Goal: Task Accomplishment & Management: Manage account settings

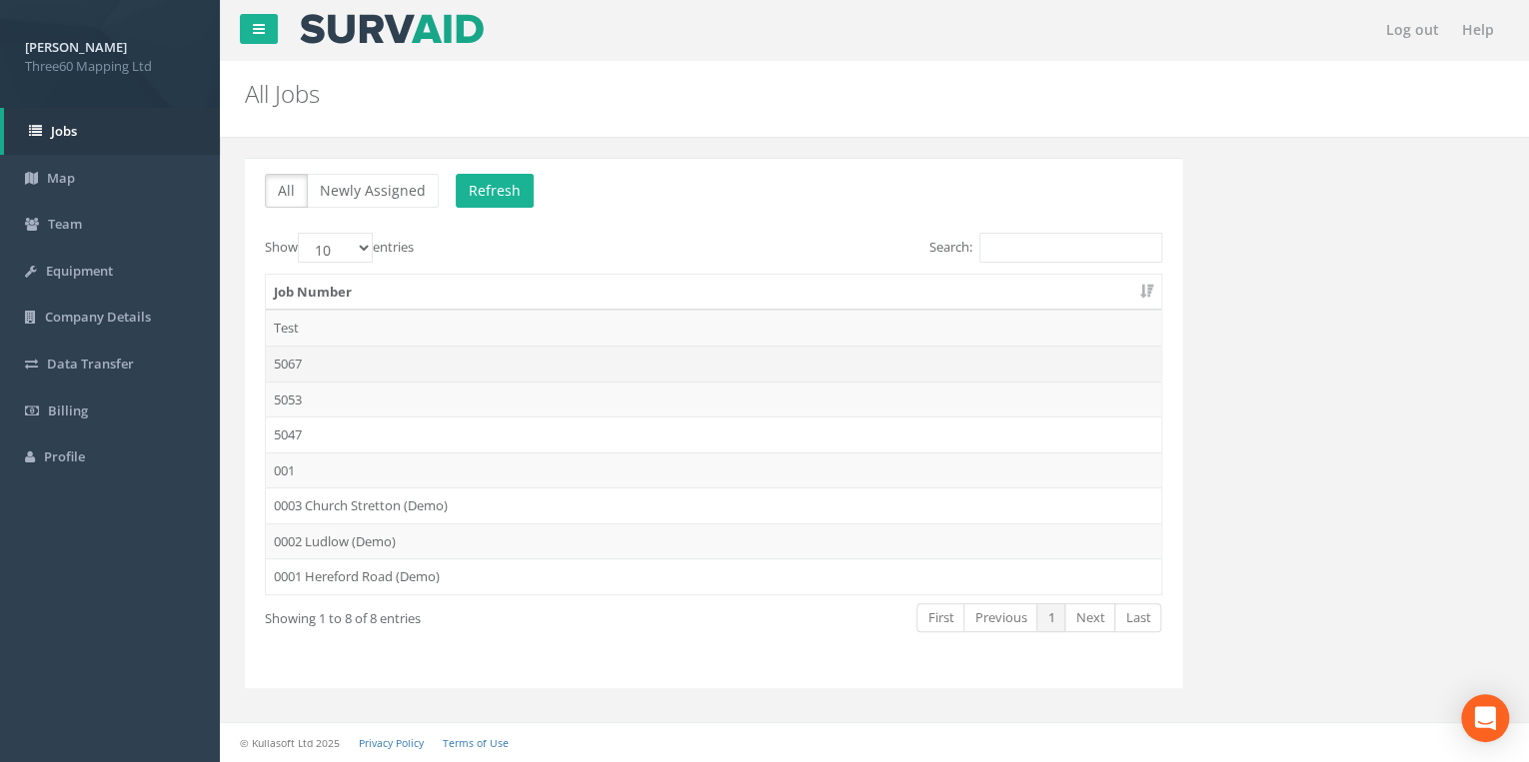
click at [324, 362] on td "5067" at bounding box center [713, 364] width 895 height 36
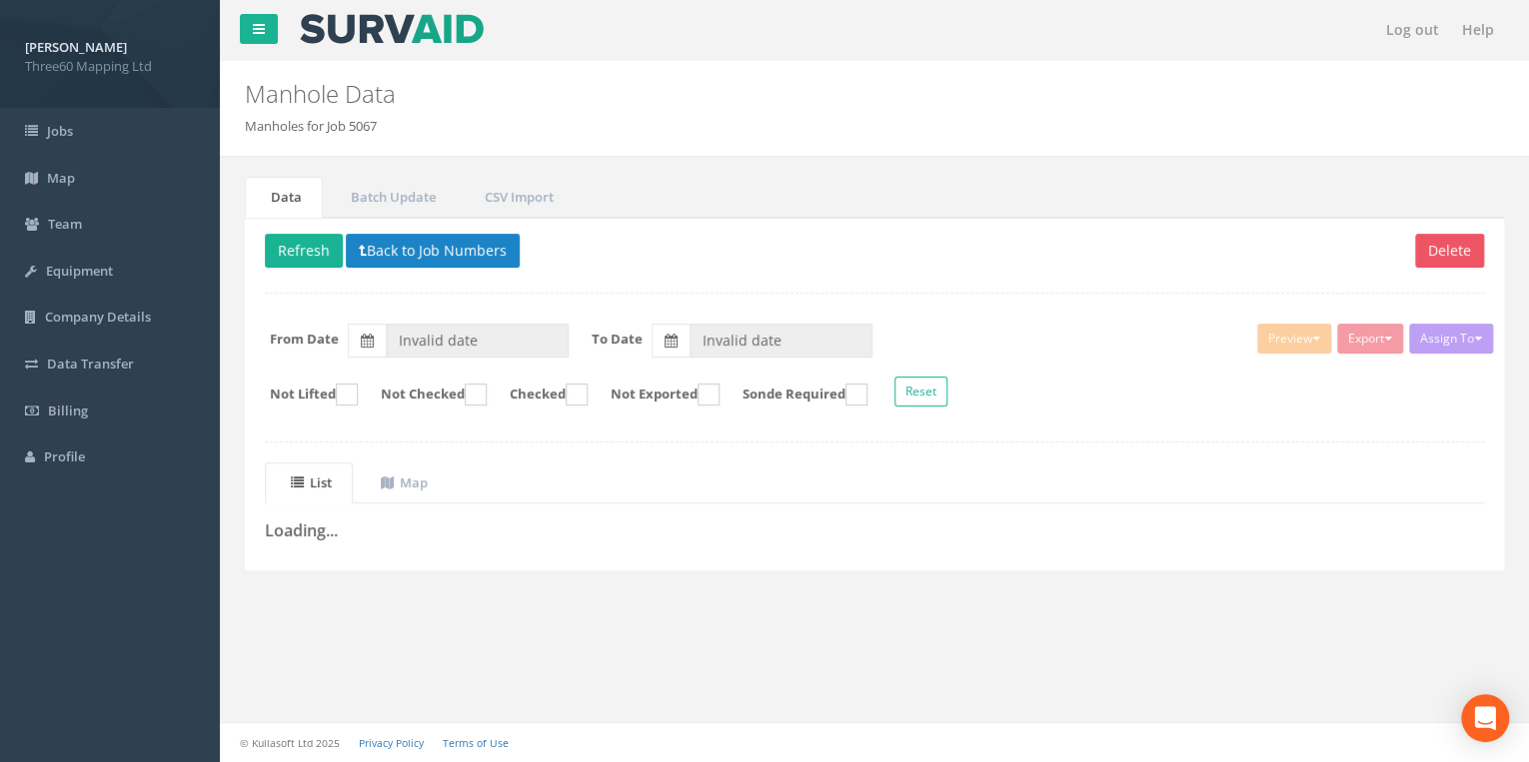
type input "[DATE]"
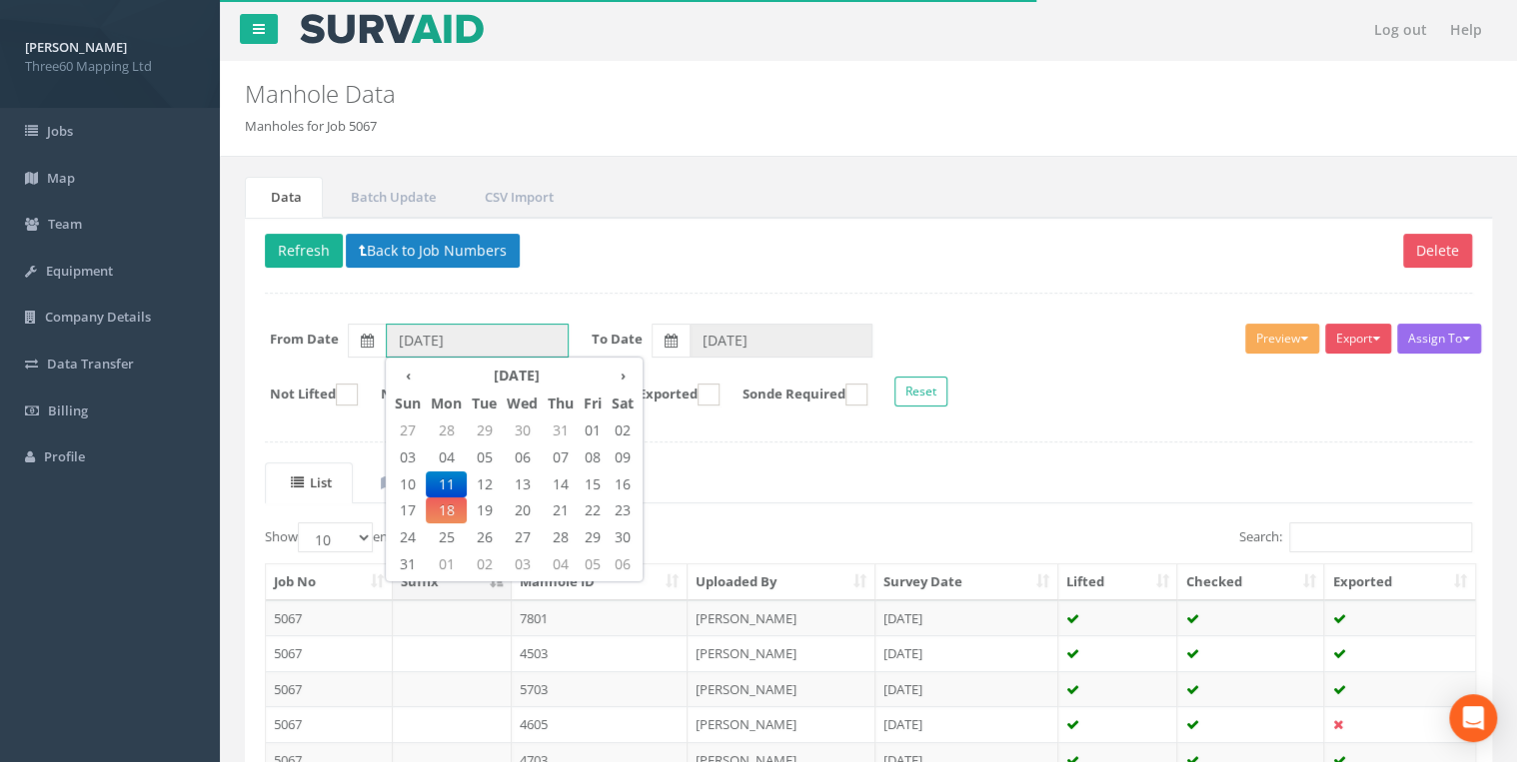
click at [533, 338] on input "[DATE]" at bounding box center [477, 341] width 183 height 34
click at [483, 479] on span "12" at bounding box center [484, 485] width 35 height 26
type input "[DATE]"
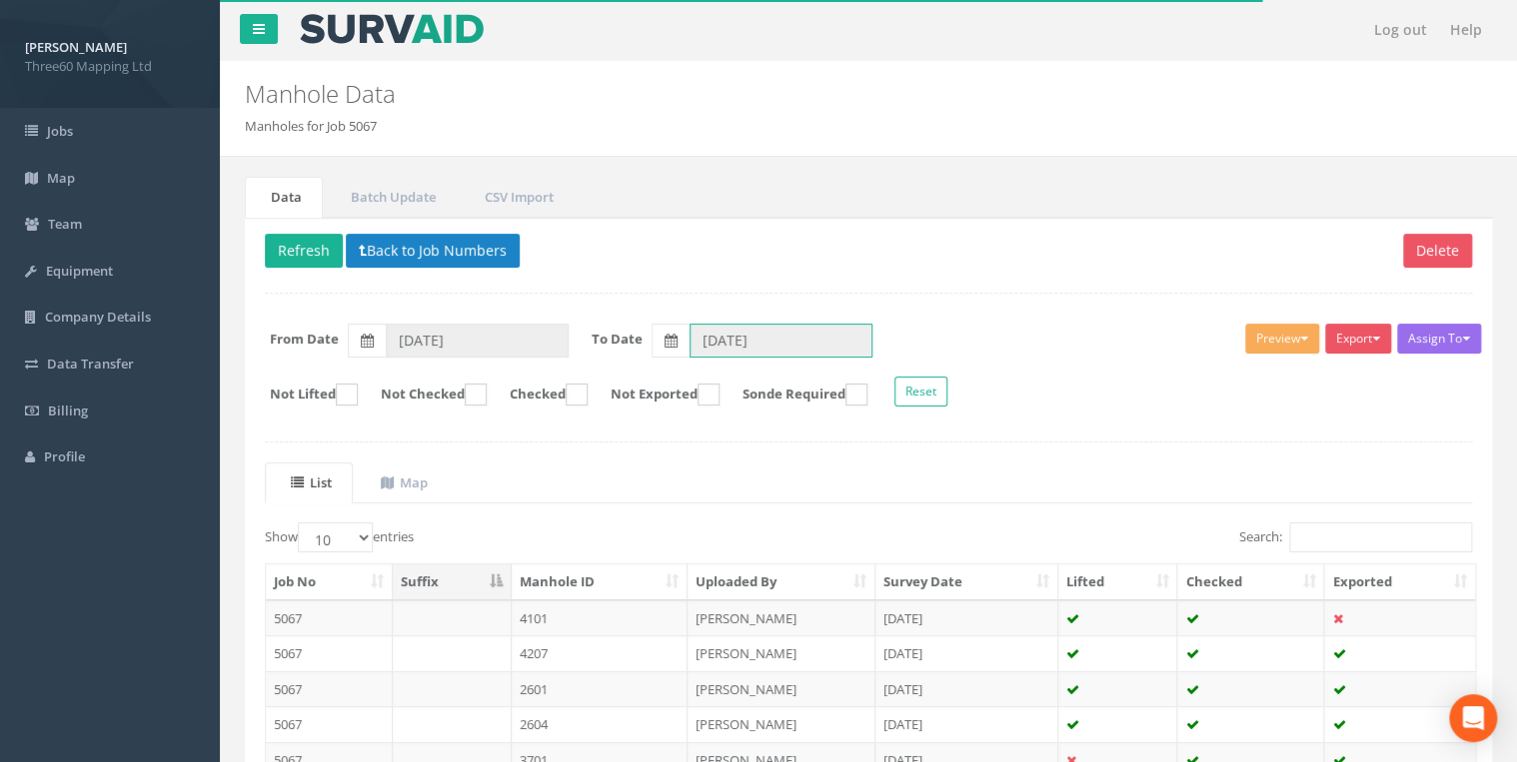
click at [711, 329] on input "[DATE]" at bounding box center [780, 341] width 183 height 34
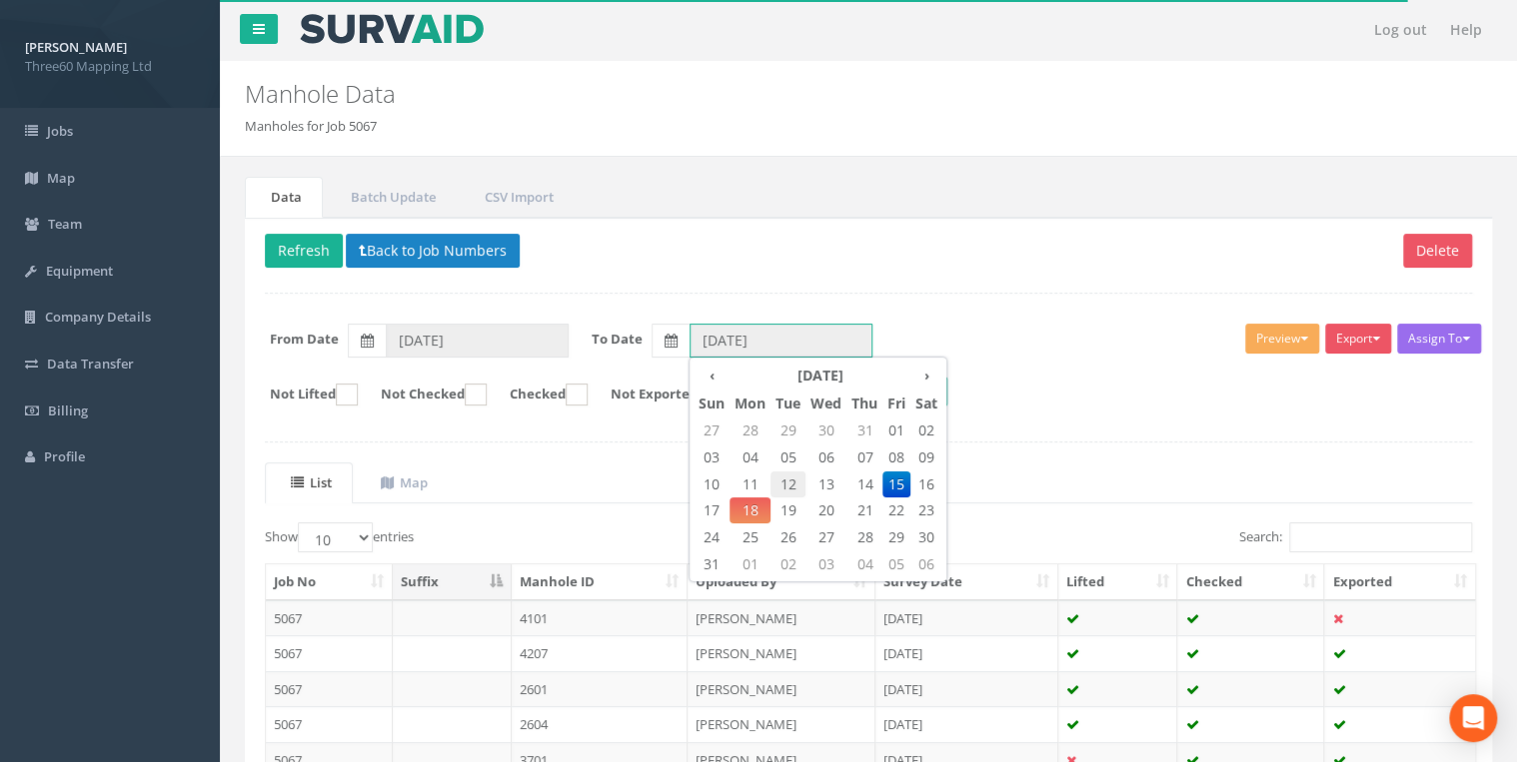
click at [797, 480] on span "12" at bounding box center [787, 485] width 35 height 26
type input "[DATE]"
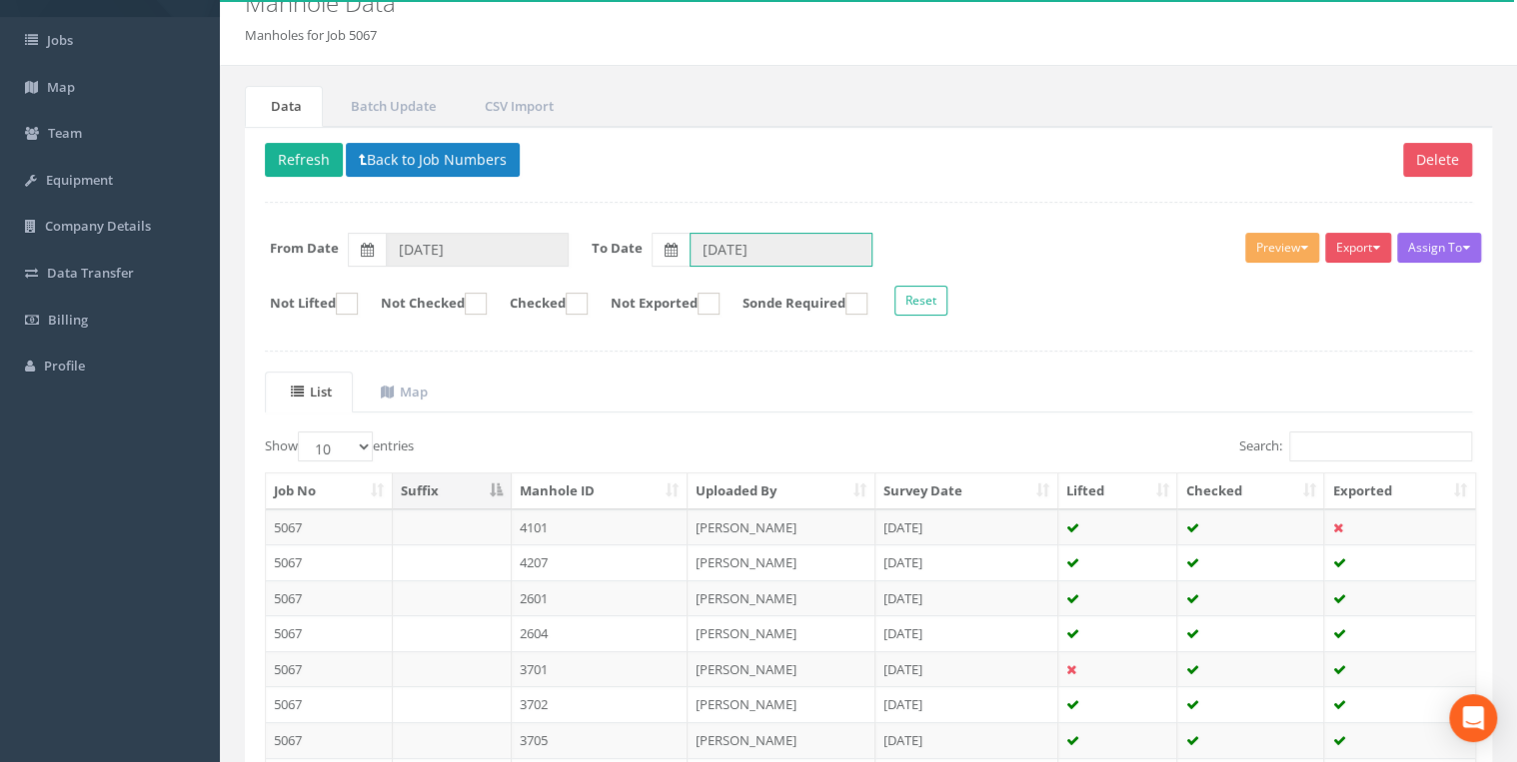
scroll to position [213, 0]
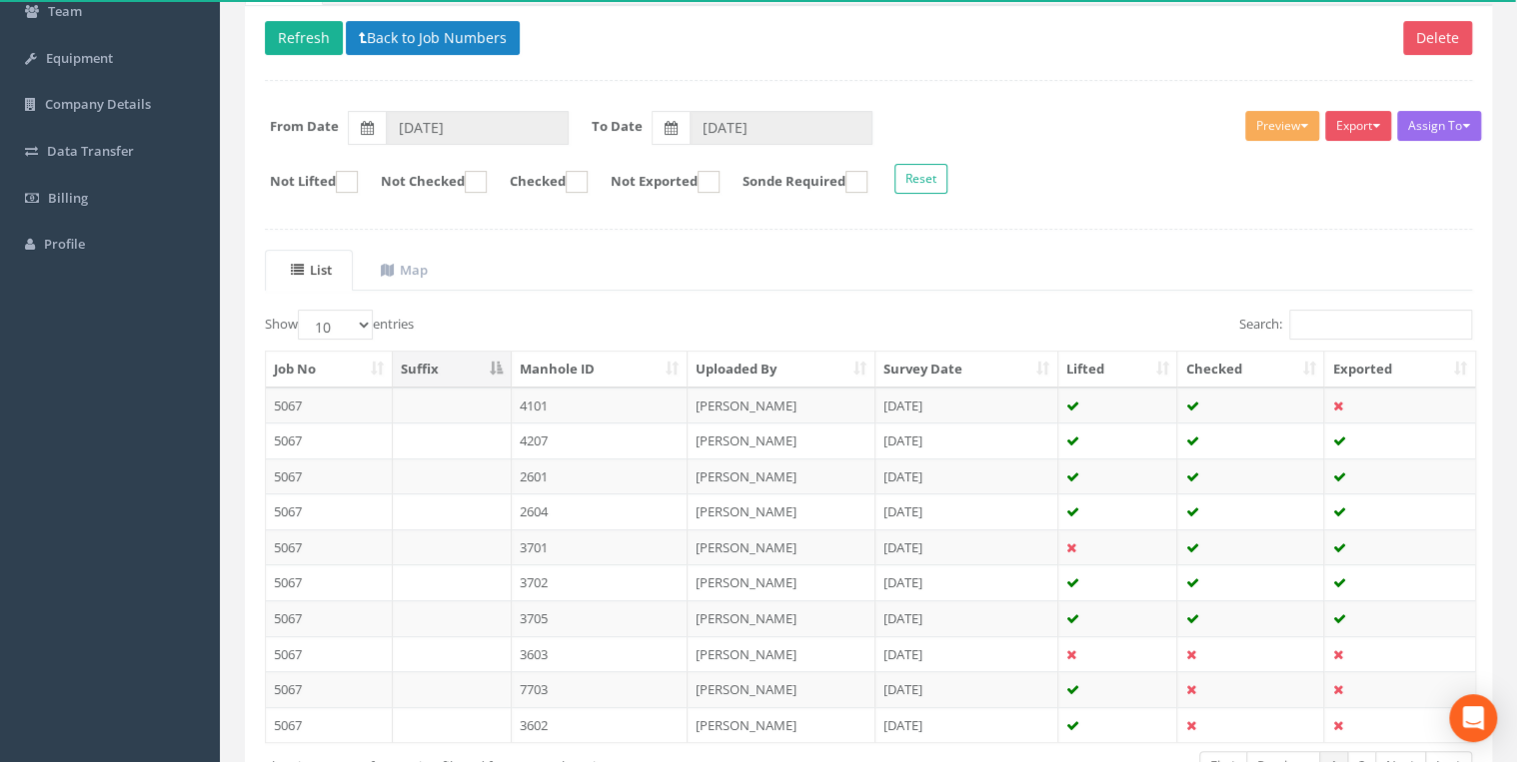
click at [1007, 252] on ul "List Map" at bounding box center [868, 270] width 1207 height 41
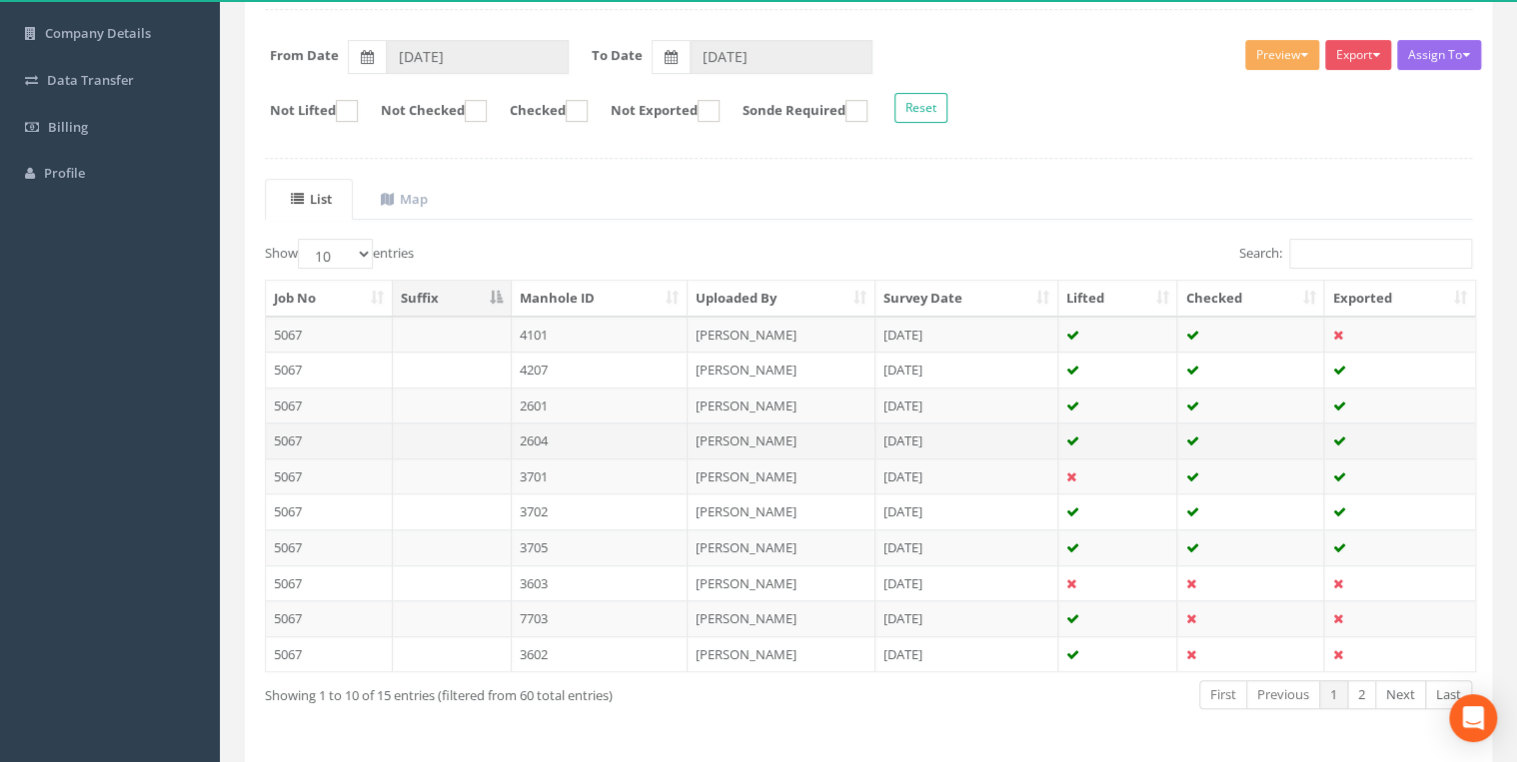
scroll to position [347, 0]
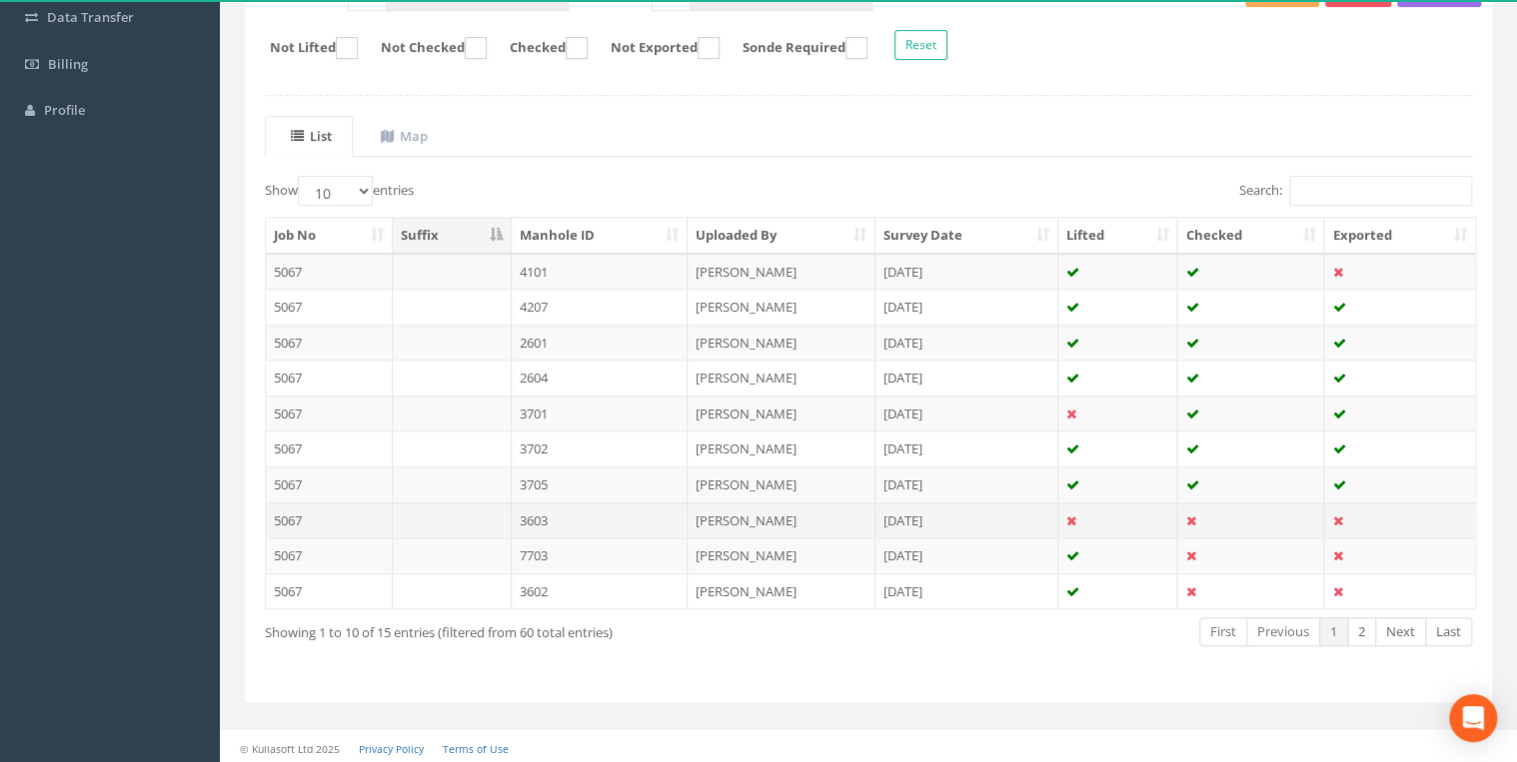
click at [567, 513] on td "3603" at bounding box center [600, 521] width 177 height 36
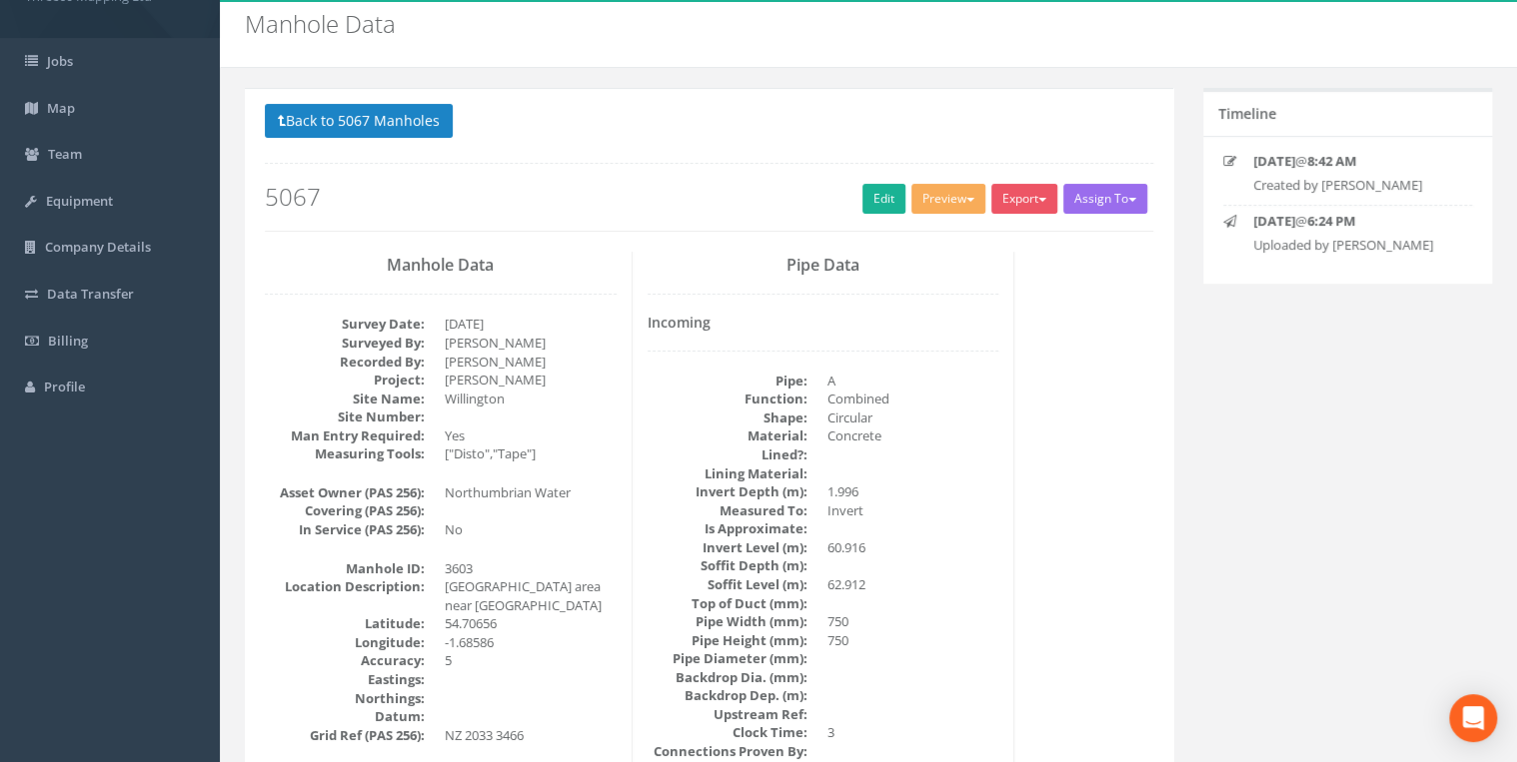
scroll to position [106, 0]
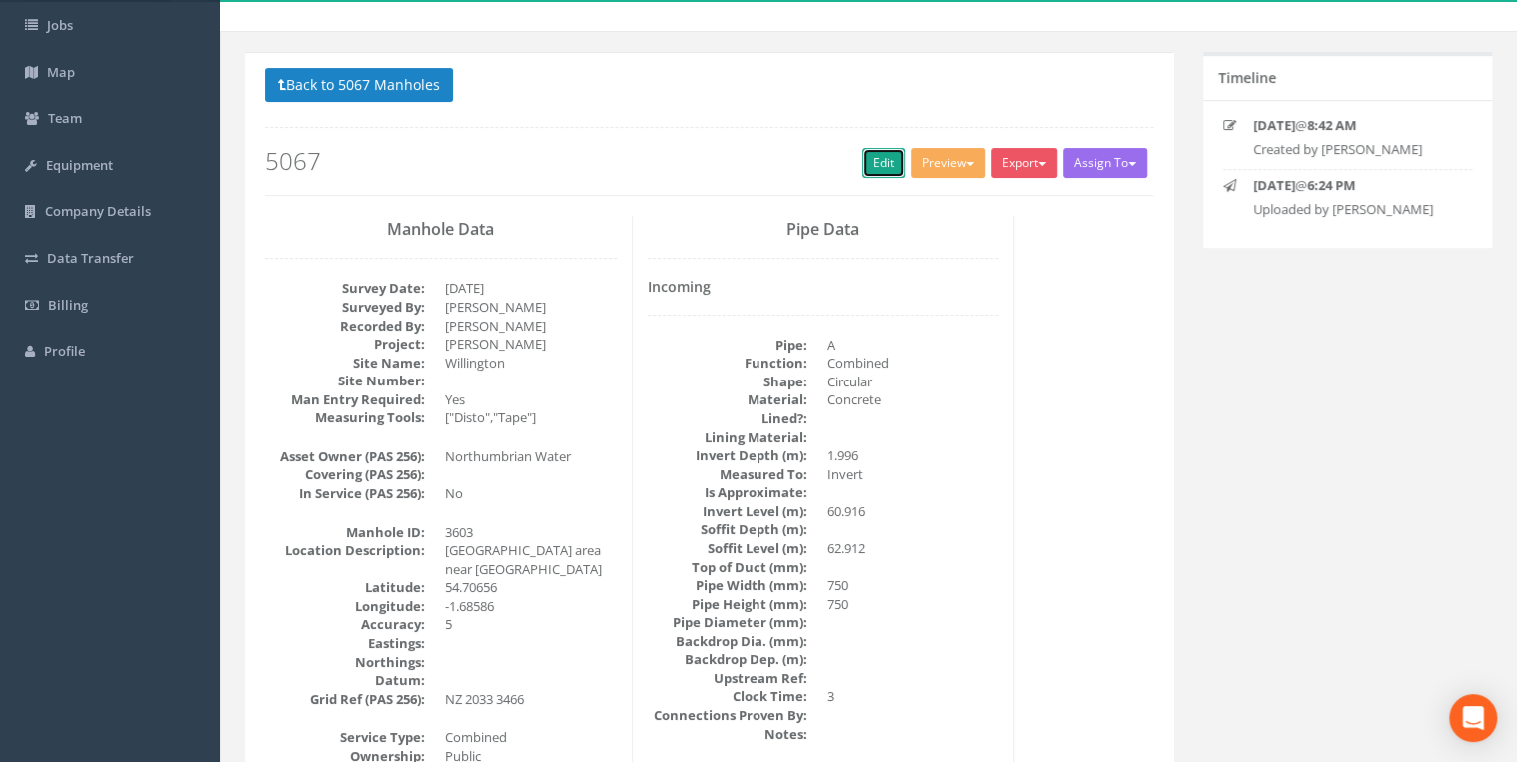
click at [863, 157] on link "Edit" at bounding box center [883, 163] width 43 height 30
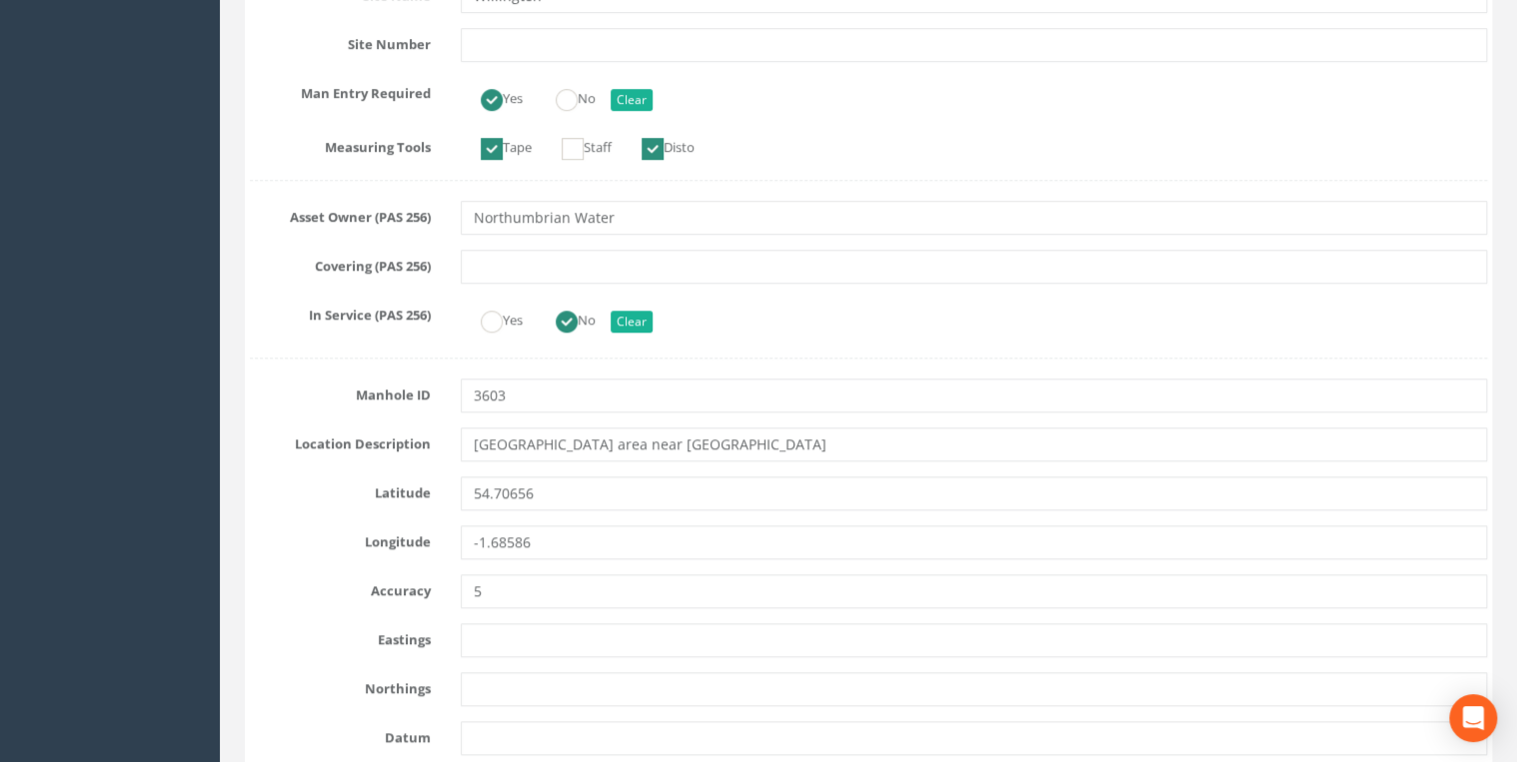
scroll to position [959, 0]
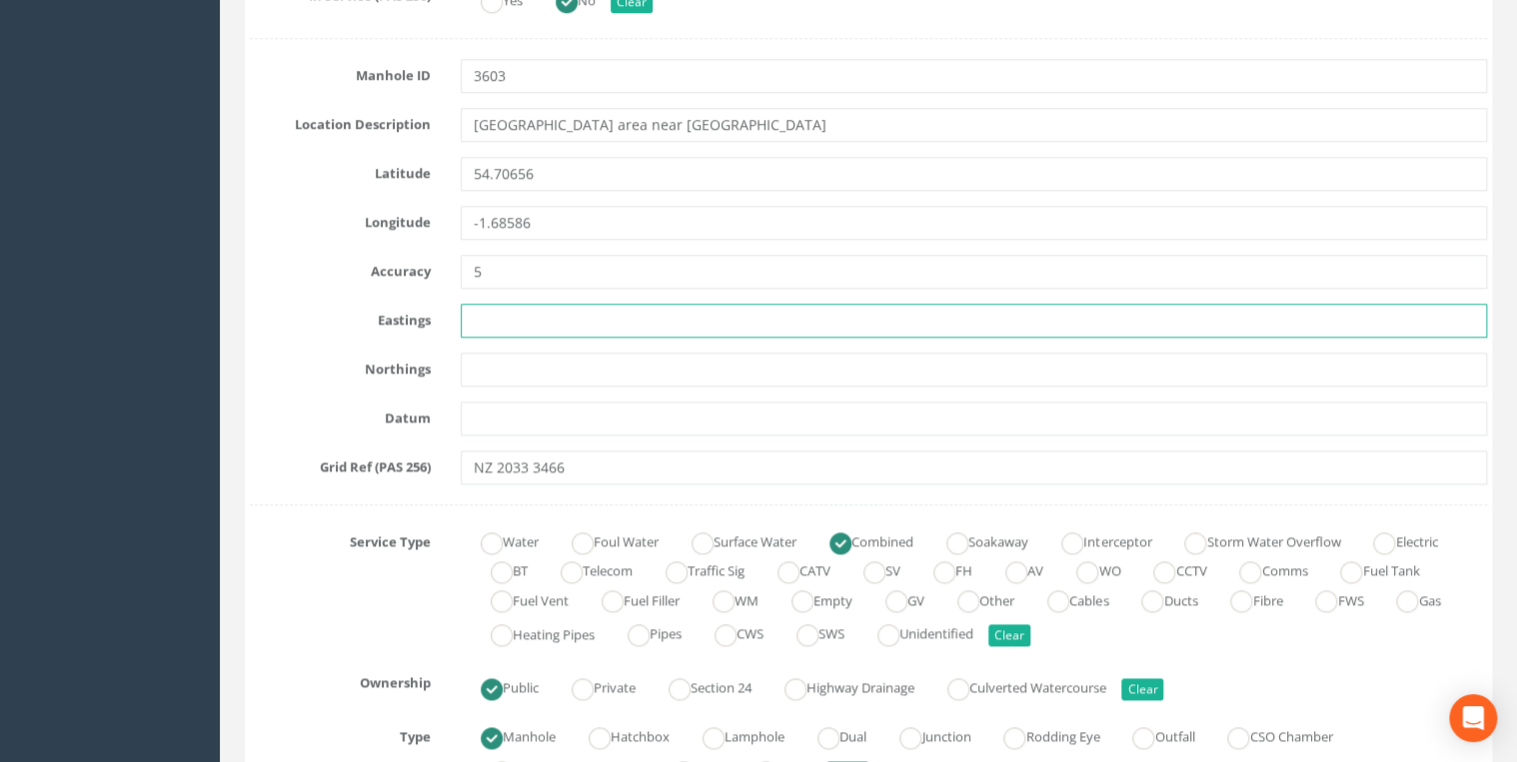
click at [504, 312] on input "text" at bounding box center [974, 321] width 1026 height 34
paste input "420340.236"
type input "420340.236"
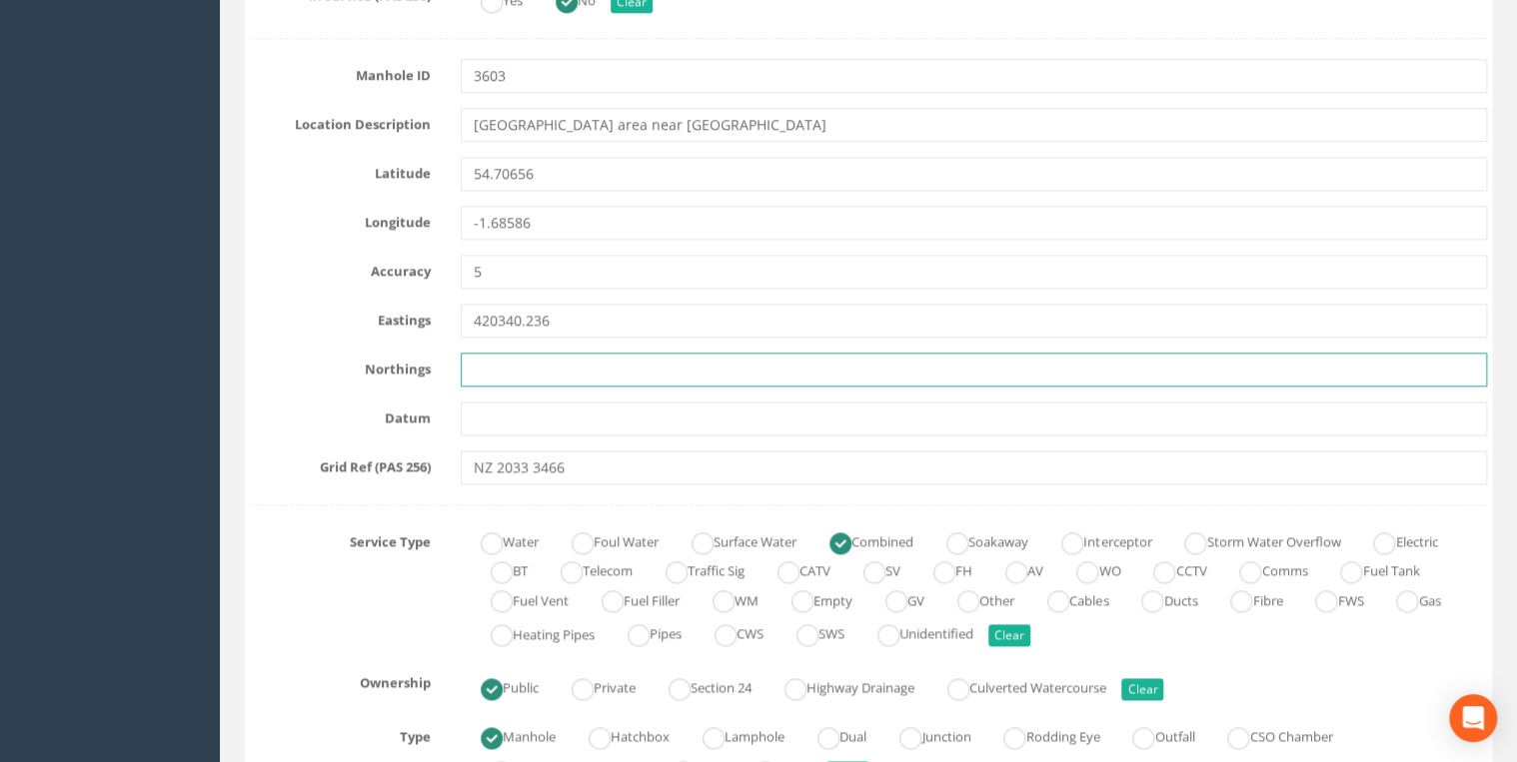
click at [504, 361] on input "text" at bounding box center [974, 370] width 1026 height 34
paste input "534655.919"
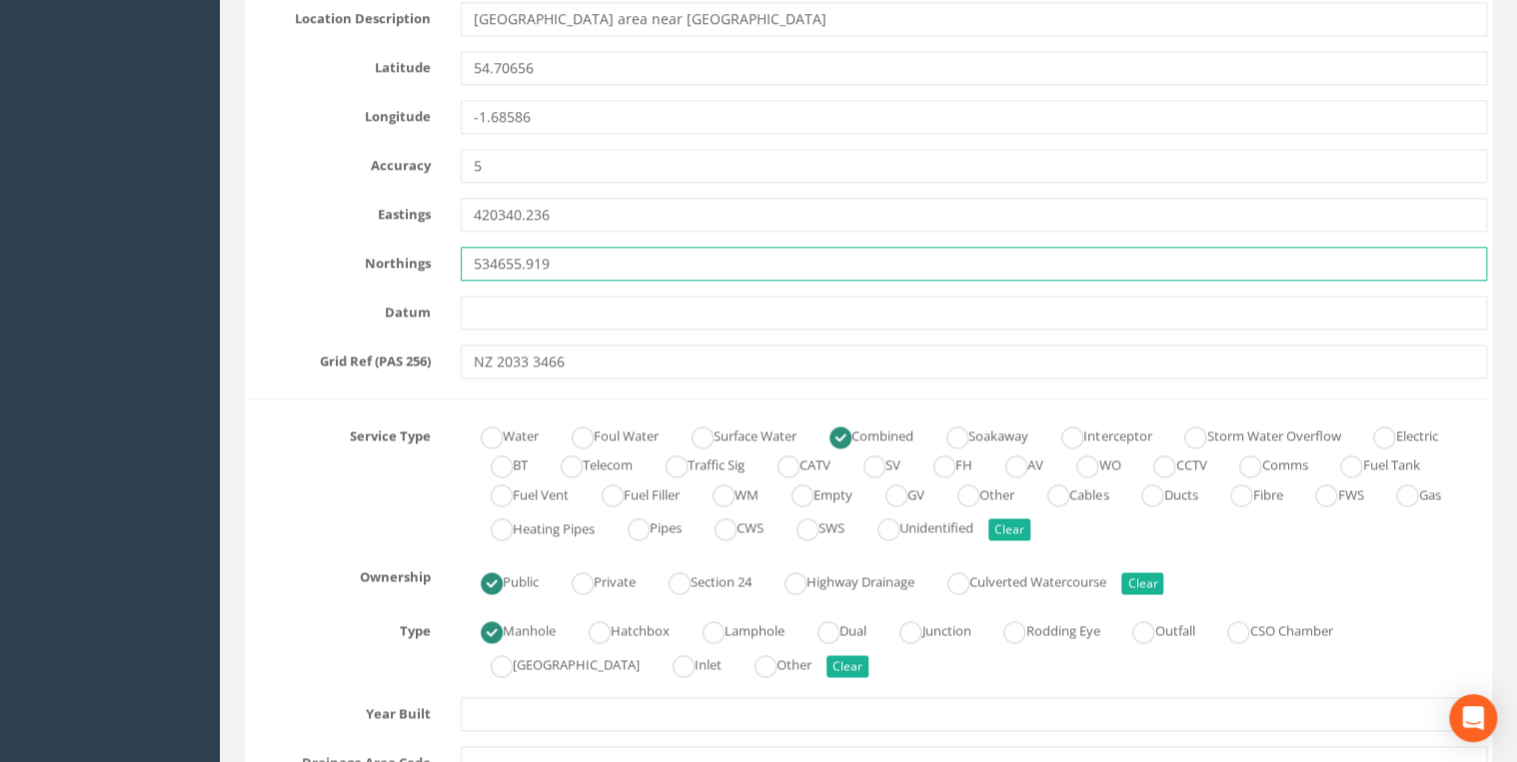
type input "534655.919"
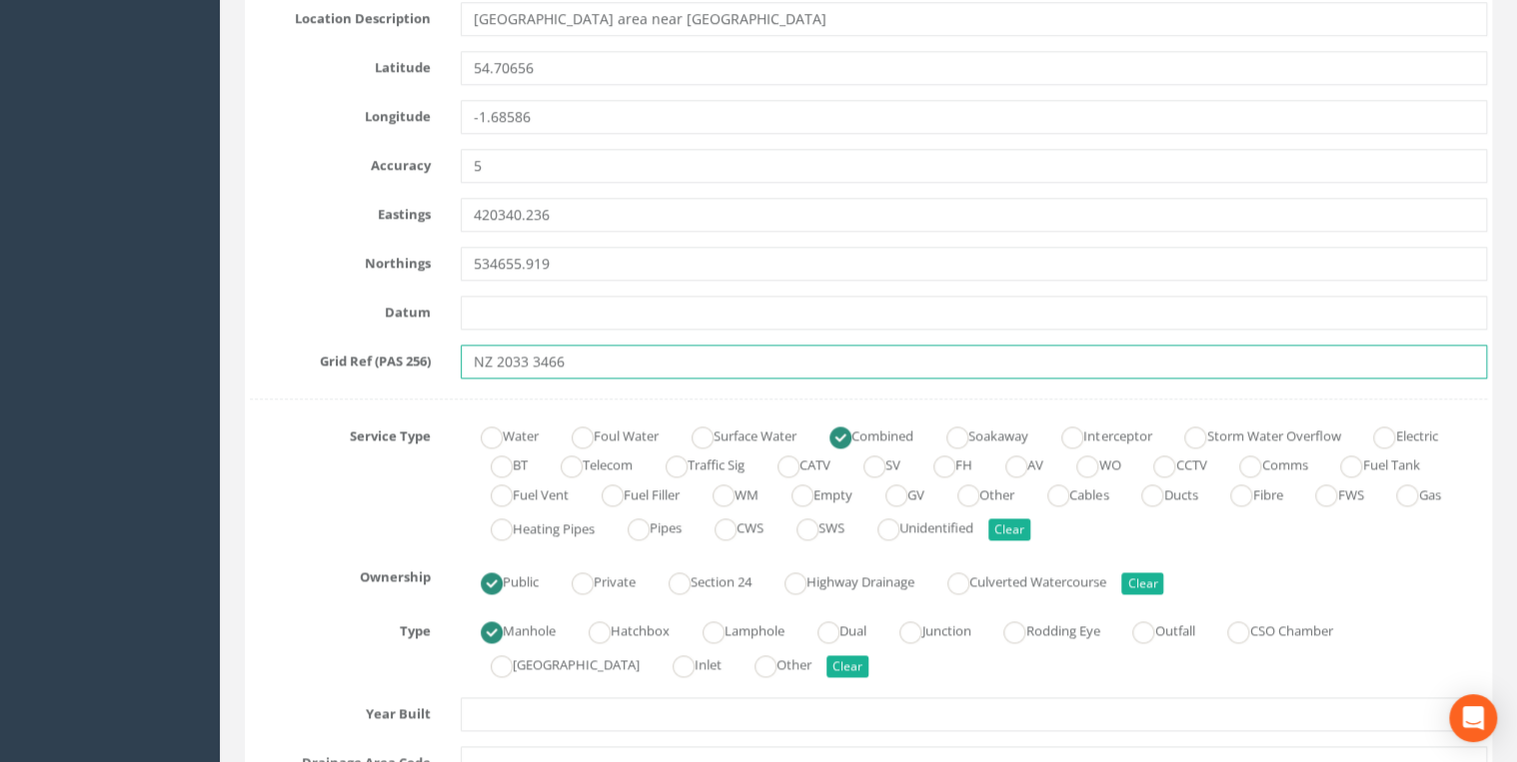
click at [602, 349] on input "NZ 2033 3466" at bounding box center [974, 362] width 1026 height 34
drag, startPoint x: 603, startPoint y: 364, endPoint x: 309, endPoint y: 364, distance: 294.7
click at [309, 364] on div "Grid Ref (PAS 256) NZ 2033 3466" at bounding box center [868, 362] width 1267 height 34
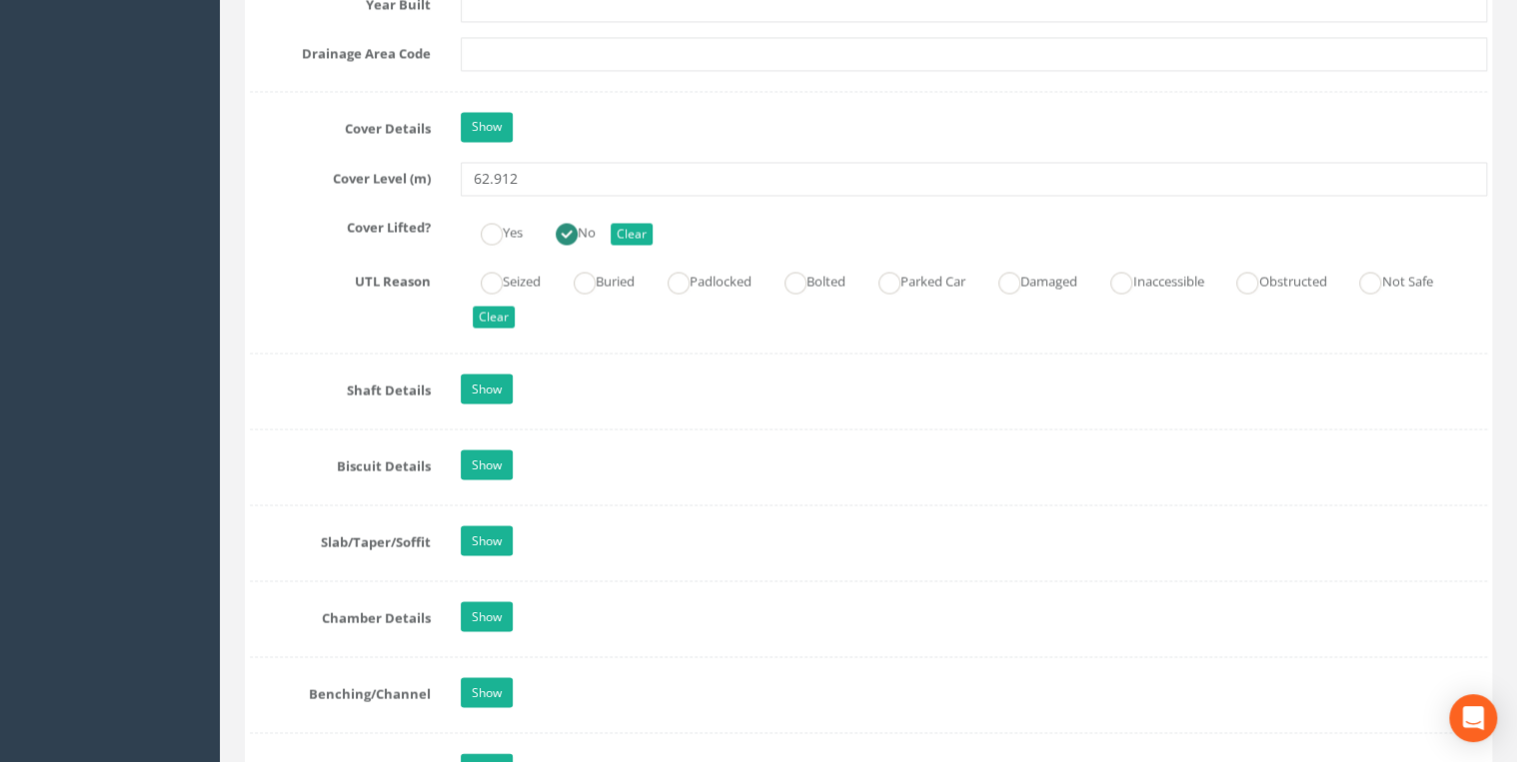
scroll to position [1811, 0]
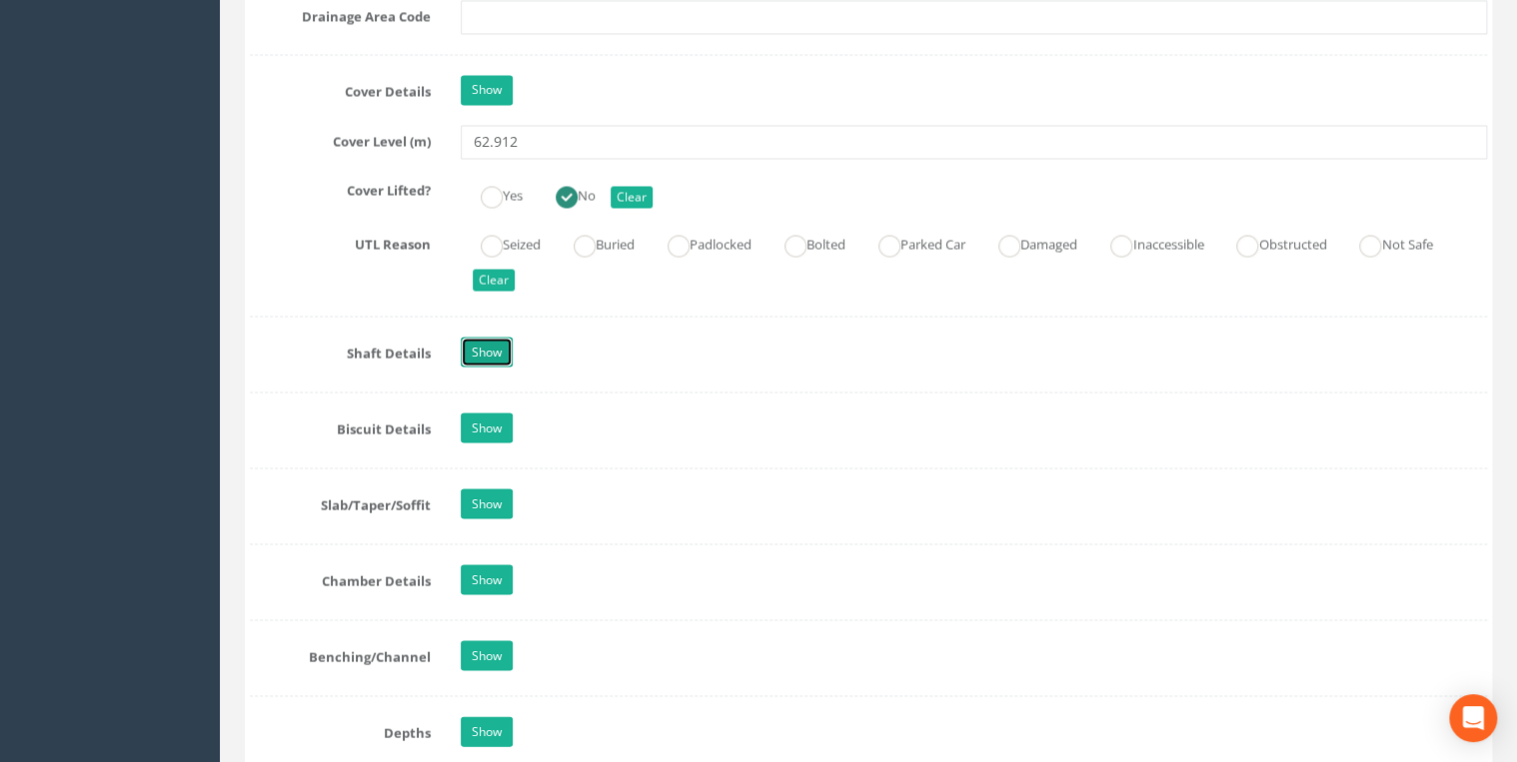
click at [501, 346] on link "Show" at bounding box center [487, 352] width 52 height 30
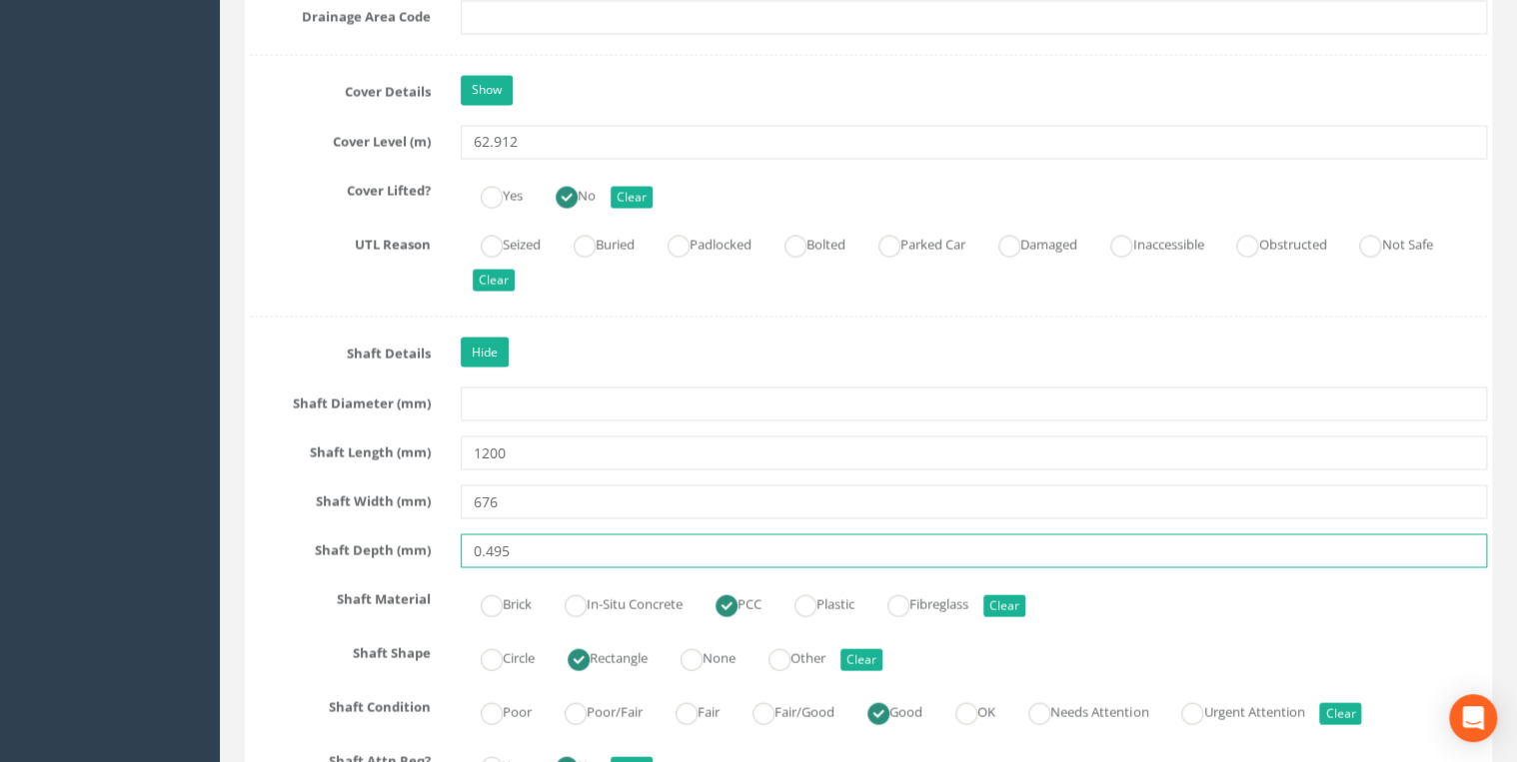
click at [486, 548] on input "0.495" at bounding box center [974, 551] width 1026 height 34
type input "495"
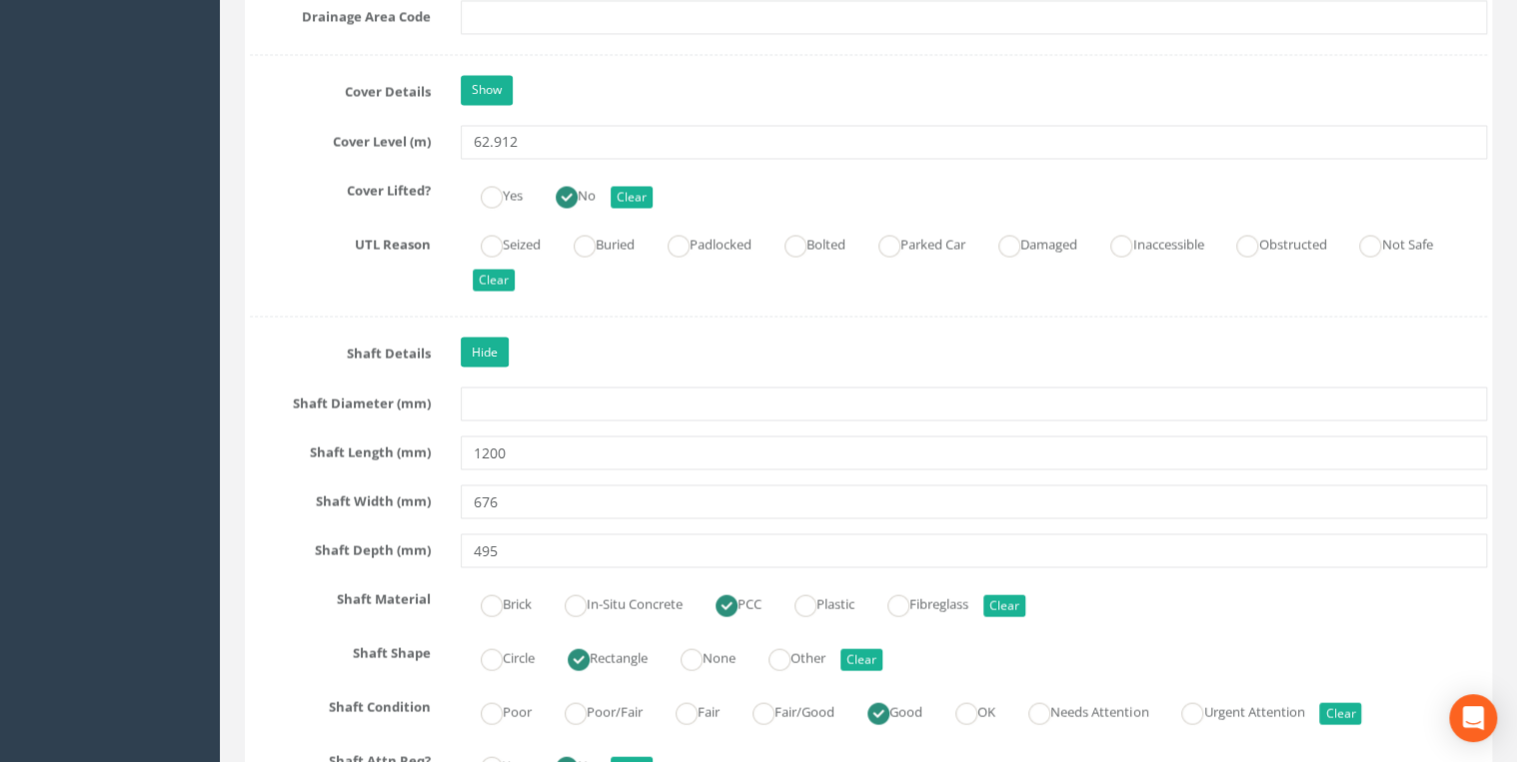
click at [549, 372] on div "Job Number 5067 Job Number Suffix Survey Date [DATE] Surveyed By [PERSON_NAME] …" at bounding box center [868, 597] width 1237 height 4165
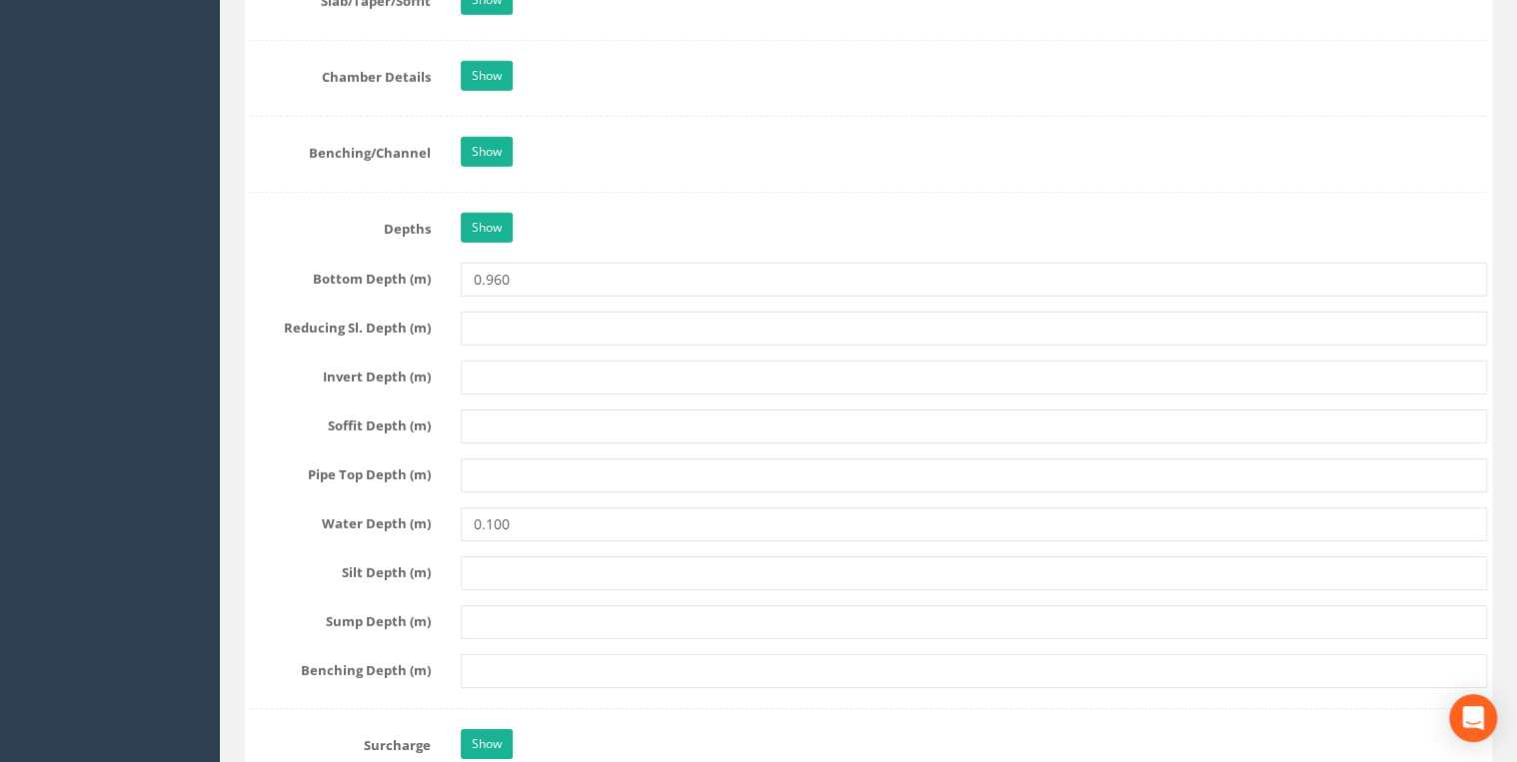
scroll to position [3090, 0]
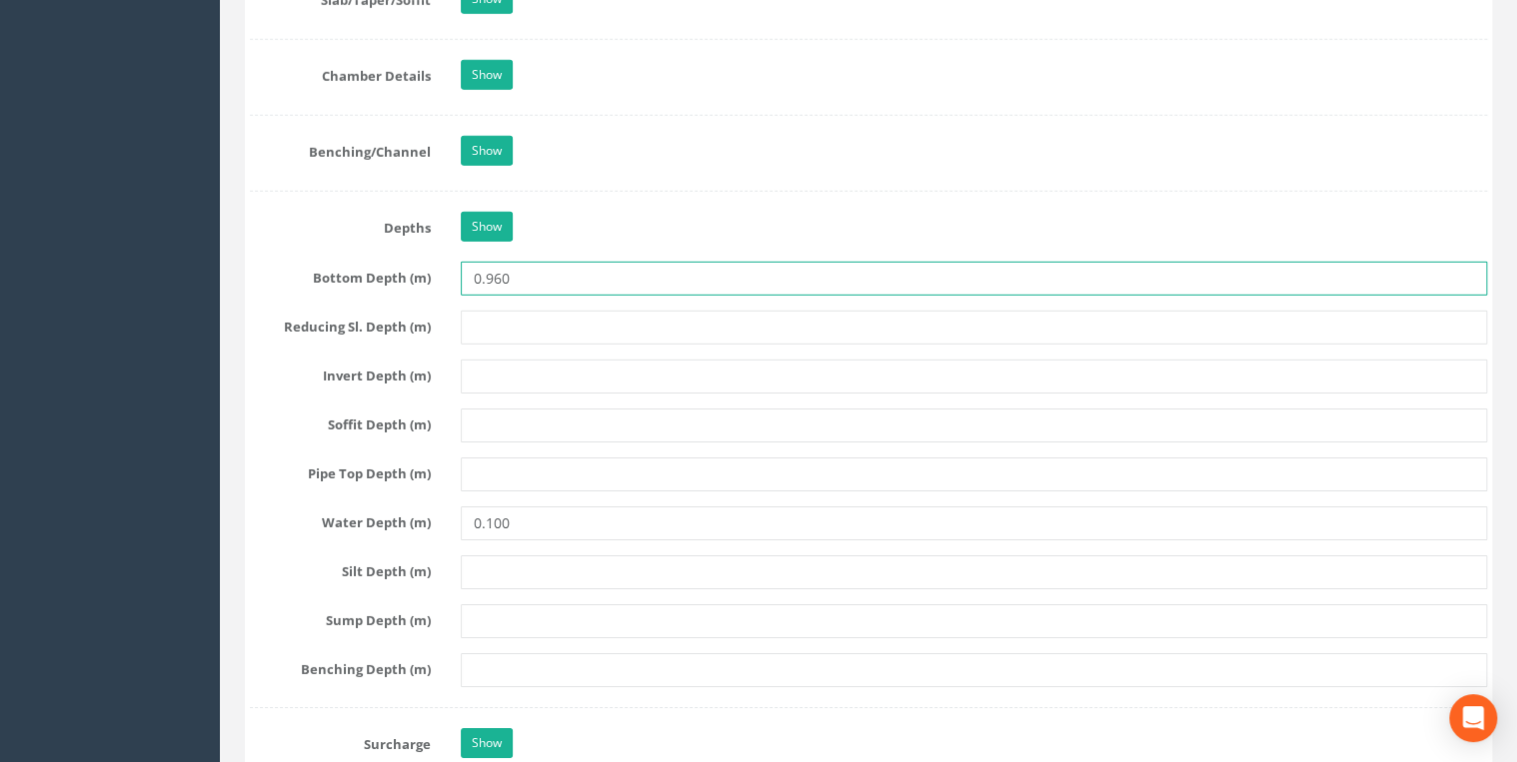
click at [491, 269] on input "0.960" at bounding box center [974, 279] width 1026 height 34
click at [485, 271] on input "0.960" at bounding box center [974, 279] width 1026 height 34
type input "960"
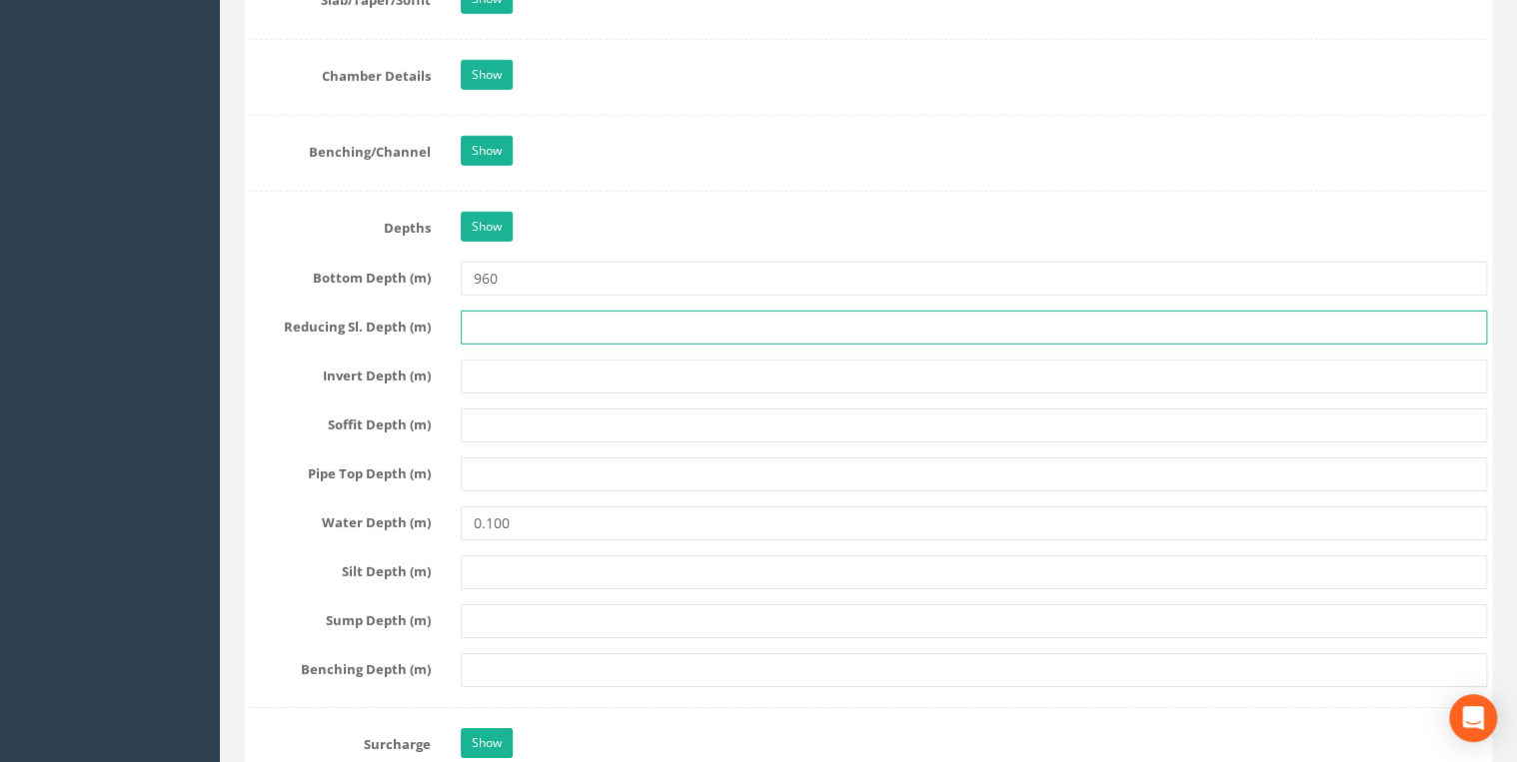
click at [541, 317] on input "text" at bounding box center [974, 328] width 1026 height 34
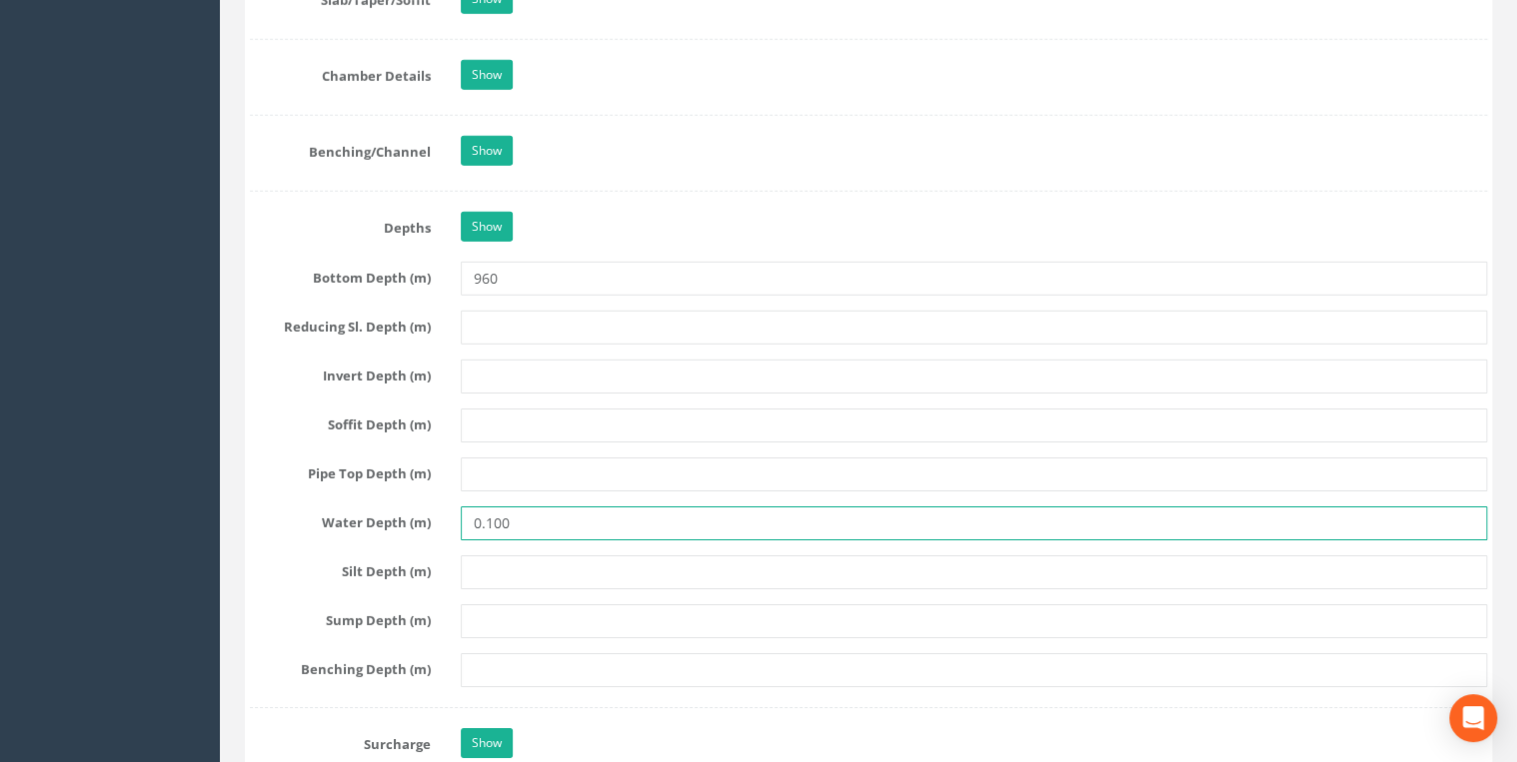
click at [491, 512] on input "0.100" at bounding box center [974, 524] width 1026 height 34
click at [484, 512] on input "0.100" at bounding box center [974, 524] width 1026 height 34
type input "100"
click at [565, 468] on input "text" at bounding box center [974, 475] width 1026 height 34
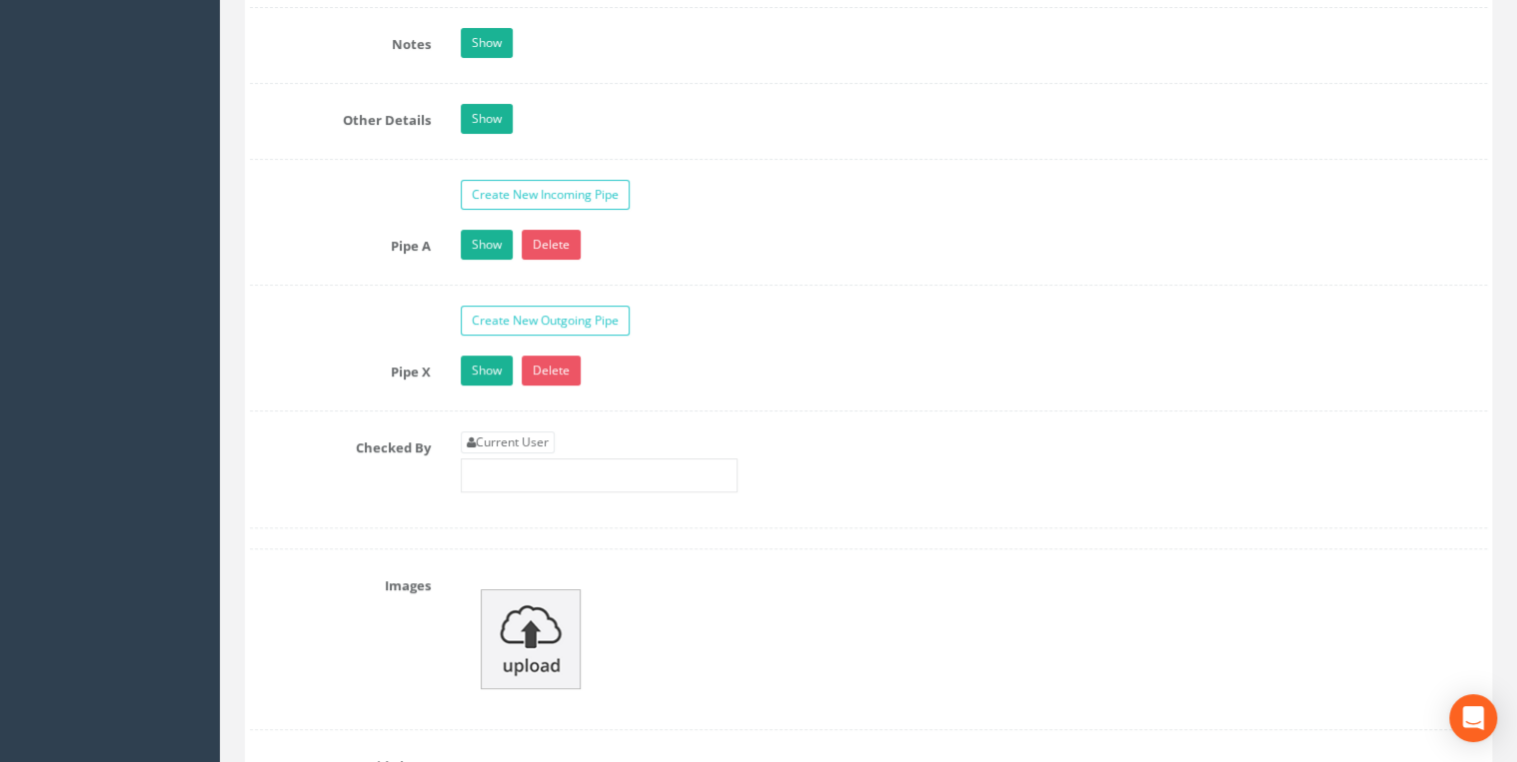
scroll to position [4049, 0]
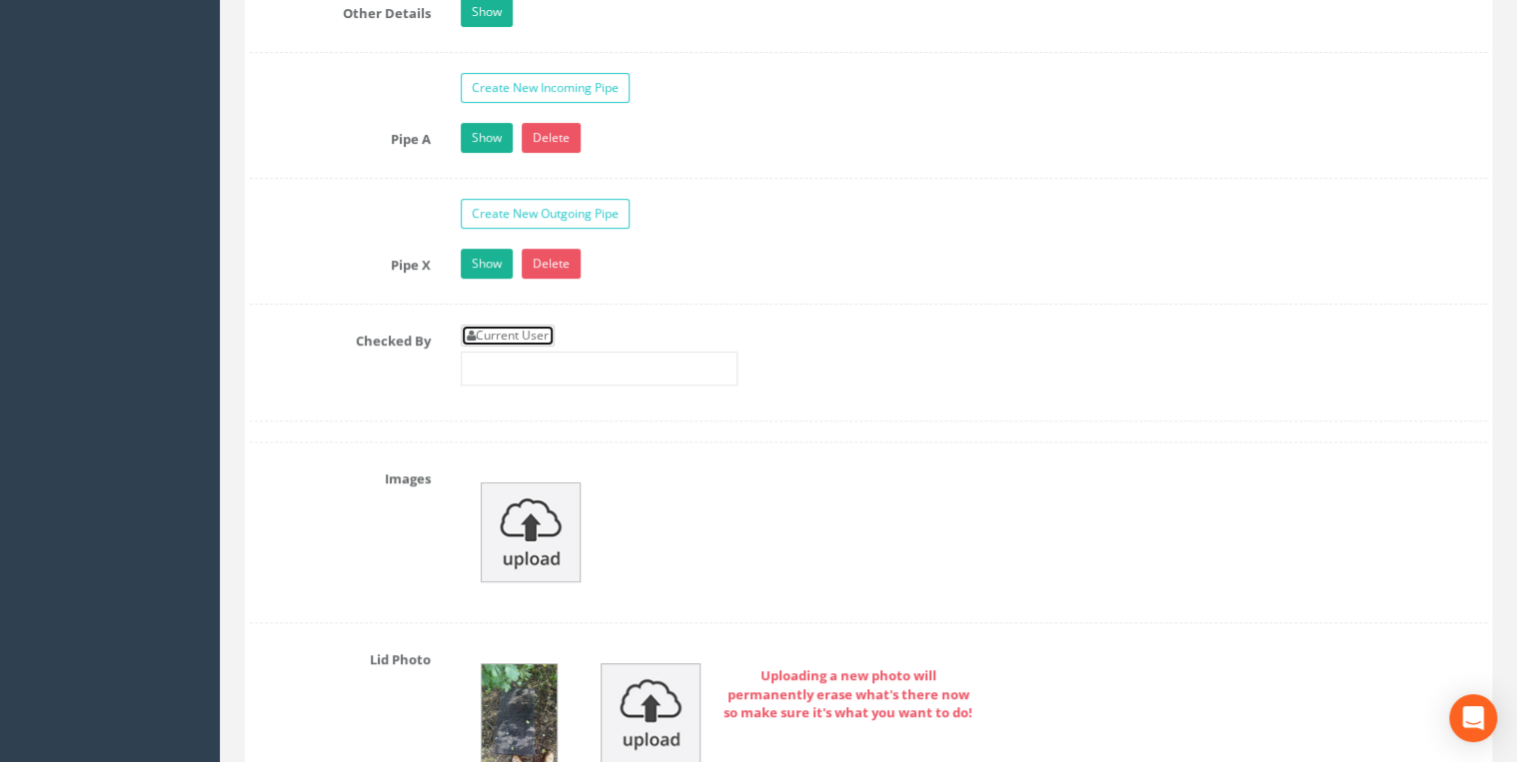
click at [540, 325] on link "Current User" at bounding box center [508, 336] width 94 height 22
type input "[PERSON_NAME]"
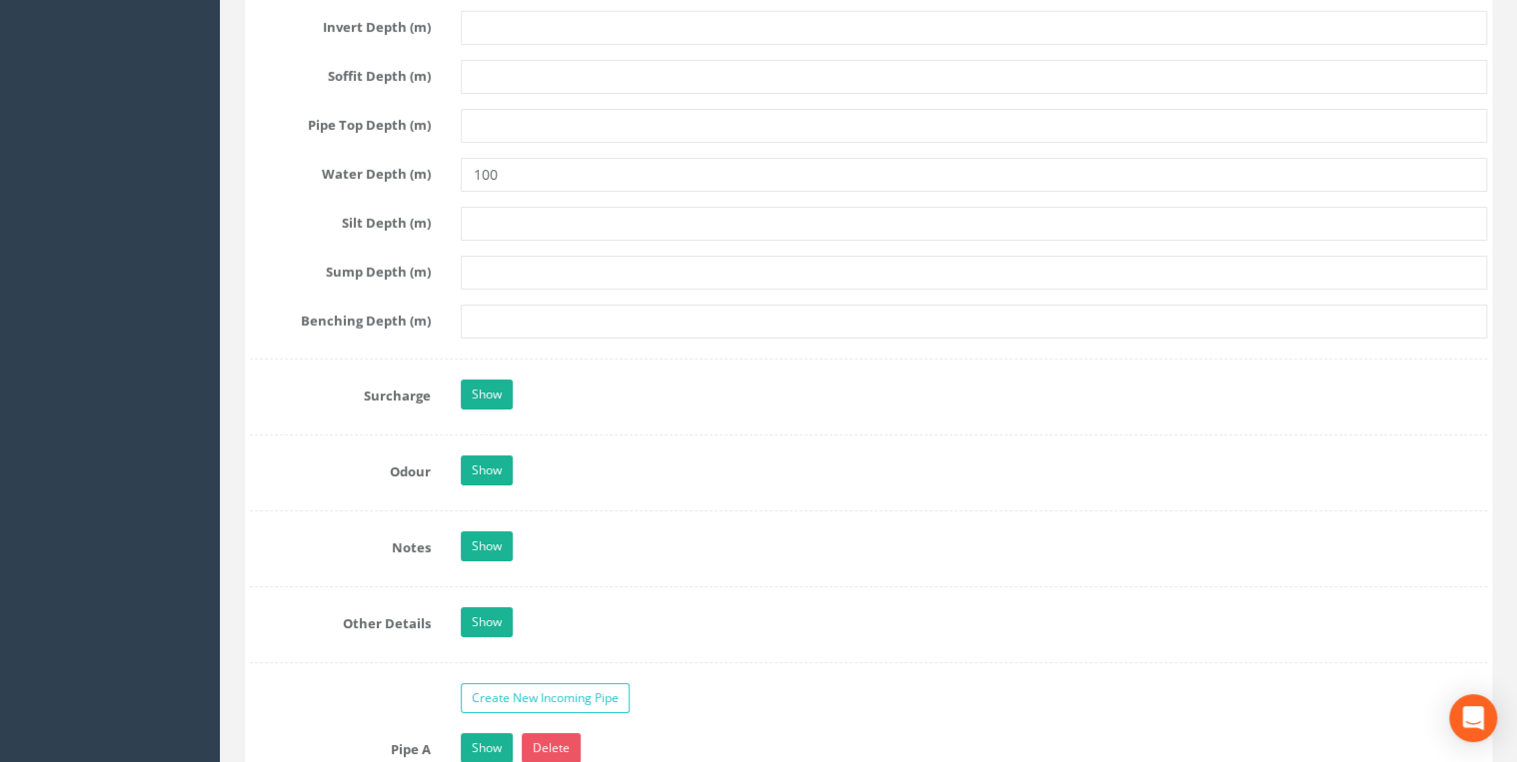
scroll to position [3623, 0]
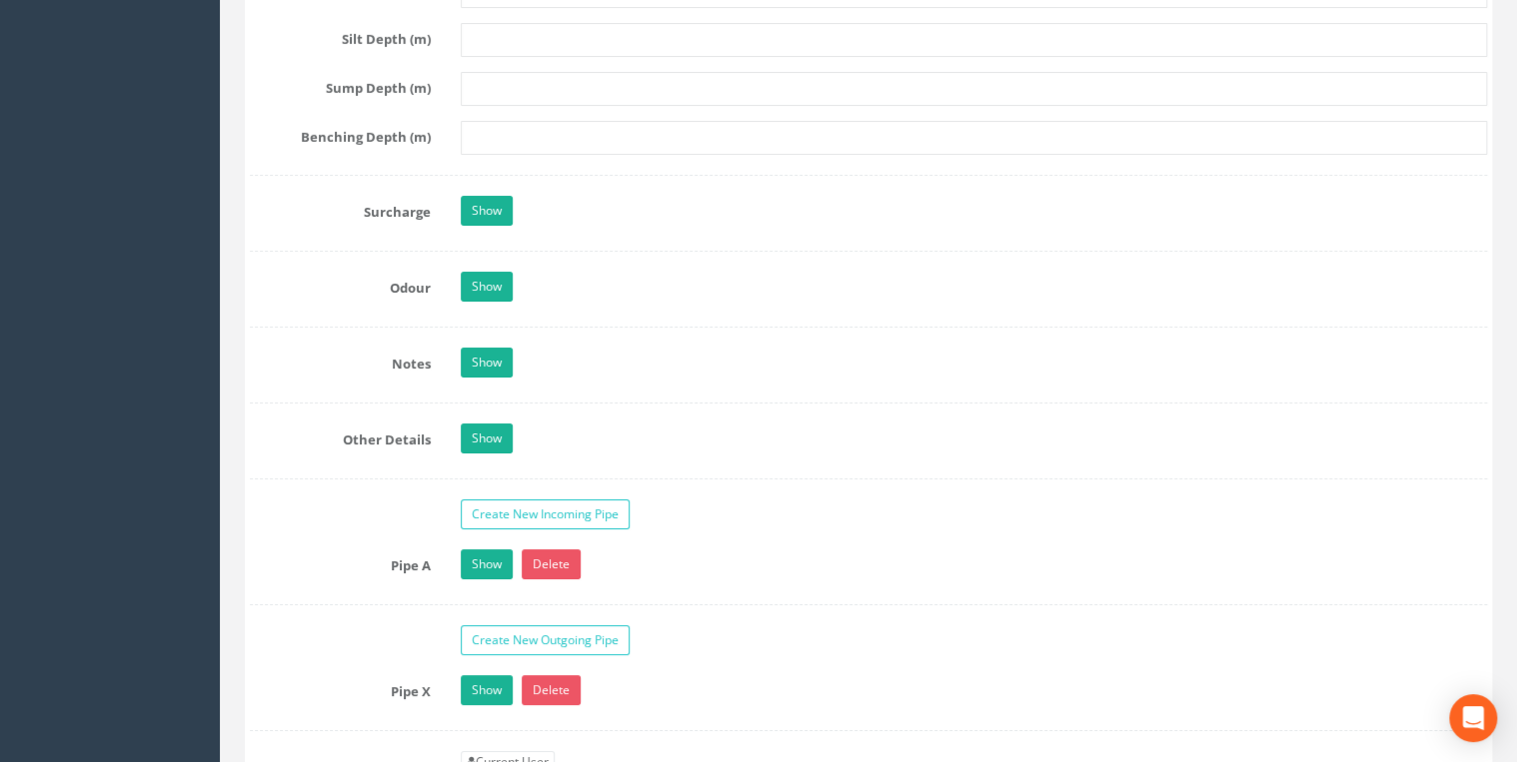
click at [459, 204] on div "Show" at bounding box center [974, 213] width 1056 height 35
click at [484, 204] on link "Show" at bounding box center [487, 211] width 52 height 30
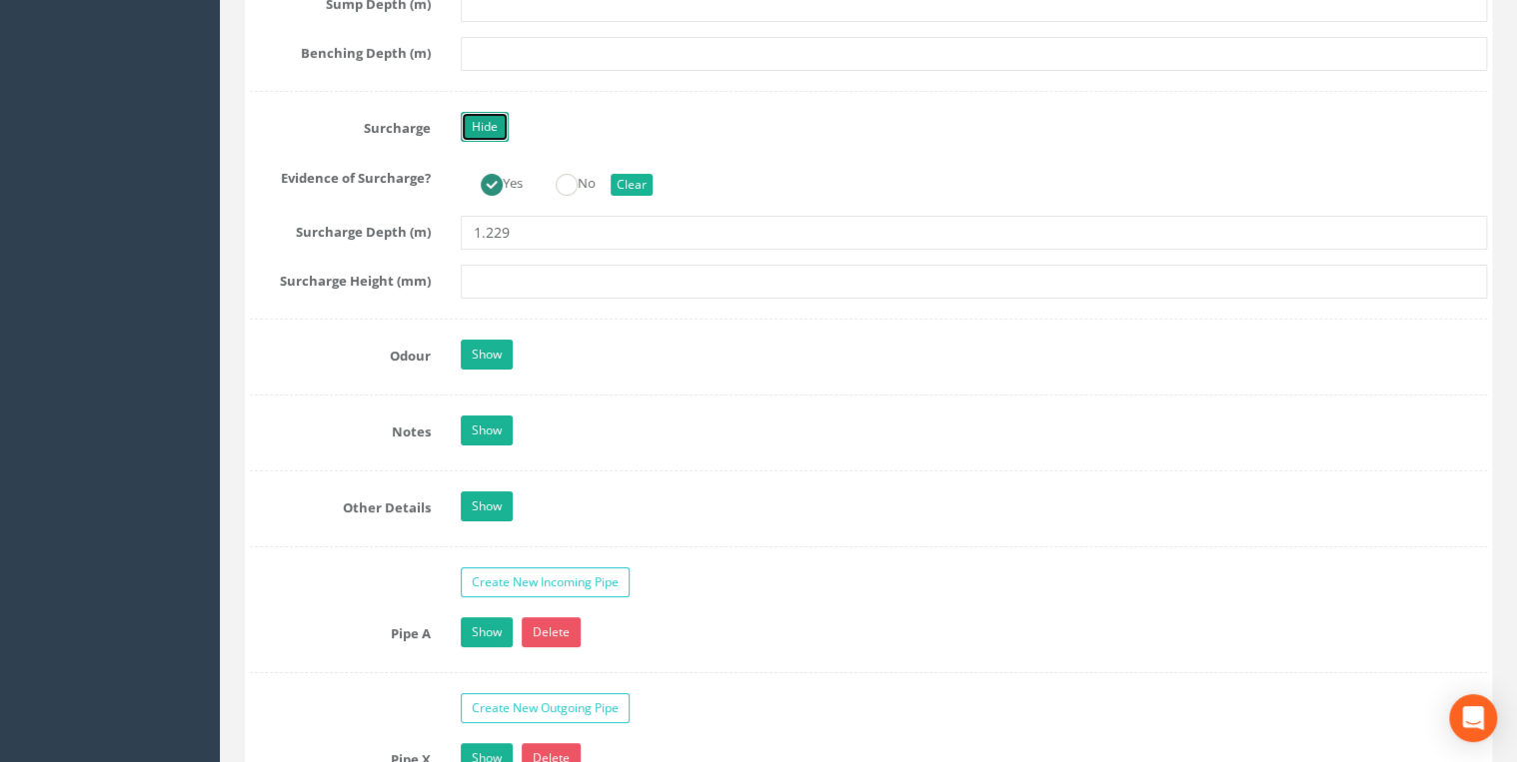
scroll to position [3837, 0]
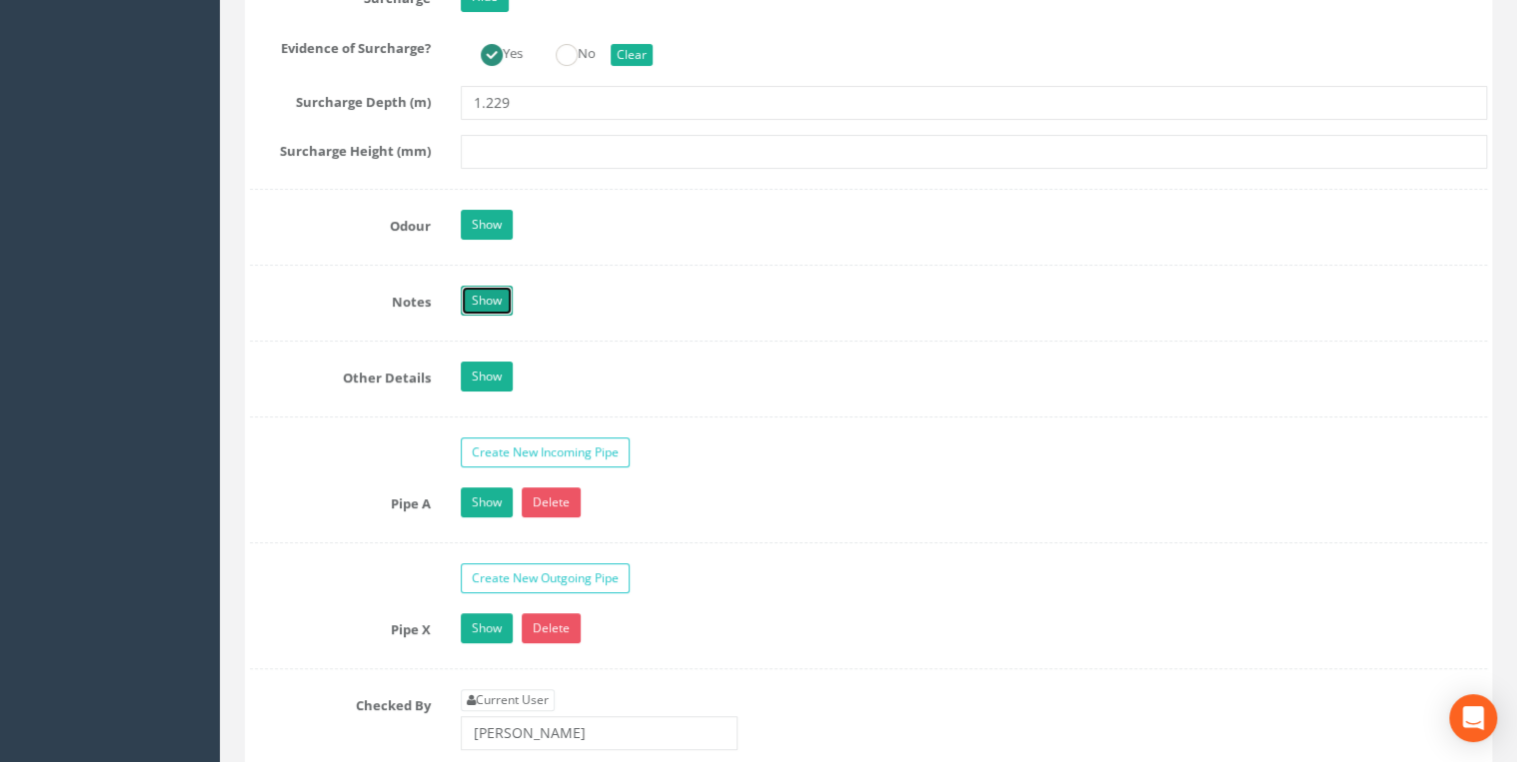
click at [486, 294] on link "Show" at bounding box center [487, 301] width 52 height 30
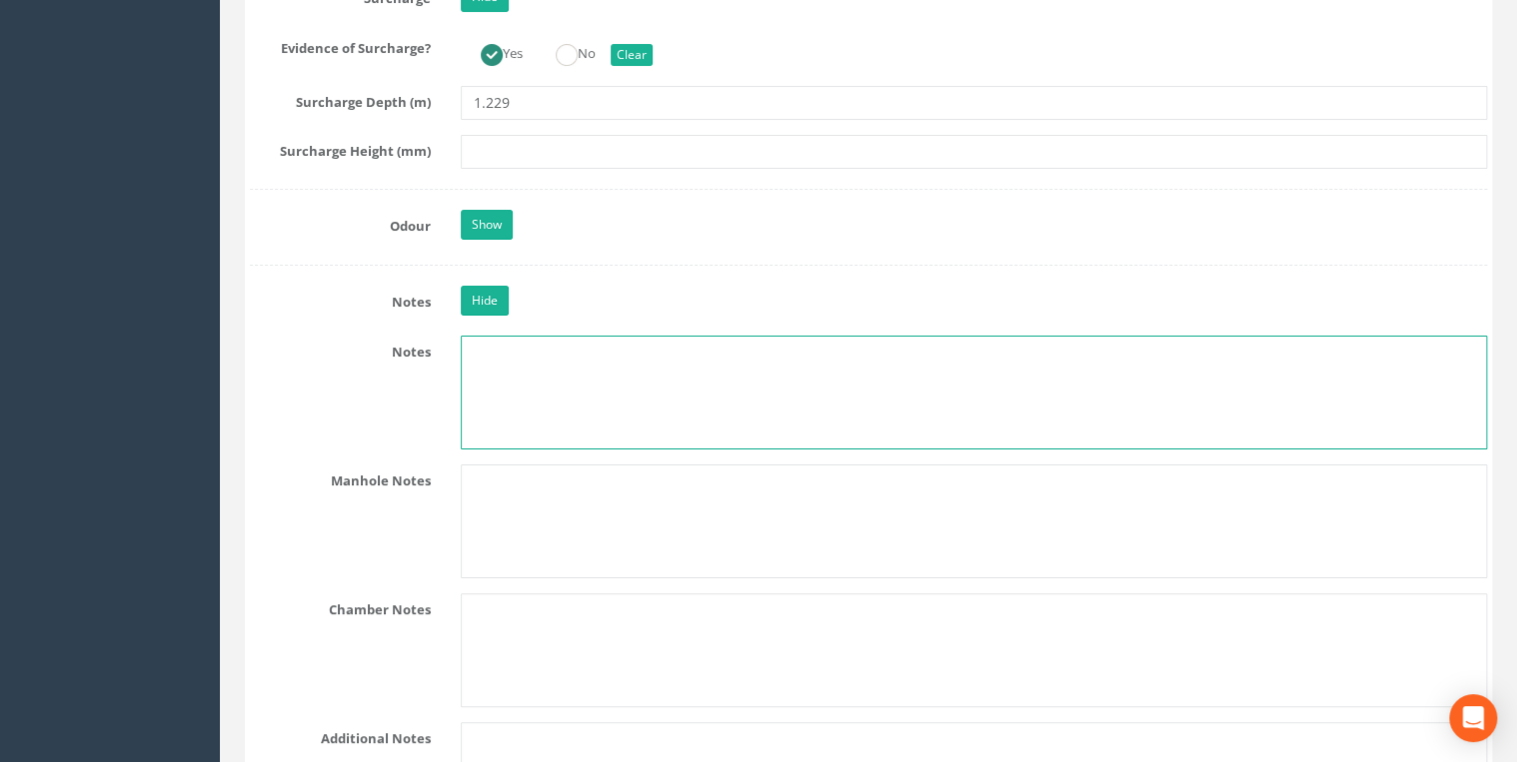
click at [470, 376] on textarea at bounding box center [974, 393] width 1026 height 114
paste textarea "NZ 2033 3466"
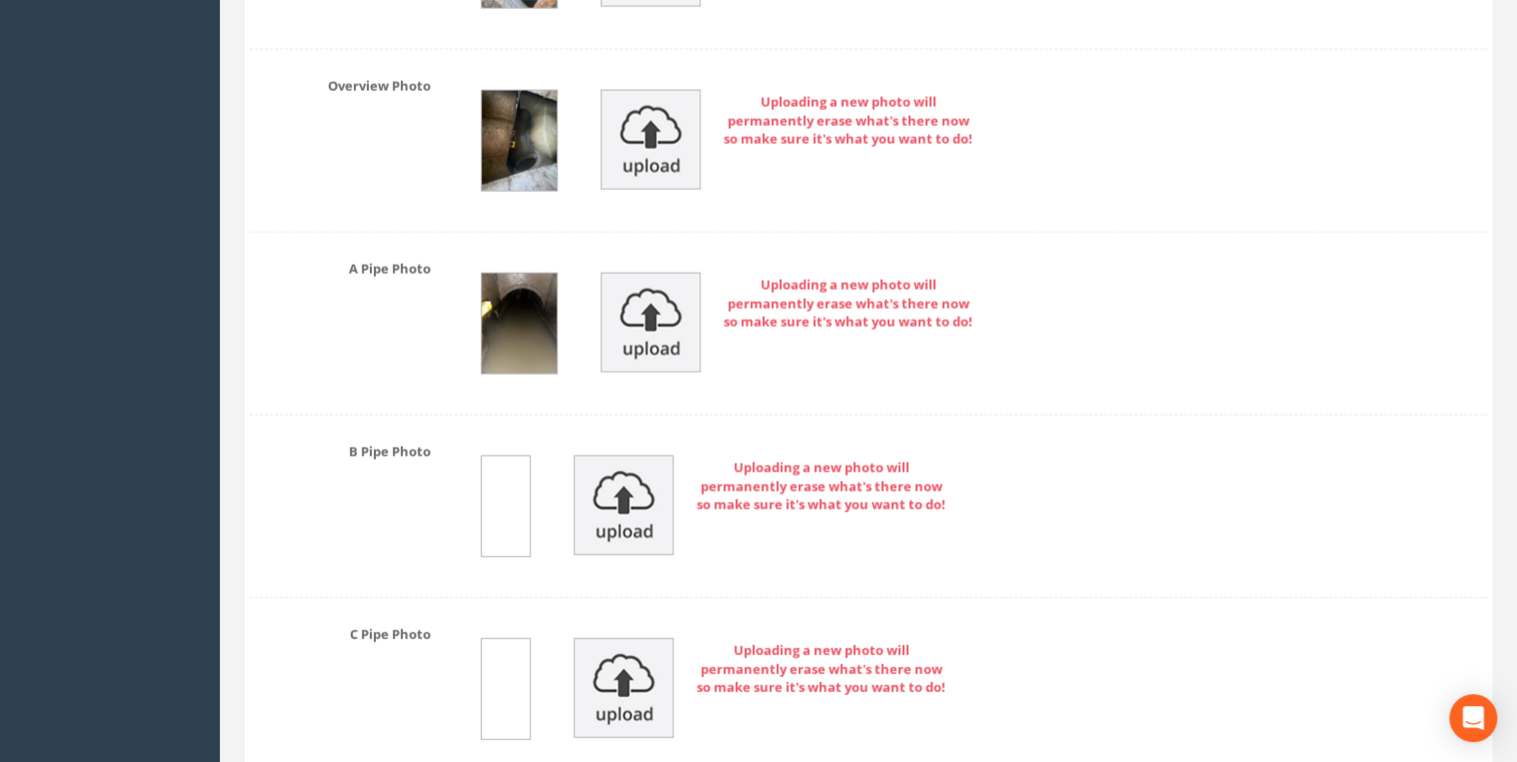
scroll to position [5939, 0]
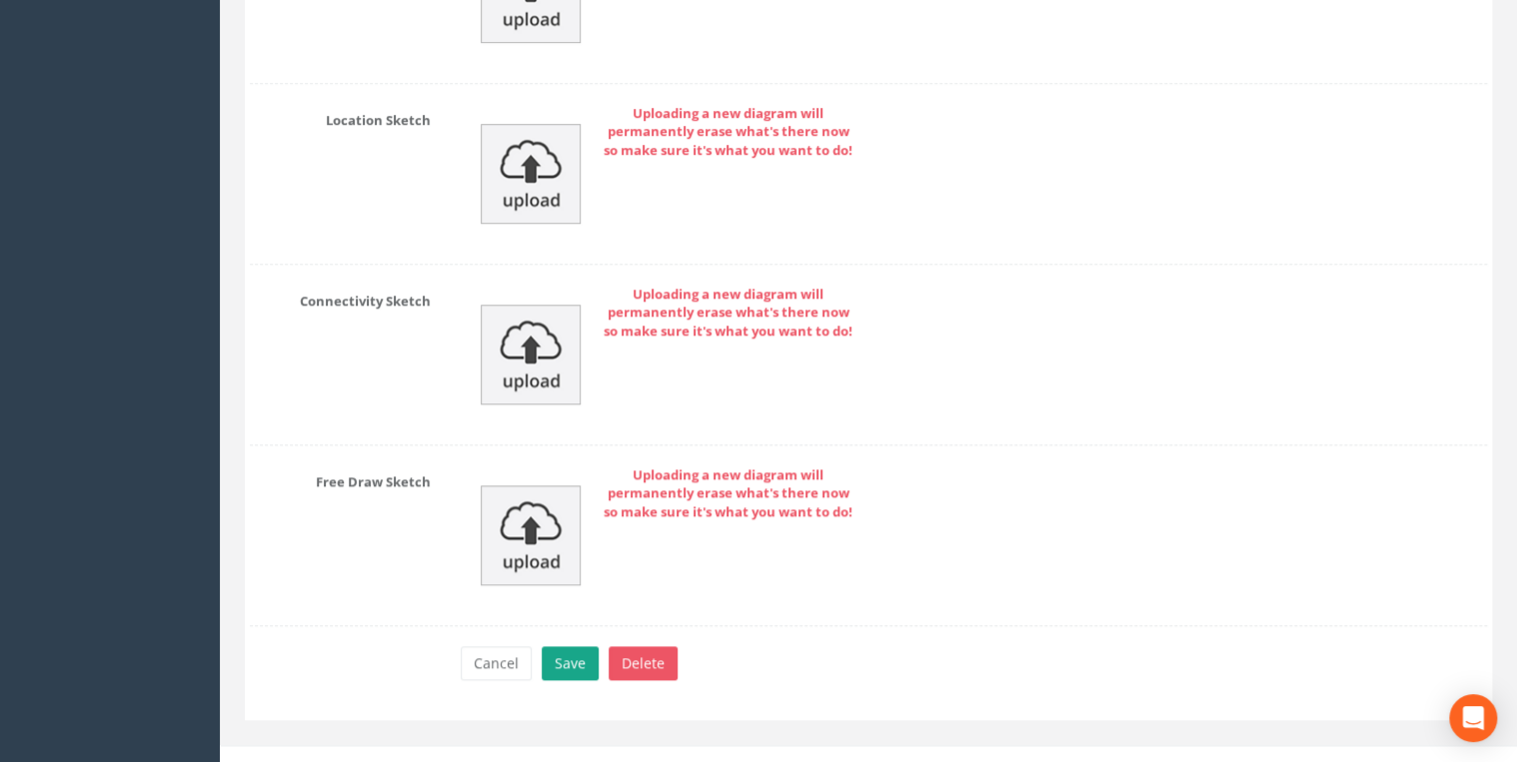
type textarea "NZ 2033 3466"
click at [576, 589] on button "Save" at bounding box center [570, 663] width 57 height 34
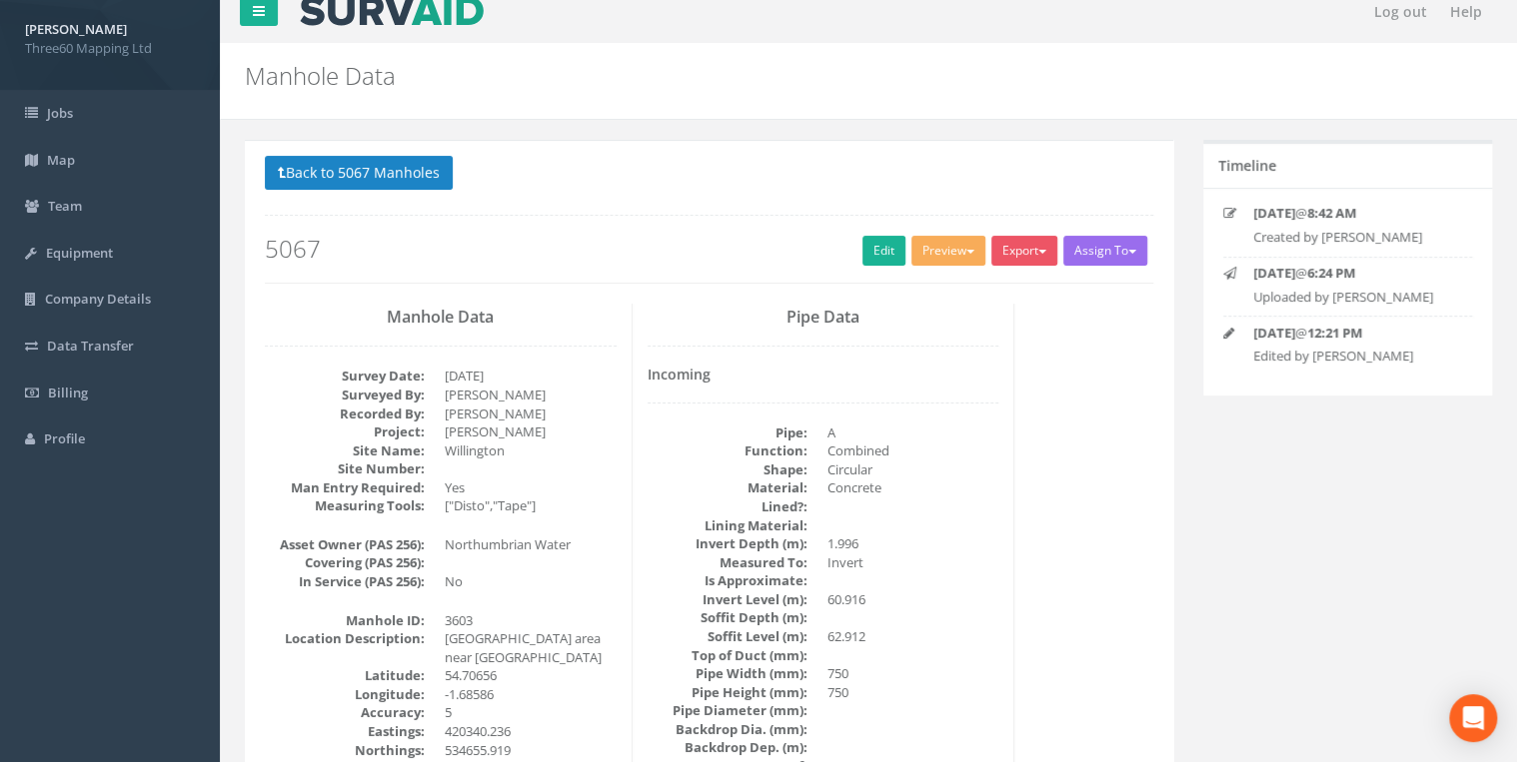
scroll to position [0, 0]
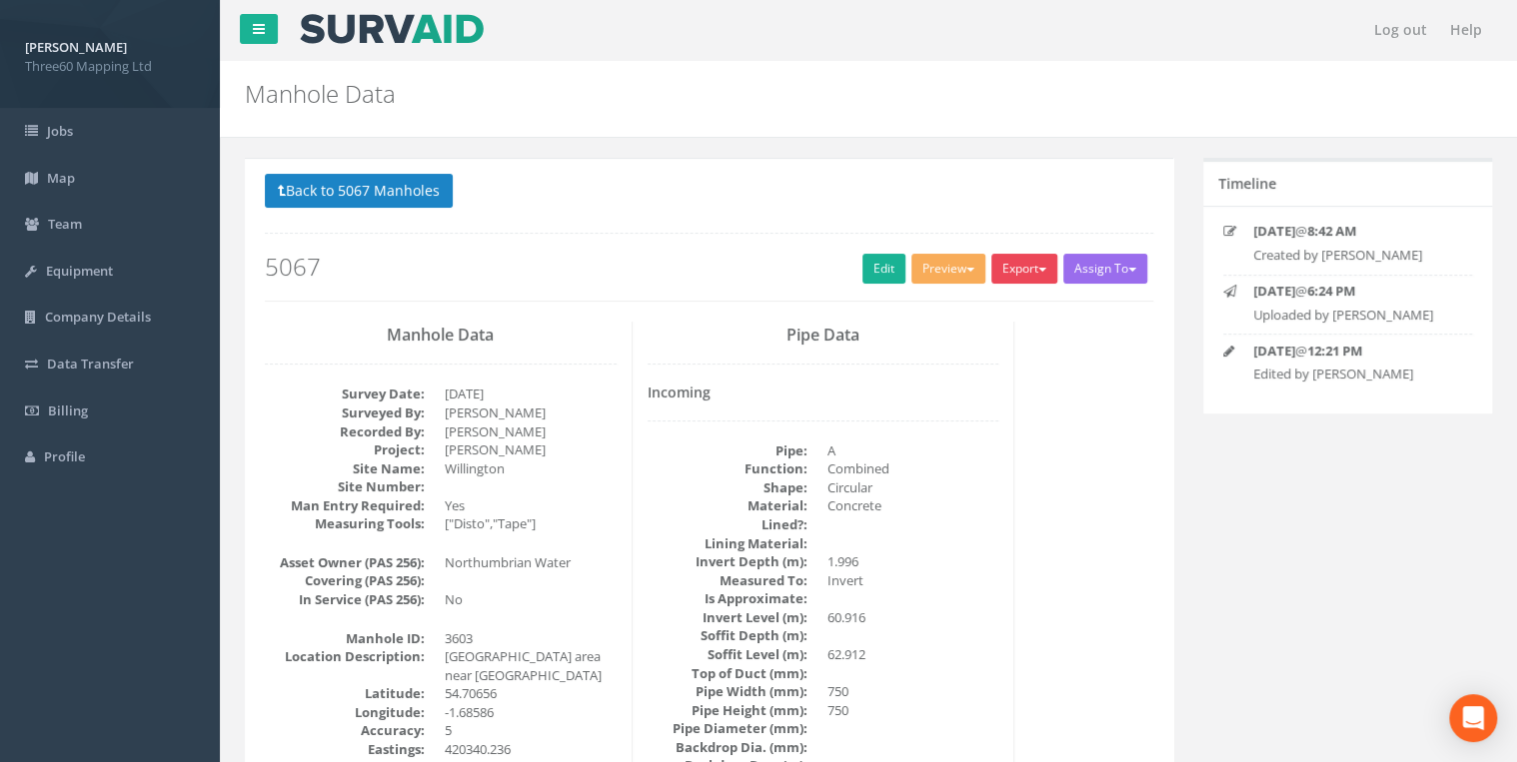
click at [1021, 268] on button "Export" at bounding box center [1024, 269] width 66 height 30
click at [969, 307] on link "360 Manhole" at bounding box center [983, 310] width 152 height 31
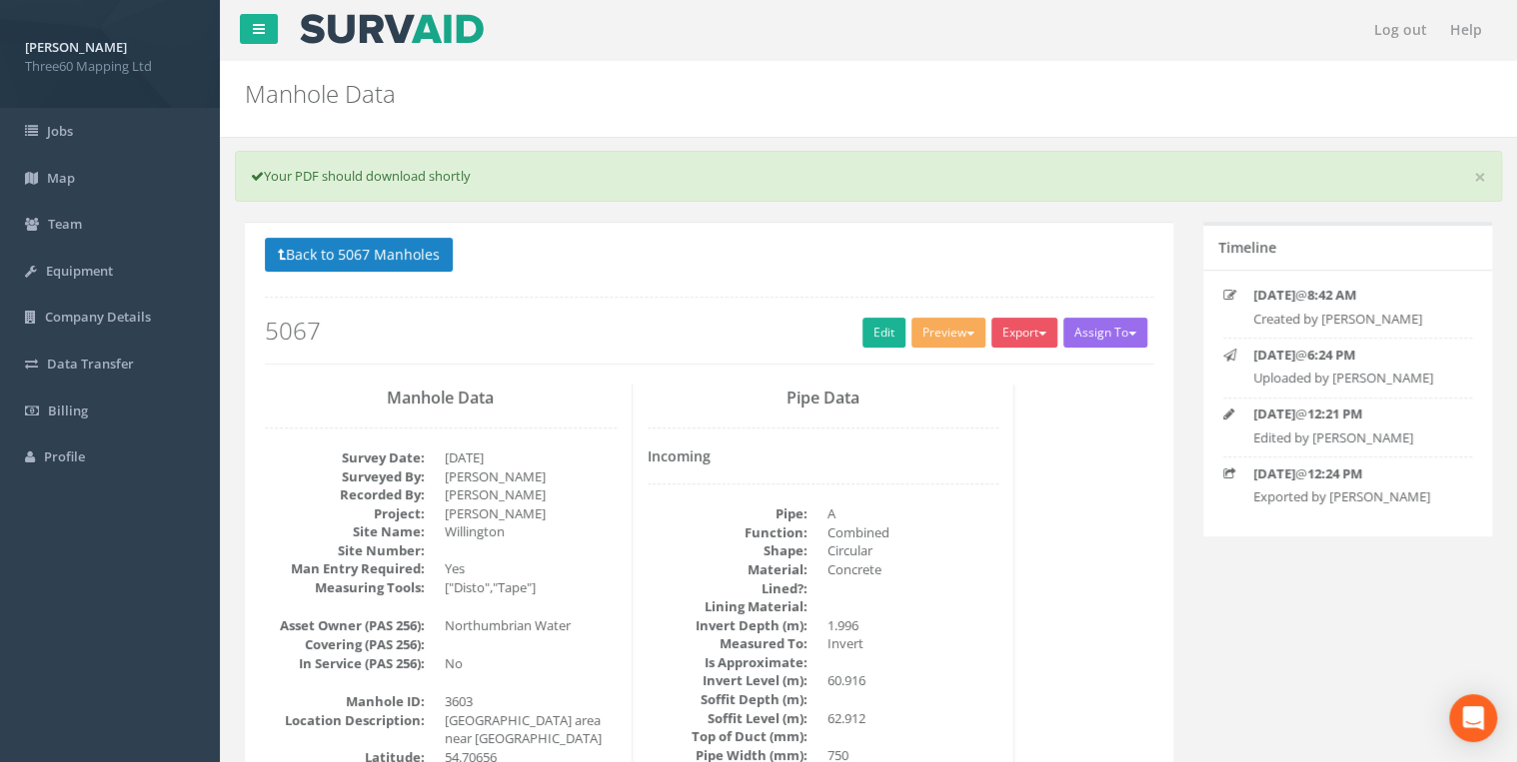
scroll to position [106, 0]
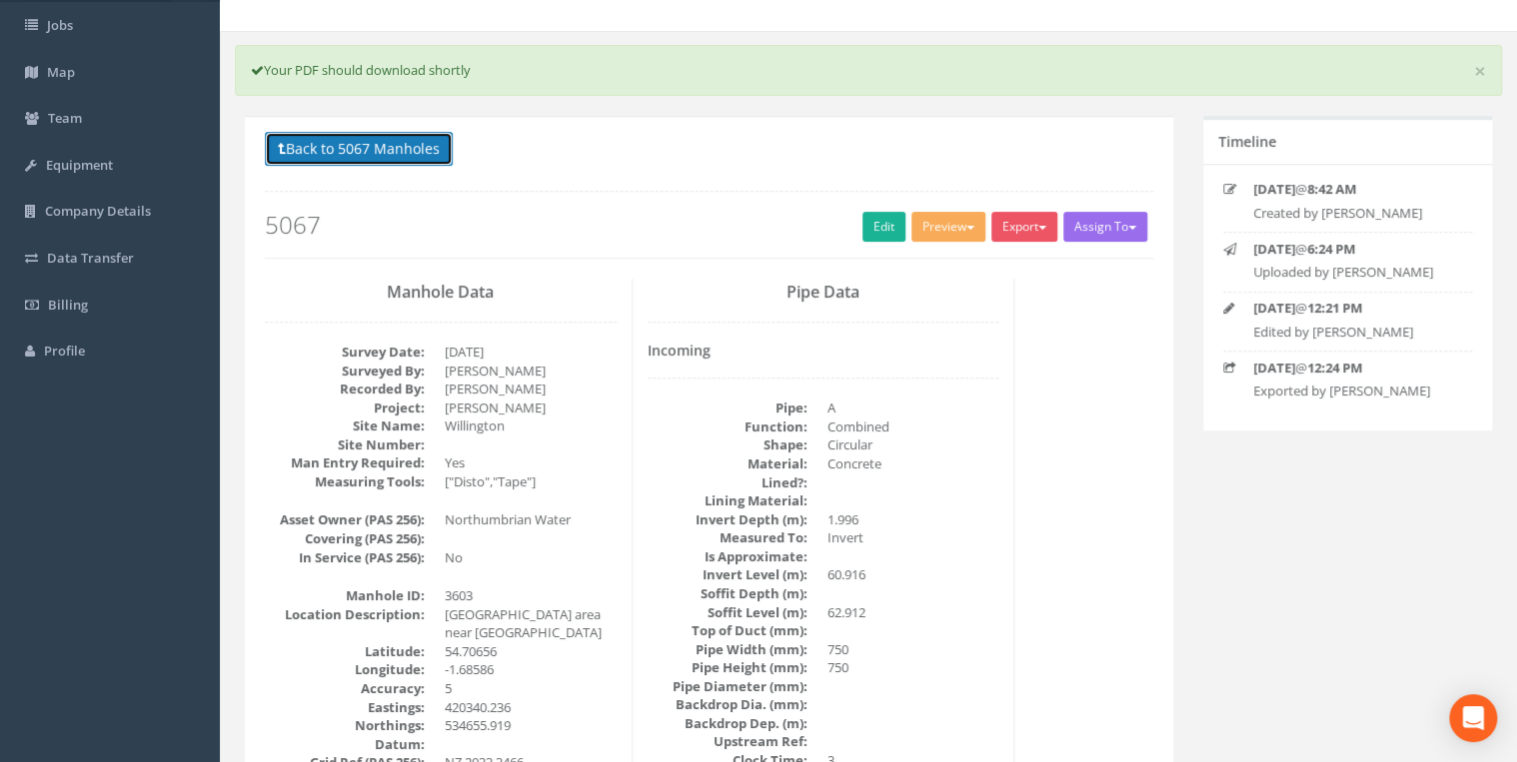
click at [404, 158] on button "Back to 5067 Manholes" at bounding box center [359, 149] width 188 height 34
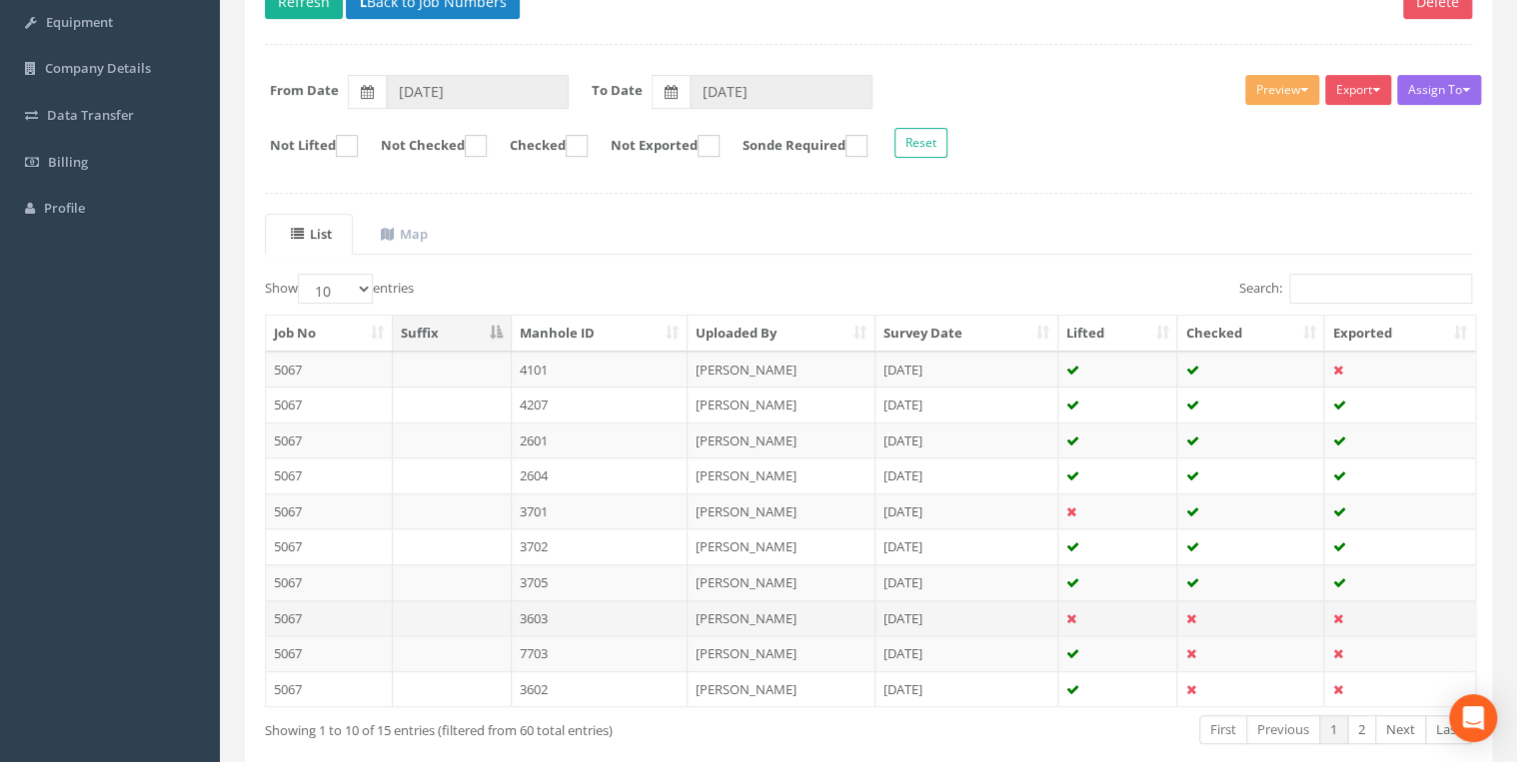
scroll to position [347, 0]
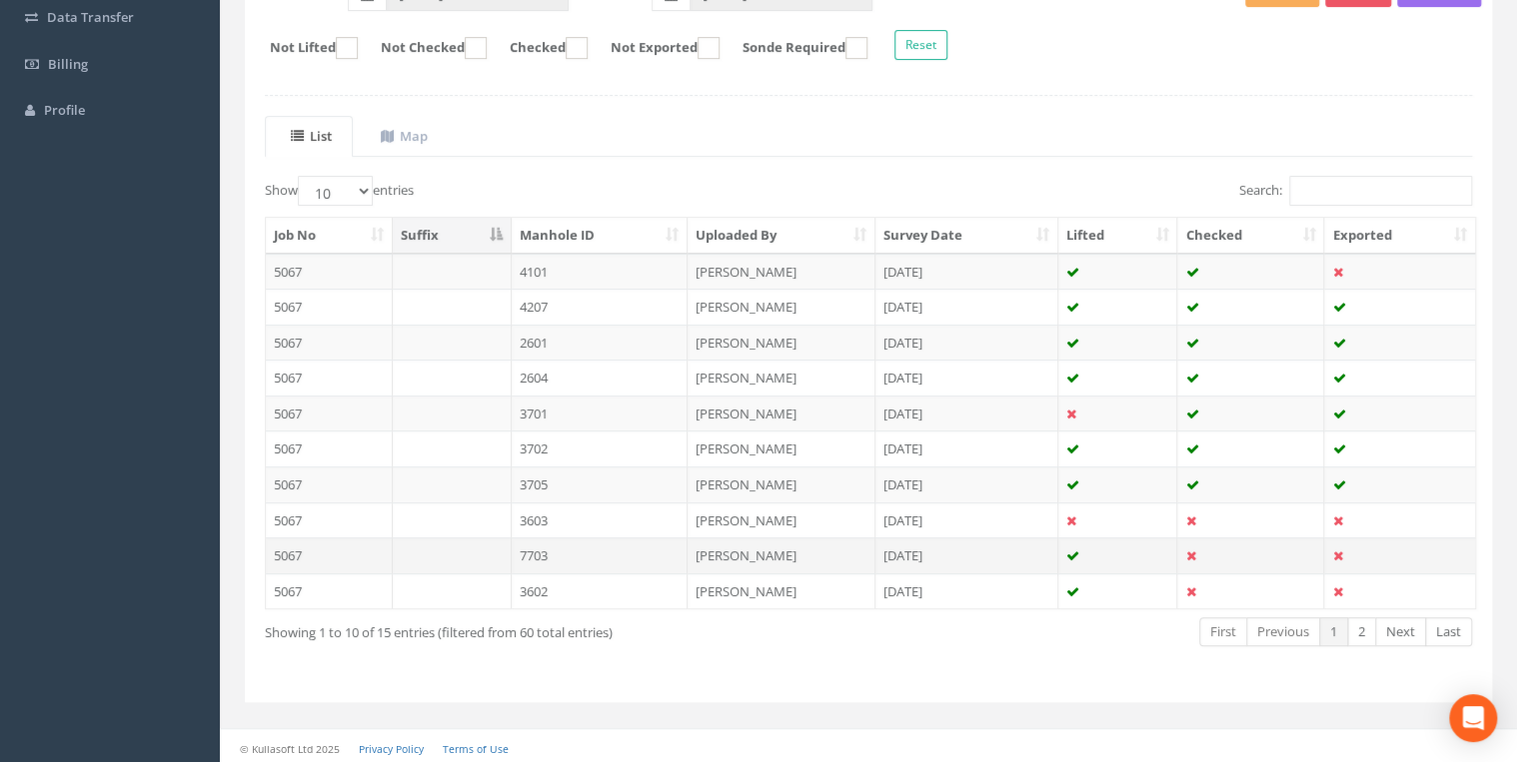
click at [457, 547] on td at bounding box center [452, 556] width 119 height 36
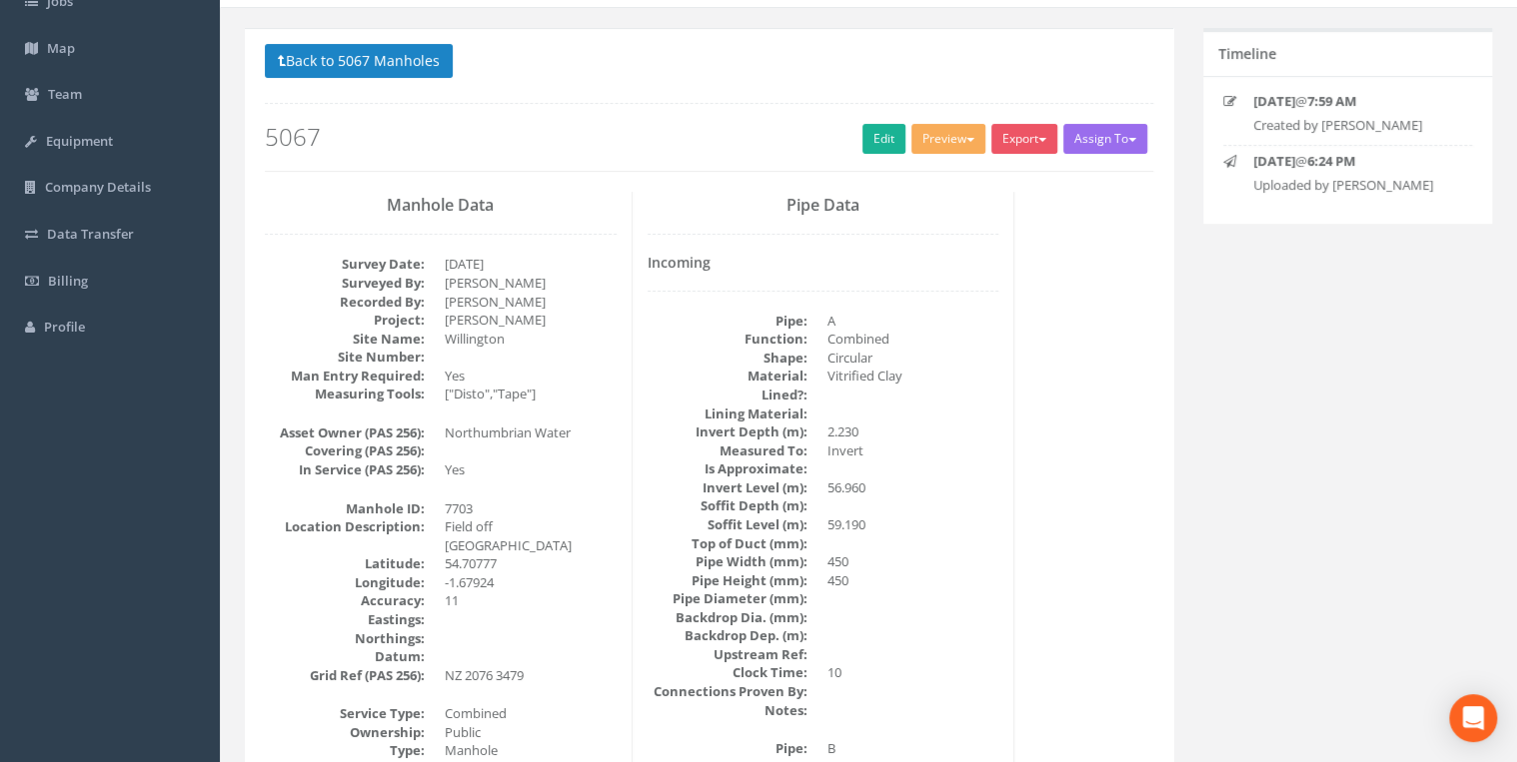
scroll to position [320, 0]
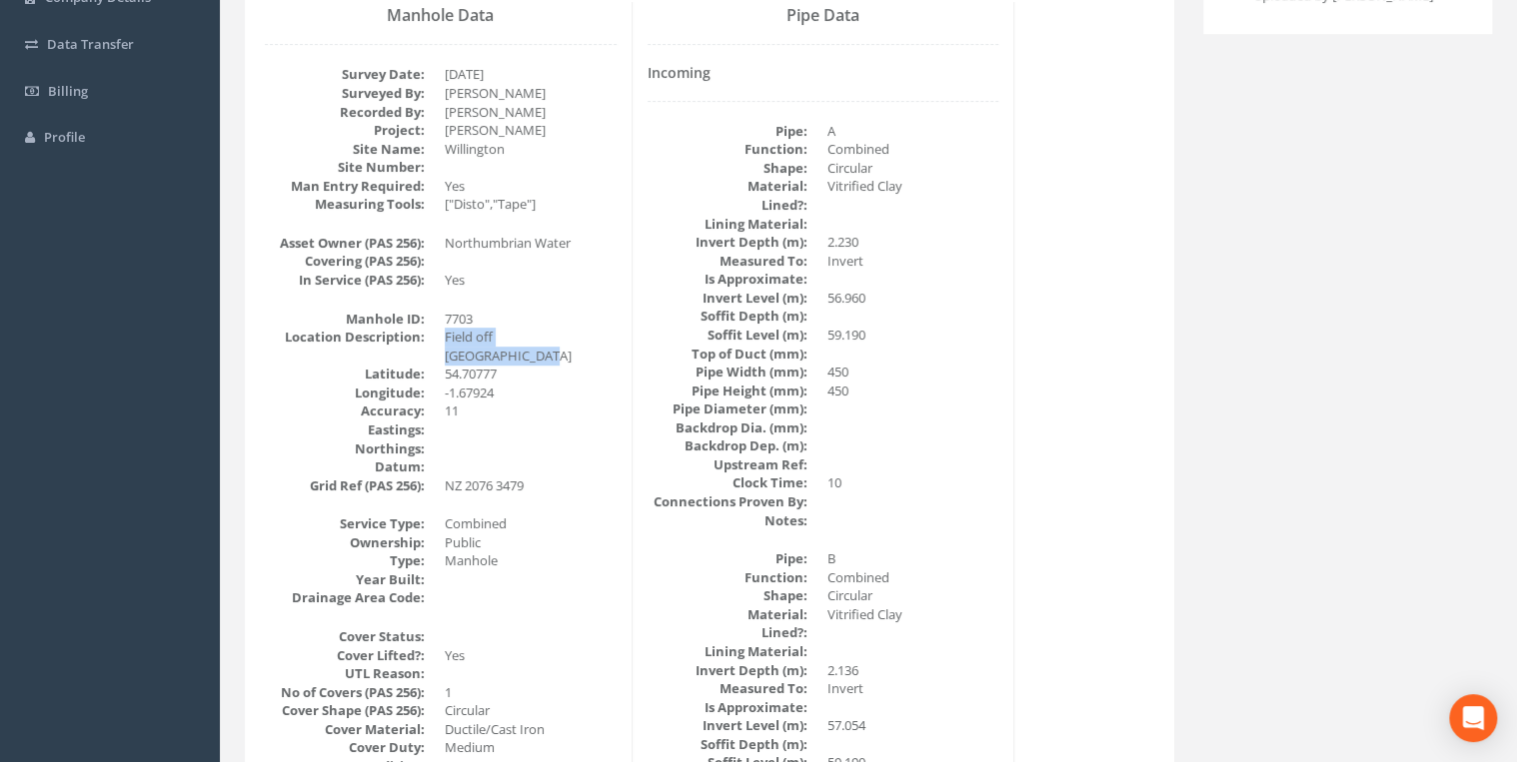
drag, startPoint x: 599, startPoint y: 332, endPoint x: 442, endPoint y: 336, distance: 157.9
click at [442, 336] on dl "Manhole ID: 7703 Location Description: Field off [GEOGRAPHIC_DATA] [GEOGRAPHIC_…" at bounding box center [441, 403] width 352 height 186
drag, startPoint x: 442, startPoint y: 336, endPoint x: 588, endPoint y: 349, distance: 147.4
click at [578, 365] on dd "54.70777" at bounding box center [531, 374] width 172 height 19
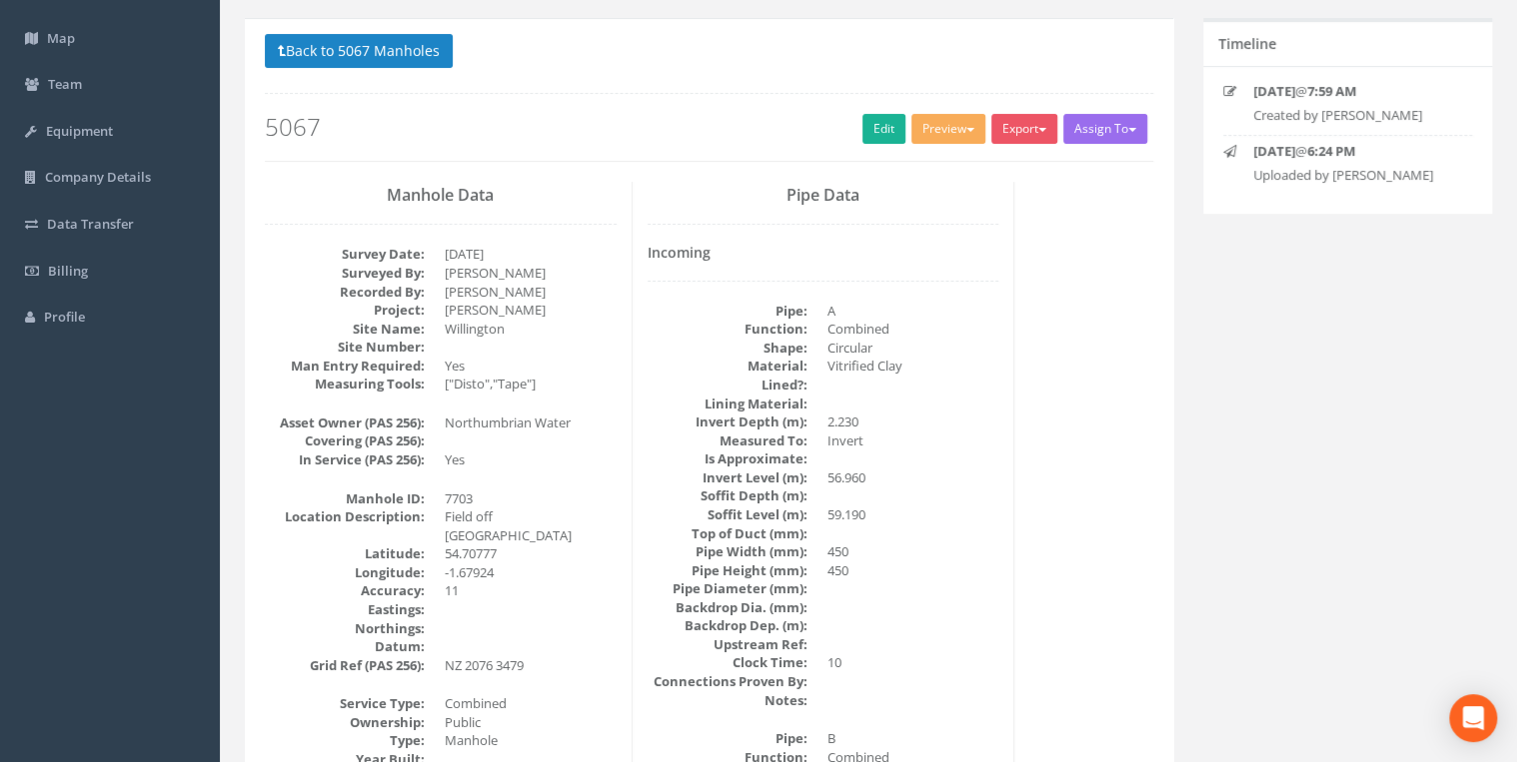
scroll to position [106, 0]
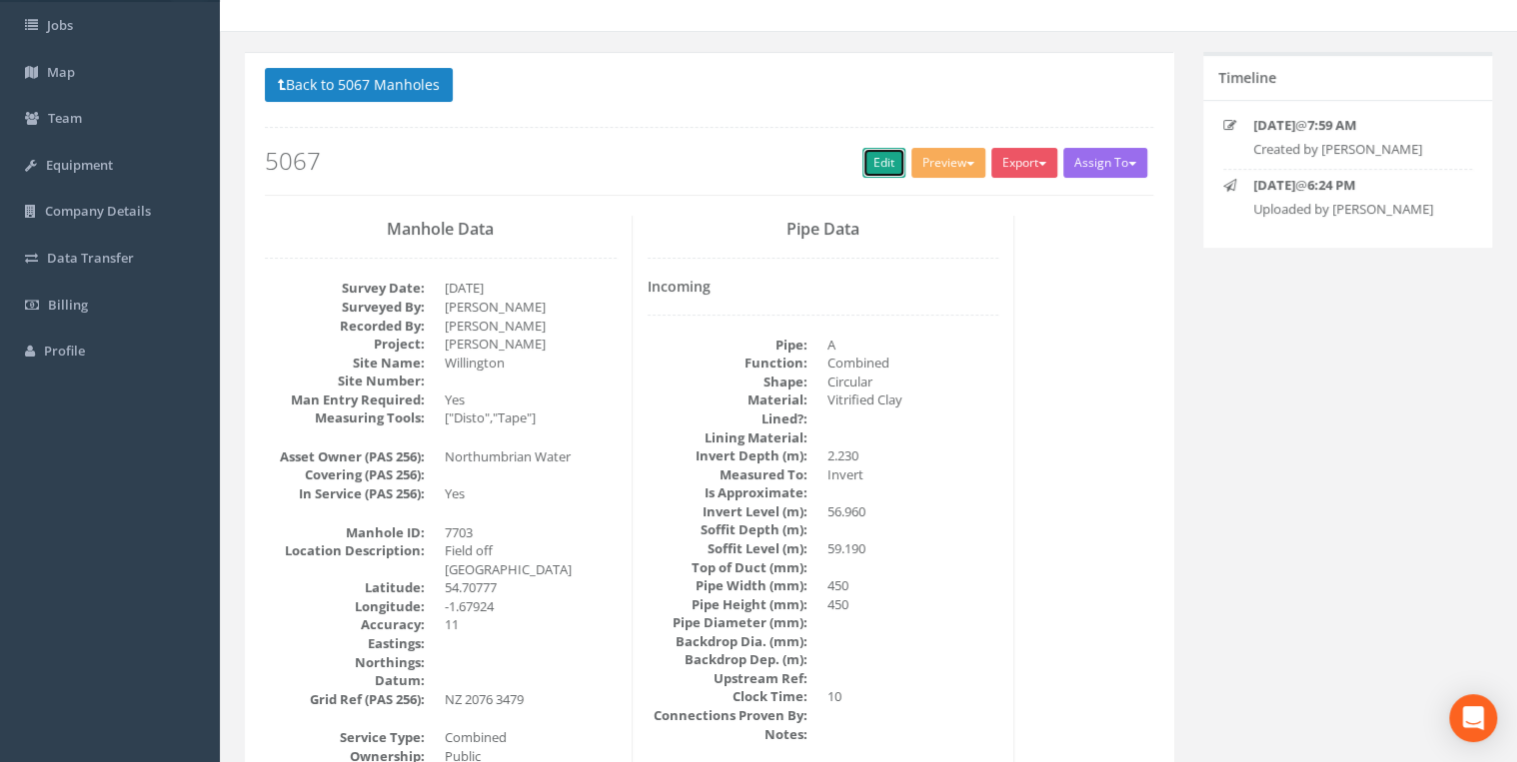
click at [872, 156] on link "Edit" at bounding box center [883, 163] width 43 height 30
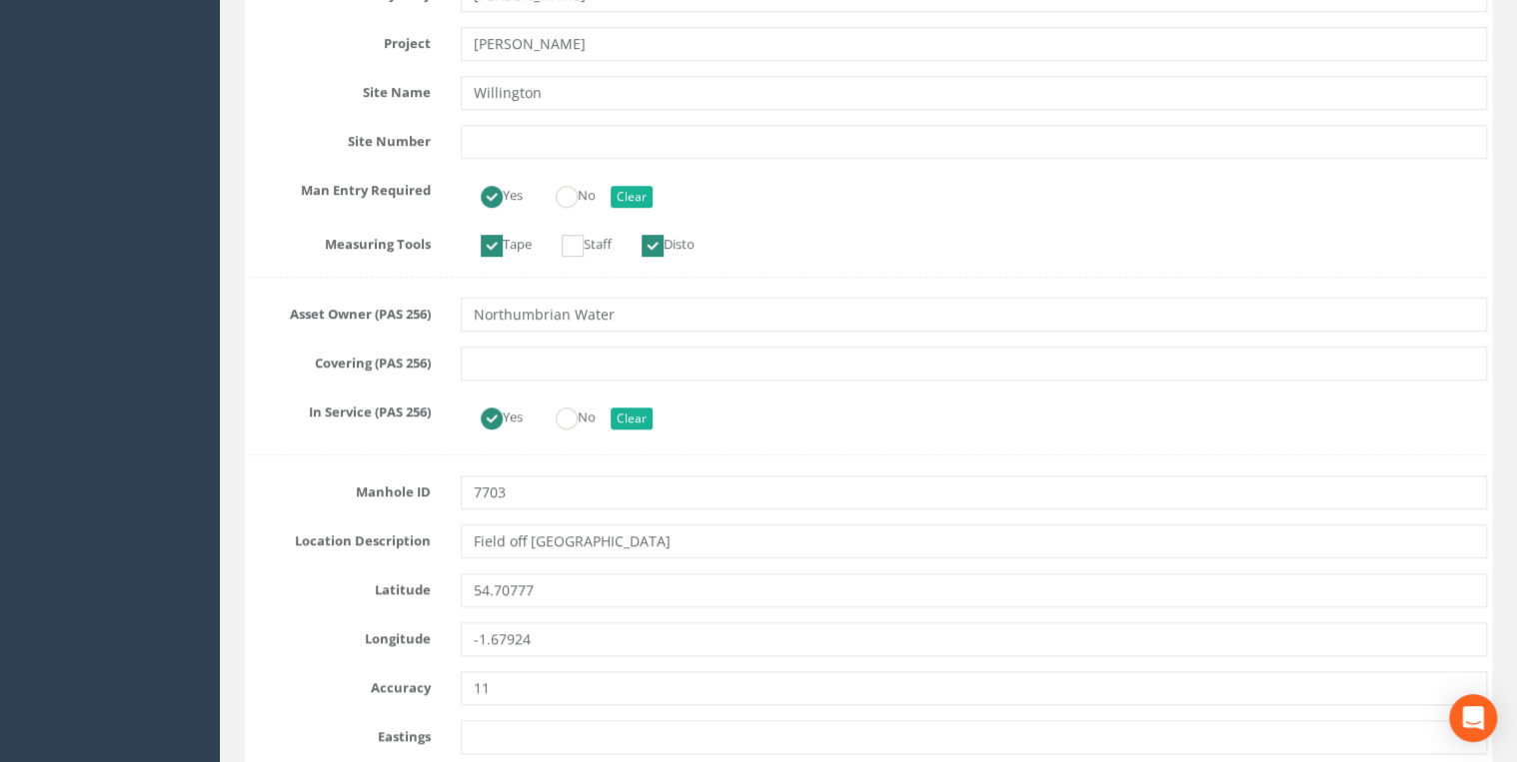
scroll to position [745, 0]
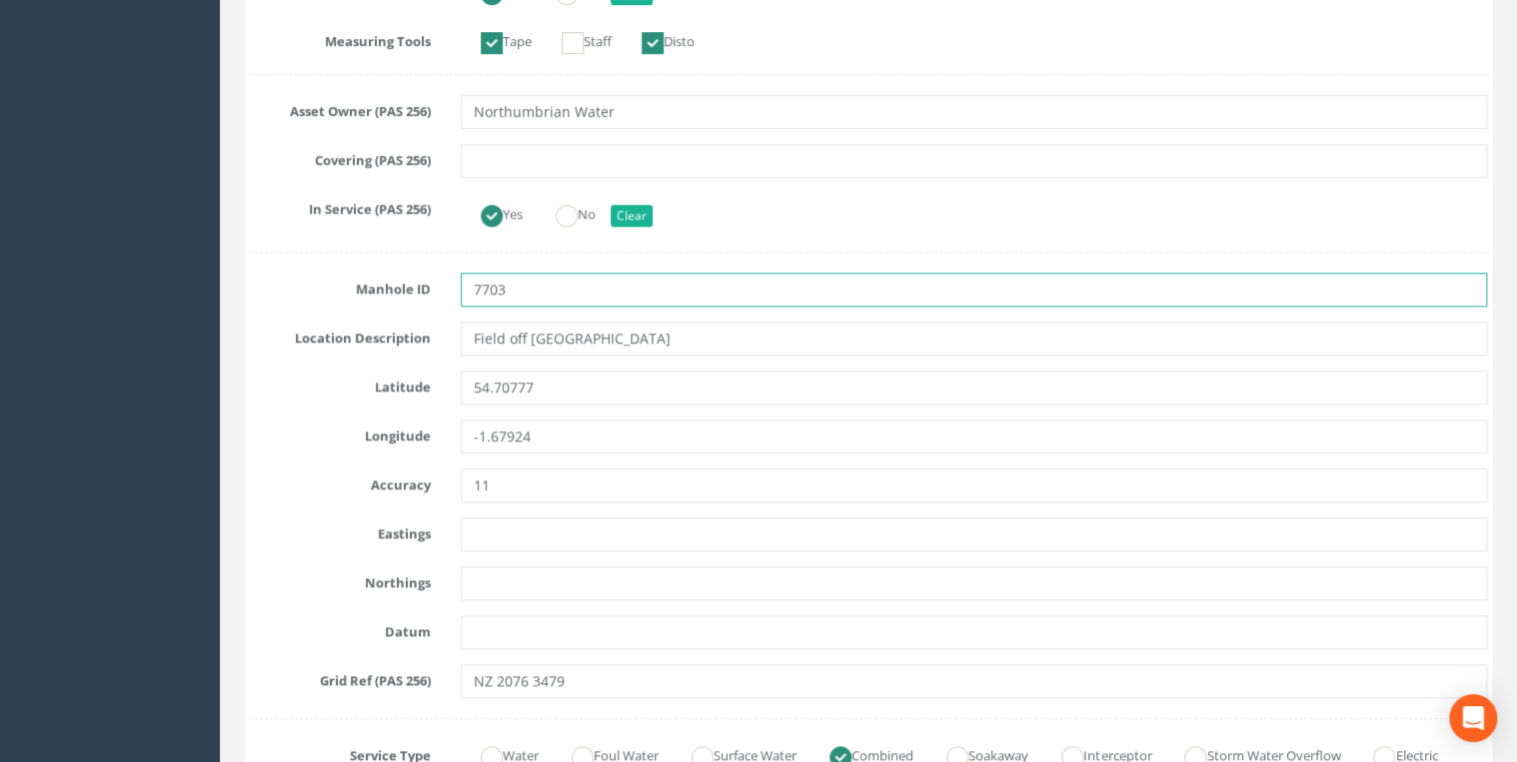
click at [565, 302] on input "7703" at bounding box center [974, 290] width 1026 height 34
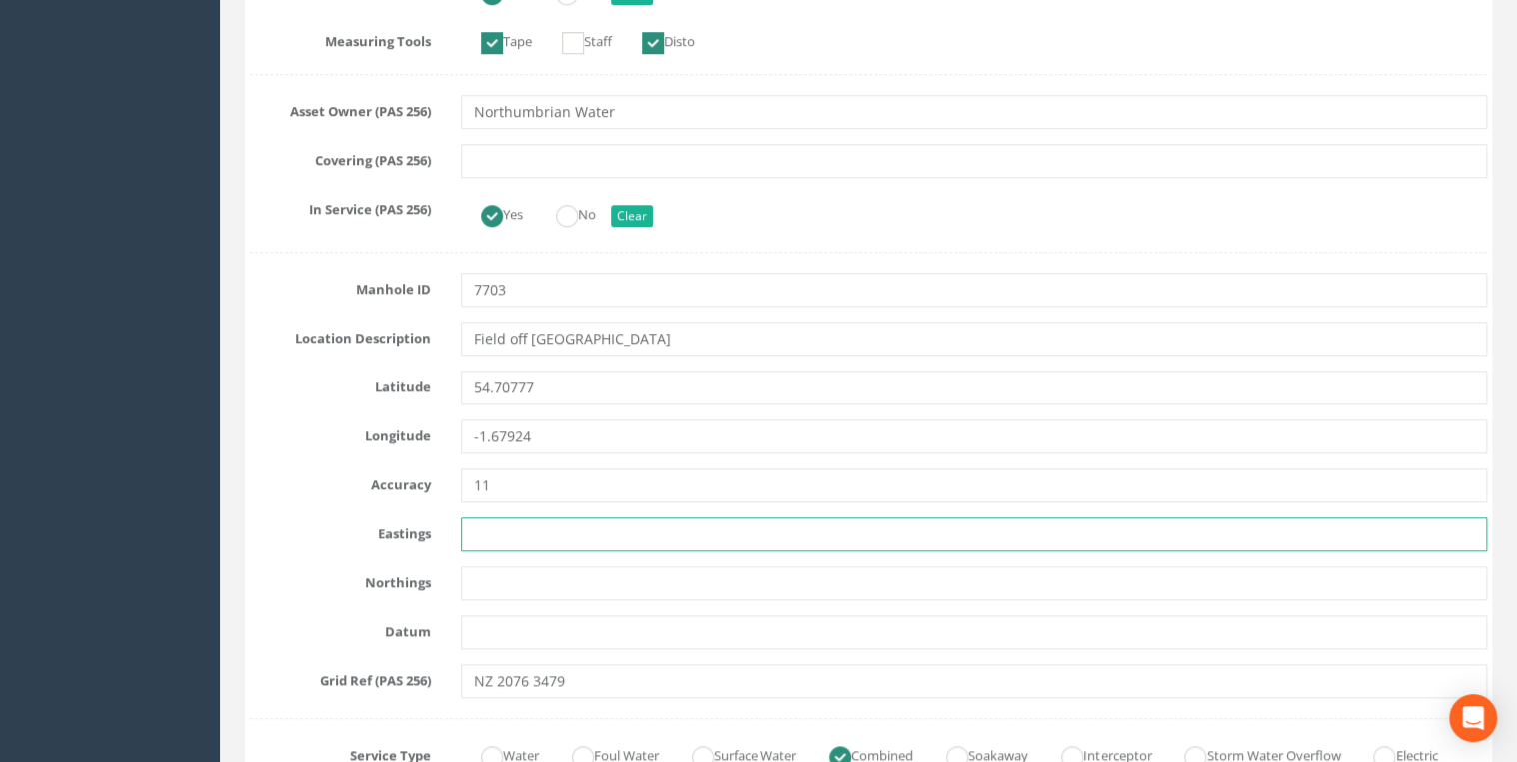
click at [504, 540] on input "text" at bounding box center [974, 535] width 1026 height 34
click at [494, 535] on input "text" at bounding box center [974, 535] width 1026 height 34
paste input "420769.237"
type input "420769.237"
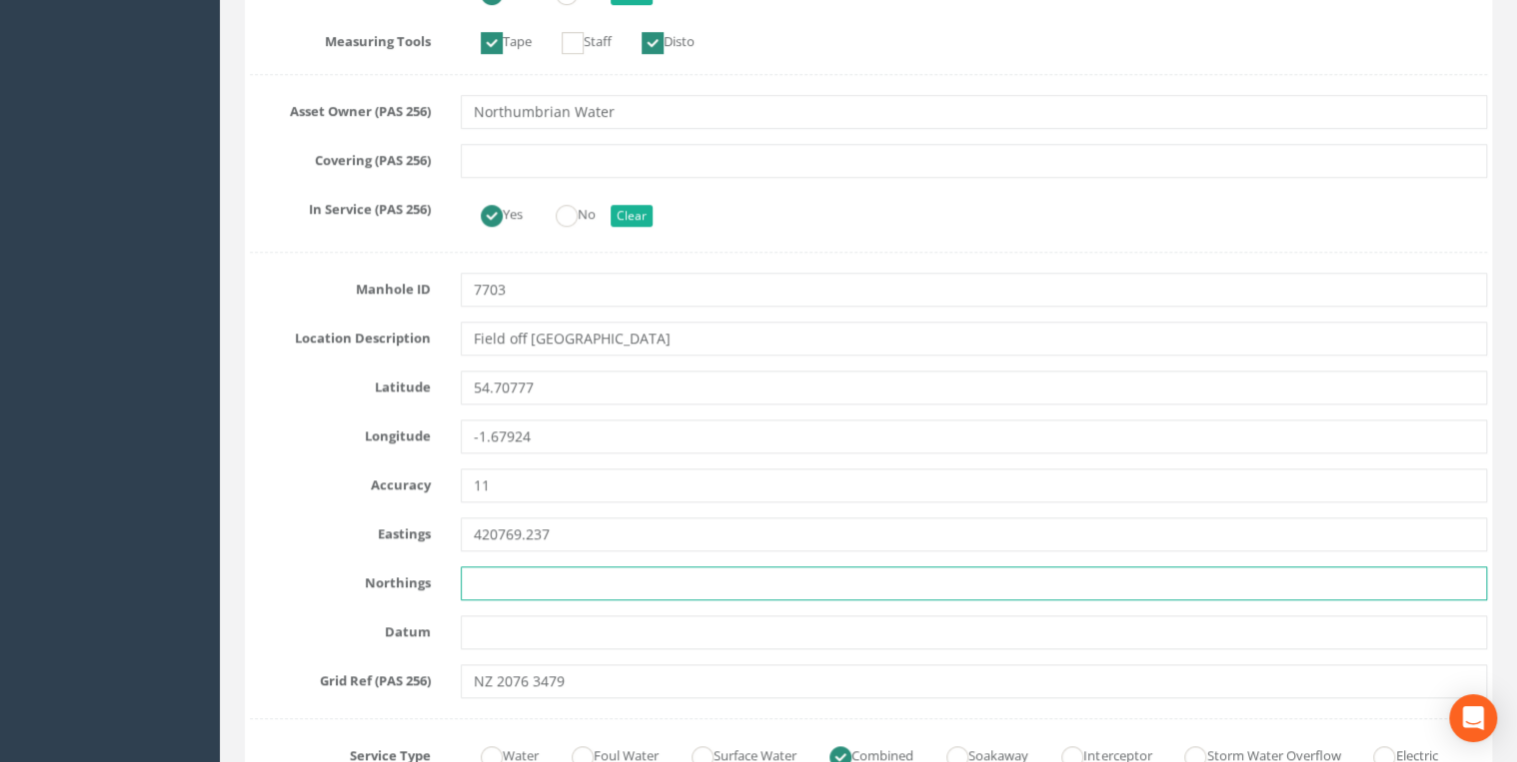
click at [492, 579] on input "text" at bounding box center [974, 583] width 1026 height 34
paste input "534789.853"
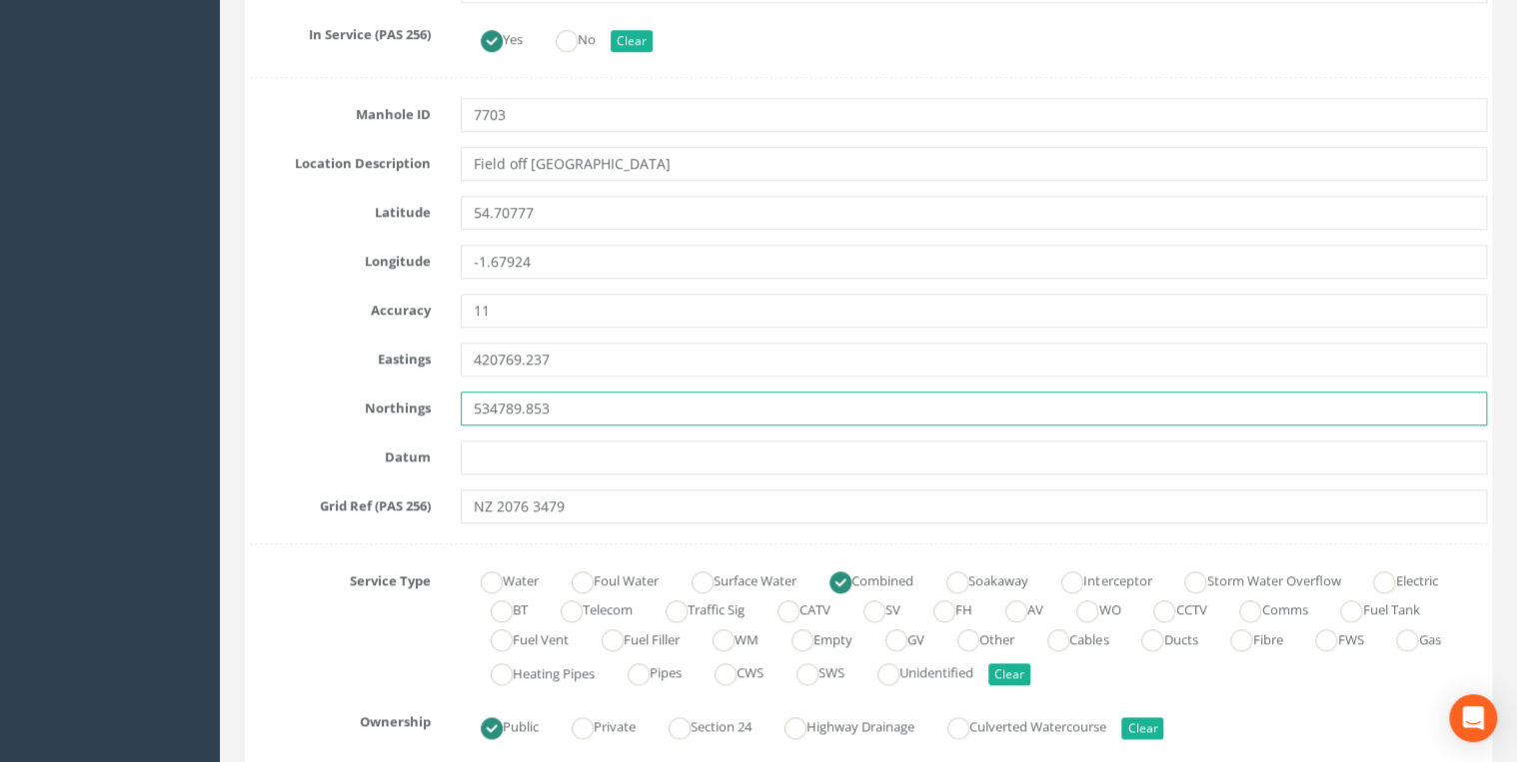
scroll to position [959, 0]
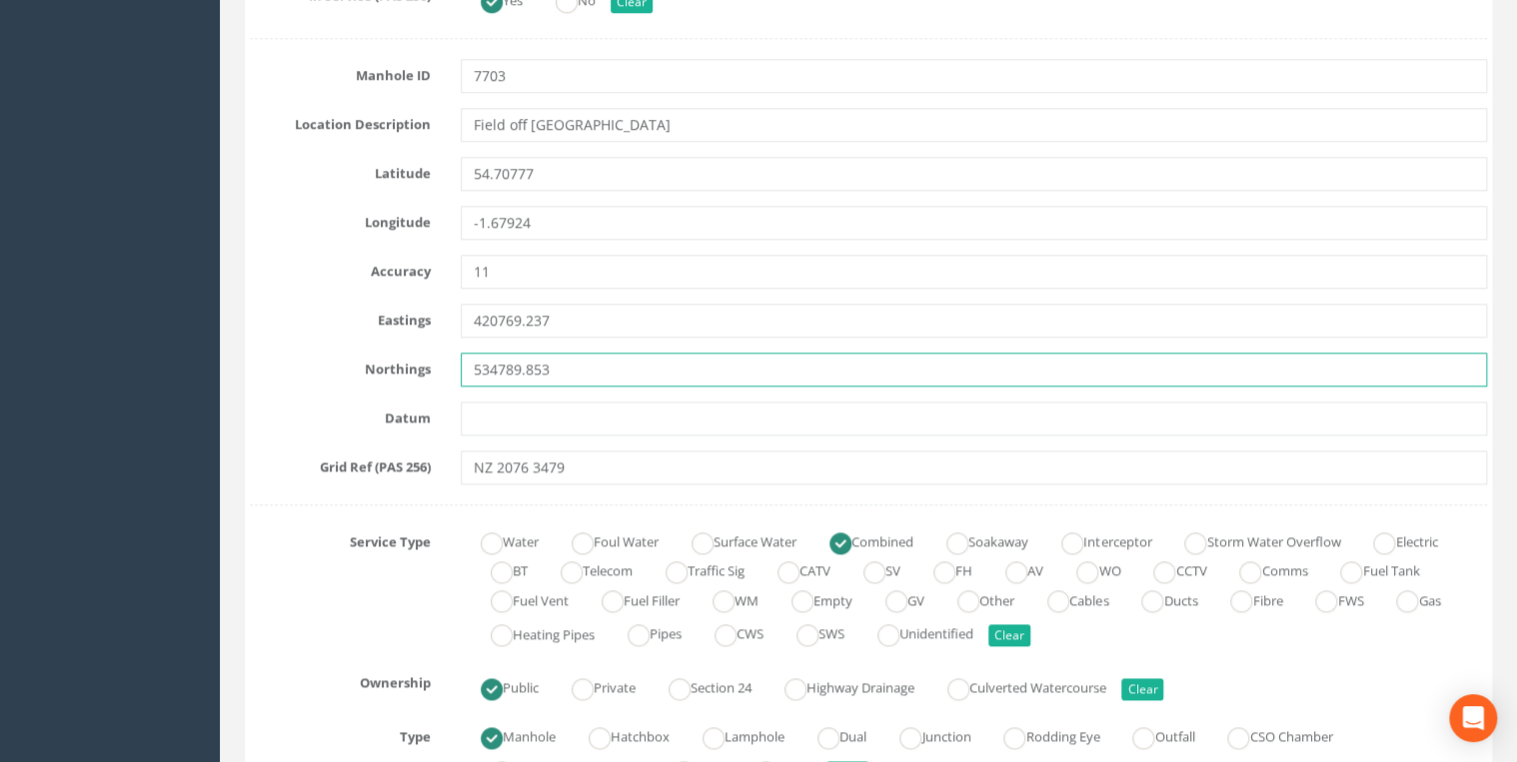
type input "534789.853"
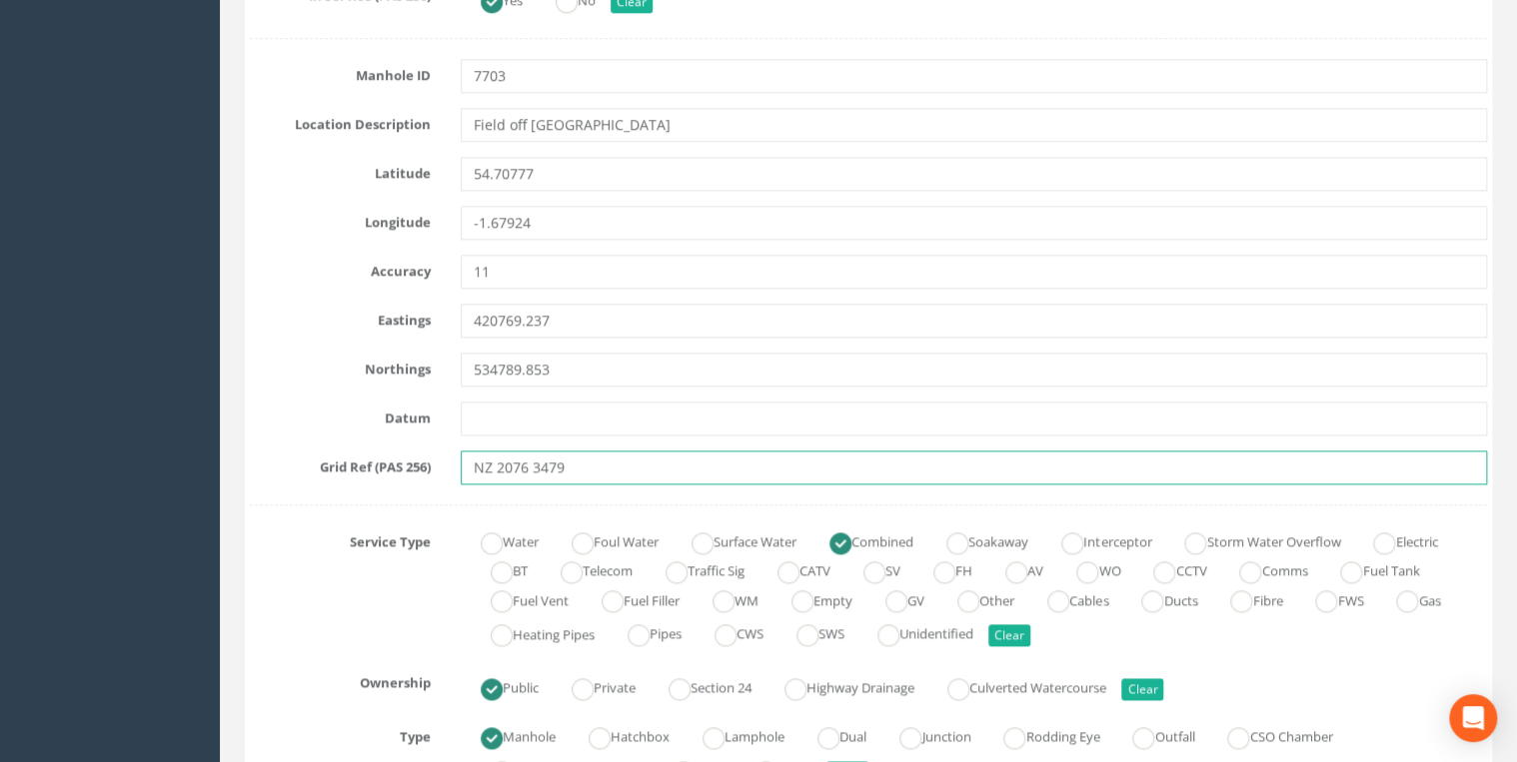
drag, startPoint x: 586, startPoint y: 466, endPoint x: 442, endPoint y: 468, distance: 144.9
click at [447, 468] on div "NZ 2076 3479" at bounding box center [974, 468] width 1056 height 34
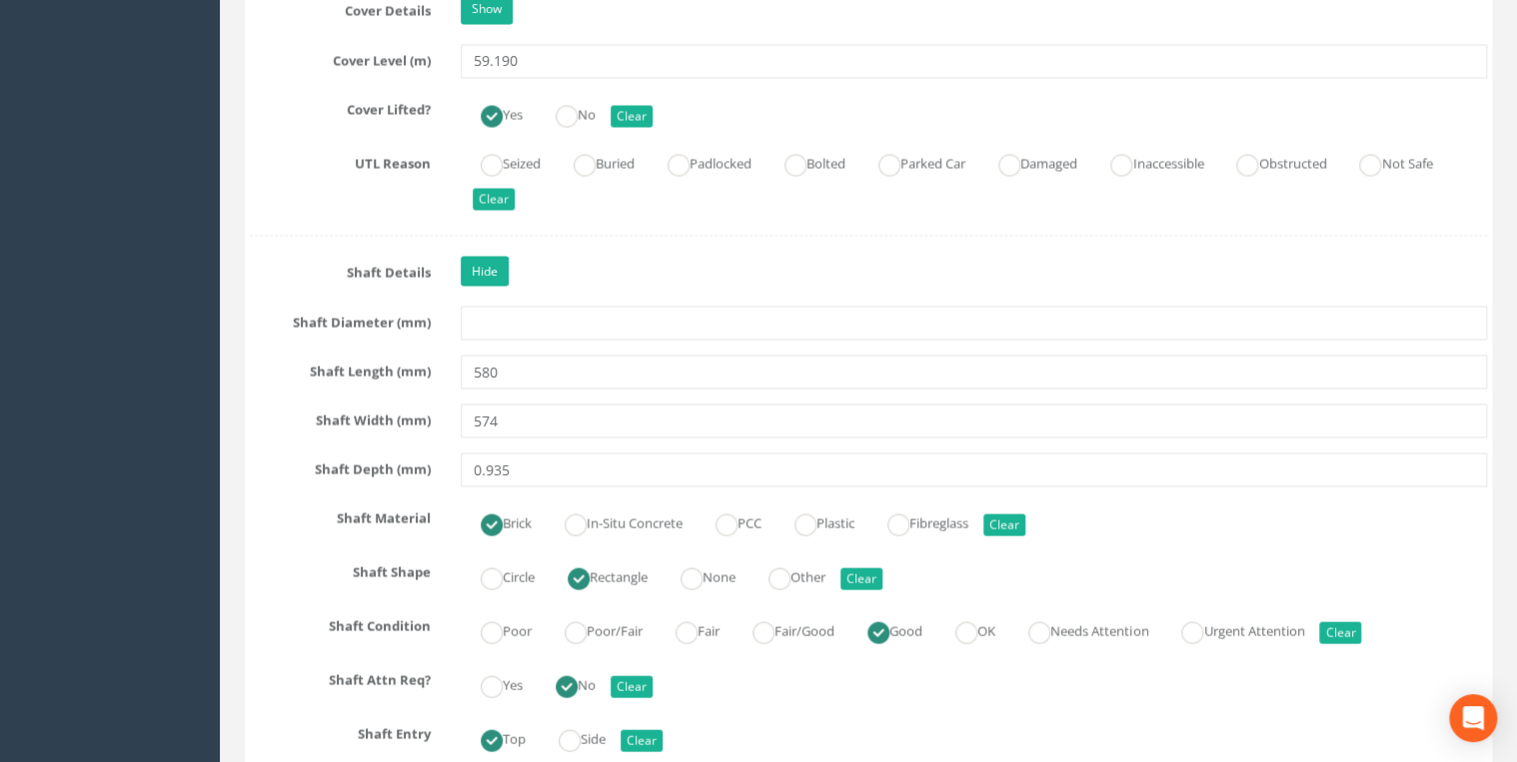
scroll to position [1918, 0]
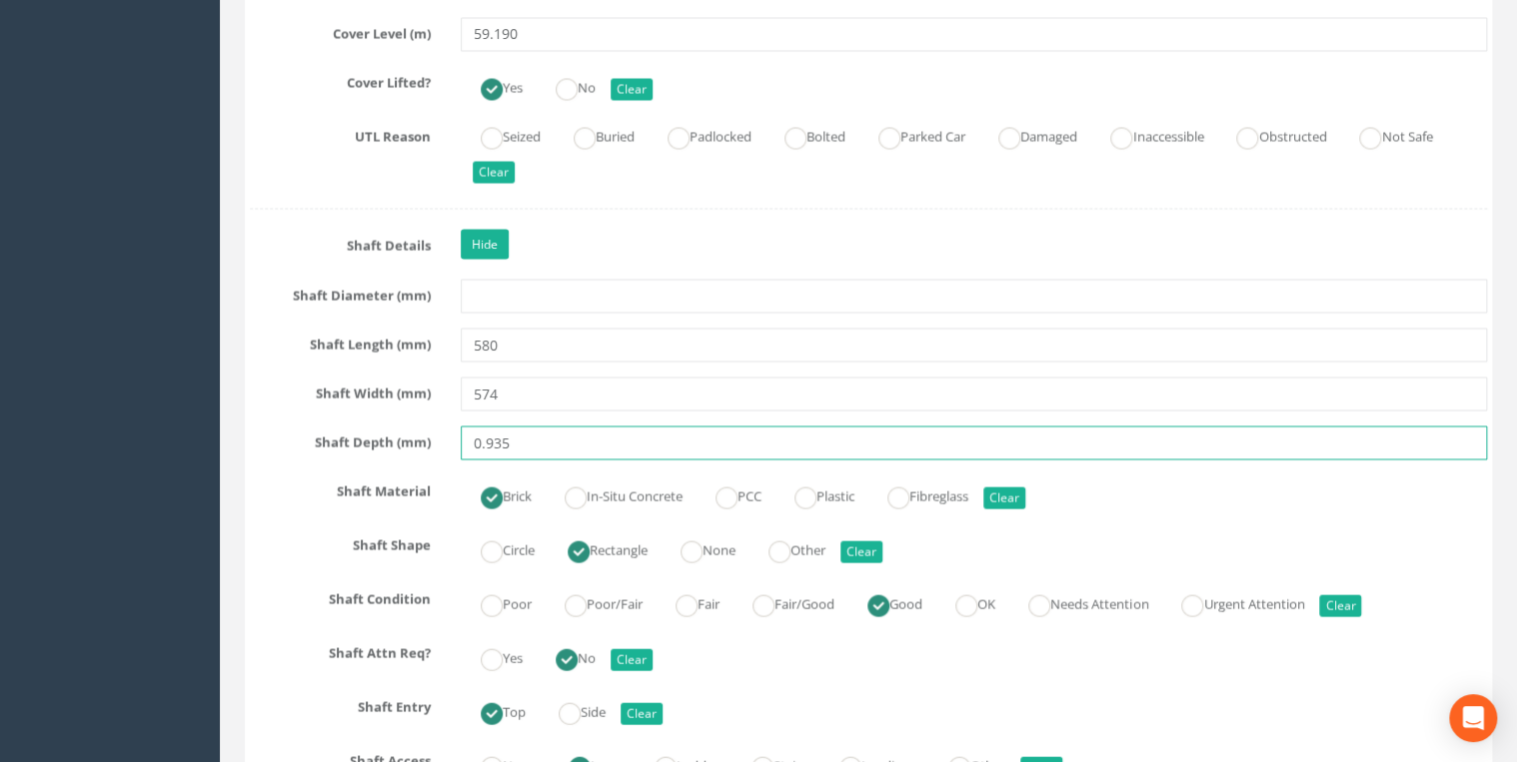
click at [487, 438] on input "0.935" at bounding box center [974, 444] width 1026 height 34
type input "935"
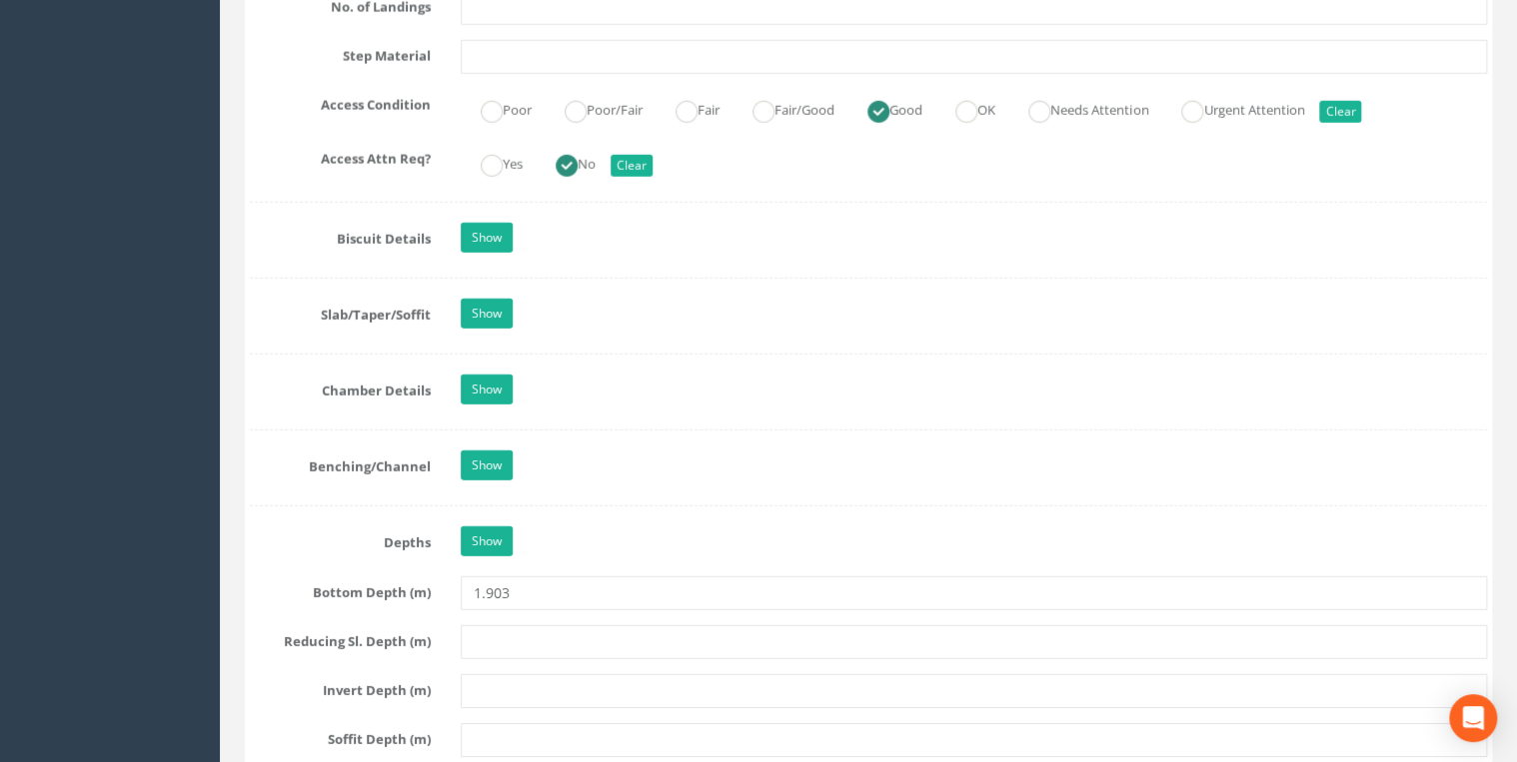
scroll to position [2771, 0]
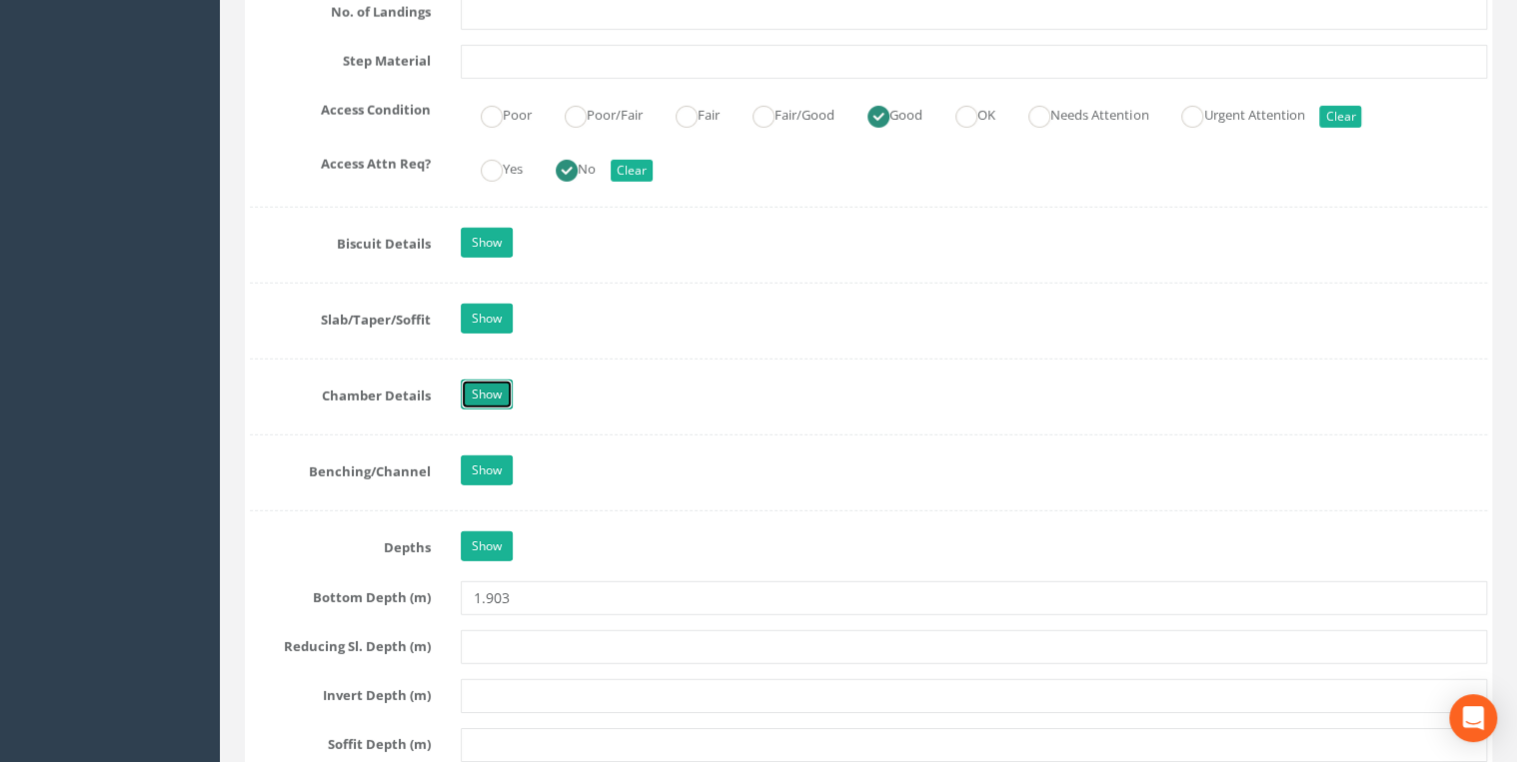
click at [508, 380] on link "Show" at bounding box center [487, 395] width 52 height 30
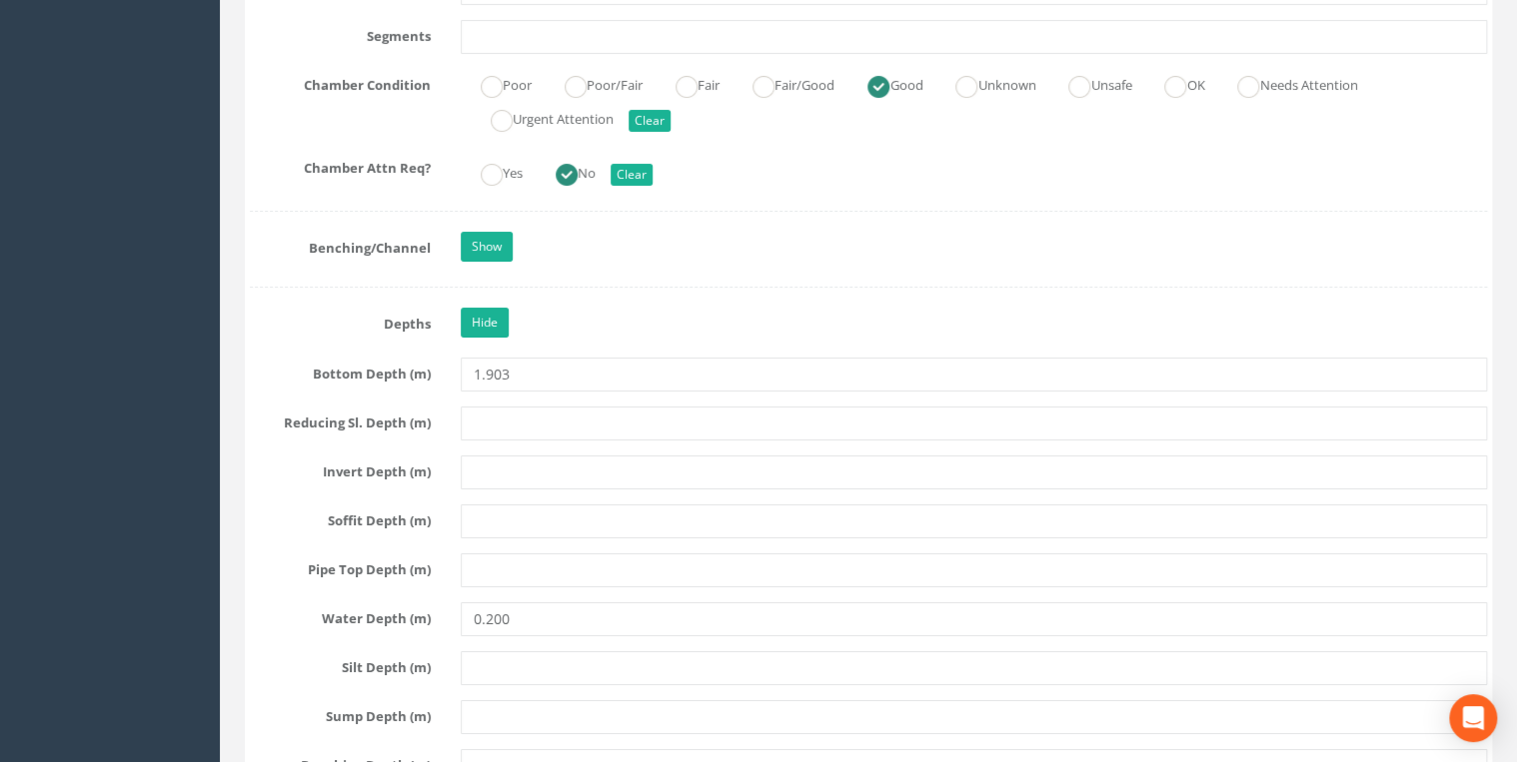
scroll to position [3517, 0]
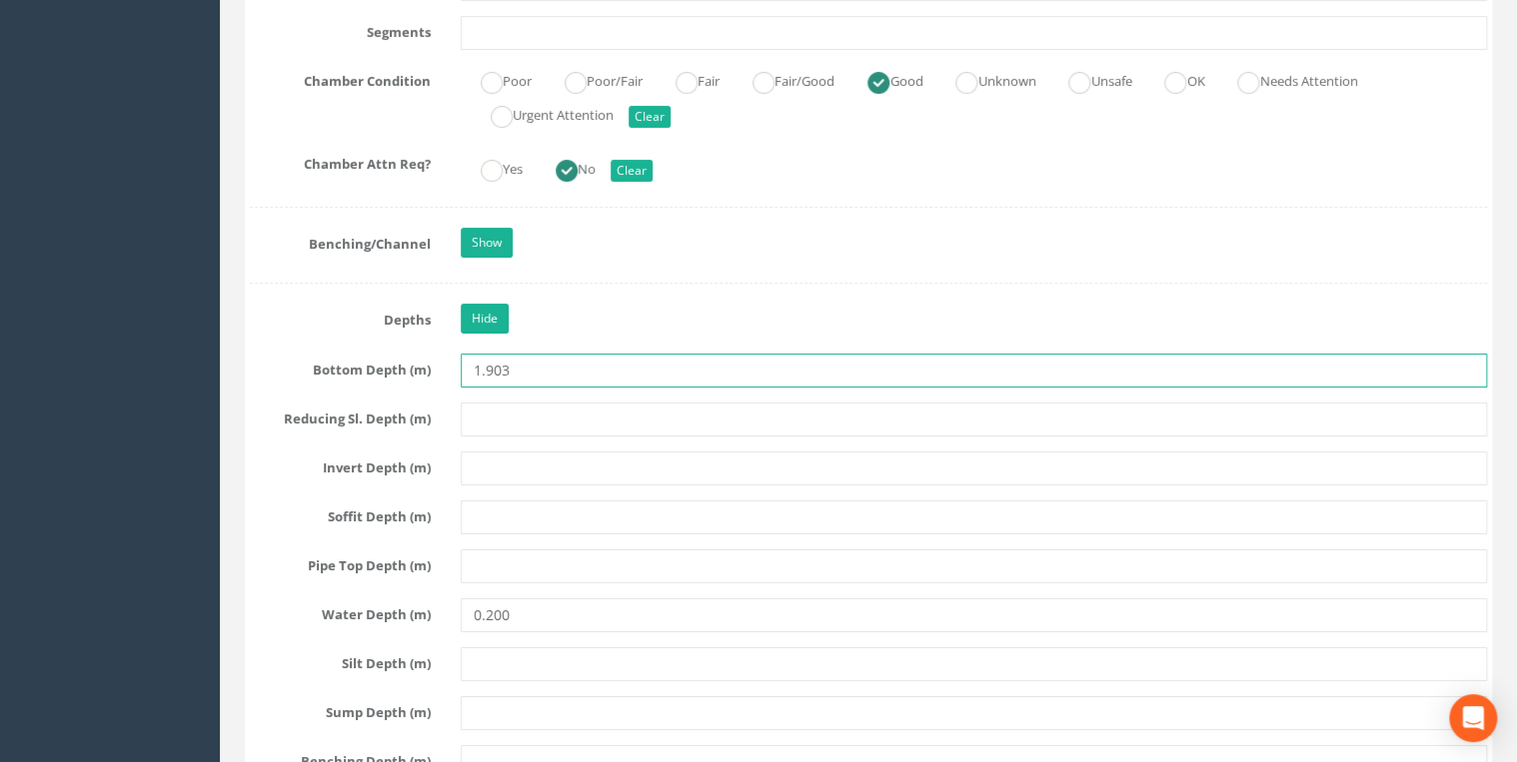
click at [492, 360] on input "1.903" at bounding box center [974, 371] width 1026 height 34
click at [486, 360] on input "1.903" at bounding box center [974, 371] width 1026 height 34
type input "1903"
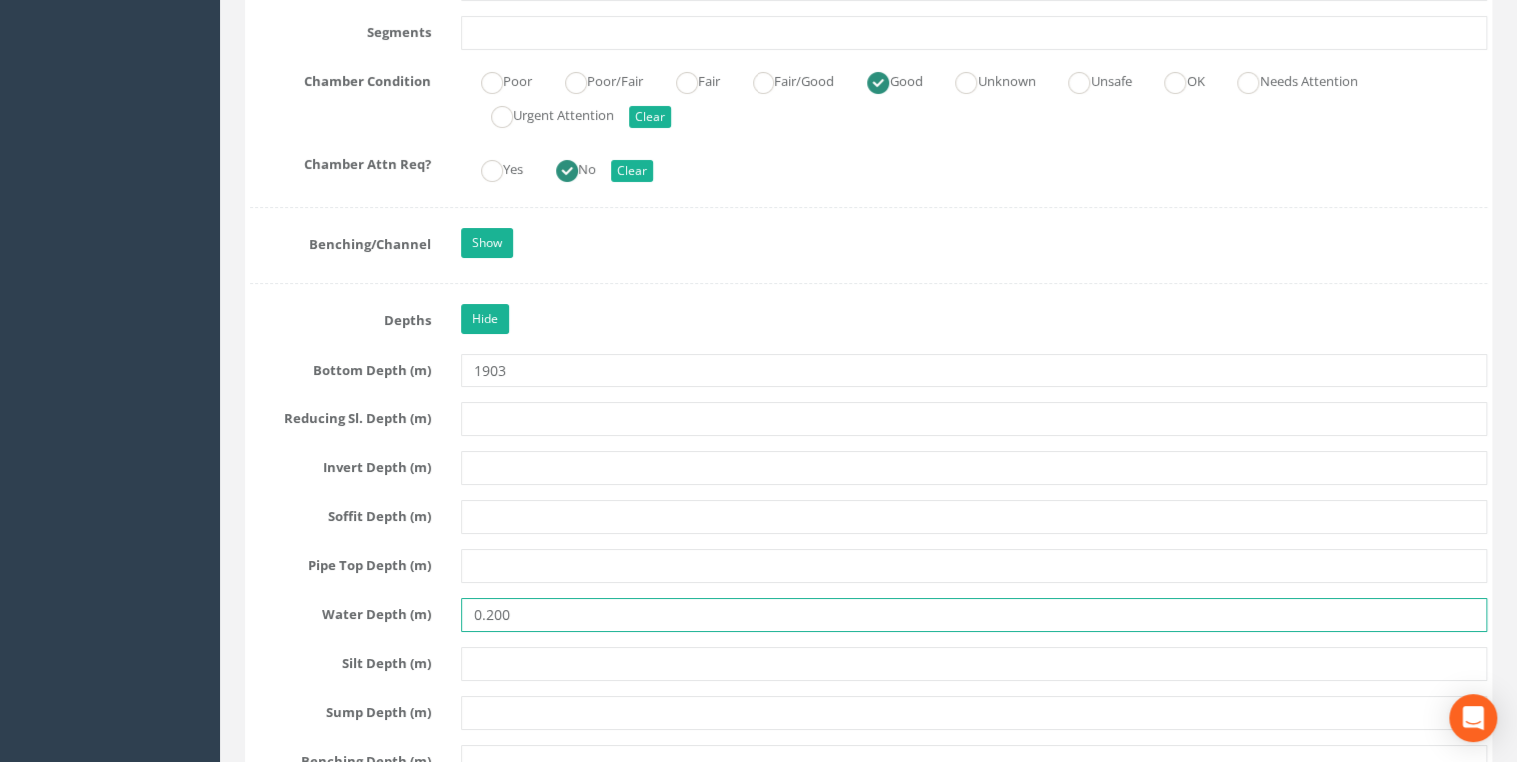
click at [490, 589] on input "0.200" at bounding box center [974, 615] width 1026 height 34
click at [486, 589] on input "0.200" at bounding box center [974, 615] width 1026 height 34
type input "200"
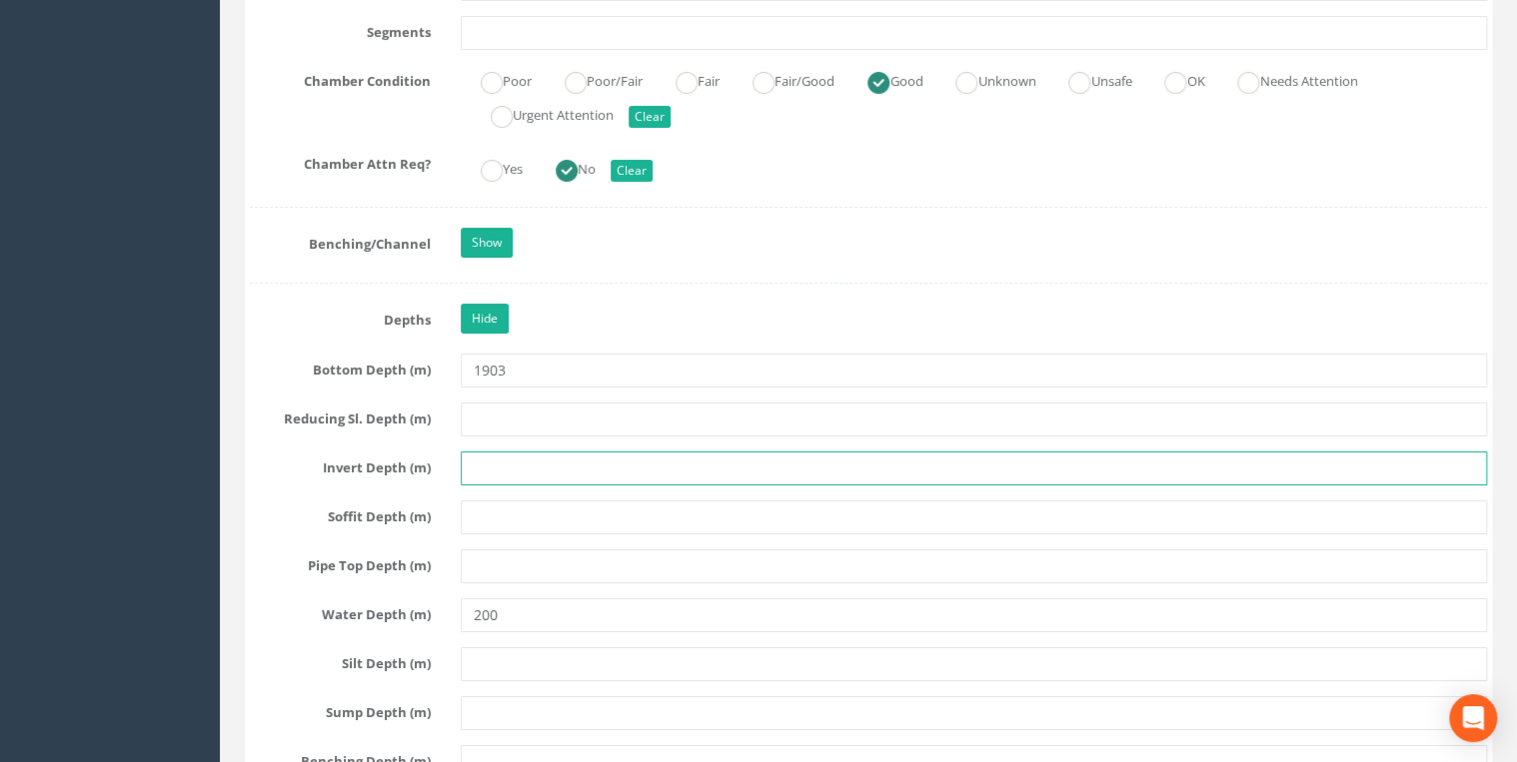
click at [606, 468] on input "text" at bounding box center [974, 469] width 1026 height 34
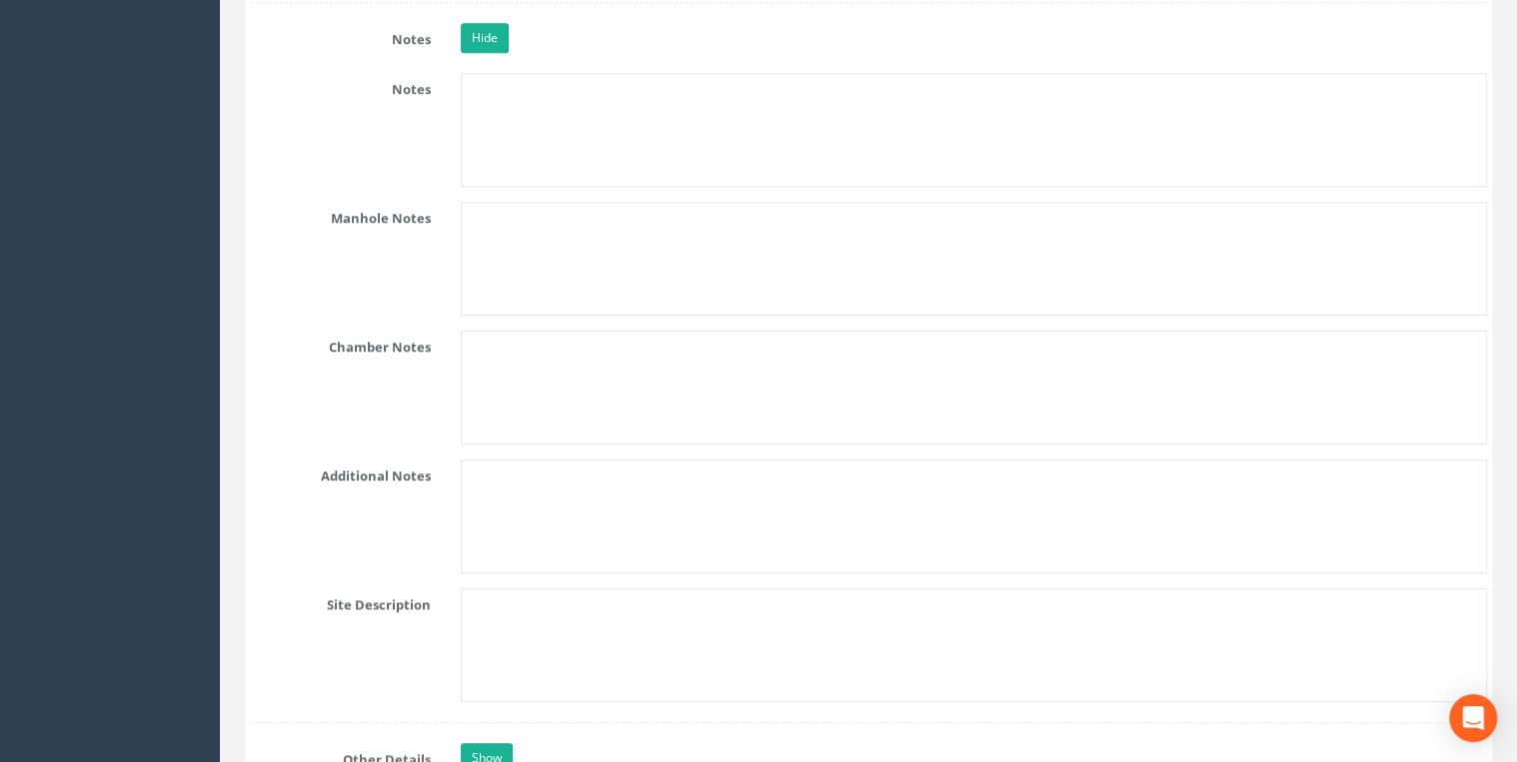
scroll to position [4582, 0]
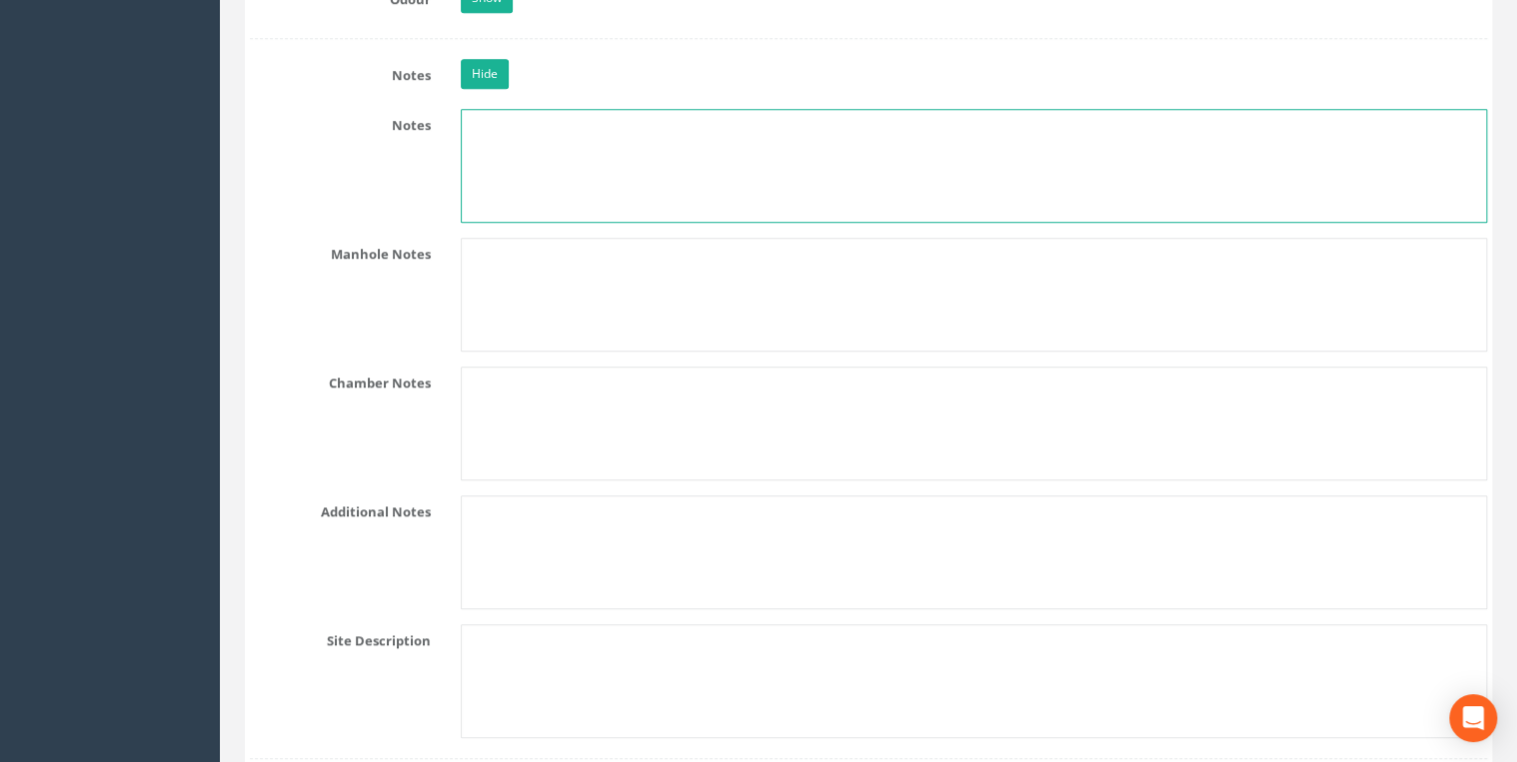
click at [528, 148] on textarea at bounding box center [974, 166] width 1026 height 114
paste textarea "NZ 2076 3479"
type textarea "NZ 2076 3479"
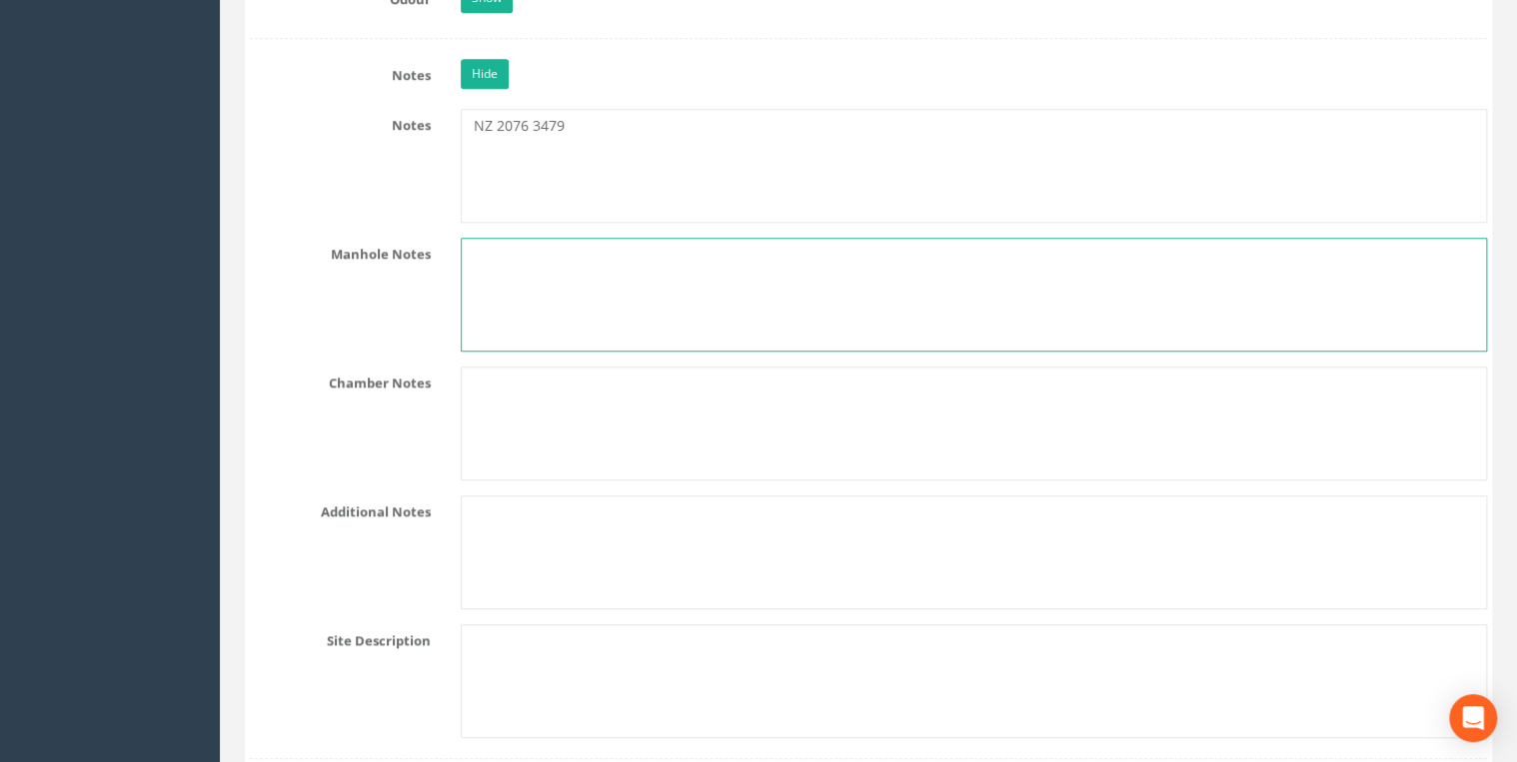
click at [526, 300] on textarea at bounding box center [974, 295] width 1026 height 114
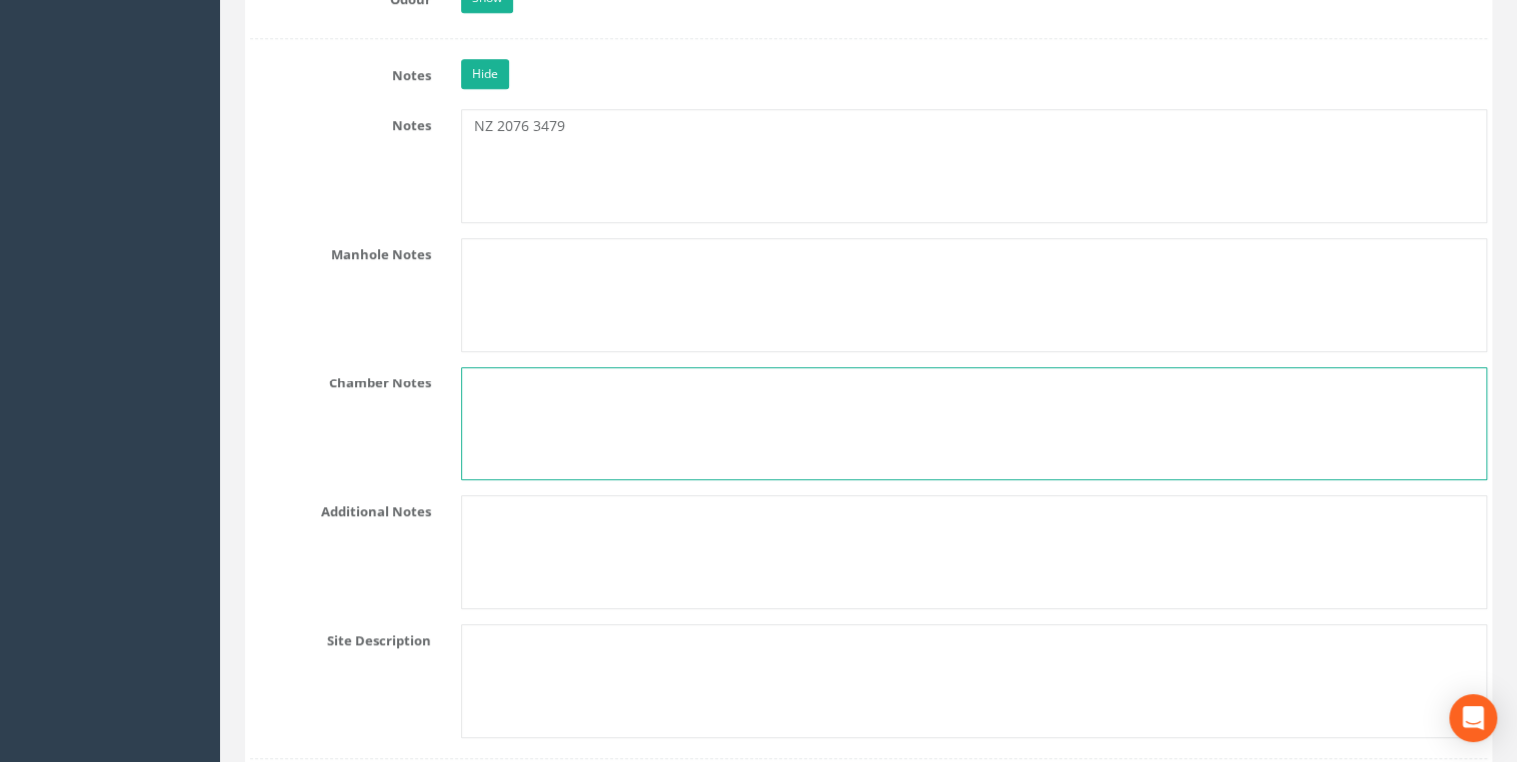
click at [544, 392] on textarea at bounding box center [974, 424] width 1026 height 114
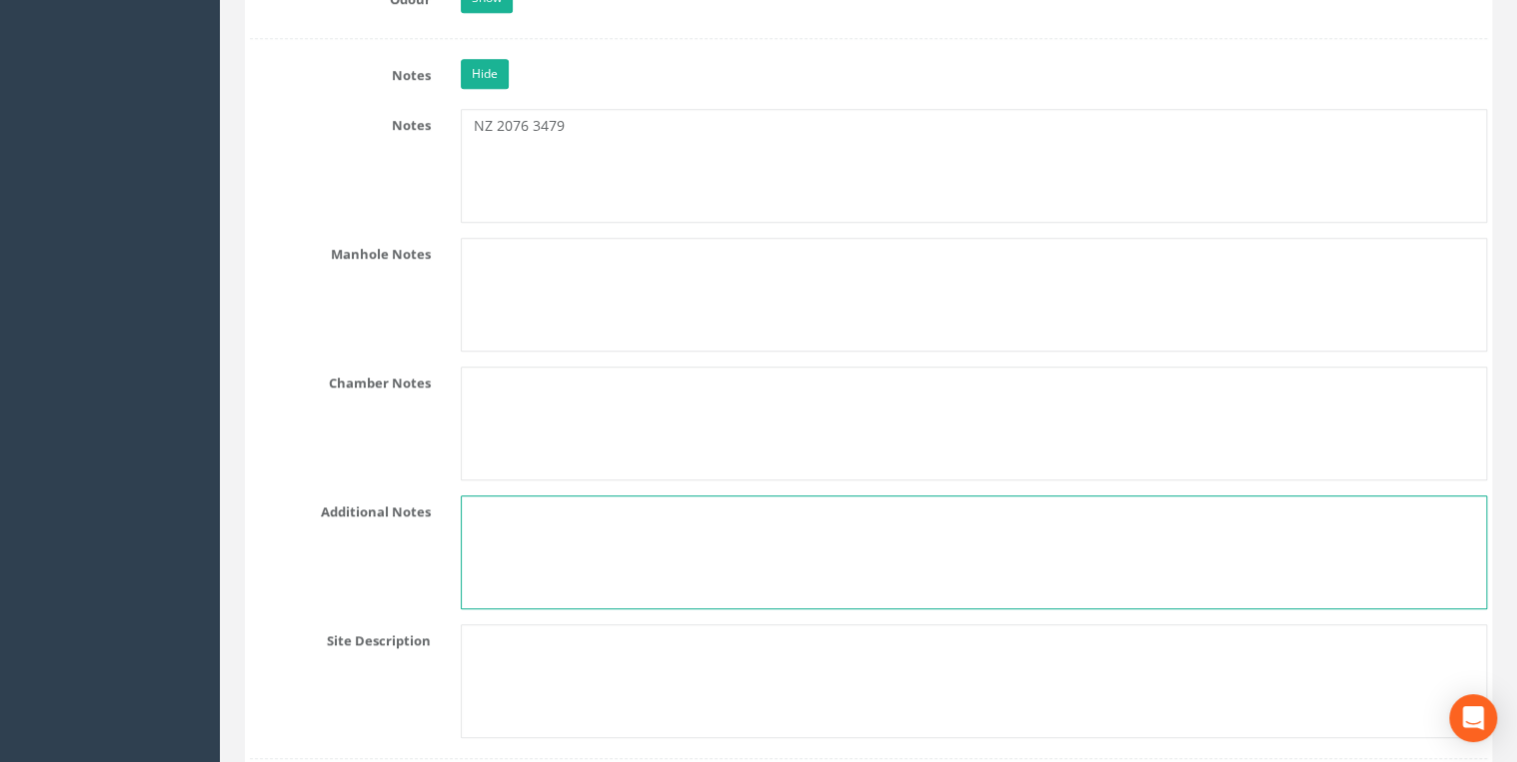
click at [518, 545] on textarea at bounding box center [974, 553] width 1026 height 114
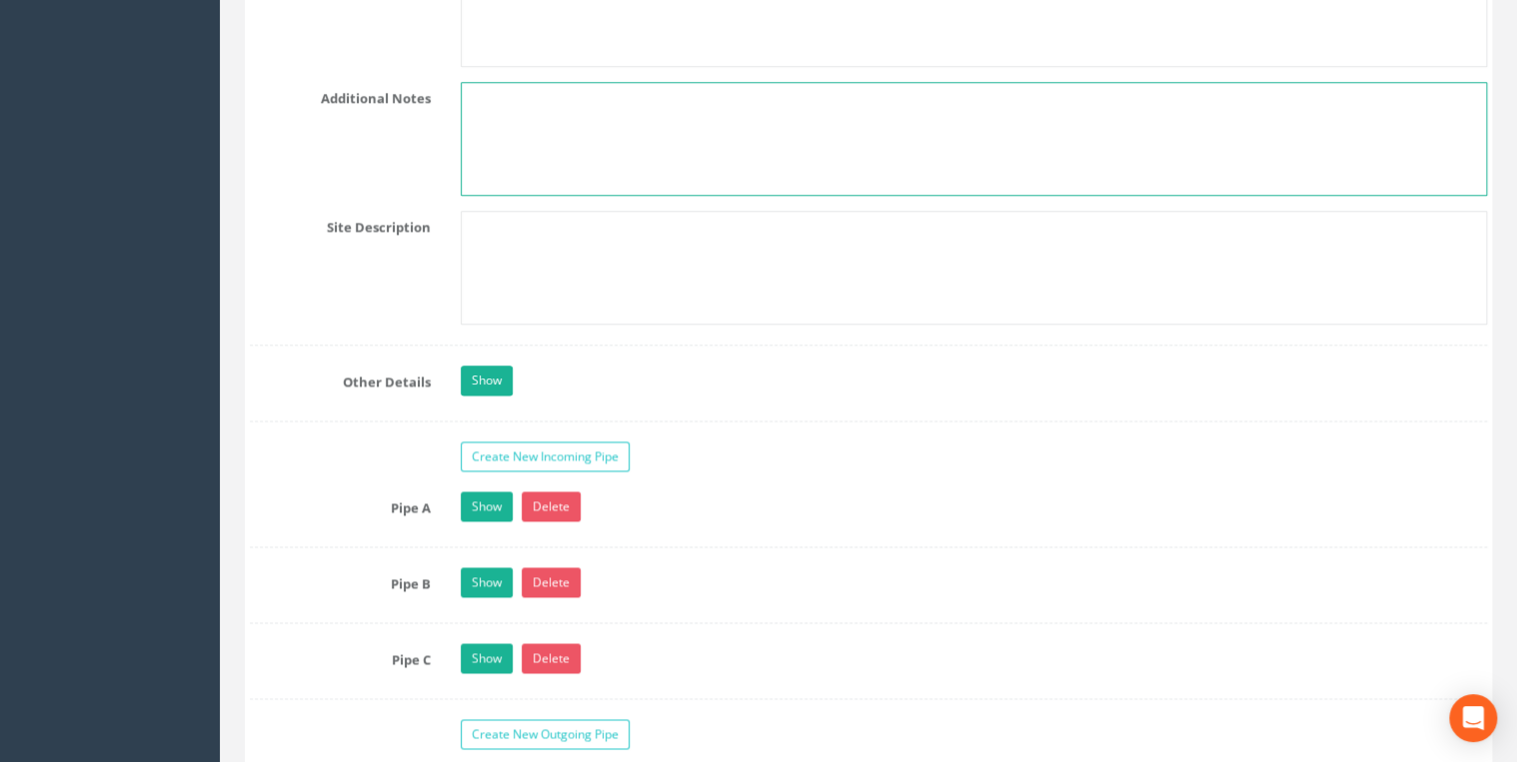
scroll to position [5221, 0]
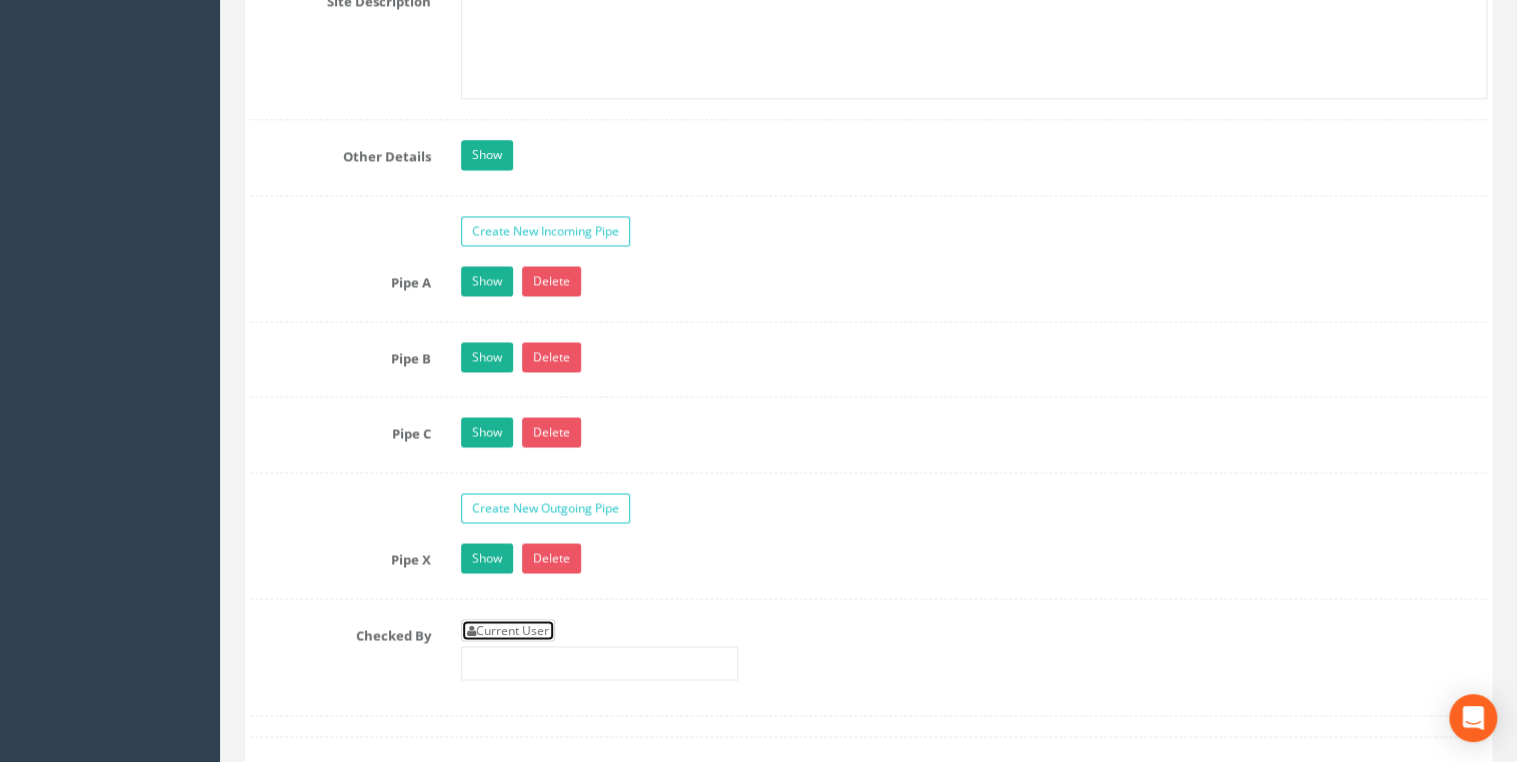
click at [520, 589] on link "Current User" at bounding box center [508, 630] width 94 height 22
type input "[PERSON_NAME]"
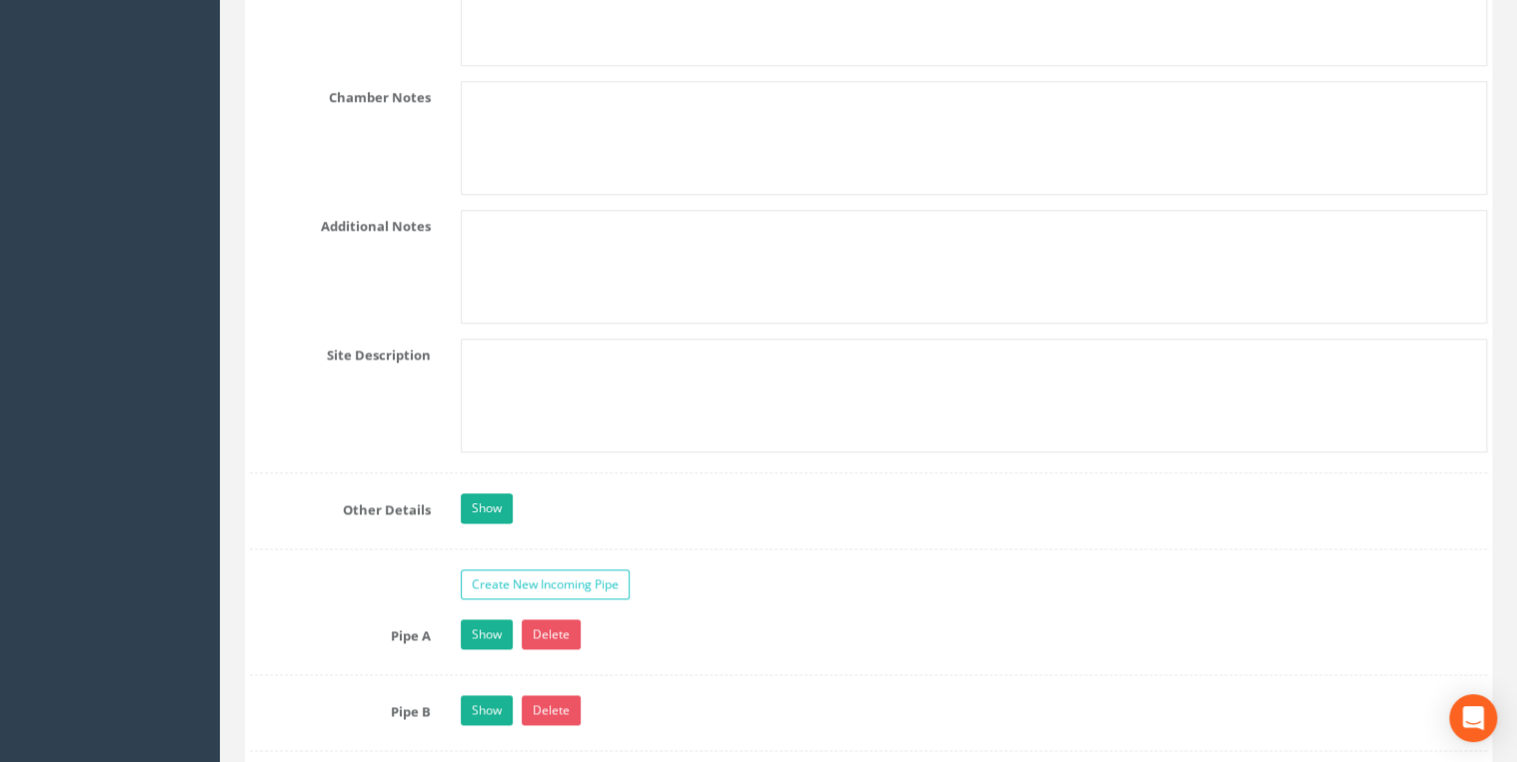
scroll to position [5009, 0]
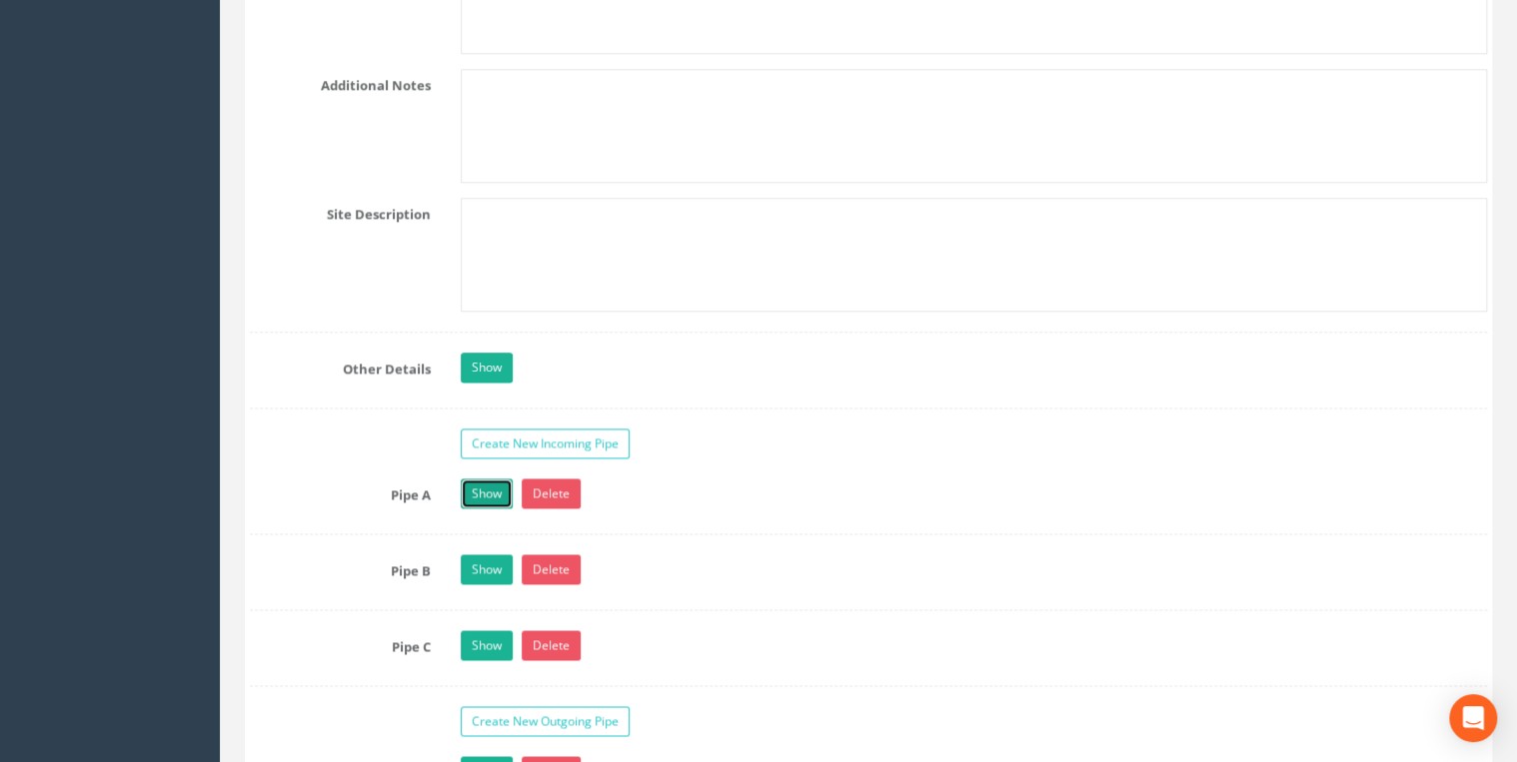
click at [473, 485] on link "Show" at bounding box center [487, 494] width 52 height 30
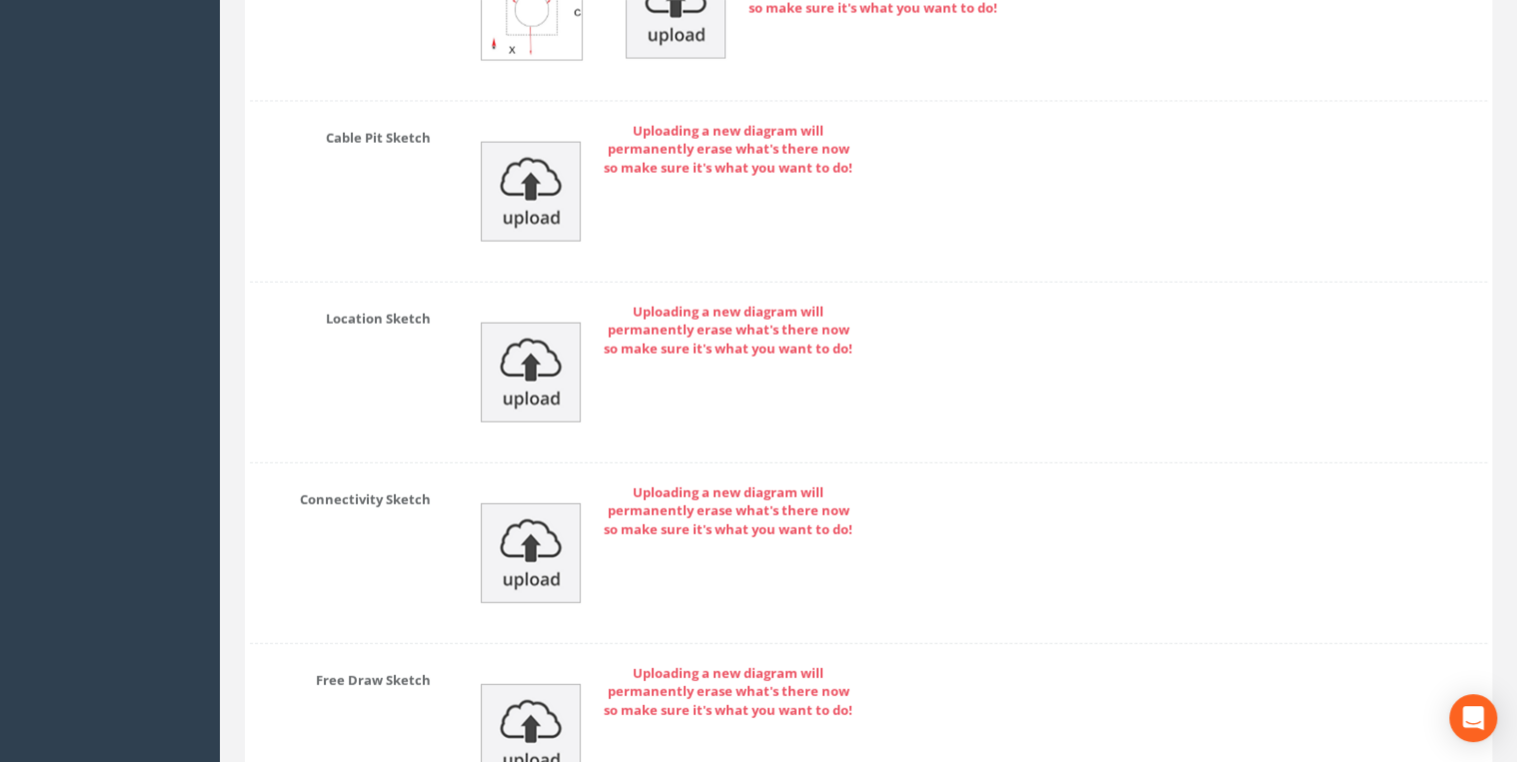
scroll to position [10084, 0]
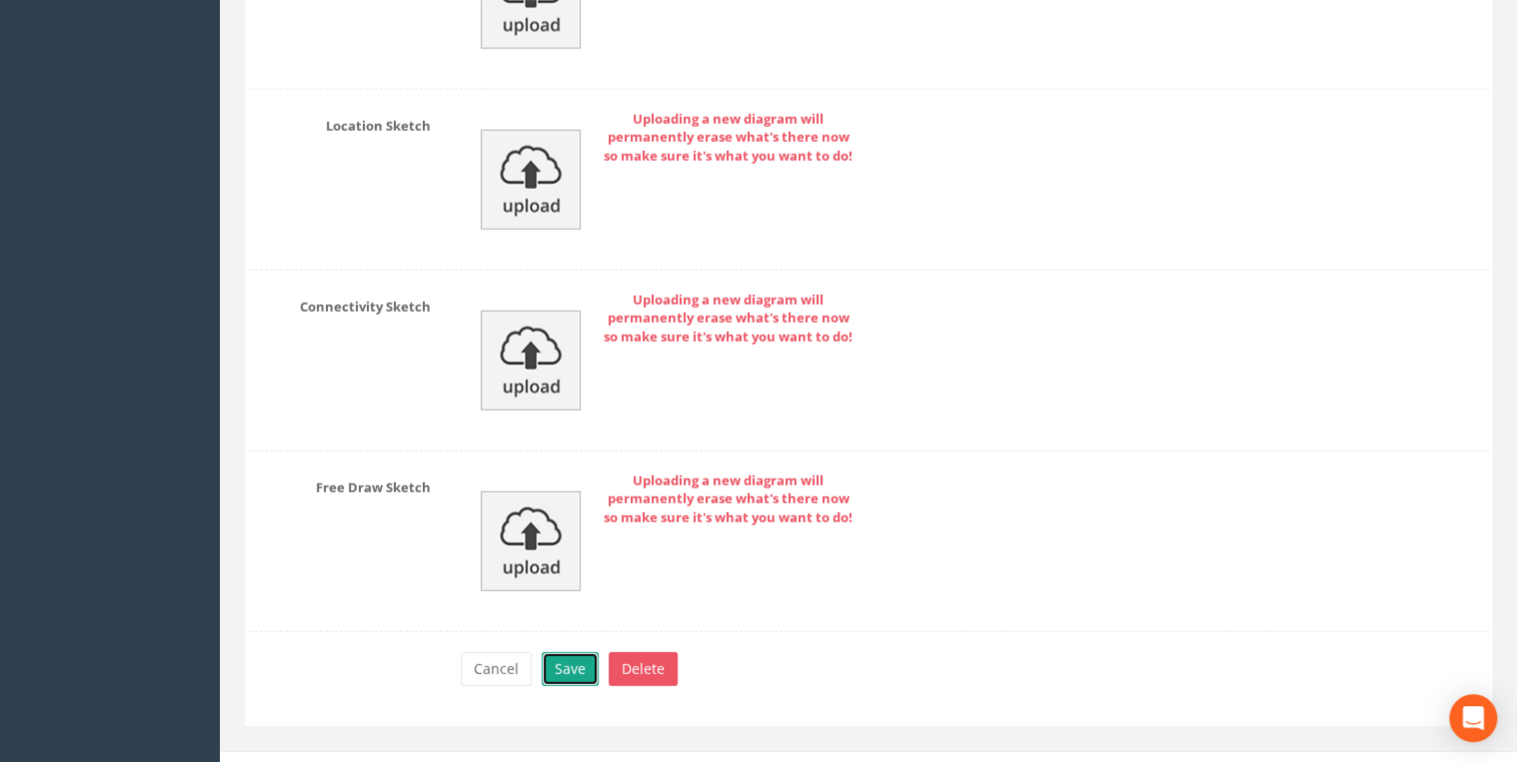
click at [587, 589] on button "Save" at bounding box center [570, 669] width 57 height 34
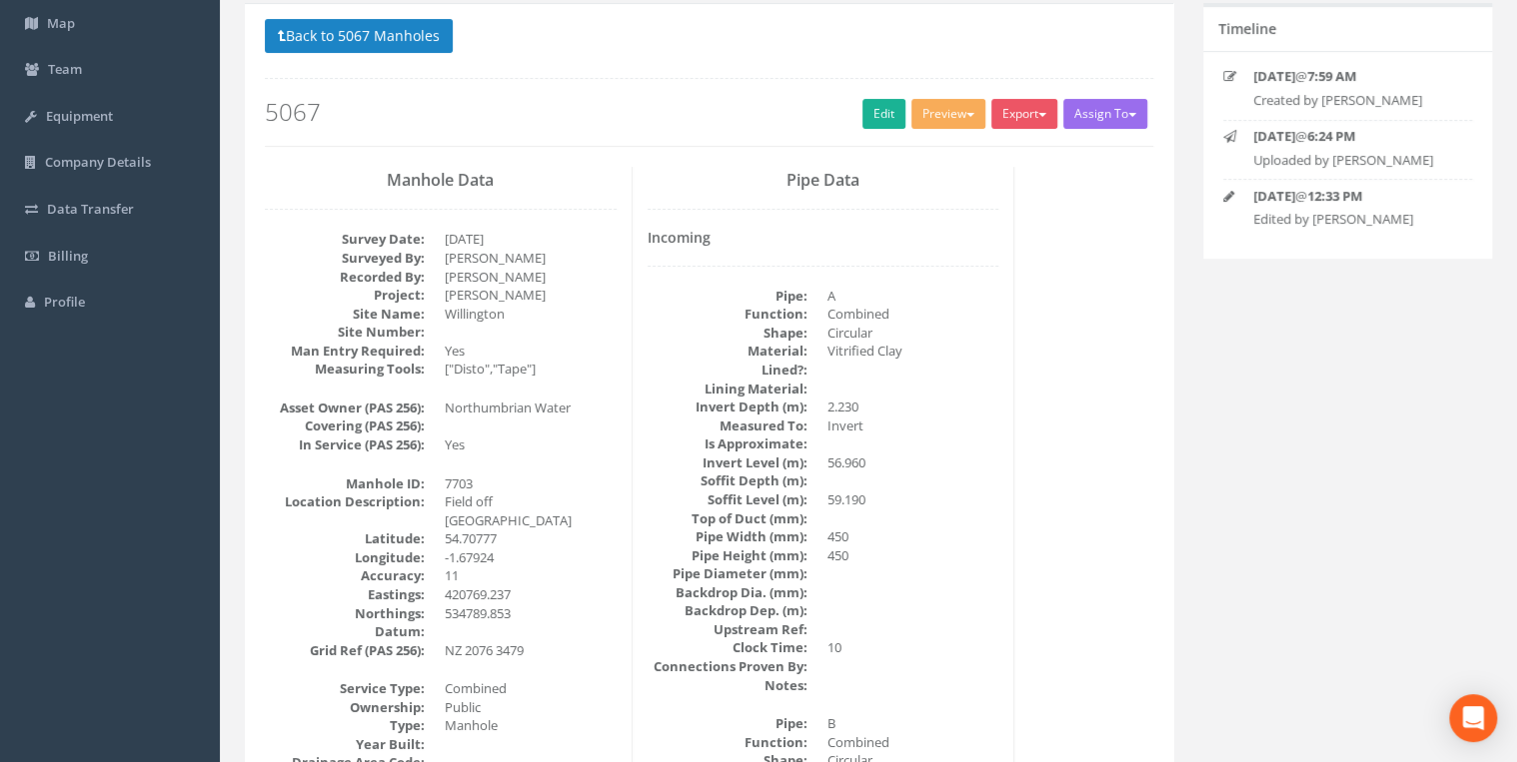
scroll to position [0, 0]
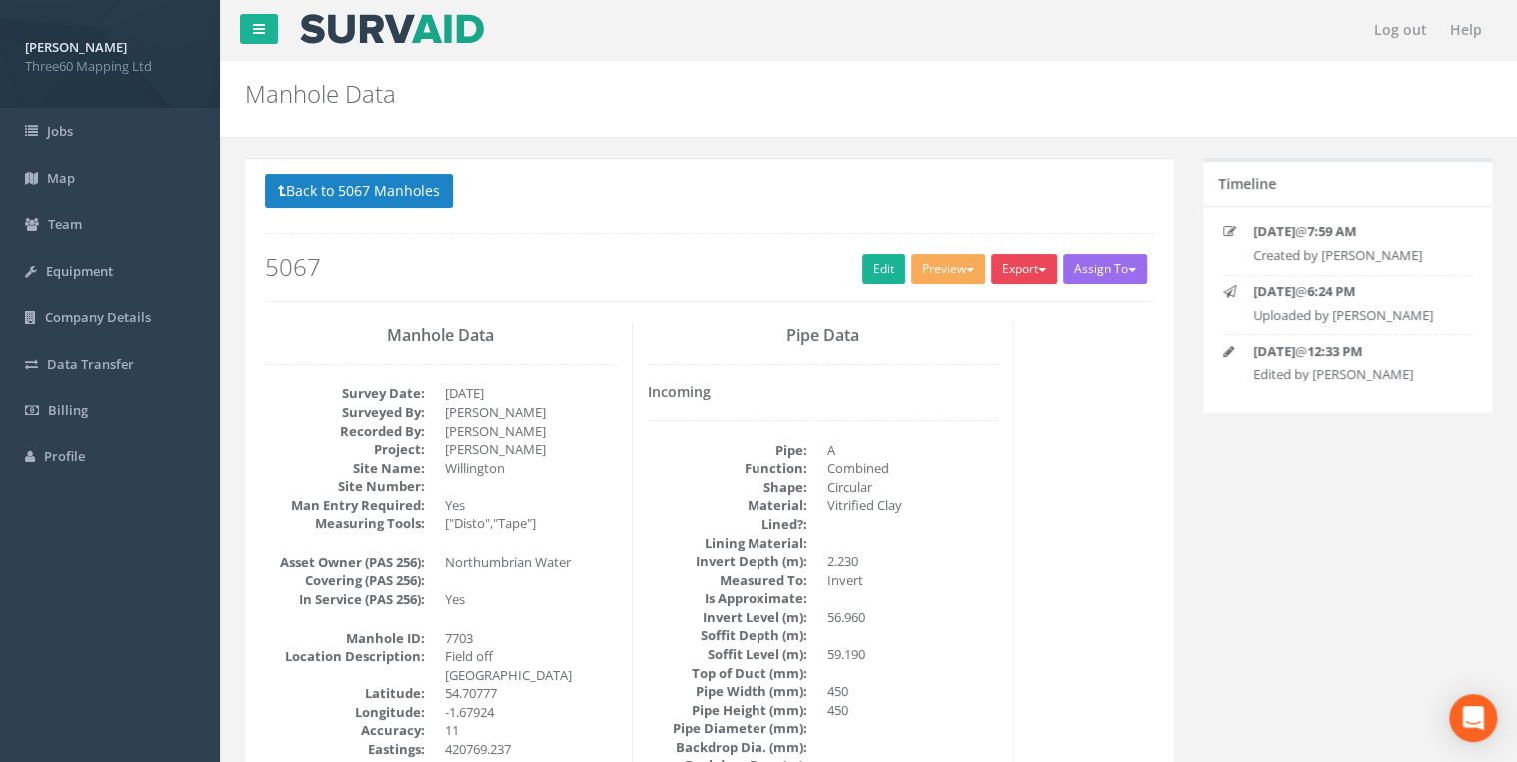
click at [1018, 265] on button "Export" at bounding box center [1024, 269] width 66 height 30
click at [966, 316] on link "360 Manhole" at bounding box center [983, 310] width 152 height 31
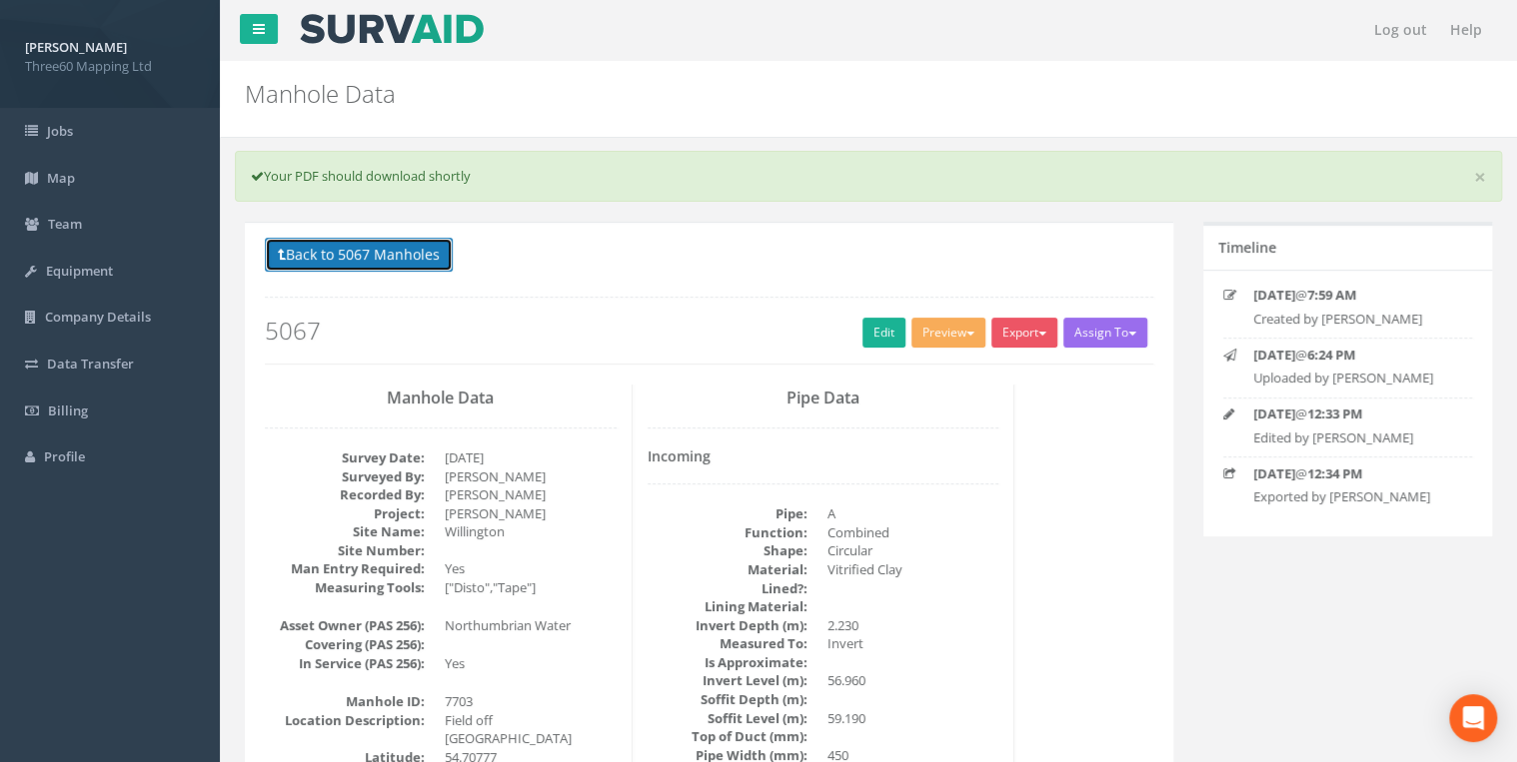
click at [348, 250] on button "Back to 5067 Manholes" at bounding box center [359, 255] width 188 height 34
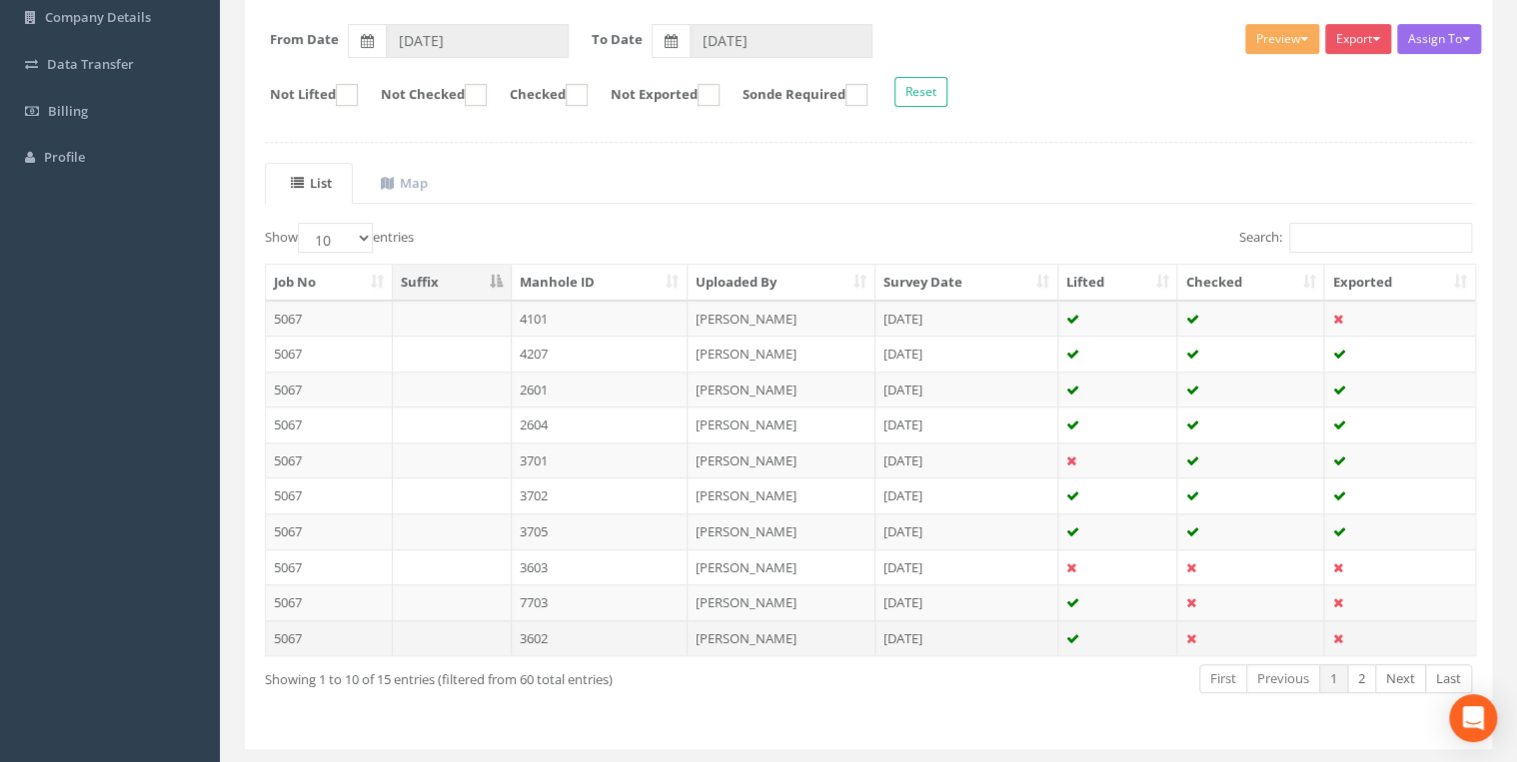
scroll to position [347, 0]
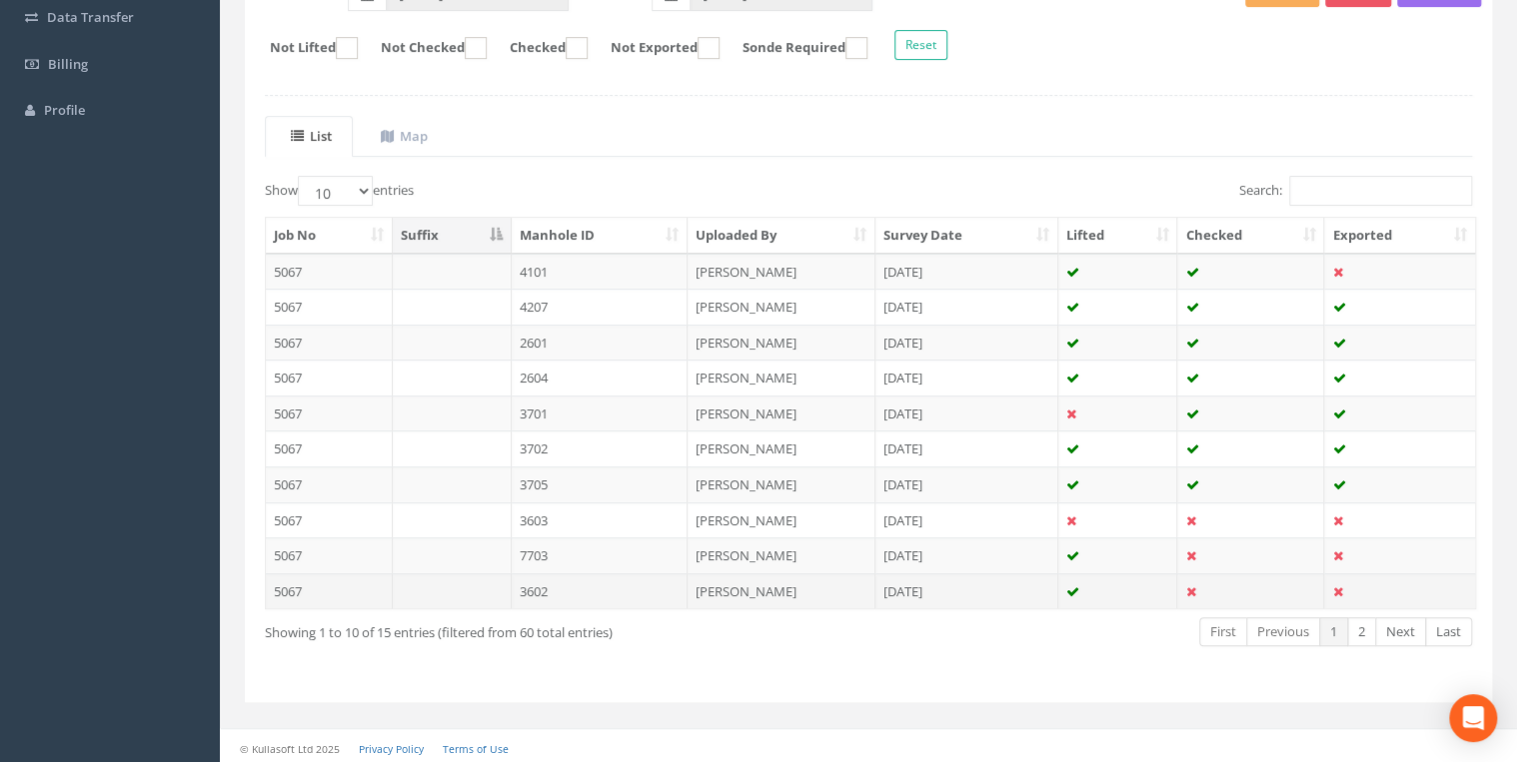
click at [500, 587] on td at bounding box center [452, 591] width 119 height 36
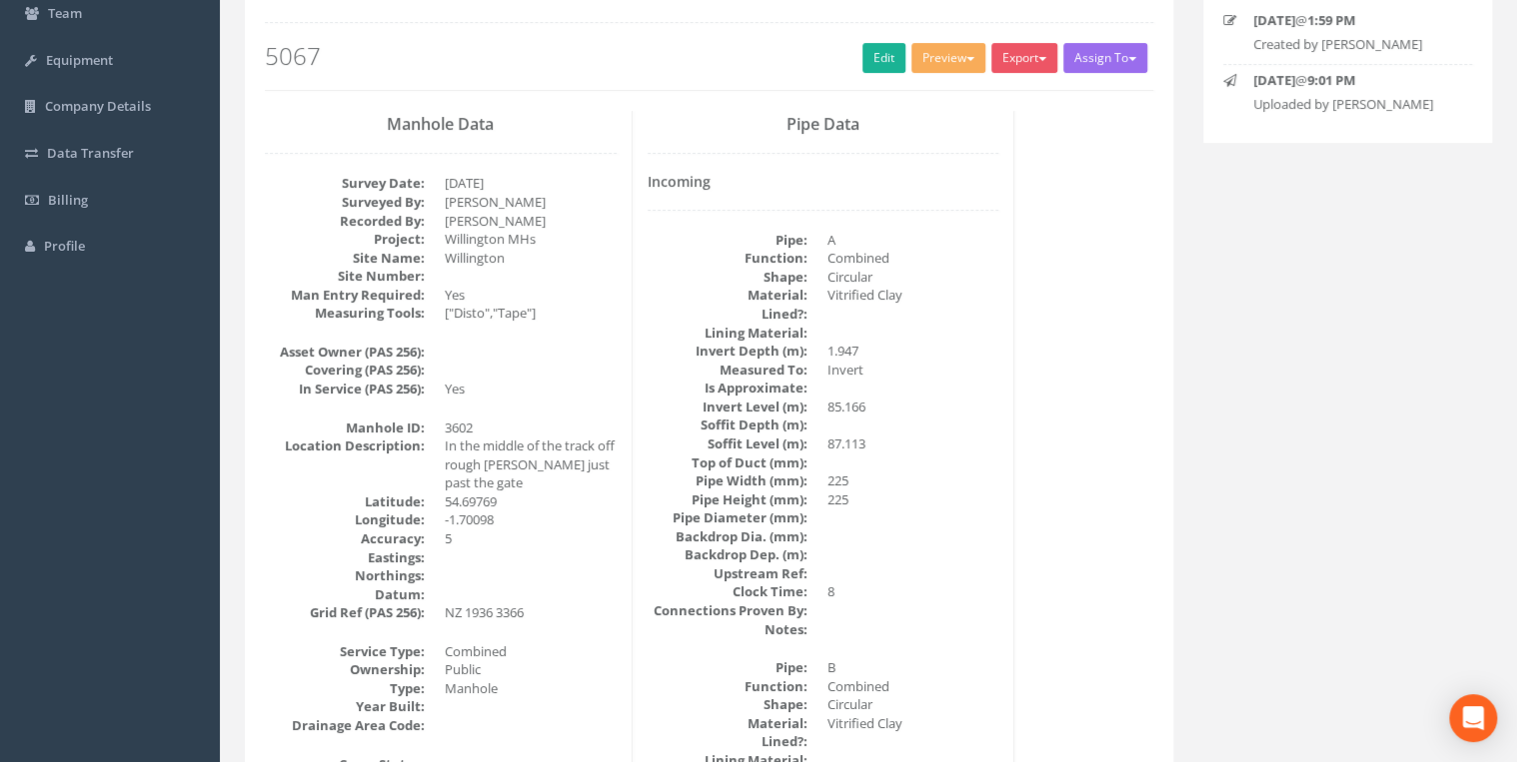
scroll to position [213, 0]
click at [878, 53] on link "Edit" at bounding box center [883, 56] width 43 height 30
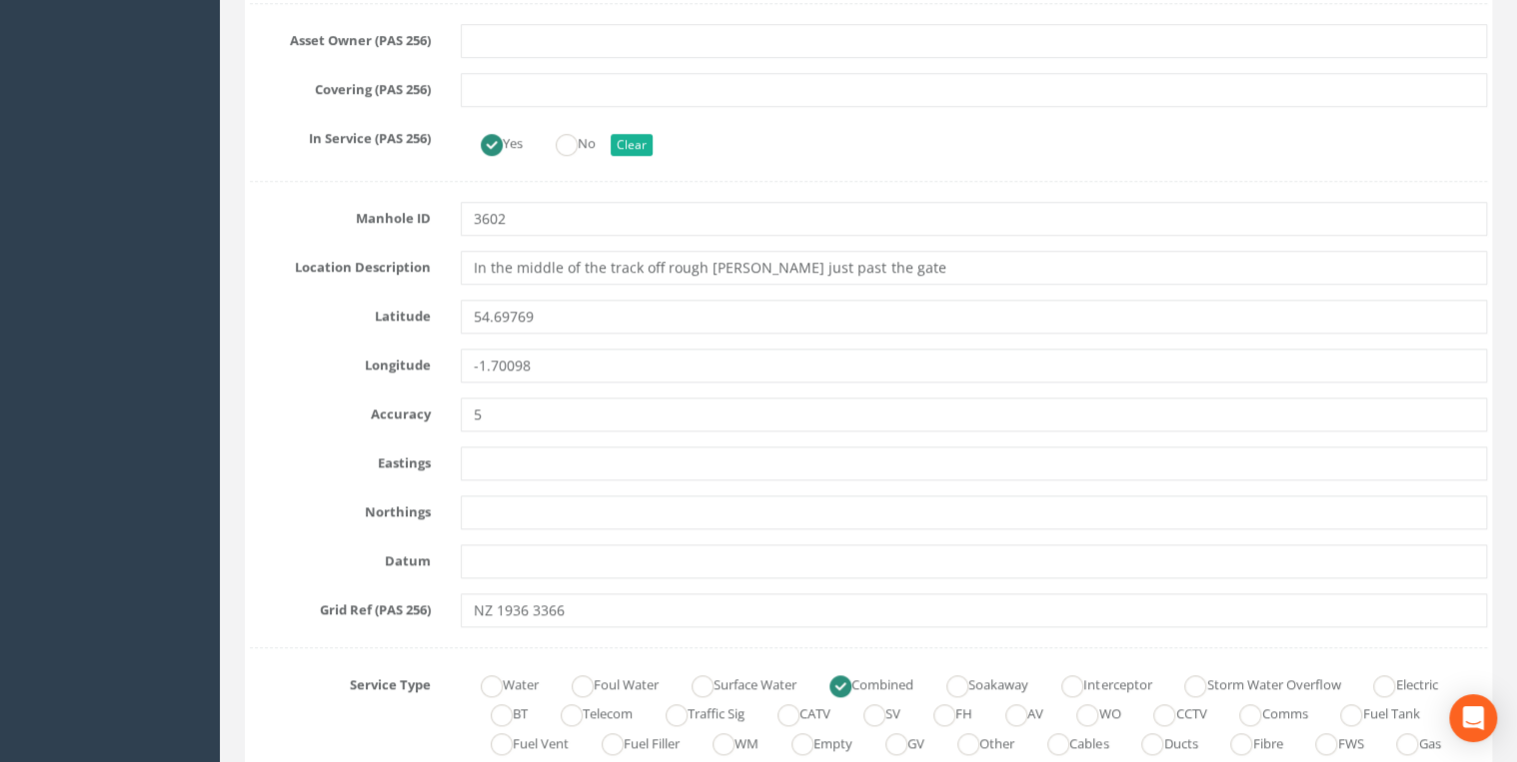
scroll to position [852, 0]
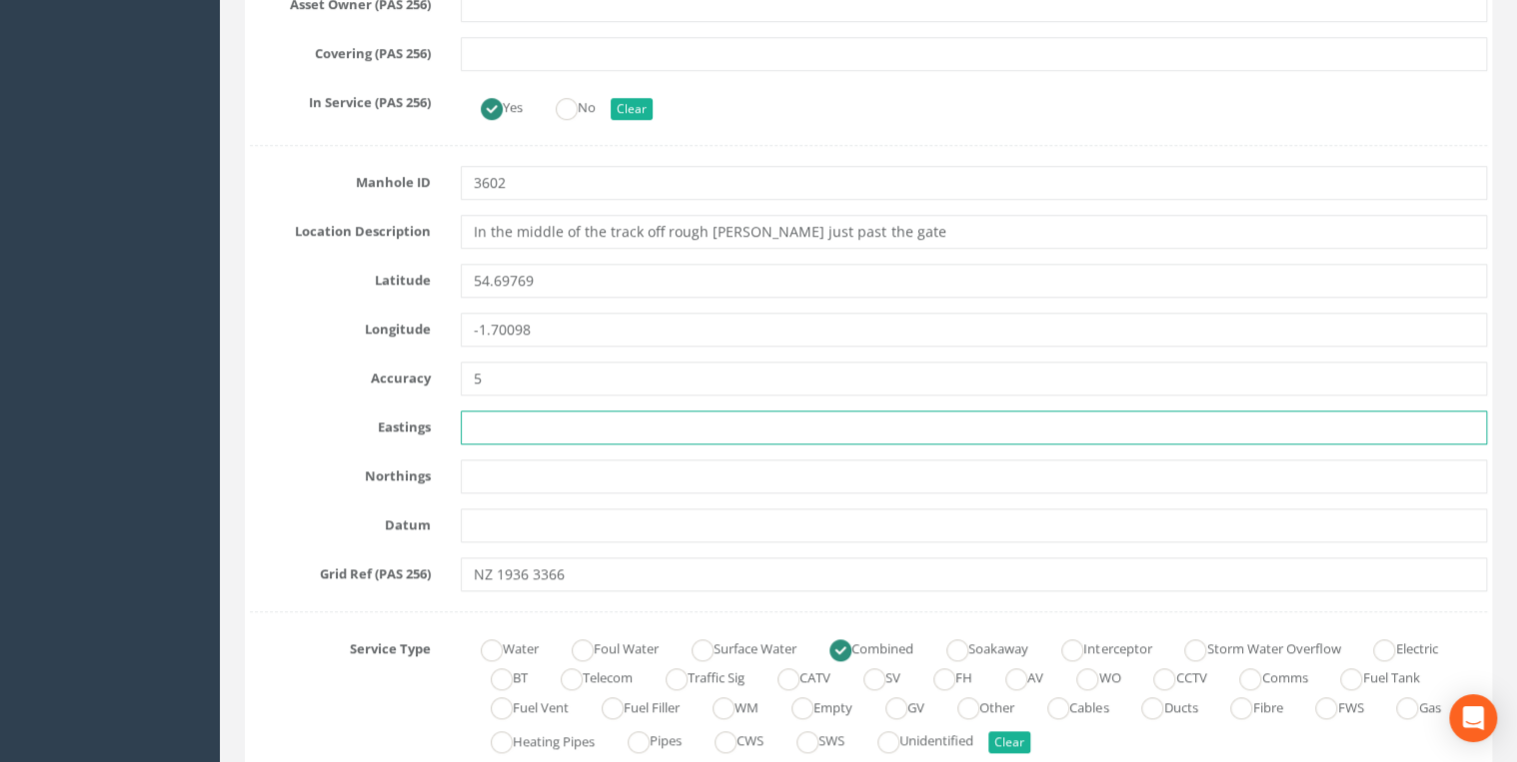
click at [496, 418] on input "text" at bounding box center [974, 428] width 1026 height 34
click at [488, 432] on input "text" at bounding box center [974, 428] width 1026 height 34
paste input "419367.619"
type input "419367.619"
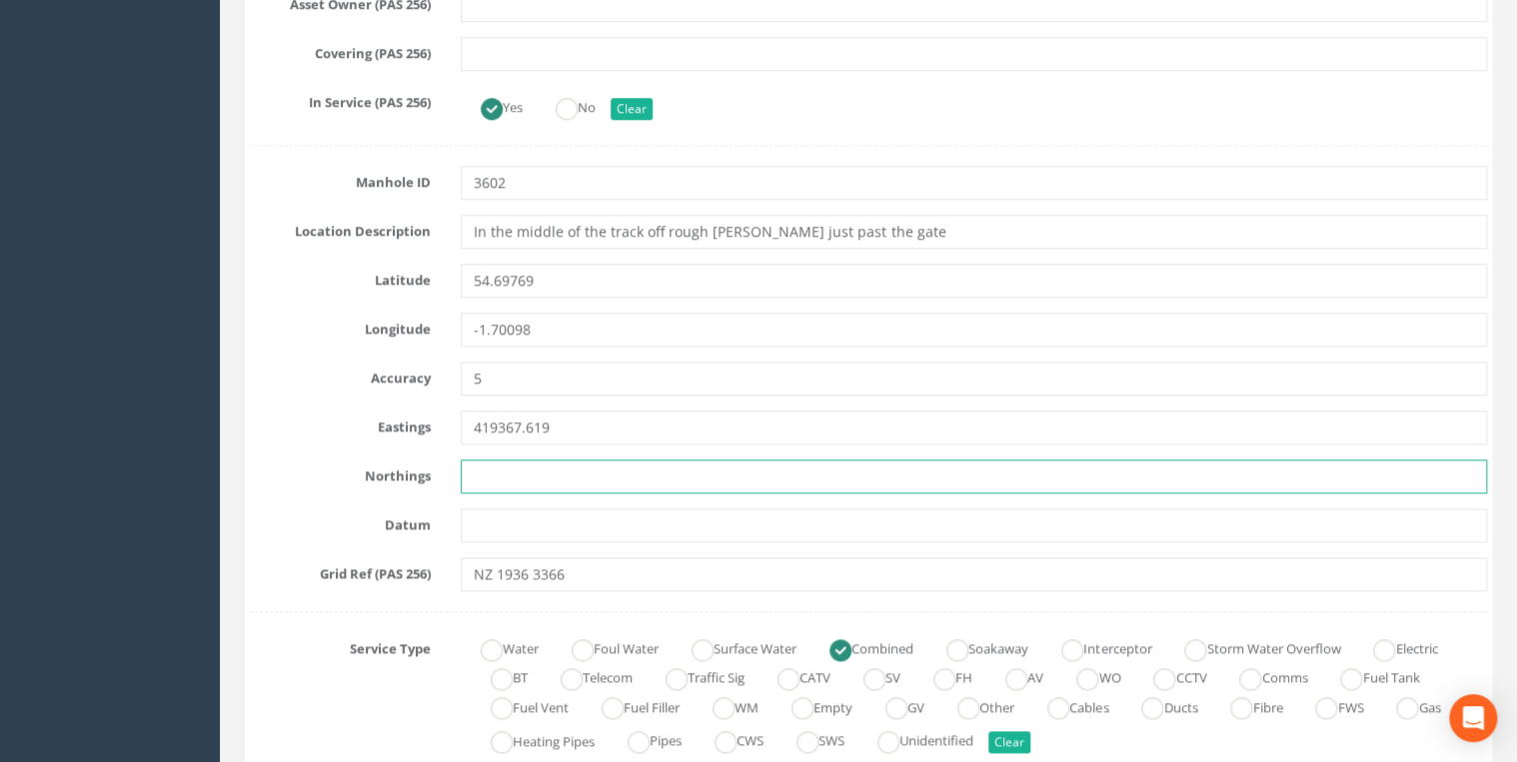
click at [532, 474] on input "text" at bounding box center [974, 477] width 1026 height 34
paste input "533668.984"
type input "533668.984"
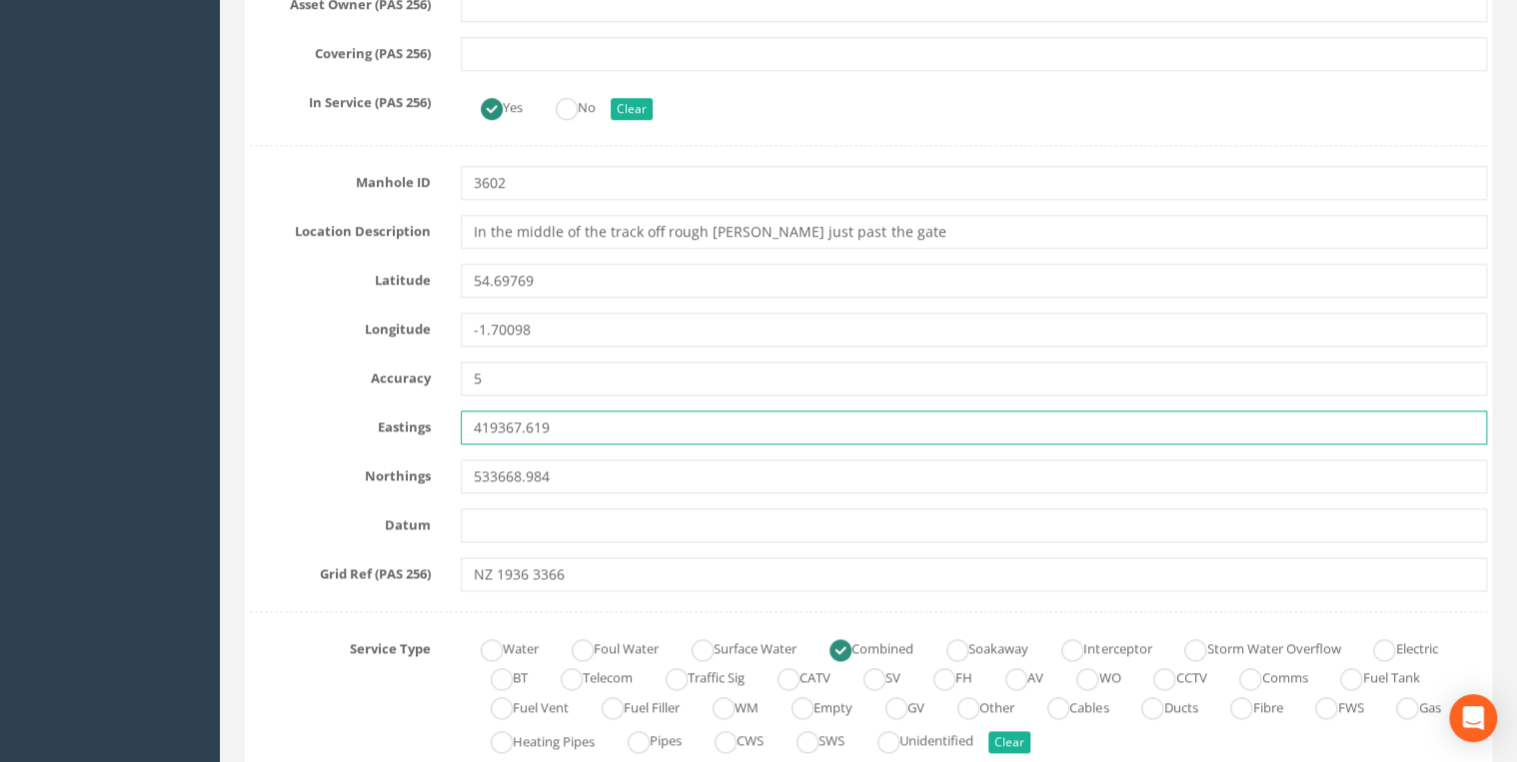
click at [577, 436] on input "419367.619" at bounding box center [974, 428] width 1026 height 34
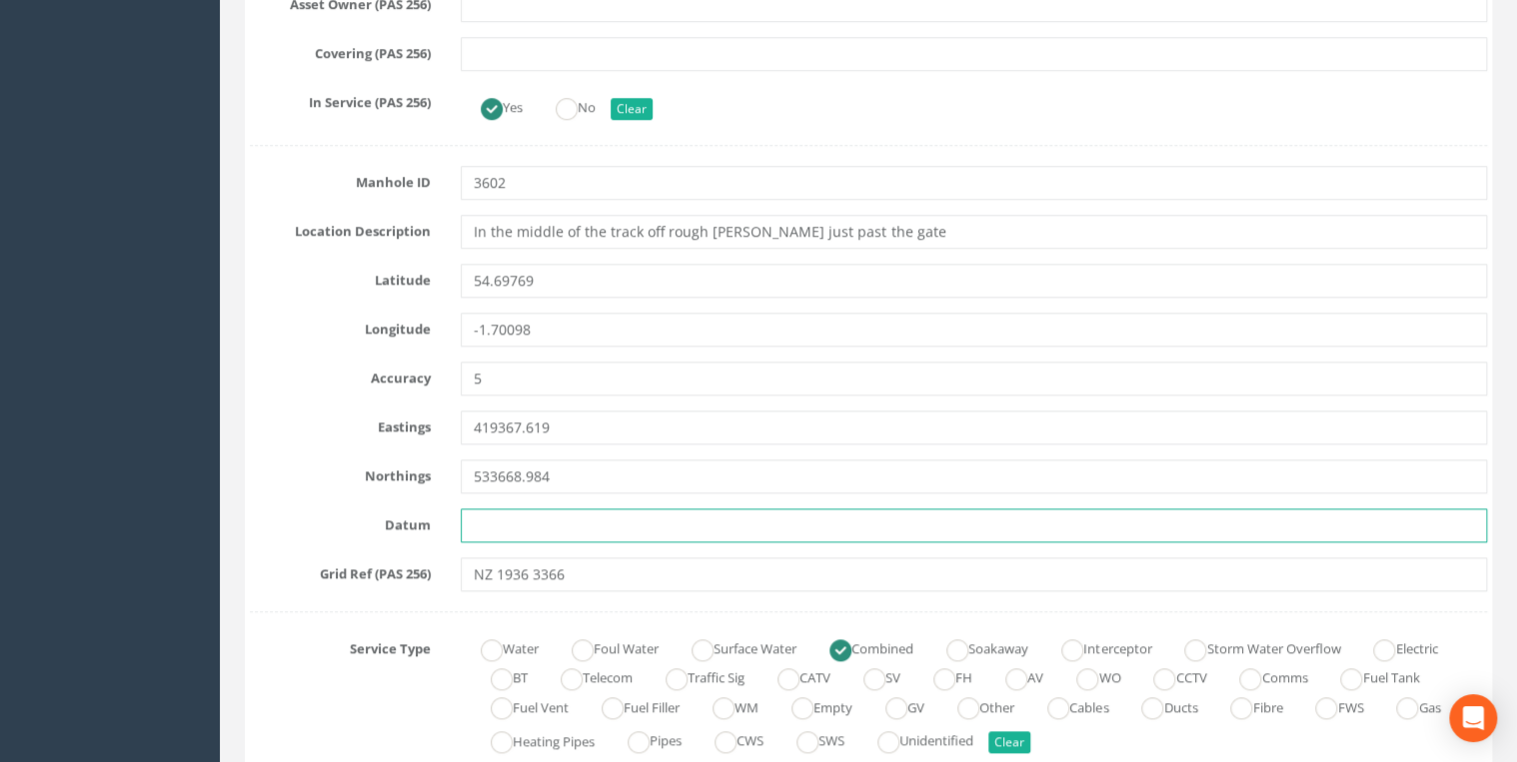
click at [512, 521] on input "text" at bounding box center [974, 526] width 1026 height 34
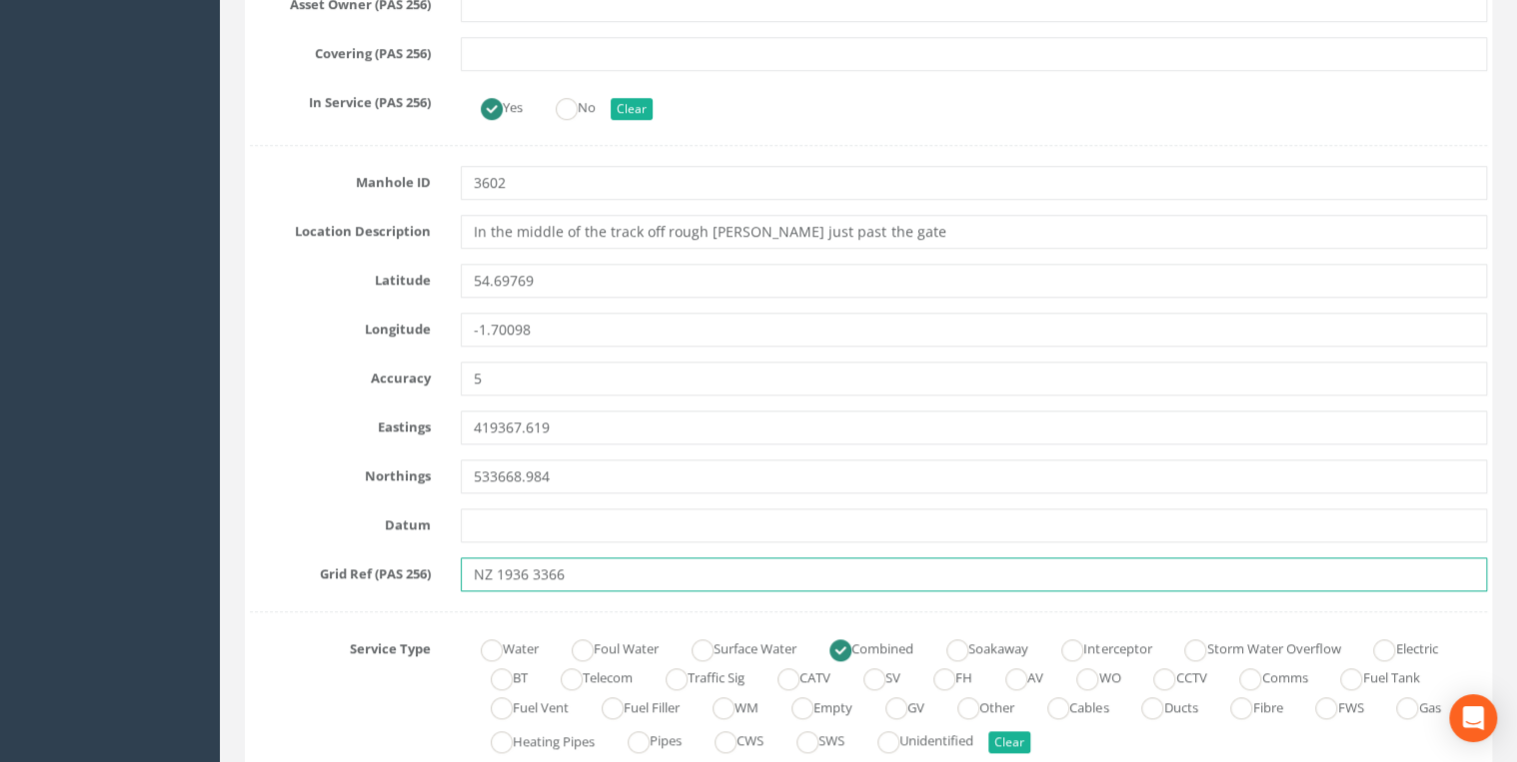
drag, startPoint x: 584, startPoint y: 573, endPoint x: 371, endPoint y: 575, distance: 213.8
click at [371, 575] on div "Grid Ref (PAS 256) NZ 1936 3366" at bounding box center [868, 575] width 1267 height 34
click at [601, 564] on input "NZ 1936 3366" at bounding box center [974, 575] width 1026 height 34
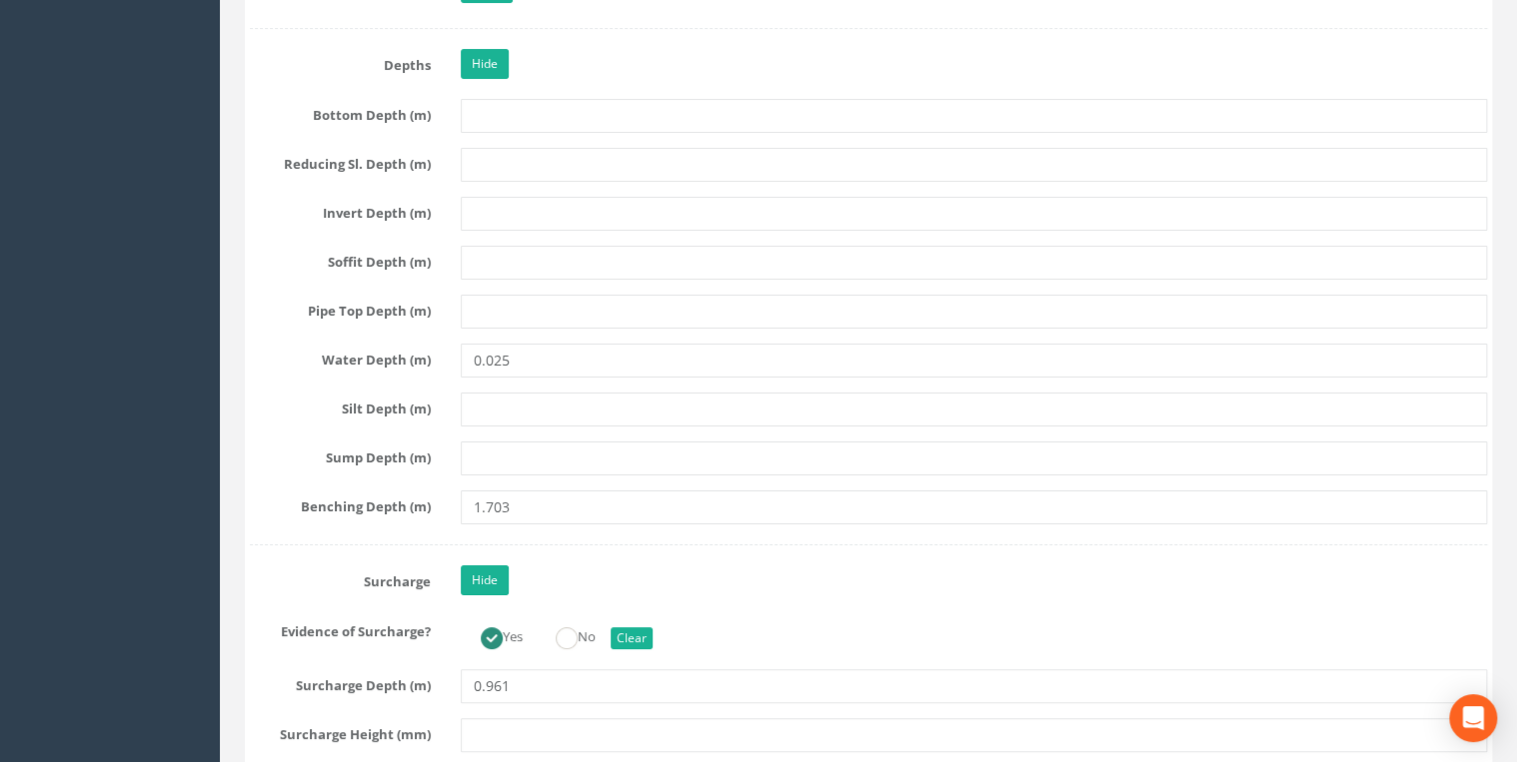
scroll to position [3837, 0]
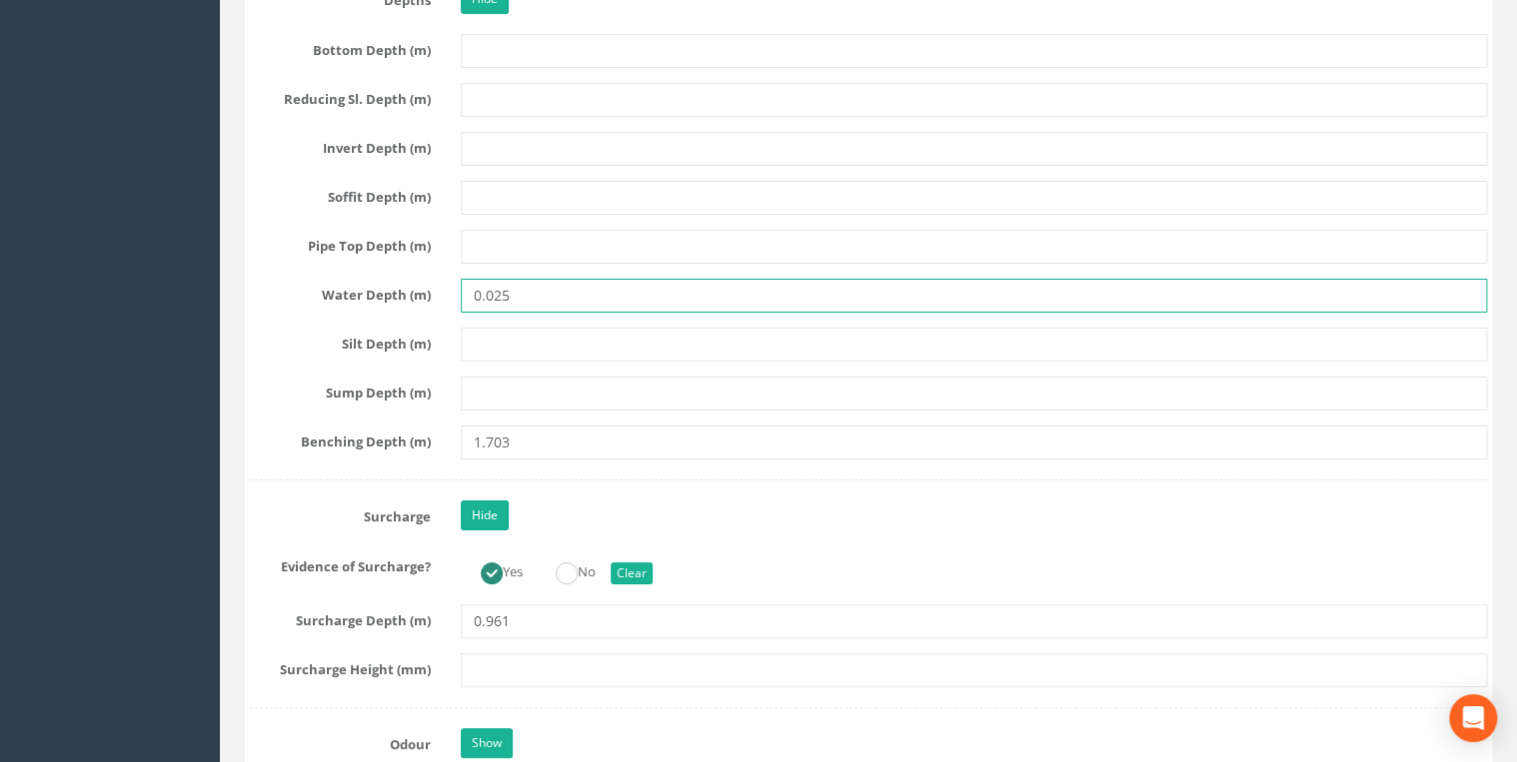
click at [493, 285] on input "0.025" at bounding box center [974, 296] width 1026 height 34
type input "25"
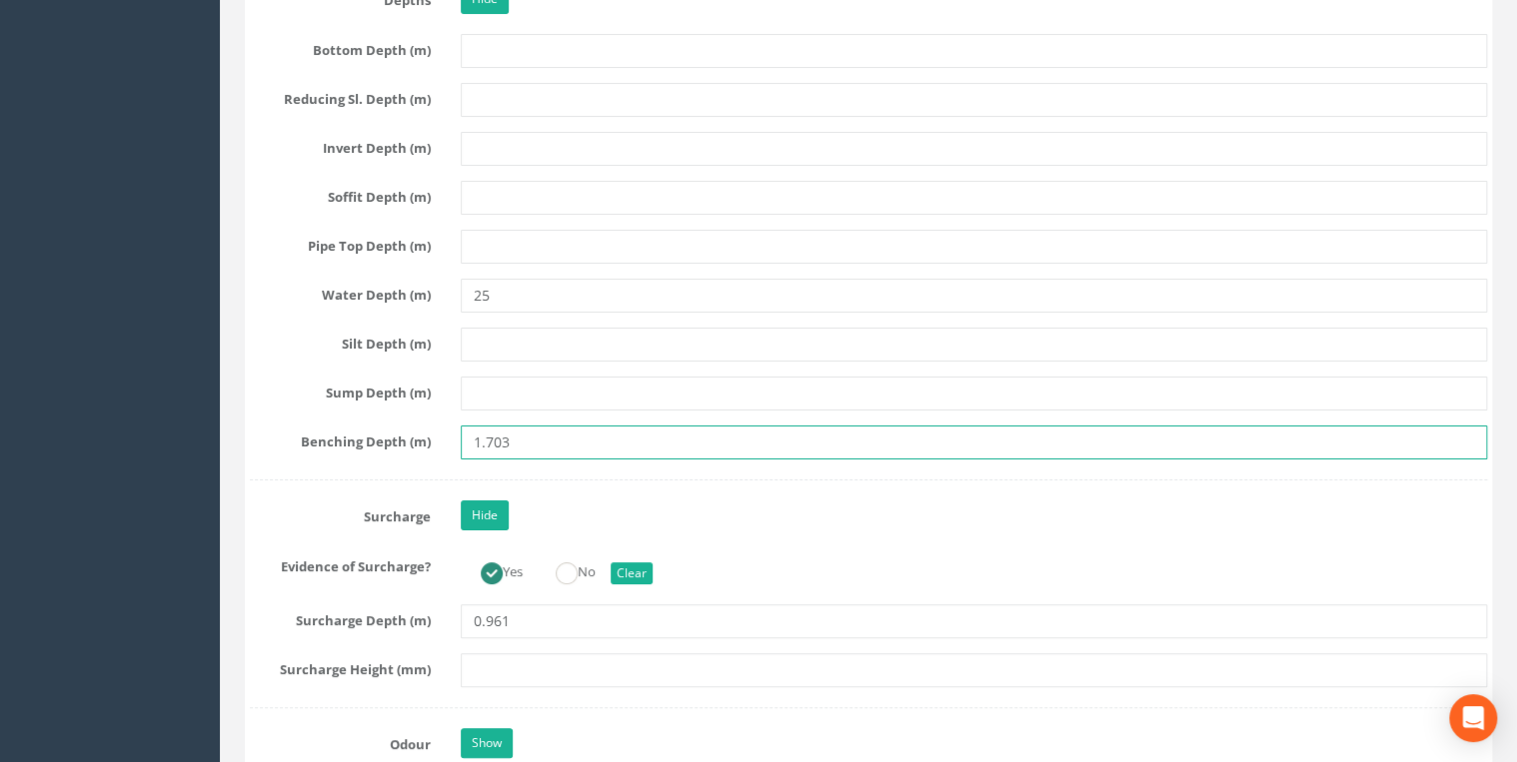
click at [488, 435] on input "1.703" at bounding box center [974, 443] width 1026 height 34
click at [540, 426] on input "1703" at bounding box center [974, 443] width 1026 height 34
type input "1703"
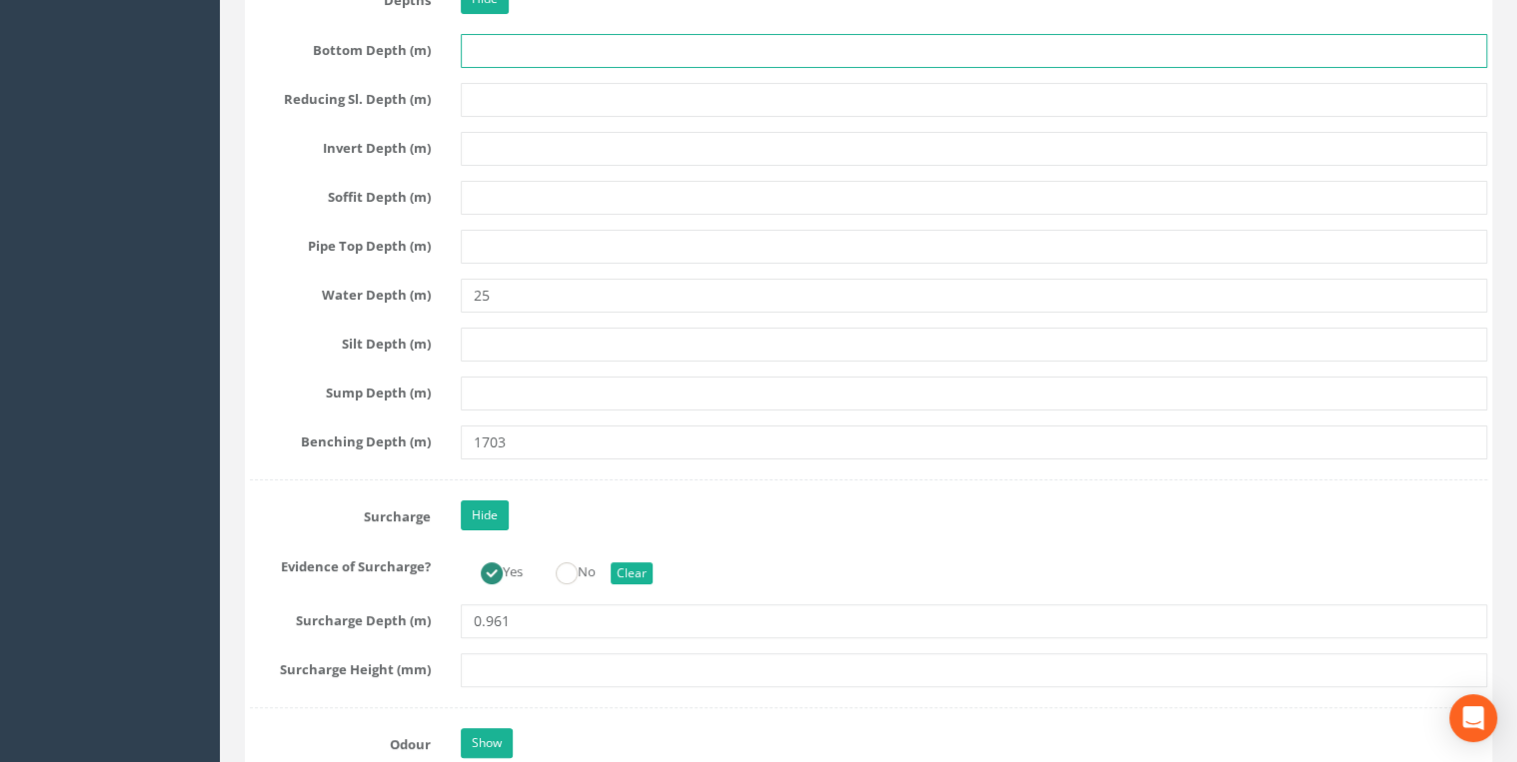
click at [467, 48] on input "text" at bounding box center [974, 51] width 1026 height 34
type input "1703"
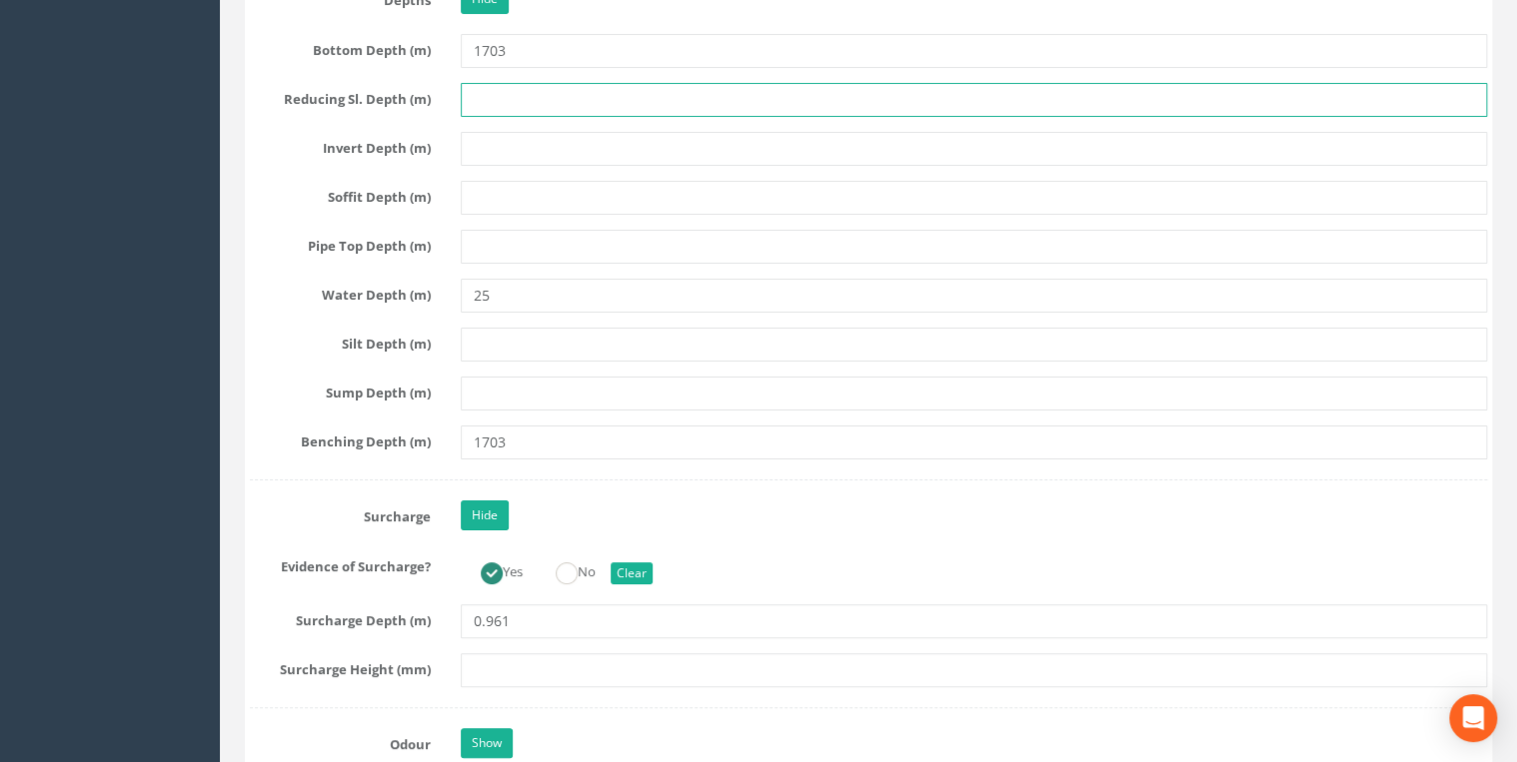
click at [496, 88] on input "text" at bounding box center [974, 100] width 1026 height 34
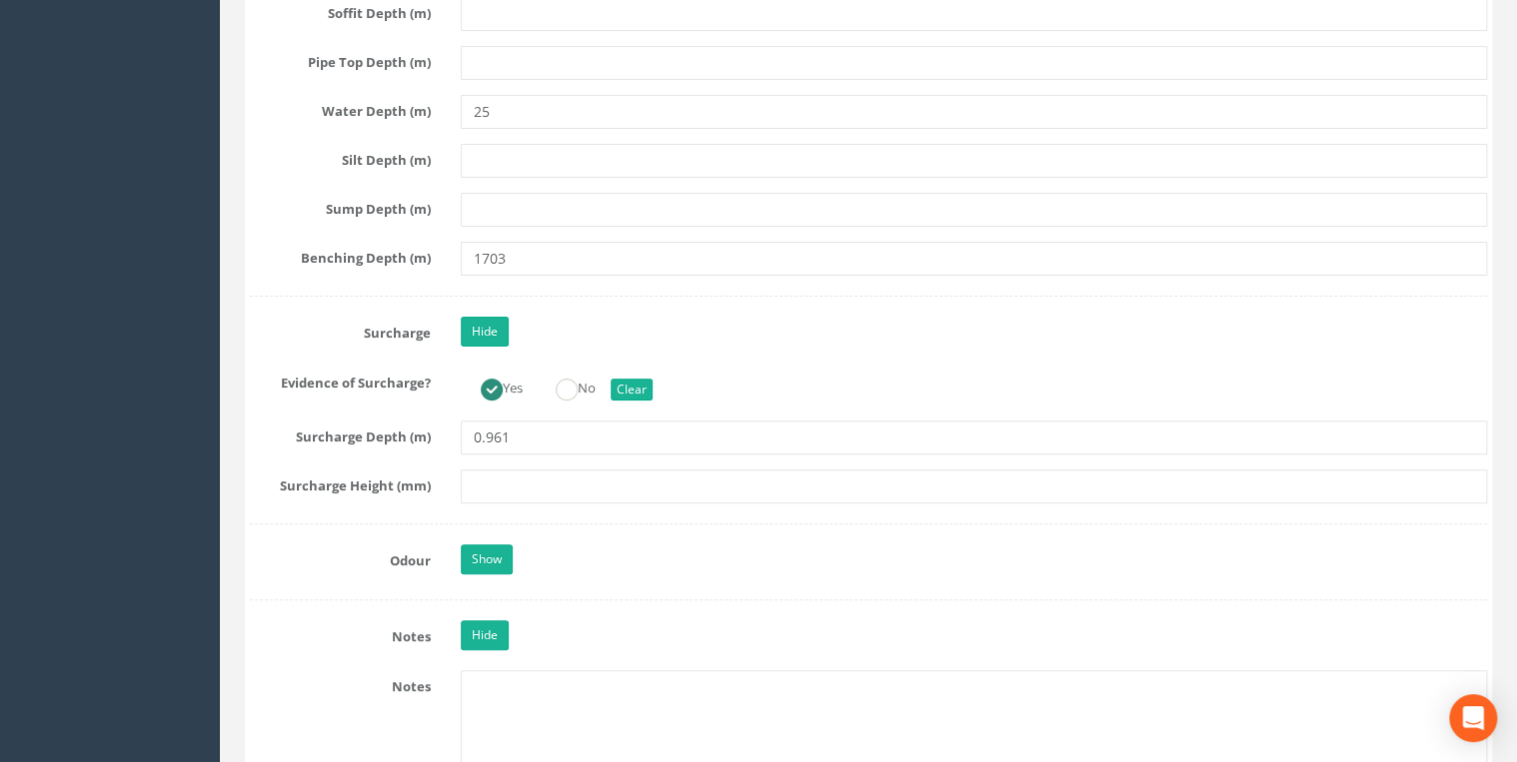
scroll to position [4262, 0]
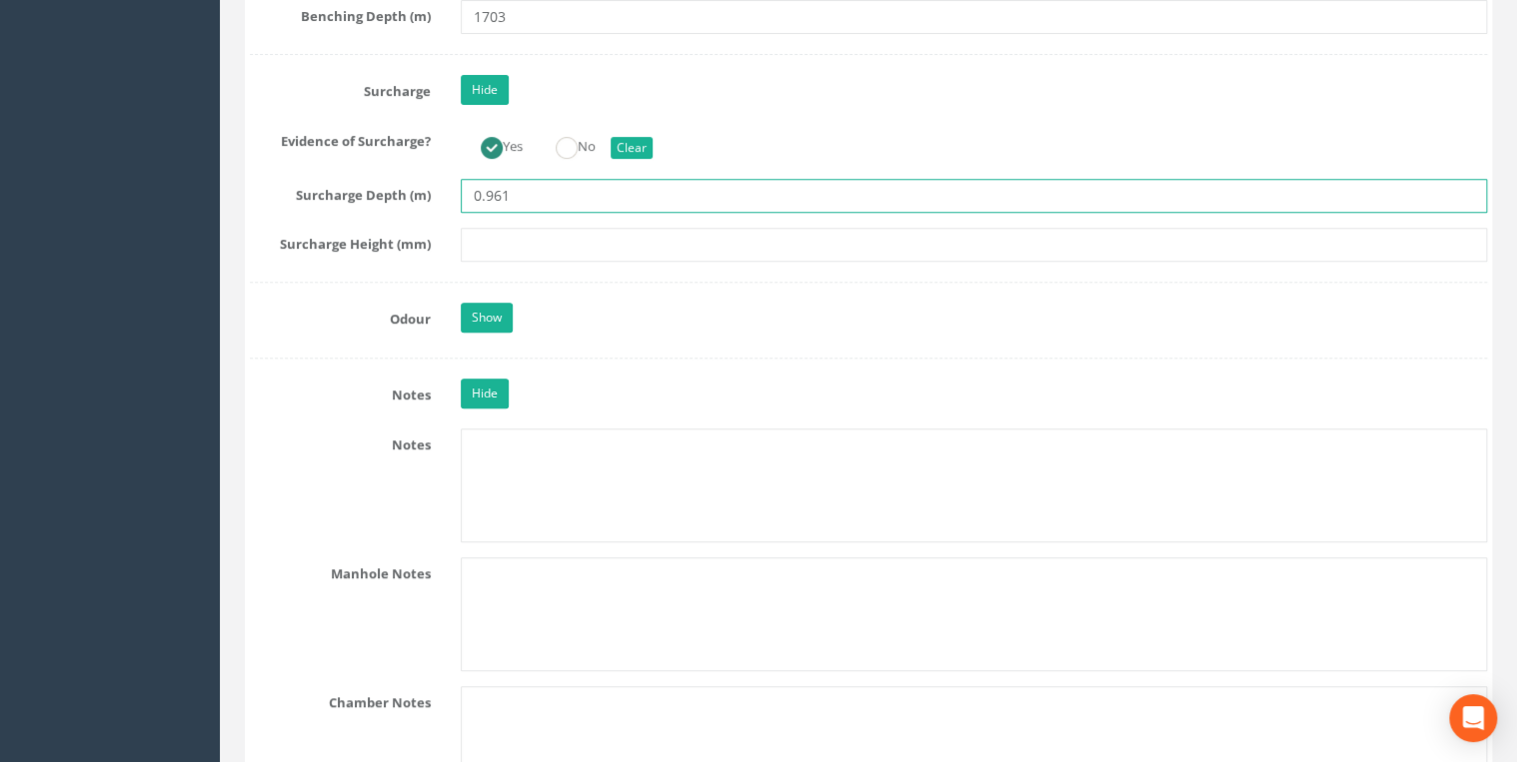
click at [488, 184] on input "0.961" at bounding box center [974, 196] width 1026 height 34
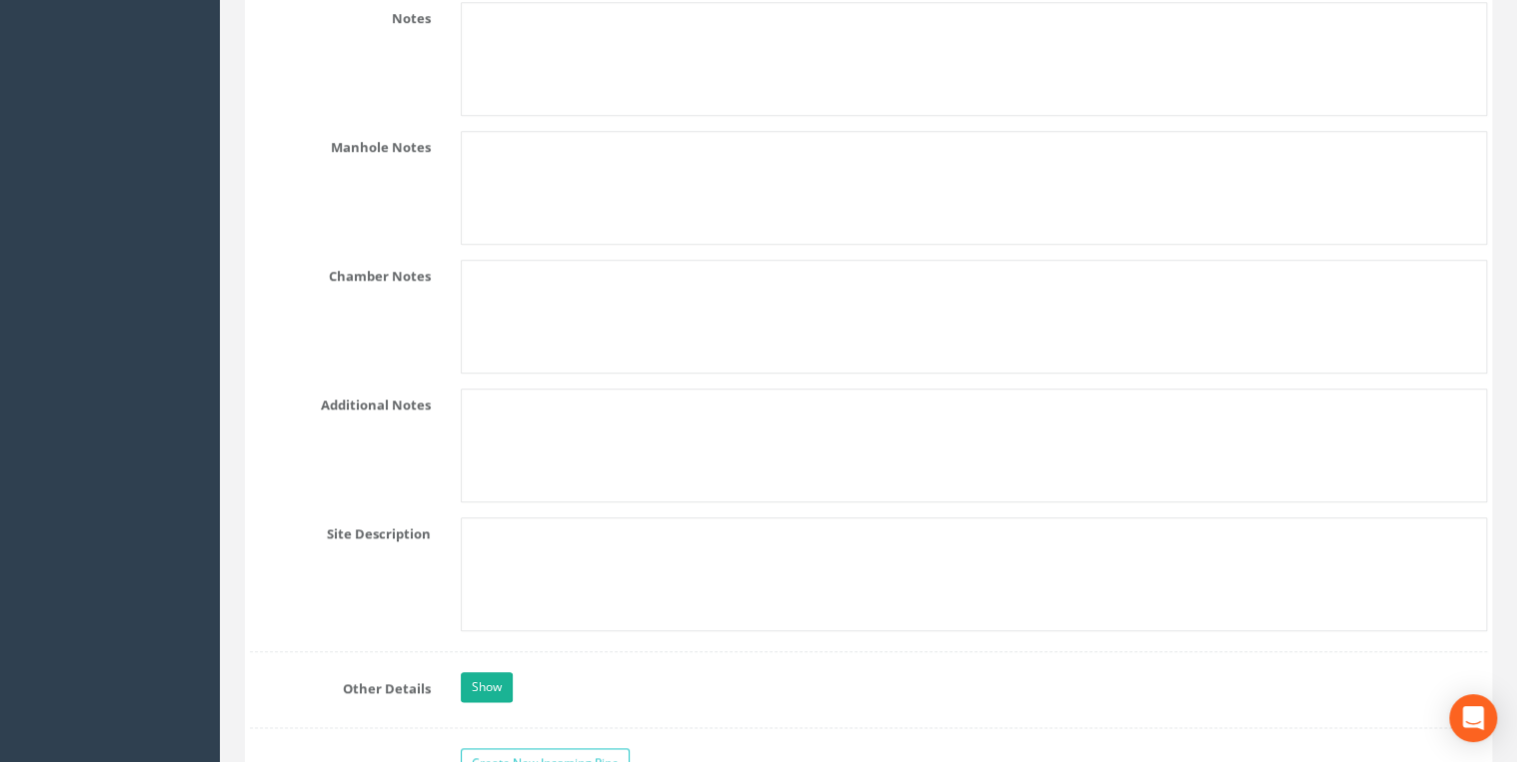
scroll to position [4476, 0]
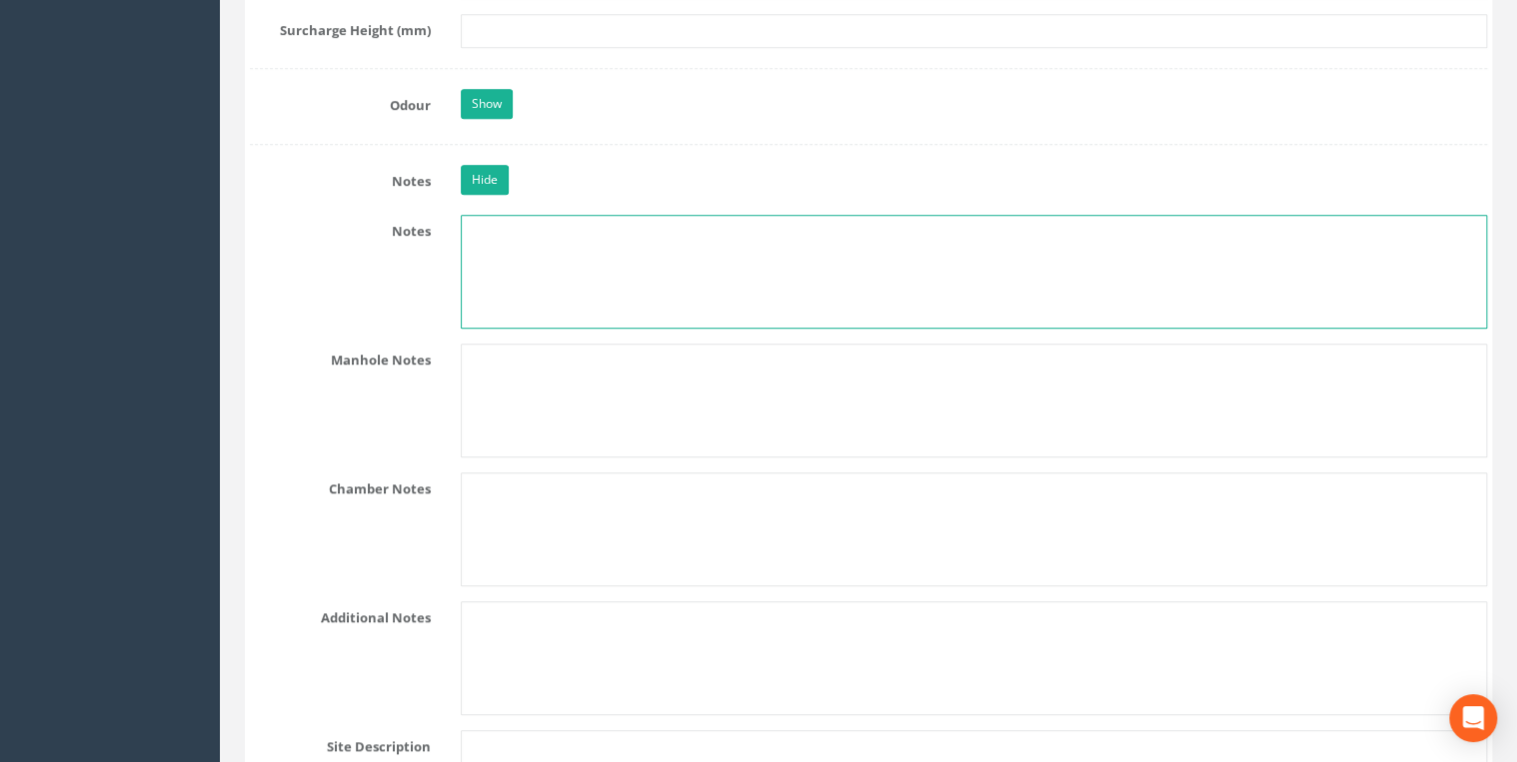
click at [508, 239] on textarea at bounding box center [974, 272] width 1026 height 114
paste textarea "NZ 1936 3366"
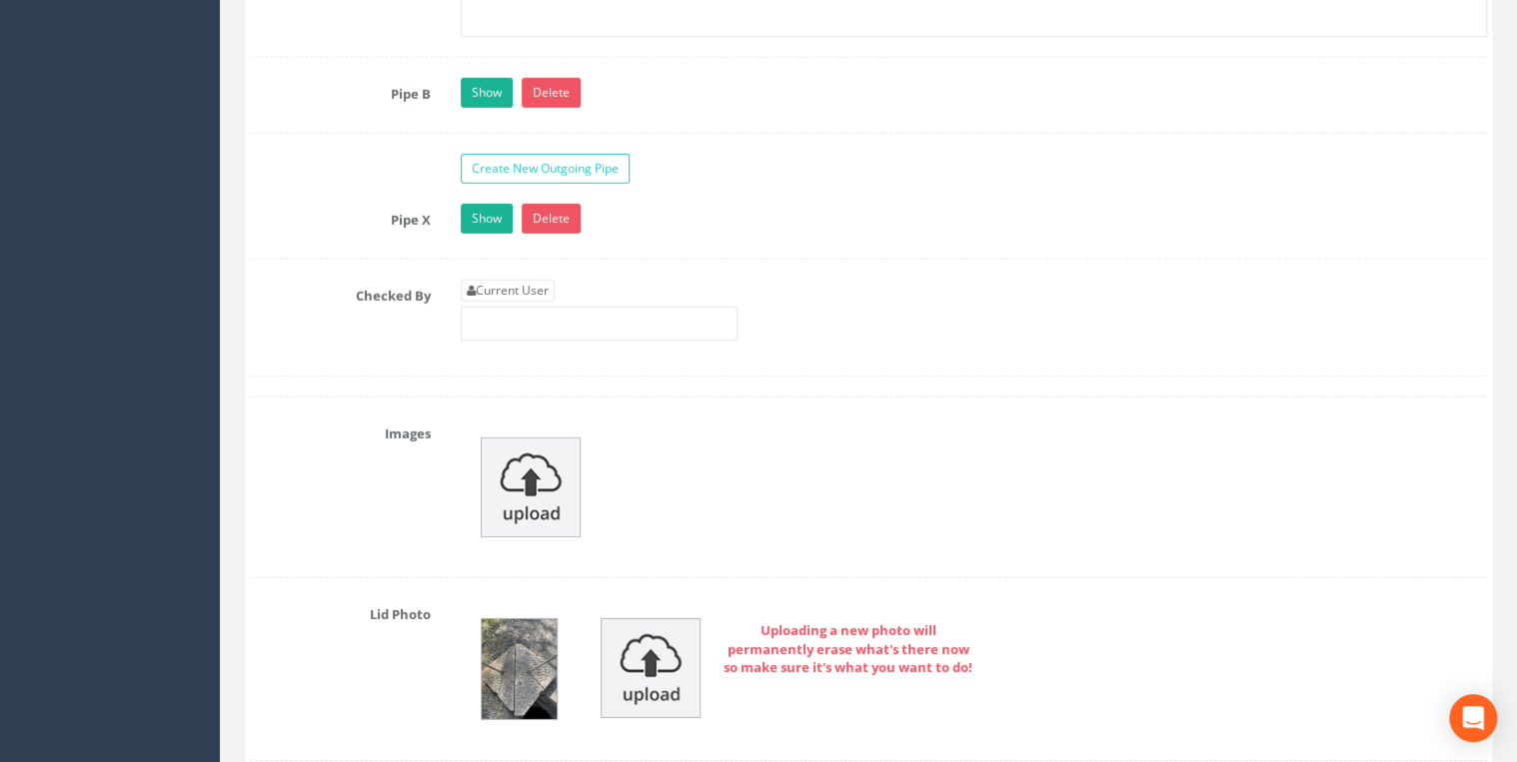
scroll to position [6714, 0]
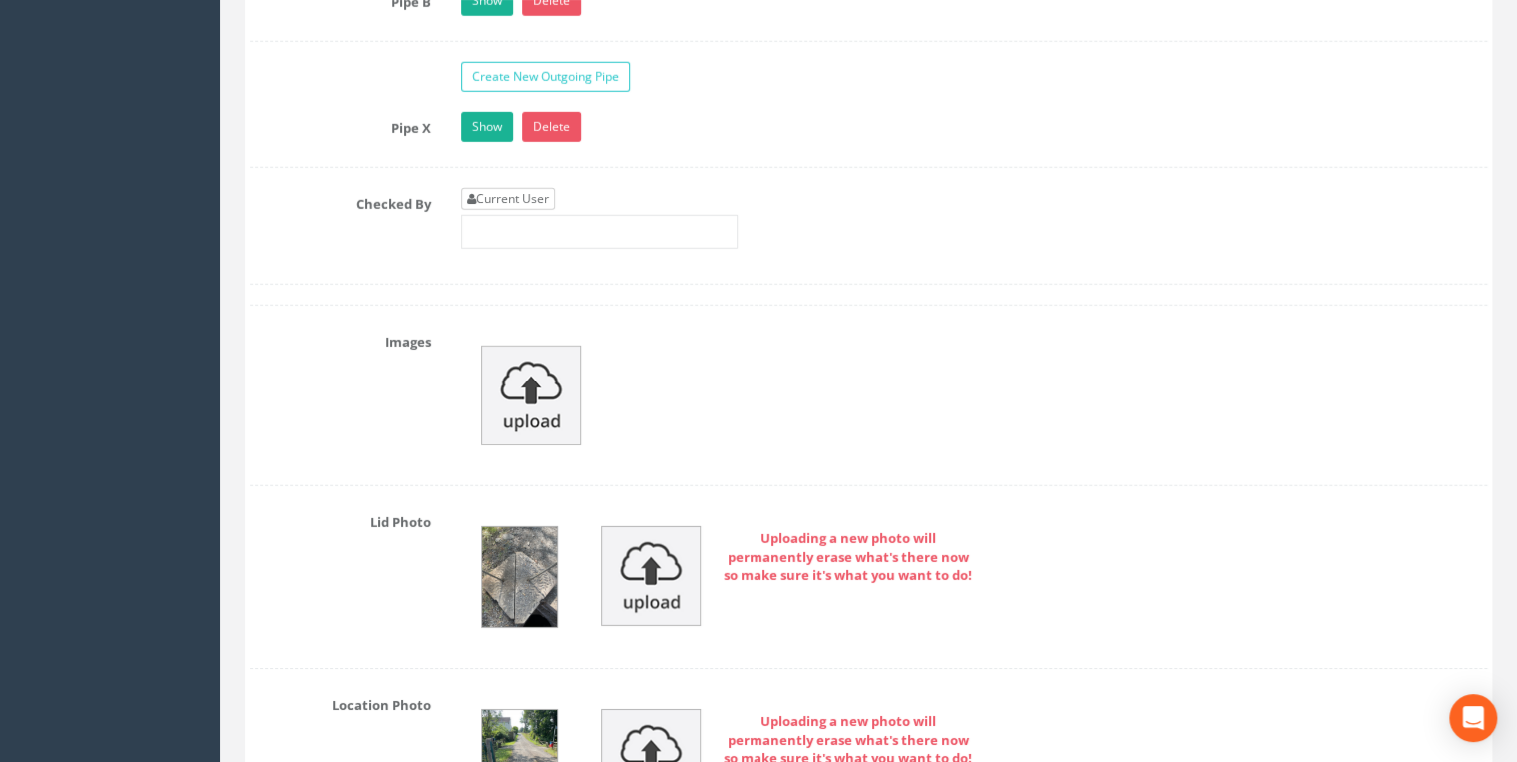
type textarea "NZ 1936 3366"
click at [546, 188] on link "Current User" at bounding box center [508, 199] width 94 height 22
type input "[PERSON_NAME]"
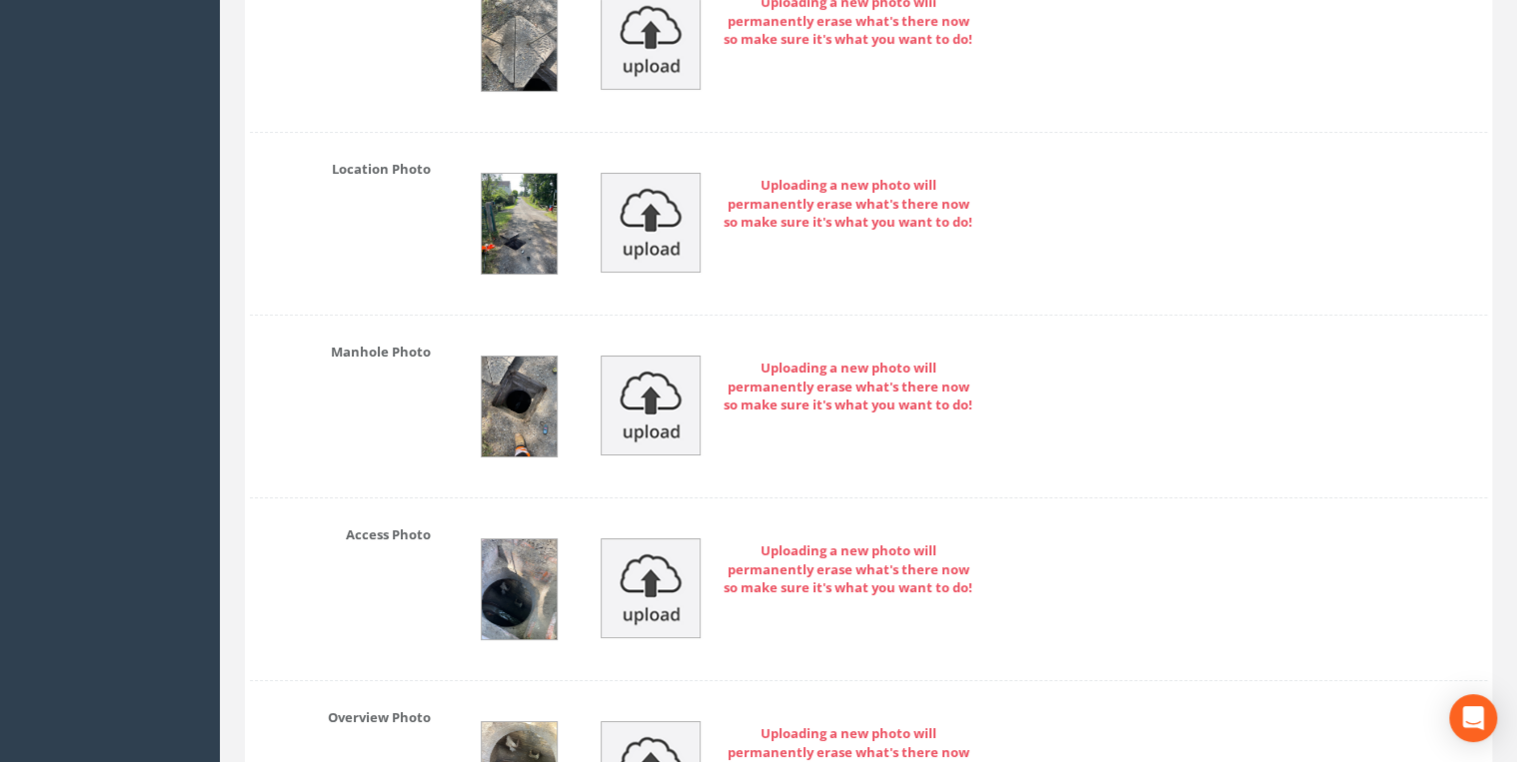
scroll to position [7140, 0]
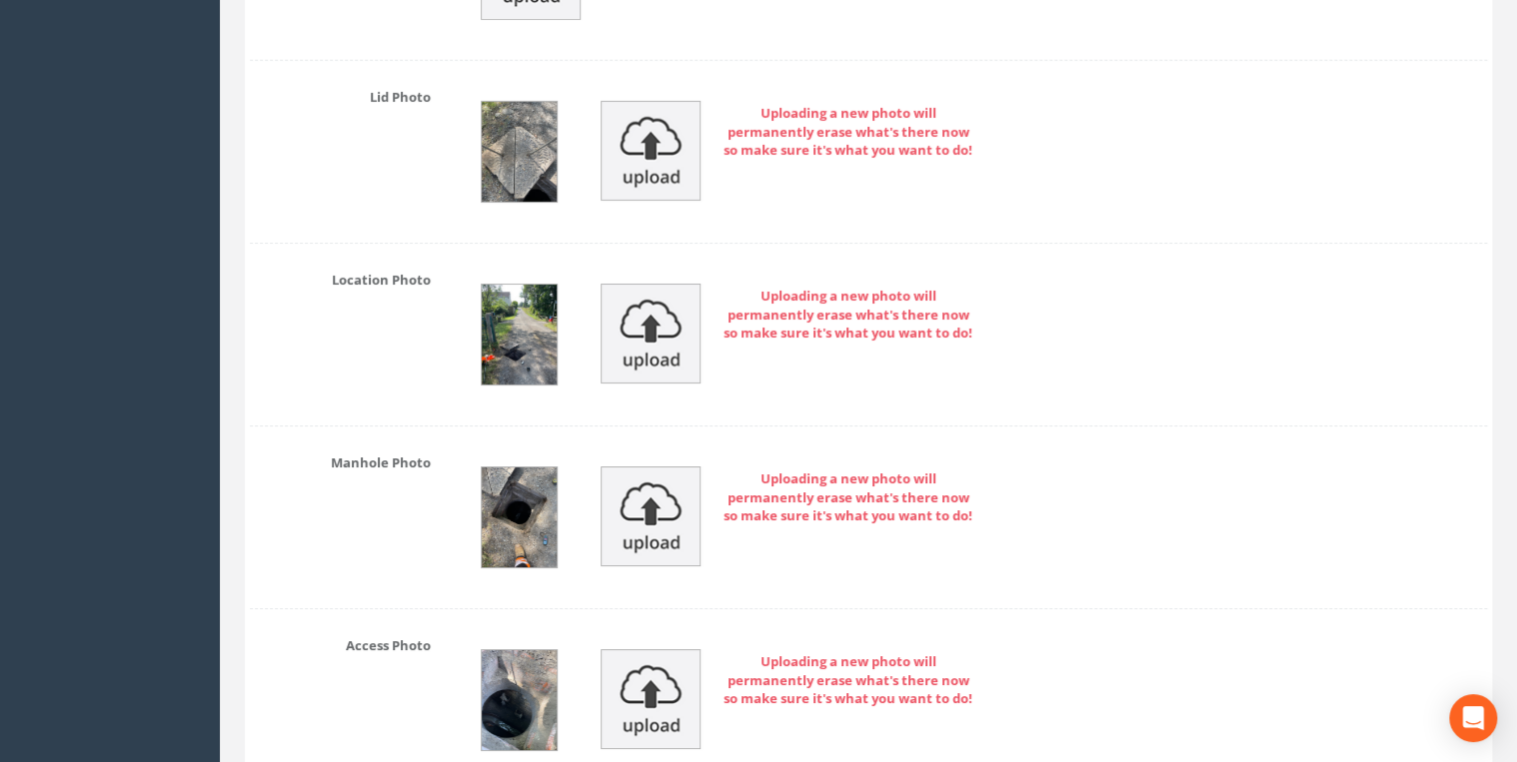
click at [534, 316] on img at bounding box center [519, 335] width 75 height 100
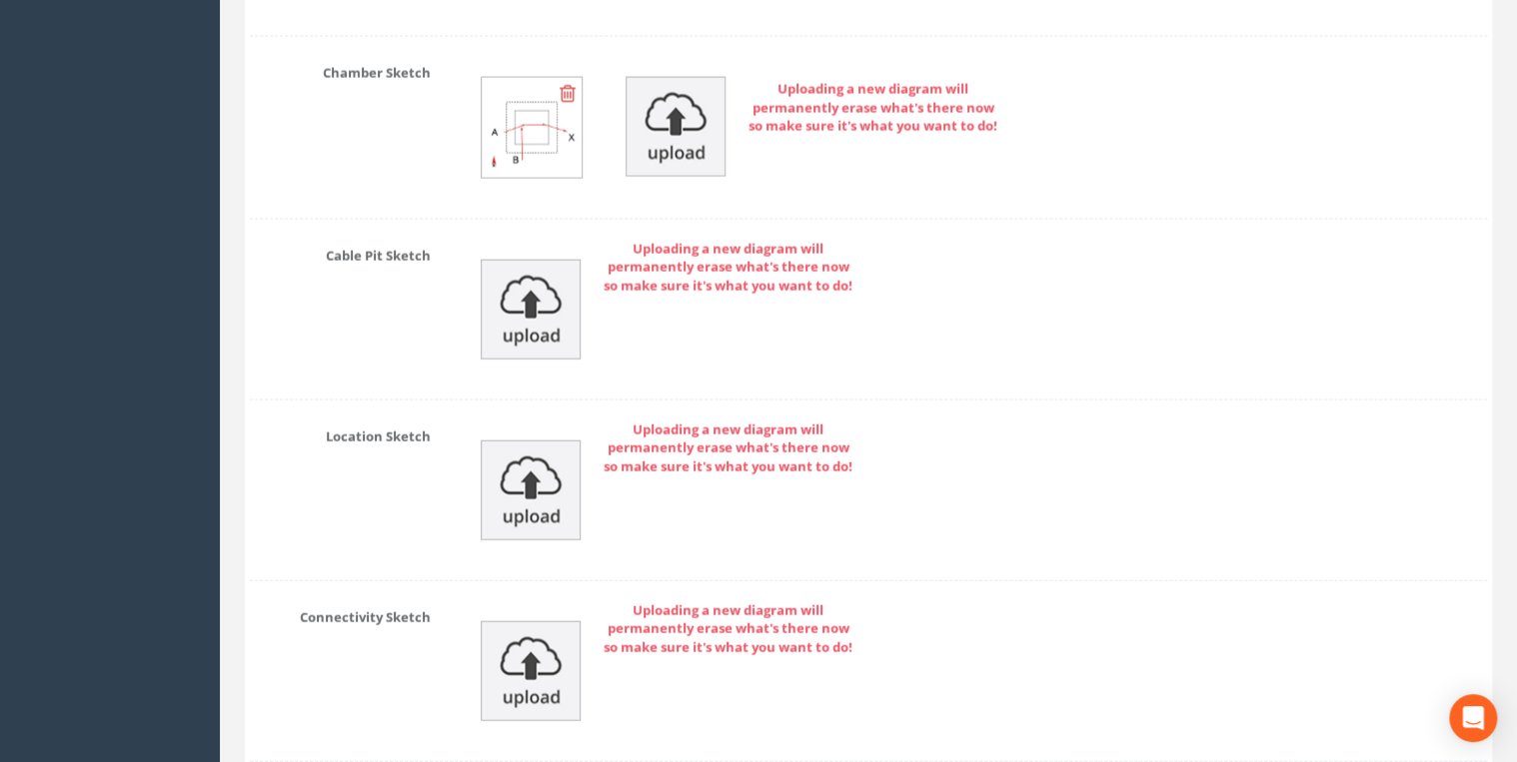
scroll to position [10008, 0]
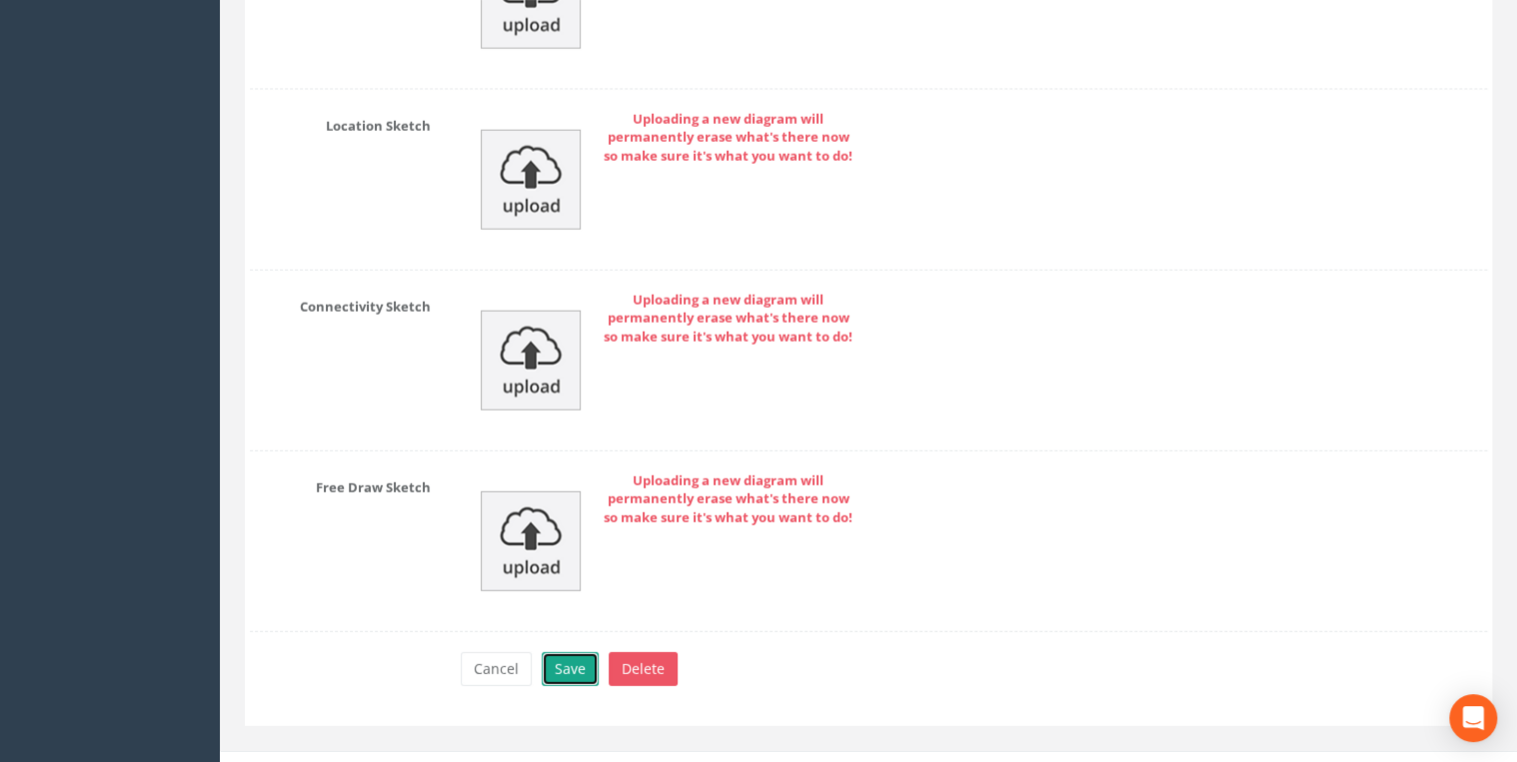
click at [583, 589] on button "Save" at bounding box center [570, 669] width 57 height 34
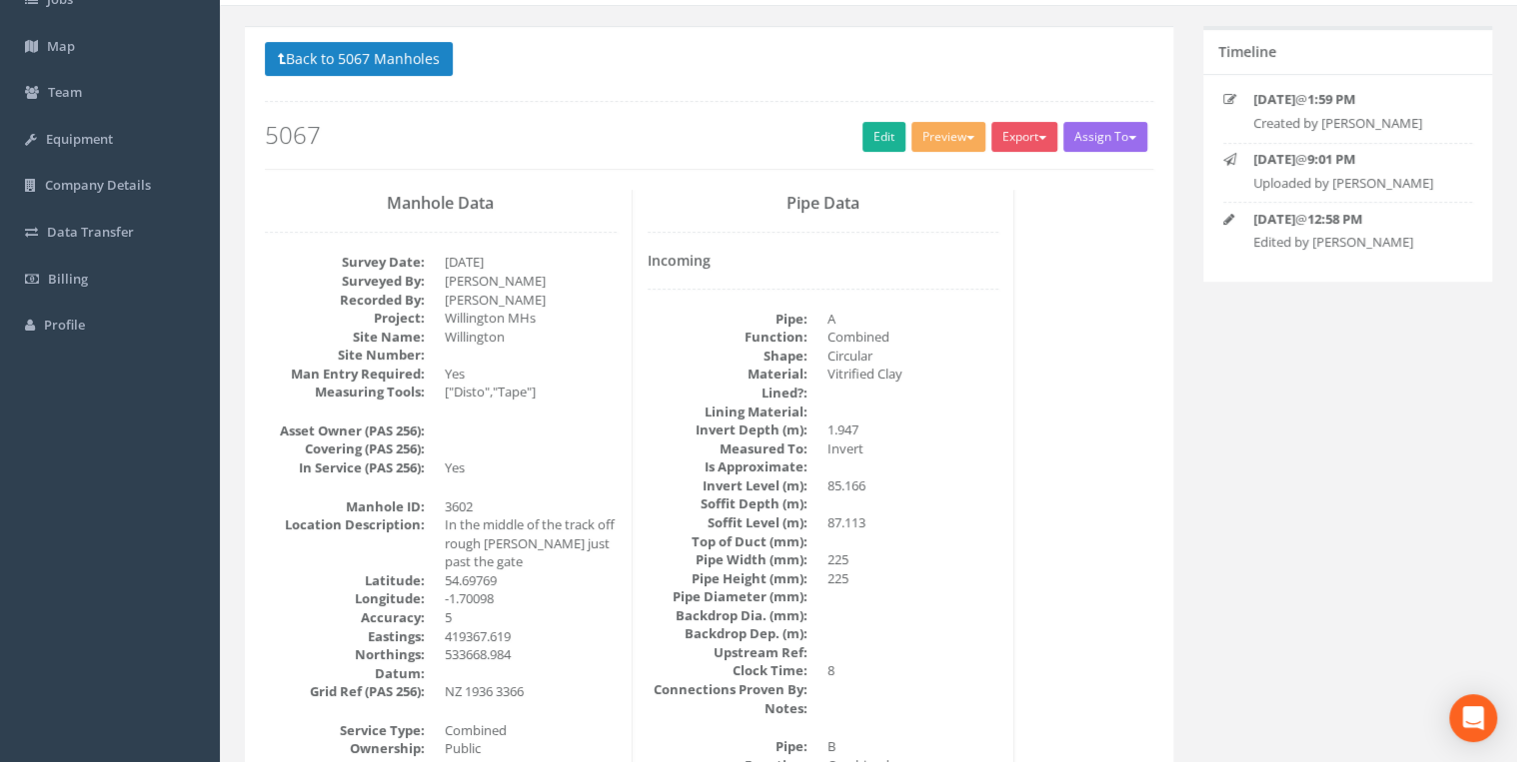
scroll to position [0, 0]
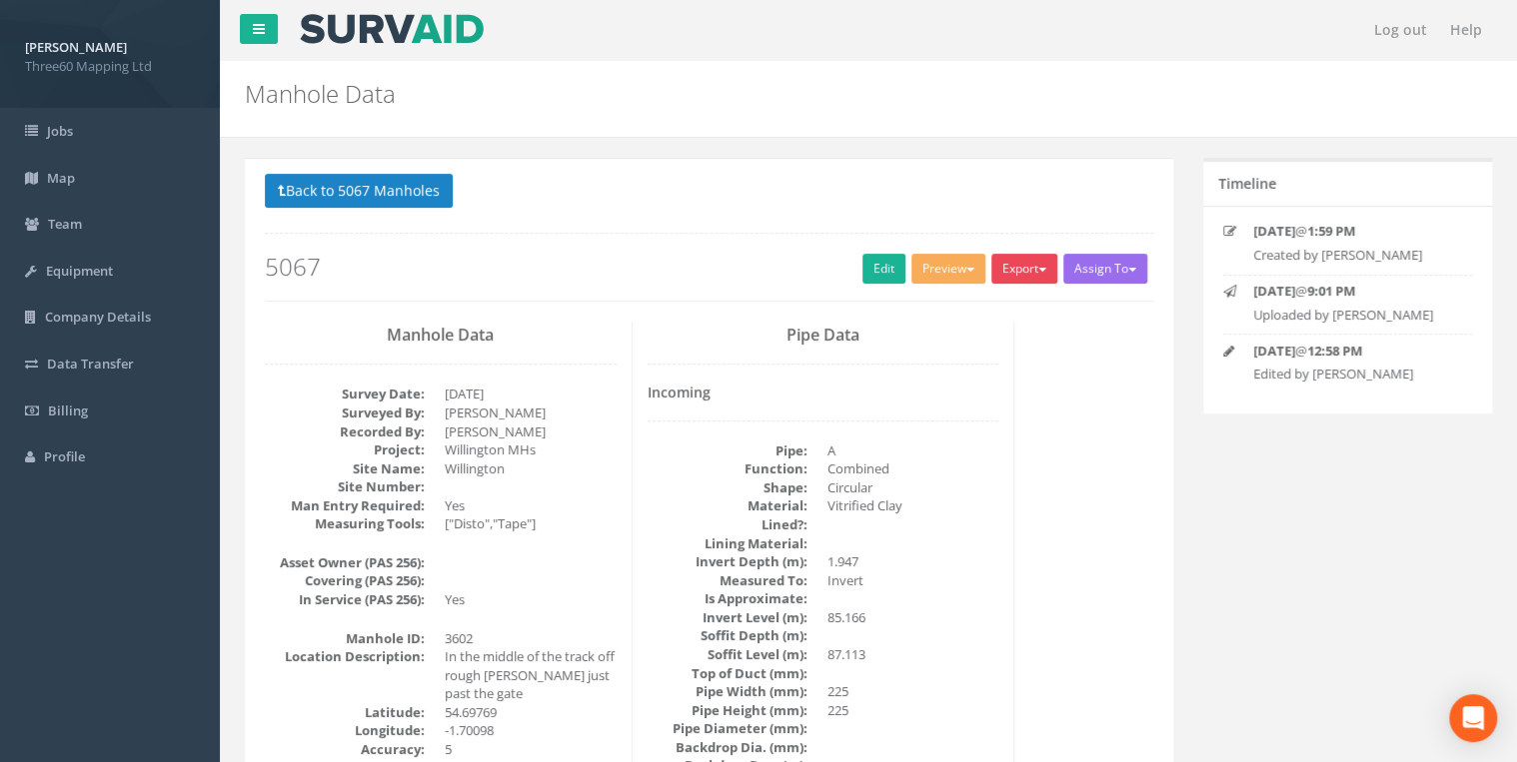
click at [1017, 270] on button "Export" at bounding box center [1024, 269] width 66 height 30
click at [975, 303] on link "360 Manhole" at bounding box center [983, 310] width 152 height 31
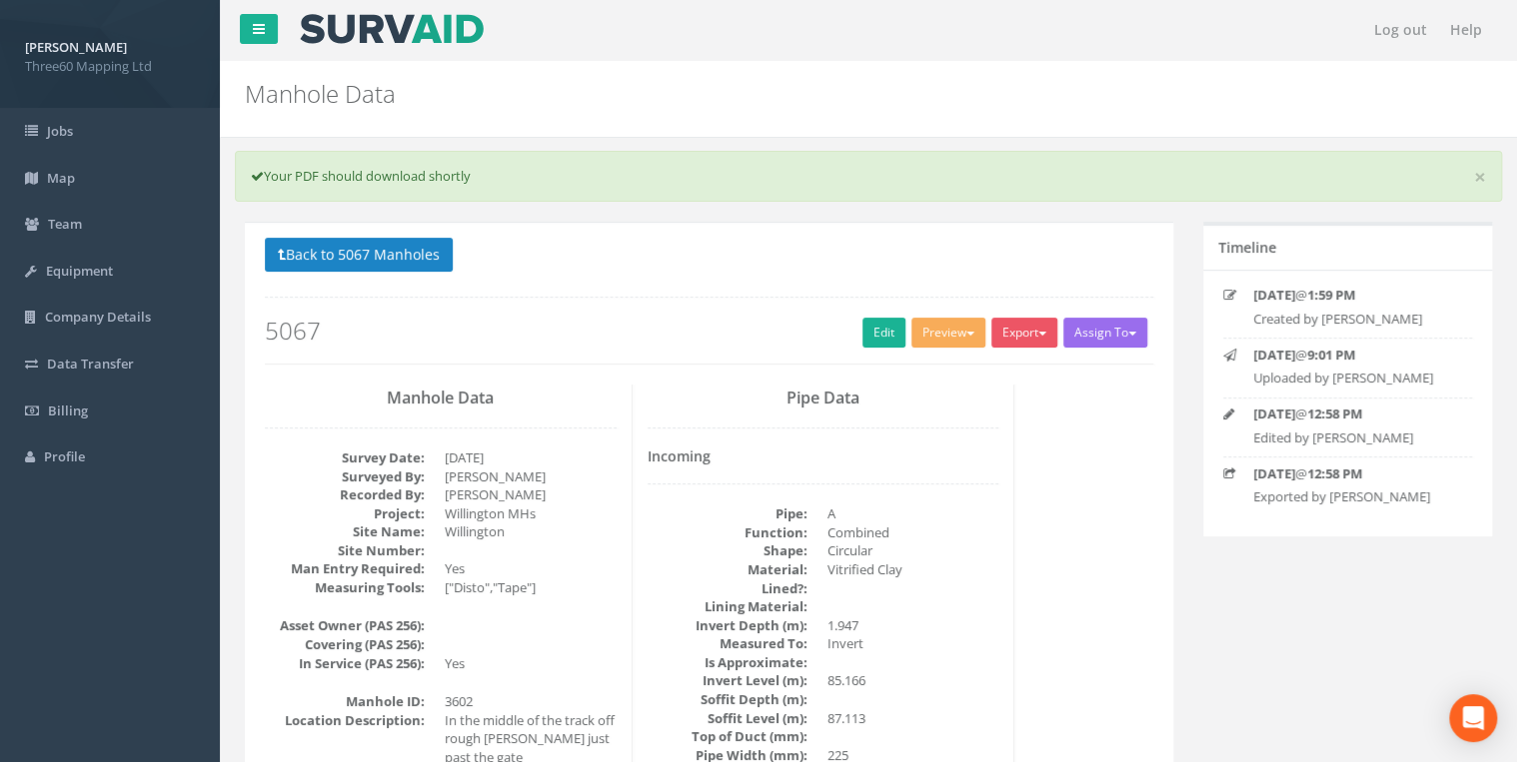
click at [357, 248] on button "Back to 5067 Manholes" at bounding box center [359, 255] width 188 height 34
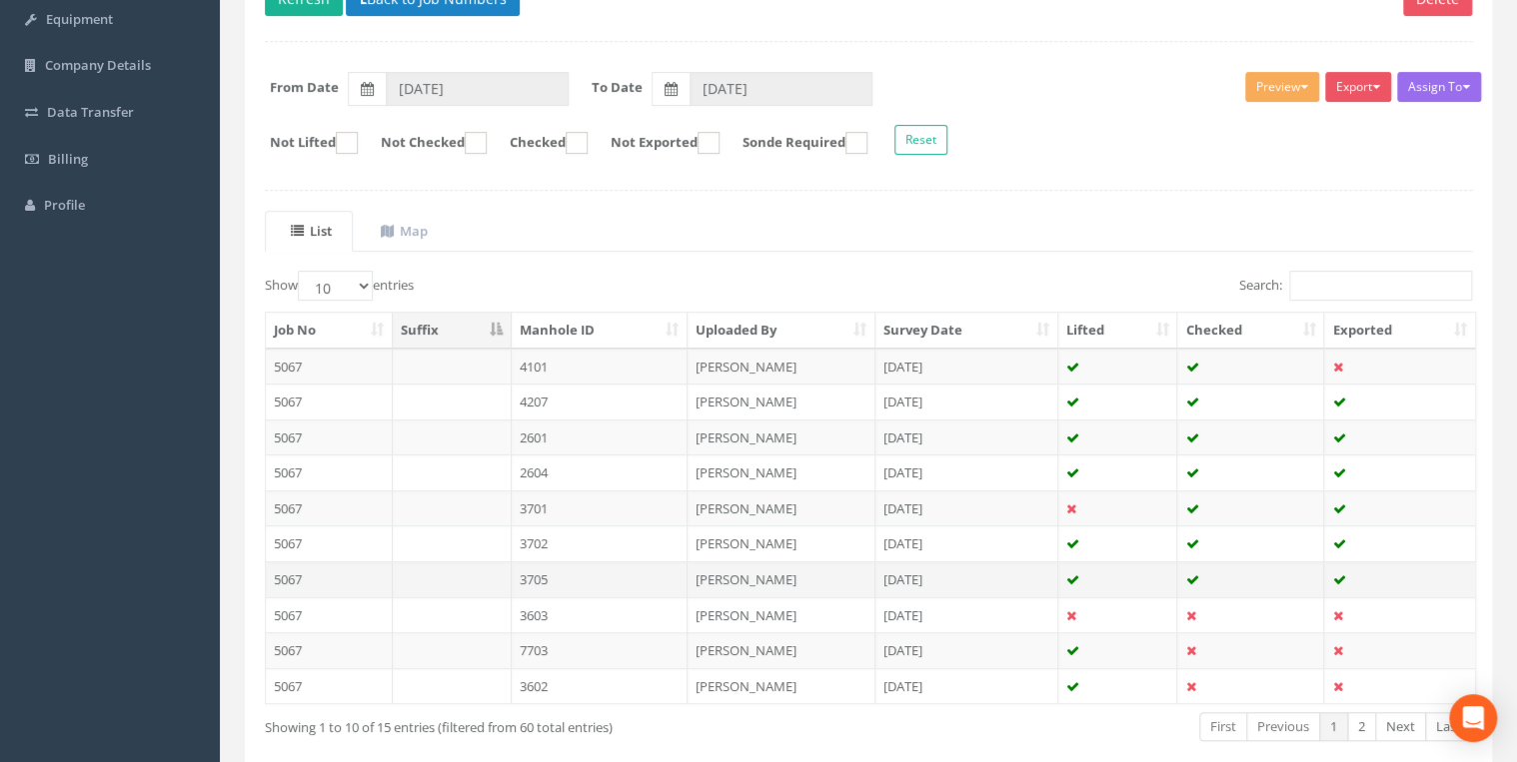
scroll to position [347, 0]
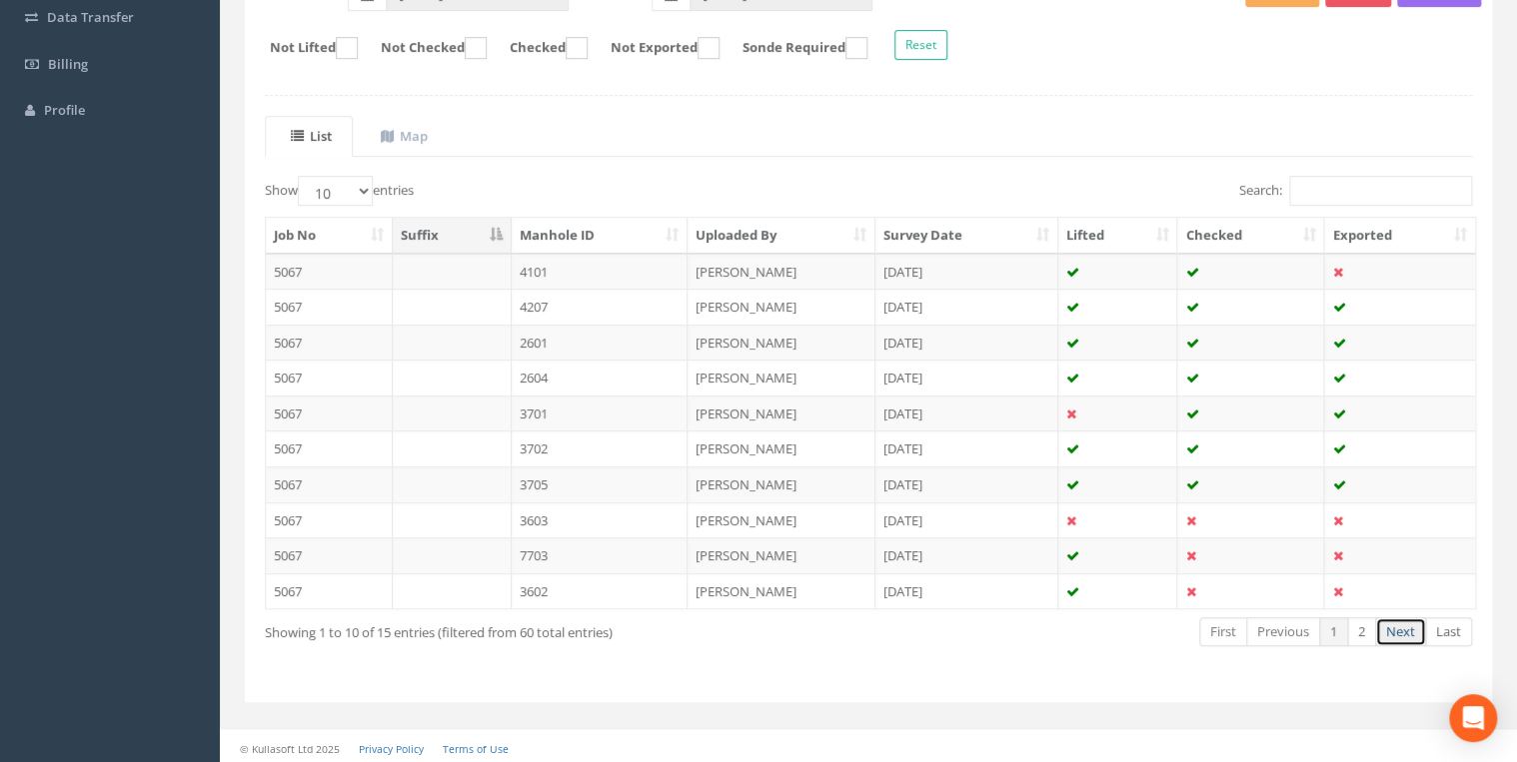
click at [1208, 589] on link "Next" at bounding box center [1400, 631] width 51 height 29
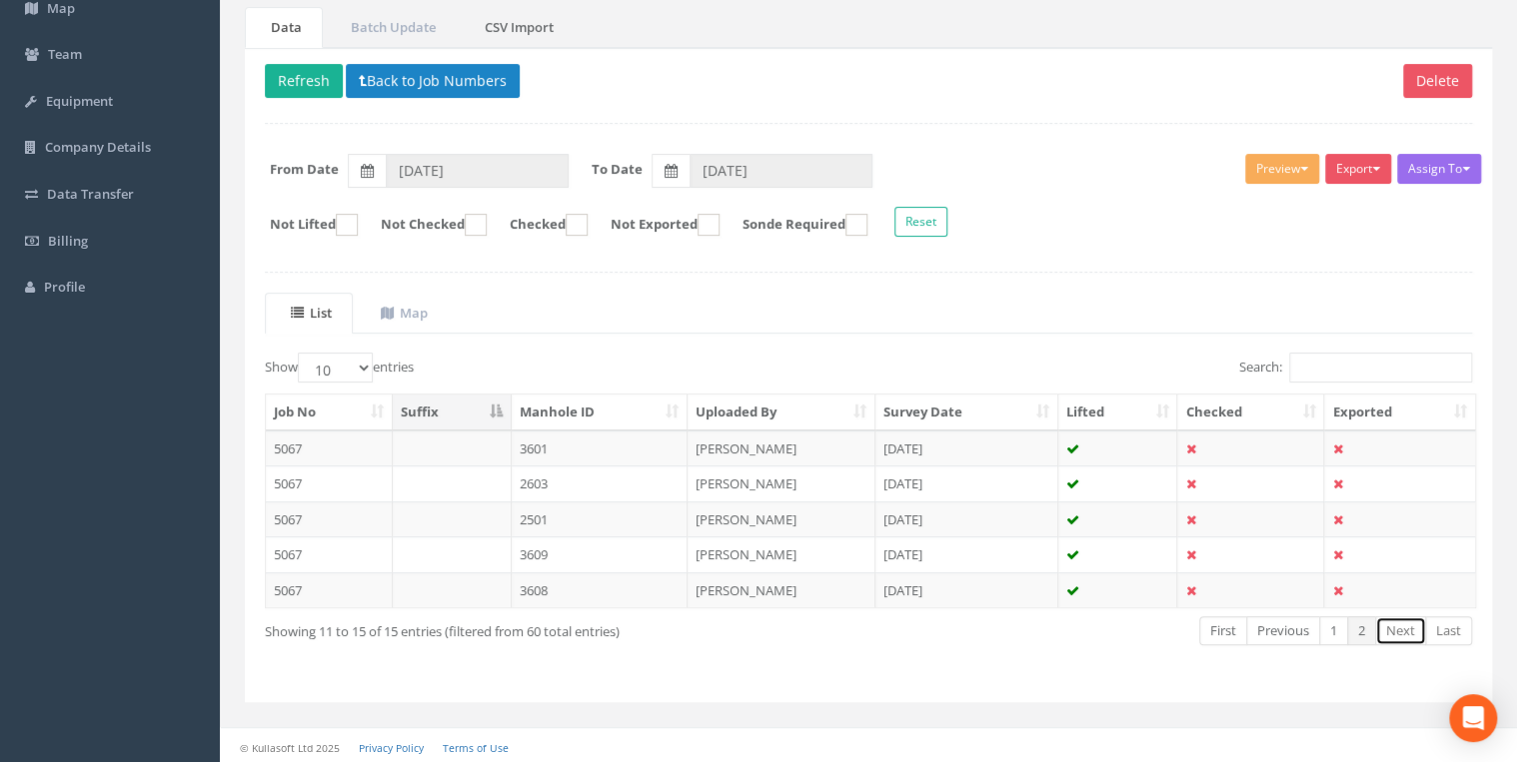
scroll to position [165, 0]
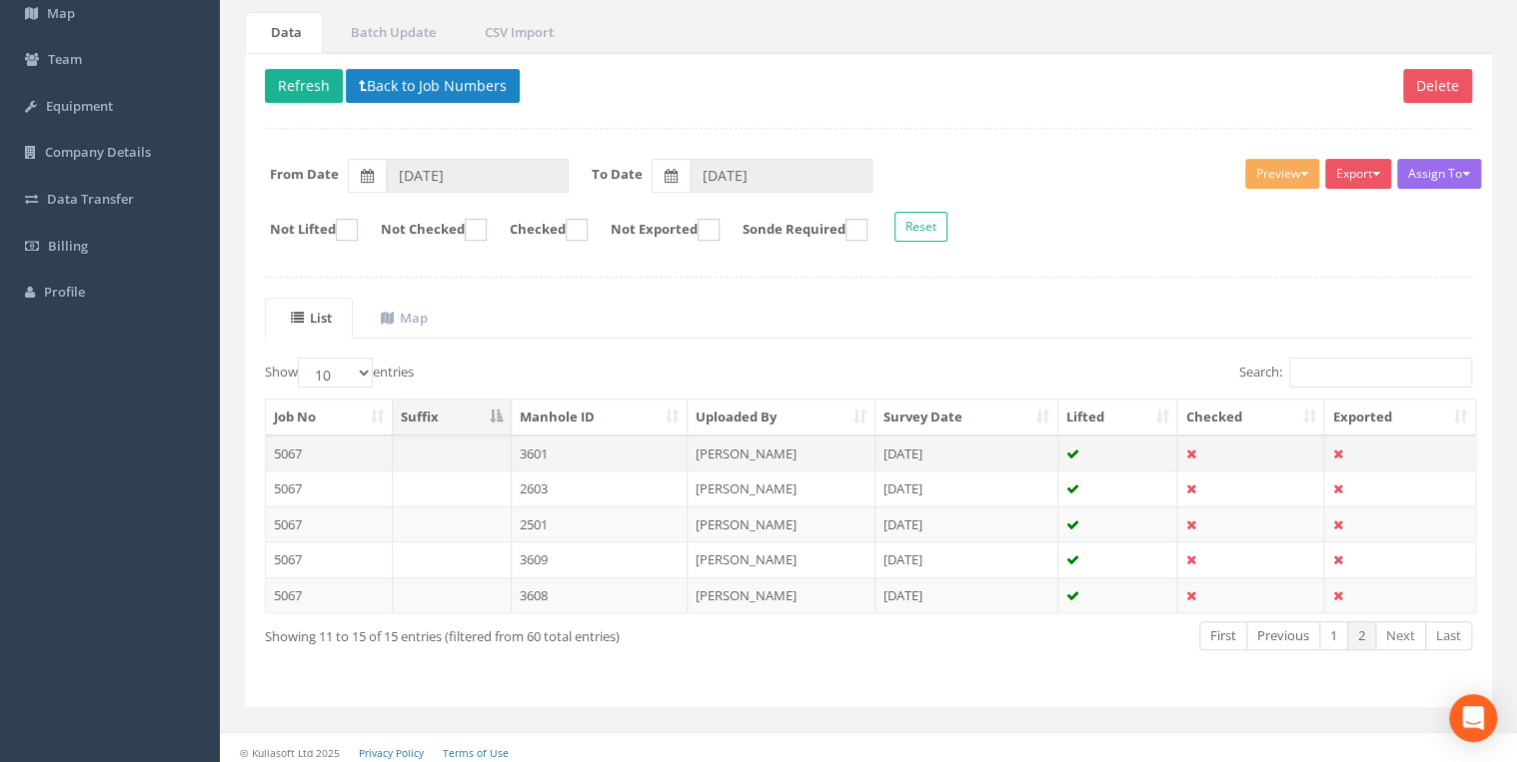
click at [544, 444] on td "3601" at bounding box center [600, 454] width 177 height 36
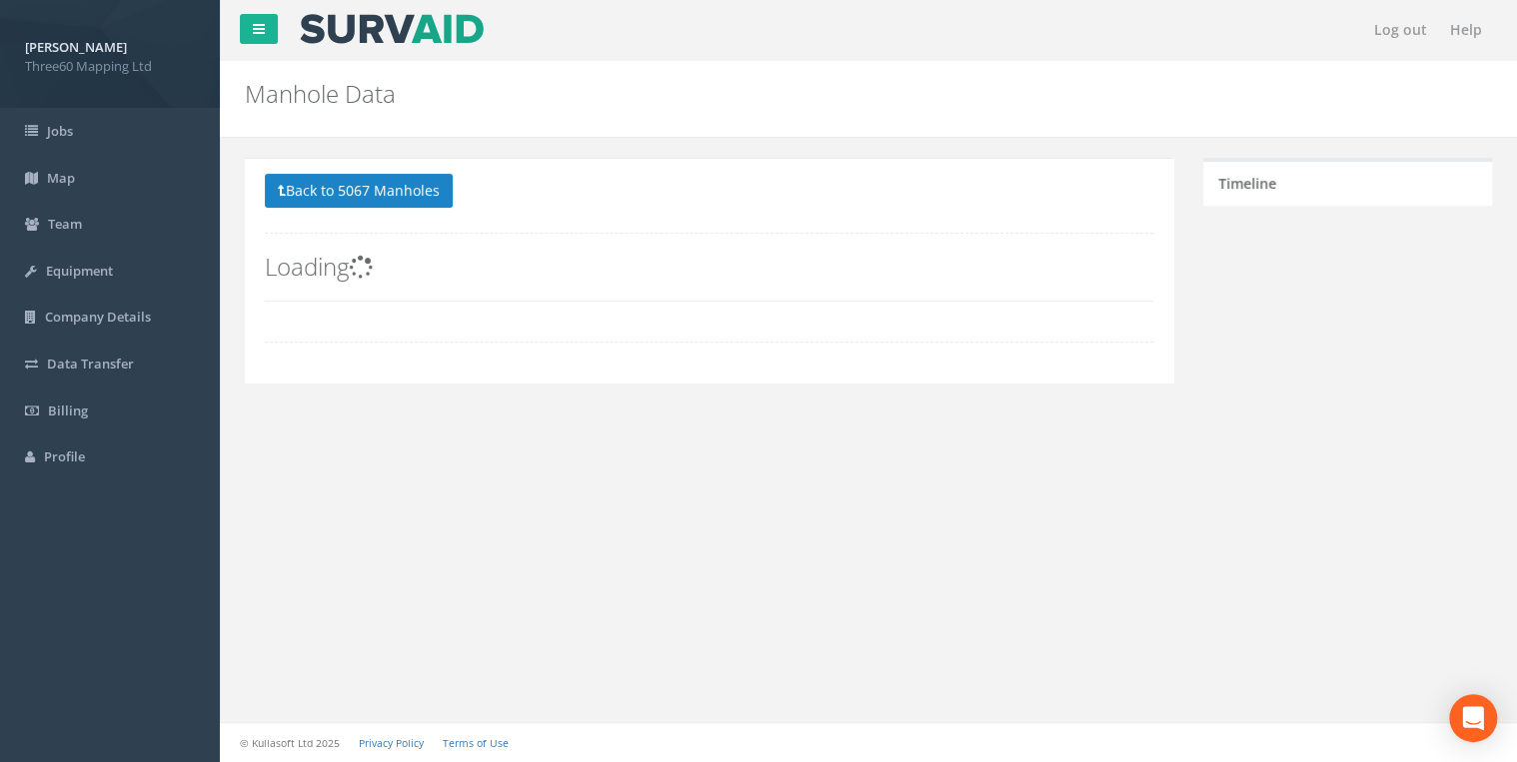
scroll to position [0, 0]
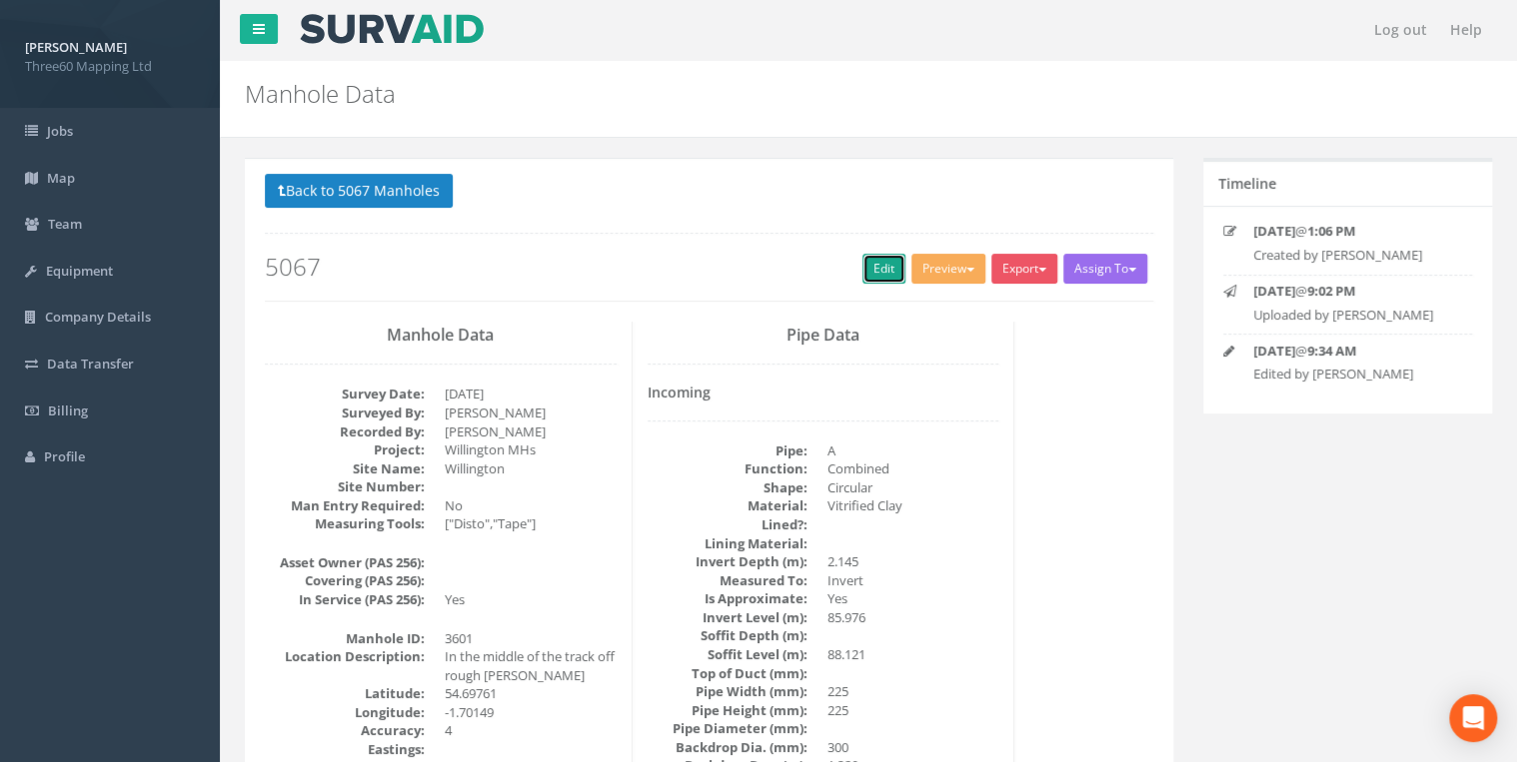
click at [882, 264] on link "Edit" at bounding box center [883, 269] width 43 height 30
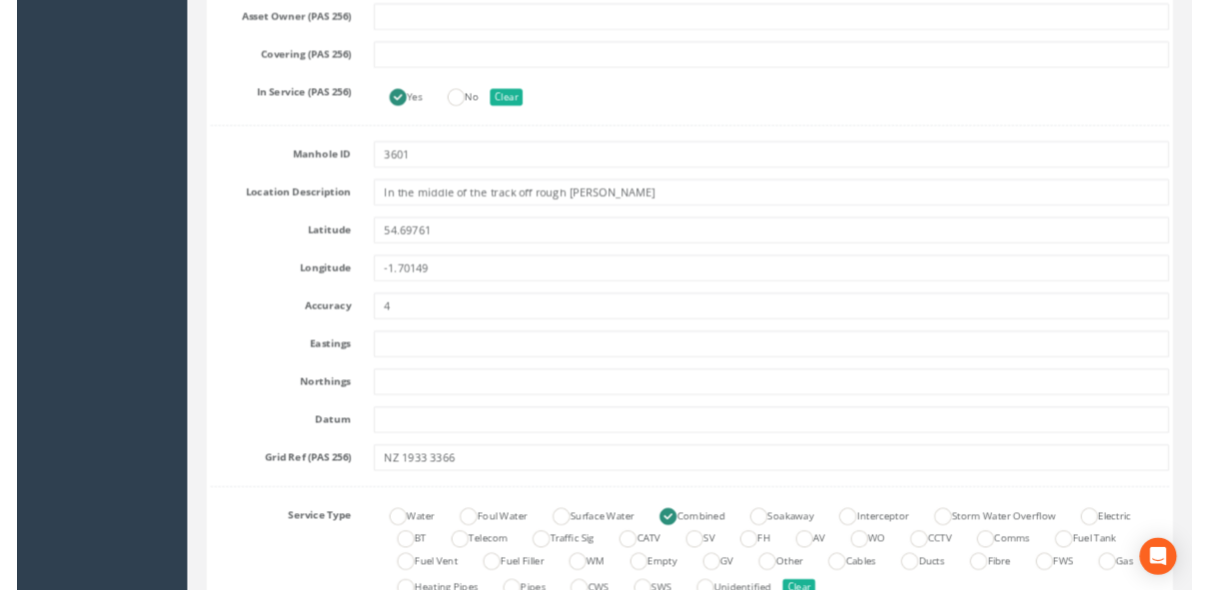
scroll to position [959, 0]
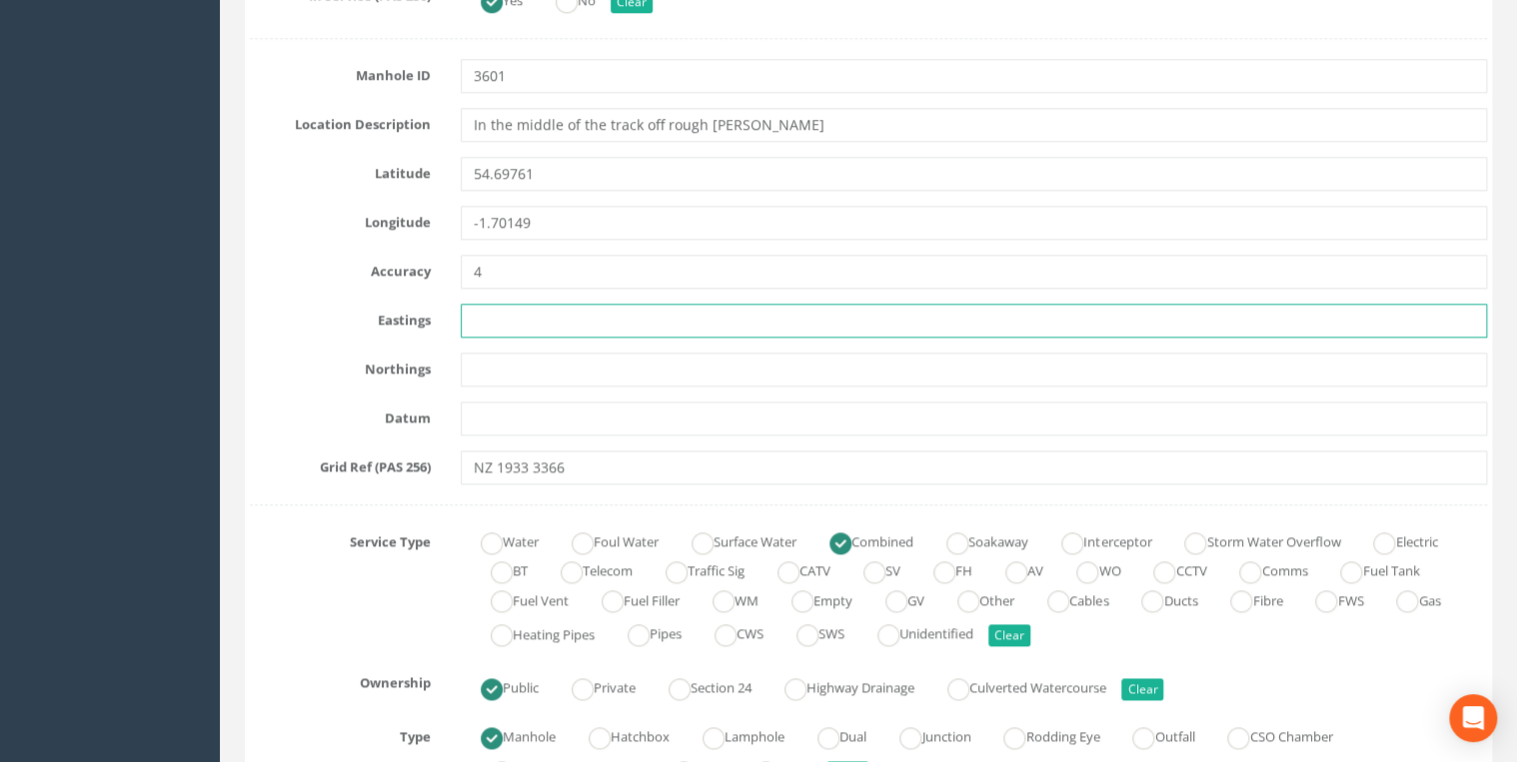
click at [489, 316] on input "text" at bounding box center [974, 321] width 1026 height 34
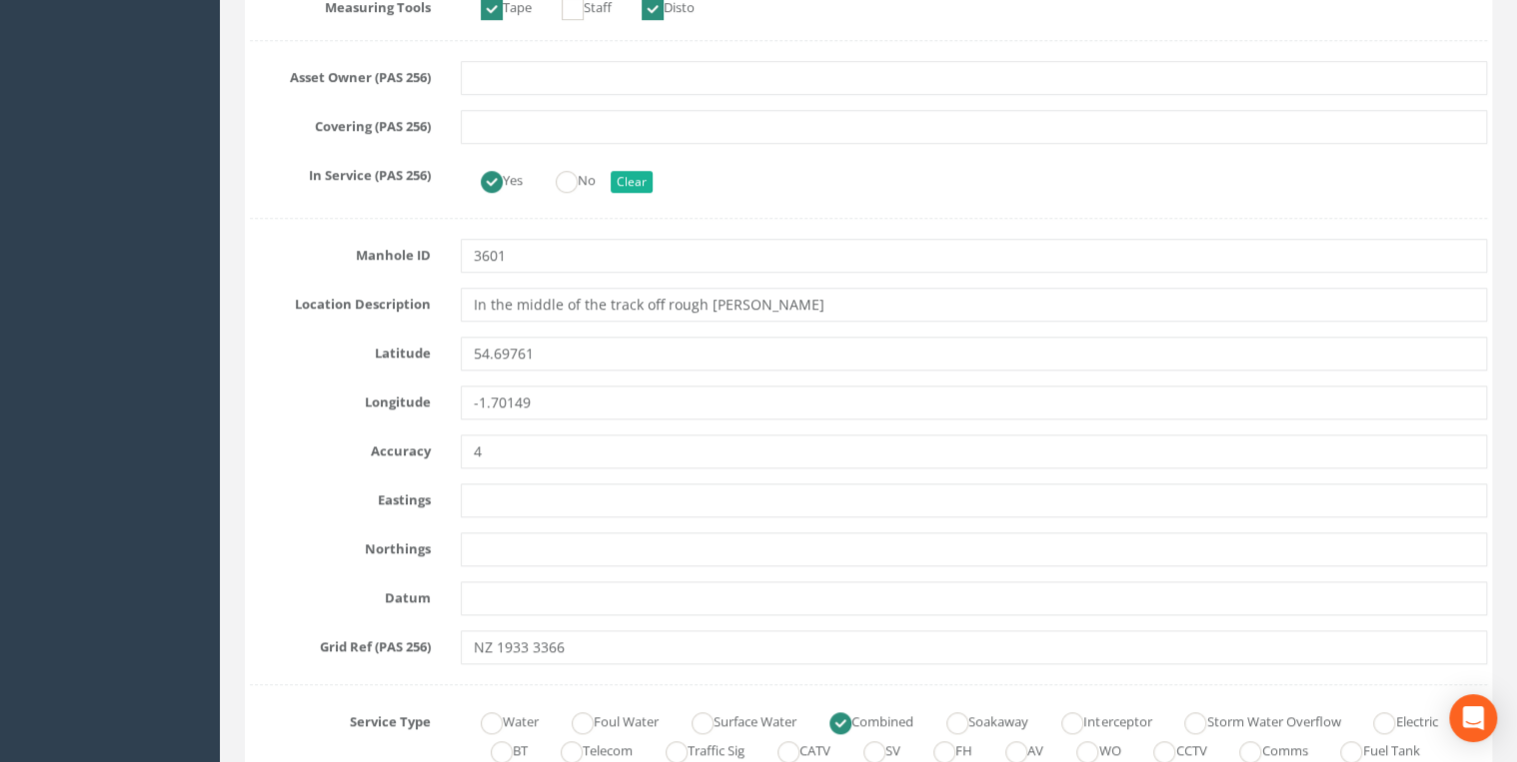
scroll to position [903, 0]
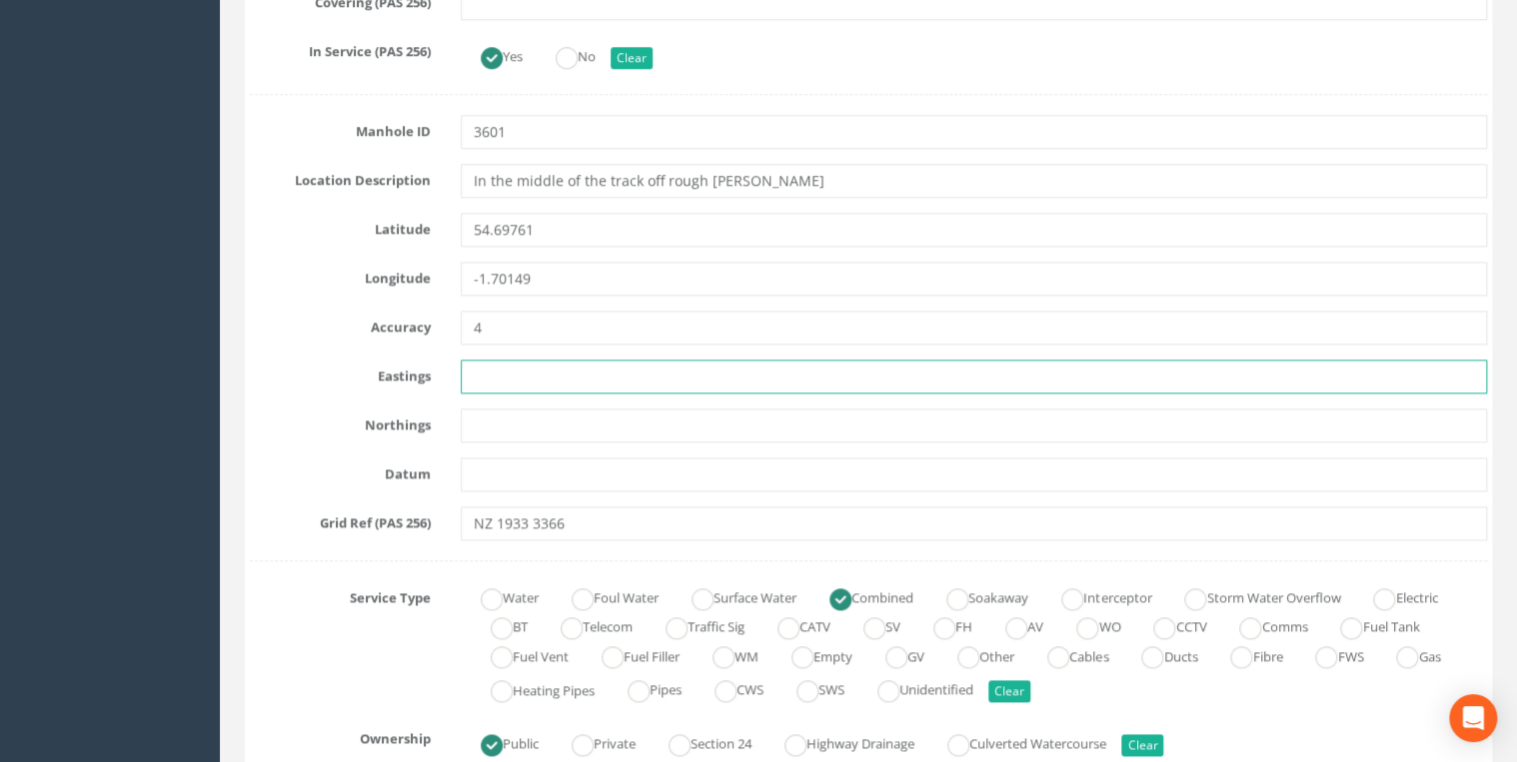
click at [520, 365] on input "text" at bounding box center [974, 377] width 1026 height 34
click at [488, 369] on input "text" at bounding box center [974, 377] width 1026 height 34
click at [496, 360] on input "text" at bounding box center [974, 377] width 1026 height 34
click at [493, 372] on input "text" at bounding box center [974, 377] width 1026 height 34
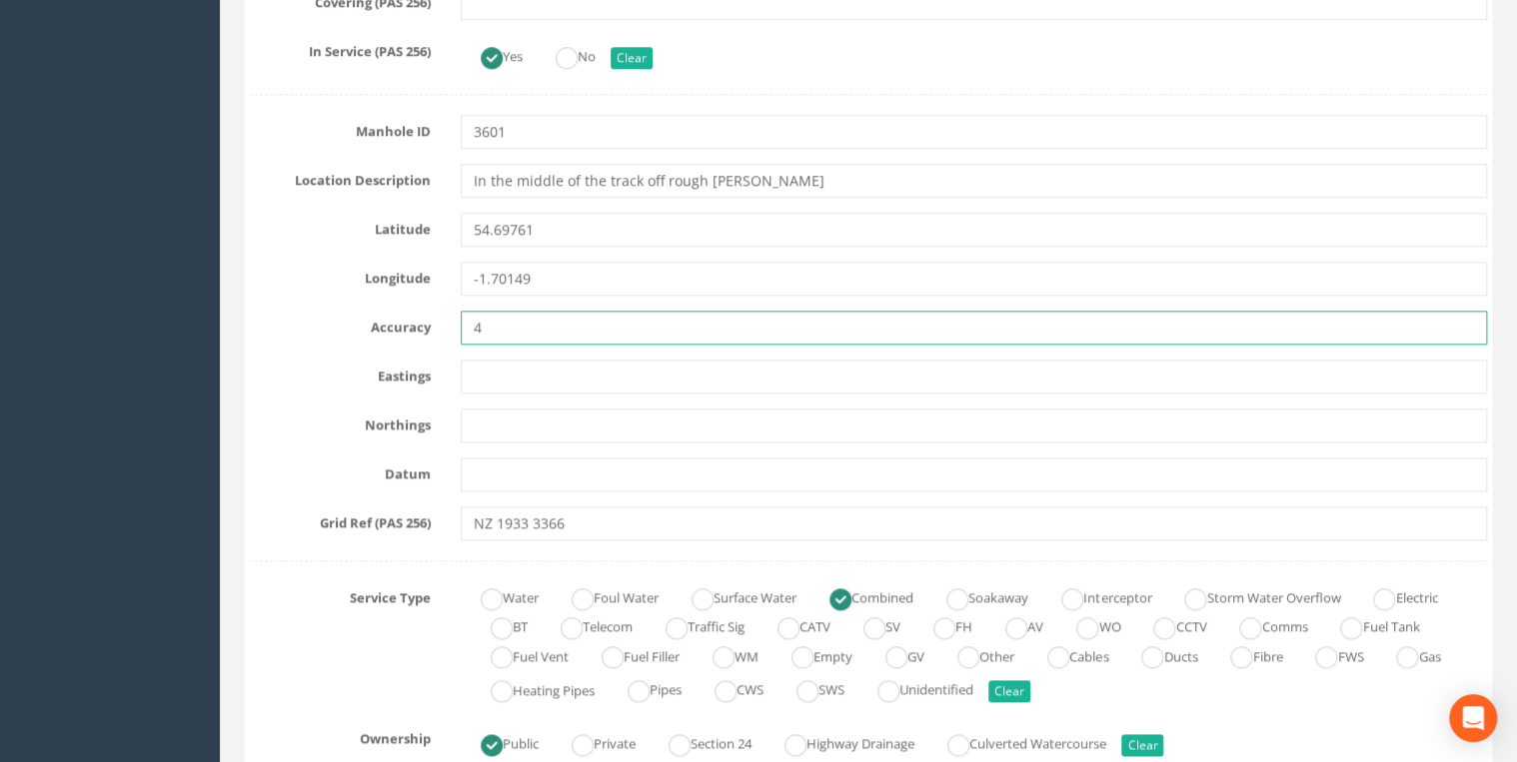
click at [511, 328] on input "4" at bounding box center [974, 328] width 1026 height 34
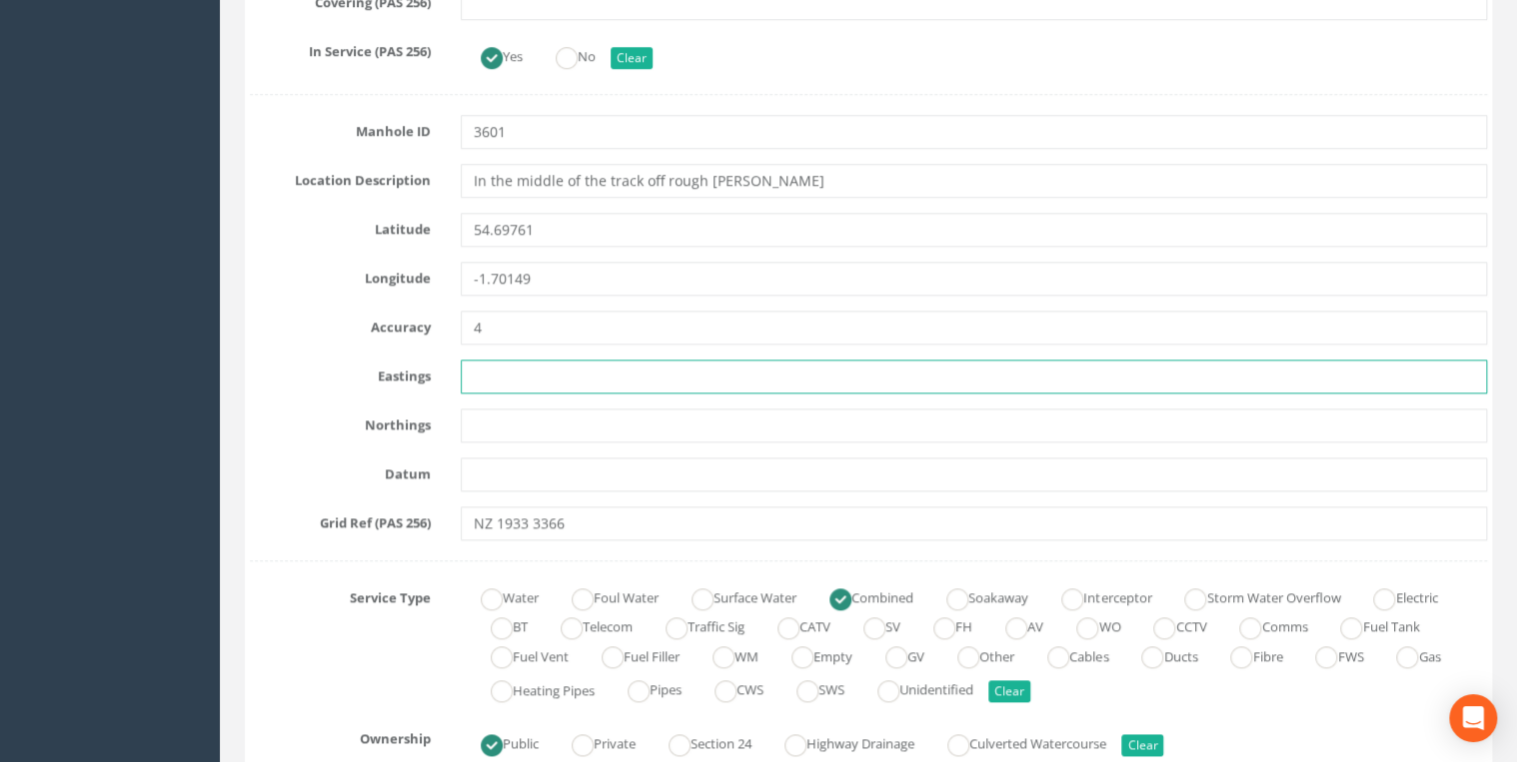
click at [480, 380] on input "text" at bounding box center [974, 377] width 1026 height 34
click at [476, 380] on input "text" at bounding box center [974, 377] width 1026 height 34
paste input "419338.509"
type input "419338.509"
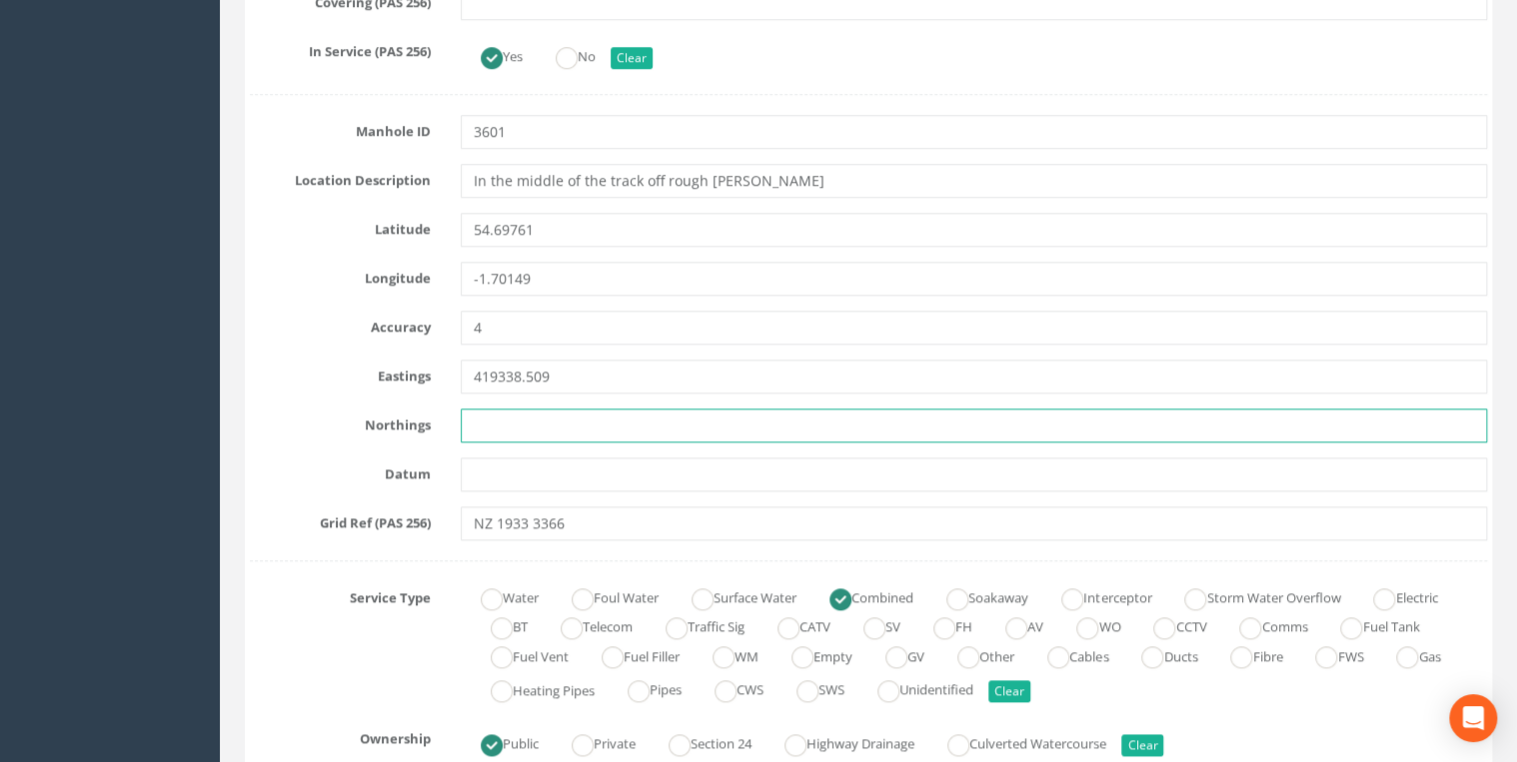
click at [500, 428] on input "text" at bounding box center [974, 426] width 1026 height 34
click at [476, 429] on input "text" at bounding box center [974, 426] width 1026 height 34
paste input "533657.508"
type input "533657.508"
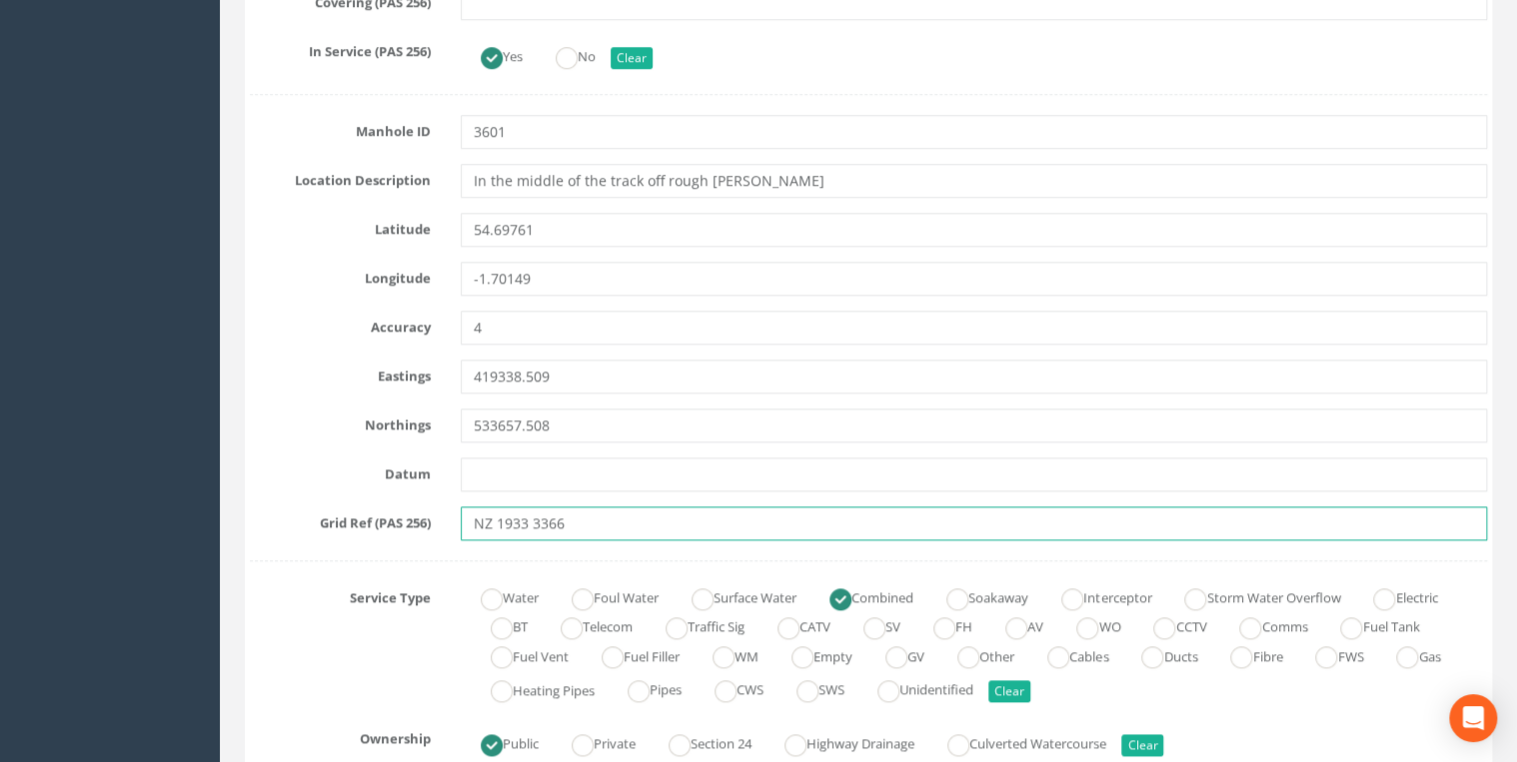
drag, startPoint x: 448, startPoint y: 532, endPoint x: 413, endPoint y: 532, distance: 35.0
click at [413, 532] on div "Grid Ref (PAS 256) NZ 1933 3366" at bounding box center [868, 524] width 1267 height 34
click at [565, 467] on input "text" at bounding box center [974, 475] width 1026 height 34
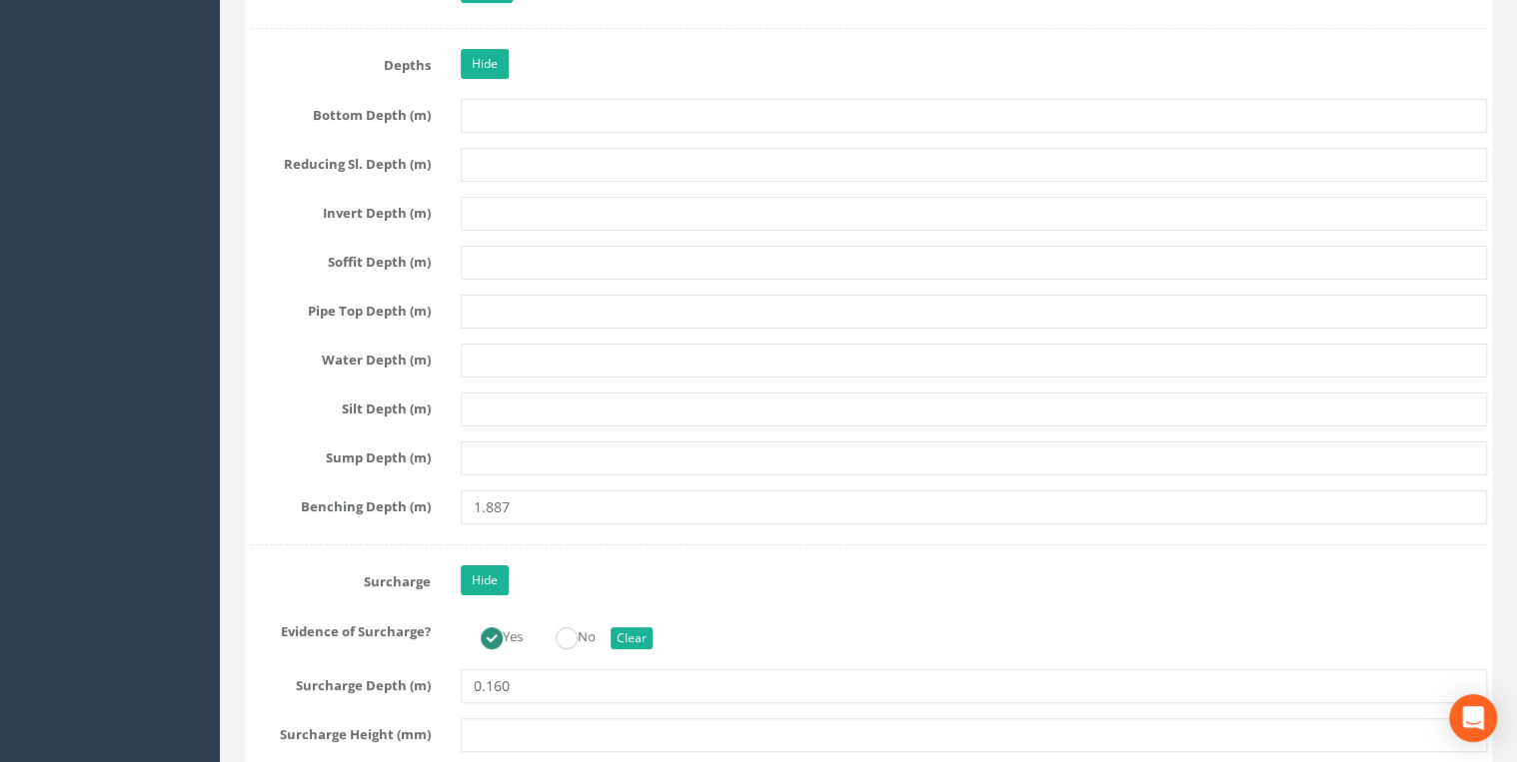
scroll to position [3781, 0]
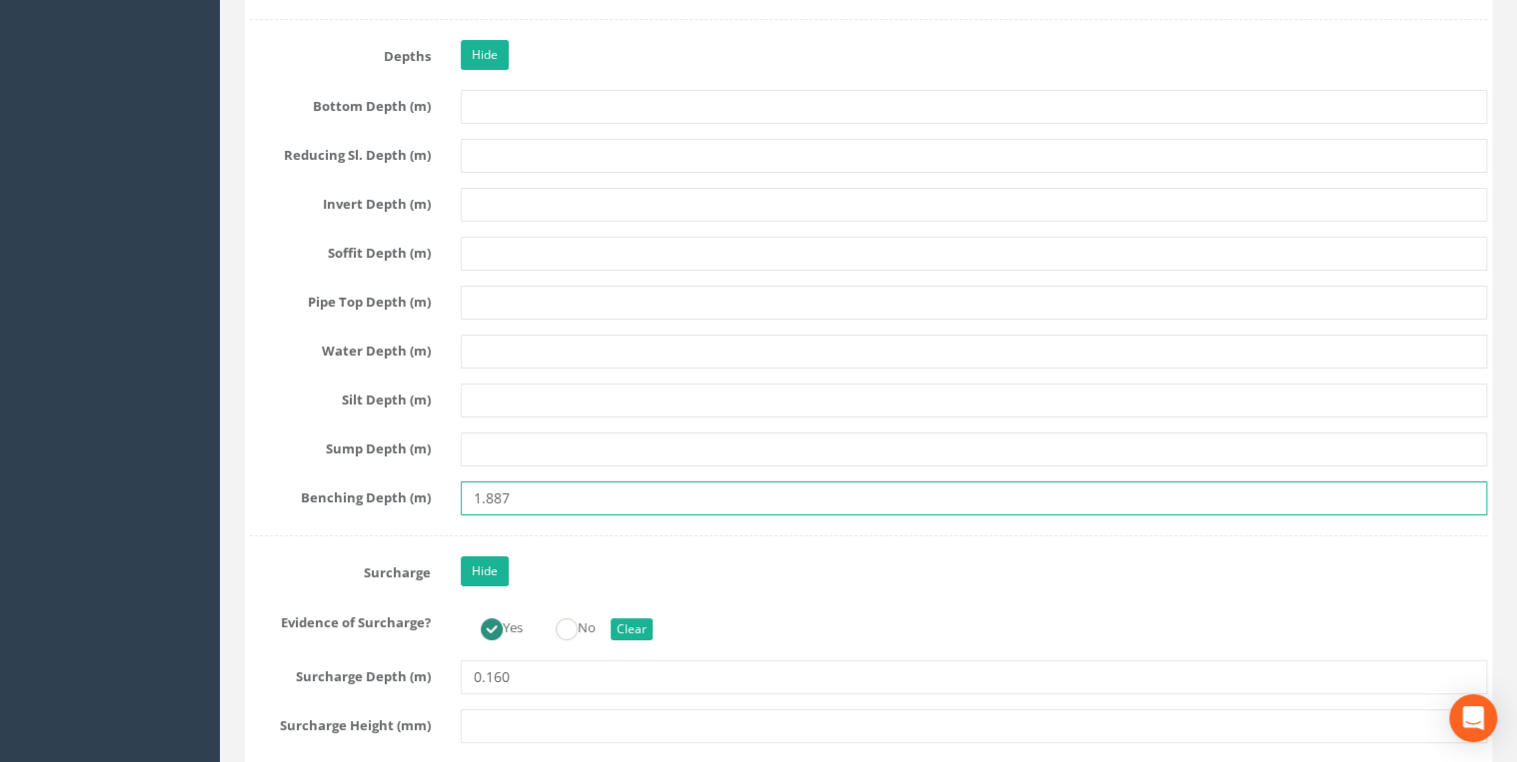
click at [489, 487] on input "1.887" at bounding box center [974, 499] width 1026 height 34
type input "1887"
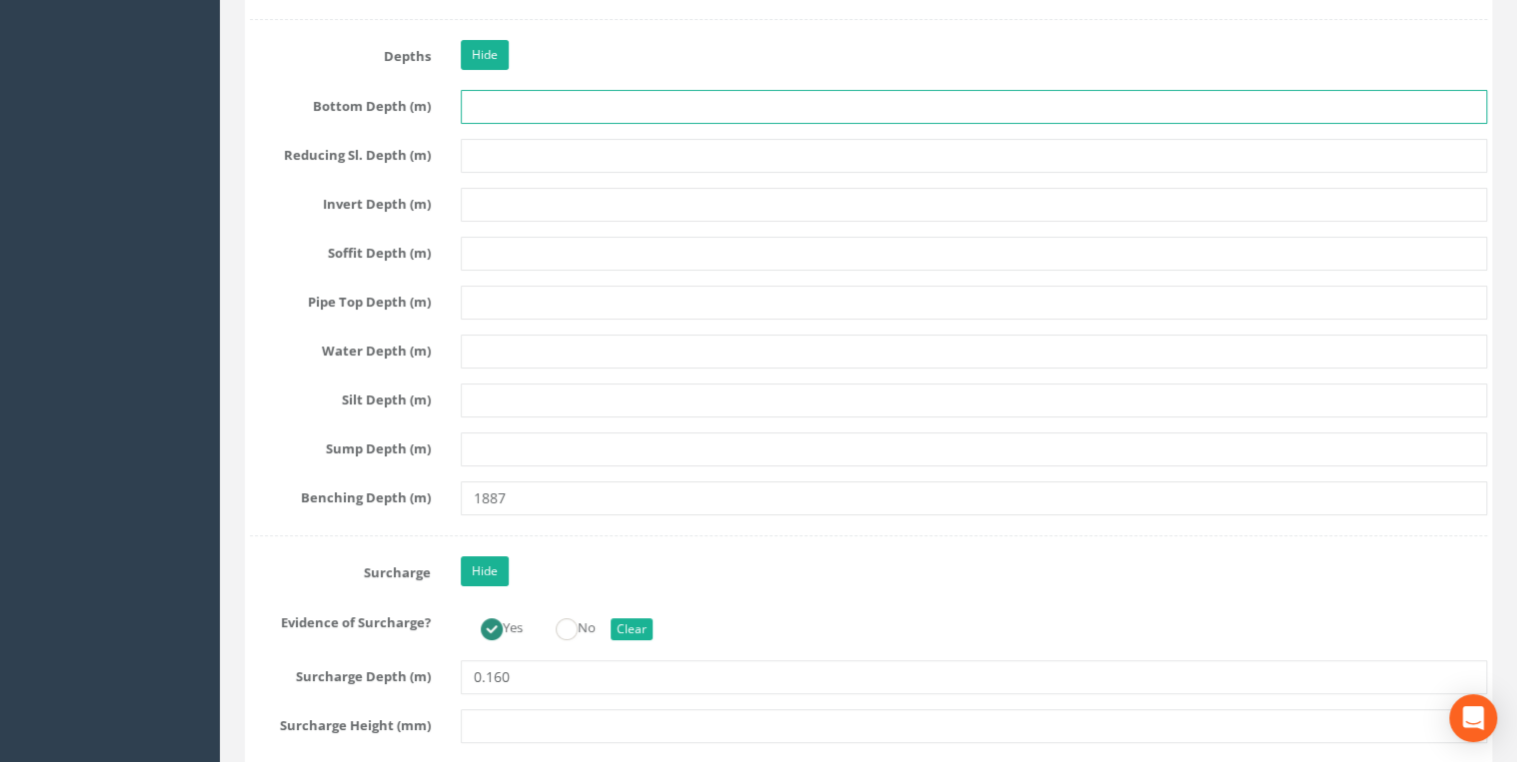
click at [483, 97] on input "text" at bounding box center [974, 107] width 1026 height 34
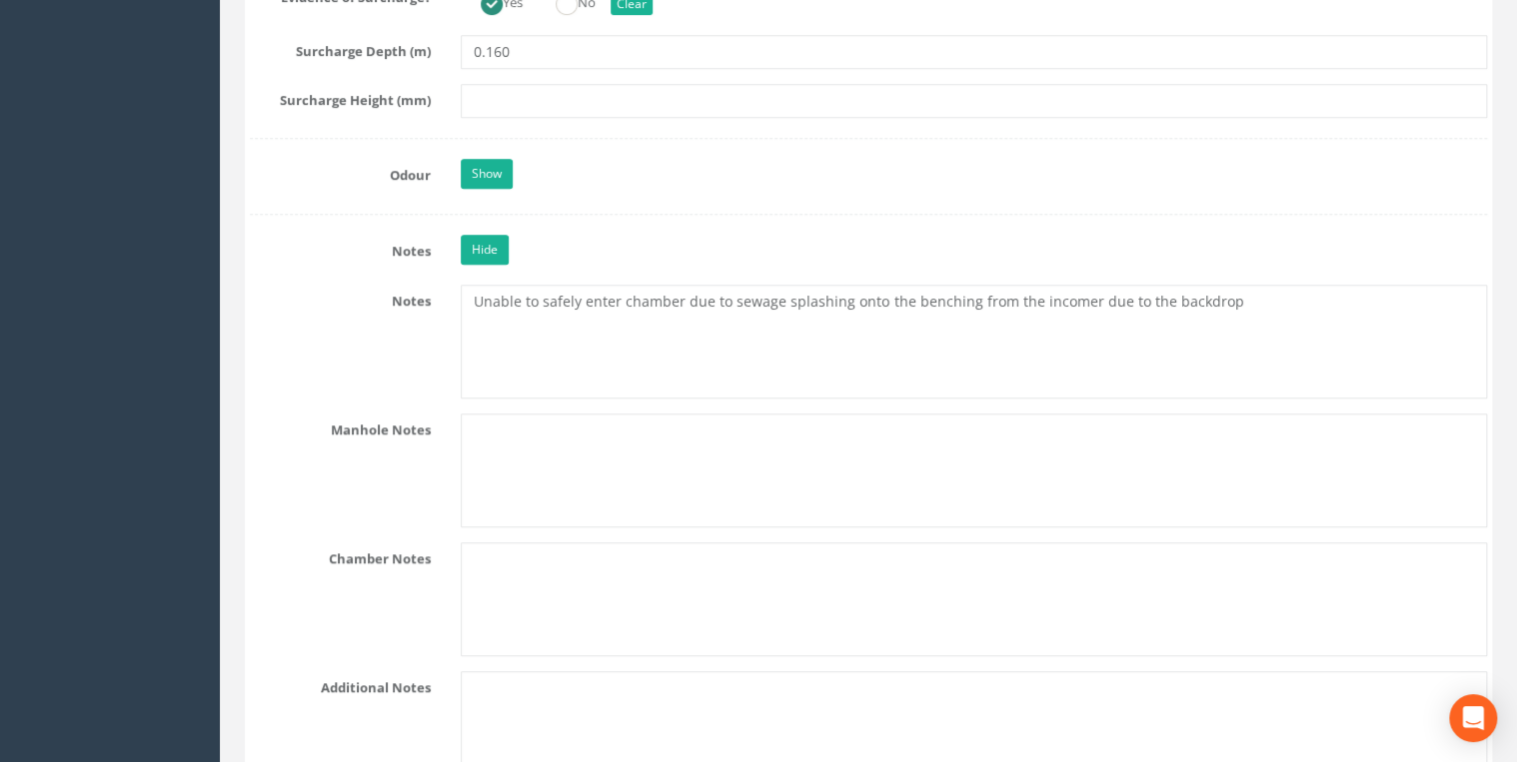
scroll to position [4420, 0]
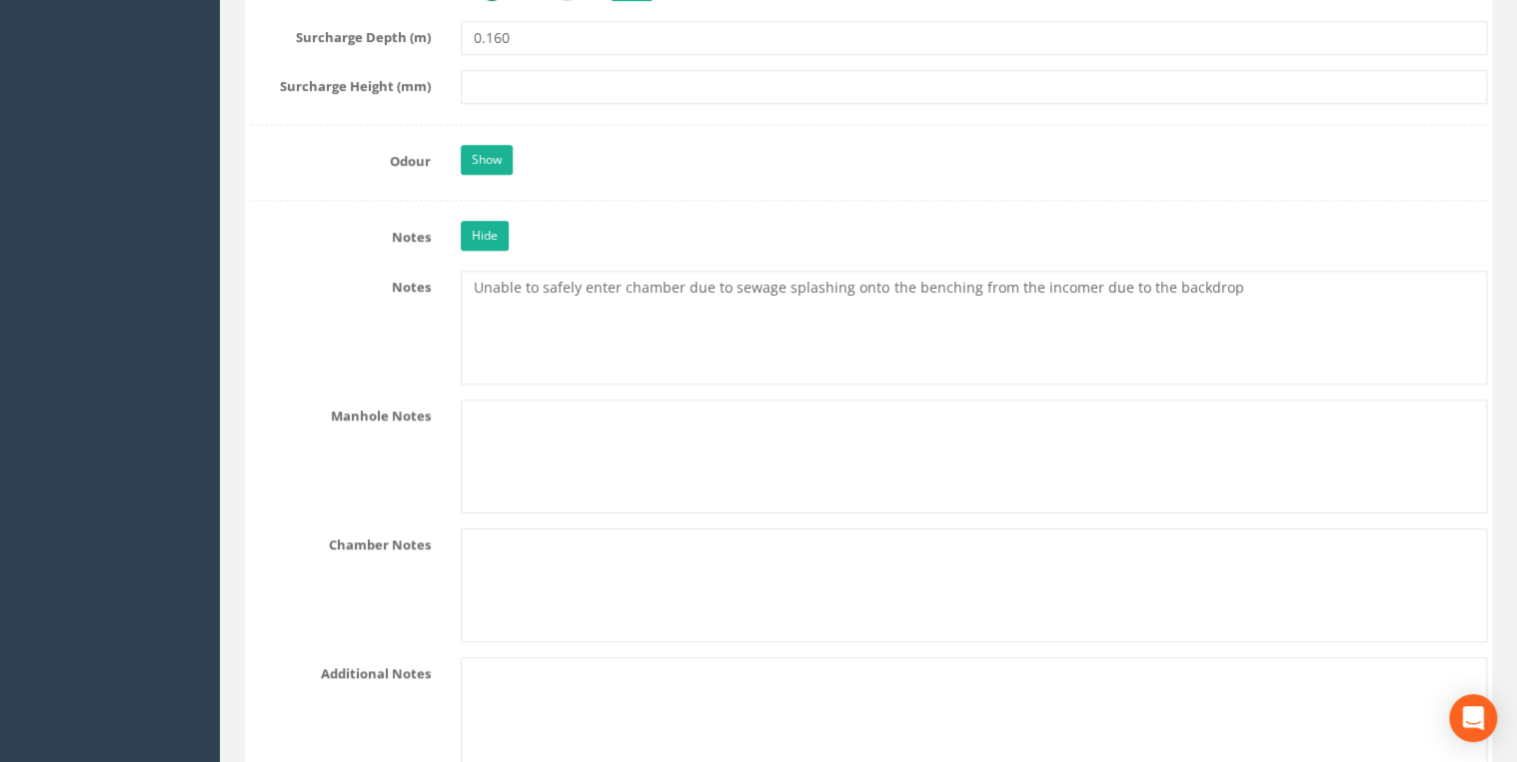
type input "1887"
click at [472, 271] on textarea "Unable to safely enter chamber due to sewage splashing onto the benching from t…" at bounding box center [974, 328] width 1026 height 114
paste textarea "NZ 1933 3366"
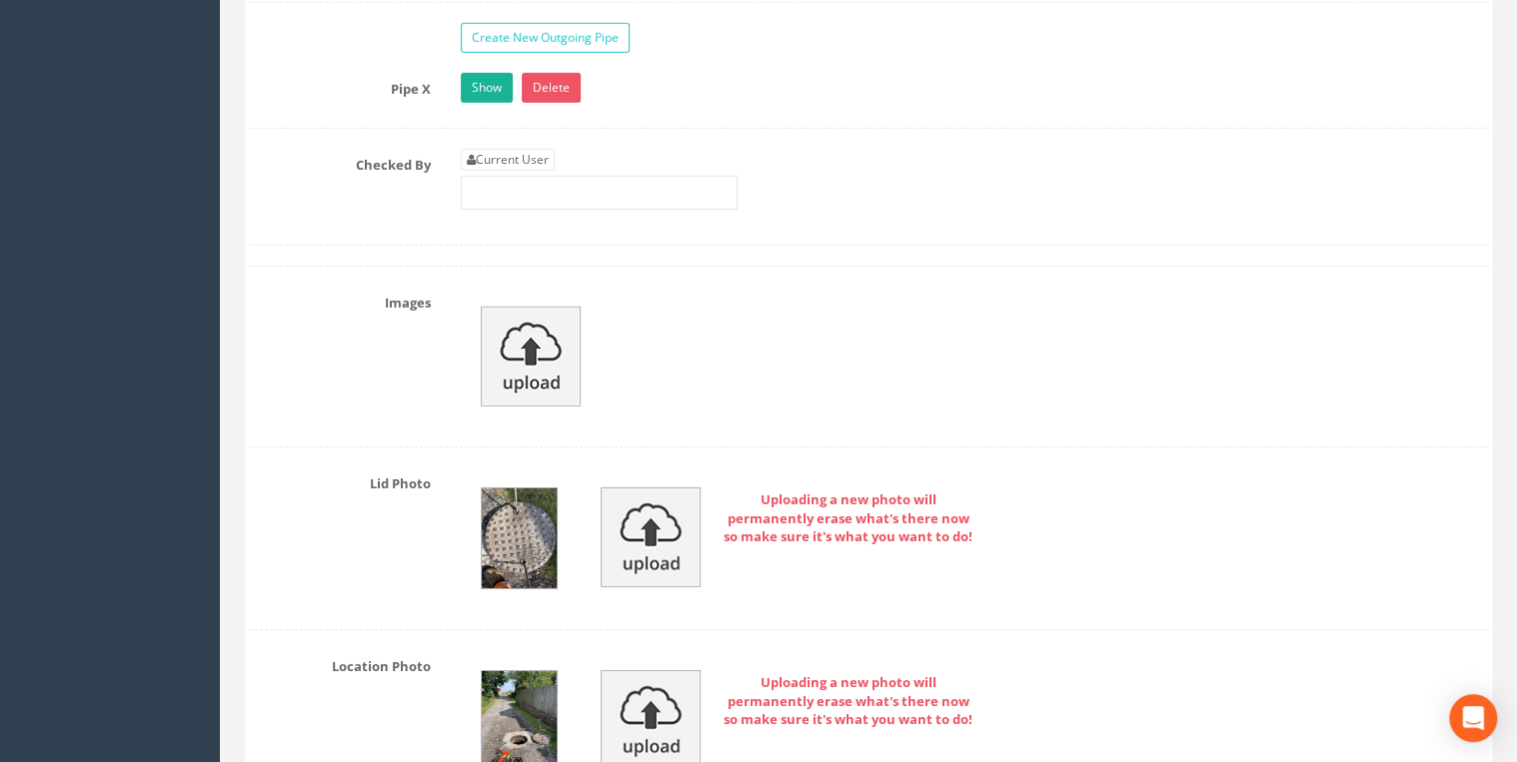
scroll to position [6552, 0]
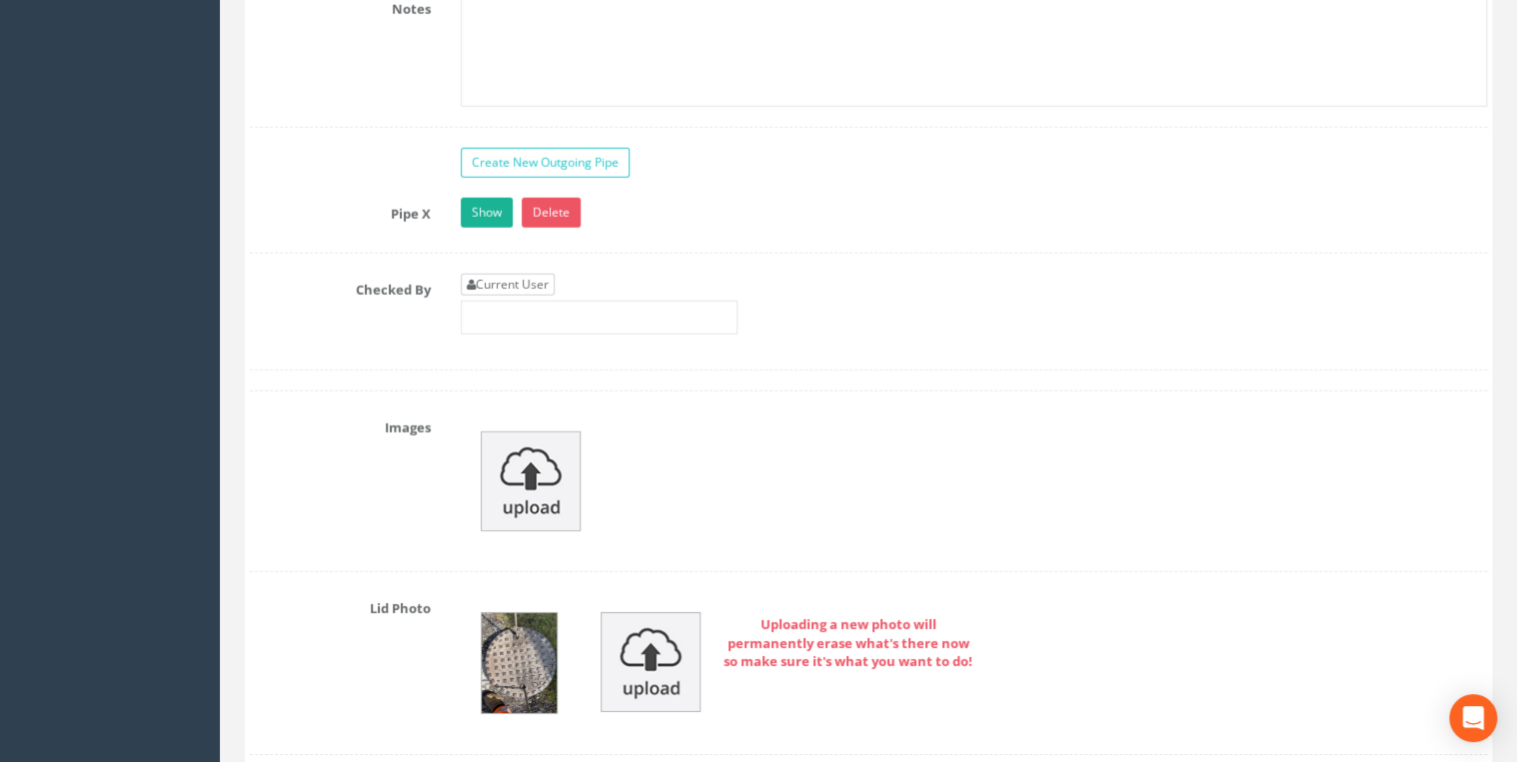
type textarea "NZ 1933 3366 Unable to safely enter chamber due to sewage splashing onto the be…"
click at [520, 274] on link "Current User" at bounding box center [508, 285] width 94 height 22
type input "[PERSON_NAME]"
click at [568, 301] on input "[PERSON_NAME]" at bounding box center [599, 318] width 277 height 34
click at [879, 311] on div "Current User [PERSON_NAME]" at bounding box center [974, 312] width 1056 height 76
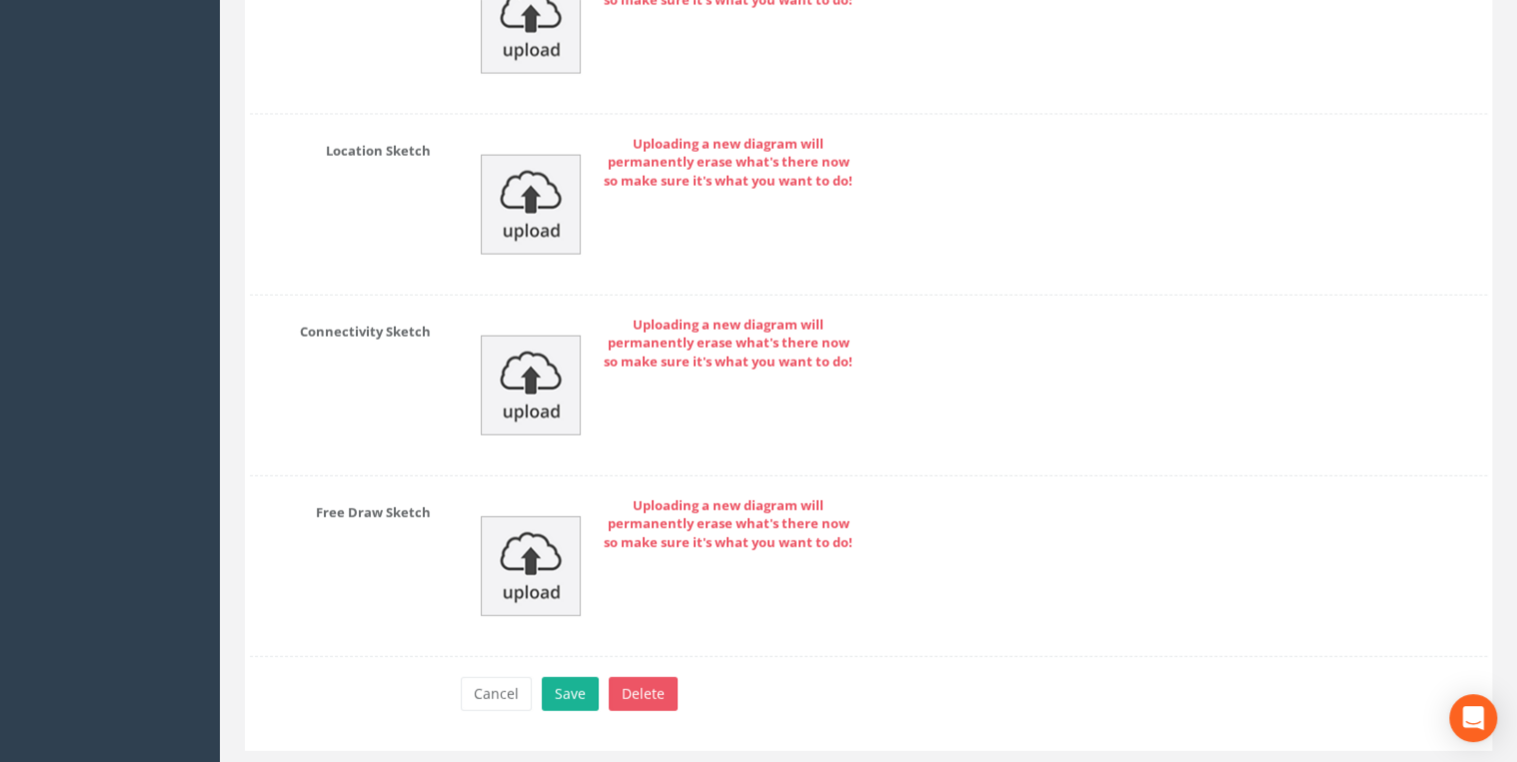
scroll to position [9933, 0]
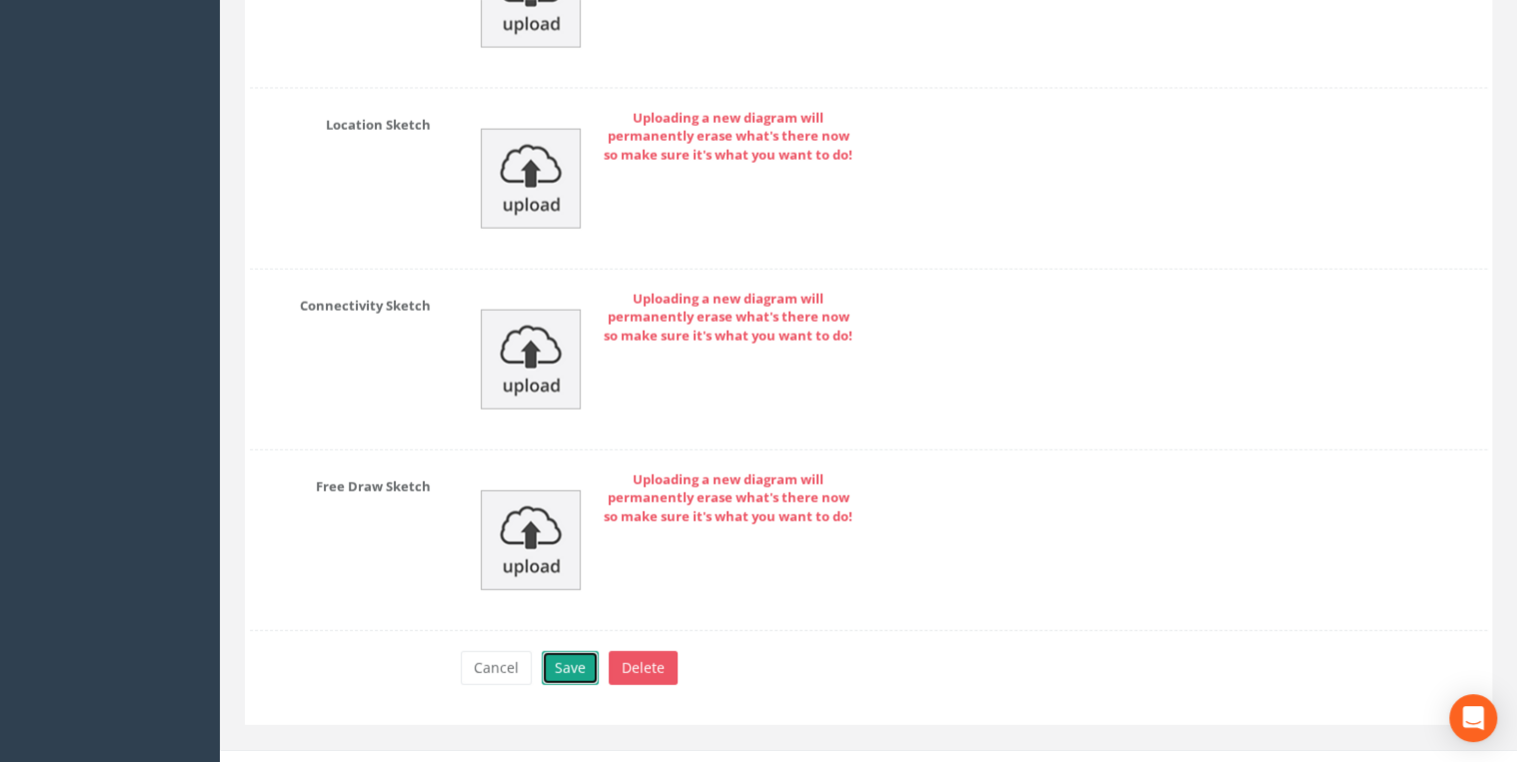
click at [566, 589] on button "Save" at bounding box center [570, 668] width 57 height 34
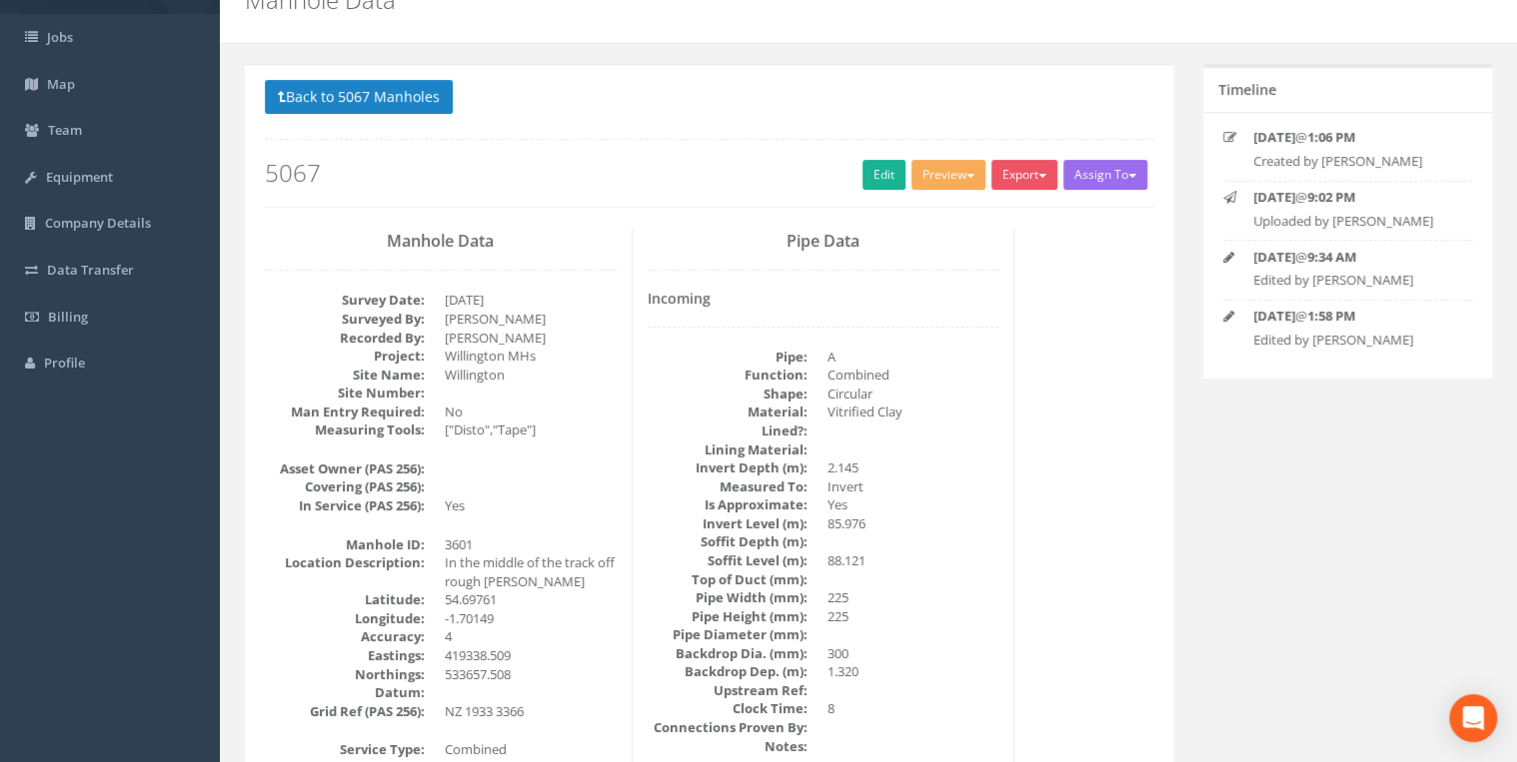
scroll to position [0, 0]
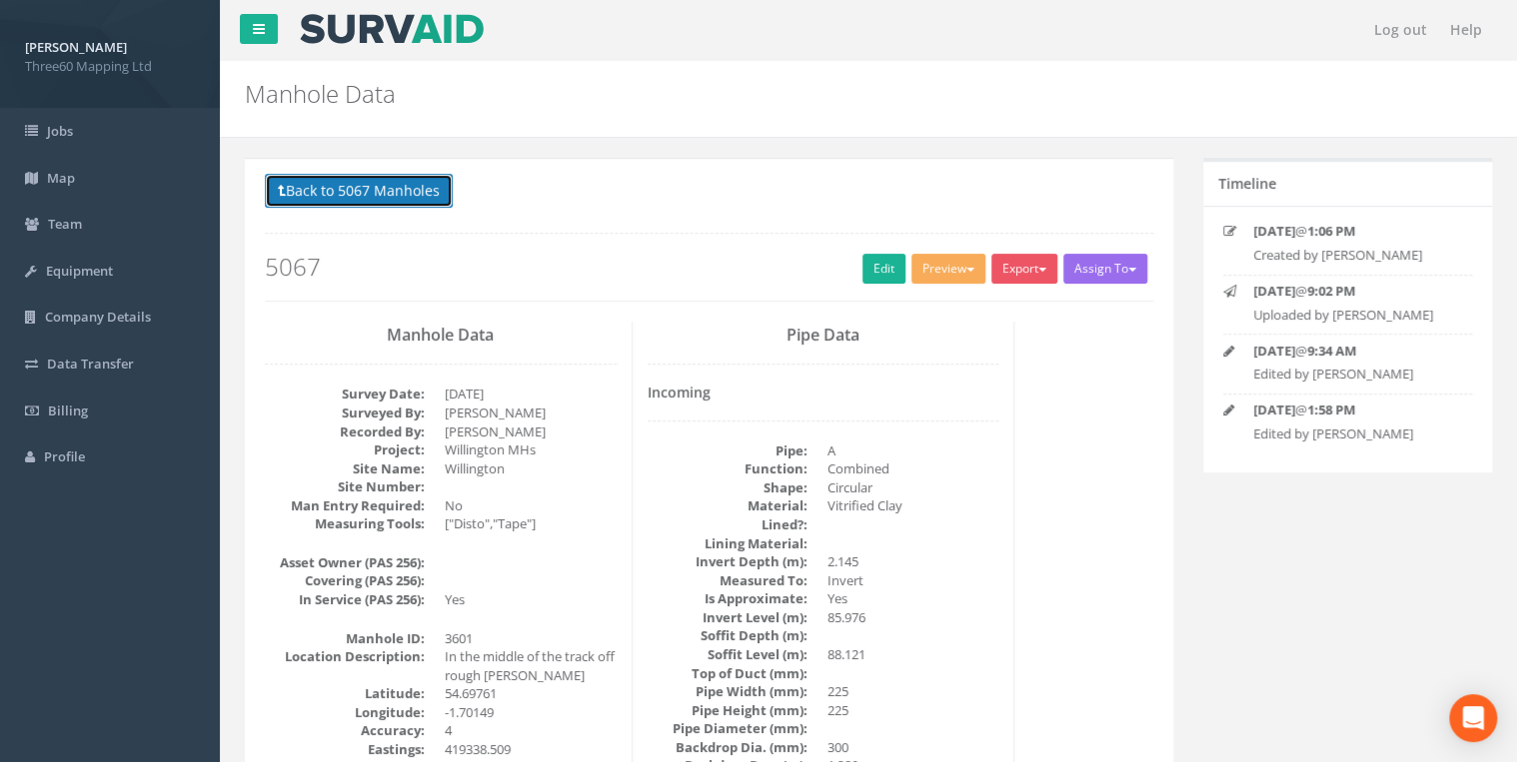
click at [360, 194] on button "Back to 5067 Manholes" at bounding box center [359, 191] width 188 height 34
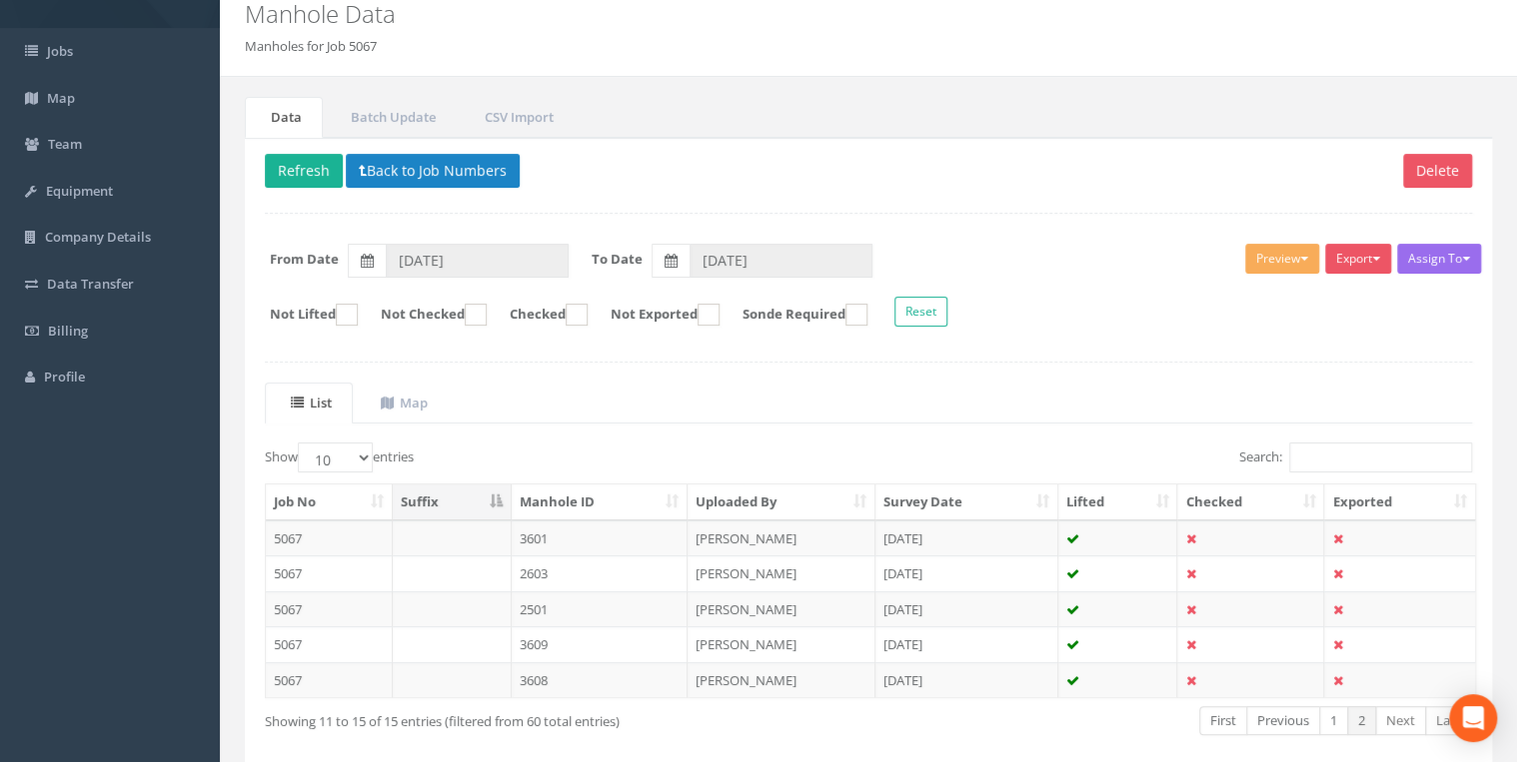
scroll to position [170, 0]
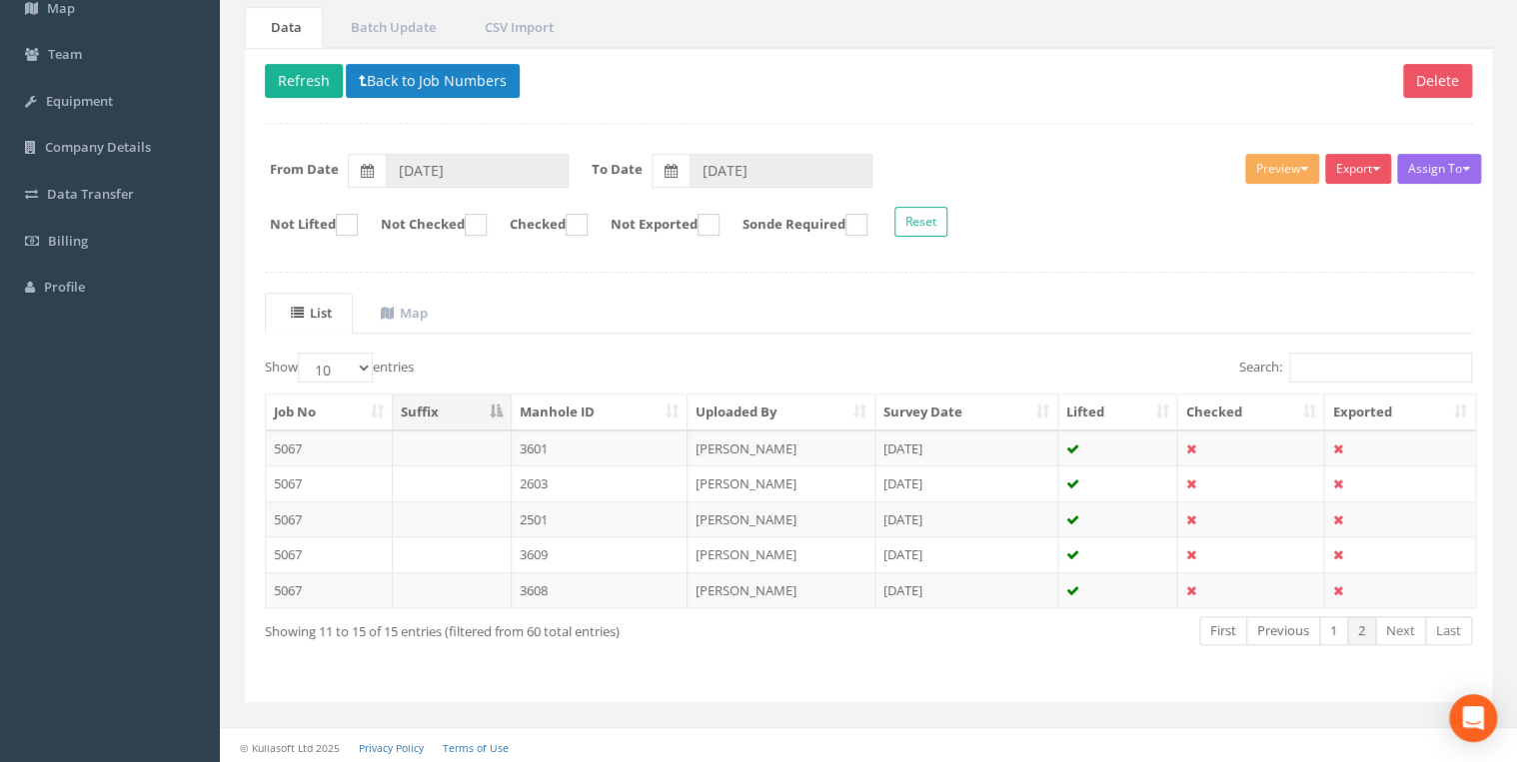
click at [541, 445] on td "3601" at bounding box center [600, 449] width 177 height 36
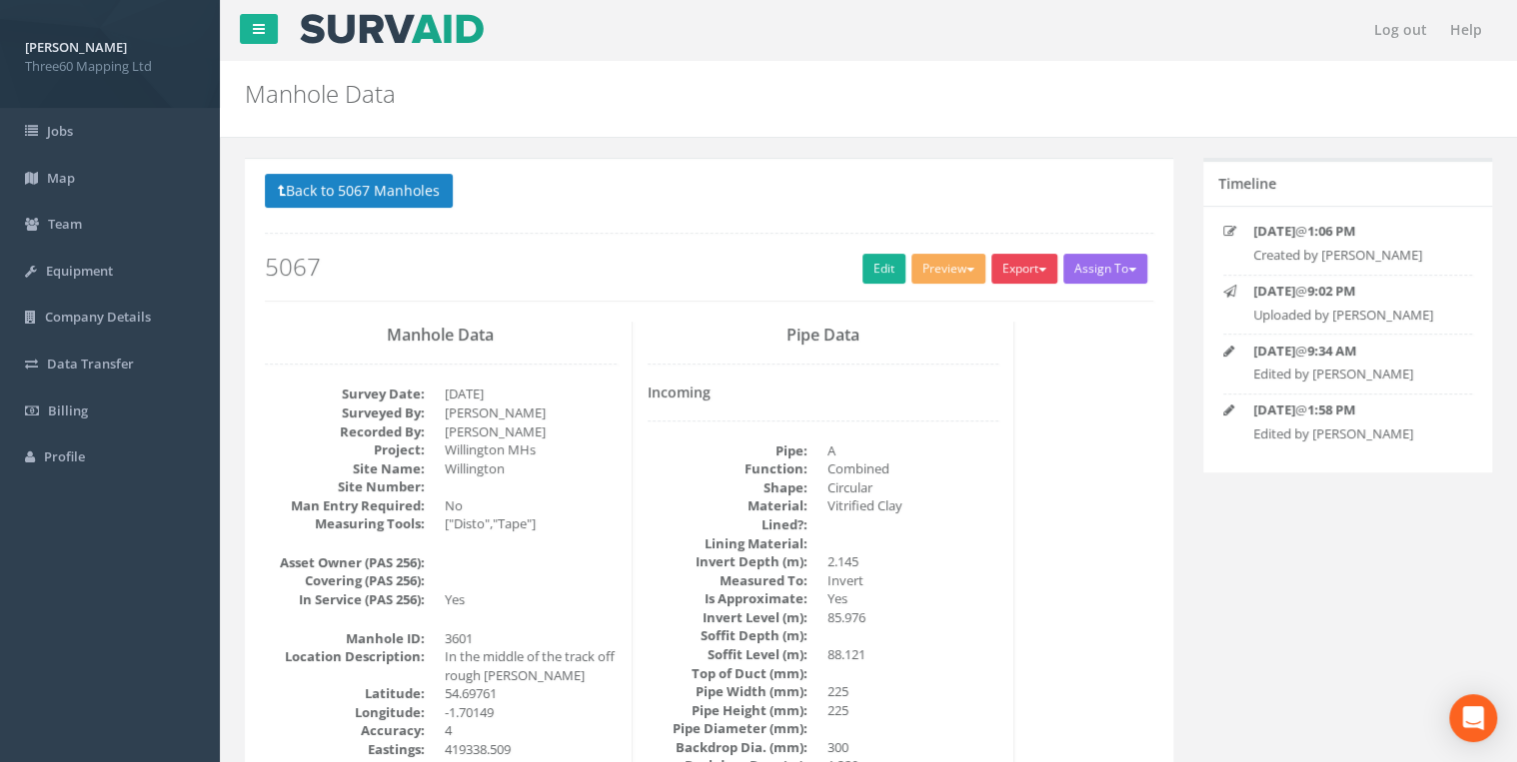
click at [1018, 268] on button "Export" at bounding box center [1024, 269] width 66 height 30
click at [991, 308] on link "360 Manhole" at bounding box center [983, 310] width 152 height 31
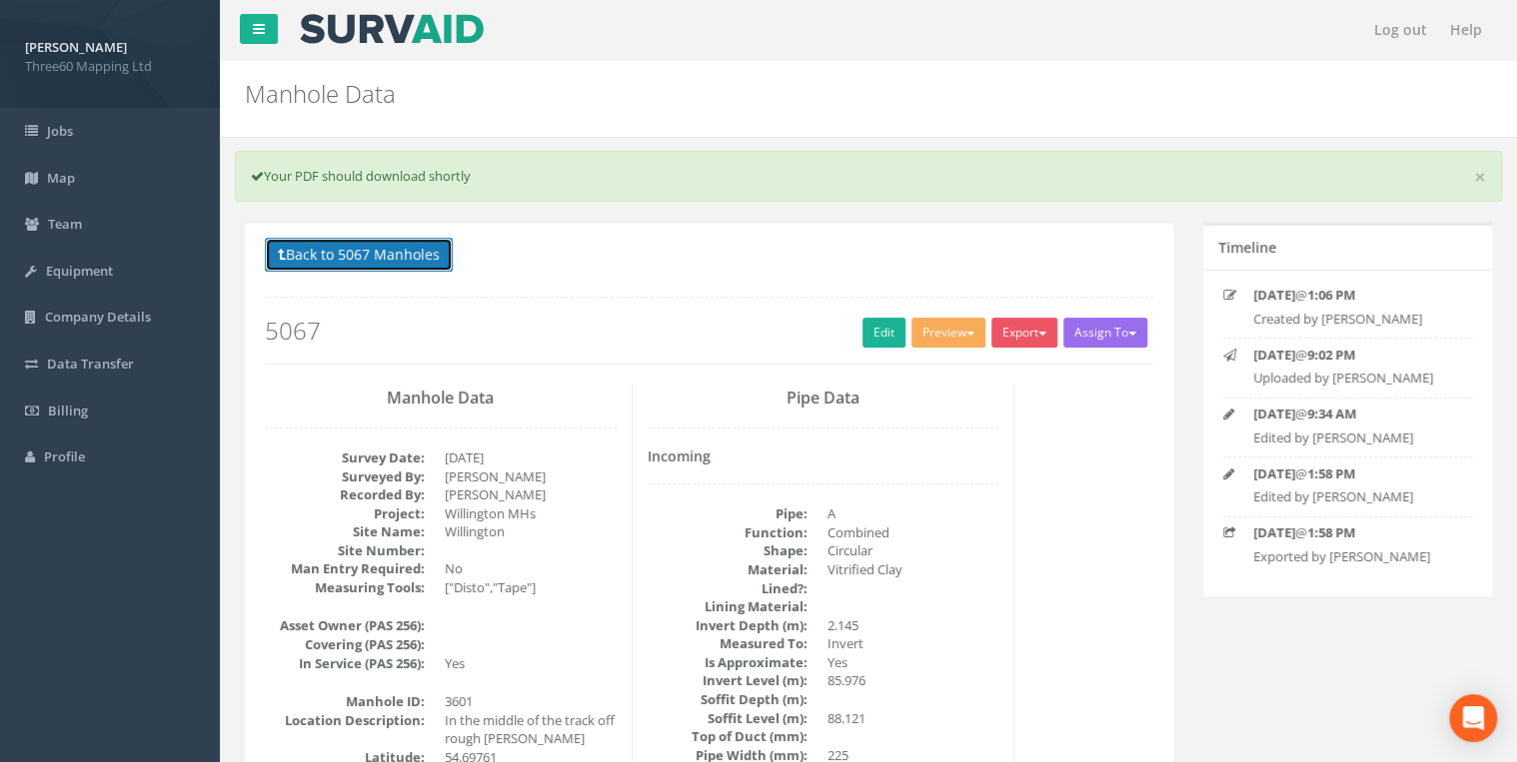
click at [418, 256] on button "Back to 5067 Manholes" at bounding box center [359, 255] width 188 height 34
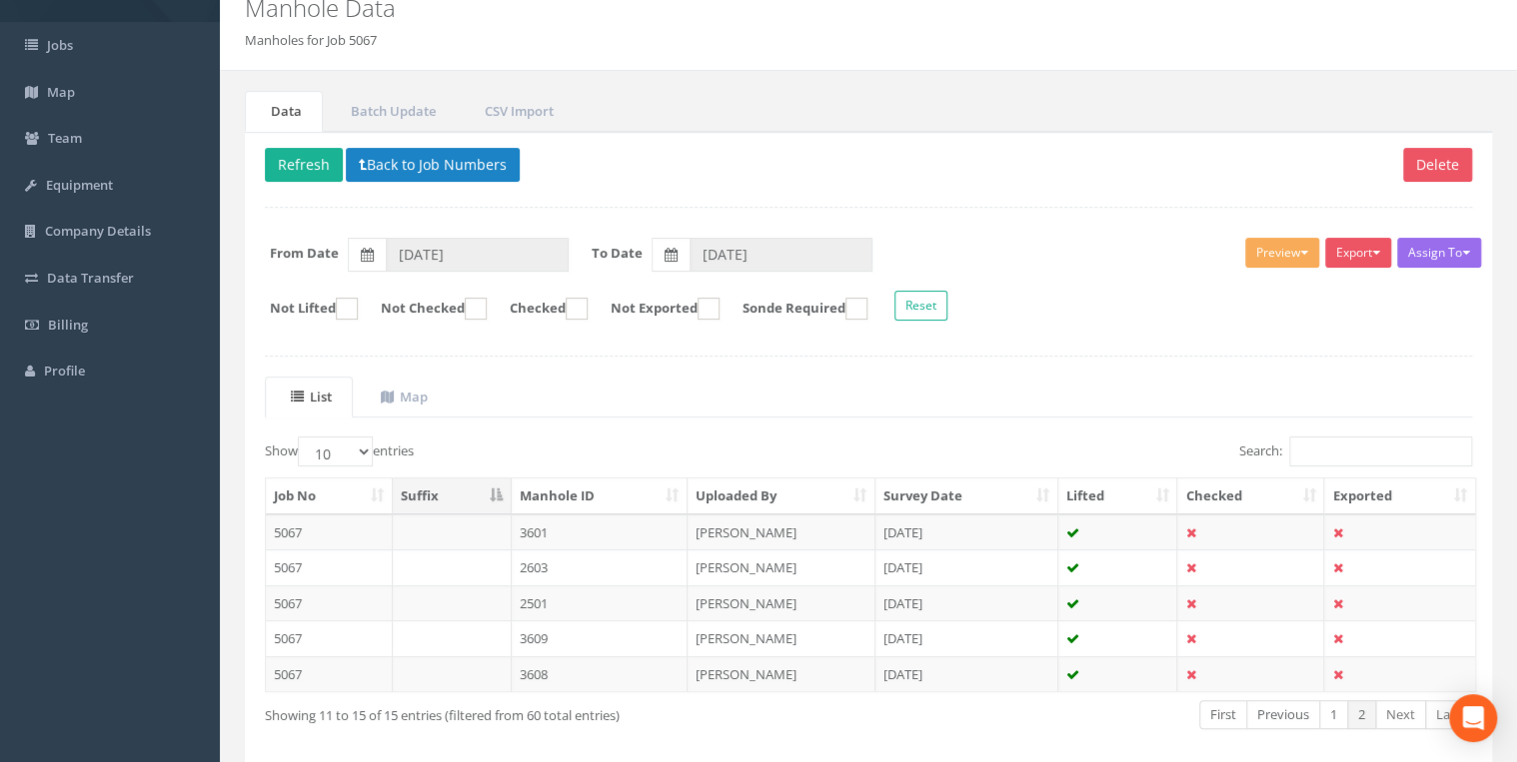
scroll to position [170, 0]
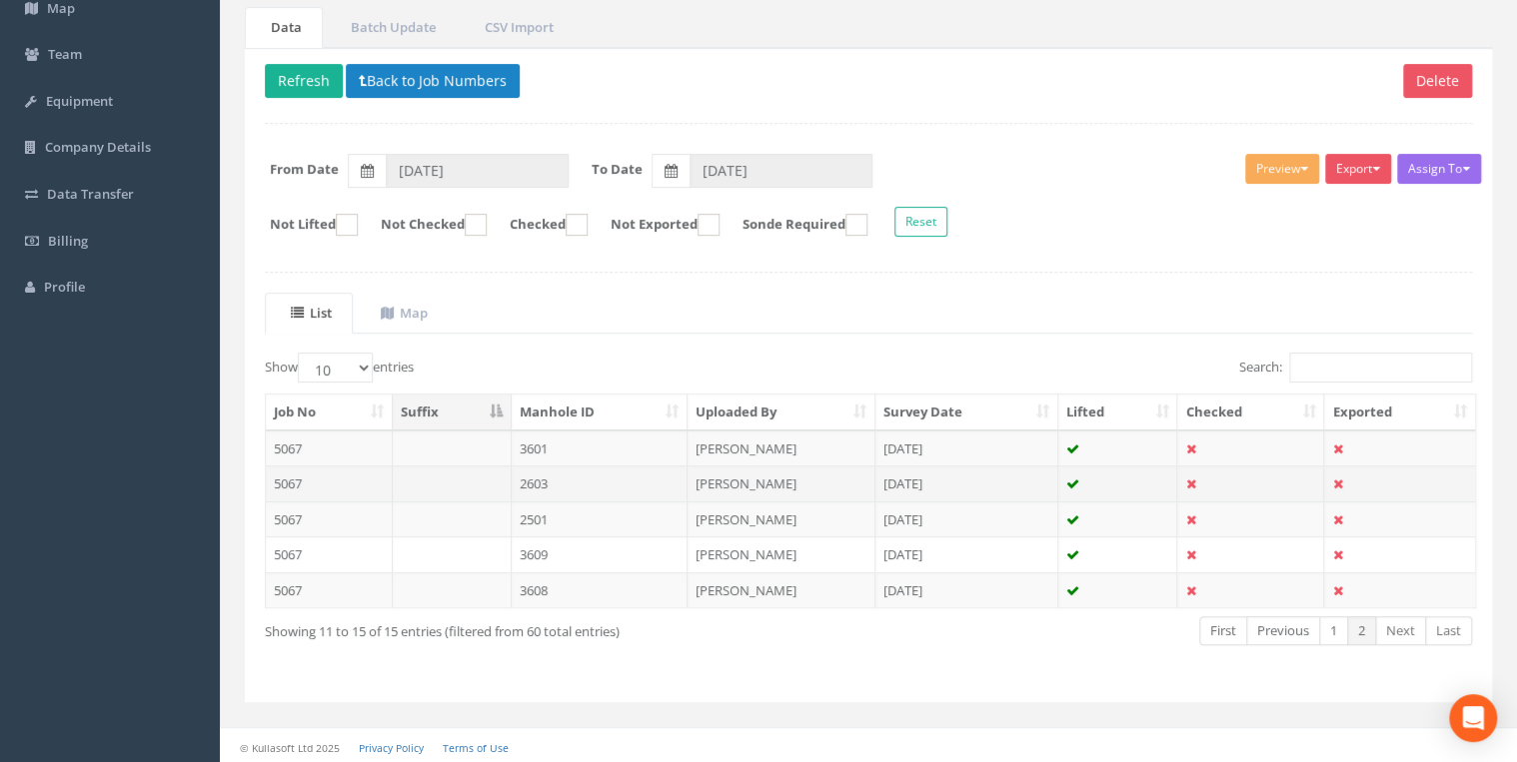
click at [574, 479] on td "2603" at bounding box center [600, 484] width 177 height 36
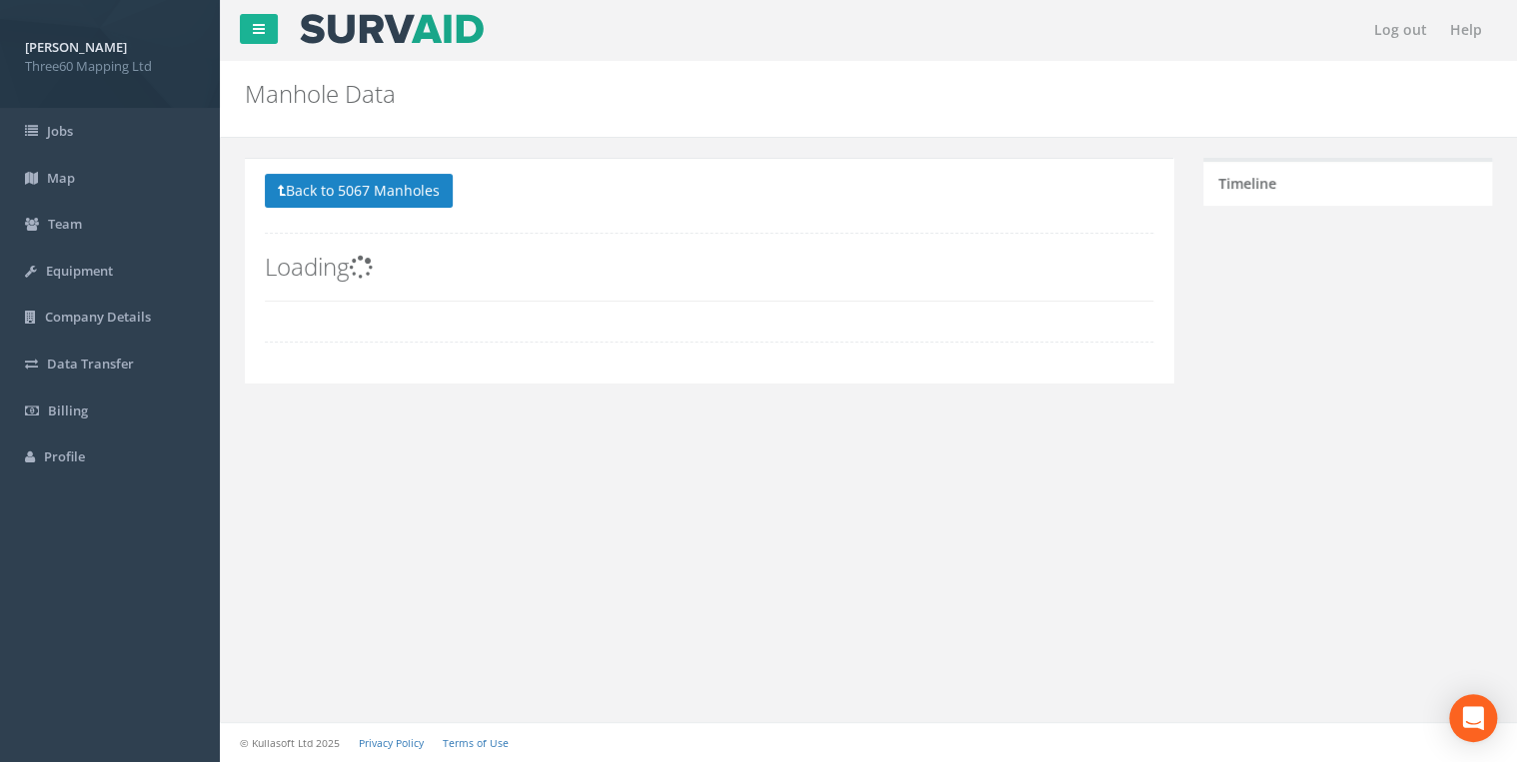
scroll to position [0, 0]
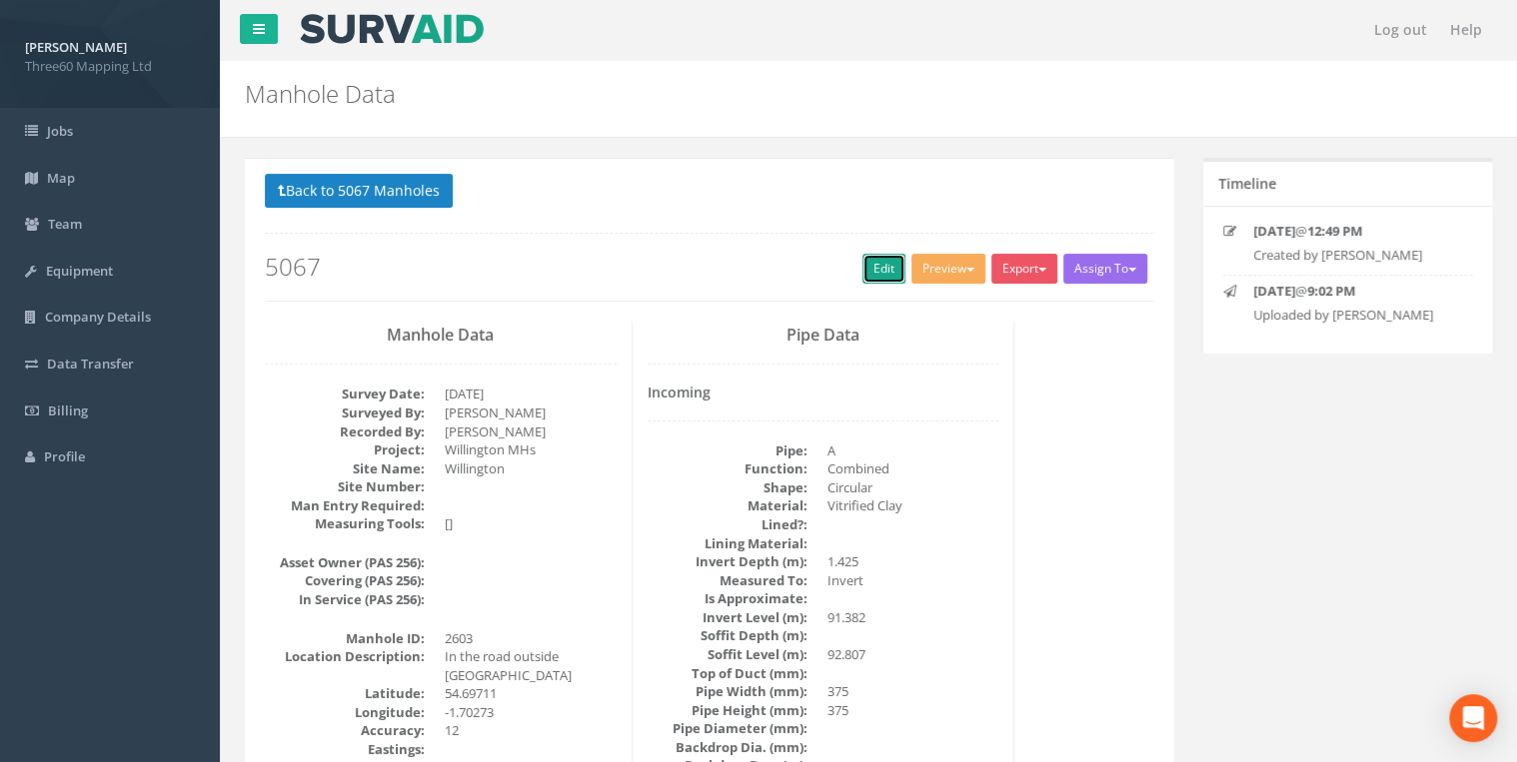
drag, startPoint x: 869, startPoint y: 260, endPoint x: 201, endPoint y: 484, distance: 704.9
click at [869, 260] on link "Edit" at bounding box center [883, 269] width 43 height 30
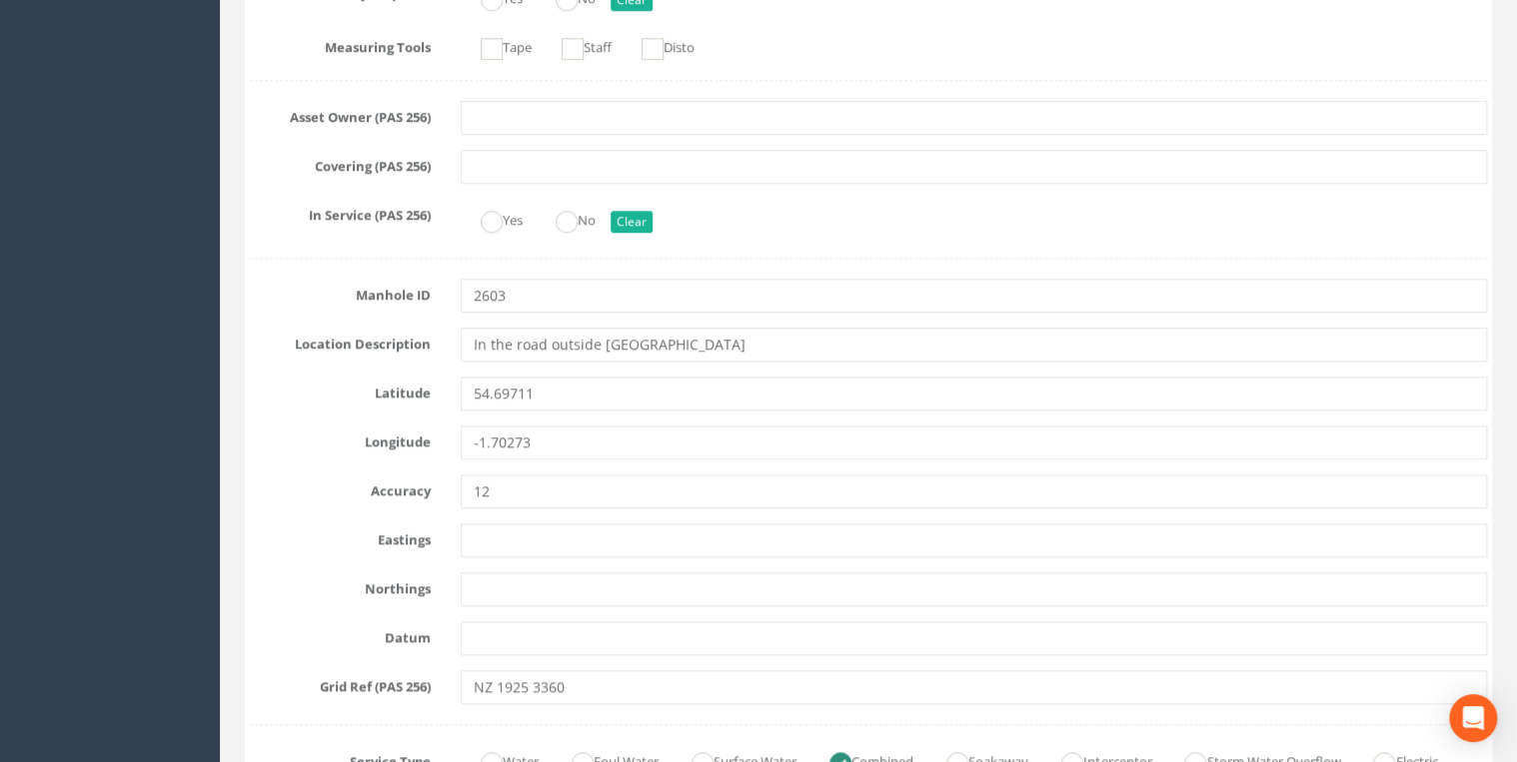
scroll to position [852, 0]
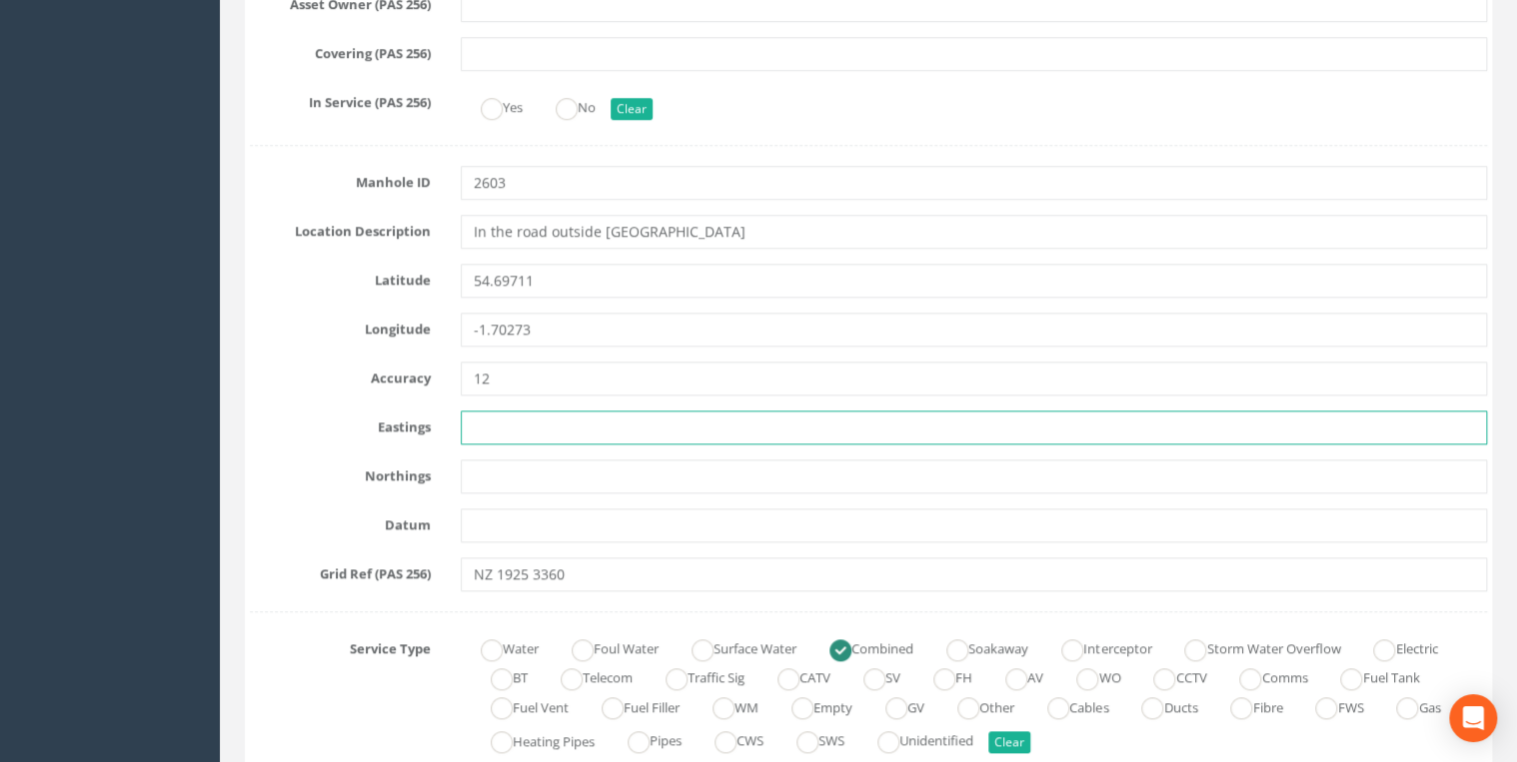
click at [475, 411] on input "text" at bounding box center [974, 428] width 1026 height 34
click at [521, 435] on input "text" at bounding box center [974, 428] width 1026 height 34
paste input "419252.547"
type input "419252.547"
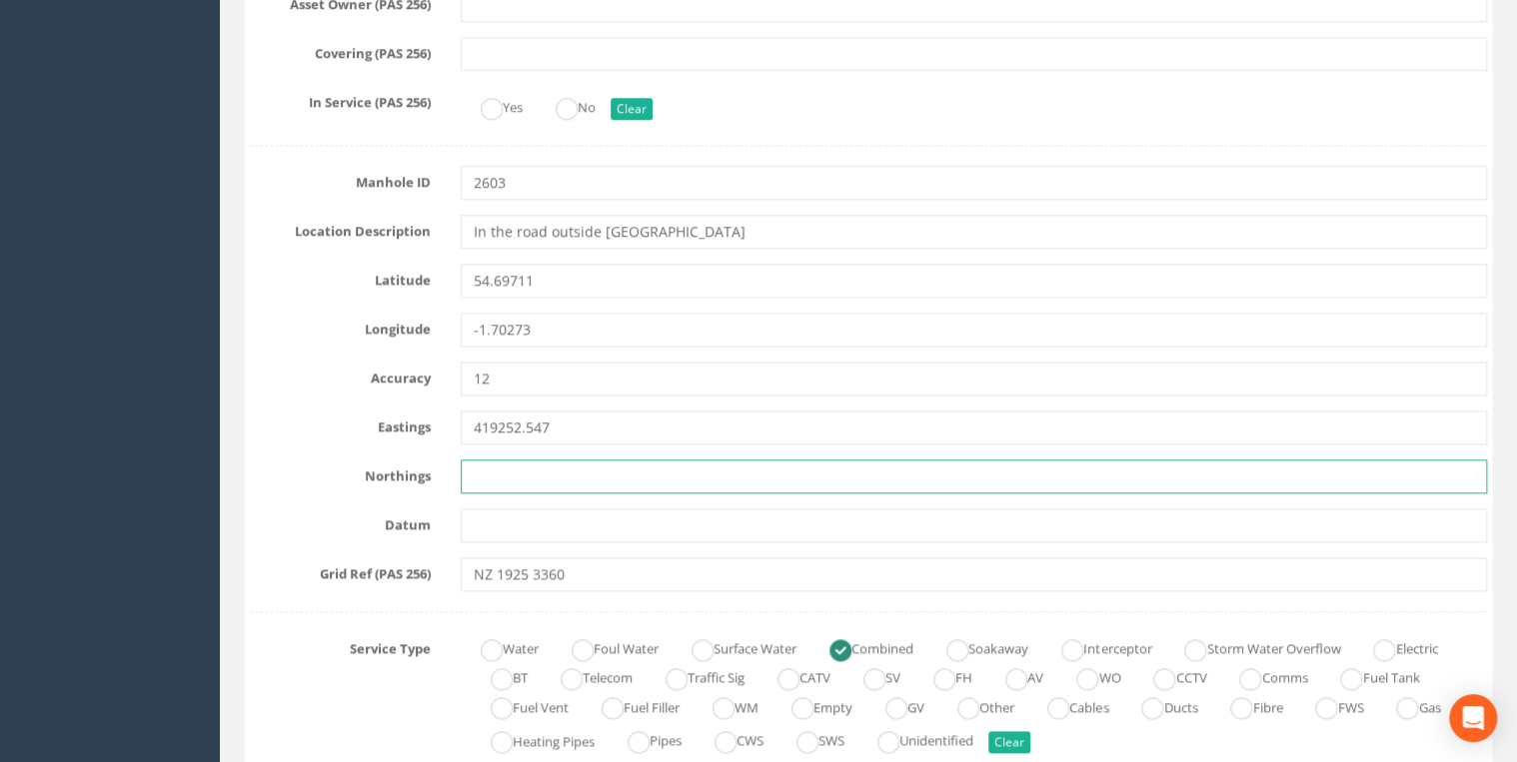
click at [522, 473] on input "text" at bounding box center [974, 477] width 1026 height 34
paste input "533606.907"
type input "533606.907"
click at [507, 524] on input "text" at bounding box center [974, 526] width 1026 height 34
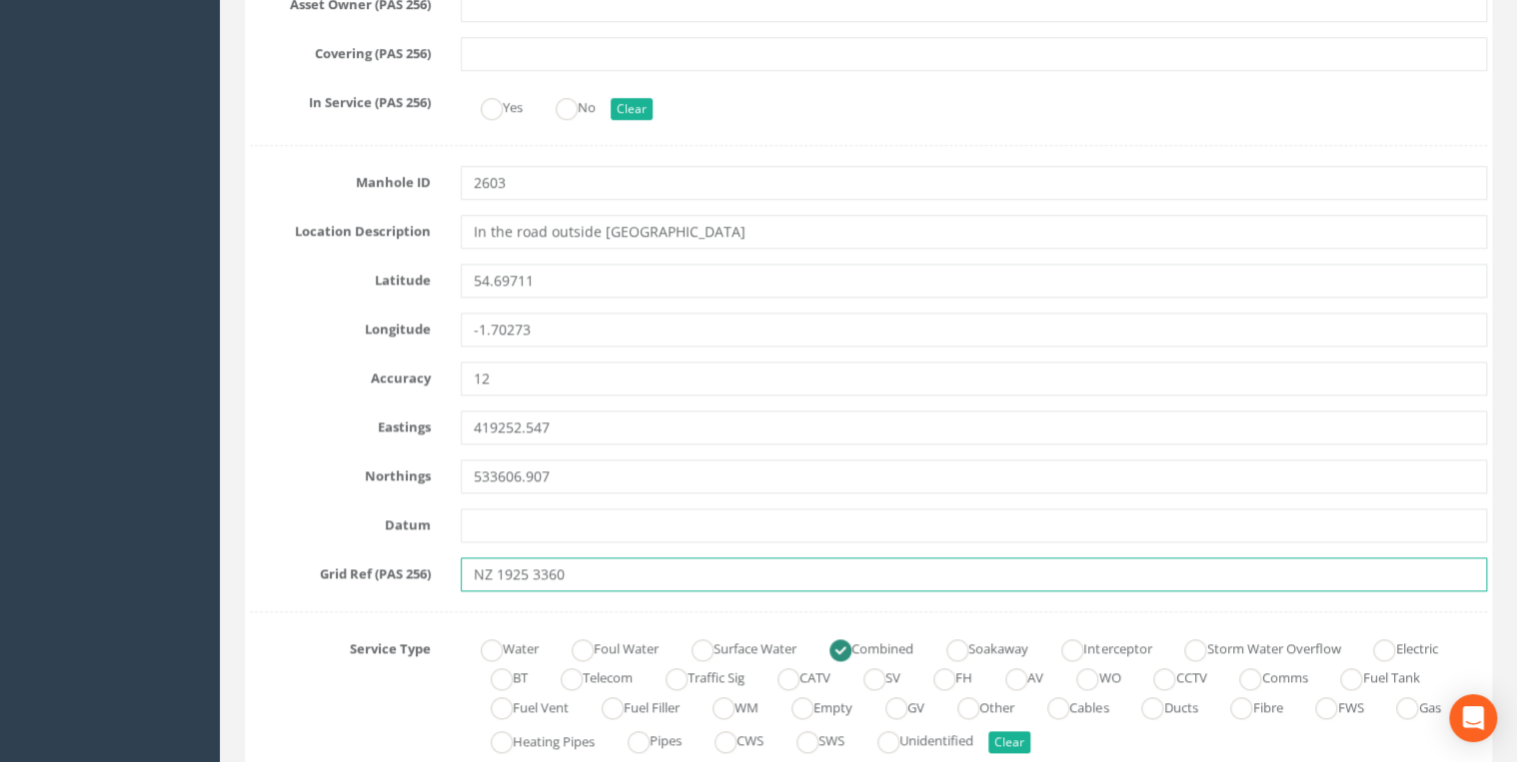
drag, startPoint x: 569, startPoint y: 571, endPoint x: 412, endPoint y: 579, distance: 158.1
click at [412, 579] on div "Grid Ref (PAS 256) NZ 1925 3360" at bounding box center [868, 575] width 1267 height 34
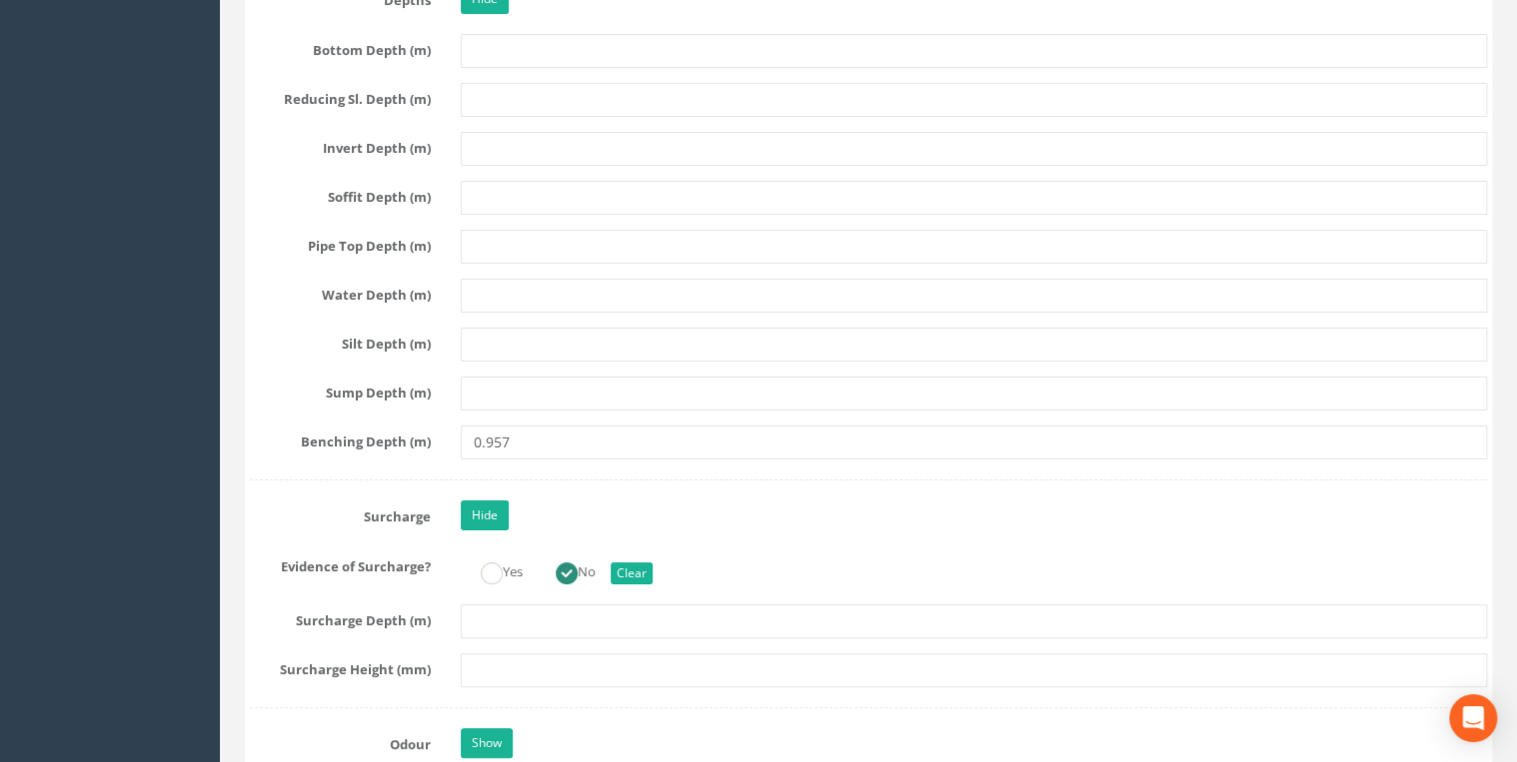
scroll to position [3730, 0]
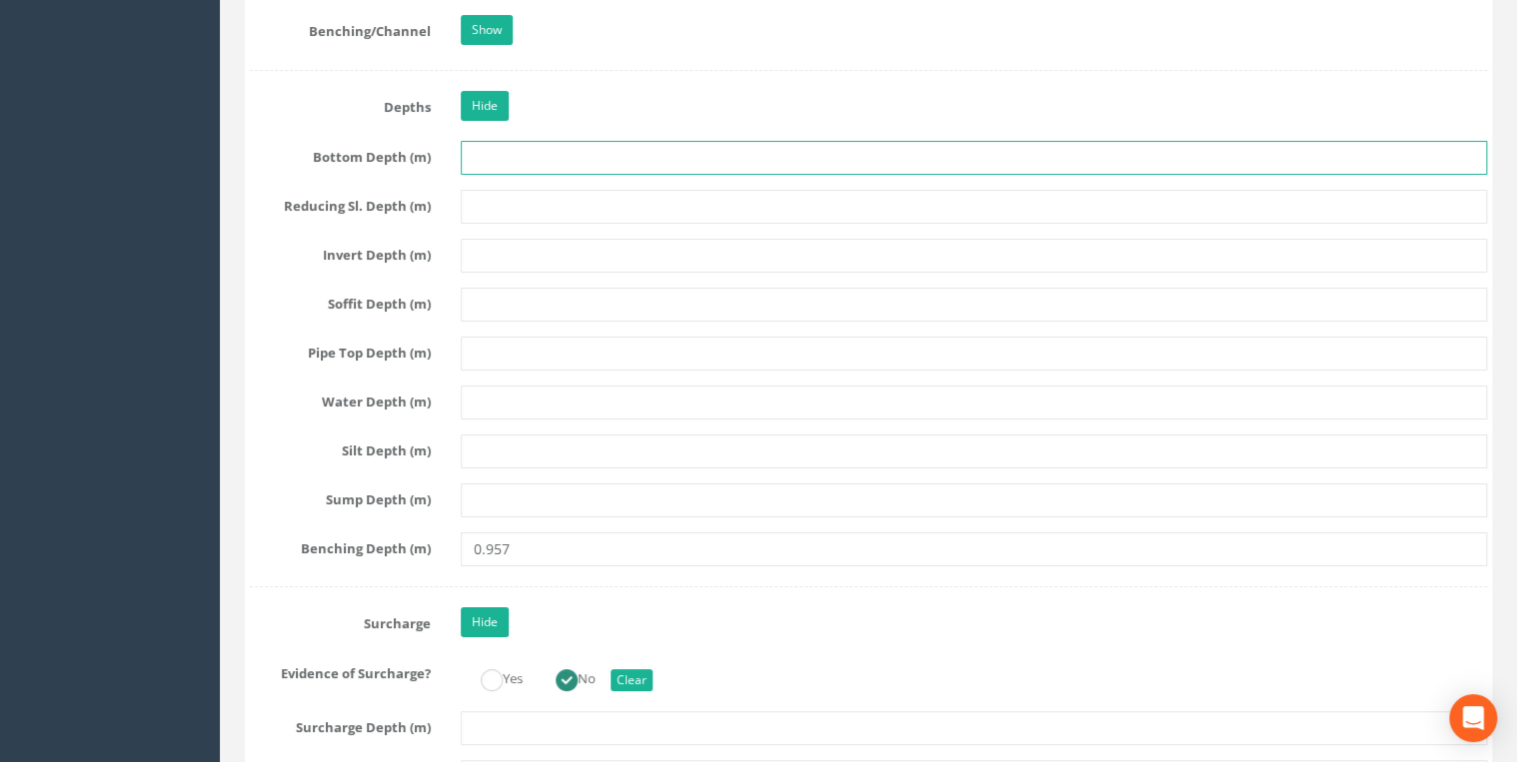
click at [491, 147] on input "text" at bounding box center [974, 158] width 1026 height 34
type input "957"
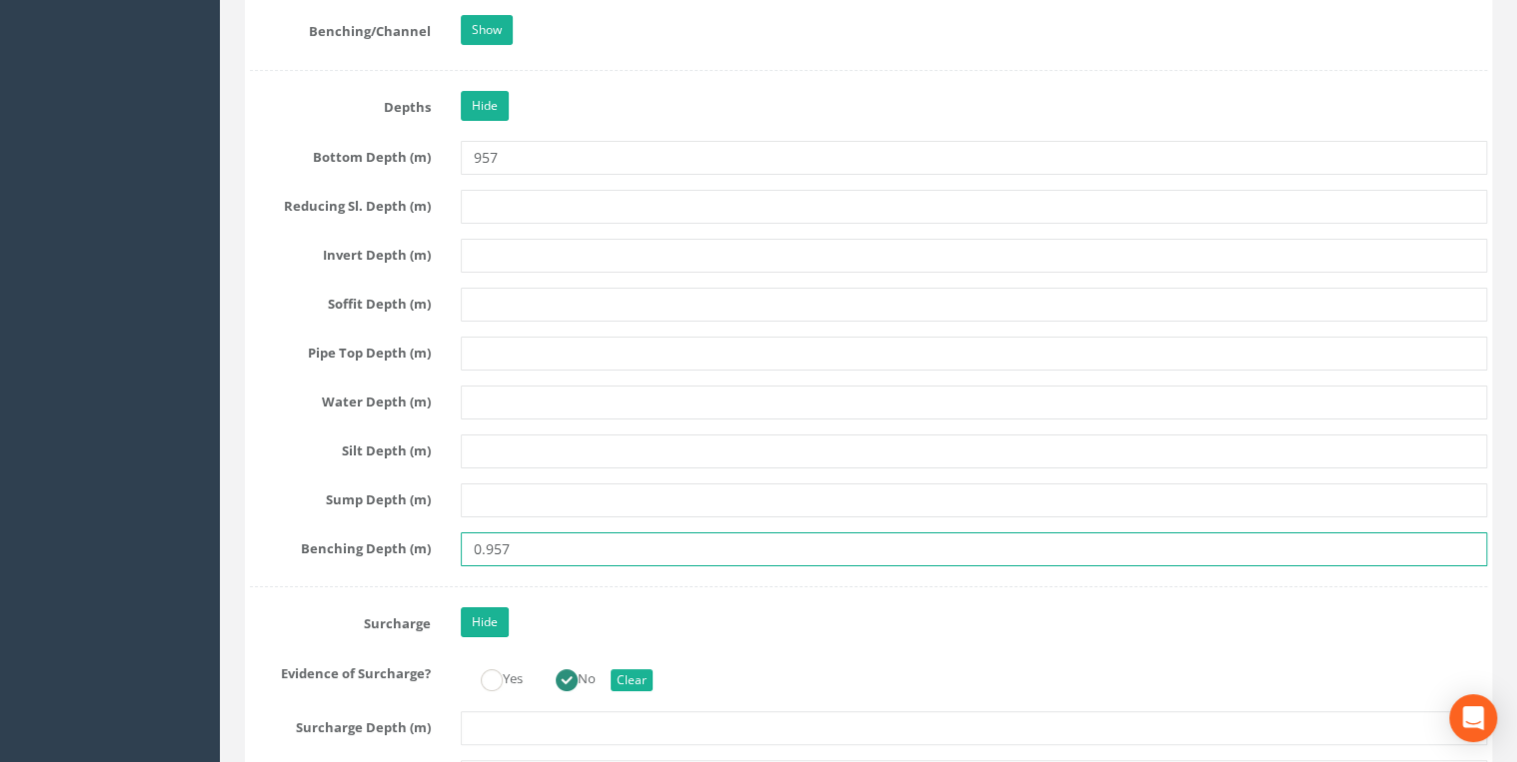
click at [483, 537] on input "0.957" at bounding box center [974, 550] width 1026 height 34
click at [488, 536] on input "0.957" at bounding box center [974, 550] width 1026 height 34
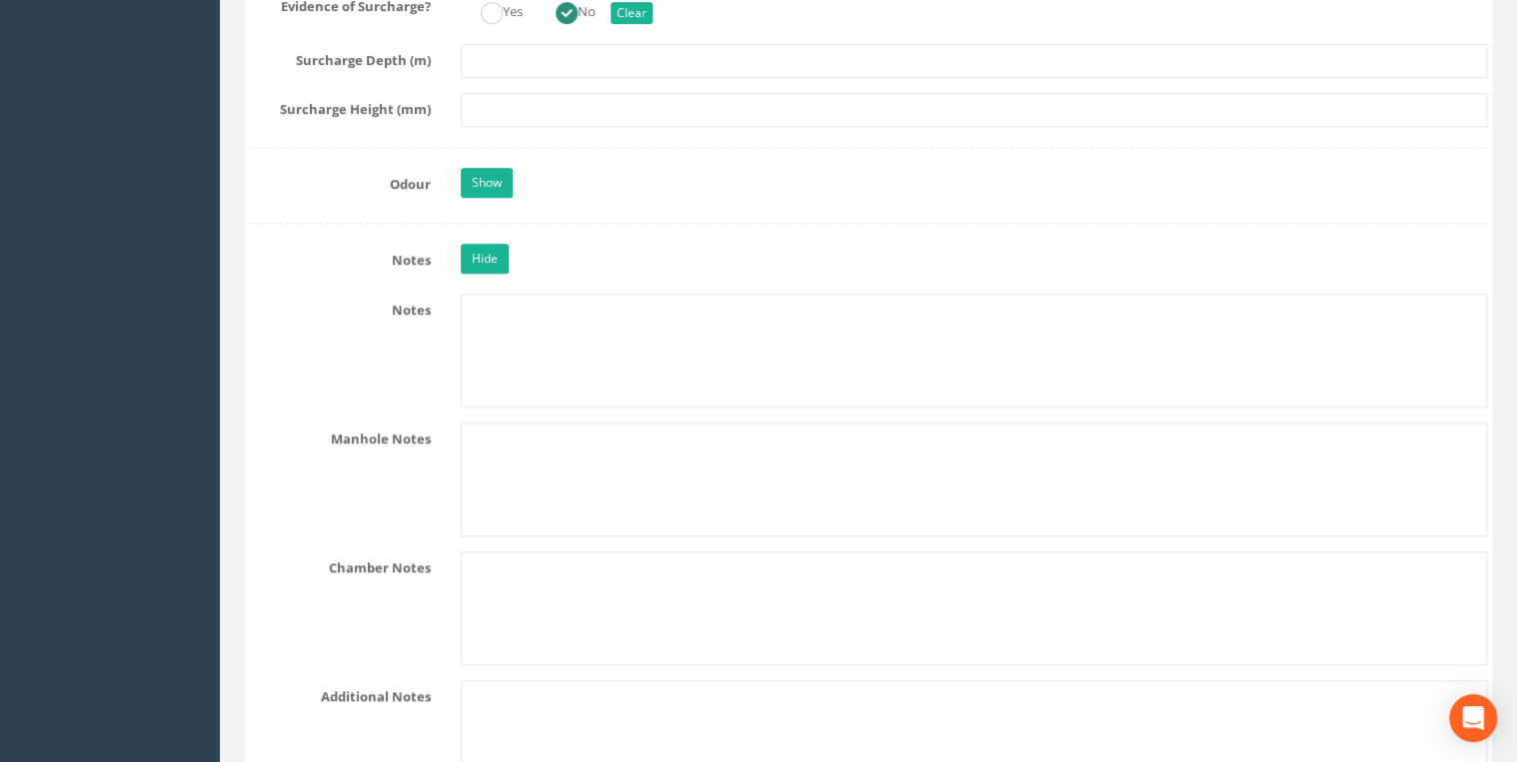
scroll to position [4582, 0]
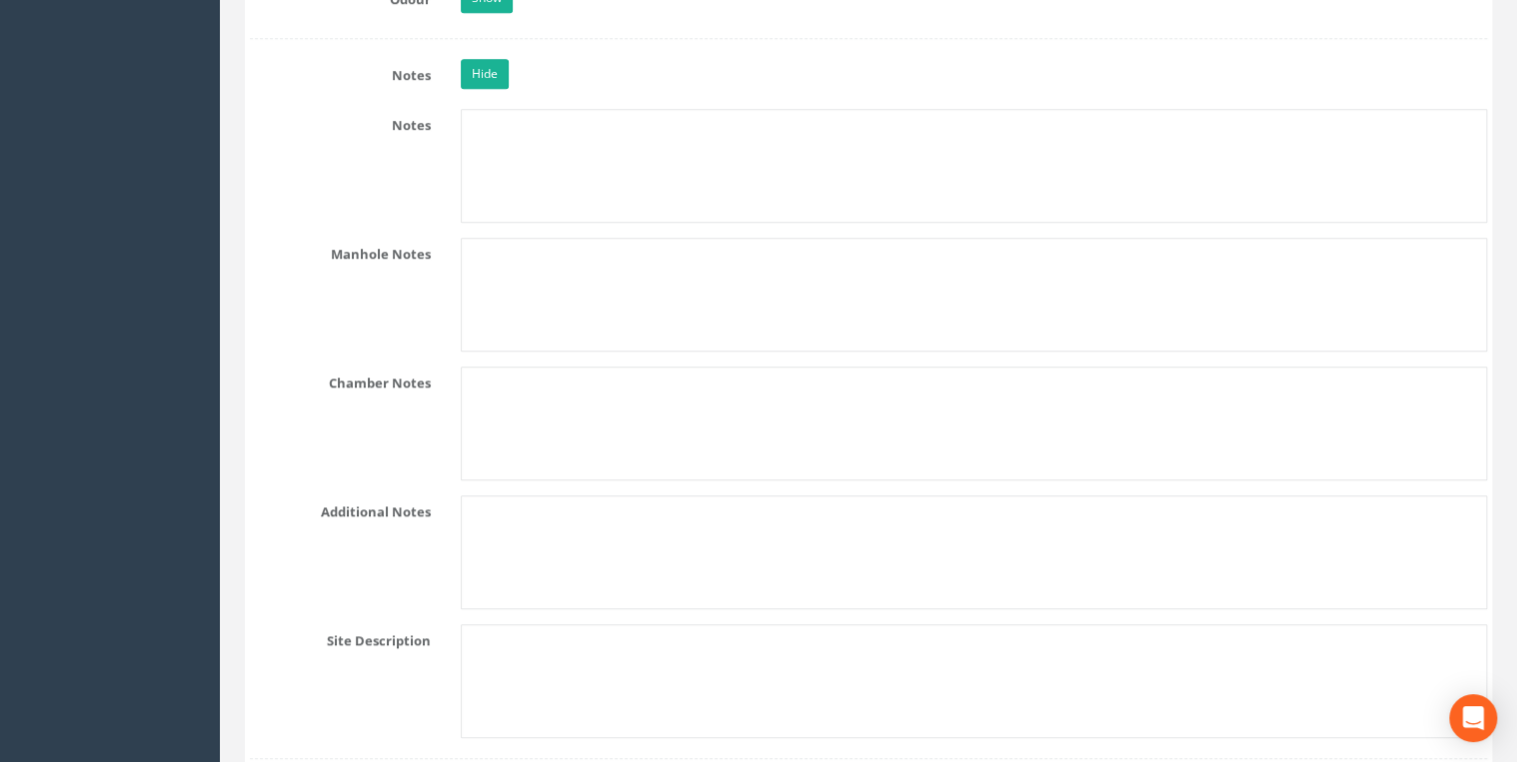
type input "957"
click at [499, 152] on textarea at bounding box center [974, 166] width 1026 height 114
paste textarea "NZ 1925 3360"
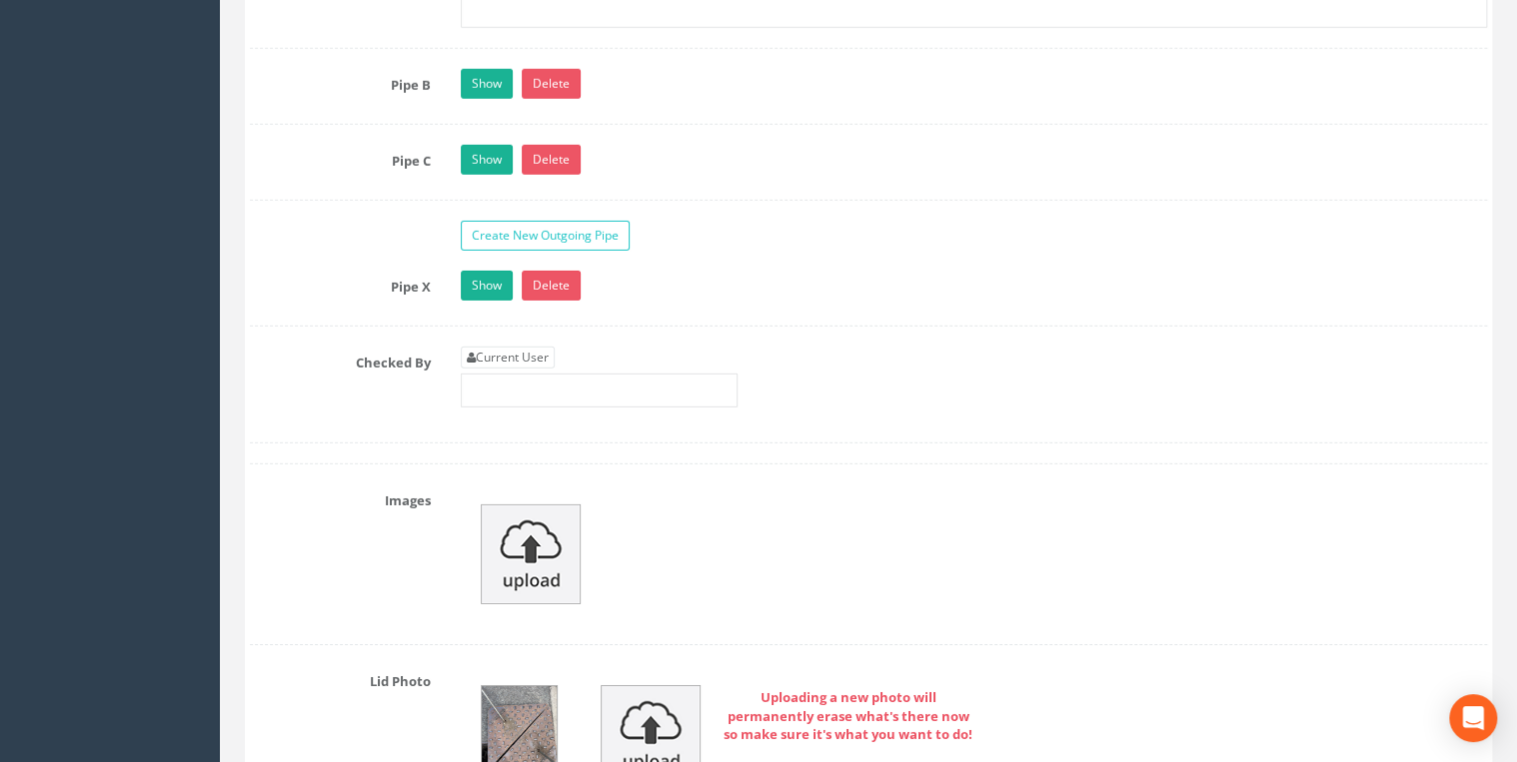
scroll to position [6820, 0]
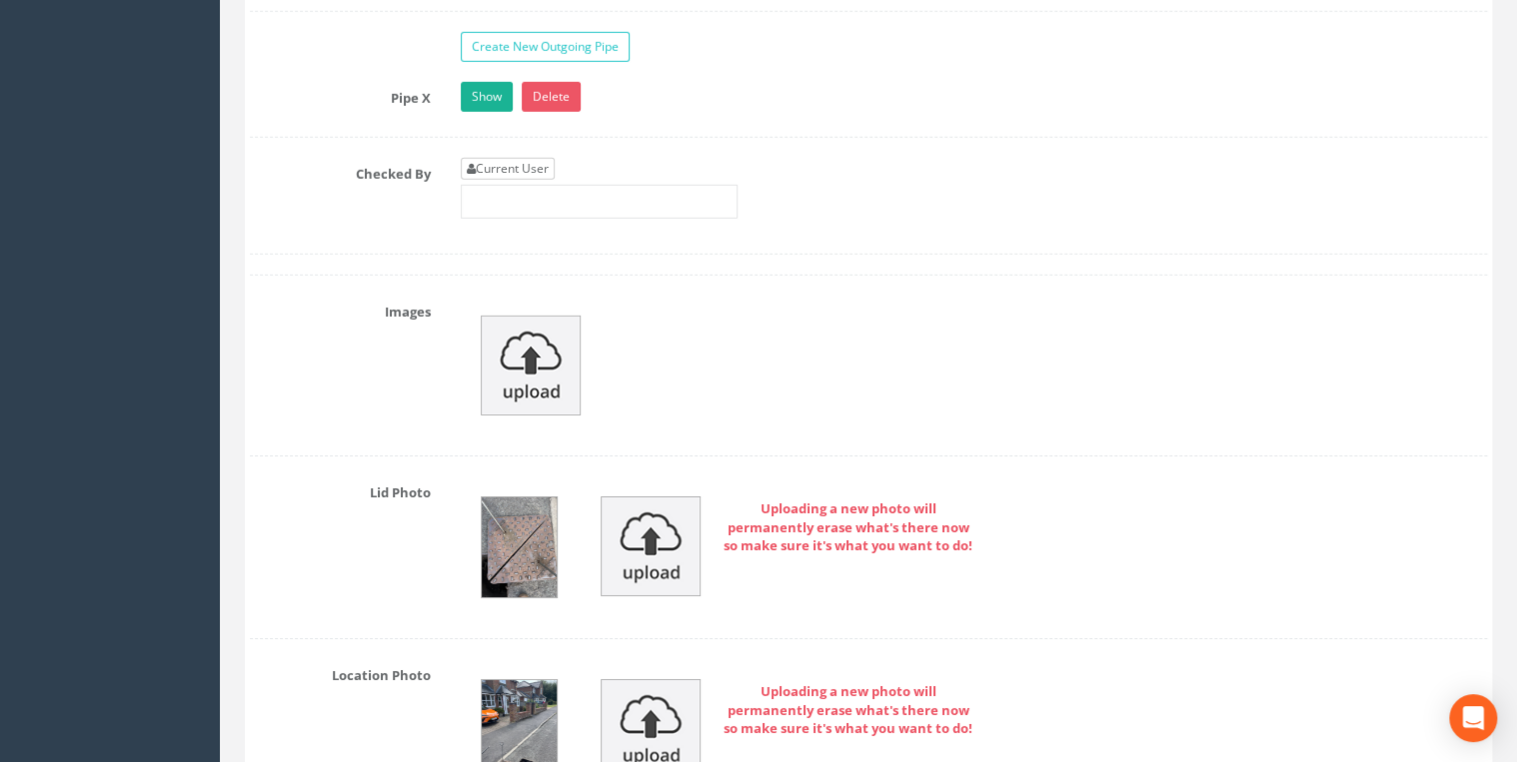
type textarea "NZ 1925 3360"
click at [509, 158] on link "Current User" at bounding box center [508, 169] width 94 height 22
type input "[PERSON_NAME]"
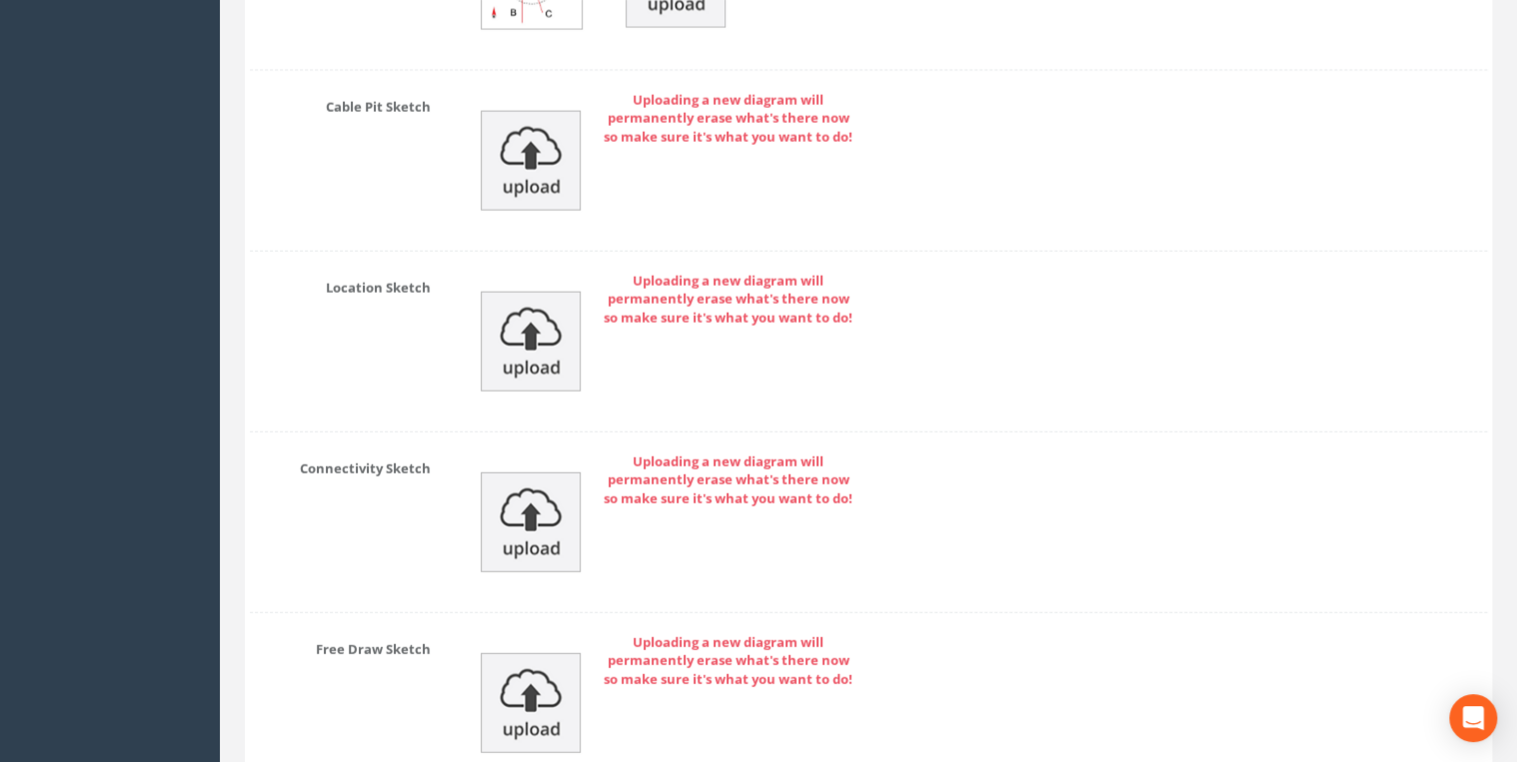
scroll to position [10084, 0]
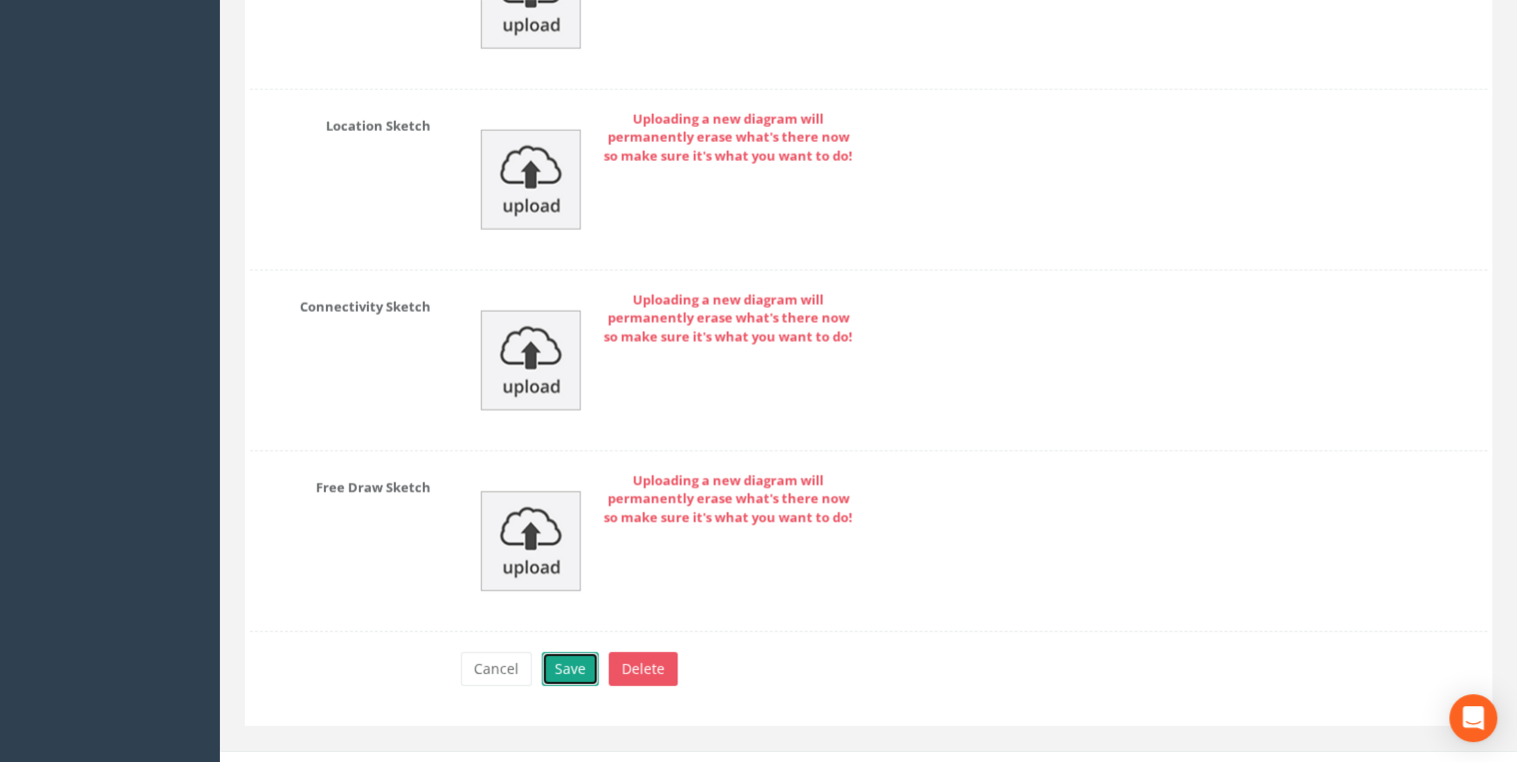
click at [578, 589] on button "Save" at bounding box center [570, 669] width 57 height 34
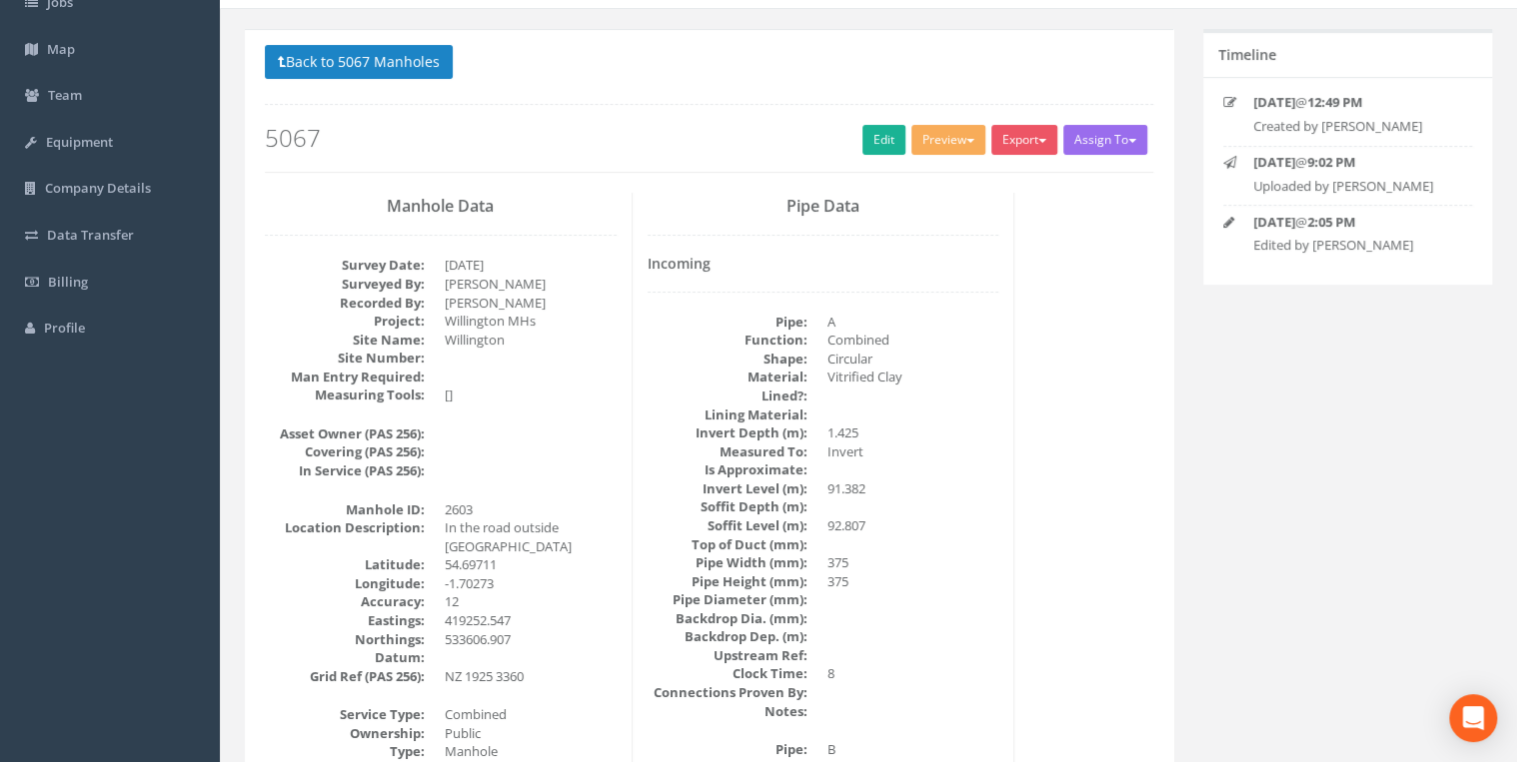
scroll to position [0, 0]
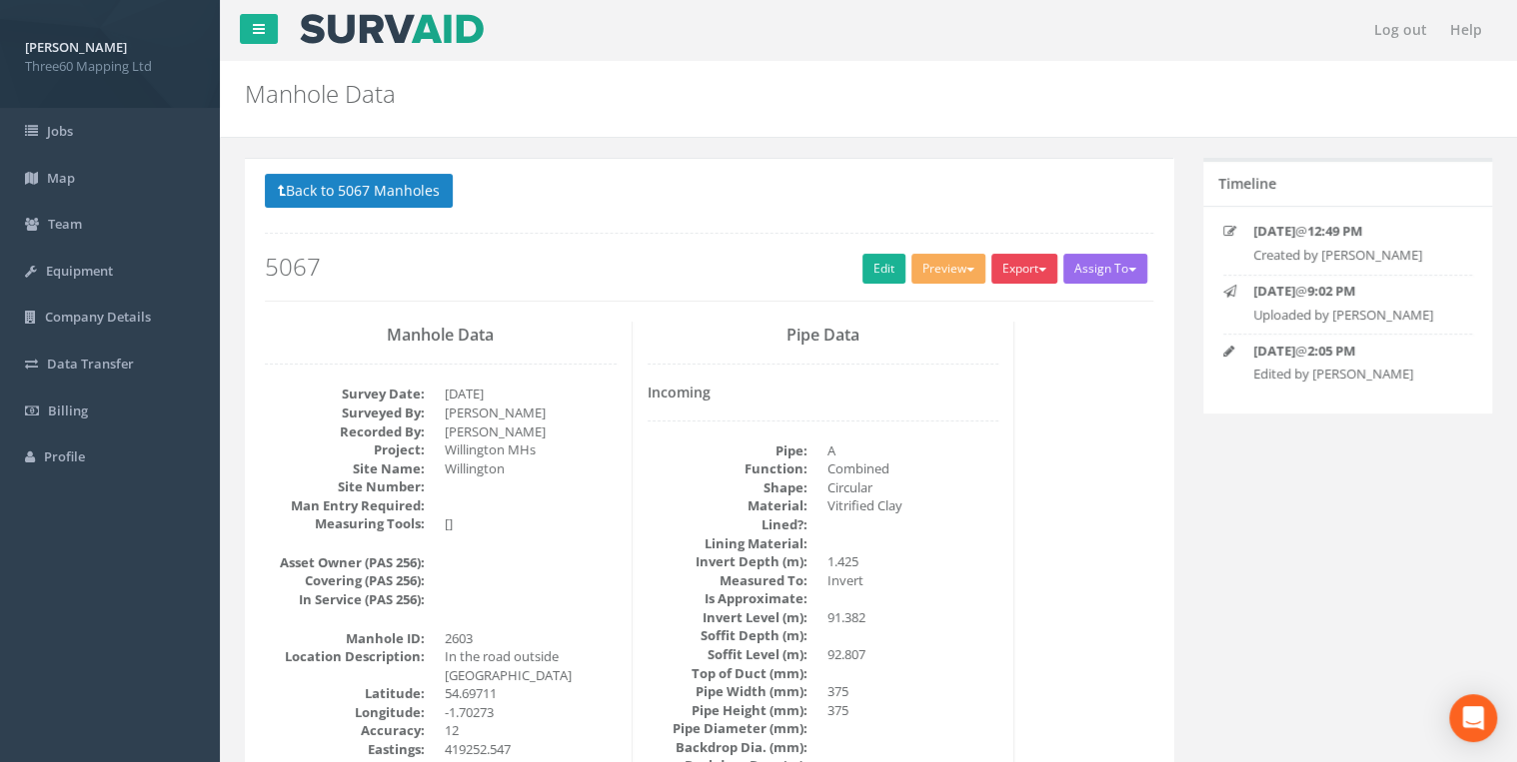
click at [1013, 265] on button "Export" at bounding box center [1024, 269] width 66 height 30
click at [959, 308] on link "360 Manhole" at bounding box center [983, 310] width 152 height 31
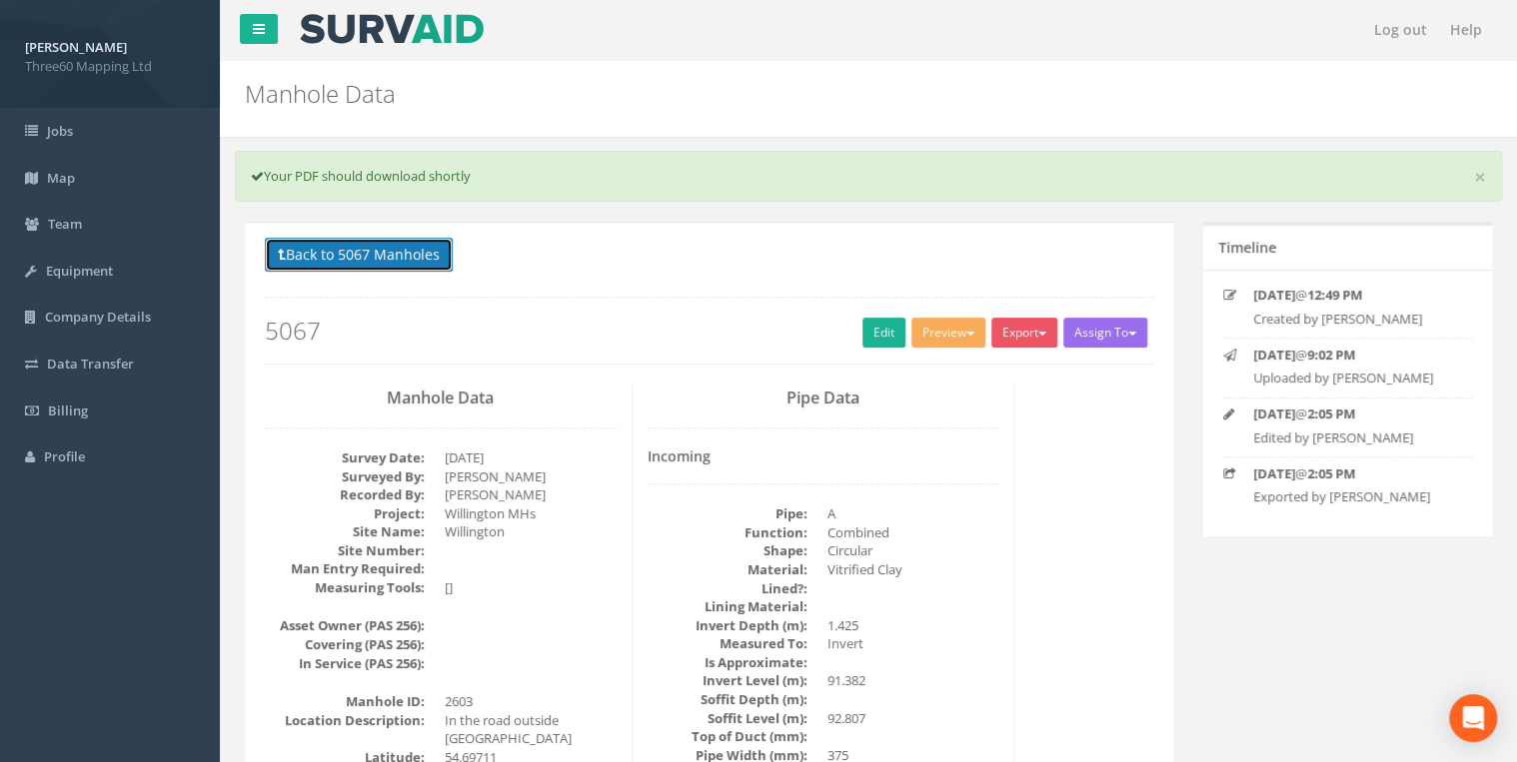
click at [432, 244] on button "Back to 5067 Manholes" at bounding box center [359, 255] width 188 height 34
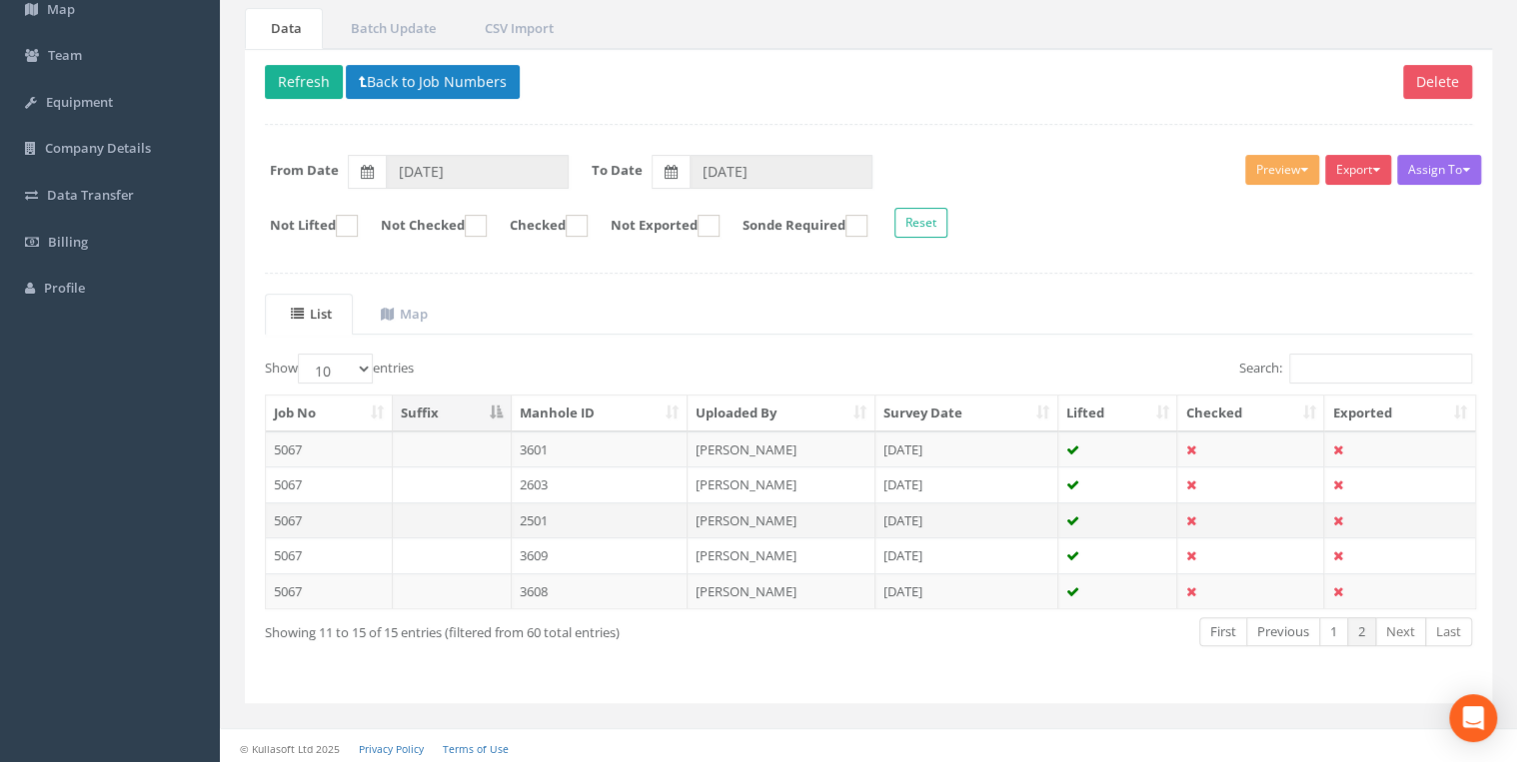
scroll to position [170, 0]
click at [590, 519] on td "2501" at bounding box center [600, 520] width 177 height 36
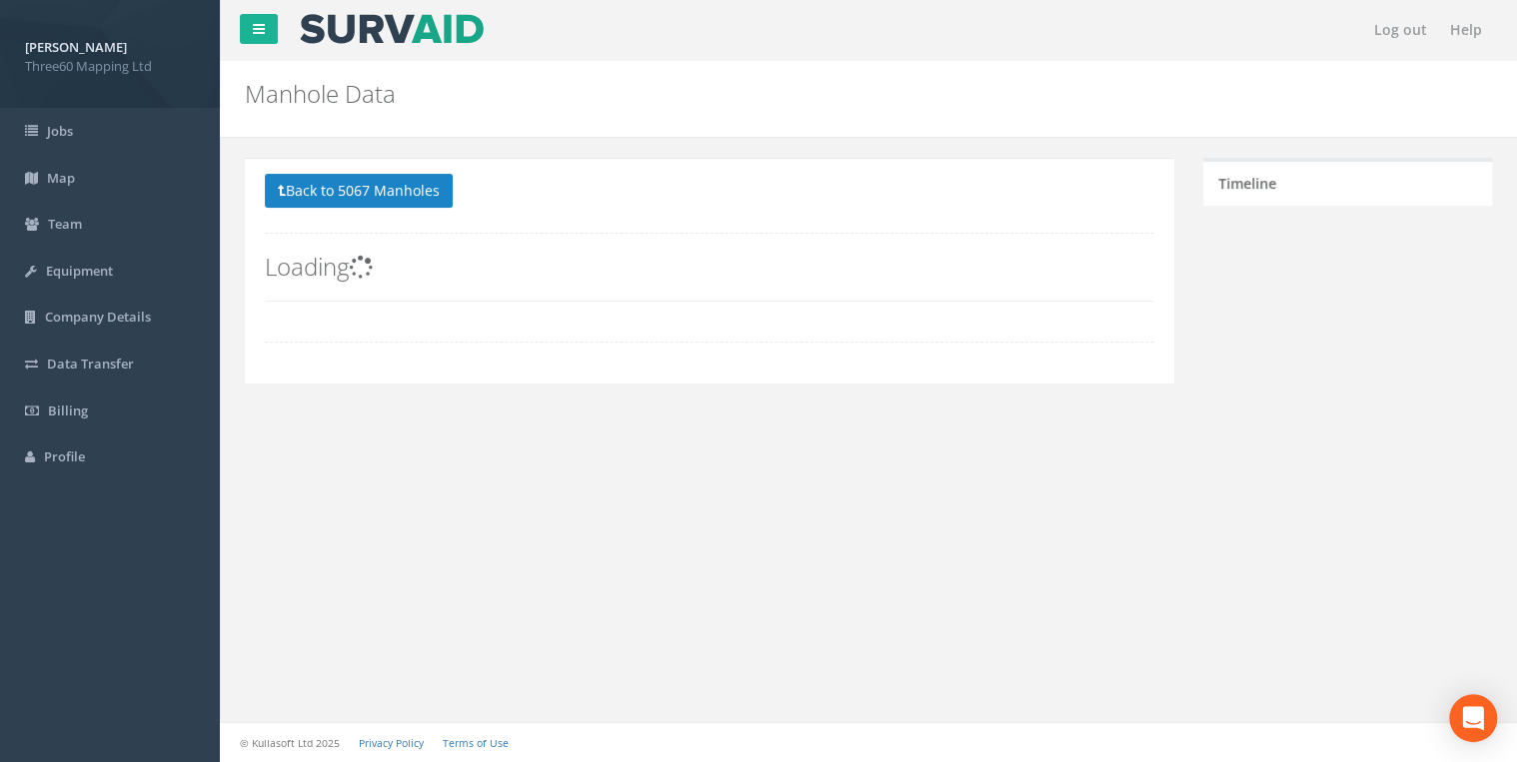
scroll to position [0, 0]
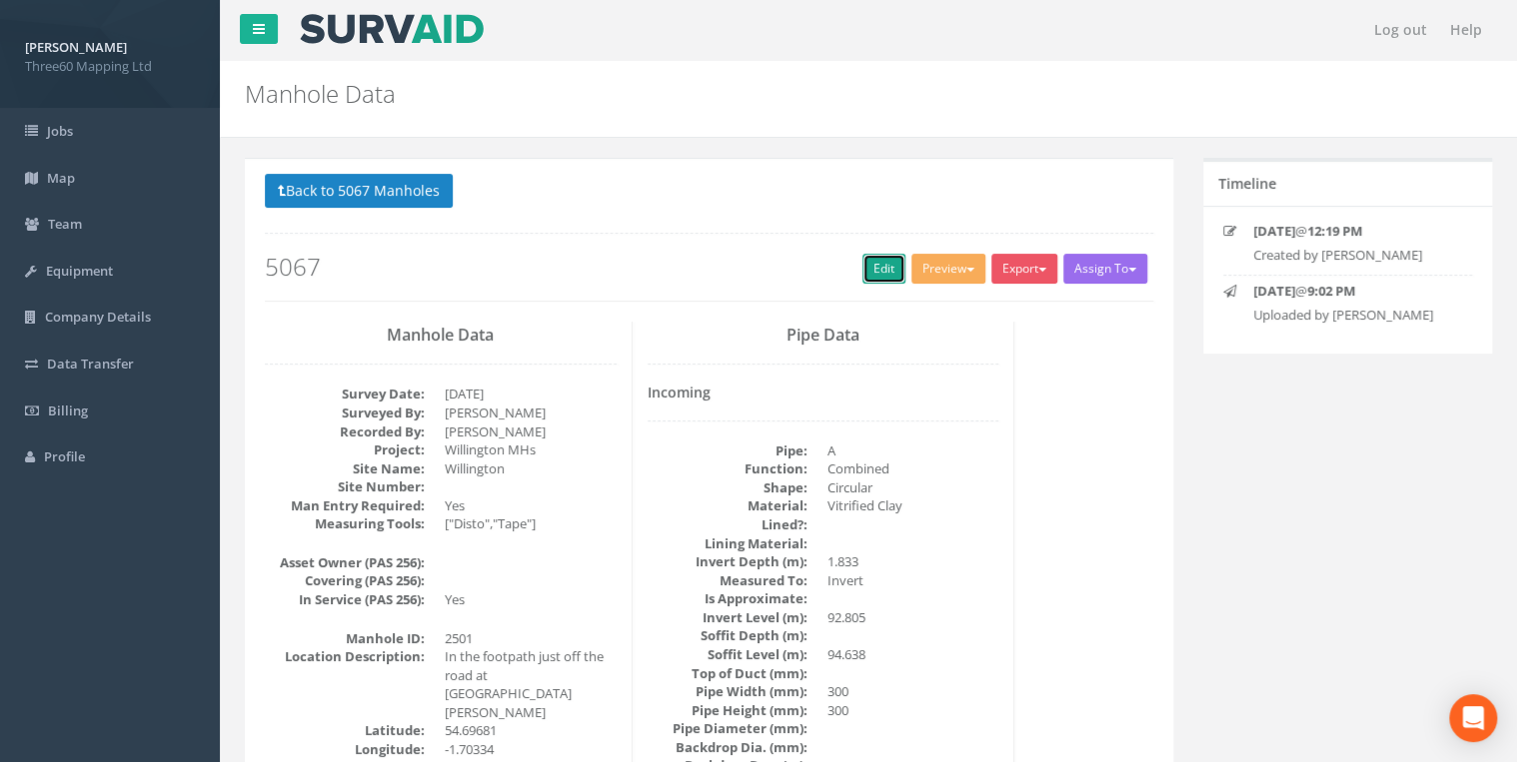
click at [878, 271] on link "Edit" at bounding box center [883, 269] width 43 height 30
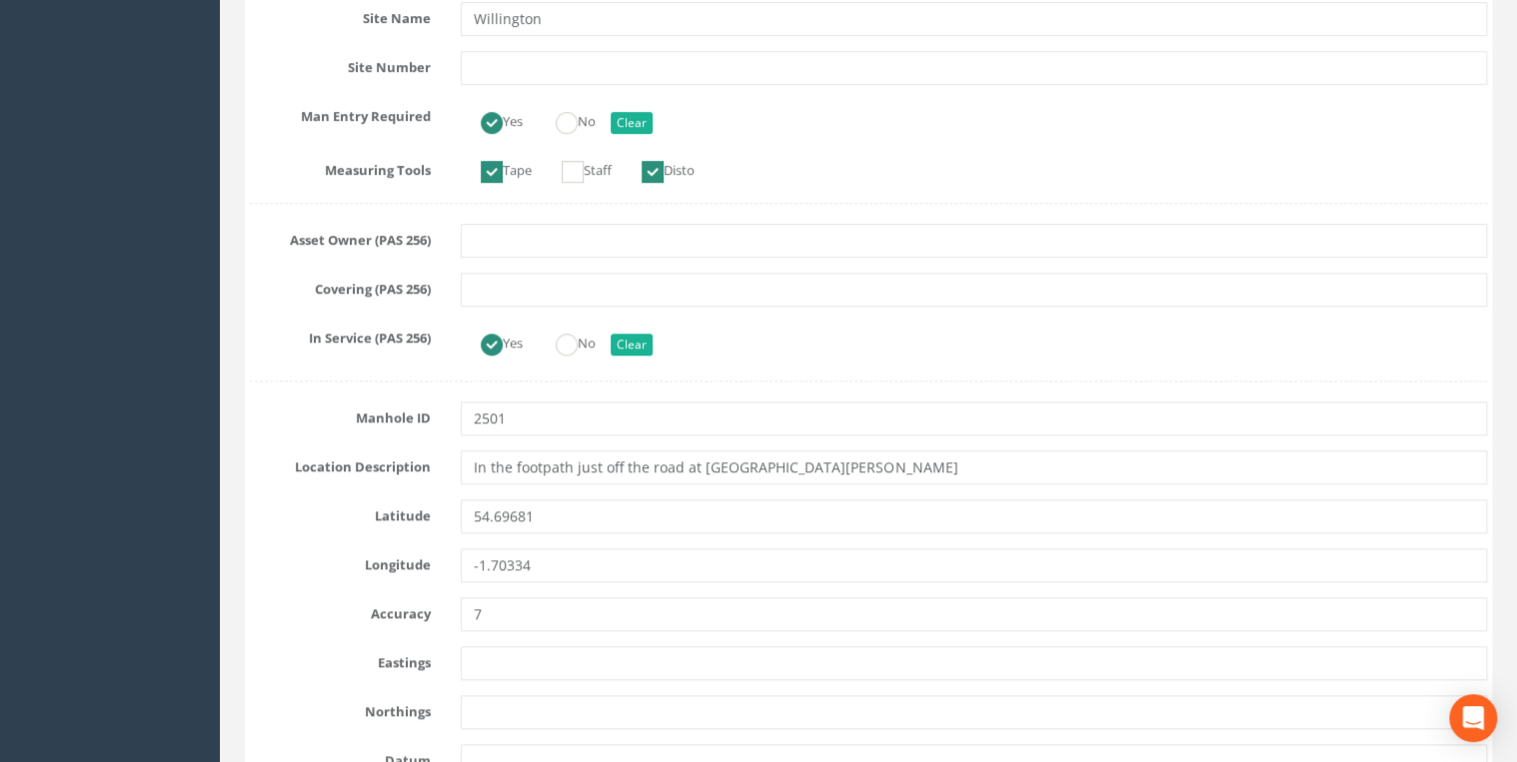
scroll to position [959, 0]
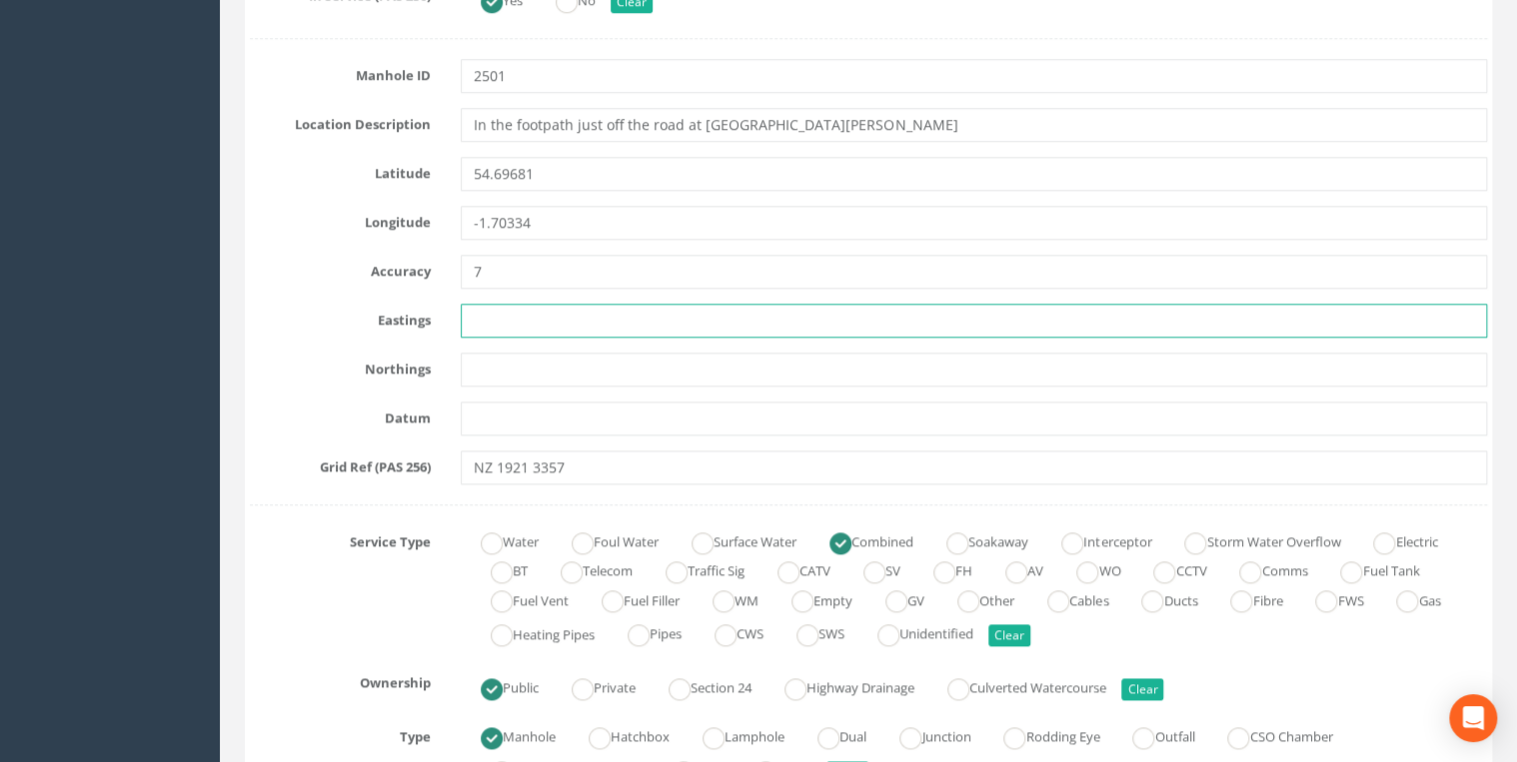
click at [516, 324] on input "text" at bounding box center [974, 321] width 1026 height 34
click at [501, 304] on input "text" at bounding box center [974, 321] width 1026 height 34
paste input "419216.826"
type input "419216.826"
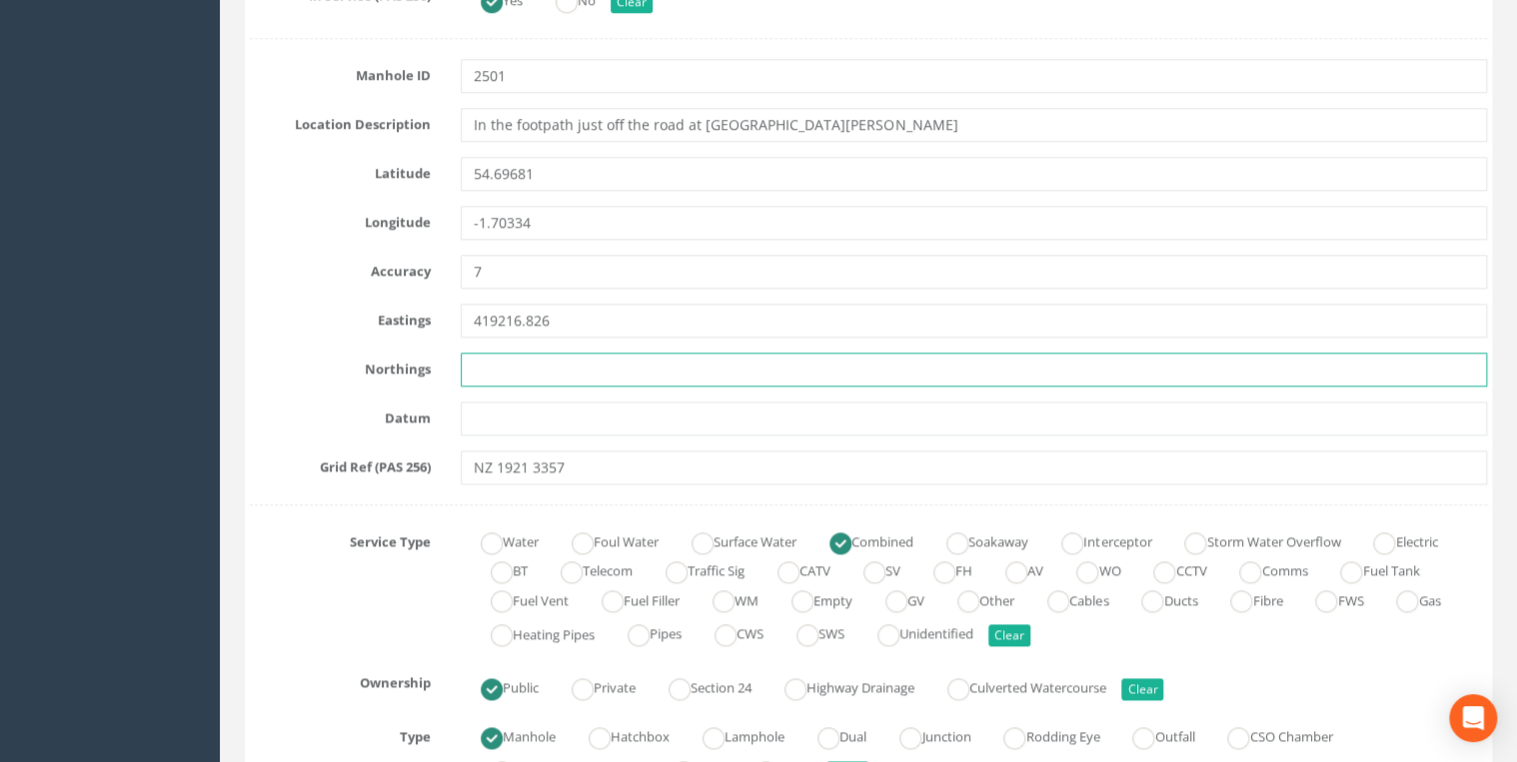
click at [512, 360] on input "text" at bounding box center [974, 370] width 1026 height 34
paste input "533570.737"
type input "533570.737"
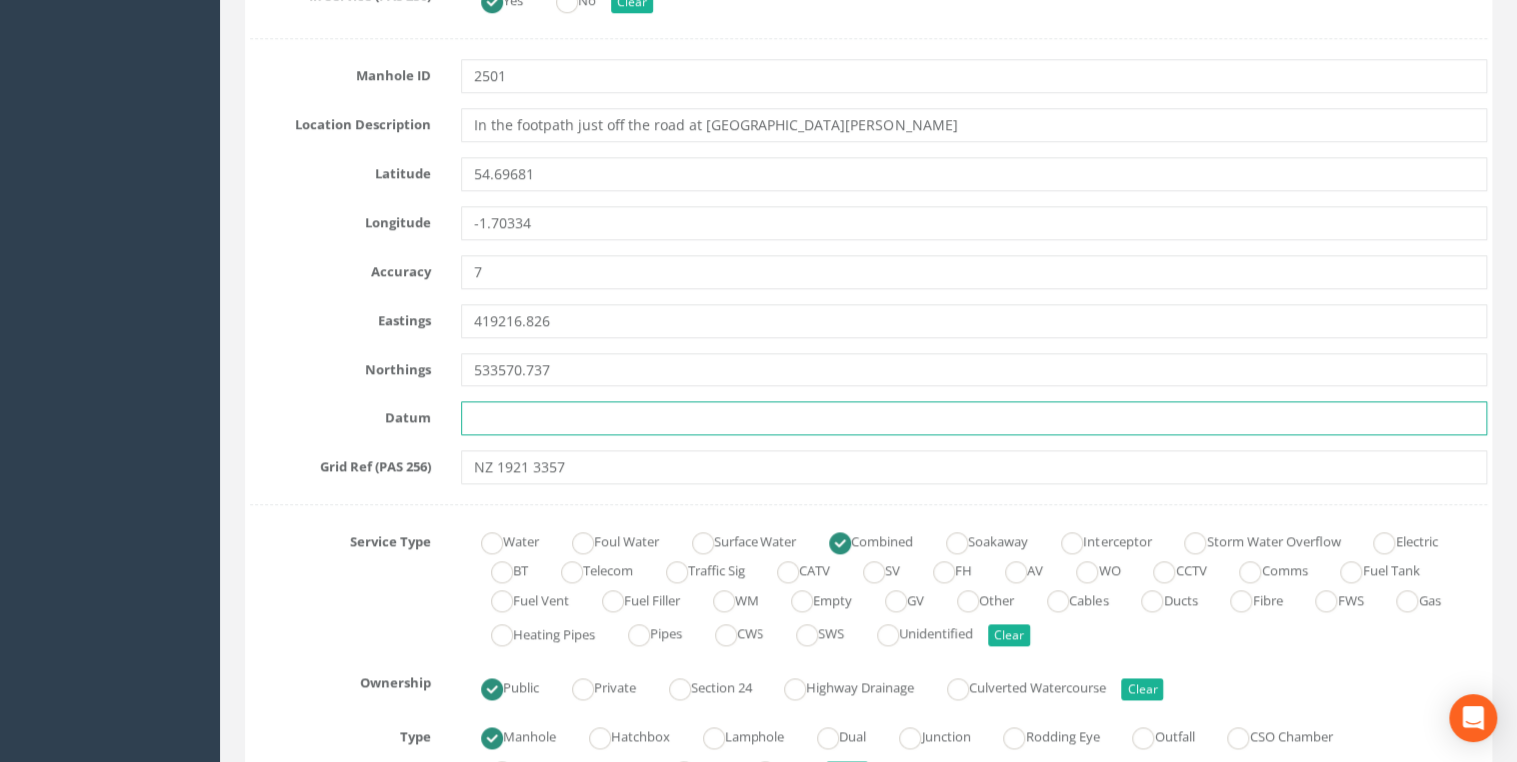
click at [519, 406] on input "text" at bounding box center [974, 419] width 1026 height 34
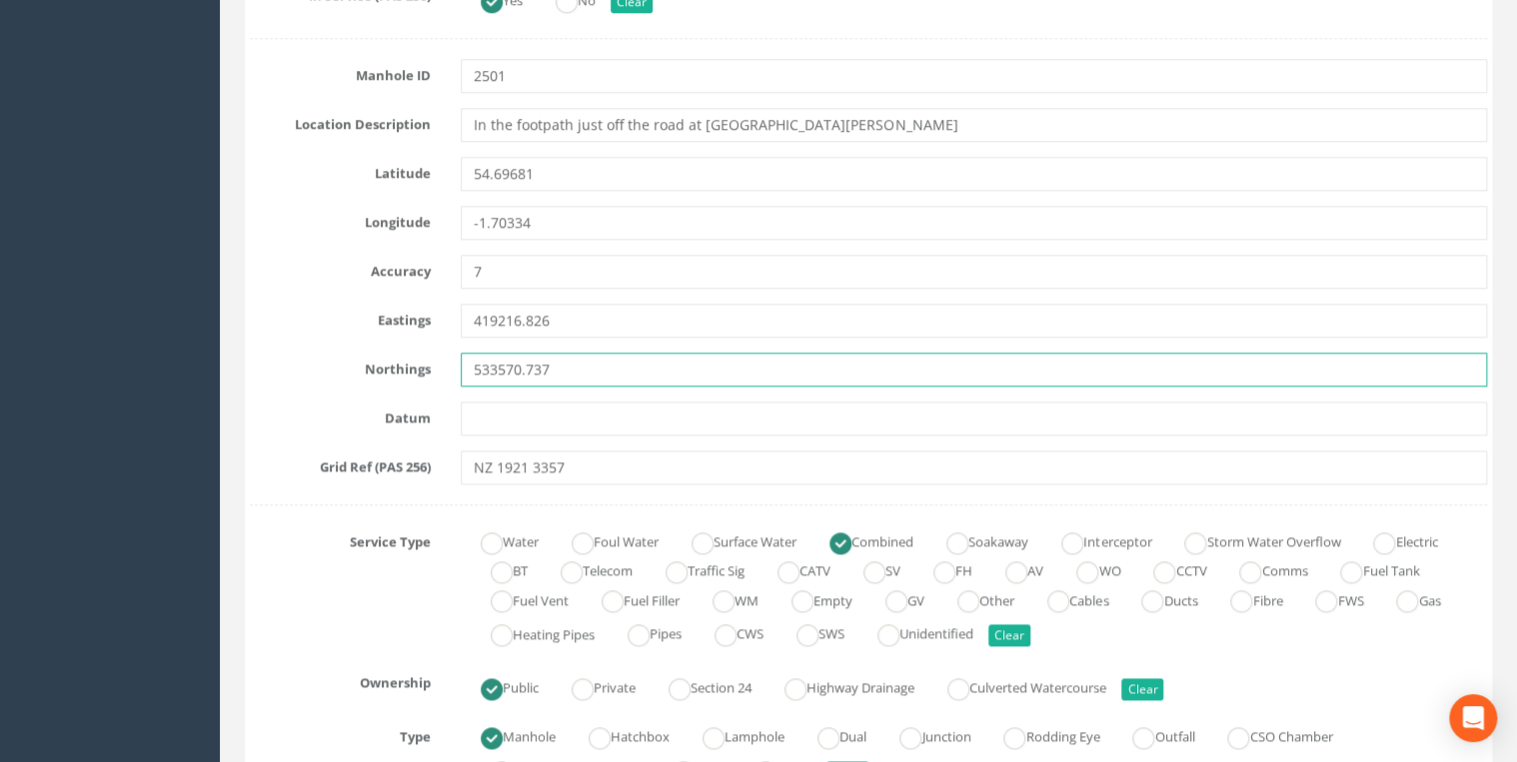
click at [615, 380] on input "533570.737" at bounding box center [974, 370] width 1026 height 34
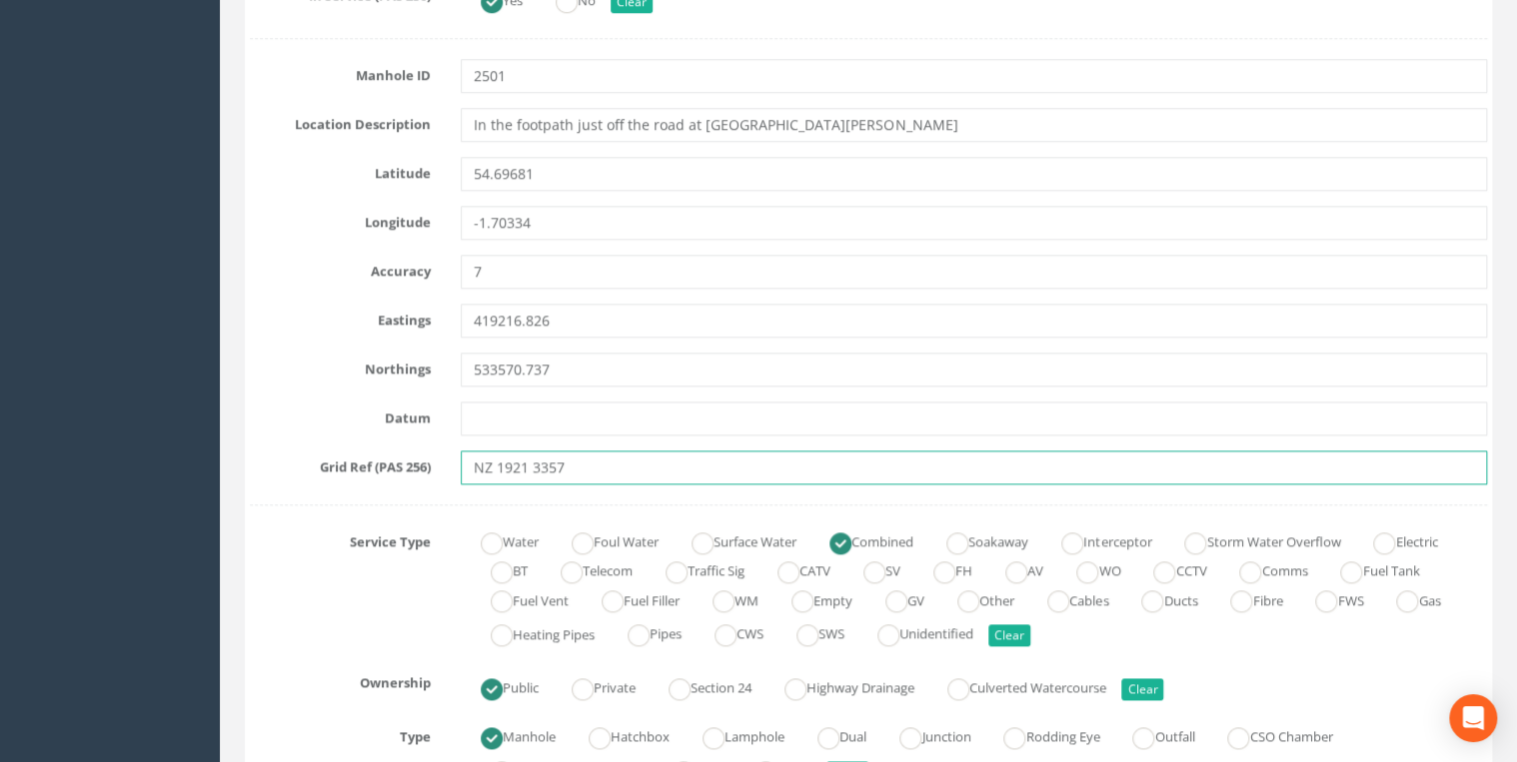
drag, startPoint x: 595, startPoint y: 462, endPoint x: 263, endPoint y: 478, distance: 333.1
click at [263, 478] on div "Grid Ref (PAS 256) NZ 1921 3357" at bounding box center [868, 468] width 1267 height 34
drag, startPoint x: 666, startPoint y: 471, endPoint x: 636, endPoint y: 472, distance: 30.0
click at [665, 471] on input "NZ 1921 3357" at bounding box center [974, 468] width 1026 height 34
click at [591, 460] on input "NZ 1921 3357" at bounding box center [974, 468] width 1026 height 34
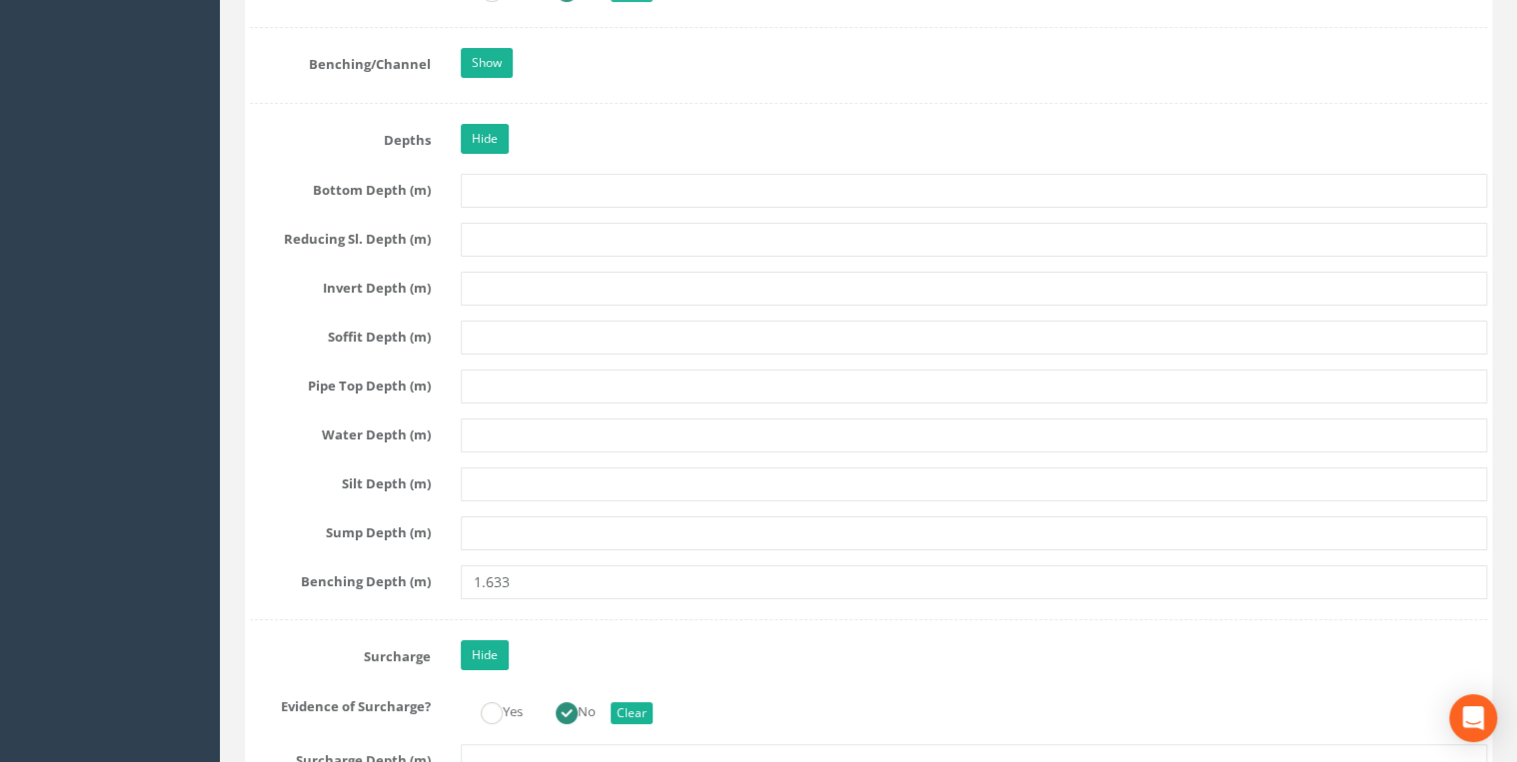
scroll to position [3730, 0]
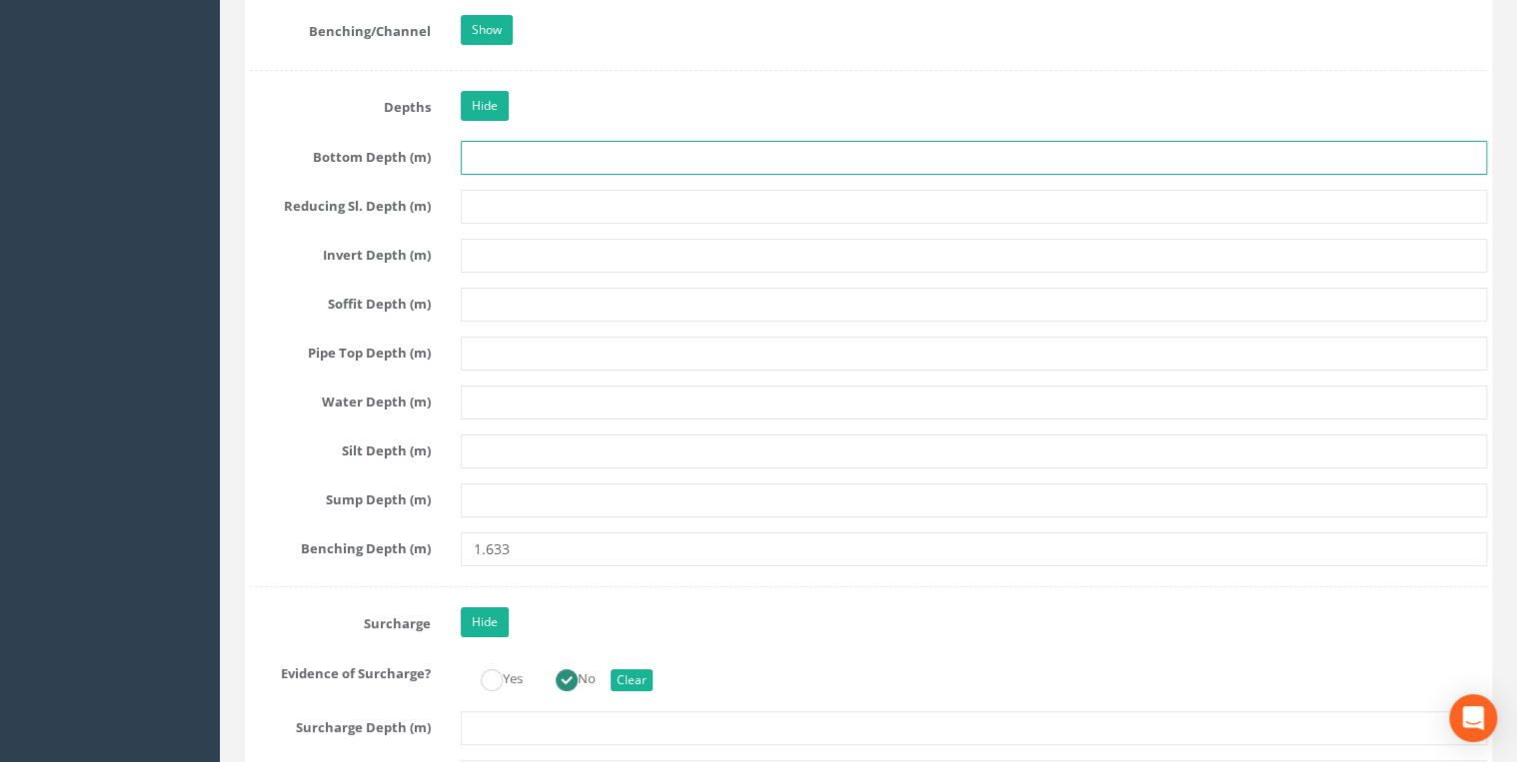
click at [508, 146] on input "text" at bounding box center [974, 158] width 1026 height 34
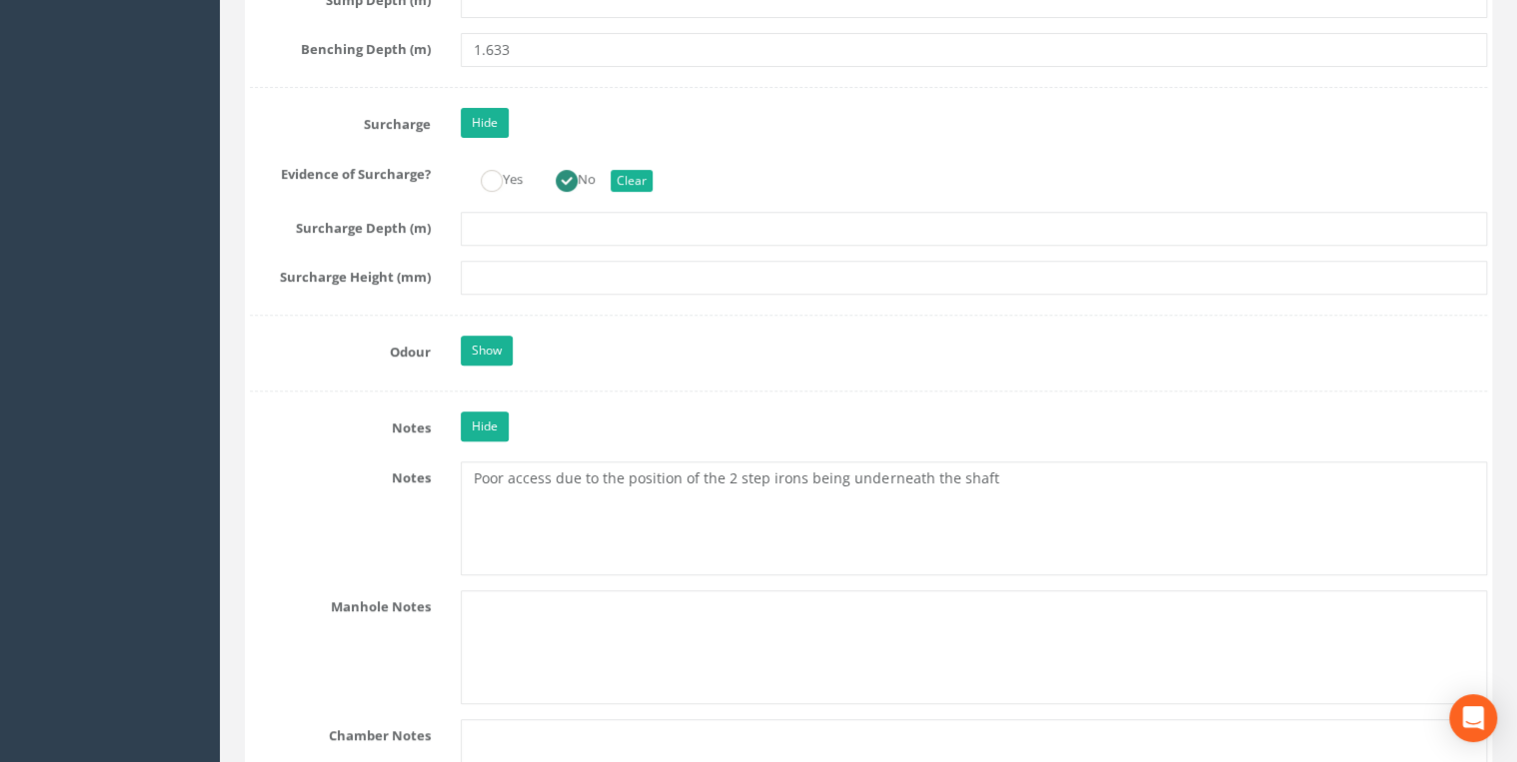
scroll to position [4369, 0]
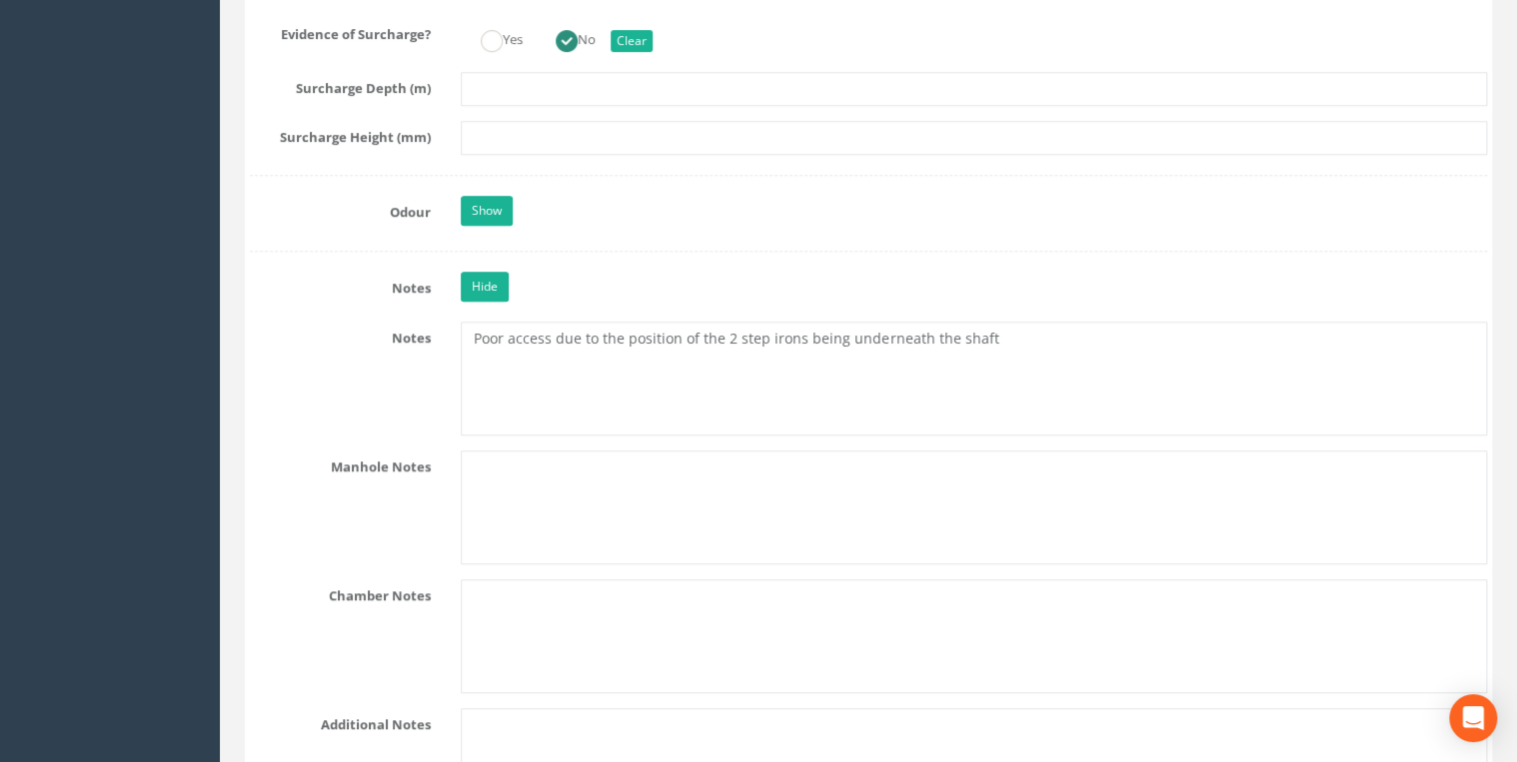
type input "1633"
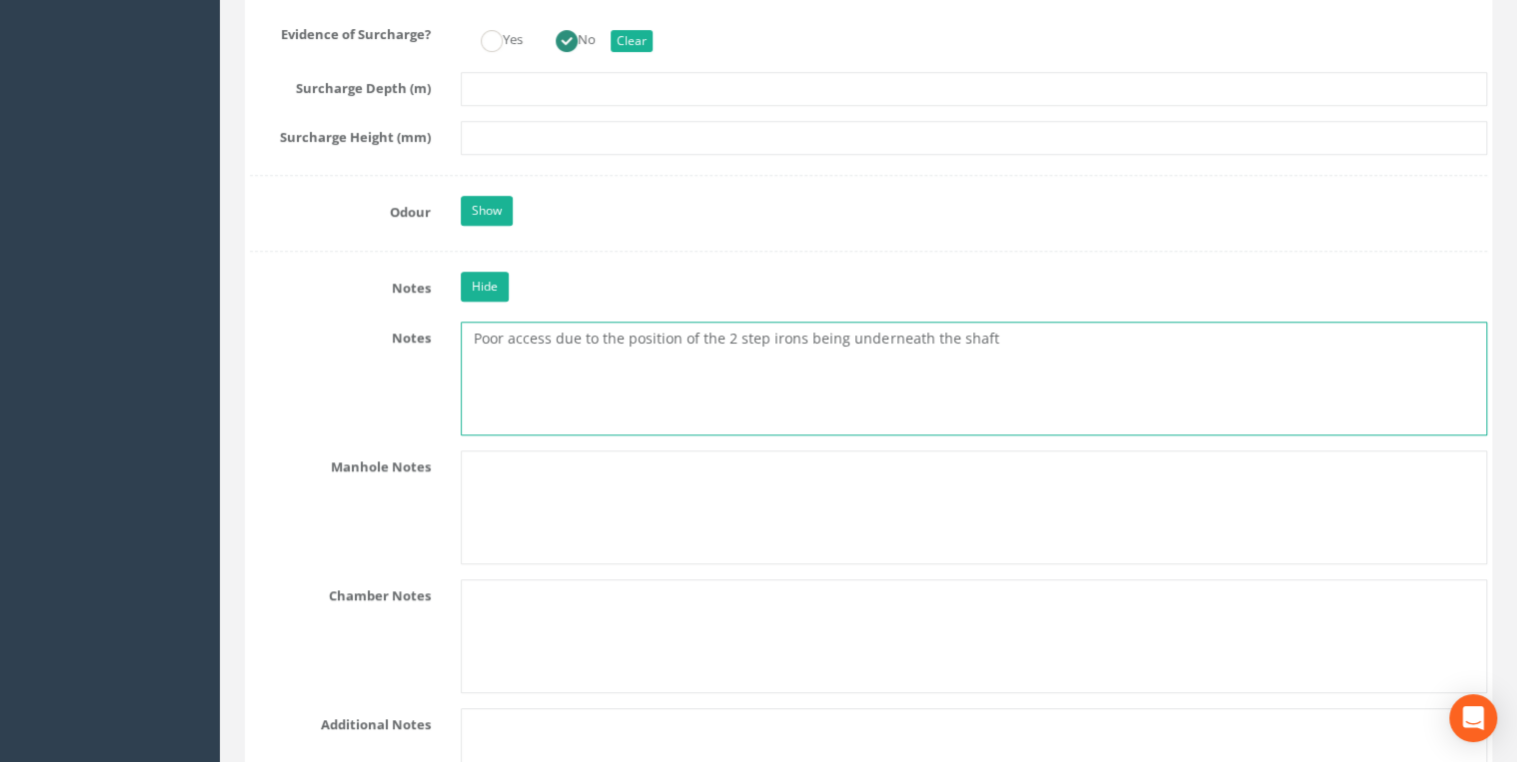
click at [472, 330] on textarea "Poor access due to the position of the 2 step irons being underneath the shaft" at bounding box center [974, 379] width 1026 height 114
paste textarea "NZ 1921 3357"
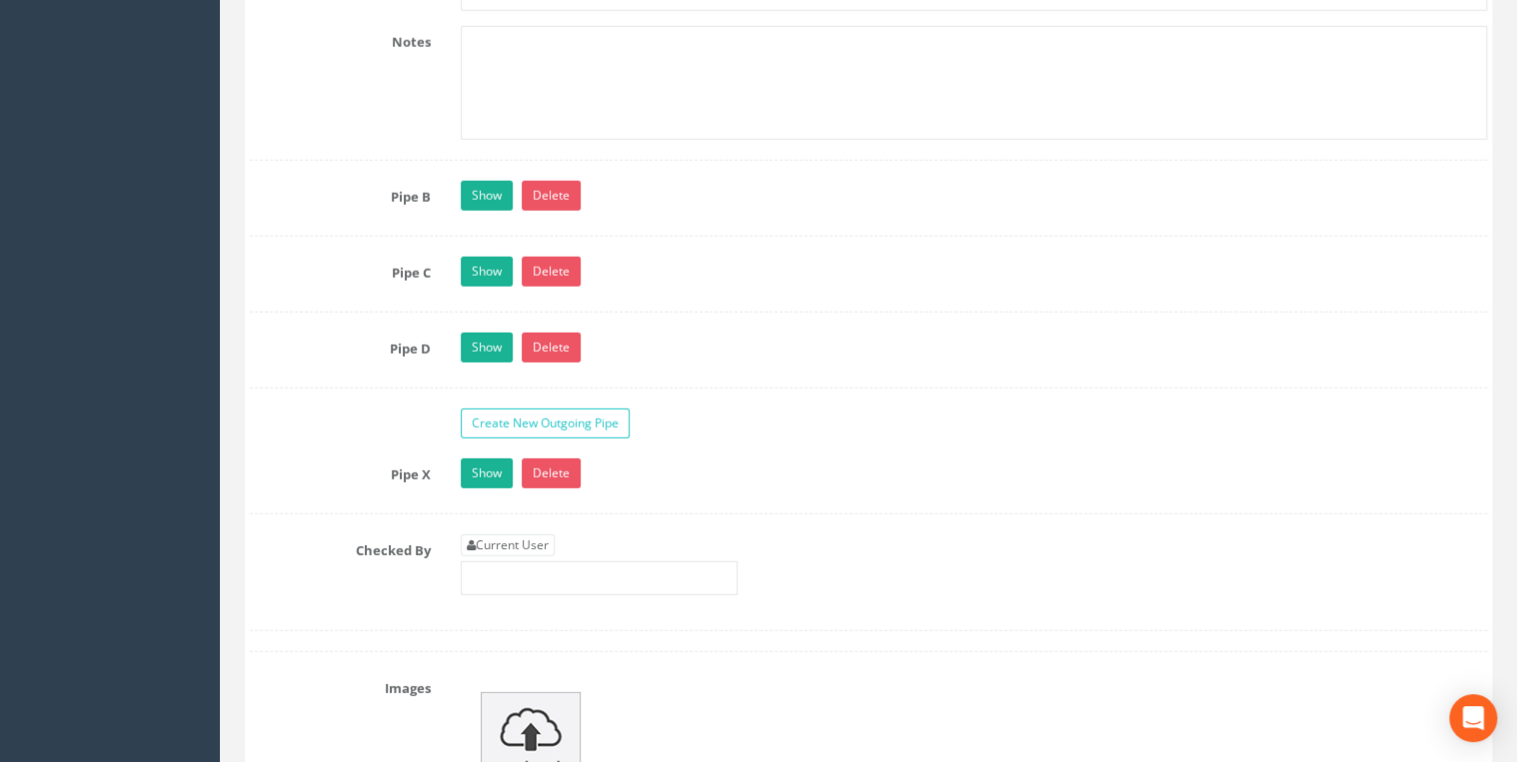
scroll to position [6607, 0]
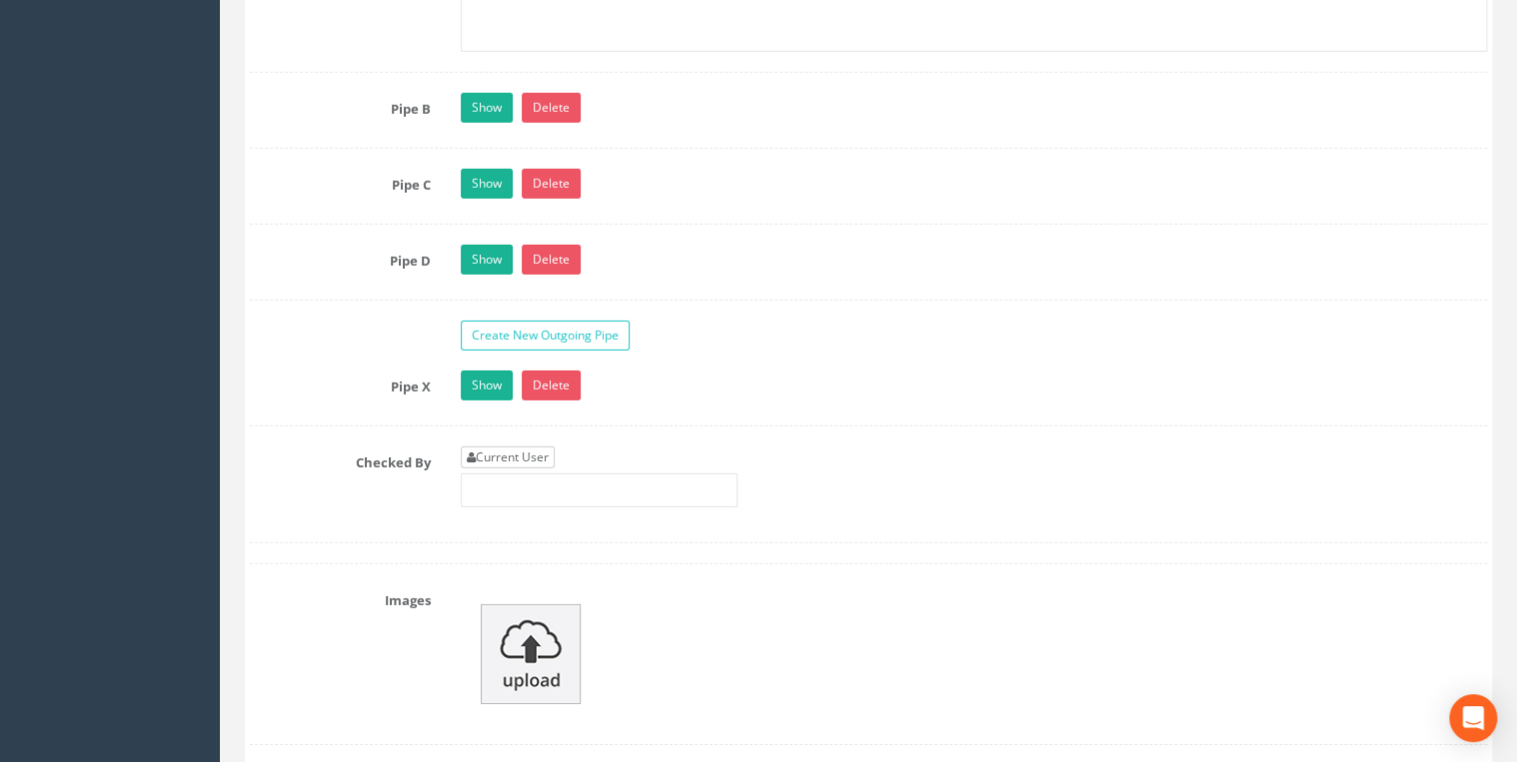
type textarea "NZ 1921 3357 Poor access due to the position of the 2 step irons being undernea…"
click at [551, 447] on link "Current User" at bounding box center [508, 458] width 94 height 22
type input "[PERSON_NAME]"
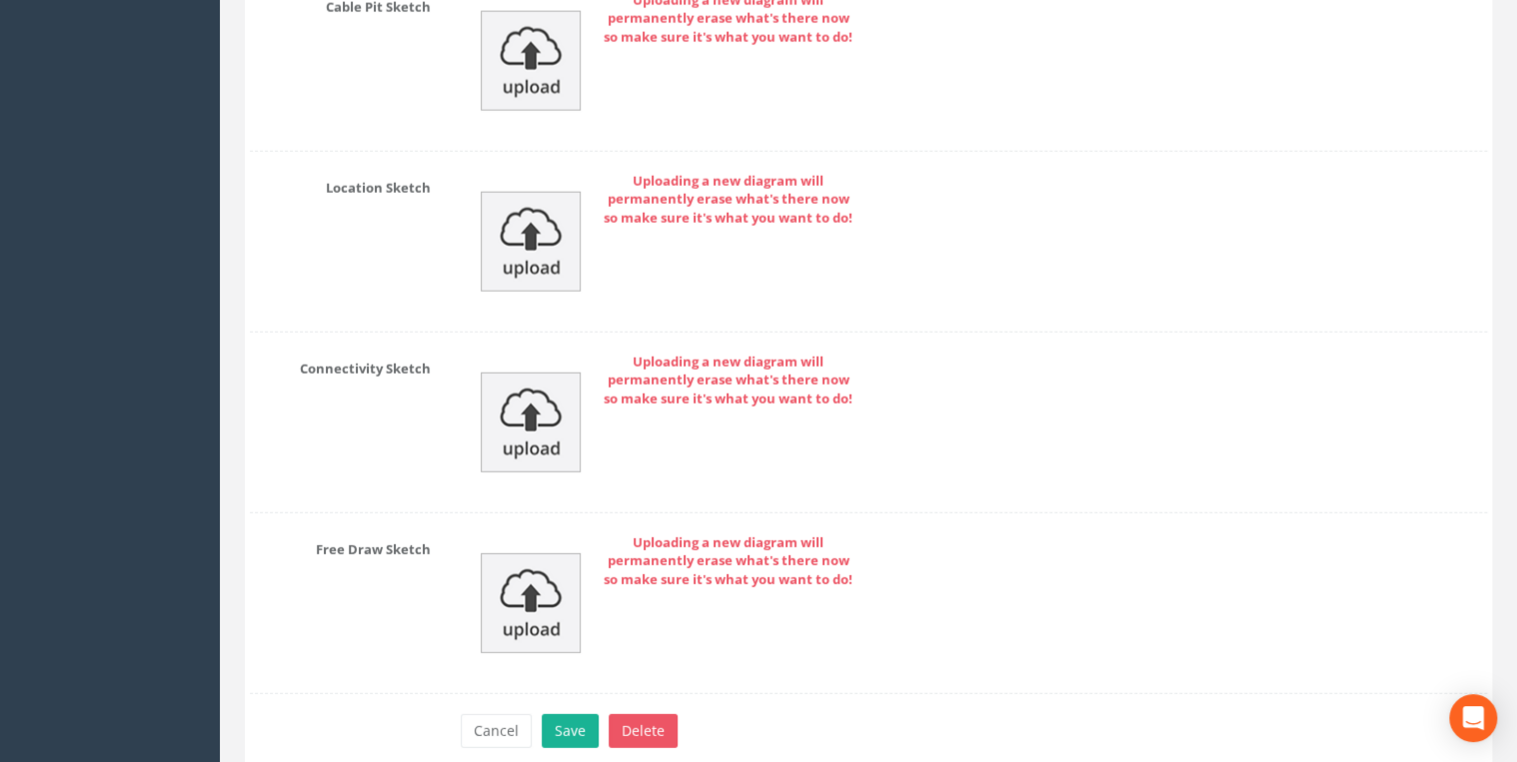
scroll to position [10159, 0]
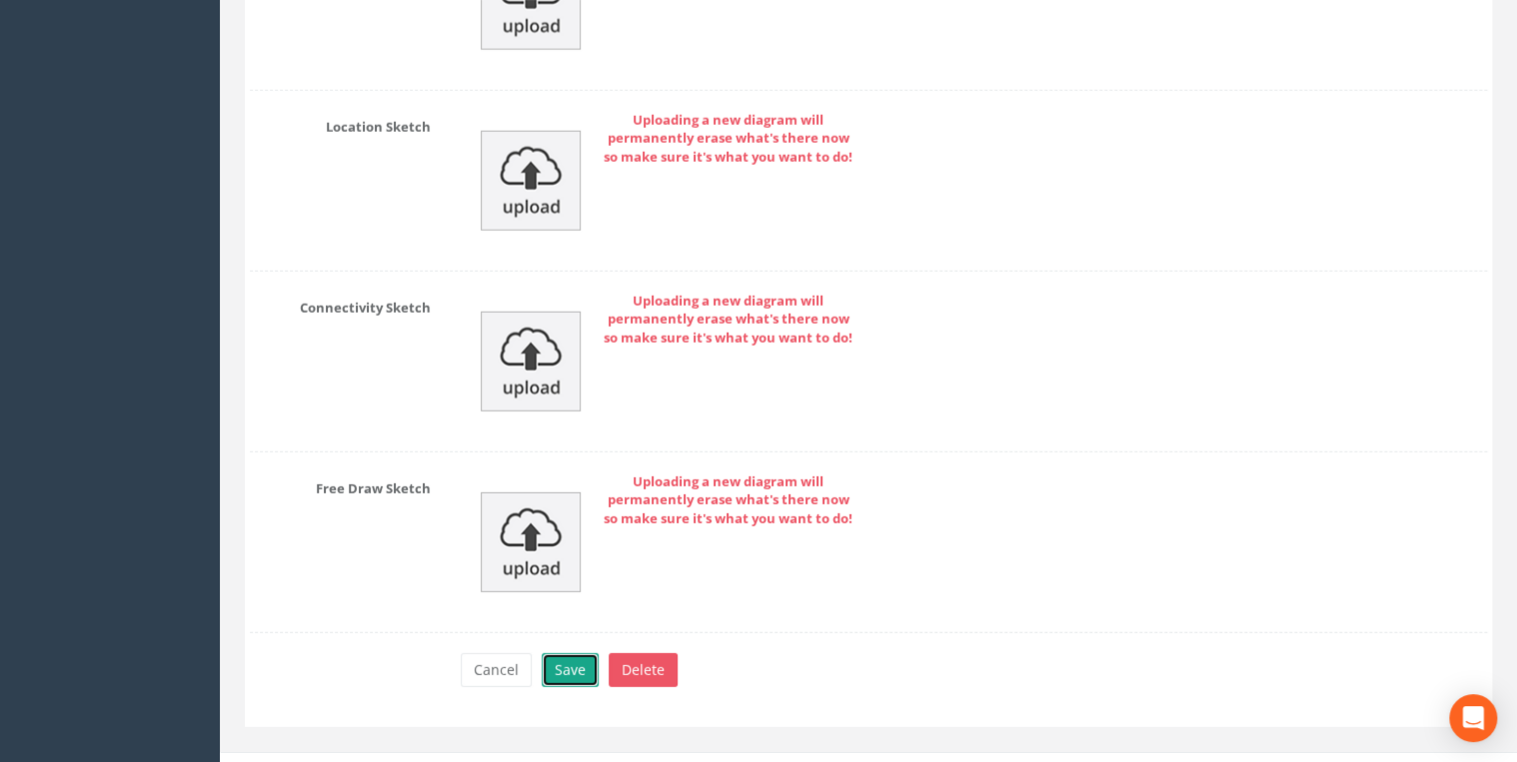
click at [583, 589] on button "Save" at bounding box center [570, 670] width 57 height 34
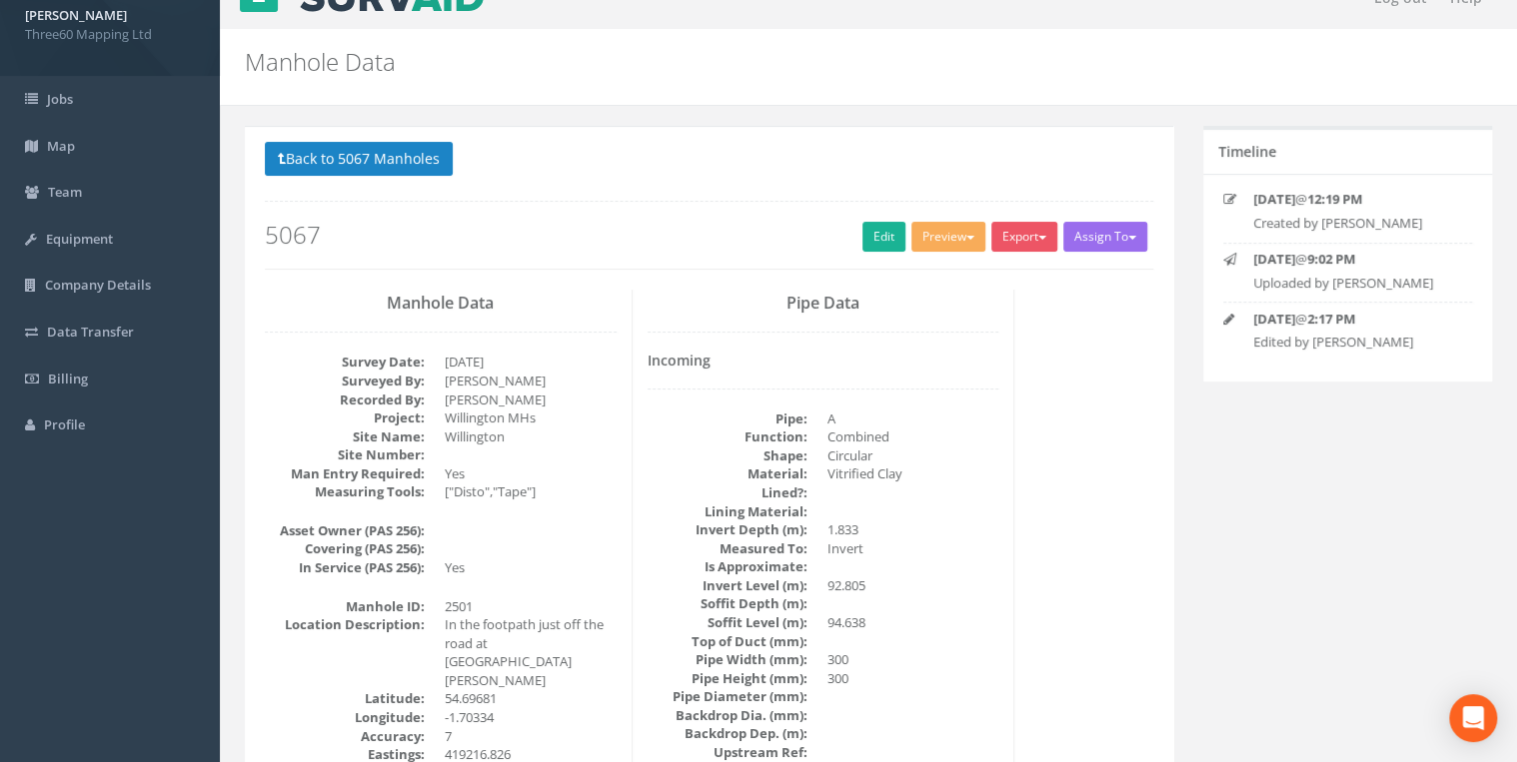
scroll to position [0, 0]
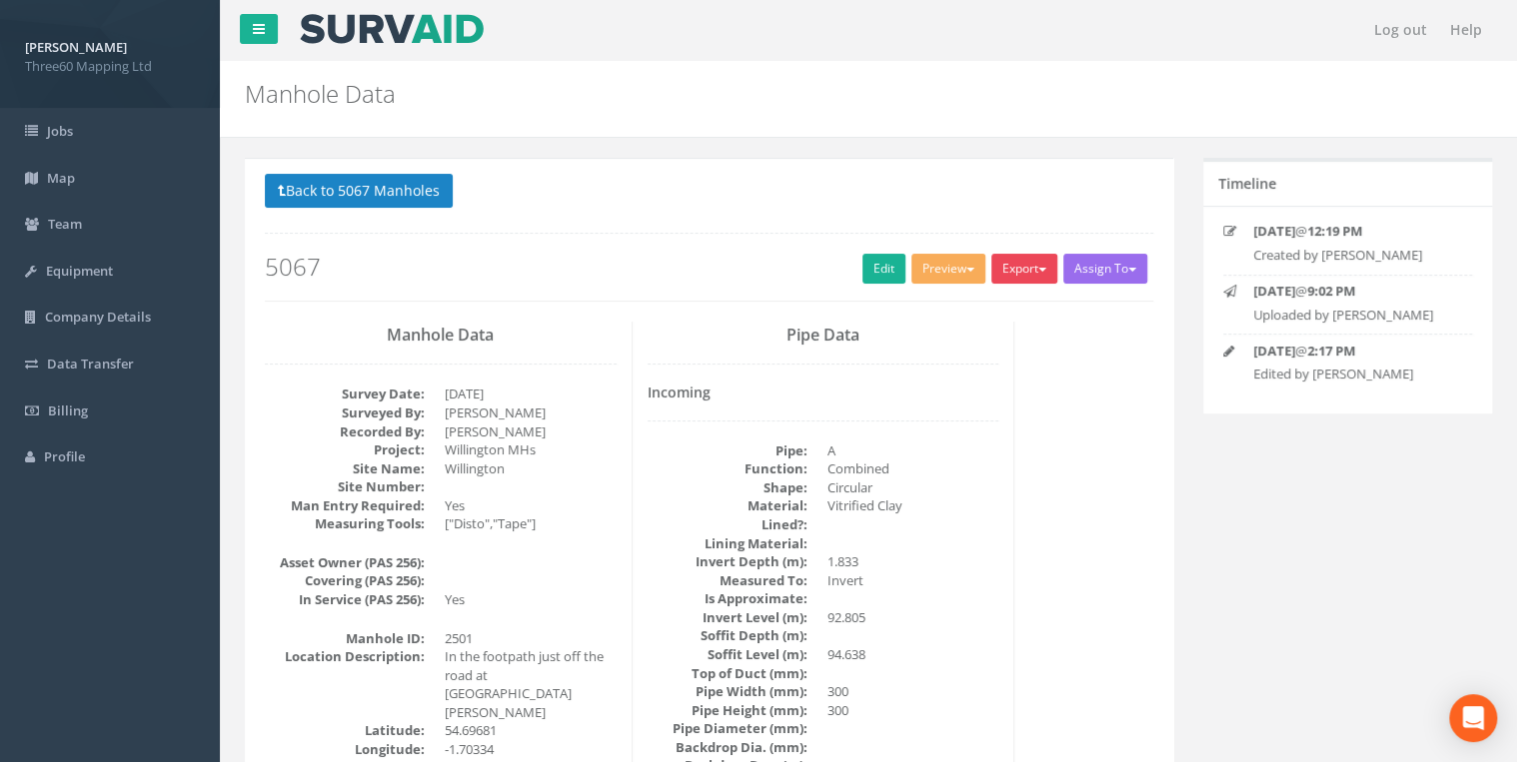
click at [1025, 269] on button "Export" at bounding box center [1024, 269] width 66 height 30
click at [973, 312] on link "360 Manhole" at bounding box center [983, 310] width 152 height 31
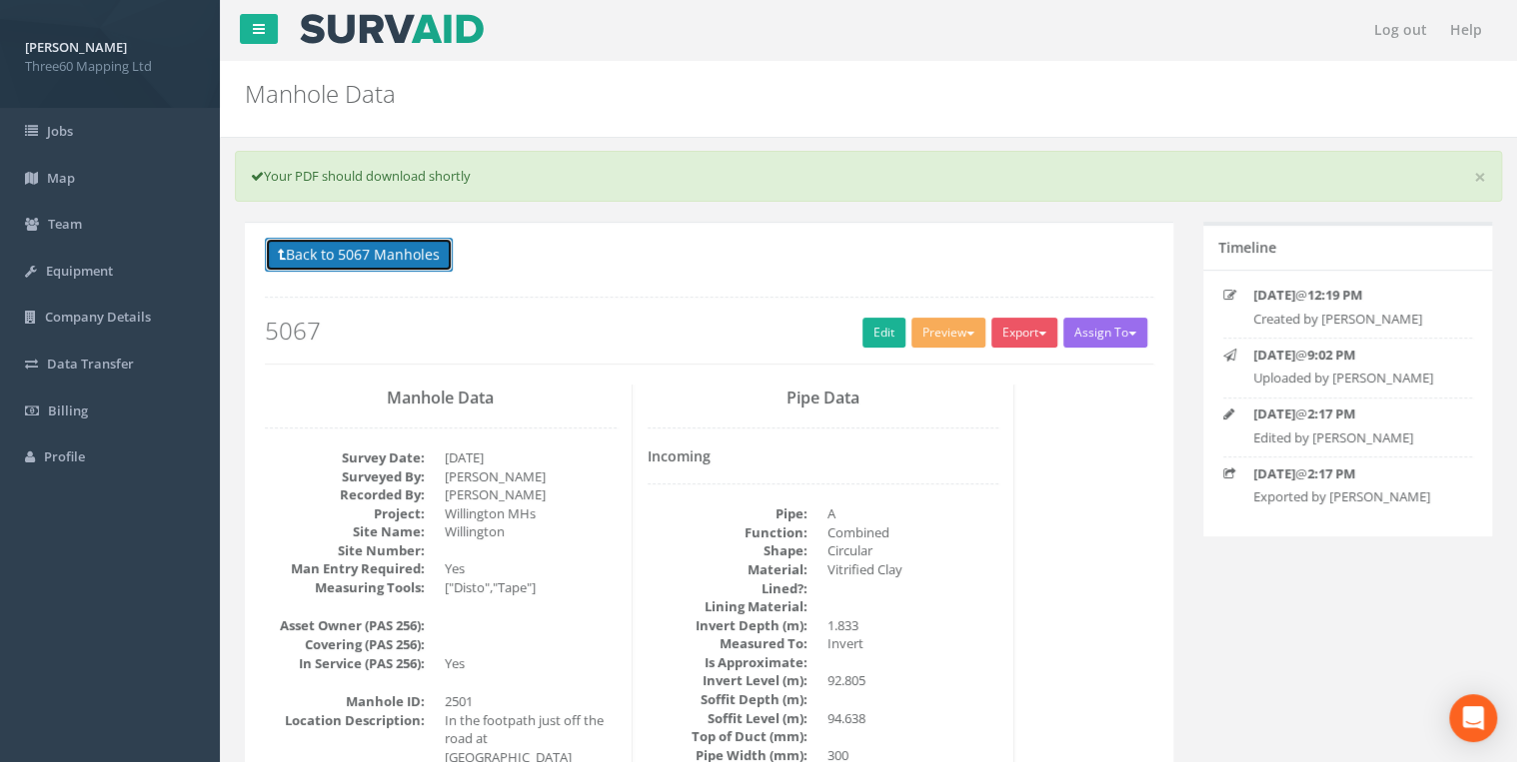
click at [404, 248] on button "Back to 5067 Manholes" at bounding box center [359, 255] width 188 height 34
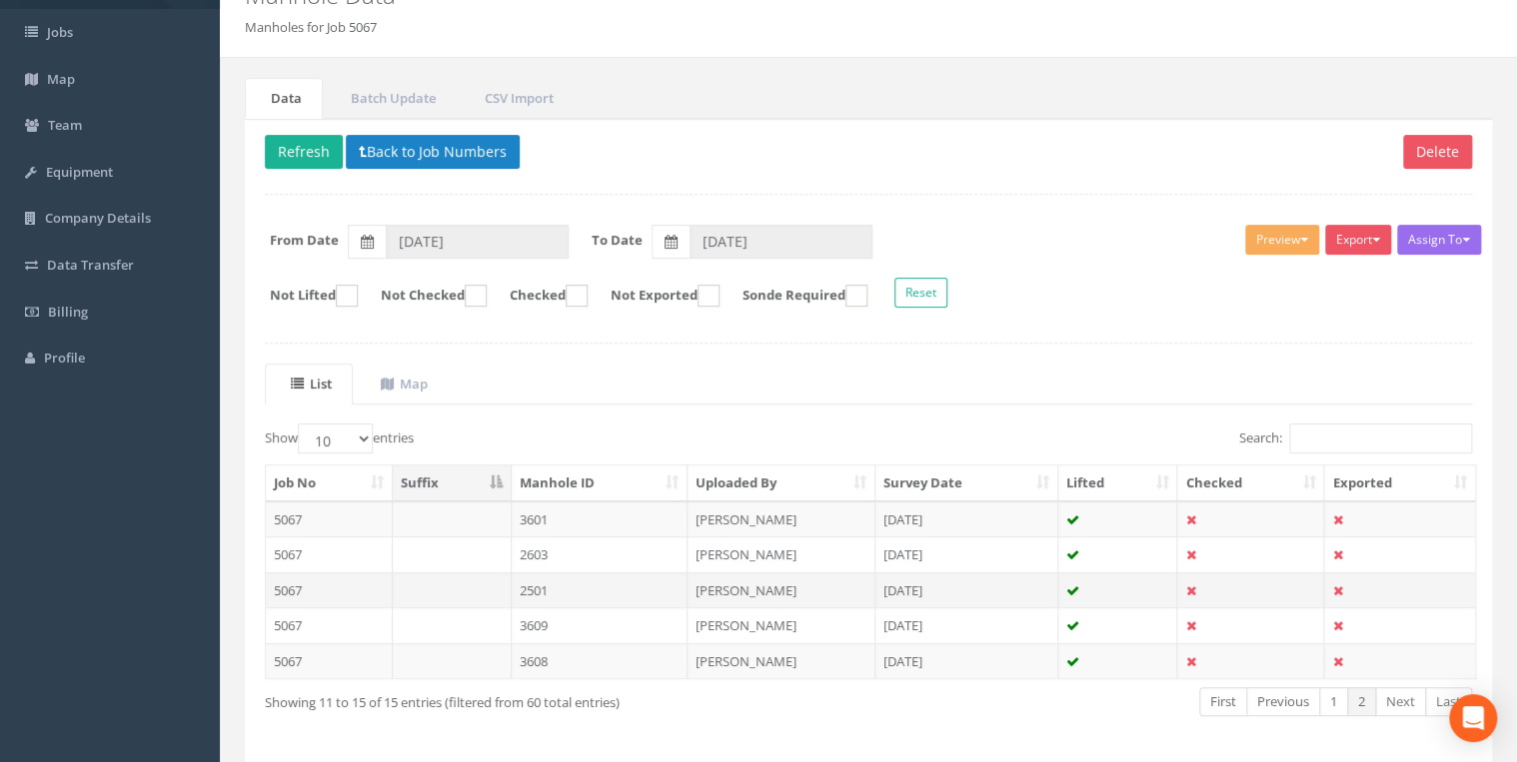
scroll to position [170, 0]
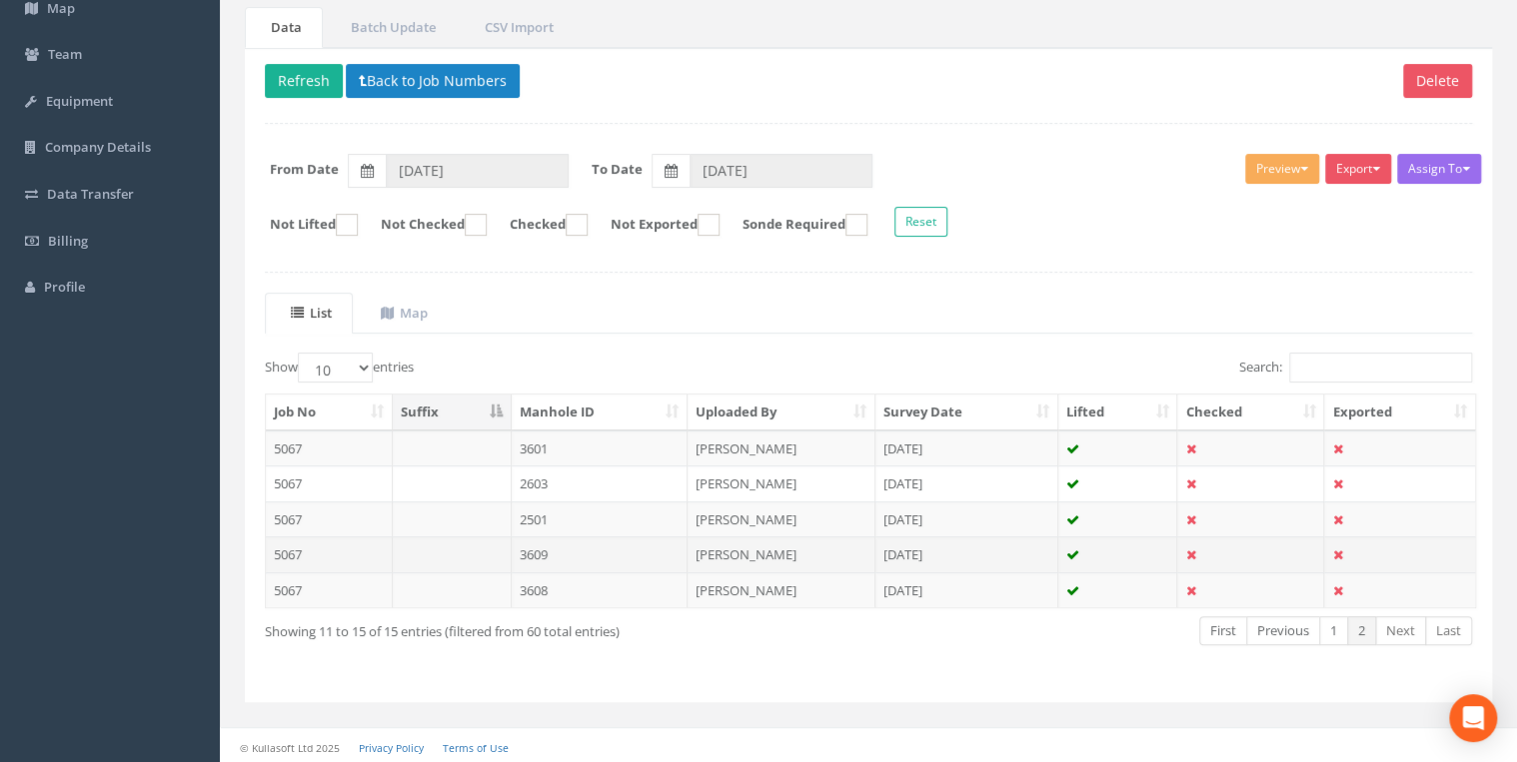
click at [548, 545] on td "3609" at bounding box center [600, 555] width 177 height 36
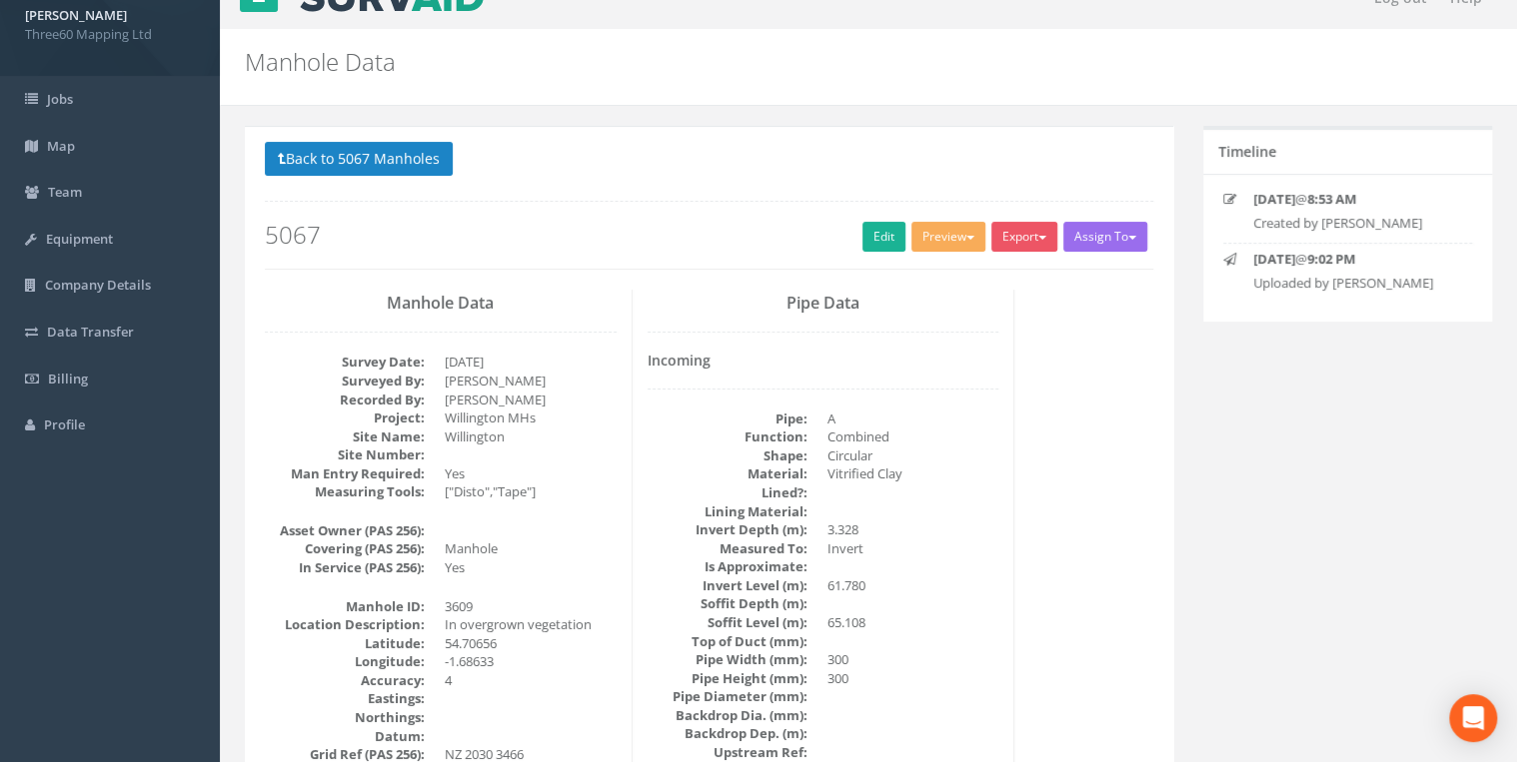
scroll to position [0, 0]
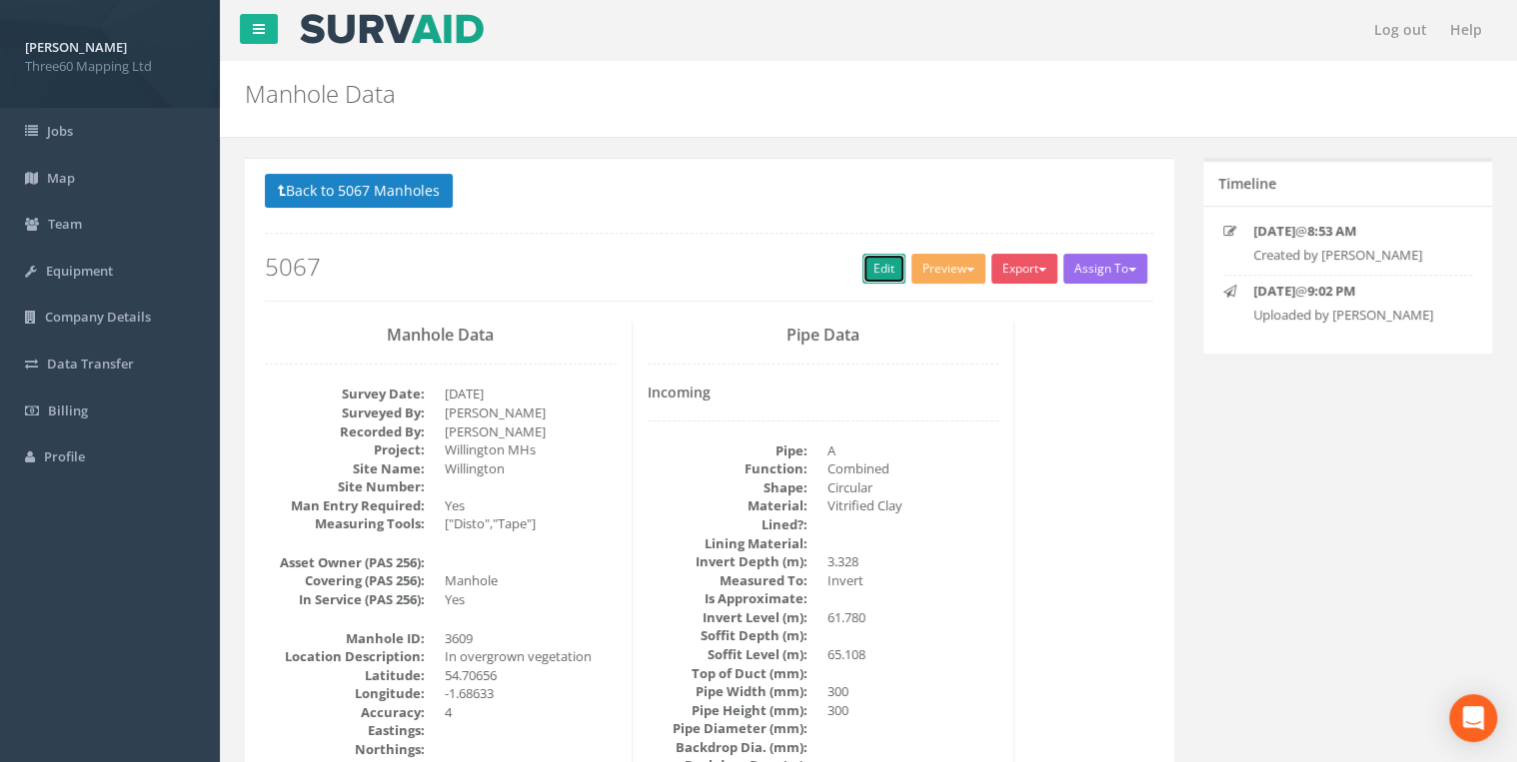
click at [868, 268] on link "Edit" at bounding box center [883, 269] width 43 height 30
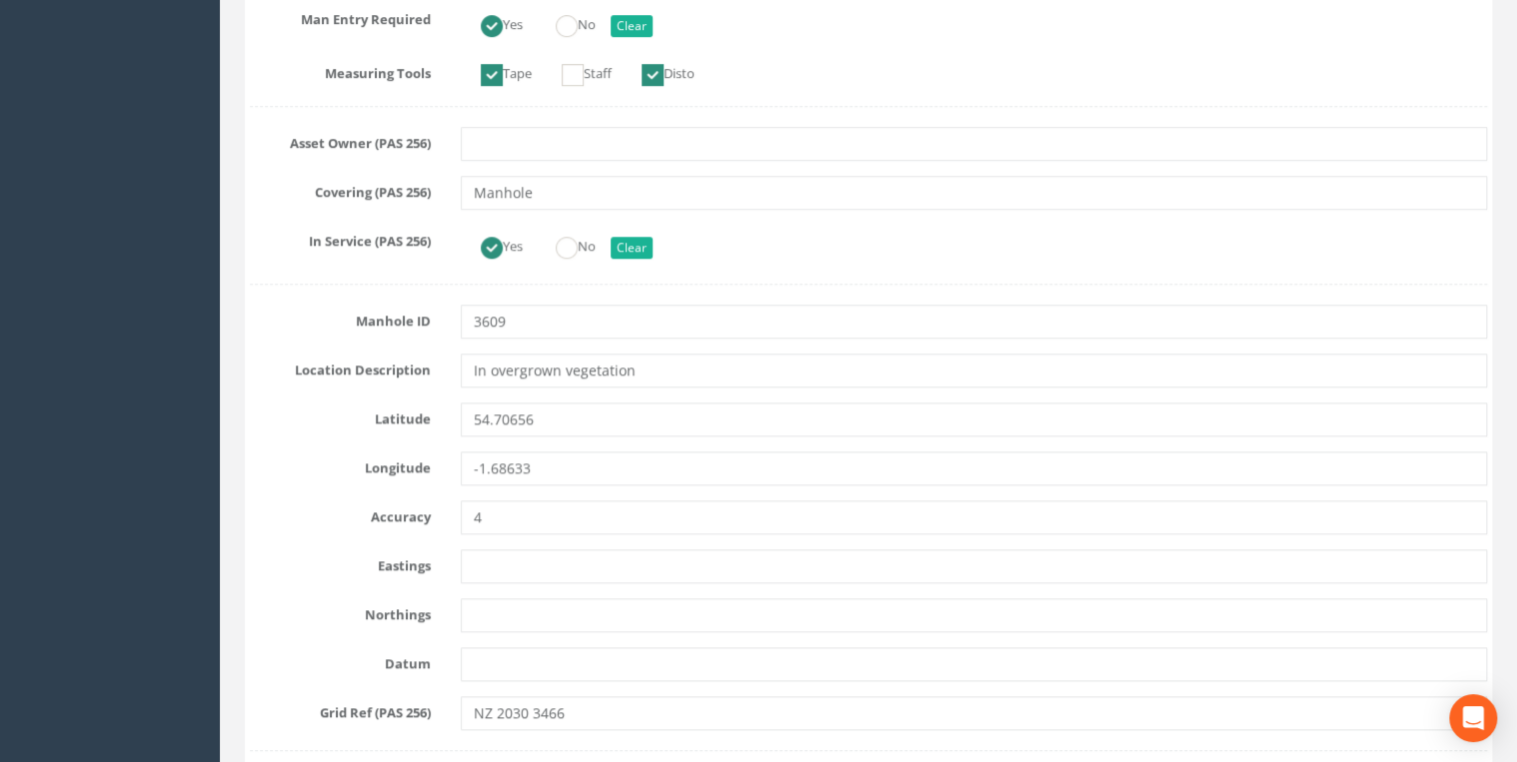
scroll to position [852, 0]
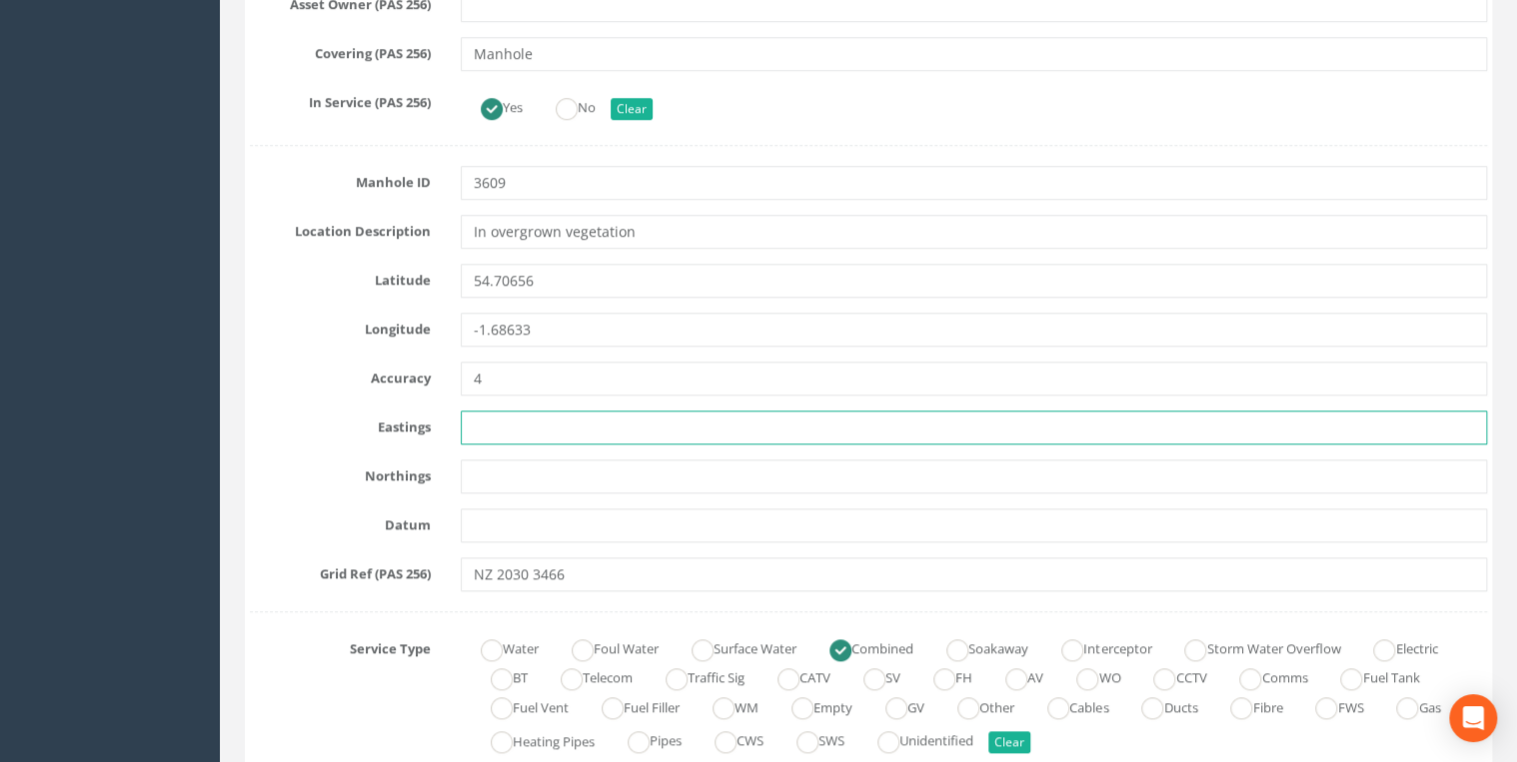
click at [500, 416] on input "text" at bounding box center [974, 428] width 1026 height 34
paste input "420312.798"
type input "420312.798"
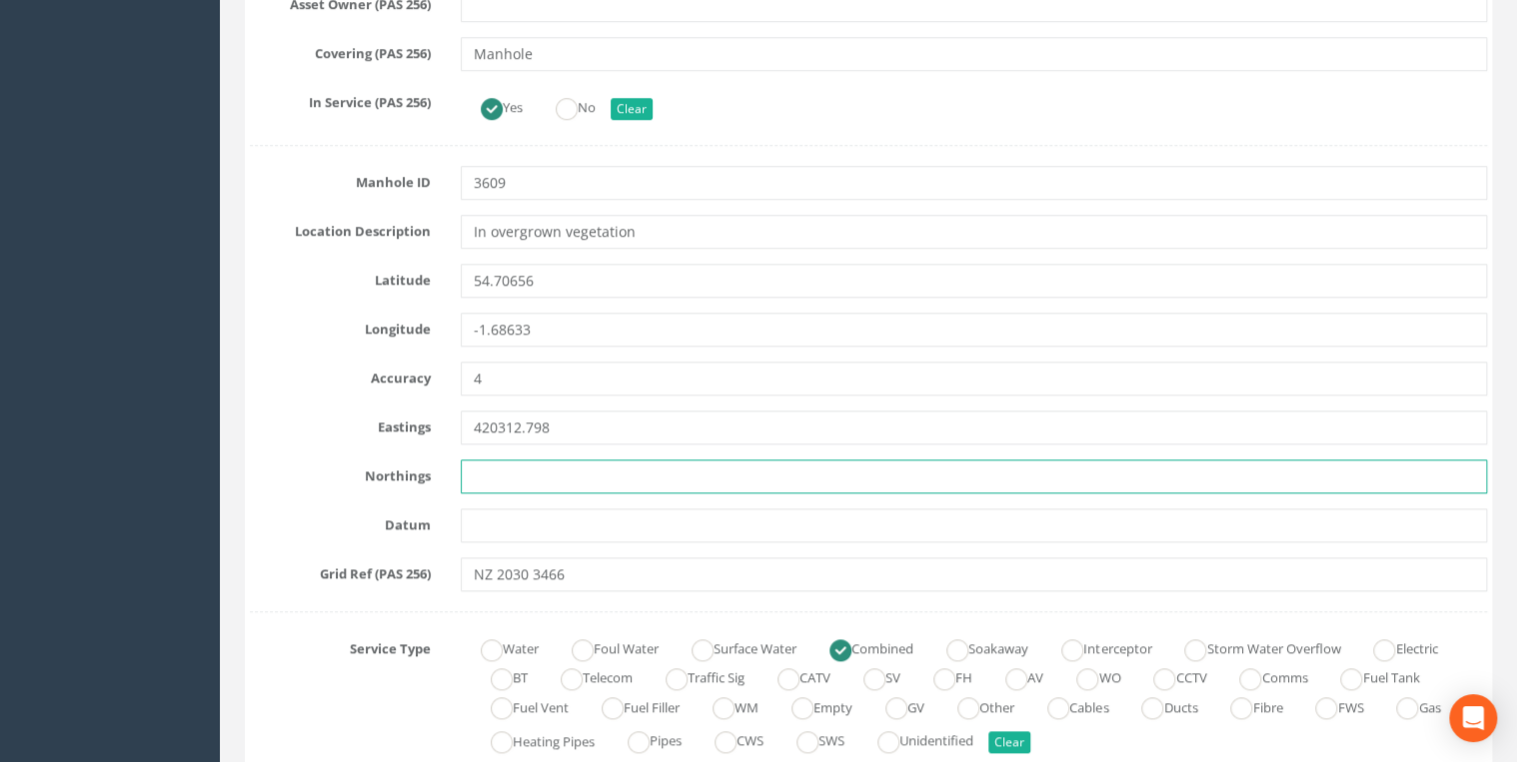
drag, startPoint x: 475, startPoint y: 472, endPoint x: 564, endPoint y: 471, distance: 88.9
click at [476, 471] on input "text" at bounding box center [974, 477] width 1026 height 34
paste input "534674.119"
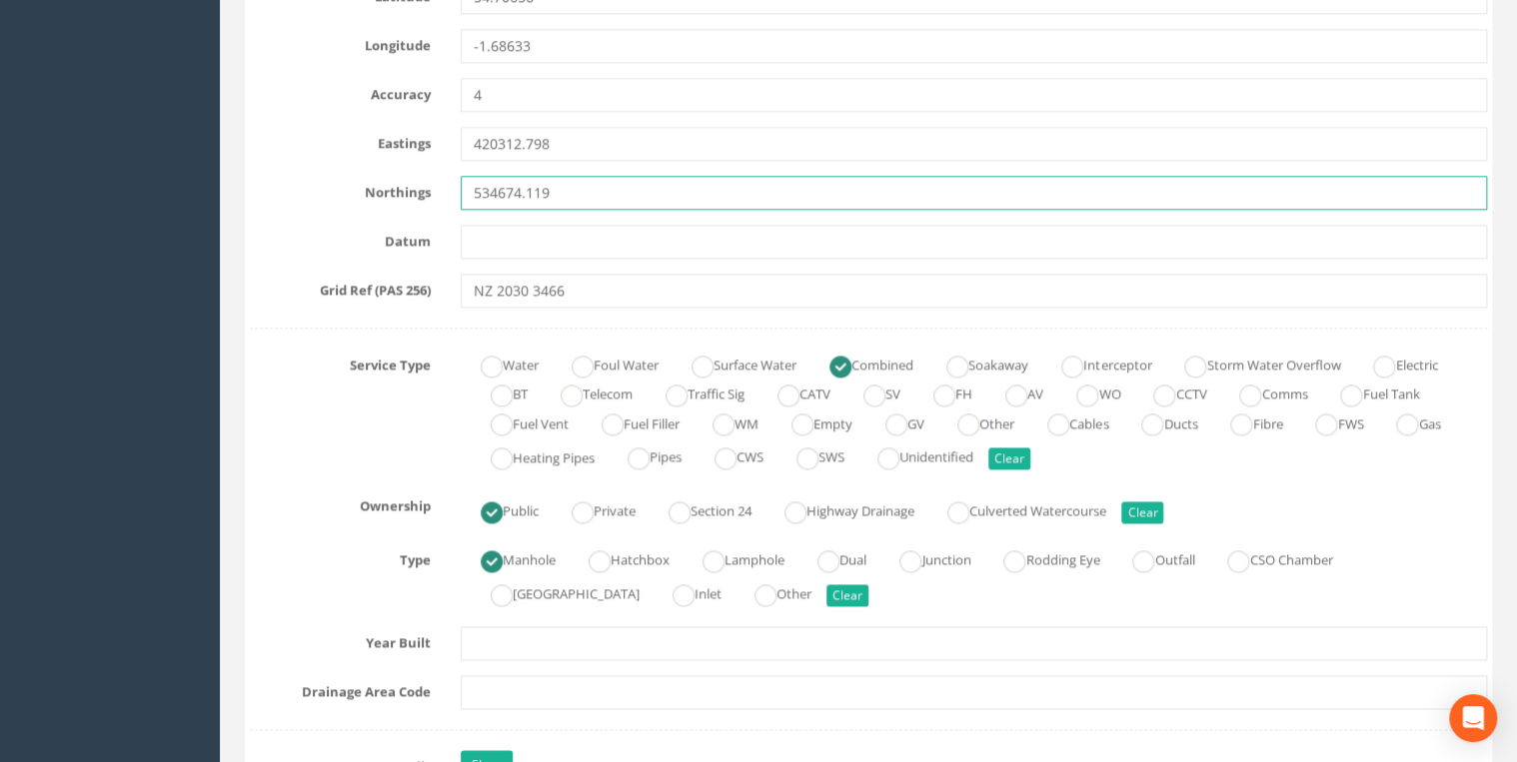
scroll to position [1172, 0]
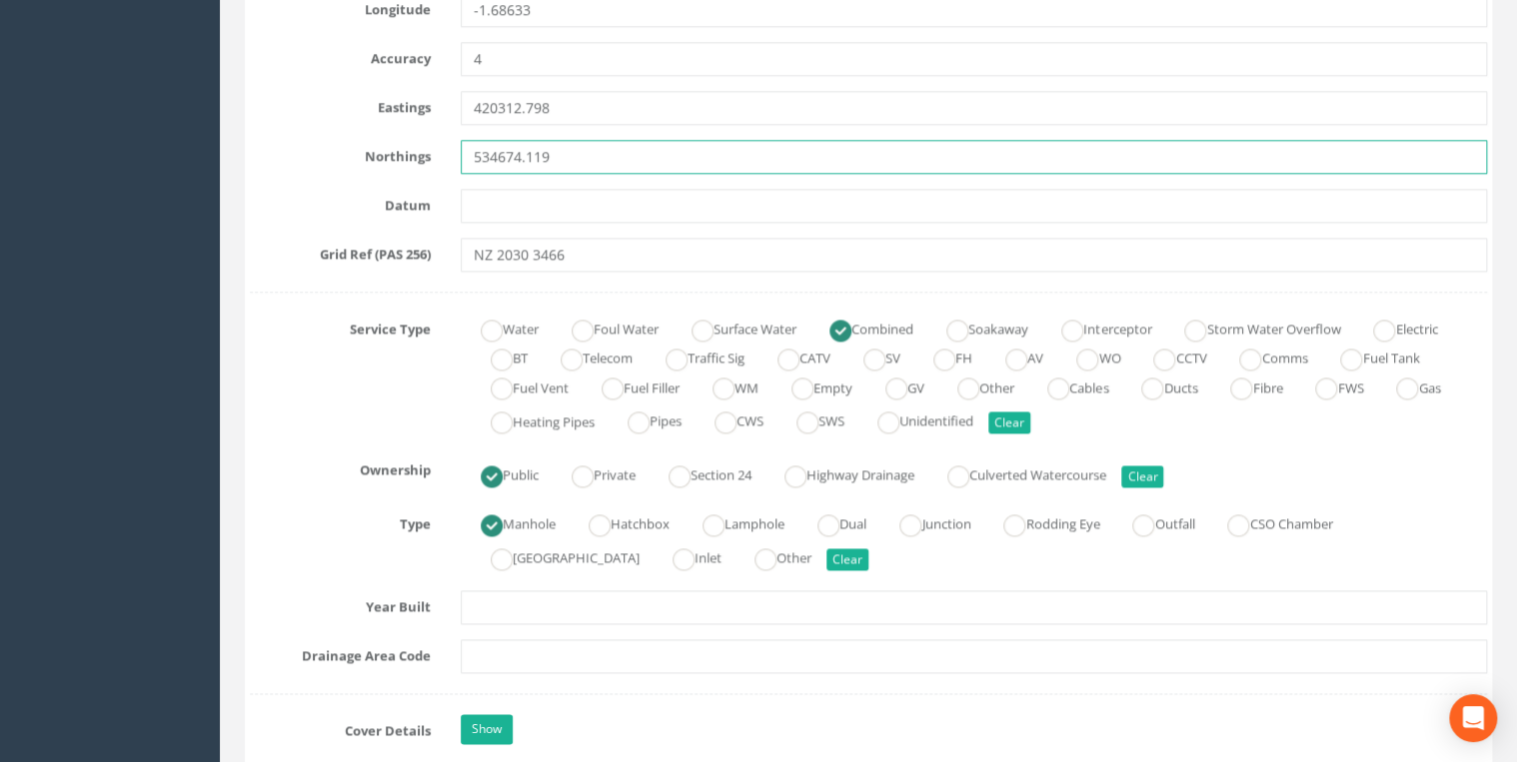
type input "534674.119"
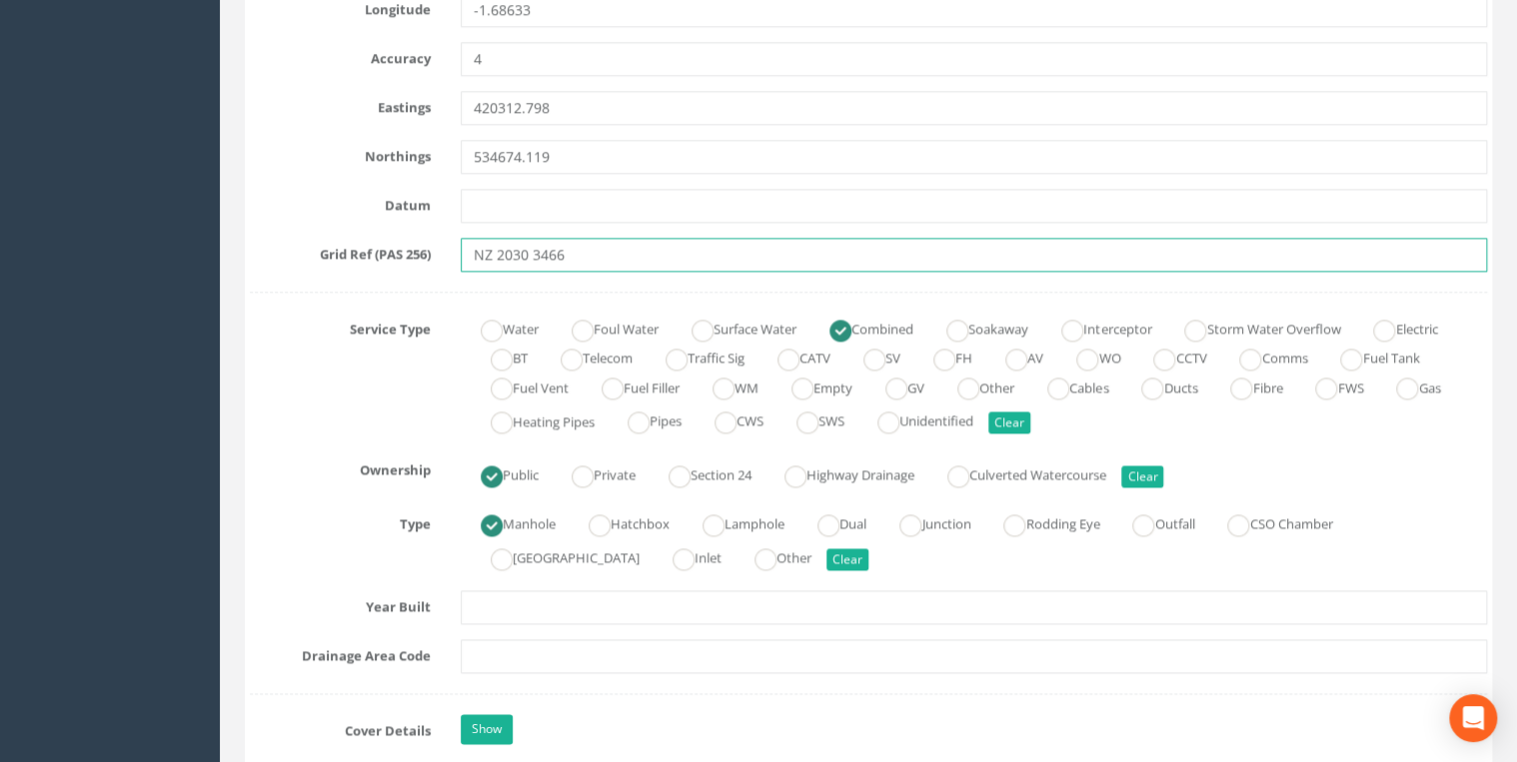
drag, startPoint x: 527, startPoint y: 256, endPoint x: 406, endPoint y: 256, distance: 120.9
click at [406, 256] on div "Grid Ref (PAS 256) NZ 2030 3466" at bounding box center [868, 255] width 1267 height 34
click at [601, 248] on input "NZ 2030 3466" at bounding box center [974, 255] width 1026 height 34
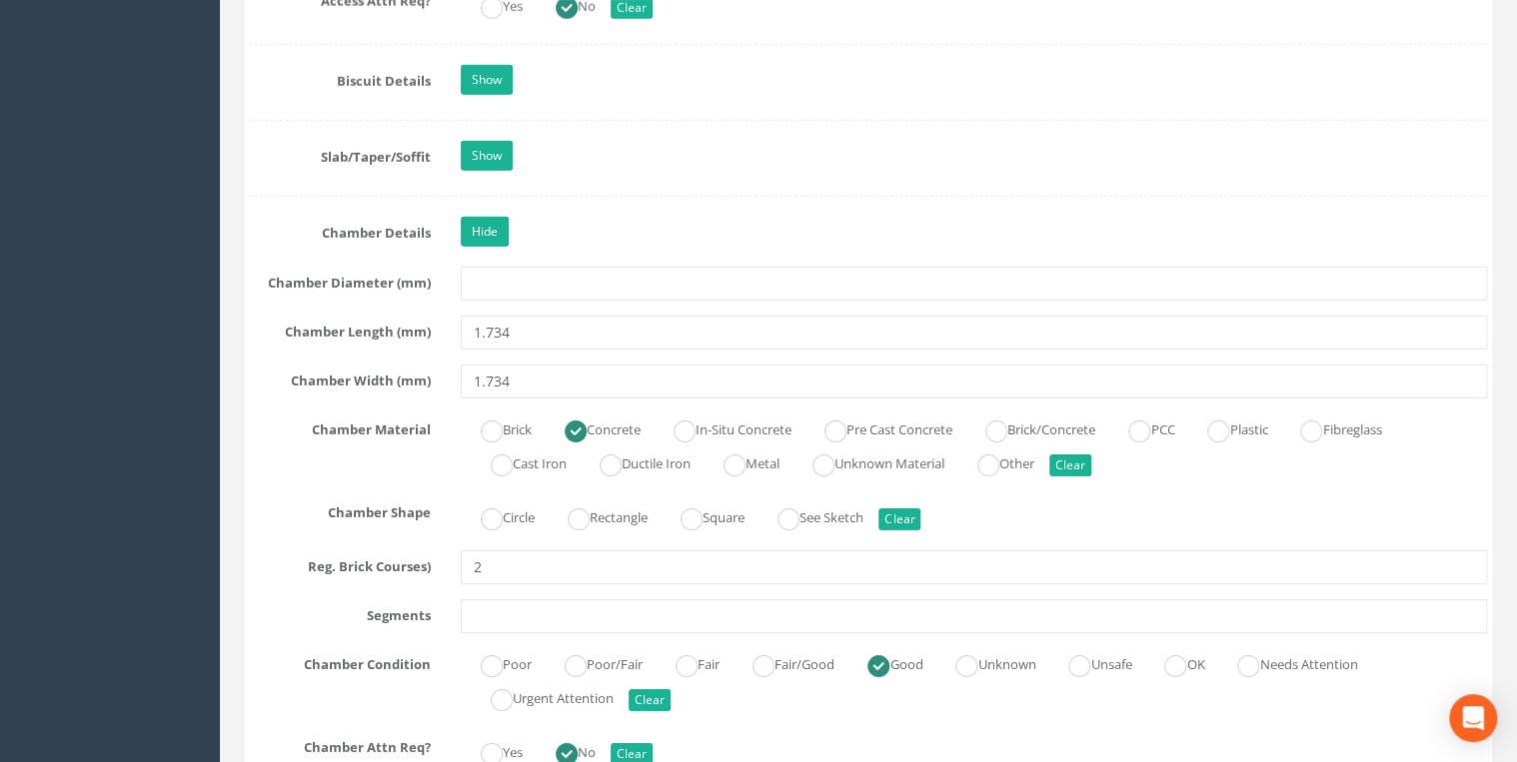
scroll to position [2983, 0]
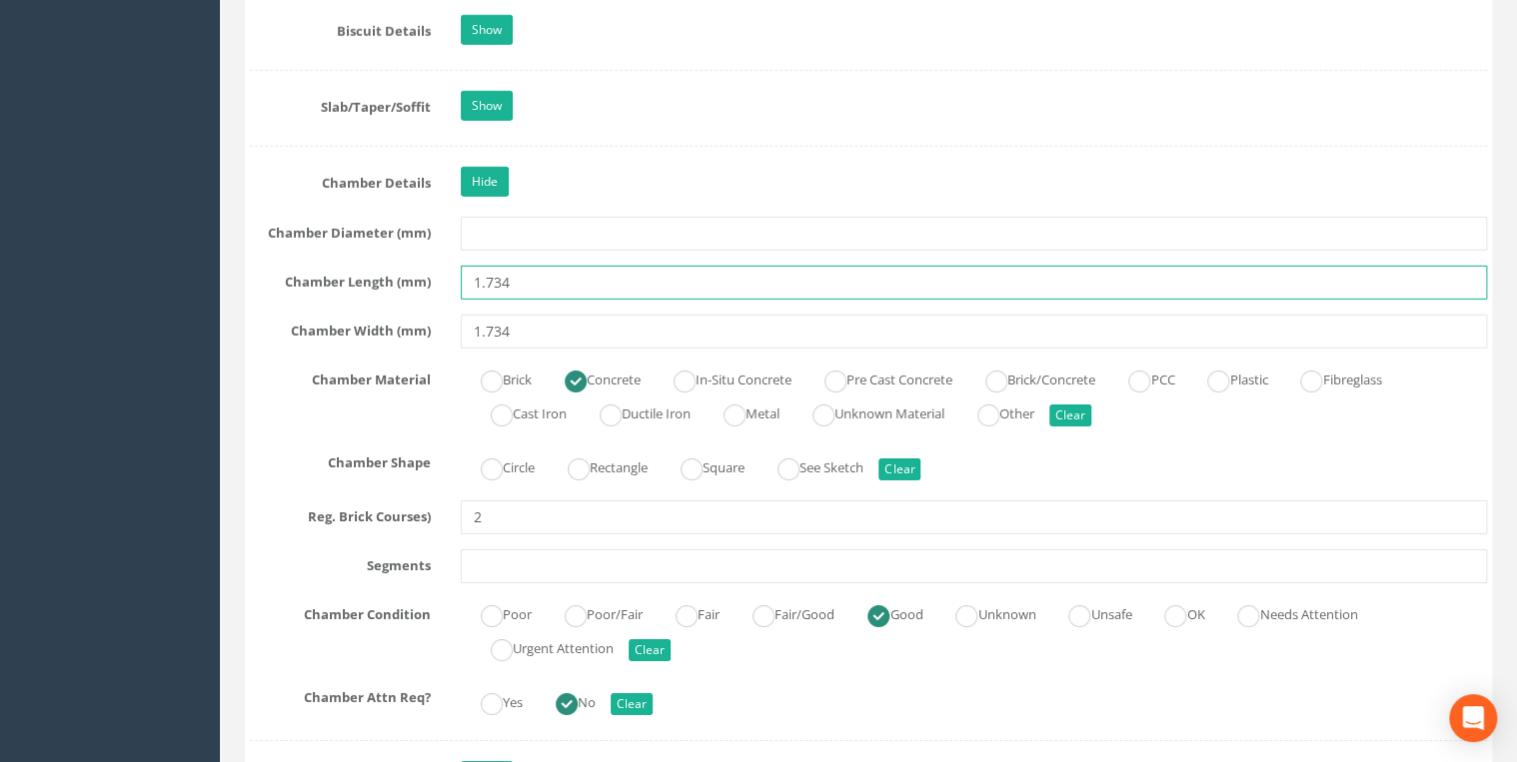
click at [488, 280] on input "1.734" at bounding box center [974, 283] width 1026 height 34
type input "1734"
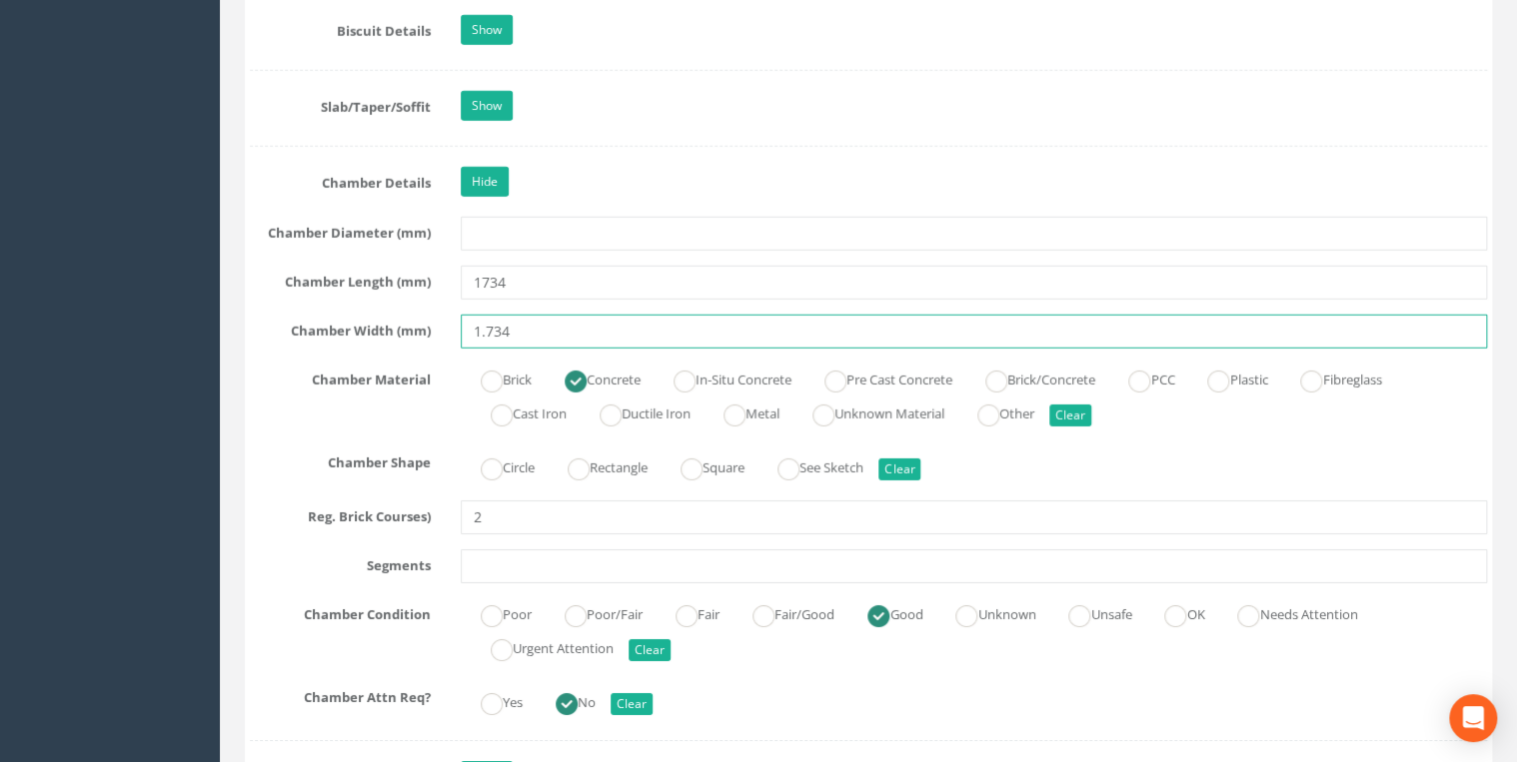
click at [490, 323] on input "1.734" at bounding box center [974, 332] width 1026 height 34
click at [489, 324] on input "1.734" at bounding box center [974, 332] width 1026 height 34
click at [558, 318] on input "1734" at bounding box center [974, 332] width 1026 height 34
type input "1734"
click at [566, 251] on div "Job Number 5067 Job Number Suffix Survey Date [DATE] Surveyed By [PERSON_NAME] …" at bounding box center [868, 651] width 1237 height 6617
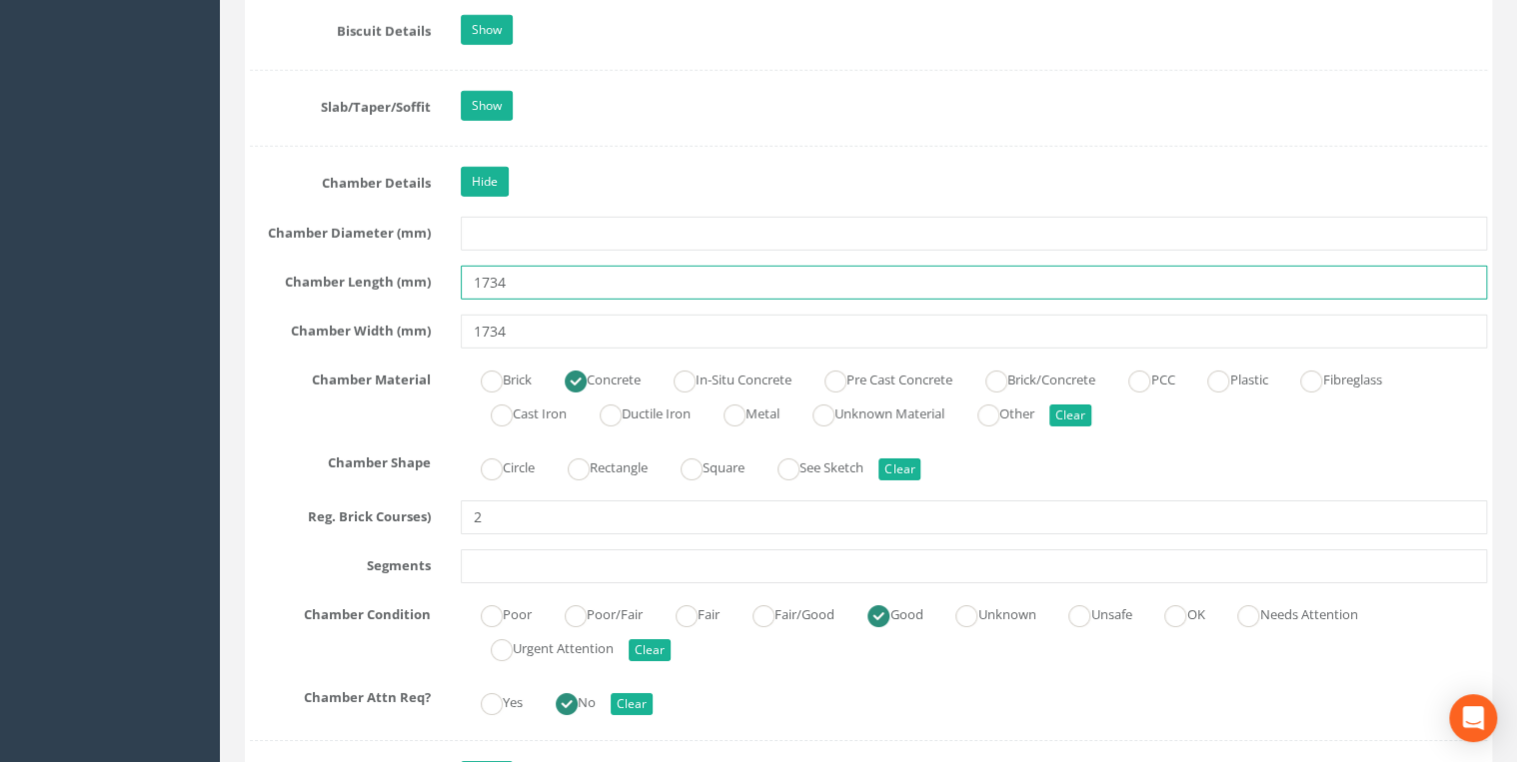
click at [564, 266] on input "1734" at bounding box center [974, 283] width 1026 height 34
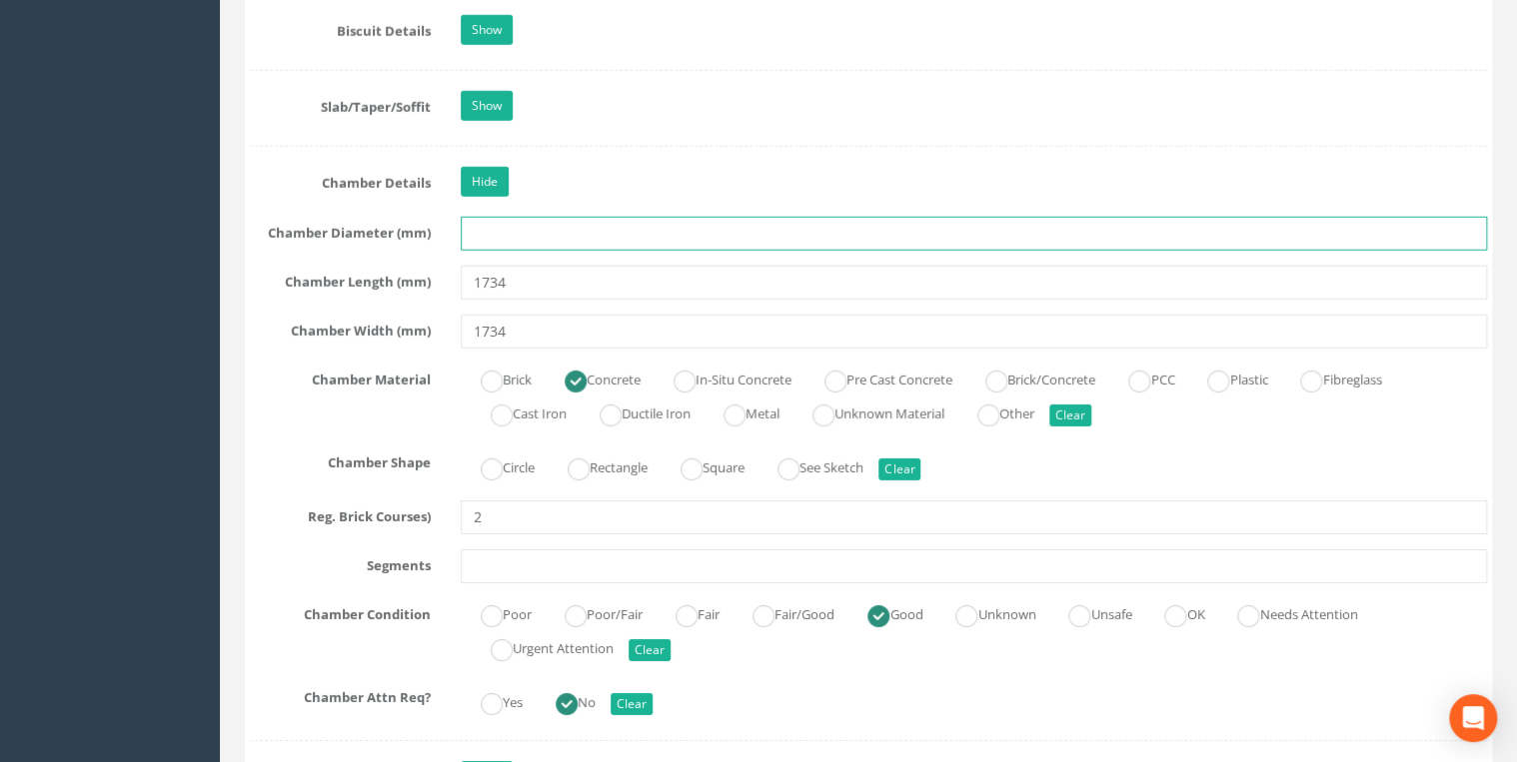
click at [556, 224] on input "text" at bounding box center [974, 234] width 1026 height 34
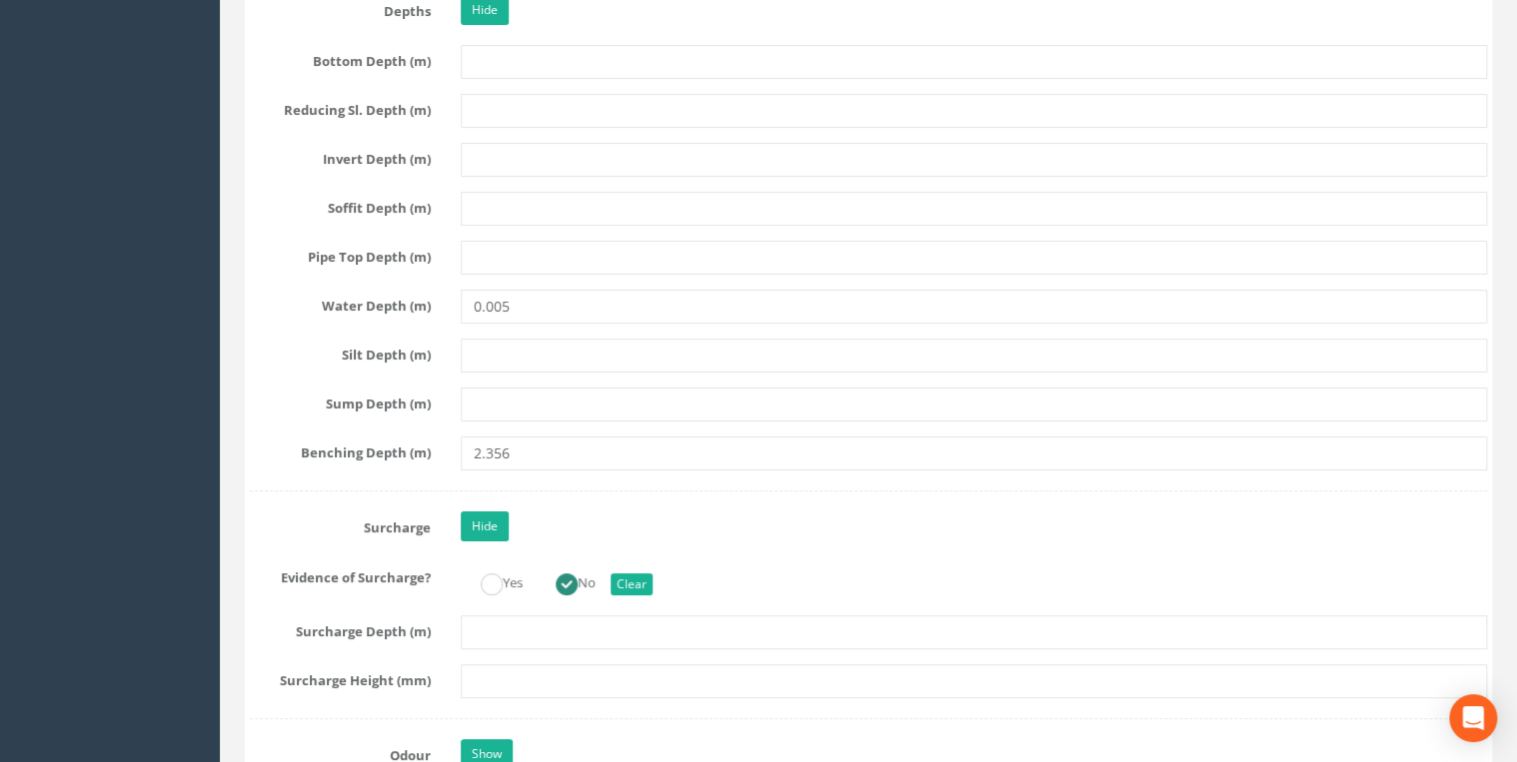
scroll to position [3837, 0]
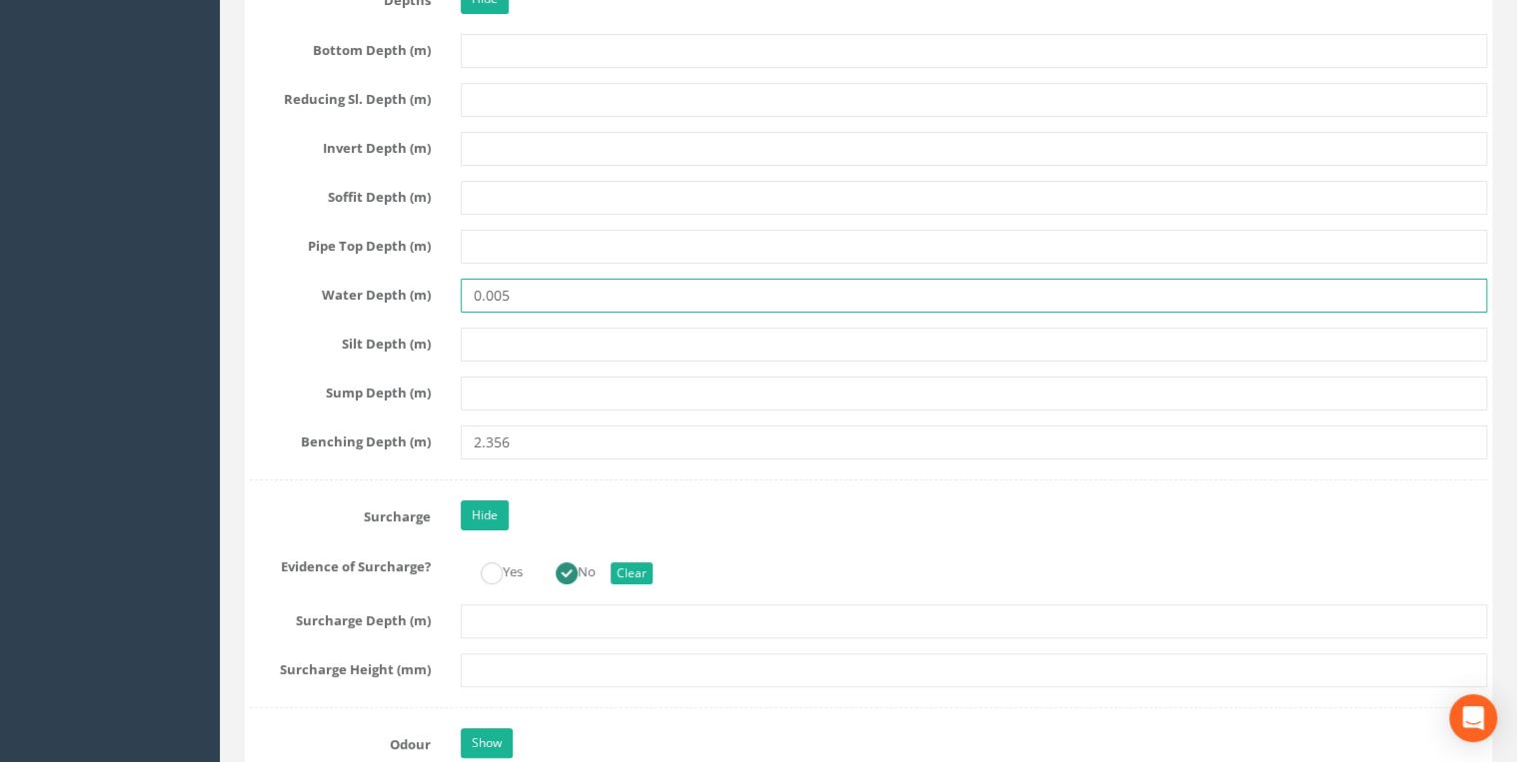
drag, startPoint x: 504, startPoint y: 286, endPoint x: 468, endPoint y: 285, distance: 36.0
click at [468, 285] on input "0.005" at bounding box center [974, 296] width 1026 height 34
type input "5"
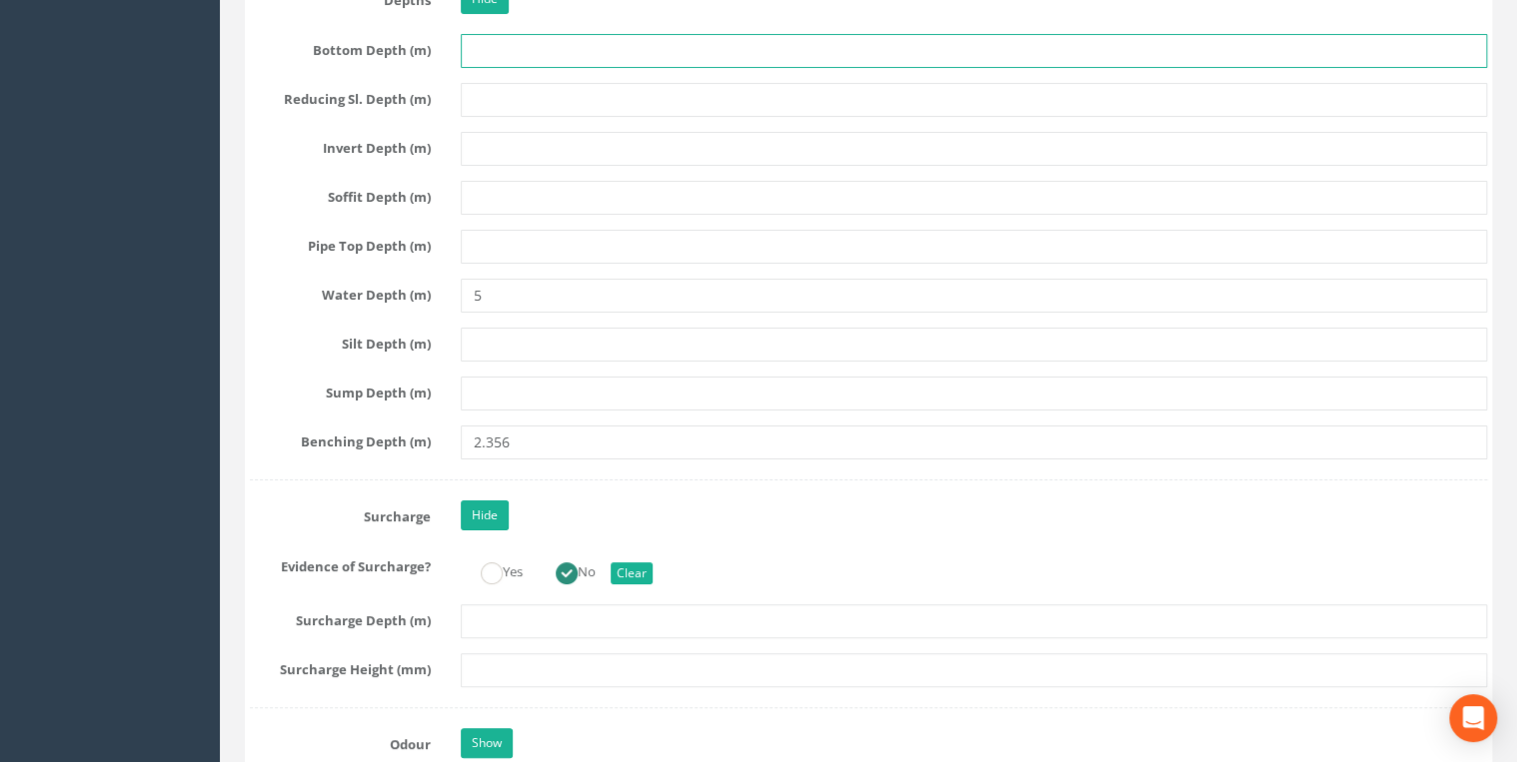
click at [464, 43] on input "text" at bounding box center [974, 51] width 1026 height 34
type input "2356"
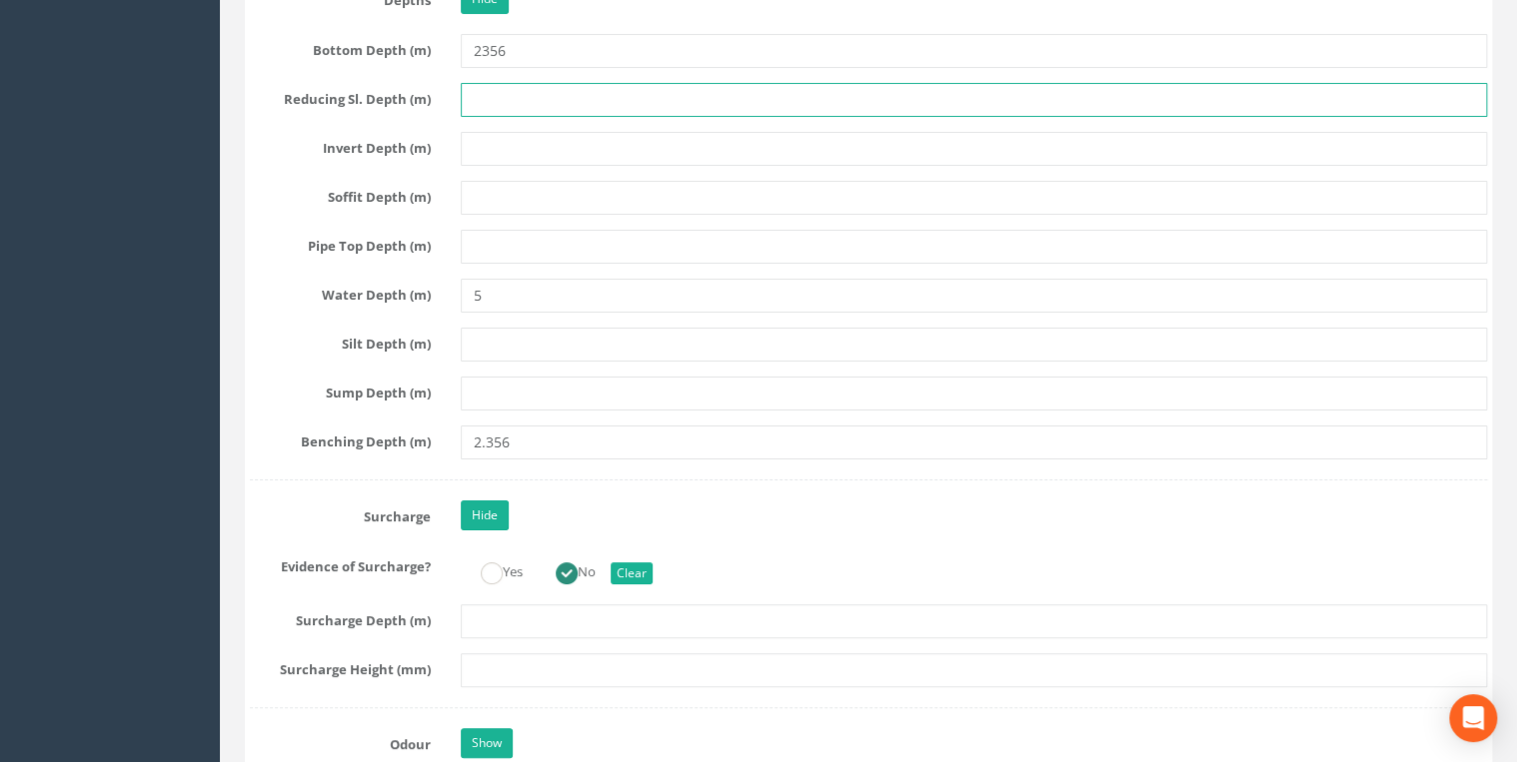
click at [497, 83] on input "text" at bounding box center [974, 100] width 1026 height 34
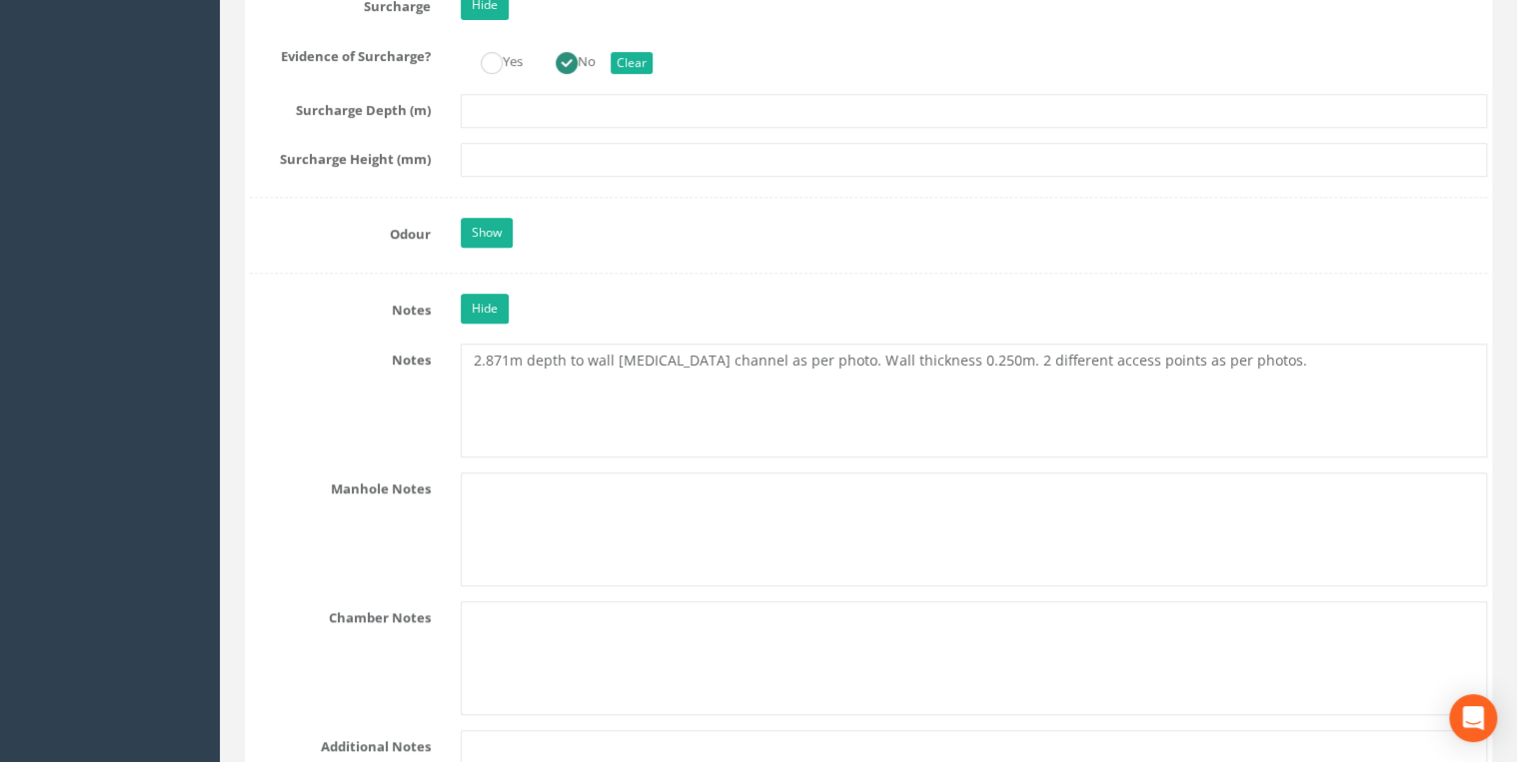
scroll to position [4369, 0]
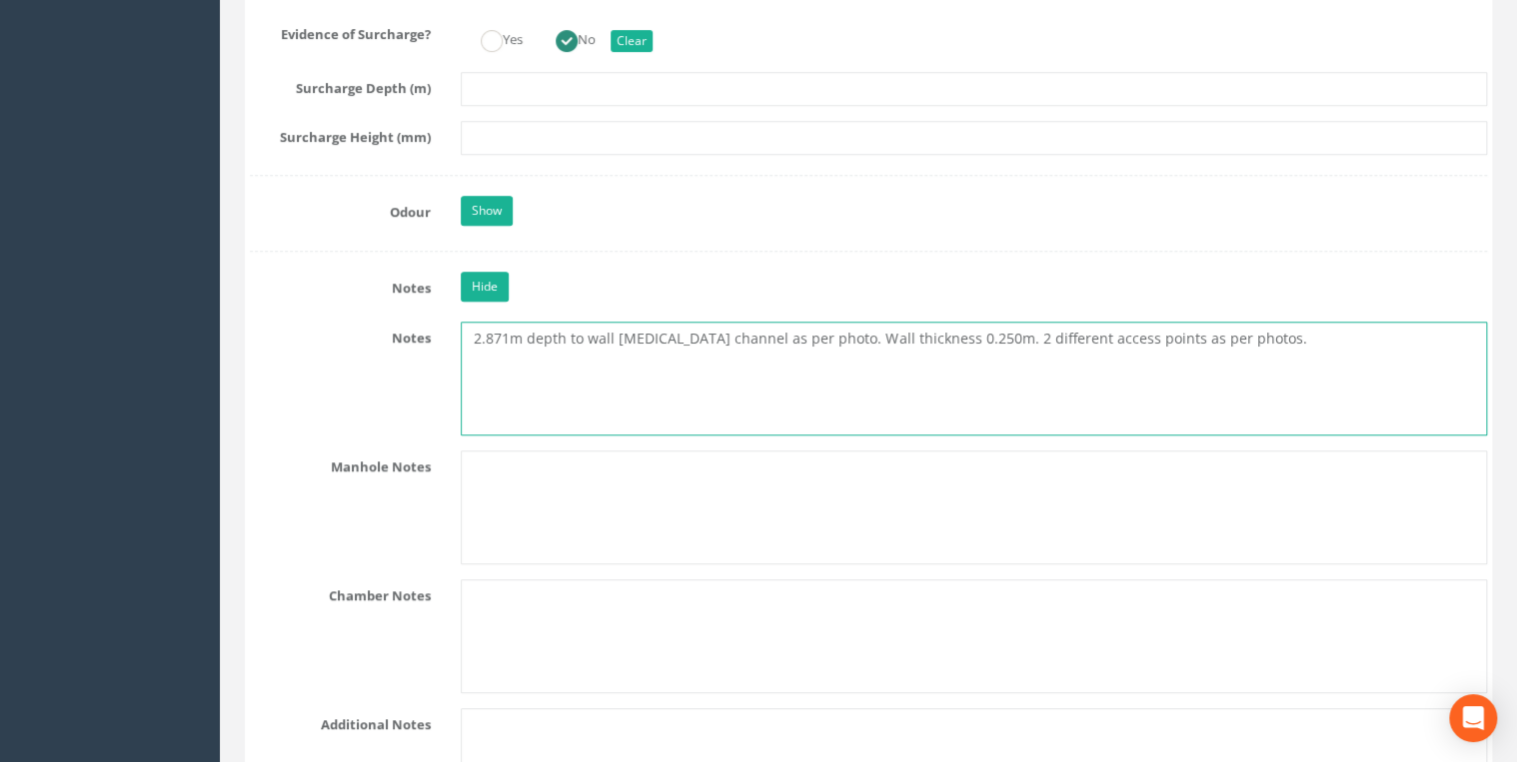
click at [473, 328] on textarea "2.871m depth to wall [MEDICAL_DATA] channel as per photo. Wall thickness 0.250m…" at bounding box center [974, 379] width 1026 height 114
paste textarea "NZ 2030 3466"
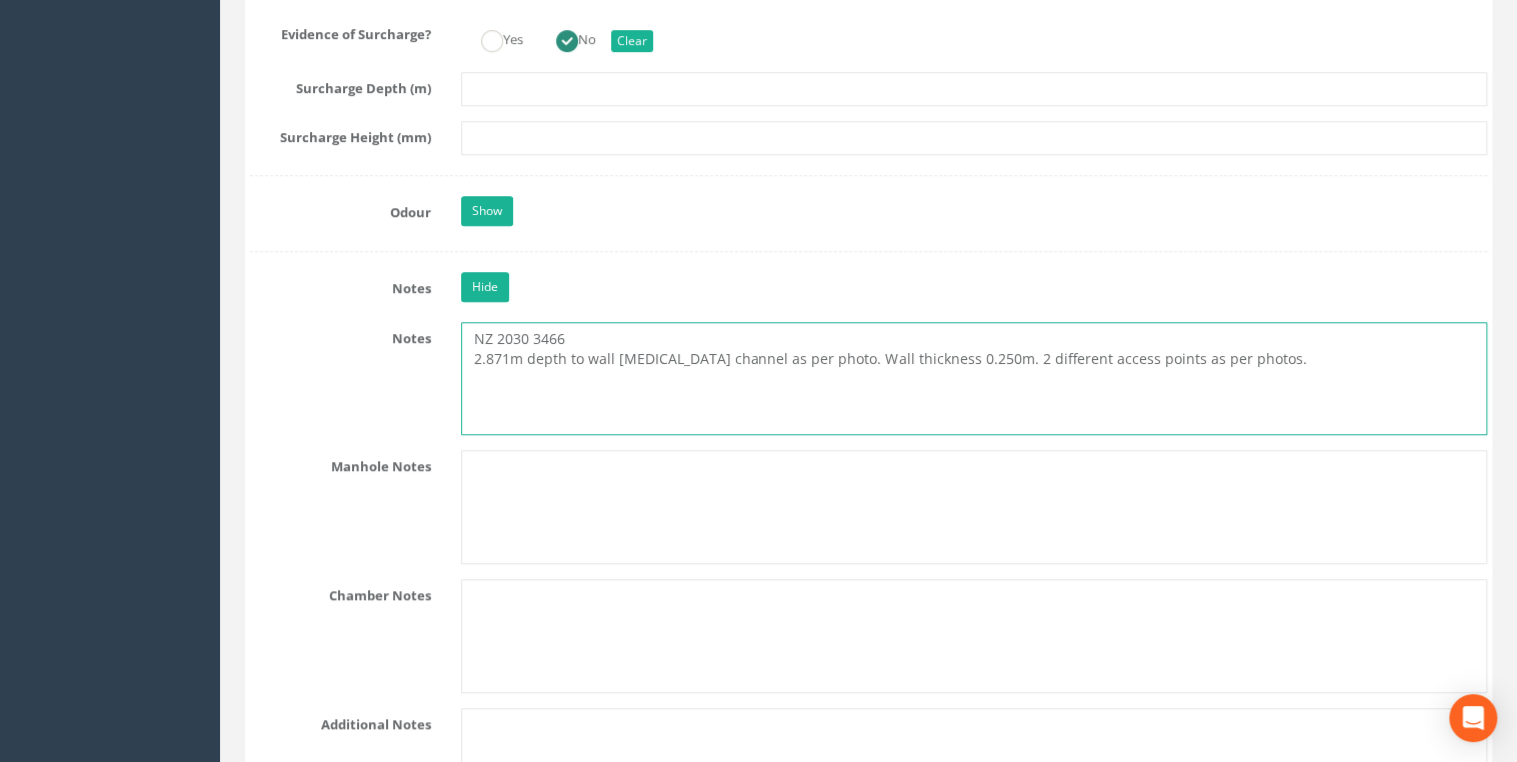
click at [504, 380] on textarea "NZ 2030 3466 2.871m depth to wall [MEDICAL_DATA] channel as per photo. Wall thi…" at bounding box center [974, 379] width 1026 height 114
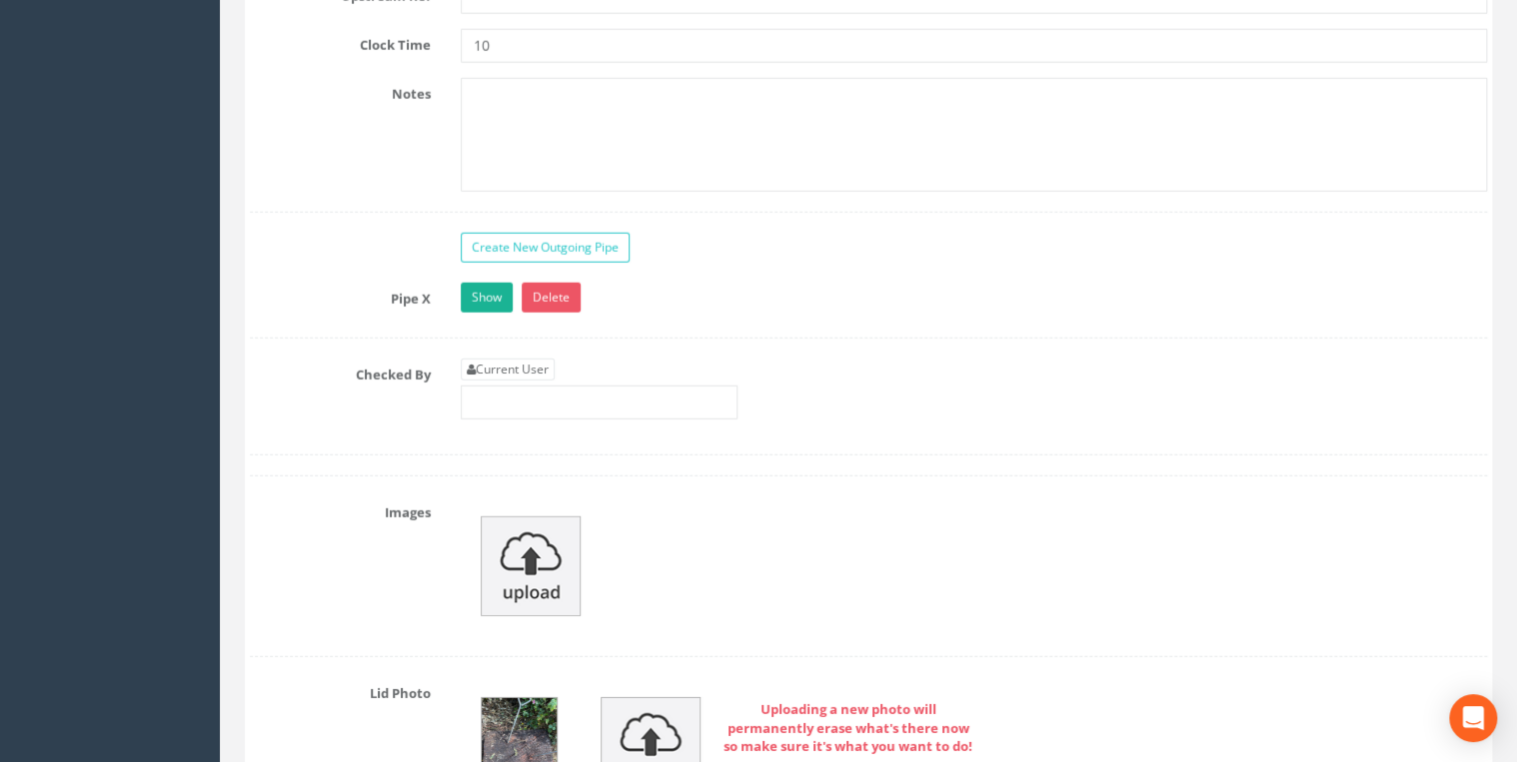
scroll to position [6500, 0]
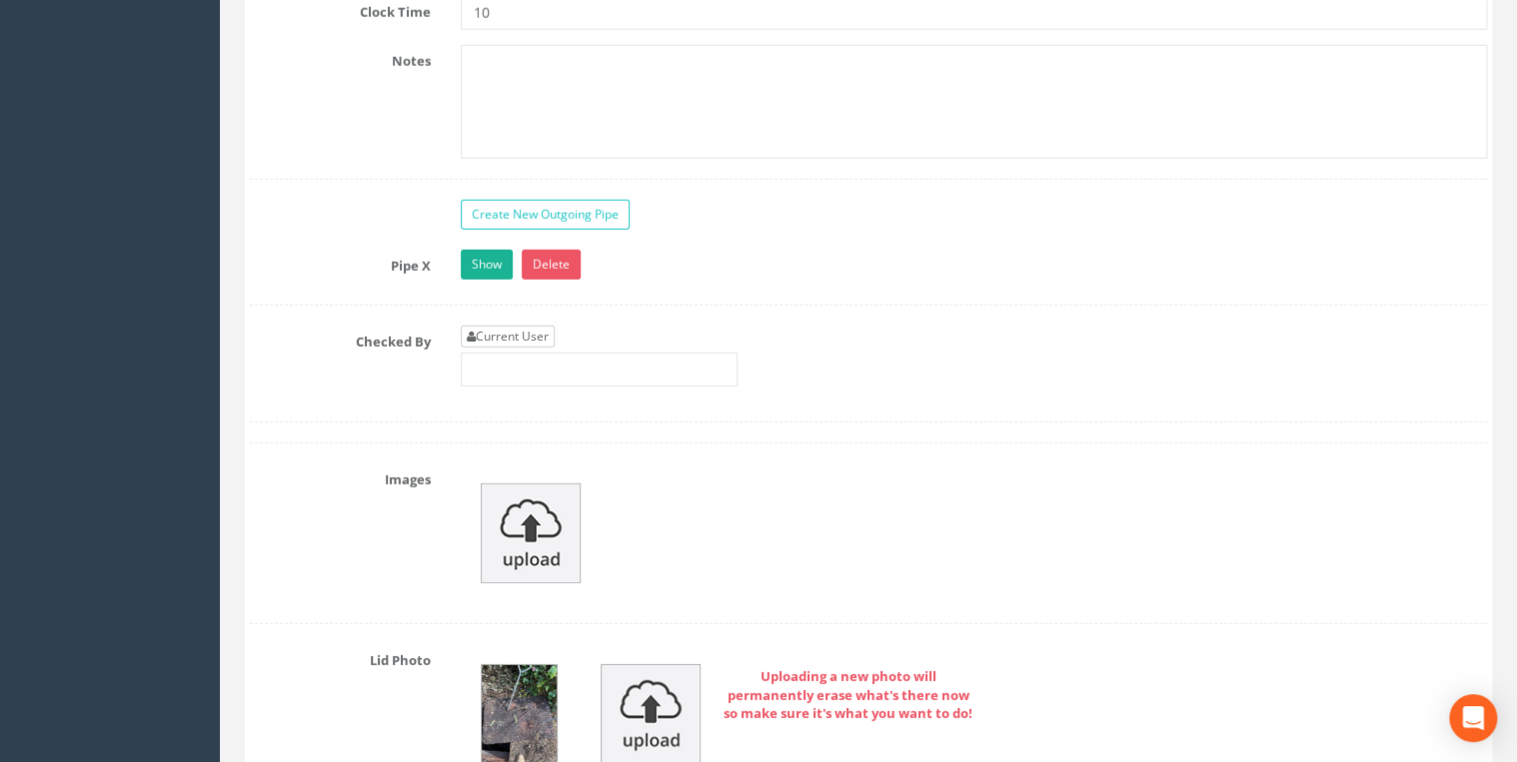
type textarea "NZ 2030 3466 2.871m depth to wall [MEDICAL_DATA] channel as per photo. Wall thi…"
click at [482, 326] on link "Current User" at bounding box center [508, 337] width 94 height 22
type input "[PERSON_NAME]"
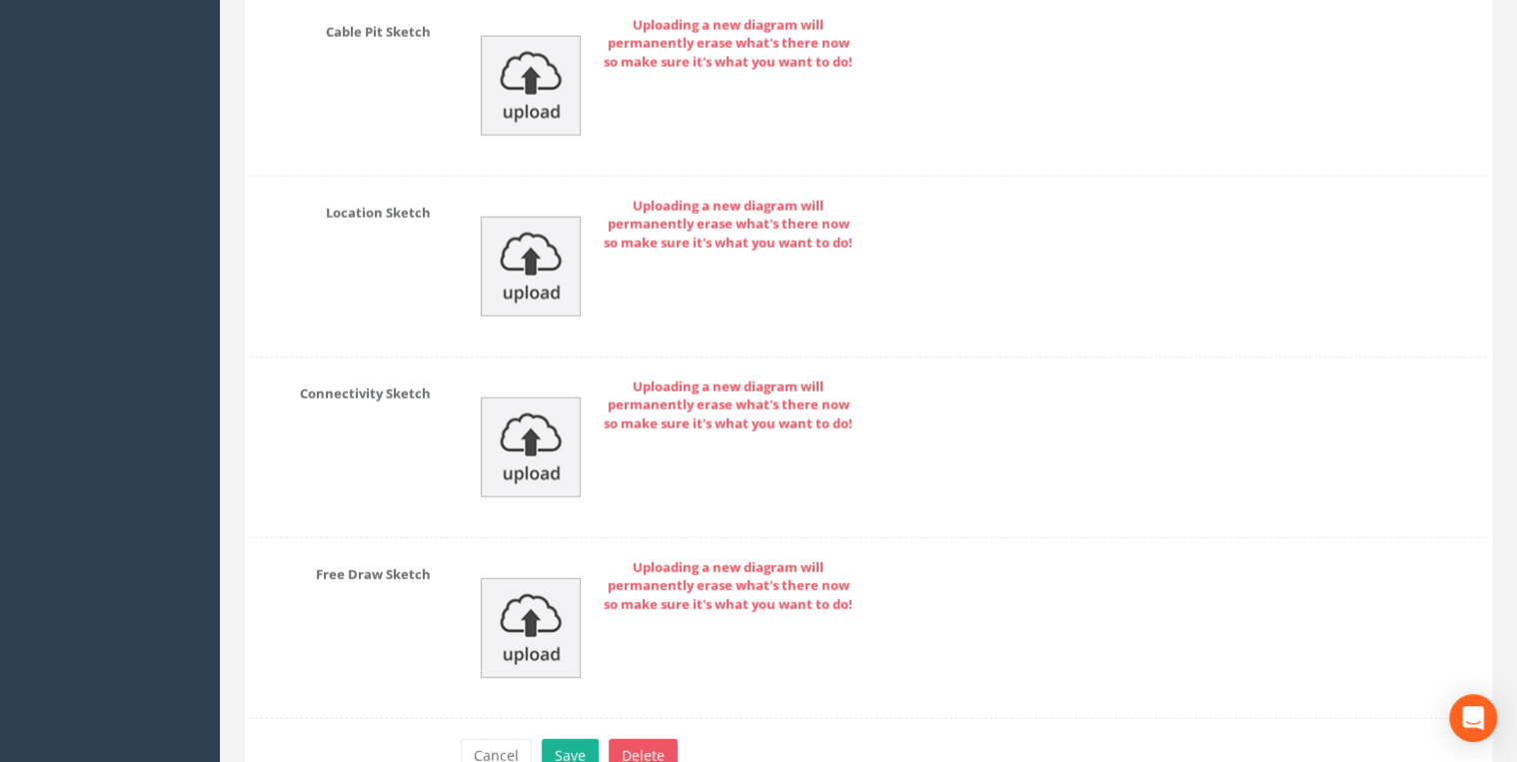
scroll to position [9933, 0]
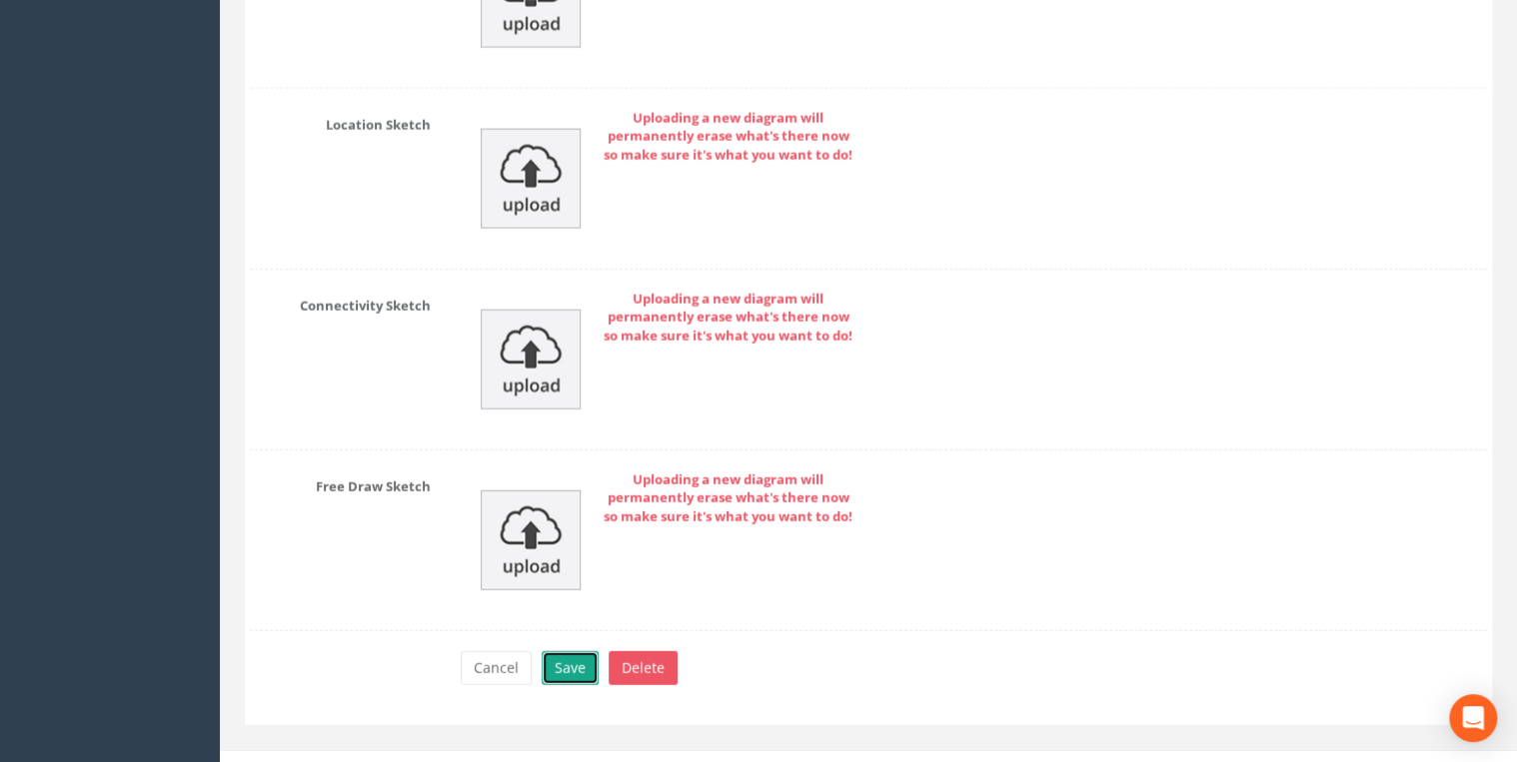
click at [577, 589] on button "Save" at bounding box center [570, 668] width 57 height 34
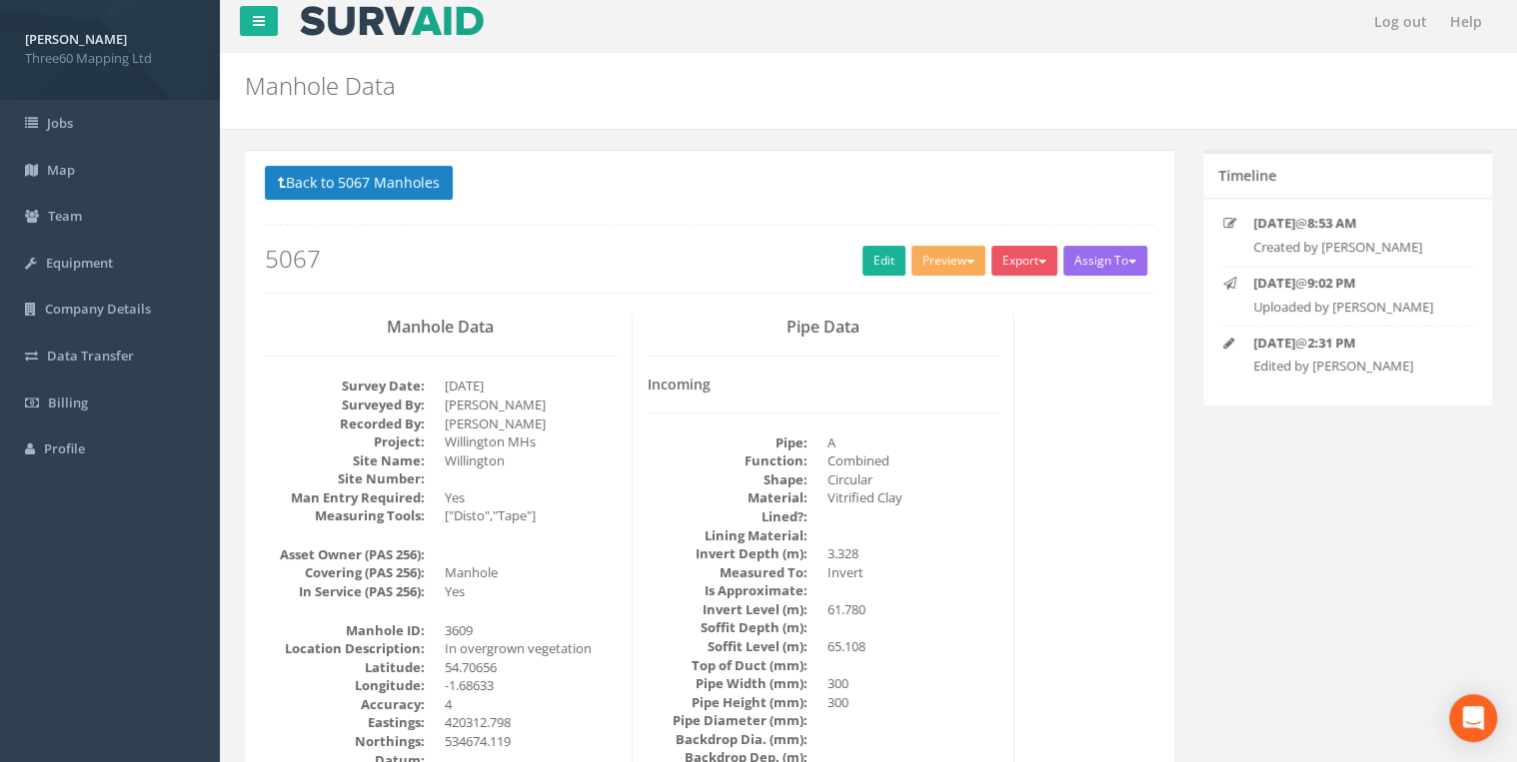
scroll to position [0, 0]
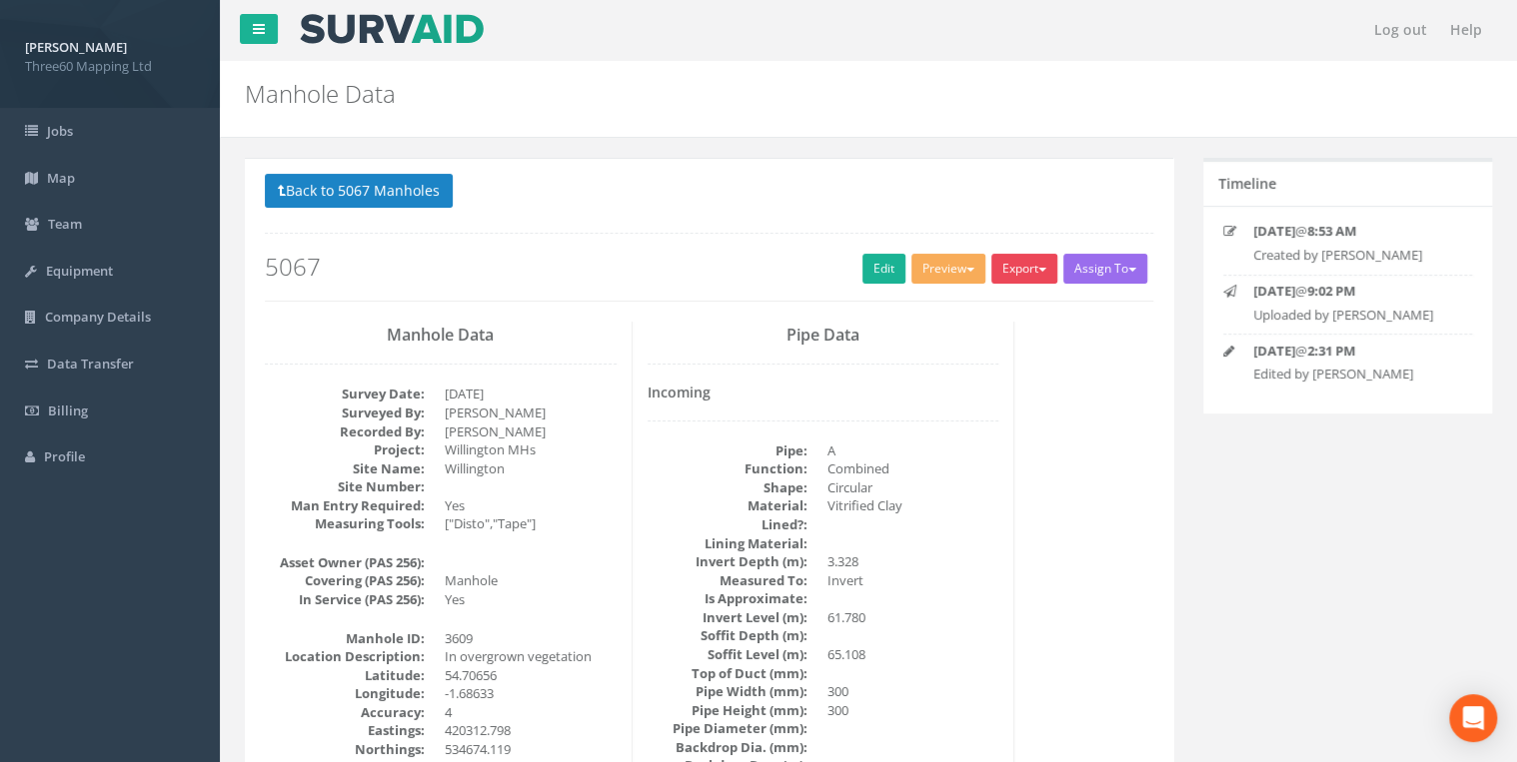
click at [1027, 275] on button "Export" at bounding box center [1024, 269] width 66 height 30
click at [961, 305] on link "360 Manhole" at bounding box center [983, 310] width 152 height 31
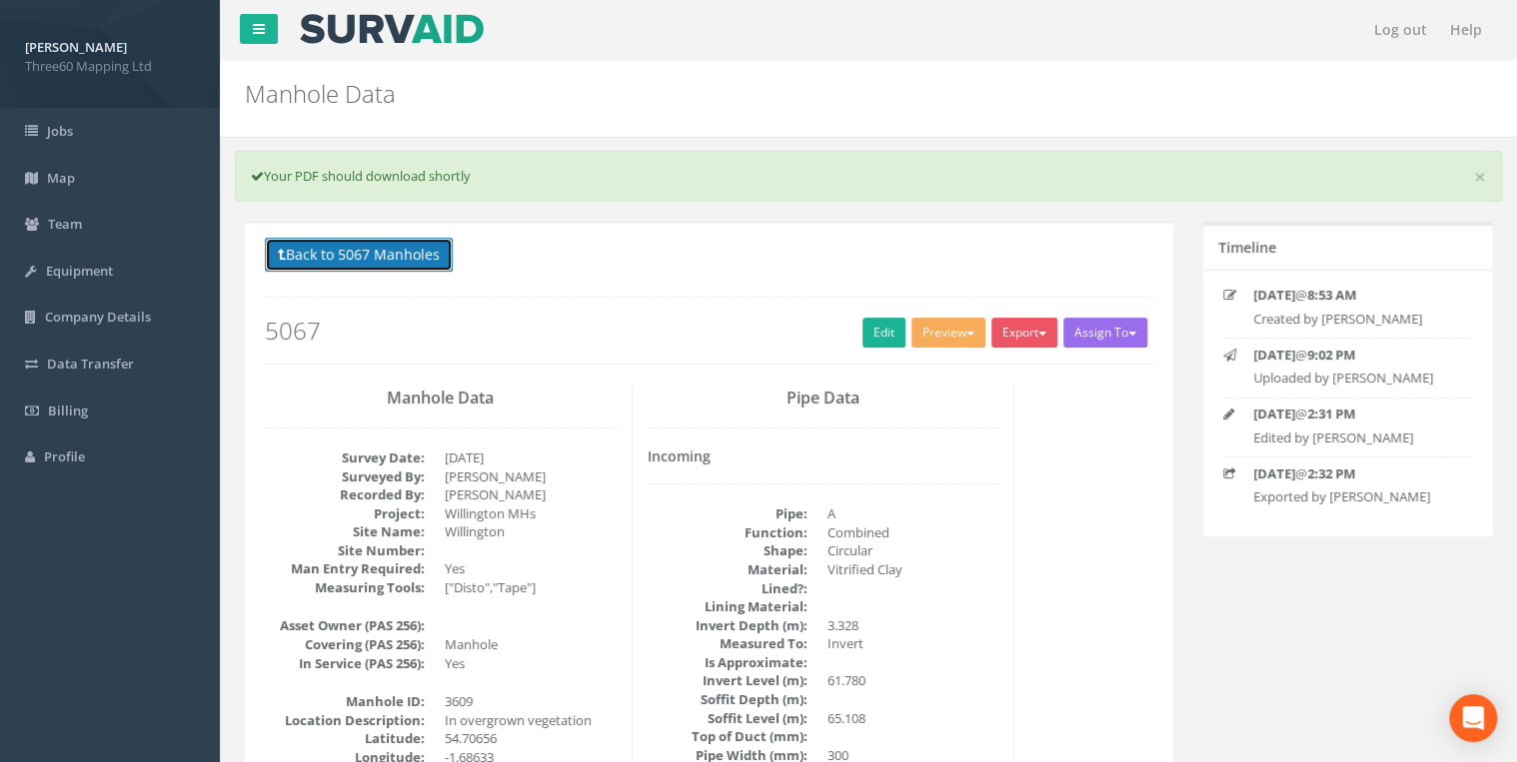
click at [444, 260] on button "Back to 5067 Manholes" at bounding box center [359, 255] width 188 height 34
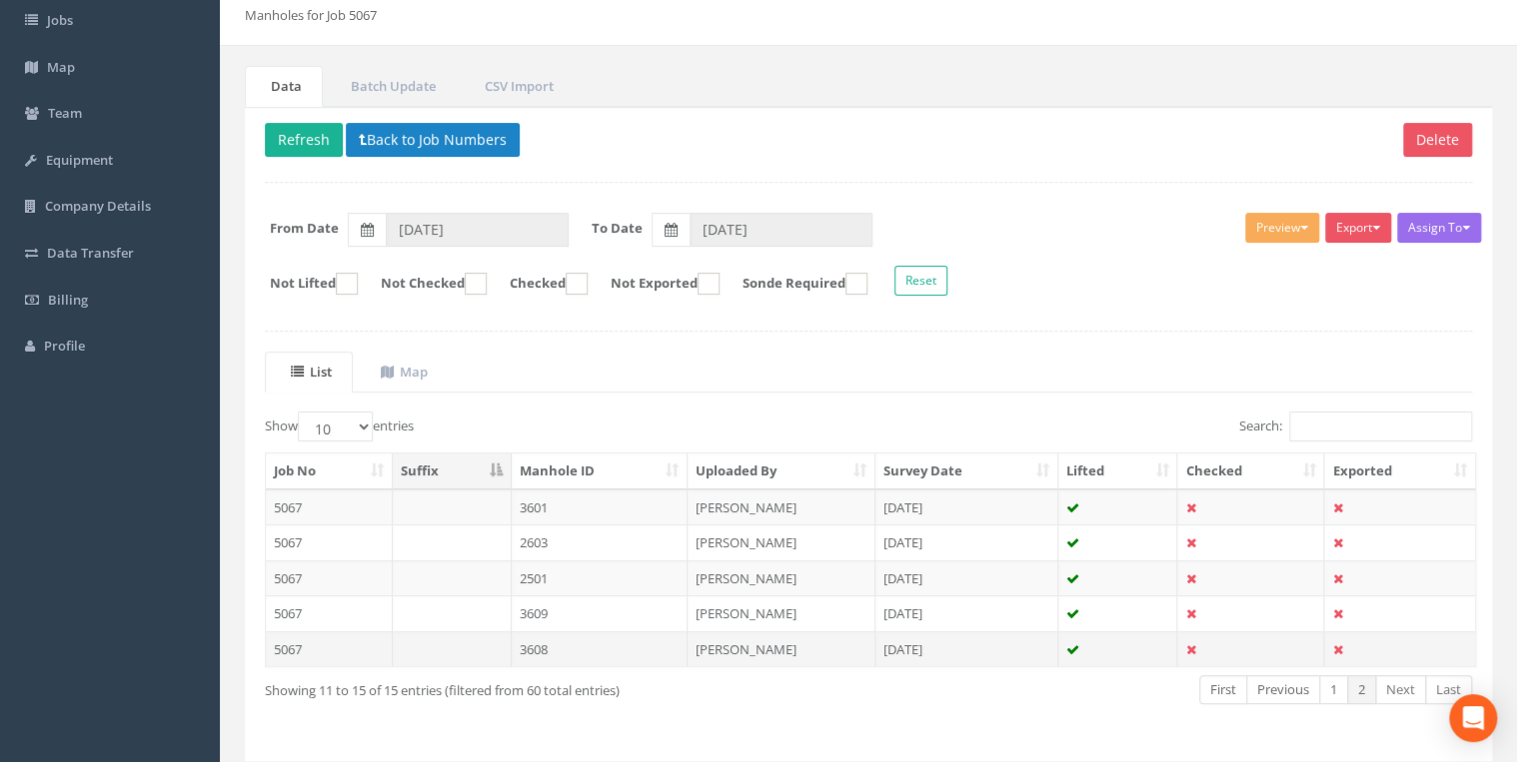
scroll to position [170, 0]
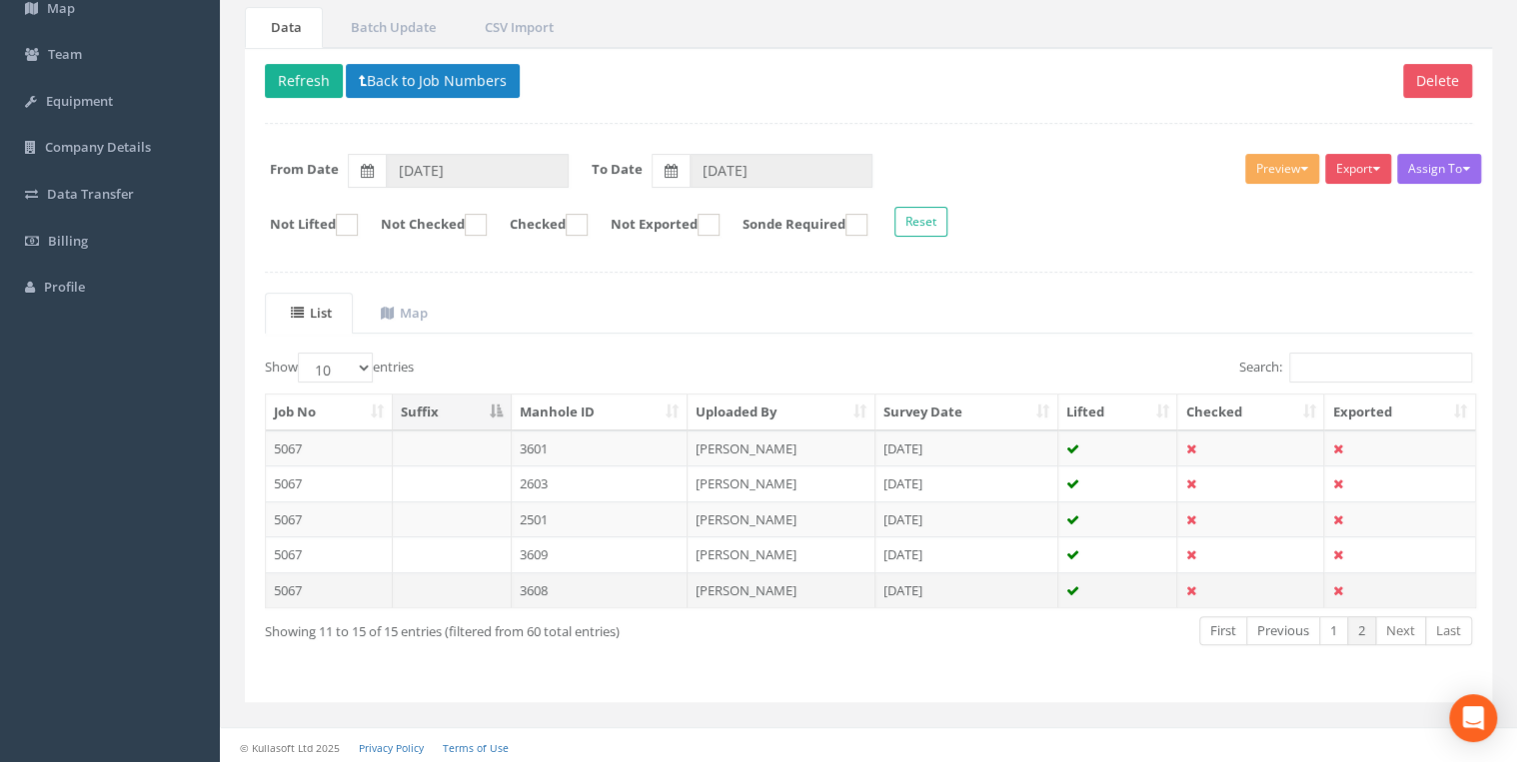
click at [602, 589] on td "3608" at bounding box center [600, 590] width 177 height 36
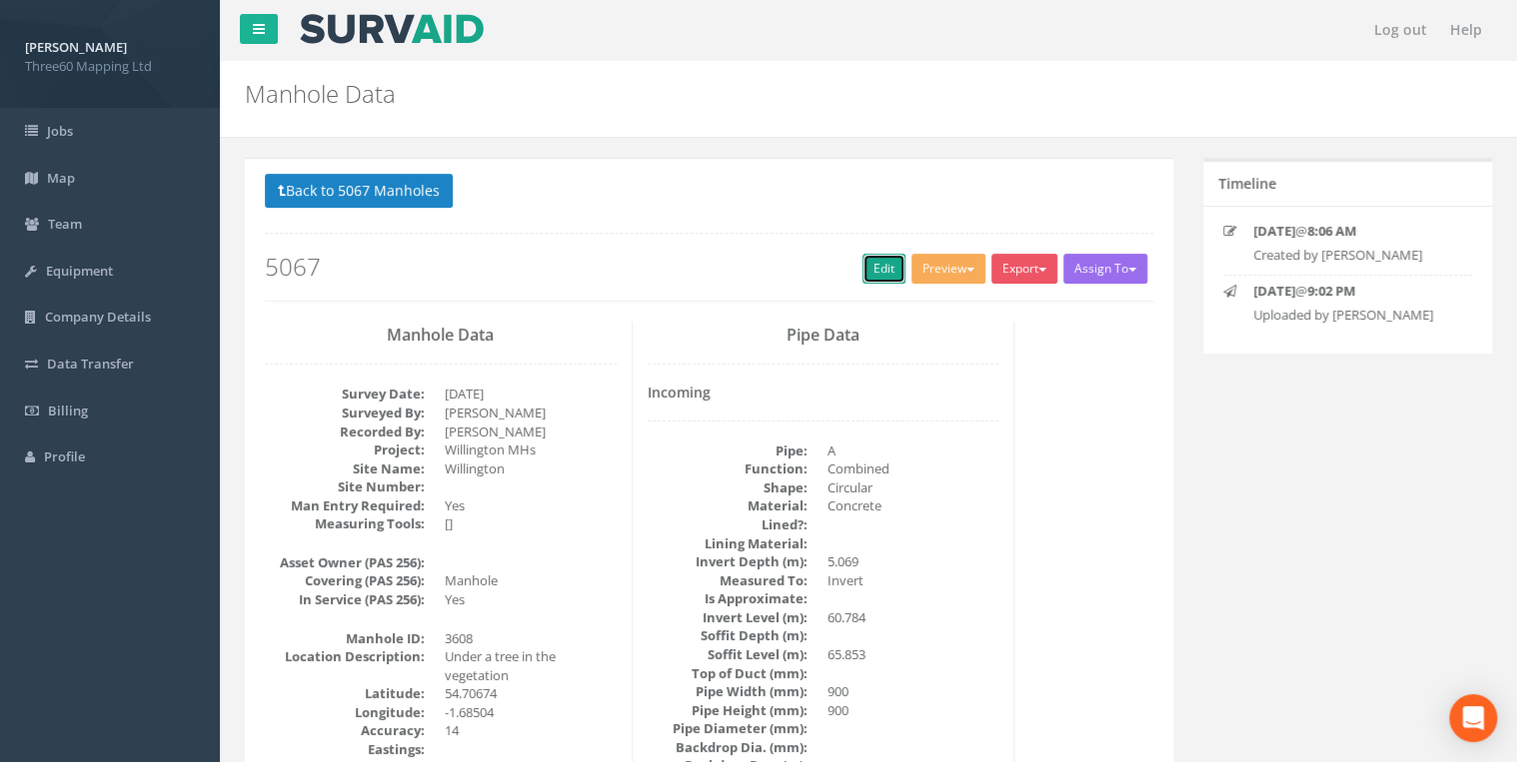
click at [884, 274] on link "Edit" at bounding box center [883, 269] width 43 height 30
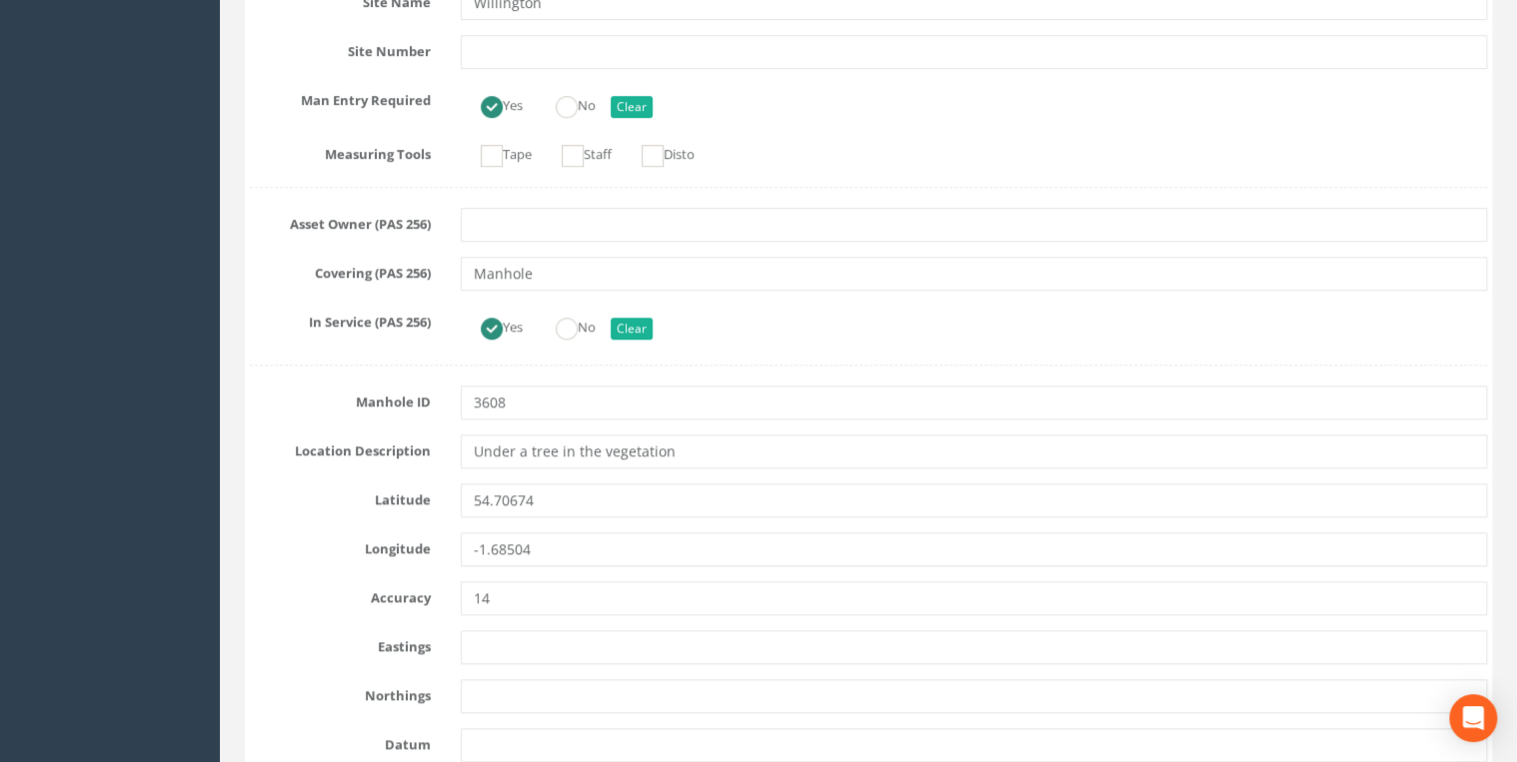
scroll to position [745, 0]
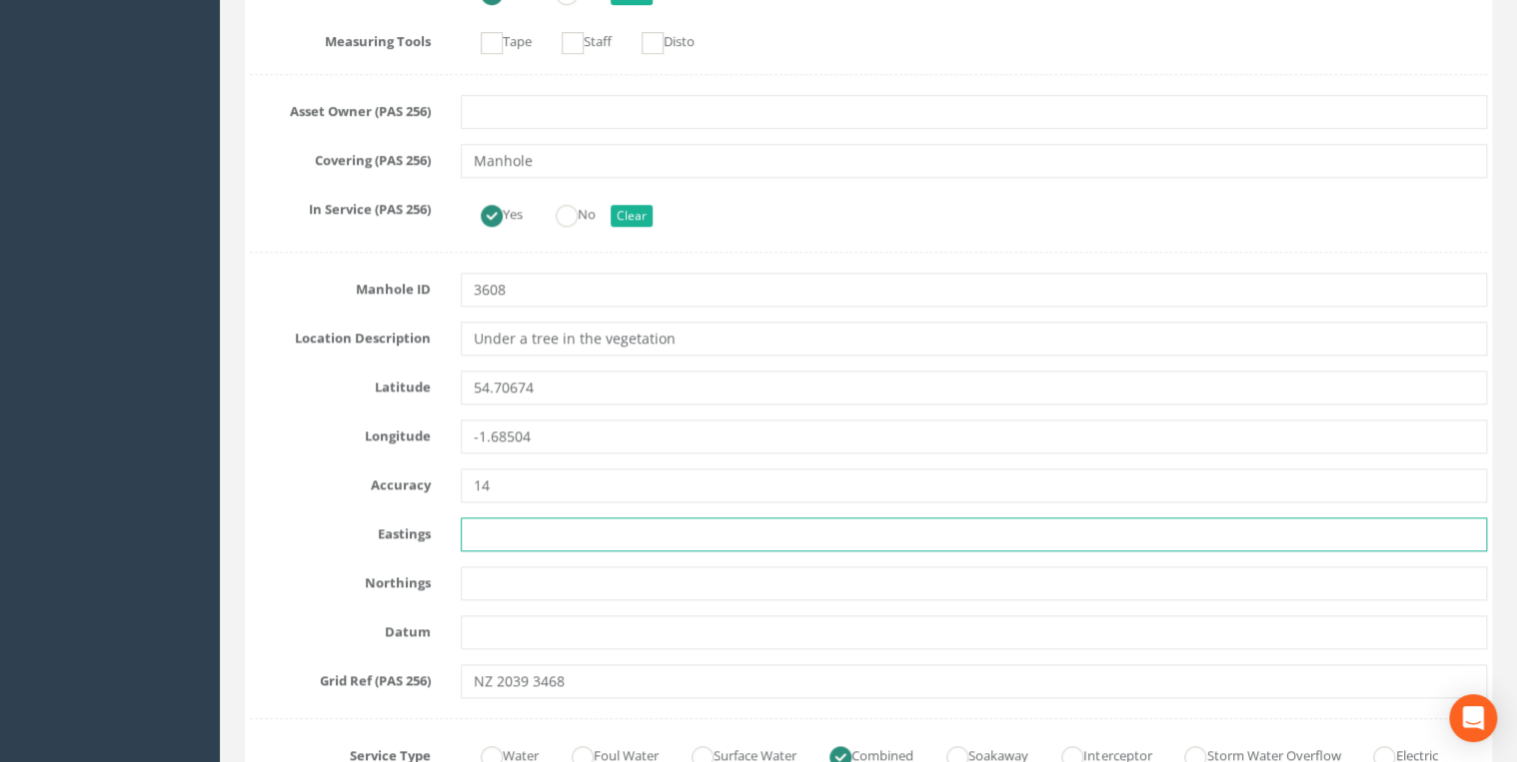
click at [495, 526] on input "text" at bounding box center [974, 535] width 1026 height 34
paste input "420389.079"
type input "420389.079"
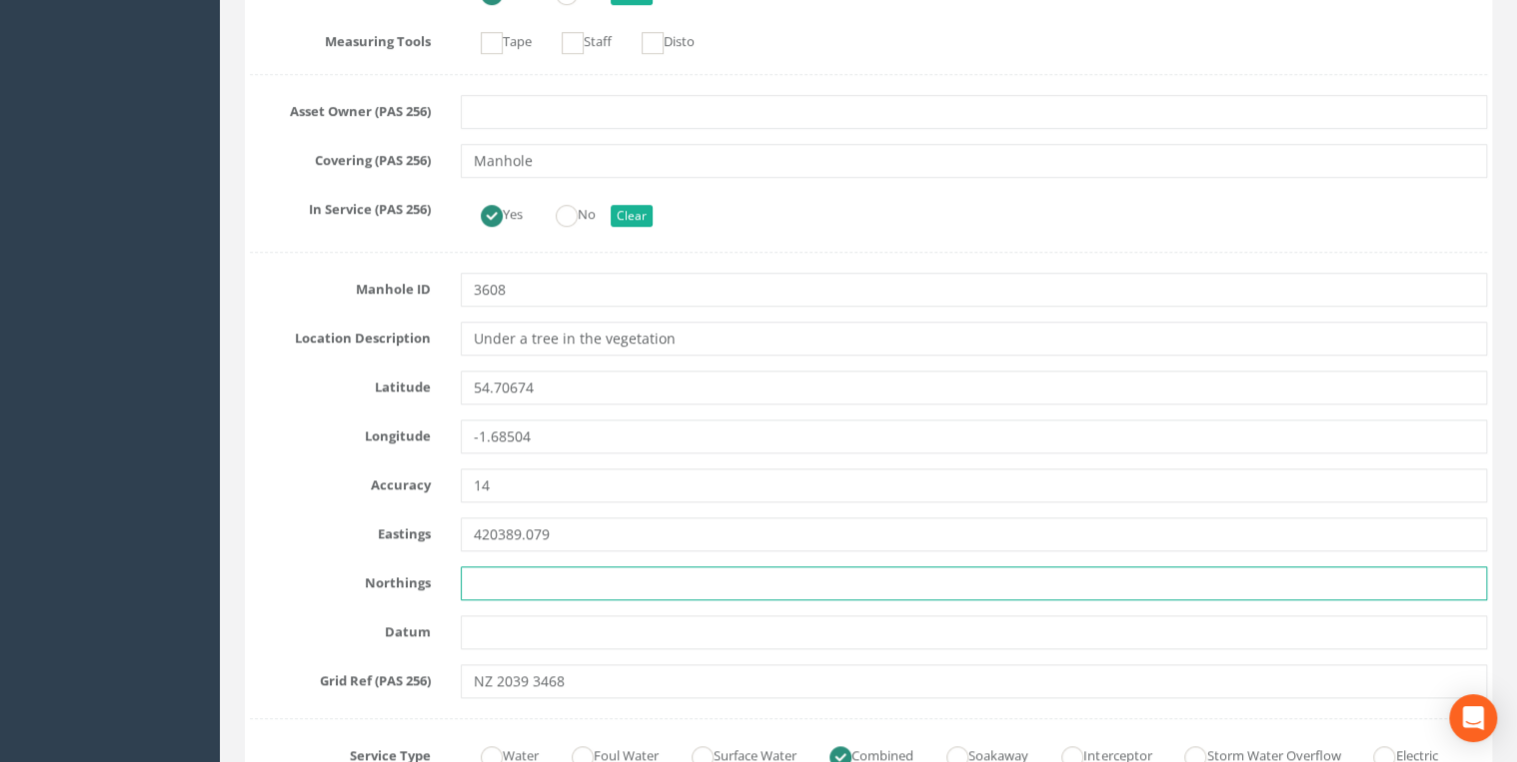
click at [505, 571] on input "text" at bounding box center [974, 583] width 1026 height 34
paste input "534674.341"
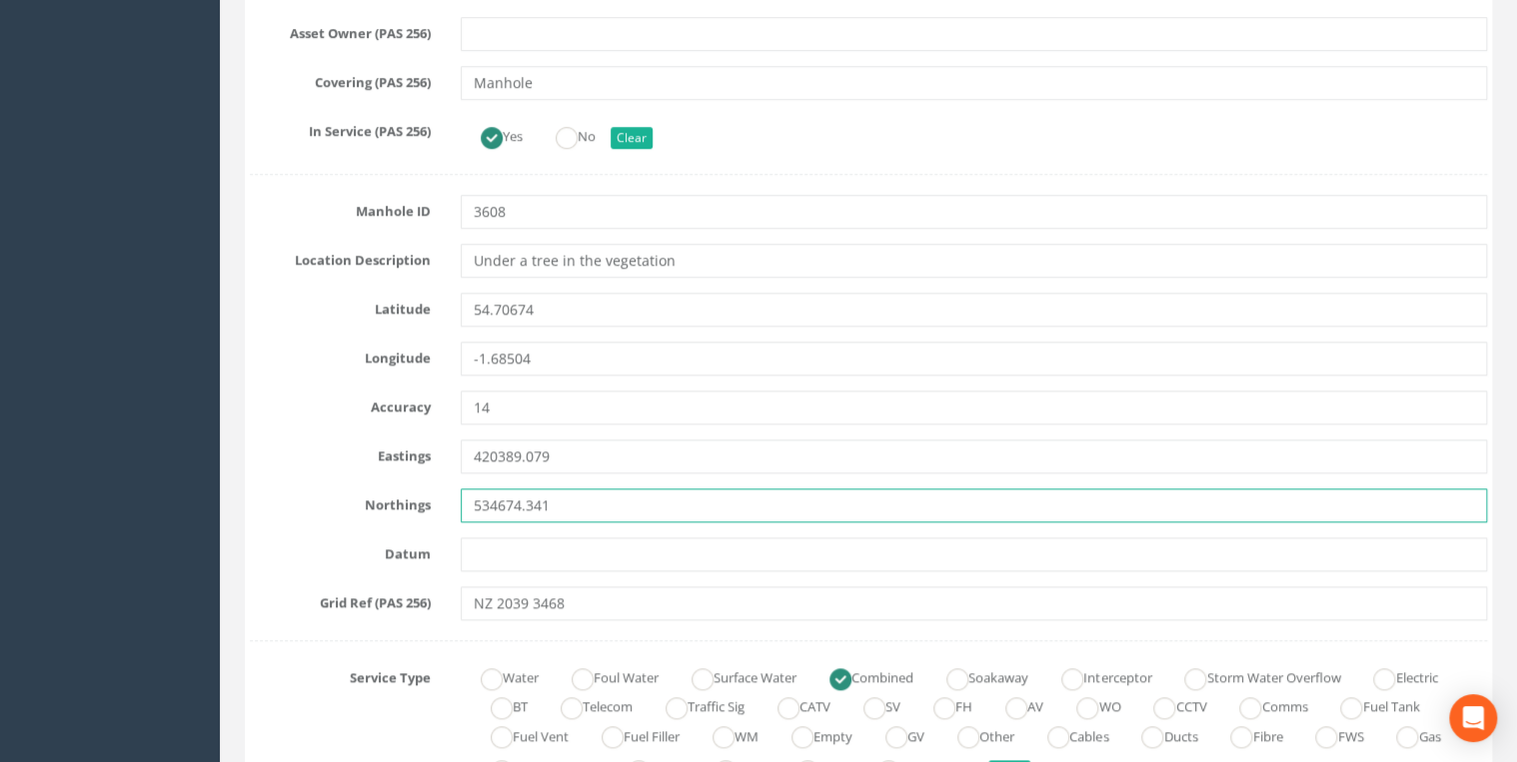
scroll to position [1065, 0]
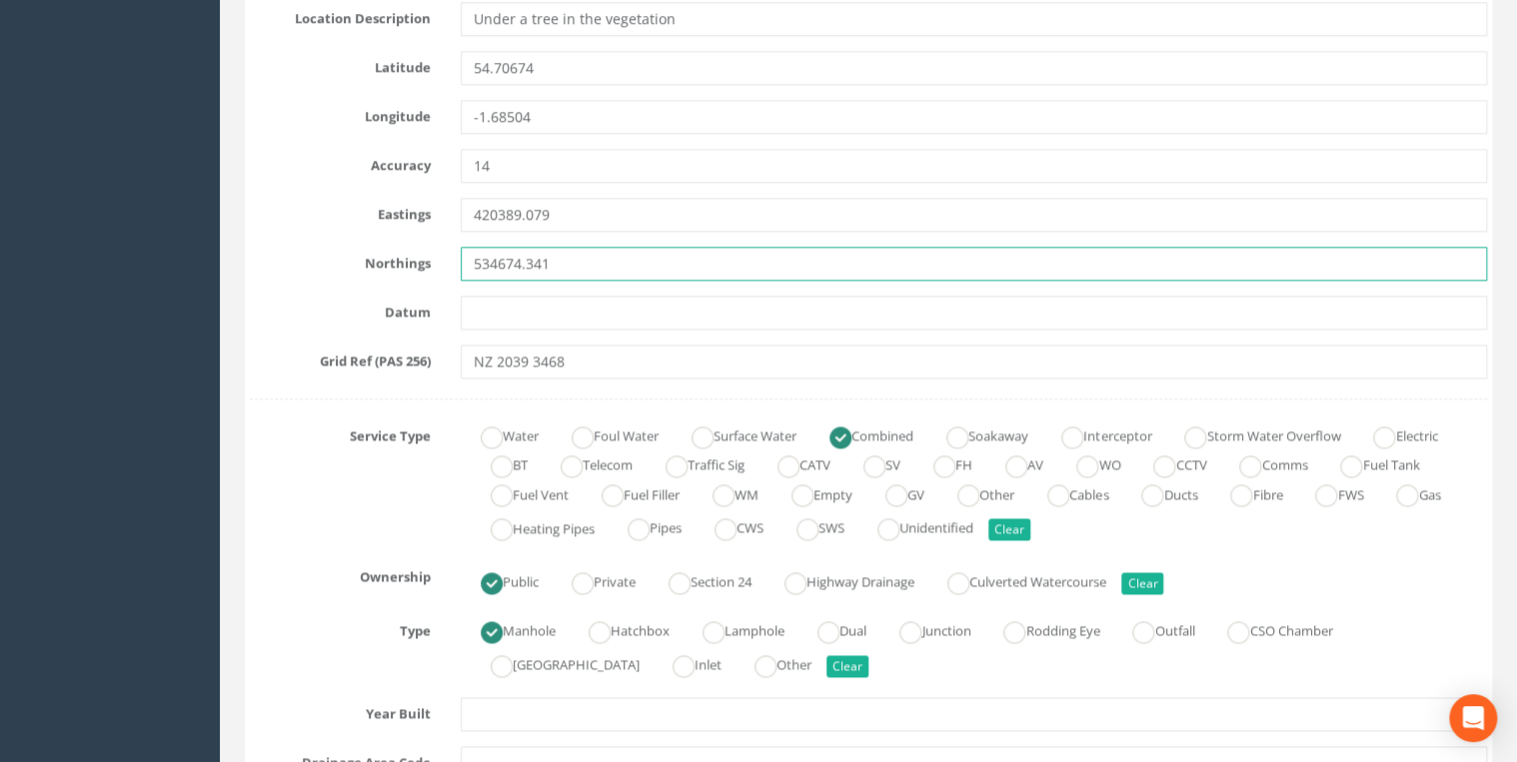
type input "534674.341"
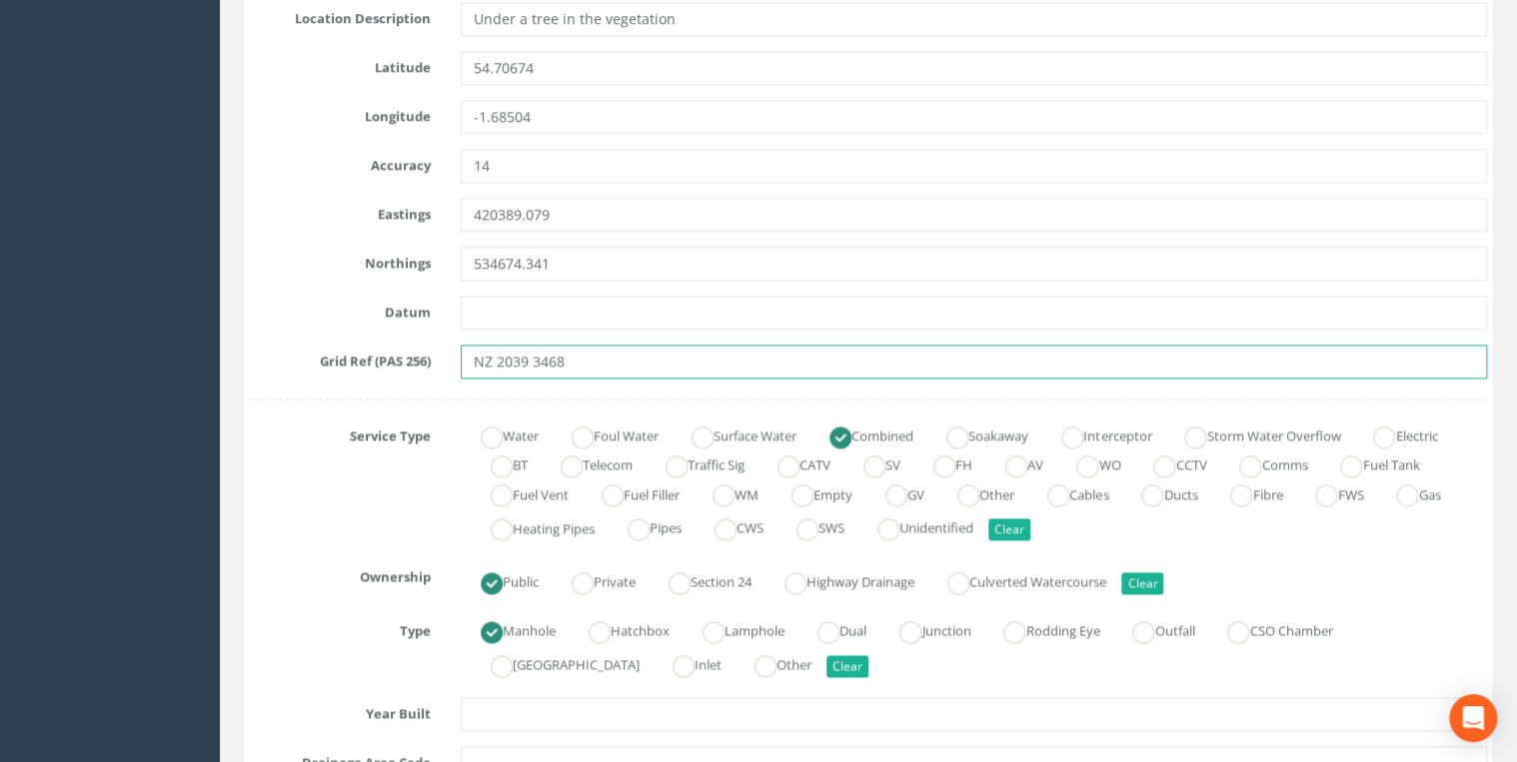
drag, startPoint x: 569, startPoint y: 361, endPoint x: 438, endPoint y: 360, distance: 131.9
click at [438, 360] on div "Grid Ref (PAS 256) NZ 2039 3468" at bounding box center [868, 362] width 1267 height 34
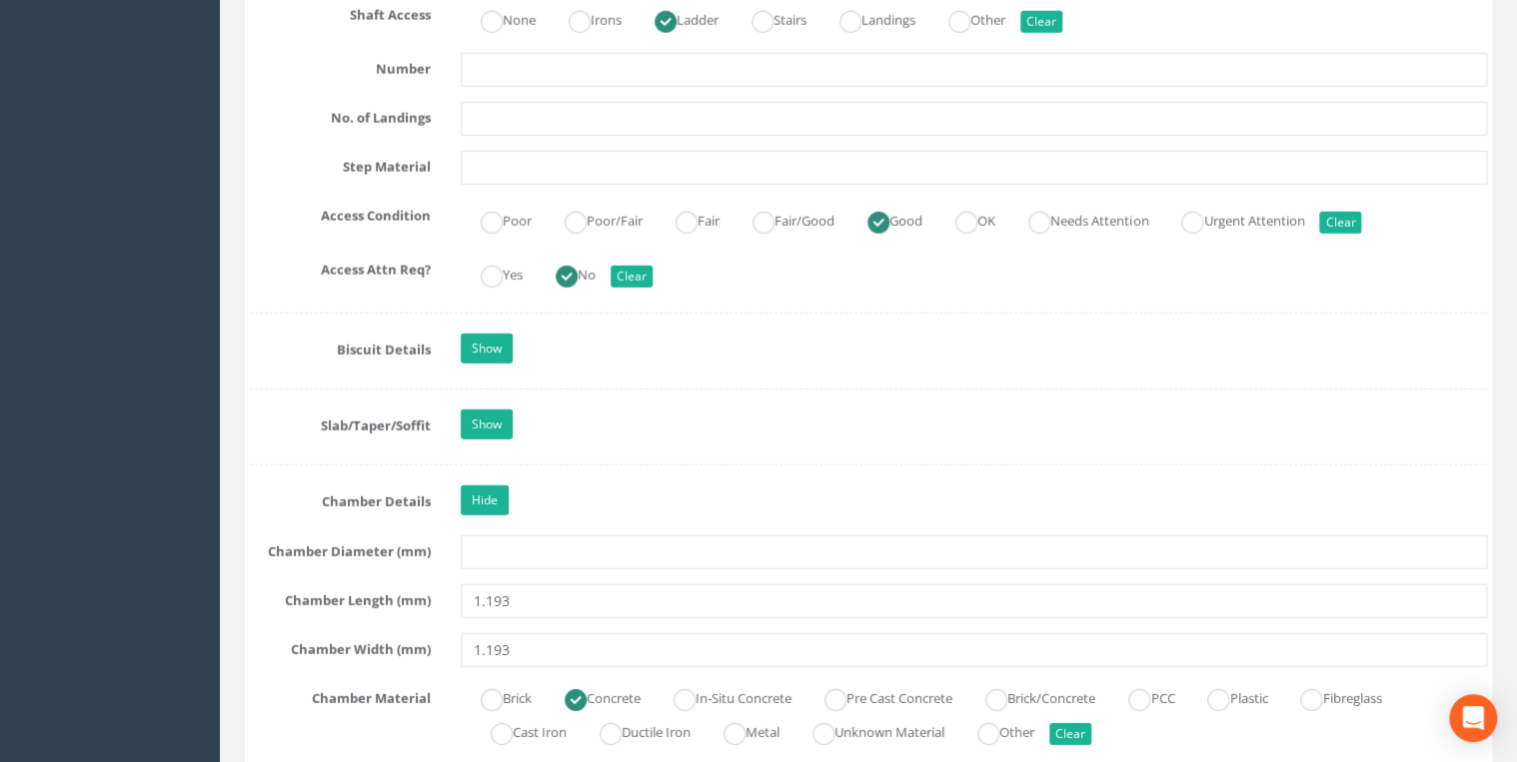
scroll to position [2877, 0]
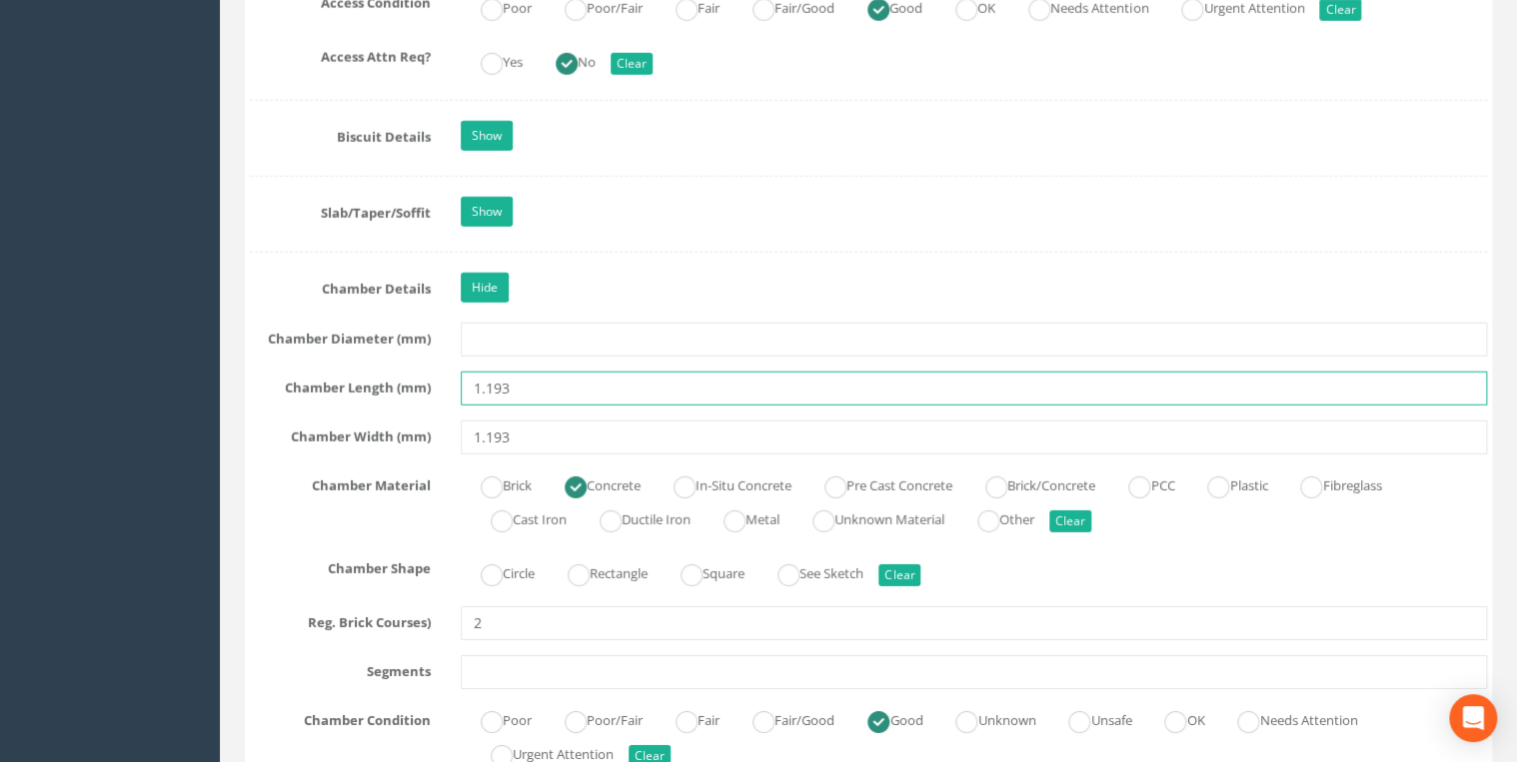
click at [489, 381] on input "1.193" at bounding box center [974, 389] width 1026 height 34
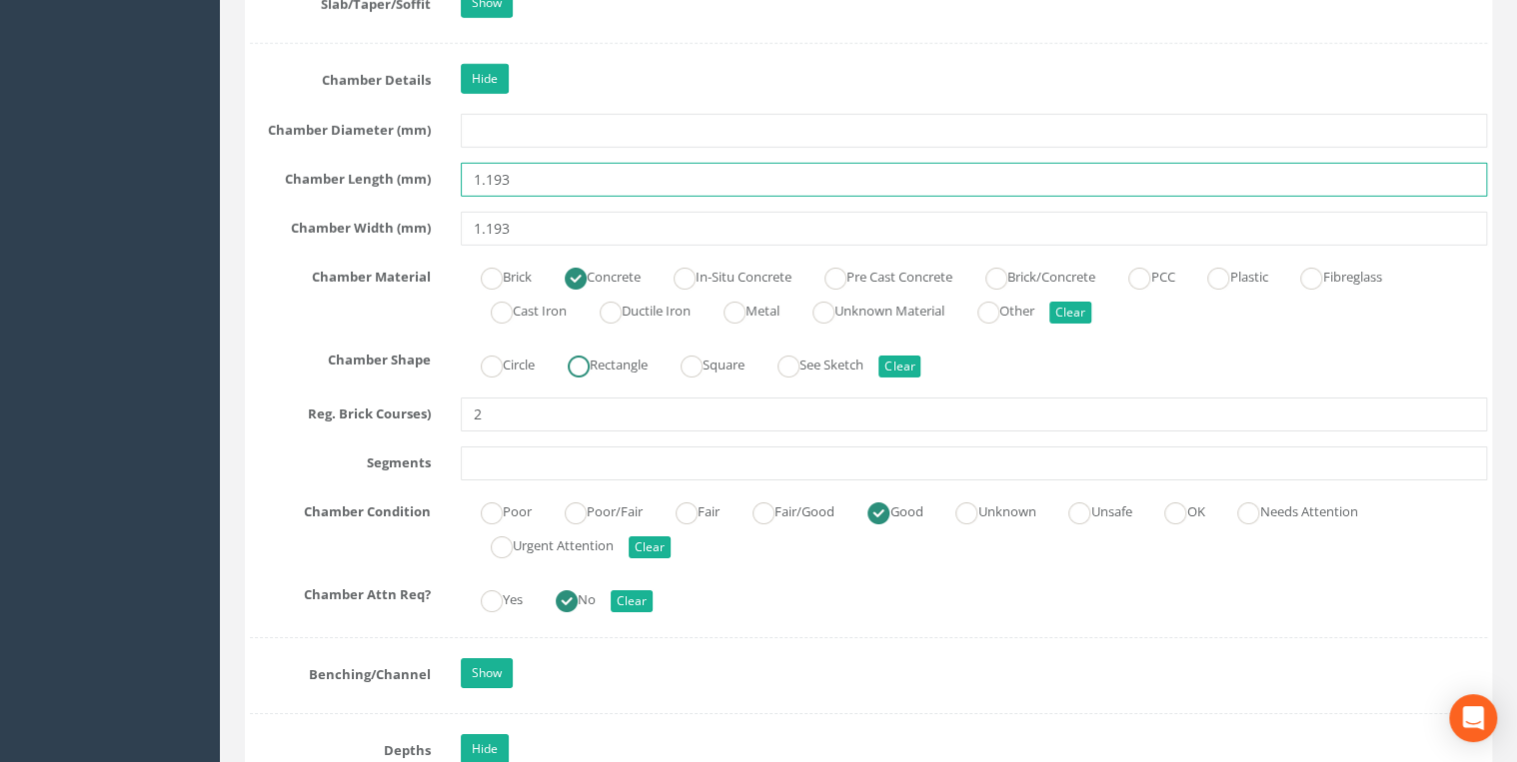
scroll to position [3090, 0]
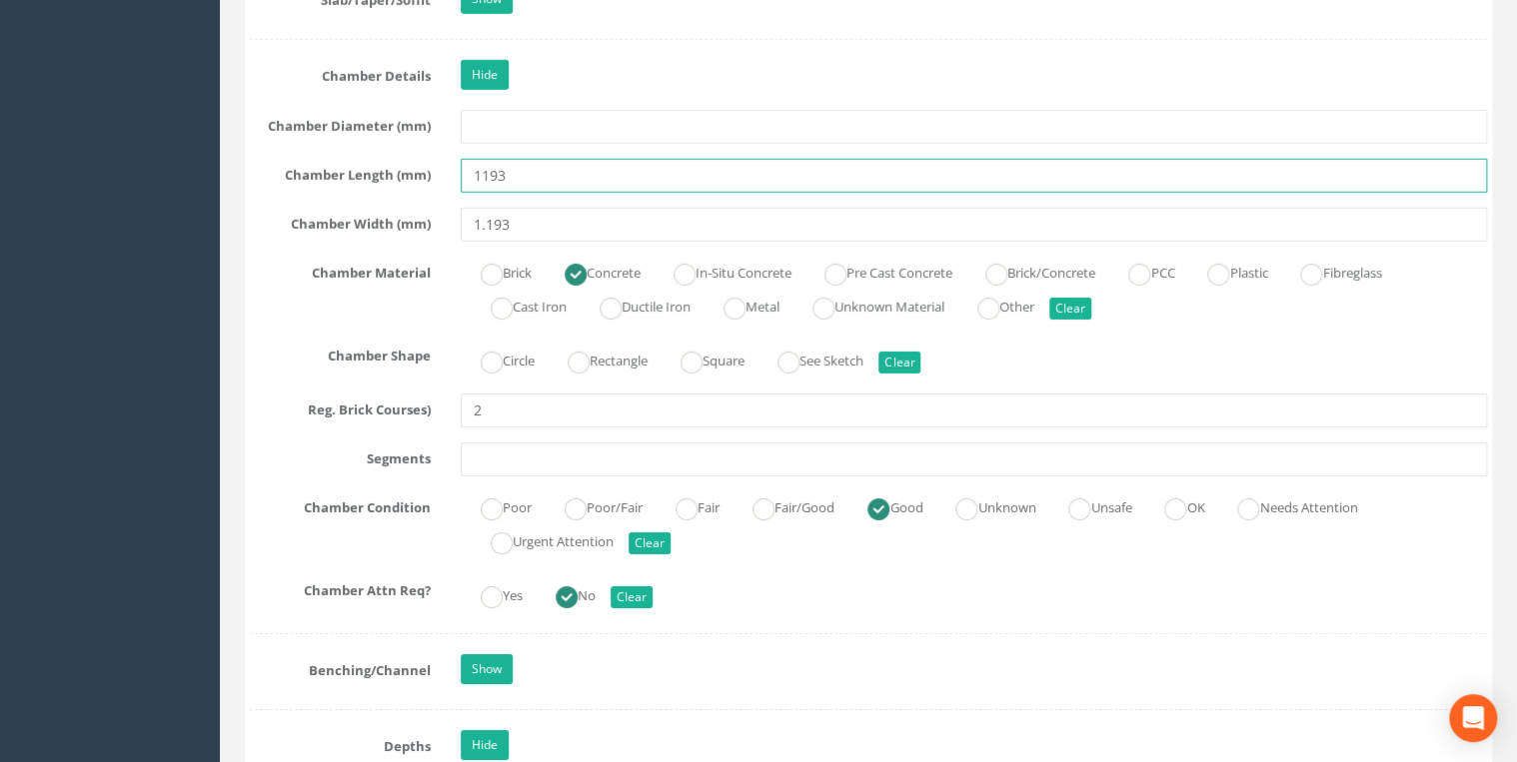
type input "1193"
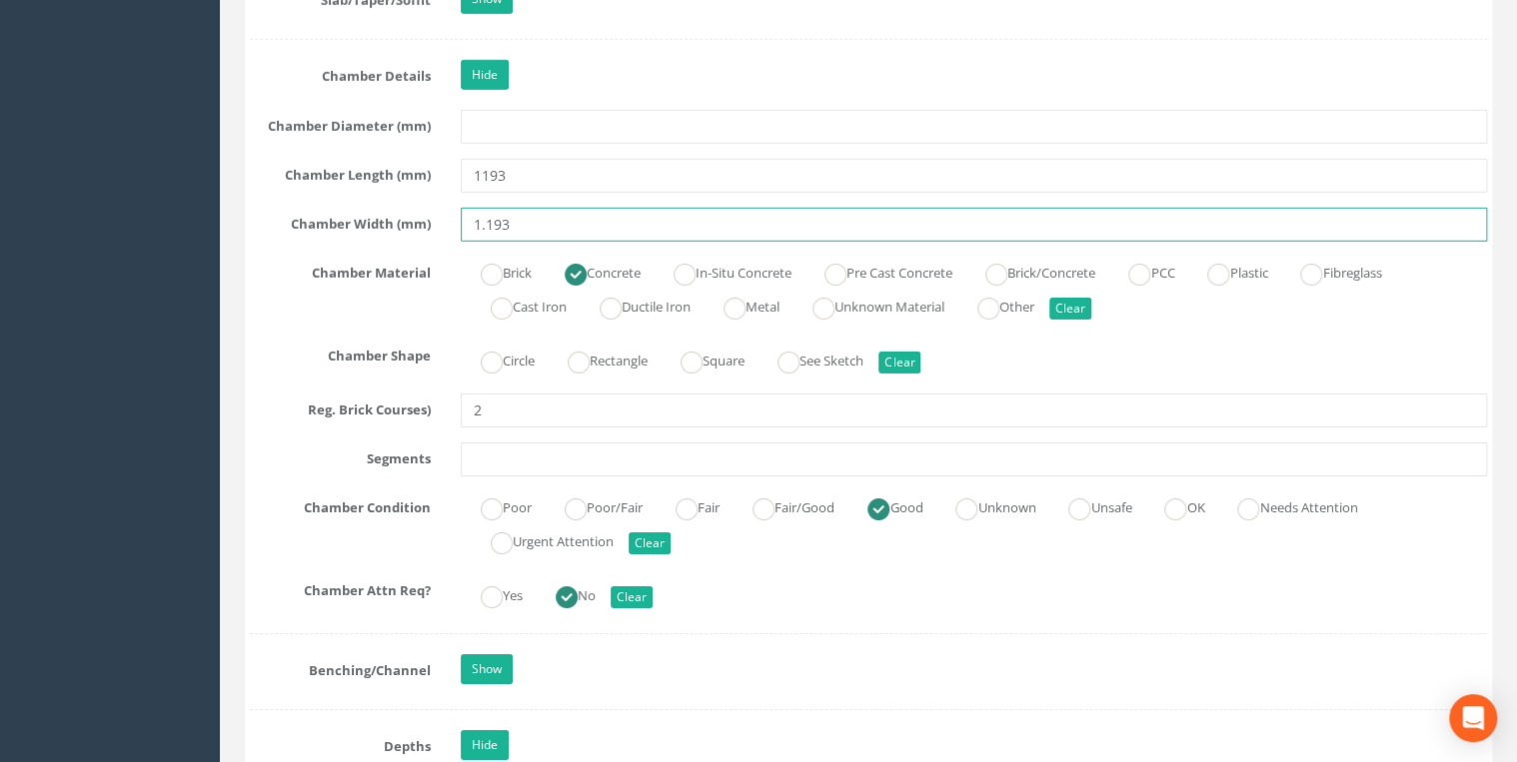
click at [492, 219] on input "1.193" at bounding box center [974, 225] width 1026 height 34
click at [489, 214] on input "1.193" at bounding box center [974, 225] width 1026 height 34
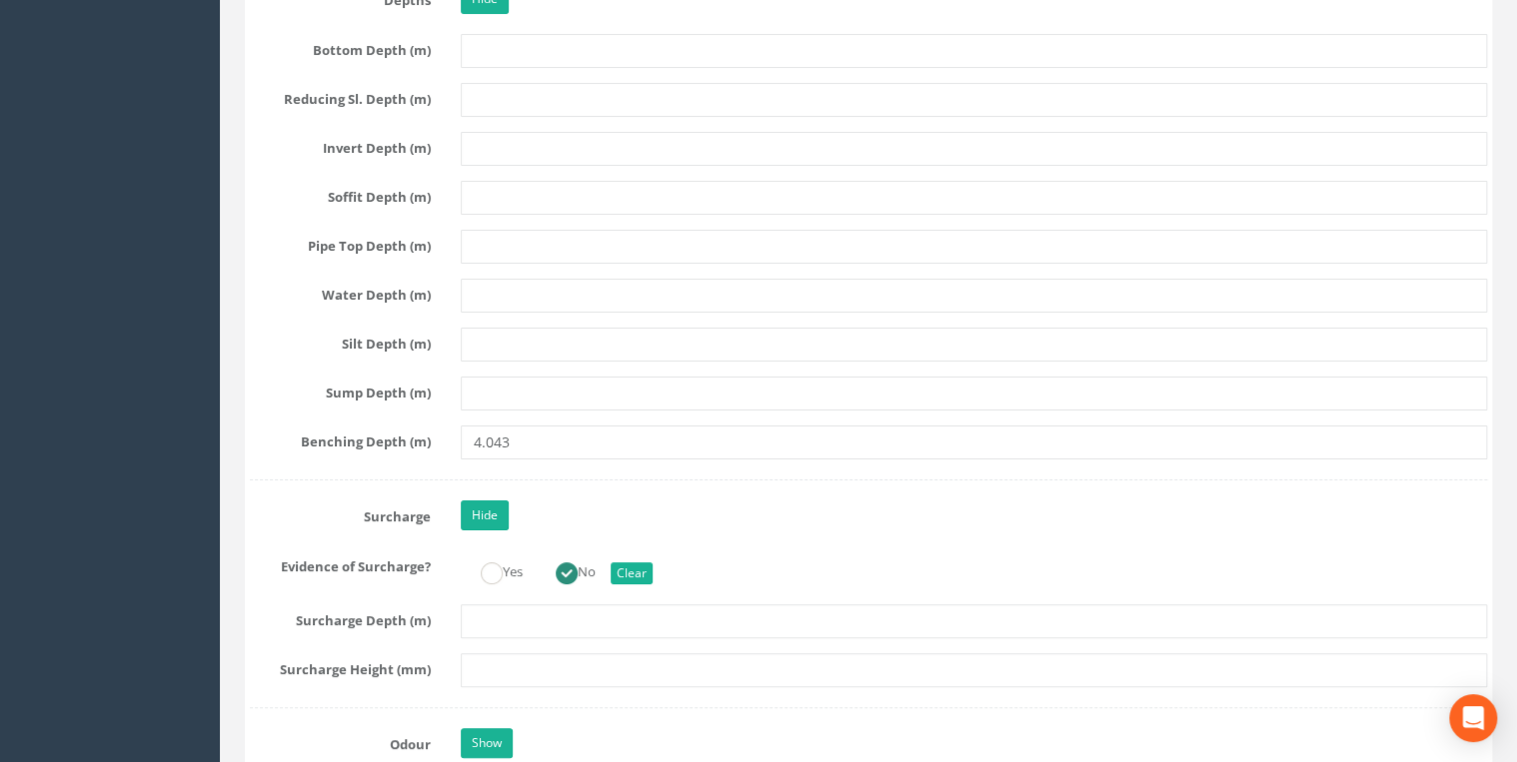
scroll to position [3730, 0]
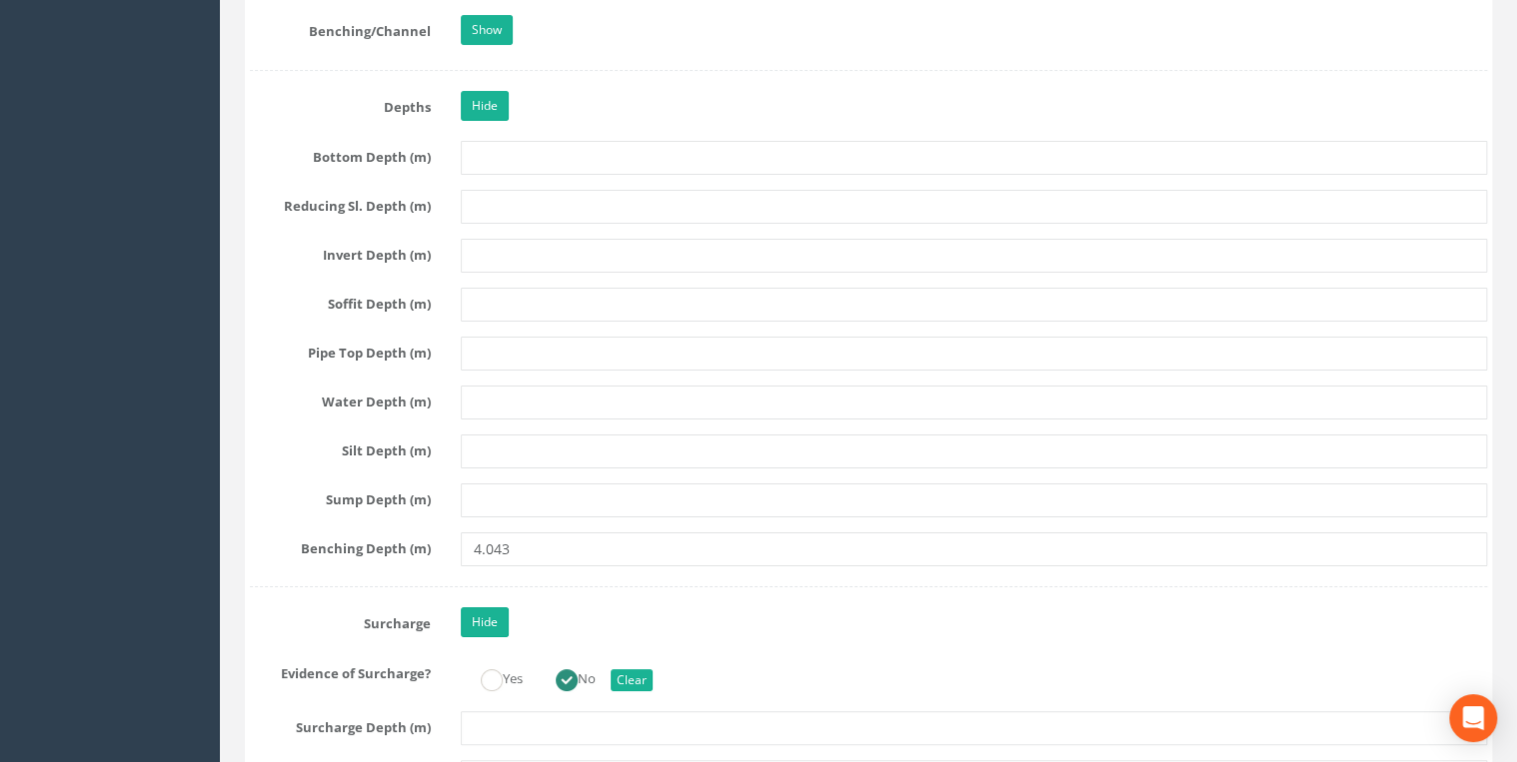
type input "1193"
click at [491, 145] on input "text" at bounding box center [974, 158] width 1026 height 34
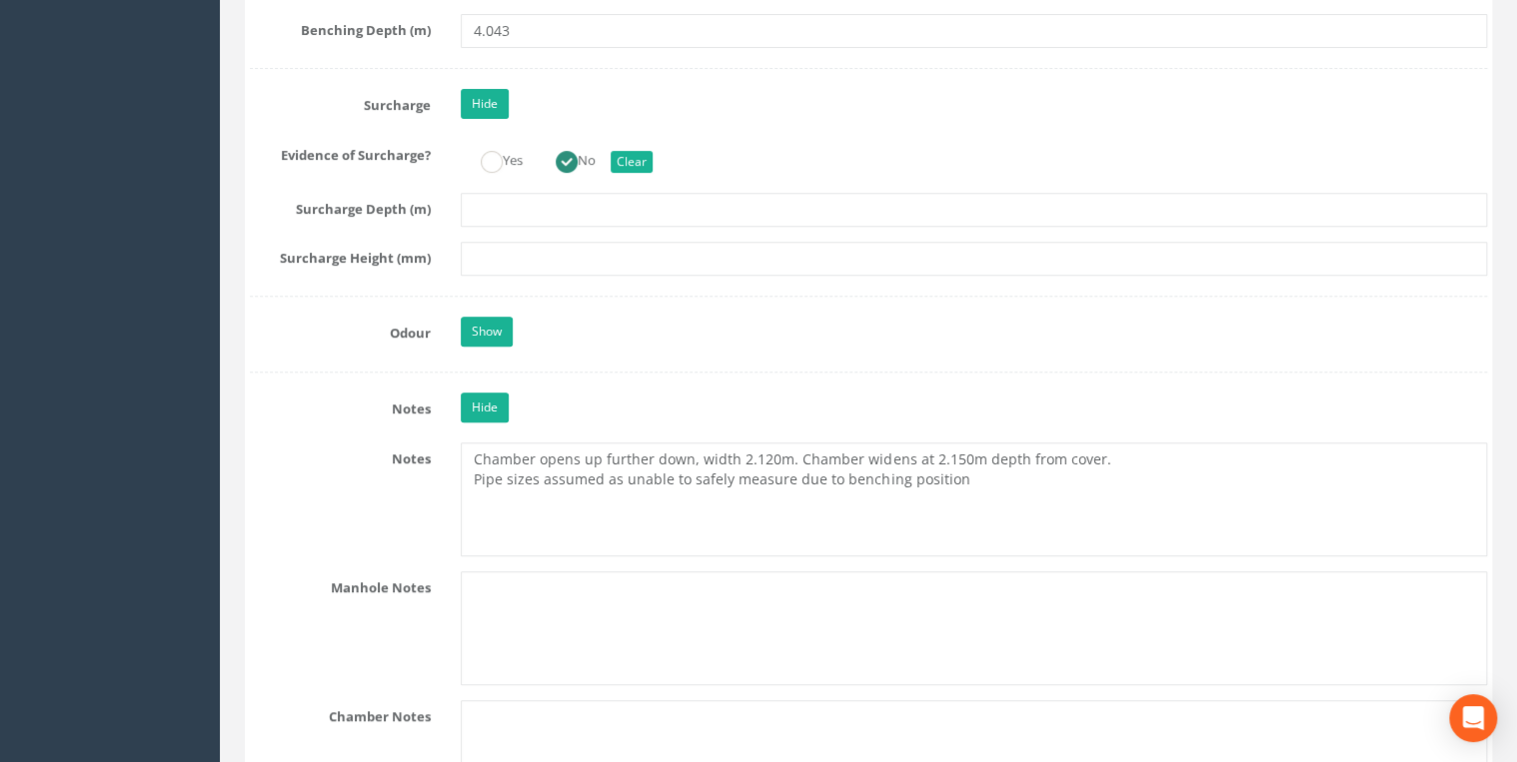
scroll to position [4262, 0]
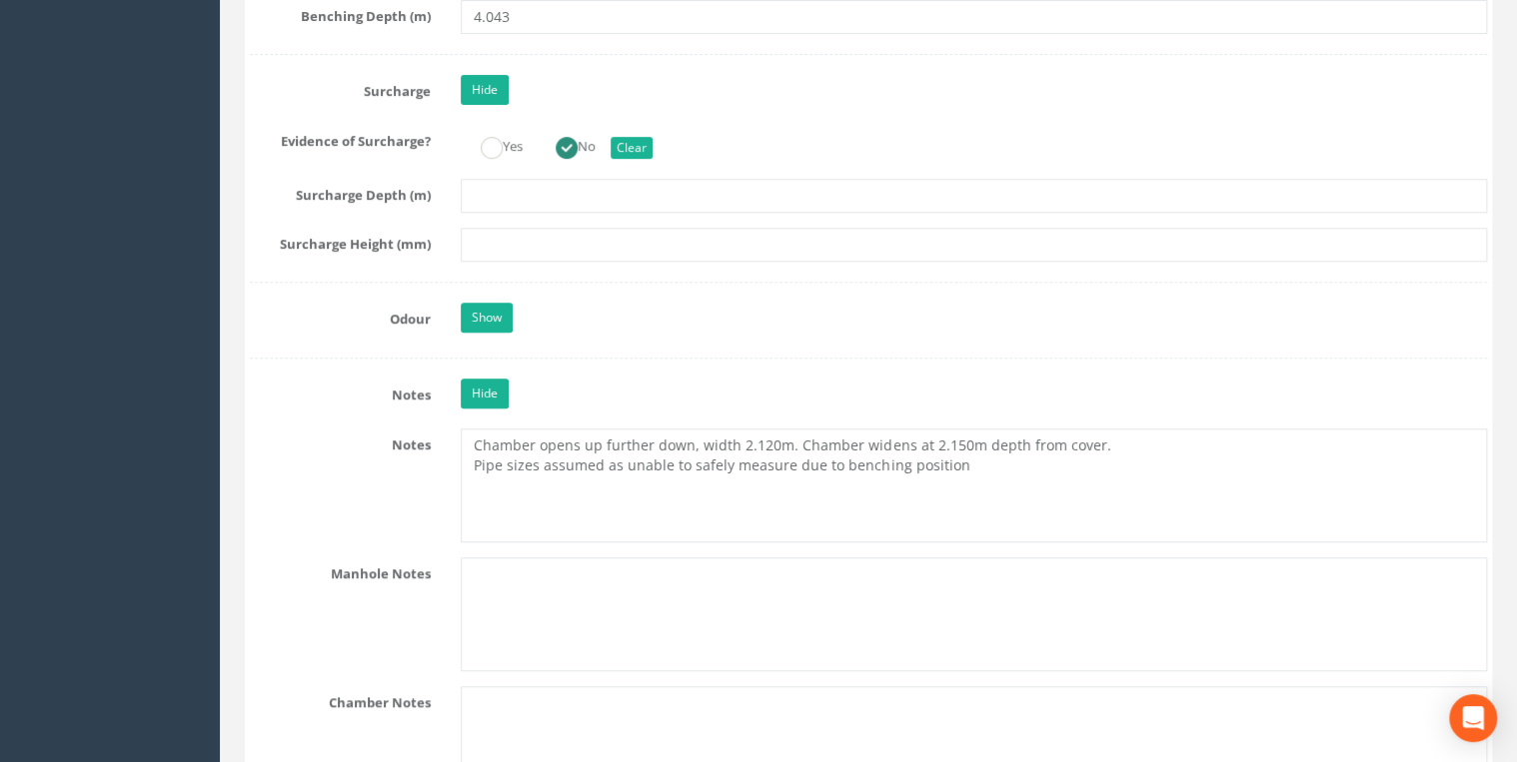
type input "4043"
click at [476, 429] on textarea "Chamber opens up further down, width 2.120m. Chamber widens at 2.150m depth fro…" at bounding box center [974, 486] width 1026 height 114
click at [464, 429] on textarea "Chamber opens up further down, width 2.120m. Chamber widens at 2.150m depth fro…" at bounding box center [974, 486] width 1026 height 114
paste textarea "NZ 2039 3468"
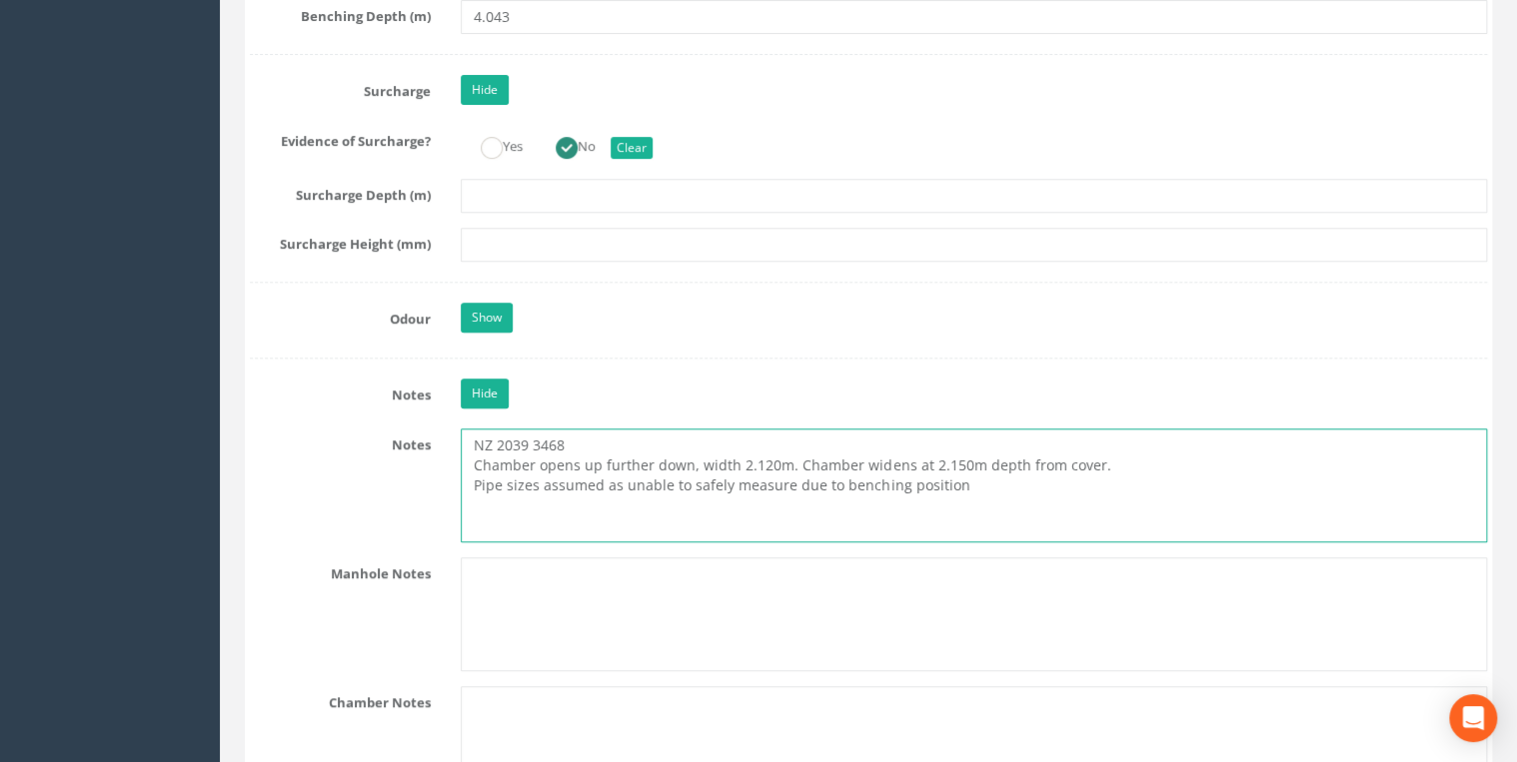
click at [1042, 476] on textarea "NZ 2039 3468 Chamber opens up further down, width 2.120m. Chamber widens at 2.1…" at bounding box center [974, 486] width 1026 height 114
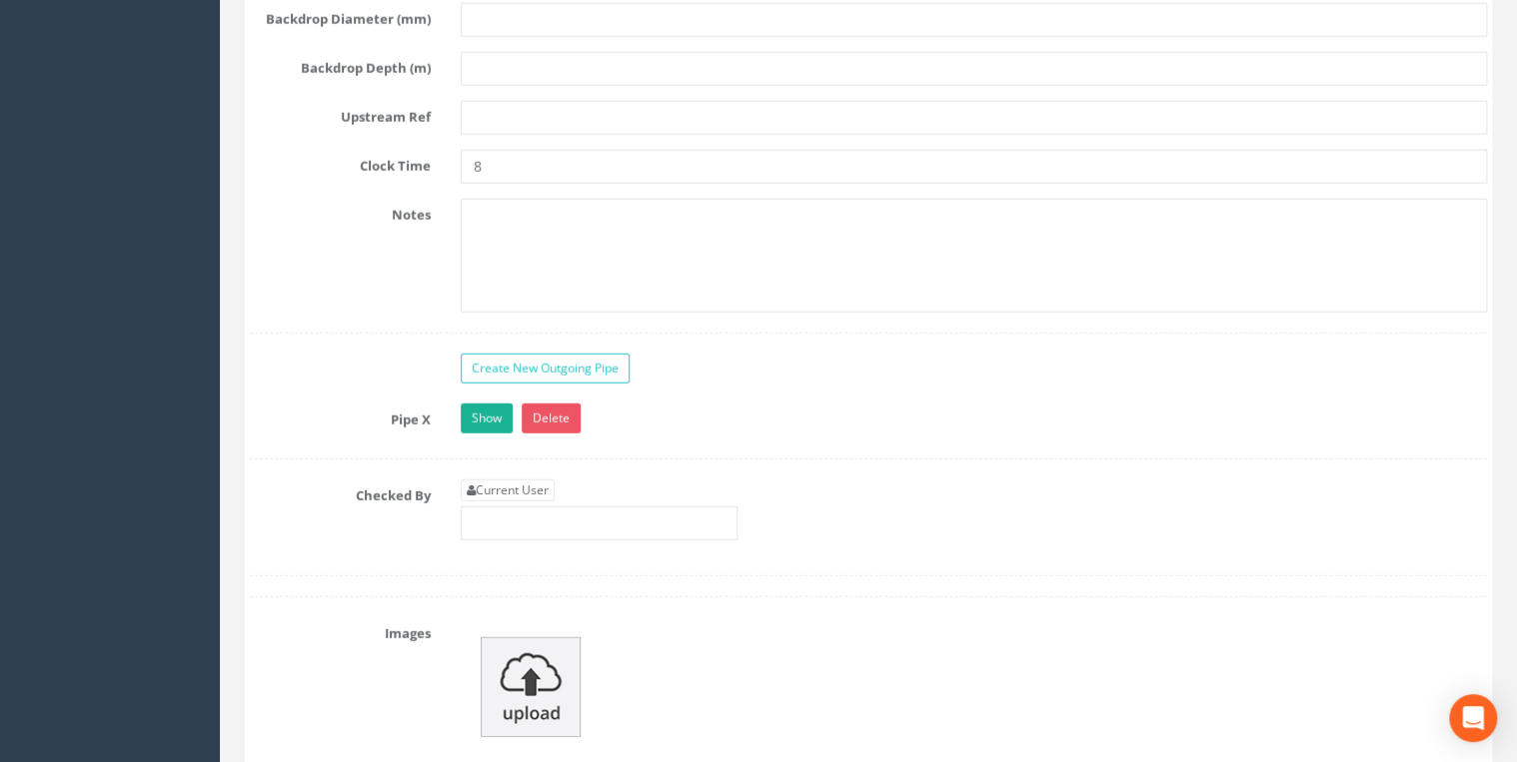
scroll to position [6394, 0]
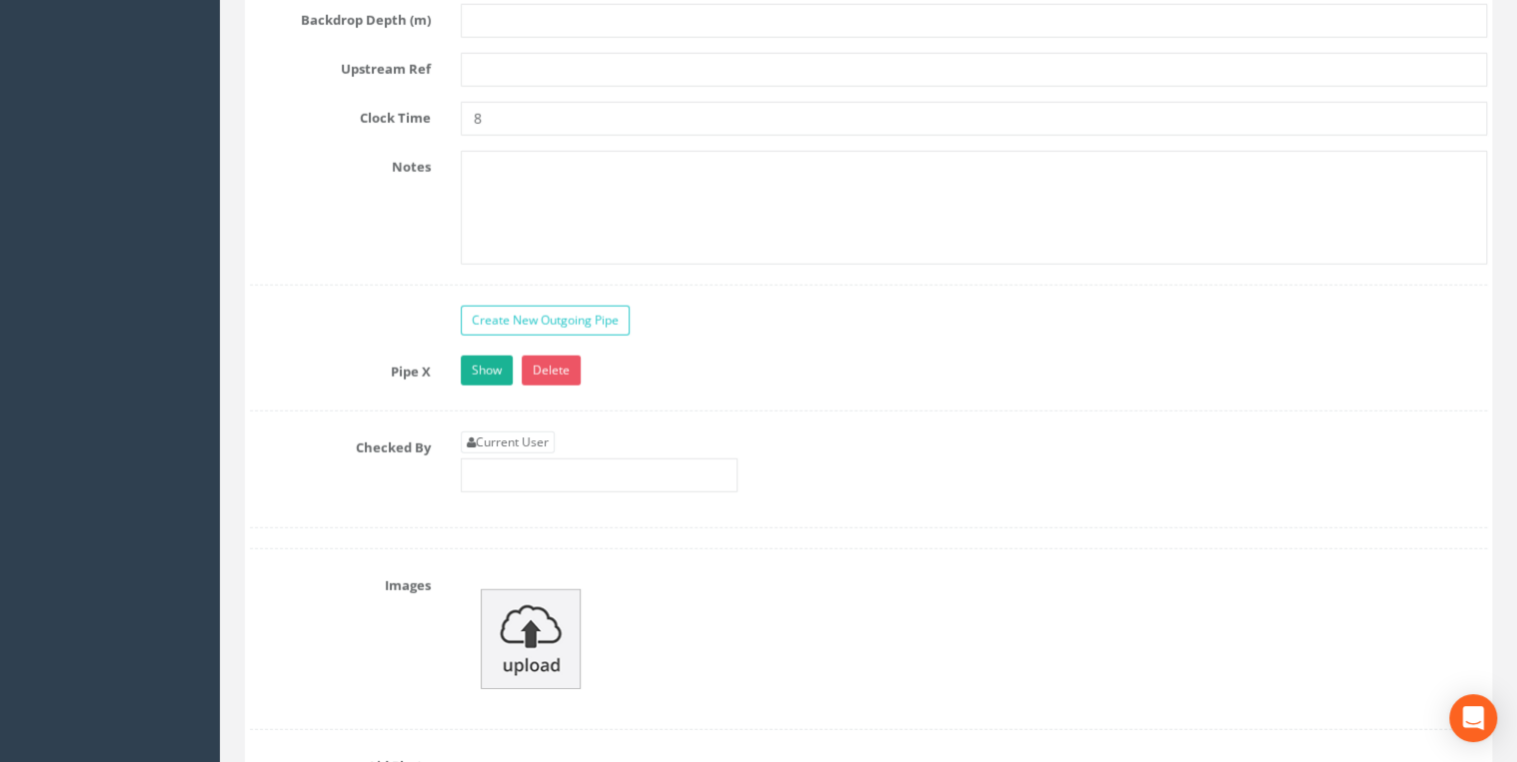
type textarea "NZ 2039 3468 Chamber opens up further down, width 2.120m. Chamber widens at 2.1…"
click at [512, 435] on div "Current User" at bounding box center [599, 462] width 277 height 61
click at [512, 432] on link "Current User" at bounding box center [508, 443] width 94 height 22
type input "[PERSON_NAME]"
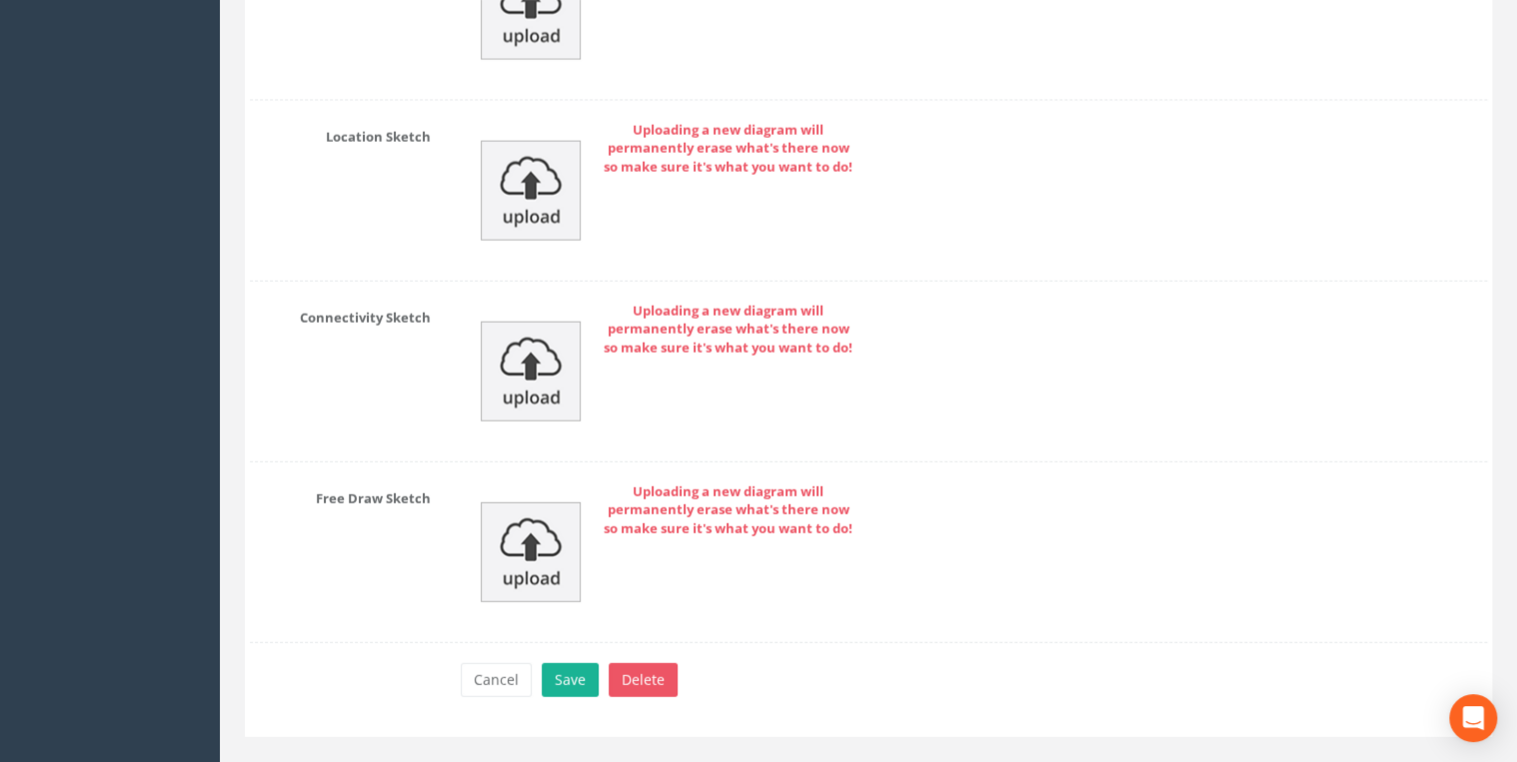
scroll to position [9933, 0]
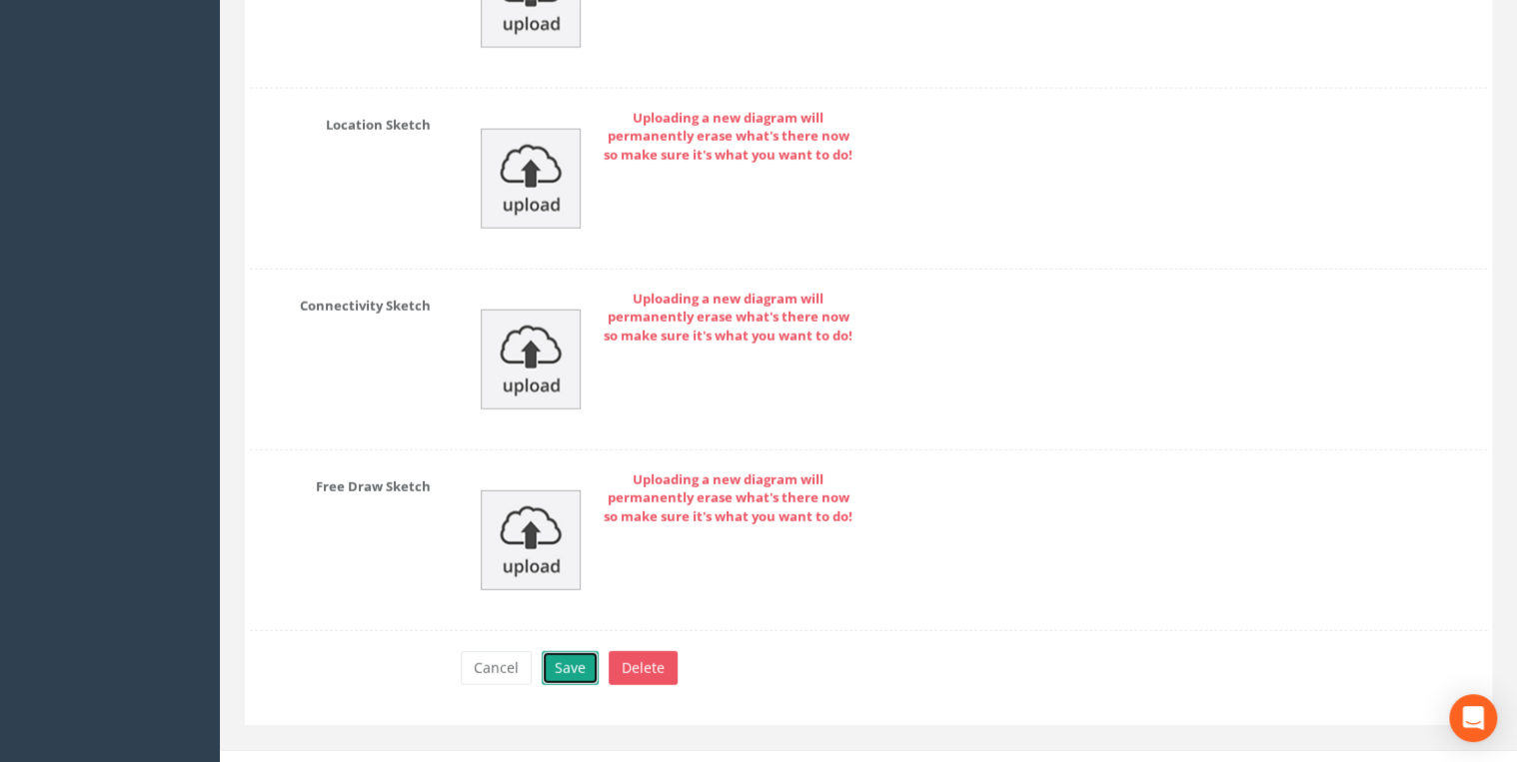
click at [568, 589] on button "Save" at bounding box center [570, 668] width 57 height 34
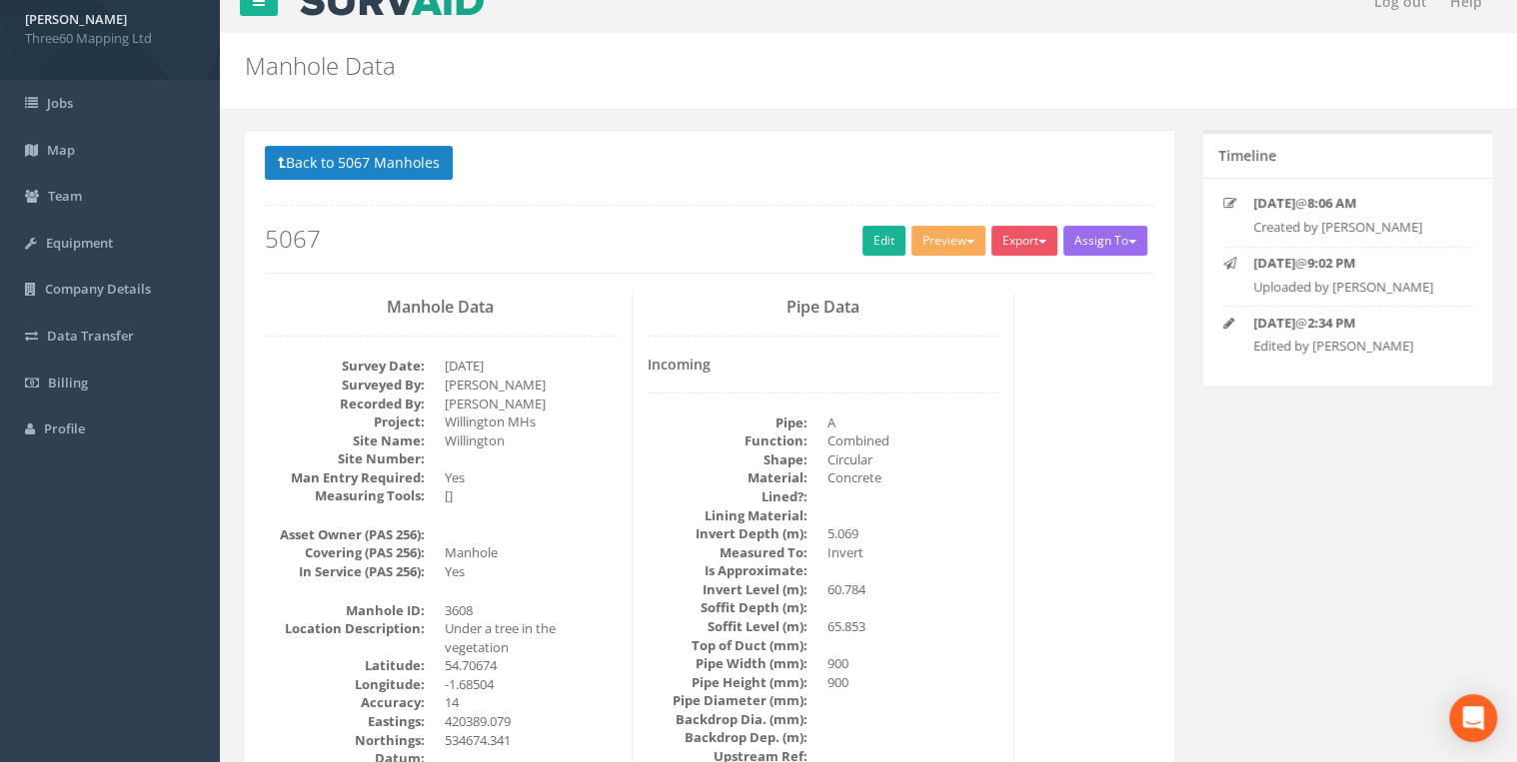
scroll to position [0, 0]
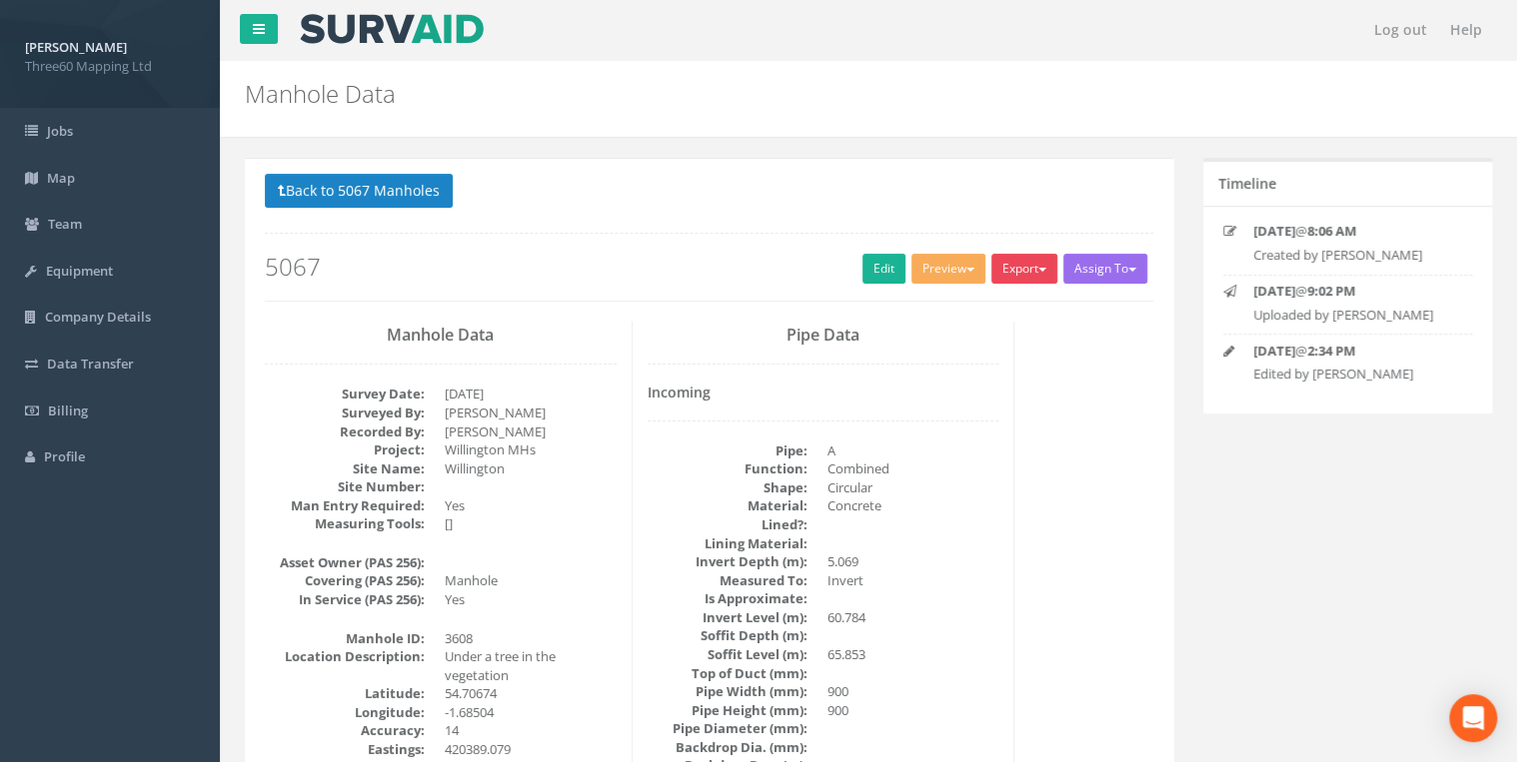
click at [1015, 261] on button "Export" at bounding box center [1024, 269] width 66 height 30
click at [981, 312] on link "360 Manhole" at bounding box center [983, 310] width 152 height 31
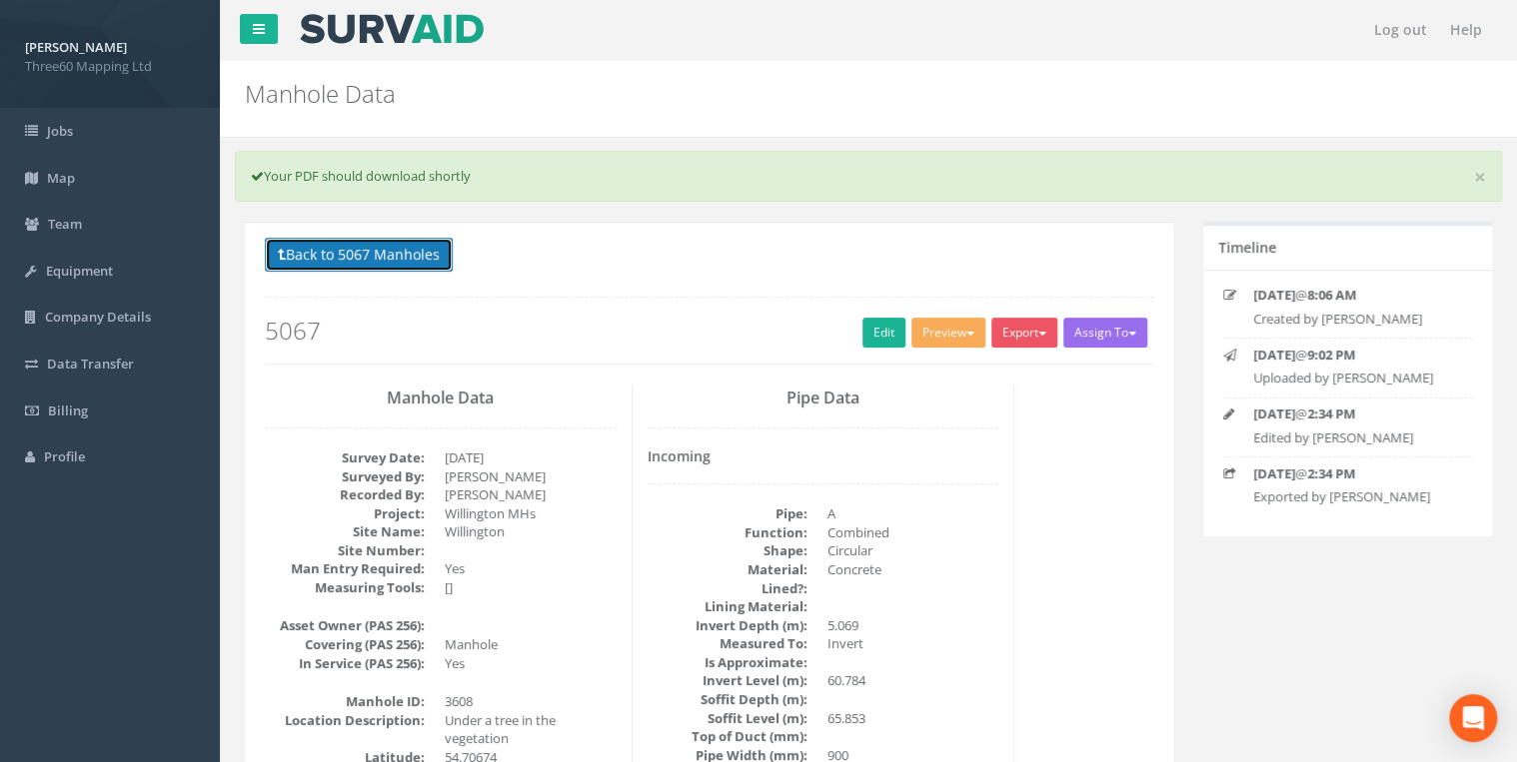
click at [418, 256] on button "Back to 5067 Manholes" at bounding box center [359, 255] width 188 height 34
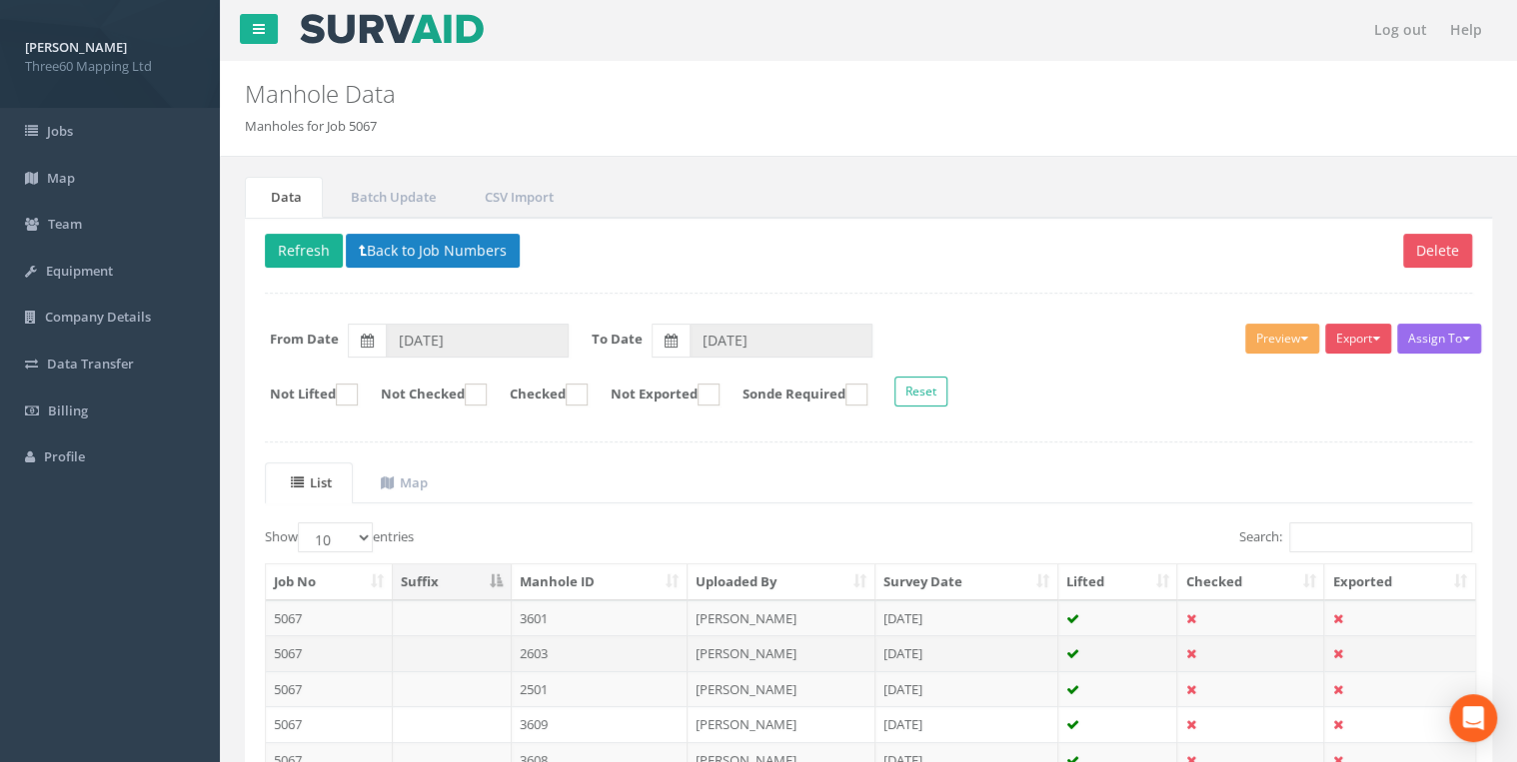
scroll to position [170, 0]
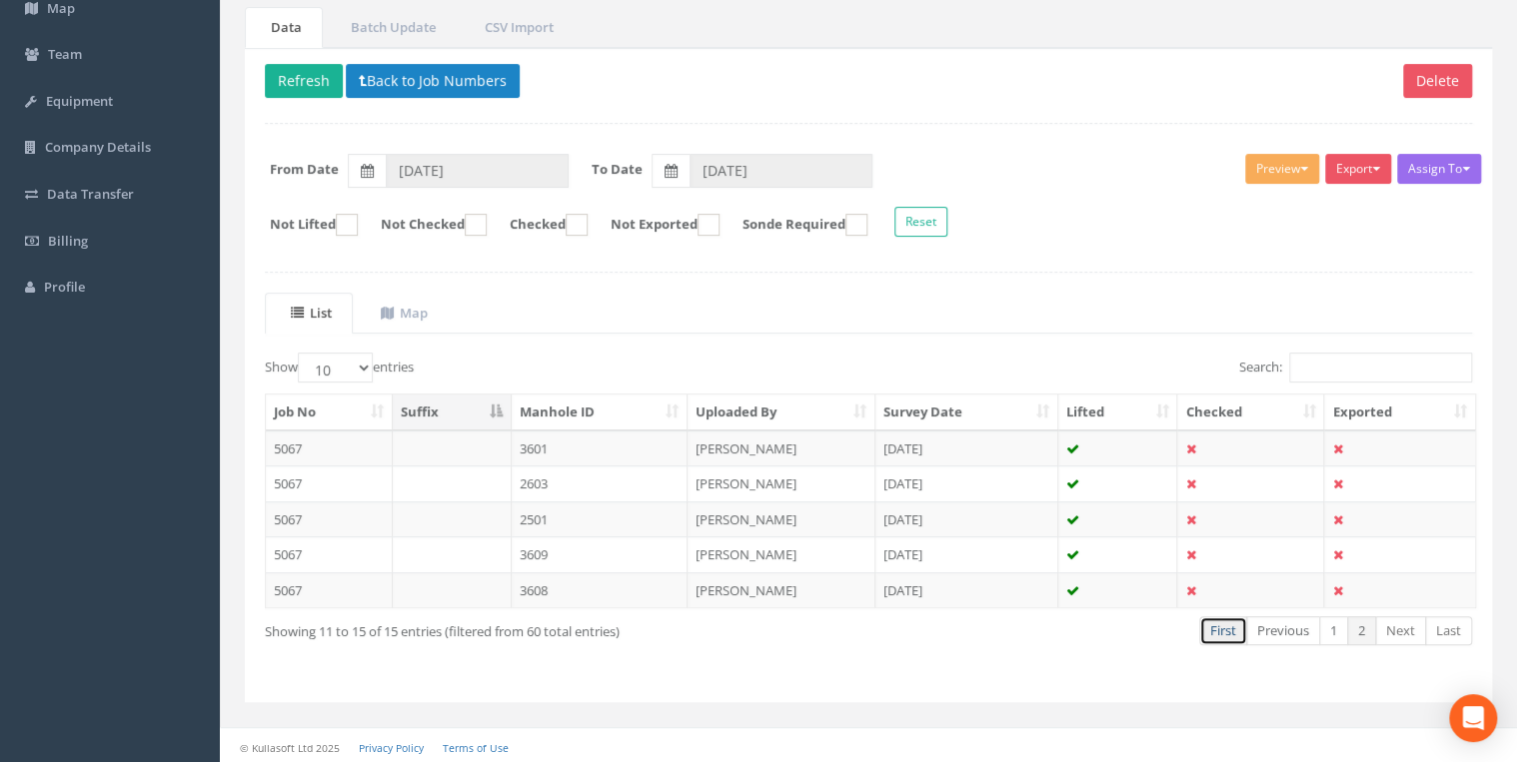
click at [1208, 589] on link "First" at bounding box center [1223, 630] width 48 height 29
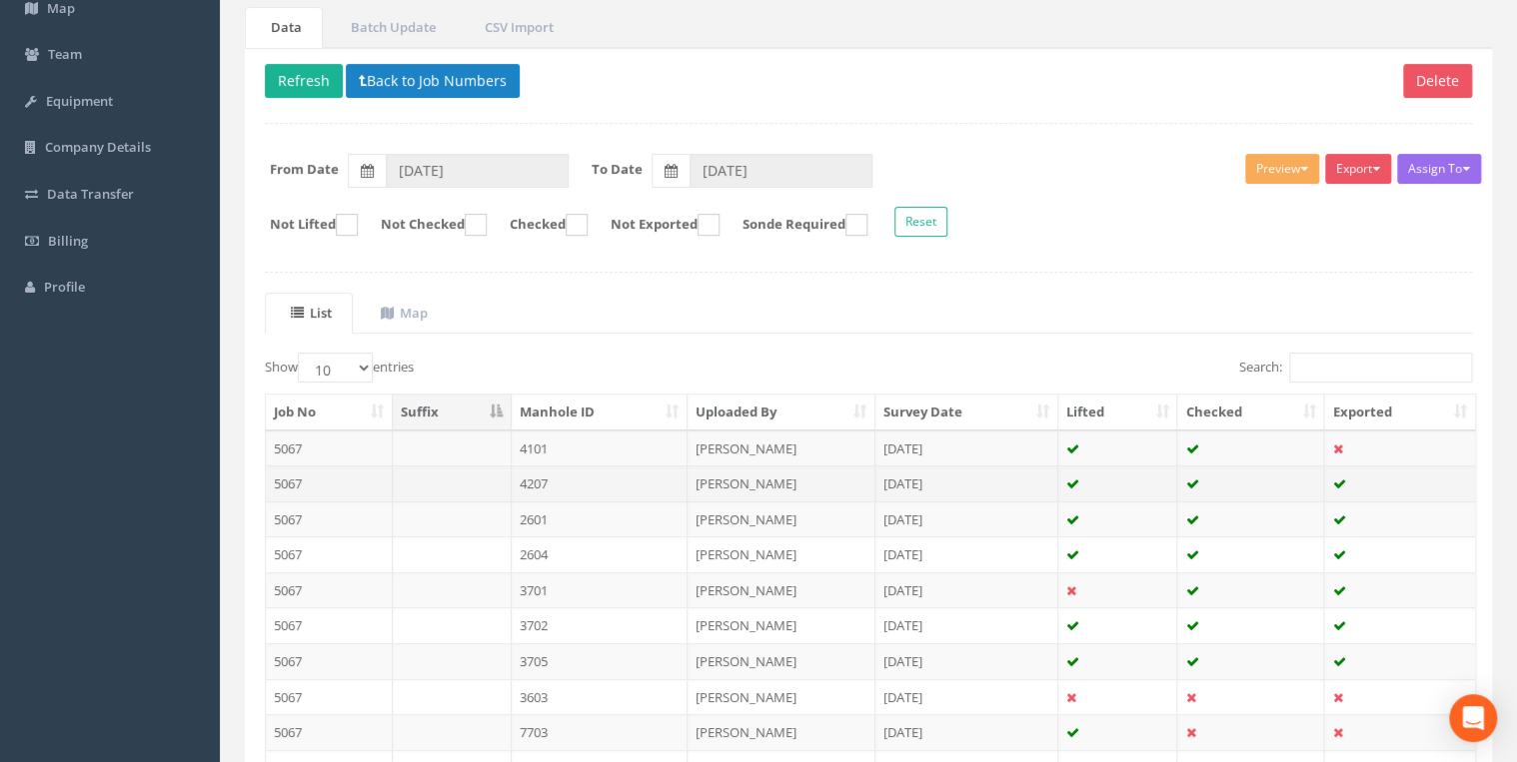
scroll to position [347, 0]
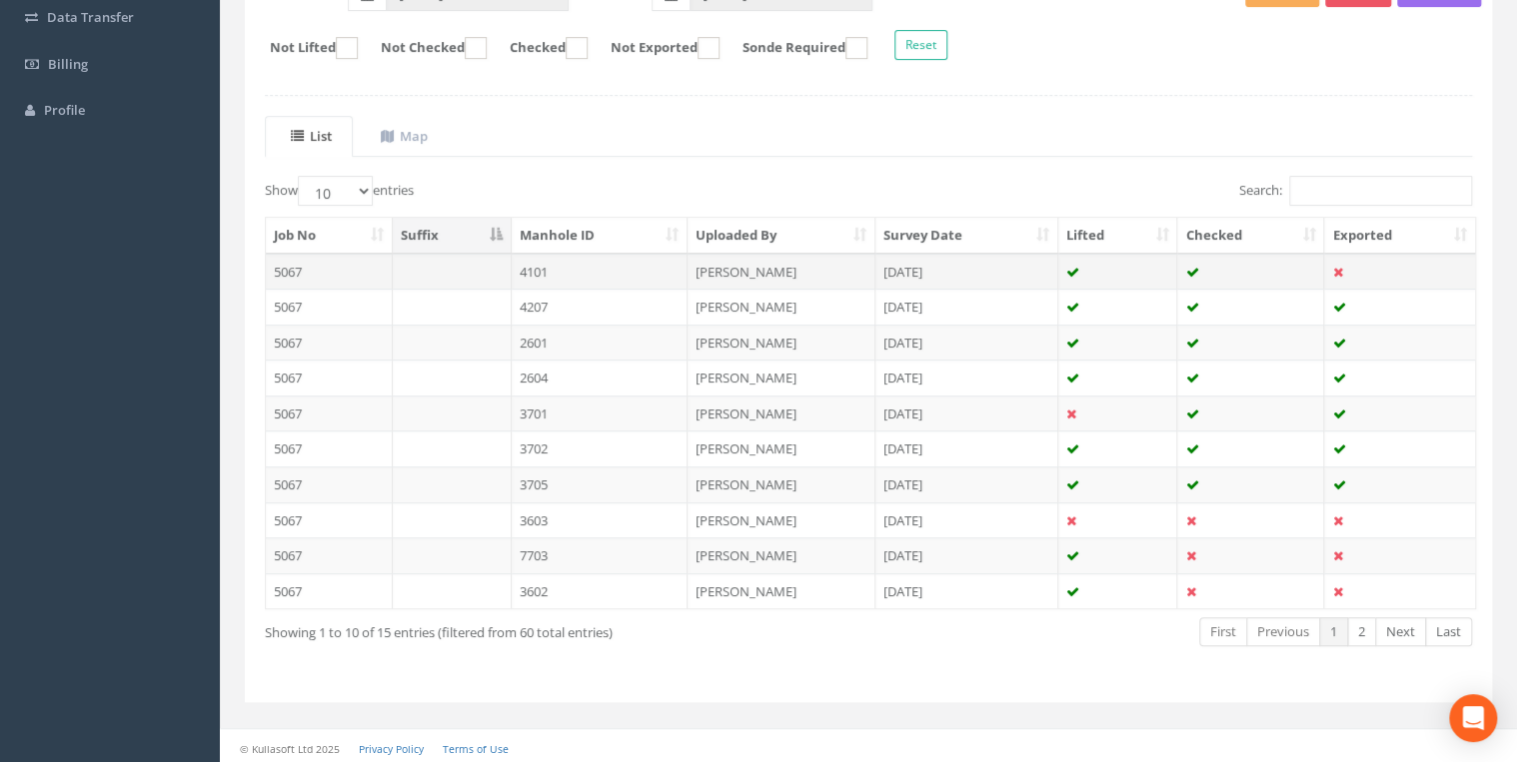
click at [597, 268] on td "4101" at bounding box center [600, 272] width 177 height 36
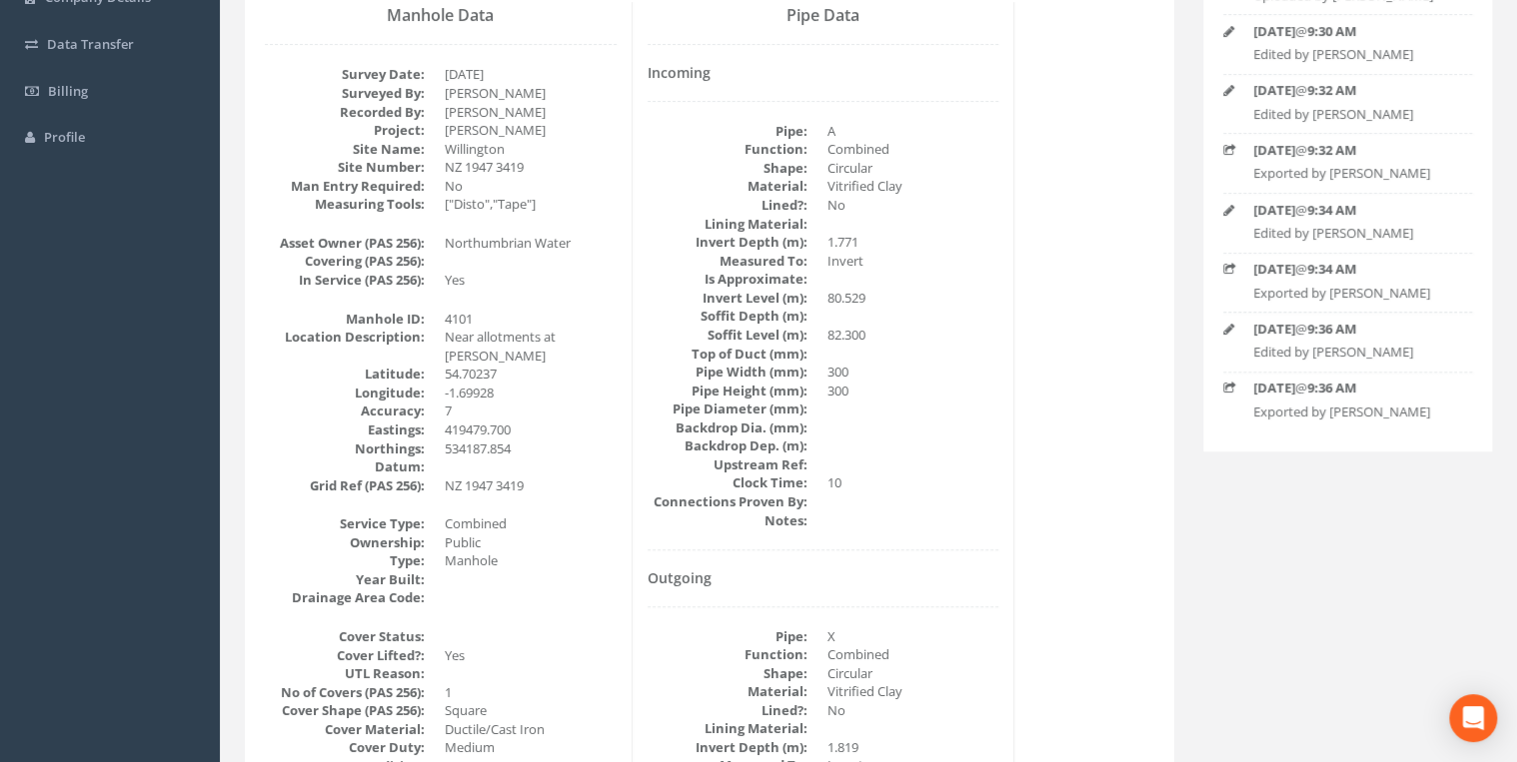
scroll to position [0, 0]
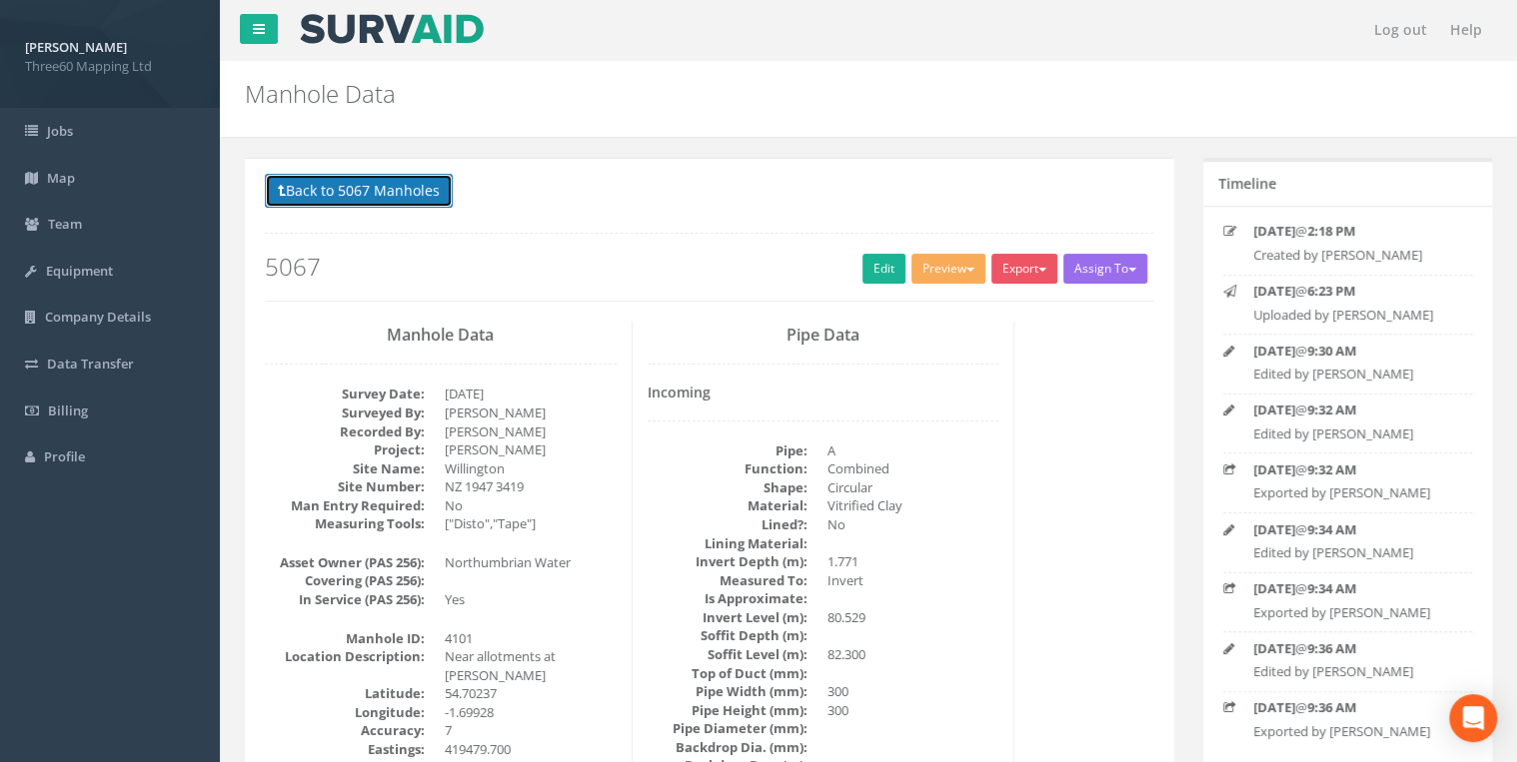
click at [351, 200] on button "Back to 5067 Manholes" at bounding box center [359, 191] width 188 height 34
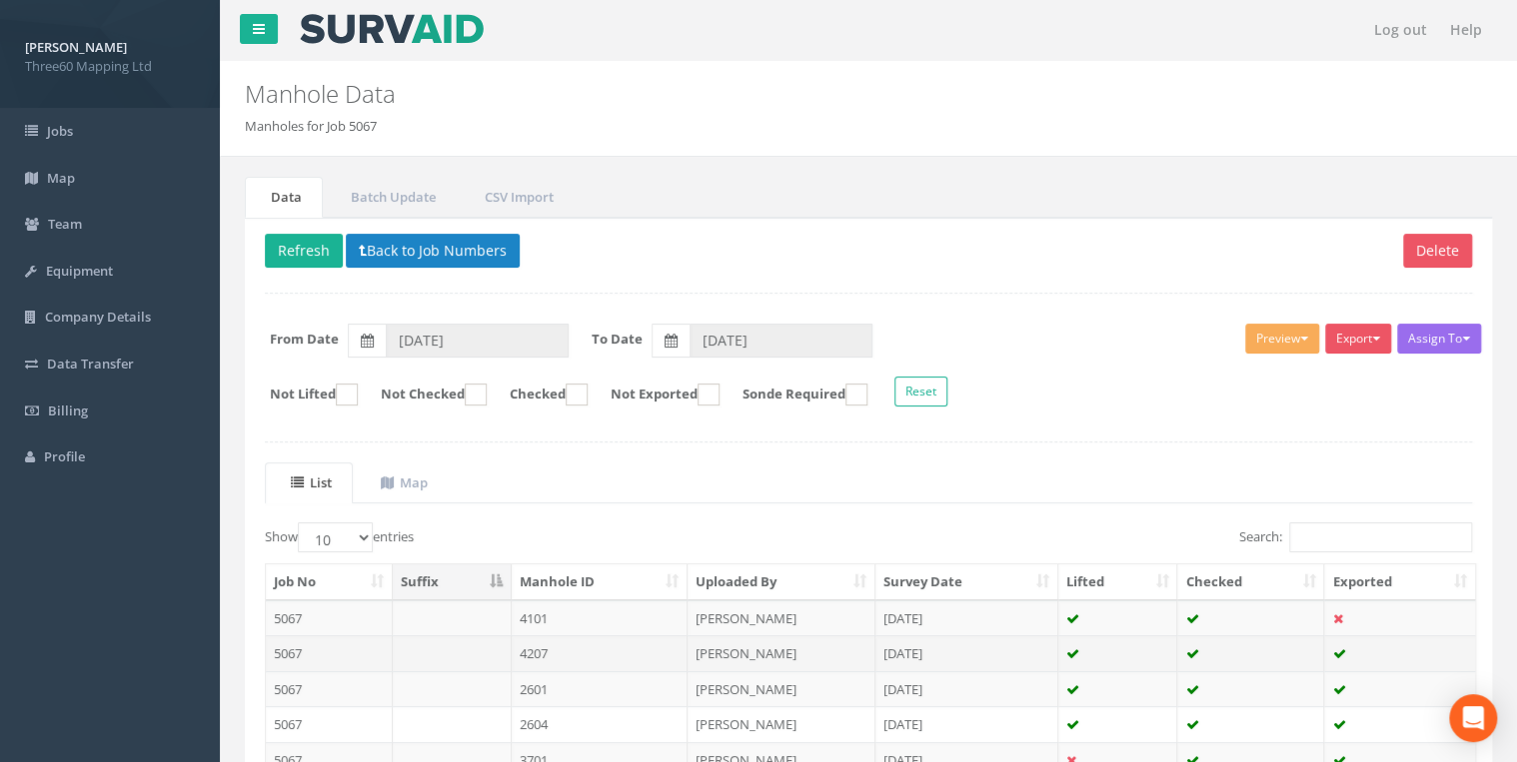
click at [539, 589] on td "4207" at bounding box center [600, 653] width 177 height 36
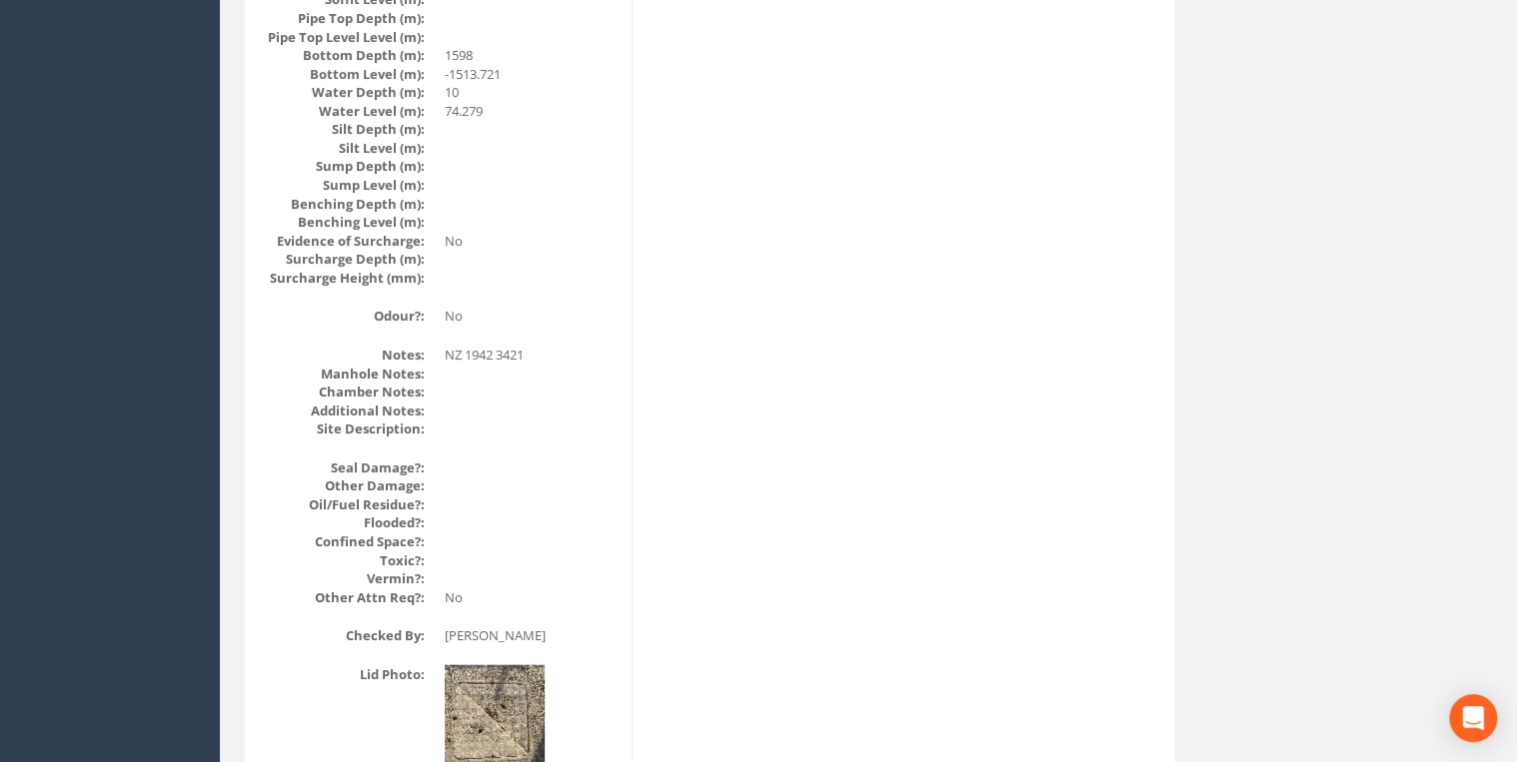
scroll to position [2344, 0]
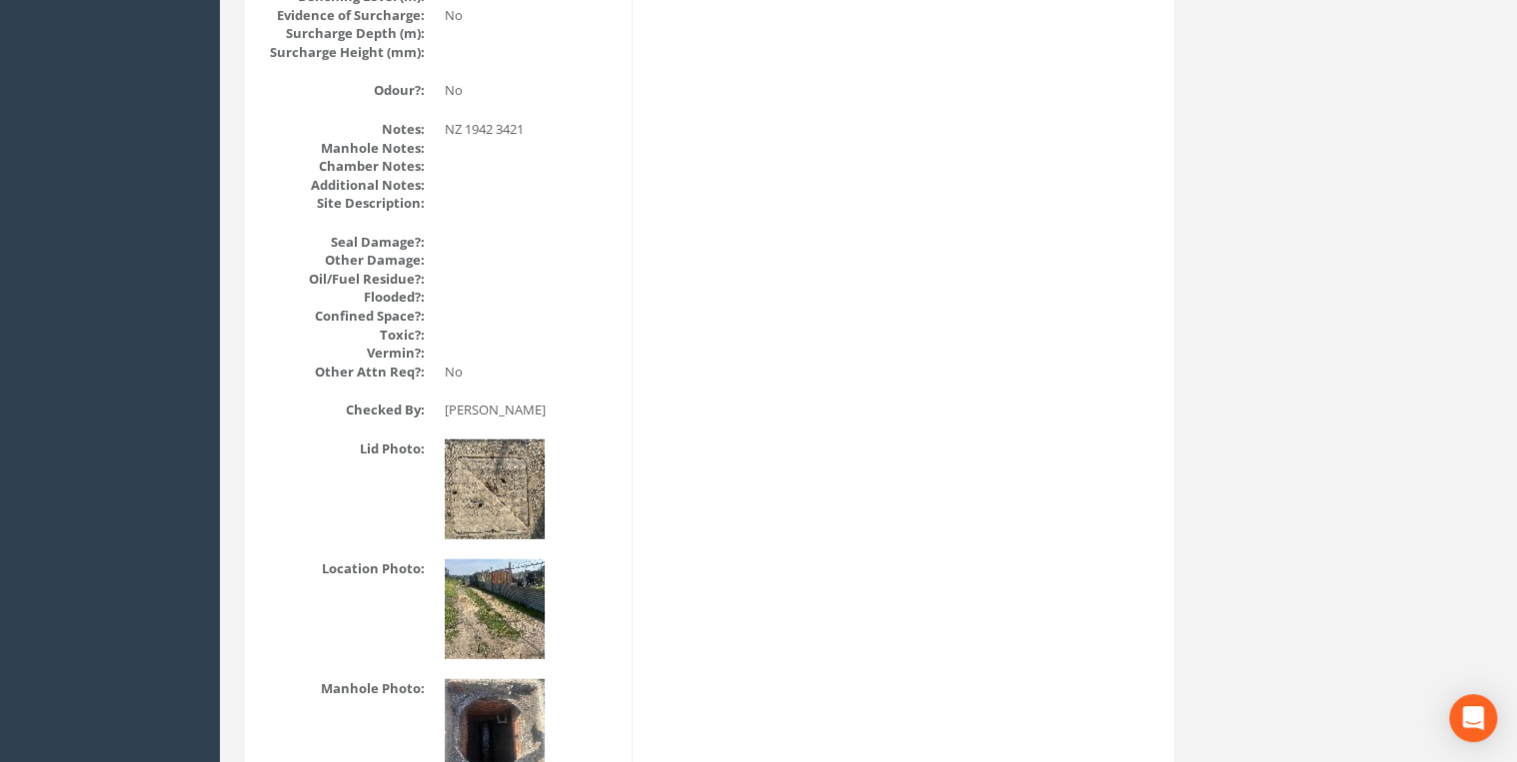
click at [500, 589] on img at bounding box center [495, 610] width 100 height 100
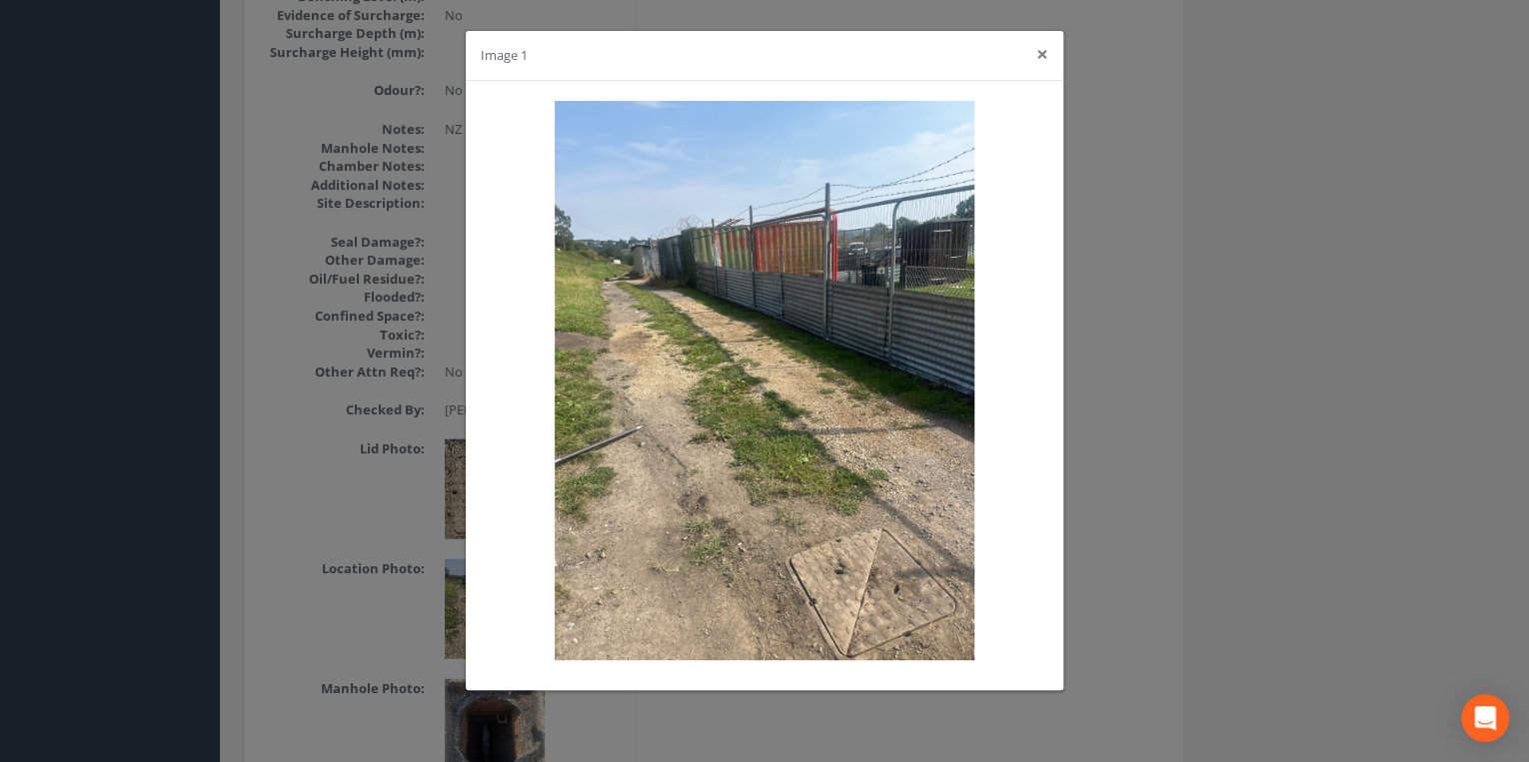
click at [1038, 54] on button "×" at bounding box center [1042, 54] width 12 height 21
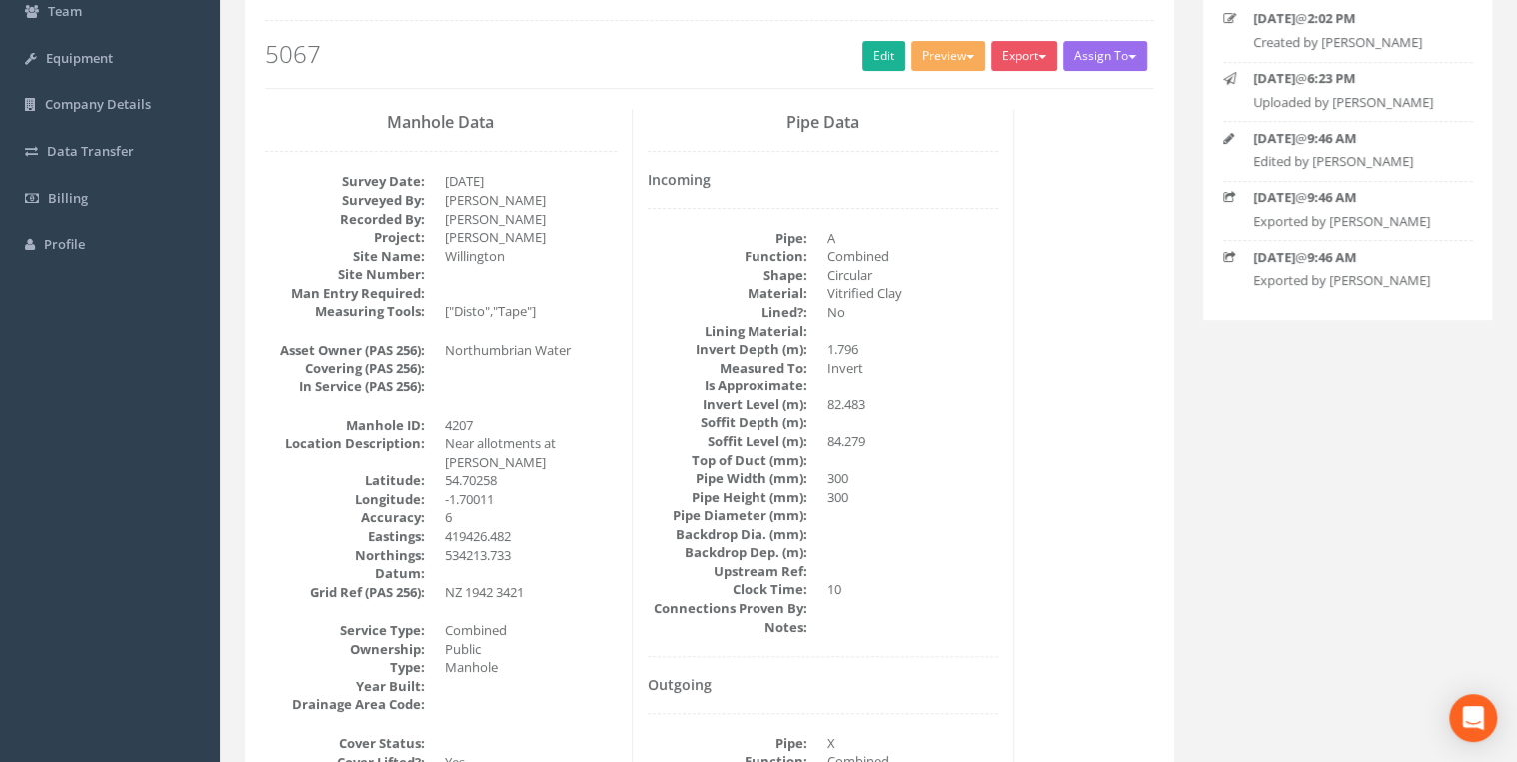
scroll to position [0, 0]
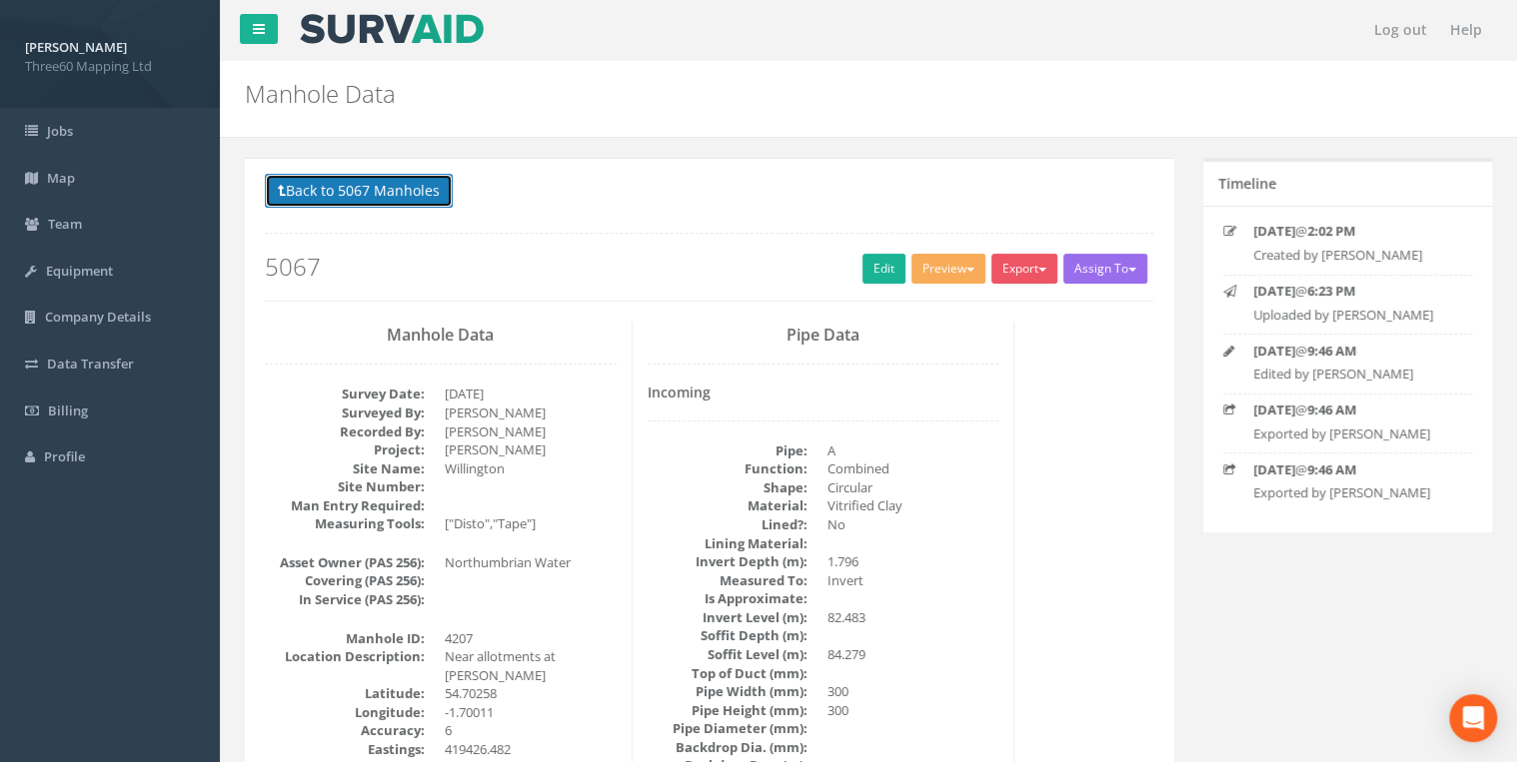
click at [412, 188] on button "Back to 5067 Manholes" at bounding box center [359, 191] width 188 height 34
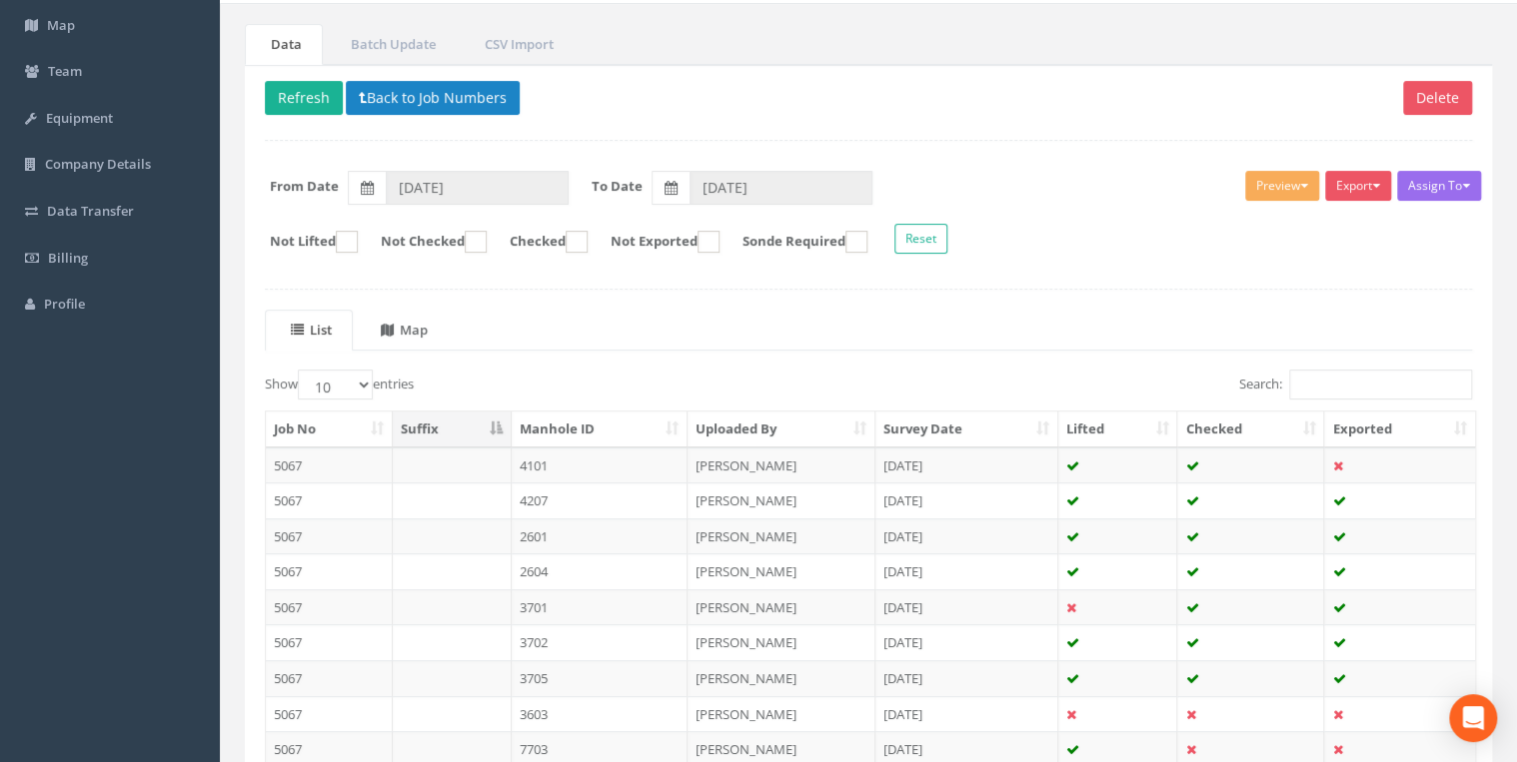
scroll to position [347, 0]
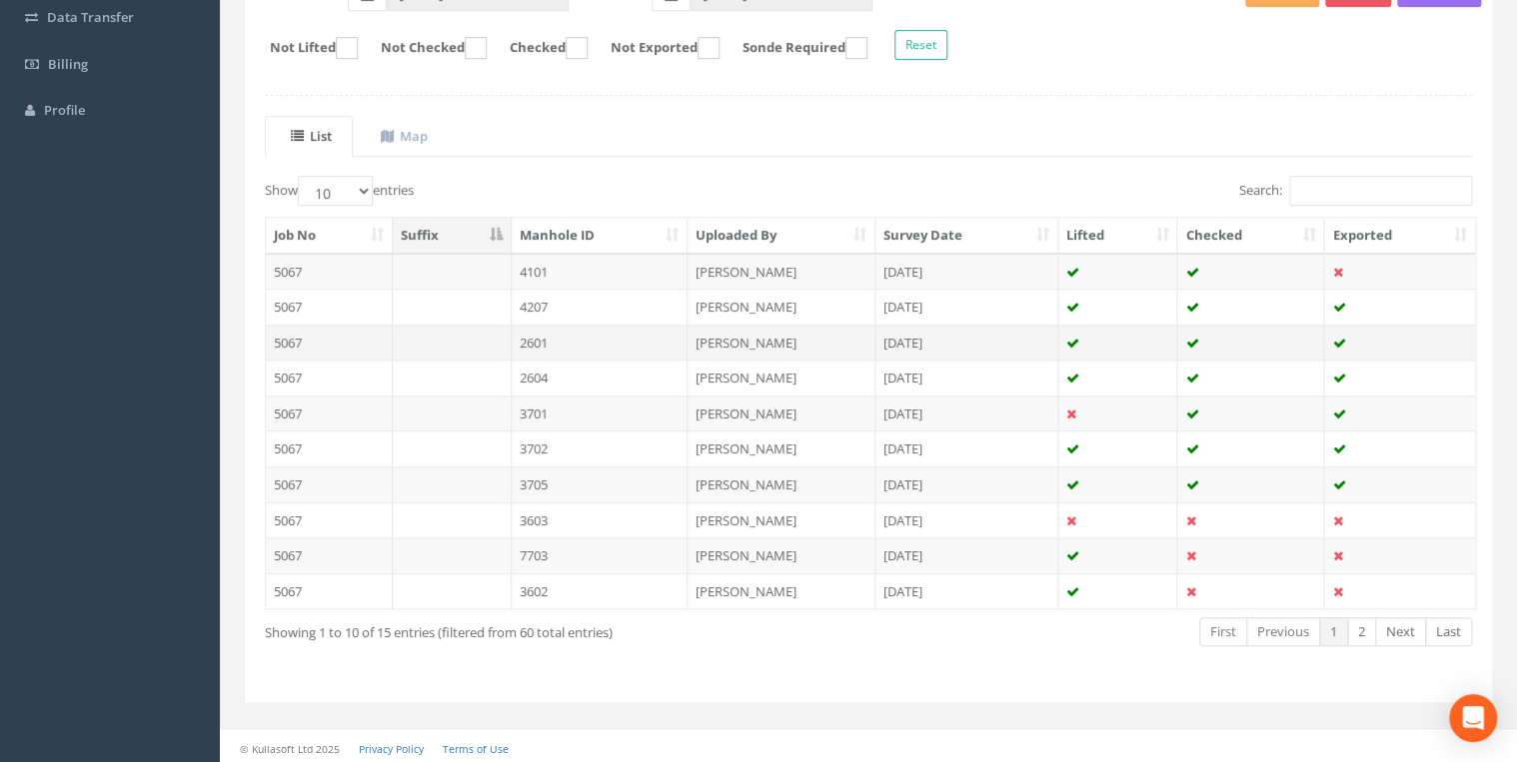
click at [579, 336] on td "2601" at bounding box center [600, 343] width 177 height 36
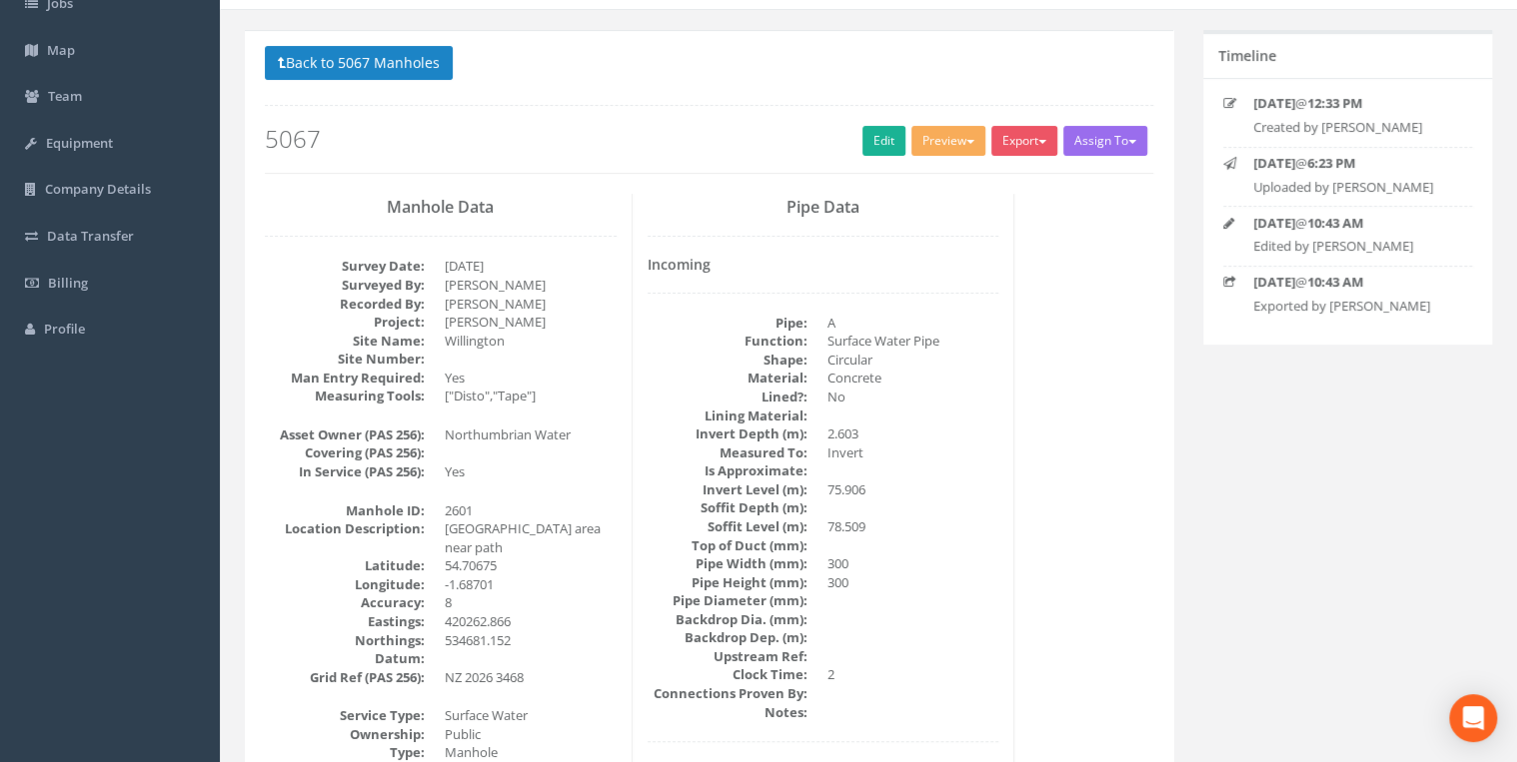
scroll to position [0, 0]
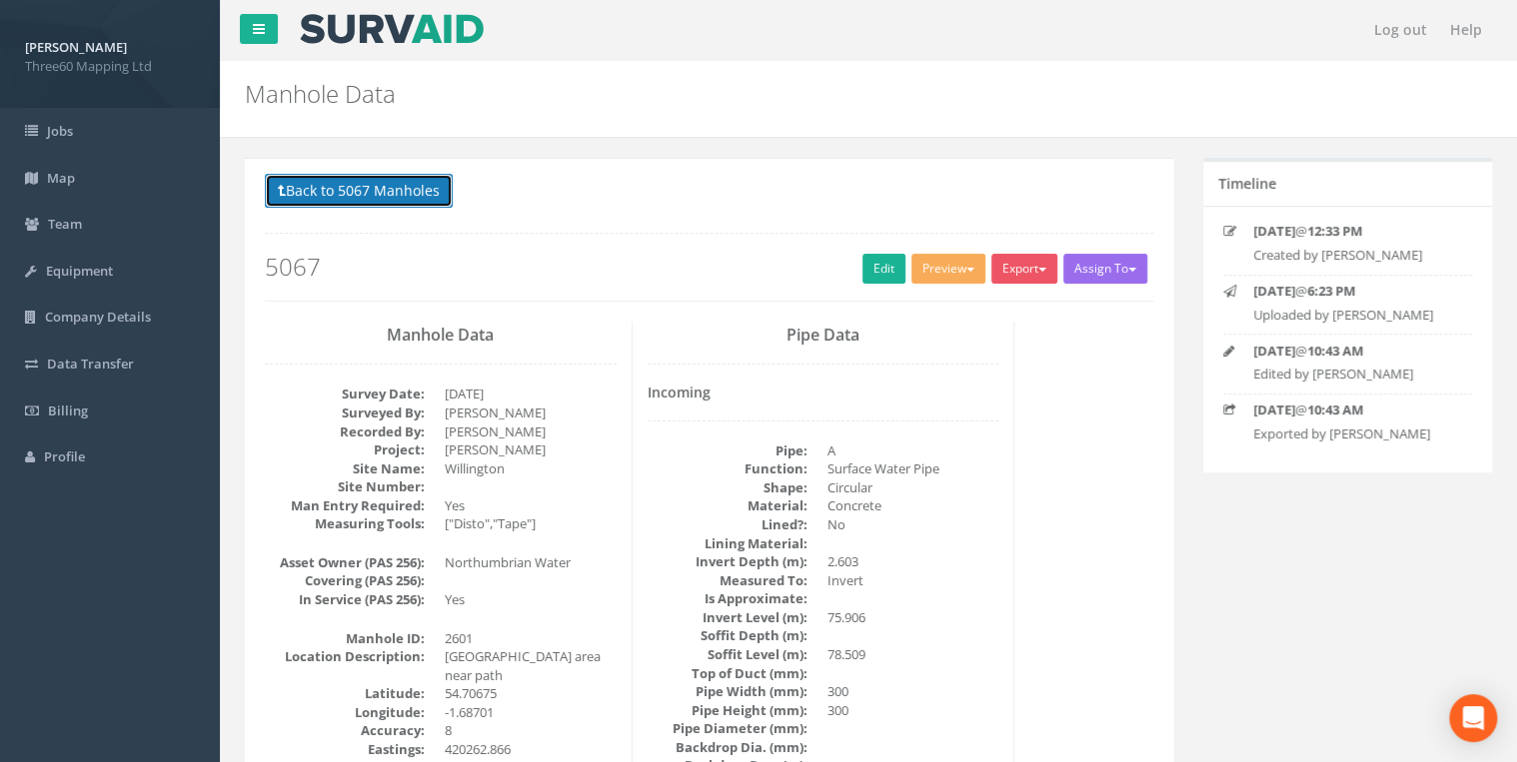
click at [413, 189] on button "Back to 5067 Manholes" at bounding box center [359, 191] width 188 height 34
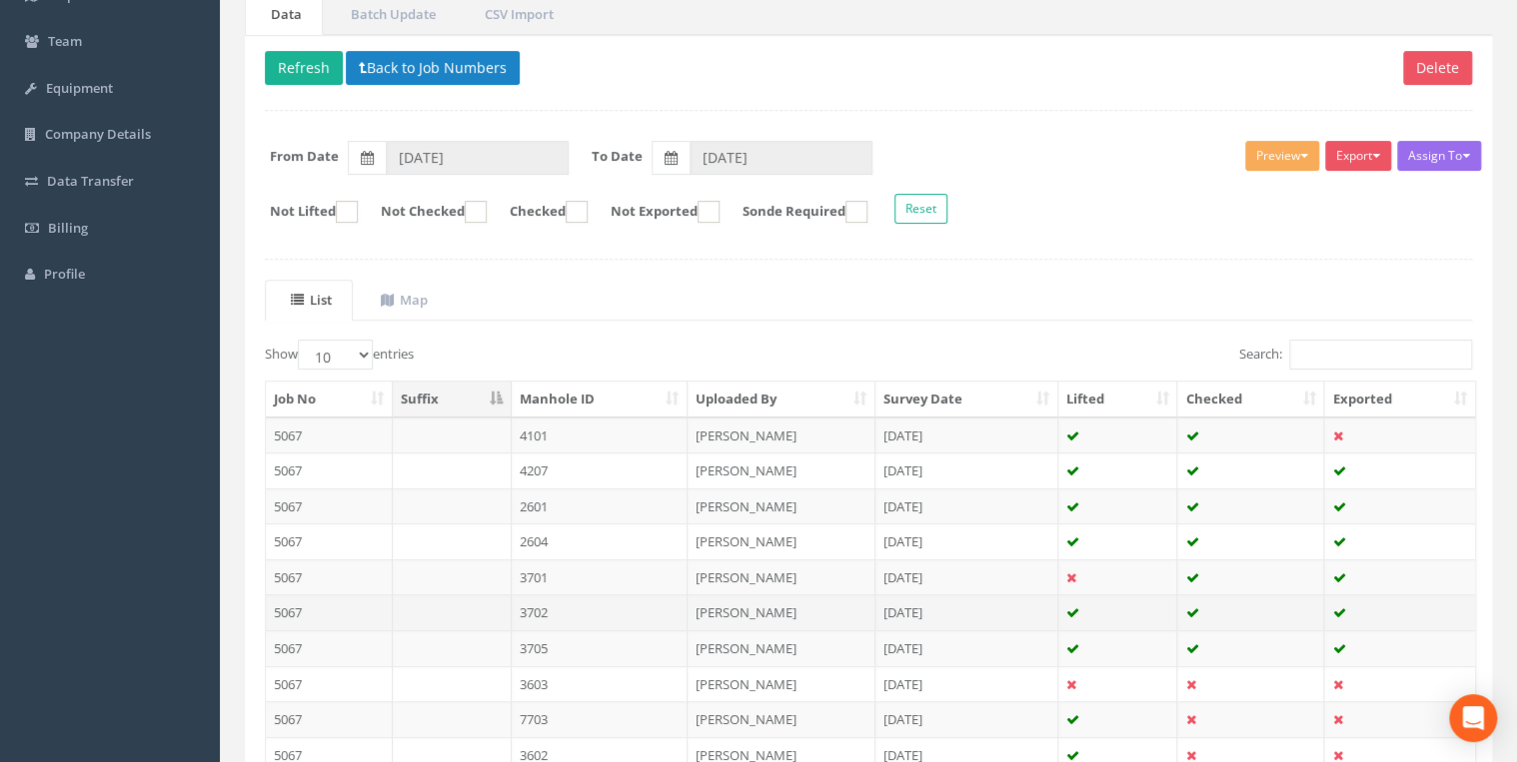
scroll to position [347, 0]
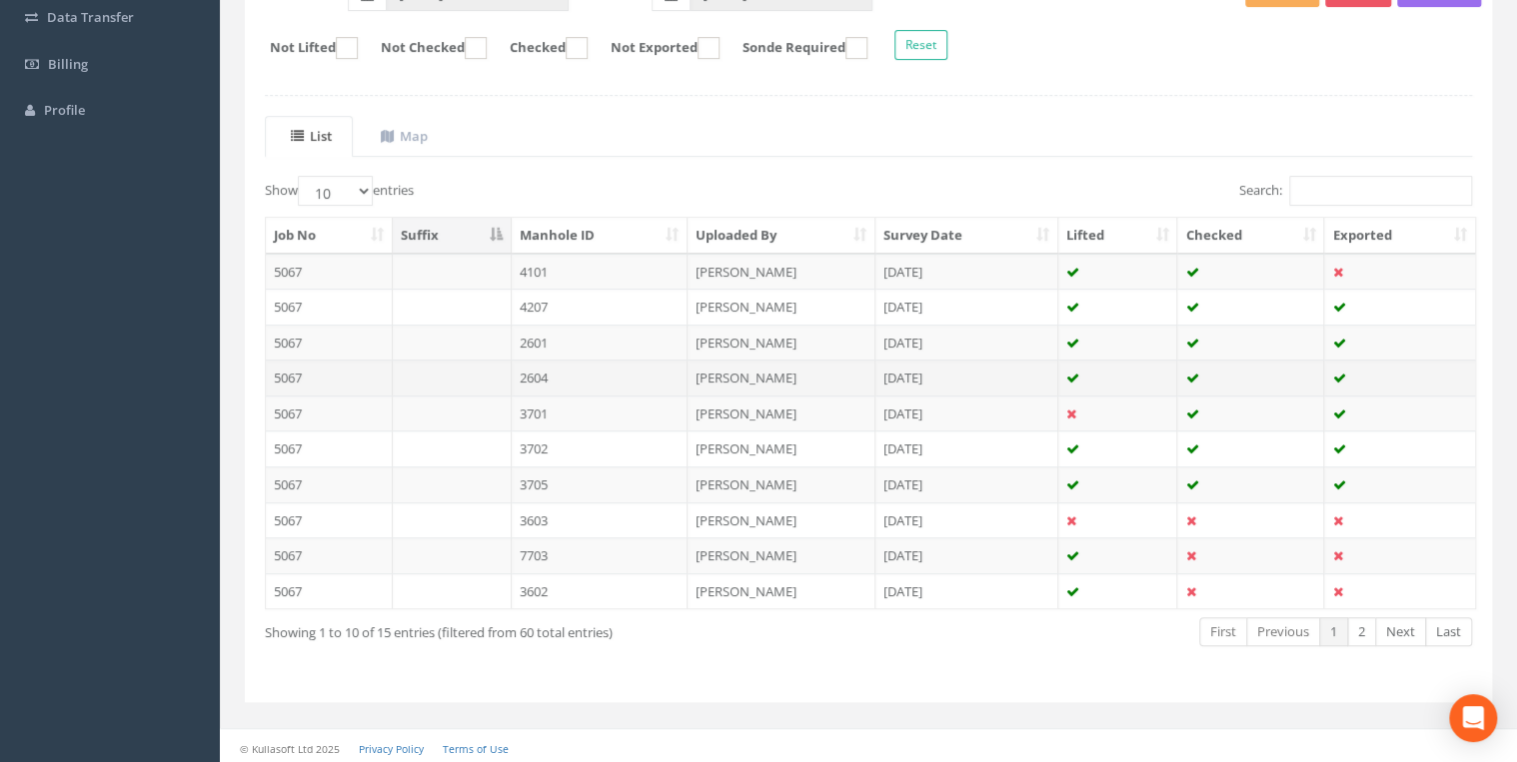
click at [539, 375] on td "2604" at bounding box center [600, 378] width 177 height 36
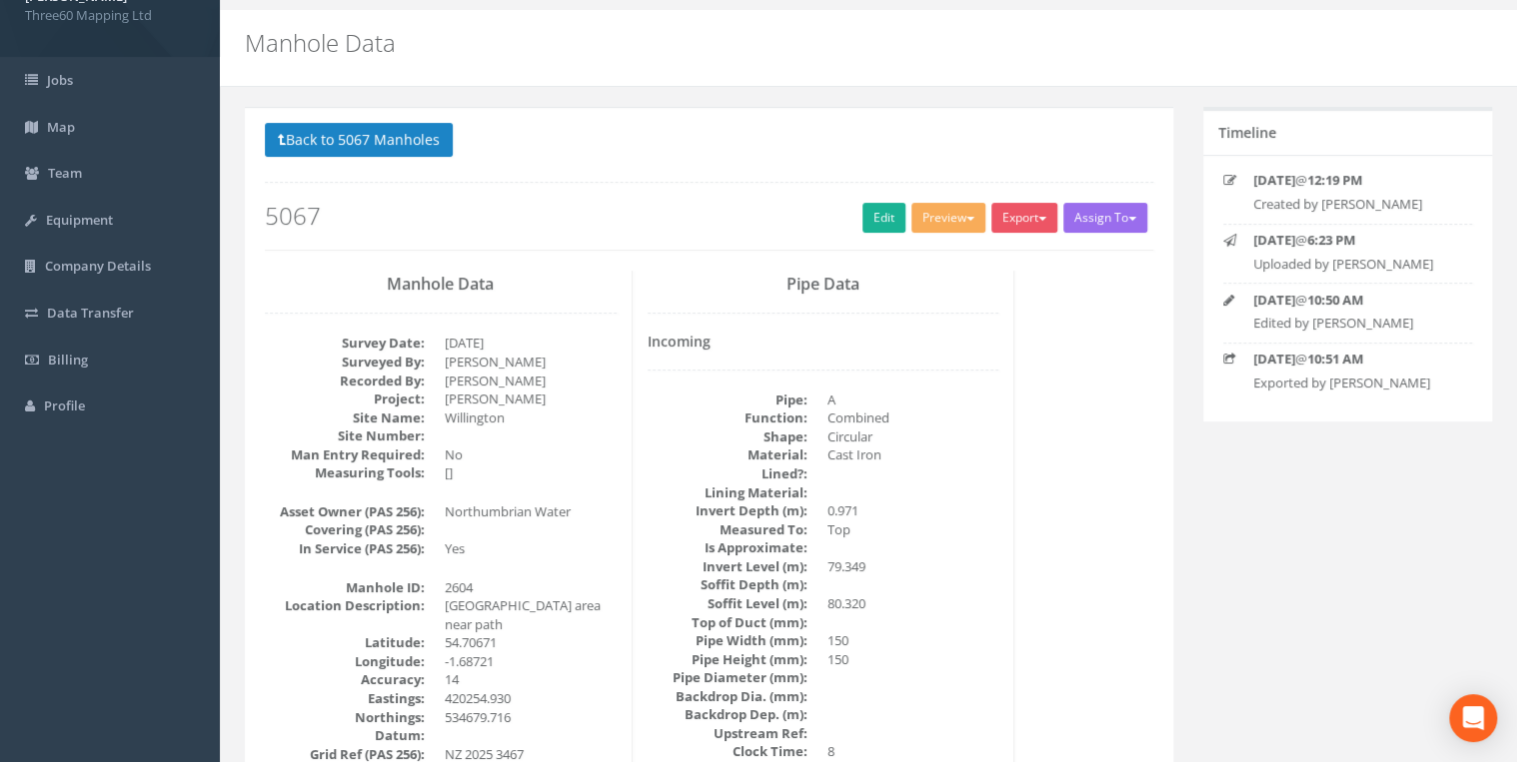
scroll to position [0, 0]
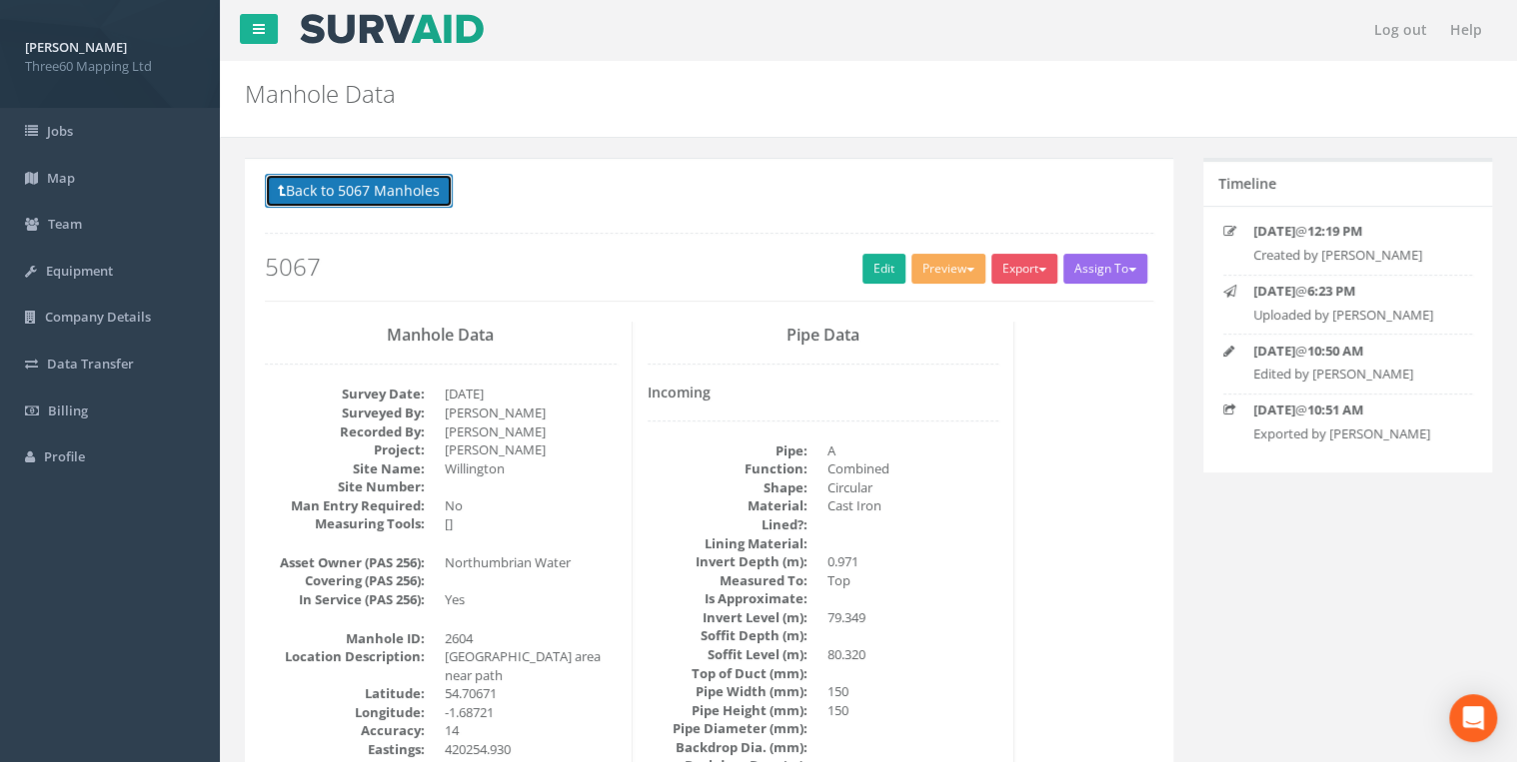
click at [351, 198] on button "Back to 5067 Manholes" at bounding box center [359, 191] width 188 height 34
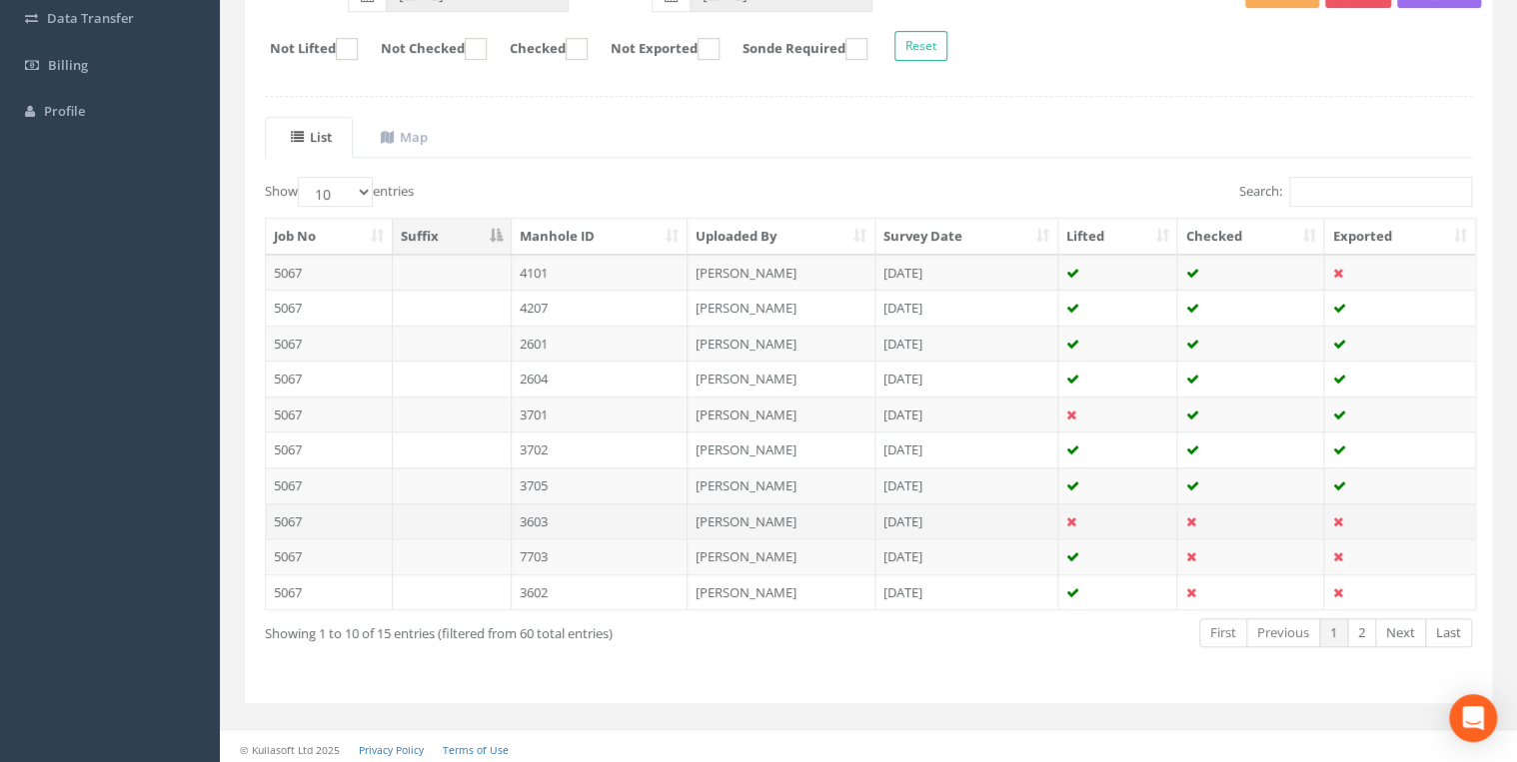
scroll to position [347, 0]
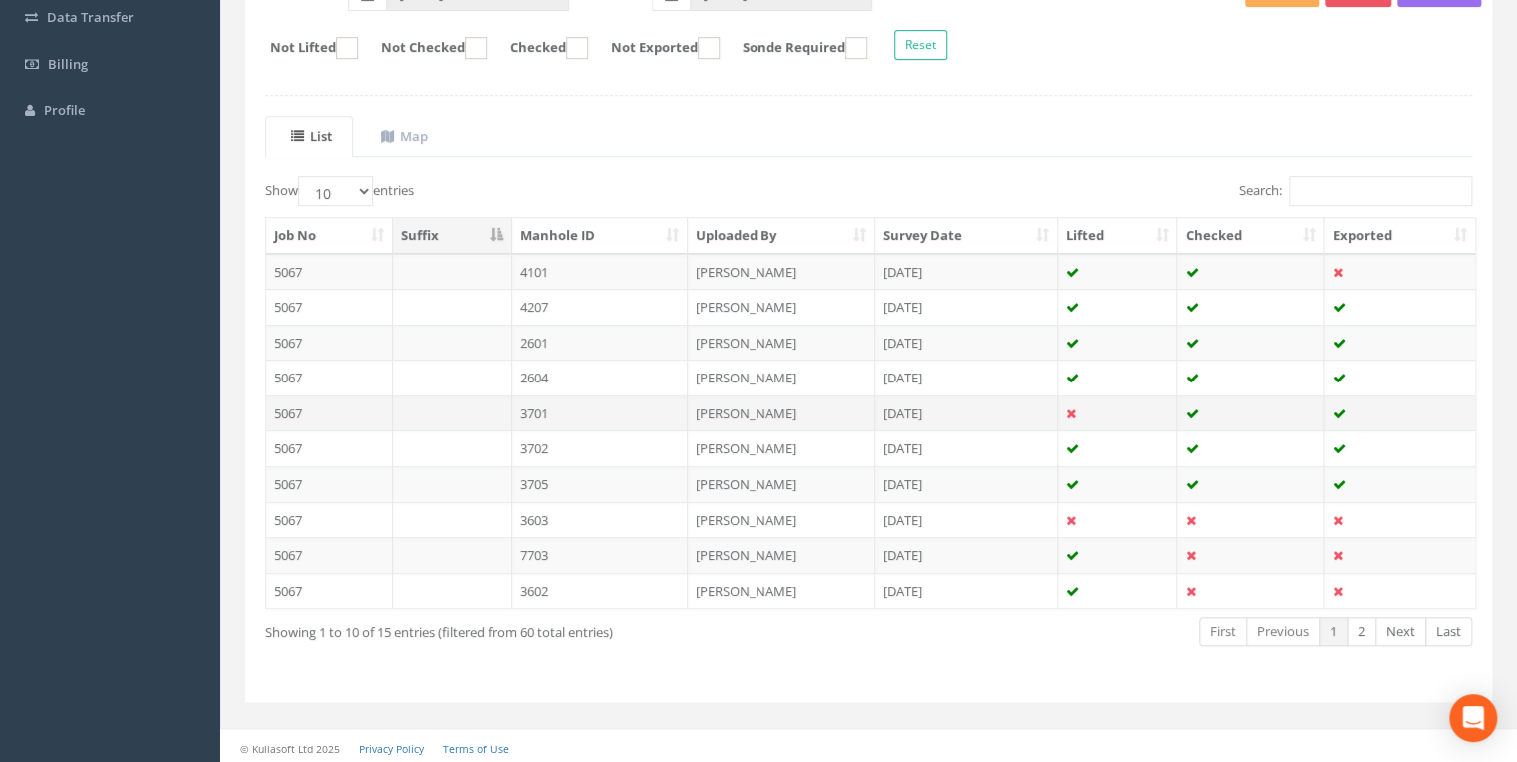
click at [561, 410] on td "3701" at bounding box center [600, 414] width 177 height 36
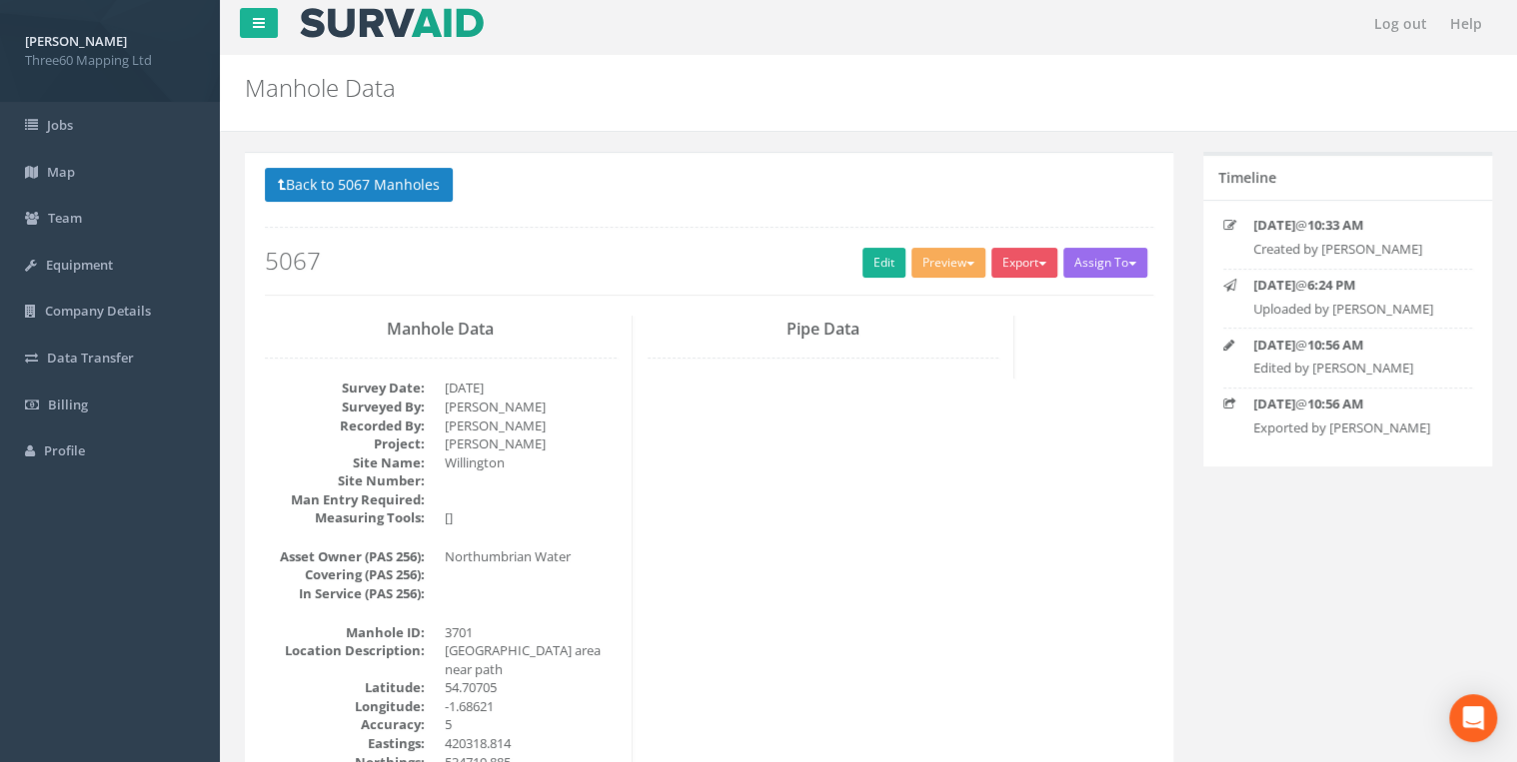
scroll to position [0, 0]
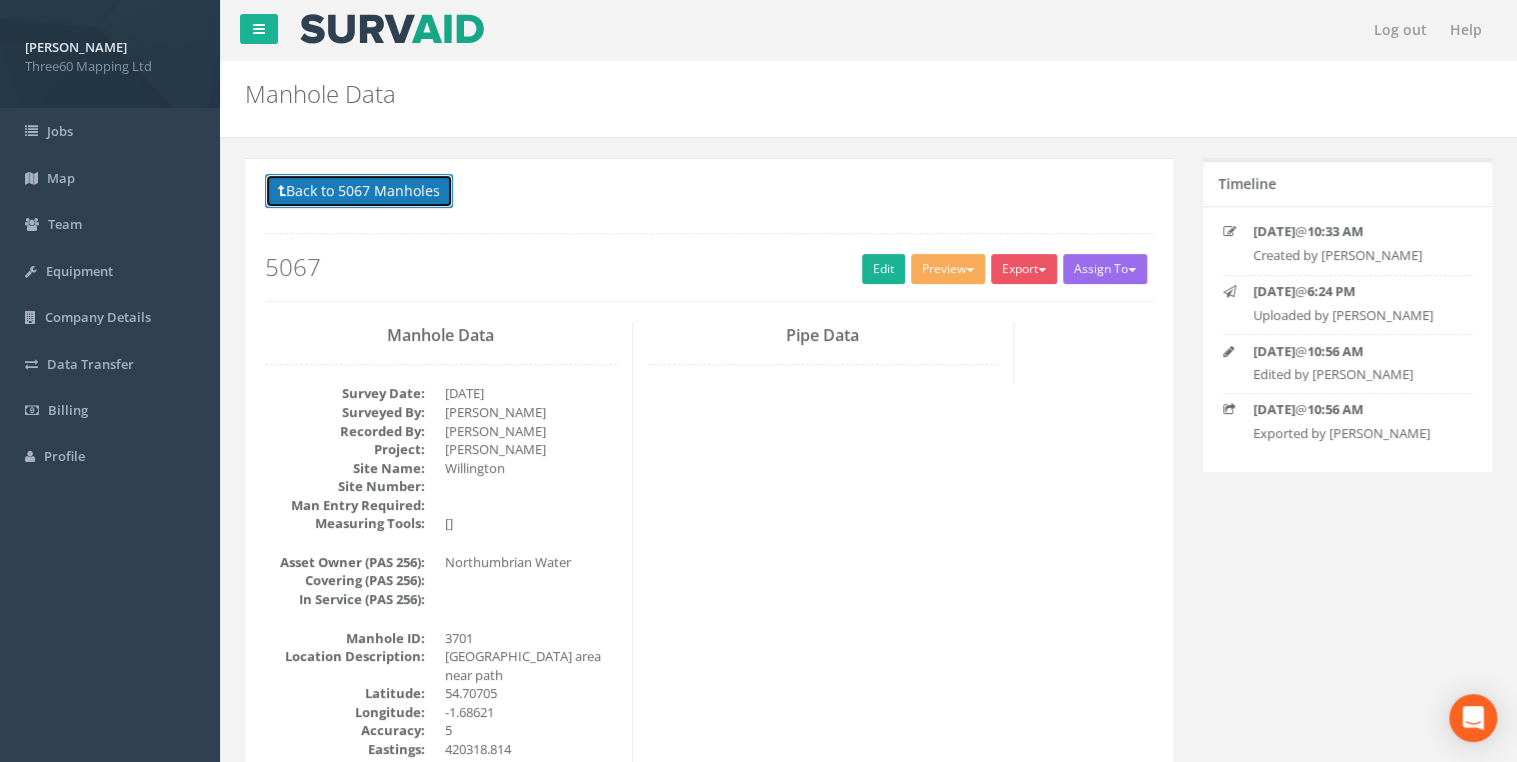
click at [414, 192] on button "Back to 5067 Manholes" at bounding box center [359, 191] width 188 height 34
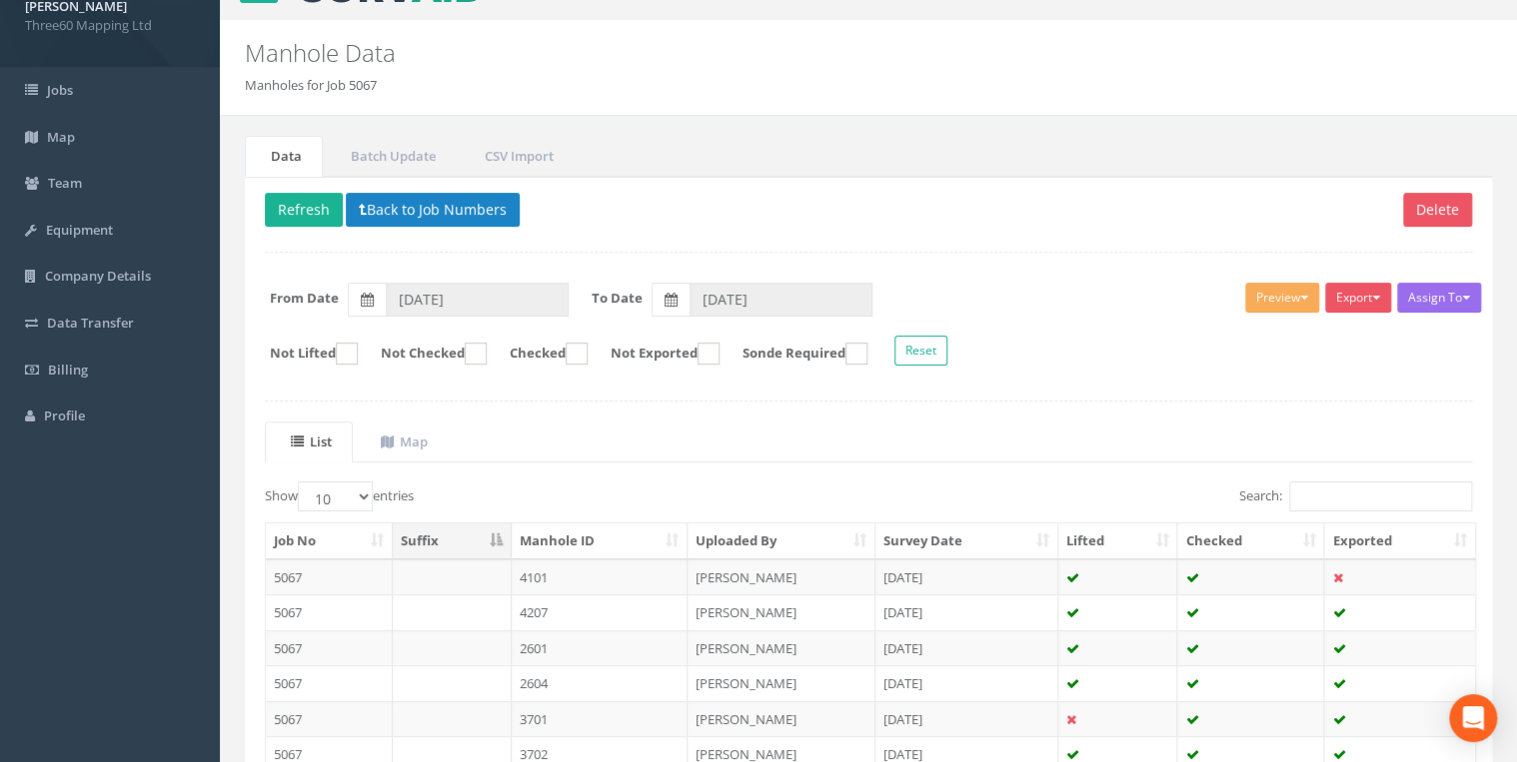
scroll to position [347, 0]
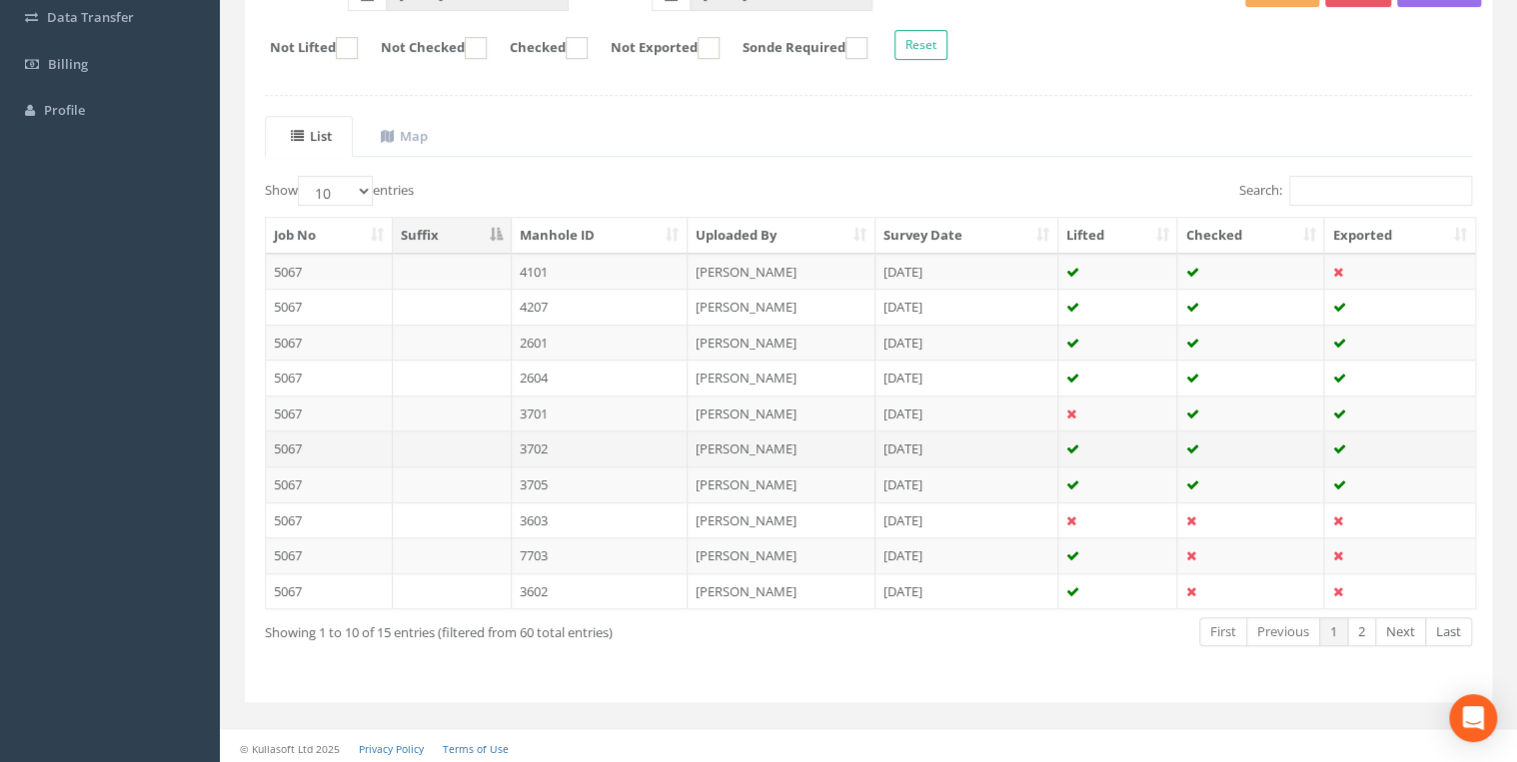
click at [549, 439] on td "3702" at bounding box center [600, 449] width 177 height 36
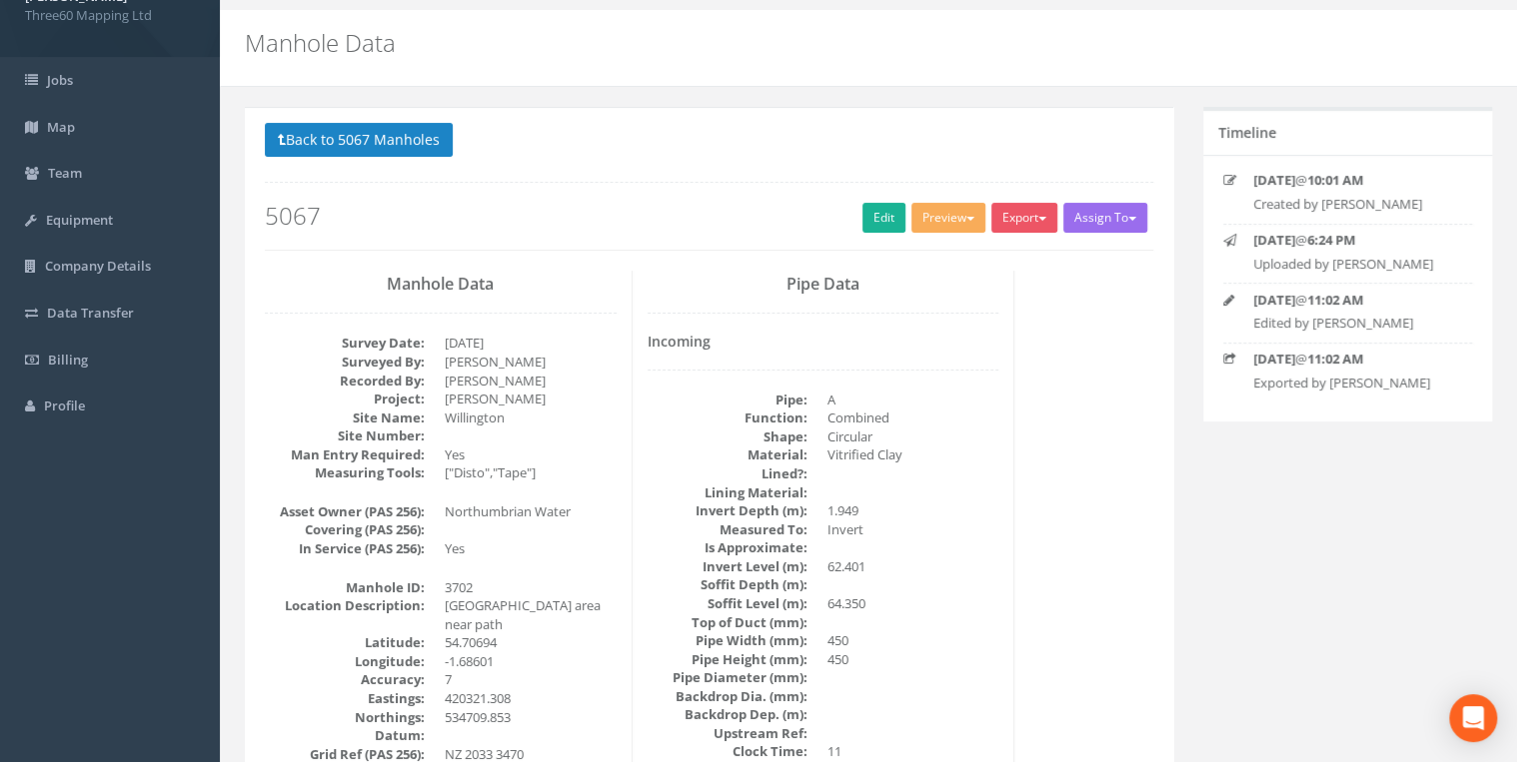
scroll to position [0, 0]
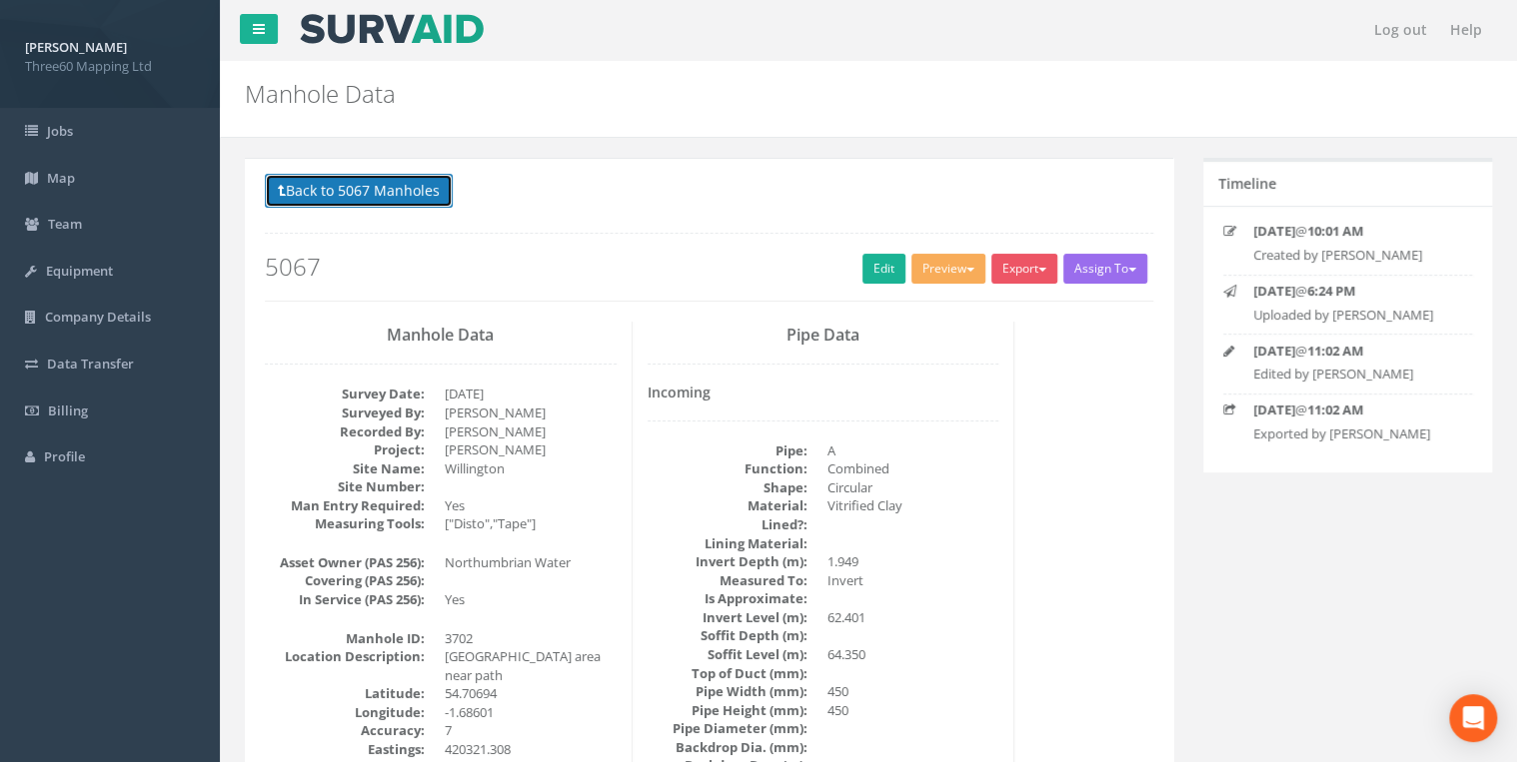
click at [412, 190] on button "Back to 5067 Manholes" at bounding box center [359, 191] width 188 height 34
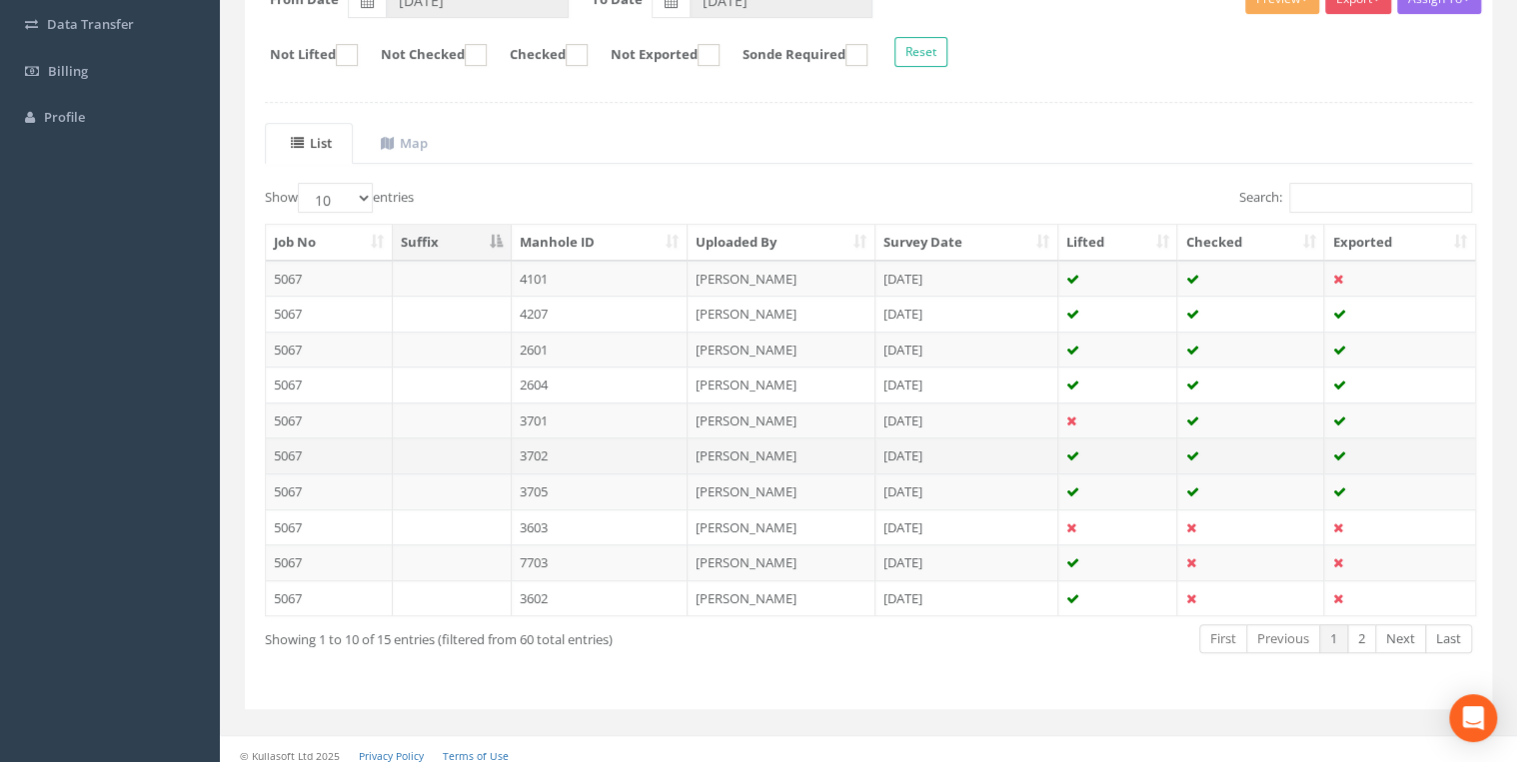
scroll to position [347, 0]
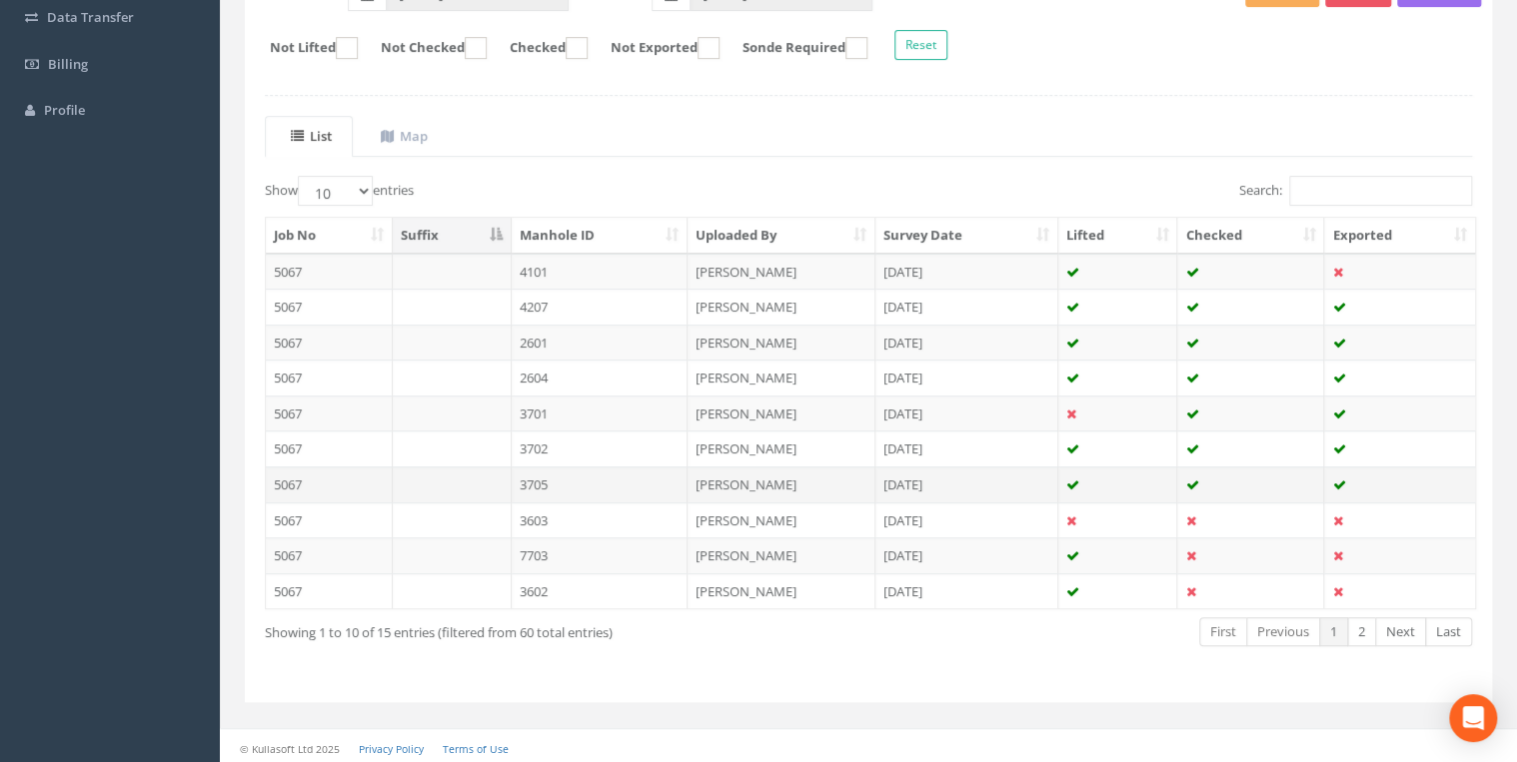
click at [540, 472] on td "3705" at bounding box center [600, 485] width 177 height 36
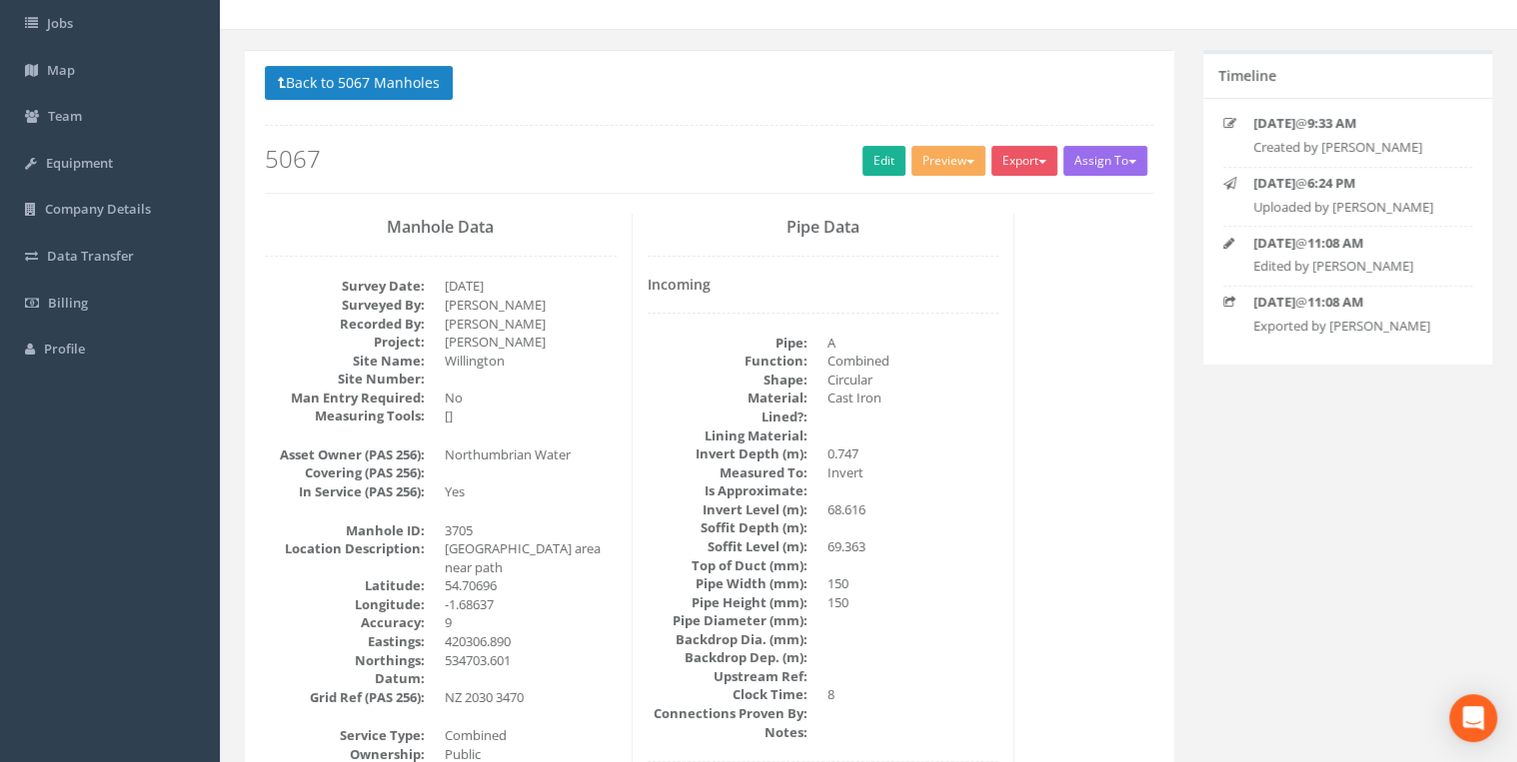
scroll to position [0, 0]
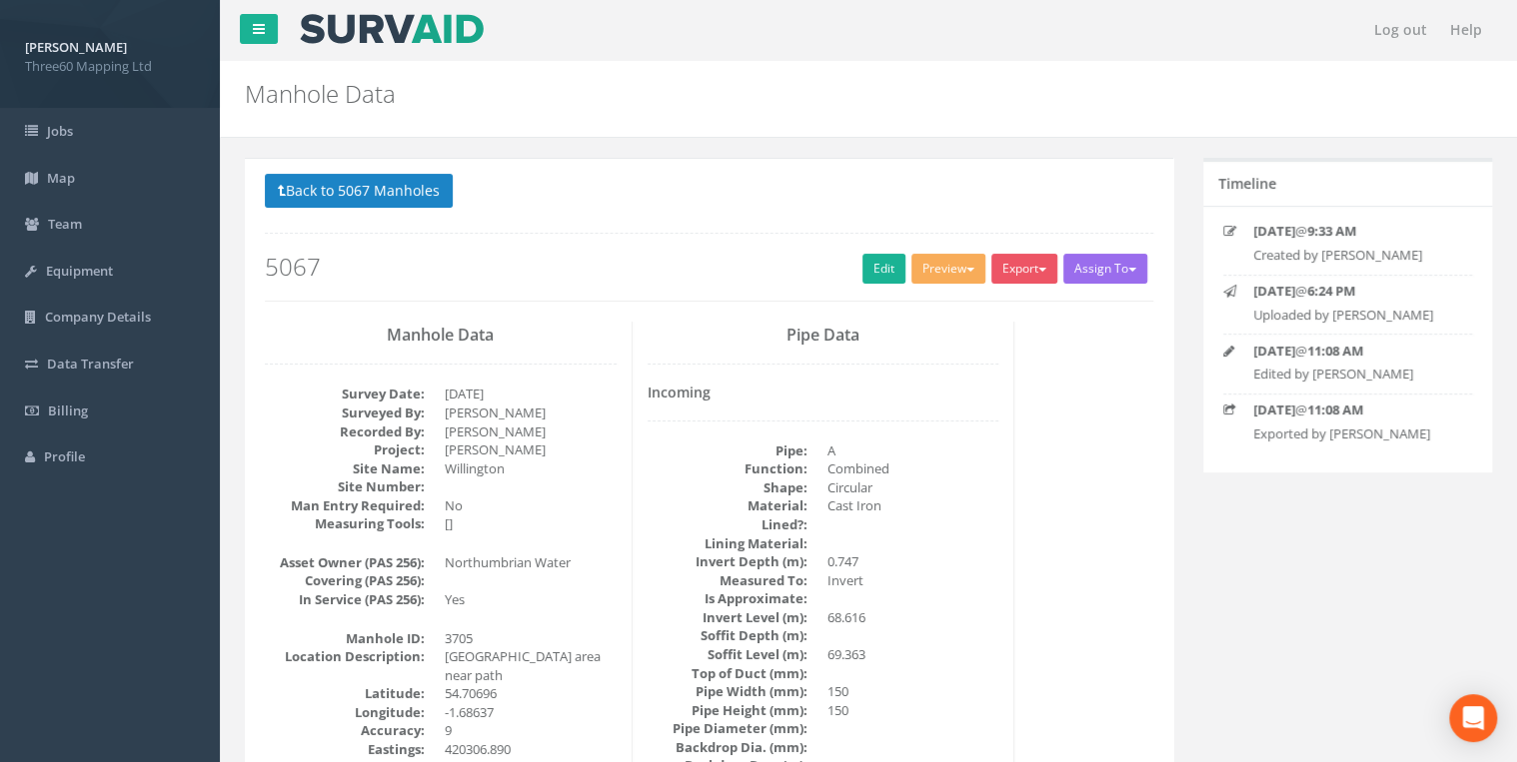
click at [397, 217] on div "Back to 5067 Manholes Back to Map Assign To No Companies Added Export 360 Manho…" at bounding box center [709, 237] width 888 height 127
click at [397, 185] on button "Back to 5067 Manholes" at bounding box center [359, 191] width 188 height 34
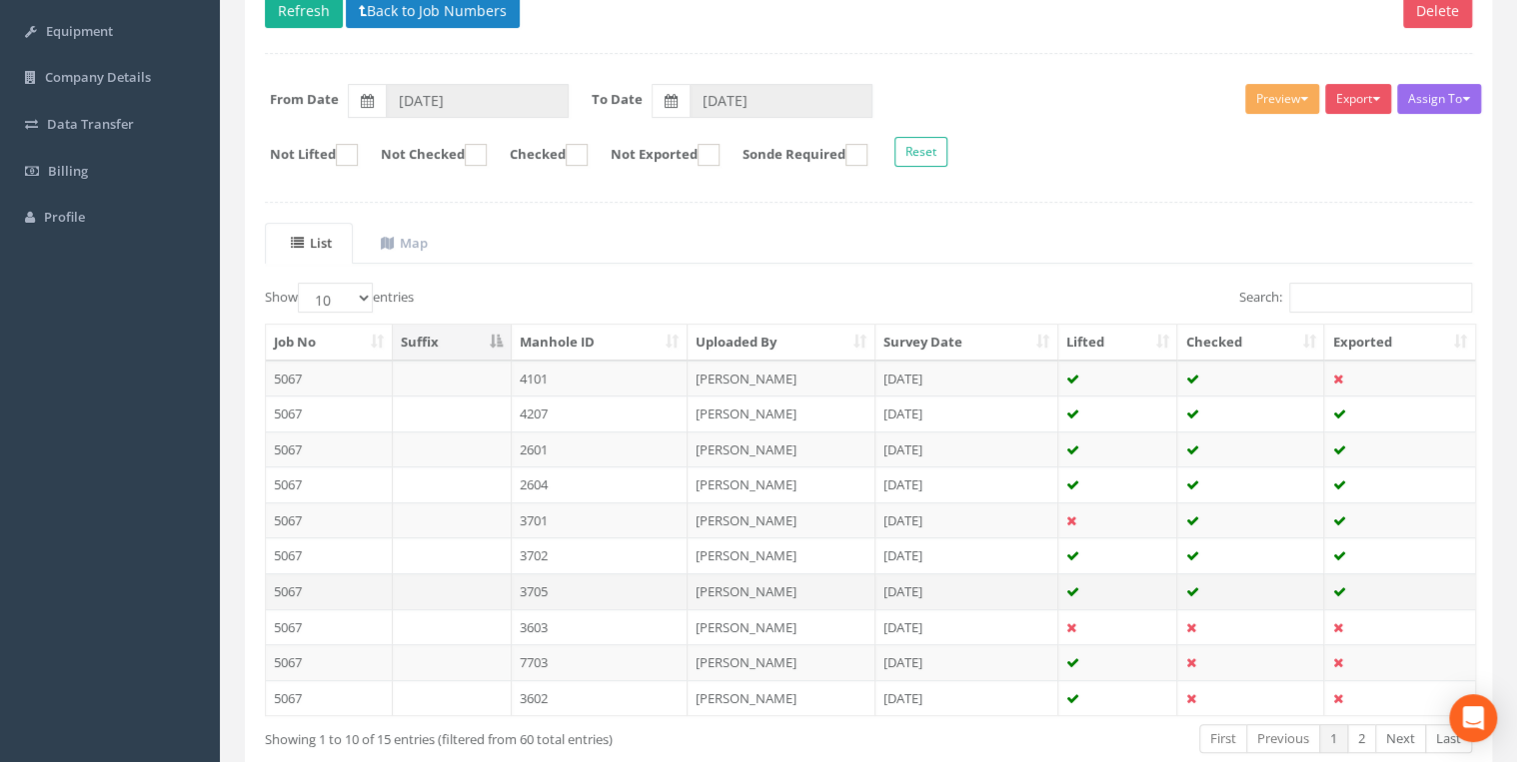
scroll to position [347, 0]
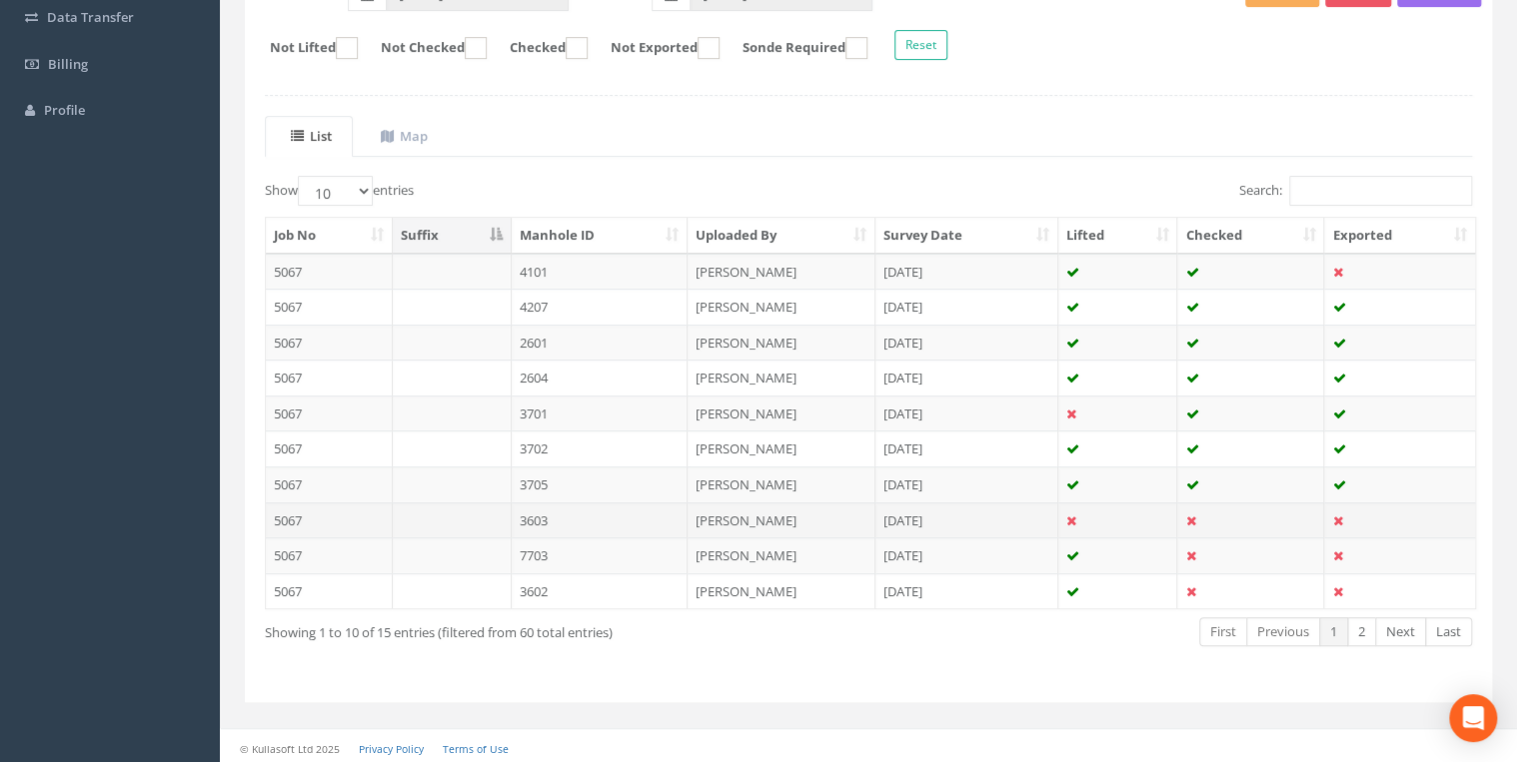
click at [504, 508] on td at bounding box center [452, 521] width 119 height 36
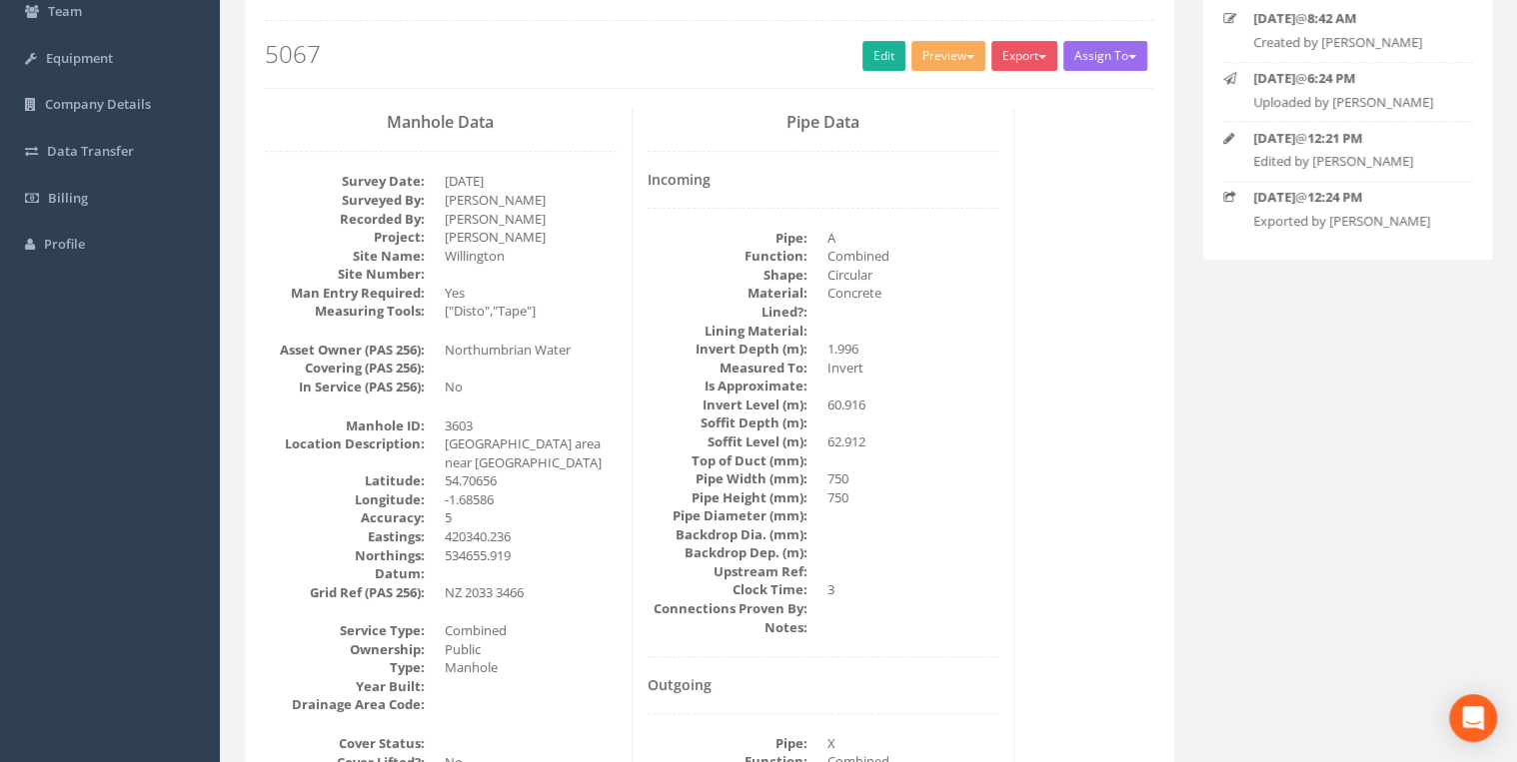
scroll to position [0, 0]
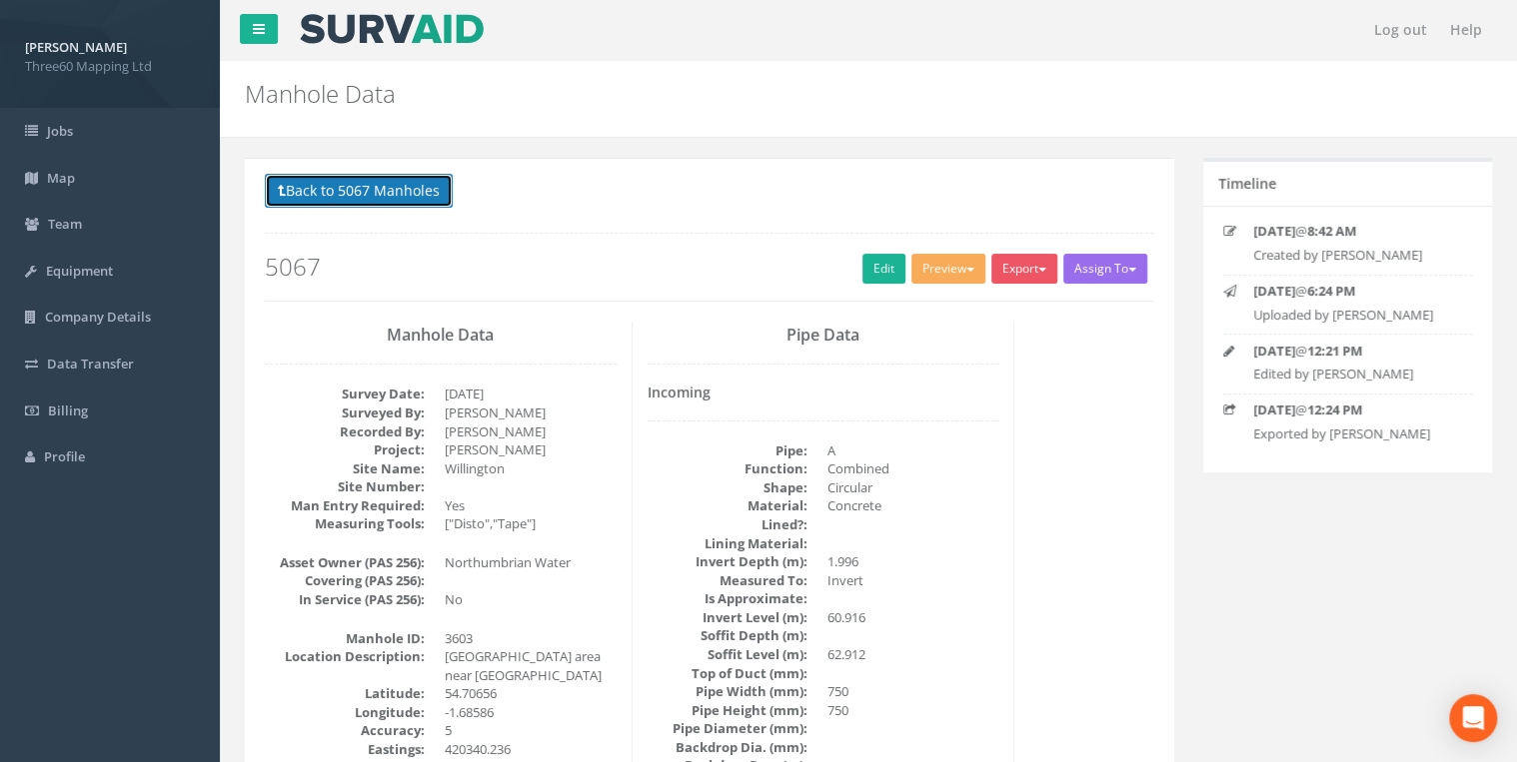
click at [376, 200] on button "Back to 5067 Manholes" at bounding box center [359, 191] width 188 height 34
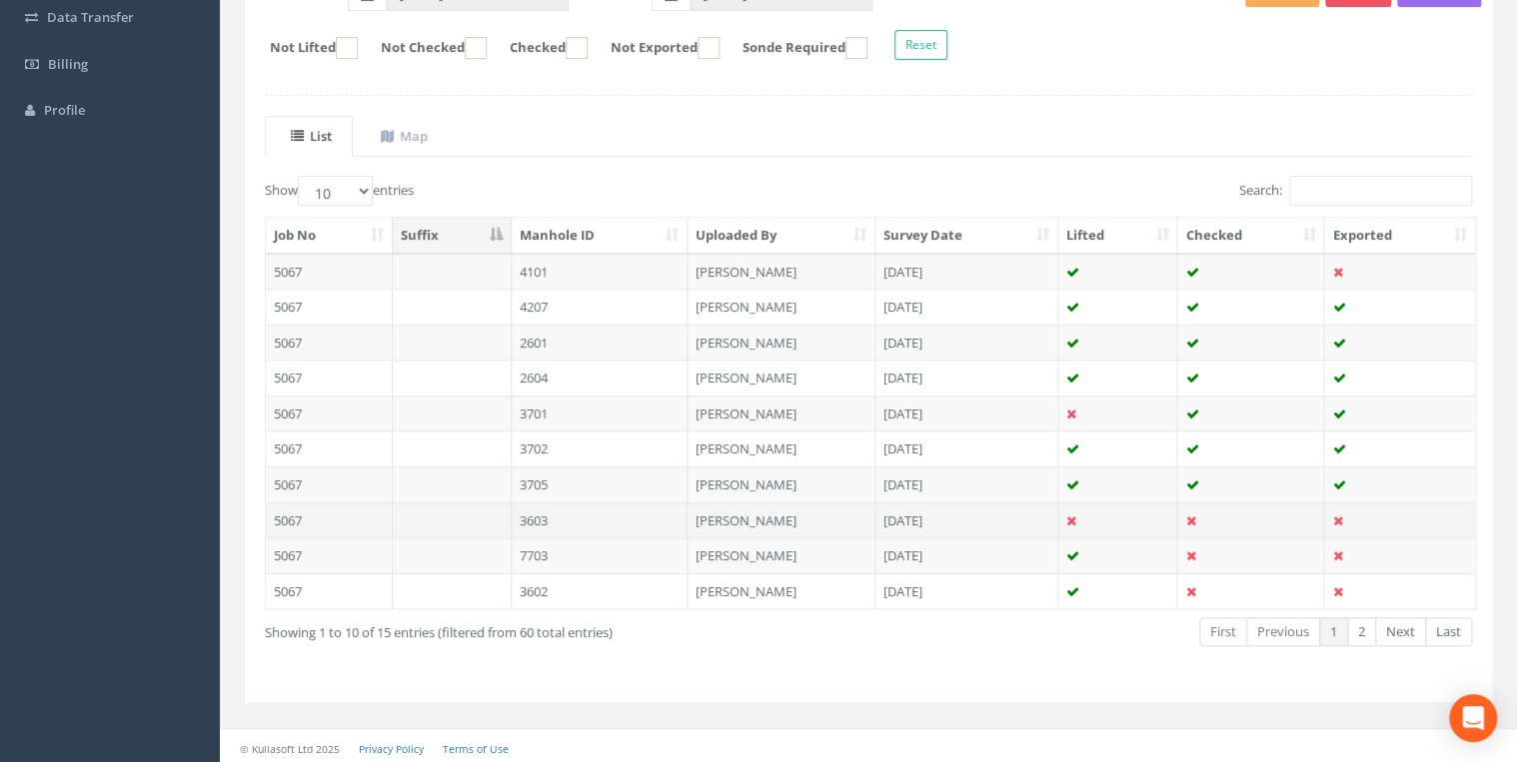
click at [544, 511] on td "3603" at bounding box center [600, 521] width 177 height 36
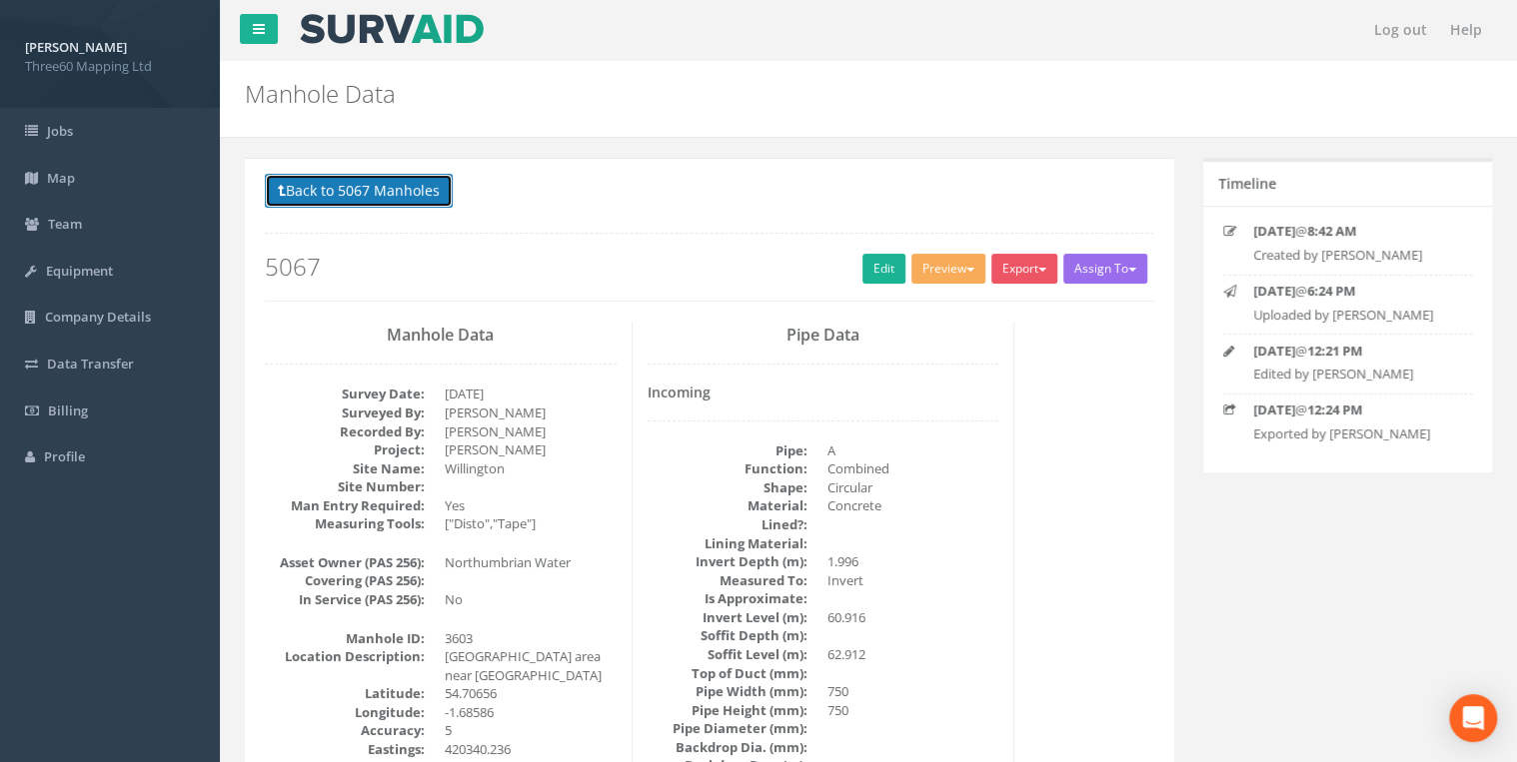
click at [400, 200] on button "Back to 5067 Manholes" at bounding box center [359, 191] width 188 height 34
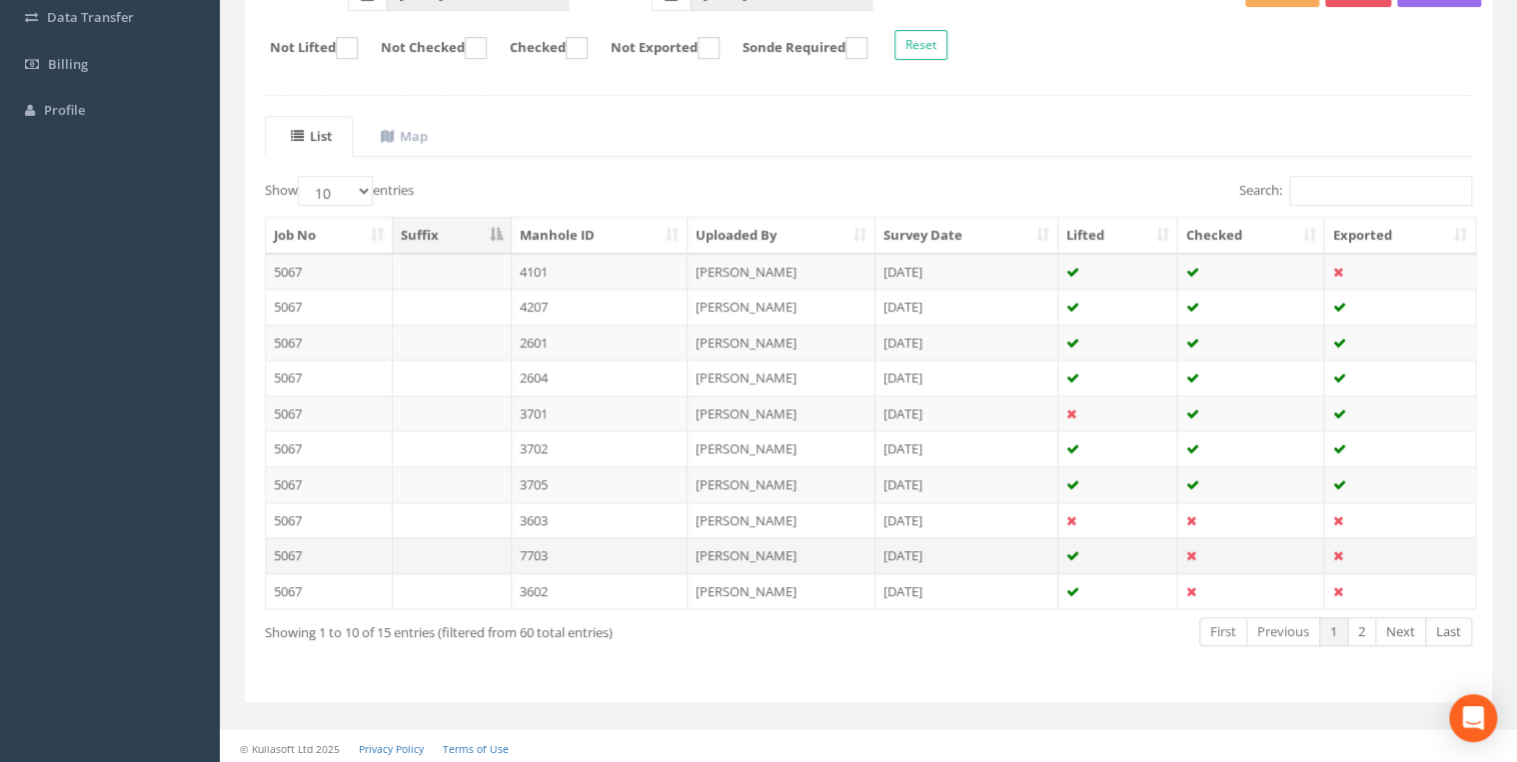
click at [543, 548] on td "7703" at bounding box center [600, 556] width 177 height 36
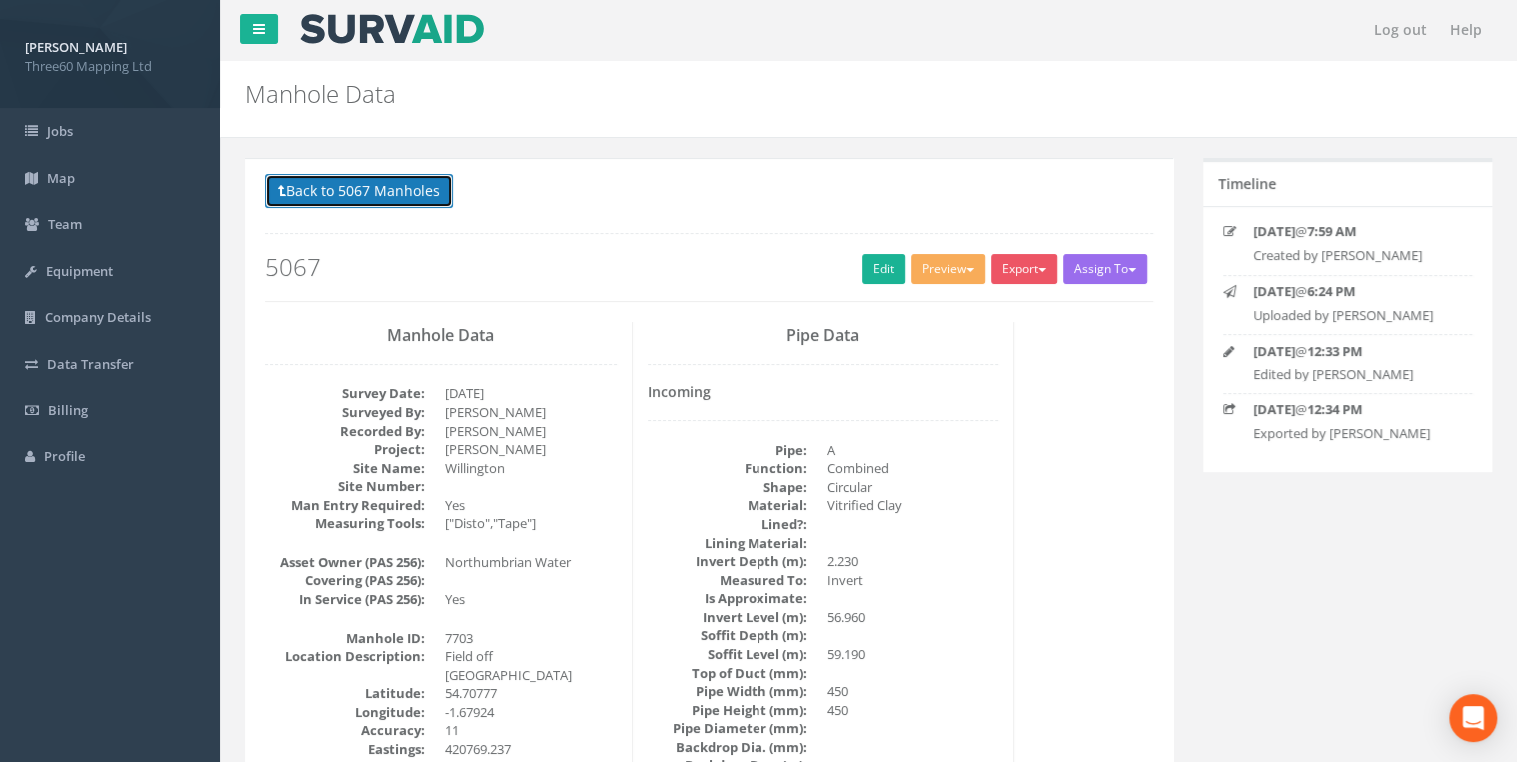
click at [380, 179] on button "Back to 5067 Manholes" at bounding box center [359, 191] width 188 height 34
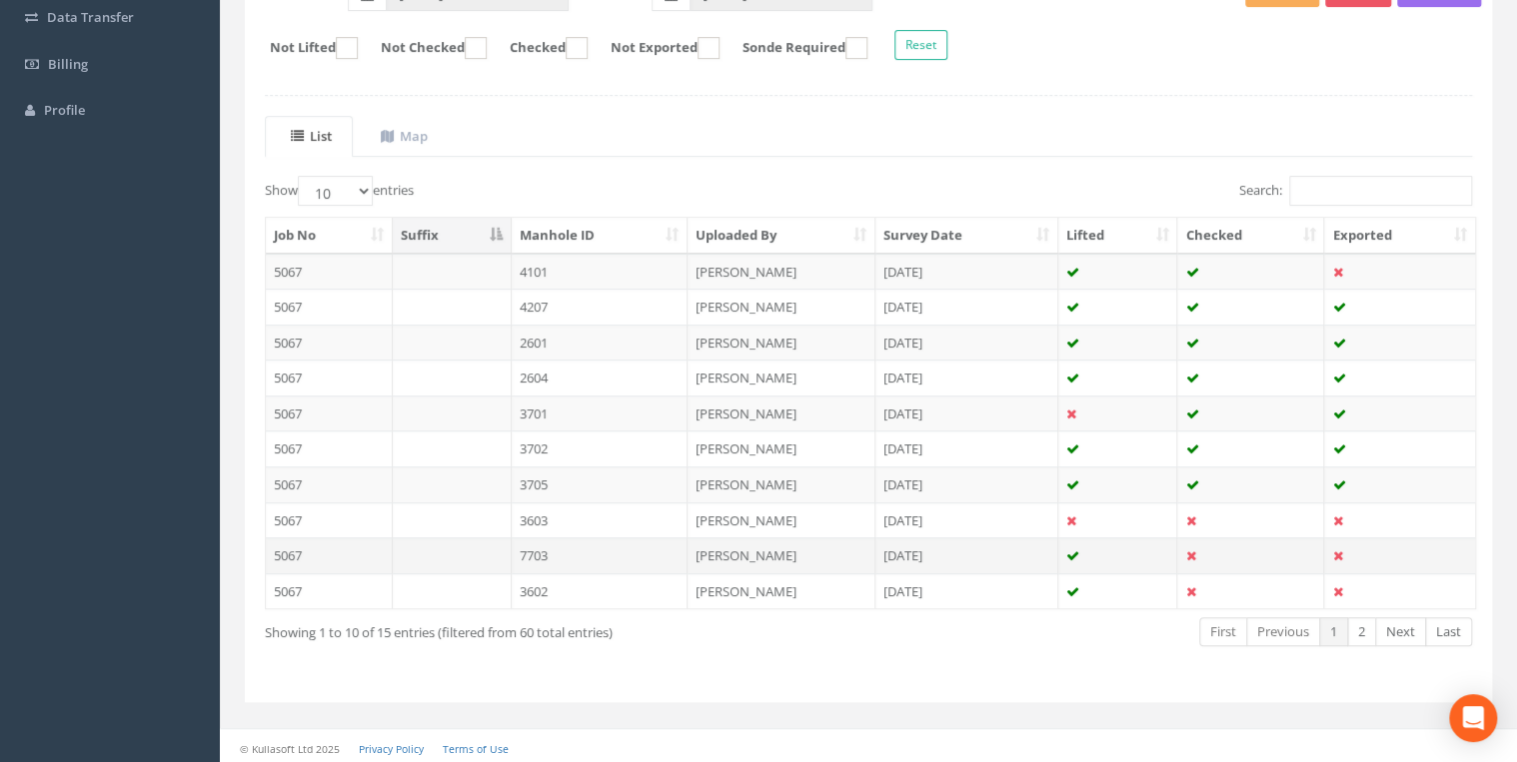
click at [545, 552] on td "7703" at bounding box center [600, 556] width 177 height 36
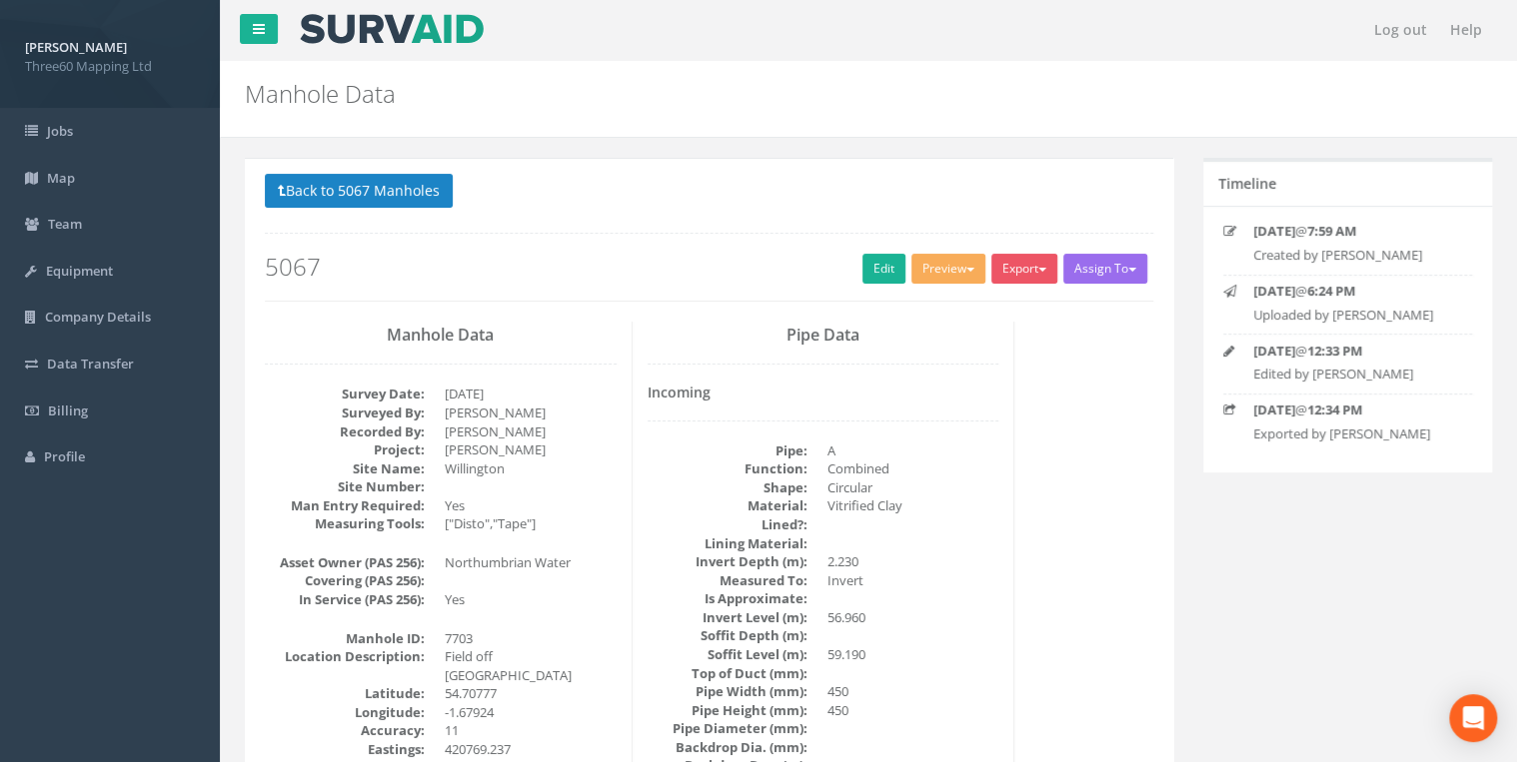
click at [403, 188] on button "Back to 5067 Manholes" at bounding box center [359, 191] width 188 height 34
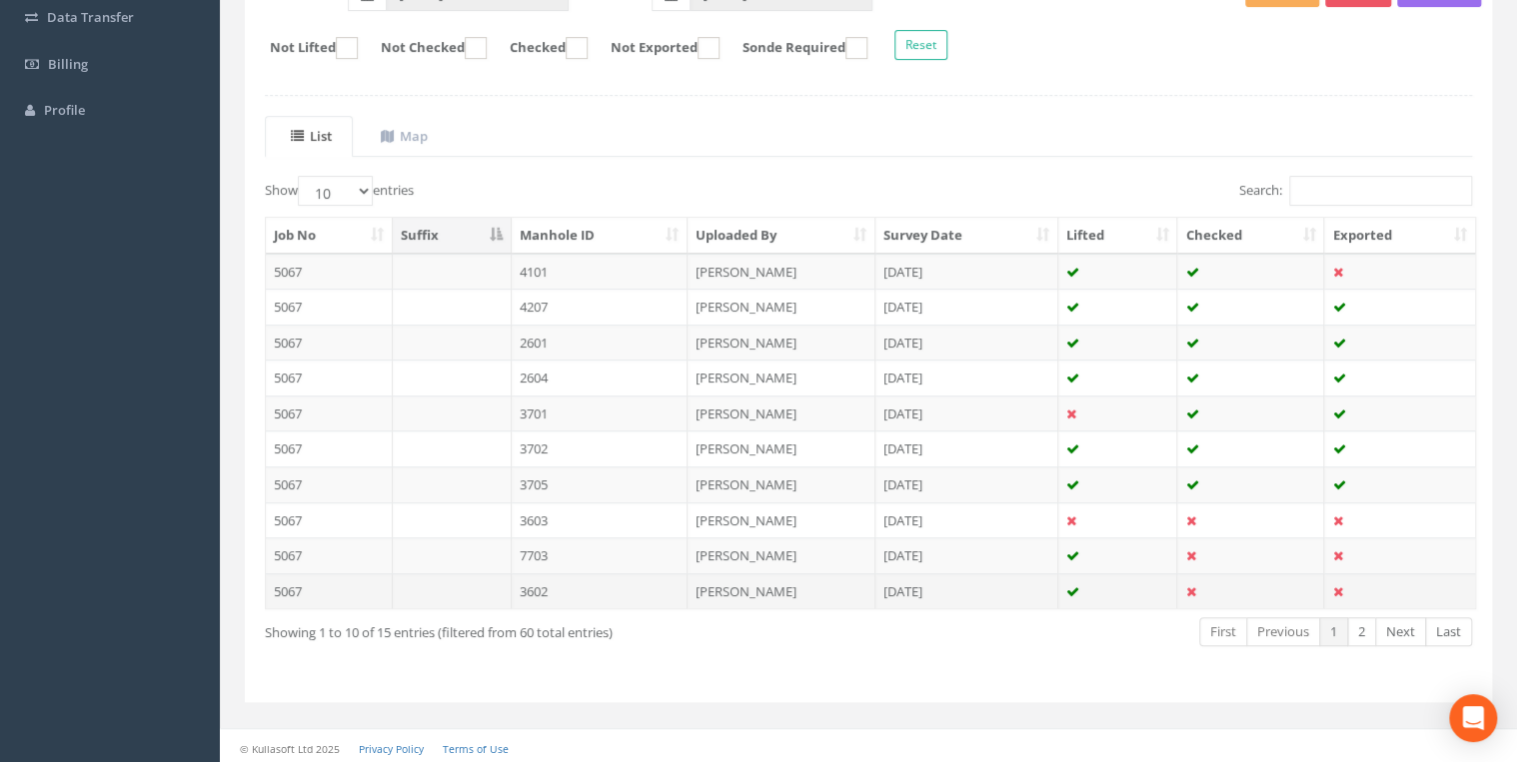
click at [547, 589] on td "3602" at bounding box center [600, 591] width 177 height 36
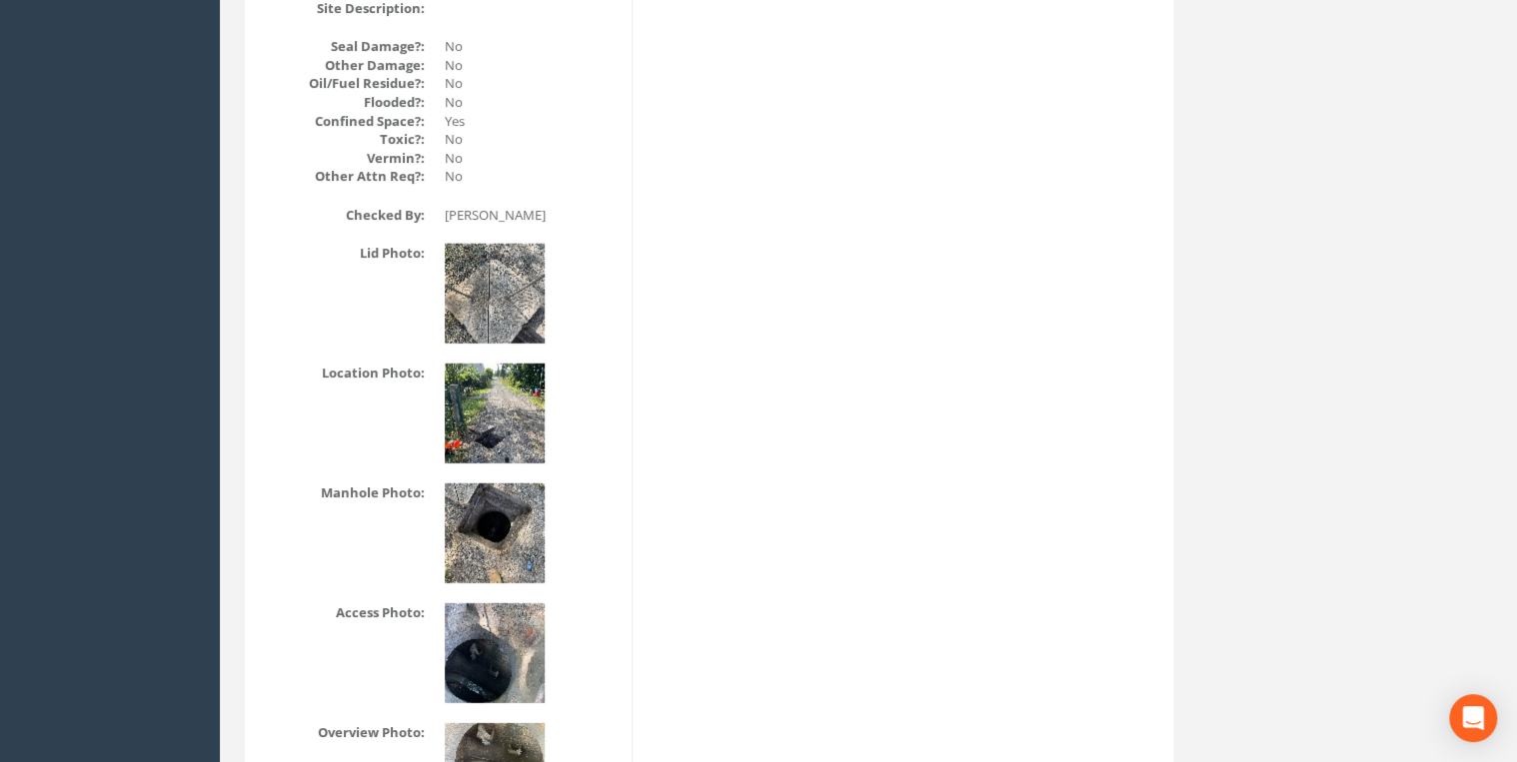
click at [526, 404] on img at bounding box center [495, 414] width 100 height 100
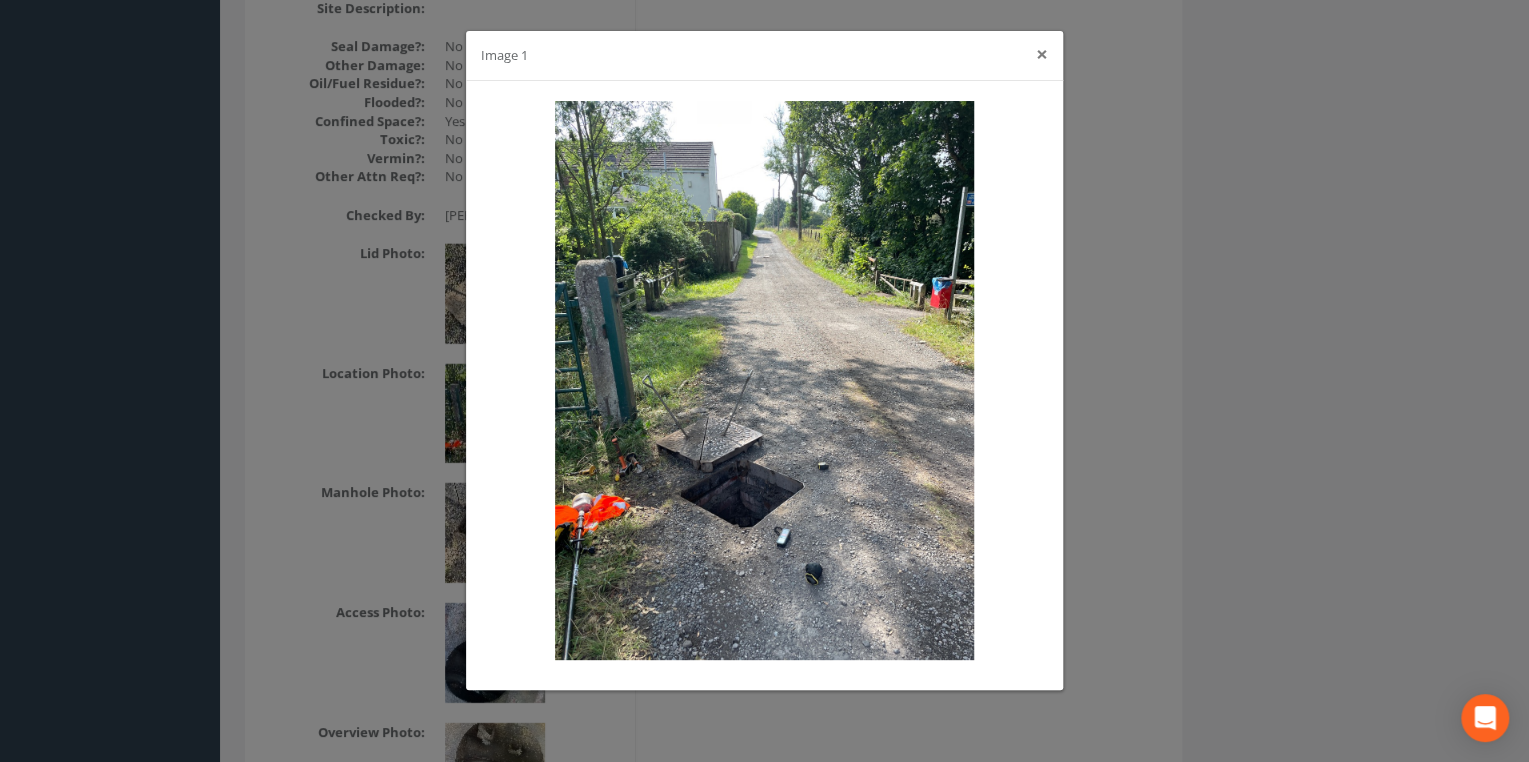
click at [1044, 56] on button "×" at bounding box center [1042, 54] width 12 height 21
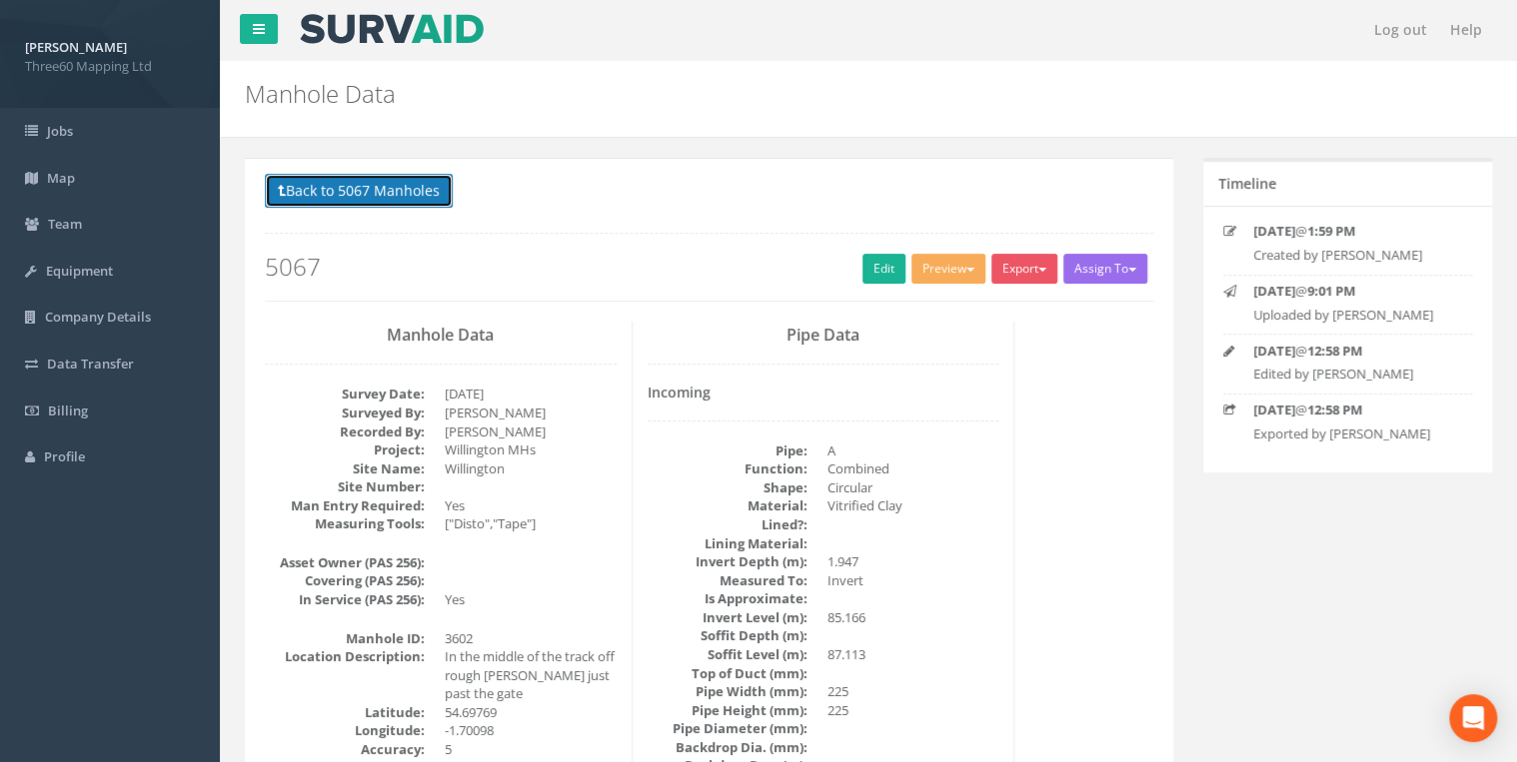
click at [431, 189] on button "Back to 5067 Manholes" at bounding box center [359, 191] width 188 height 34
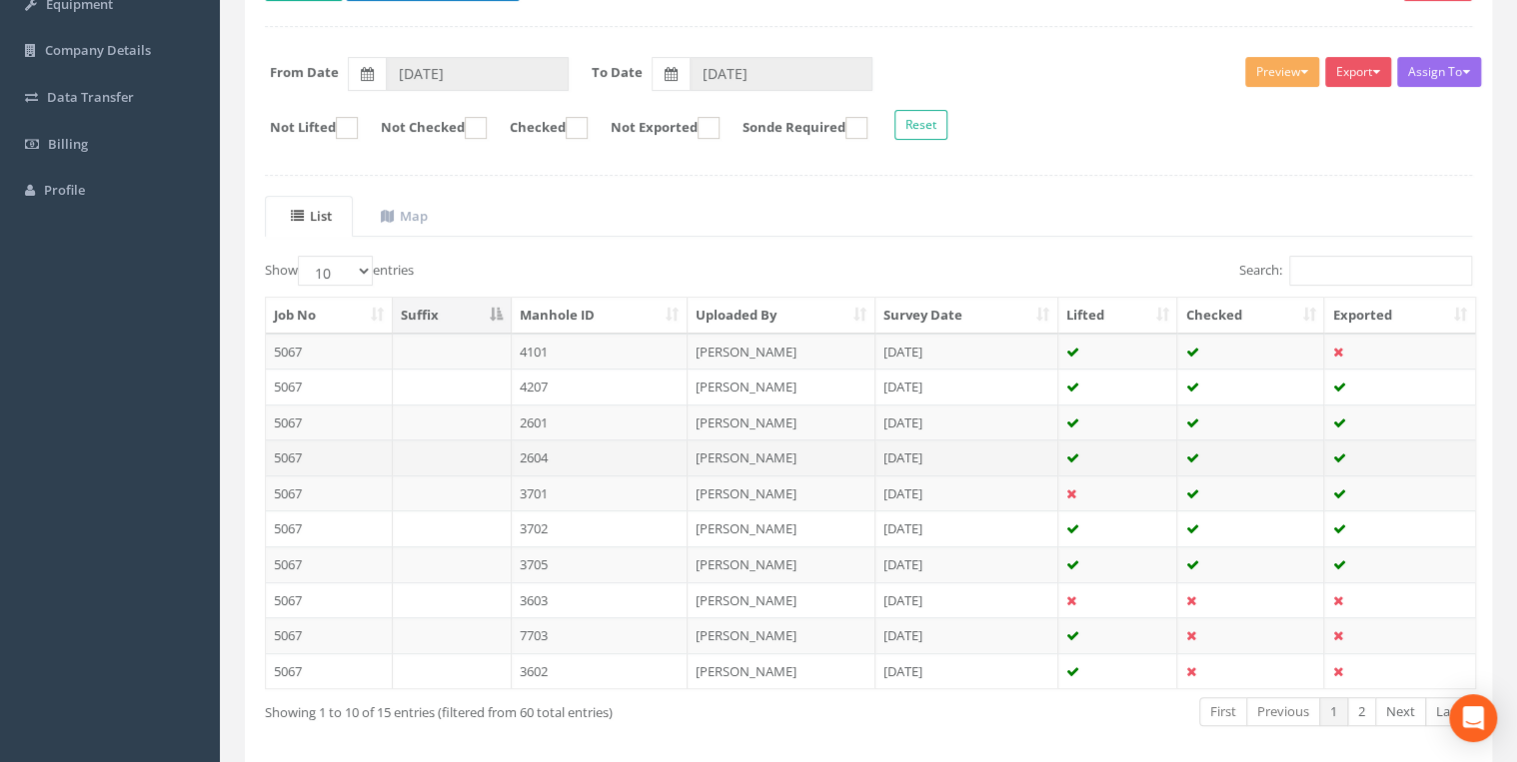
scroll to position [347, 0]
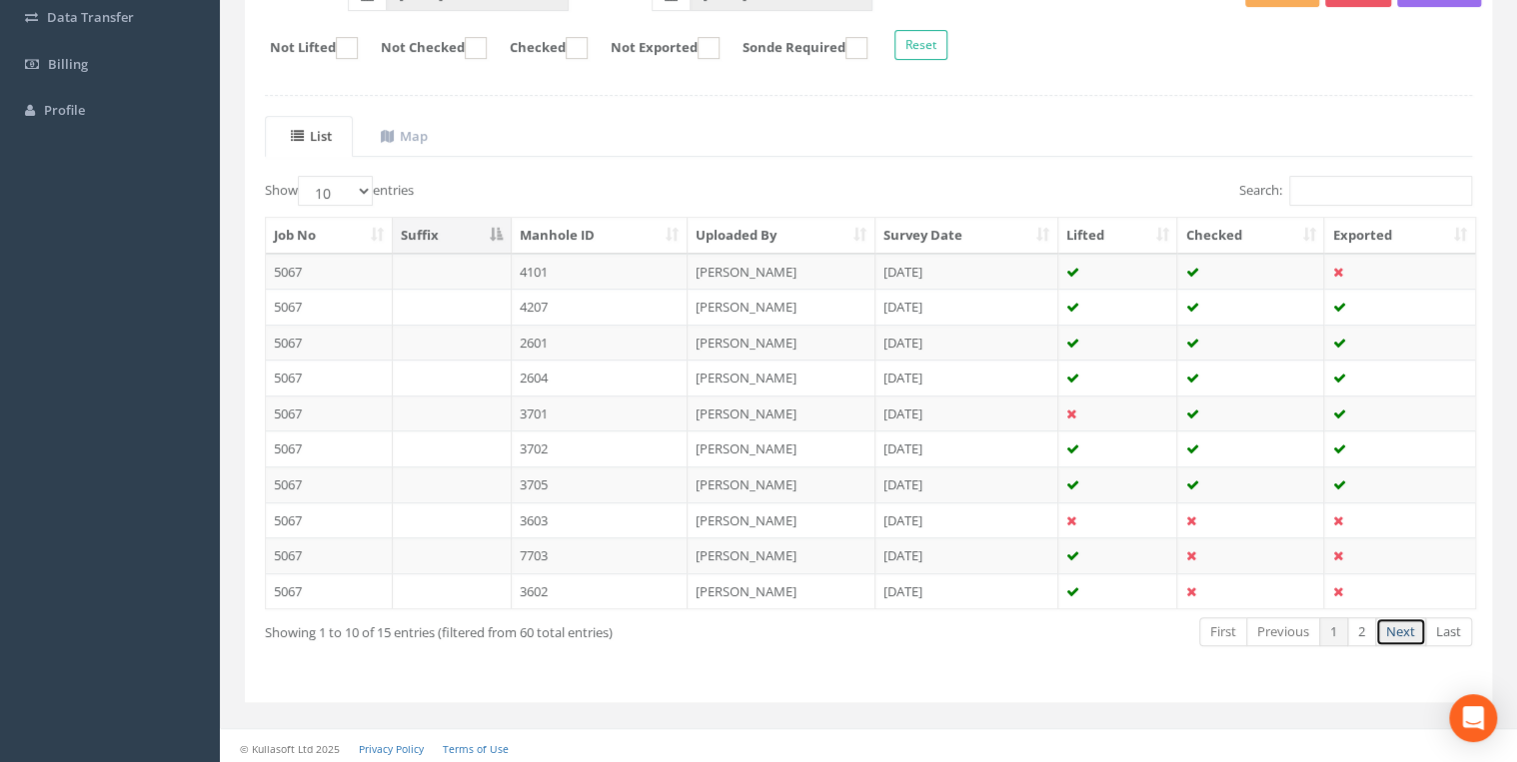
click at [1208, 589] on link "Next" at bounding box center [1400, 631] width 51 height 29
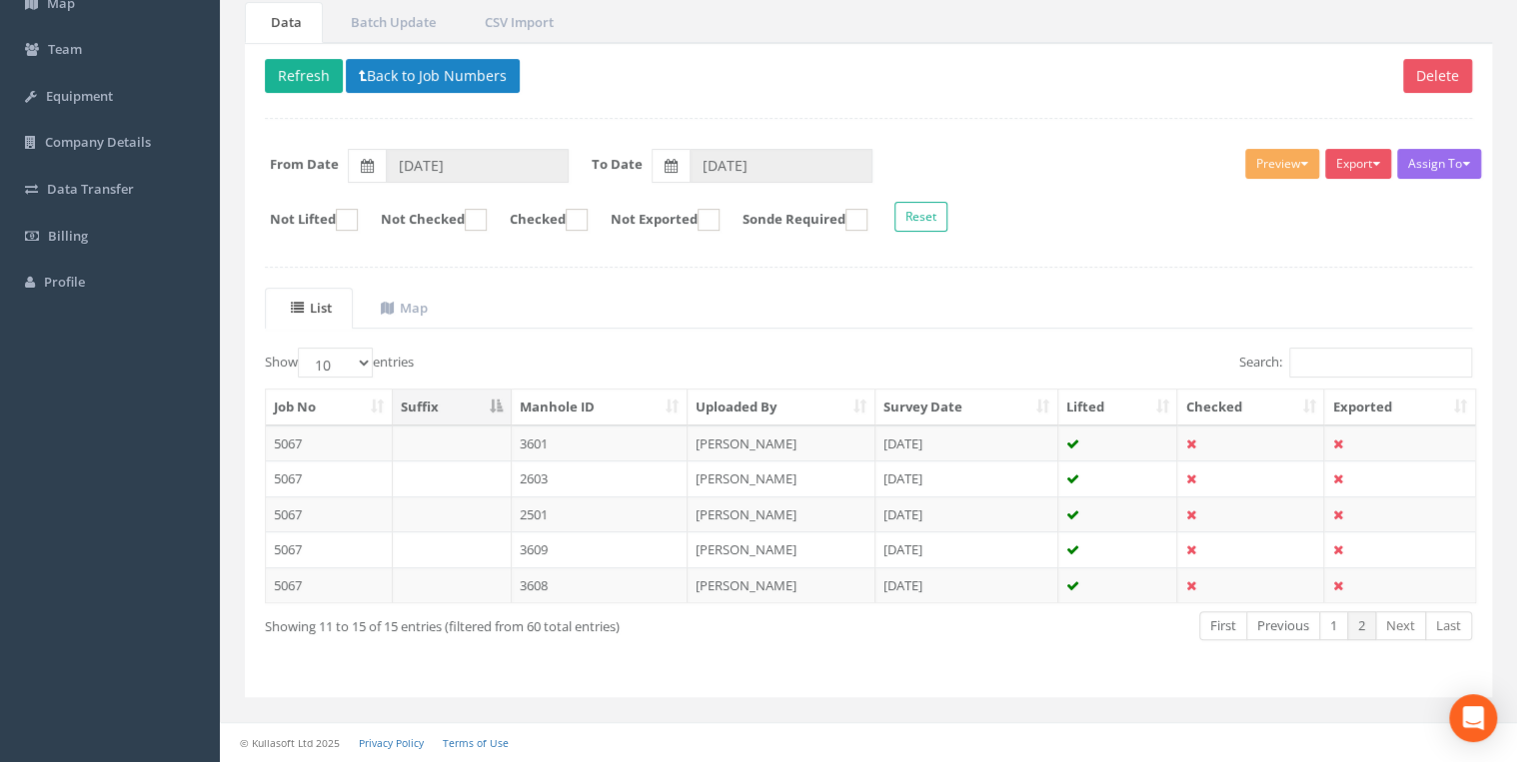
scroll to position [170, 0]
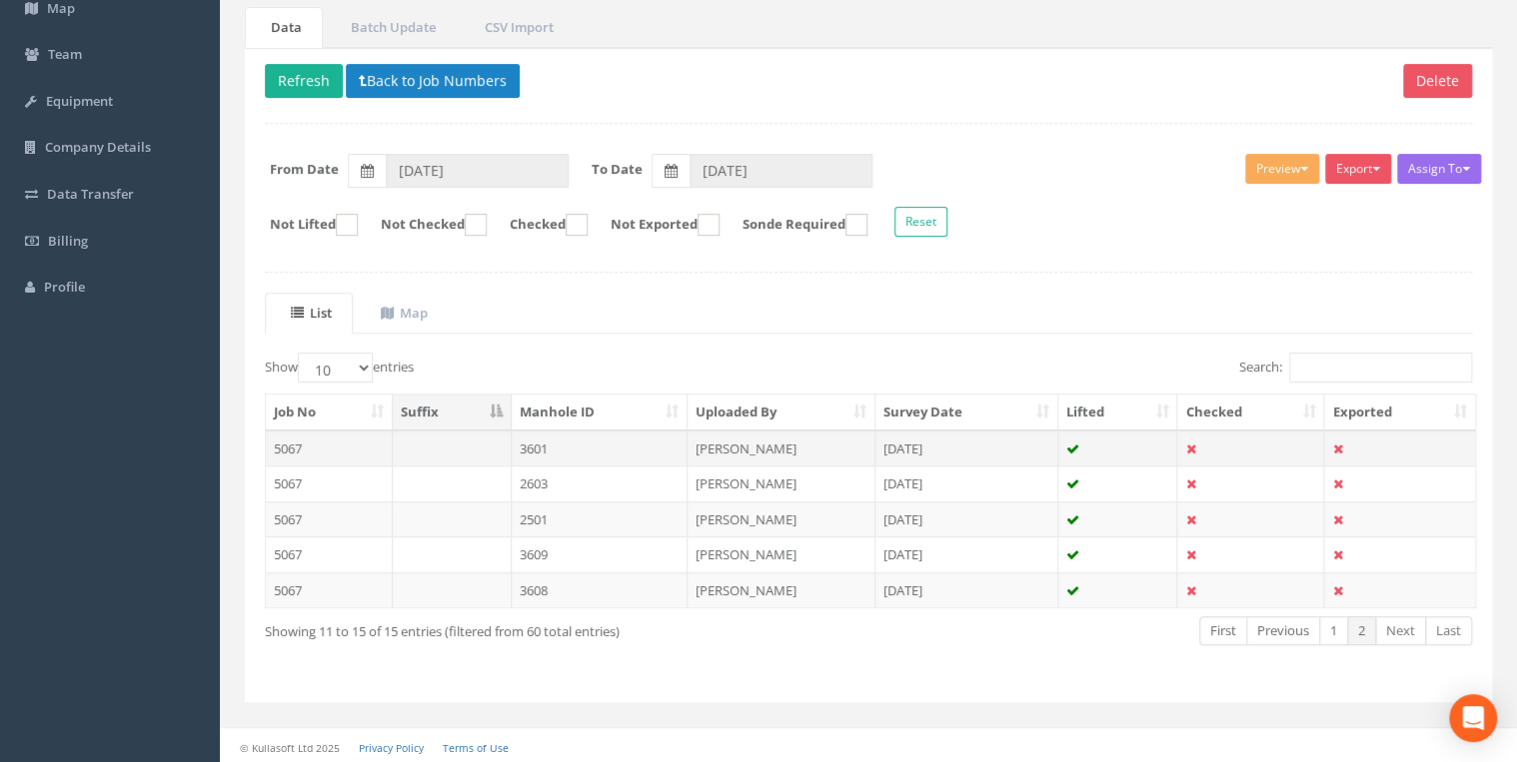
click at [541, 445] on td "3601" at bounding box center [600, 449] width 177 height 36
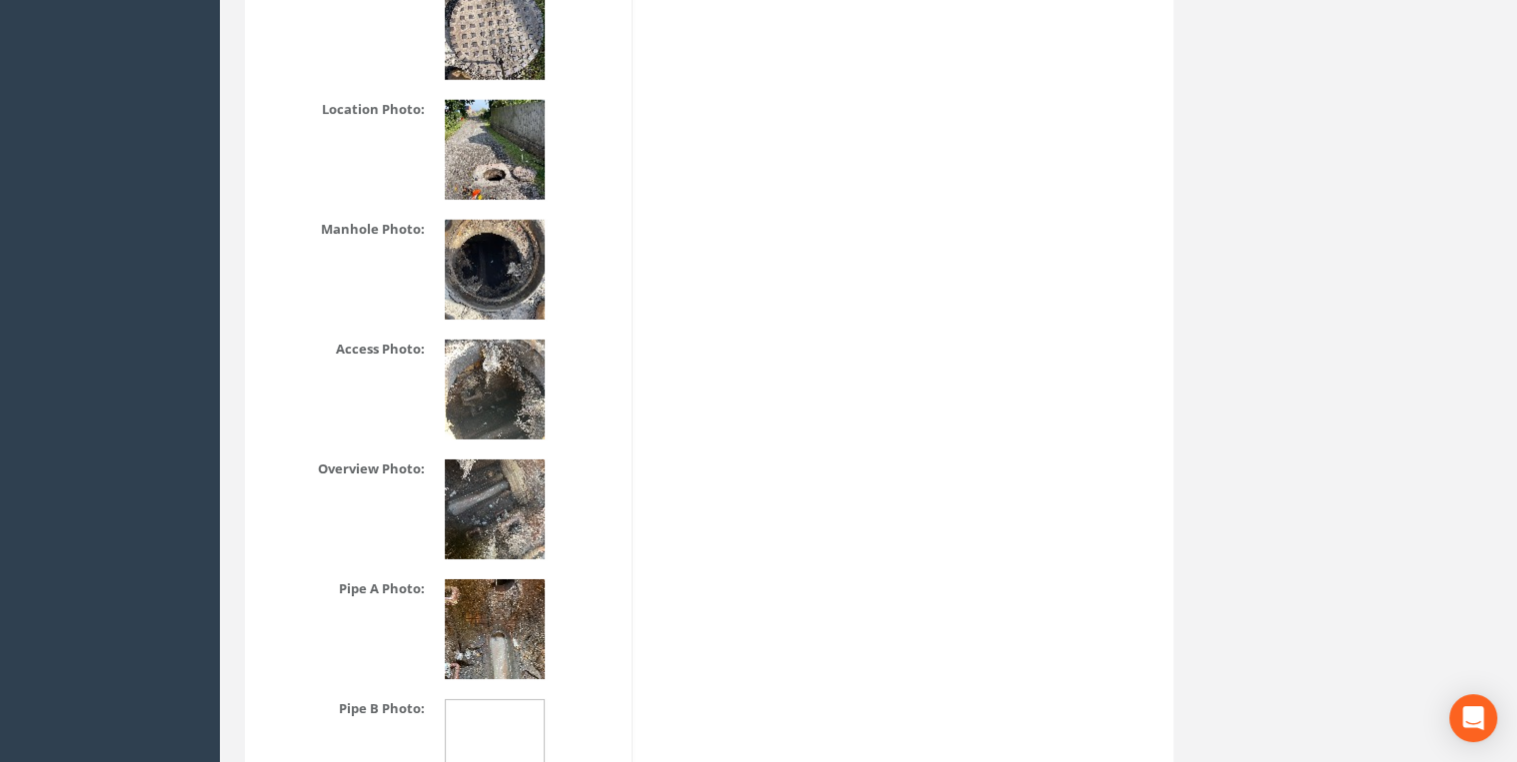
scroll to position [2664, 0]
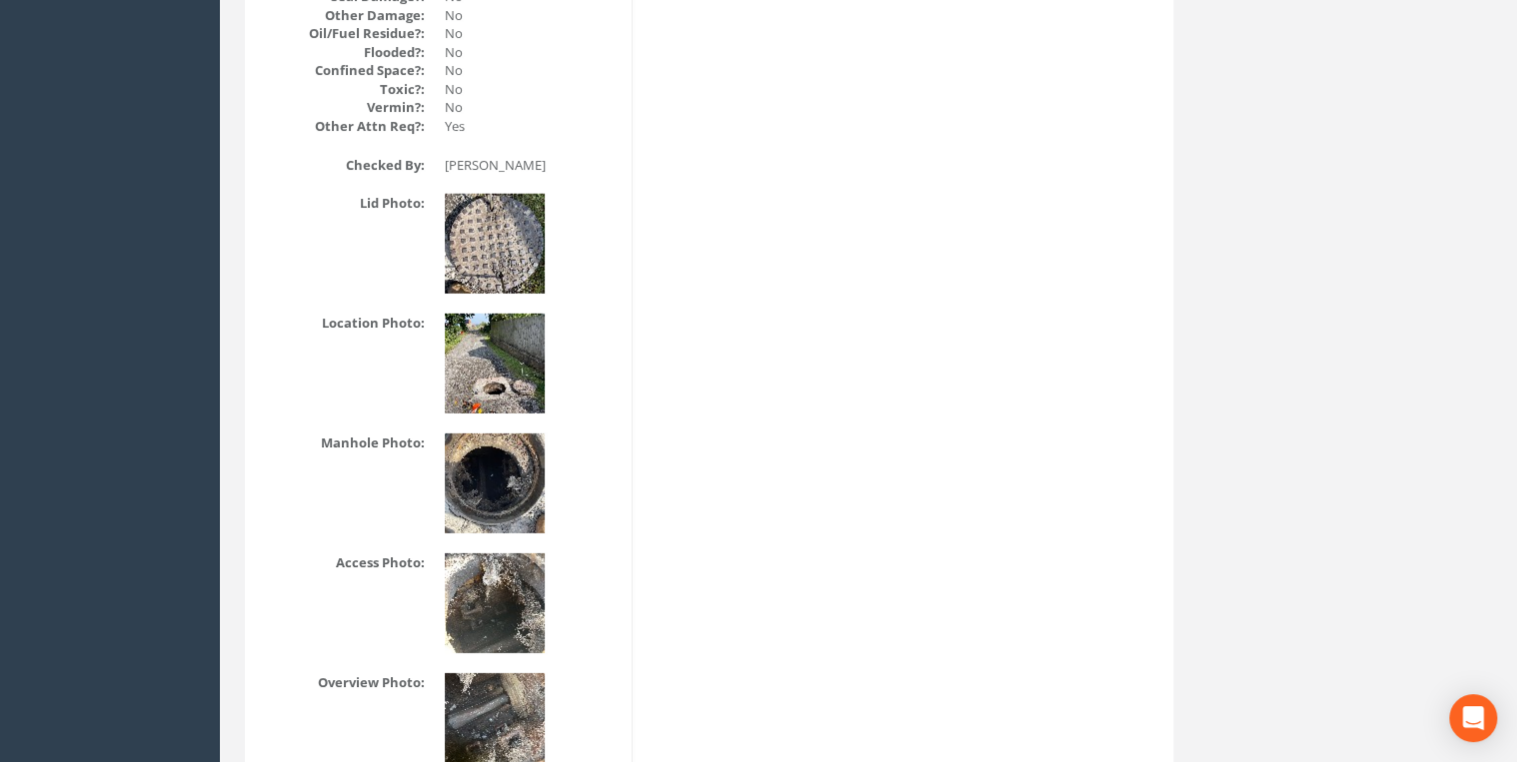
click at [521, 402] on img at bounding box center [495, 364] width 100 height 100
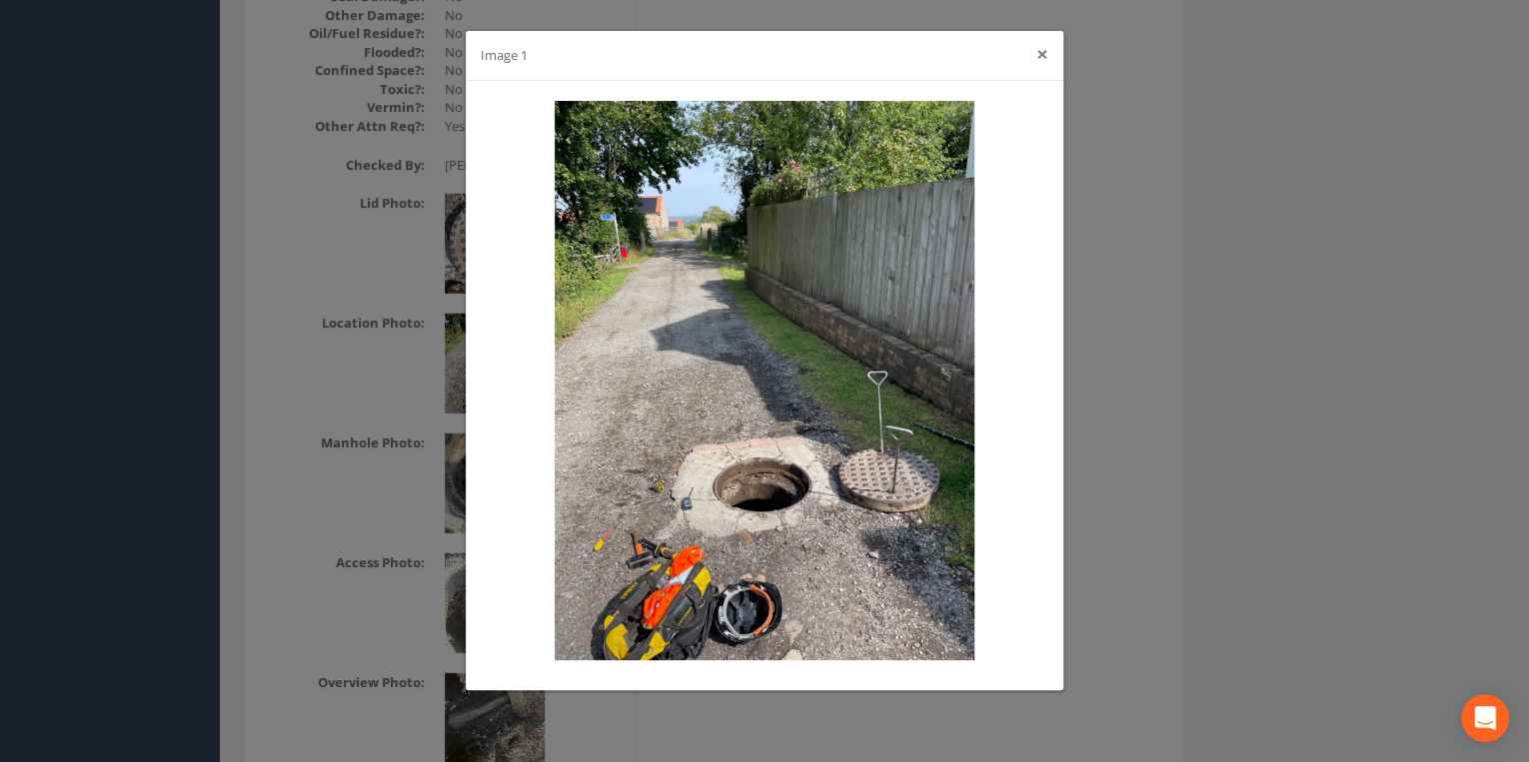
click at [1036, 51] on button "×" at bounding box center [1042, 54] width 12 height 21
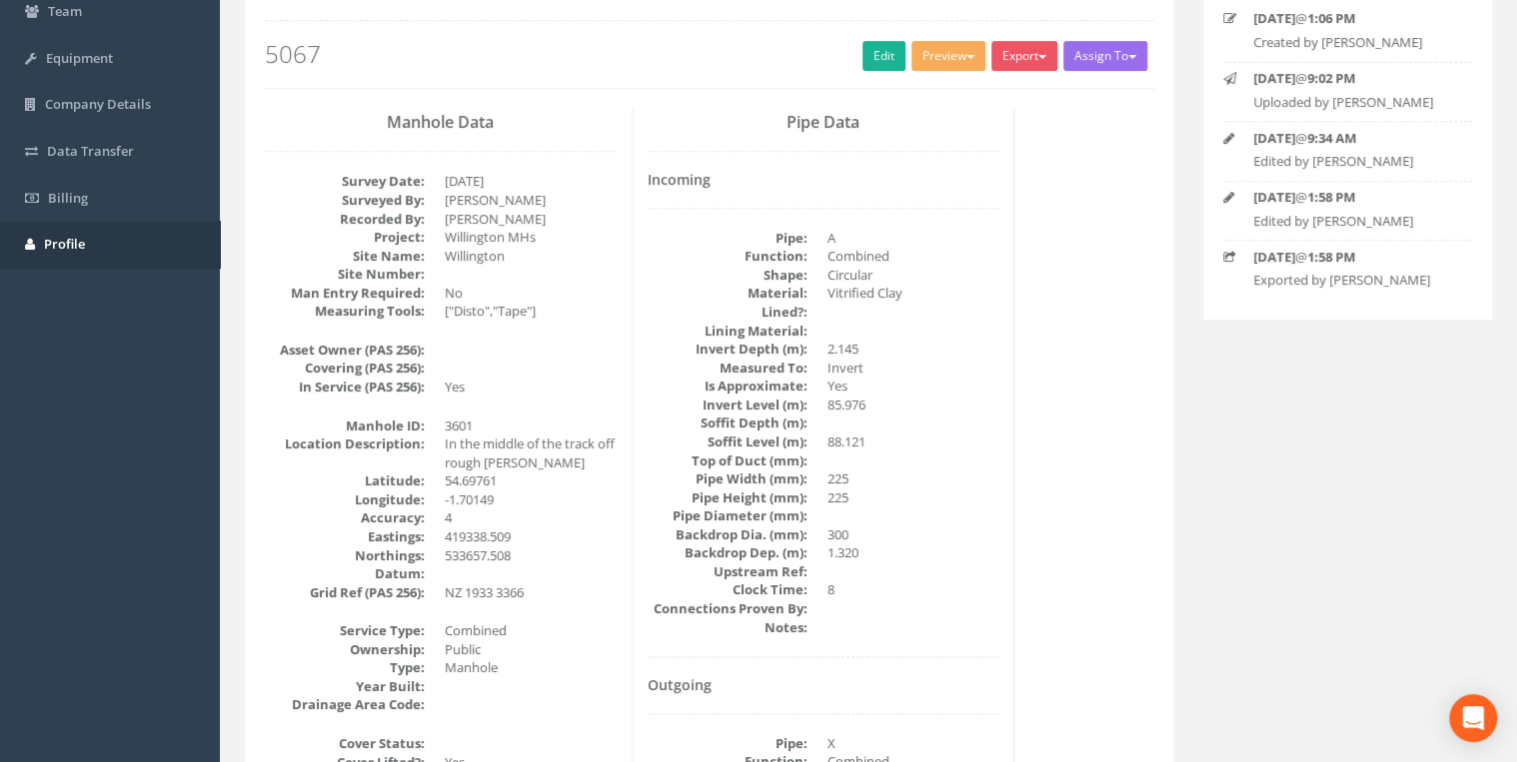
scroll to position [0, 0]
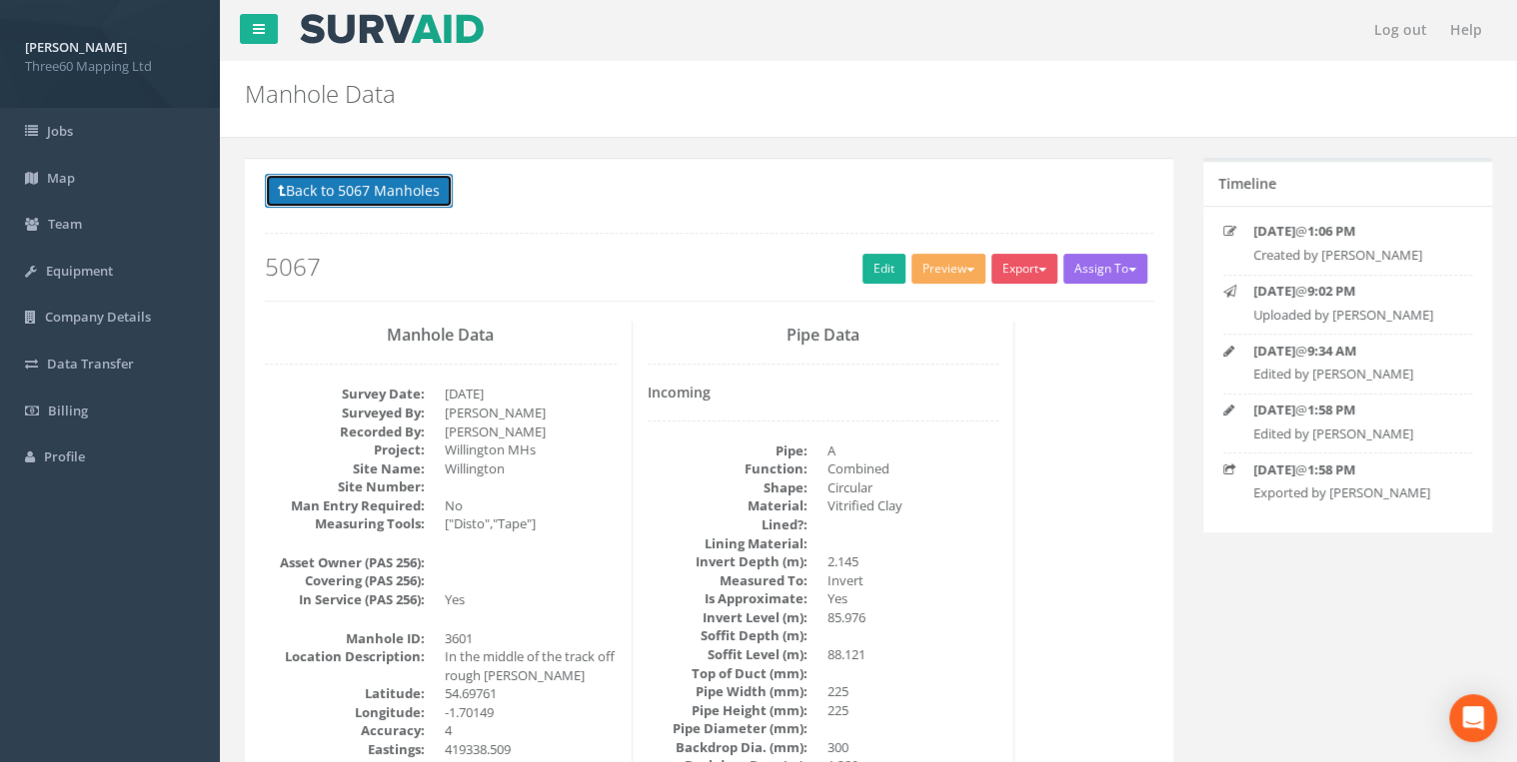
click at [341, 184] on button "Back to 5067 Manholes" at bounding box center [359, 191] width 188 height 34
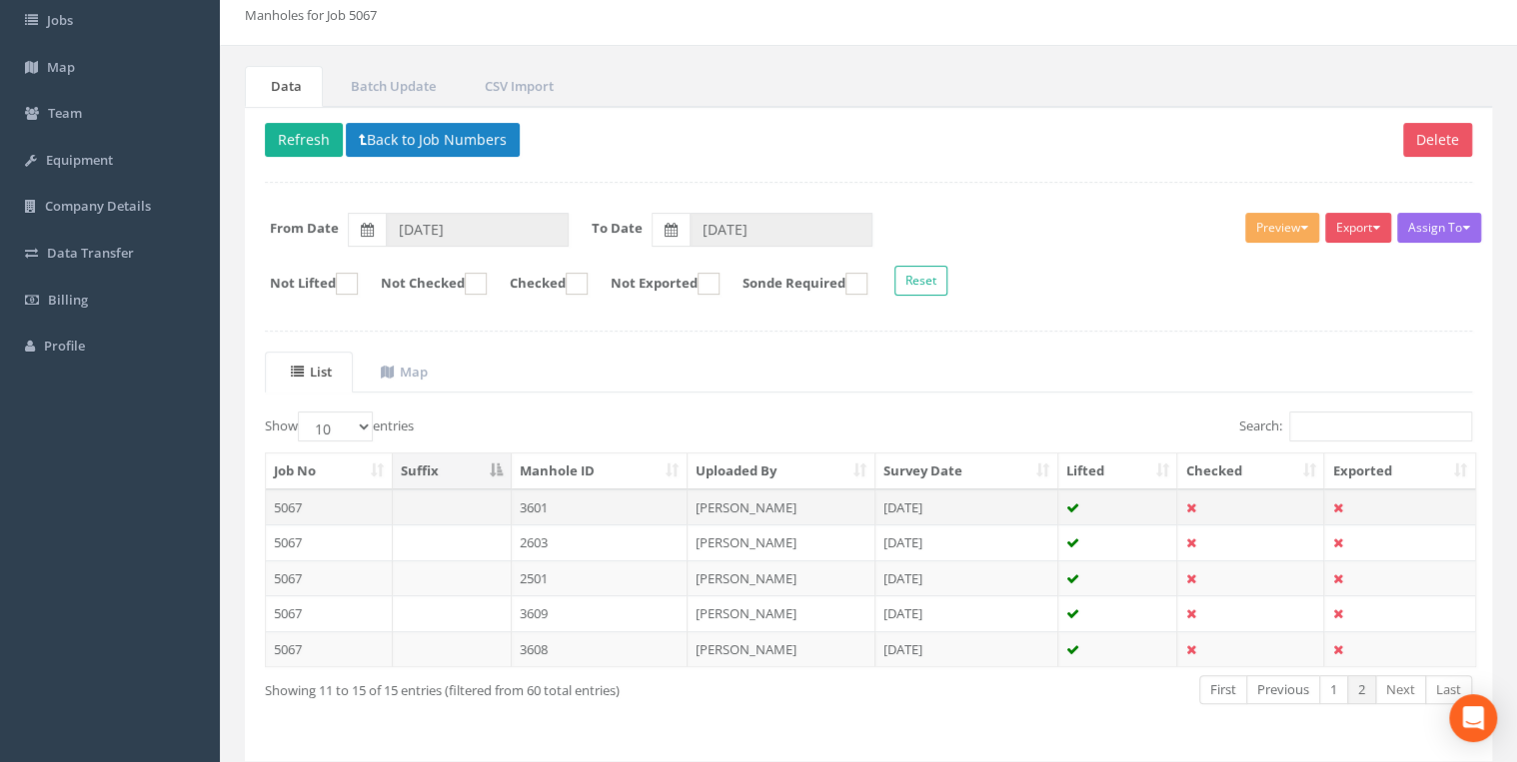
scroll to position [170, 0]
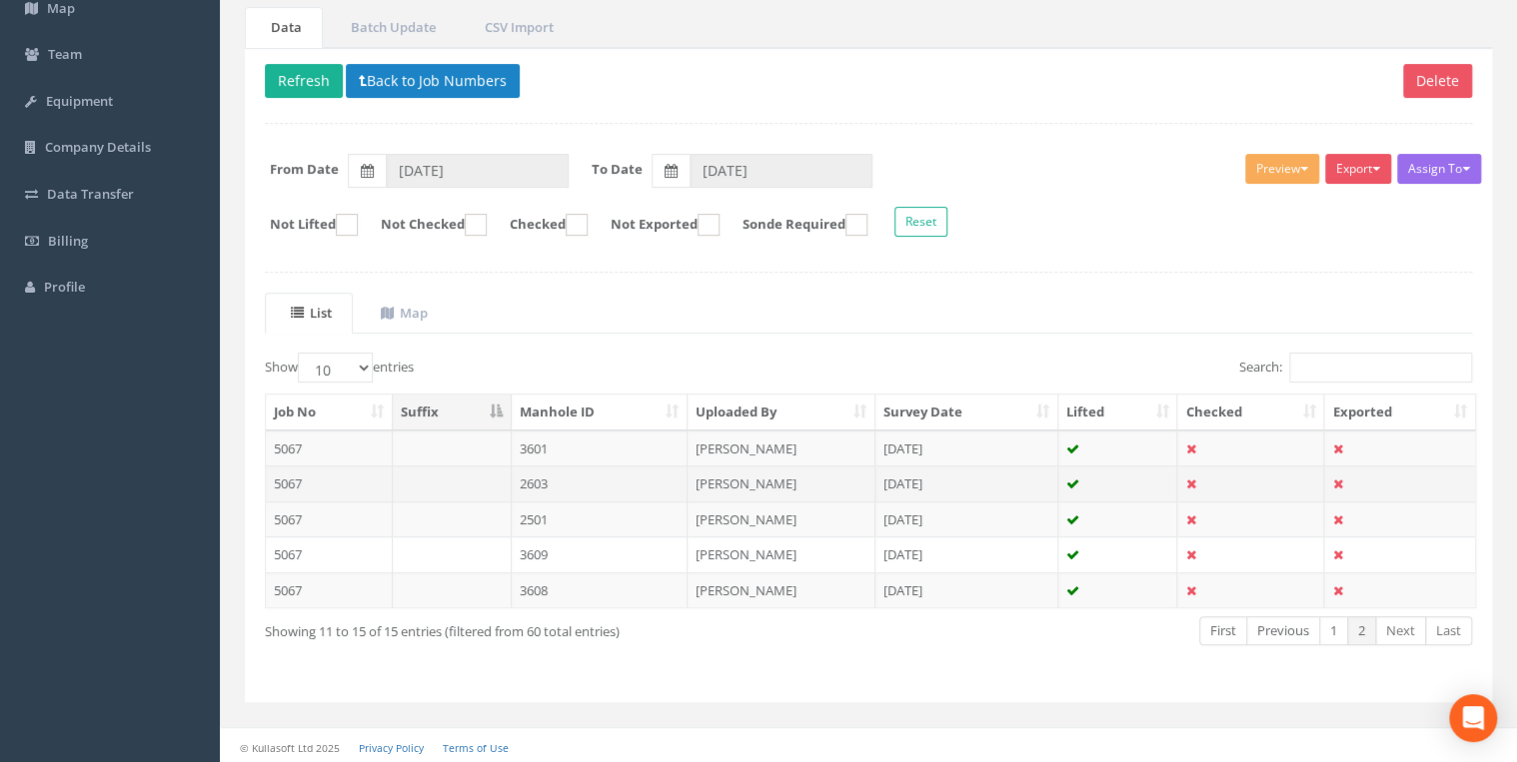
click at [501, 477] on td at bounding box center [452, 484] width 119 height 36
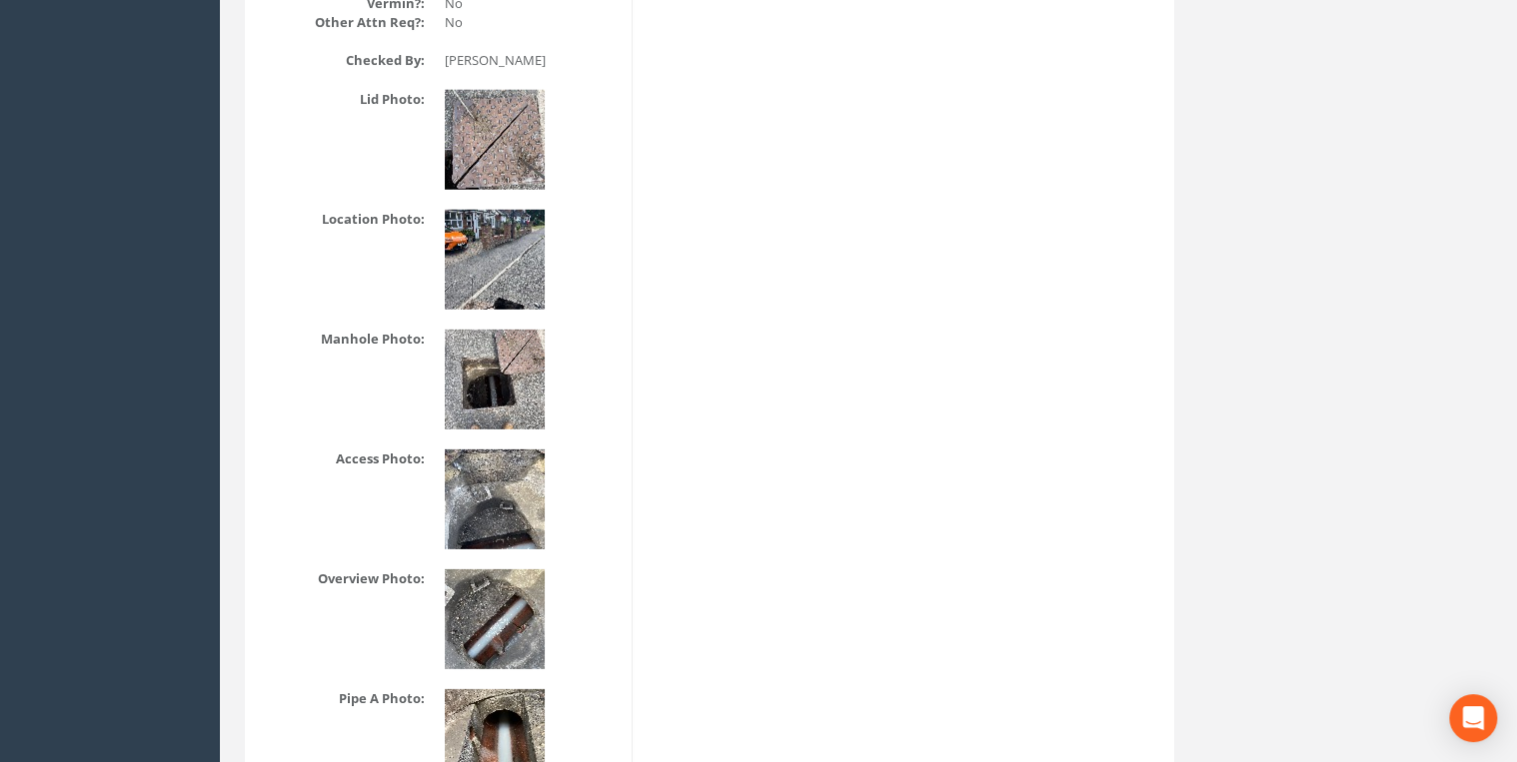
scroll to position [2558, 0]
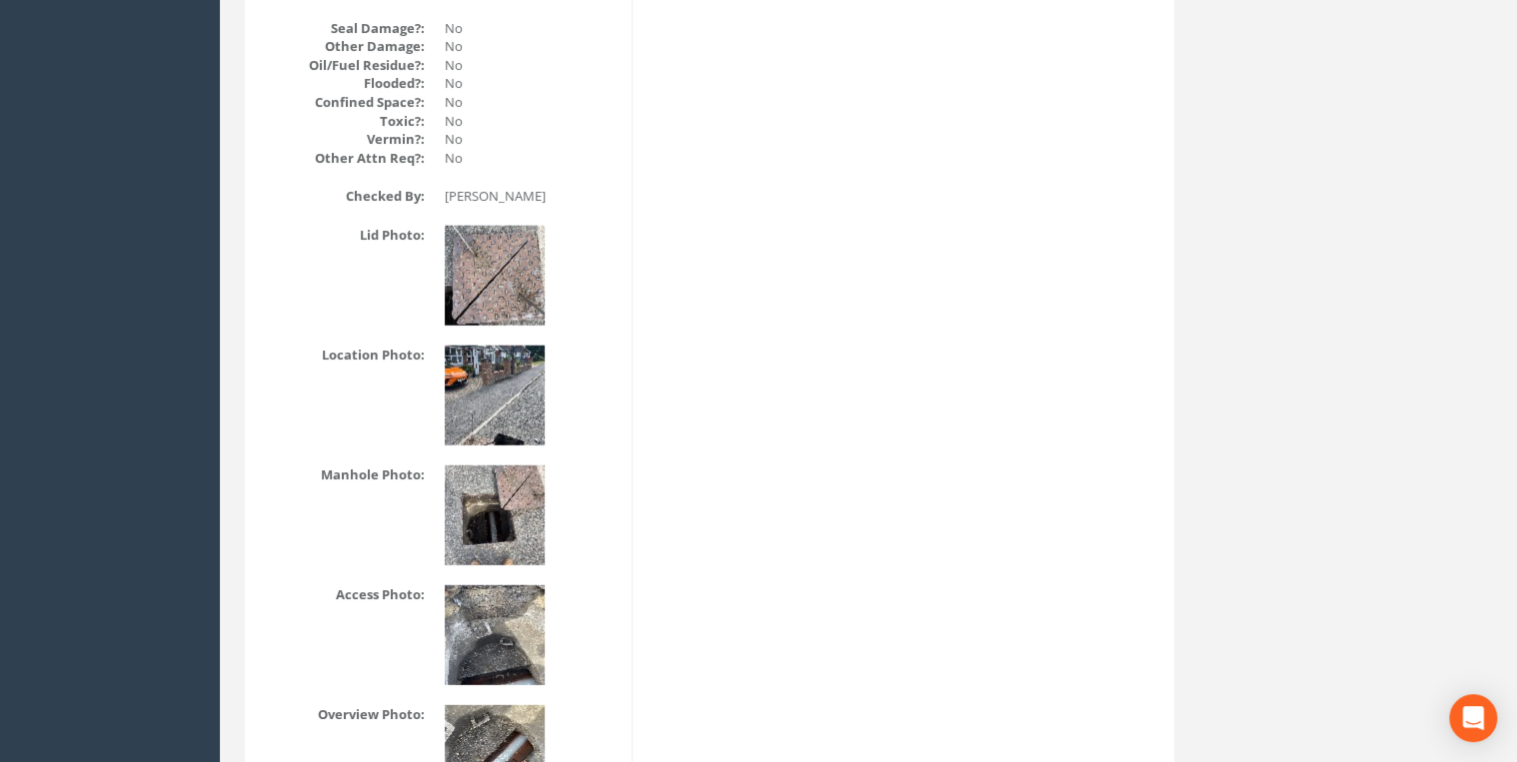
click at [528, 410] on img at bounding box center [495, 396] width 100 height 100
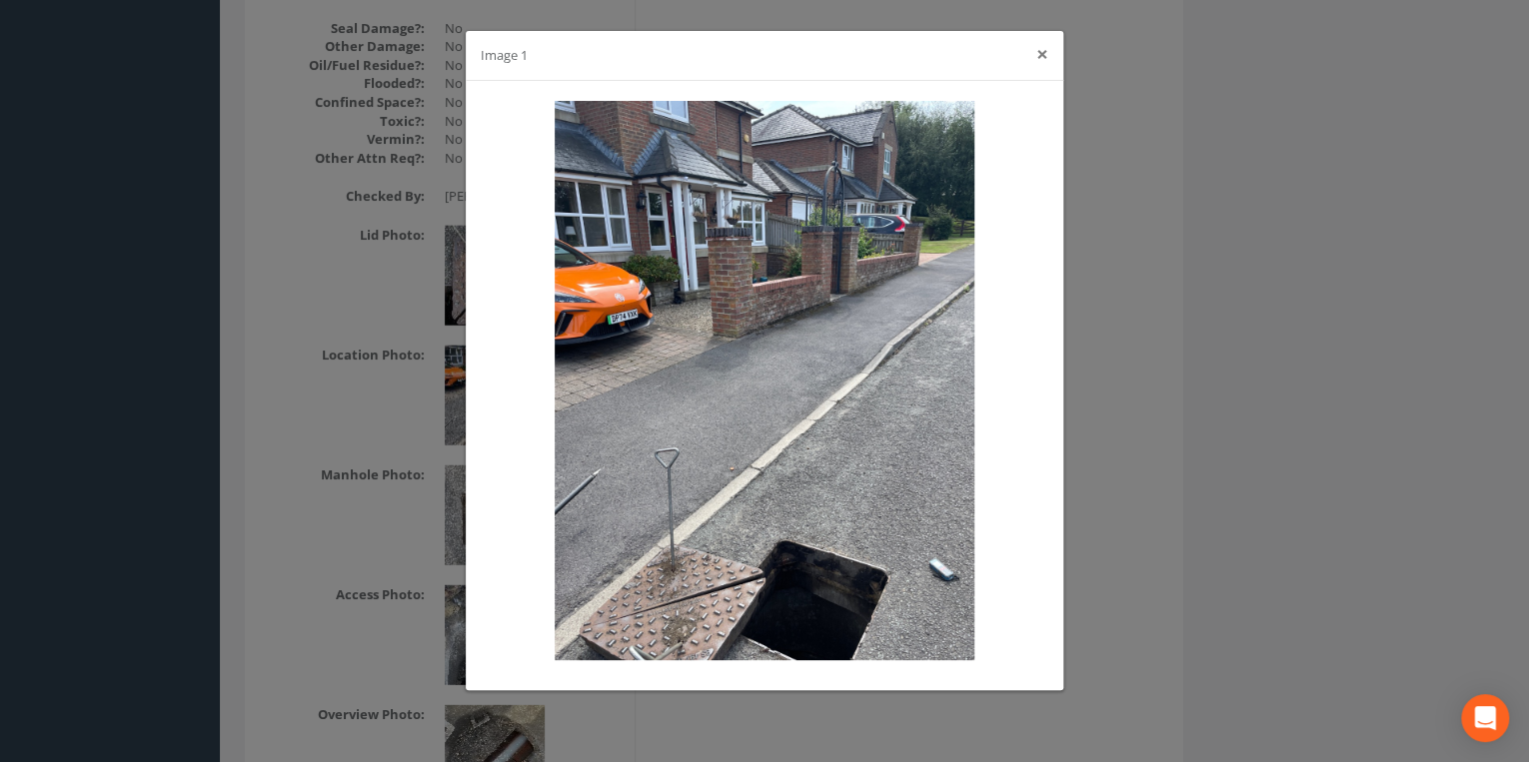
click at [1043, 54] on button "×" at bounding box center [1042, 54] width 12 height 21
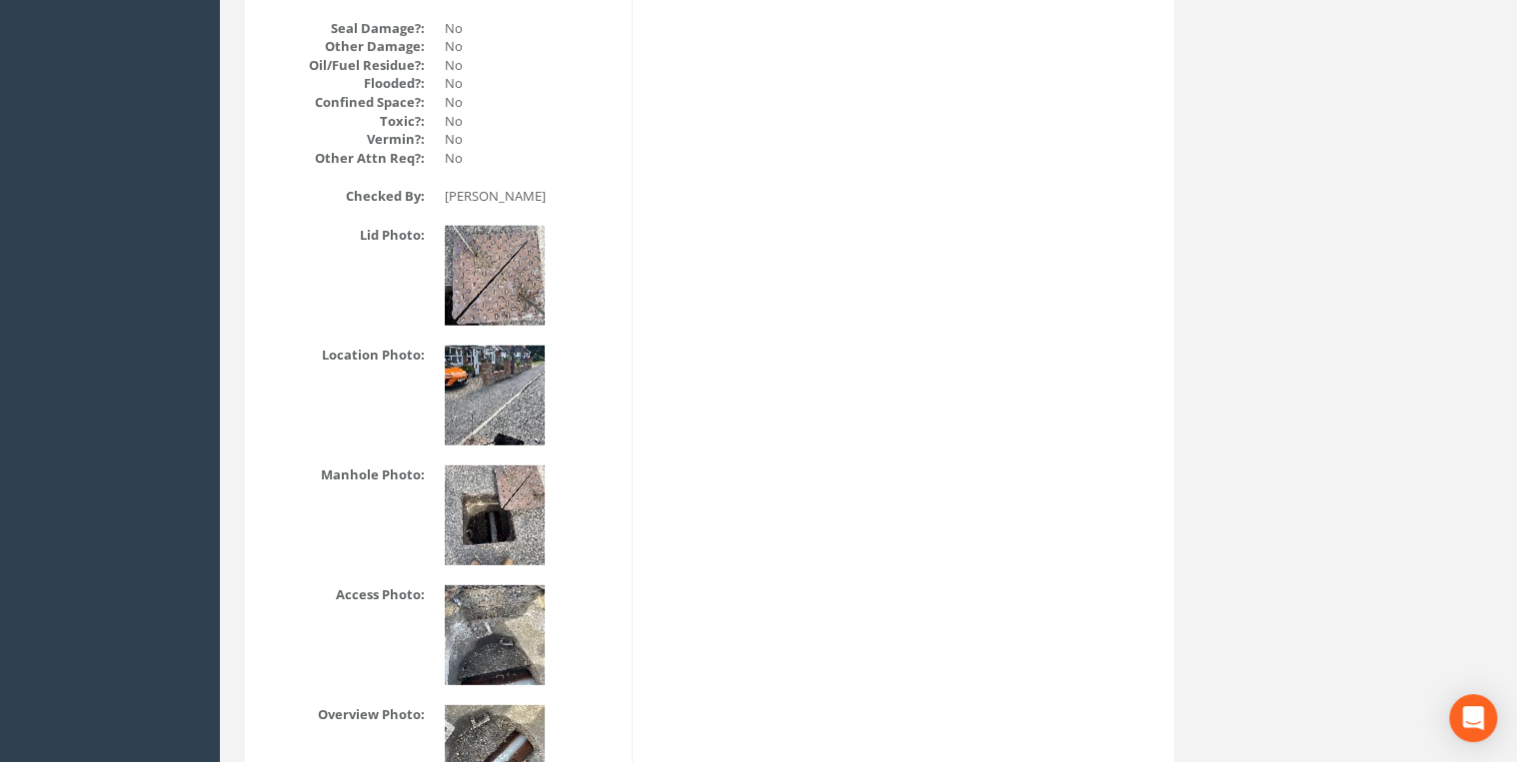
click at [522, 512] on img at bounding box center [495, 516] width 100 height 100
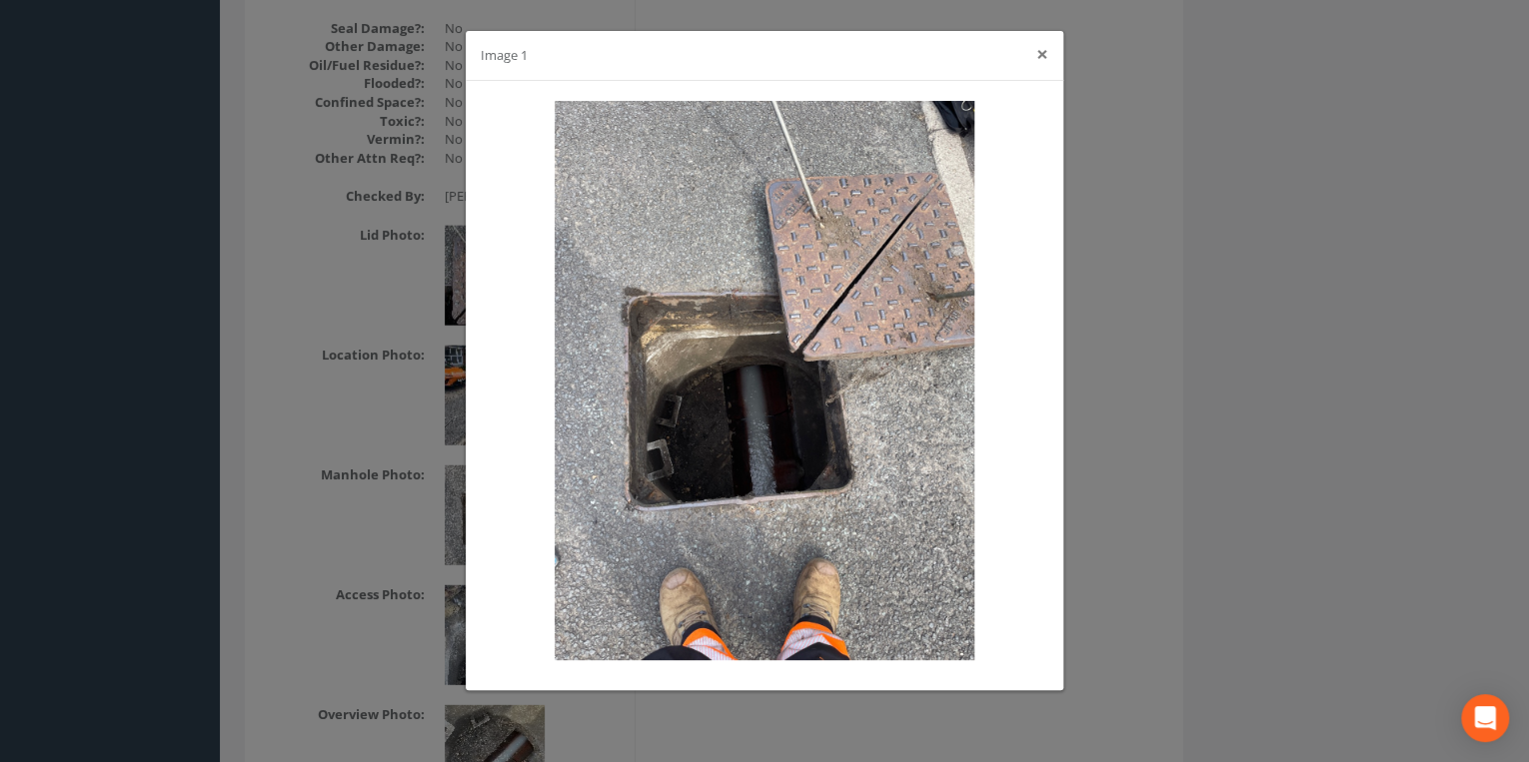
click at [1039, 49] on button "×" at bounding box center [1042, 54] width 12 height 21
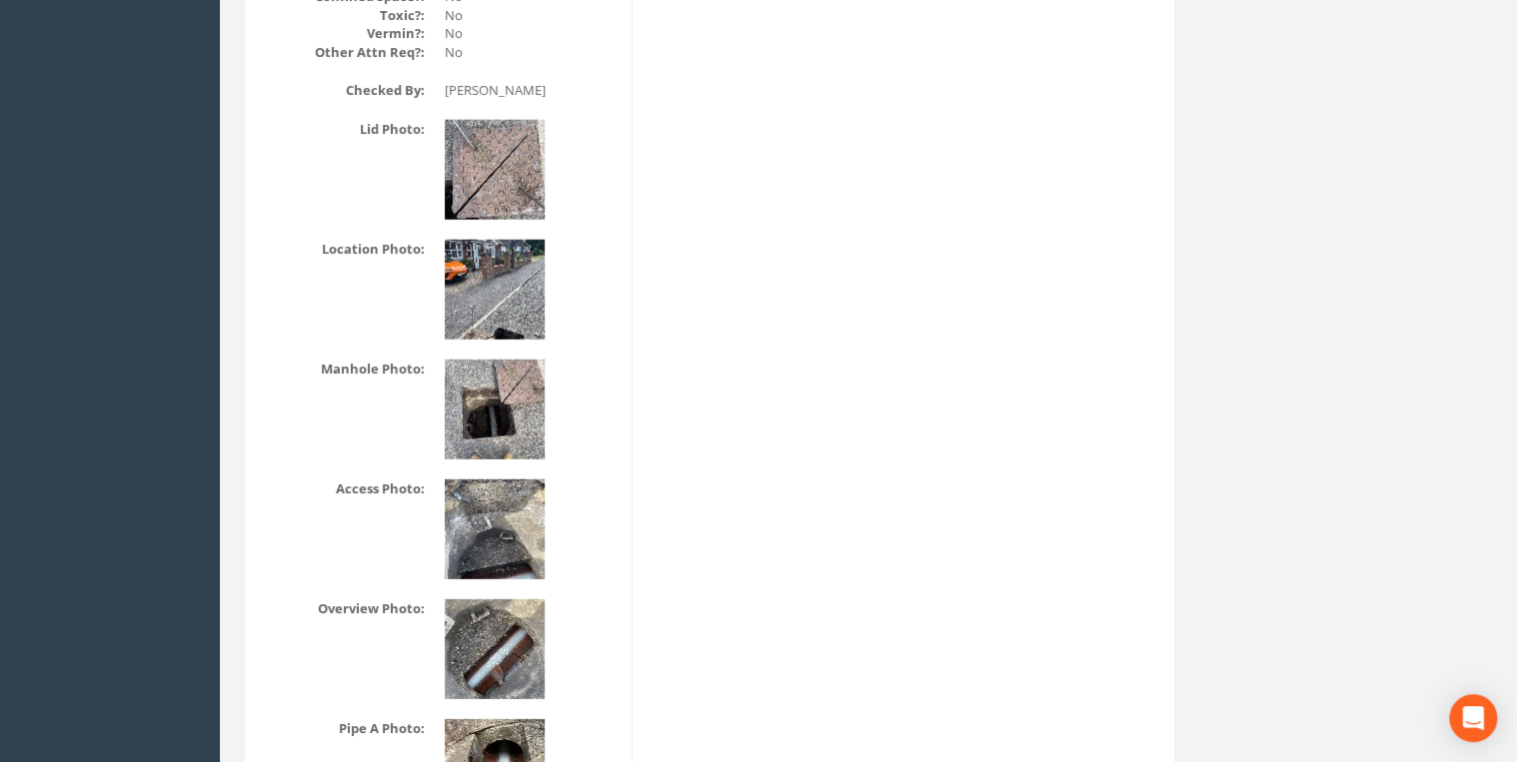
scroll to position [2451, 0]
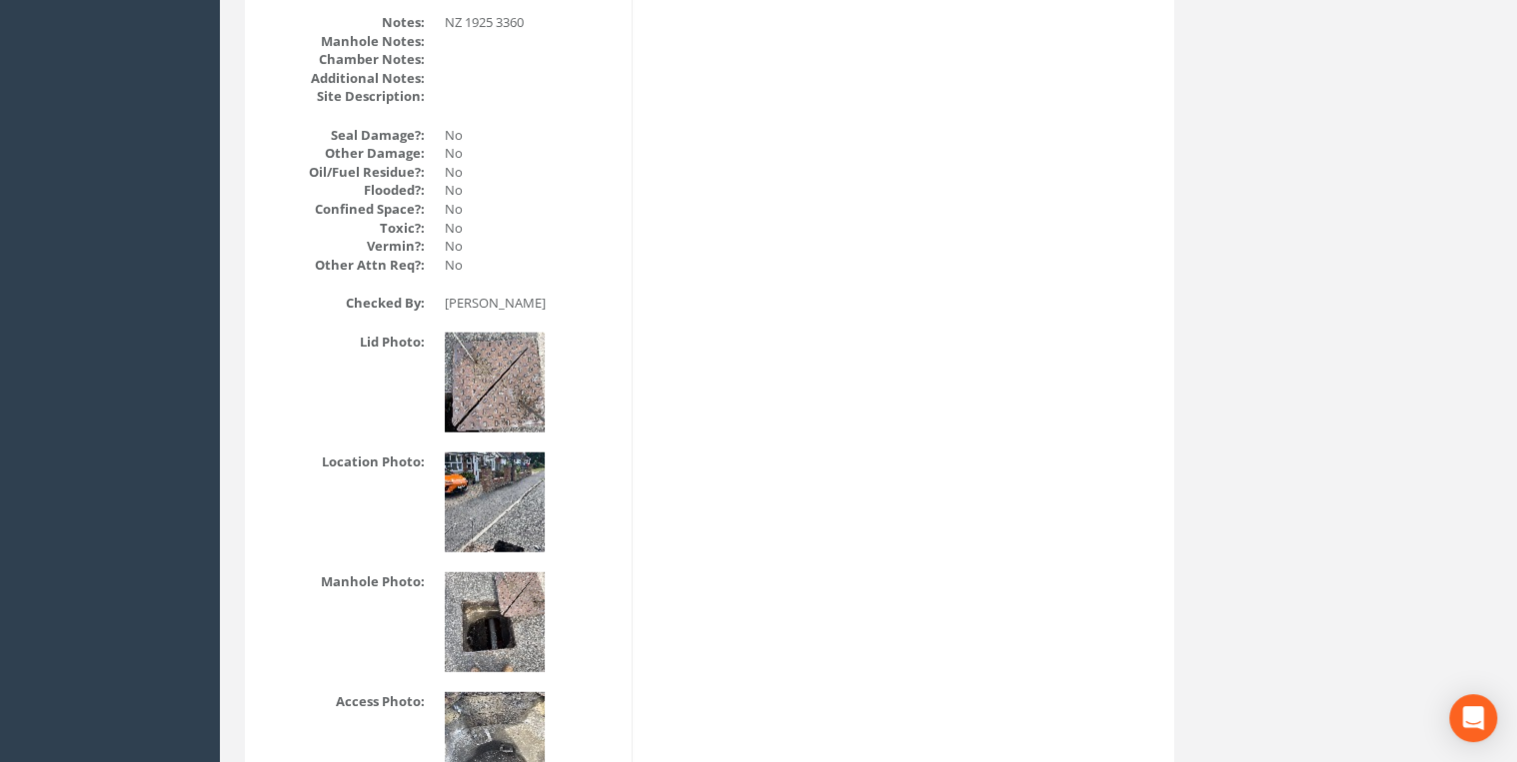
click at [507, 492] on img at bounding box center [495, 503] width 100 height 100
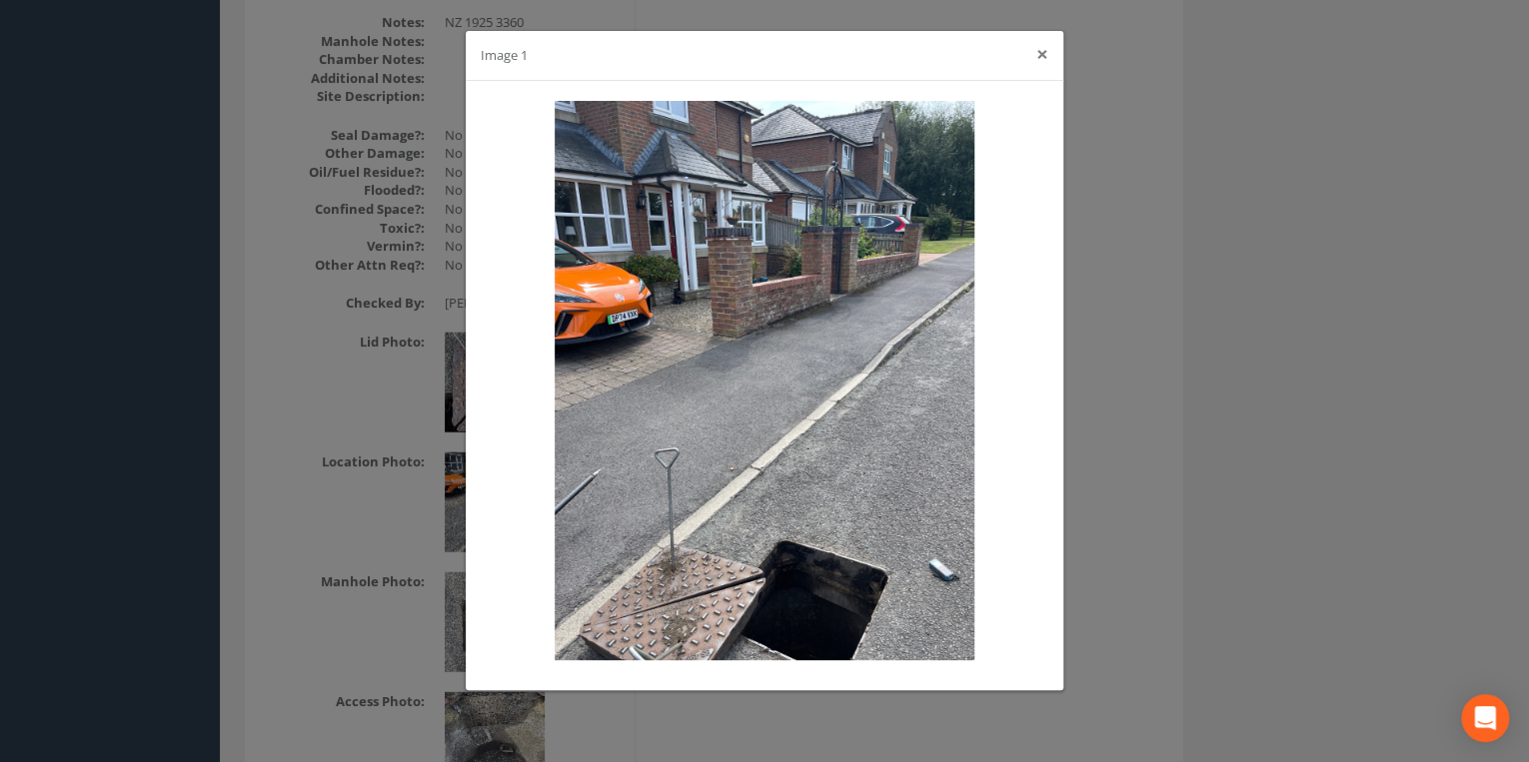
click at [1046, 58] on button "×" at bounding box center [1042, 54] width 12 height 21
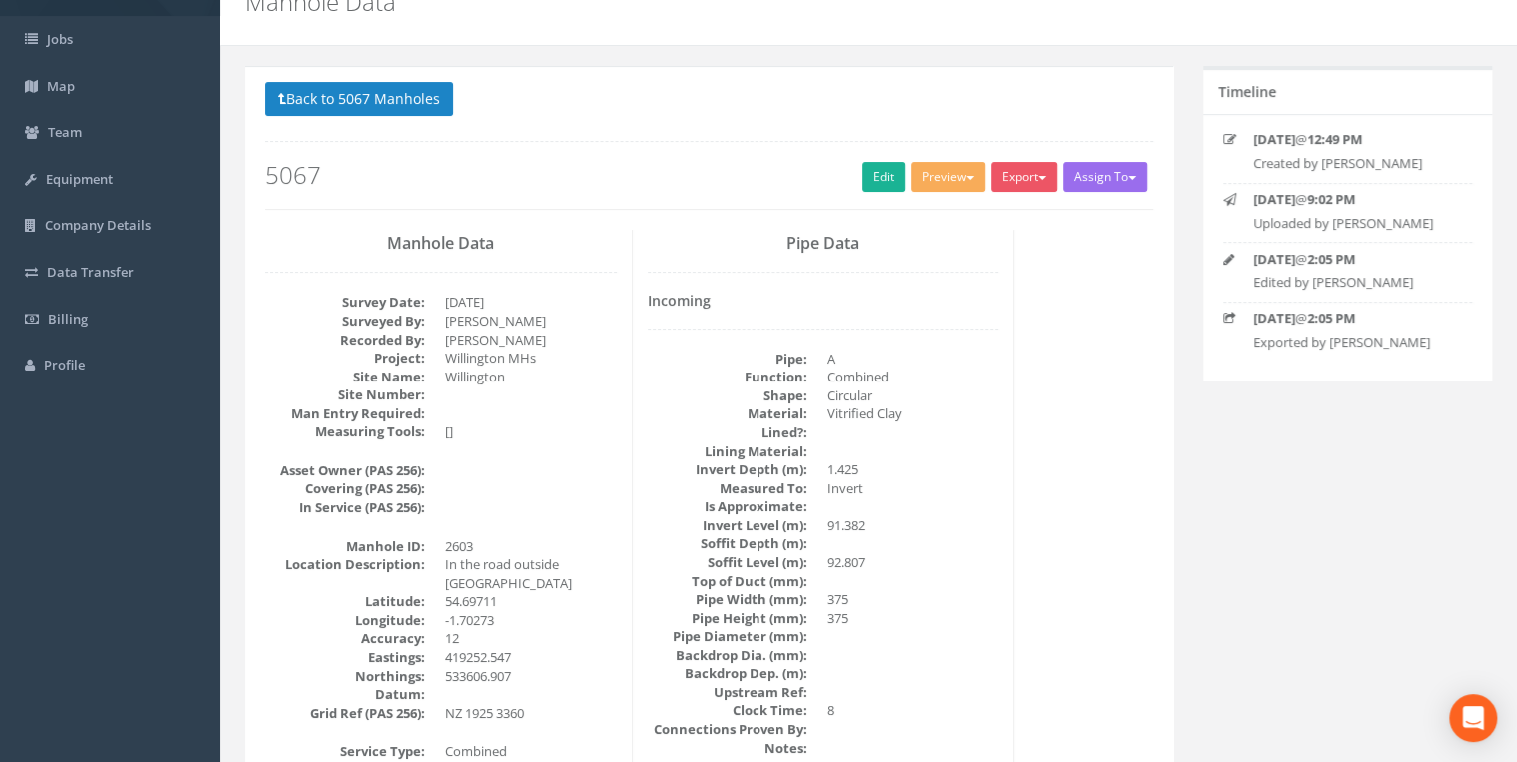
scroll to position [0, 0]
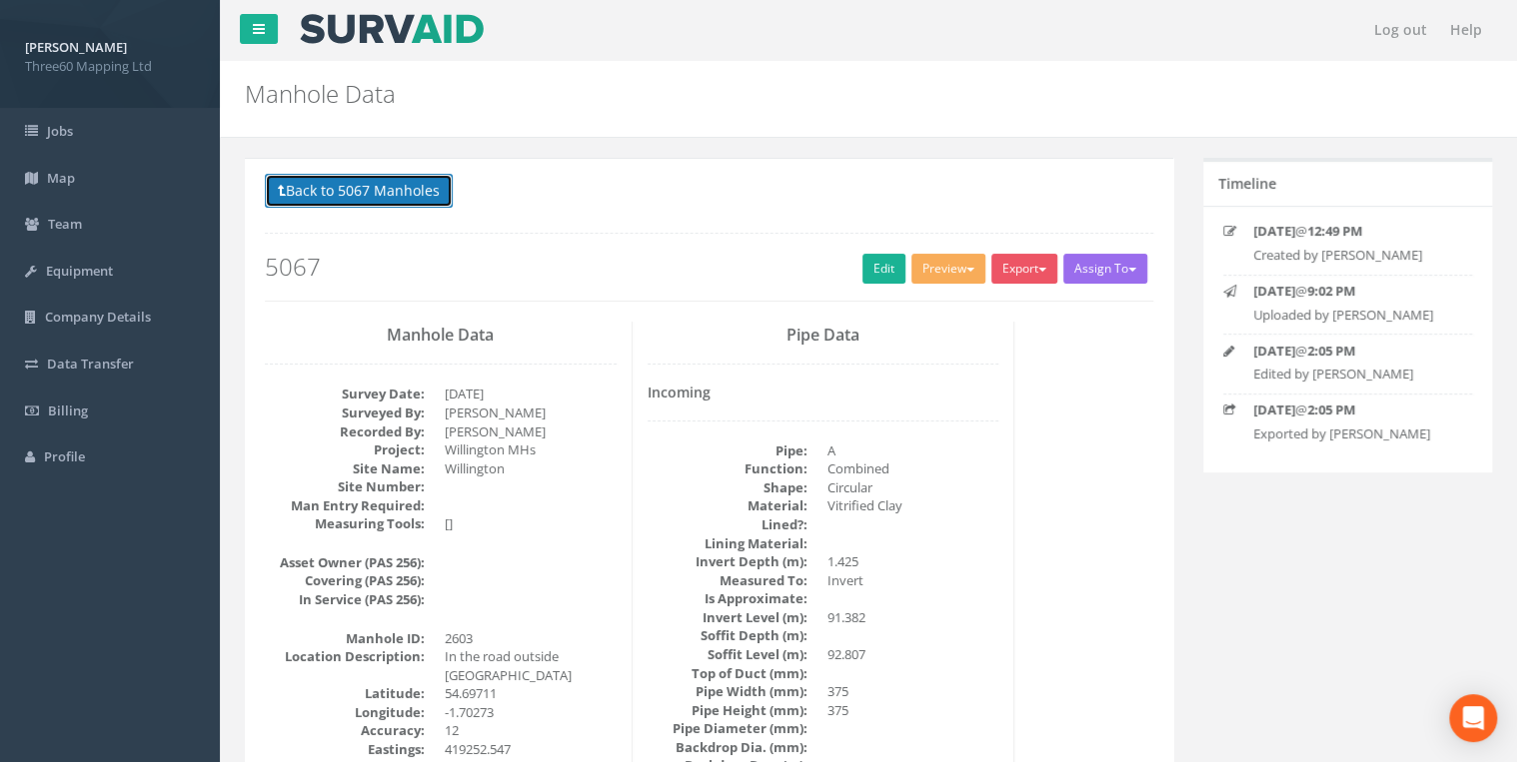
click at [357, 185] on button "Back to 5067 Manholes" at bounding box center [359, 191] width 188 height 34
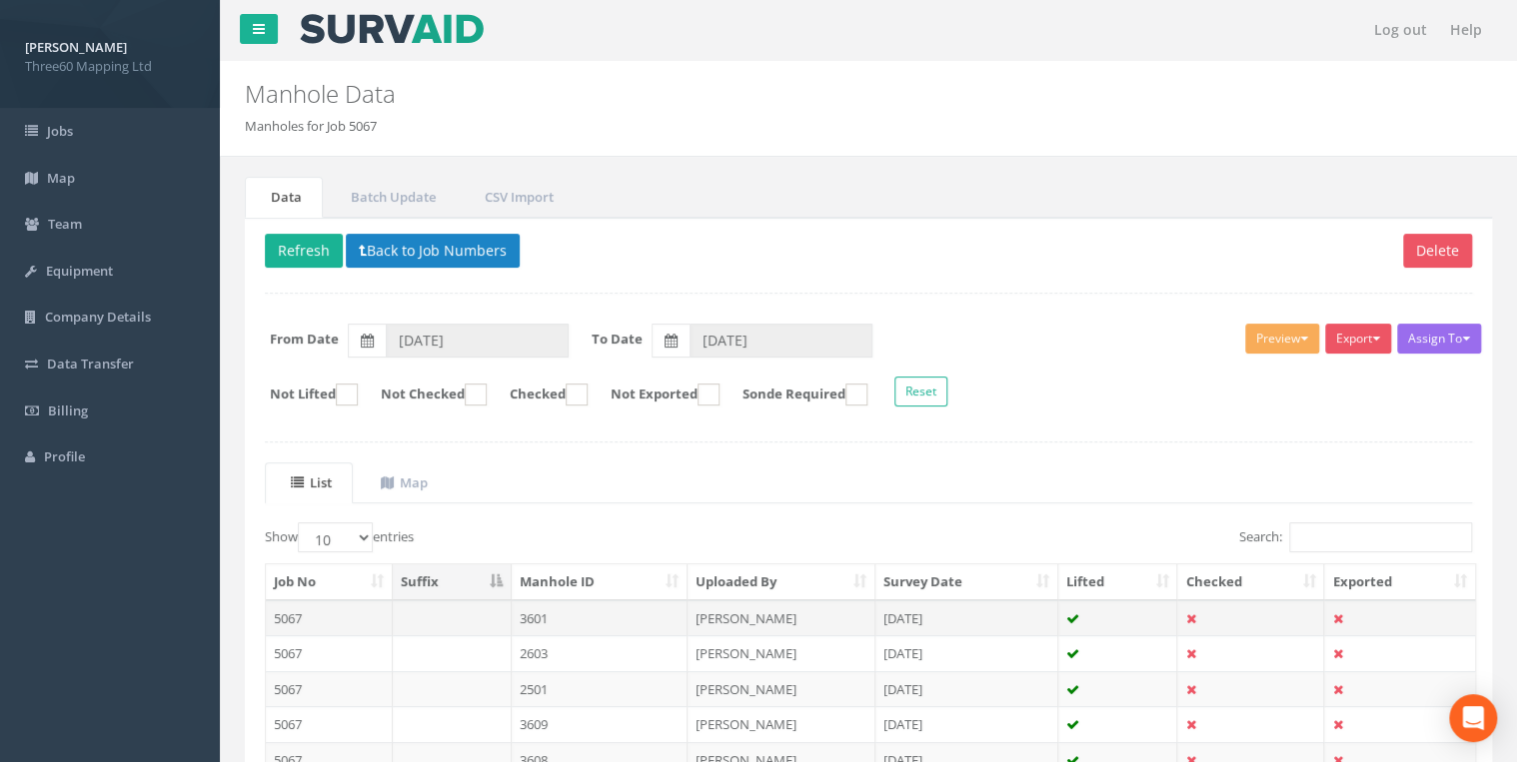
scroll to position [170, 0]
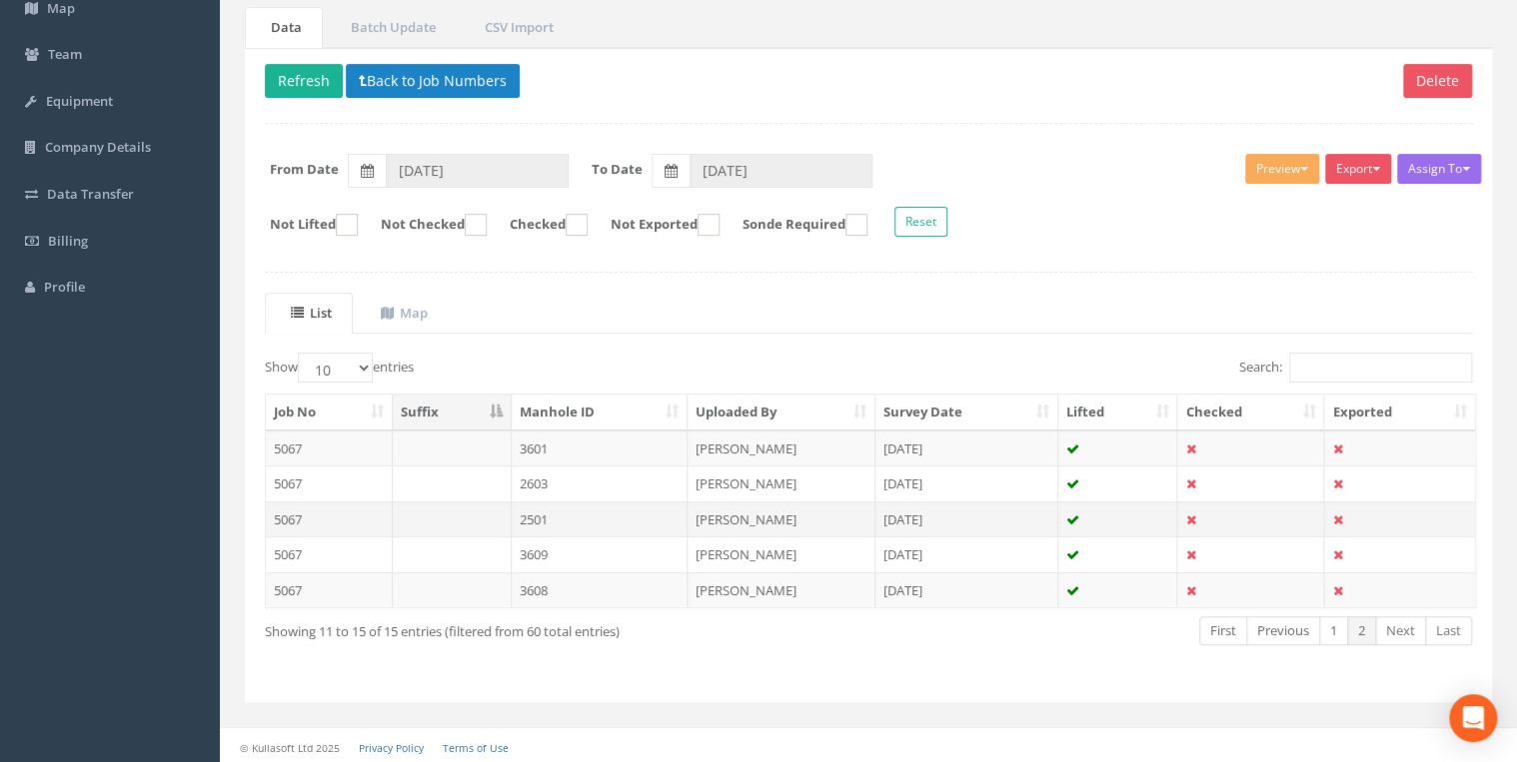
click at [477, 512] on td at bounding box center [452, 520] width 119 height 36
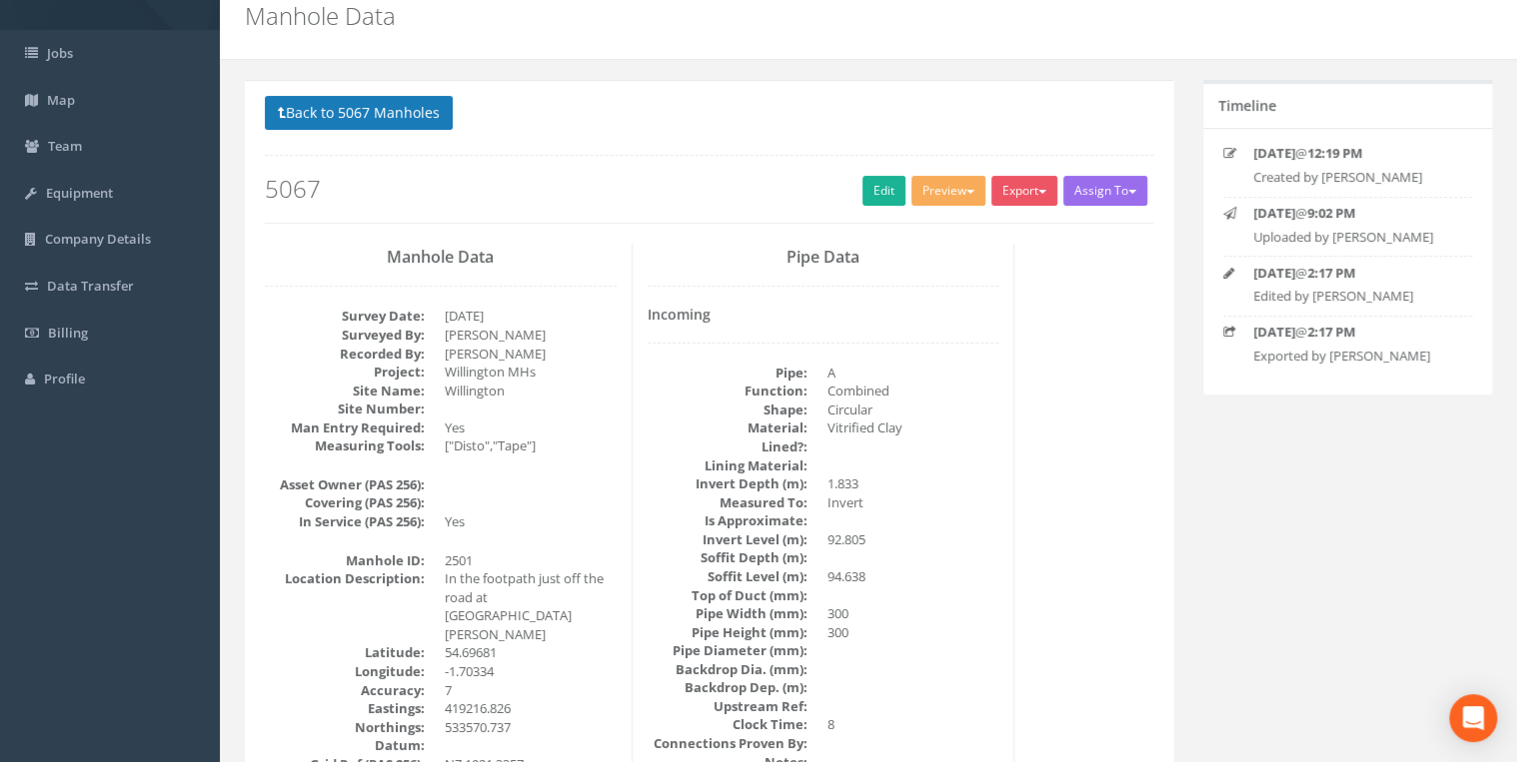
scroll to position [0, 0]
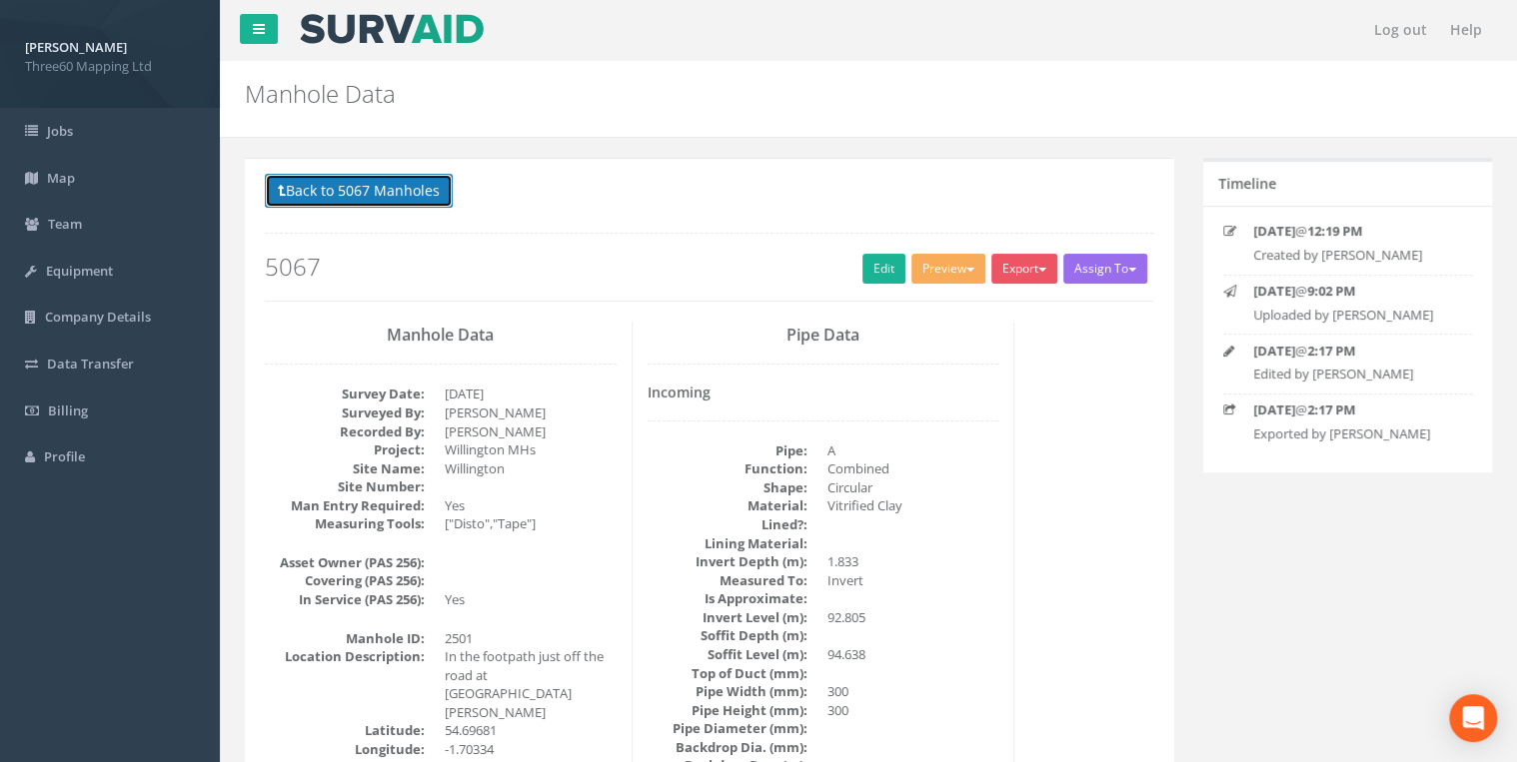
click at [413, 185] on button "Back to 5067 Manholes" at bounding box center [359, 191] width 188 height 34
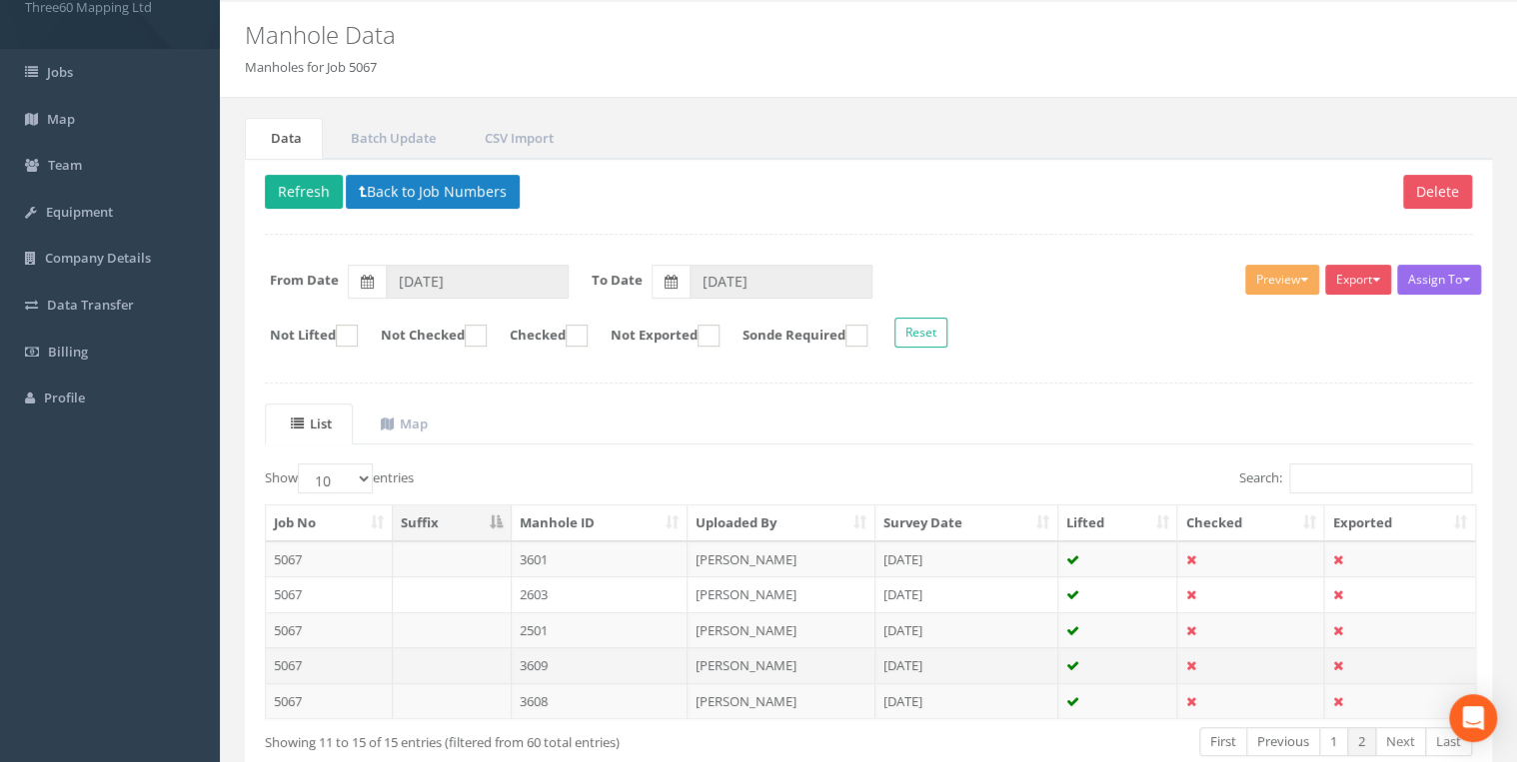
scroll to position [170, 0]
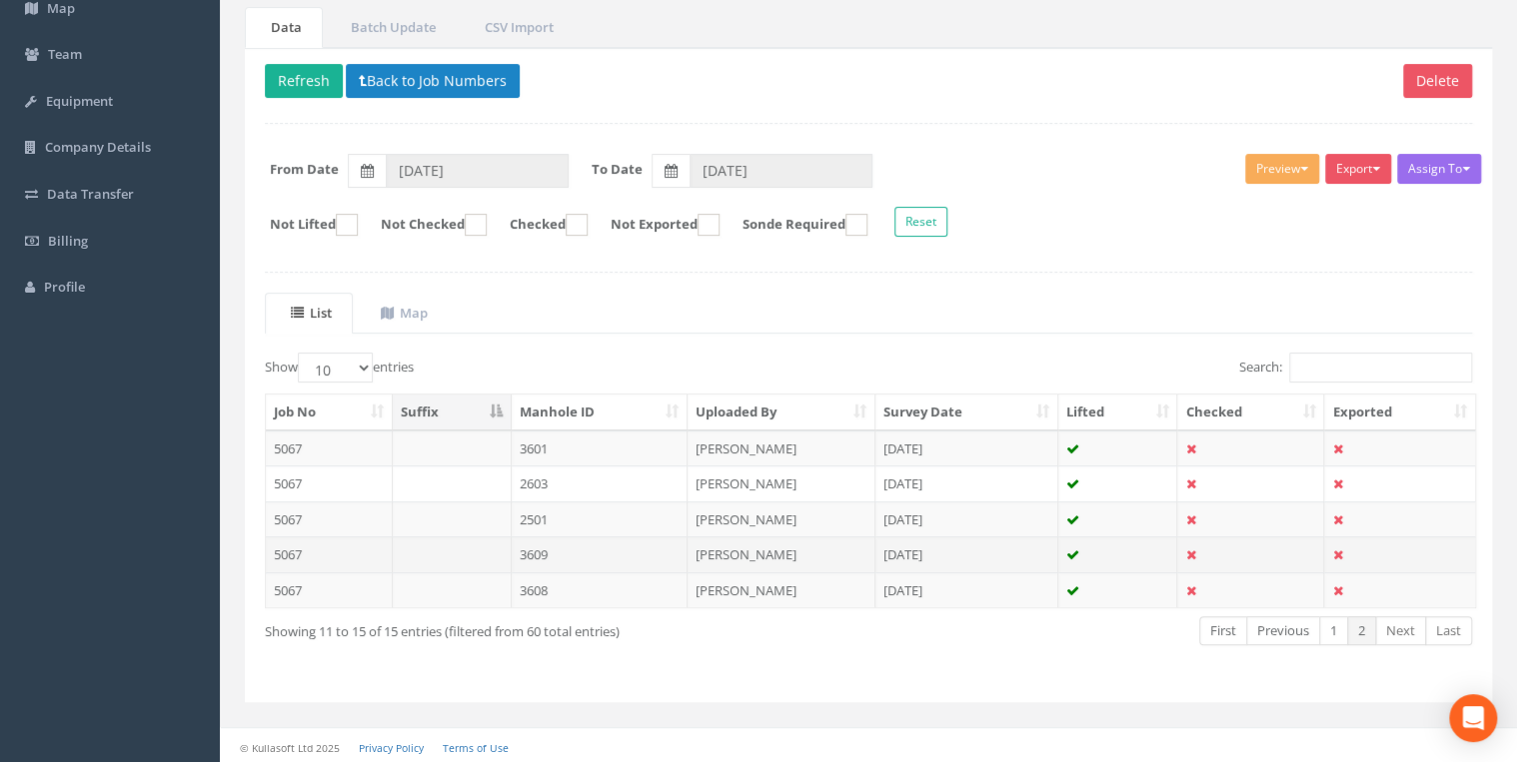
click at [559, 547] on td "3609" at bounding box center [600, 555] width 177 height 36
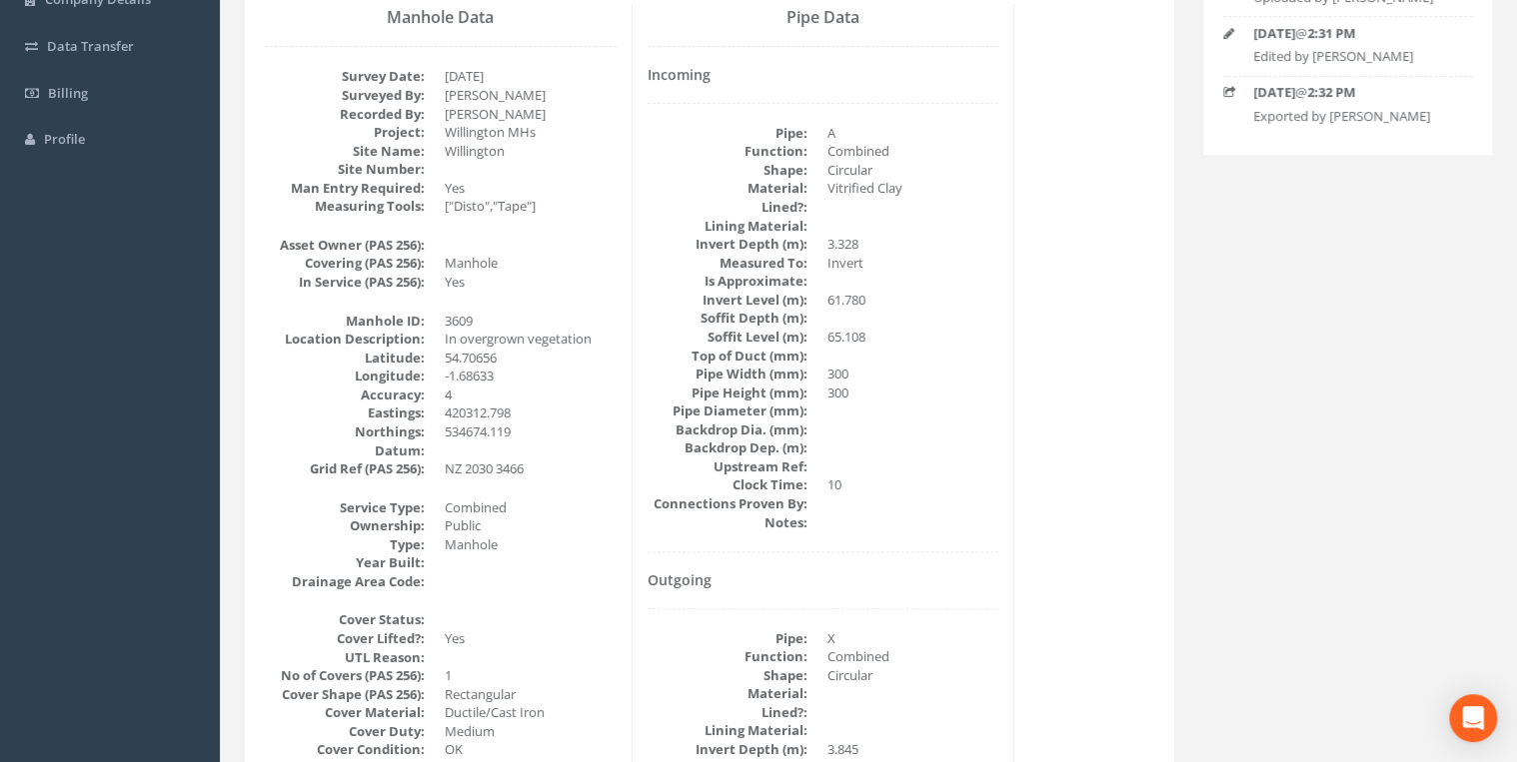
scroll to position [0, 0]
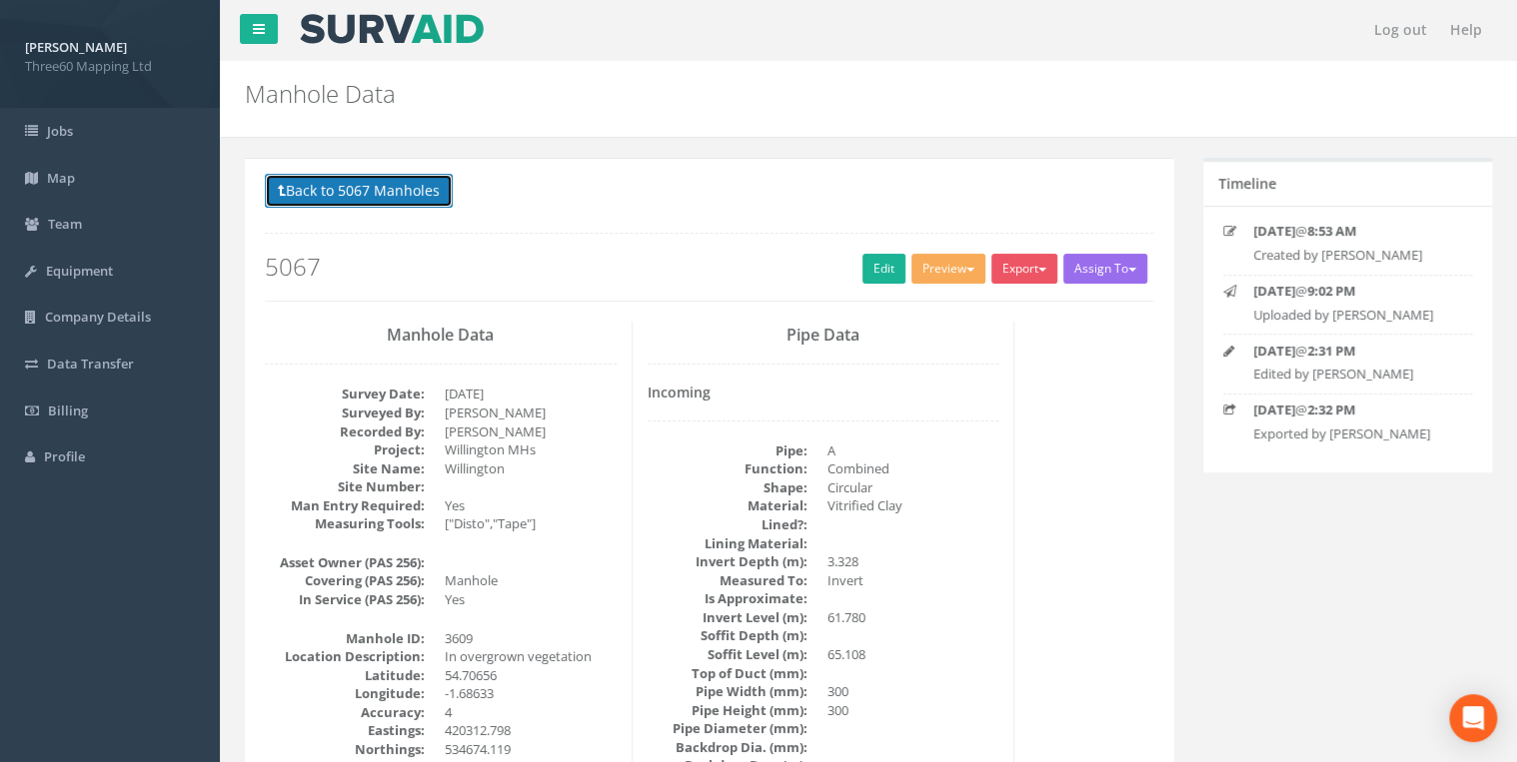
click at [386, 185] on button "Back to 5067 Manholes" at bounding box center [359, 191] width 188 height 34
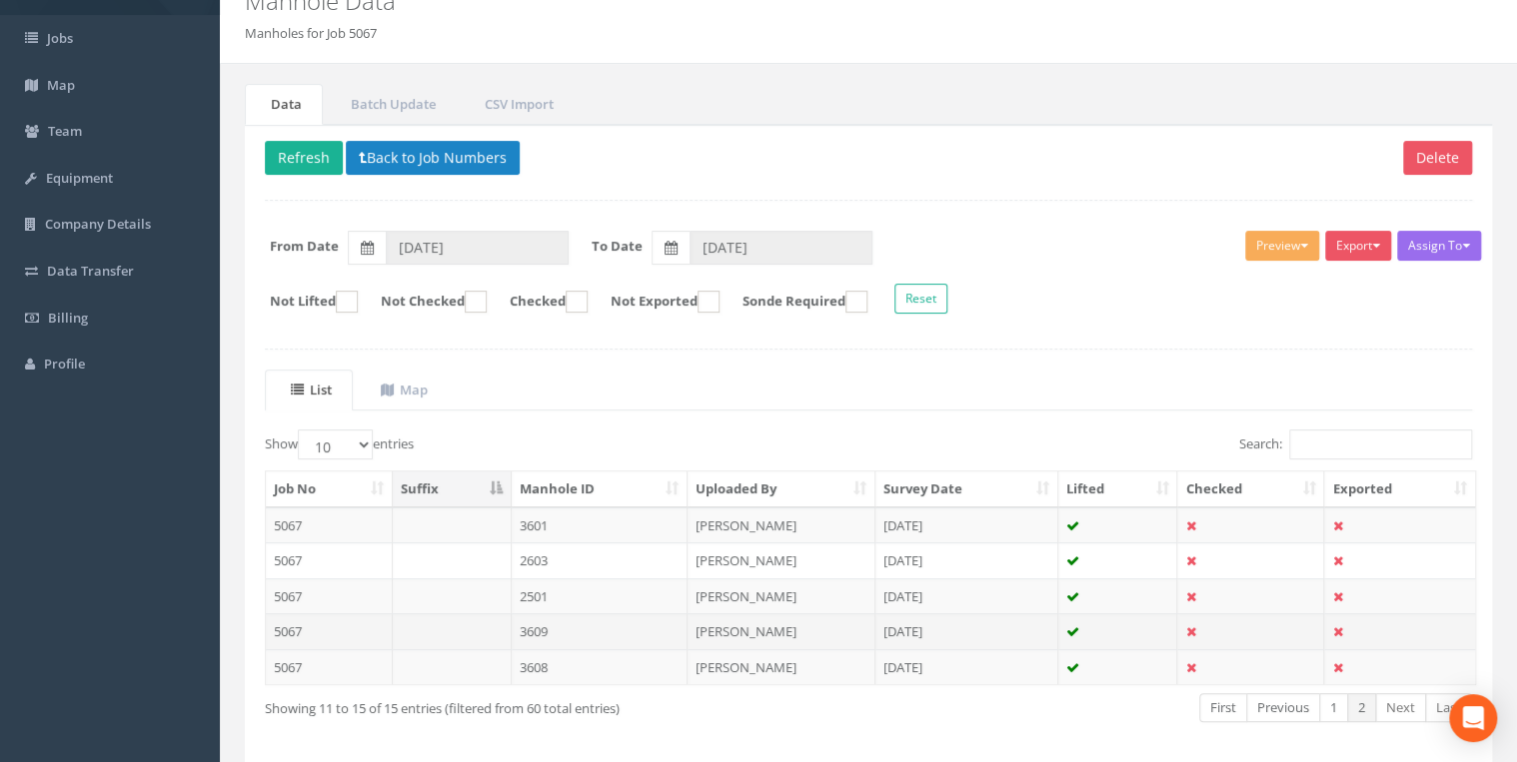
scroll to position [170, 0]
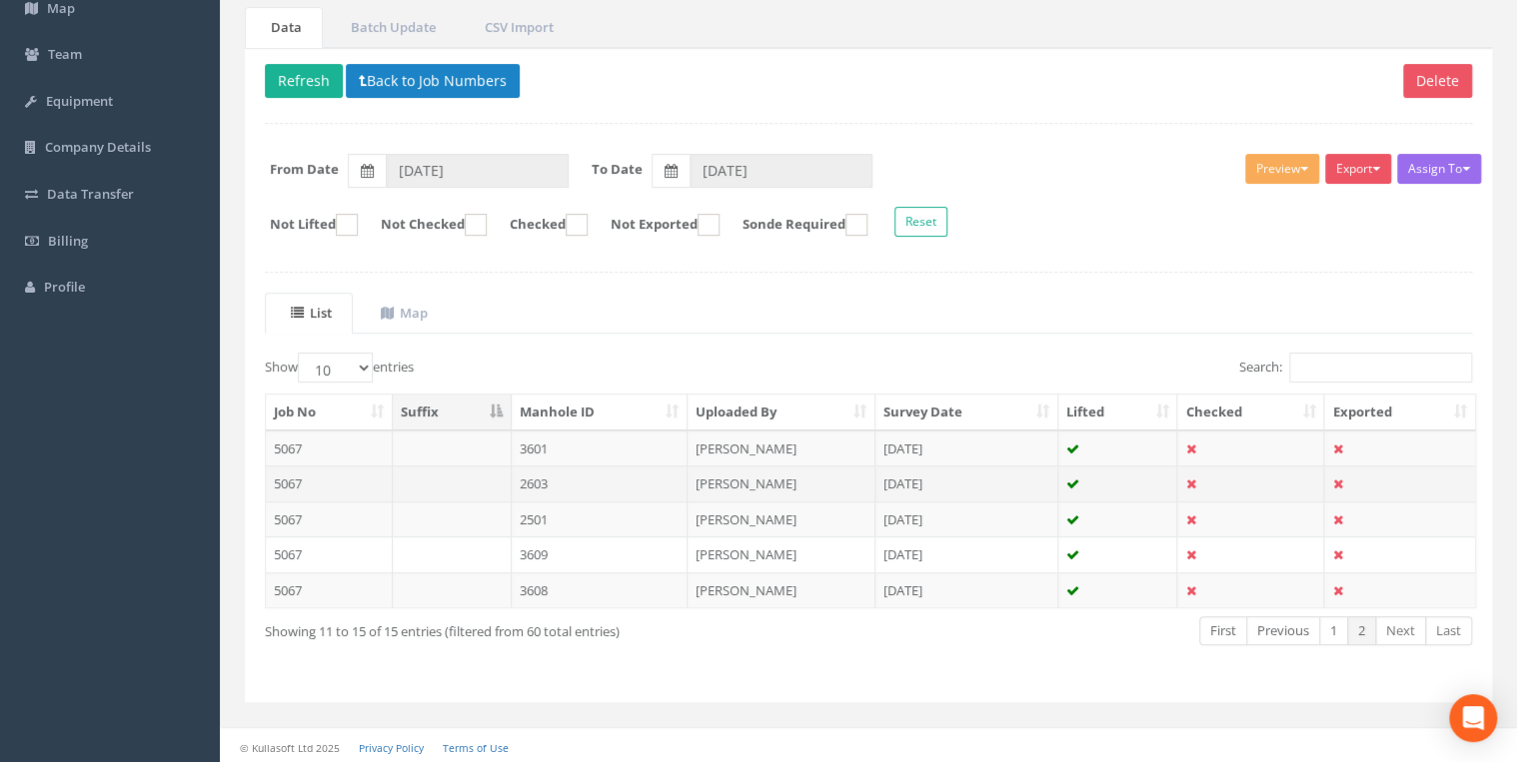
click at [488, 469] on td at bounding box center [452, 484] width 119 height 36
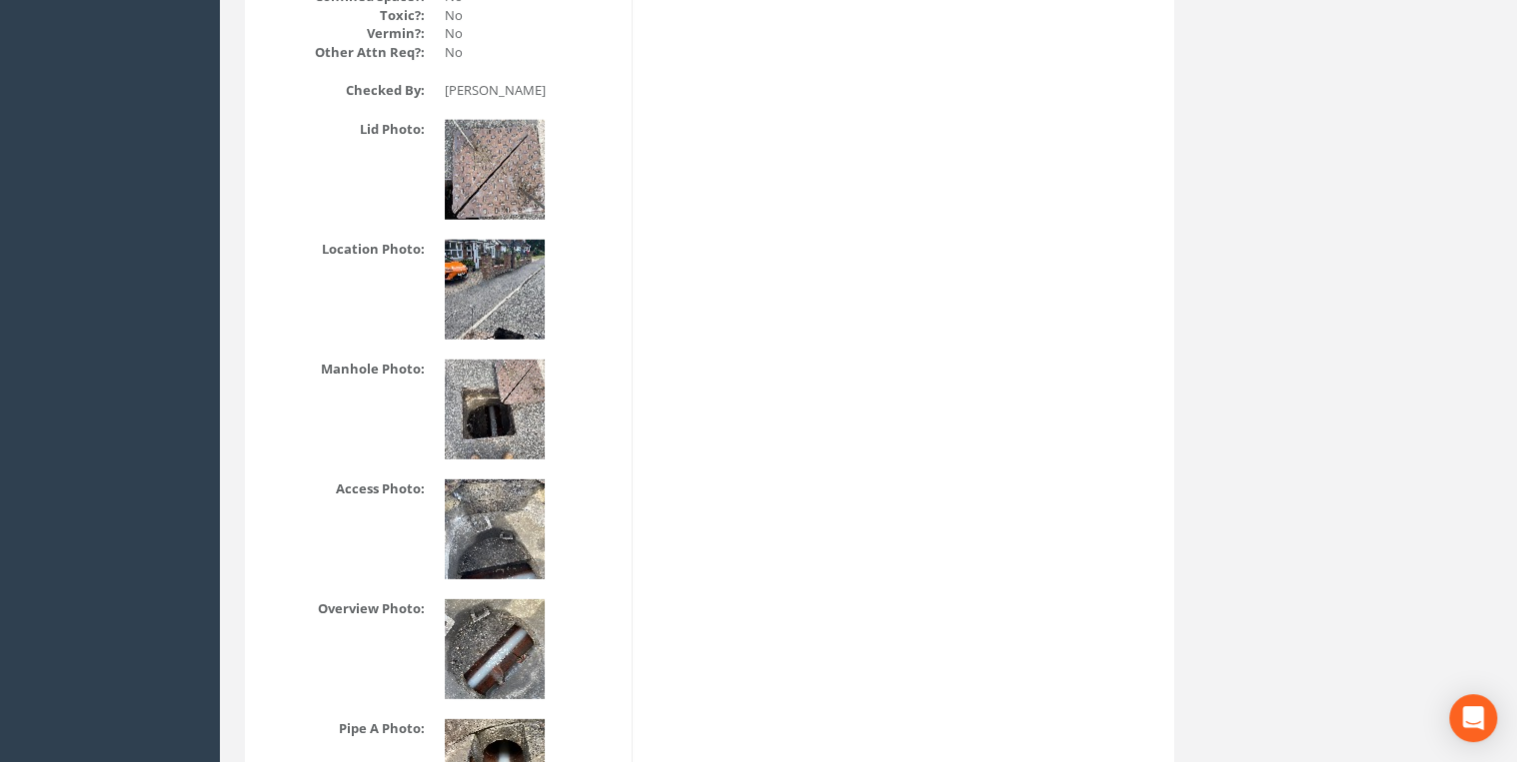
scroll to position [2451, 0]
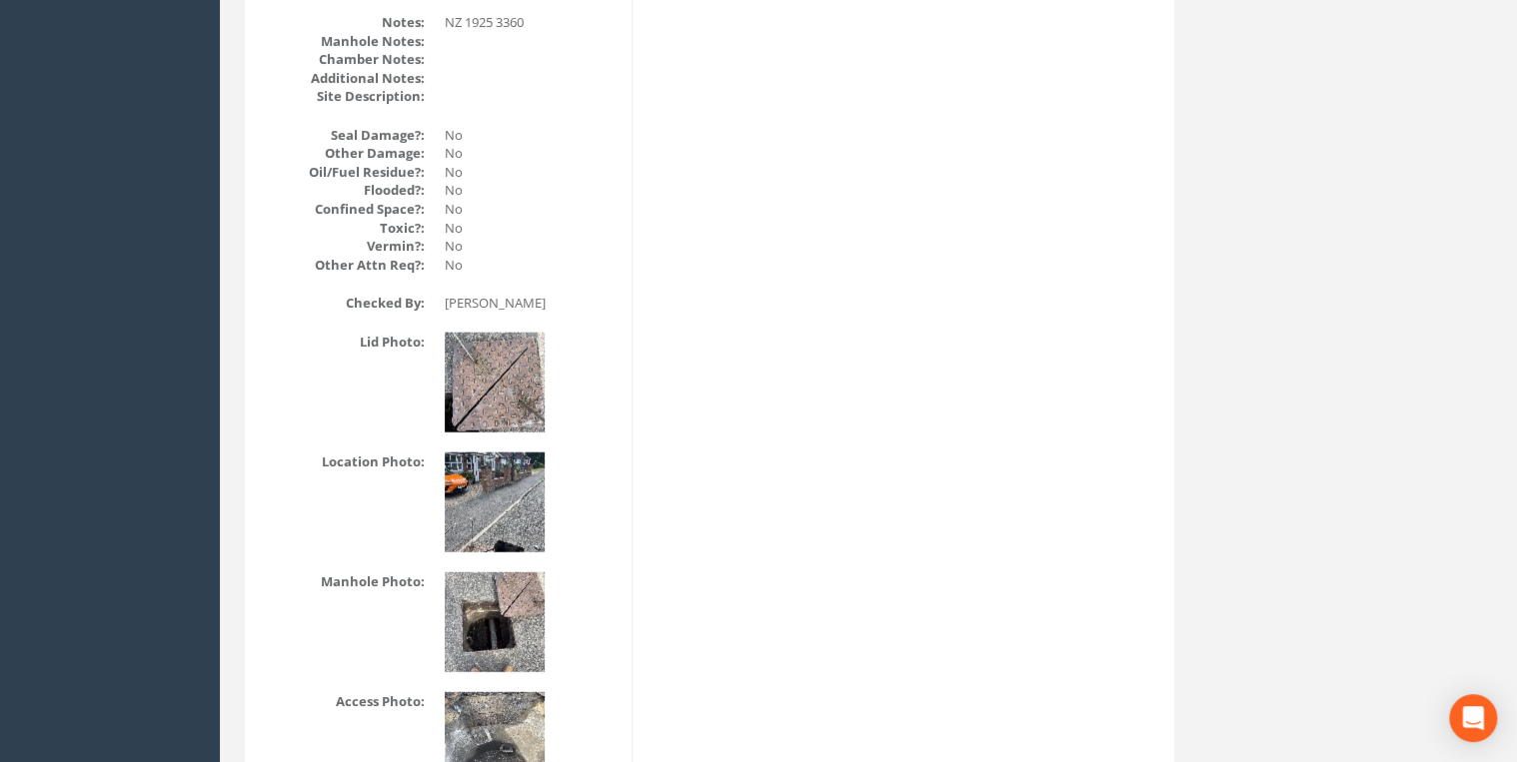
click at [373, 546] on dl "Location Photo:" at bounding box center [441, 503] width 352 height 100
click at [465, 510] on img at bounding box center [495, 503] width 100 height 100
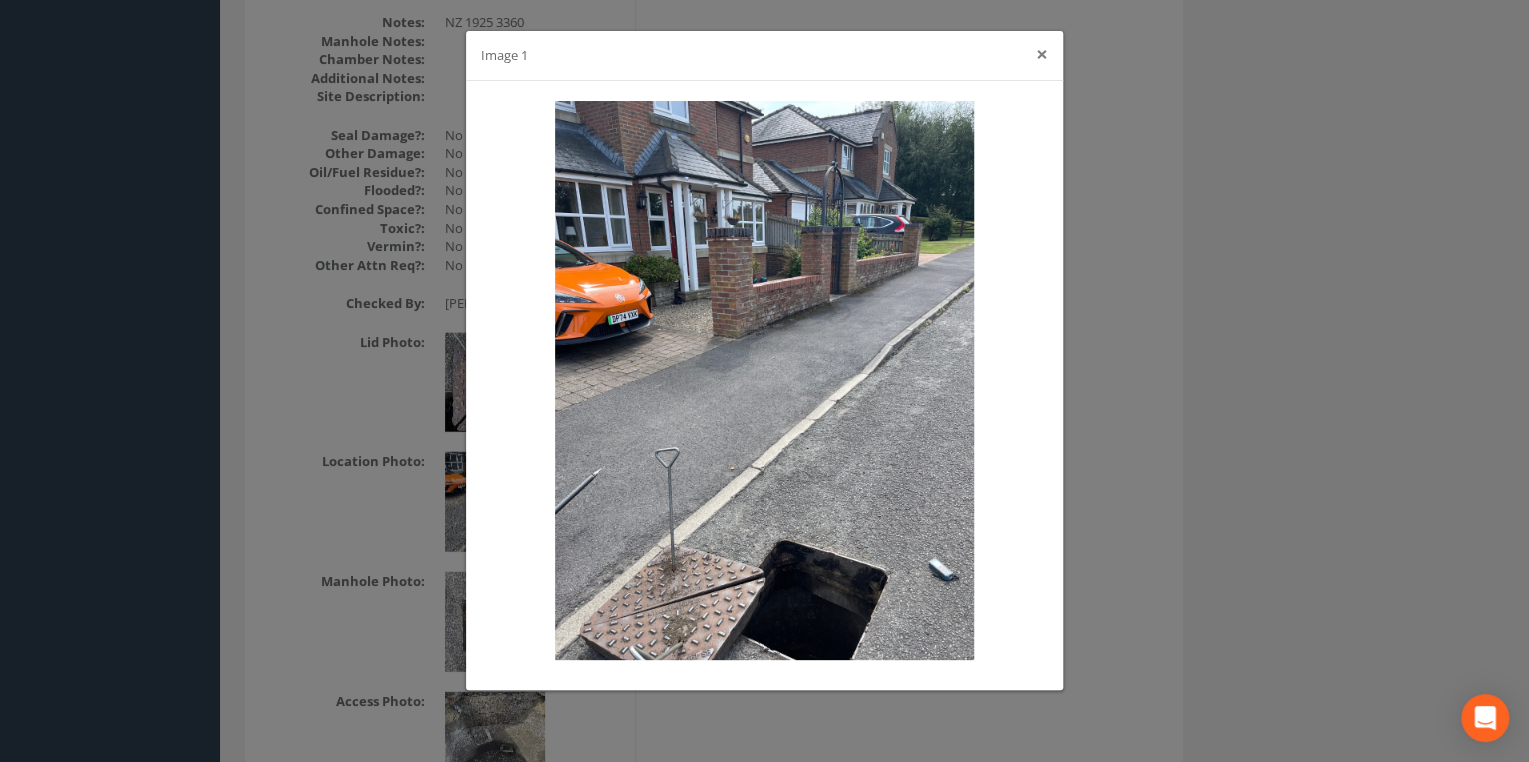
click at [1037, 54] on button "×" at bounding box center [1042, 54] width 12 height 21
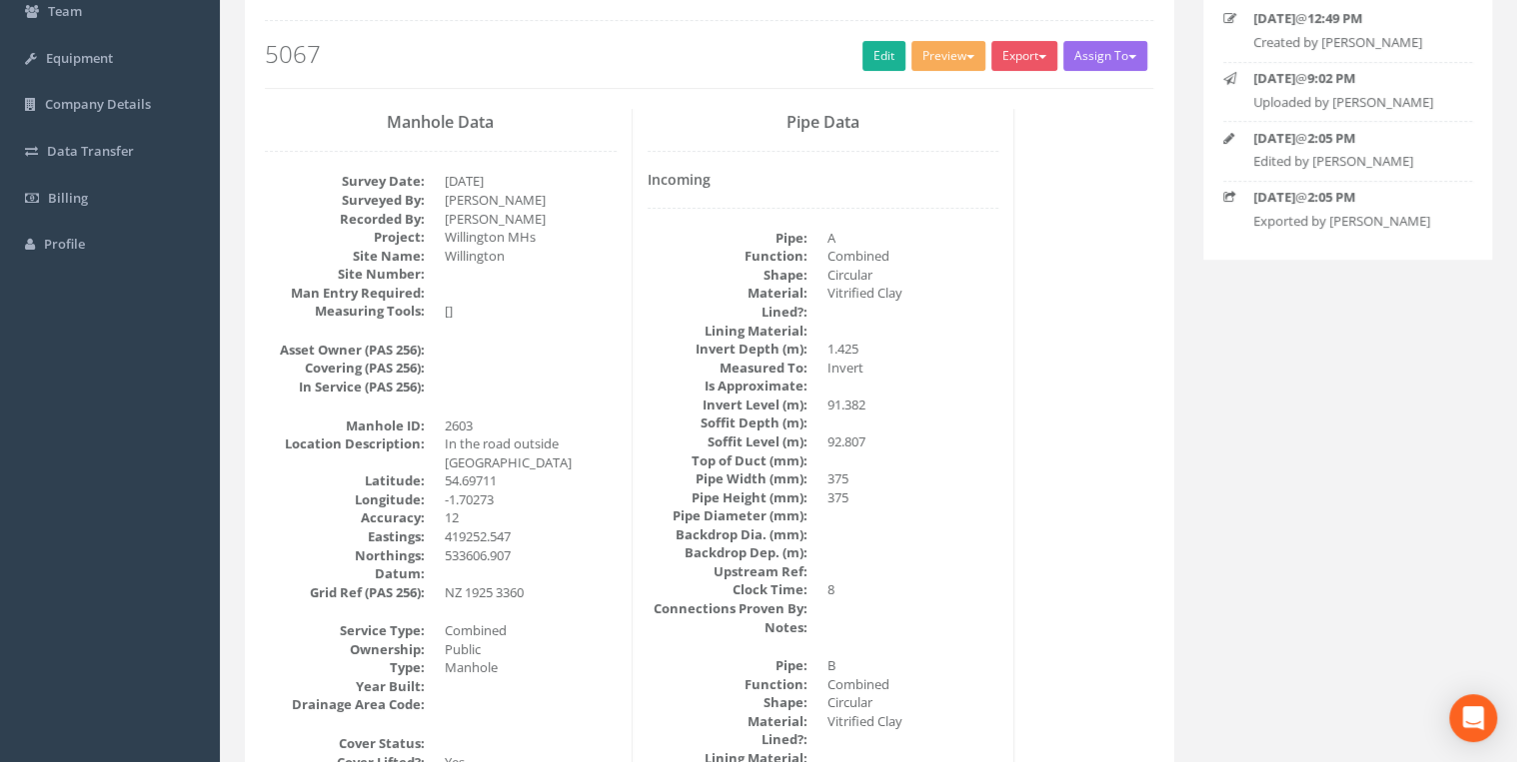
scroll to position [0, 0]
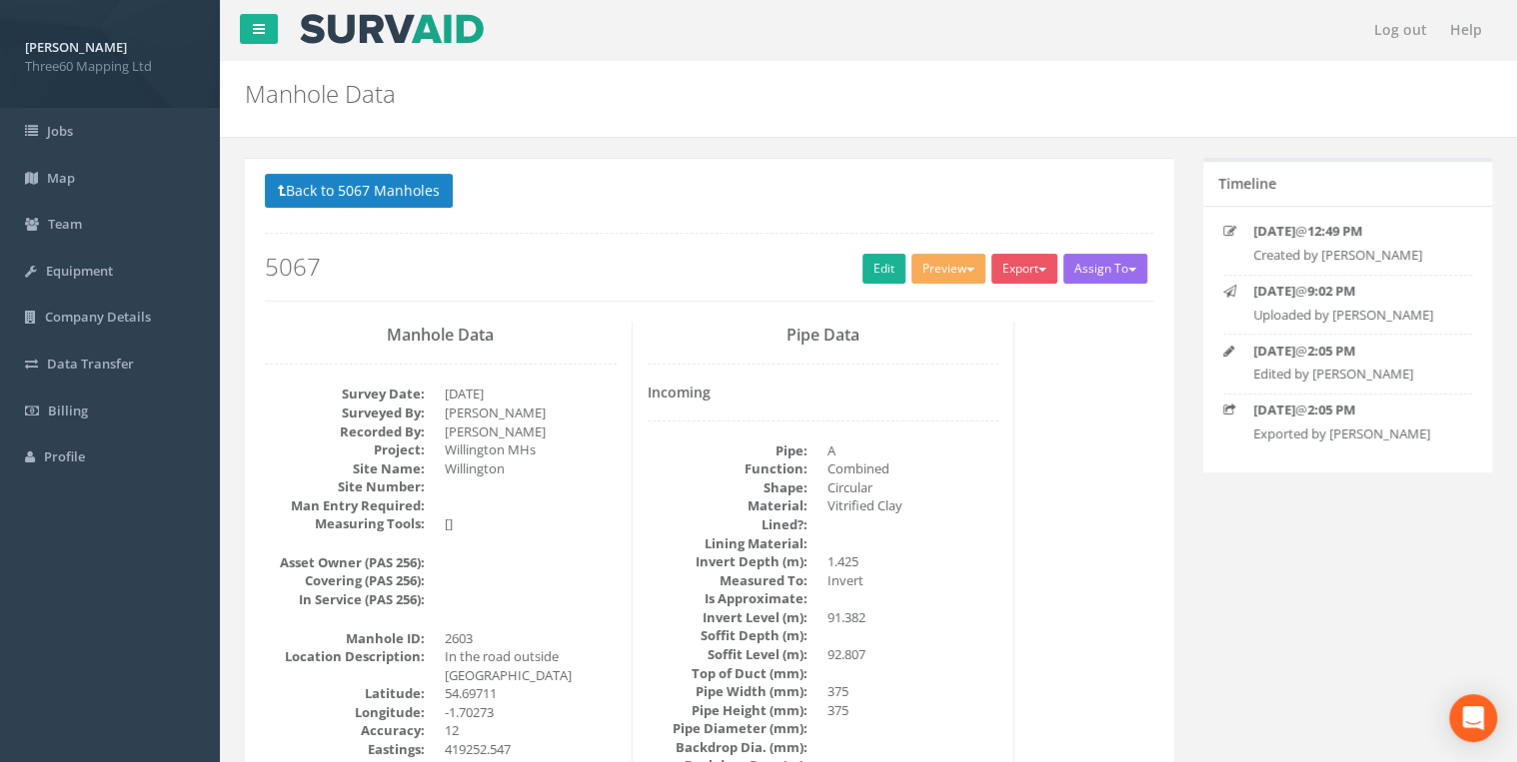
click at [375, 208] on p "Back to 5067 Manholes Back to Map" at bounding box center [709, 193] width 888 height 39
click at [379, 198] on button "Back to 5067 Manholes" at bounding box center [359, 191] width 188 height 34
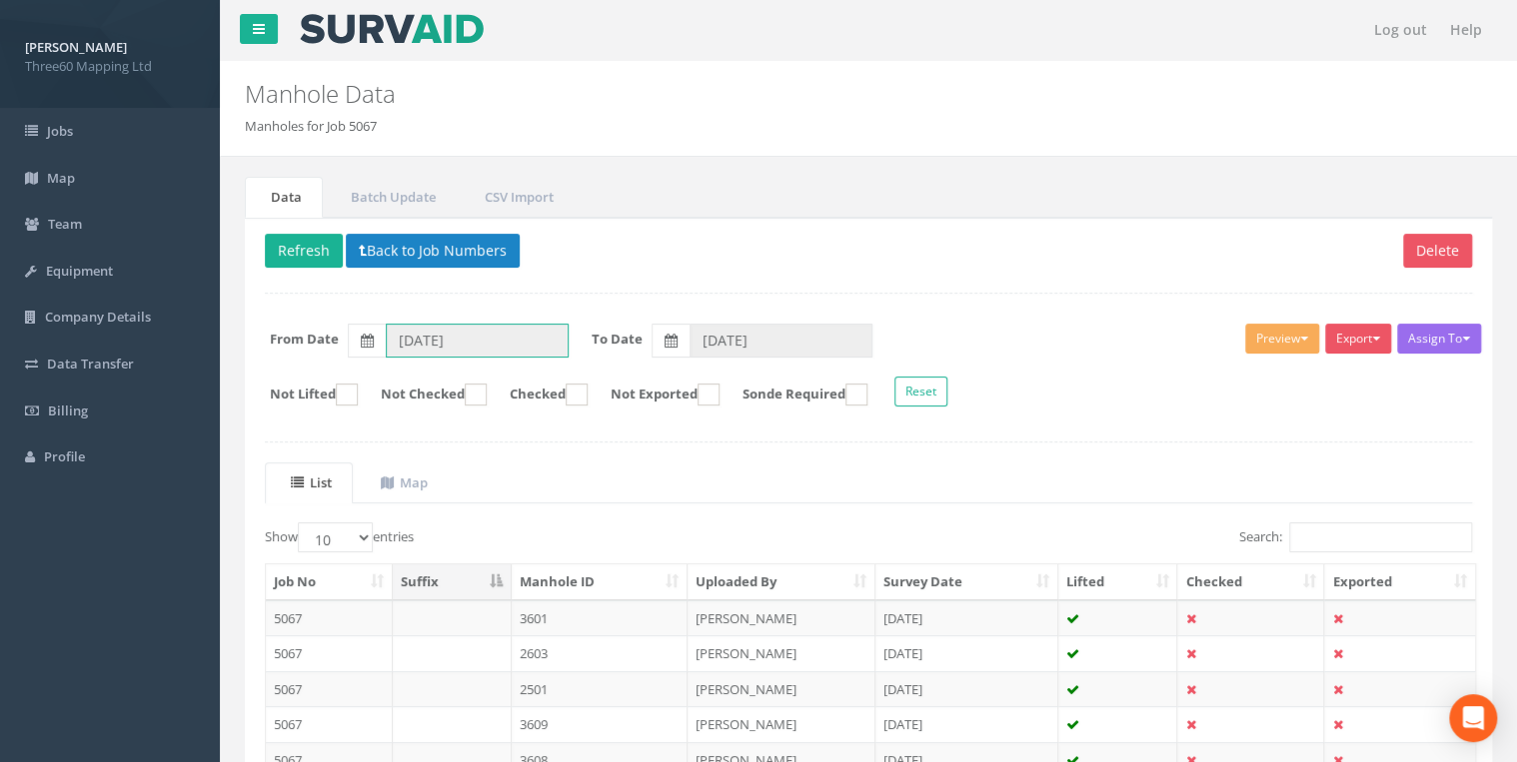
click at [468, 332] on input "[DATE]" at bounding box center [477, 341] width 183 height 34
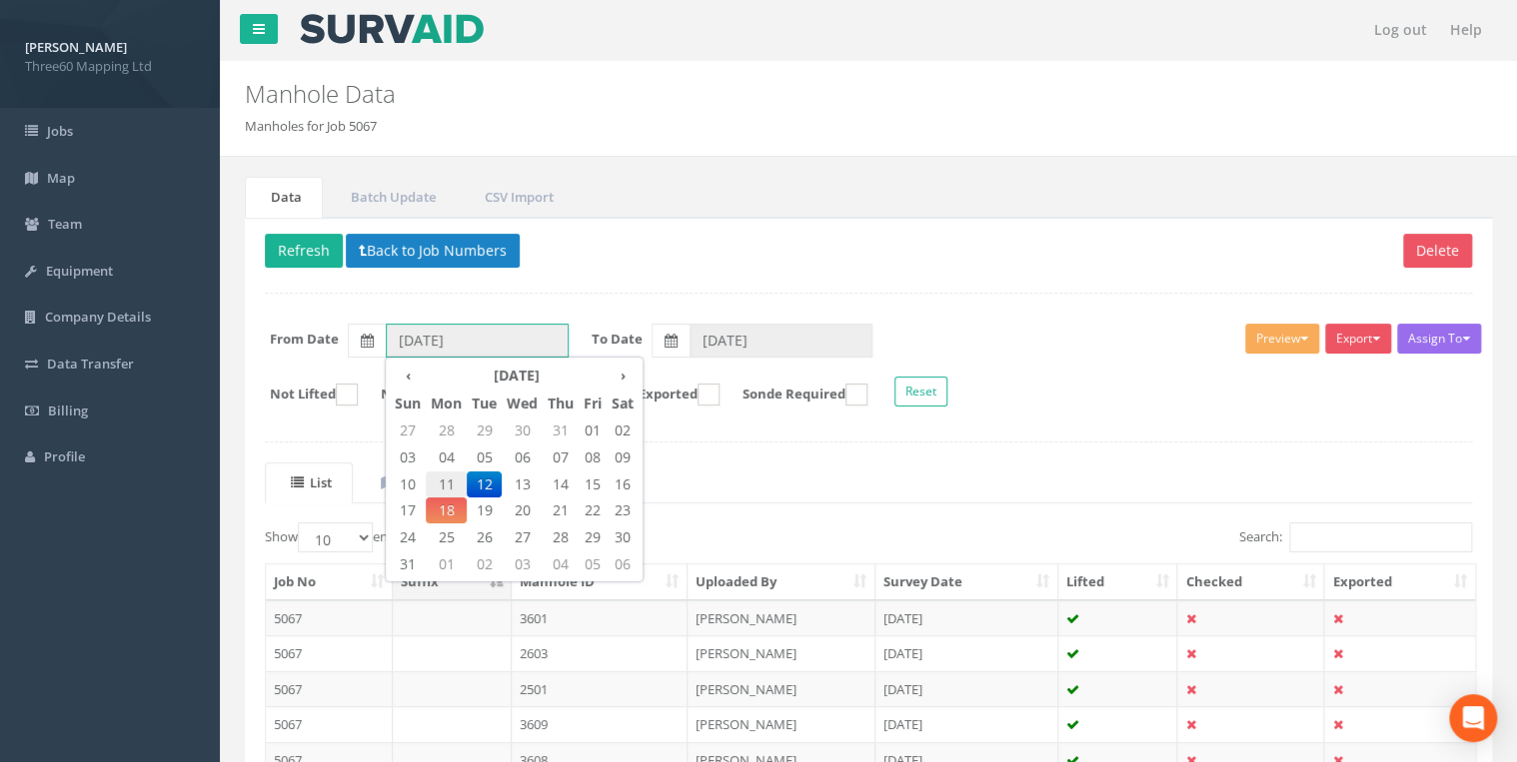
click at [450, 481] on span "11" at bounding box center [446, 485] width 41 height 26
type input "[DATE]"
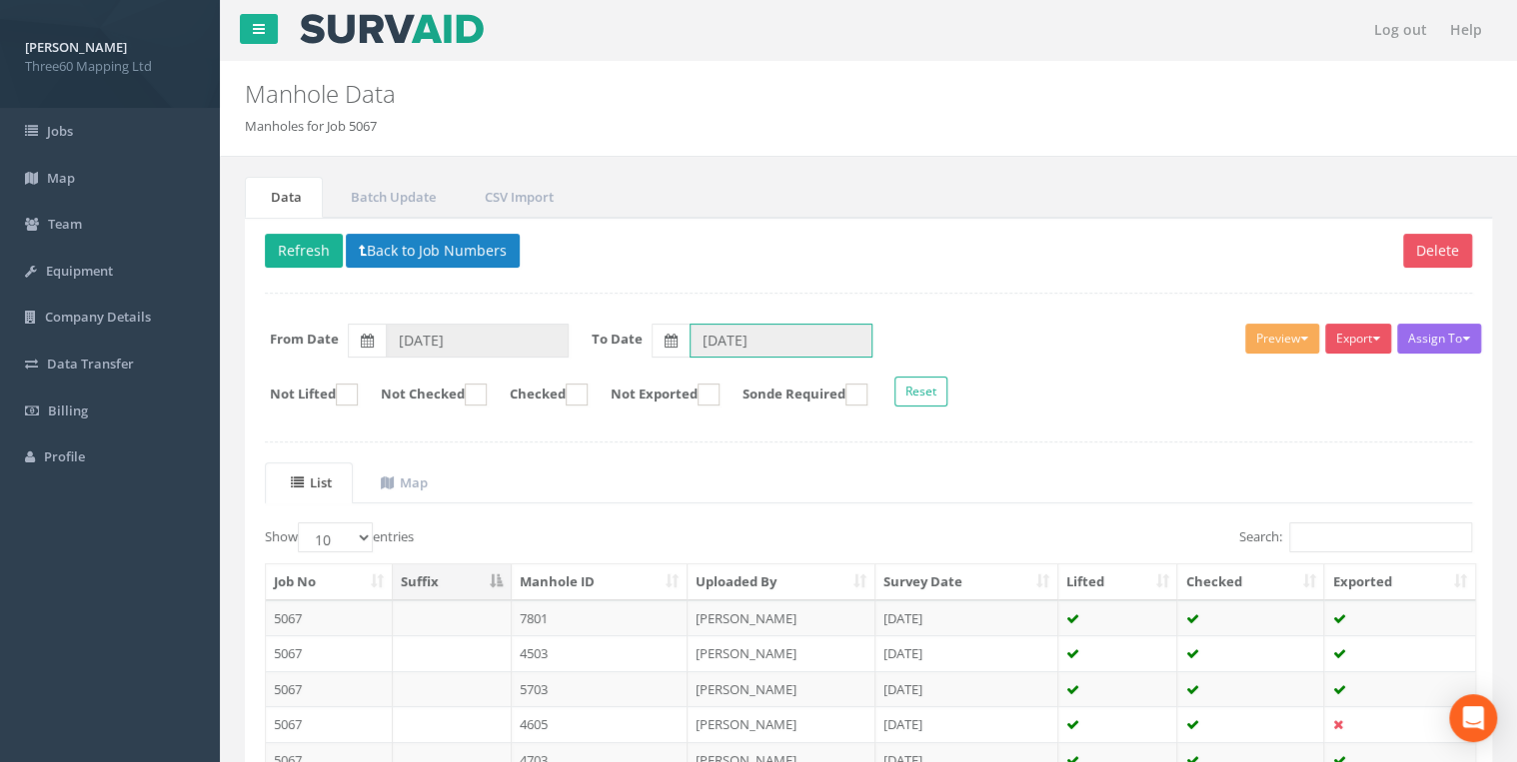
click at [720, 340] on input "[DATE]" at bounding box center [780, 341] width 183 height 34
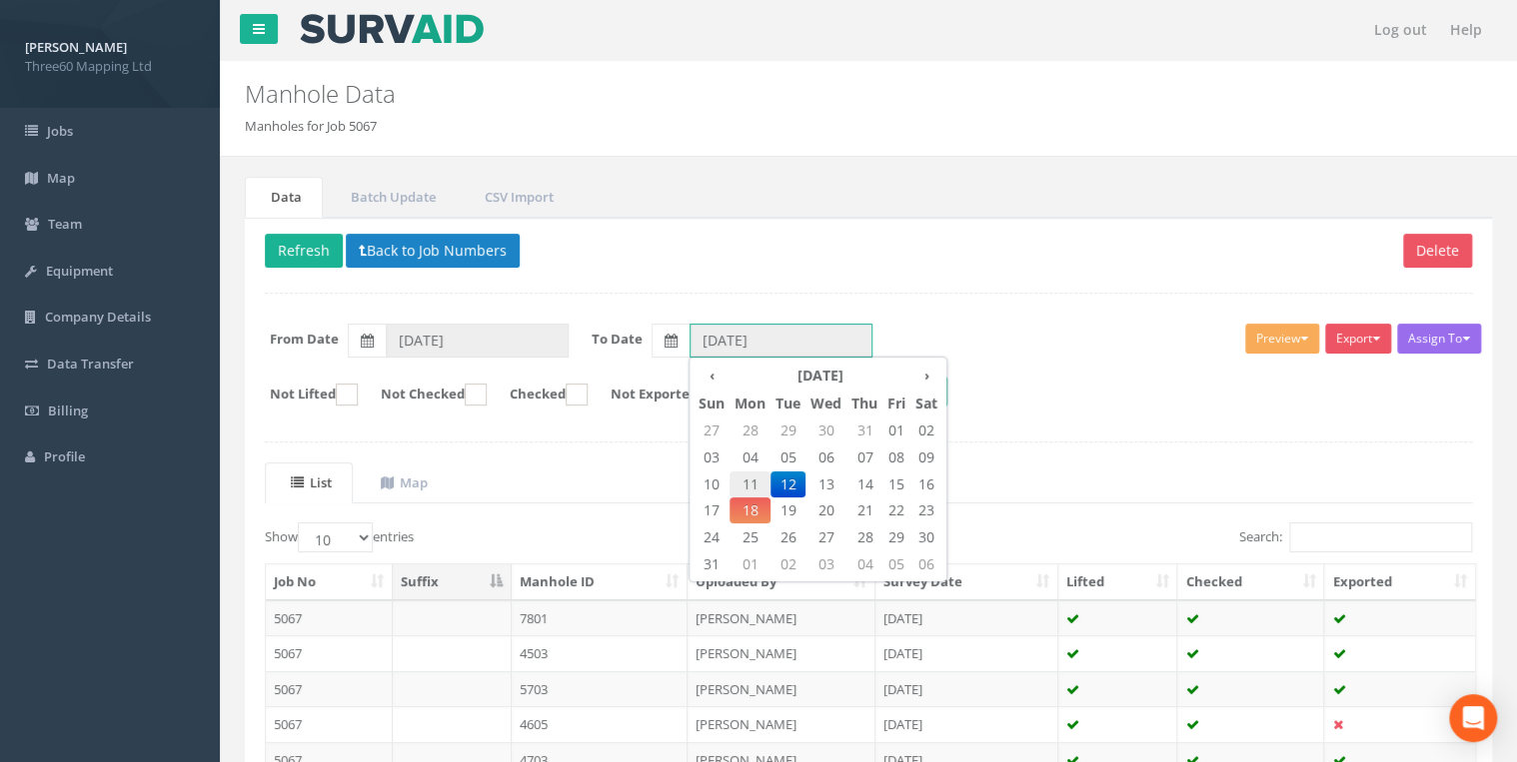
click at [750, 482] on span "11" at bounding box center [749, 485] width 41 height 26
type input "[DATE]"
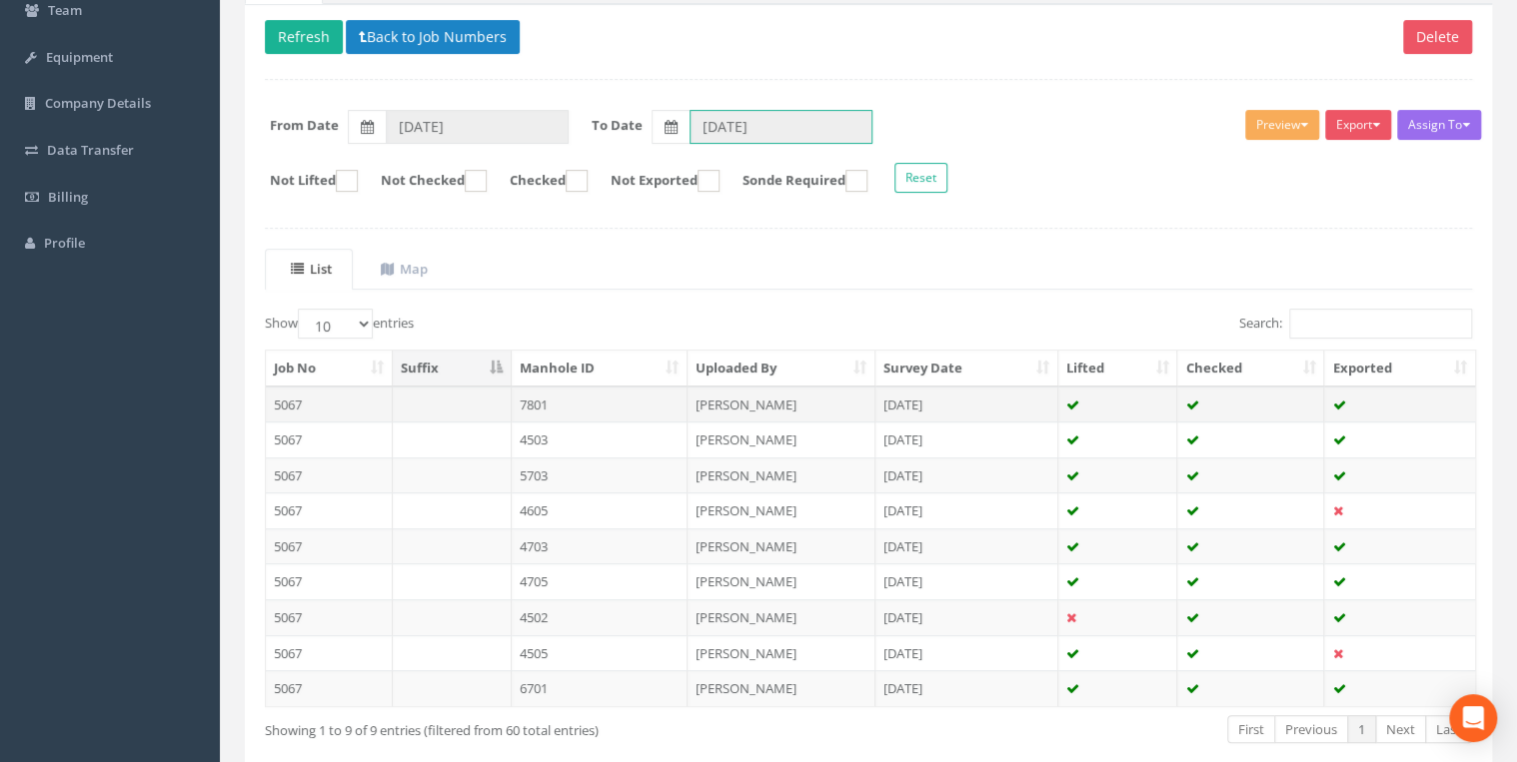
scroll to position [312, 0]
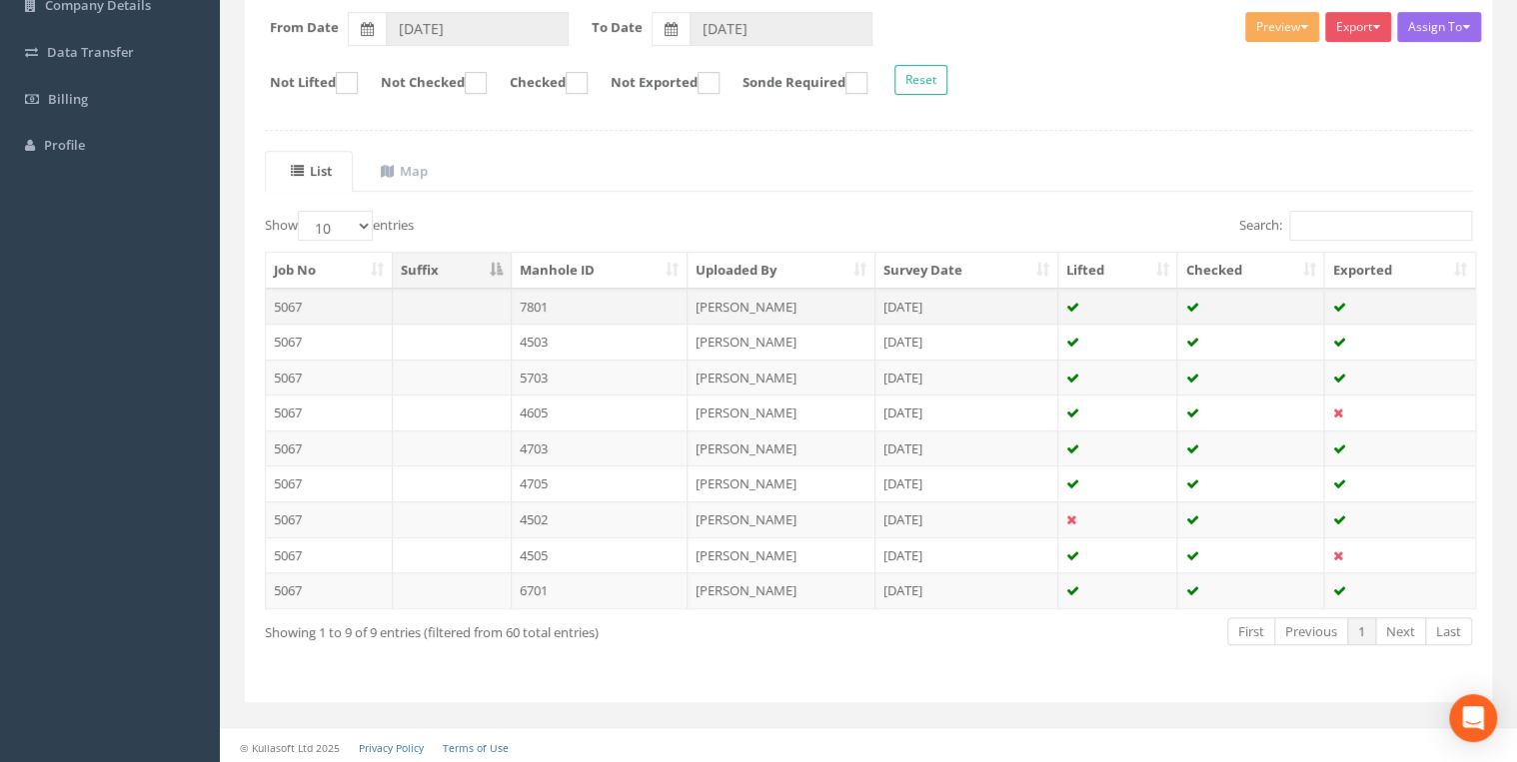
click at [679, 304] on td "7801" at bounding box center [600, 307] width 177 height 36
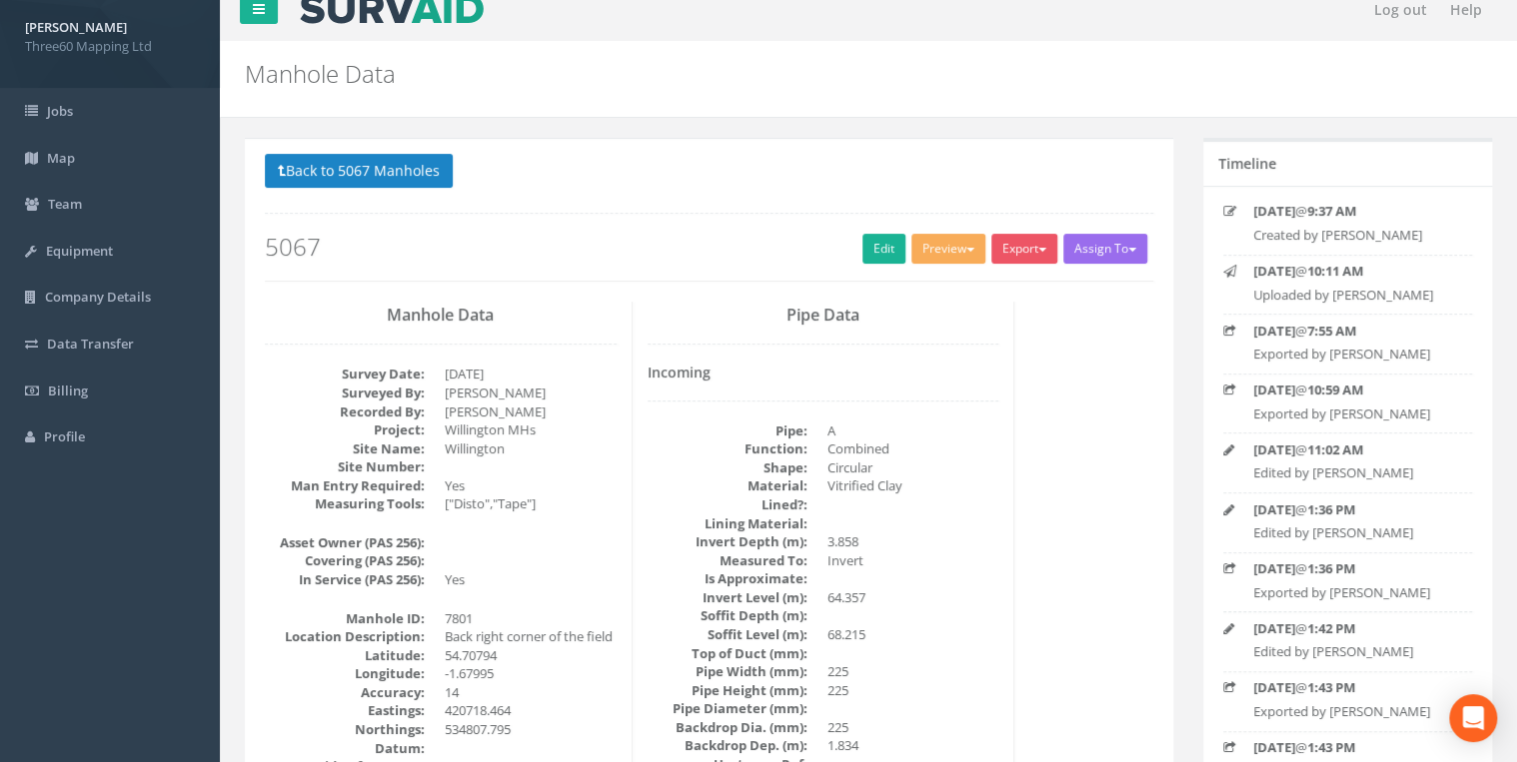
scroll to position [0, 0]
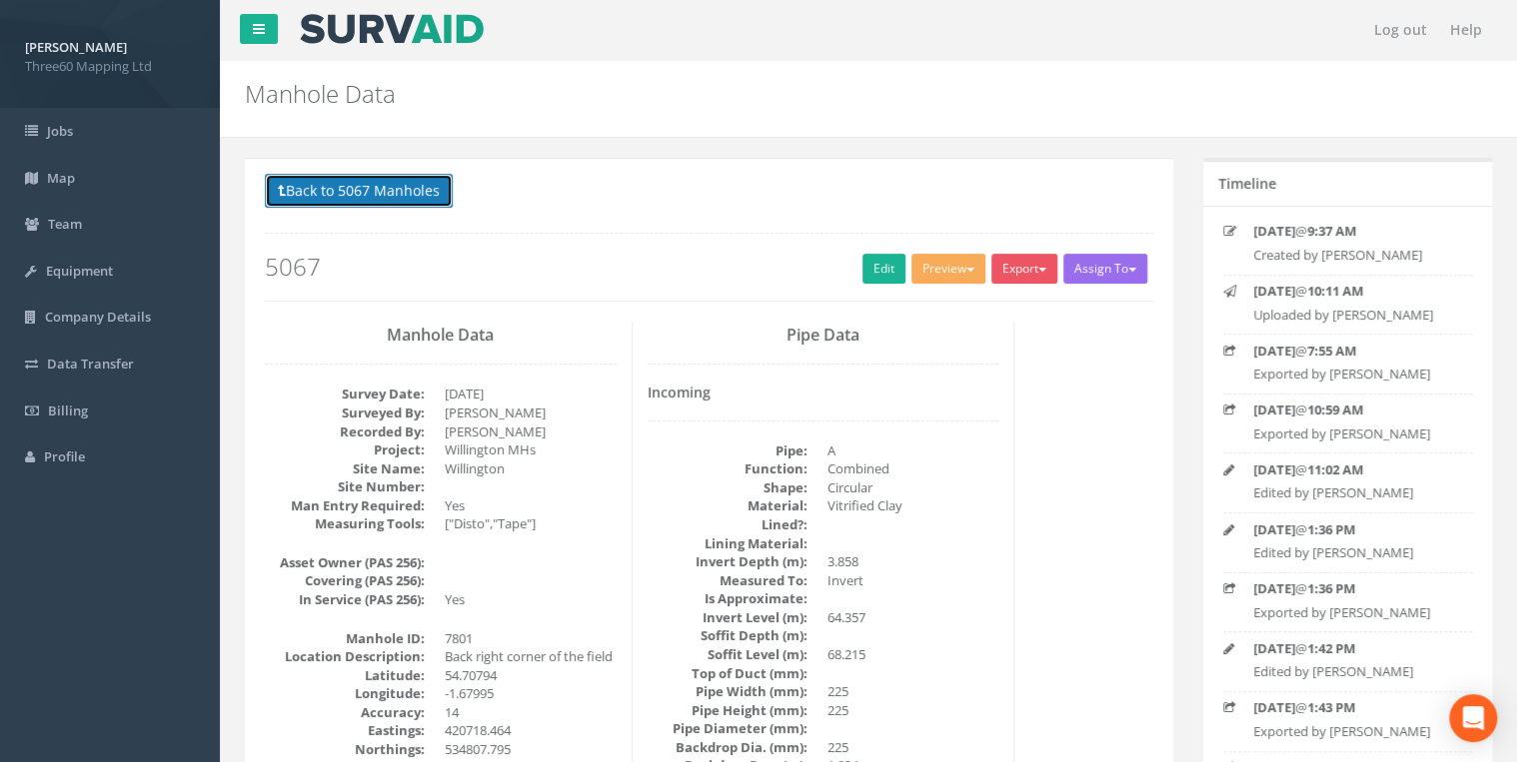
click at [399, 176] on button "Back to 5067 Manholes" at bounding box center [359, 191] width 188 height 34
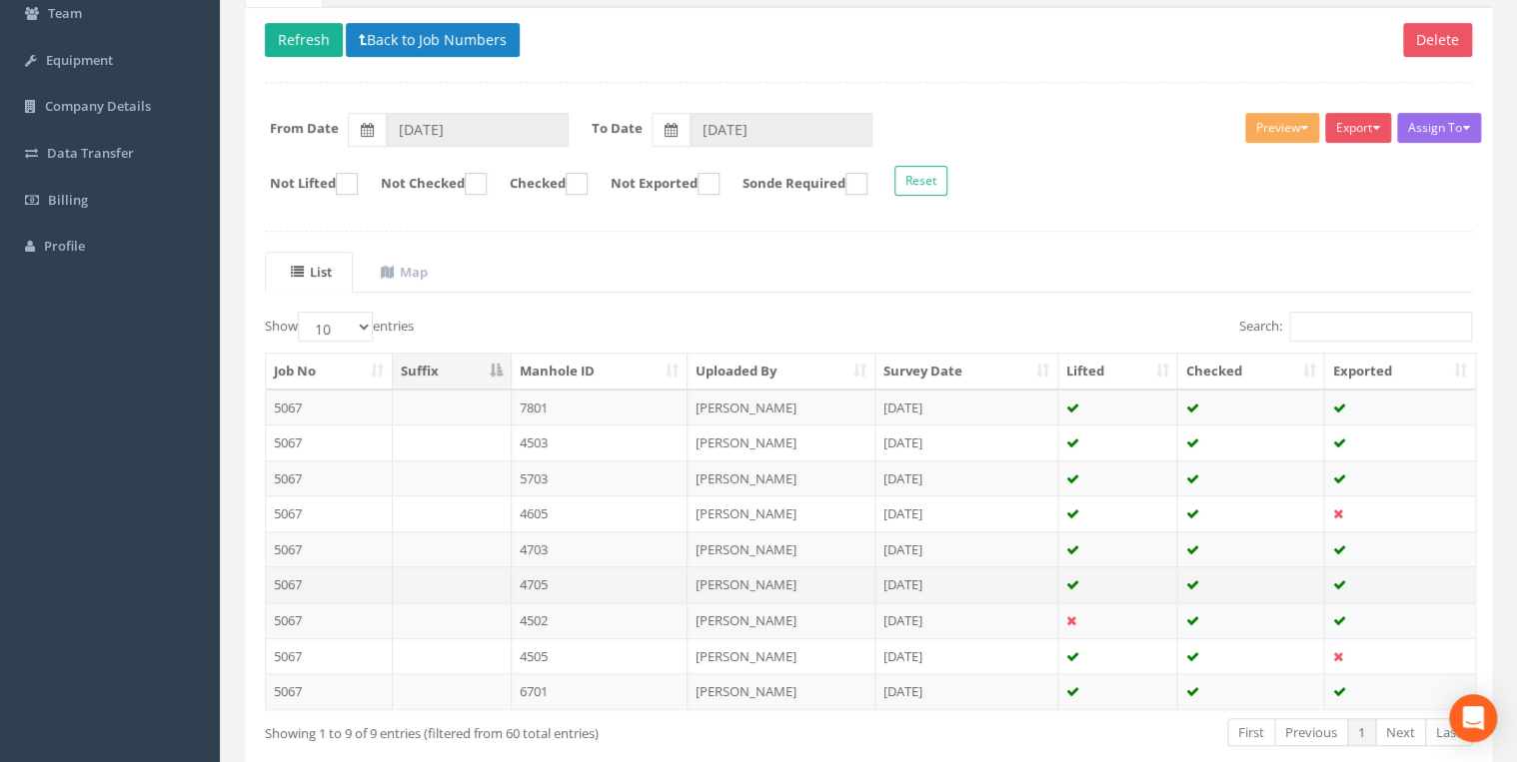
scroll to position [312, 0]
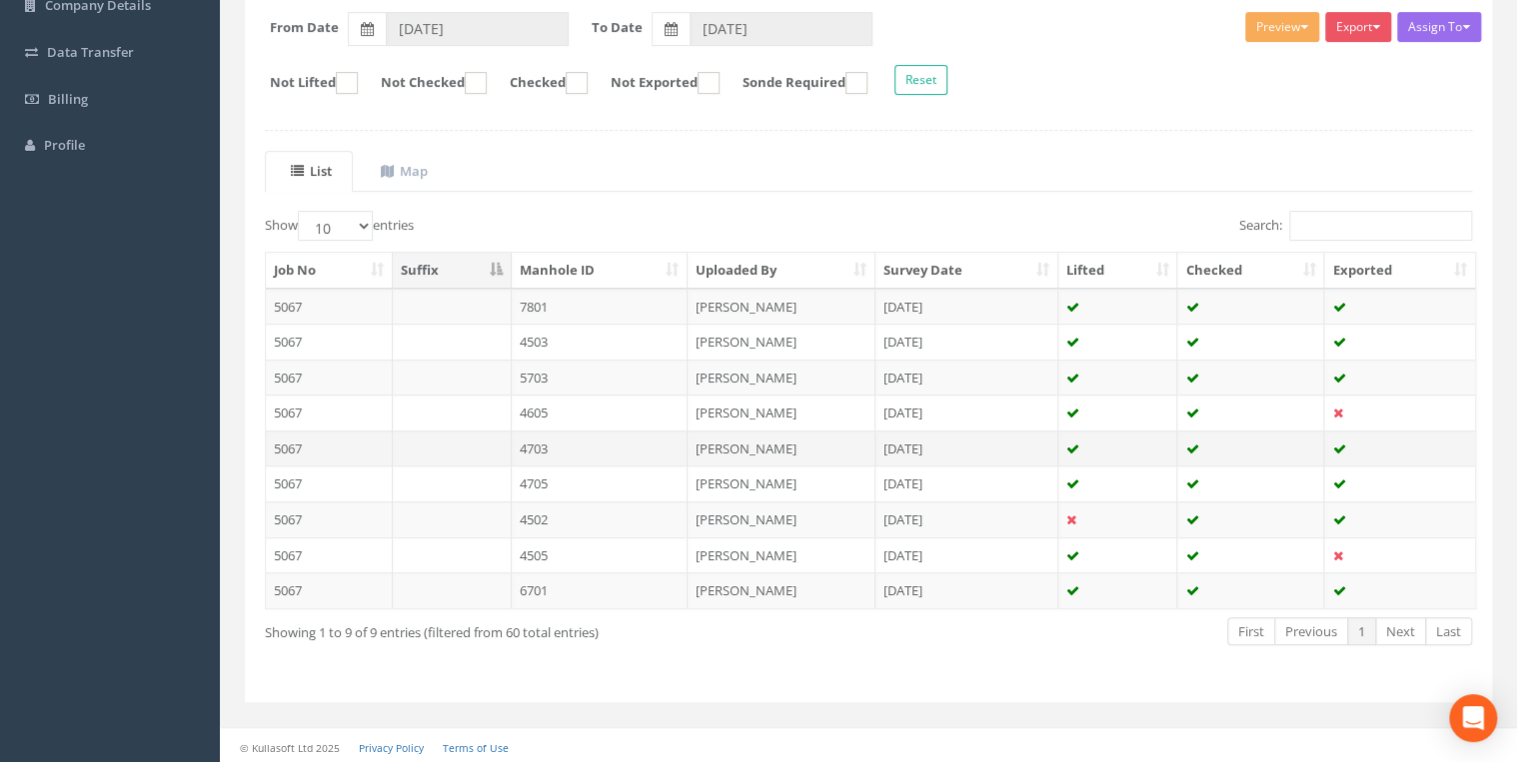
click at [604, 442] on td "4703" at bounding box center [600, 449] width 177 height 36
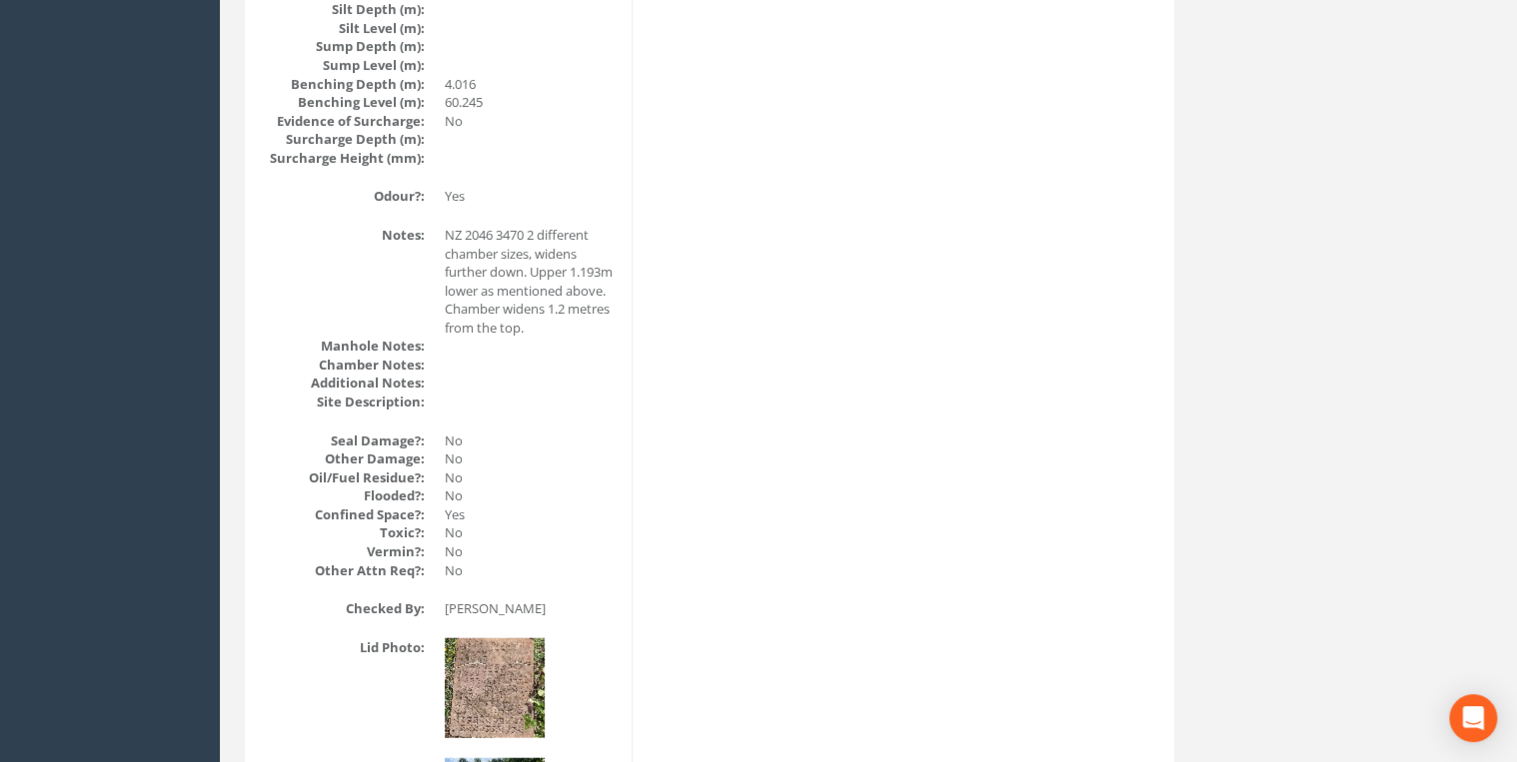
scroll to position [2877, 0]
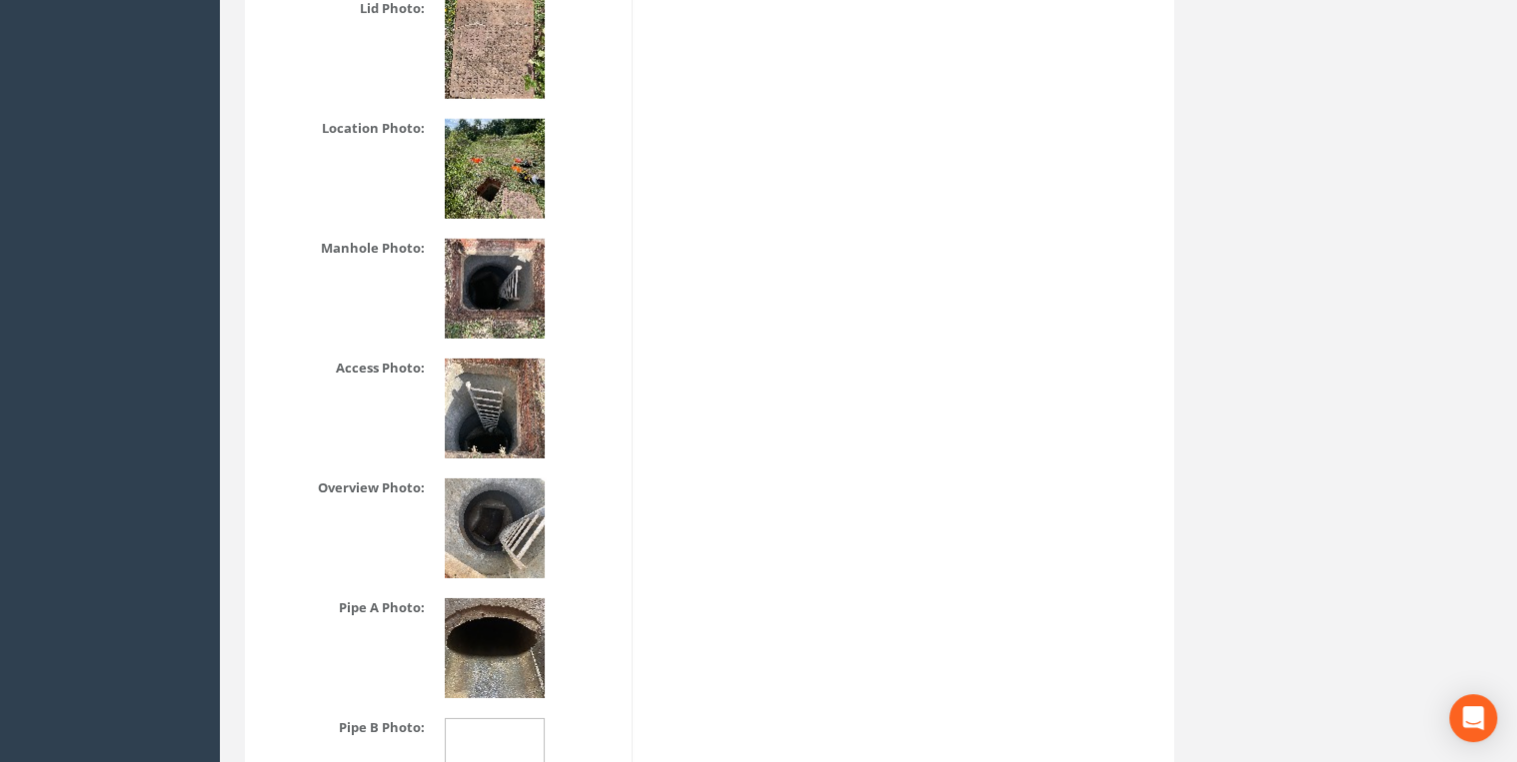
click at [511, 172] on img at bounding box center [495, 169] width 100 height 100
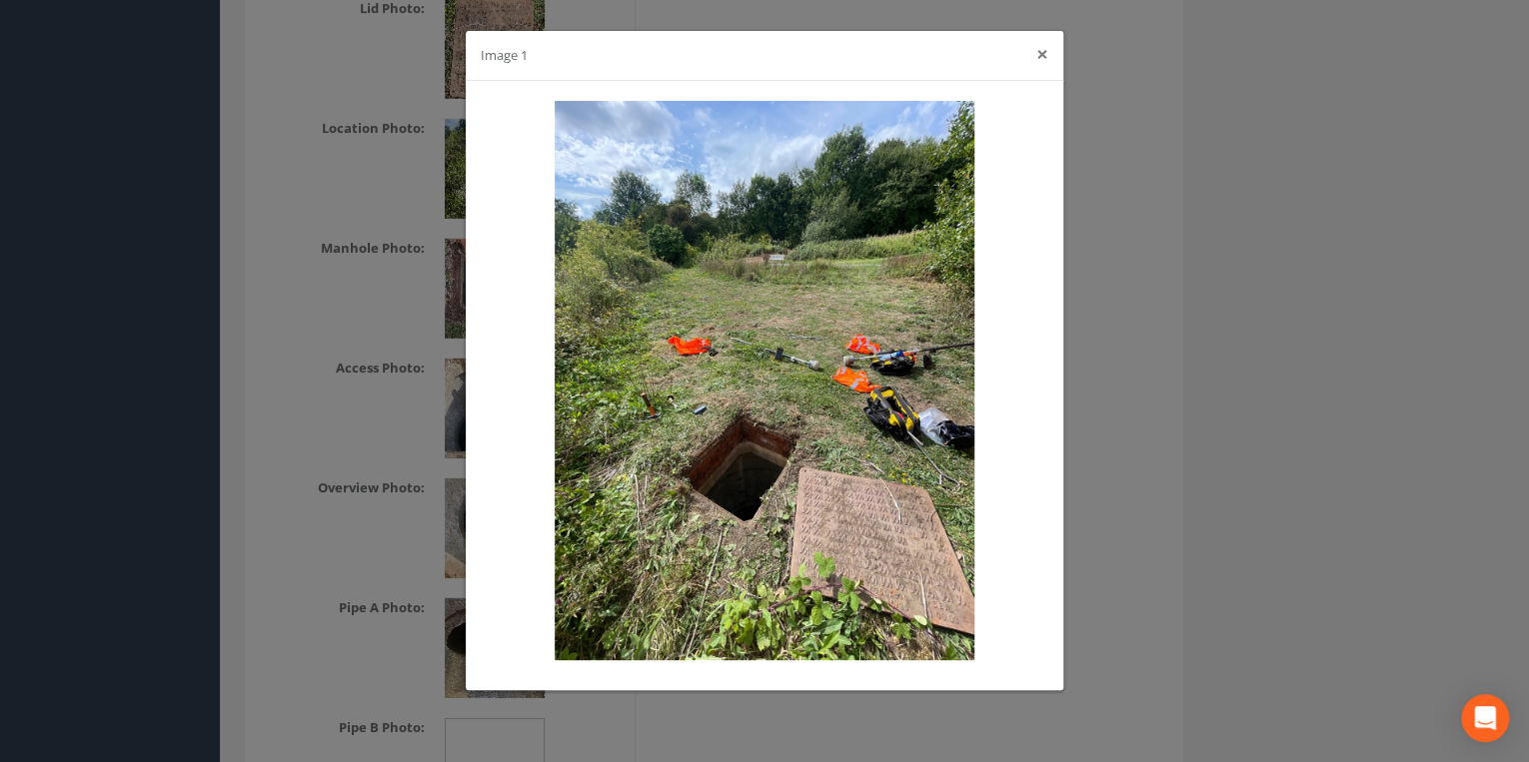
click at [1039, 60] on button "×" at bounding box center [1042, 54] width 12 height 21
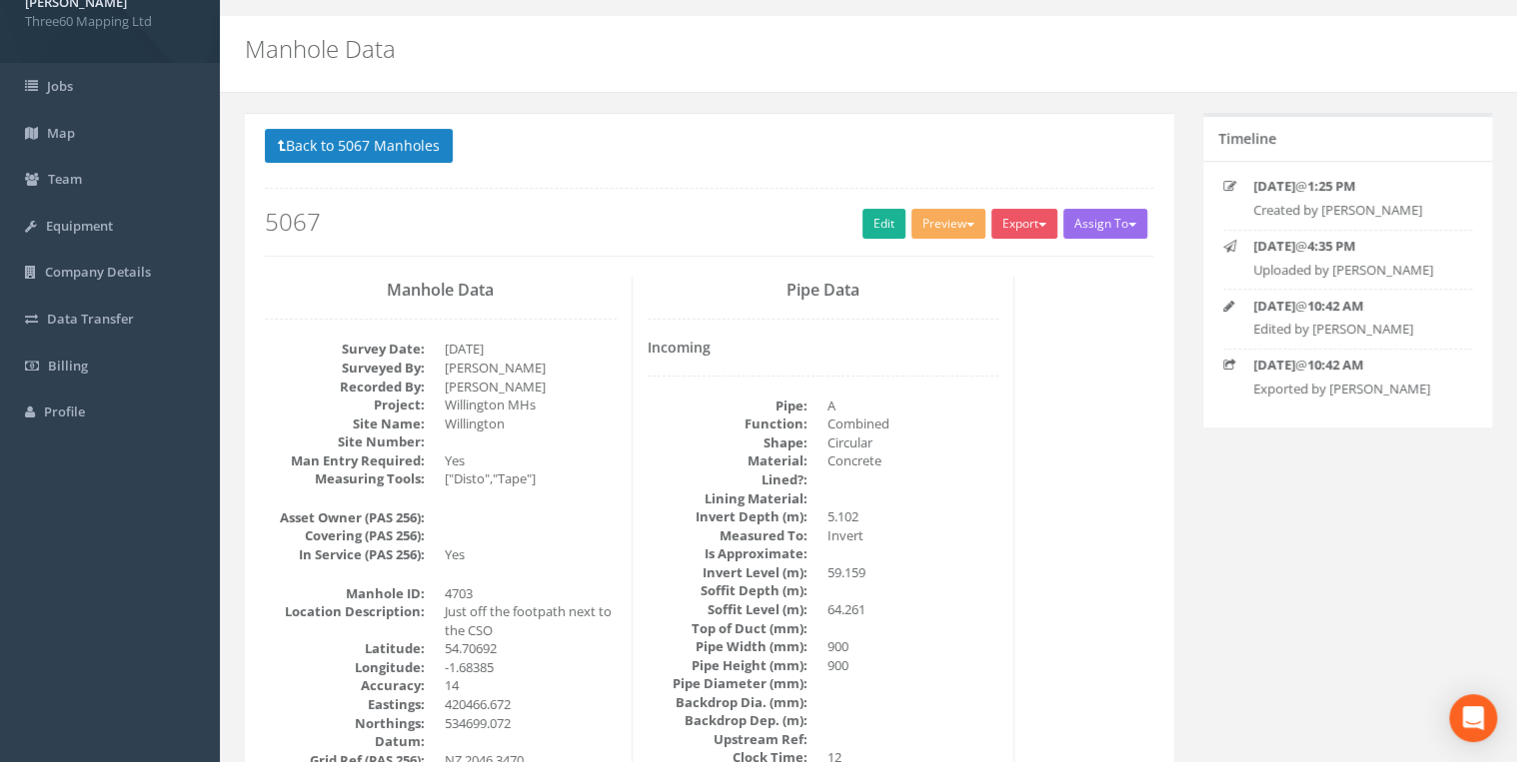
scroll to position [0, 0]
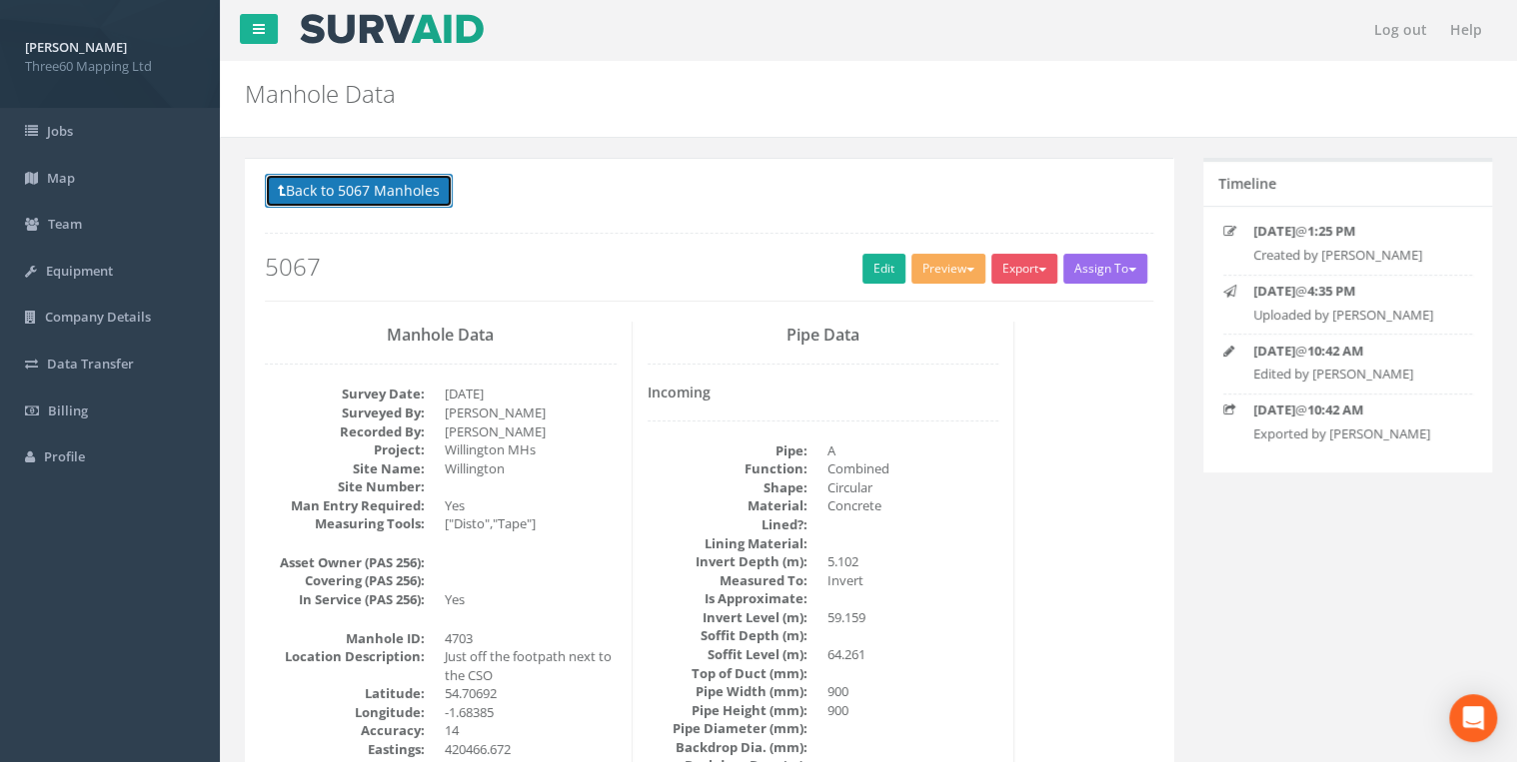
click at [408, 207] on button "Back to 5067 Manholes" at bounding box center [359, 191] width 188 height 34
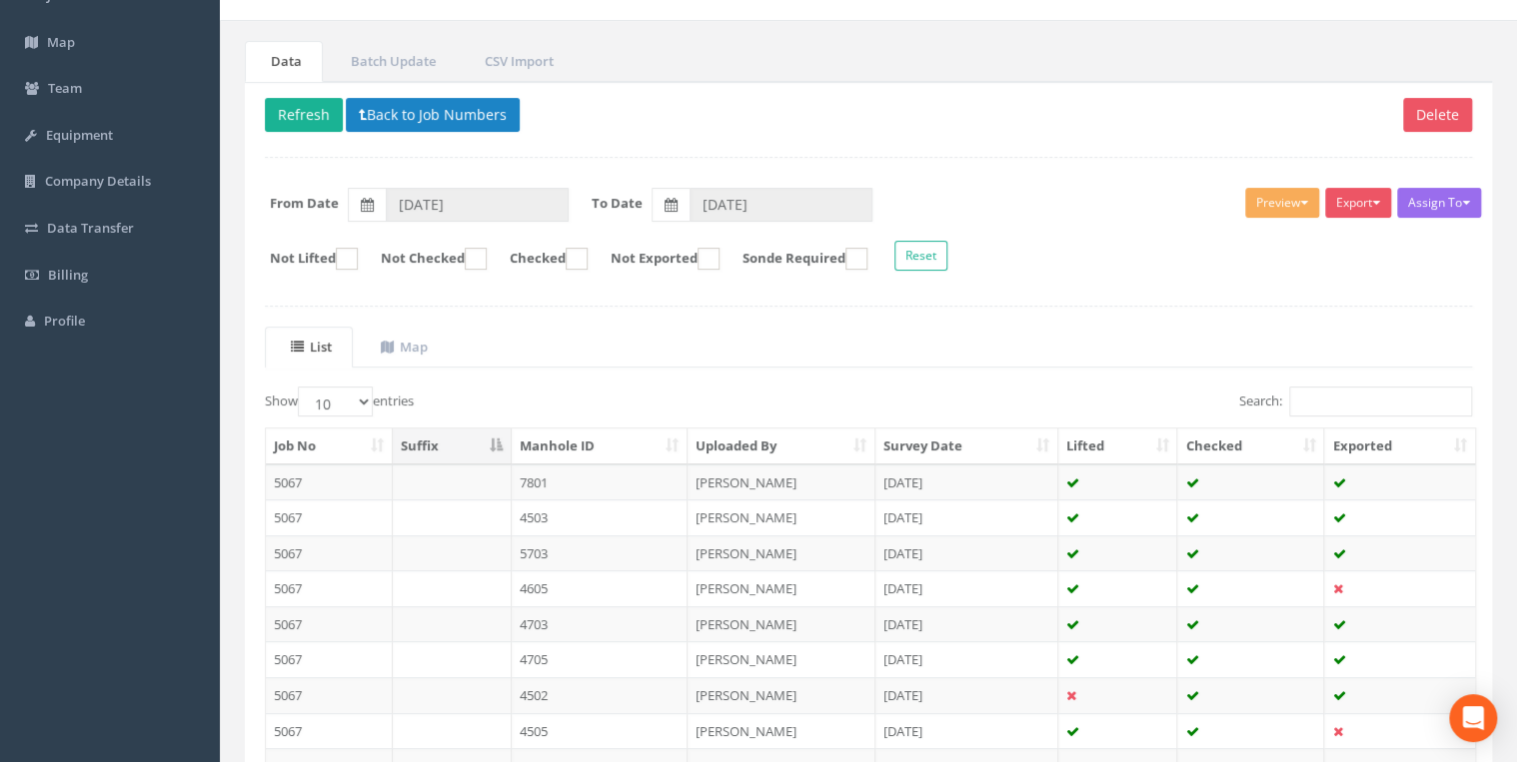
scroll to position [312, 0]
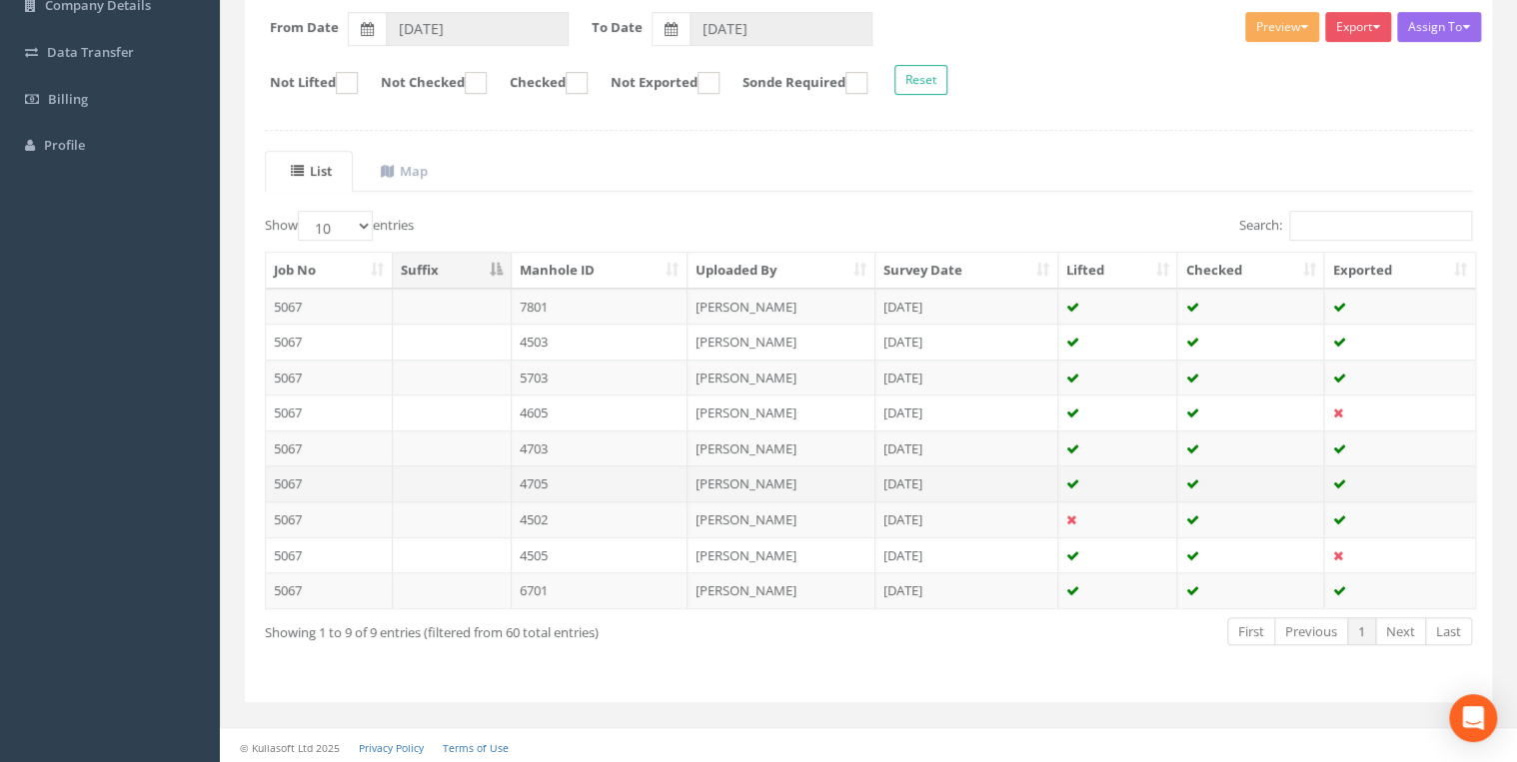
click at [556, 479] on td "4705" at bounding box center [600, 484] width 177 height 36
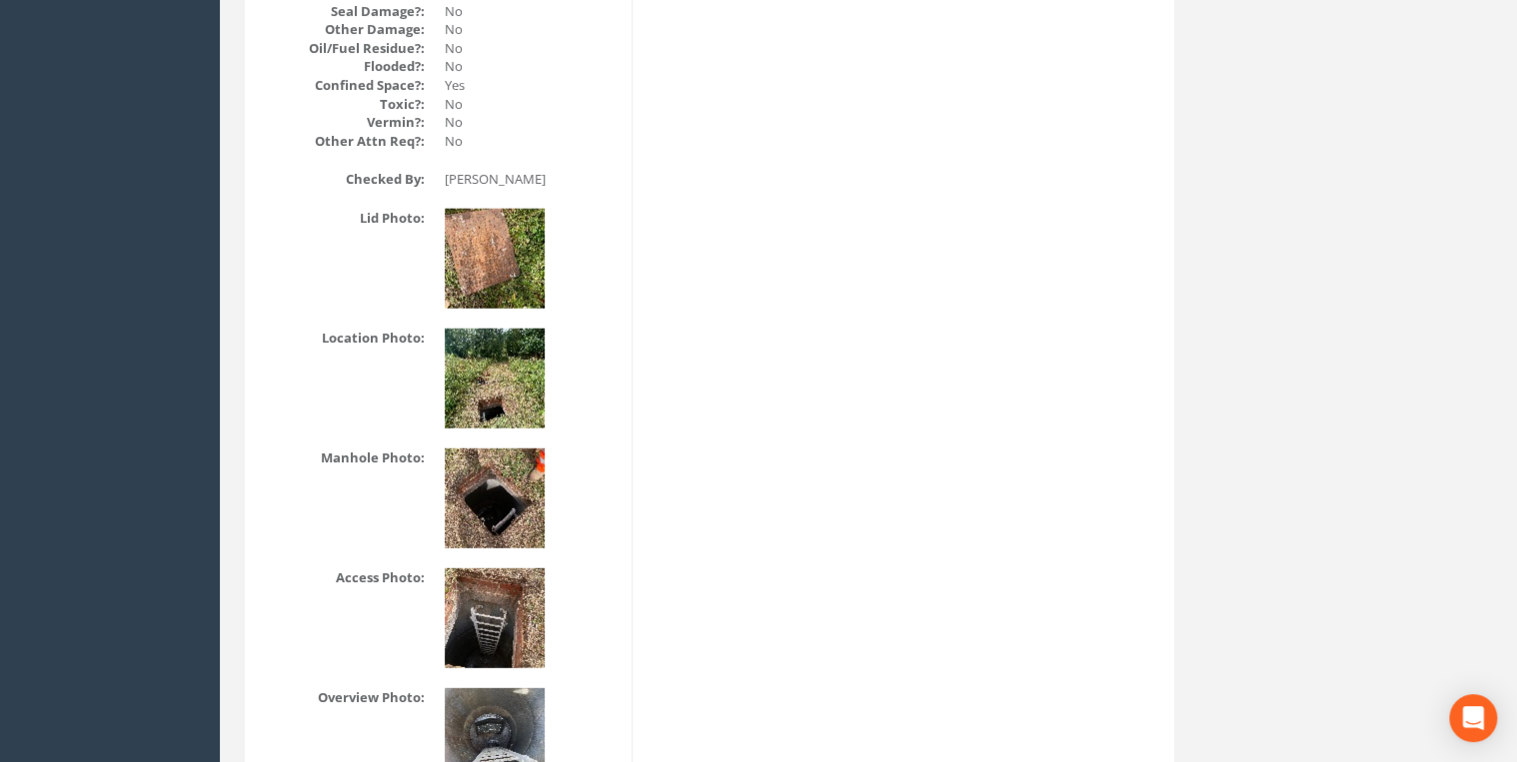
scroll to position [2558, 0]
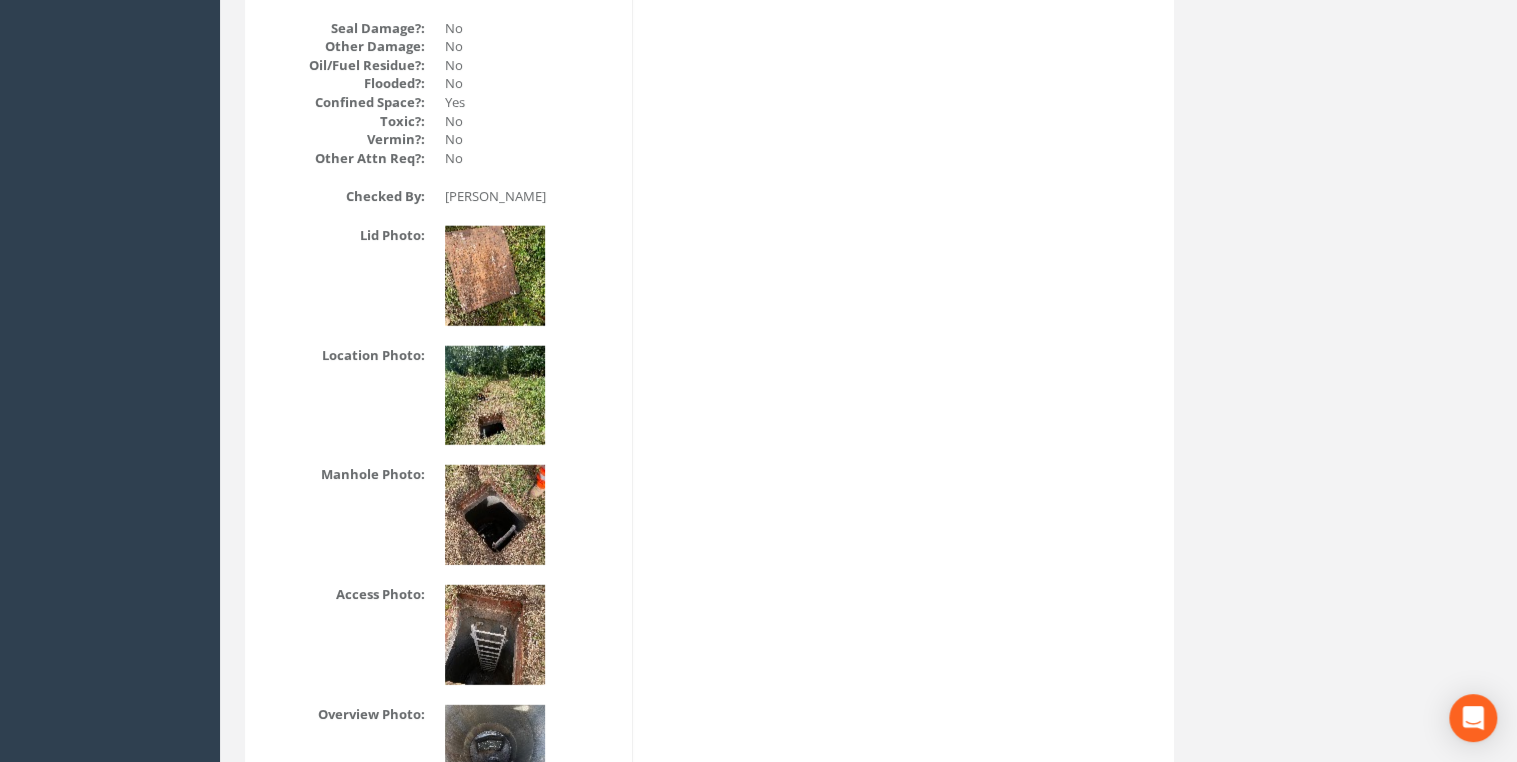
click at [535, 405] on img at bounding box center [495, 396] width 100 height 100
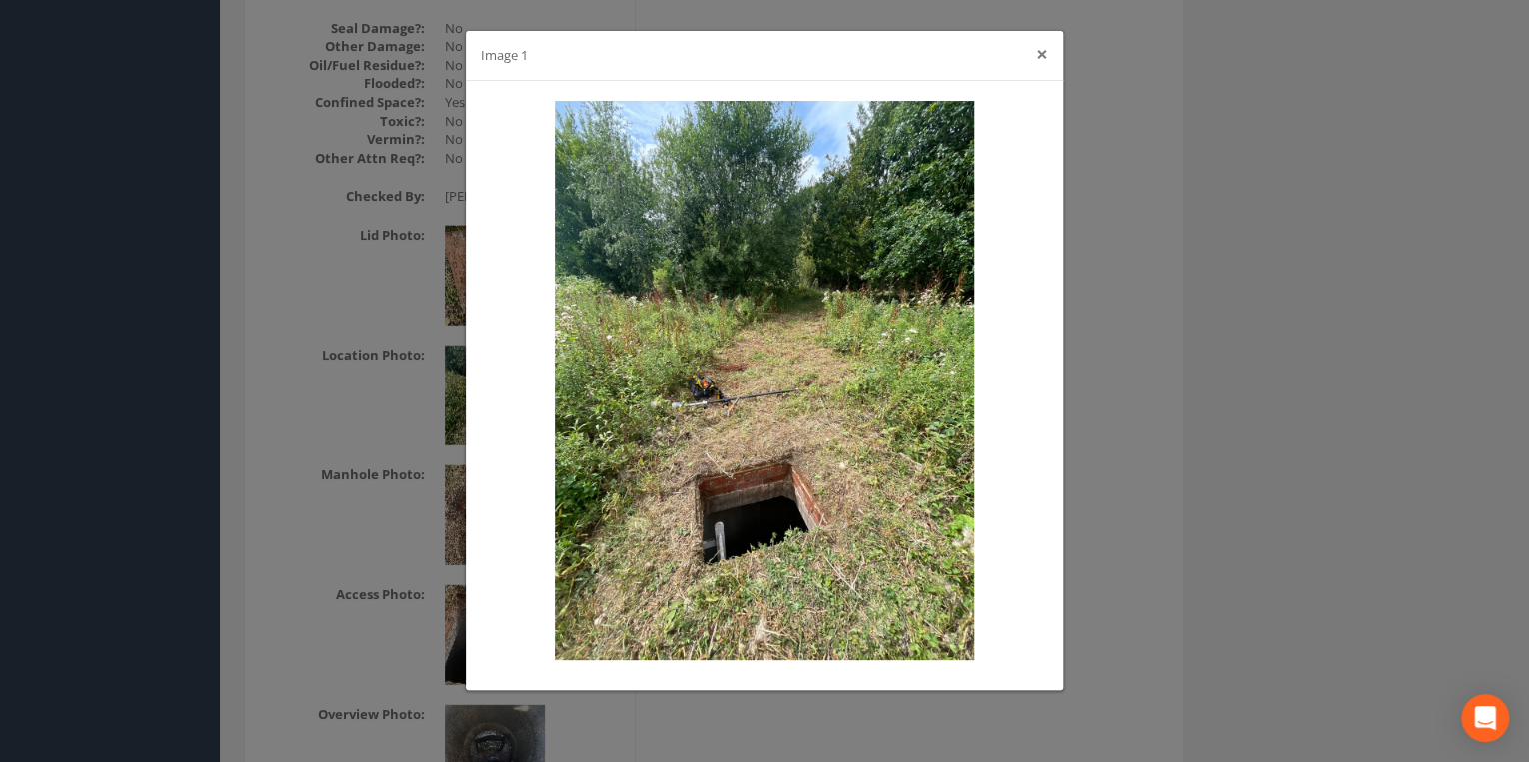
click at [1036, 56] on button "×" at bounding box center [1042, 54] width 12 height 21
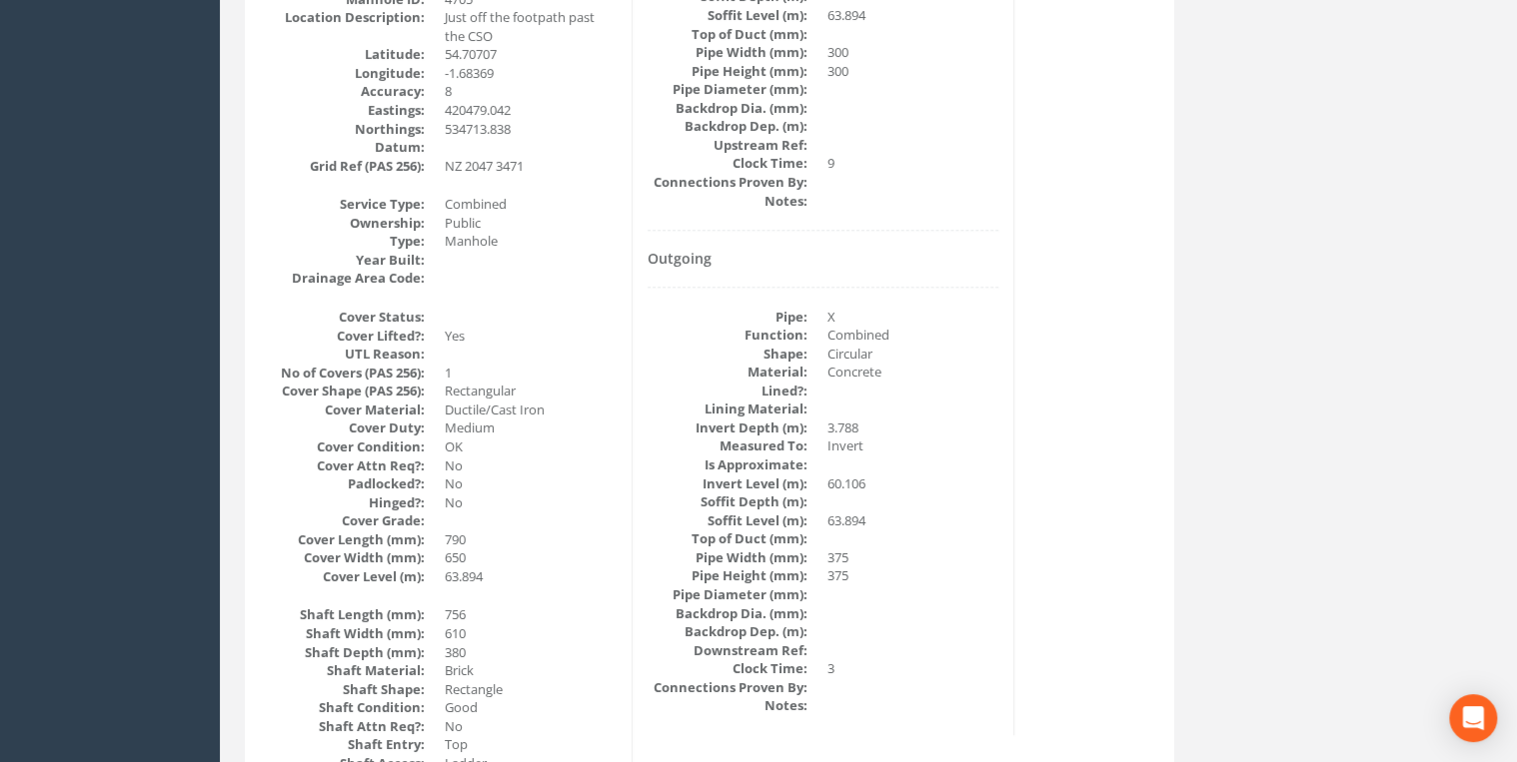
scroll to position [0, 0]
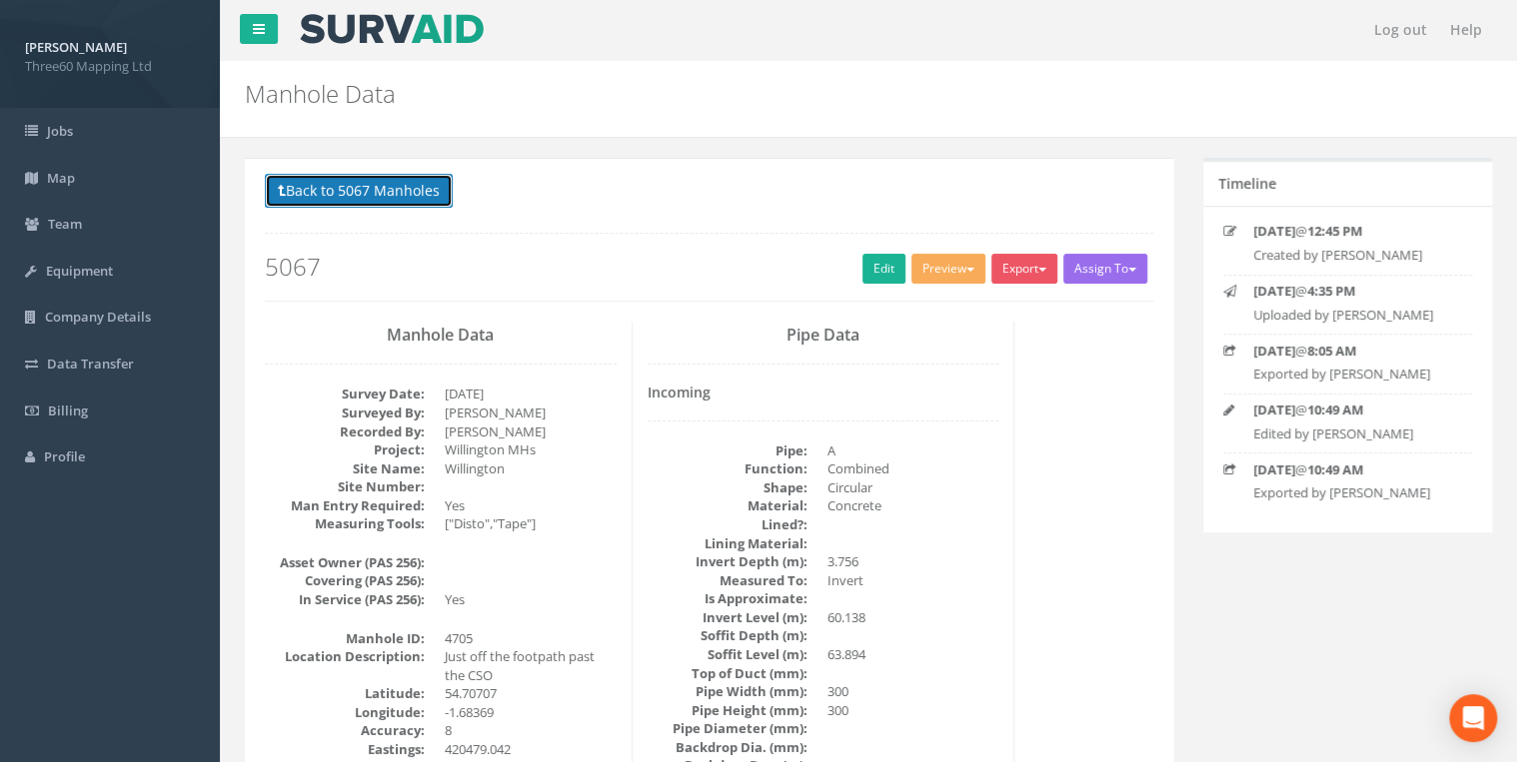
click at [408, 197] on button "Back to 5067 Manholes" at bounding box center [359, 191] width 188 height 34
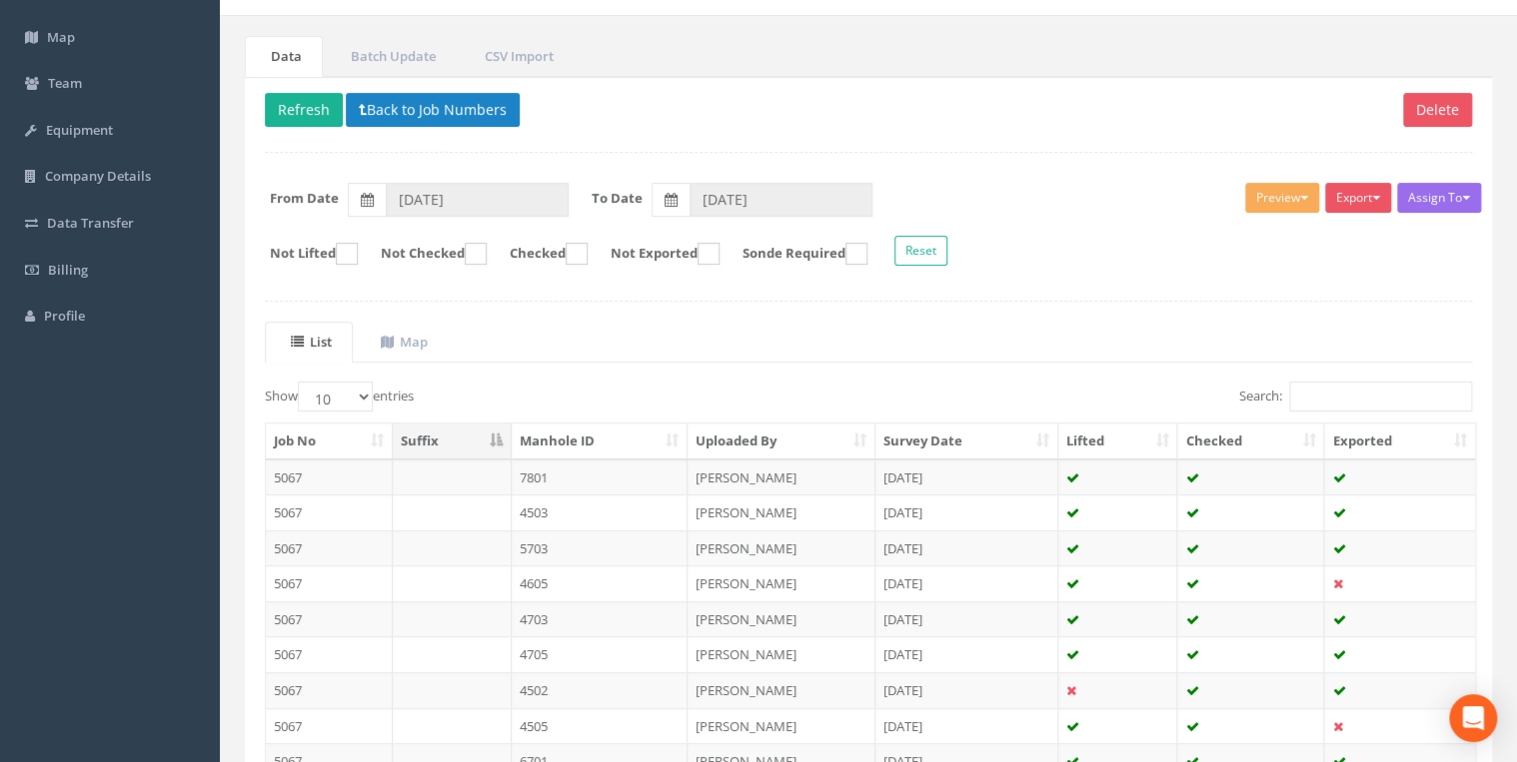
scroll to position [312, 0]
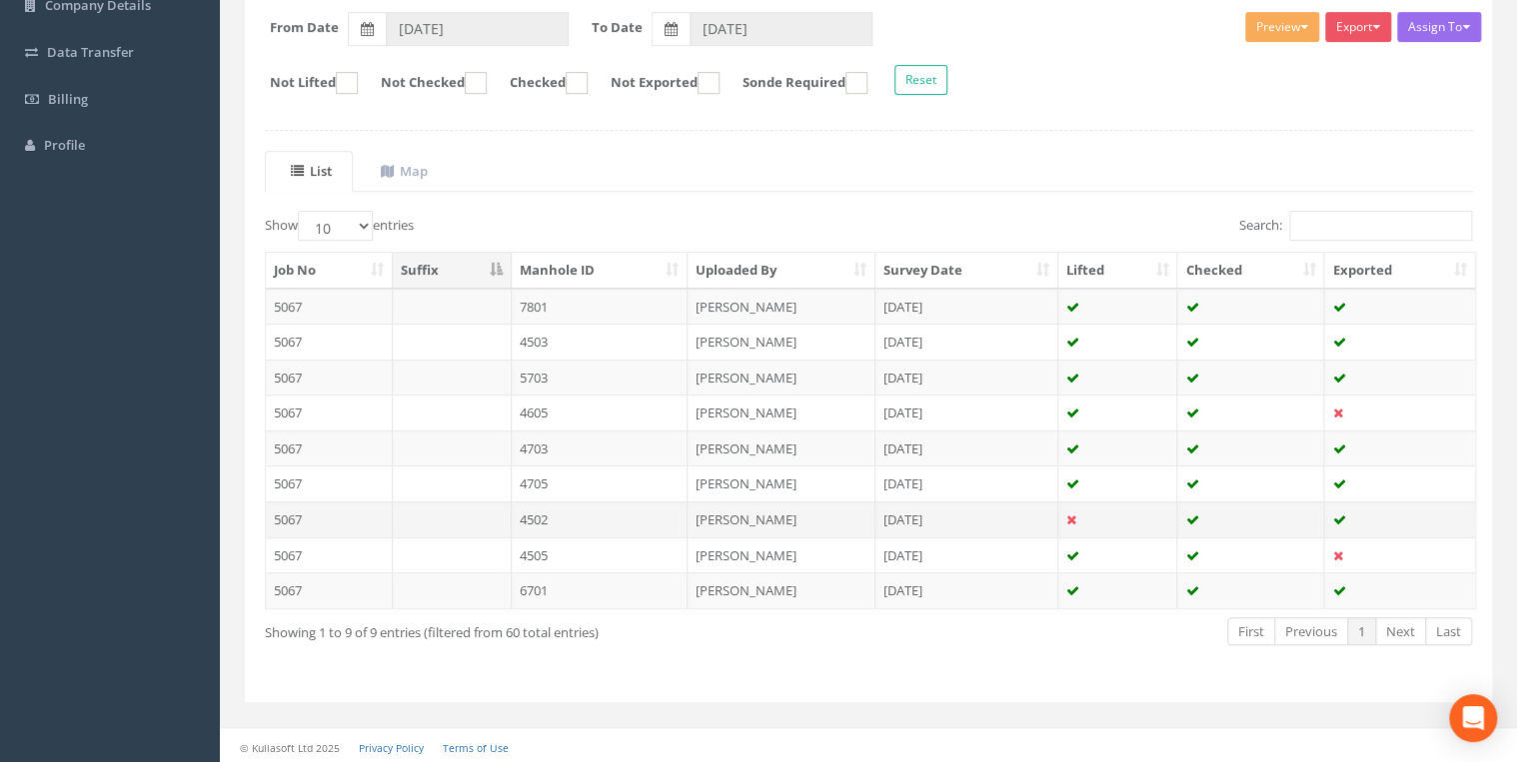
click at [539, 513] on td "4502" at bounding box center [600, 520] width 177 height 36
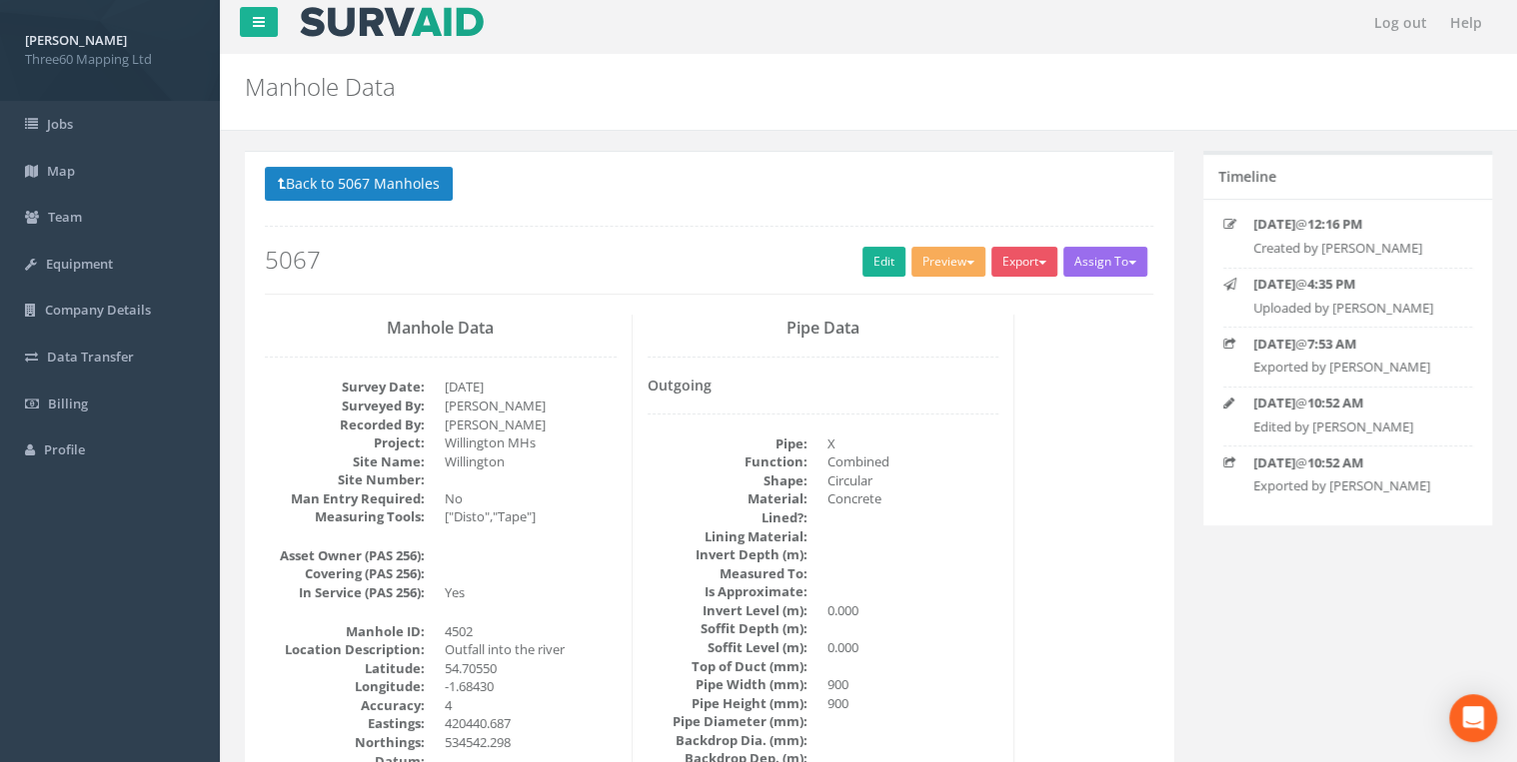
scroll to position [0, 0]
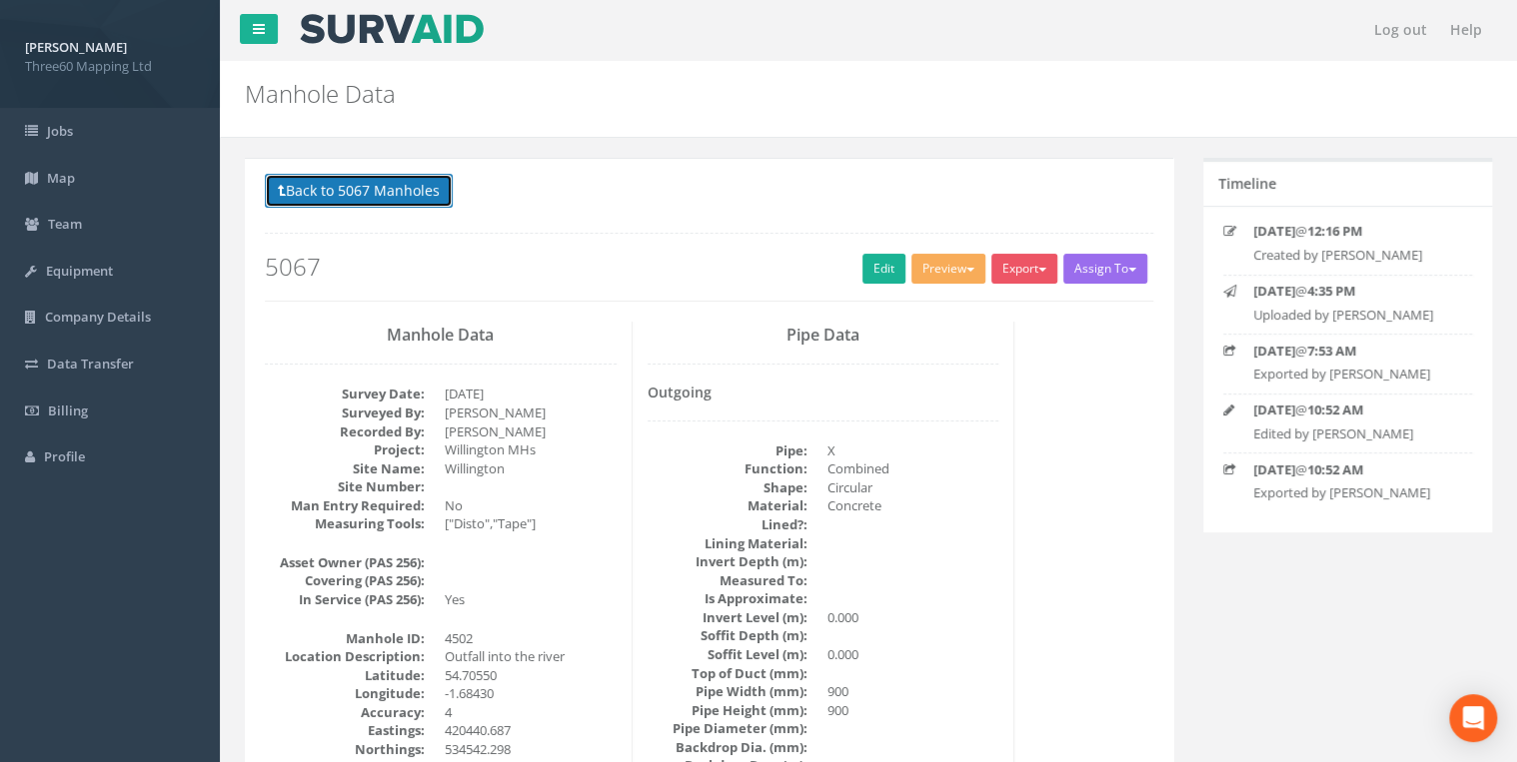
click at [406, 180] on button "Back to 5067 Manholes" at bounding box center [359, 191] width 188 height 34
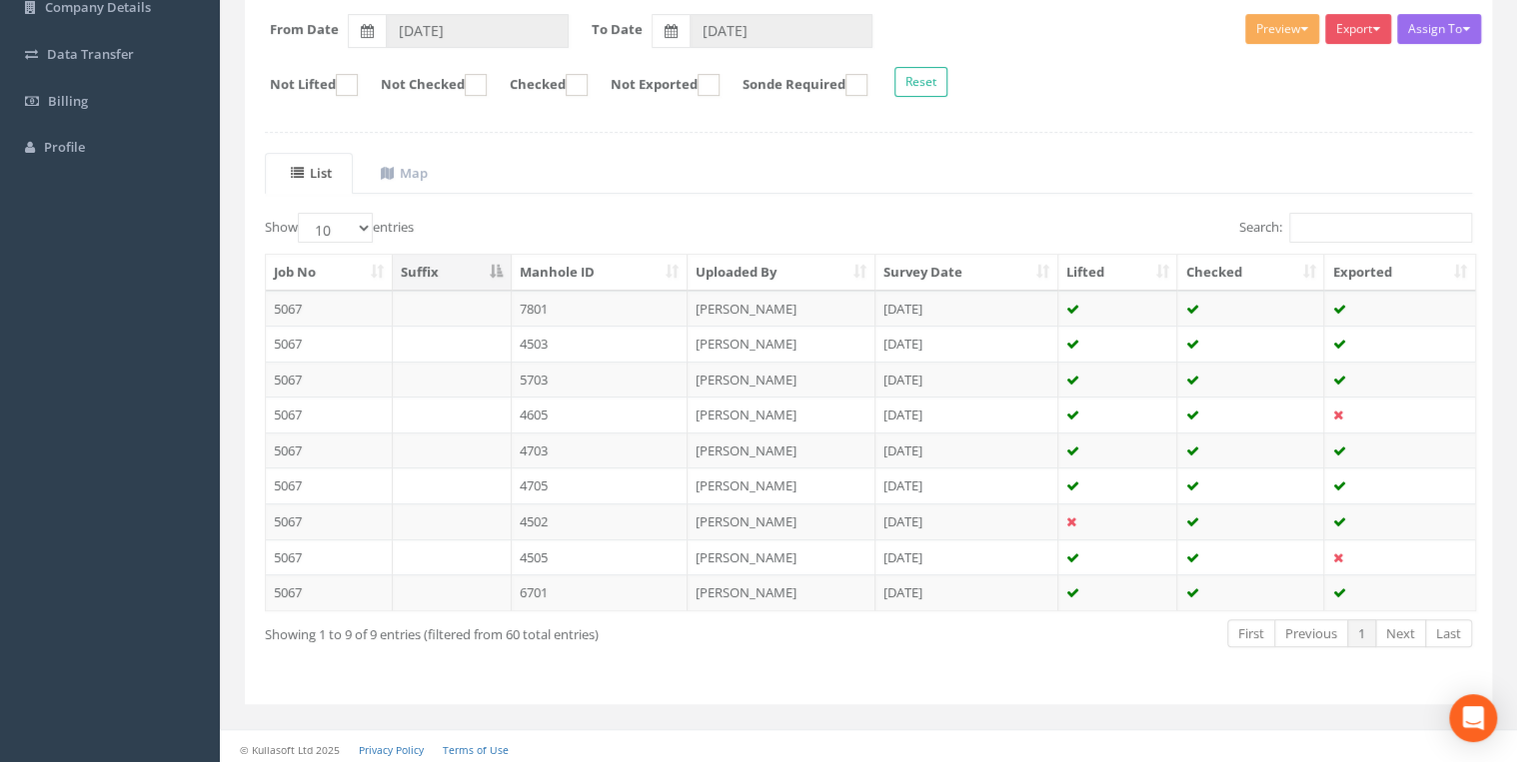
scroll to position [312, 0]
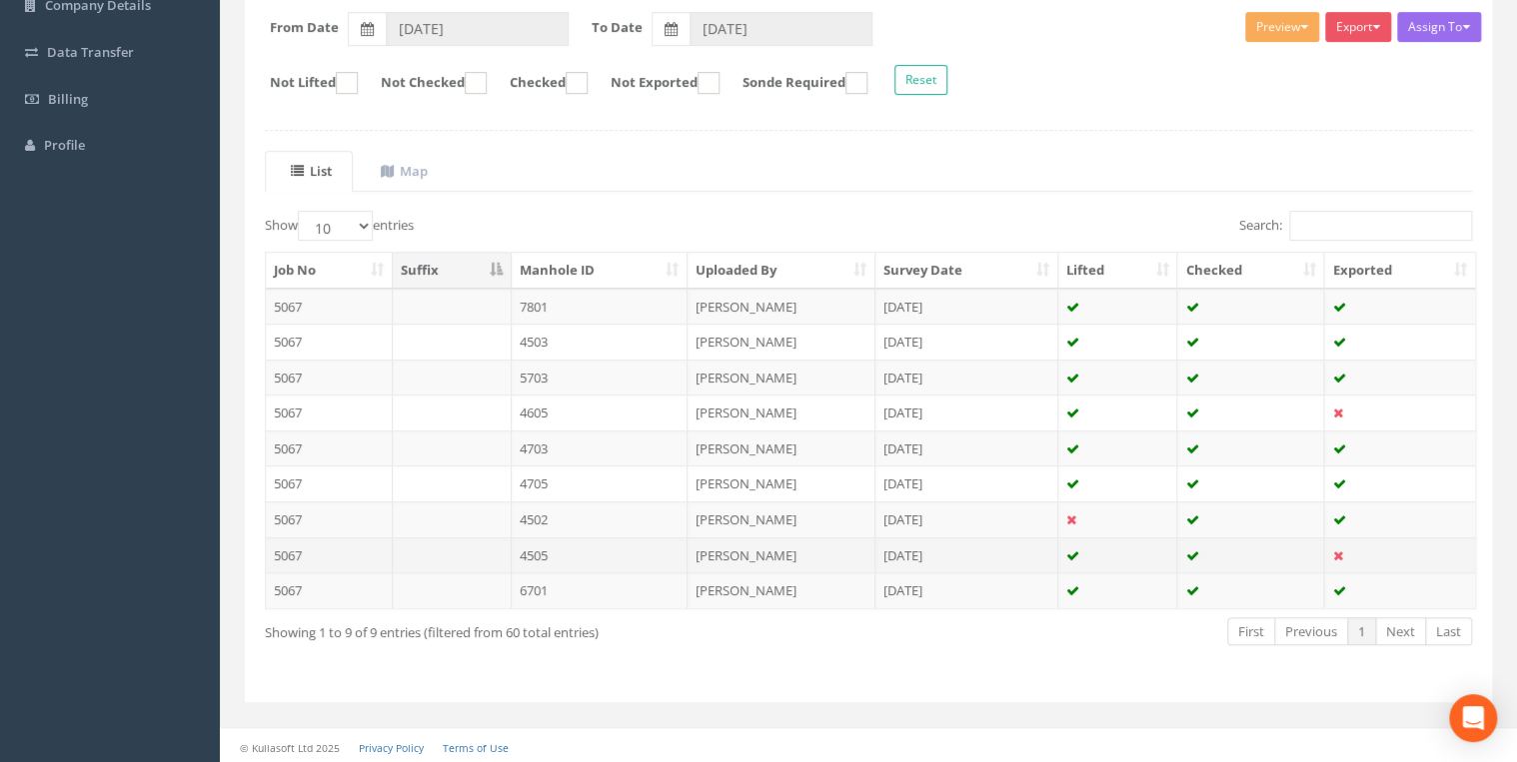
click at [574, 556] on td "4505" at bounding box center [600, 556] width 177 height 36
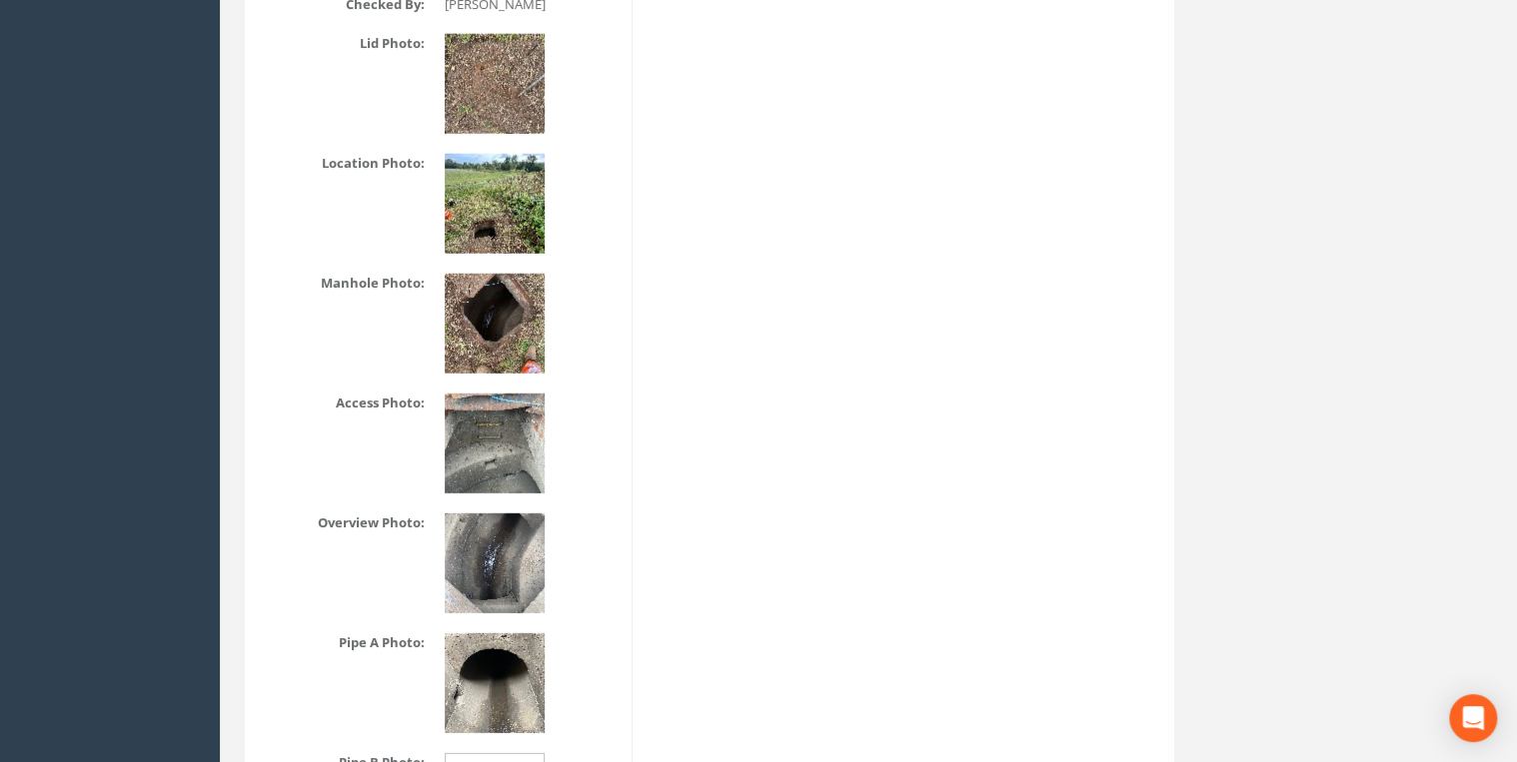
scroll to position [2664, 0]
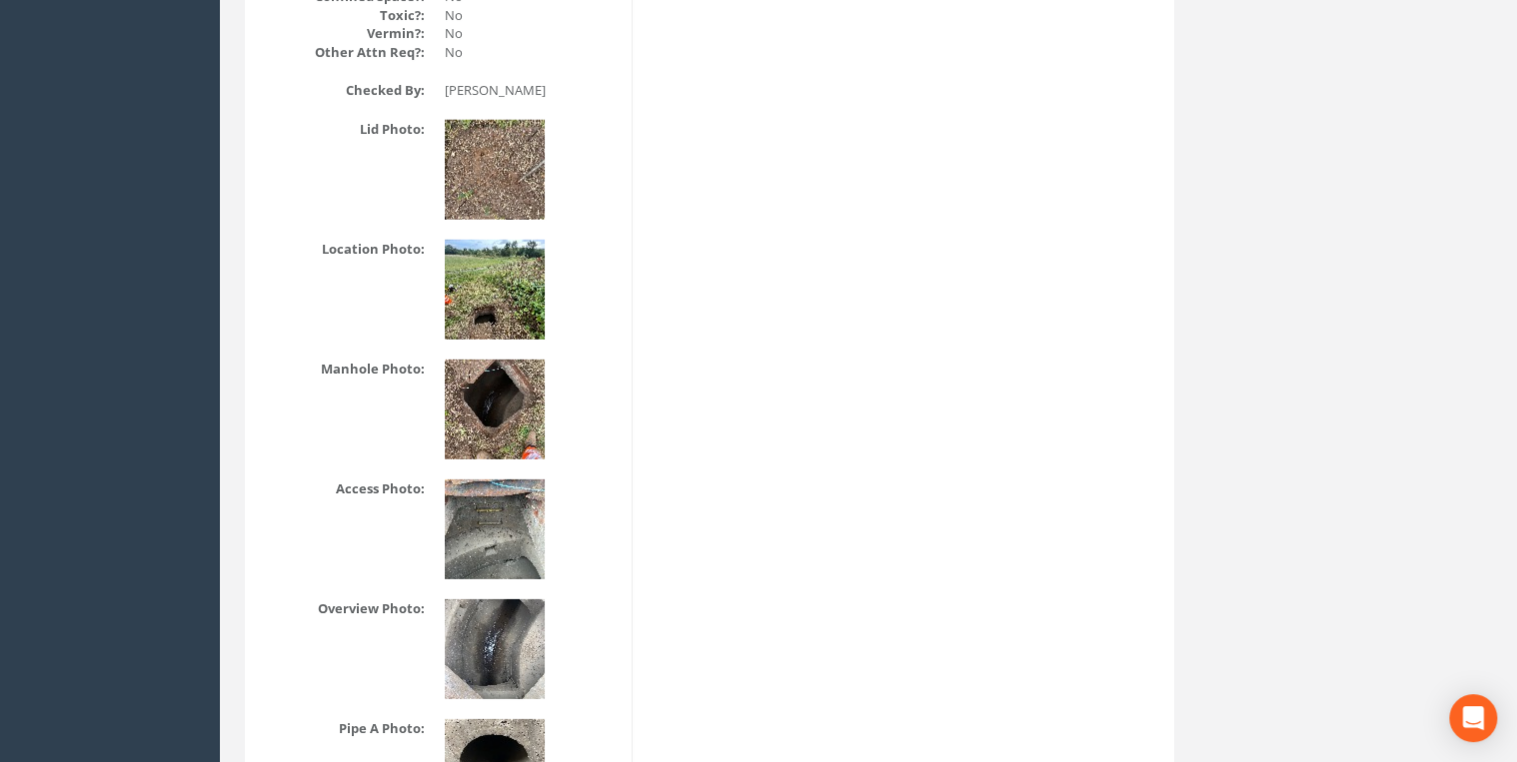
click at [516, 298] on img at bounding box center [495, 290] width 100 height 100
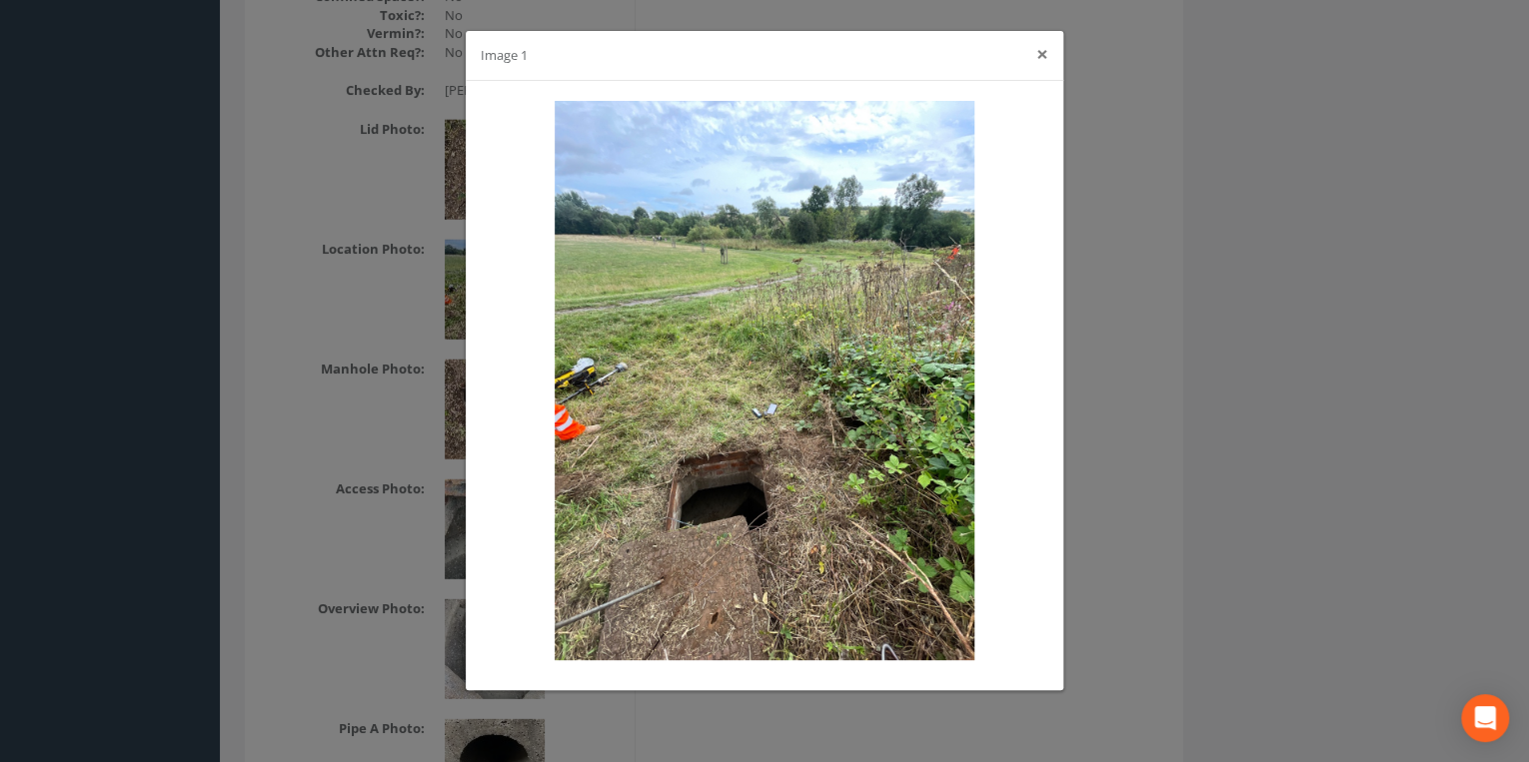
click at [1043, 58] on button "×" at bounding box center [1042, 54] width 12 height 21
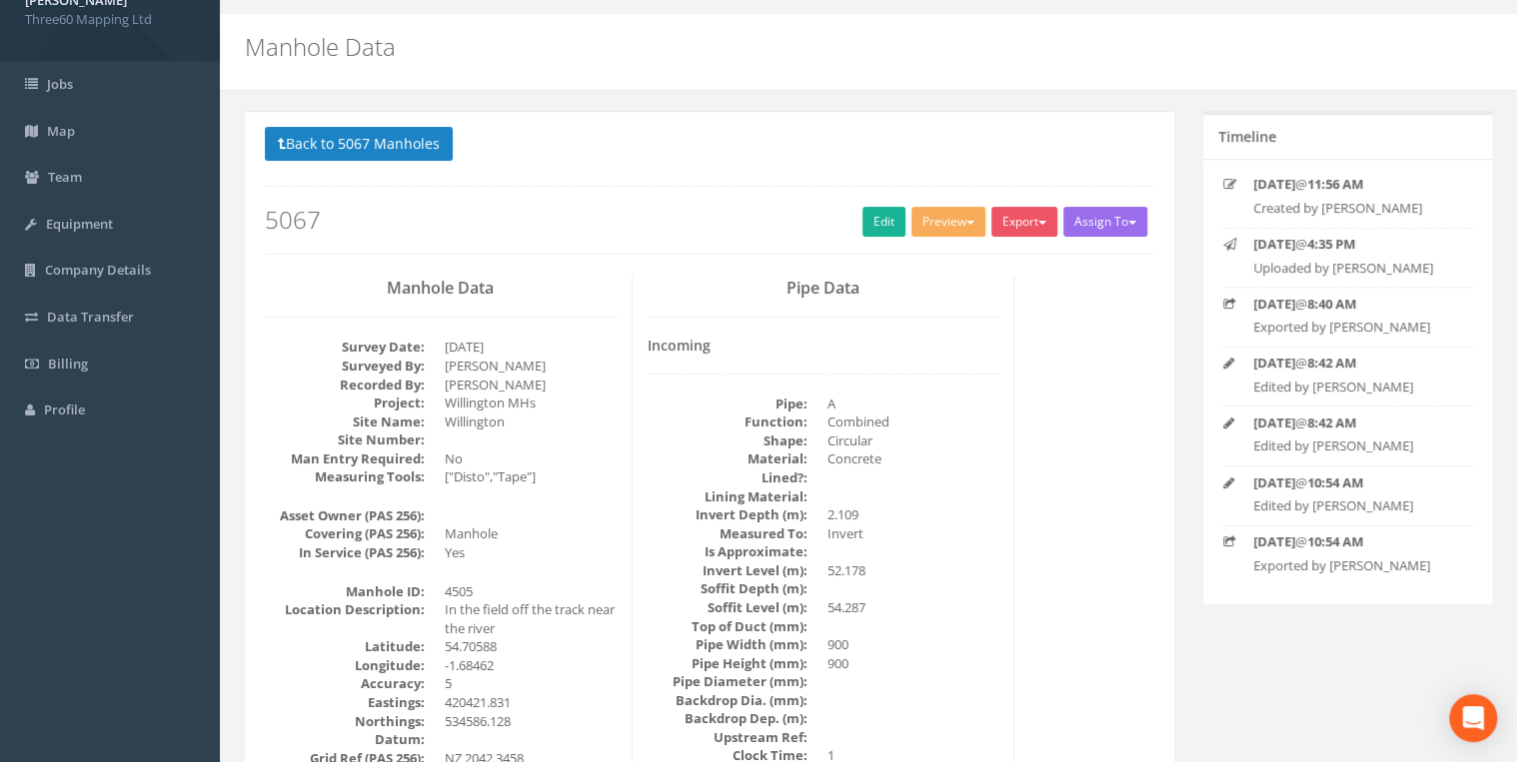
scroll to position [0, 0]
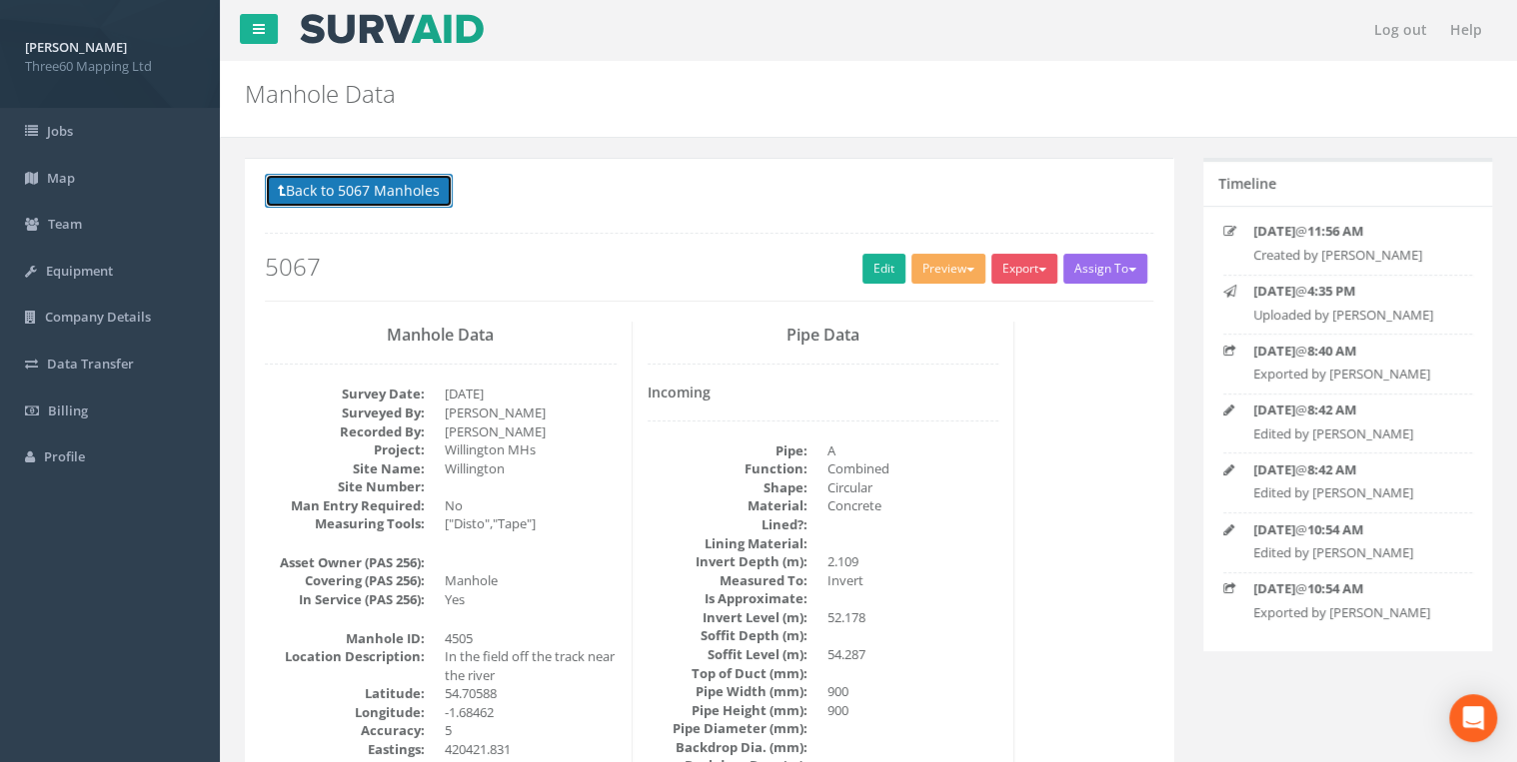
click at [438, 193] on button "Back to 5067 Manholes" at bounding box center [359, 191] width 188 height 34
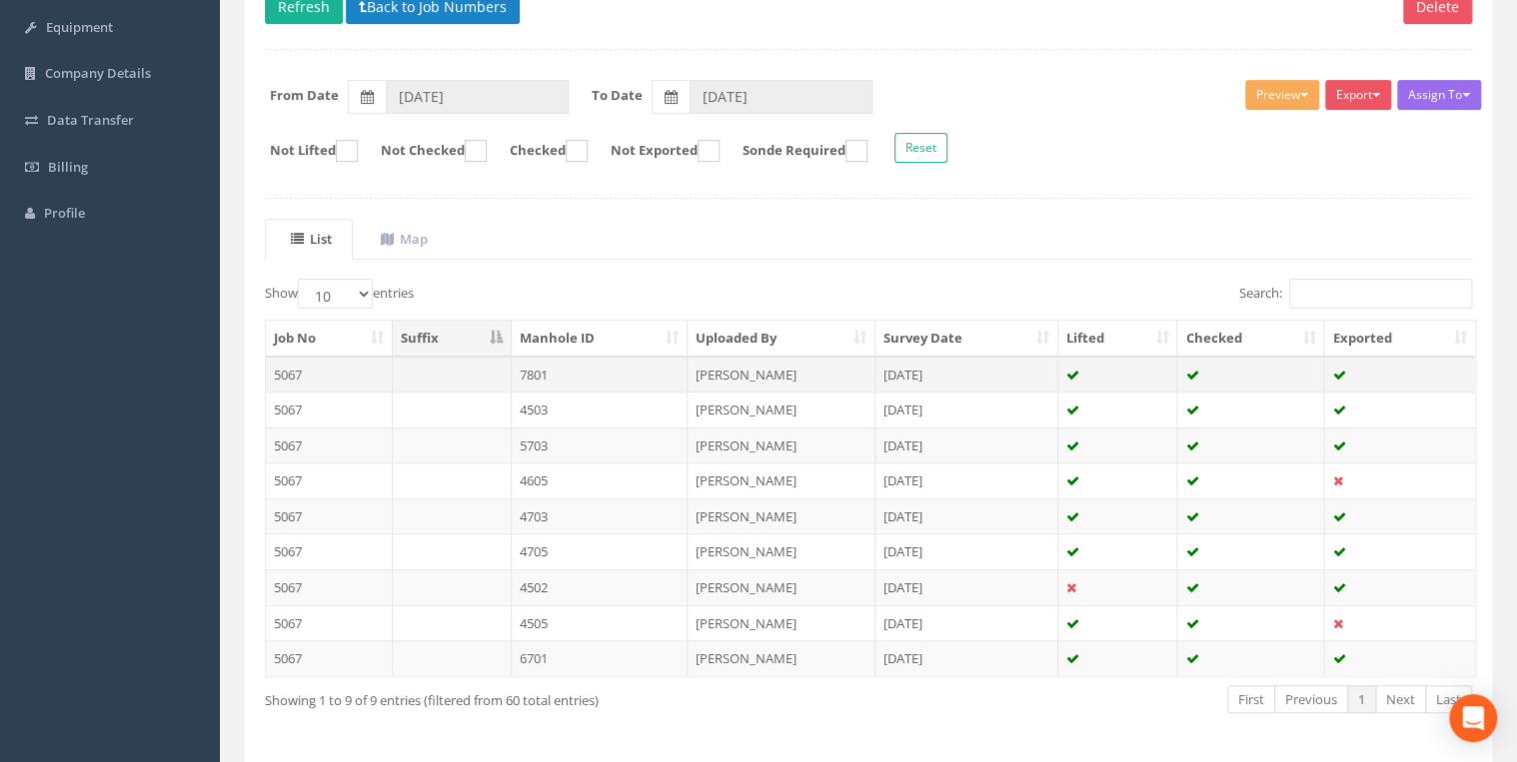
scroll to position [312, 0]
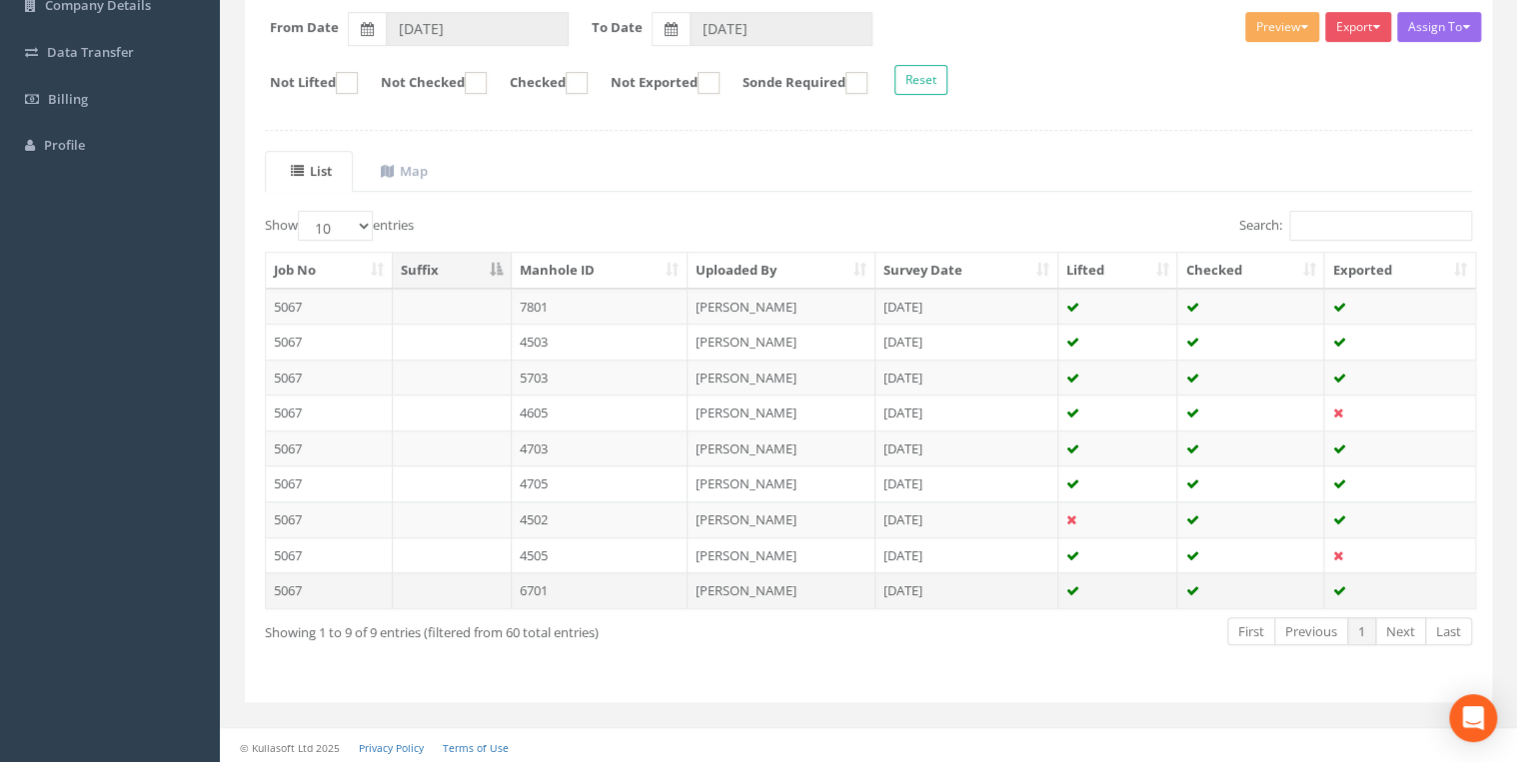
click at [563, 577] on td "6701" at bounding box center [600, 590] width 177 height 36
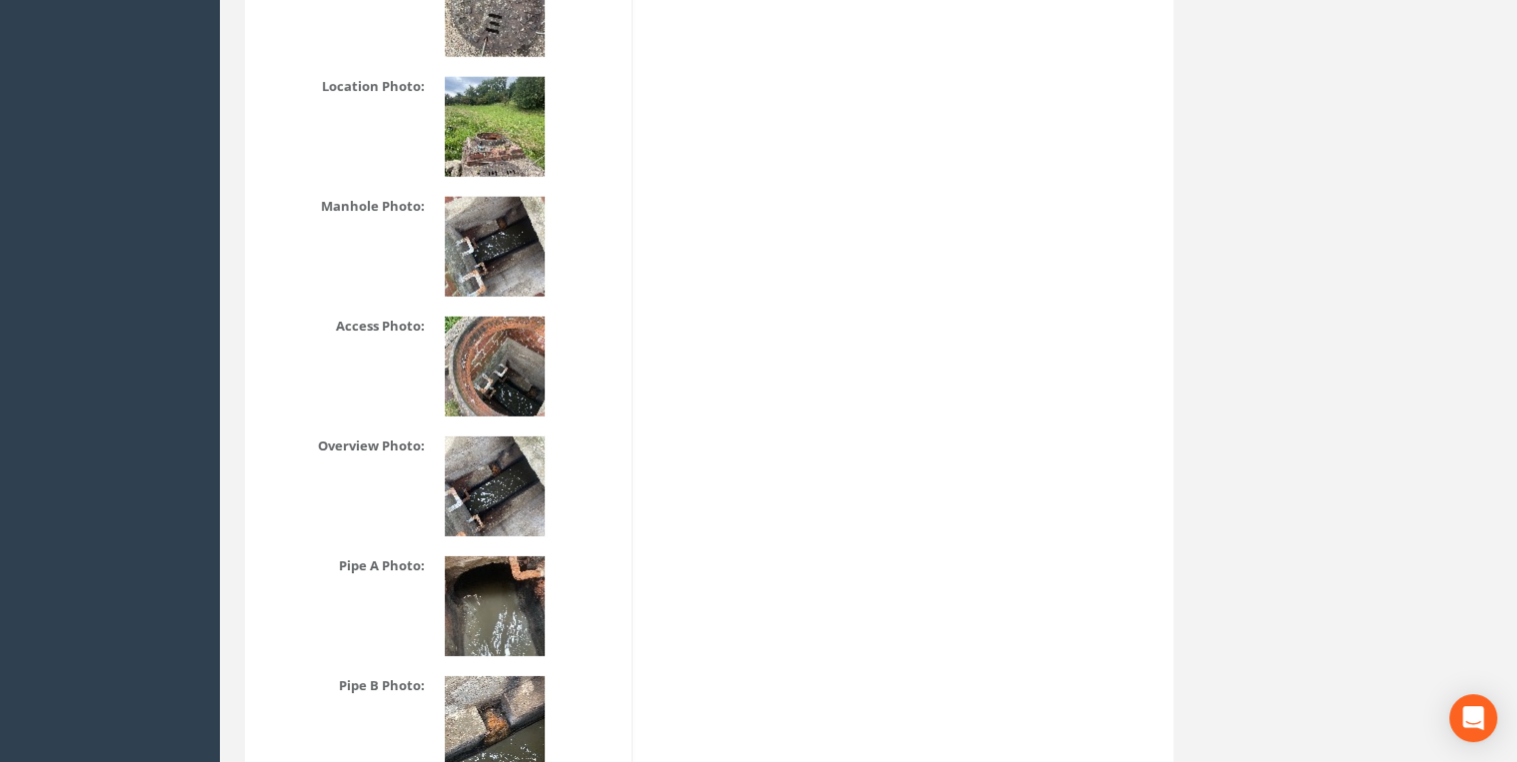
scroll to position [2558, 0]
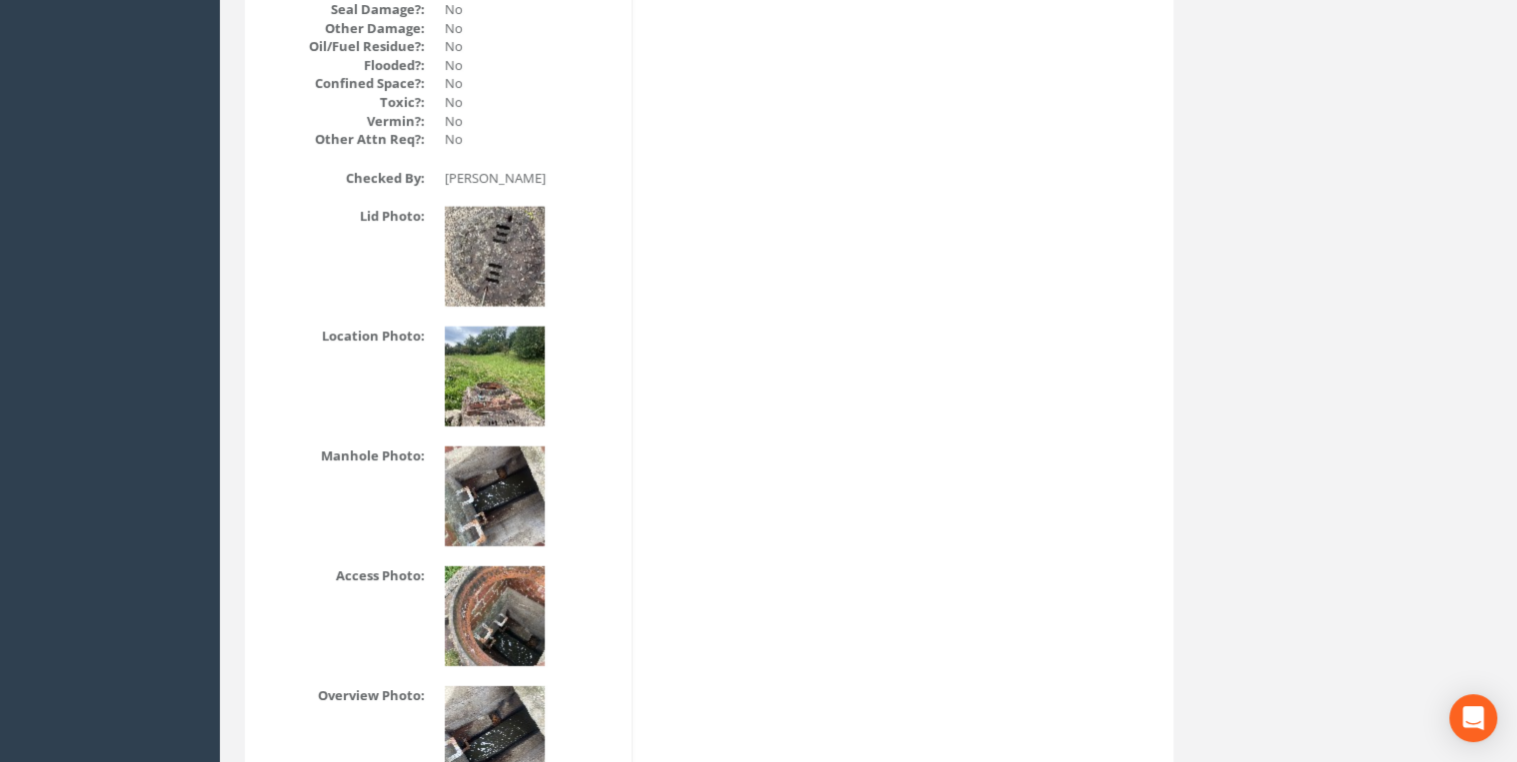
click at [543, 383] on img at bounding box center [495, 377] width 100 height 100
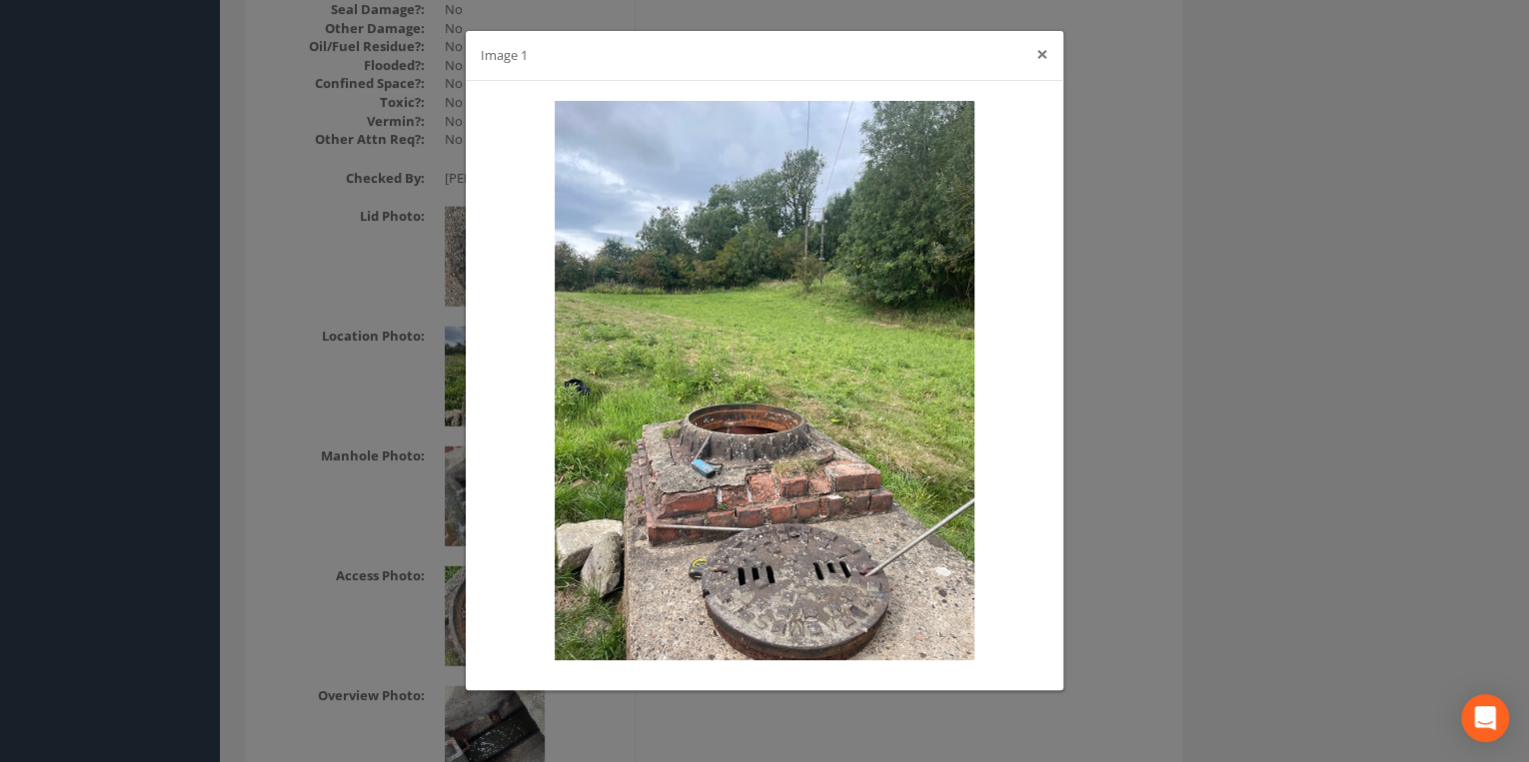
click at [1039, 54] on button "×" at bounding box center [1042, 54] width 12 height 21
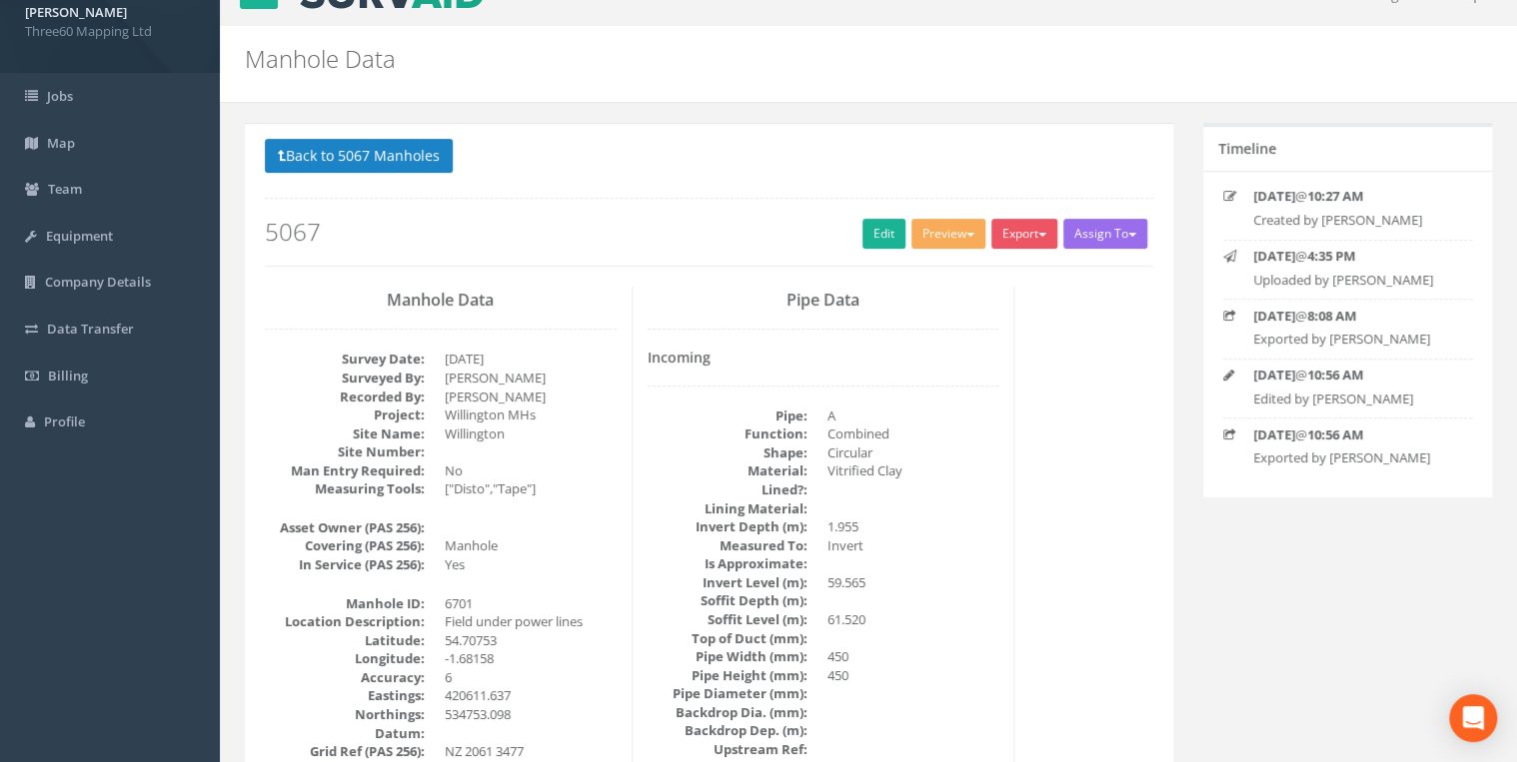
scroll to position [0, 0]
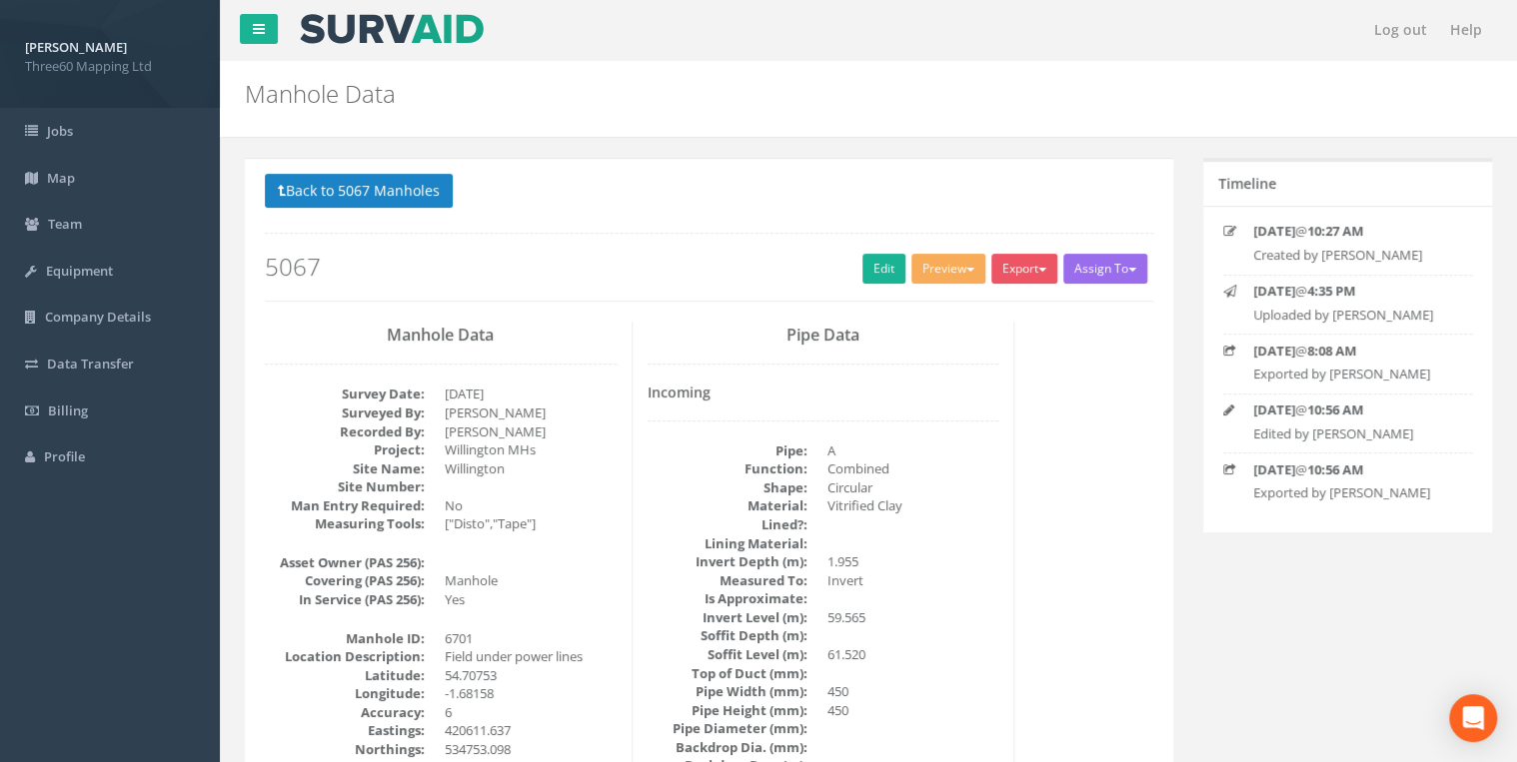
click at [357, 190] on button "Back to 5067 Manholes" at bounding box center [359, 191] width 188 height 34
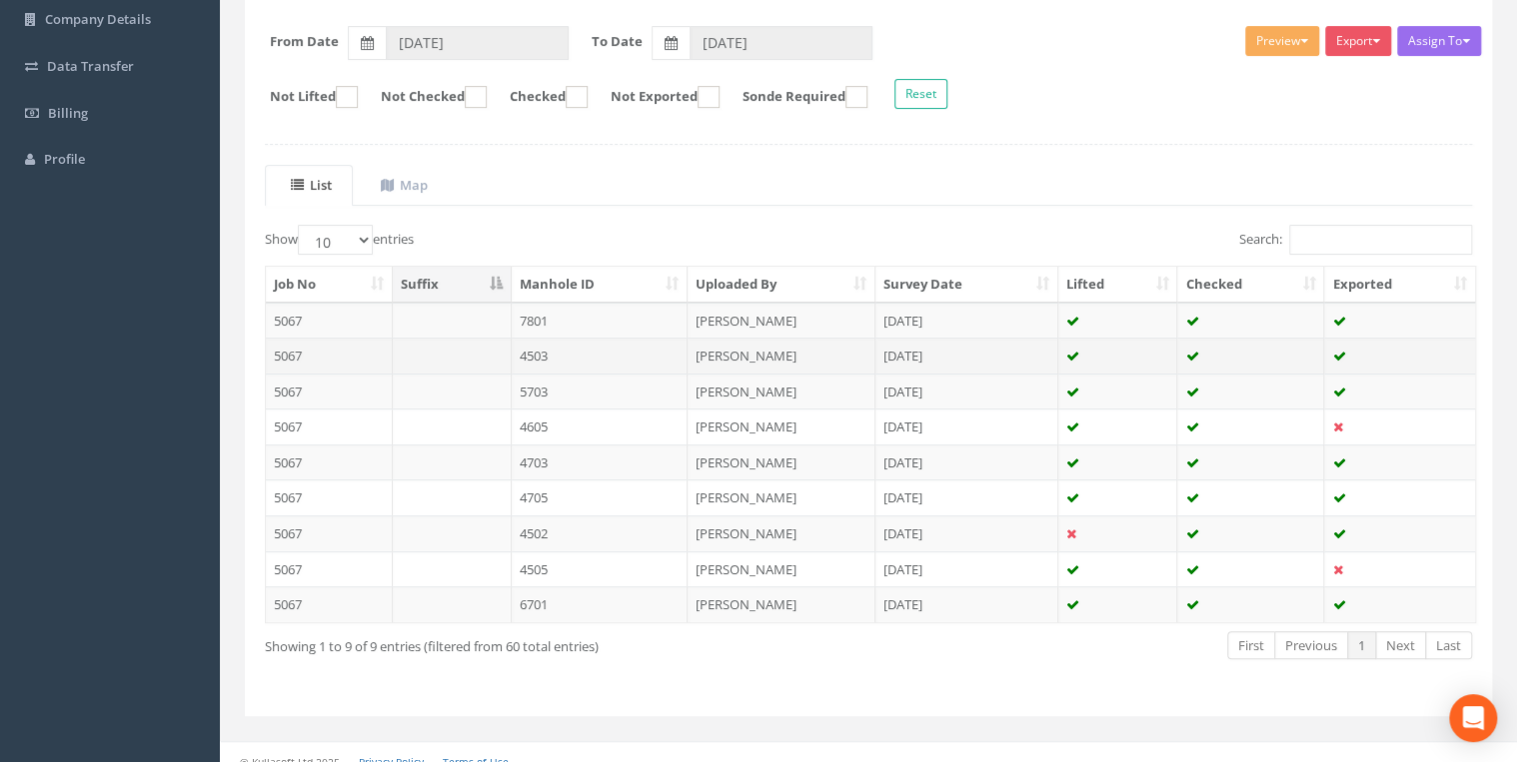
scroll to position [312, 0]
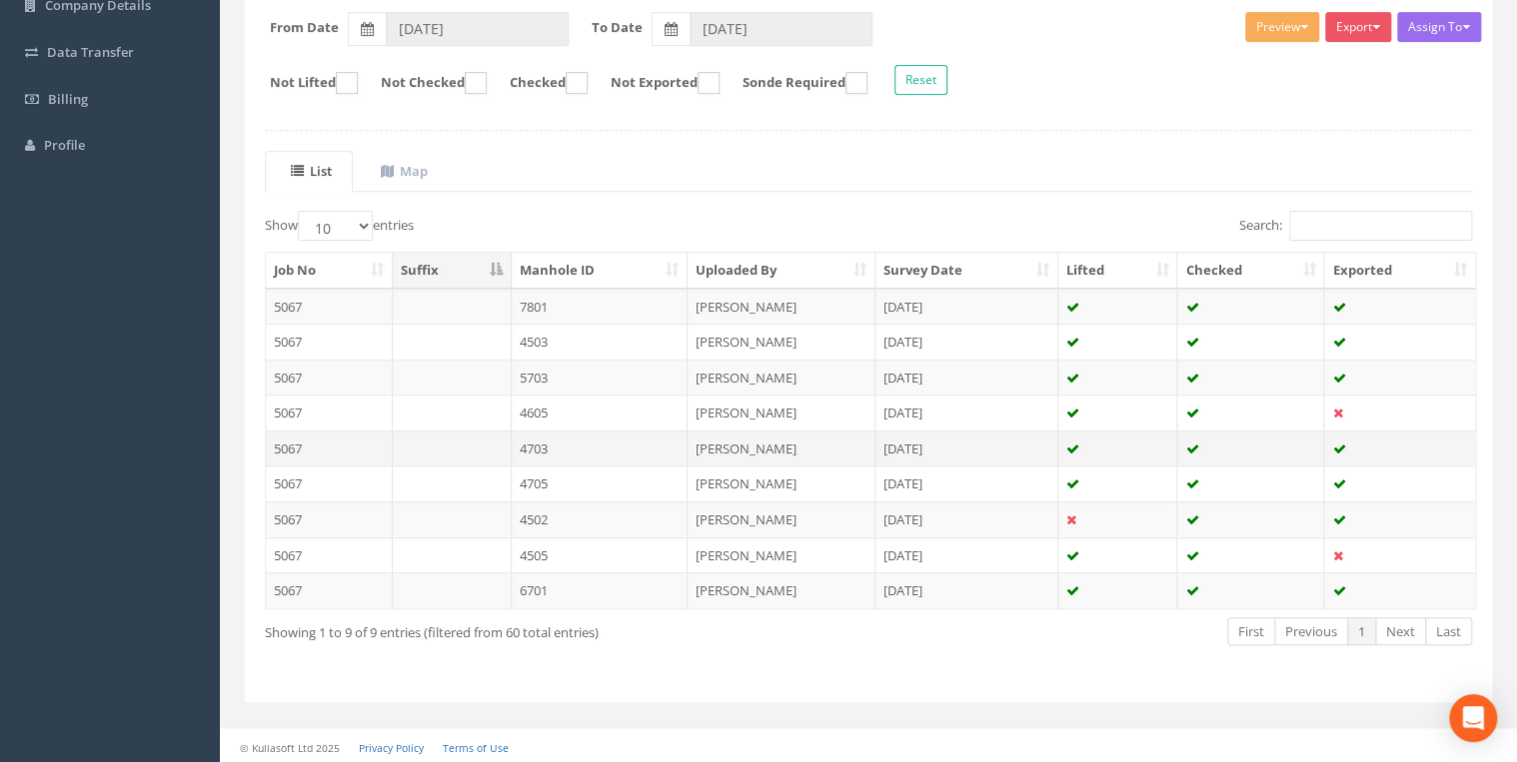
click at [602, 448] on td "4703" at bounding box center [600, 449] width 177 height 36
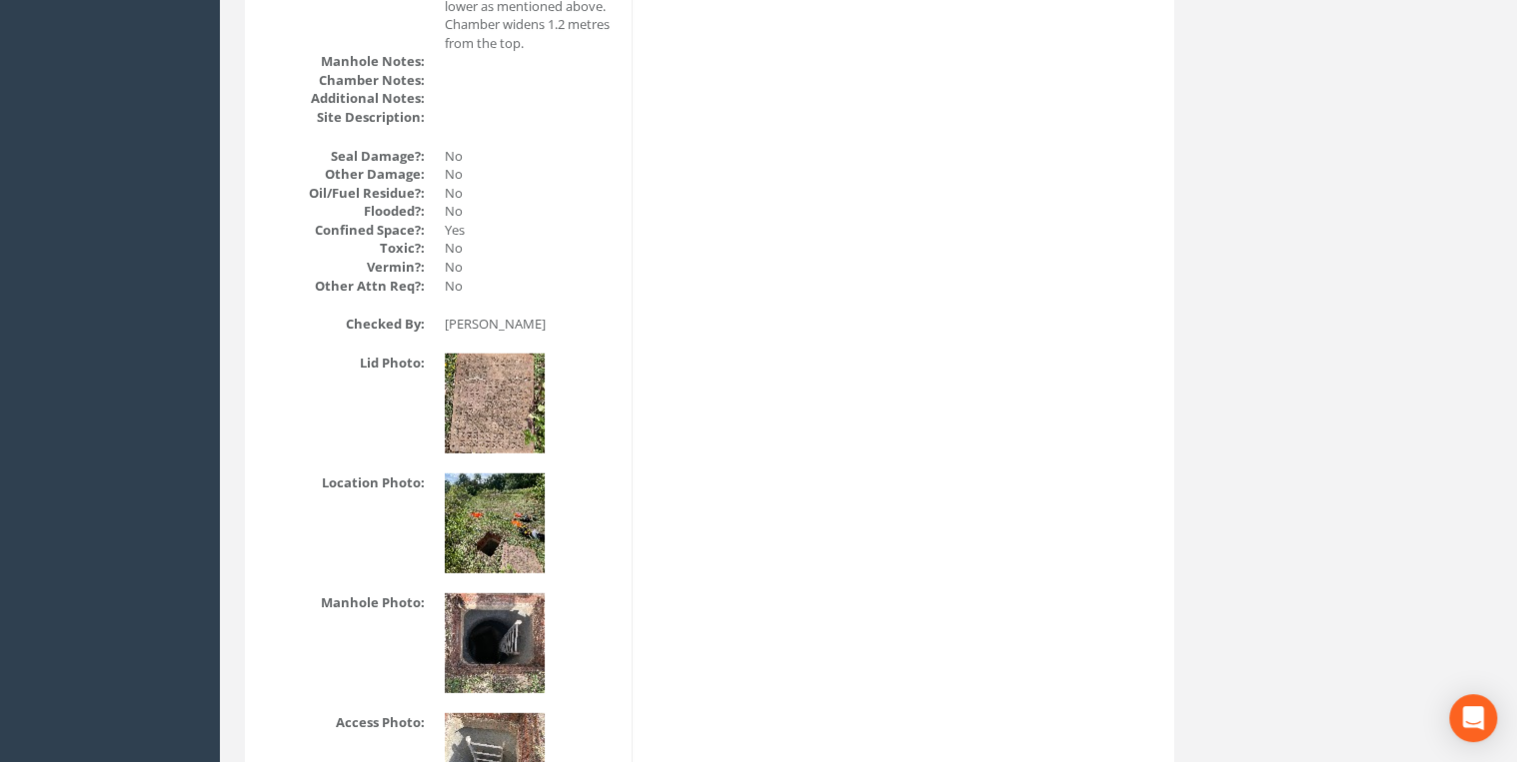
scroll to position [2771, 0]
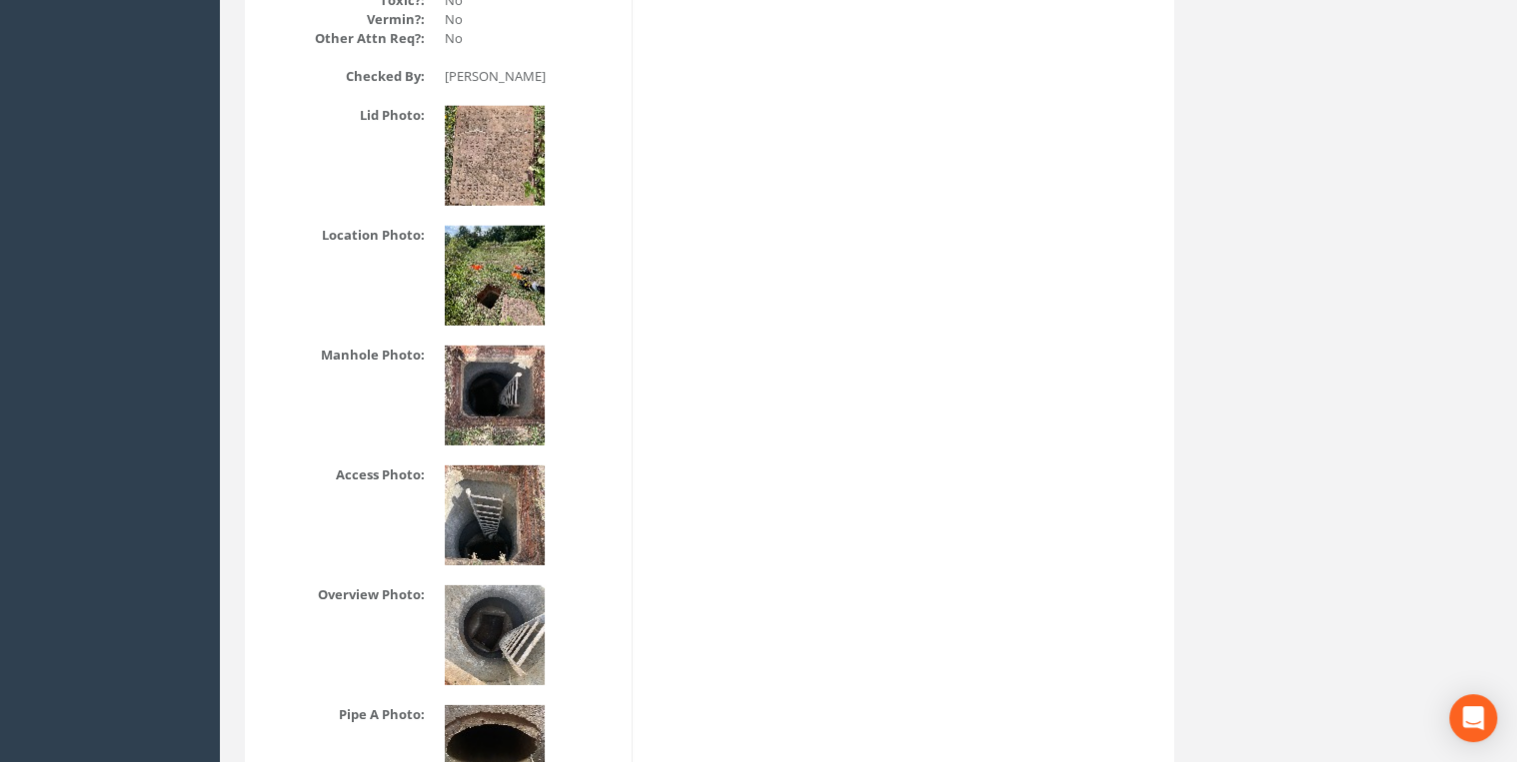
click at [487, 294] on img at bounding box center [495, 276] width 100 height 100
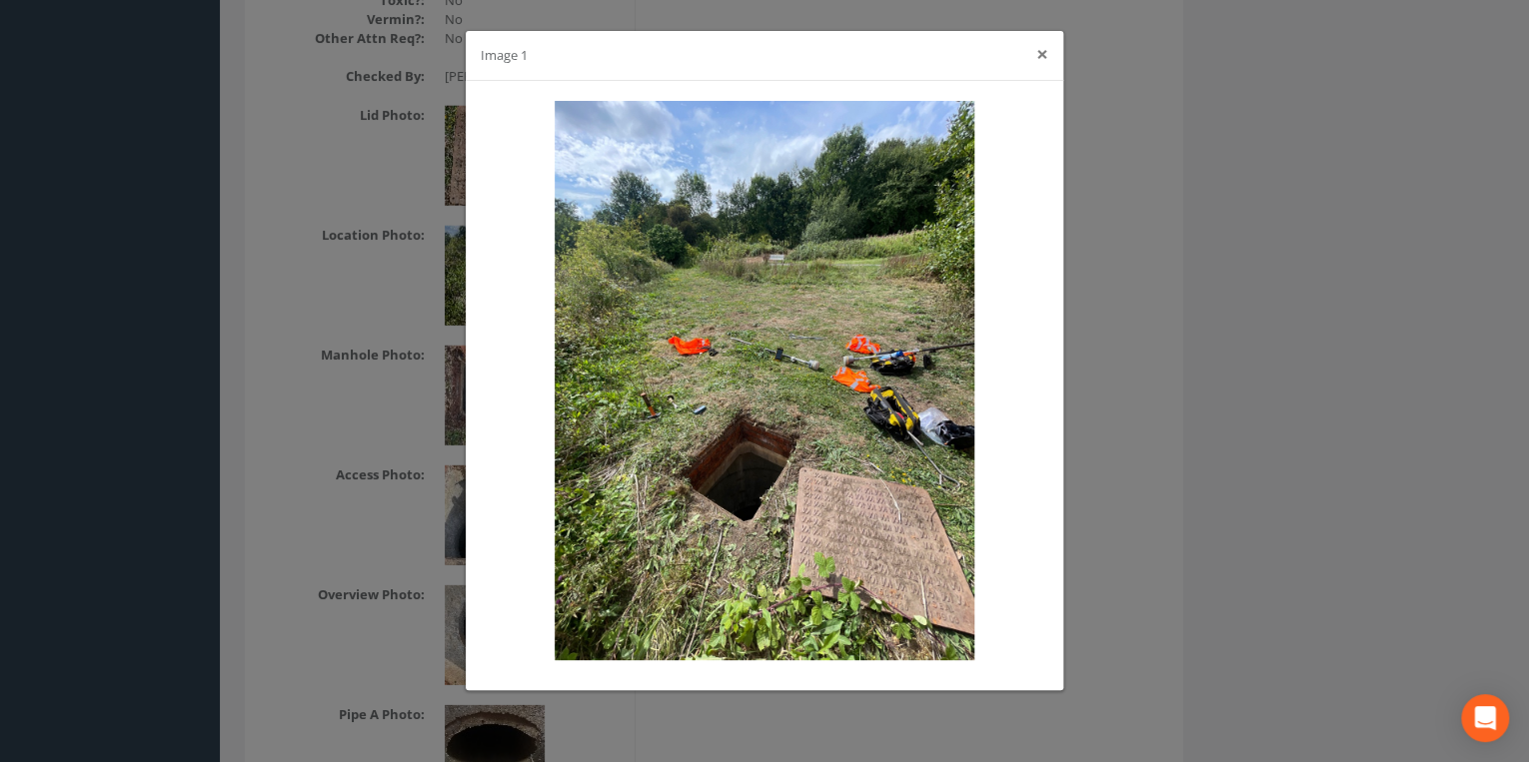
click at [1039, 63] on button "×" at bounding box center [1042, 54] width 12 height 21
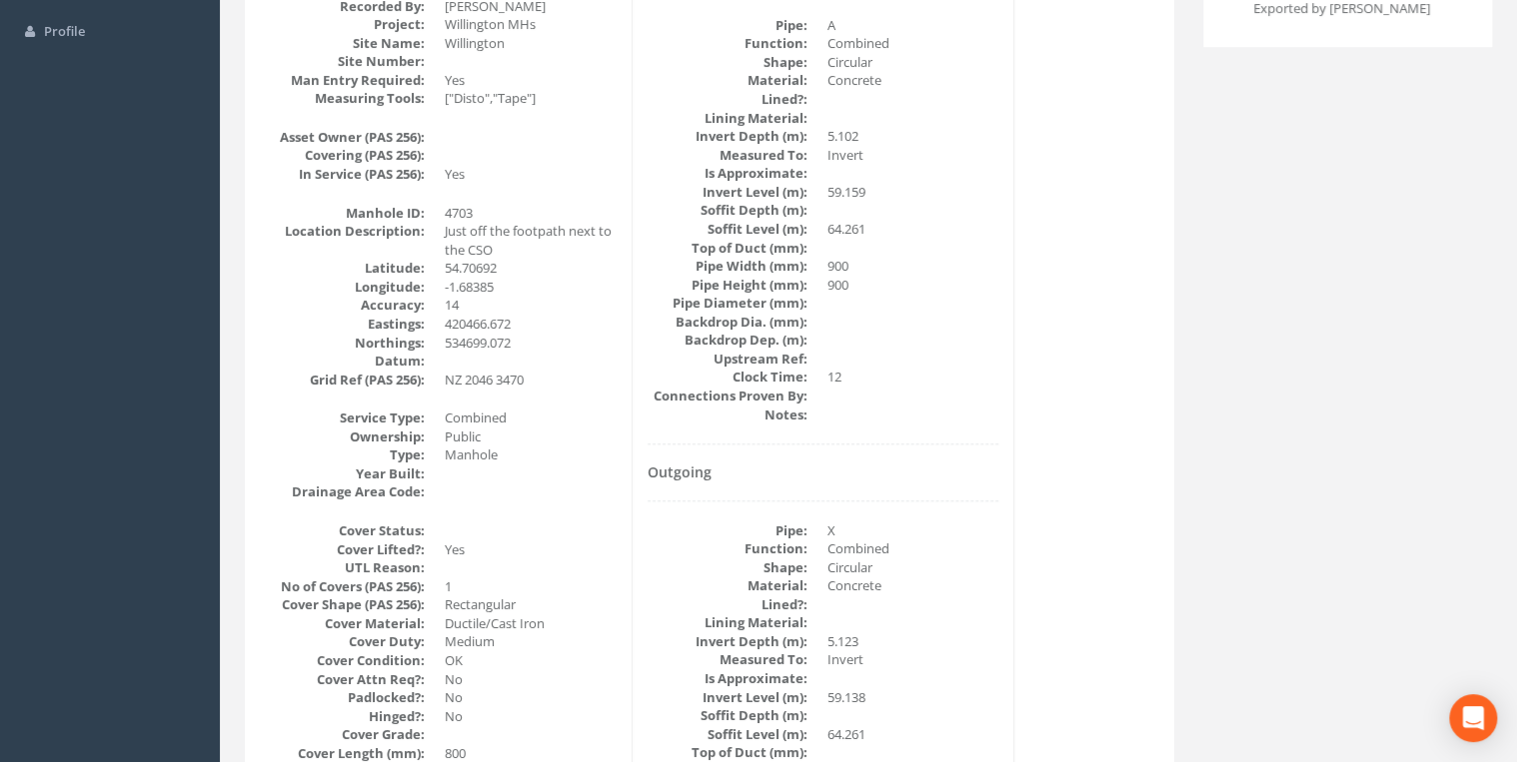
scroll to position [0, 0]
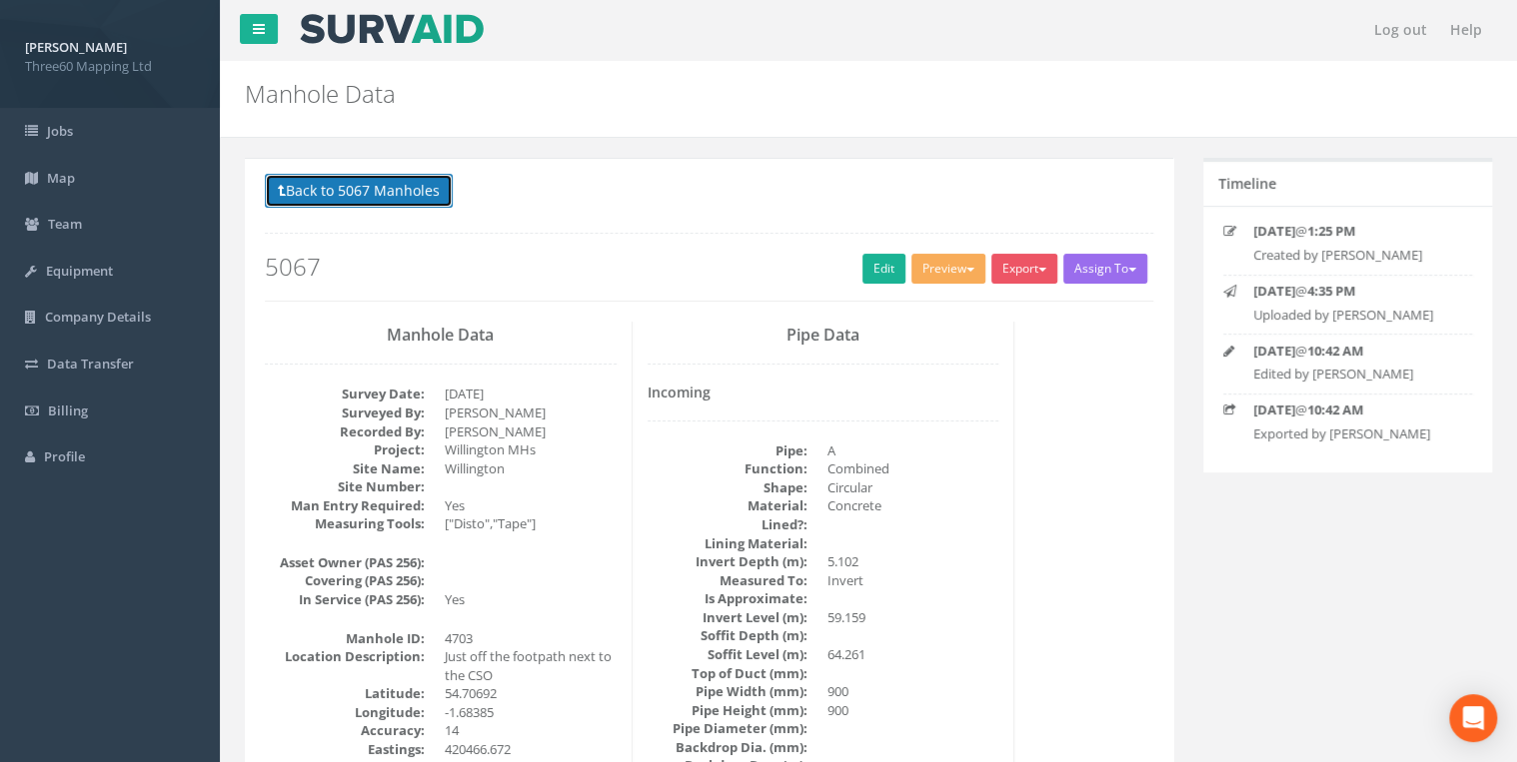
click at [346, 197] on button "Back to 5067 Manholes" at bounding box center [359, 191] width 188 height 34
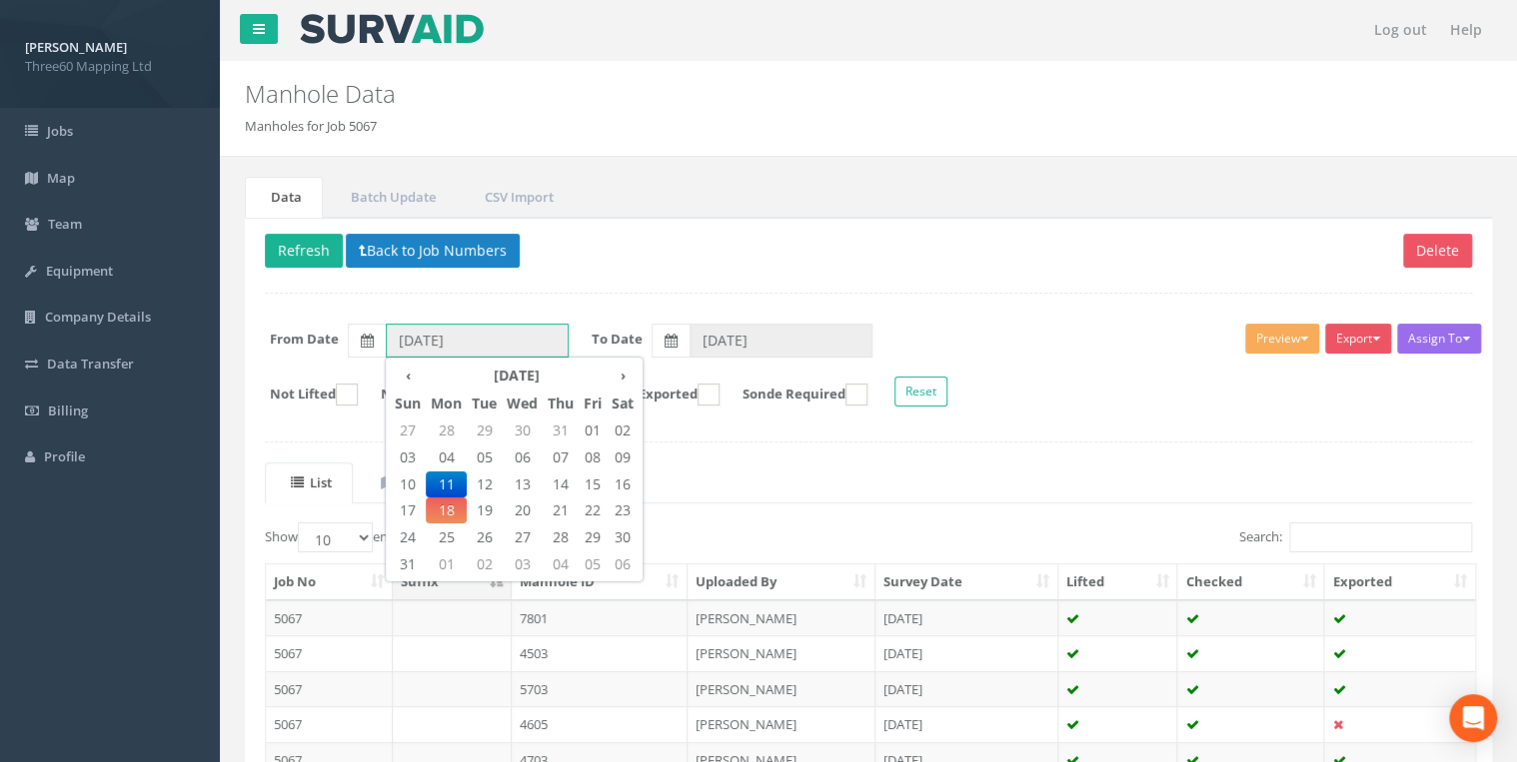
click at [508, 332] on input "[DATE]" at bounding box center [477, 341] width 183 height 34
drag, startPoint x: 514, startPoint y: 484, endPoint x: 635, endPoint y: 420, distance: 137.6
click at [515, 484] on span "13" at bounding box center [522, 485] width 41 height 26
type input "[DATE]"
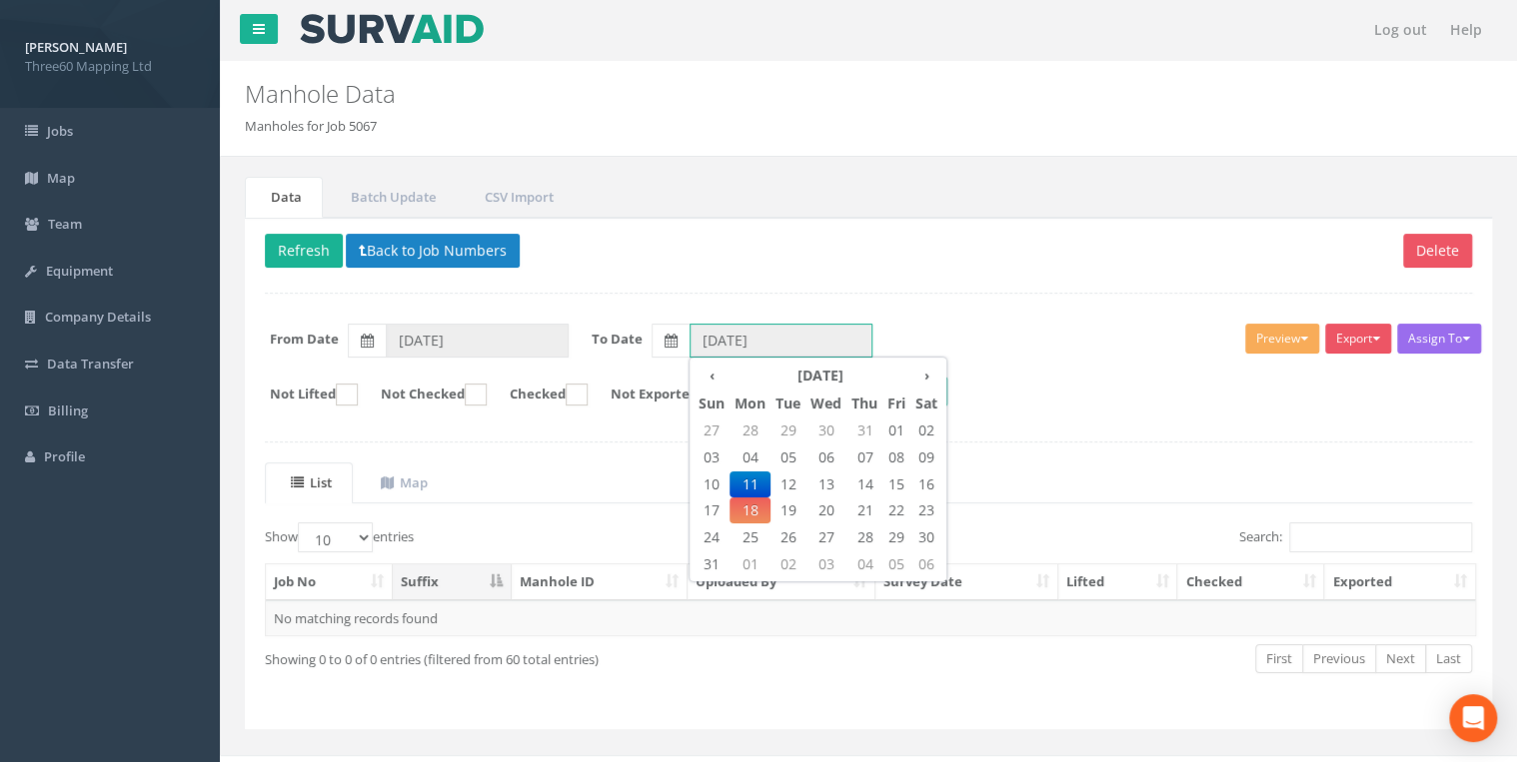
click at [709, 342] on input "[DATE]" at bounding box center [780, 341] width 183 height 34
click at [822, 482] on span "13" at bounding box center [825, 485] width 41 height 26
type input "[DATE]"
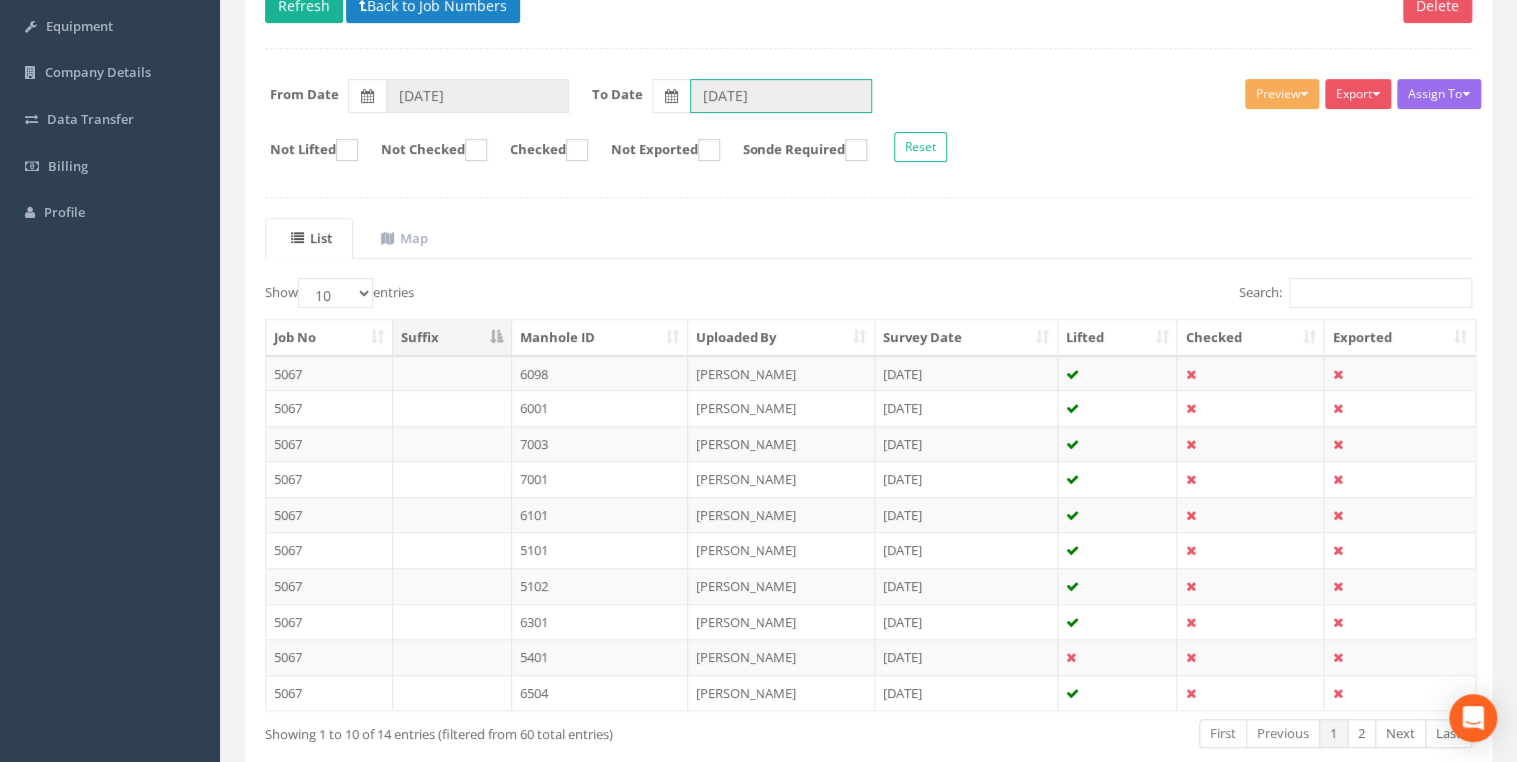
scroll to position [347, 0]
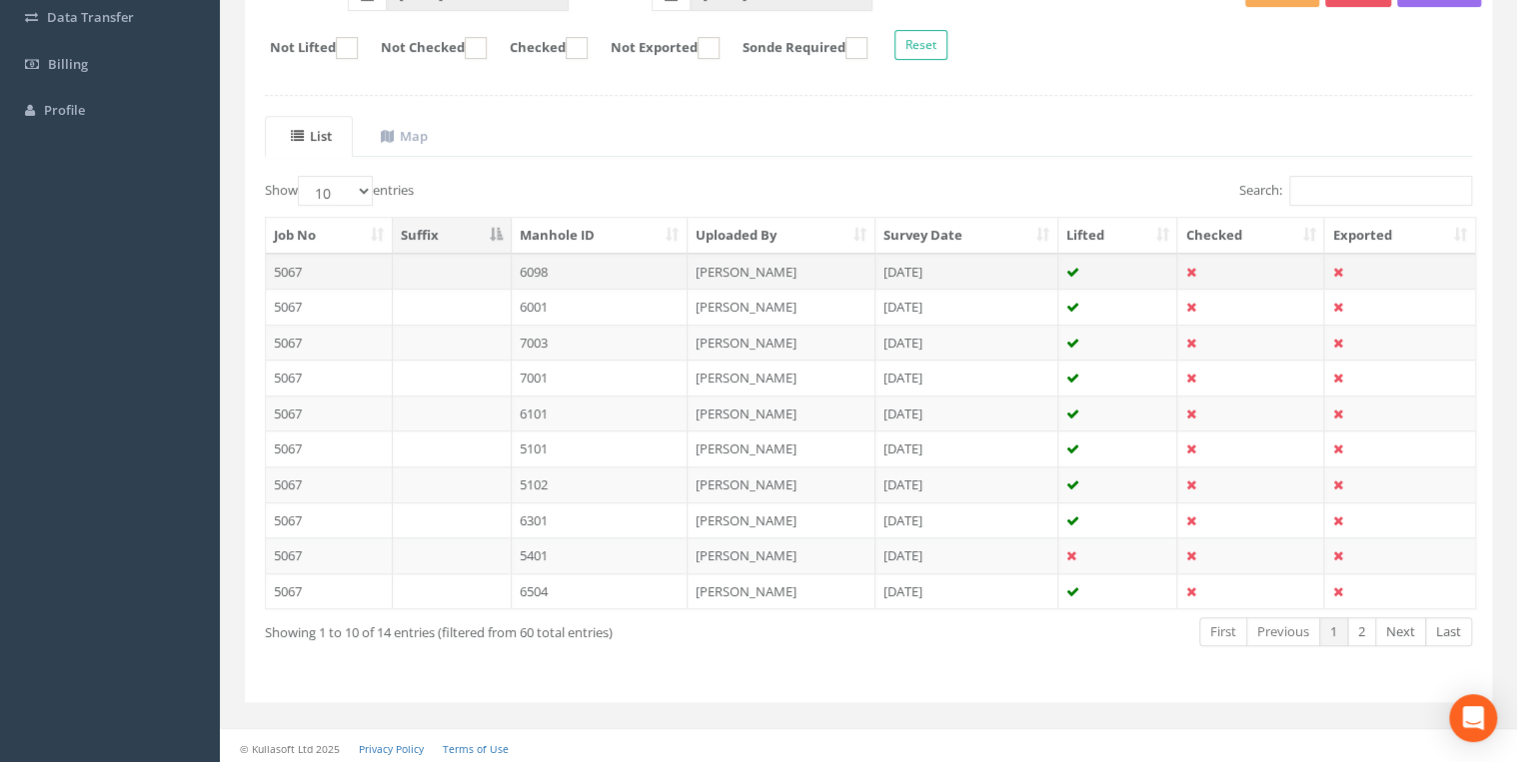
click at [566, 263] on td "6098" at bounding box center [600, 272] width 177 height 36
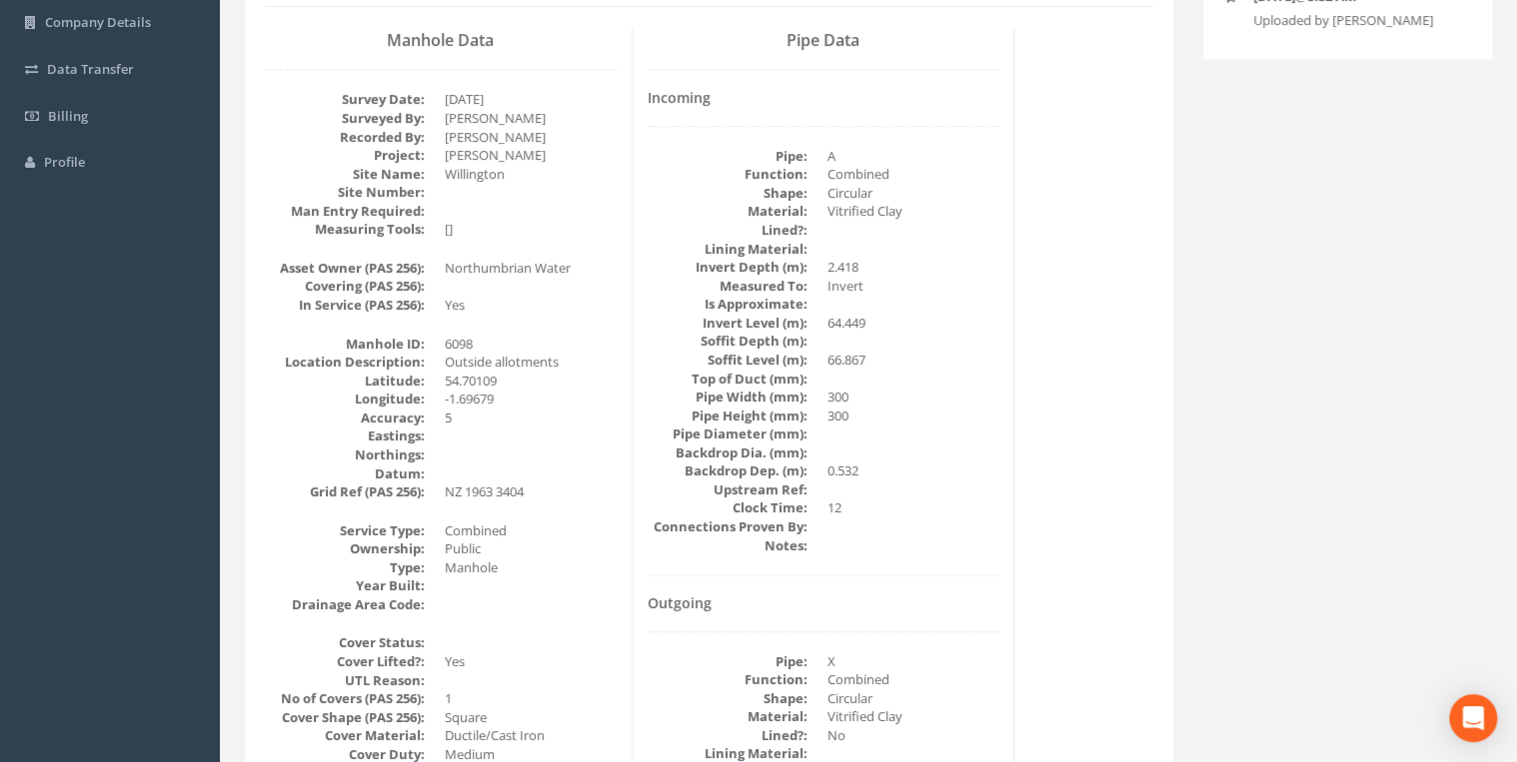
scroll to position [213, 0]
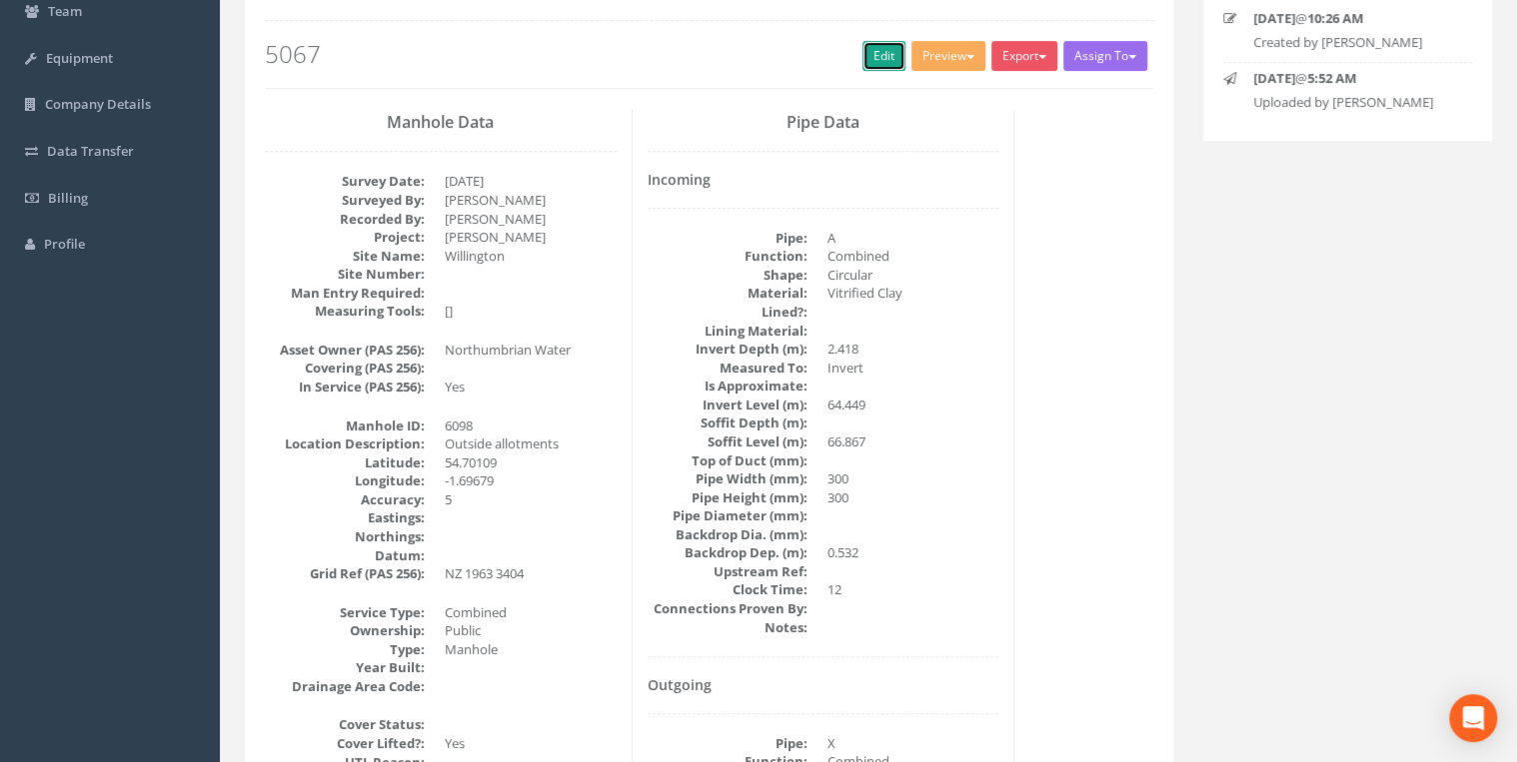
click at [879, 57] on link "Edit" at bounding box center [883, 56] width 43 height 30
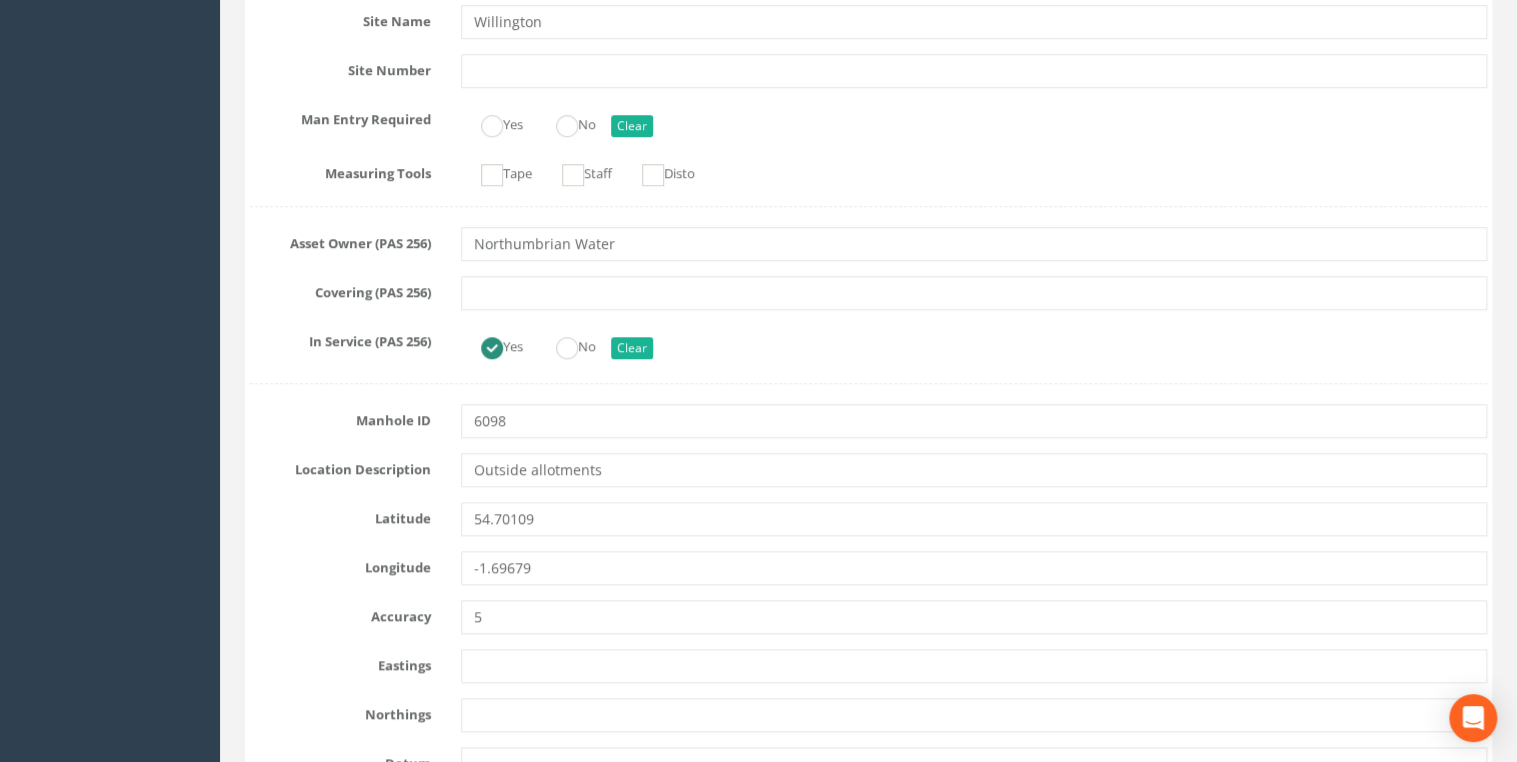
scroll to position [745, 0]
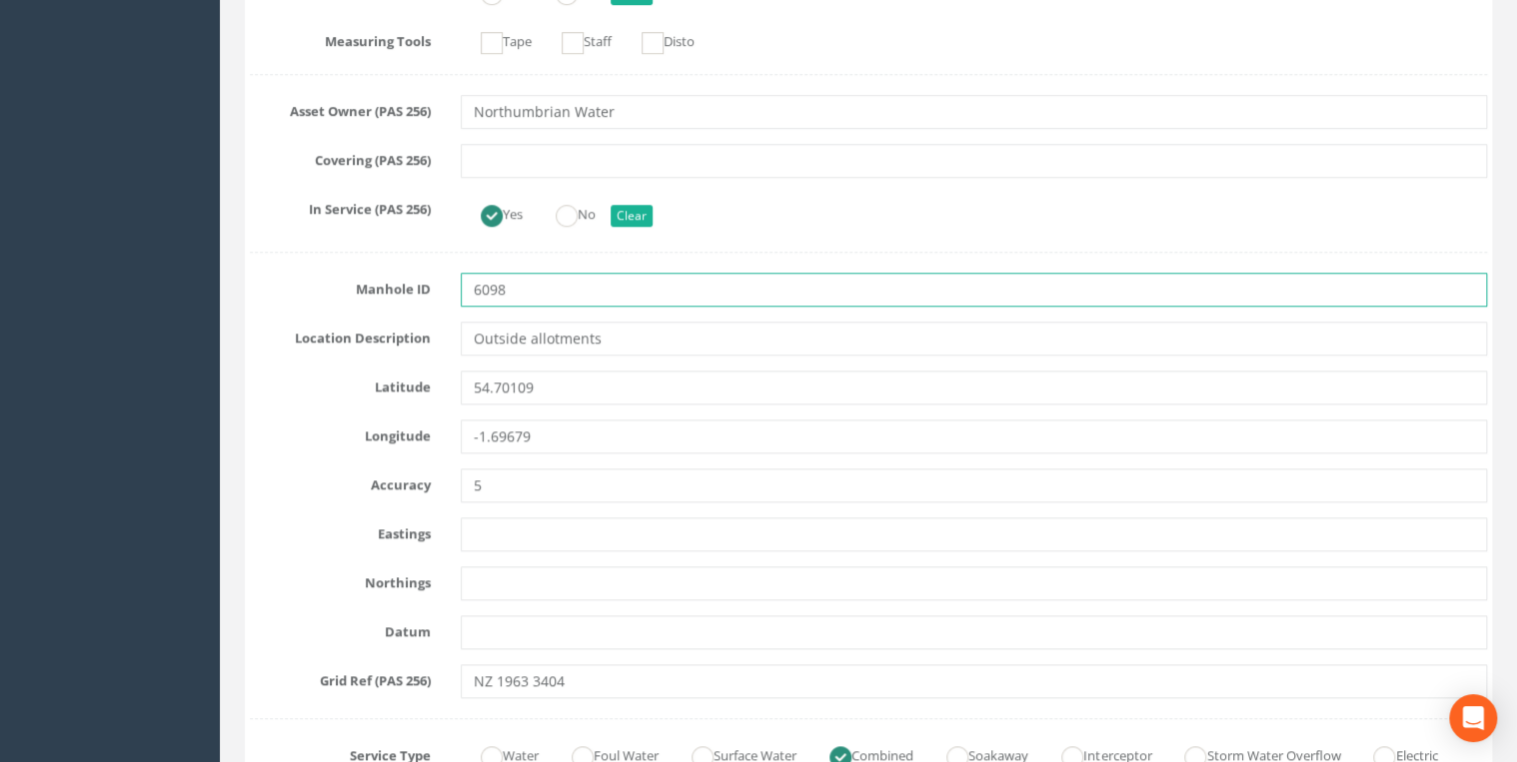
click at [585, 287] on input "6098" at bounding box center [974, 290] width 1026 height 34
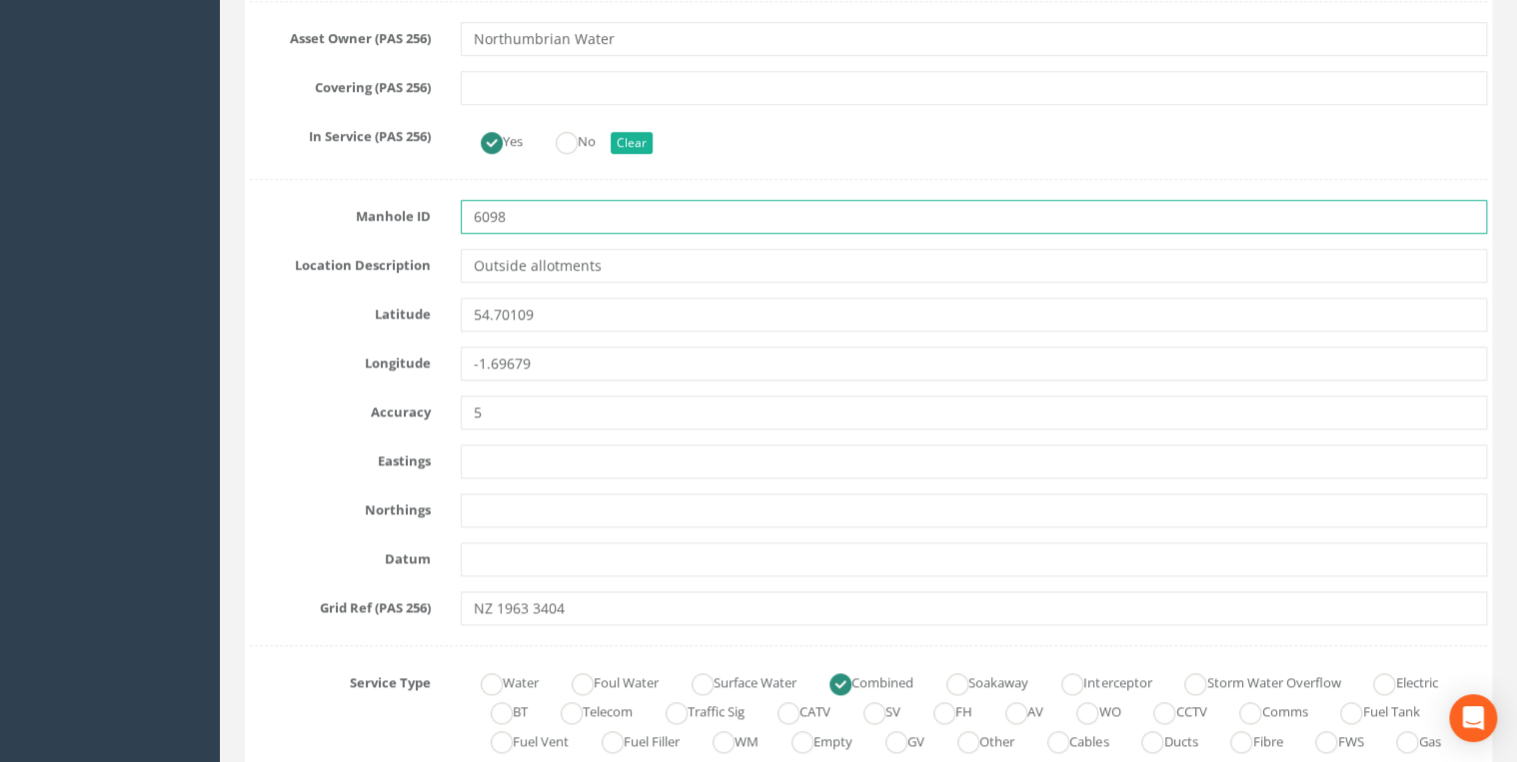
scroll to position [852, 0]
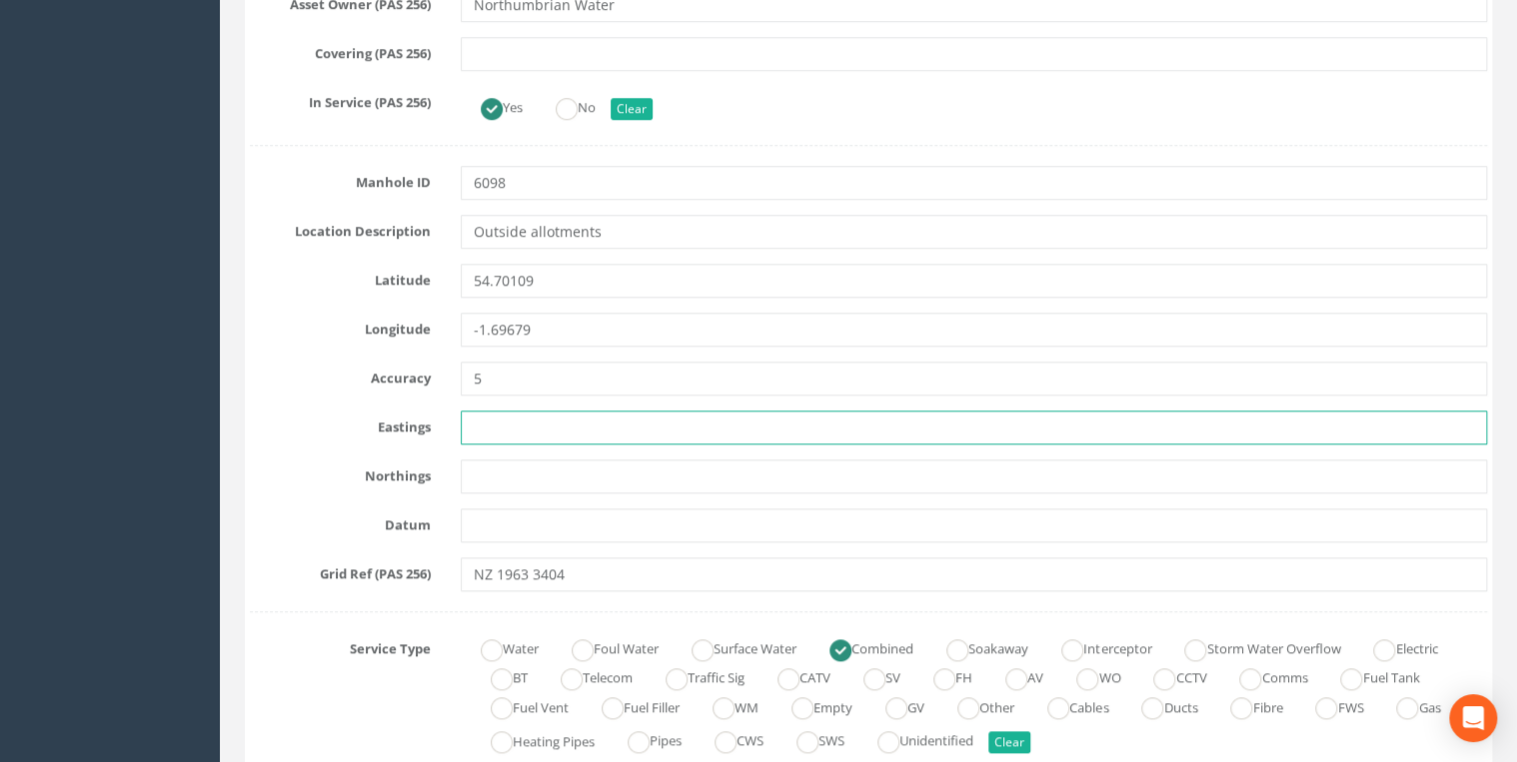
click at [548, 422] on input "text" at bounding box center [974, 428] width 1026 height 34
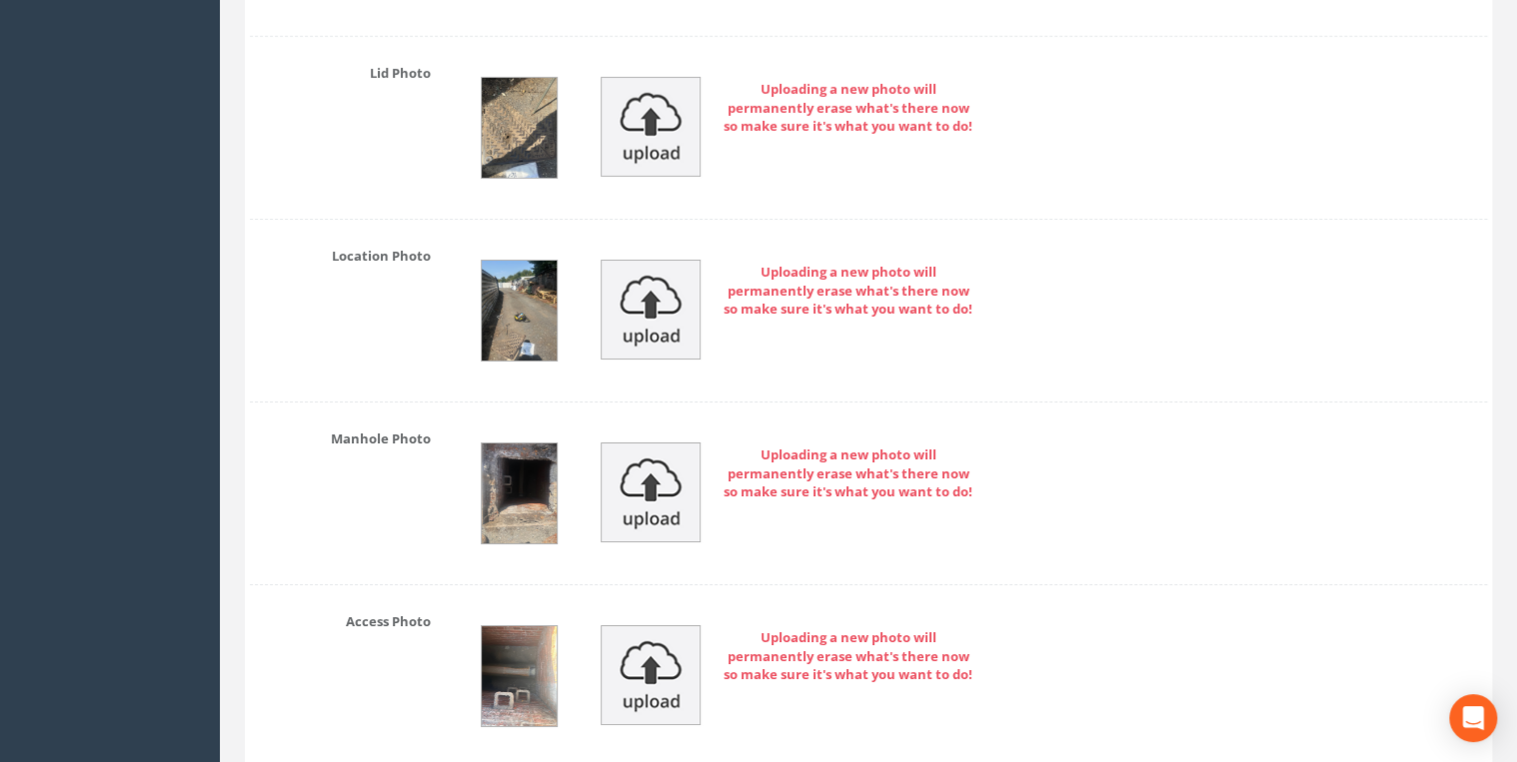
scroll to position [6927, 0]
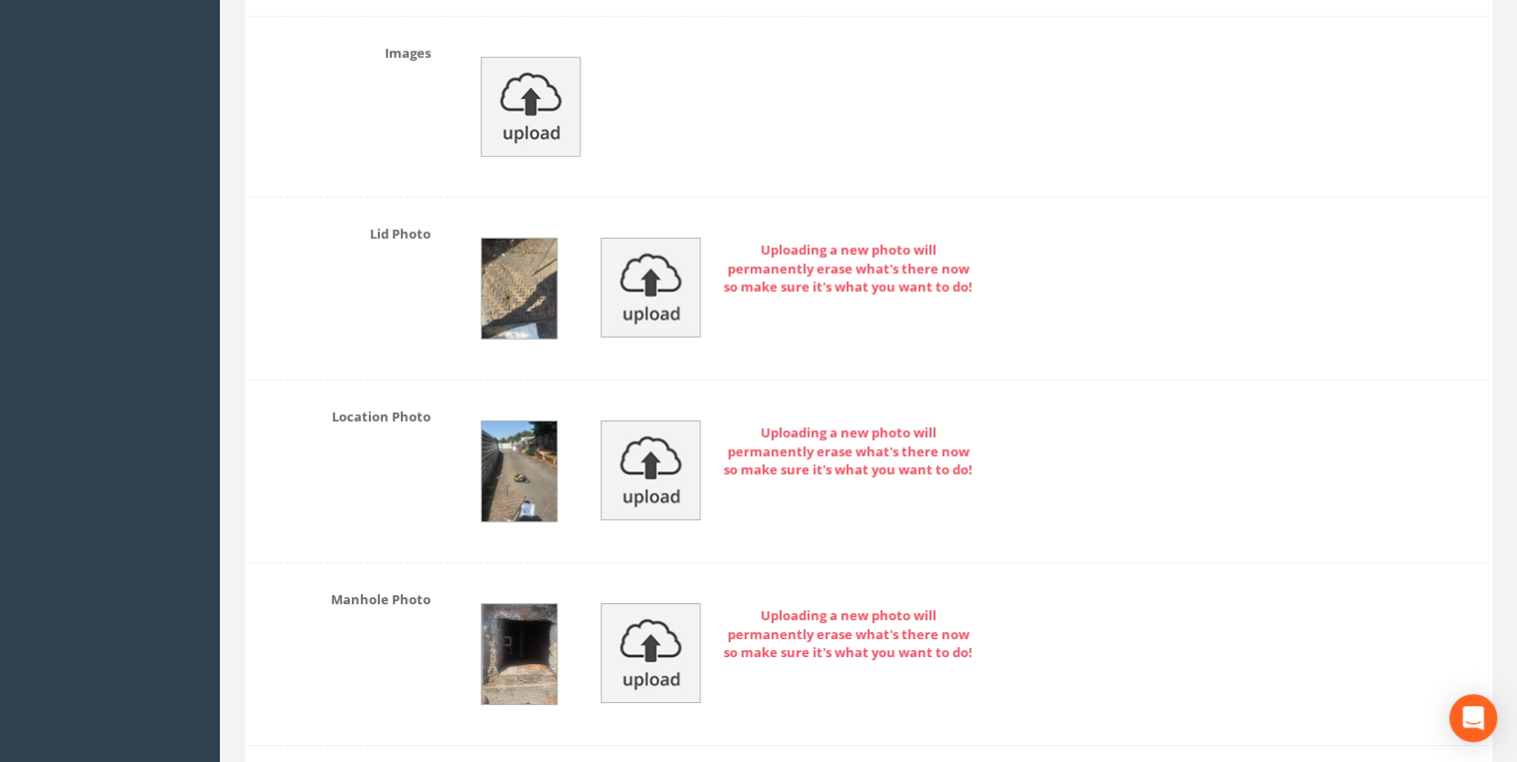
click at [537, 466] on img at bounding box center [519, 472] width 75 height 100
click at [521, 286] on img at bounding box center [519, 289] width 75 height 100
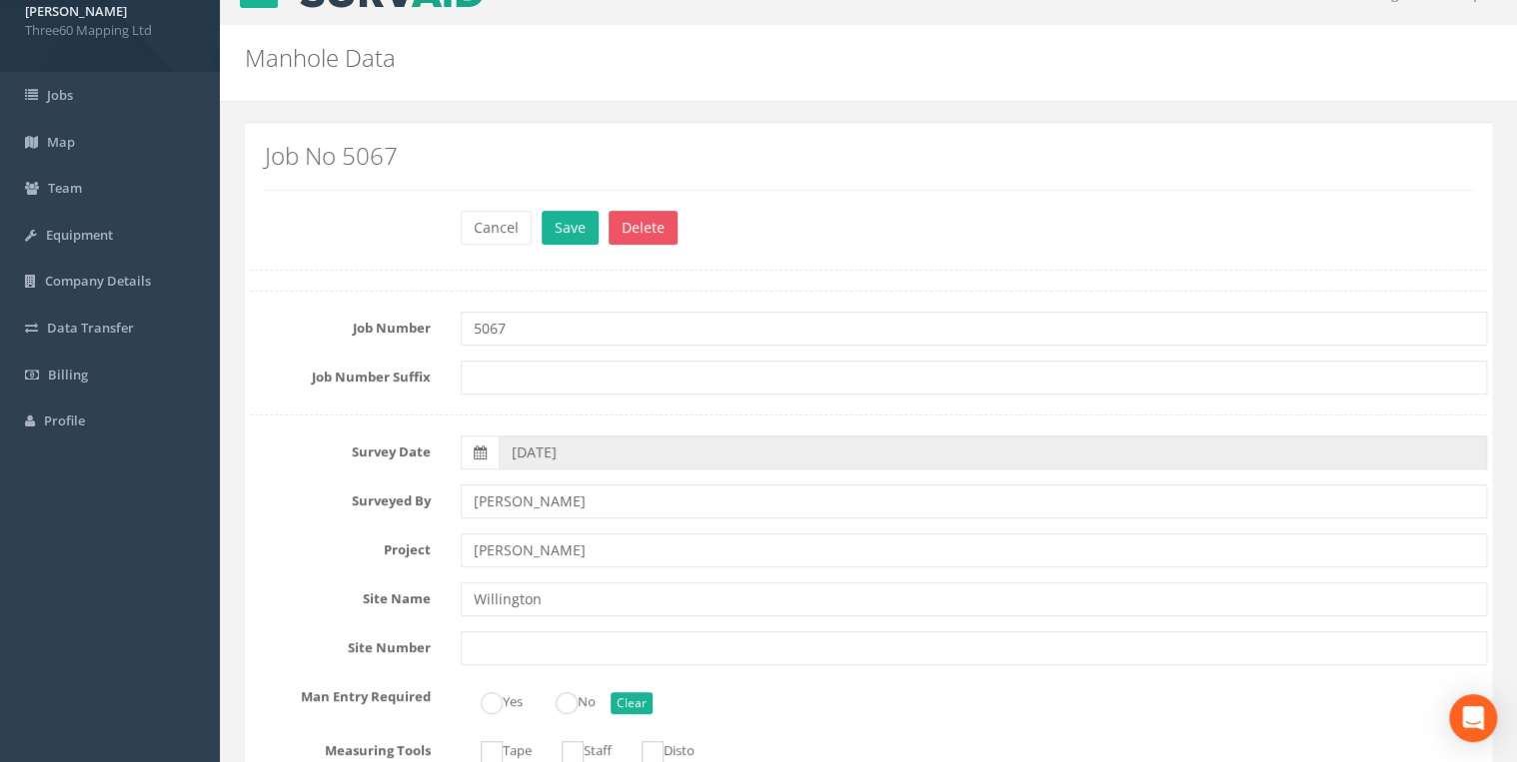
scroll to position [0, 0]
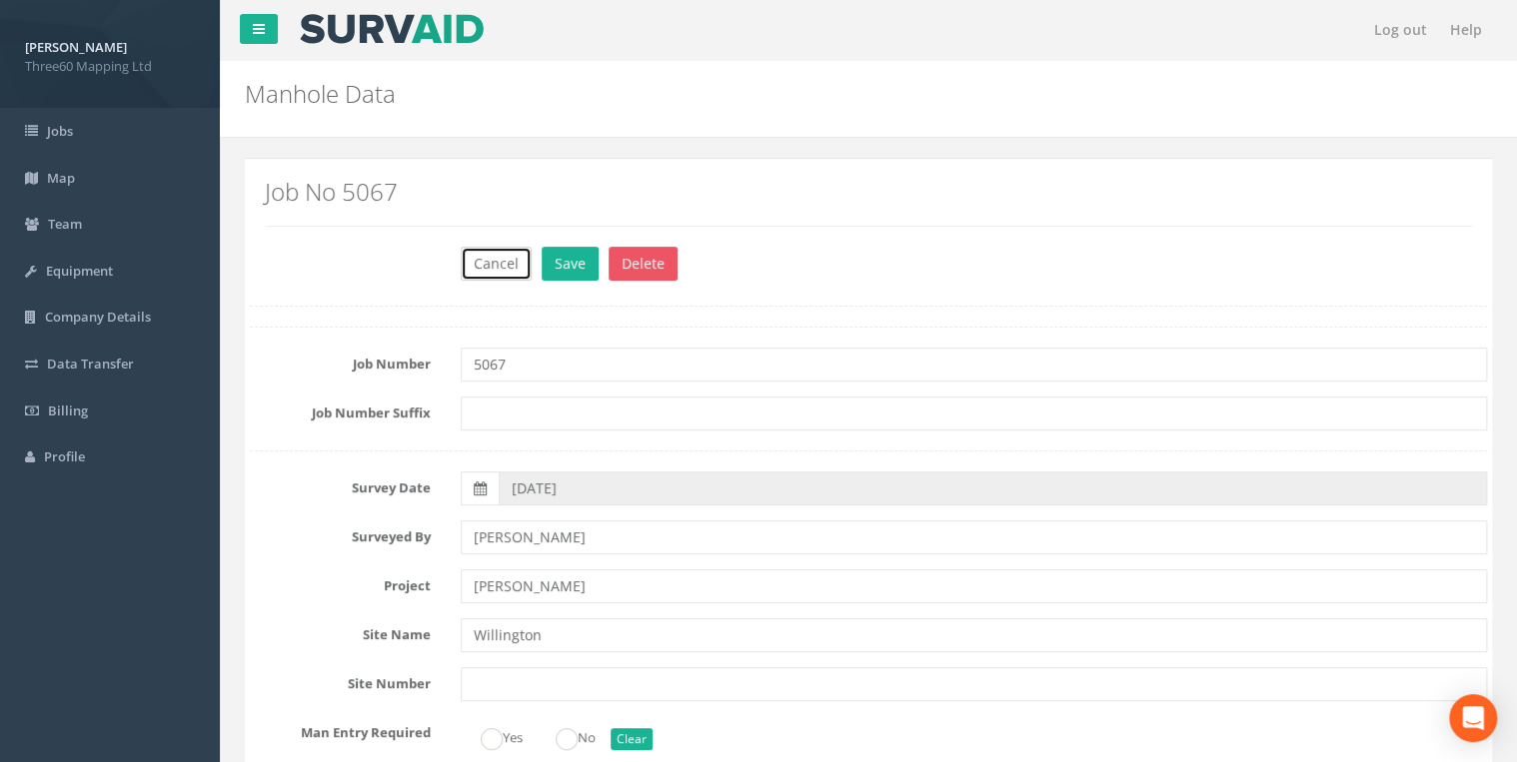
click at [494, 254] on button "Cancel" at bounding box center [496, 264] width 71 height 34
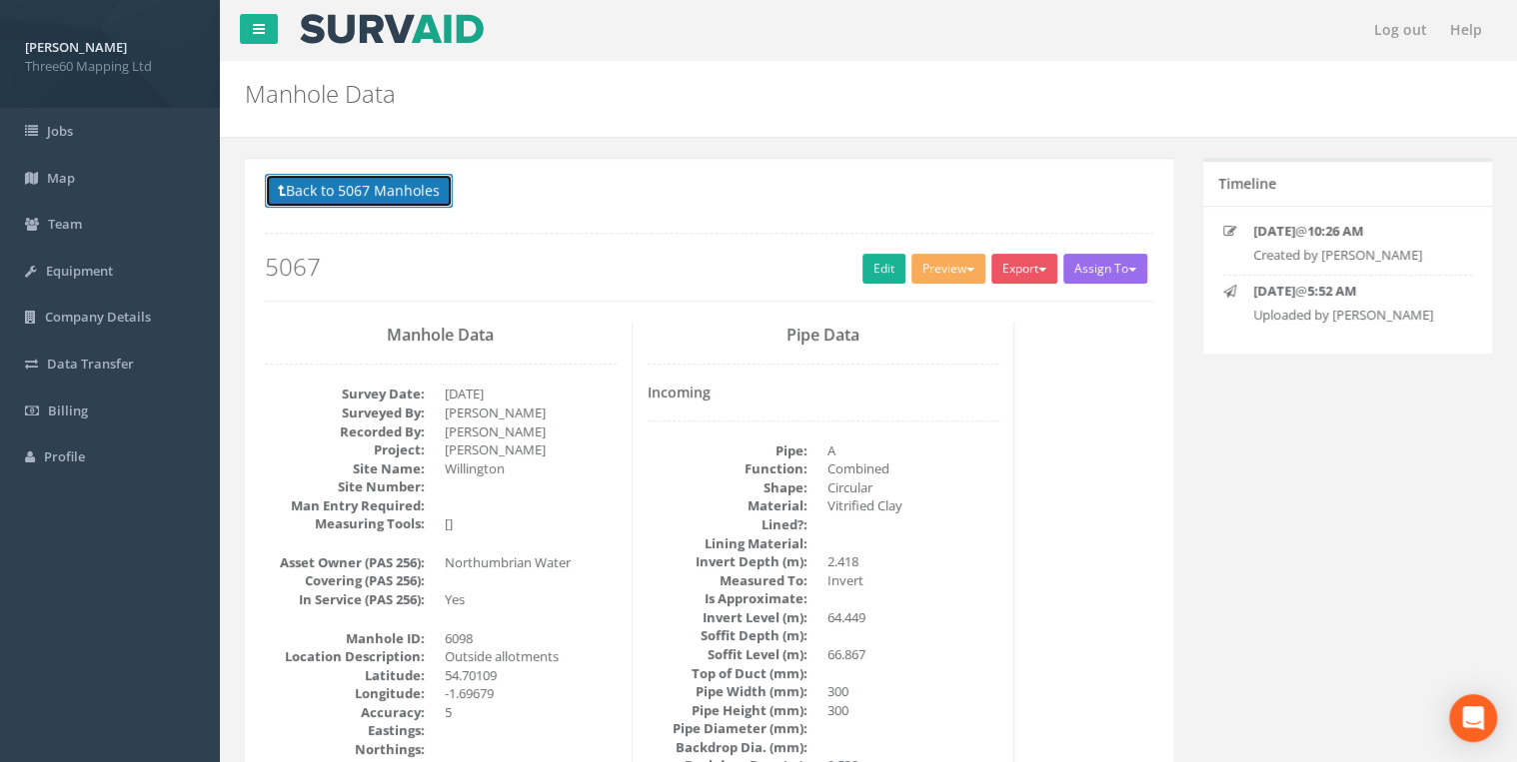
click at [418, 203] on button "Back to 5067 Manholes" at bounding box center [359, 191] width 188 height 34
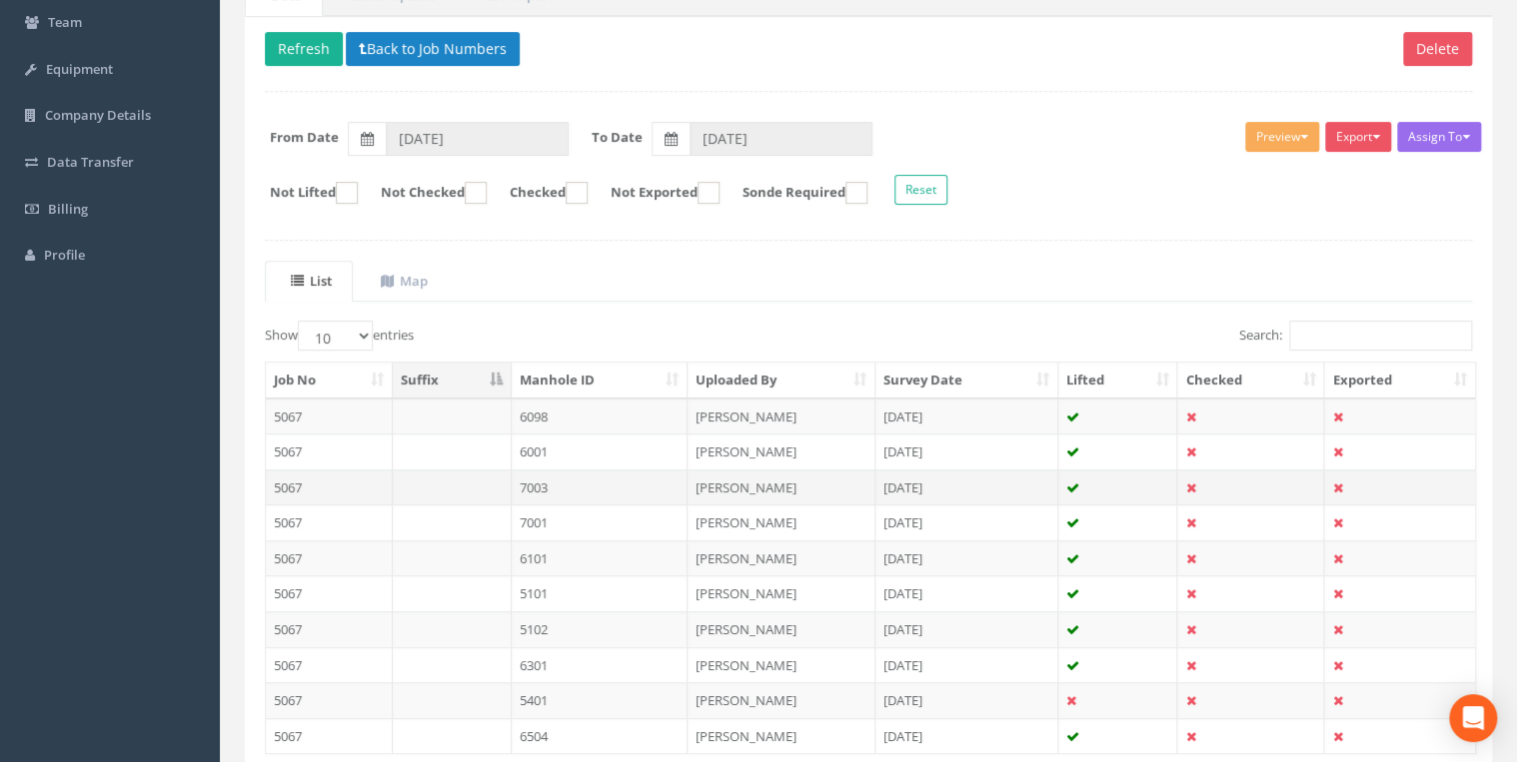
scroll to position [213, 0]
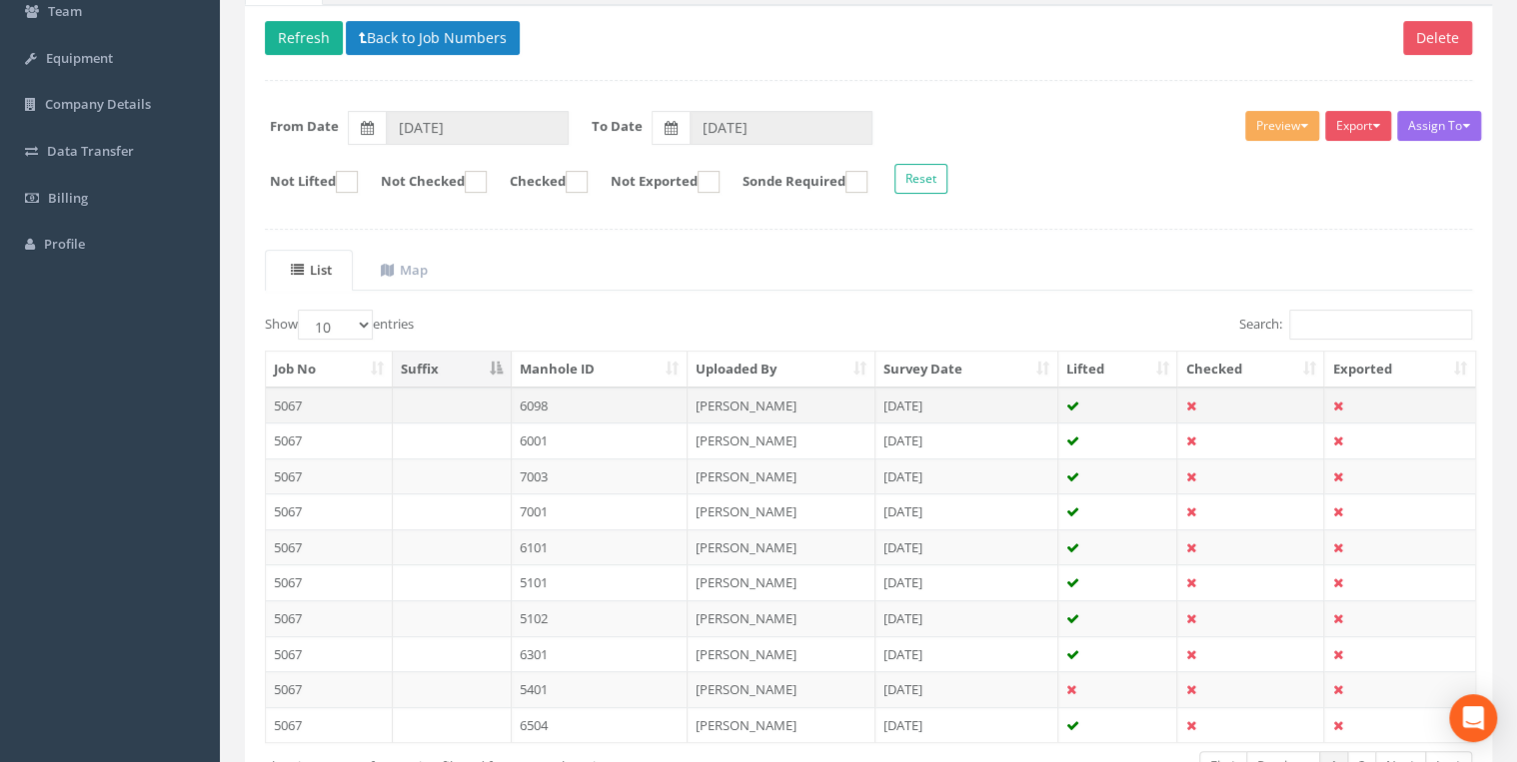
click at [540, 403] on td "6098" at bounding box center [600, 406] width 177 height 36
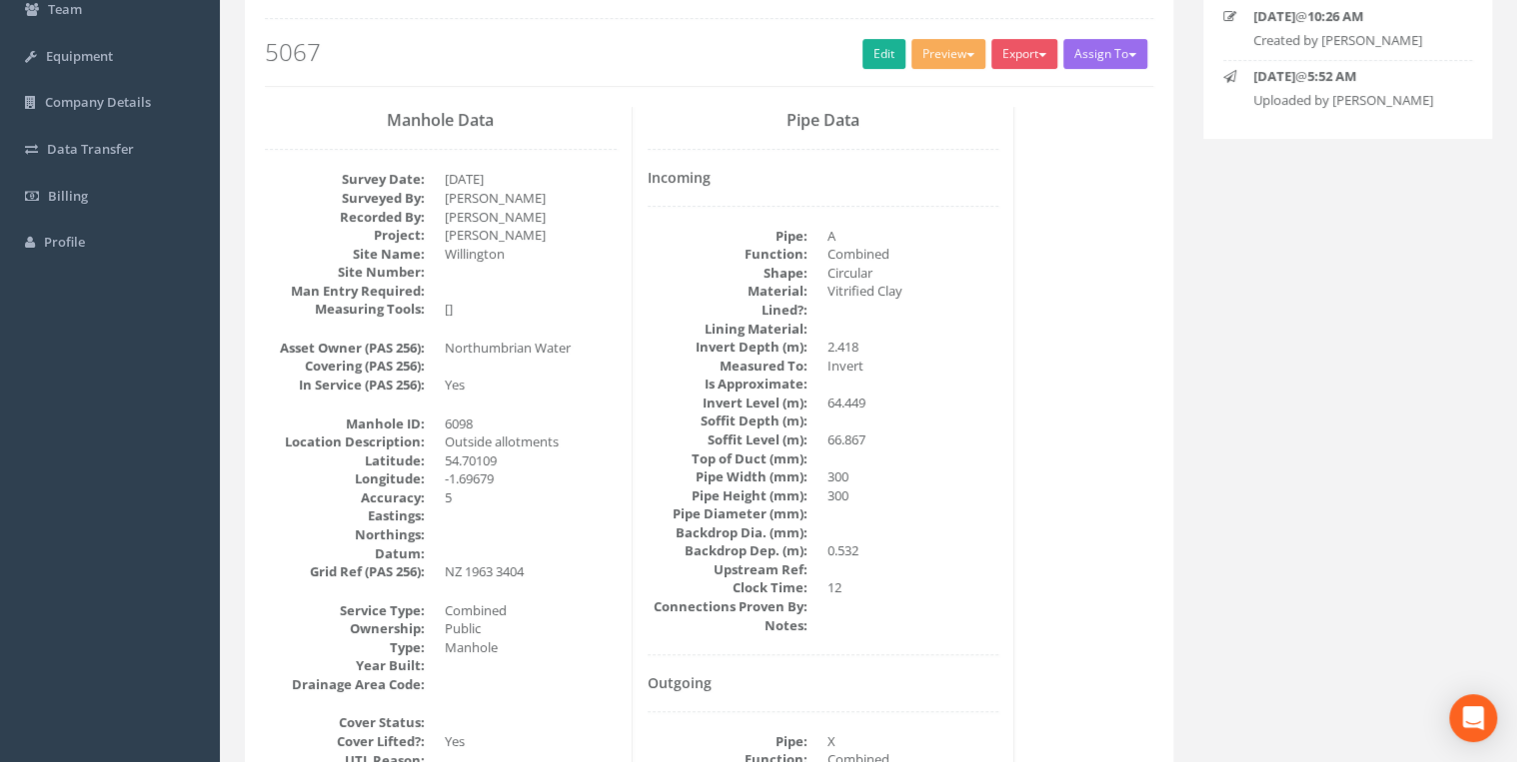
scroll to position [106, 0]
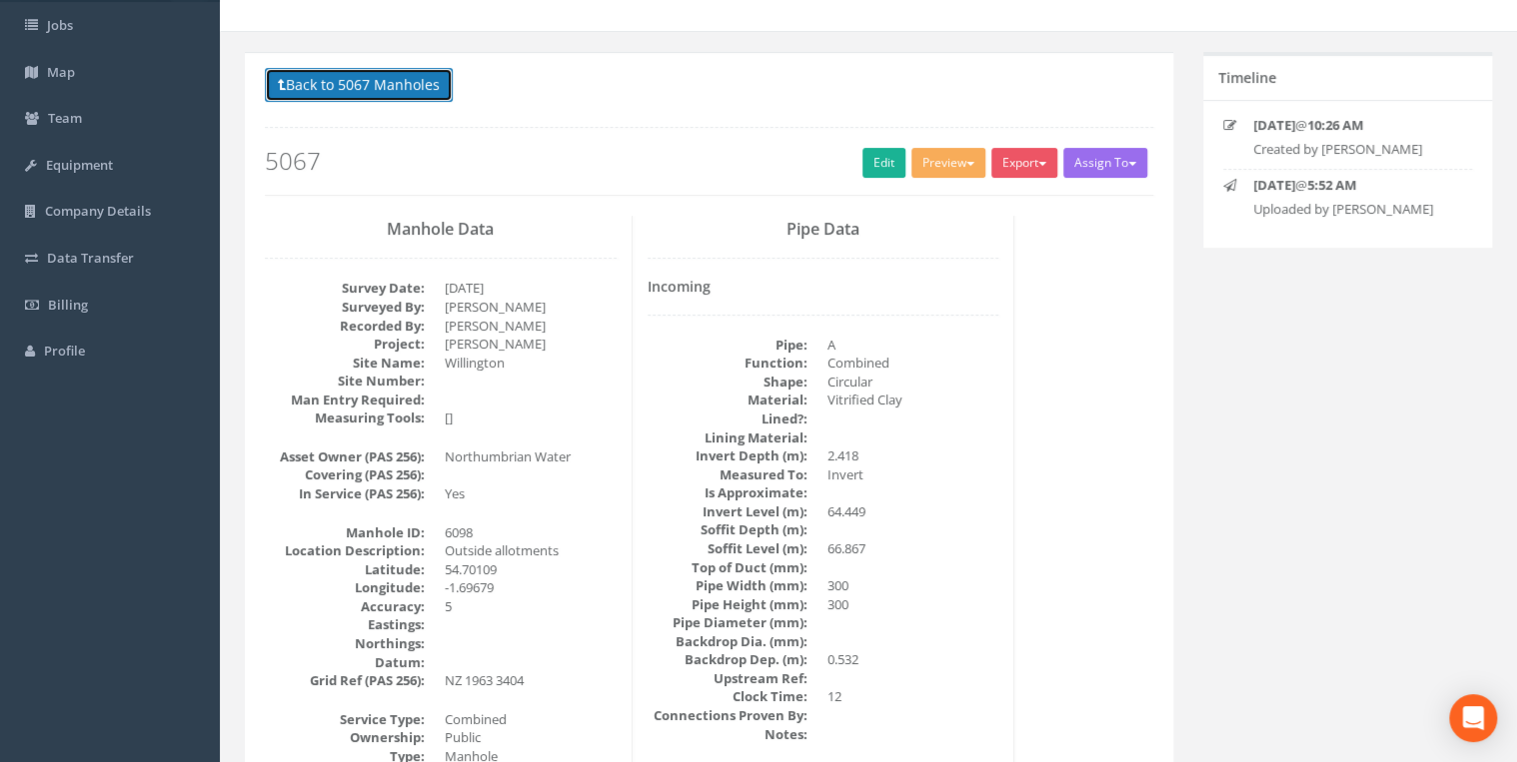
click at [396, 82] on button "Back to 5067 Manholes" at bounding box center [359, 85] width 188 height 34
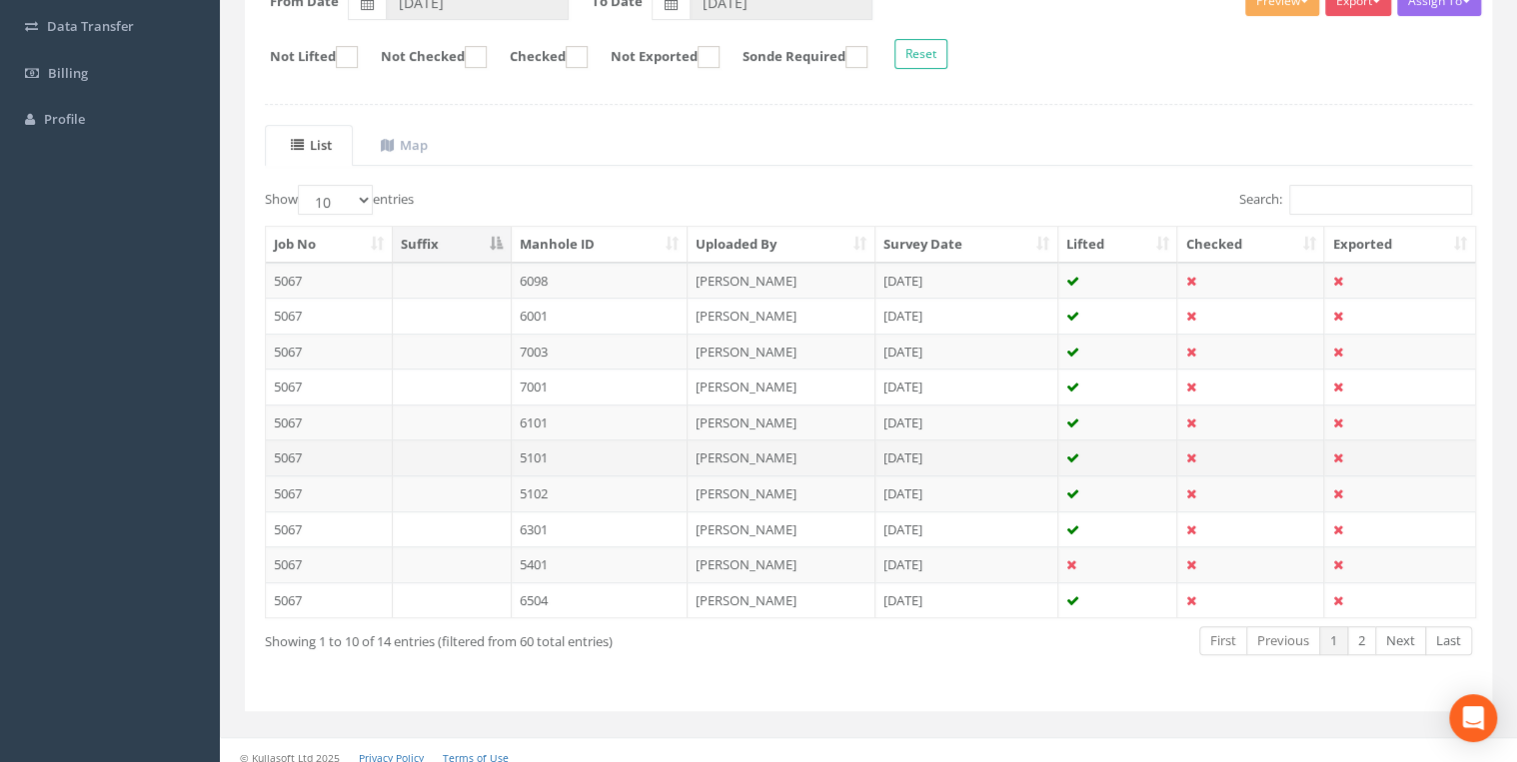
scroll to position [347, 0]
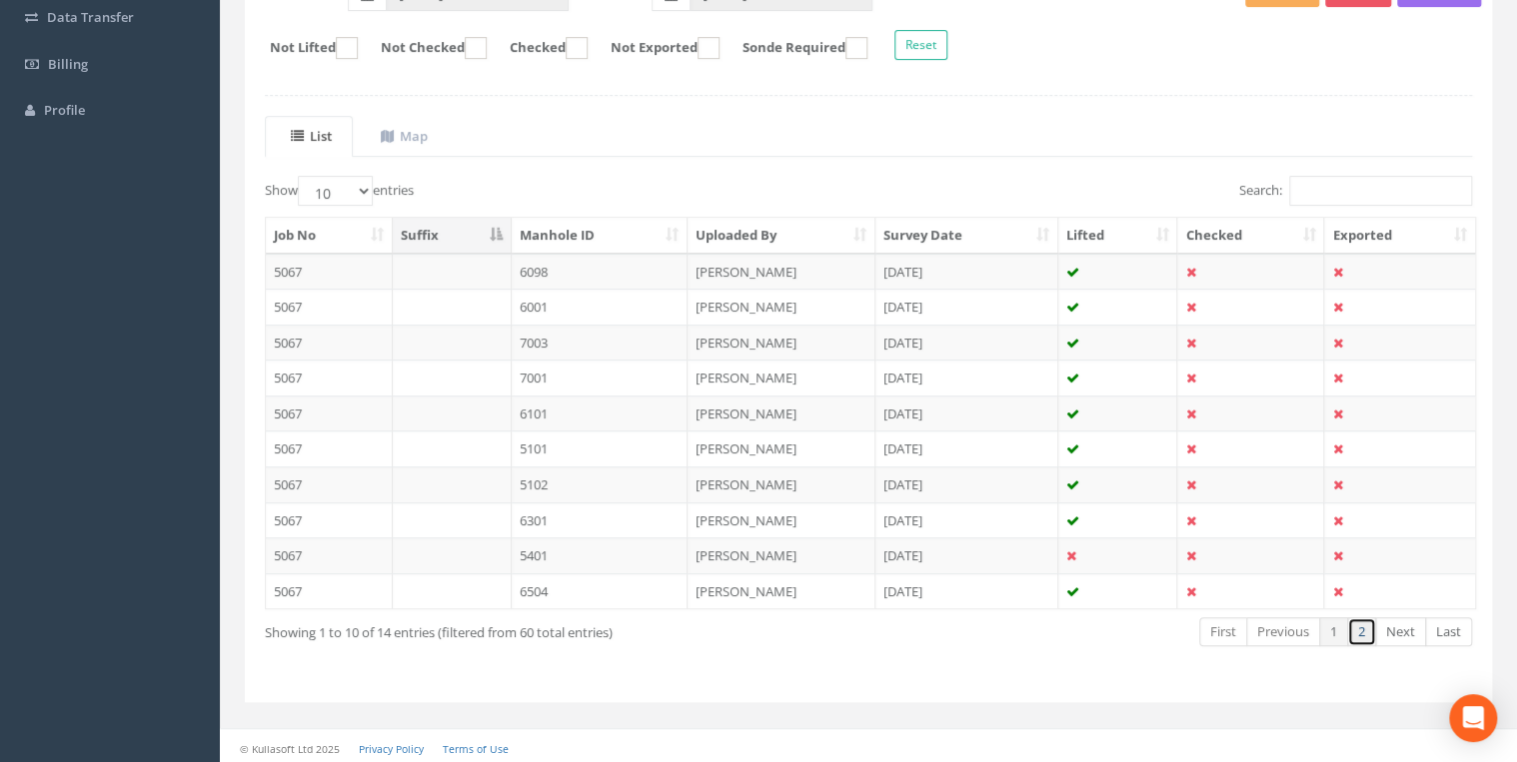
click at [1208, 589] on link "2" at bounding box center [1361, 631] width 29 height 29
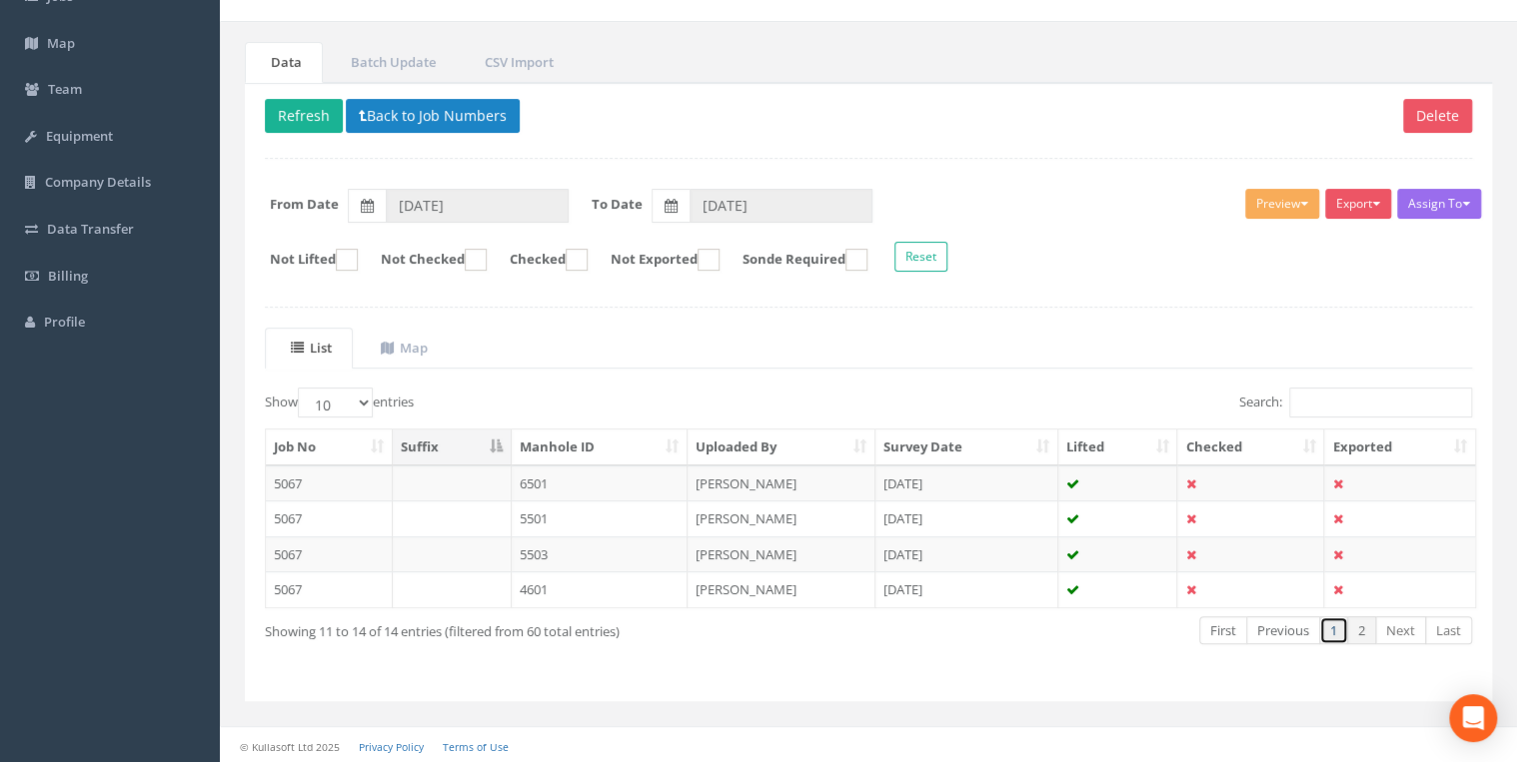
click at [1208, 589] on link "1" at bounding box center [1333, 630] width 29 height 29
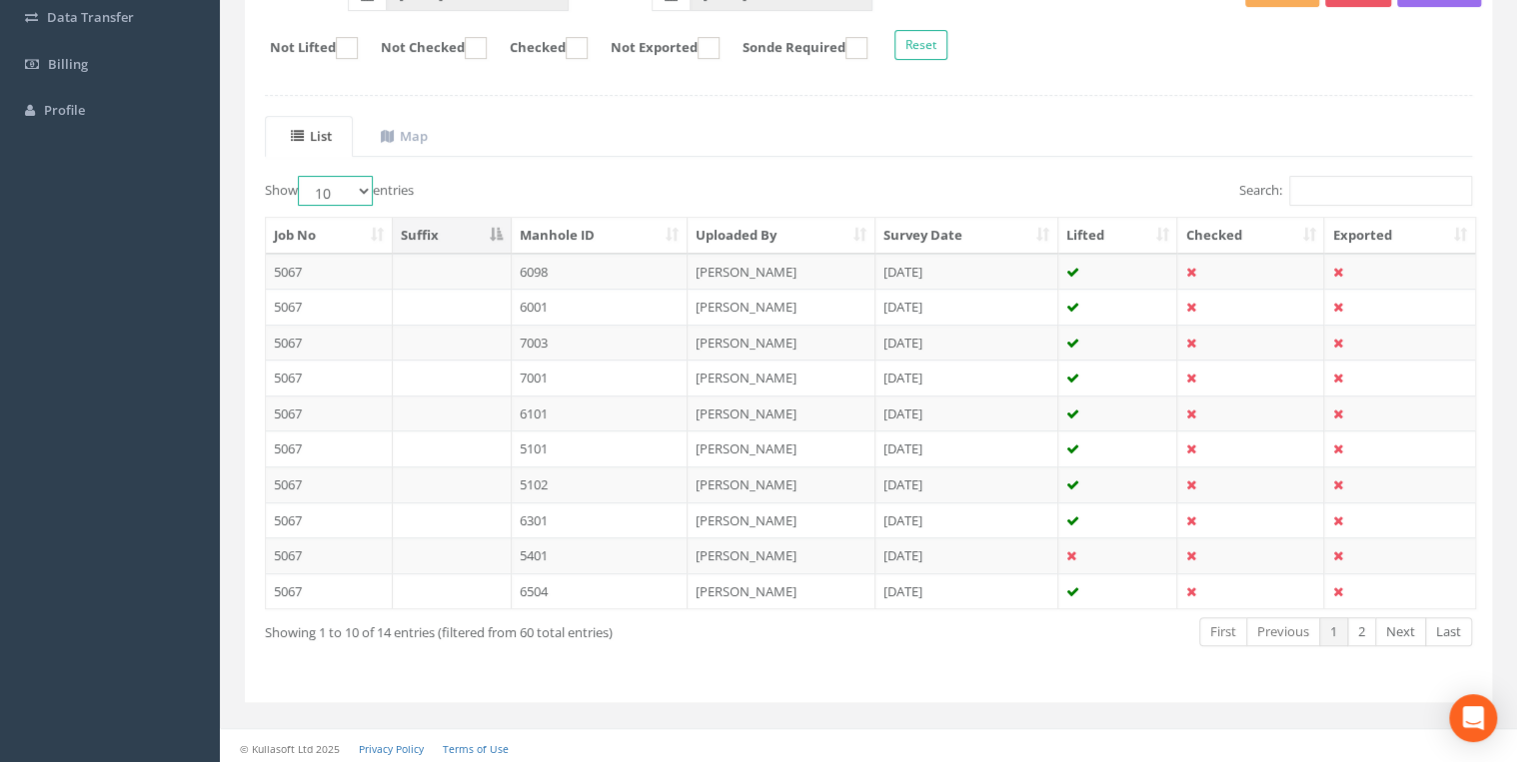
click at [366, 184] on select "10 25 50 100" at bounding box center [335, 191] width 75 height 30
select select "25"
click at [301, 176] on select "10 25 50 100" at bounding box center [335, 191] width 75 height 30
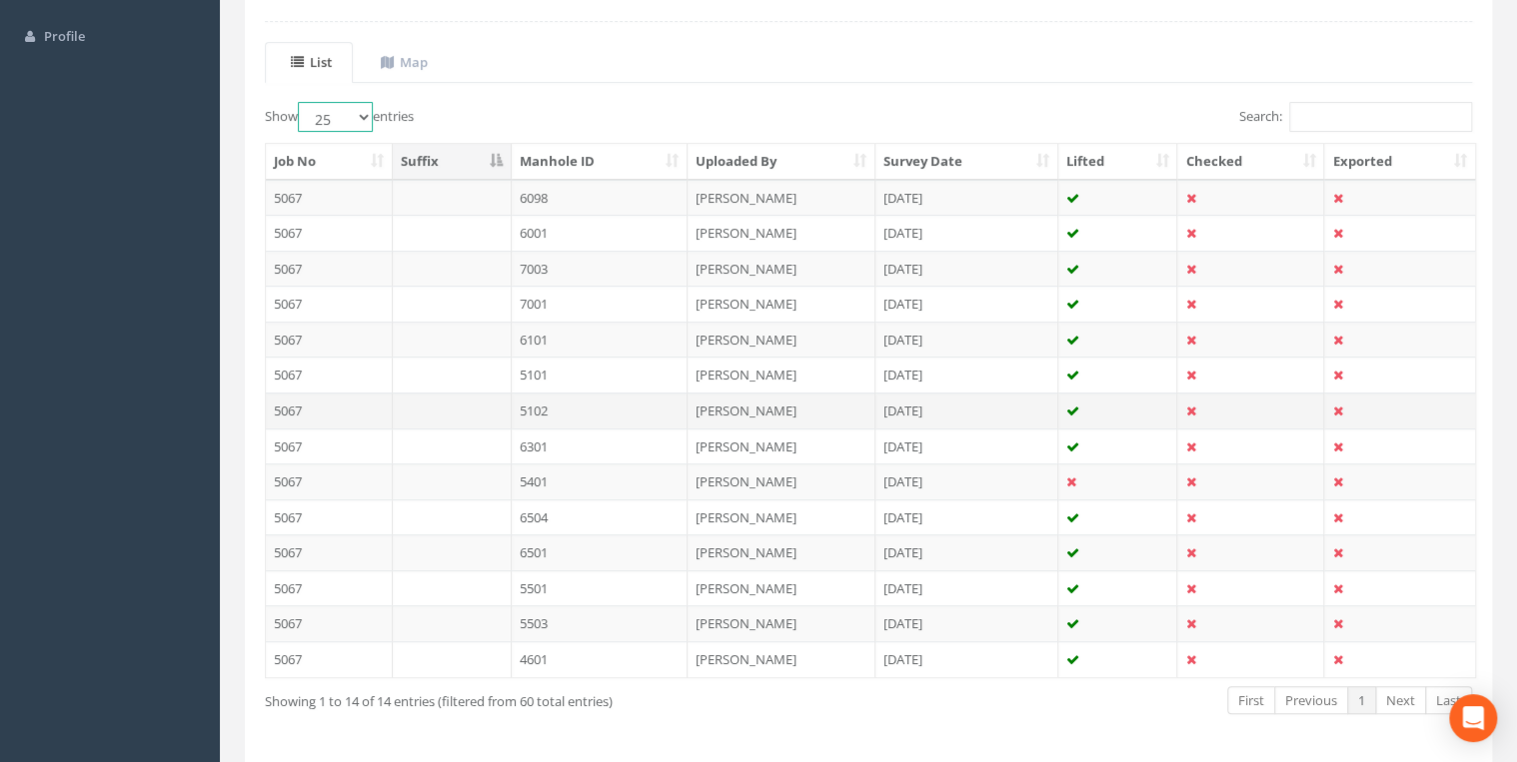
scroll to position [488, 0]
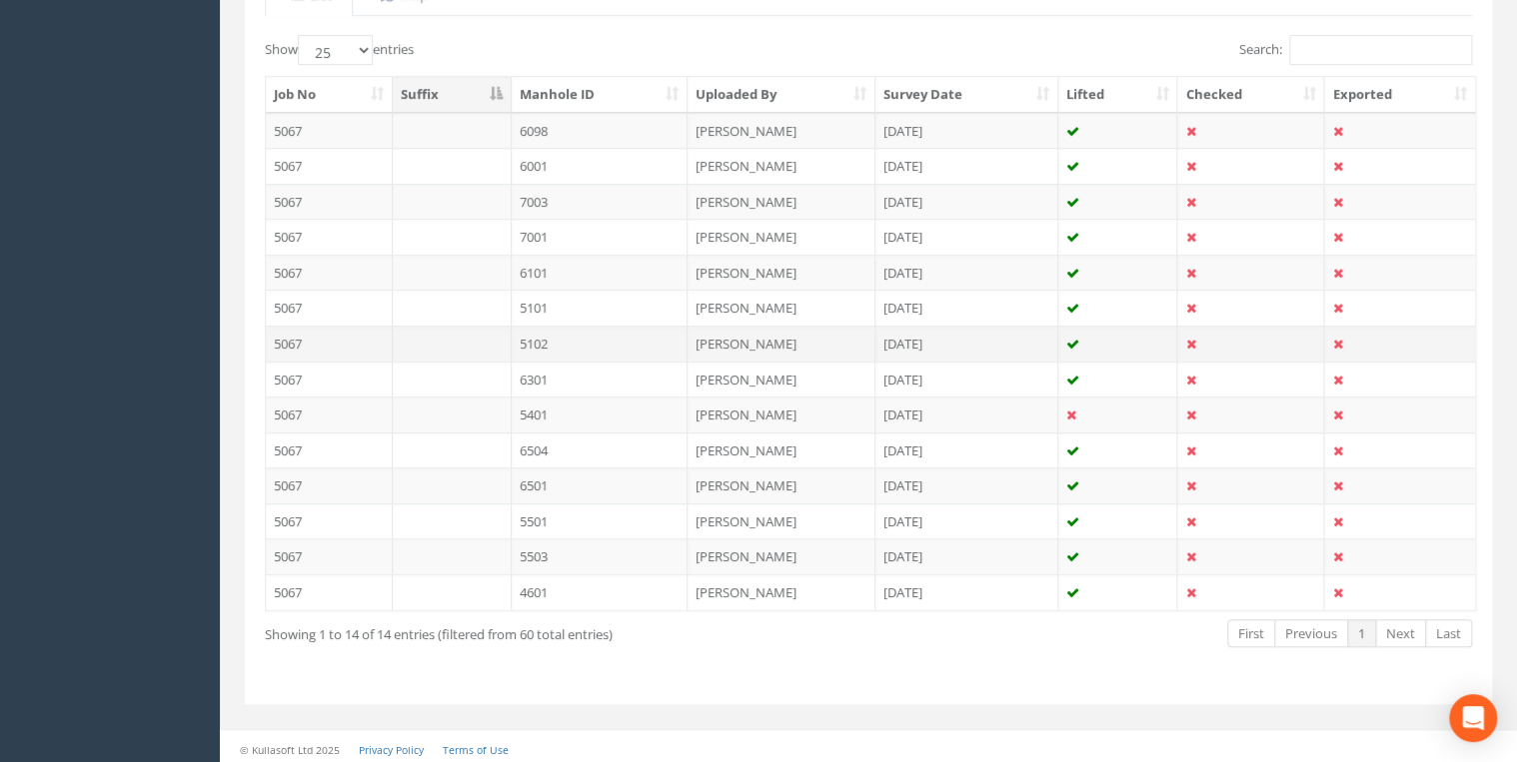
click at [573, 336] on td "5102" at bounding box center [600, 344] width 177 height 36
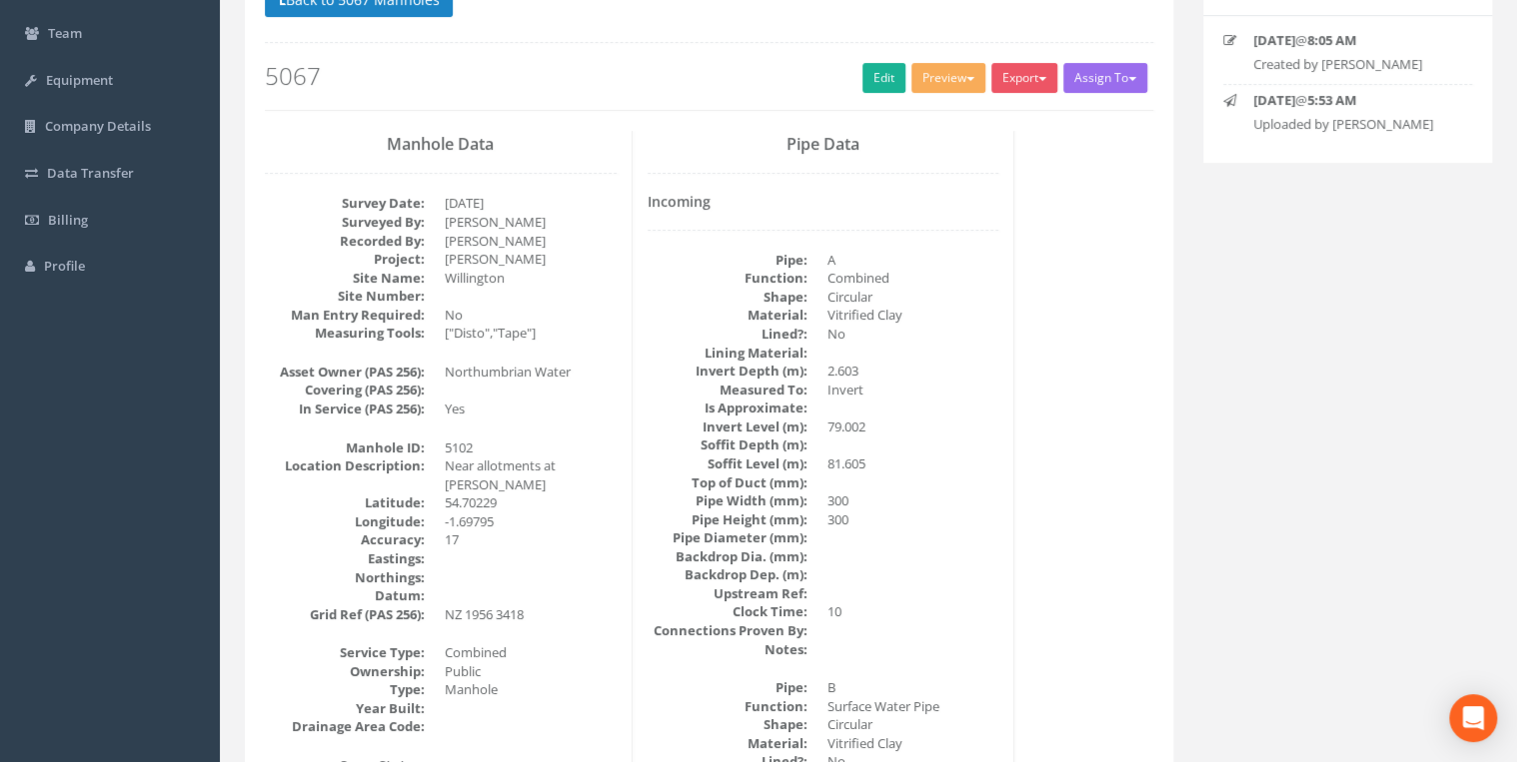
scroll to position [213, 0]
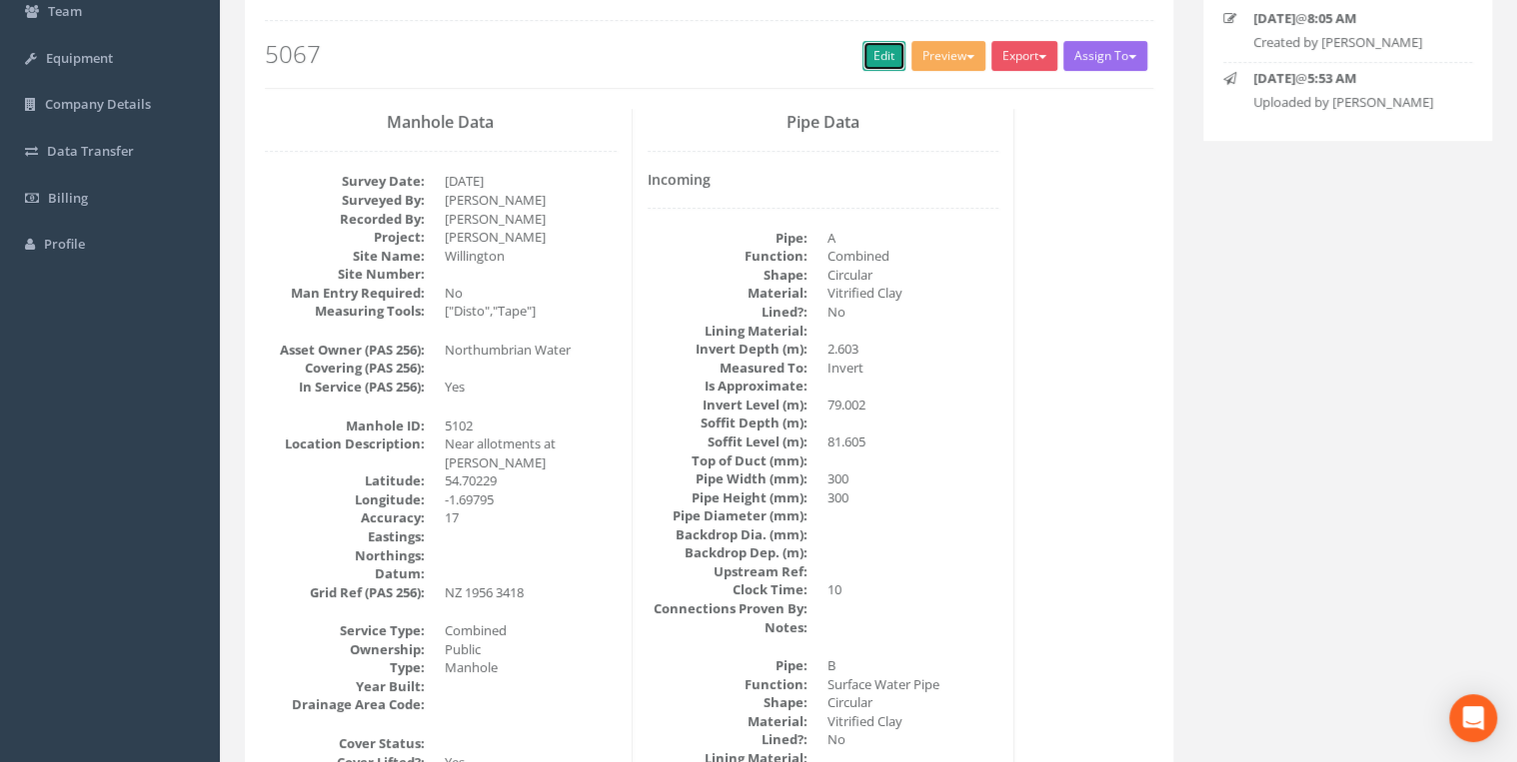
click at [872, 54] on link "Edit" at bounding box center [883, 56] width 43 height 30
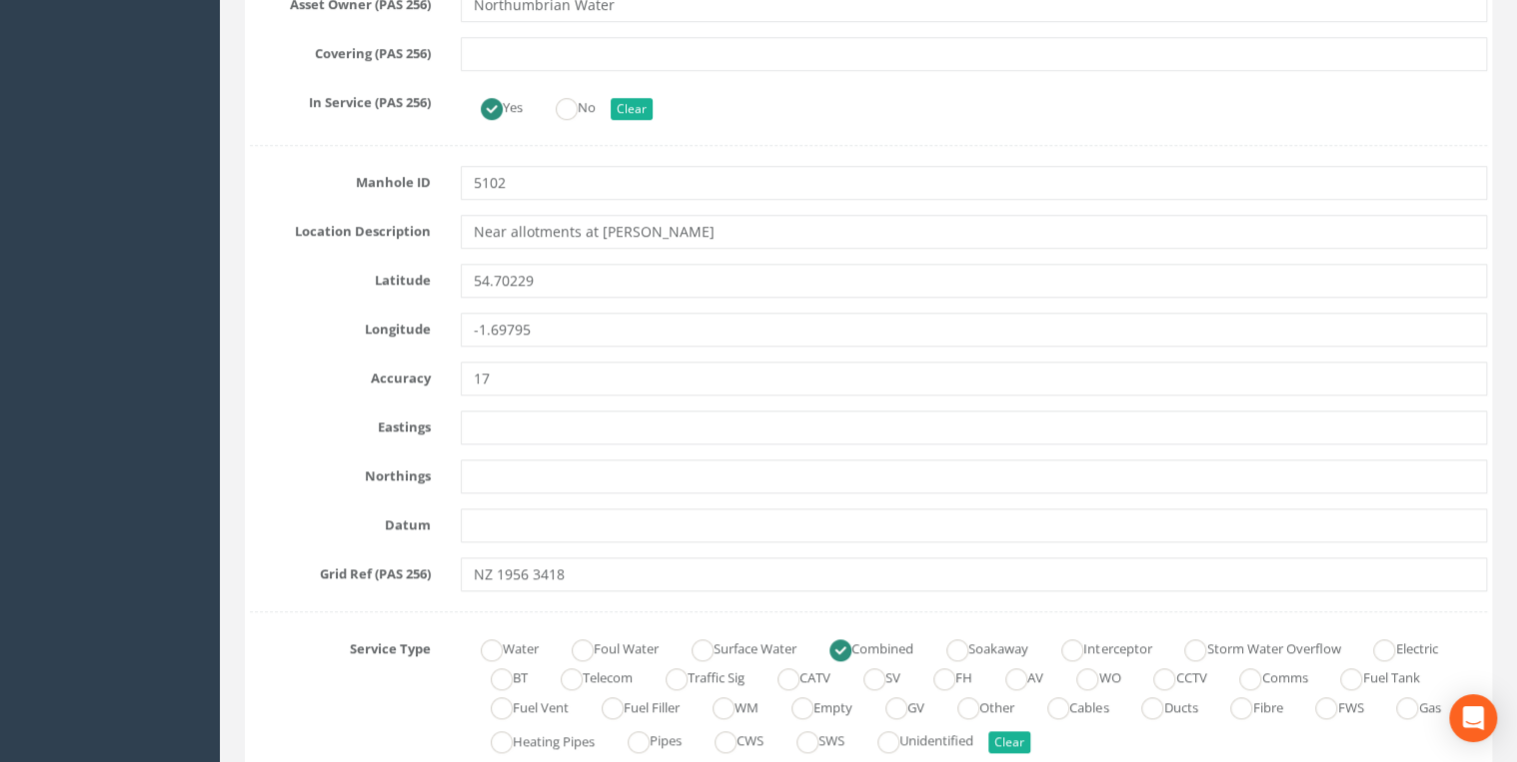
scroll to position [959, 0]
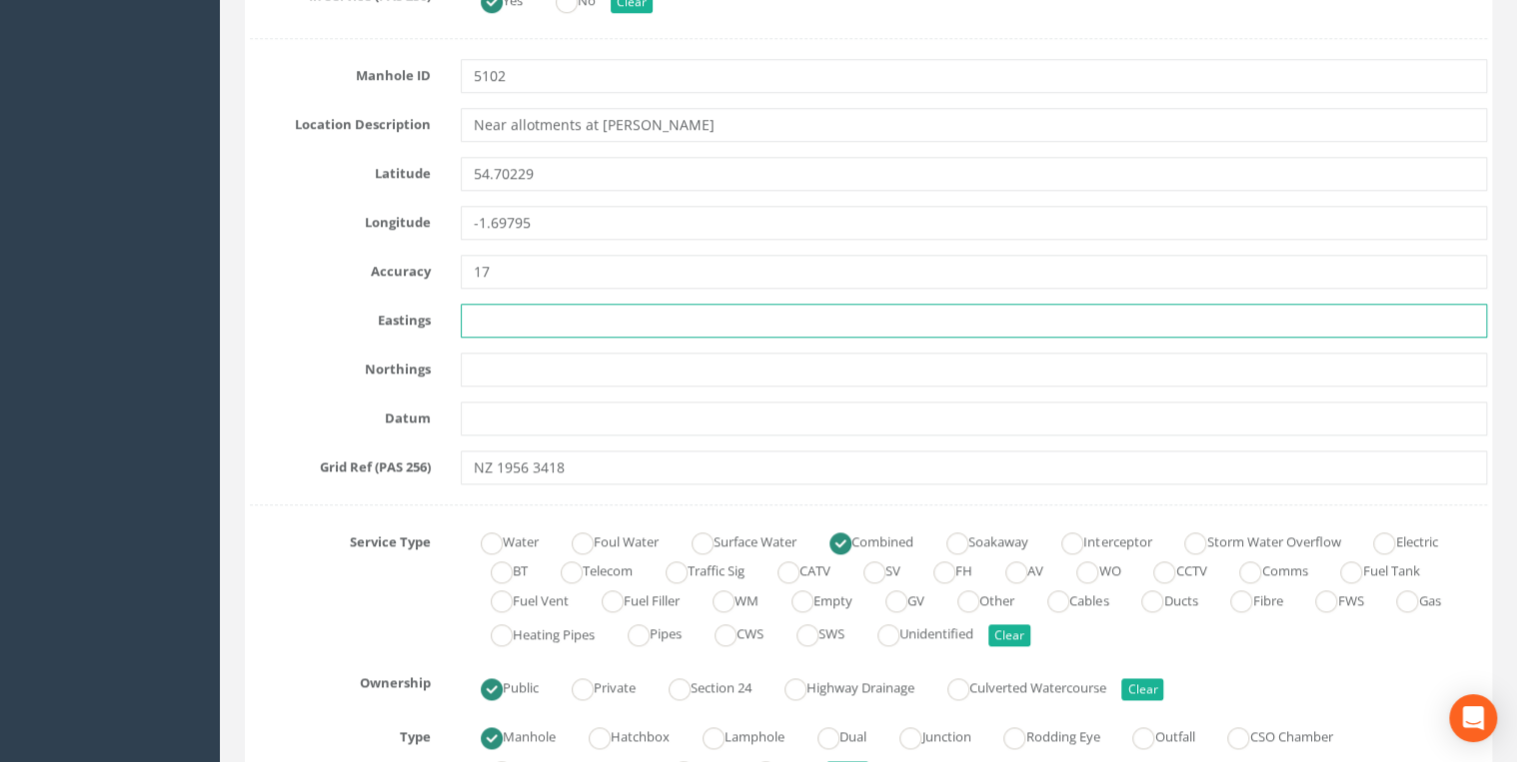
click at [527, 308] on input "text" at bounding box center [974, 321] width 1026 height 34
click at [490, 323] on input "text" at bounding box center [974, 321] width 1026 height 34
paste input "419528.581"
type input "419528.581"
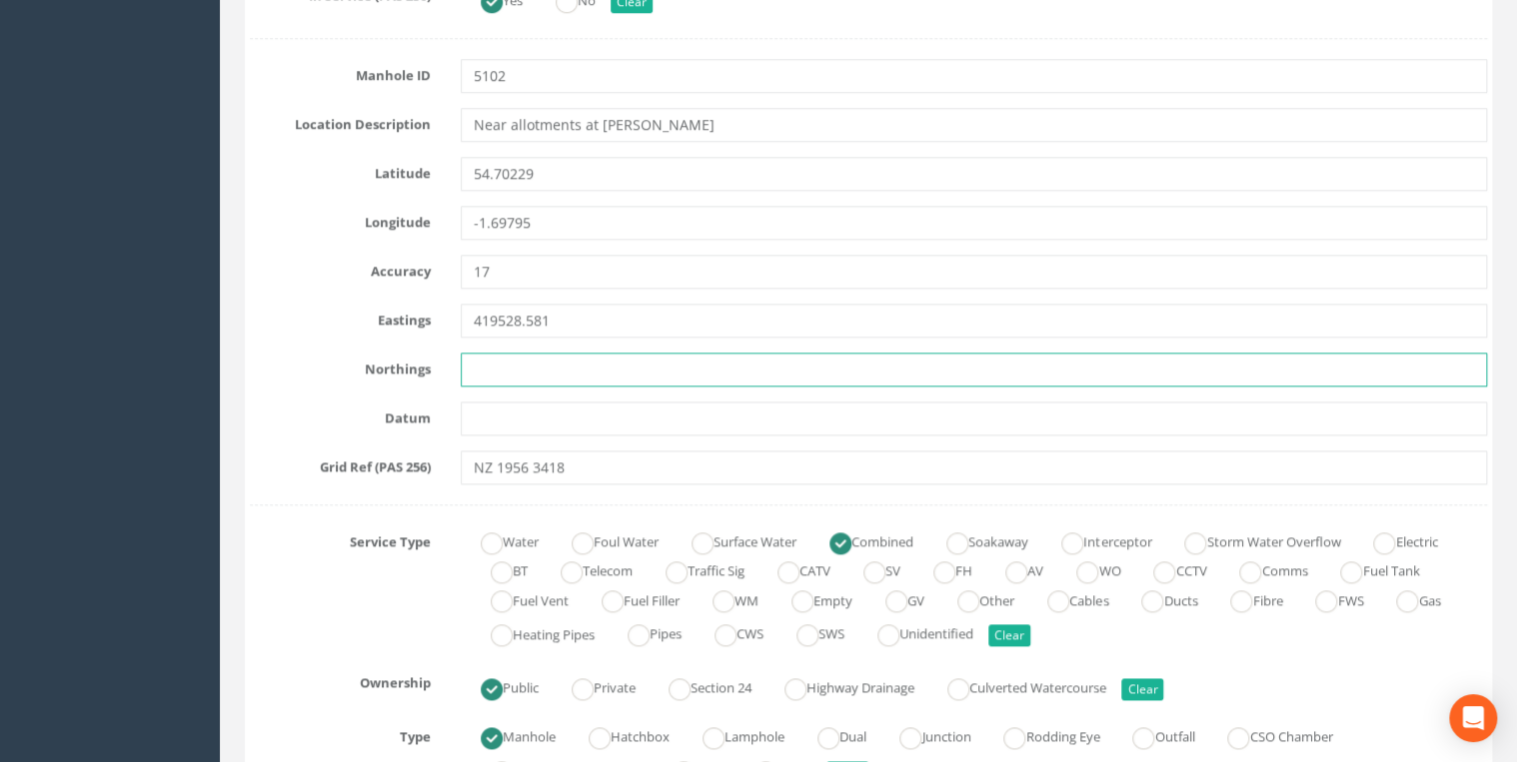
click at [488, 357] on input "text" at bounding box center [974, 370] width 1026 height 34
click at [470, 366] on input "text" at bounding box center [974, 370] width 1026 height 34
paste input "534156.806"
type input "534156.806"
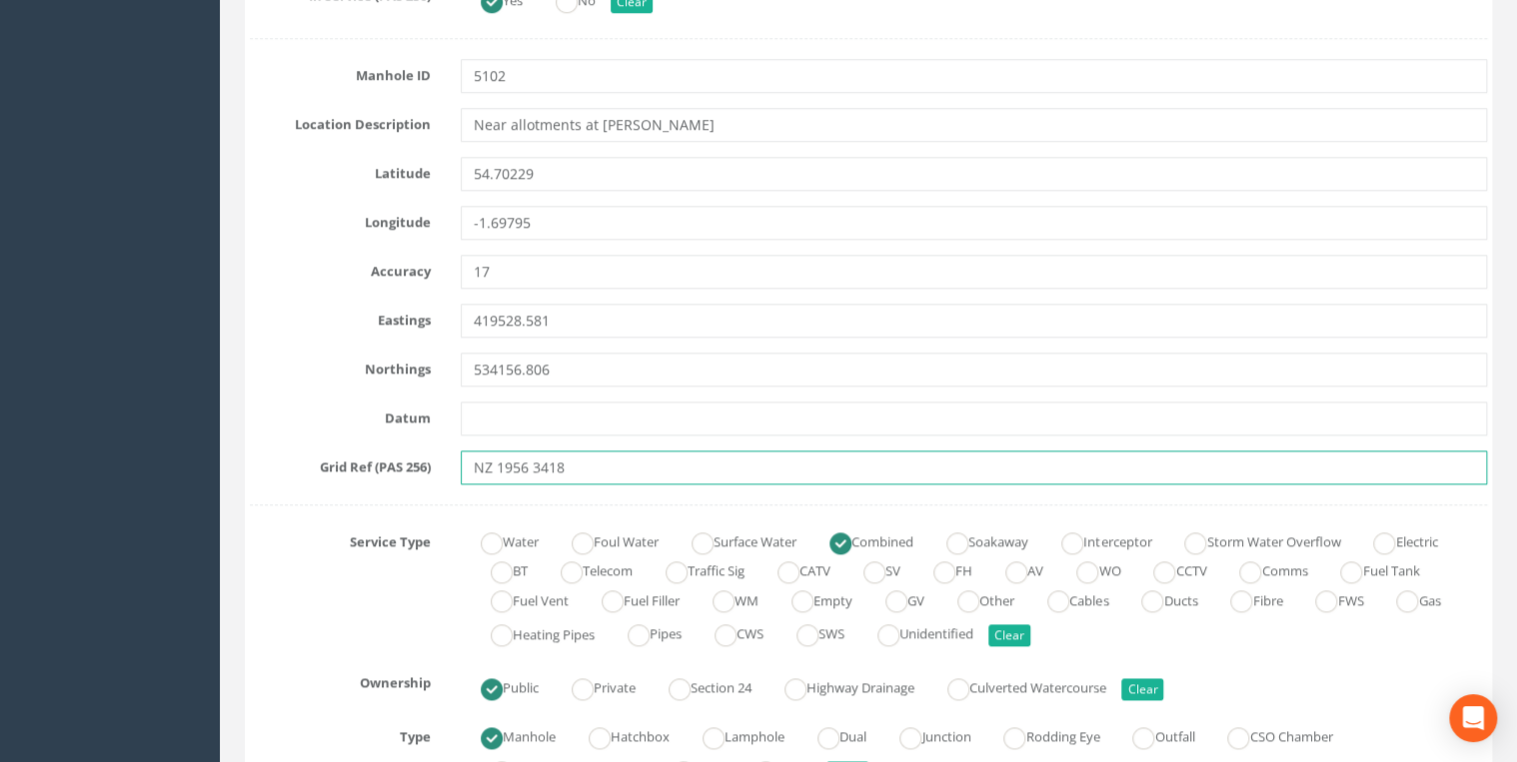
drag, startPoint x: 576, startPoint y: 464, endPoint x: 439, endPoint y: 473, distance: 138.2
click at [439, 473] on div "Grid Ref (PAS 256) NZ 1956 3418" at bounding box center [868, 468] width 1267 height 34
click at [591, 467] on input "NZ 1956 3418" at bounding box center [974, 468] width 1026 height 34
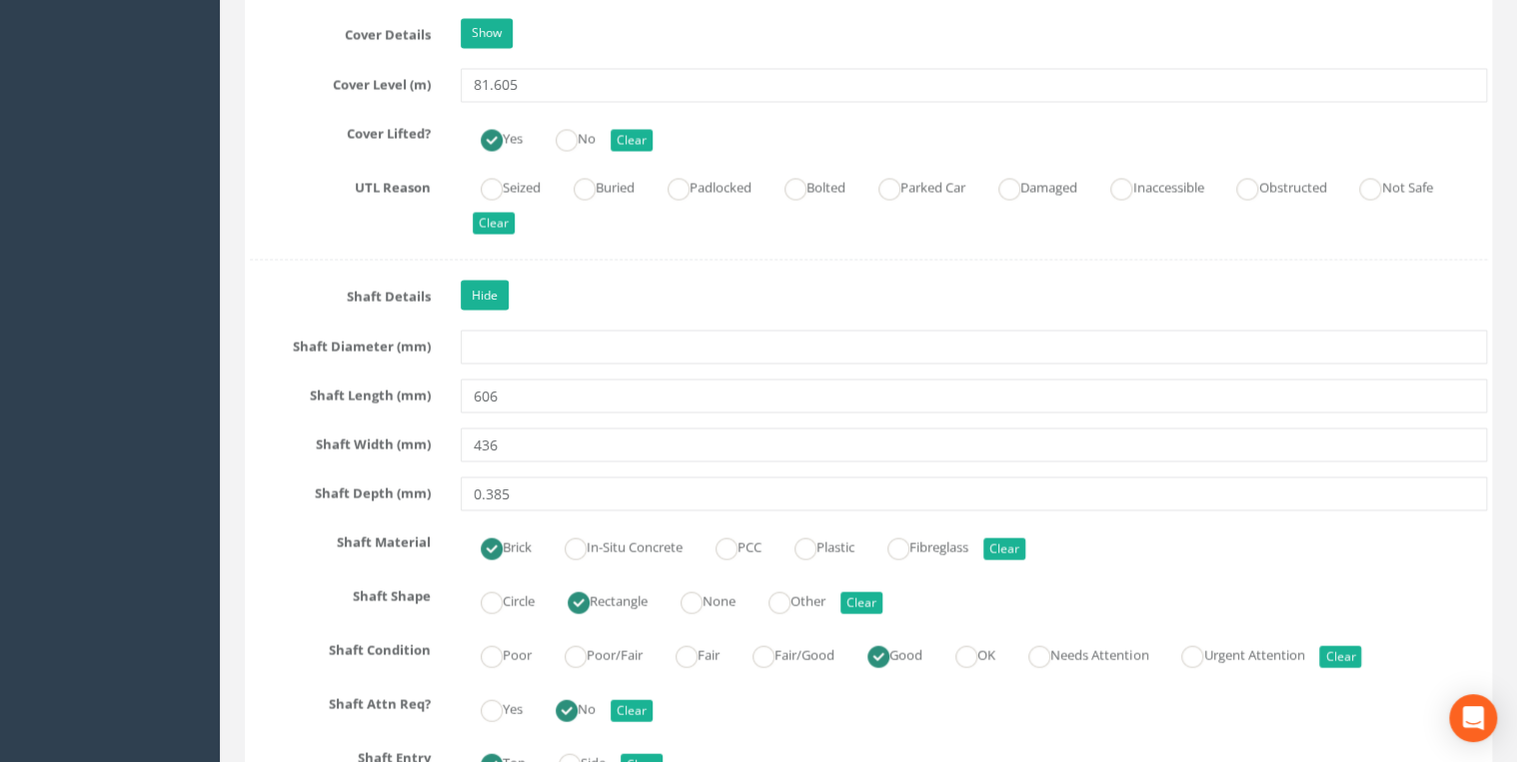
scroll to position [1918, 0]
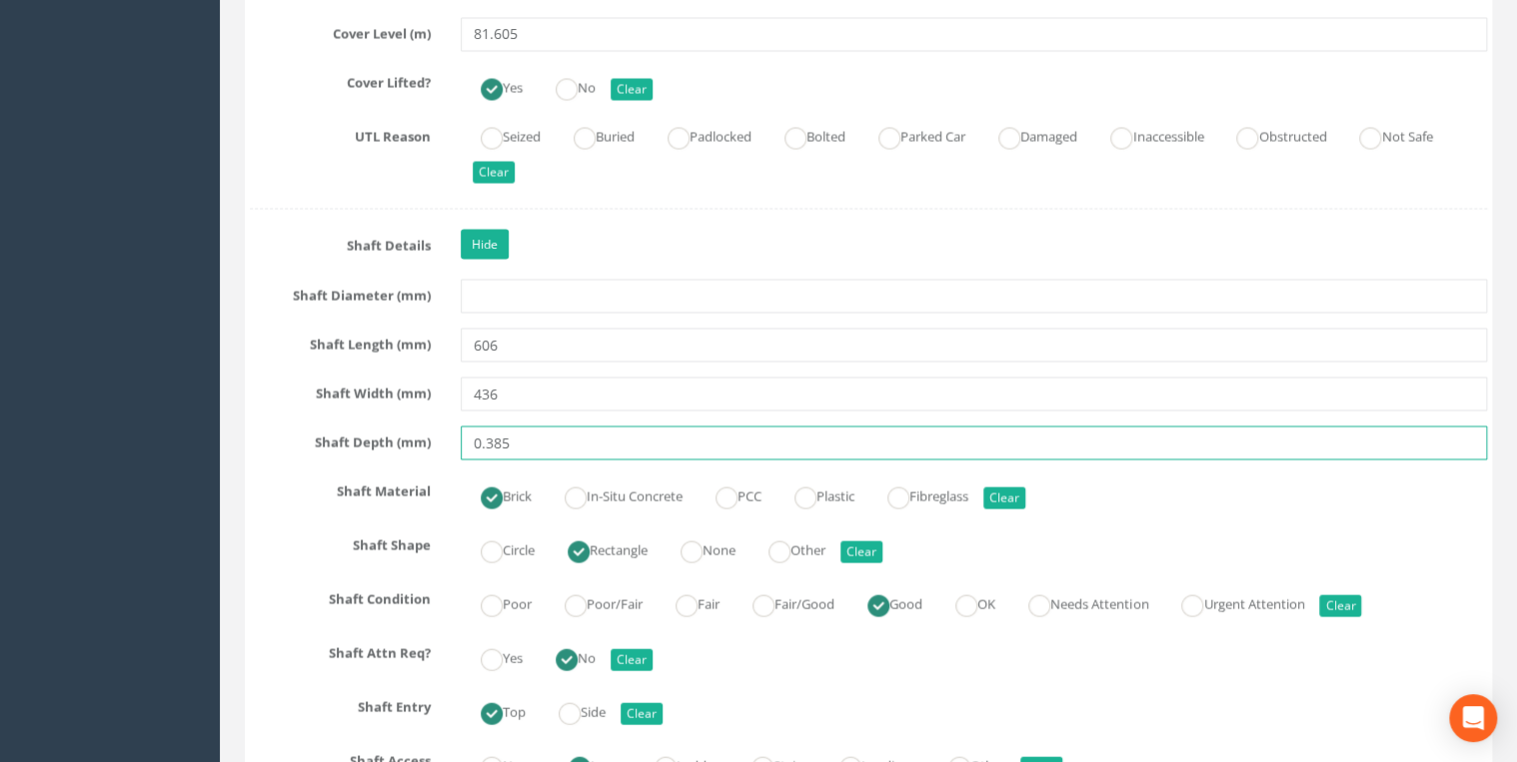
drag, startPoint x: 487, startPoint y: 440, endPoint x: 461, endPoint y: 444, distance: 26.3
click at [461, 444] on input "0.385" at bounding box center [974, 444] width 1026 height 34
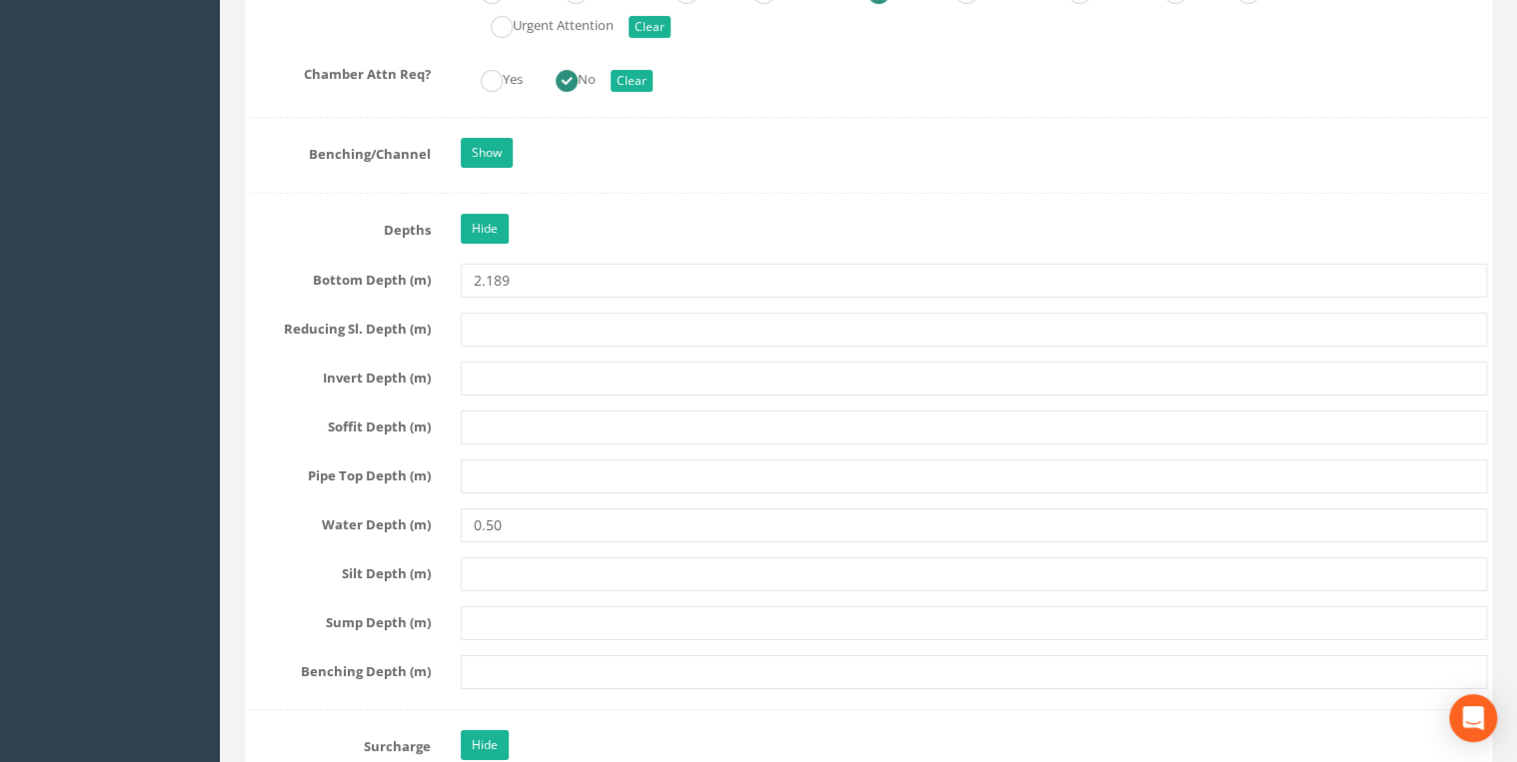
scroll to position [3623, 0]
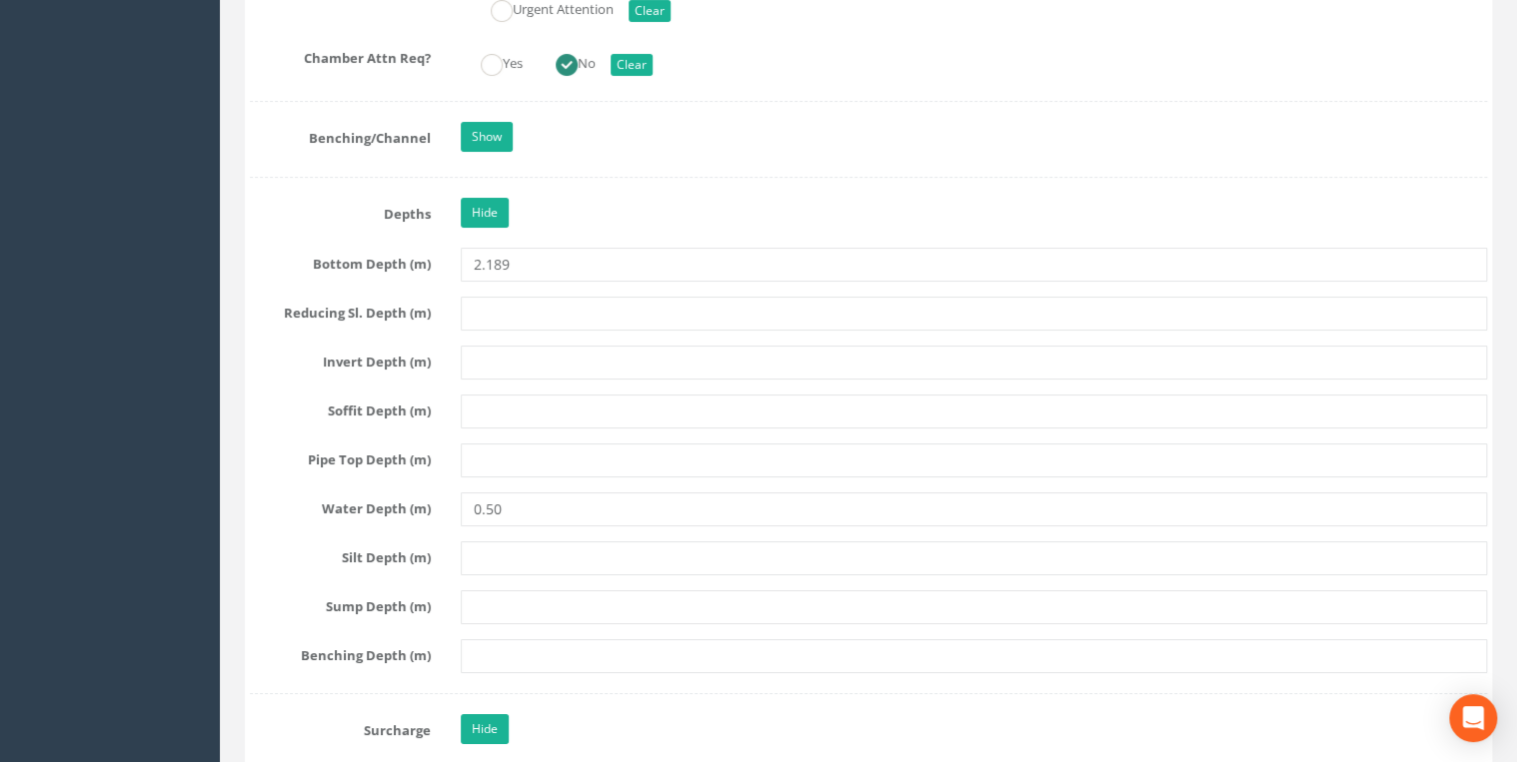
type input "385"
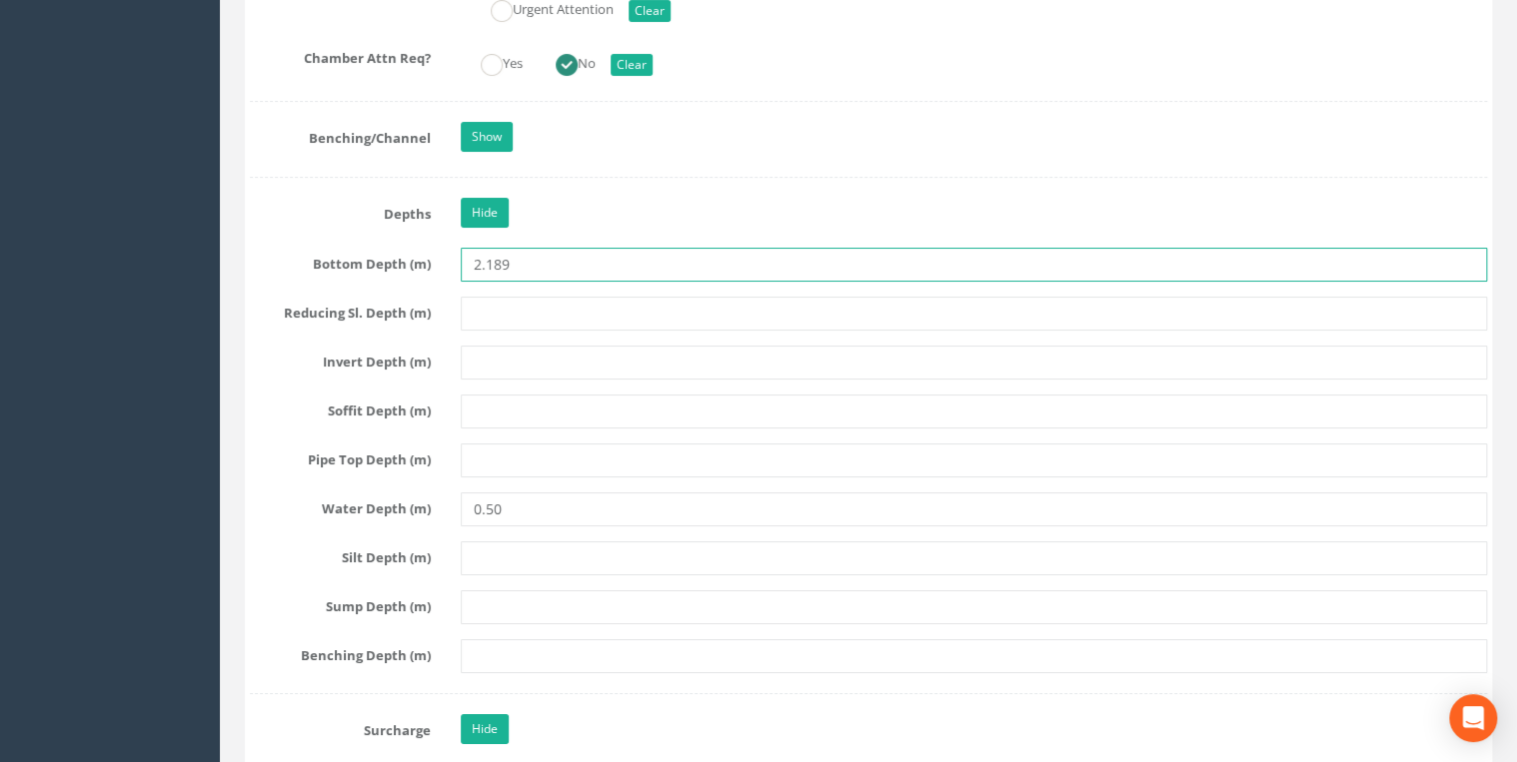
click at [488, 264] on input "2.189" at bounding box center [974, 265] width 1026 height 34
type input "2189"
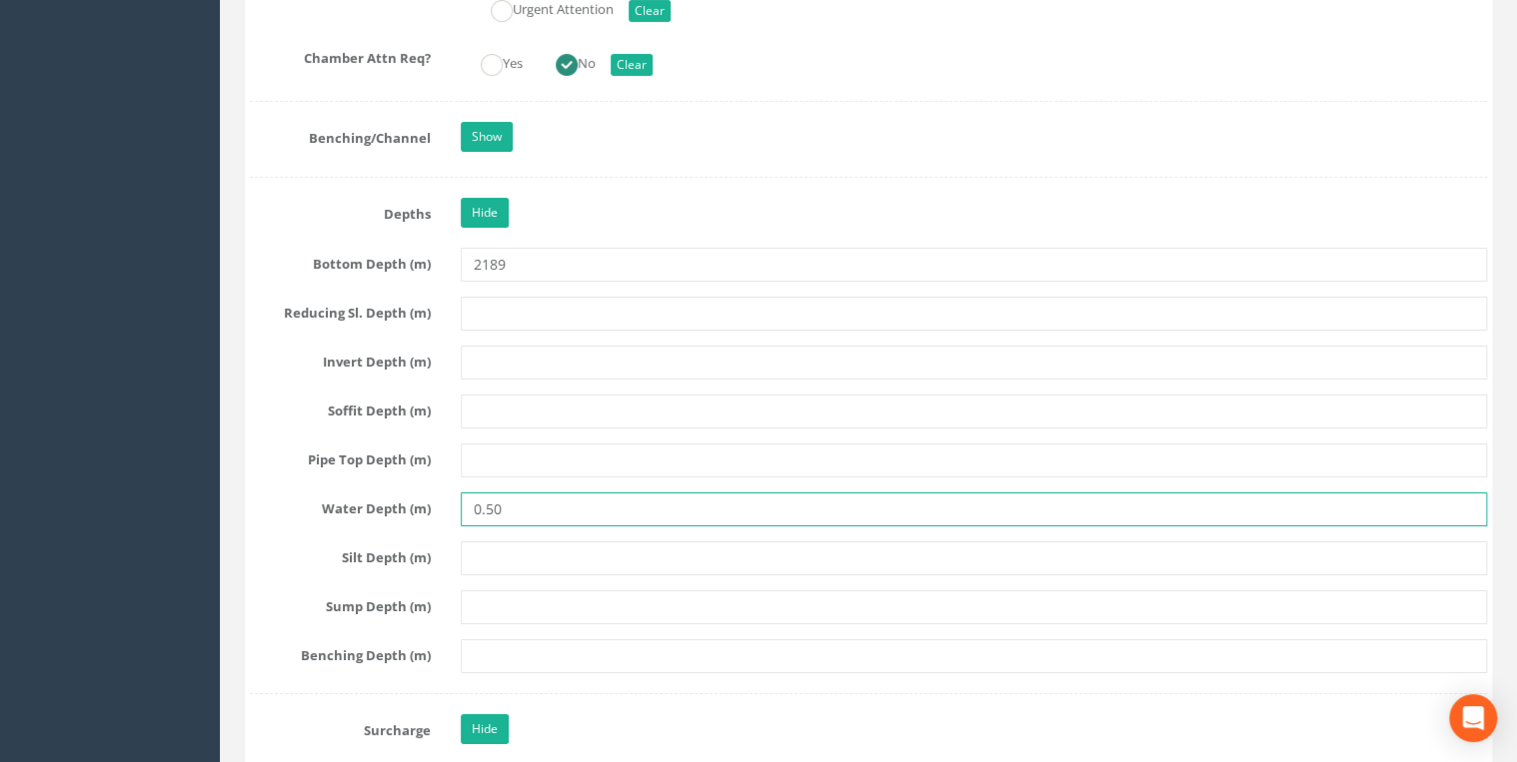
click at [484, 501] on input "0.50" at bounding box center [974, 510] width 1026 height 34
click at [510, 504] on input "50" at bounding box center [974, 510] width 1026 height 34
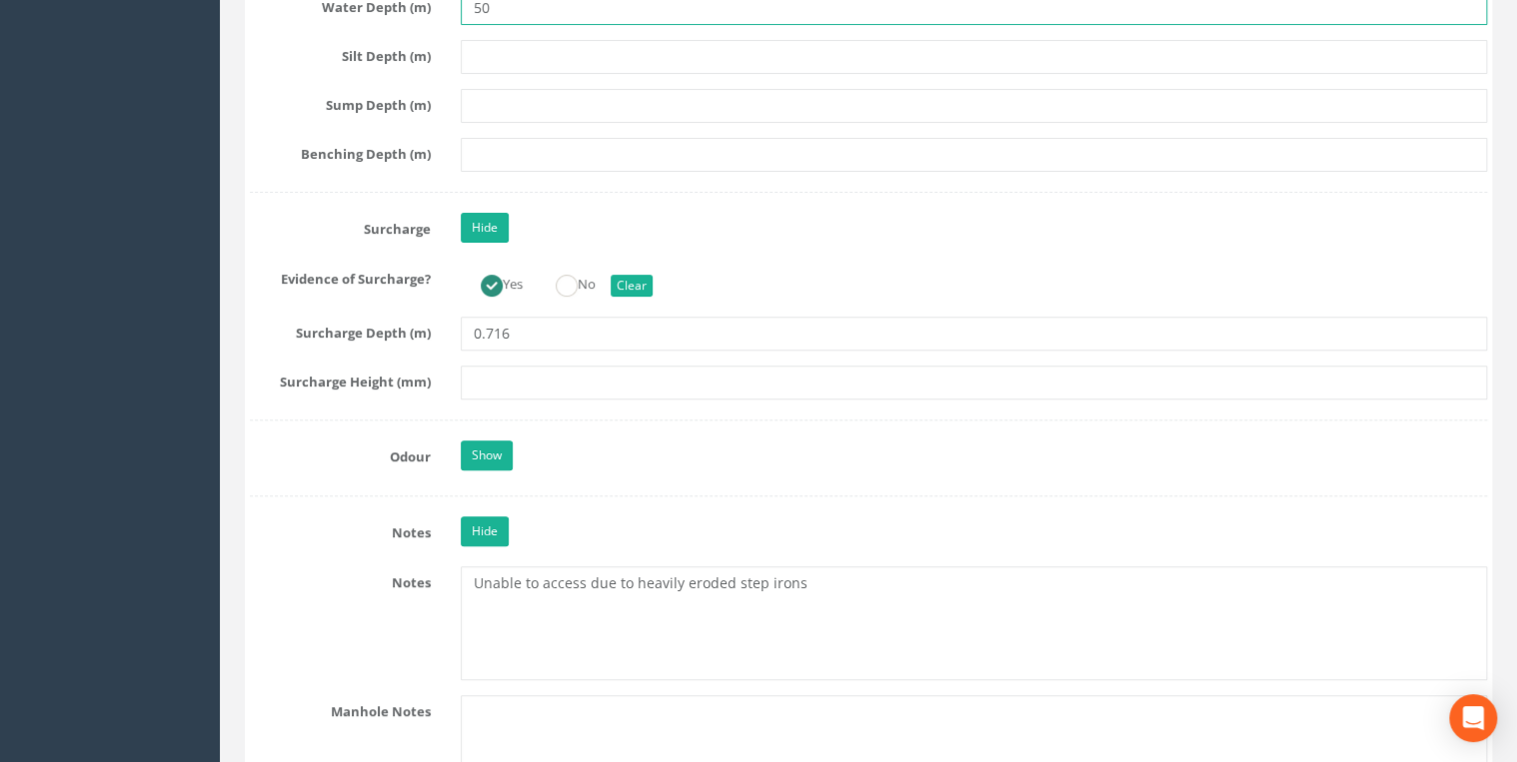
scroll to position [4156, 0]
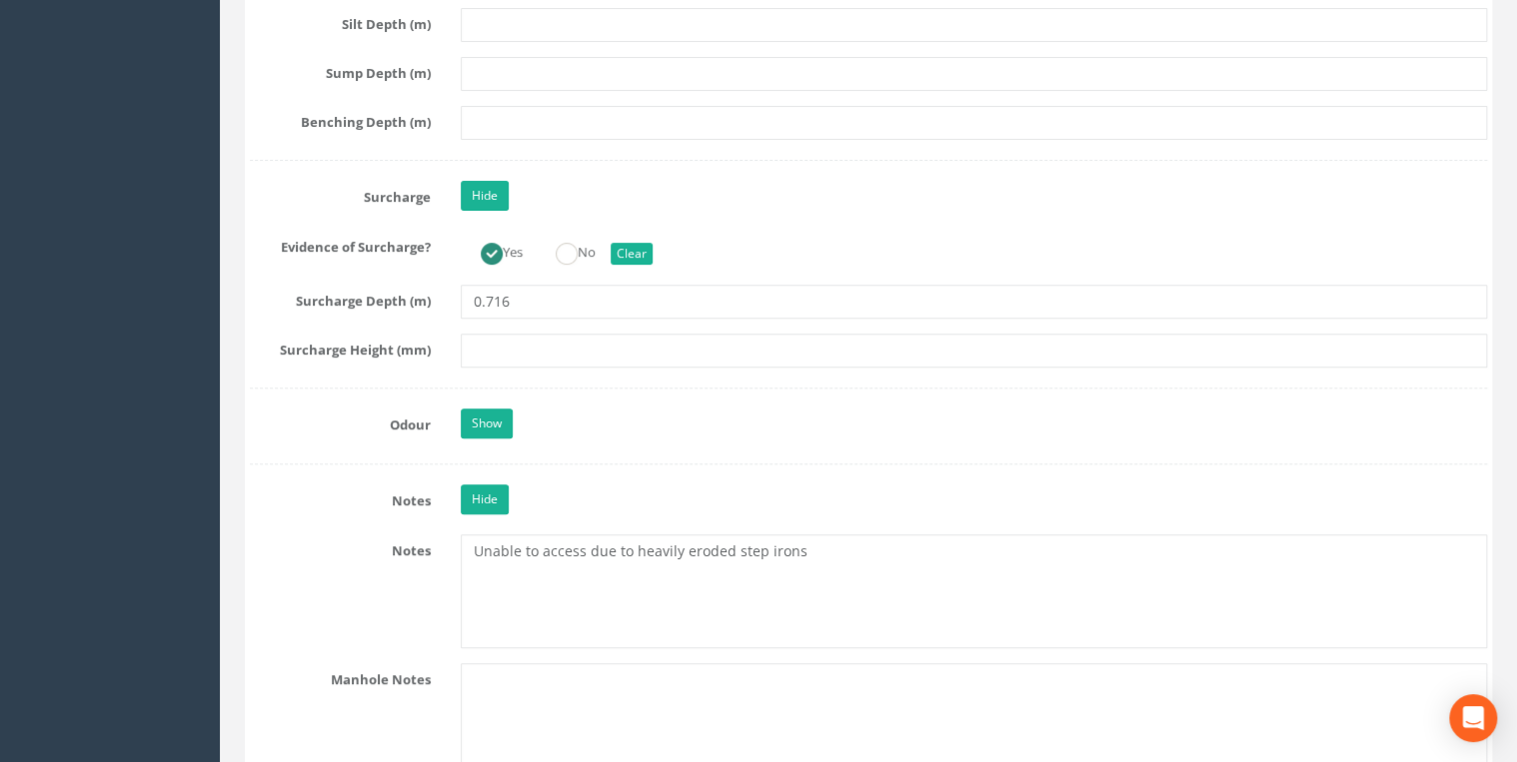
type input "50"
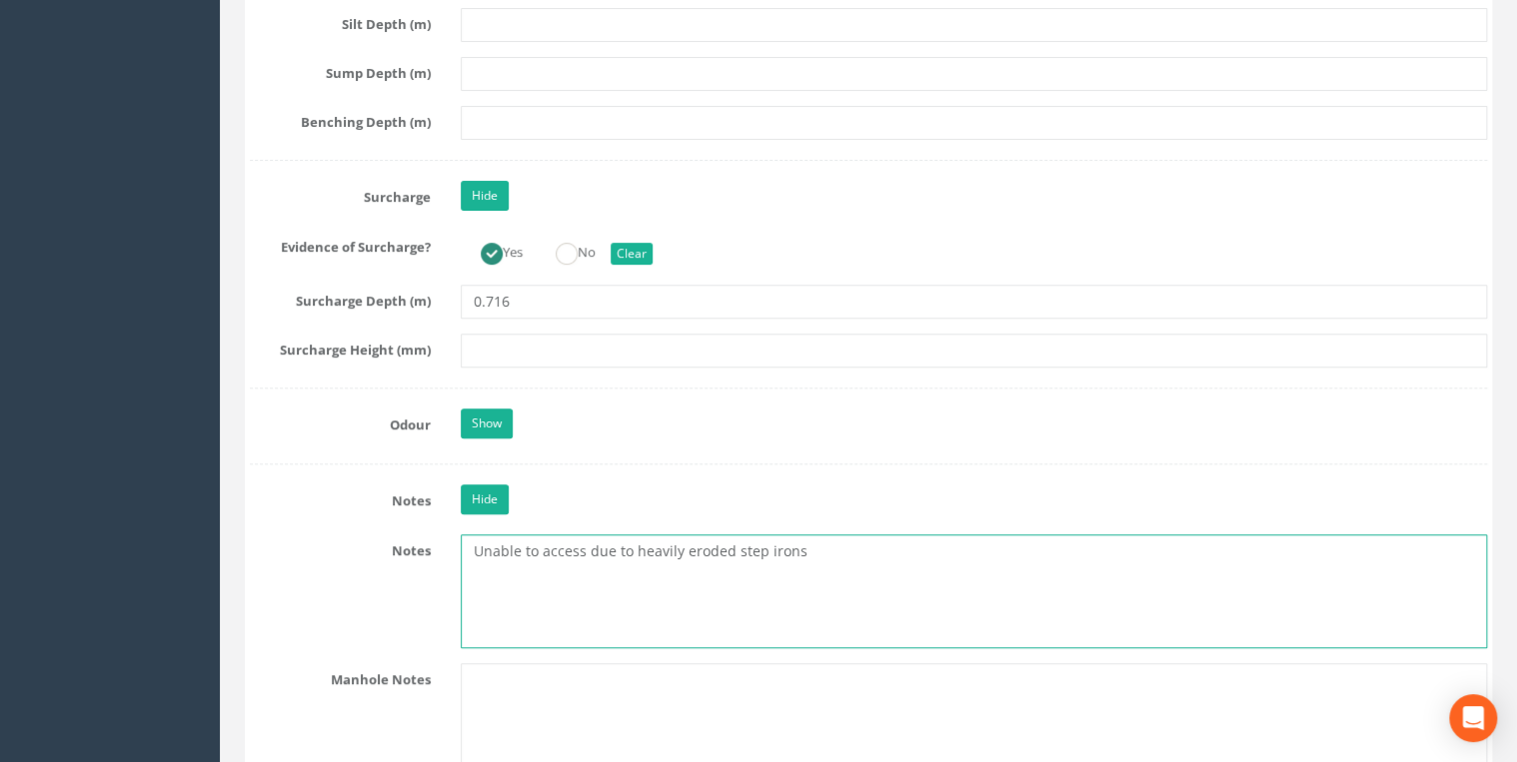
click at [471, 535] on textarea "Unable to access due to heavily eroded step irons" at bounding box center [974, 592] width 1026 height 114
click at [476, 535] on textarea "Unable to access due to heavily eroded step irons" at bounding box center [974, 592] width 1026 height 114
paste textarea "NZ 1956 3418"
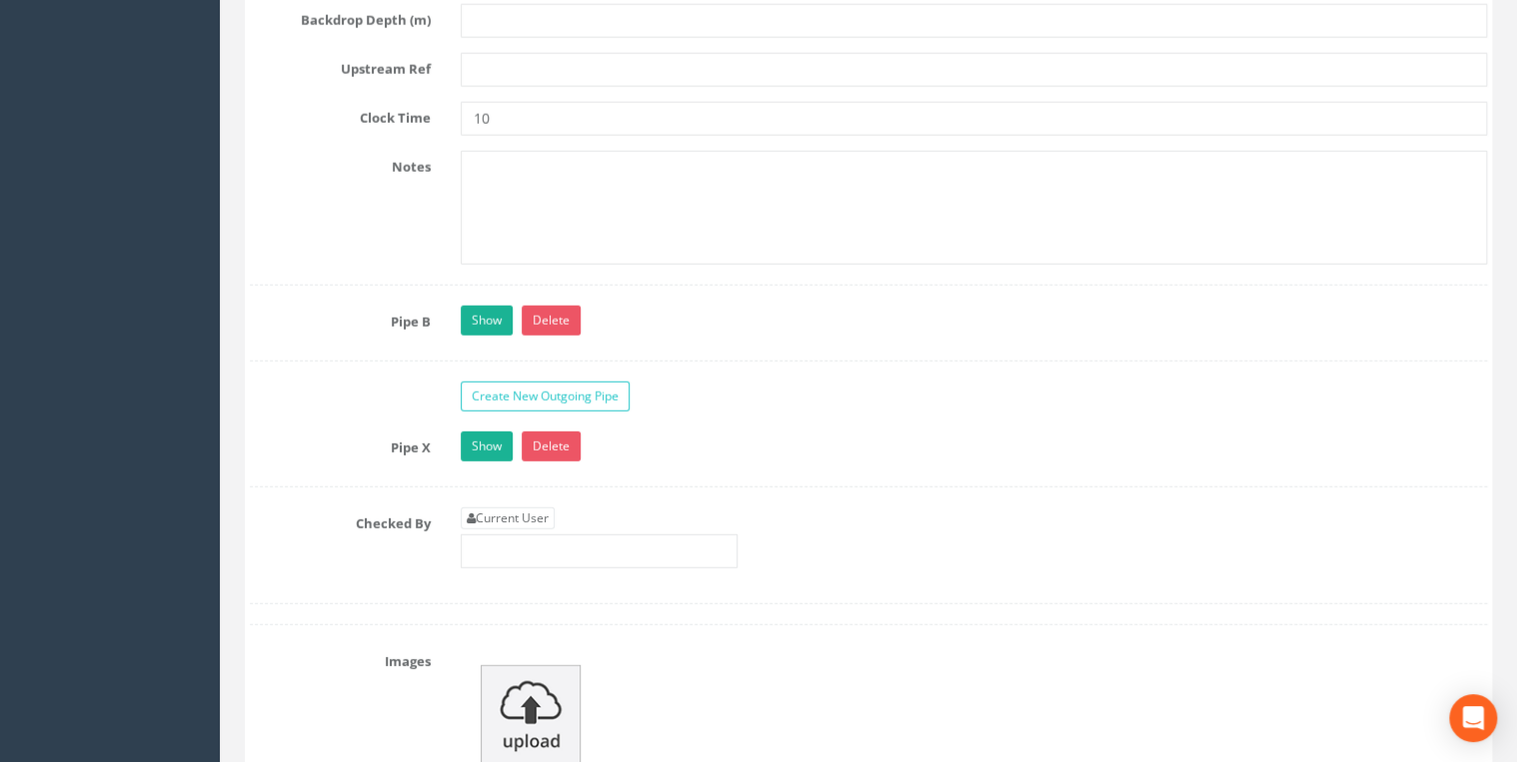
scroll to position [6820, 0]
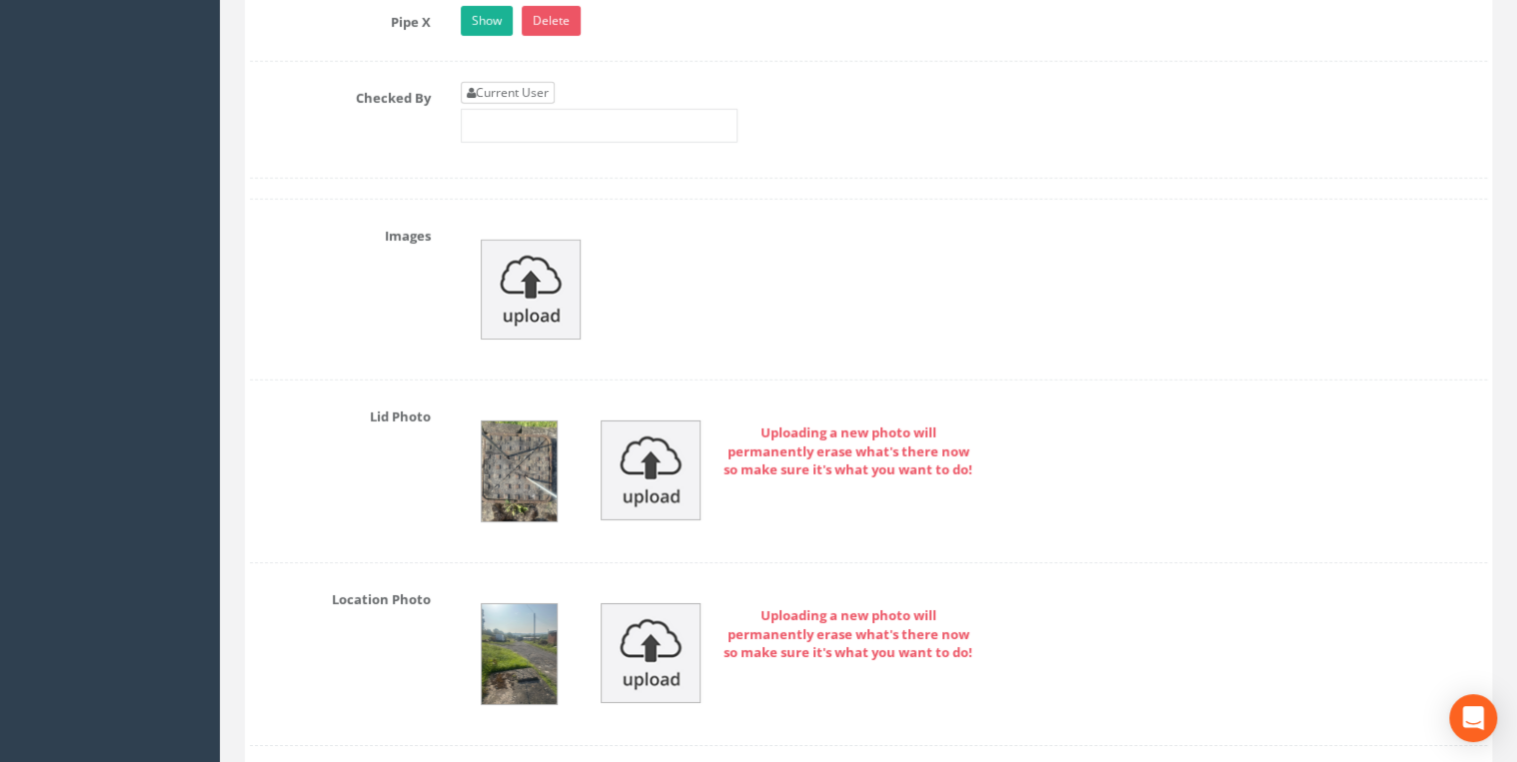
type textarea "NZ 1956 3418 Unable to access due to heavily eroded step irons"
click at [532, 82] on link "Current User" at bounding box center [508, 93] width 94 height 22
type input "[PERSON_NAME]"
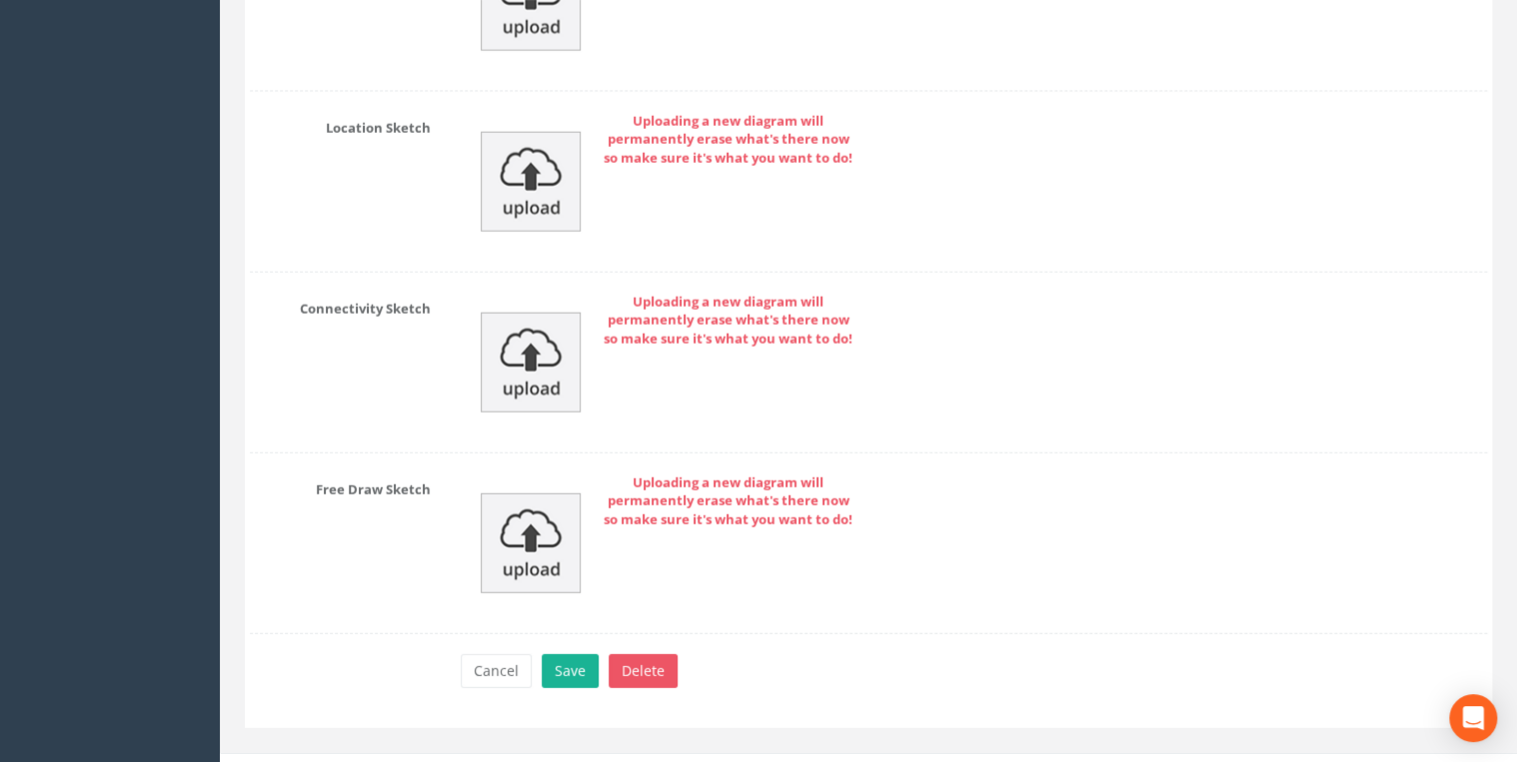
scroll to position [10008, 0]
click at [572, 589] on button "Save" at bounding box center [570, 669] width 57 height 34
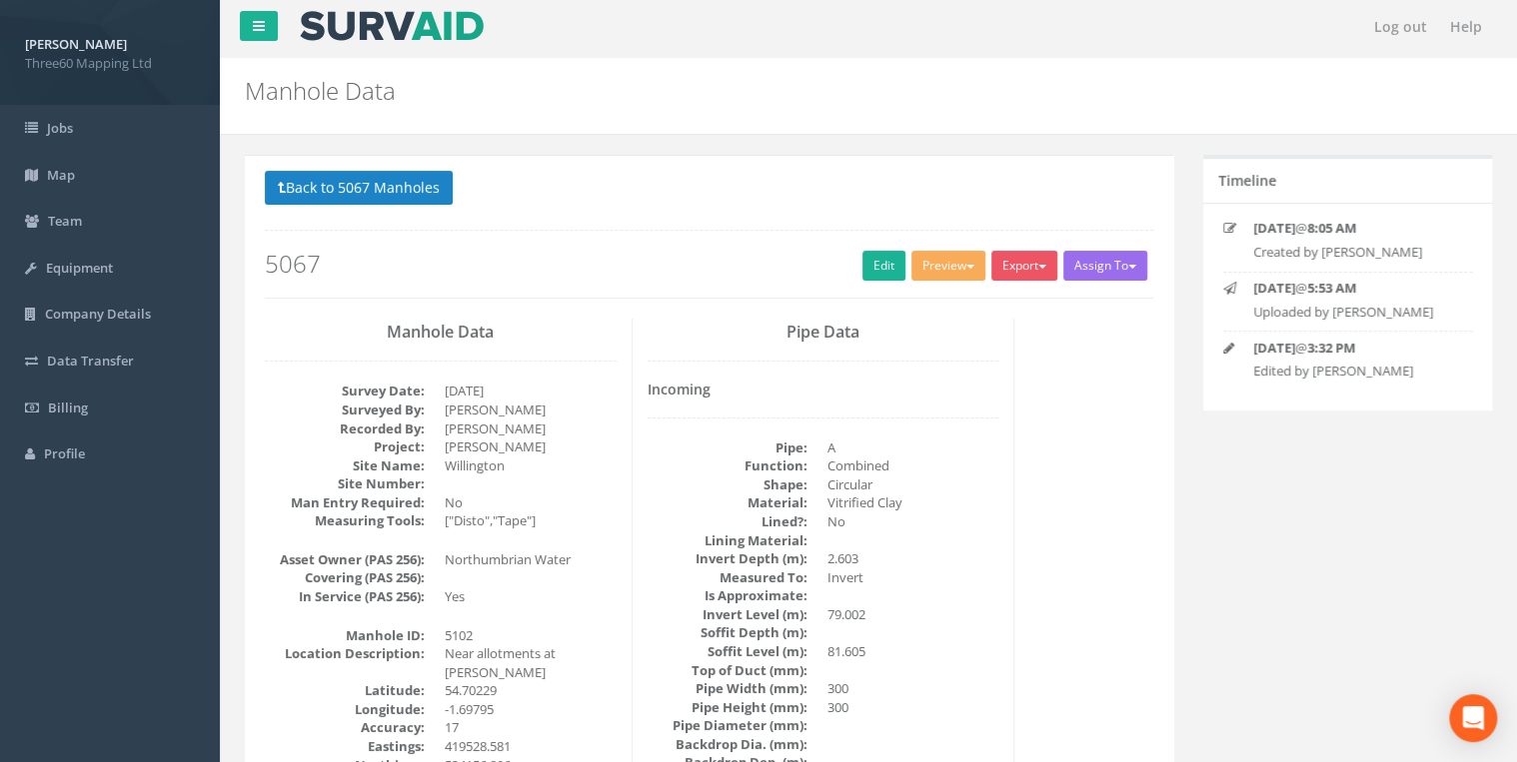
scroll to position [0, 0]
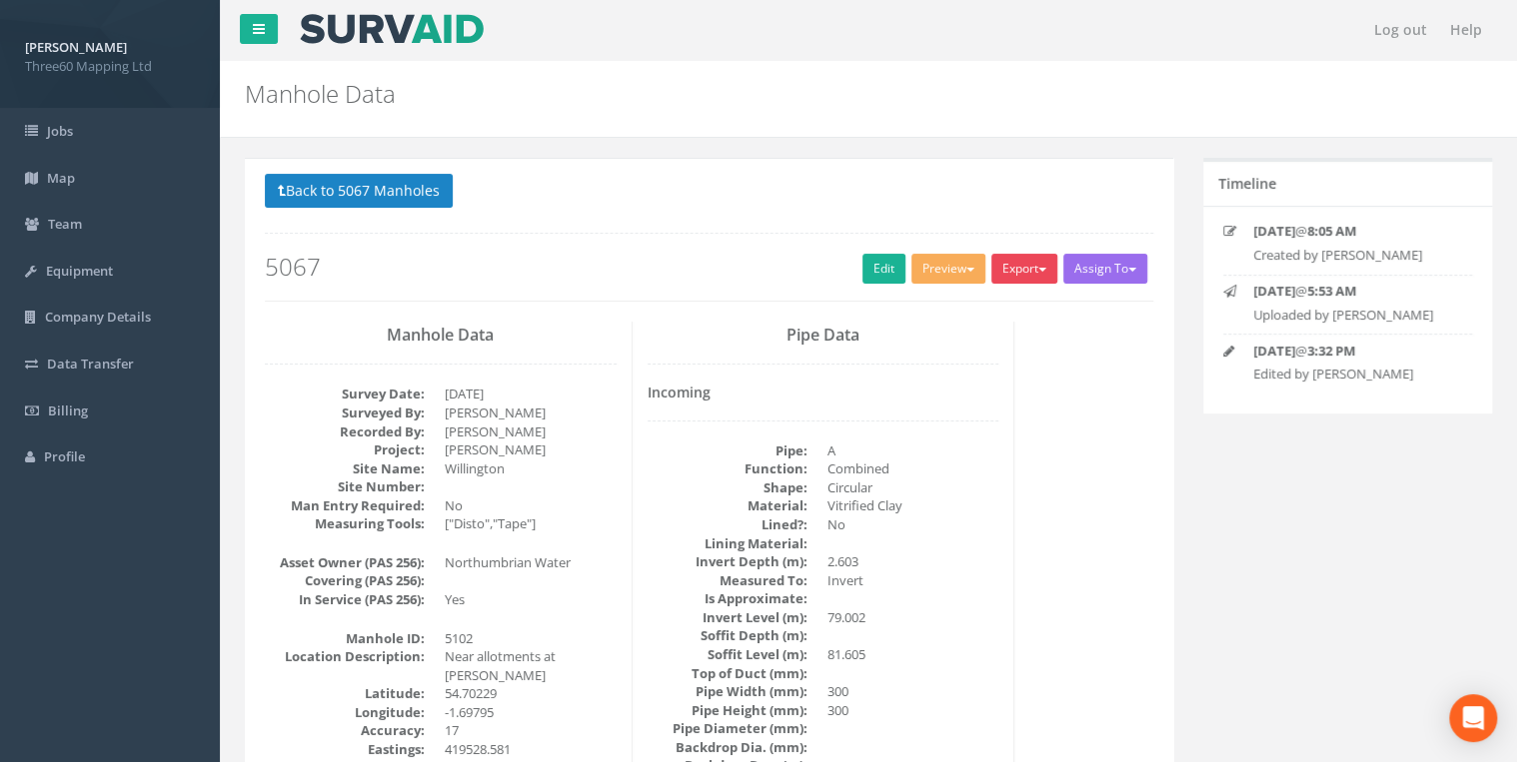
click at [1007, 273] on button "Export" at bounding box center [1024, 269] width 66 height 30
click at [991, 308] on link "360 Manhole" at bounding box center [983, 310] width 152 height 31
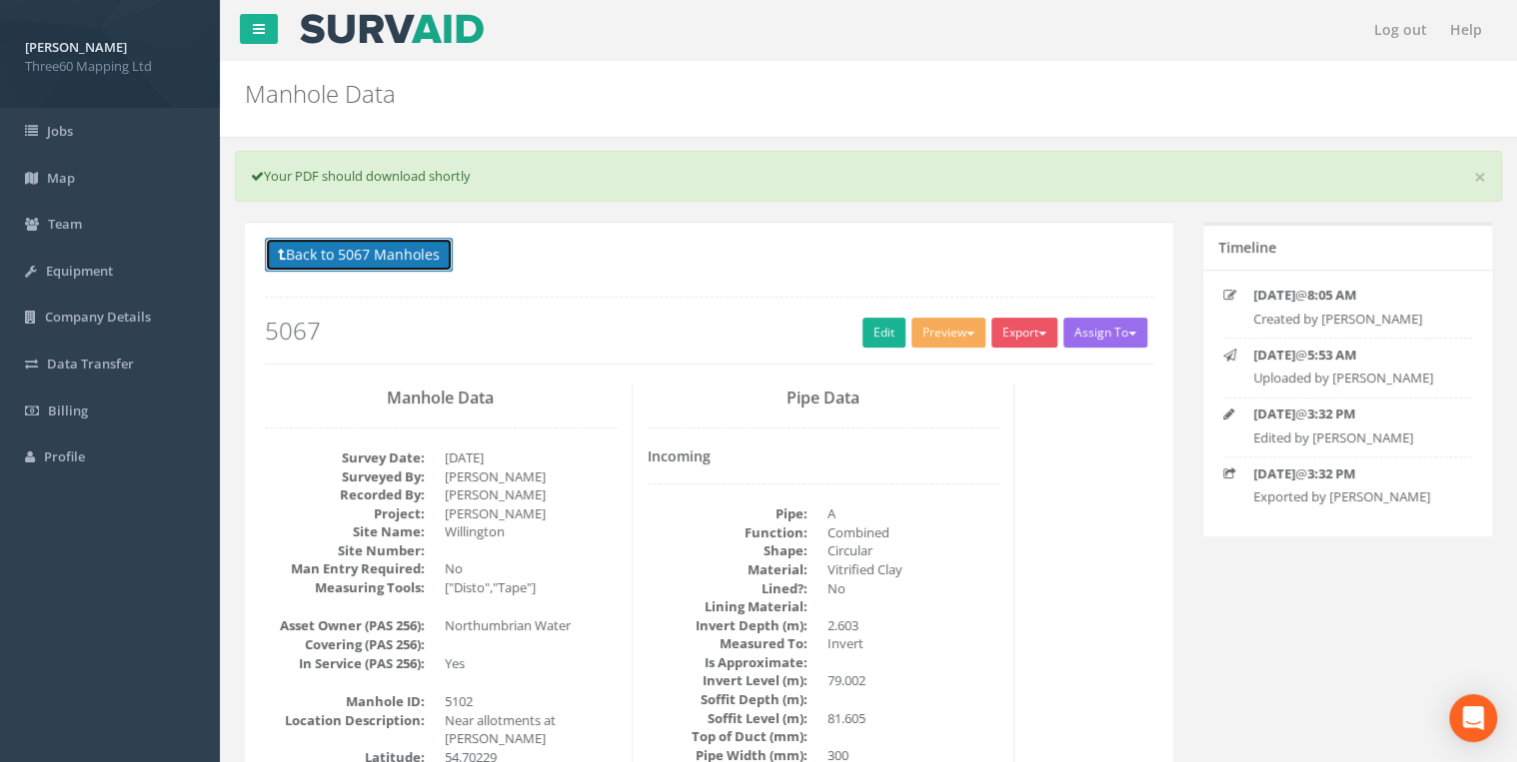
click at [361, 269] on button "Back to 5067 Manholes" at bounding box center [359, 255] width 188 height 34
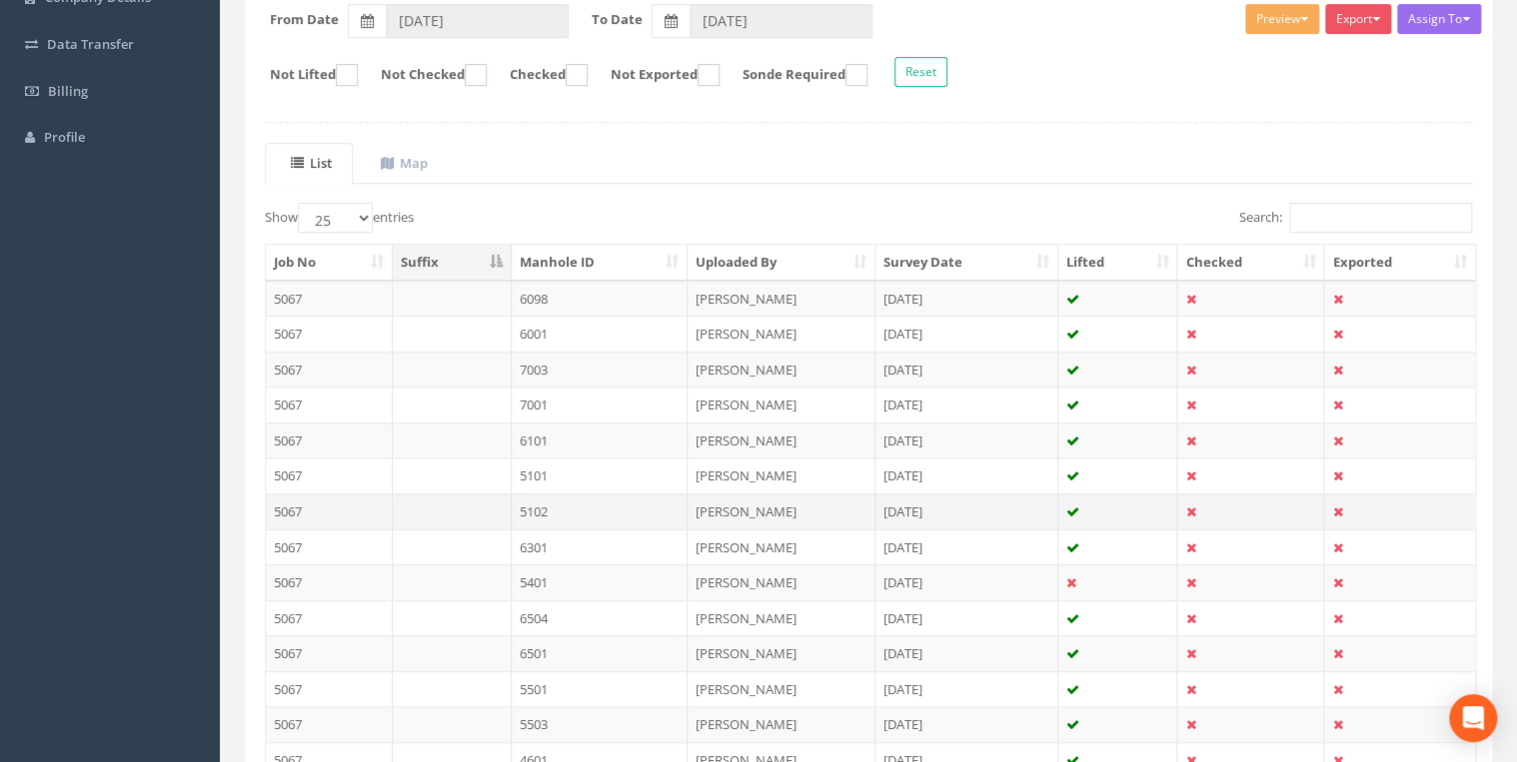
scroll to position [426, 0]
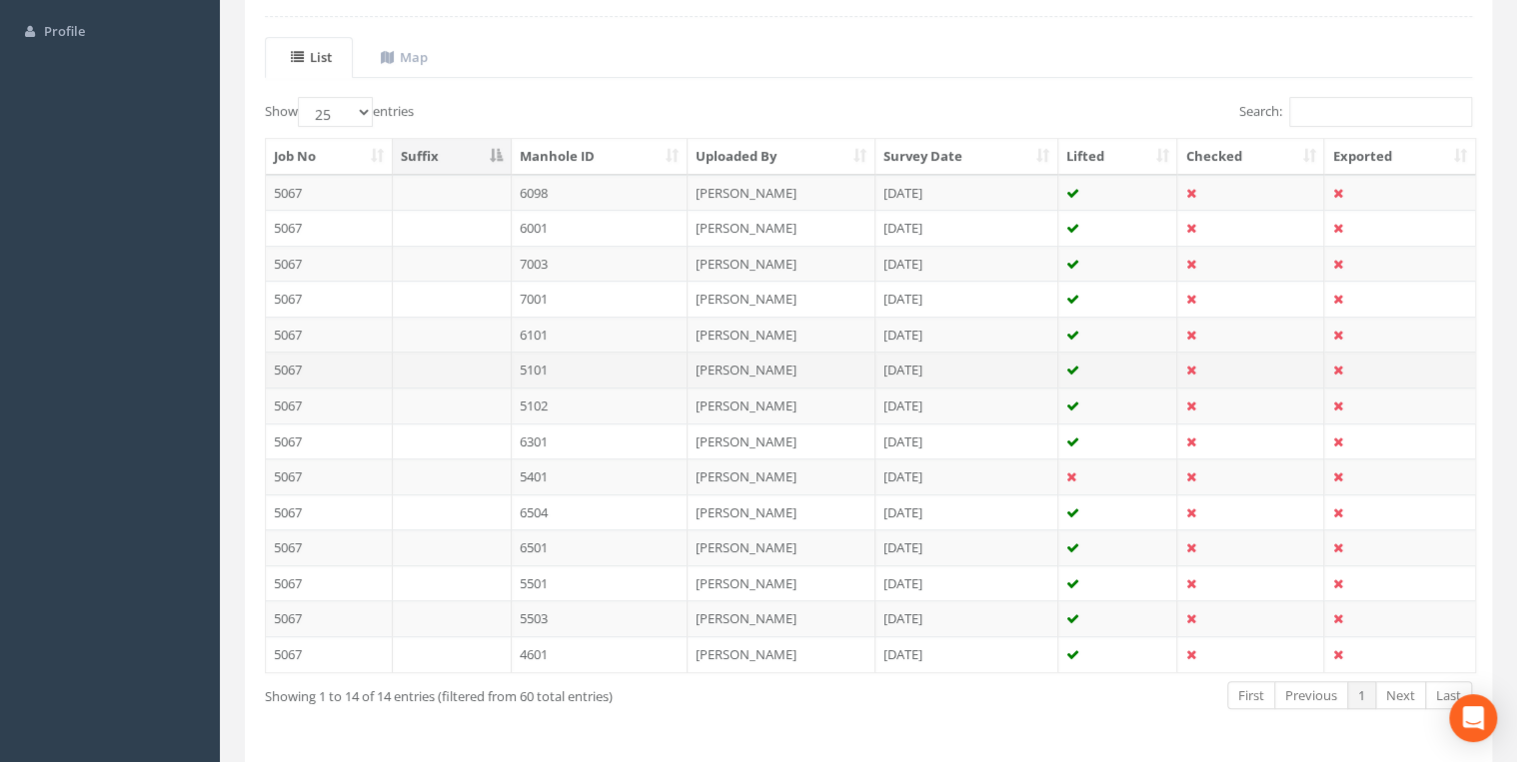
click at [492, 364] on td at bounding box center [452, 370] width 119 height 36
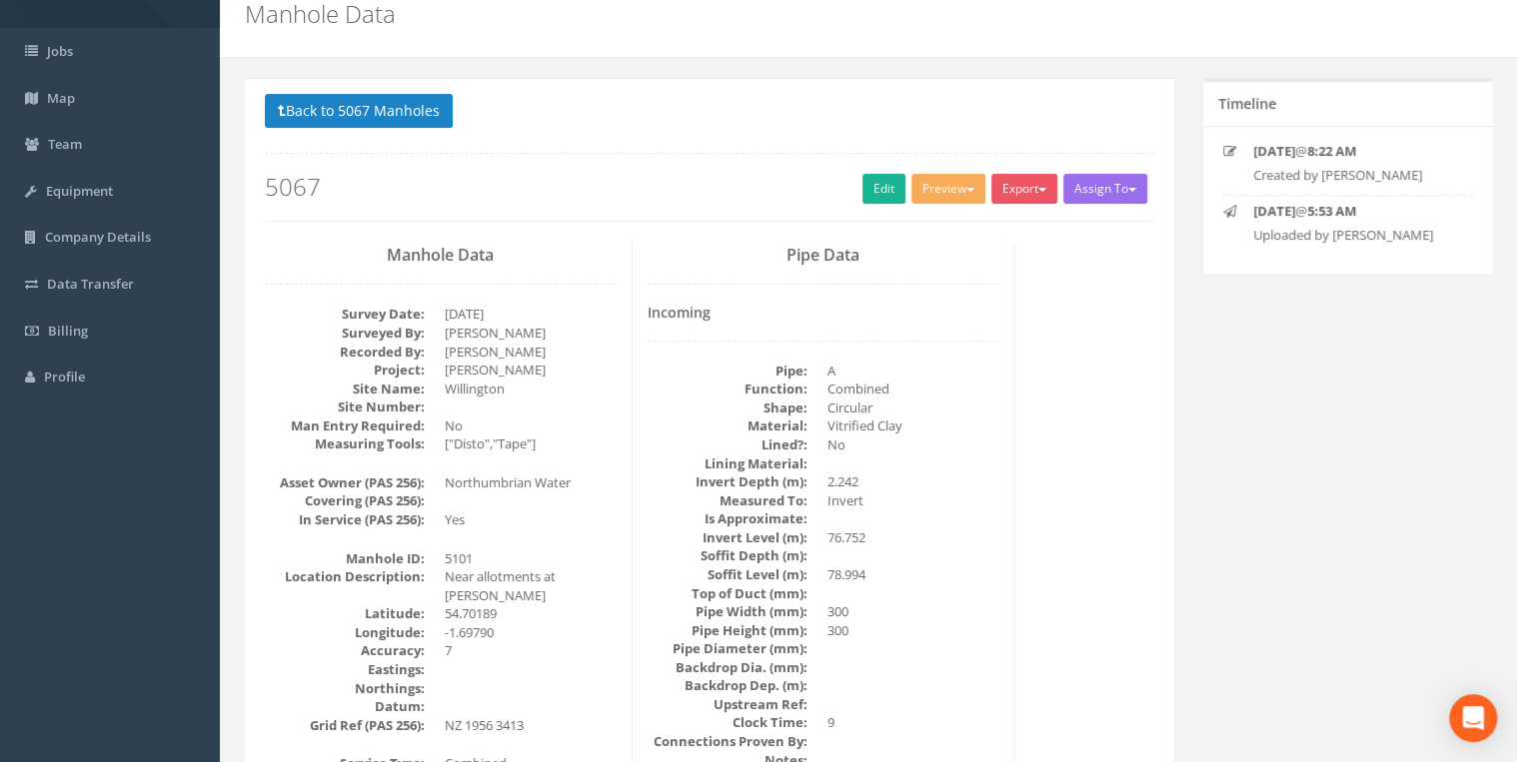
scroll to position [0, 0]
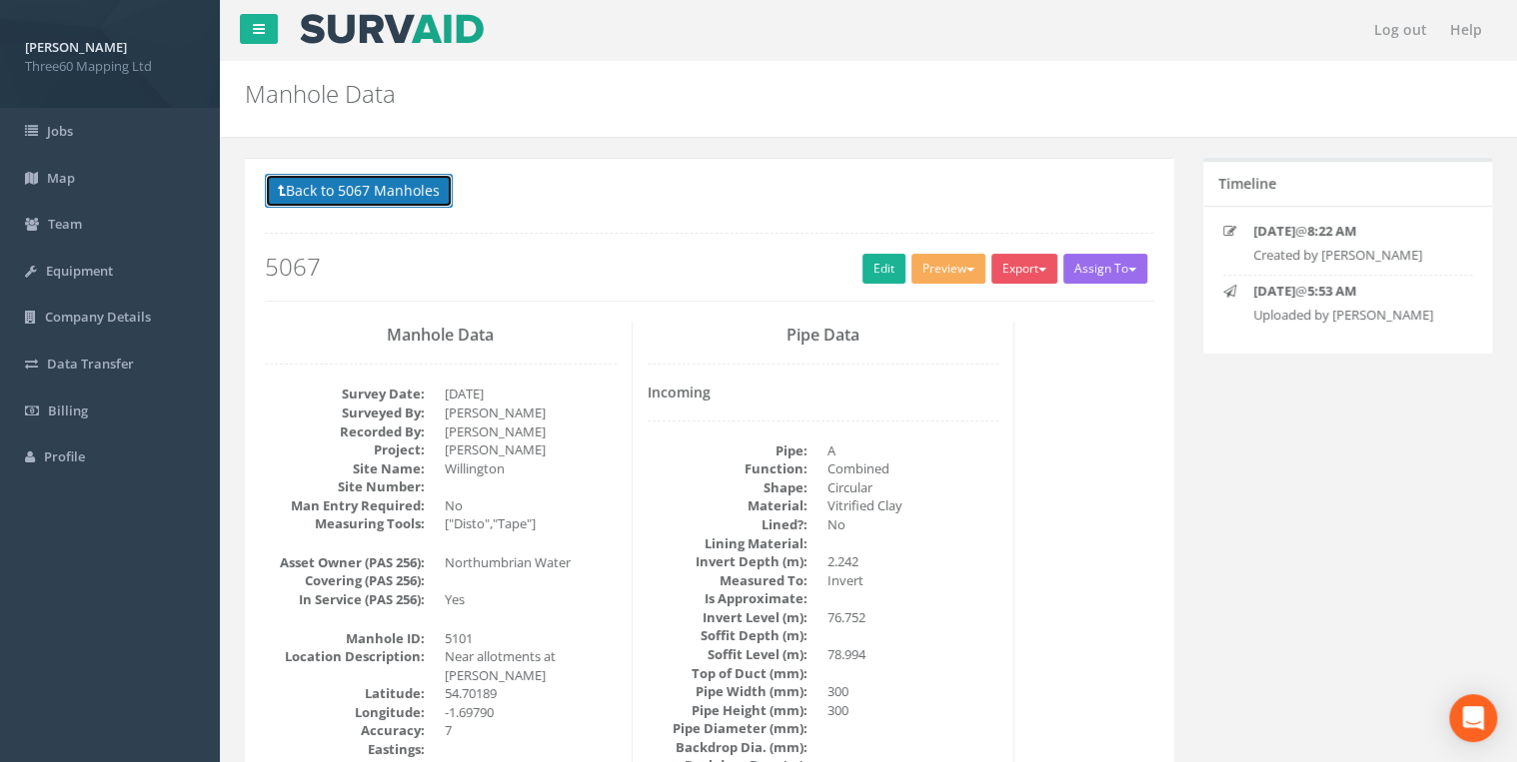
click at [317, 187] on button "Back to 5067 Manholes" at bounding box center [359, 191] width 188 height 34
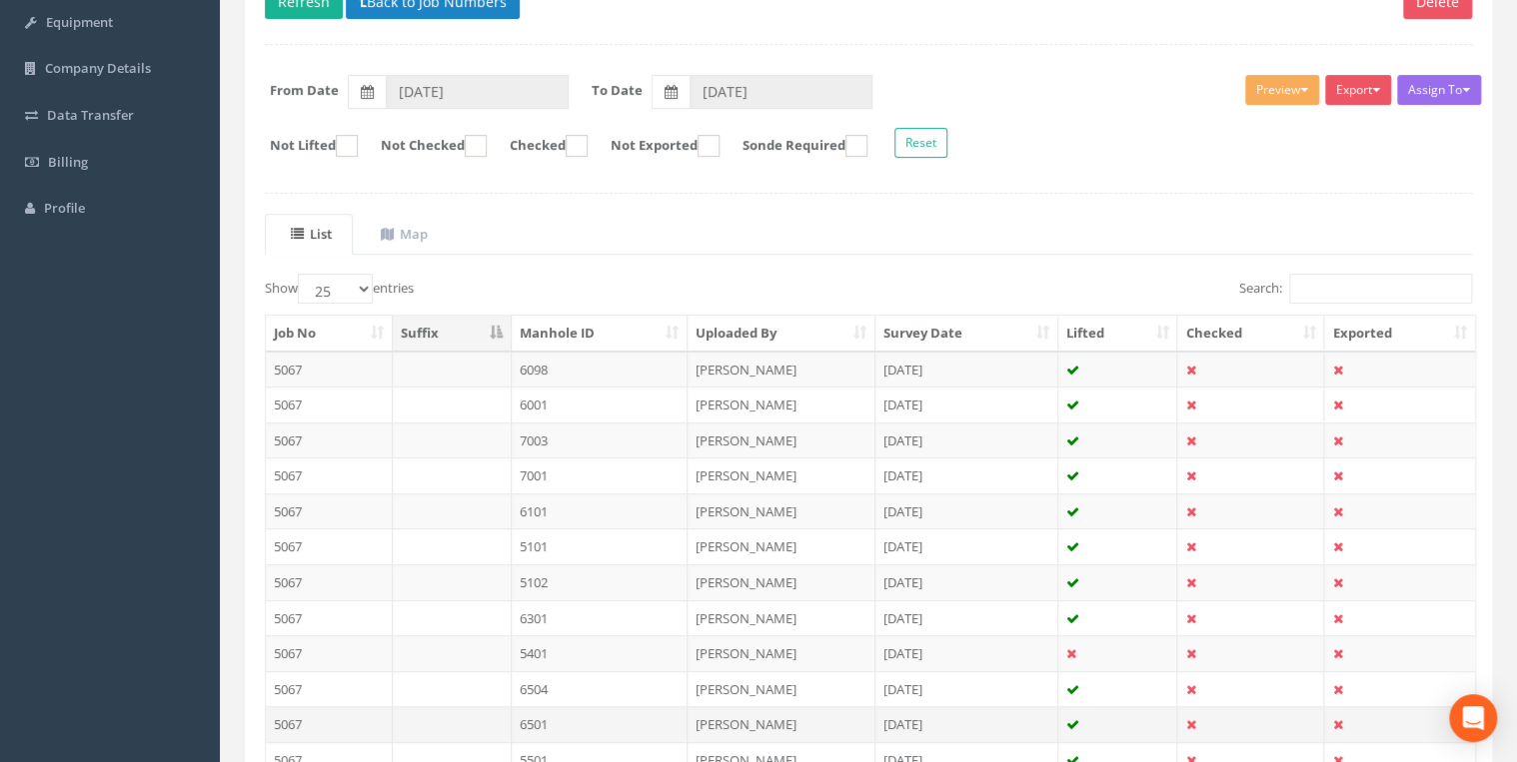
scroll to position [426, 0]
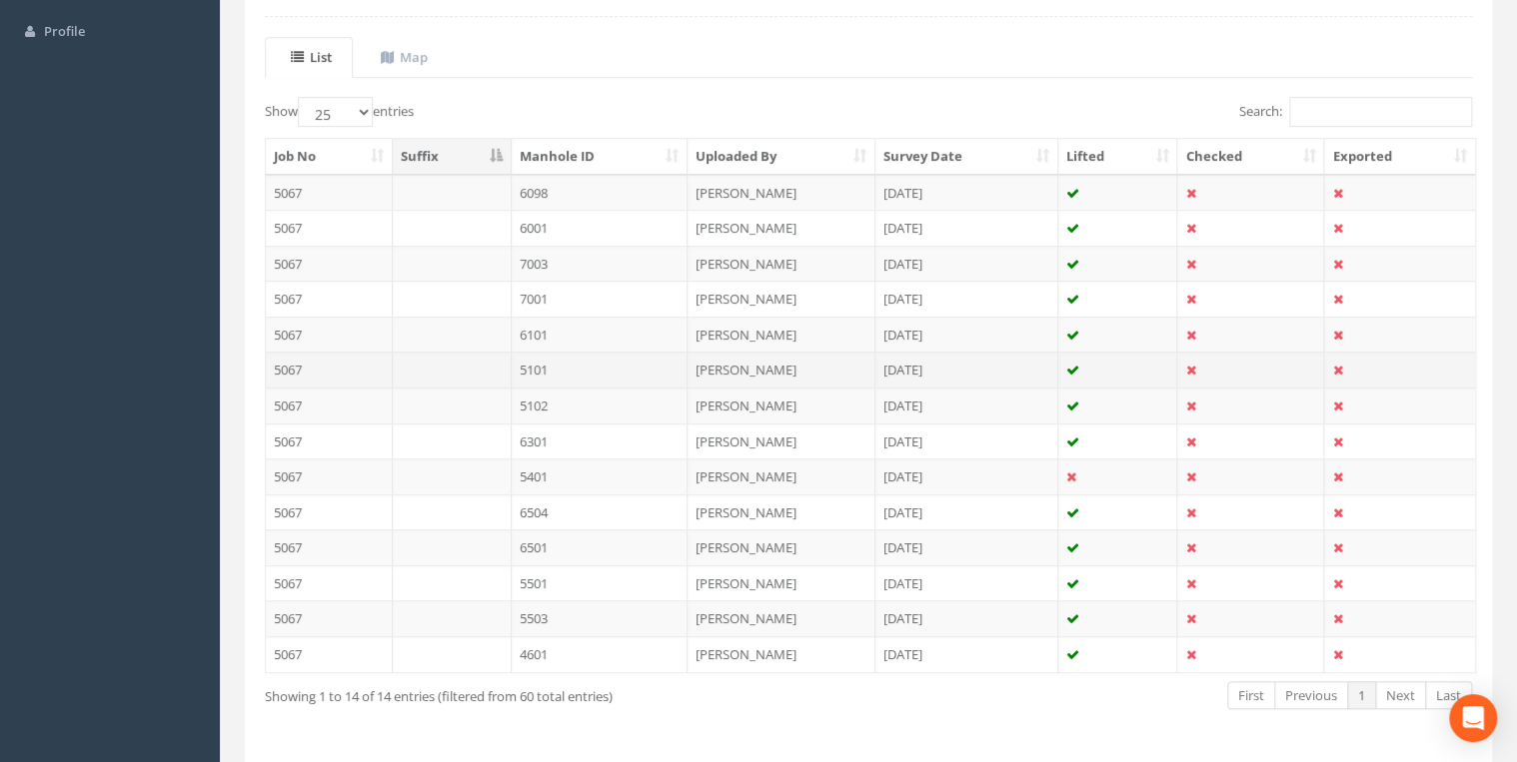
click at [483, 366] on td at bounding box center [452, 370] width 119 height 36
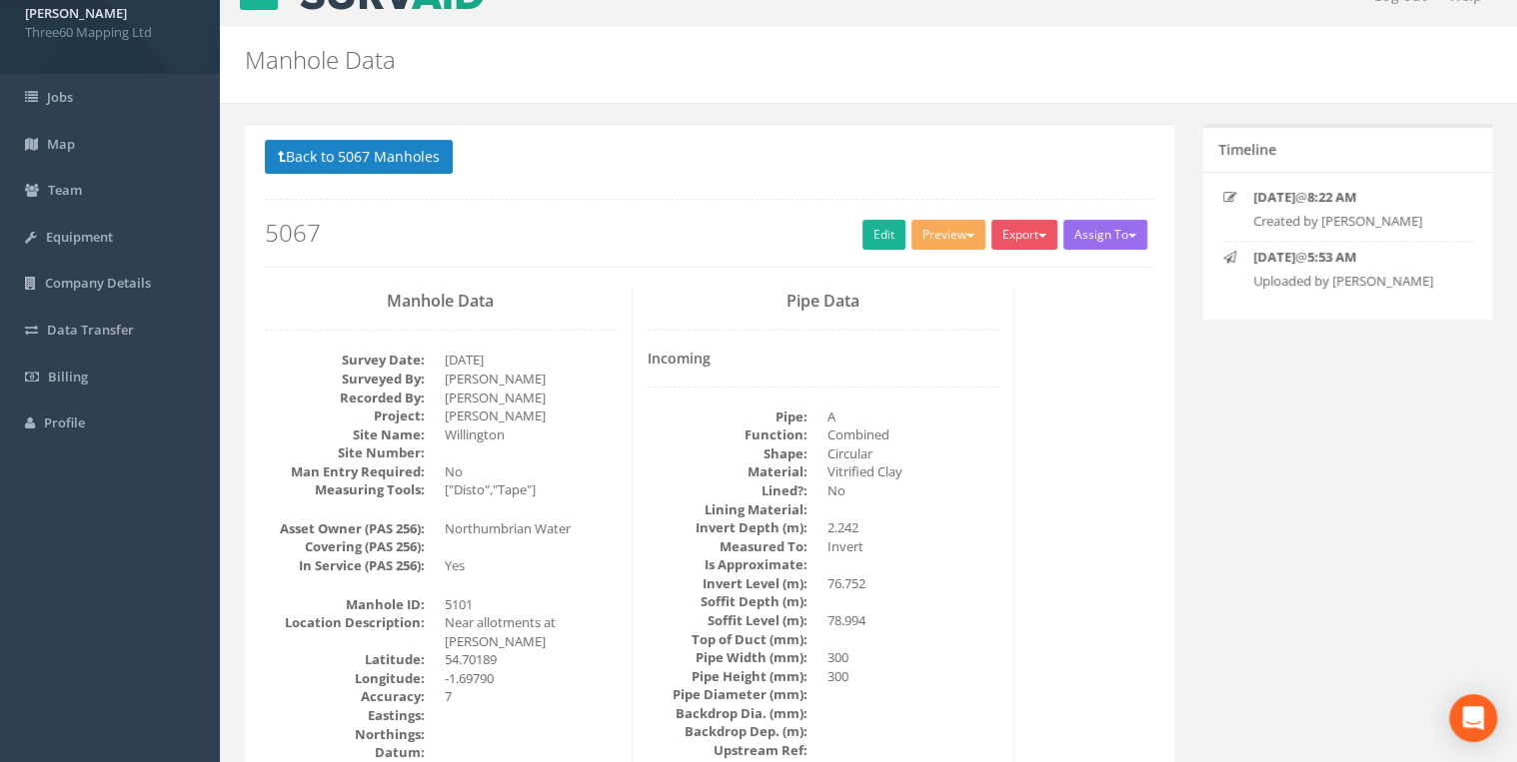
scroll to position [0, 0]
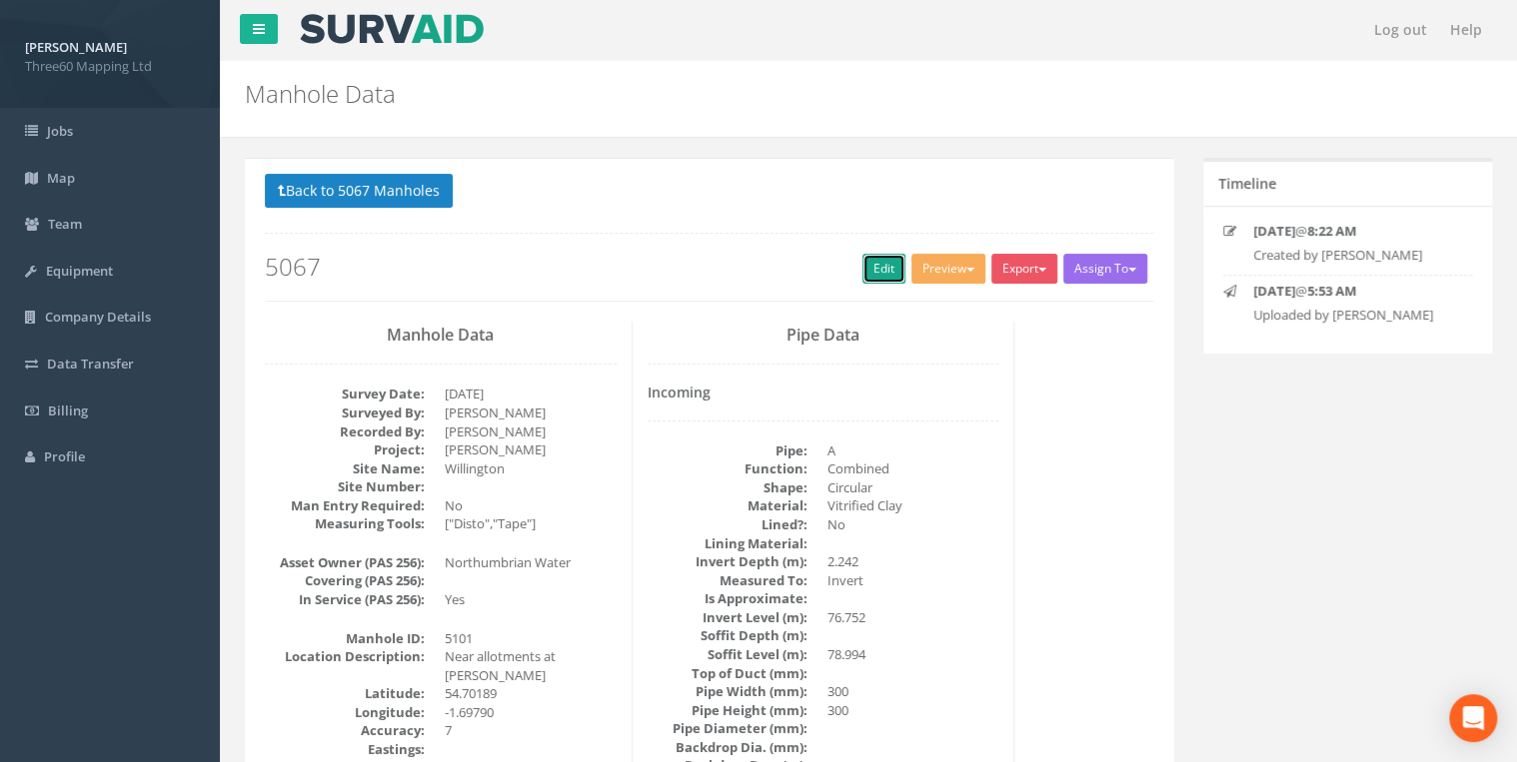
click at [864, 280] on link "Edit" at bounding box center [883, 269] width 43 height 30
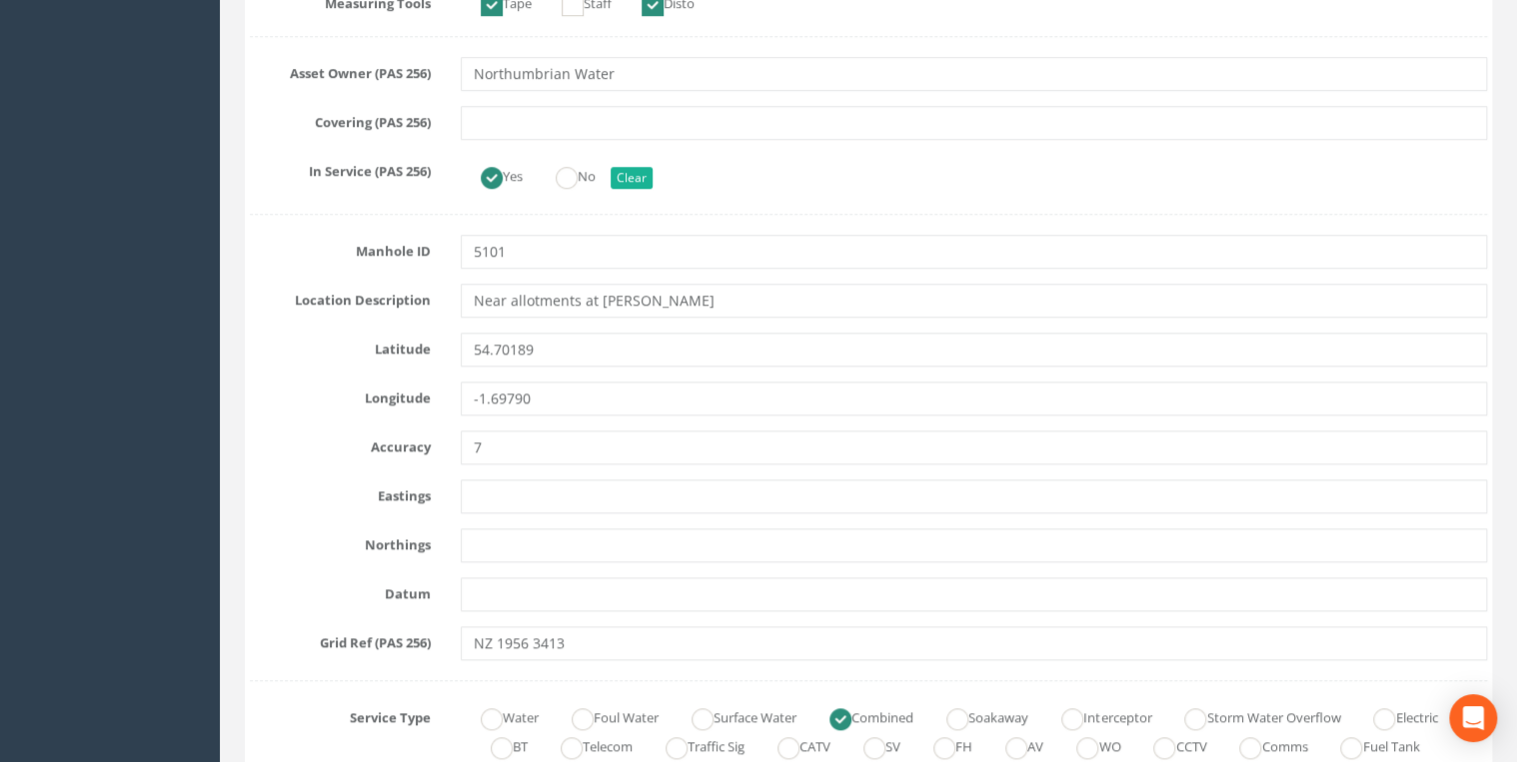
scroll to position [959, 0]
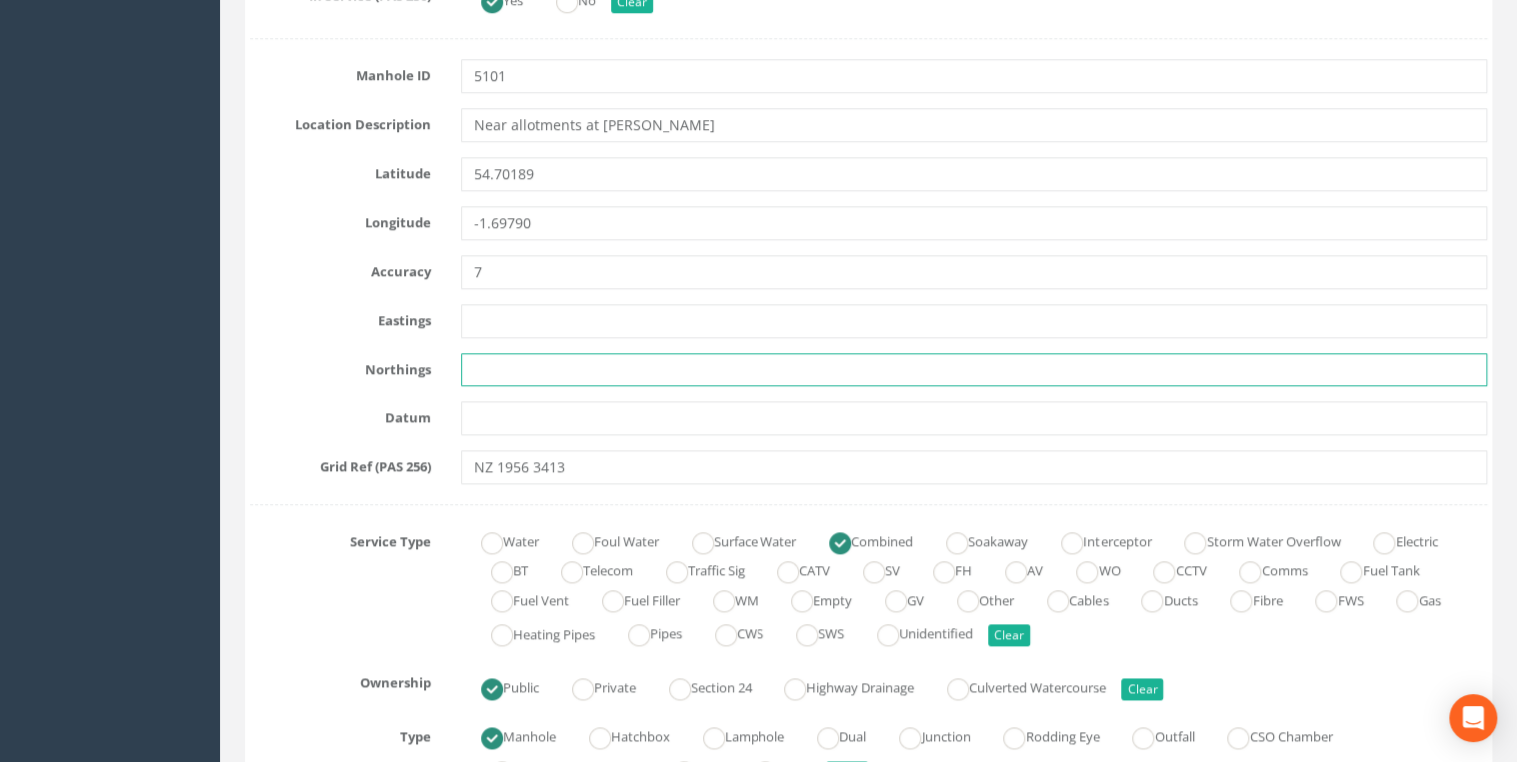
click at [524, 353] on input "text" at bounding box center [974, 370] width 1026 height 34
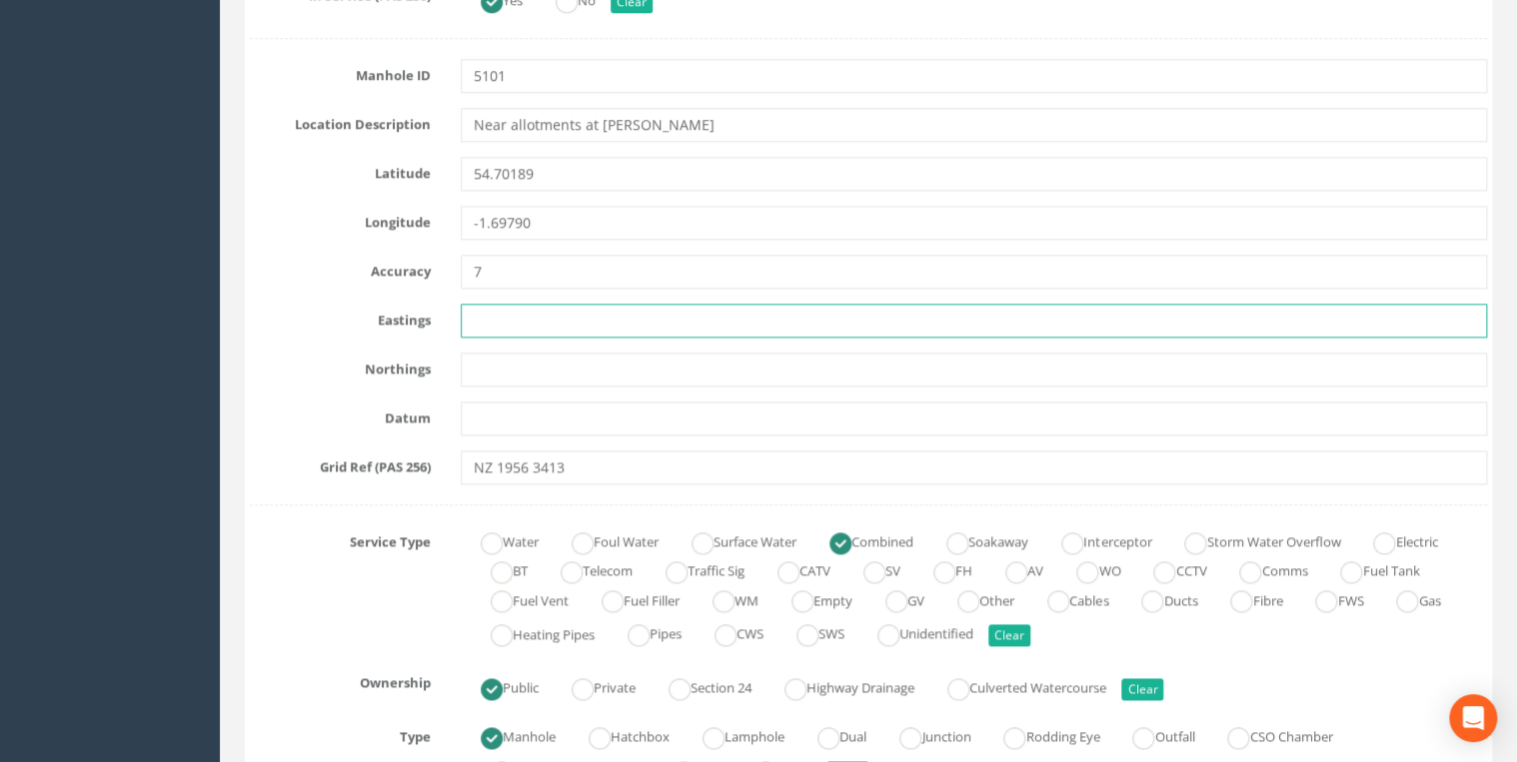
click at [504, 319] on input "text" at bounding box center [974, 321] width 1026 height 34
click at [473, 319] on input "text" at bounding box center [974, 321] width 1026 height 34
paste input "419566.276"
type input "419566.276"
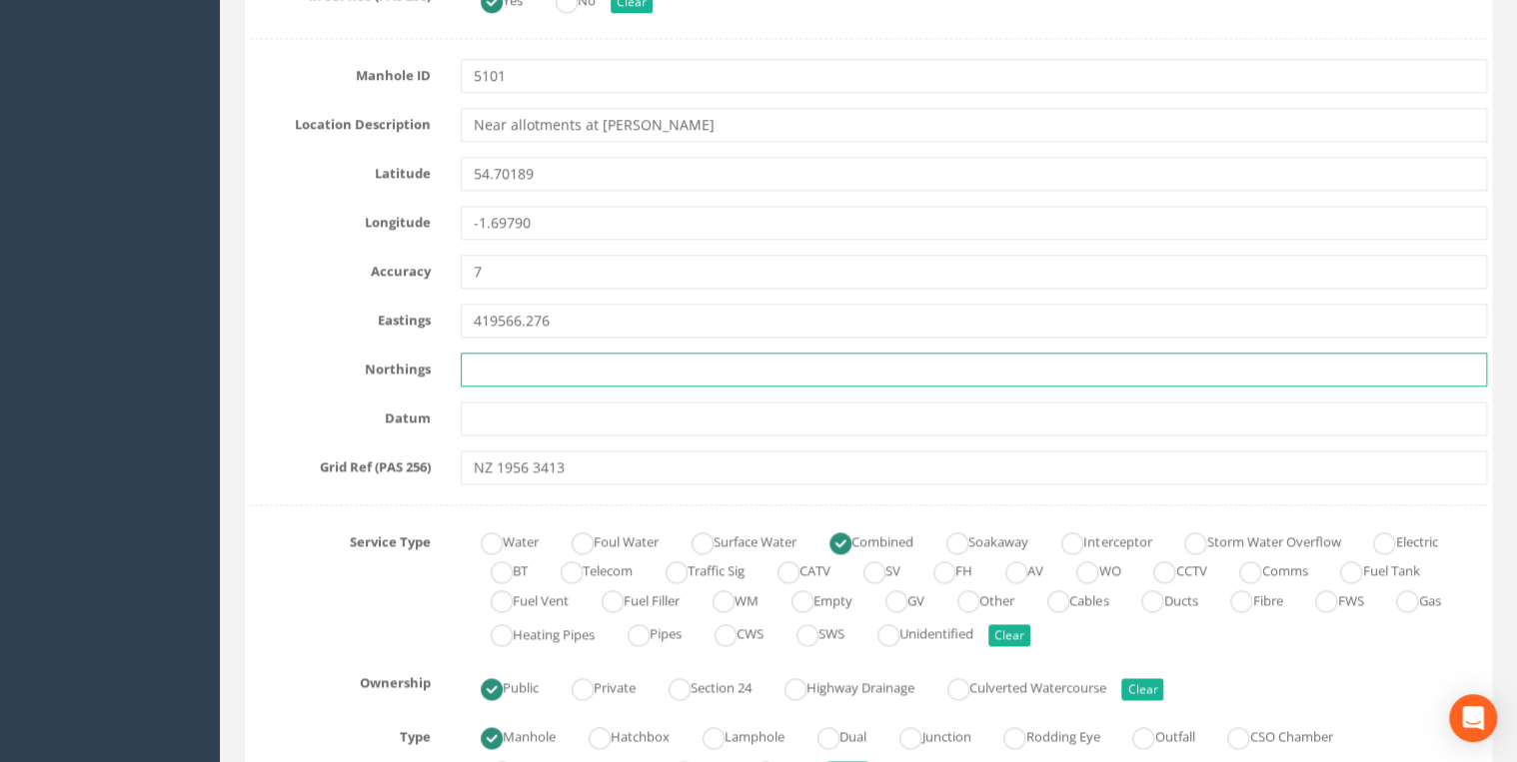
click at [480, 359] on input "text" at bounding box center [974, 370] width 1026 height 34
paste input "534137.771"
type input "534137.771"
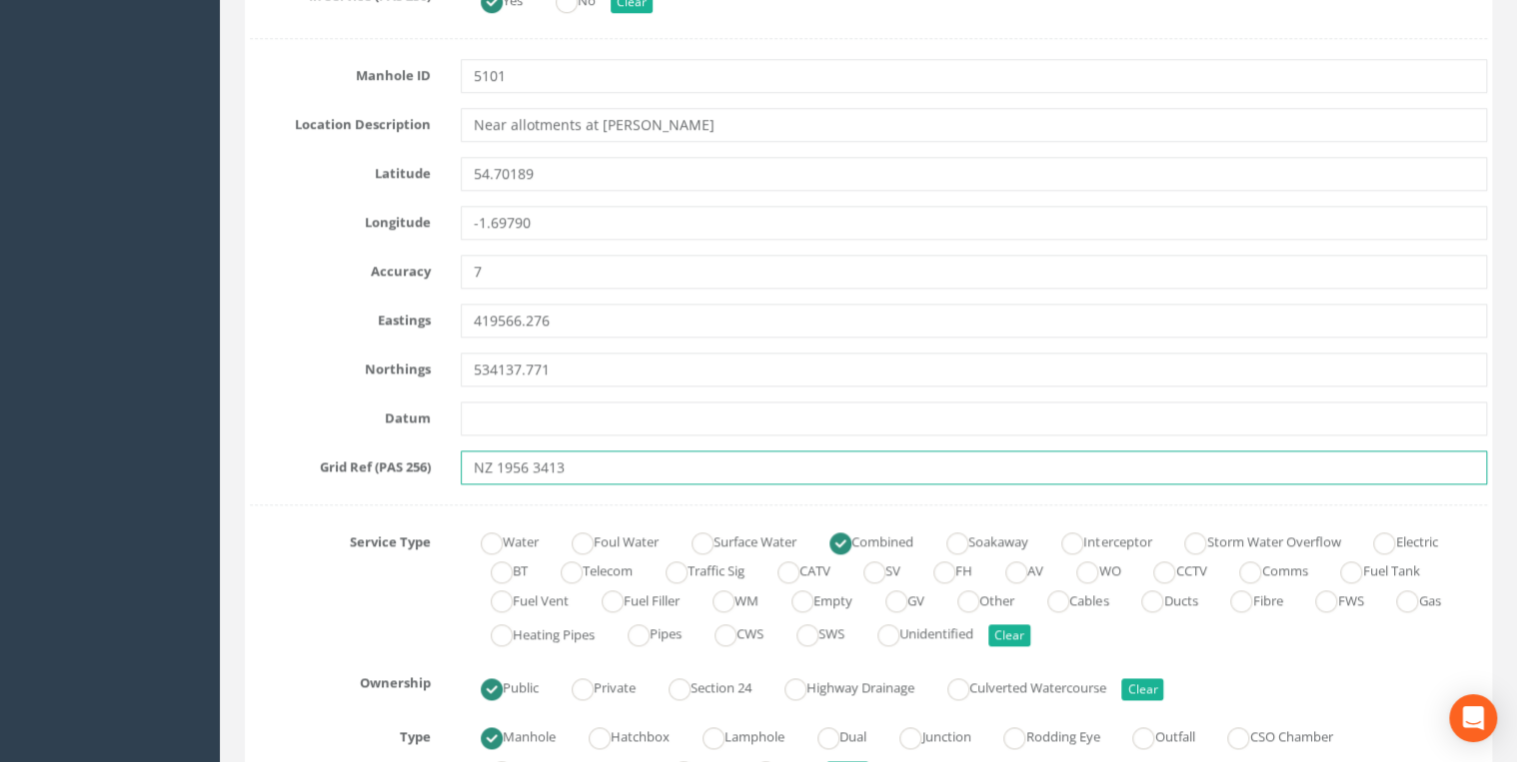
drag, startPoint x: 580, startPoint y: 473, endPoint x: 449, endPoint y: 479, distance: 132.0
click at [449, 479] on div "NZ 1956 3413" at bounding box center [974, 468] width 1056 height 34
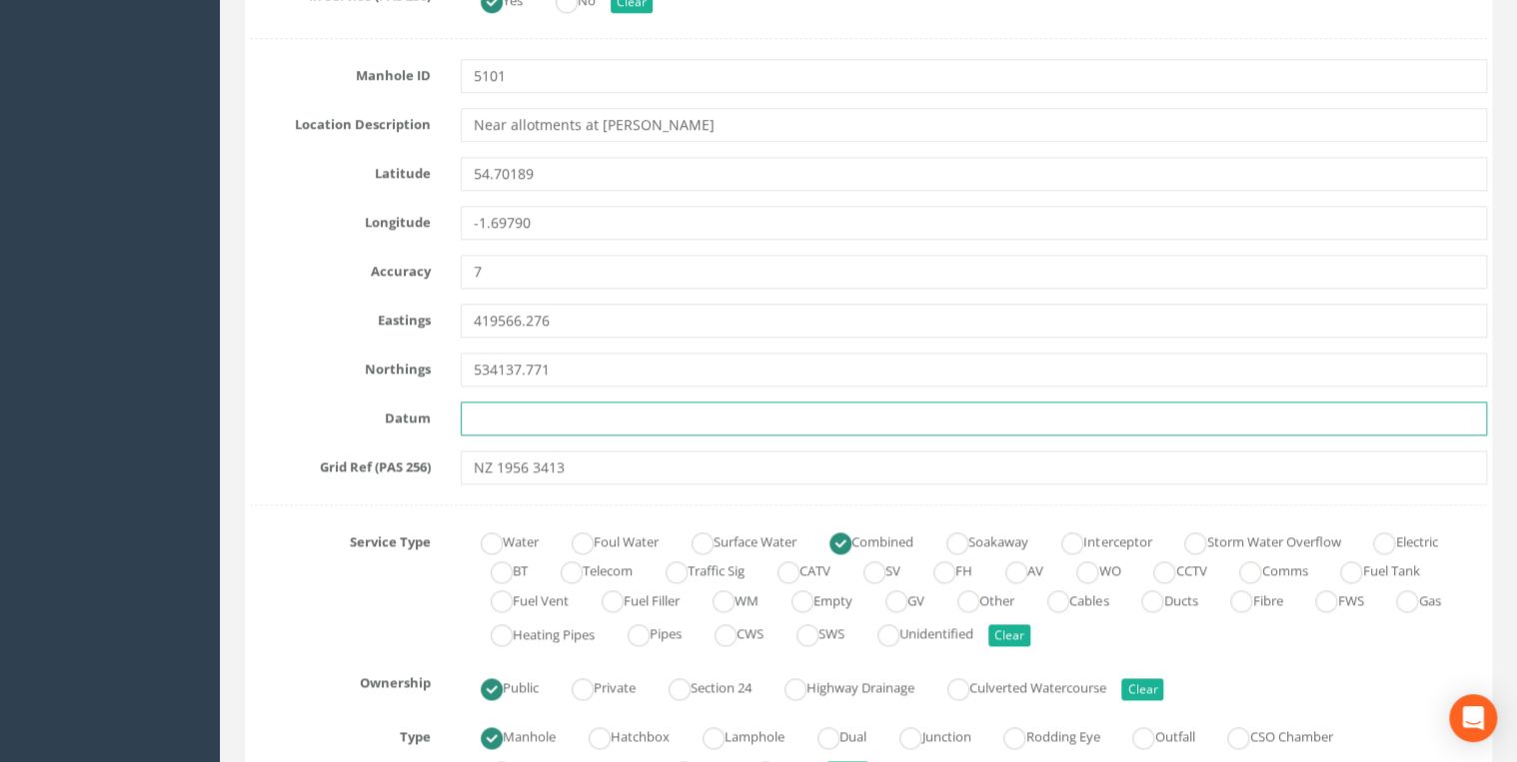
click at [621, 409] on input "text" at bounding box center [974, 419] width 1026 height 34
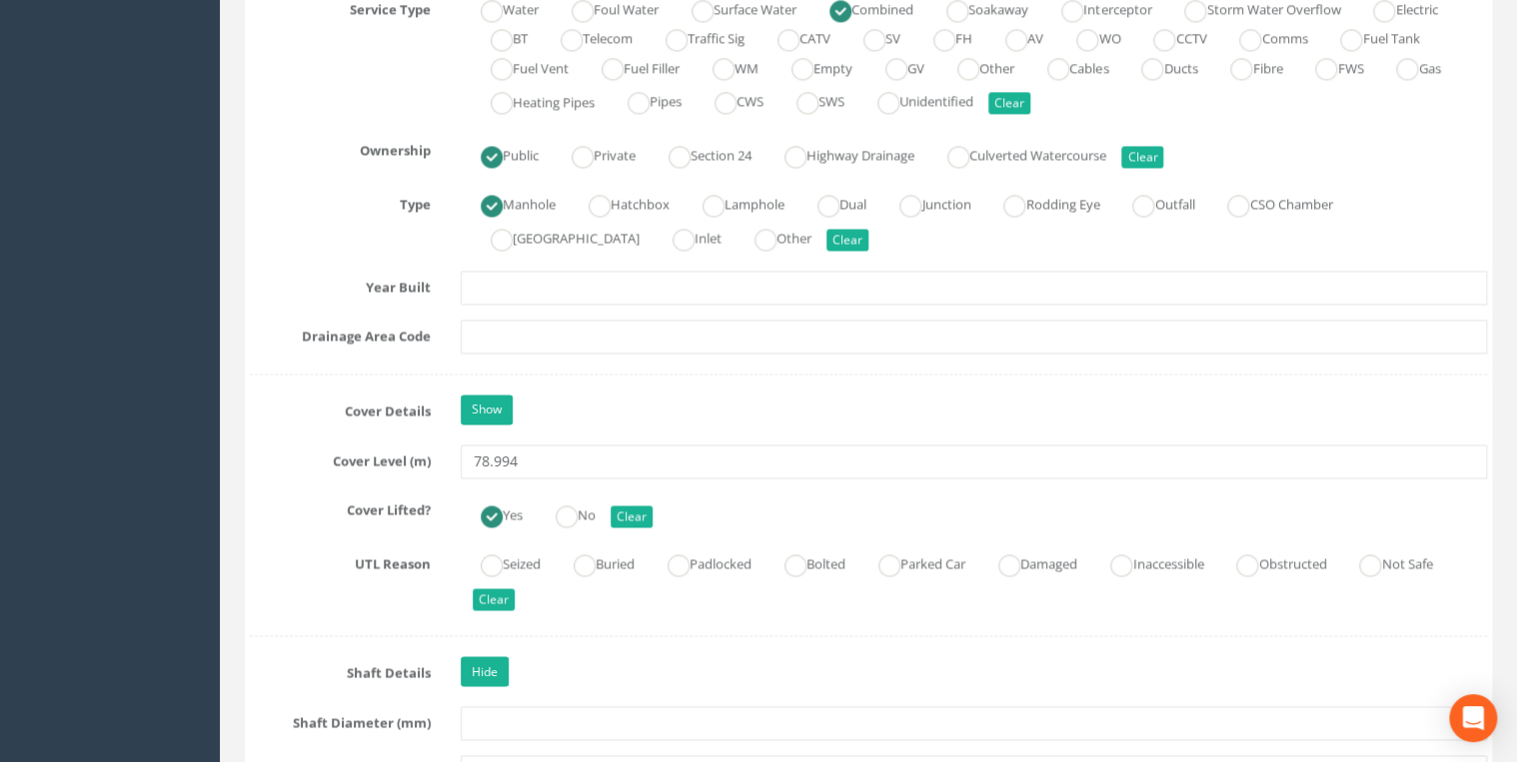
scroll to position [1704, 0]
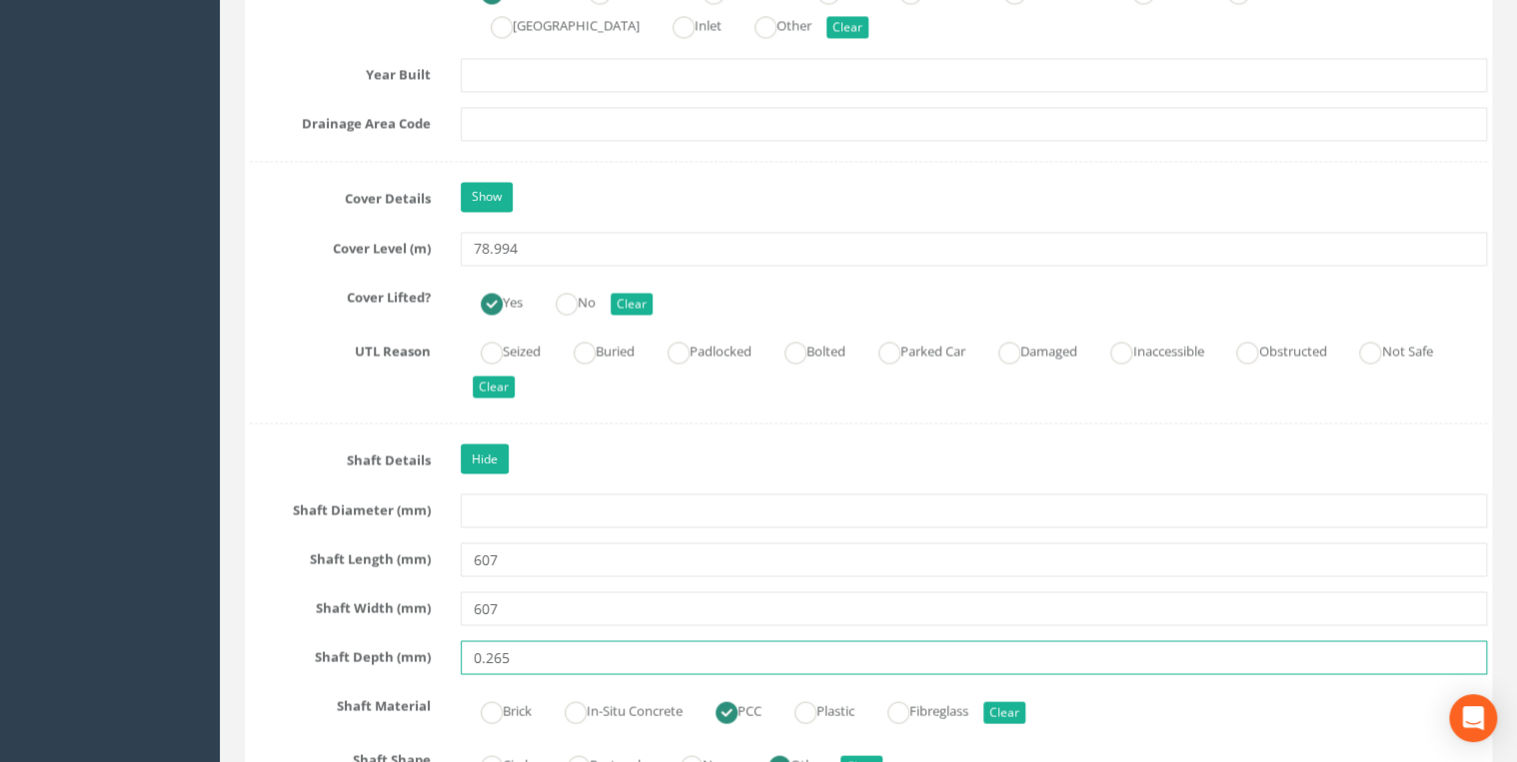
click at [490, 589] on input "0.265" at bounding box center [974, 657] width 1026 height 34
click at [487, 589] on input "0.265" at bounding box center [974, 657] width 1026 height 34
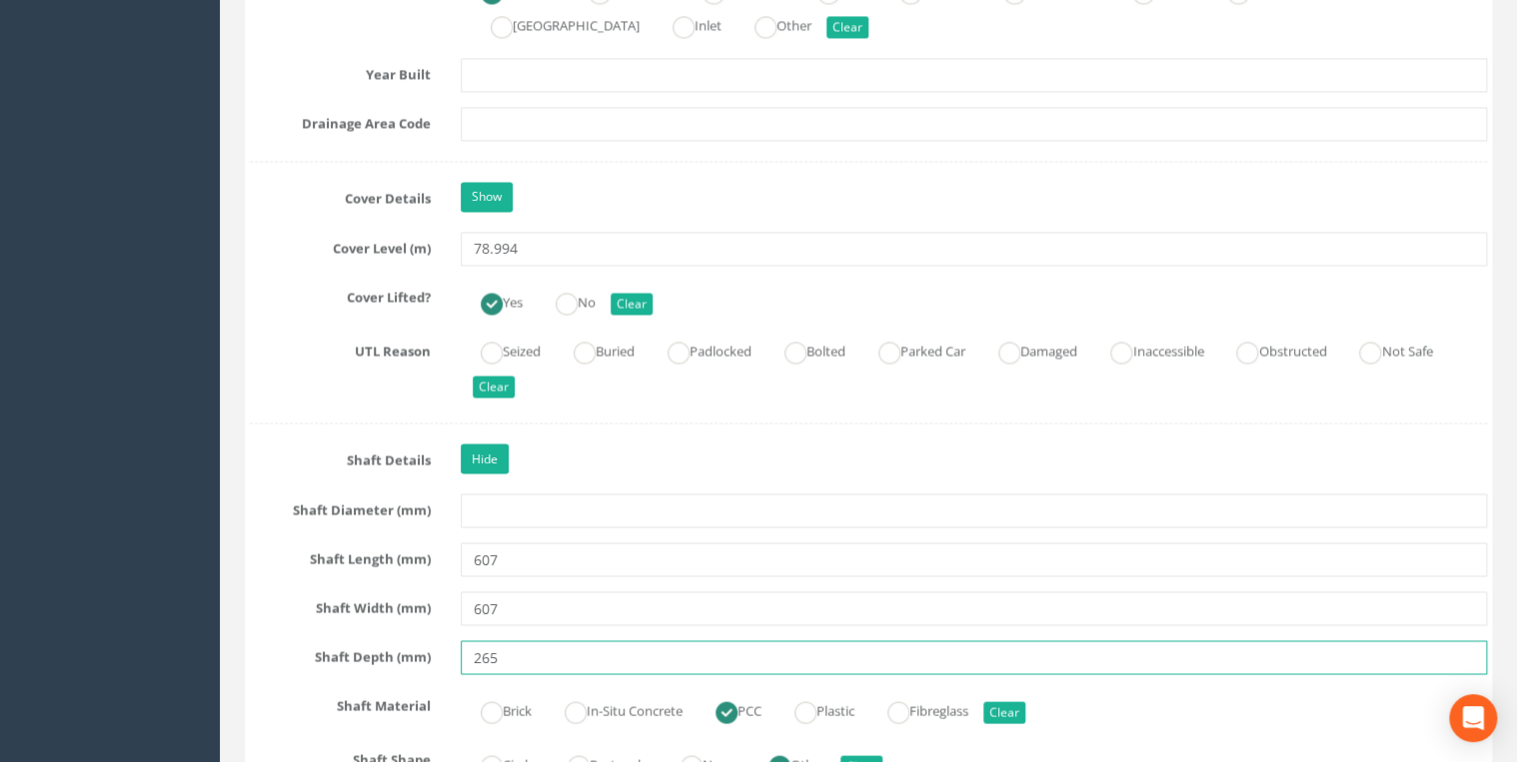
type input "265"
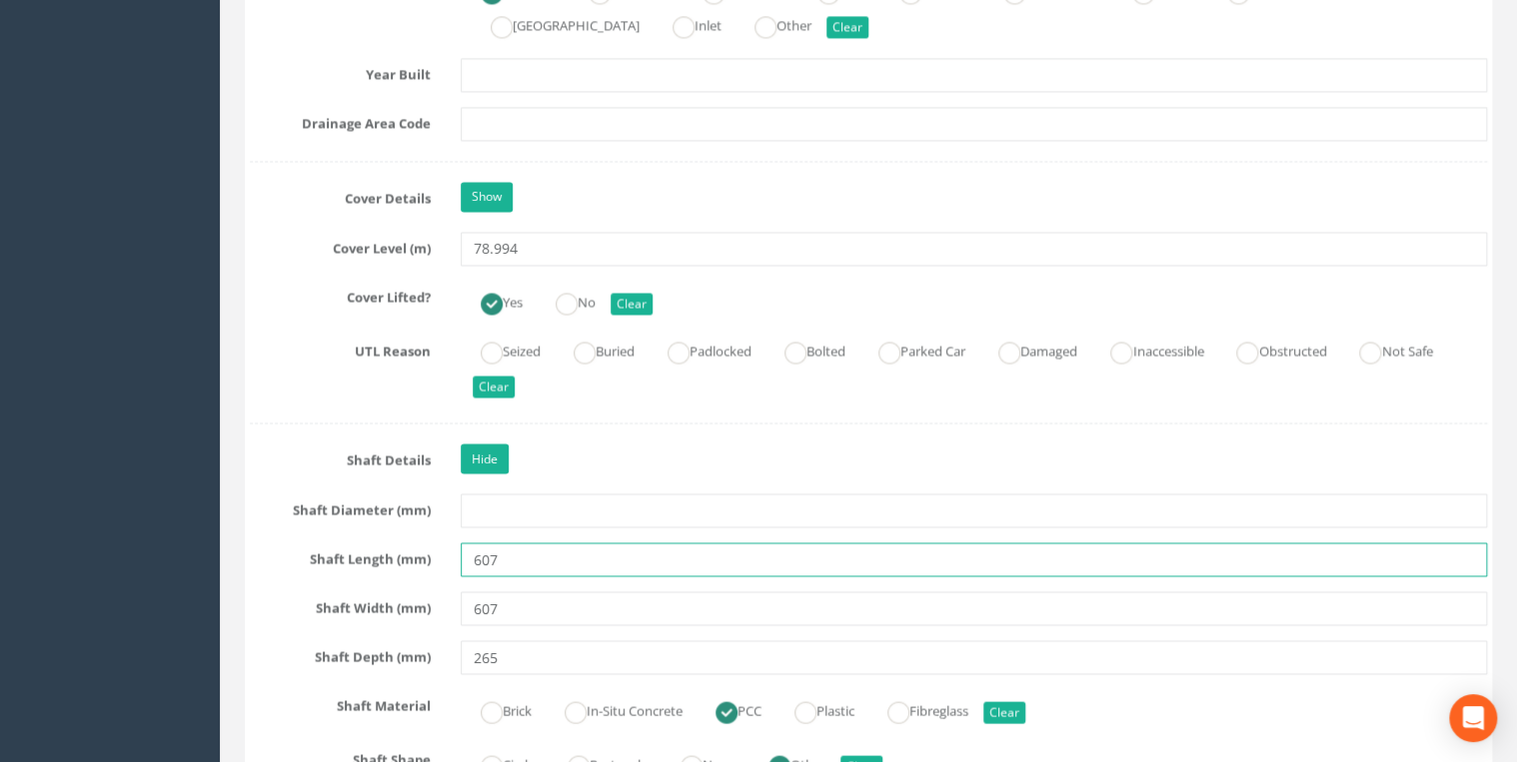
click at [564, 549] on input "607" at bounding box center [974, 560] width 1026 height 34
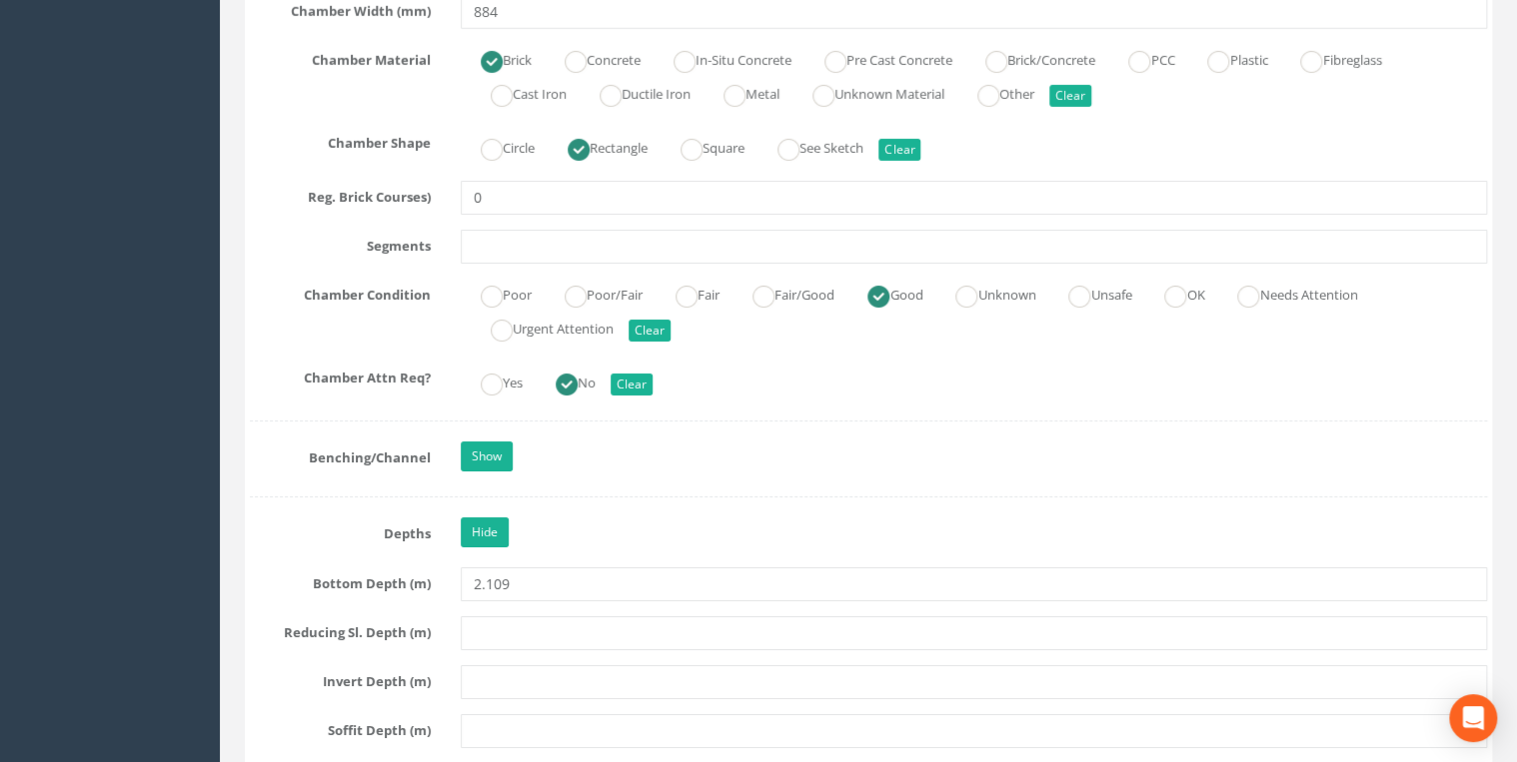
scroll to position [3517, 0]
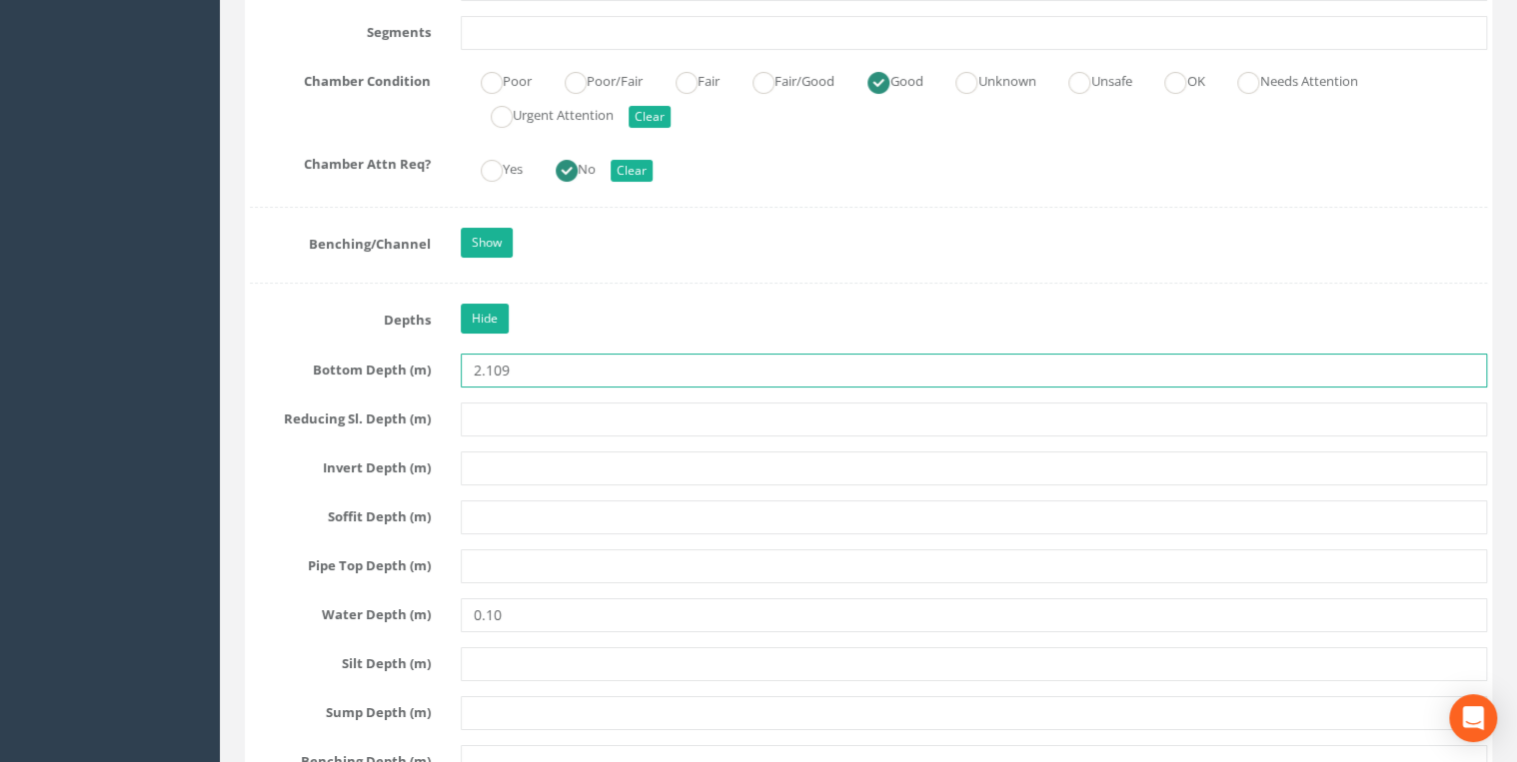
click at [490, 364] on input "2.109" at bounding box center [974, 371] width 1026 height 34
click at [490, 361] on input "2.109" at bounding box center [974, 371] width 1026 height 34
click at [488, 361] on input "2.109" at bounding box center [974, 371] width 1026 height 34
type input "2109"
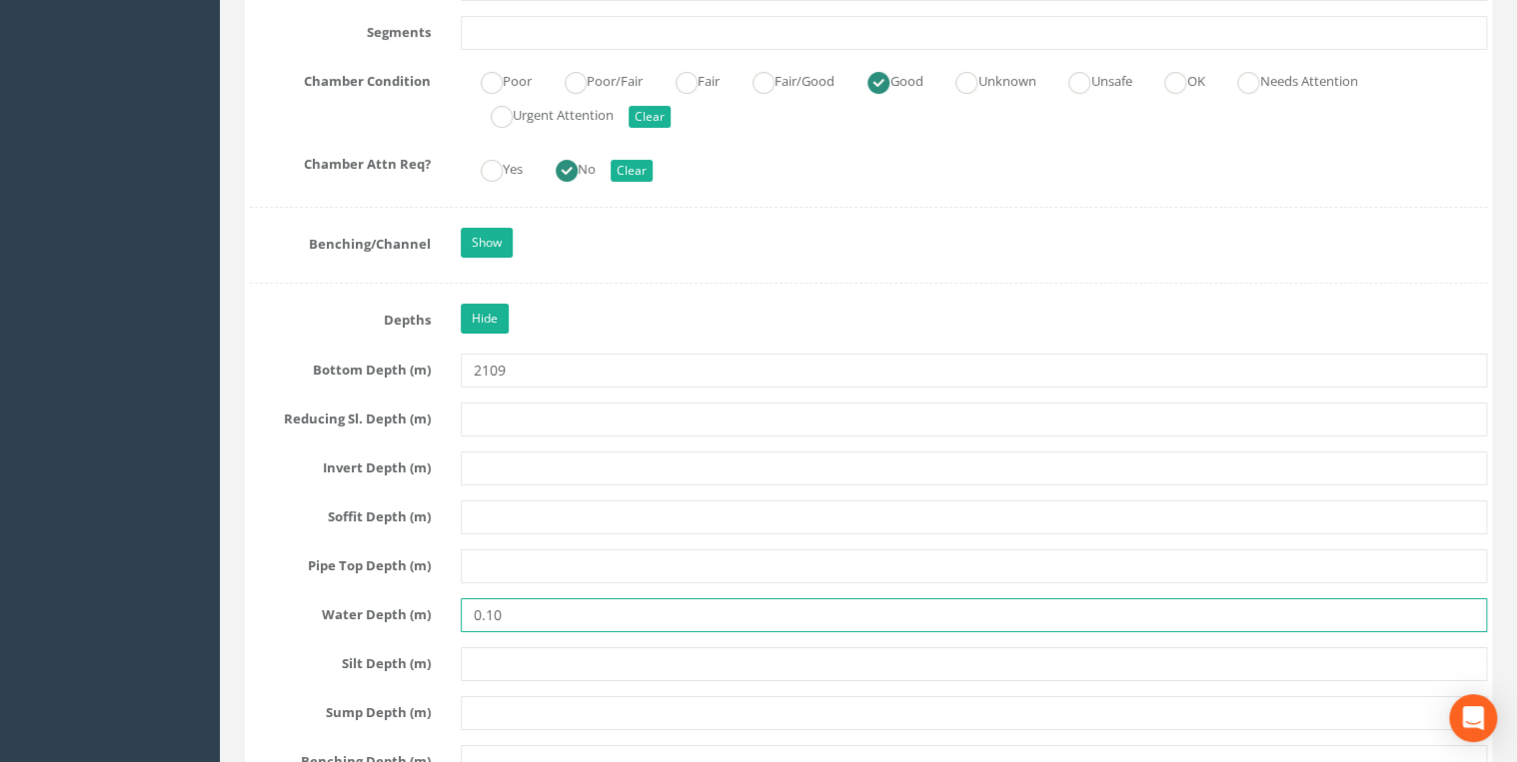
click at [508, 589] on input "0.10" at bounding box center [974, 615] width 1026 height 34
type input "0"
type input "10"
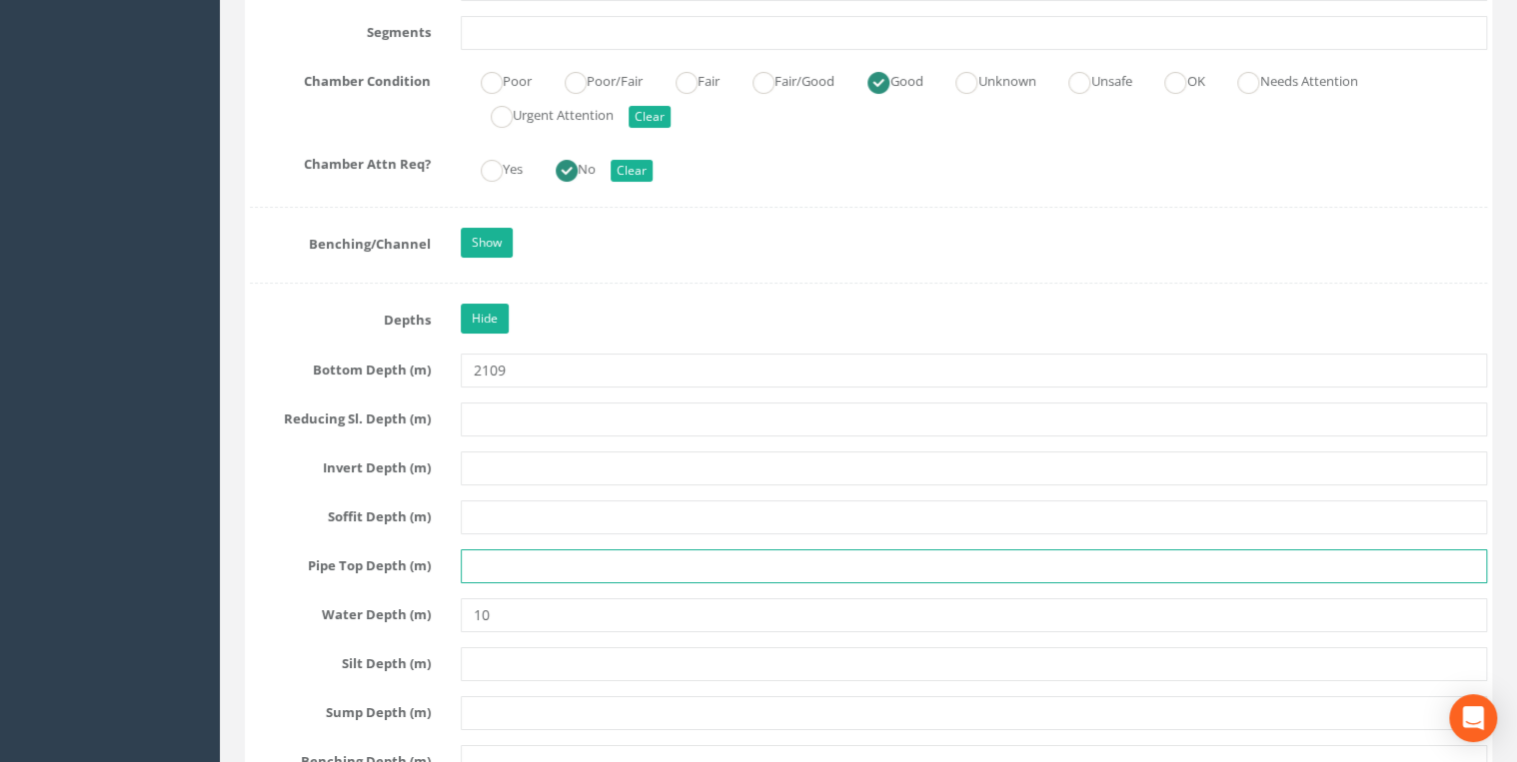
click at [509, 565] on input "text" at bounding box center [974, 567] width 1026 height 34
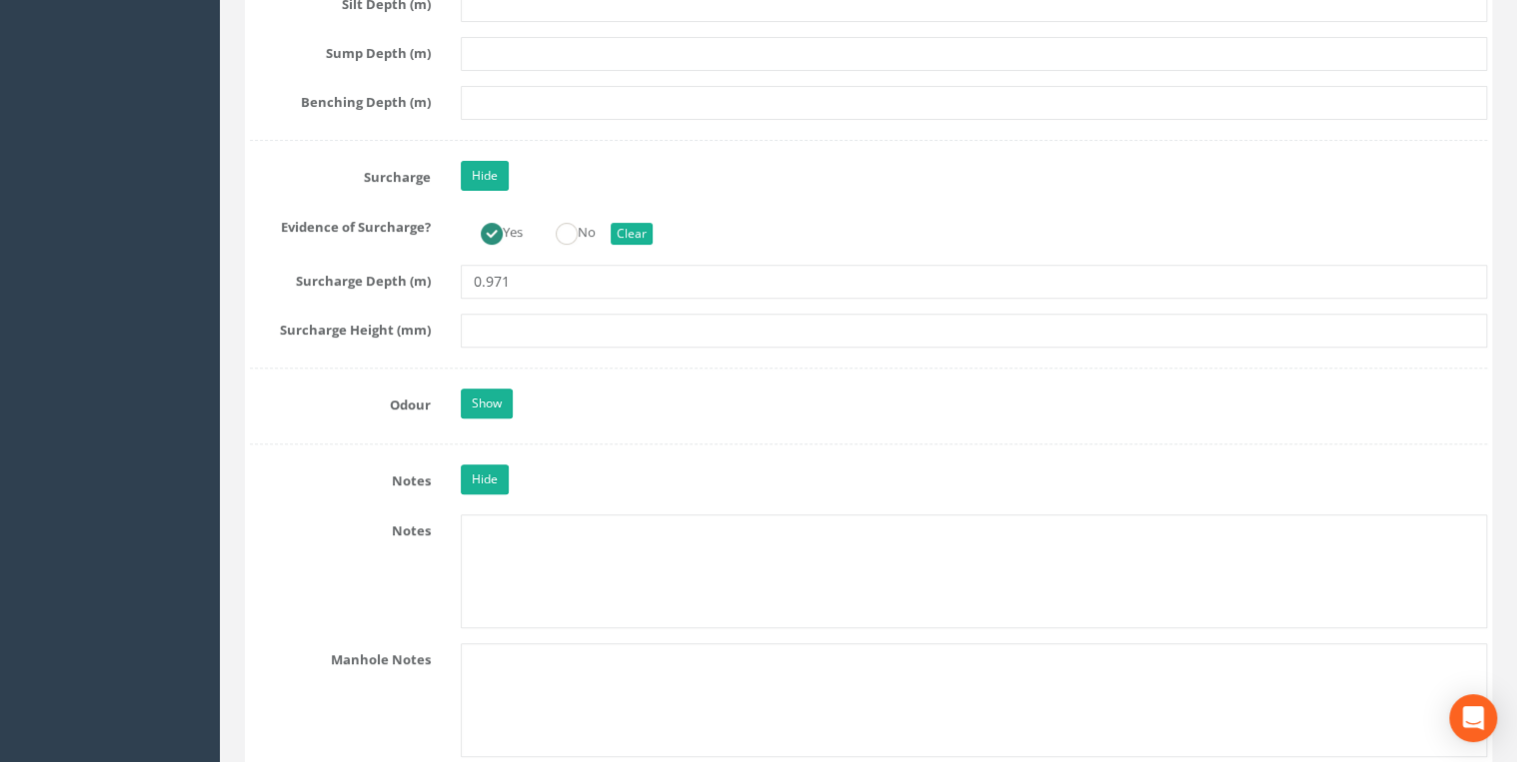
scroll to position [4262, 0]
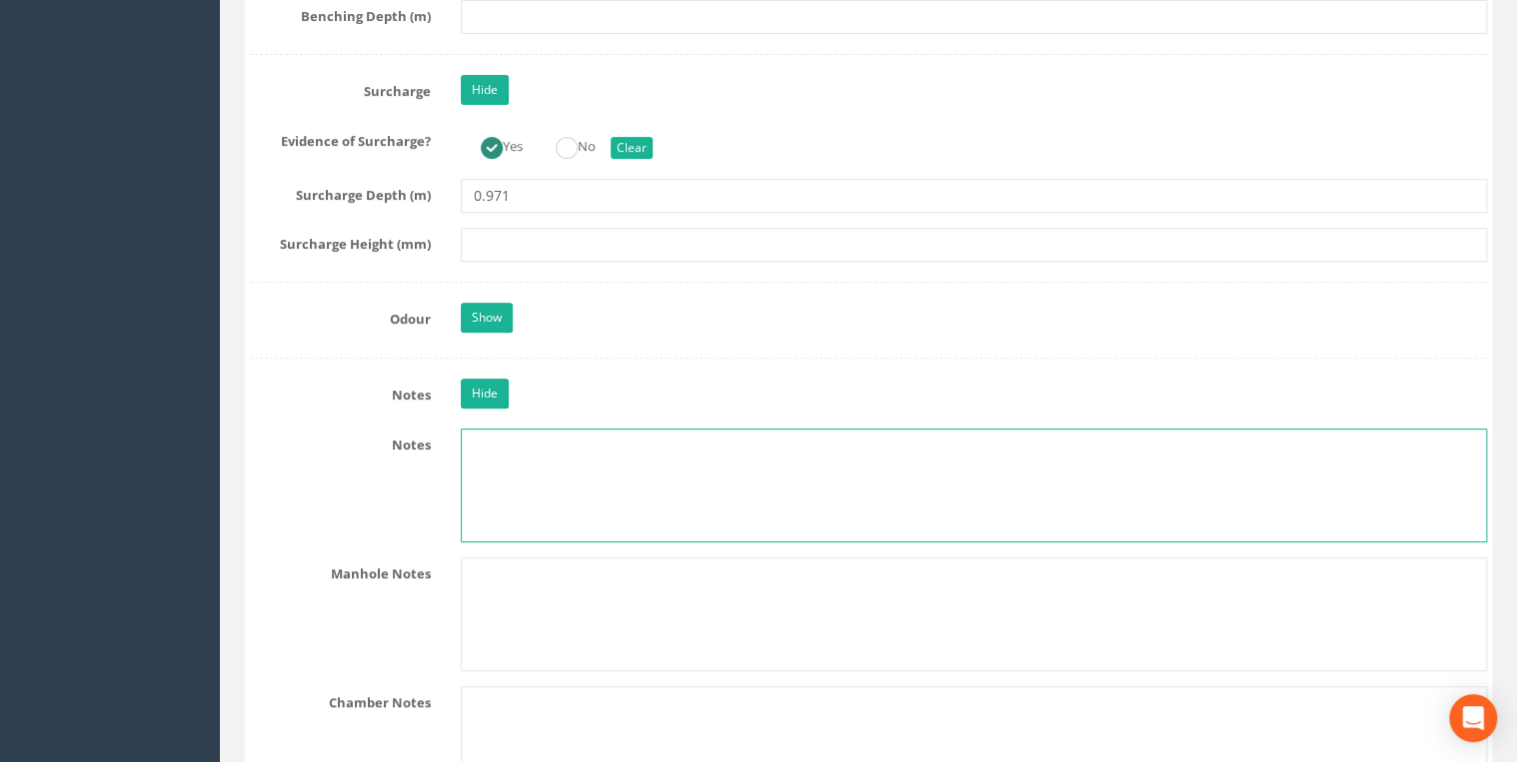
click at [525, 448] on textarea at bounding box center [974, 486] width 1026 height 114
paste textarea "NZ 1956 3413"
click at [607, 472] on textarea "NZ 1956 3413" at bounding box center [974, 486] width 1026 height 114
click at [612, 436] on textarea "NZ 1956 3413" at bounding box center [974, 486] width 1026 height 114
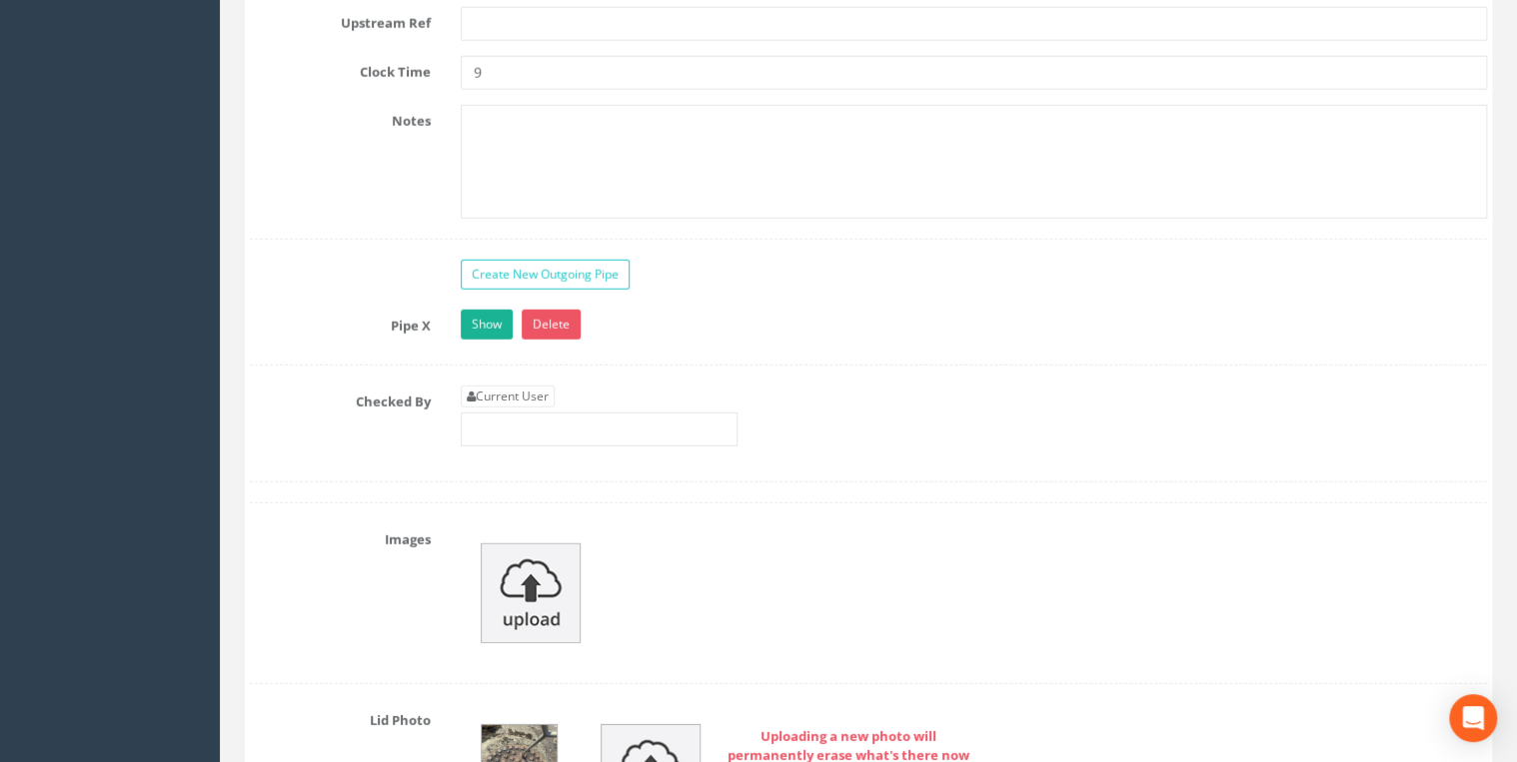
scroll to position [6607, 0]
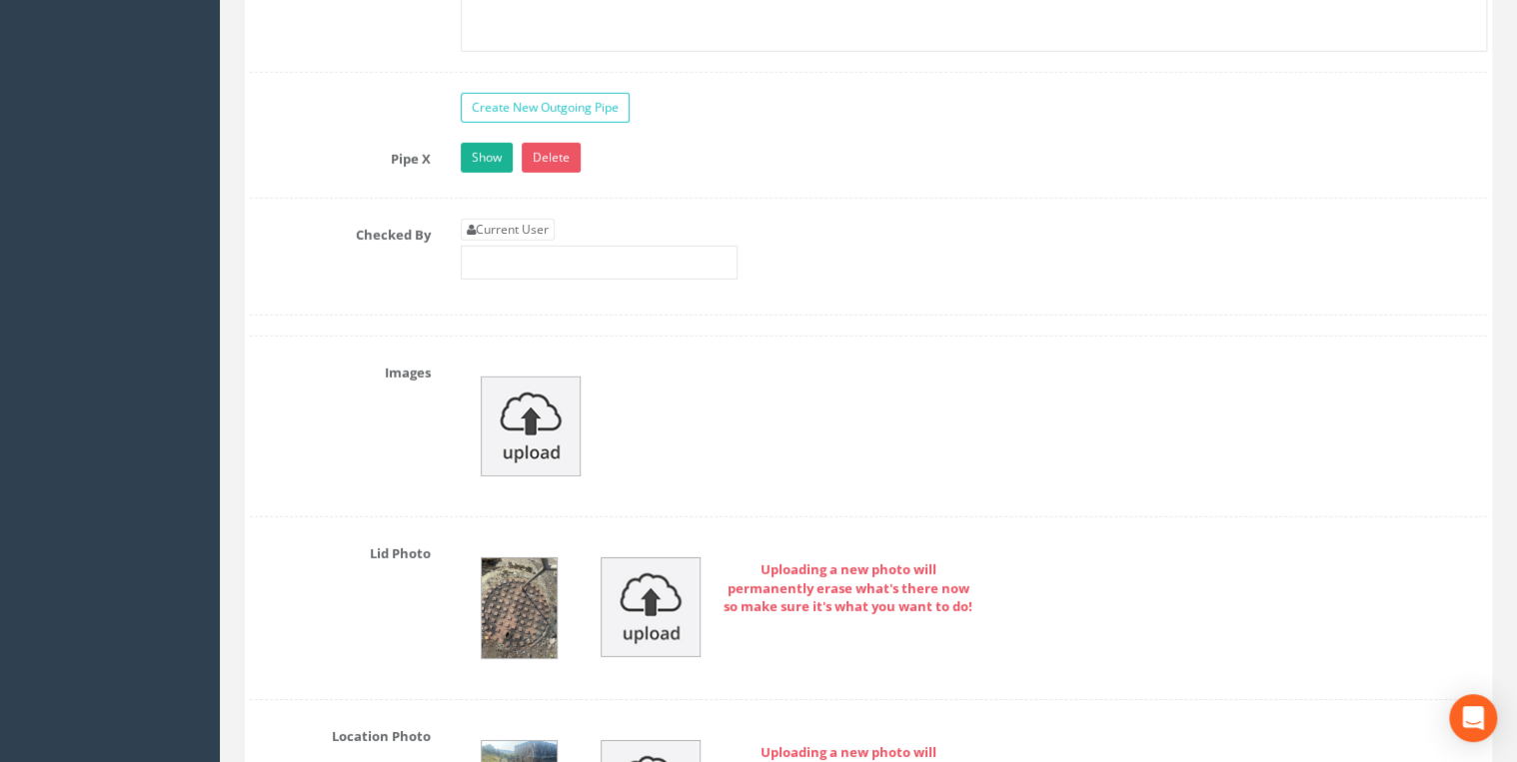
type textarea "NZ 1956 3413"
click at [527, 246] on input "text" at bounding box center [599, 263] width 277 height 34
click at [524, 219] on link "Current User" at bounding box center [508, 230] width 94 height 22
type input "[PERSON_NAME]"
click at [873, 227] on div "Current User [PERSON_NAME]" at bounding box center [974, 257] width 1056 height 76
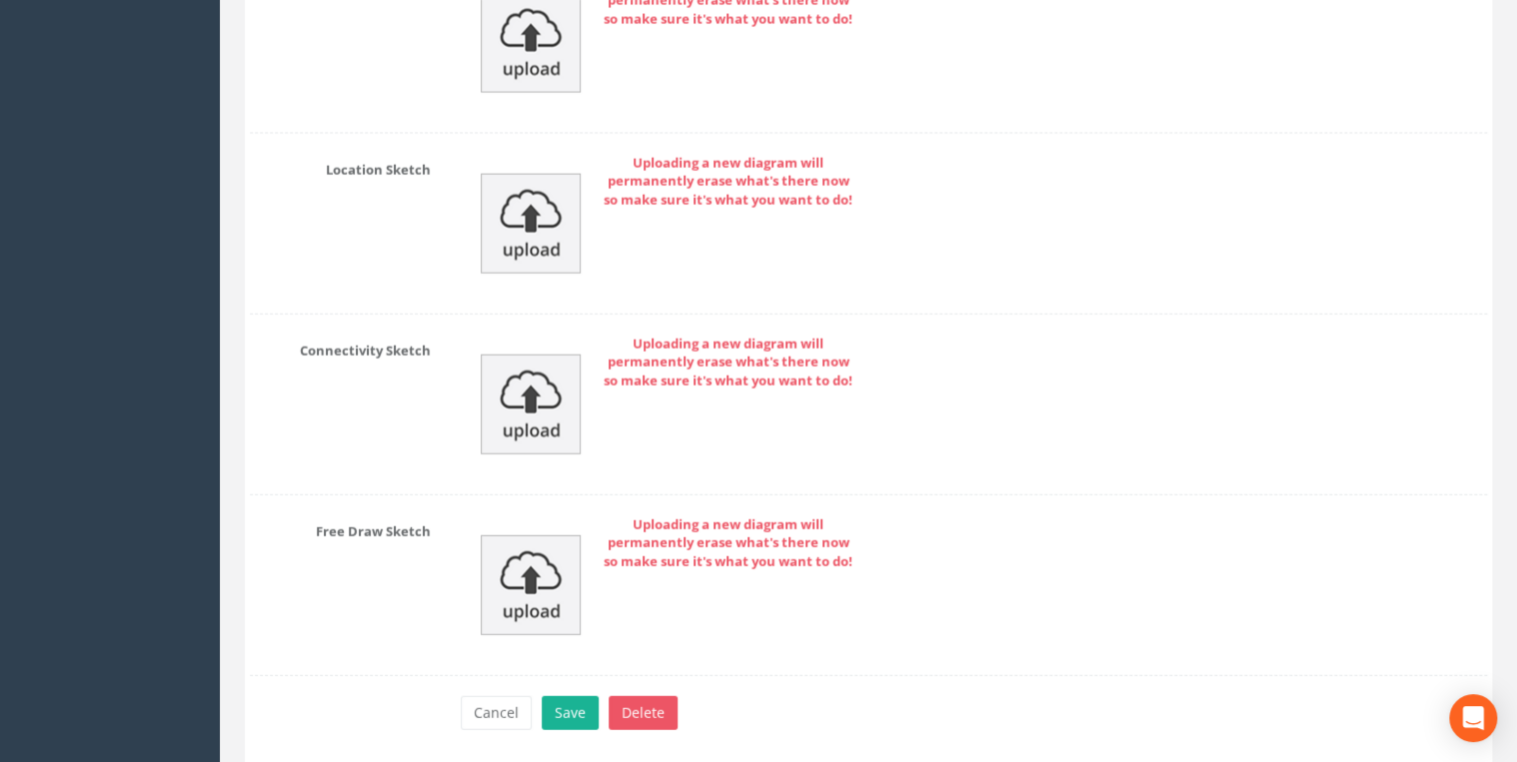
scroll to position [9933, 0]
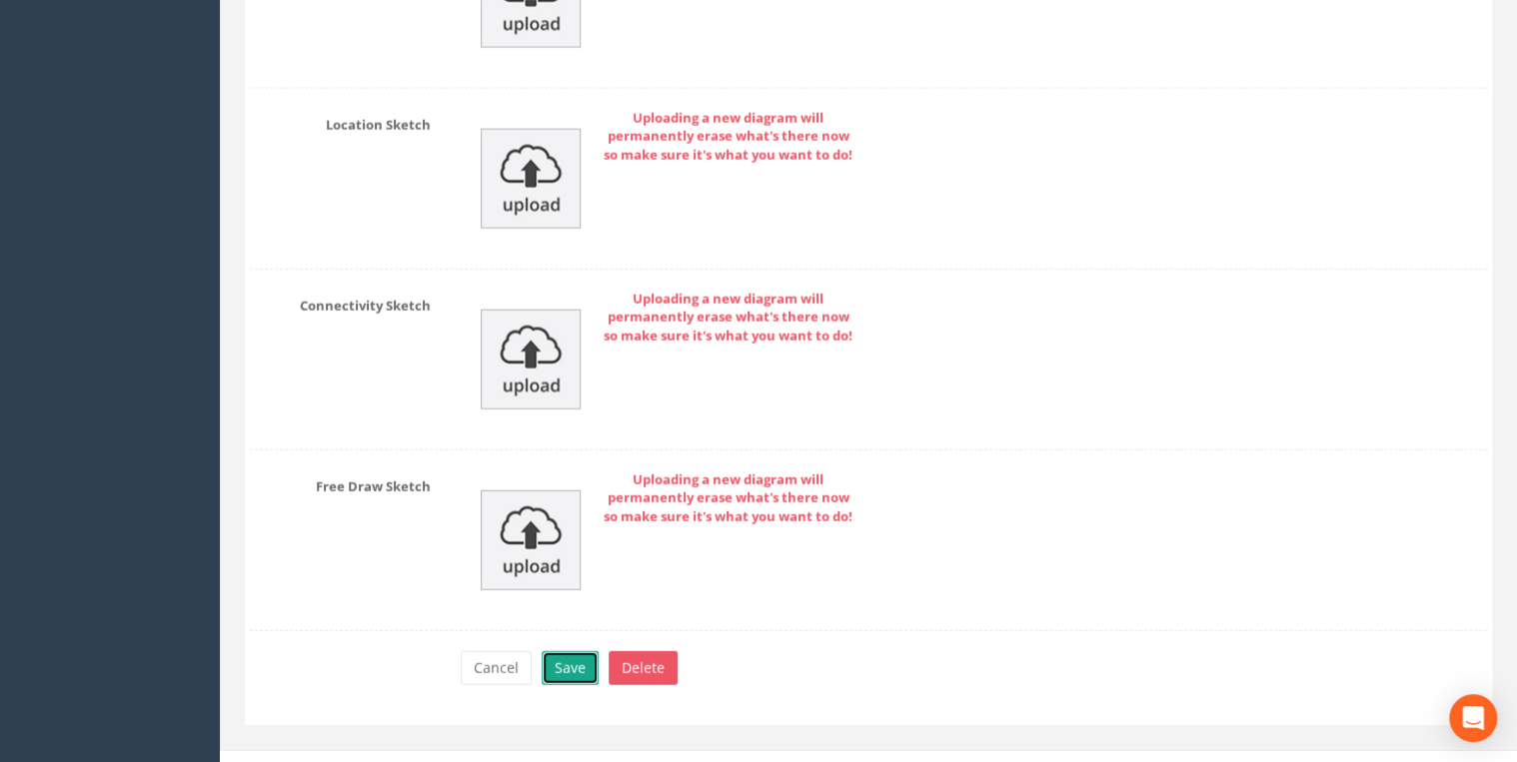
click at [582, 589] on button "Save" at bounding box center [570, 668] width 57 height 34
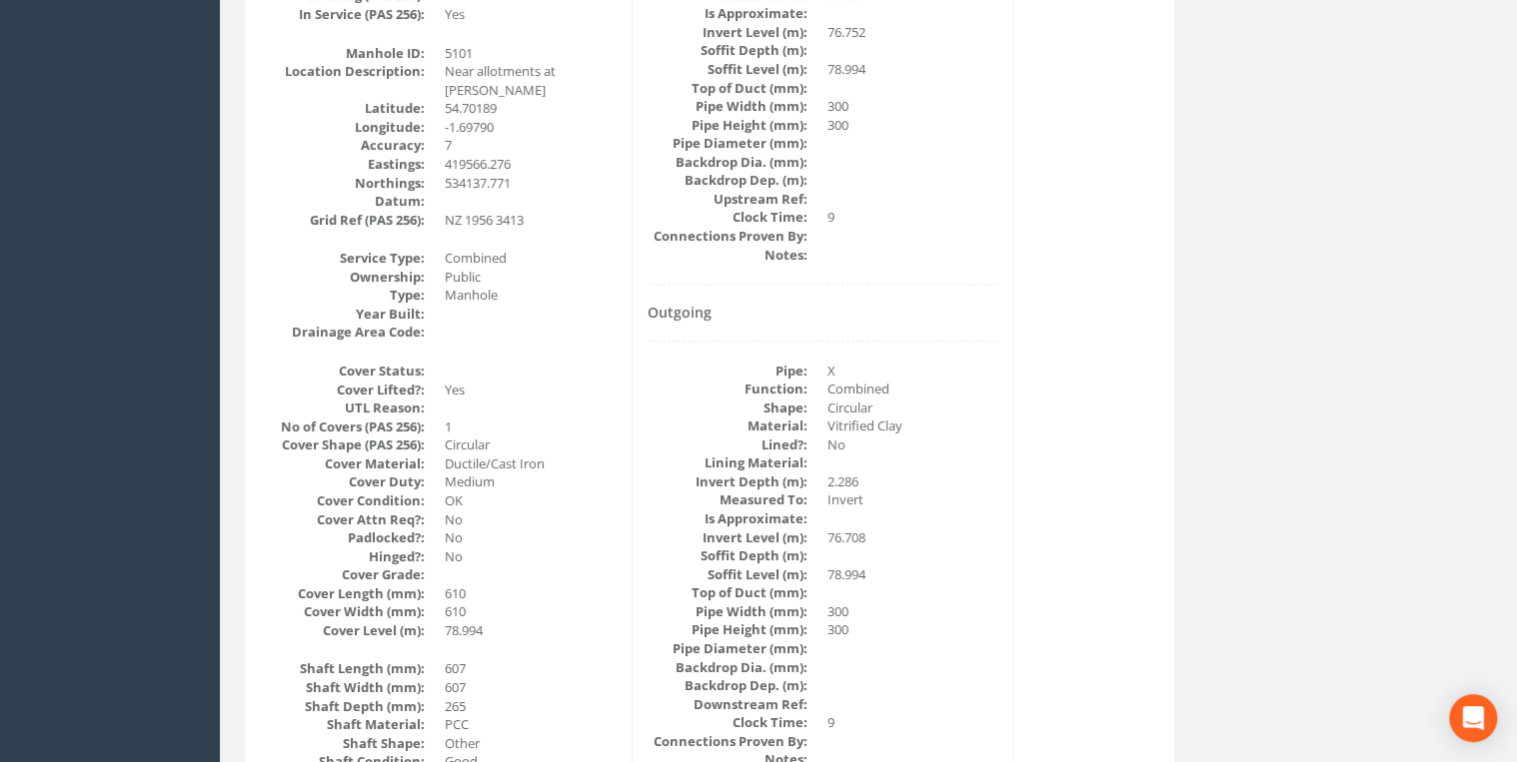
scroll to position [0, 0]
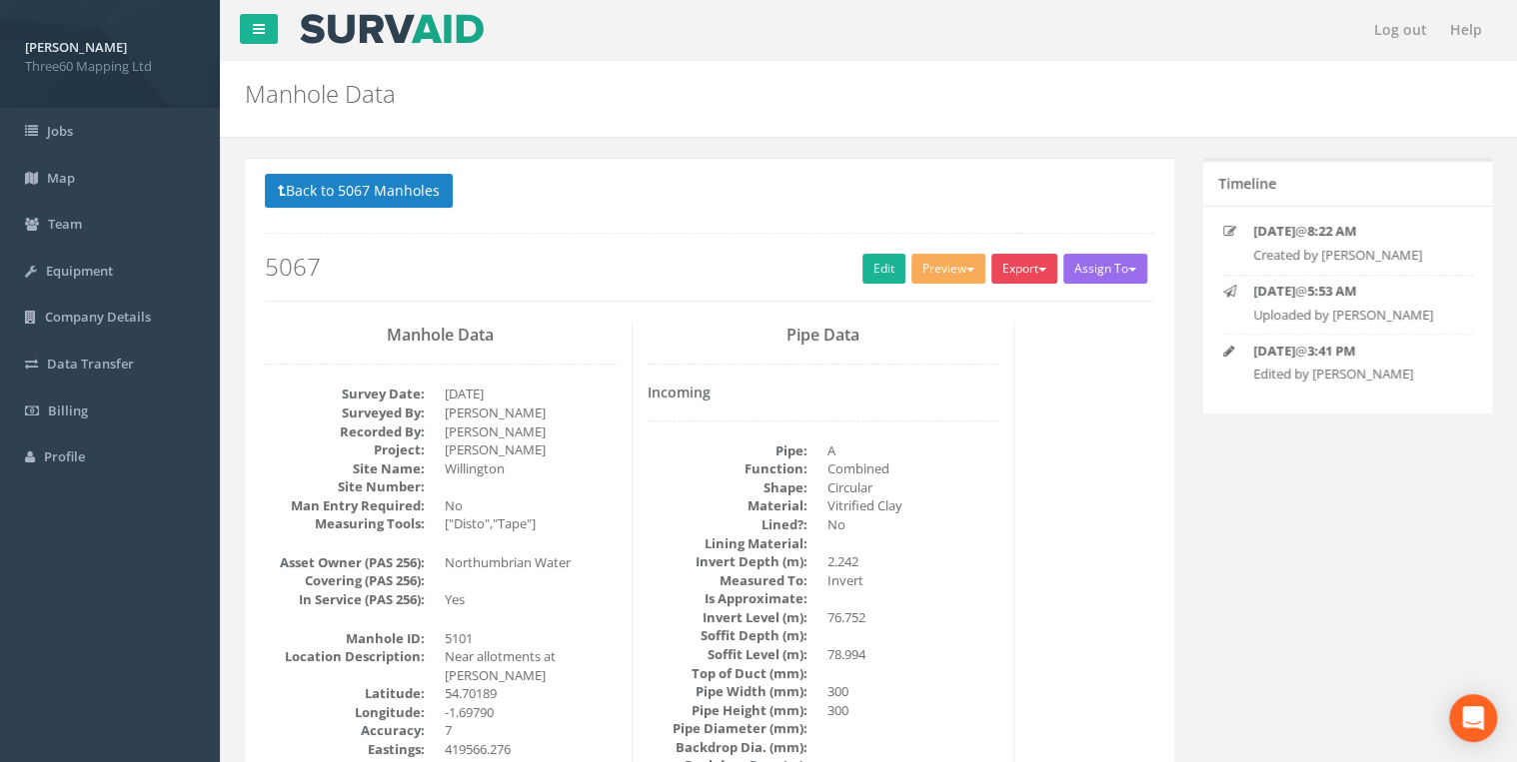
click at [1019, 261] on button "Export" at bounding box center [1024, 269] width 66 height 30
click at [967, 310] on link "360 Manhole" at bounding box center [983, 310] width 152 height 31
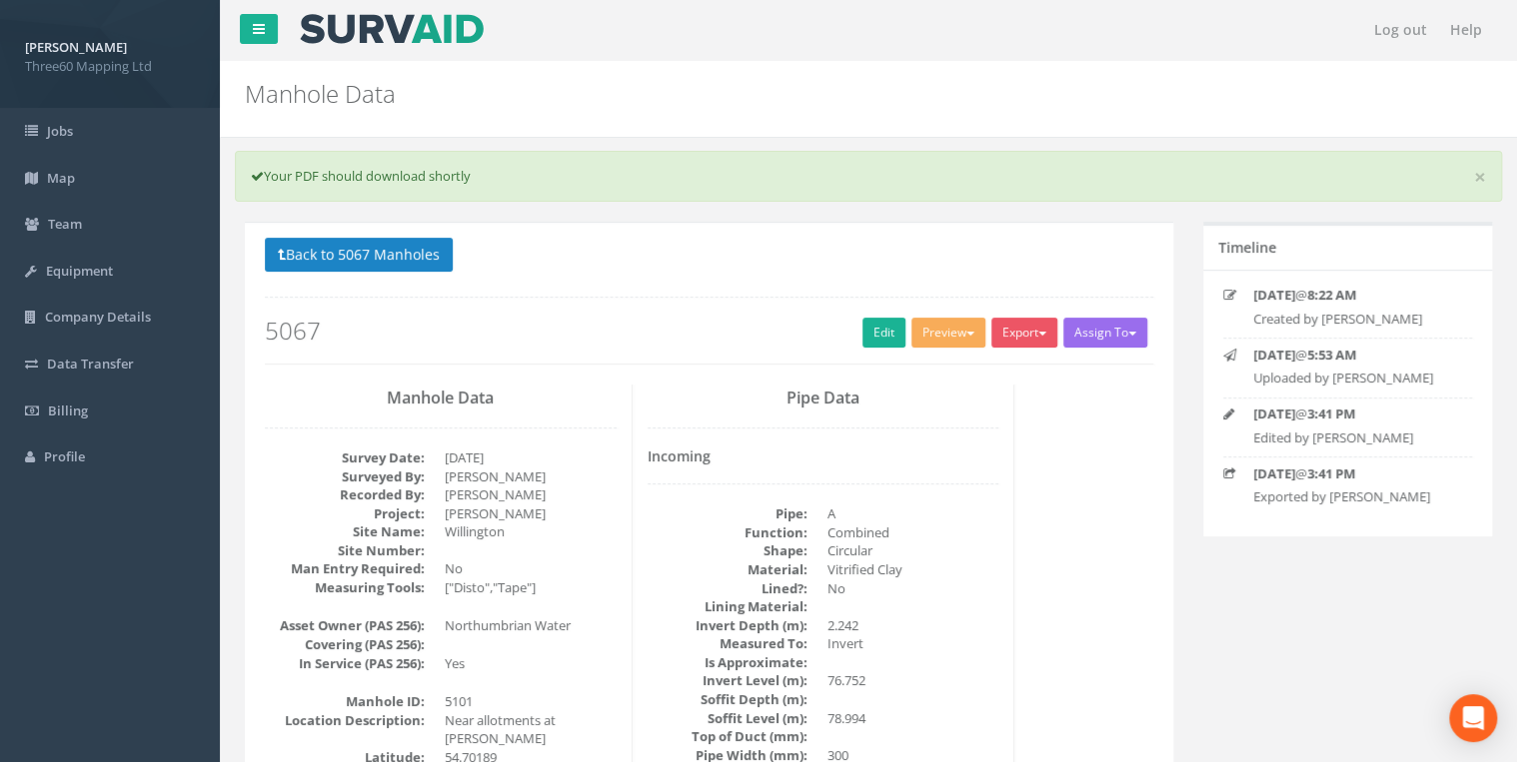
click at [380, 272] on div "Back to 5067 Manholes Back to Map Assign To No Companies Added Export 360 Manho…" at bounding box center [709, 301] width 888 height 127
click at [400, 248] on button "Back to 5067 Manholes" at bounding box center [359, 255] width 188 height 34
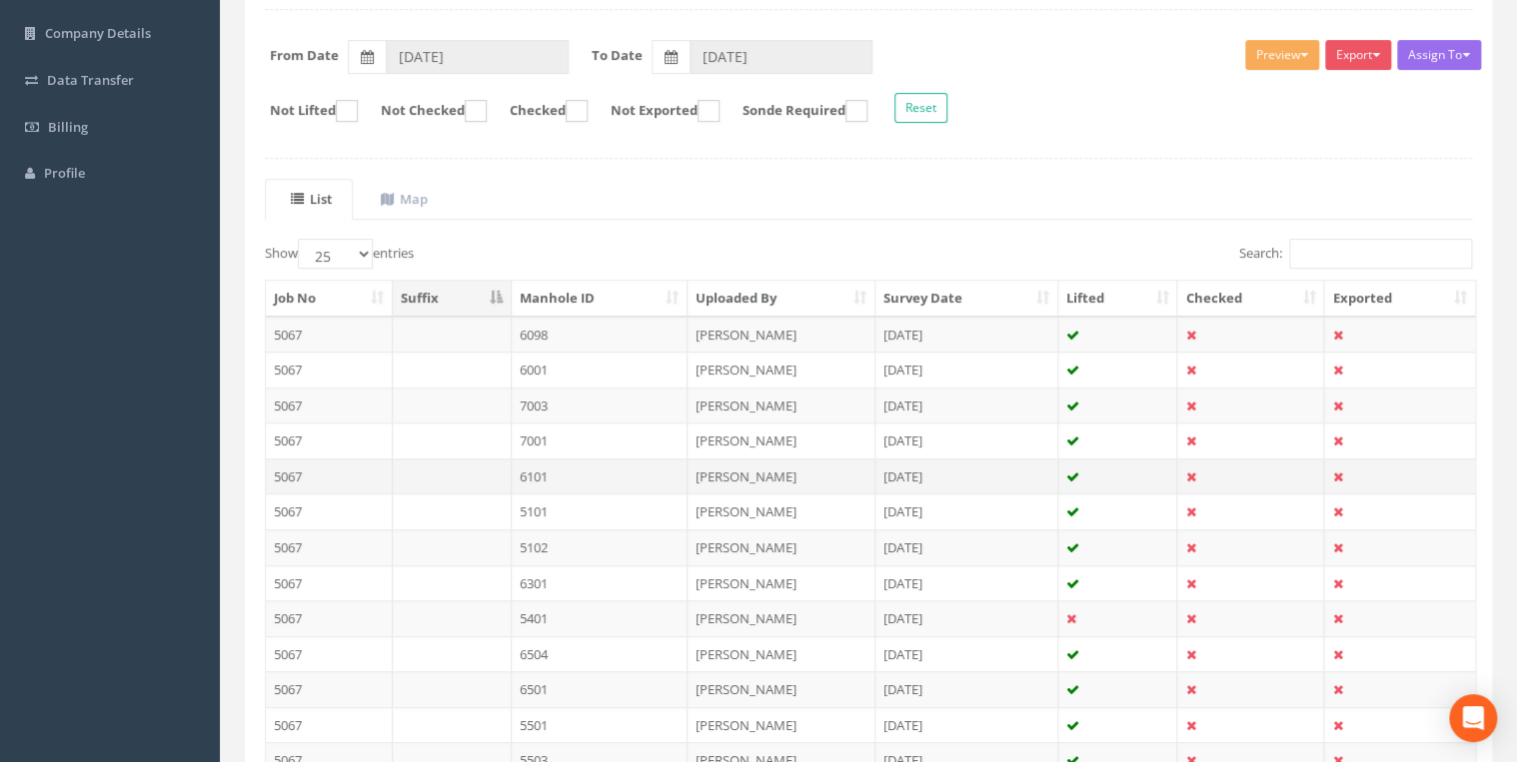
scroll to position [488, 0]
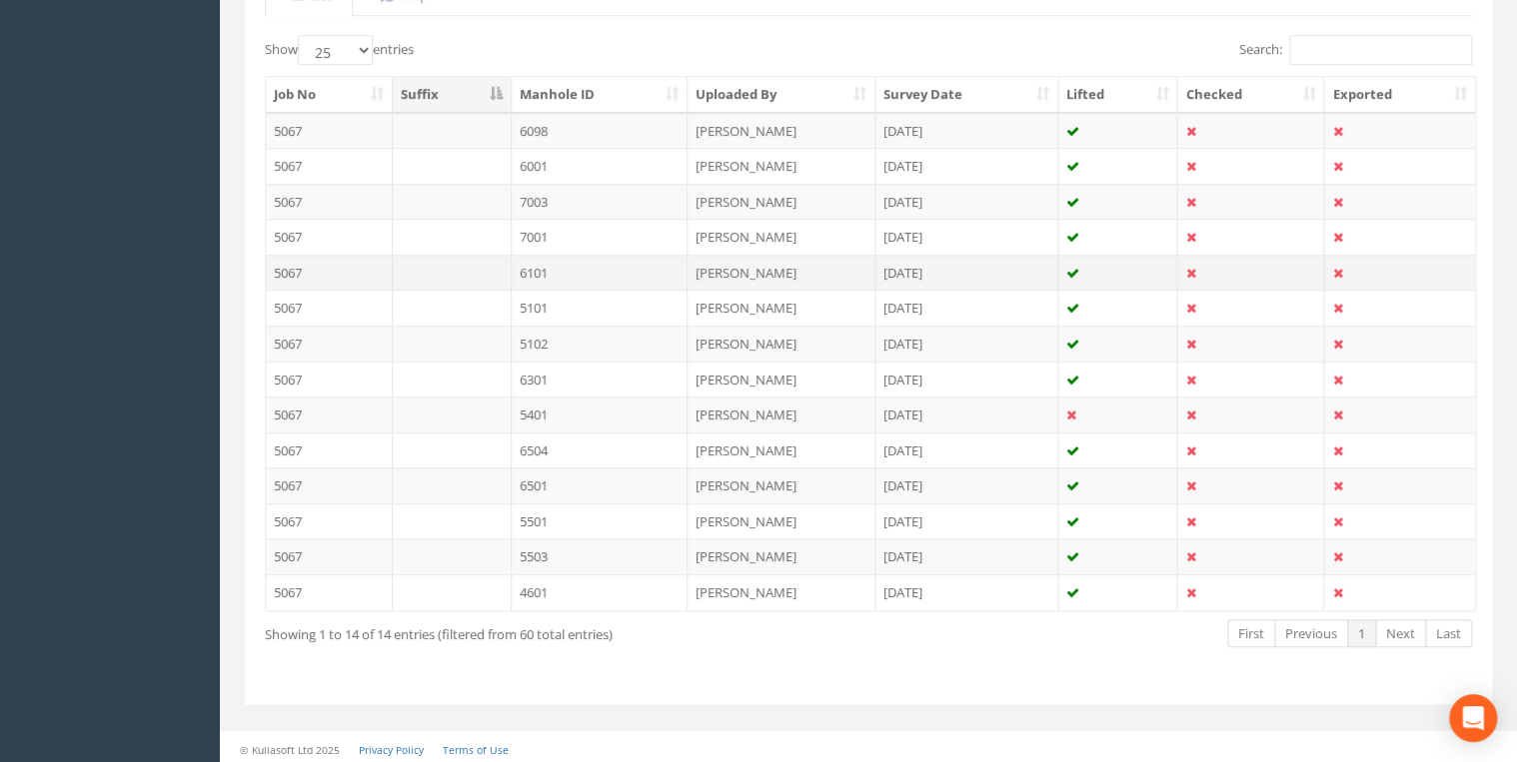
click at [449, 264] on td at bounding box center [452, 273] width 119 height 36
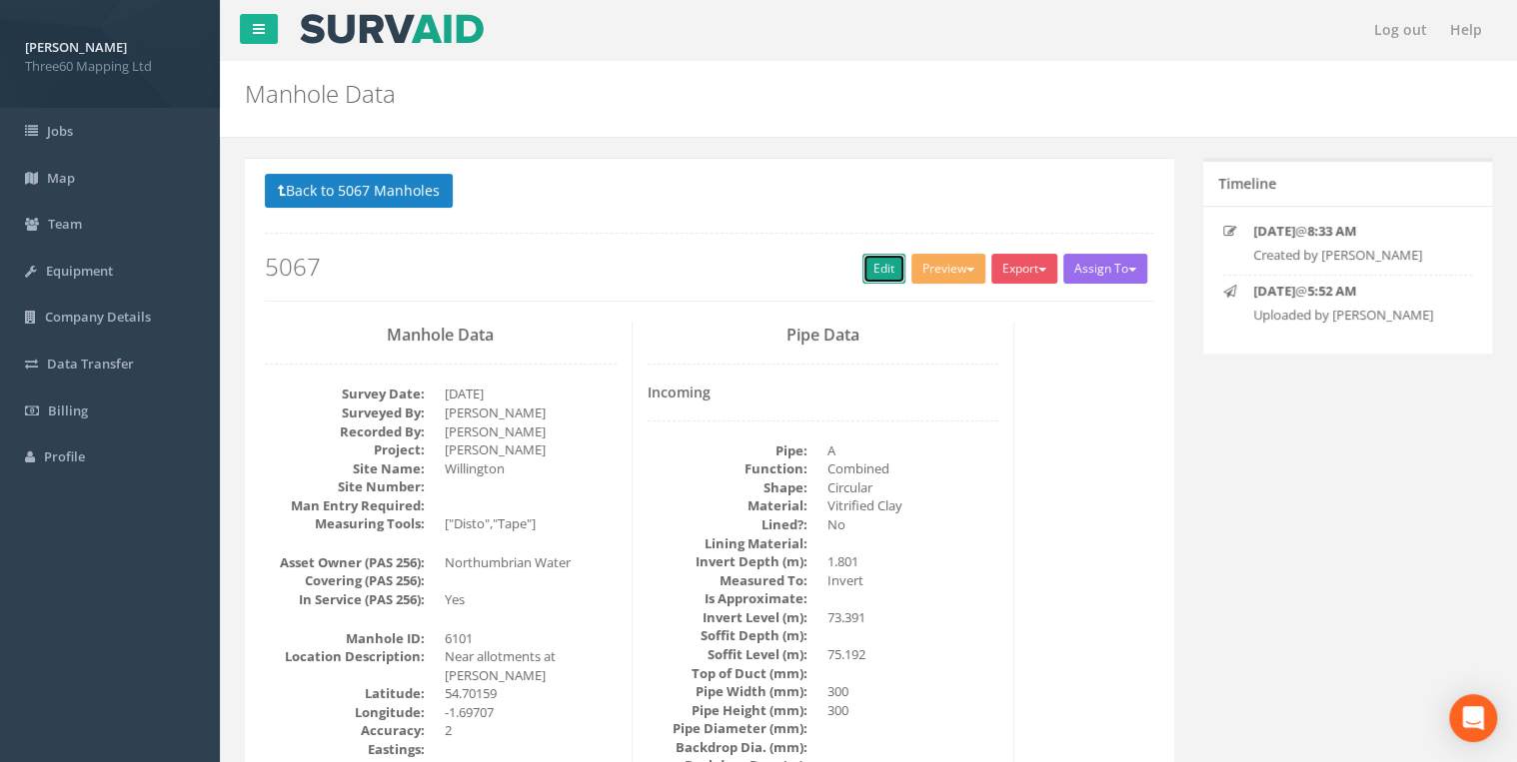
click at [888, 264] on link "Edit" at bounding box center [883, 269] width 43 height 30
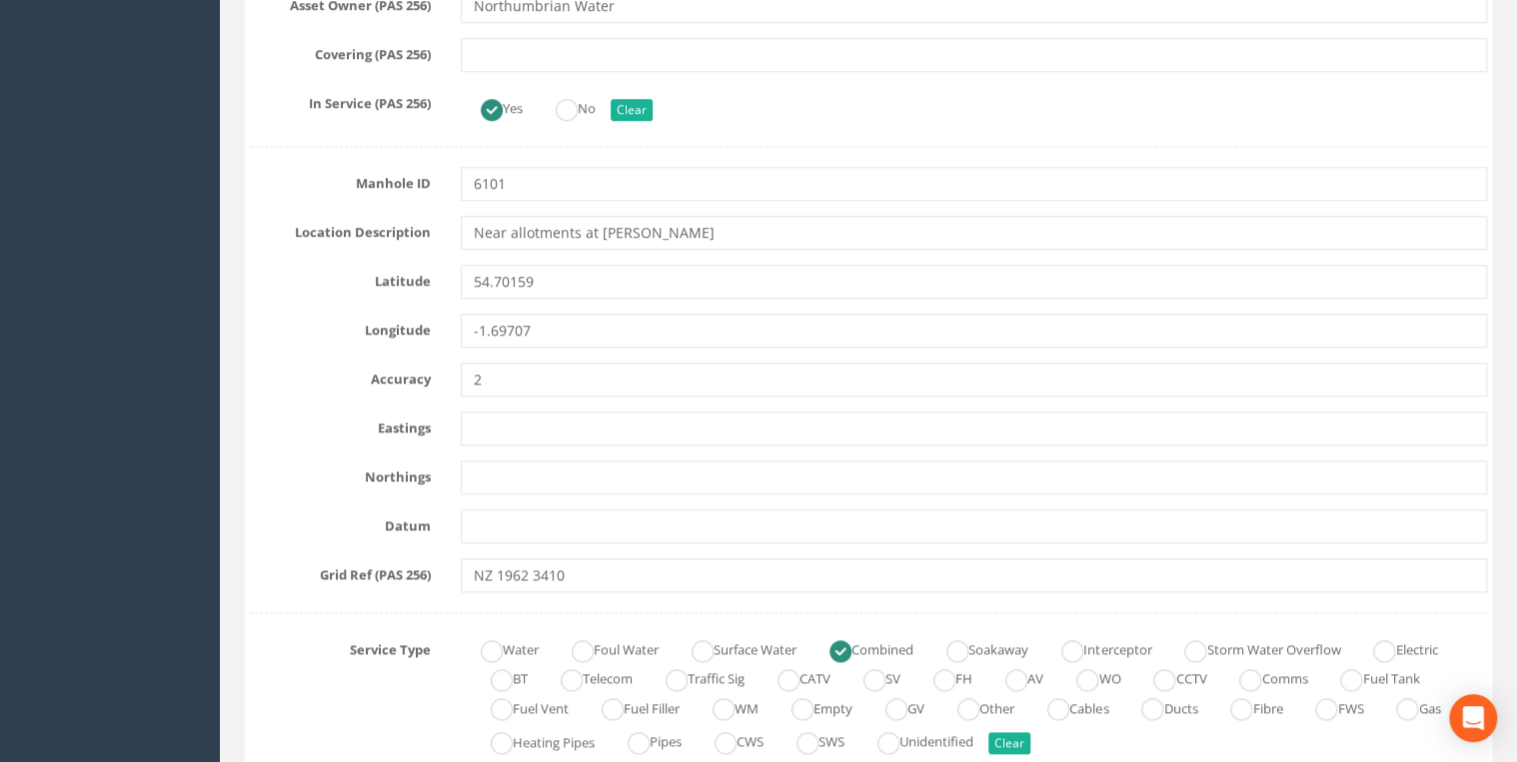
scroll to position [852, 0]
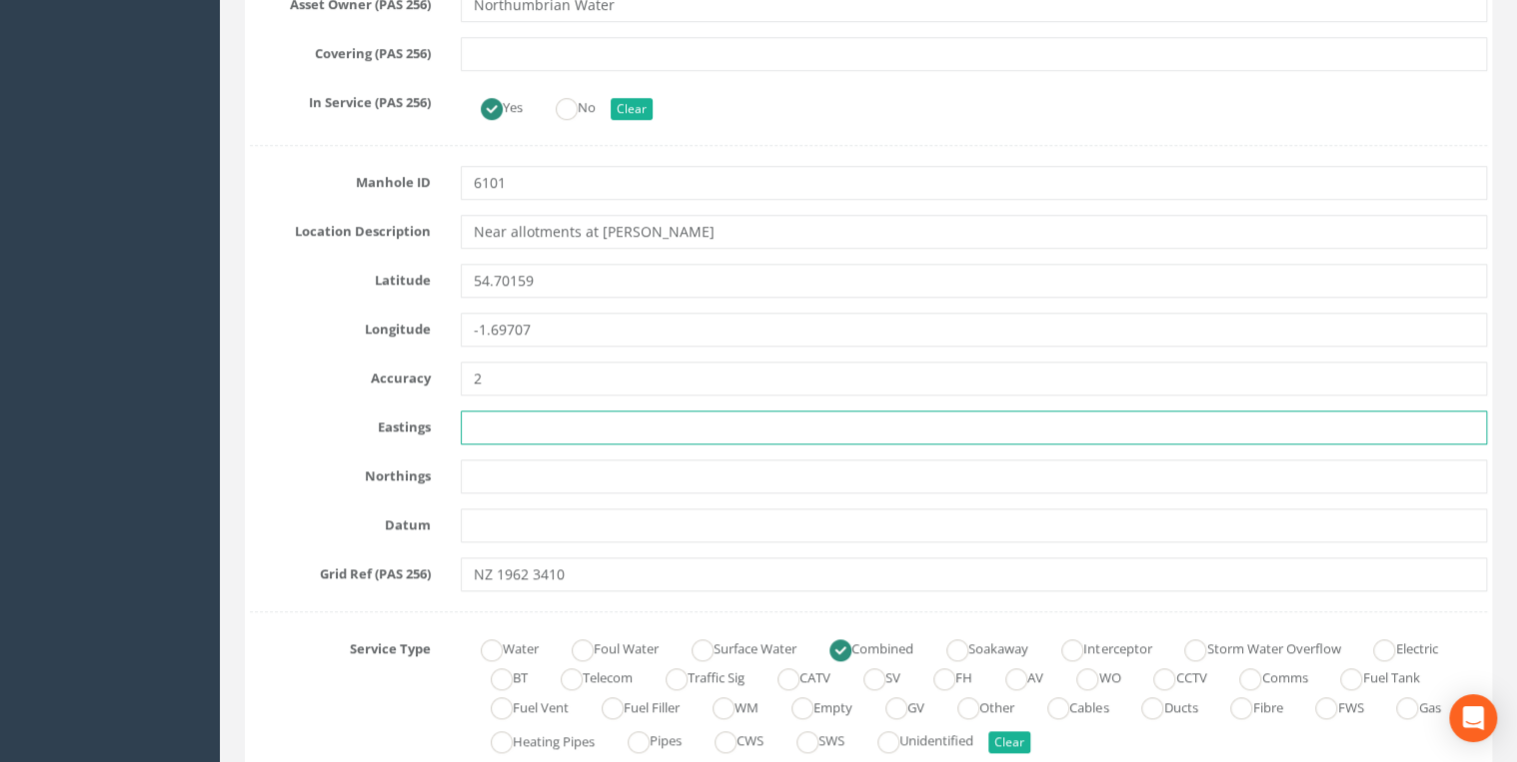
click at [480, 417] on input "text" at bounding box center [974, 428] width 1026 height 34
paste input "419620.645"
type input "419620.645"
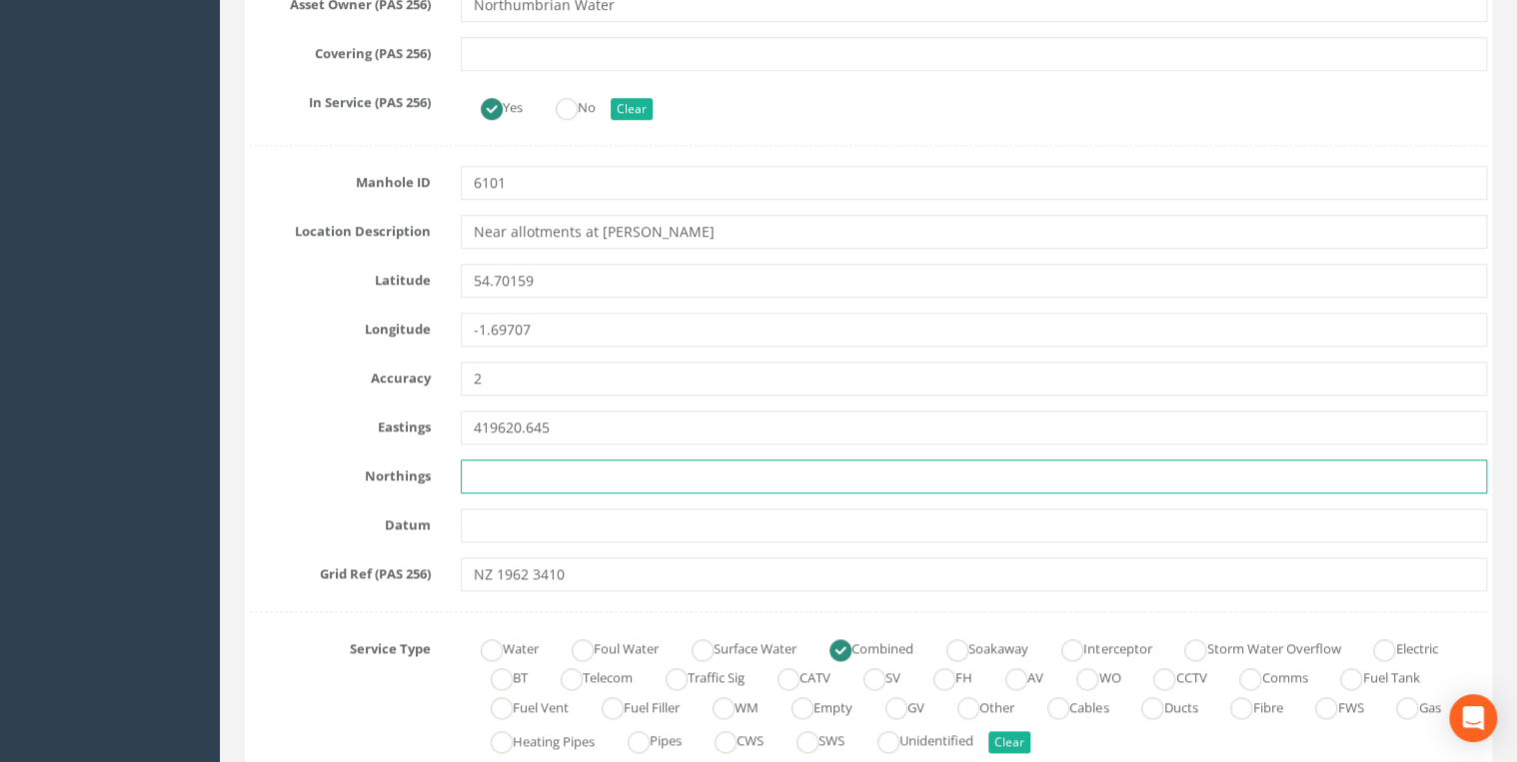
click at [477, 465] on input "text" at bounding box center [974, 477] width 1026 height 34
paste input "534102.949"
type input "534102.949"
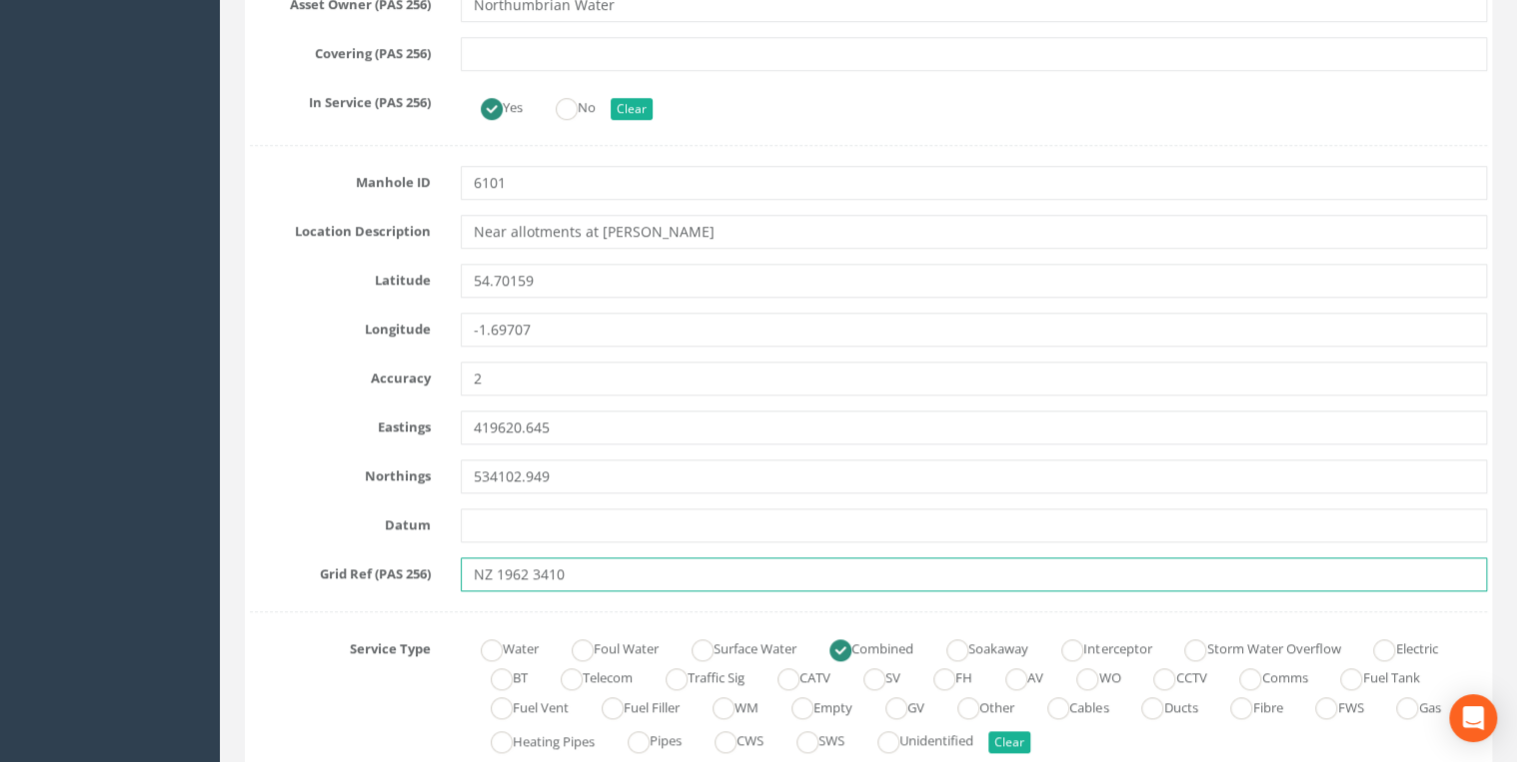
drag, startPoint x: 537, startPoint y: 575, endPoint x: 311, endPoint y: 575, distance: 225.8
click at [311, 575] on div "Grid Ref (PAS 256) NZ 1962 3410" at bounding box center [868, 575] width 1267 height 34
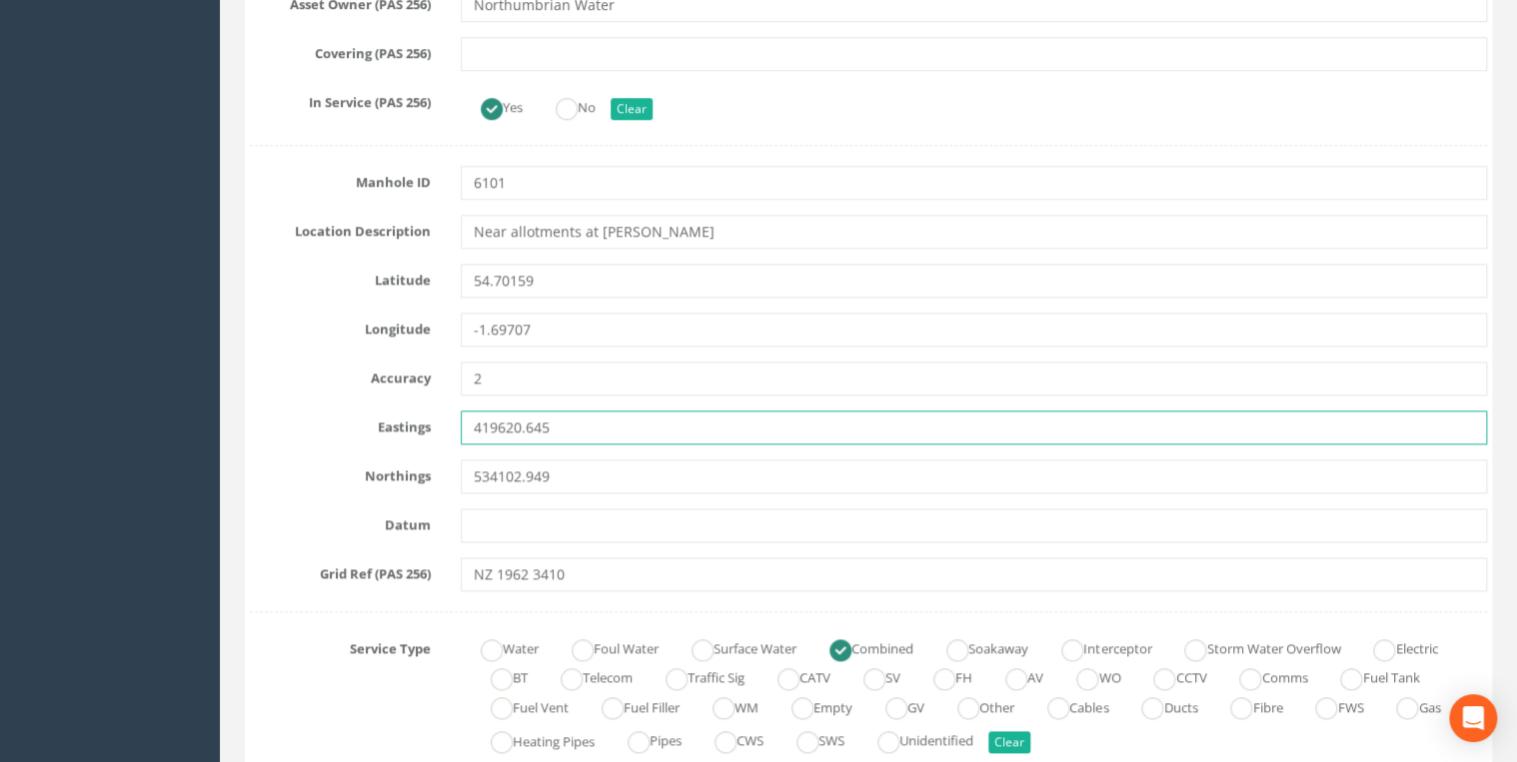
click at [619, 422] on input "419620.645" at bounding box center [974, 428] width 1026 height 34
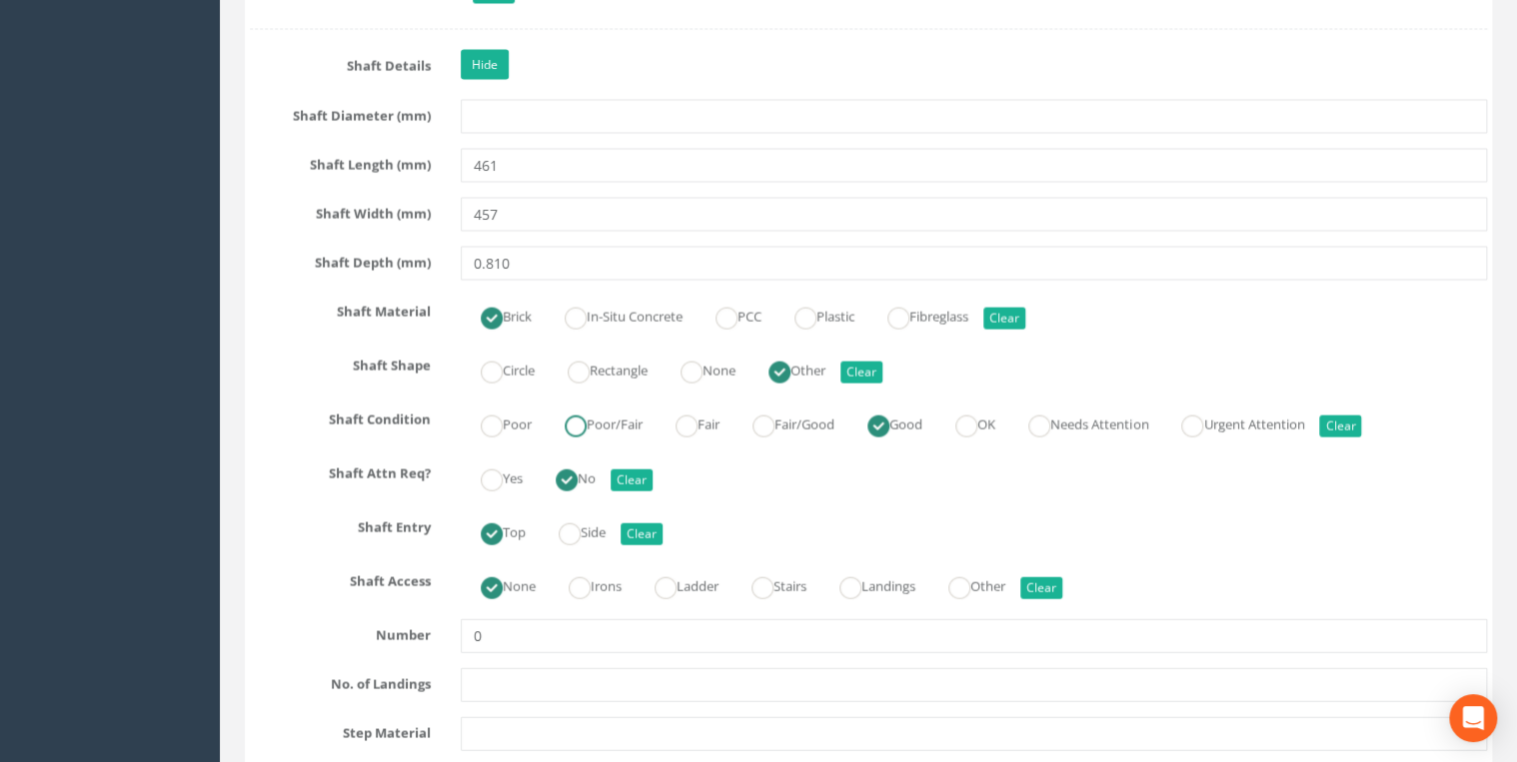
scroll to position [2131, 0]
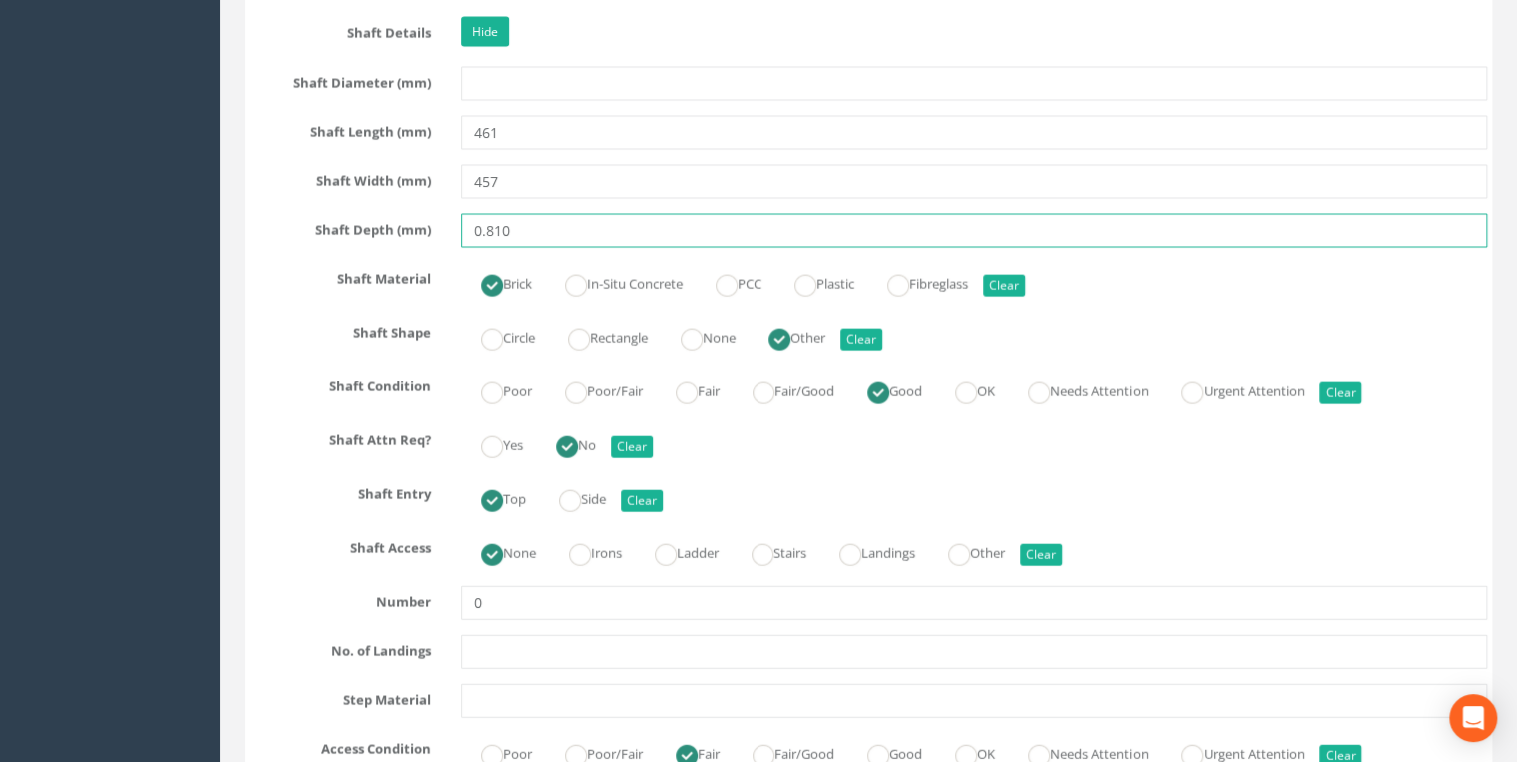
click at [485, 228] on input "0.810" at bounding box center [974, 231] width 1026 height 34
click at [610, 225] on input "810" at bounding box center [974, 231] width 1026 height 34
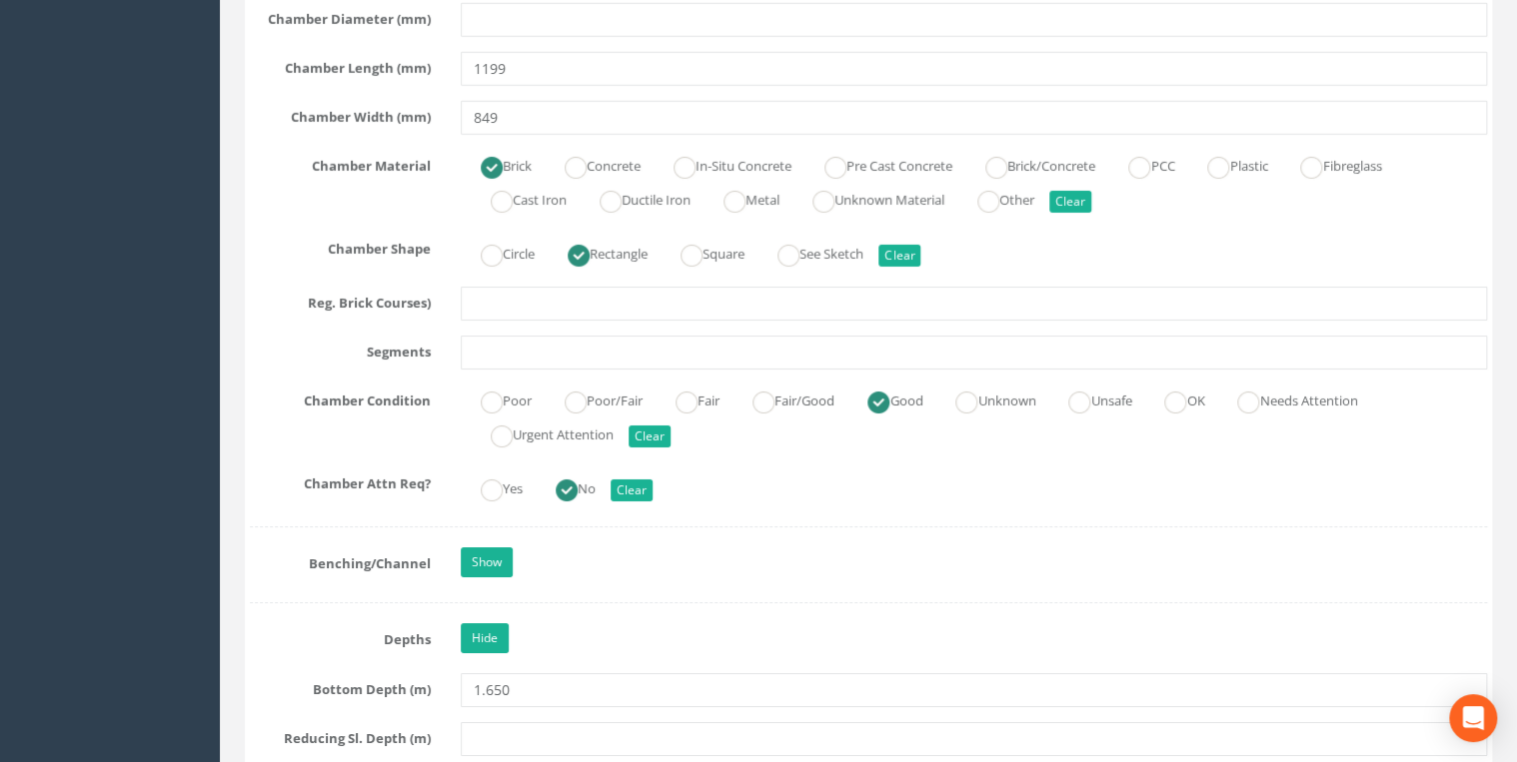
scroll to position [3623, 0]
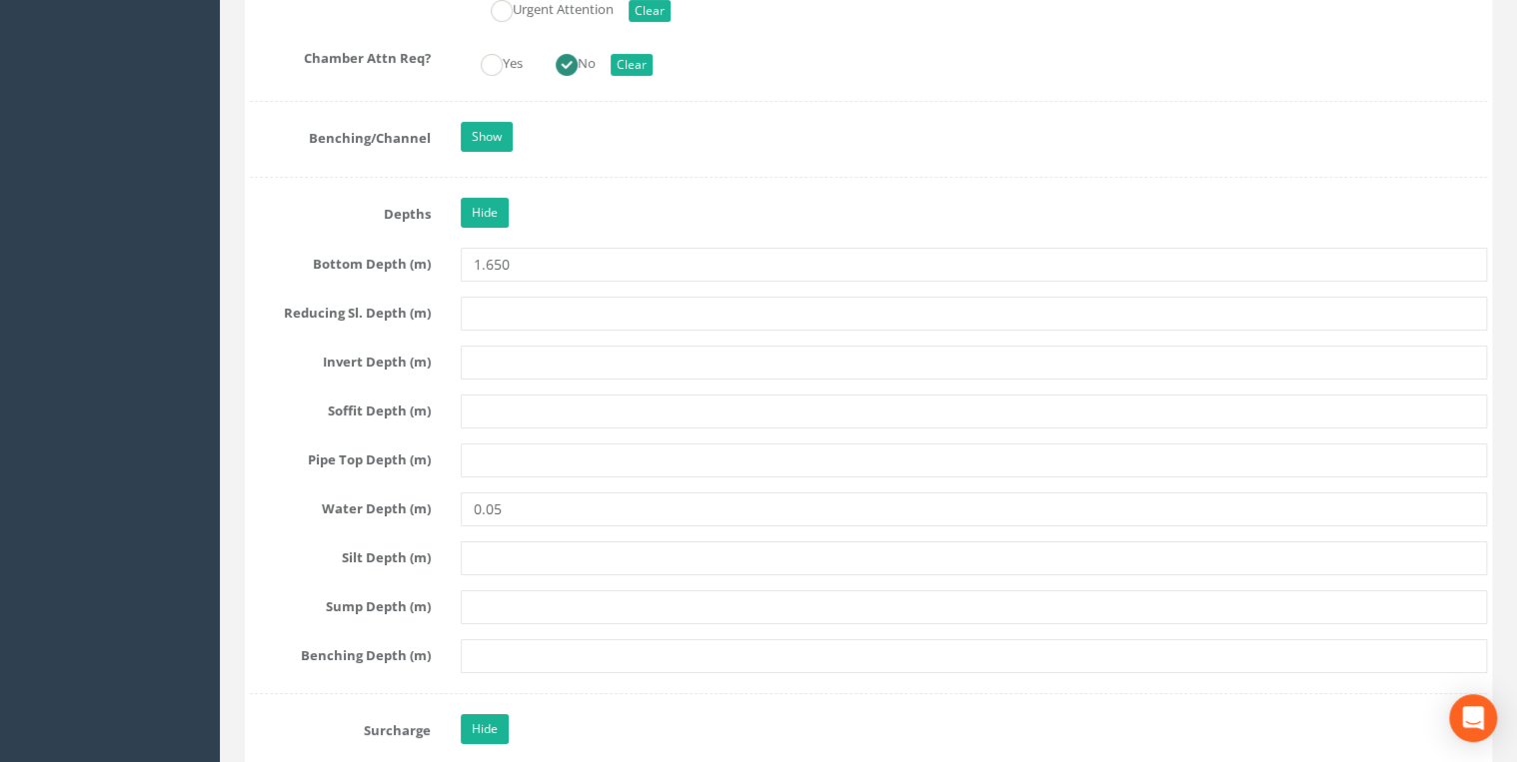
type input "810"
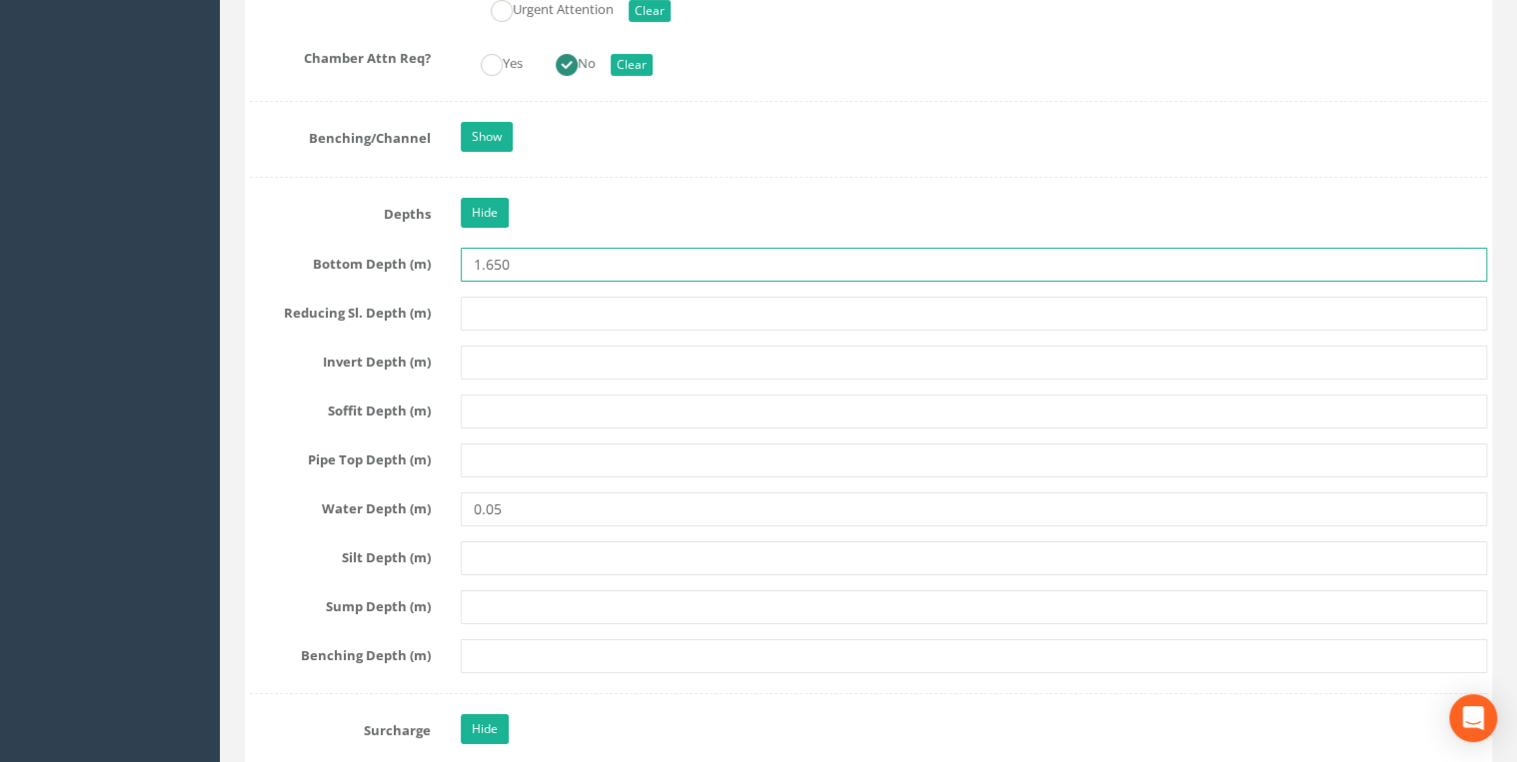
click at [487, 253] on input "1.650" at bounding box center [974, 265] width 1026 height 34
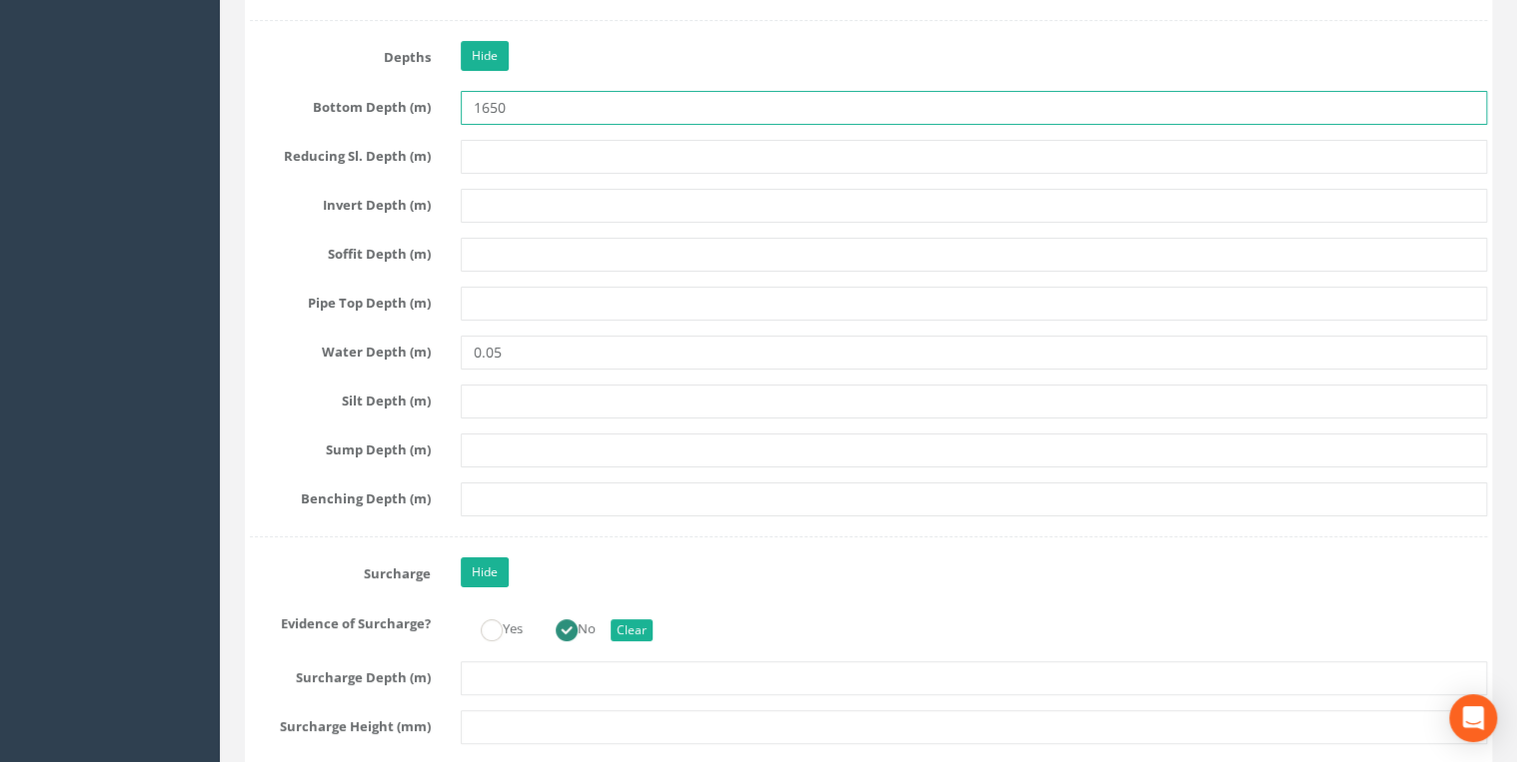
scroll to position [4049, 0]
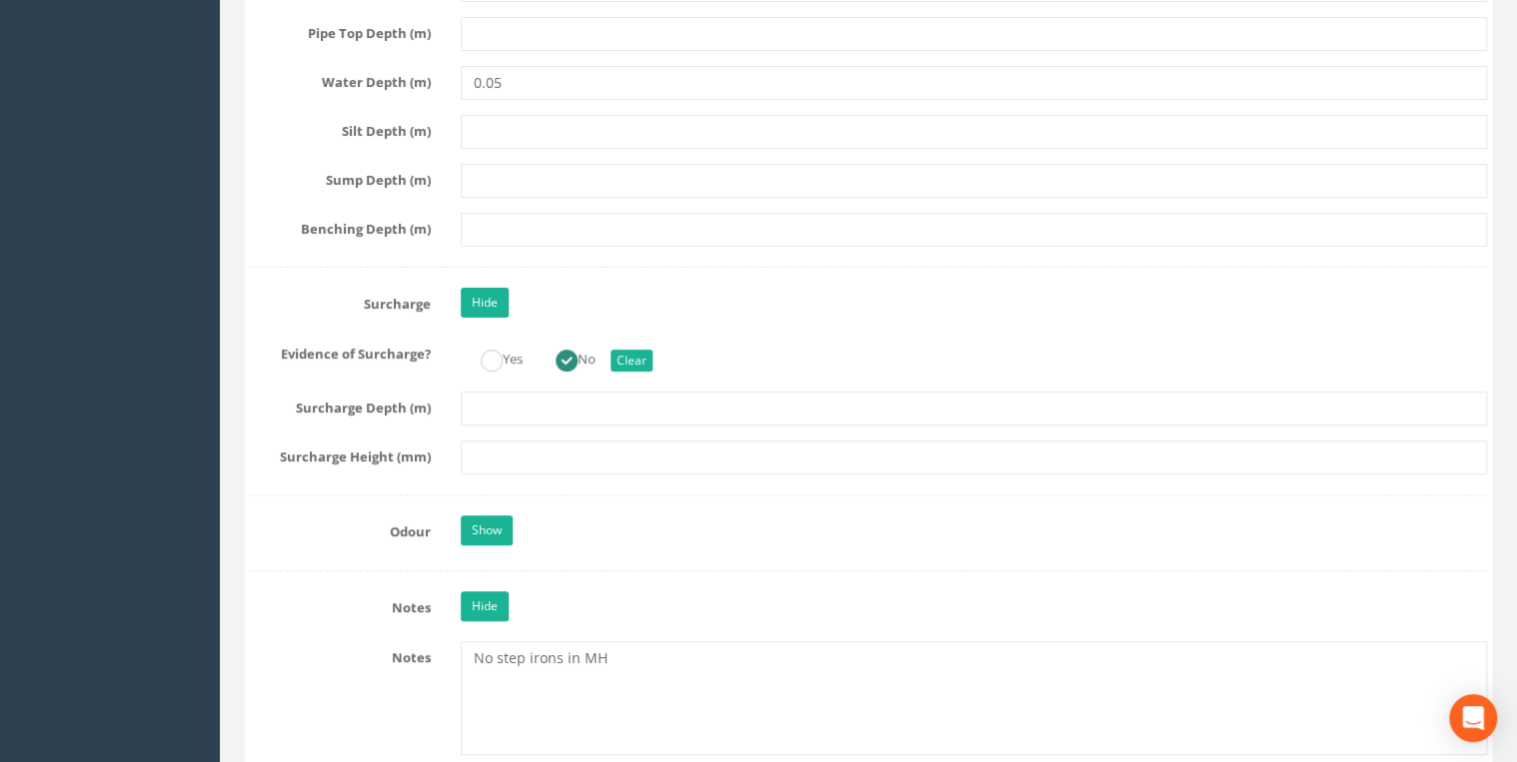
type input "1650"
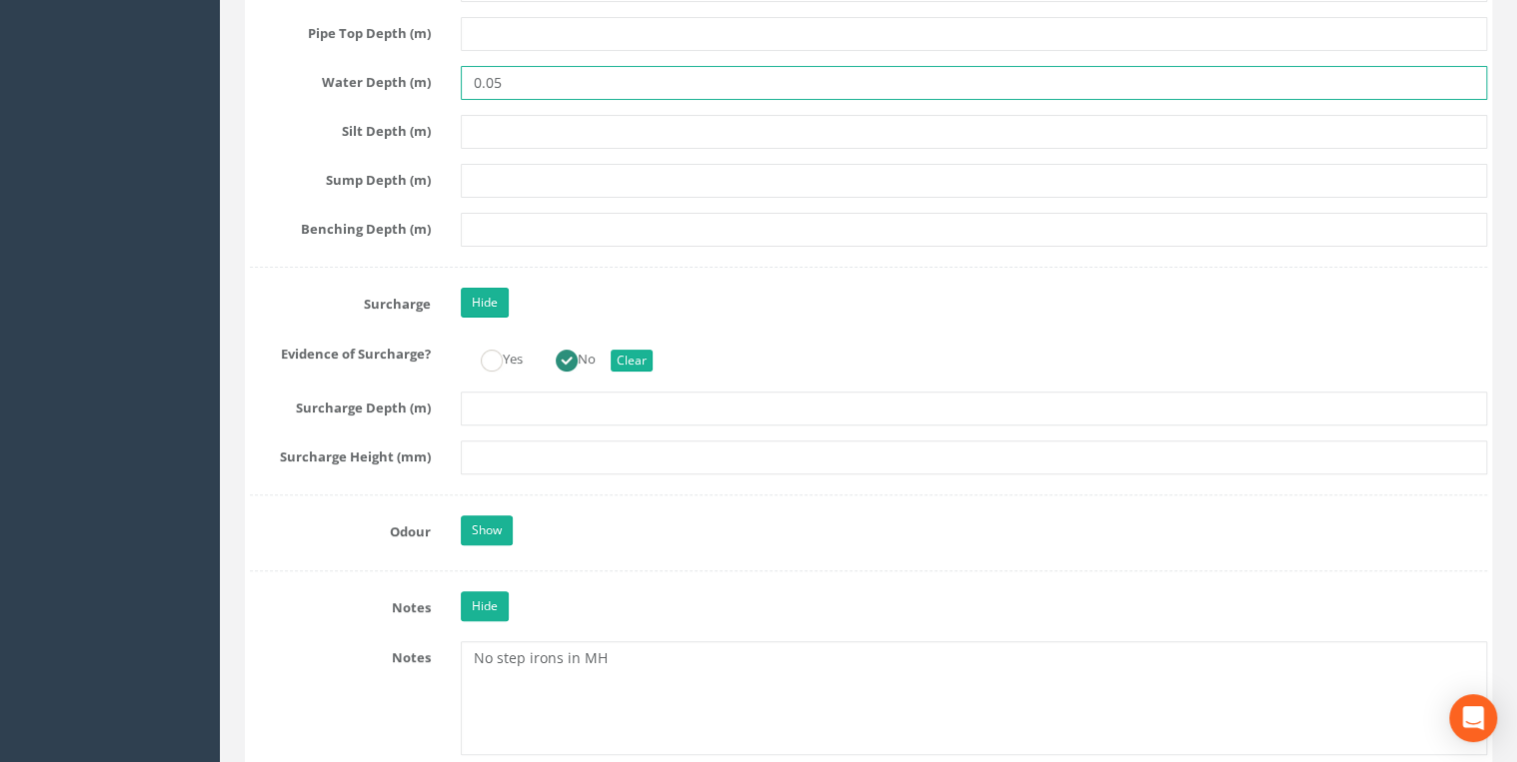
drag, startPoint x: 502, startPoint y: 74, endPoint x: 383, endPoint y: 93, distance: 120.4
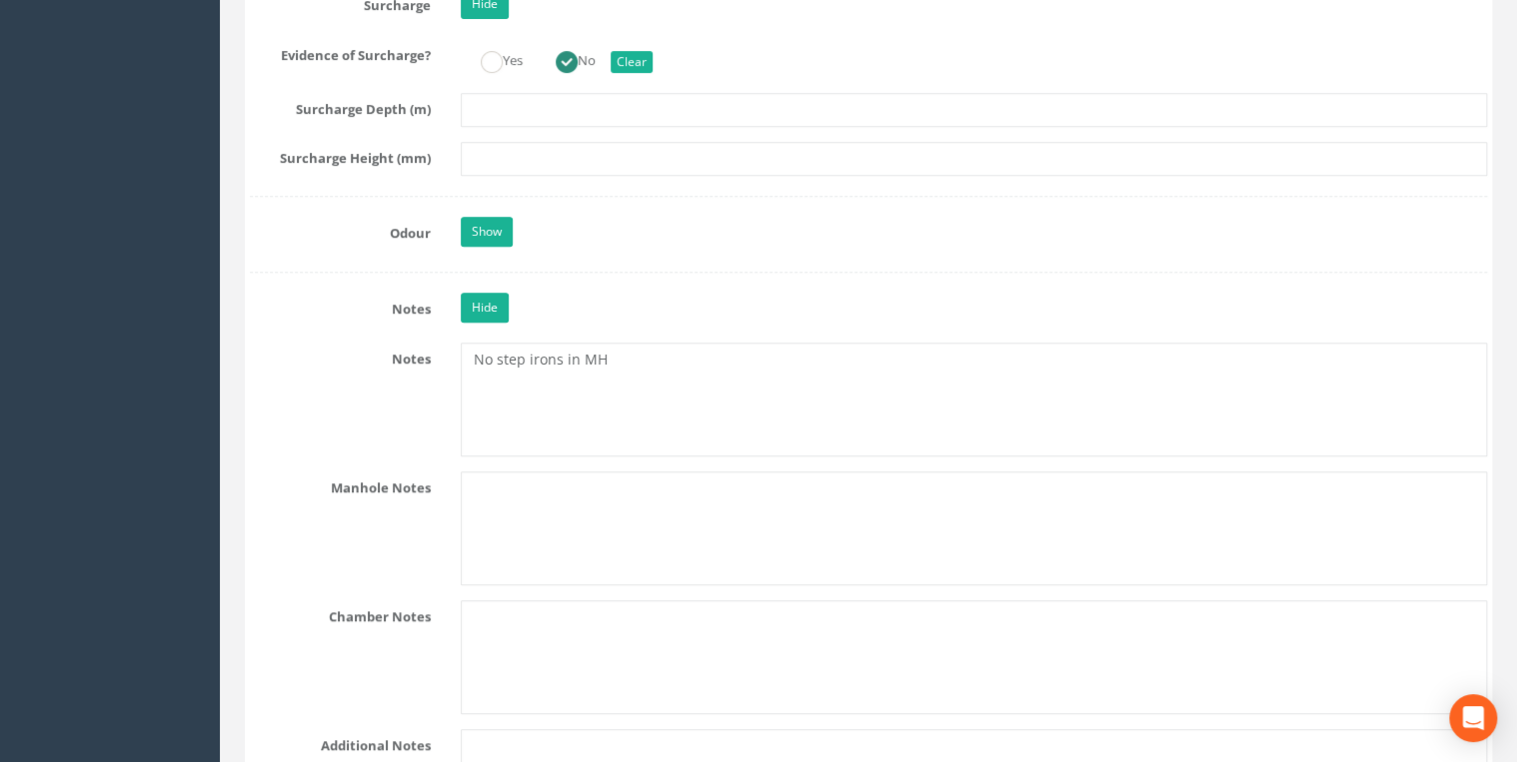
scroll to position [4582, 0]
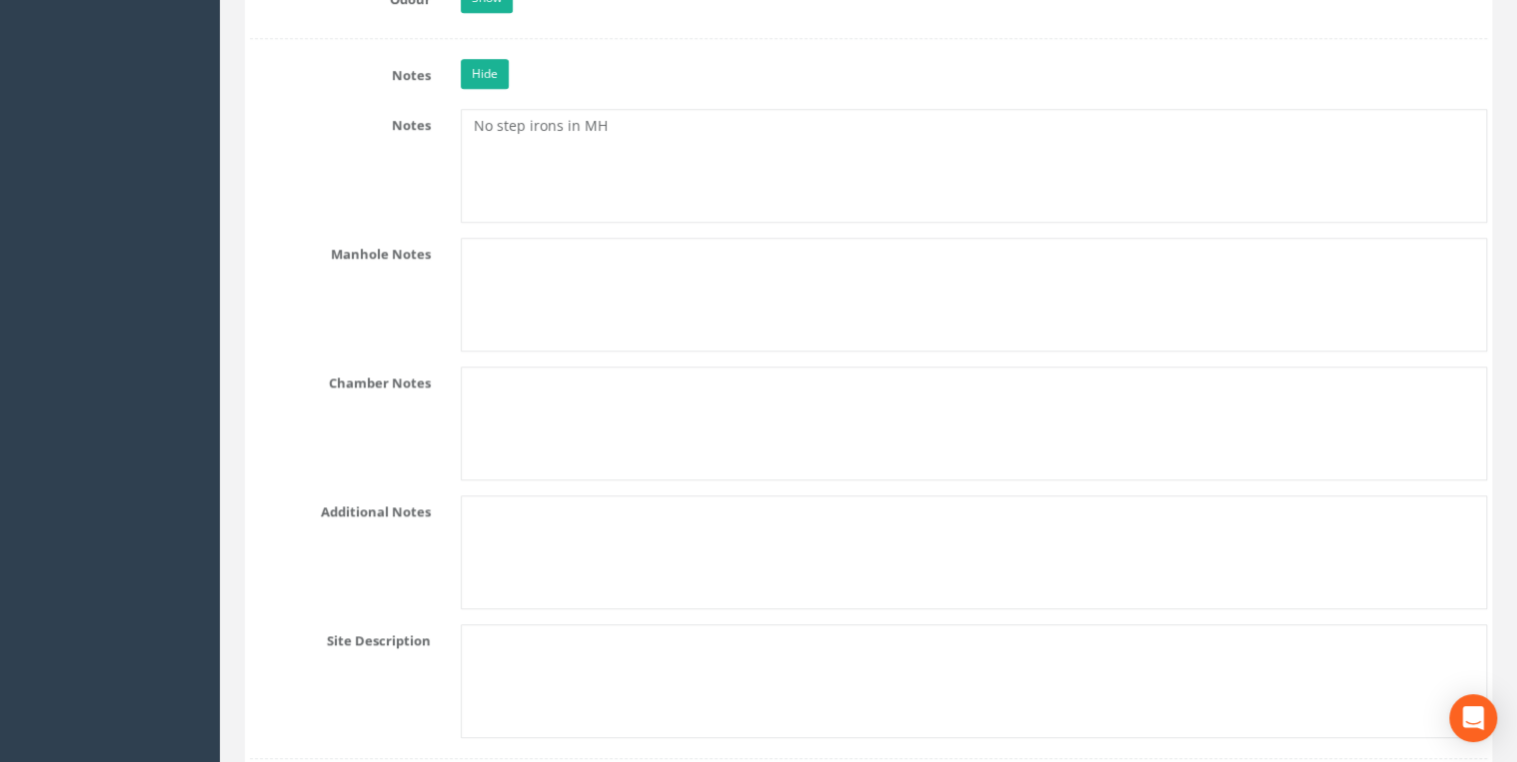
type input "5"
click at [481, 111] on textarea "No step irons in MH" at bounding box center [974, 166] width 1026 height 114
click at [468, 115] on textarea "No step irons in MH" at bounding box center [974, 166] width 1026 height 114
click at [482, 109] on textarea "No step irons in MH" at bounding box center [974, 166] width 1026 height 114
paste textarea "NZ 1962 3410"
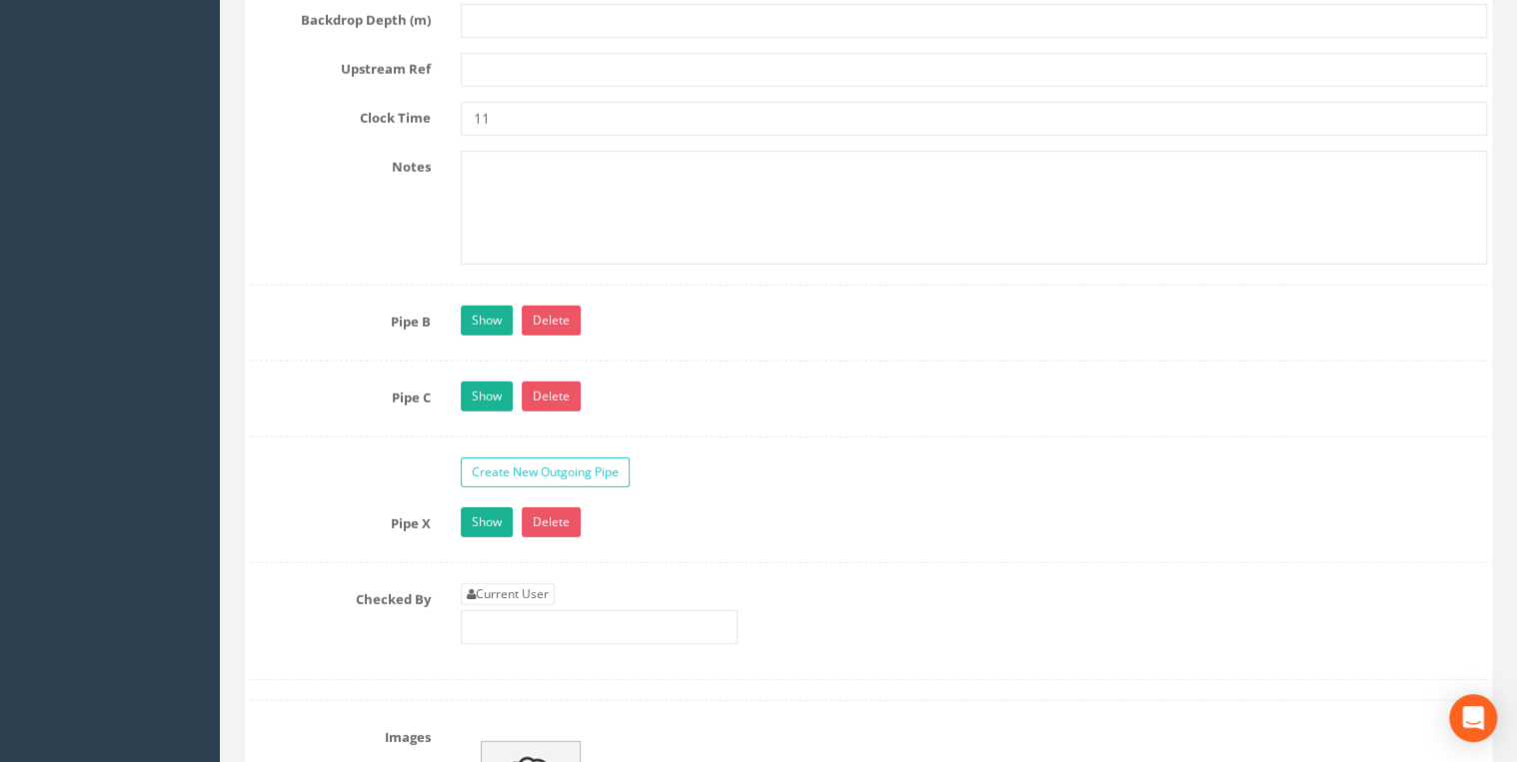
scroll to position [6820, 0]
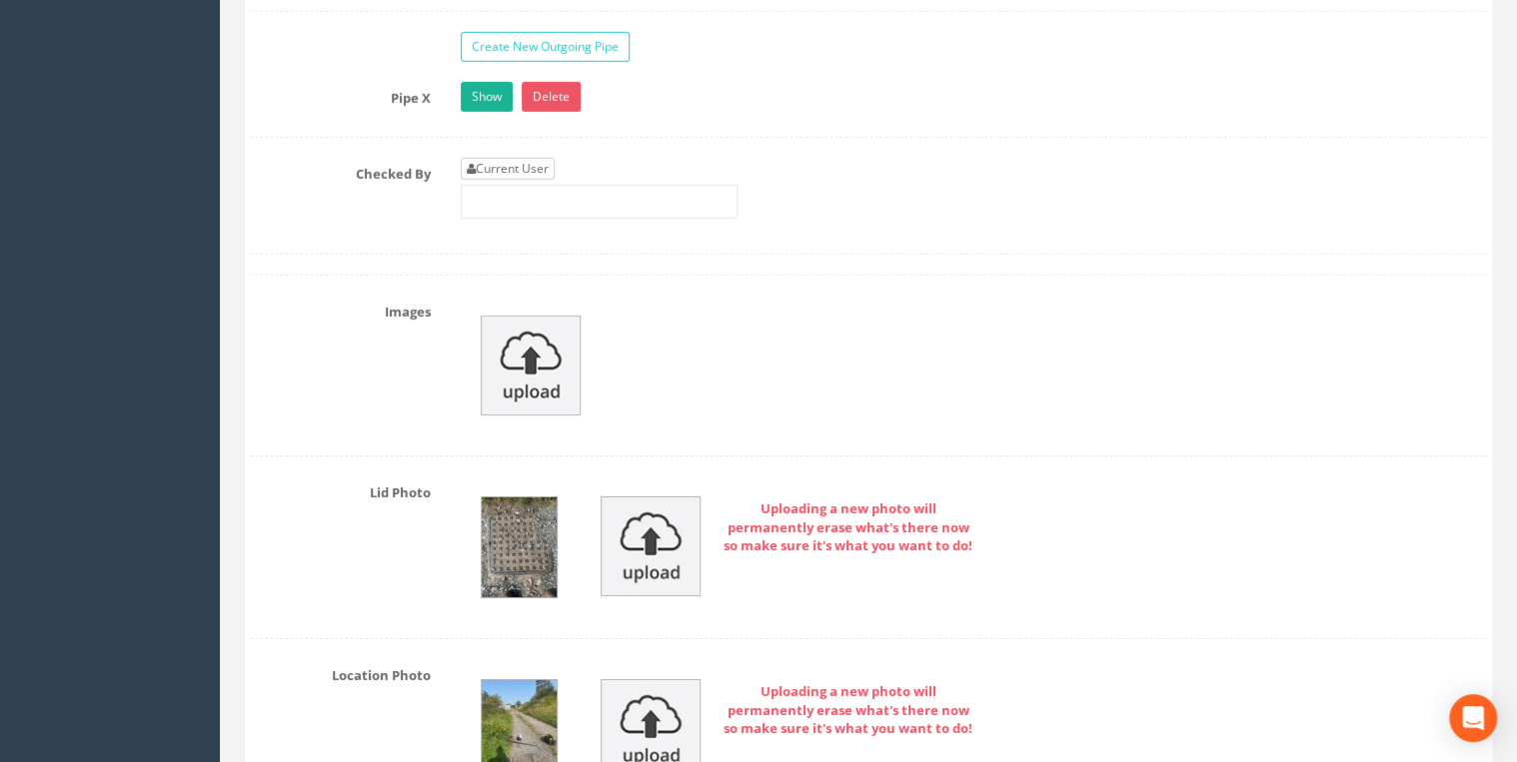
type textarea "NZ 1962 3410 No step irons in MH"
click at [520, 158] on link "Current User" at bounding box center [508, 169] width 94 height 22
type input "[PERSON_NAME]"
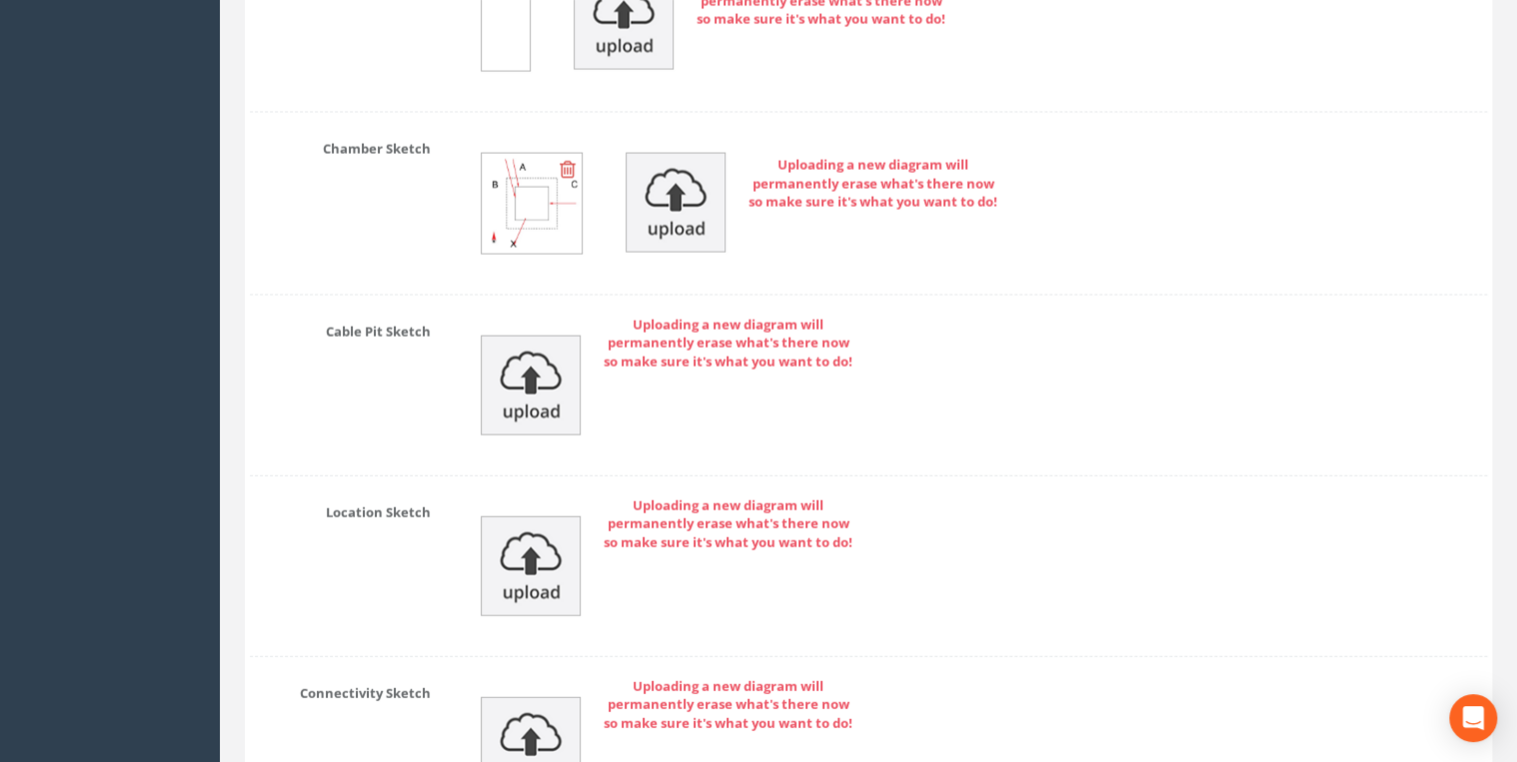
scroll to position [10084, 0]
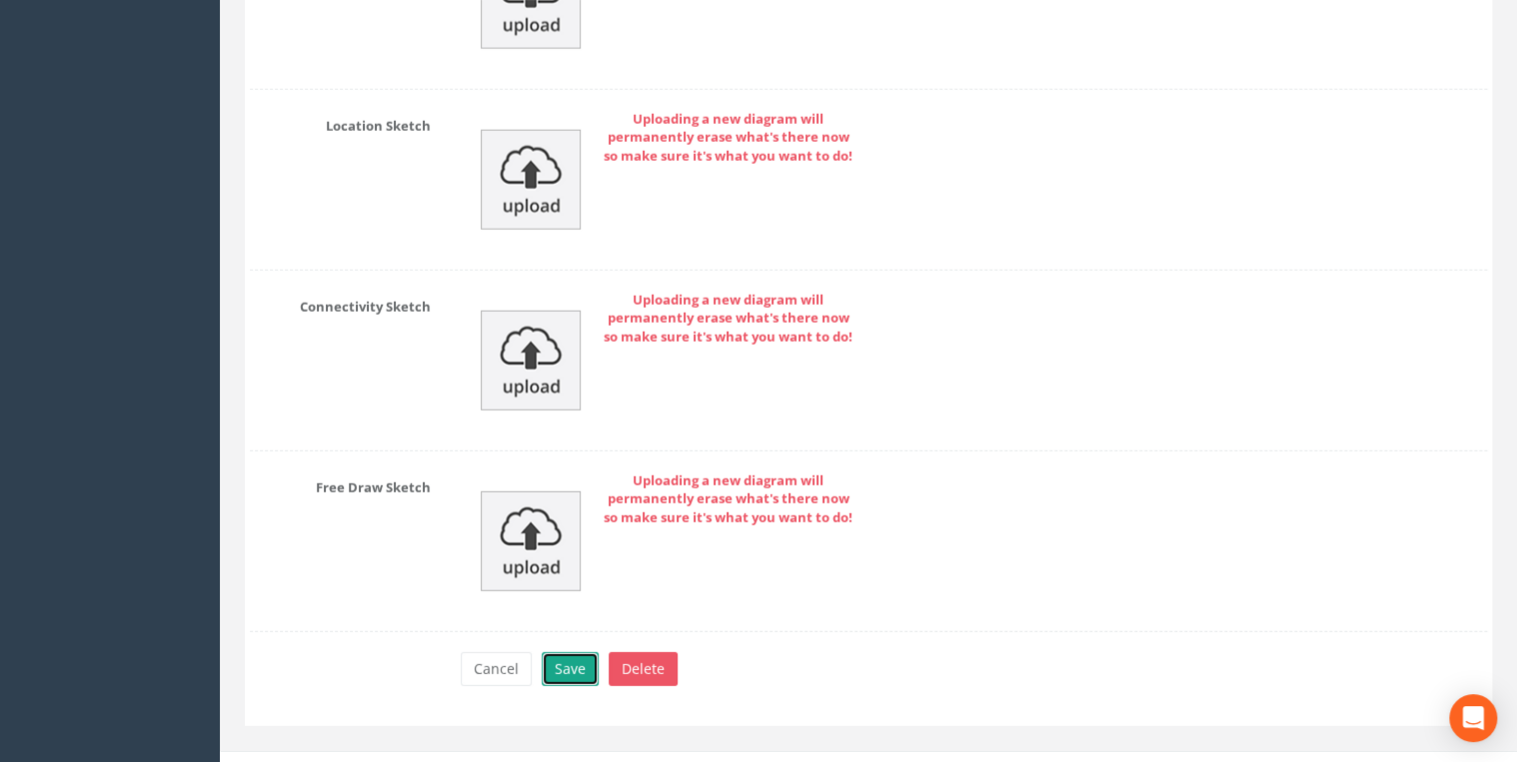
click at [574, 589] on button "Save" at bounding box center [570, 669] width 57 height 34
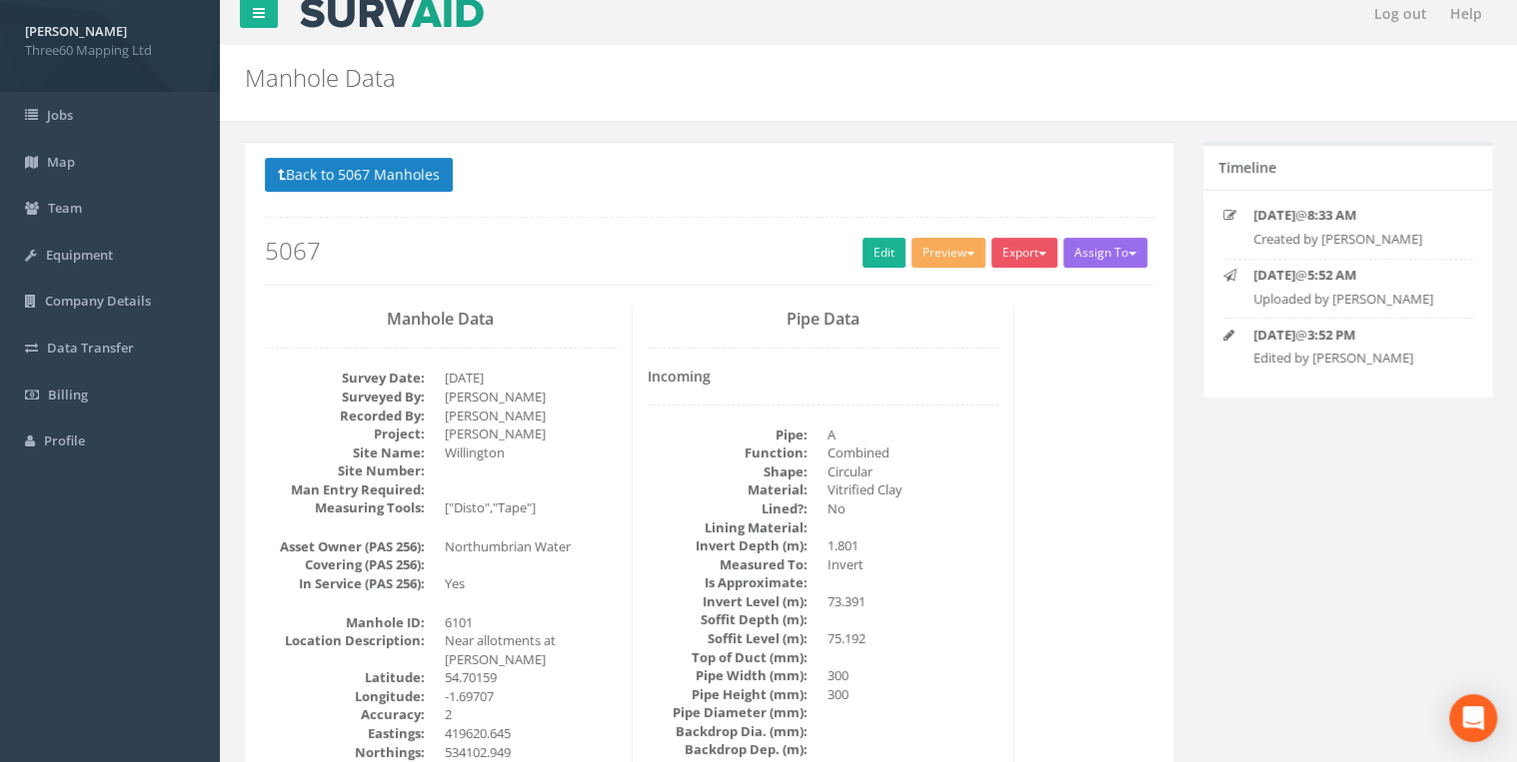
scroll to position [0, 0]
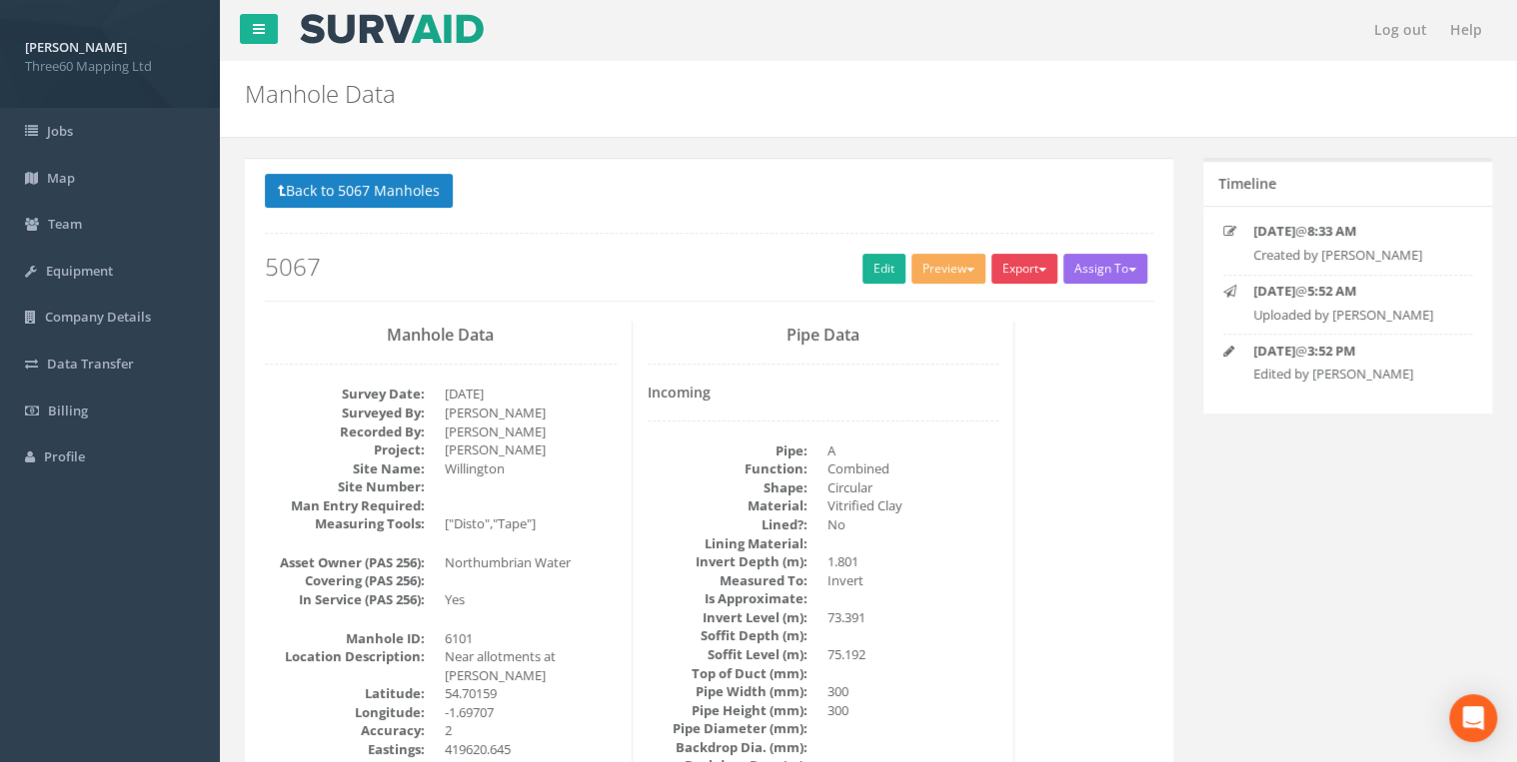
click at [1034, 272] on button "Export" at bounding box center [1024, 269] width 66 height 30
click at [1011, 300] on link "360 Manhole" at bounding box center [983, 310] width 152 height 31
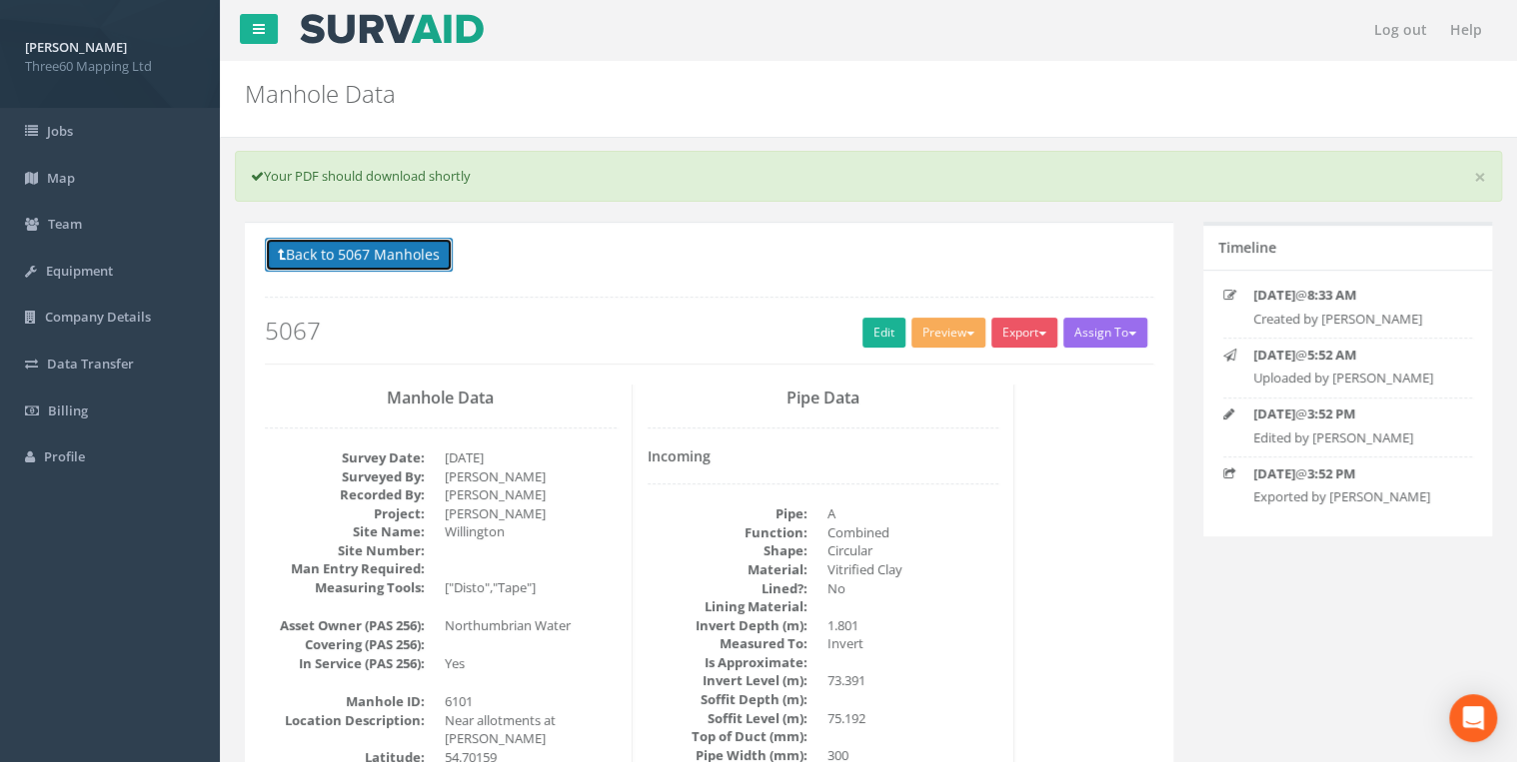
click at [418, 245] on button "Back to 5067 Manholes" at bounding box center [359, 255] width 188 height 34
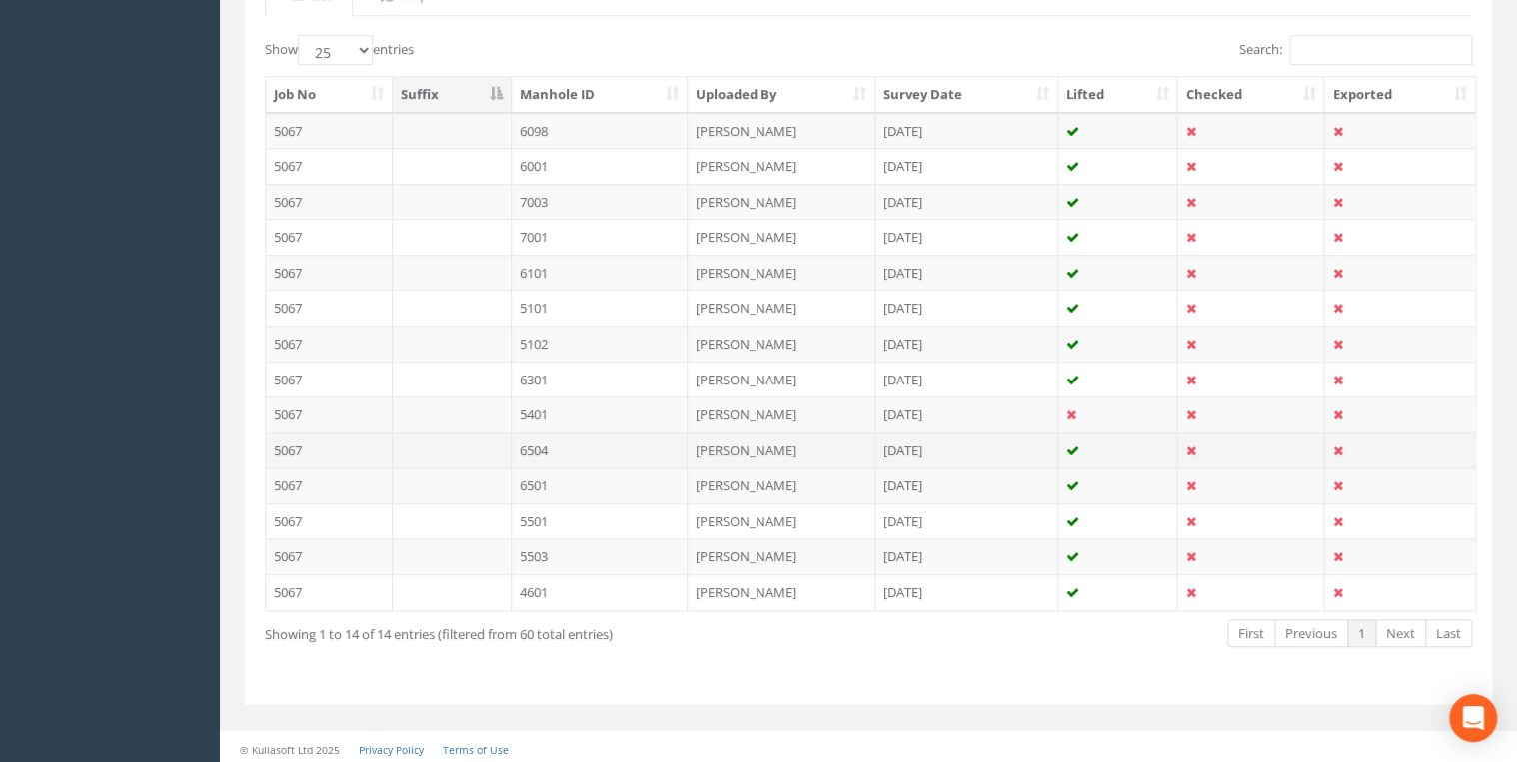
scroll to position [488, 0]
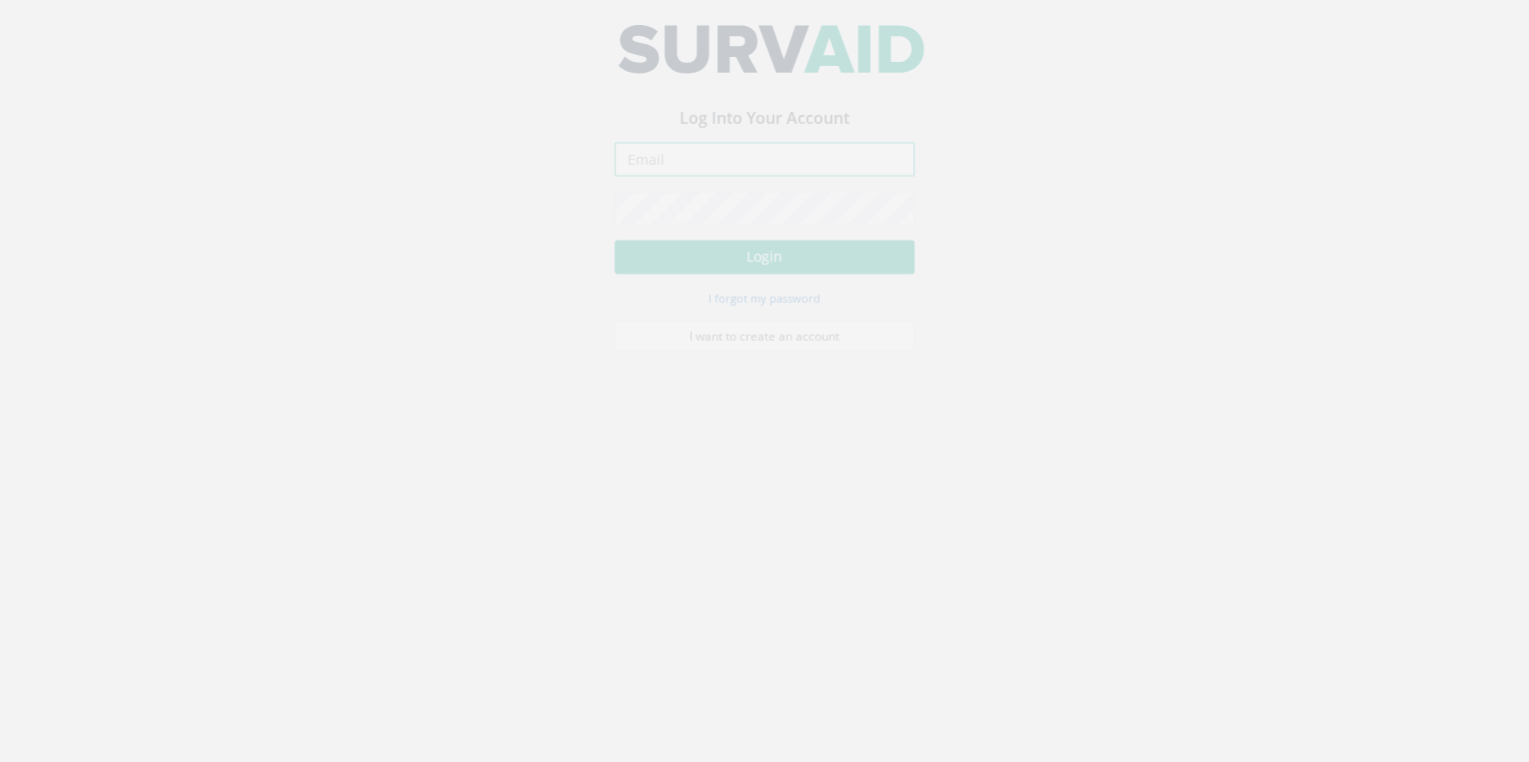
type input "[EMAIL_ADDRESS][DOMAIN_NAME]"
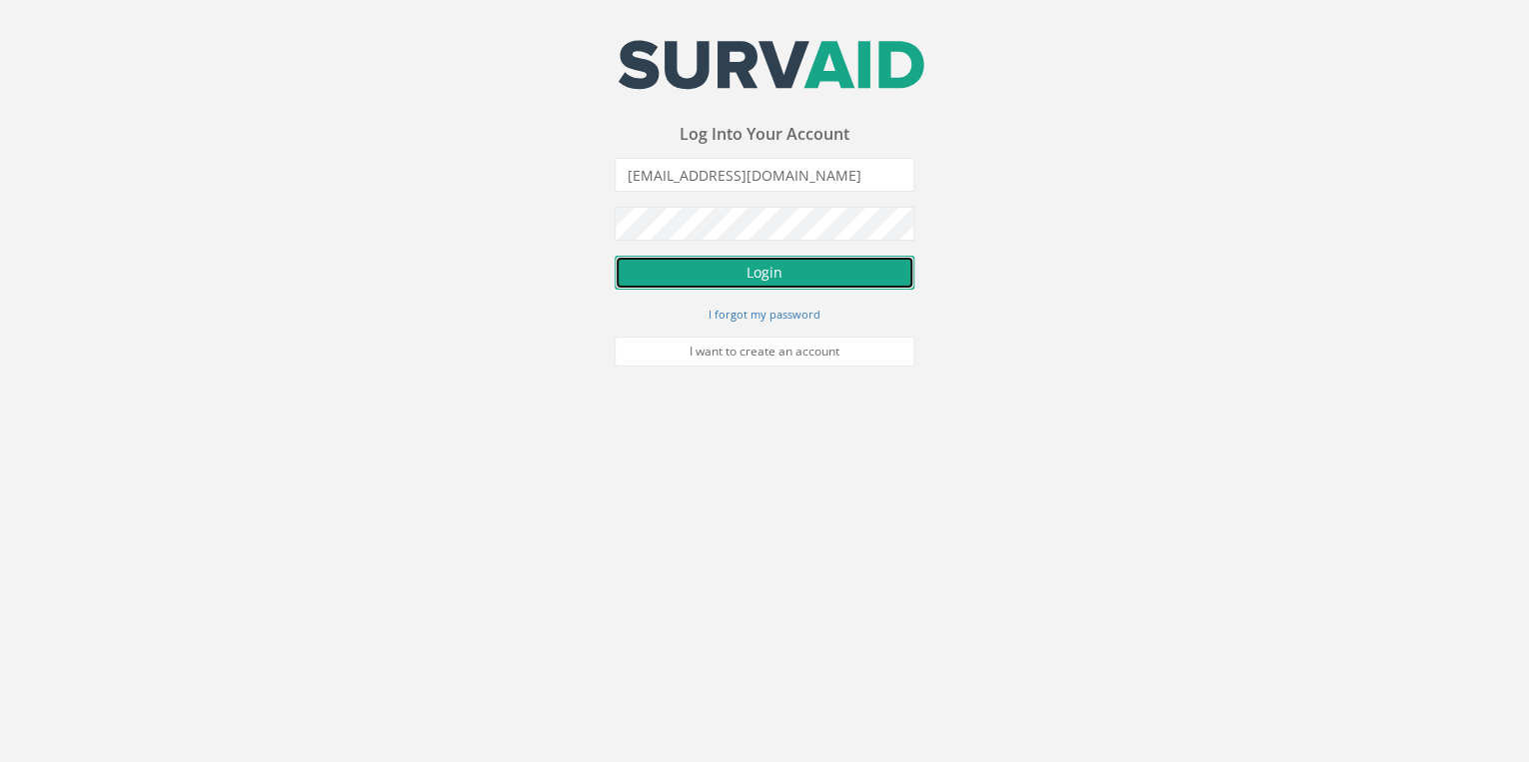
click at [760, 276] on button "Login" at bounding box center [764, 273] width 300 height 34
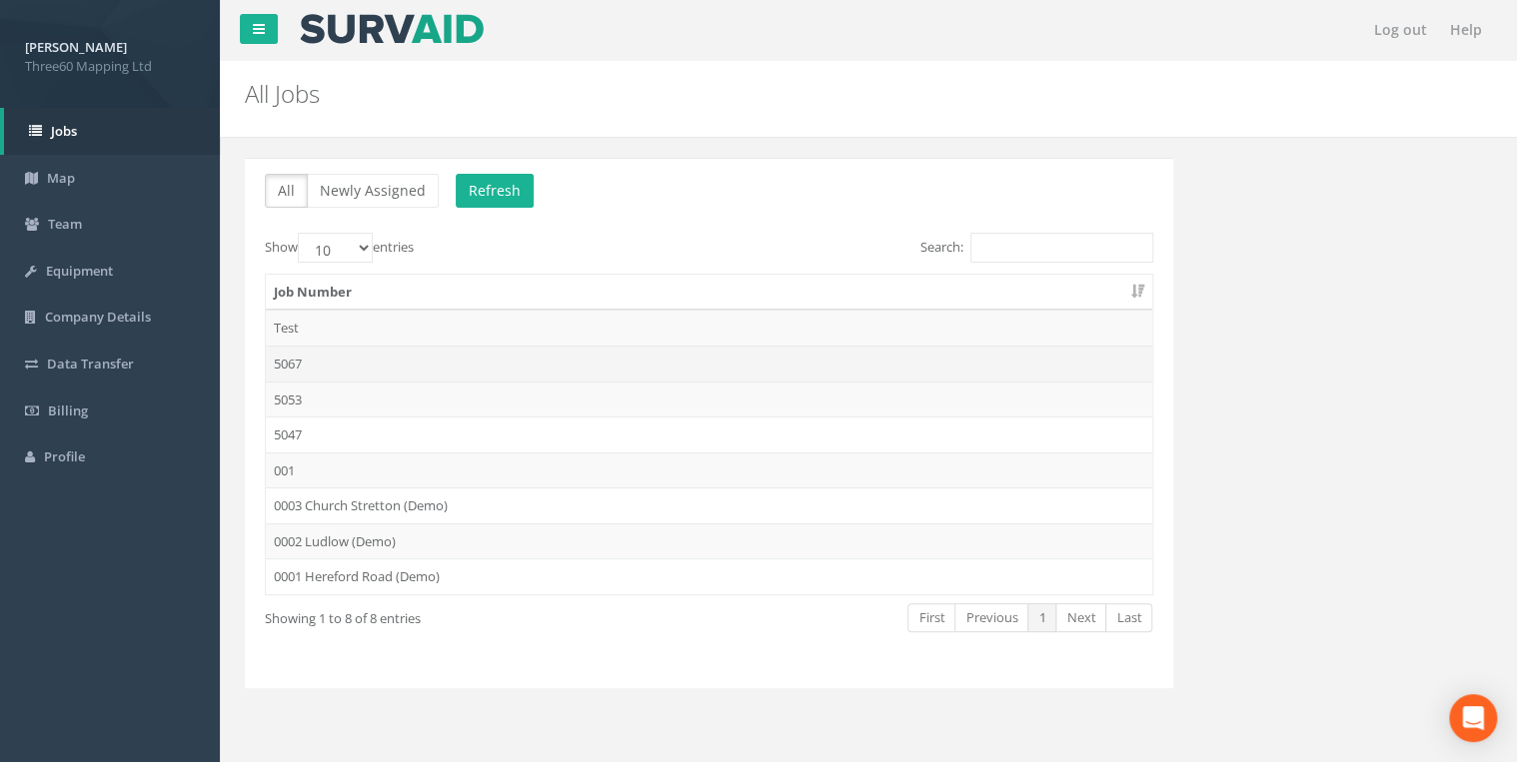
click at [300, 363] on td "5067" at bounding box center [709, 364] width 886 height 36
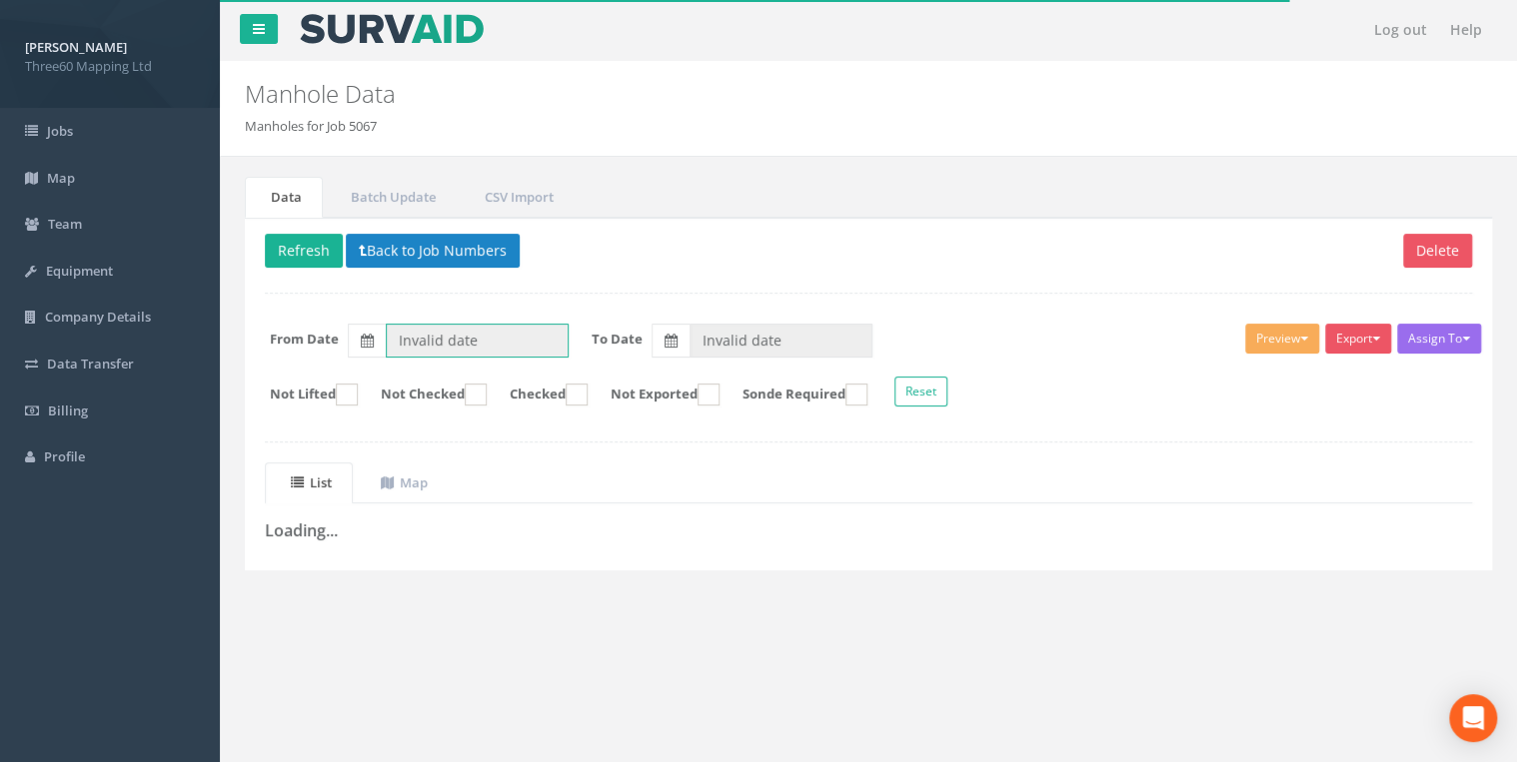
click at [526, 339] on input "Invalid date" at bounding box center [477, 341] width 183 height 34
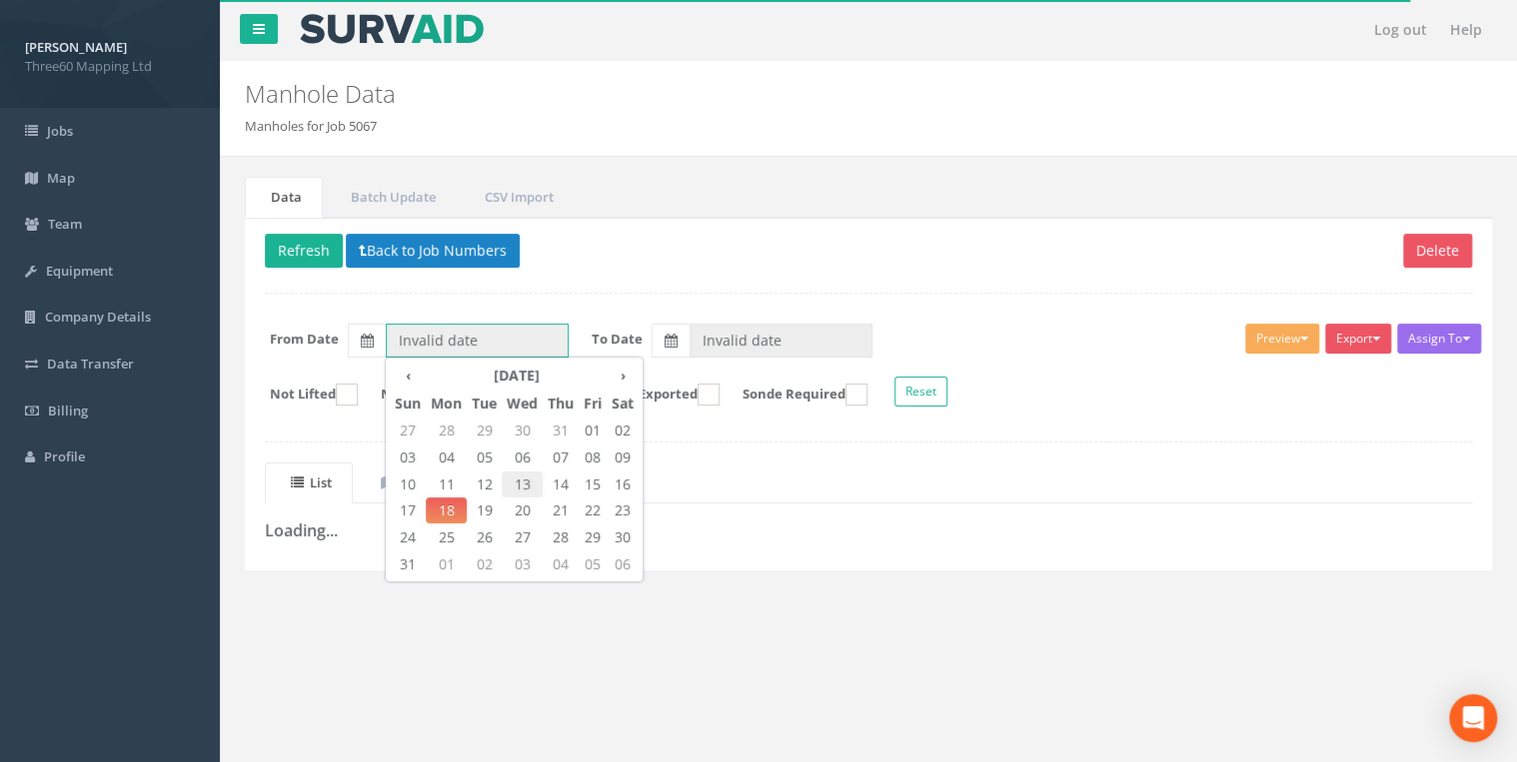
click at [516, 489] on span "13" at bounding box center [522, 485] width 41 height 26
type input "[DATE]"
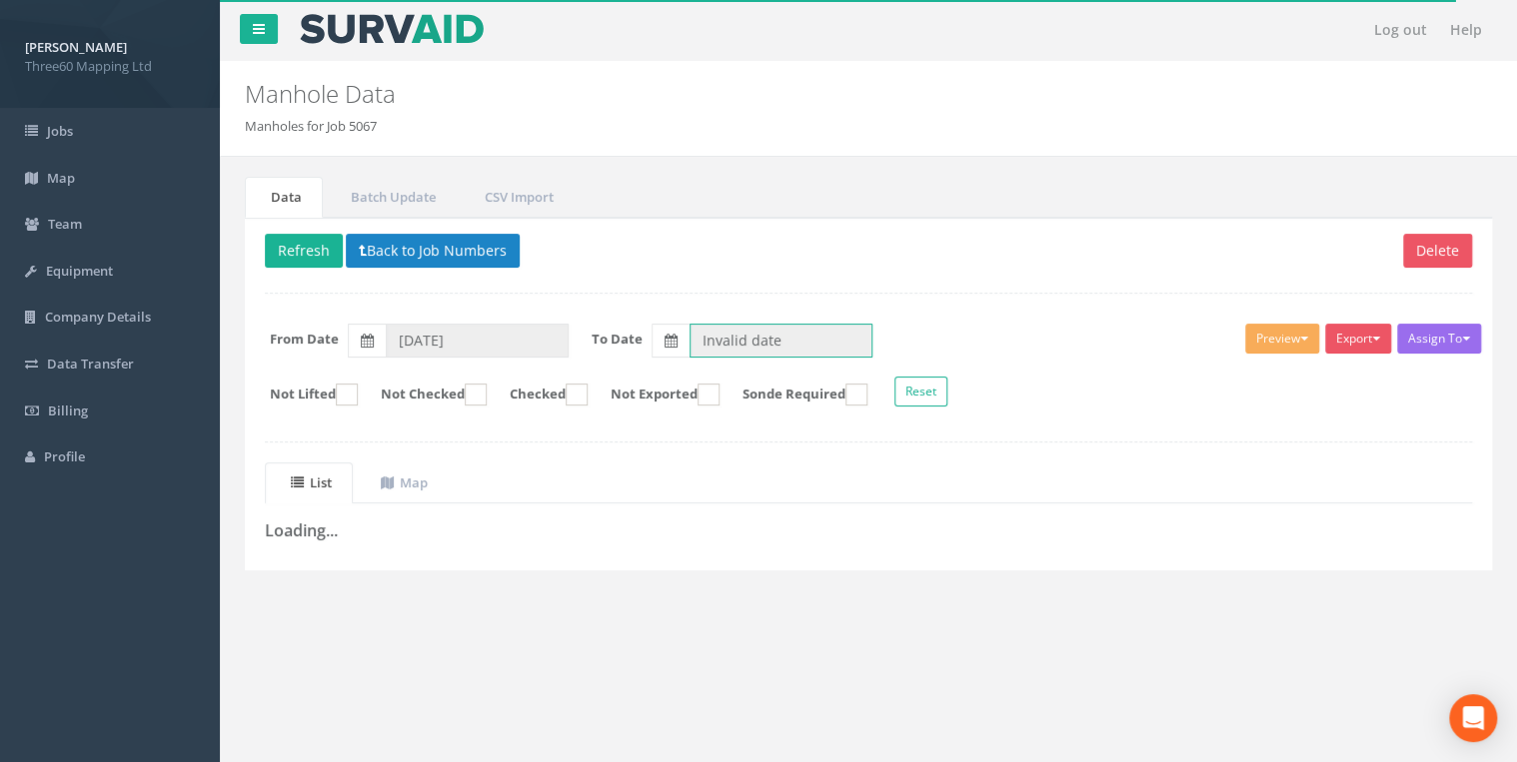
click at [747, 353] on input "Invalid date" at bounding box center [780, 341] width 183 height 34
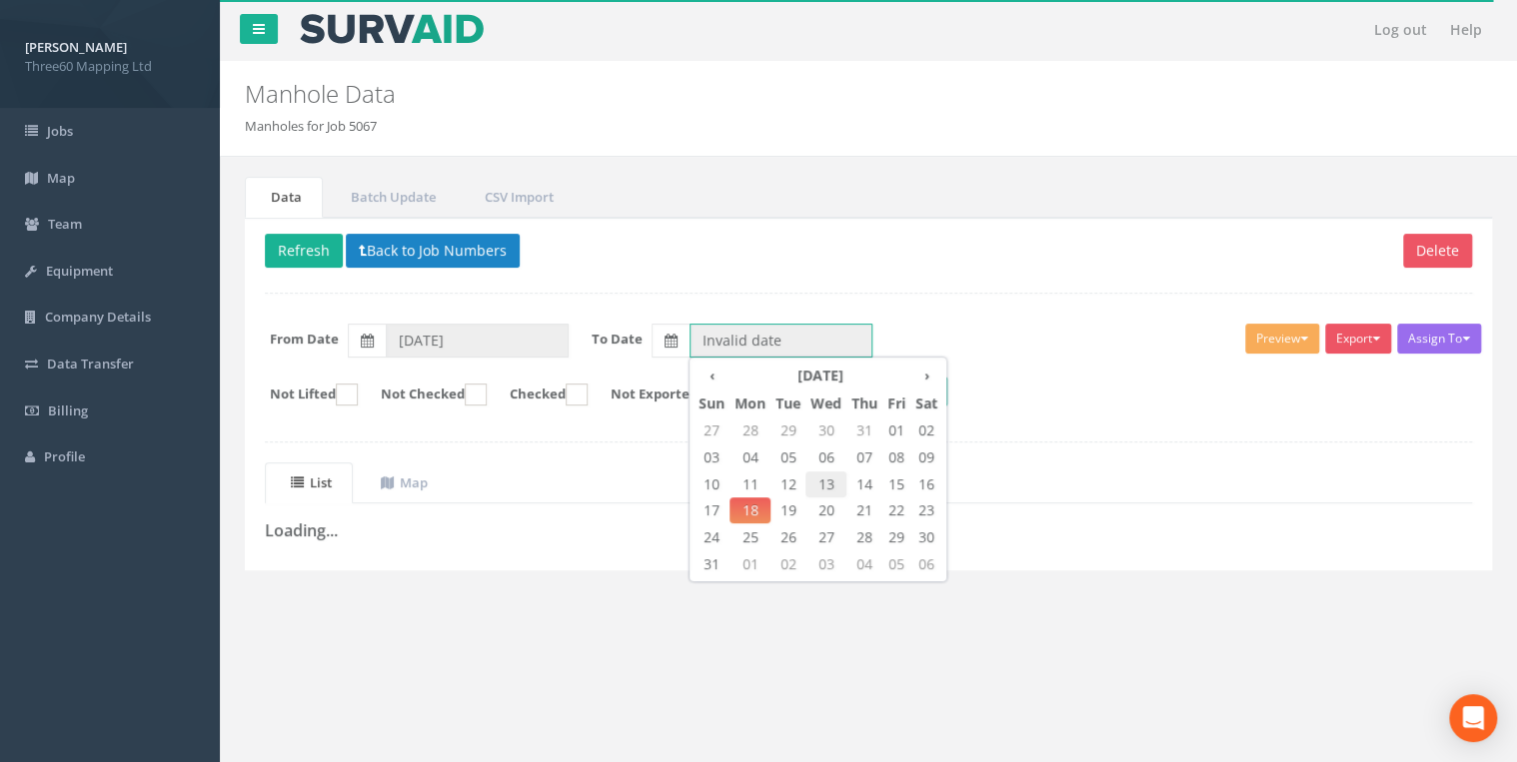
click at [820, 486] on span "13" at bounding box center [825, 485] width 41 height 26
type input "[DATE]"
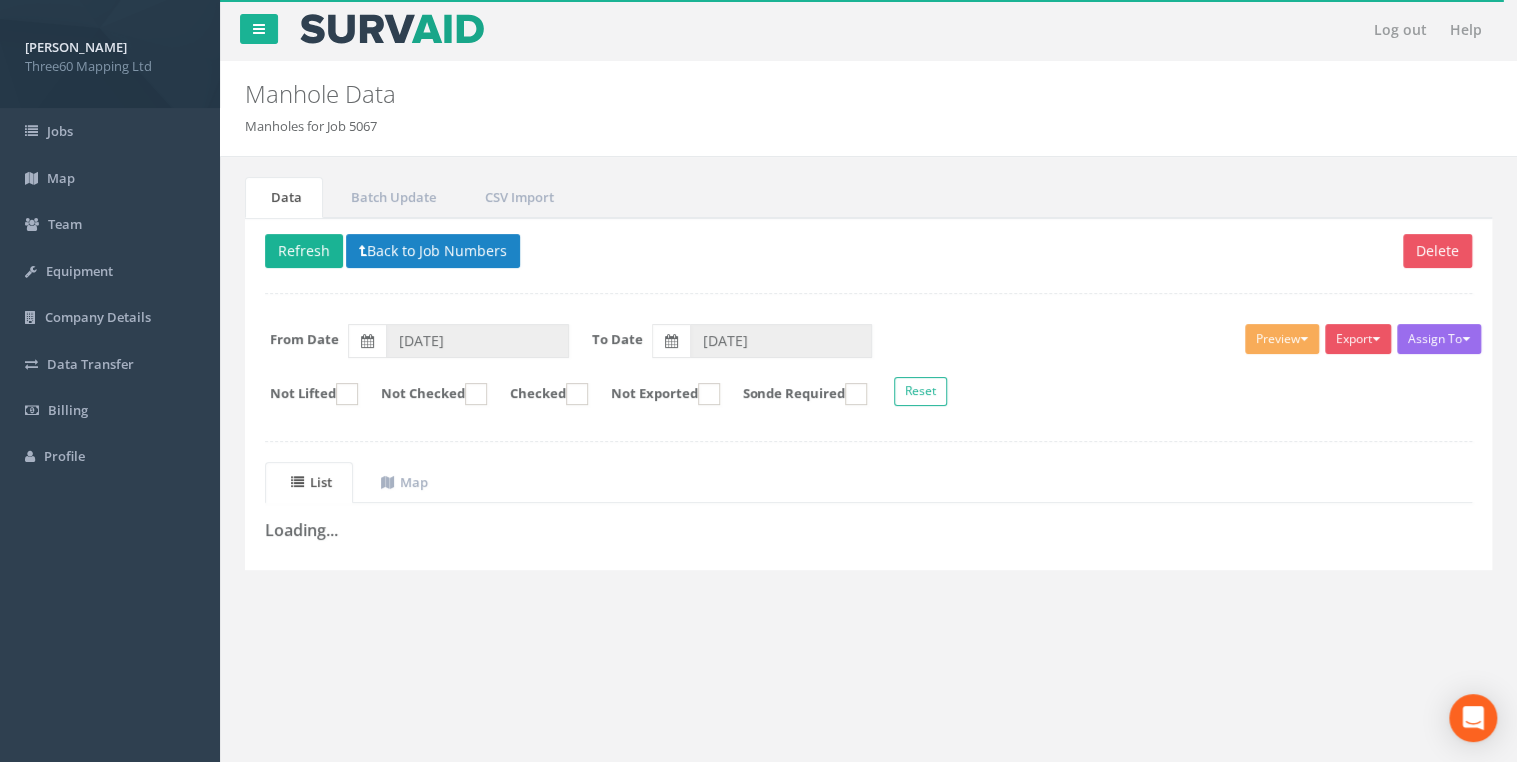
click at [1173, 284] on div "Delete Refresh Back to Job Numbers Assign To No Companies Added Export 360 Manh…" at bounding box center [868, 394] width 1247 height 353
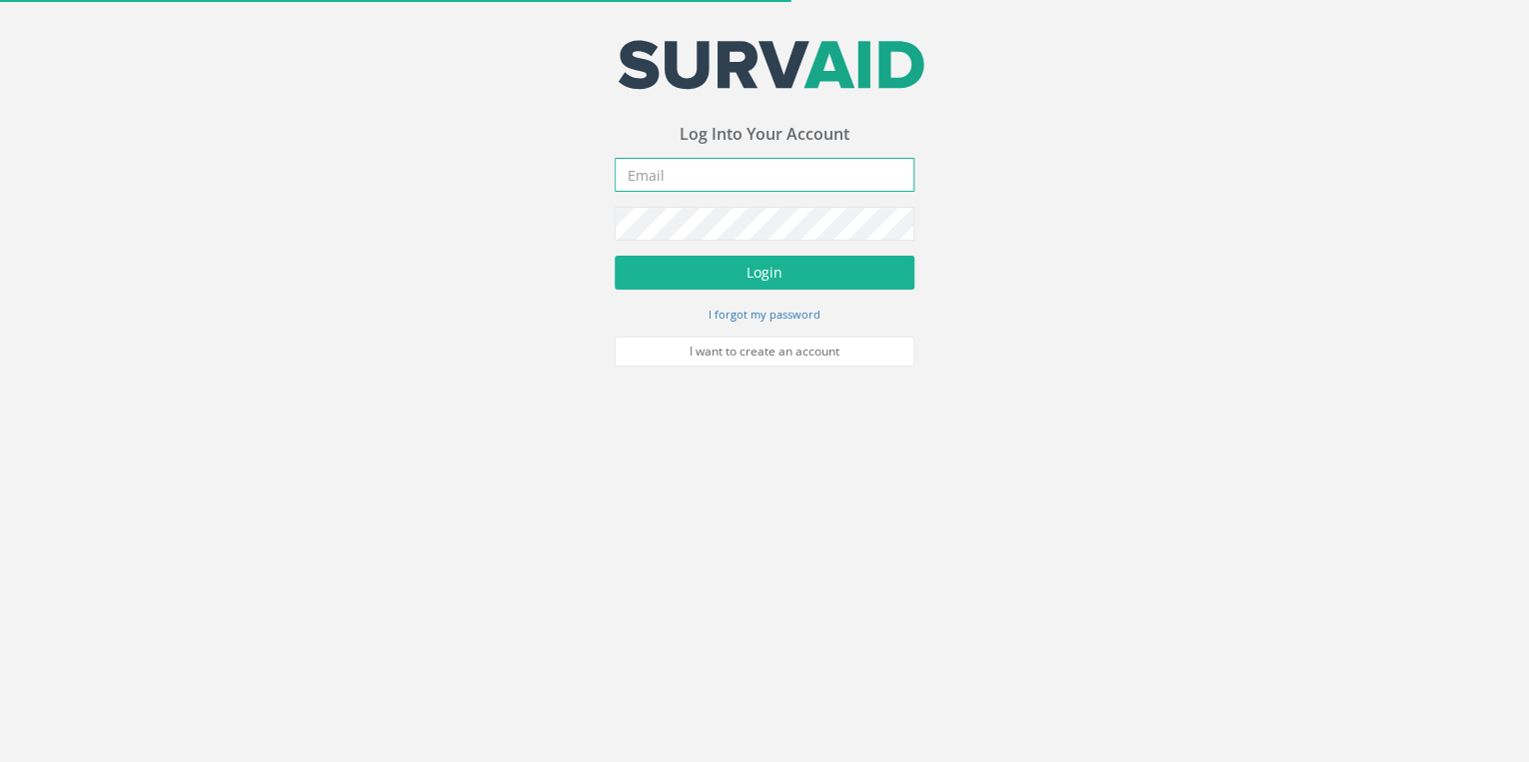
type input "[EMAIL_ADDRESS][DOMAIN_NAME]"
click at [746, 292] on form "[EMAIL_ADDRESS][DOMAIN_NAME] Incorrect Username or Password There was an error …" at bounding box center [764, 262] width 300 height 209
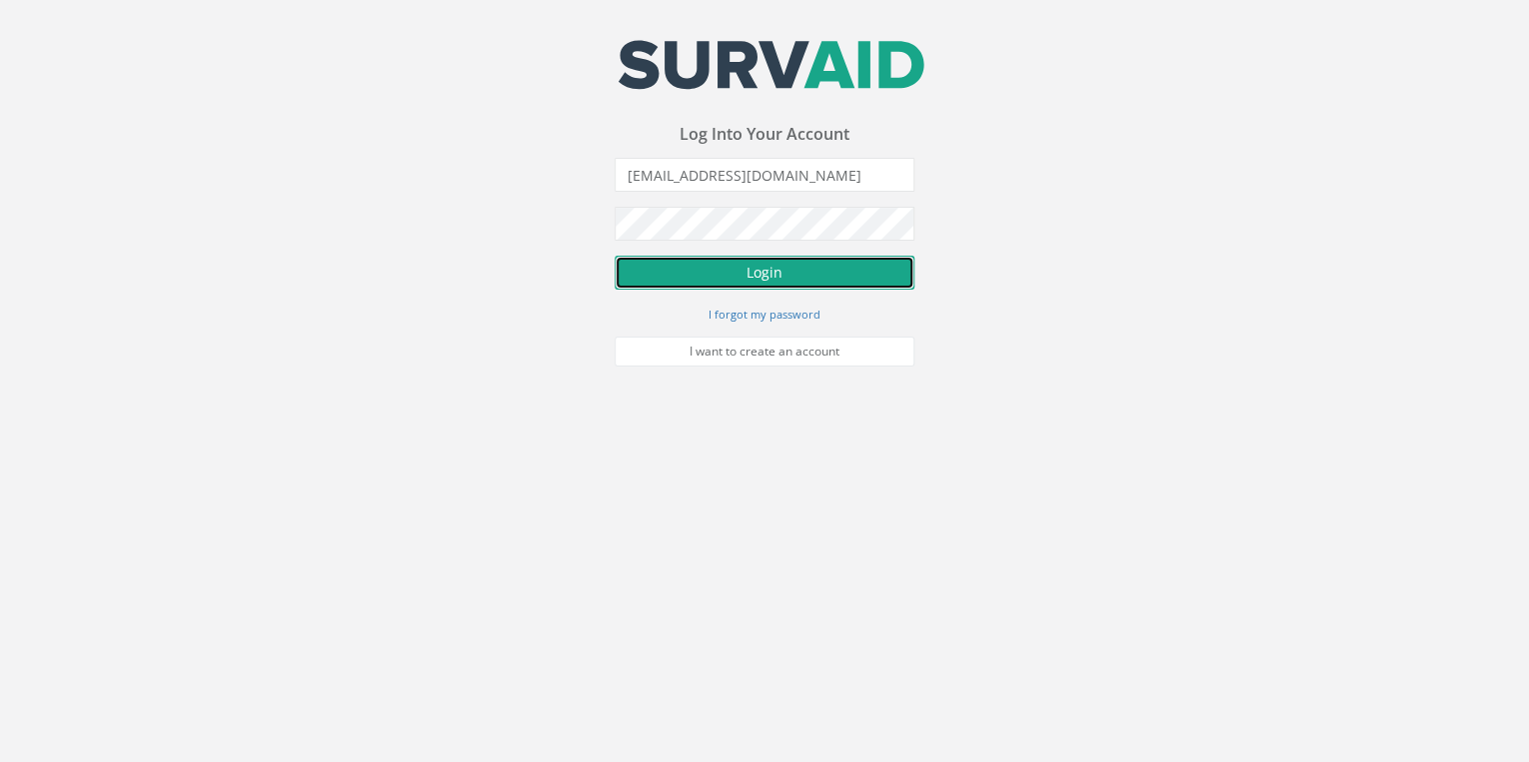
click at [746, 279] on button "Login" at bounding box center [764, 273] width 300 height 34
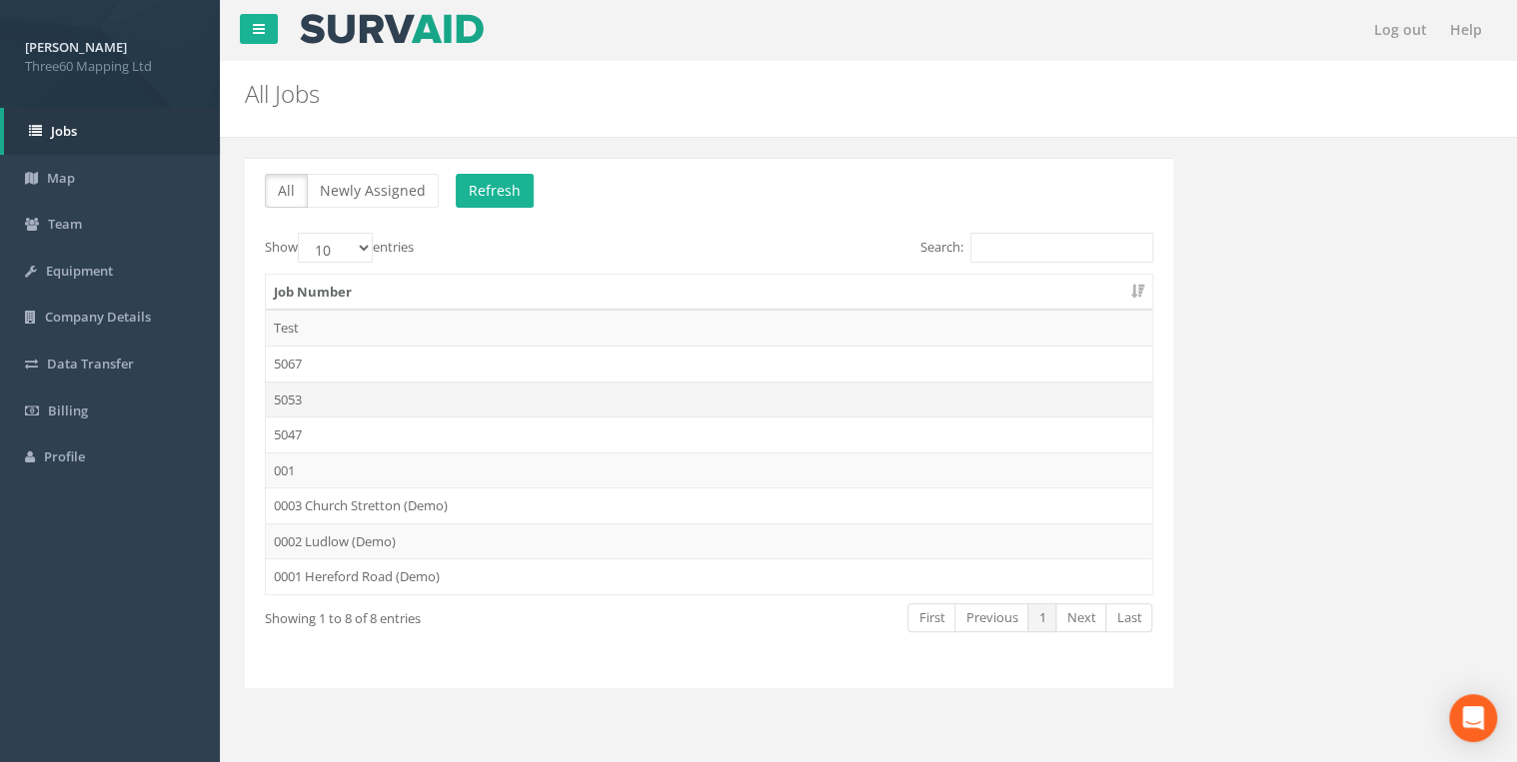
click at [309, 392] on td "5053" at bounding box center [709, 400] width 886 height 36
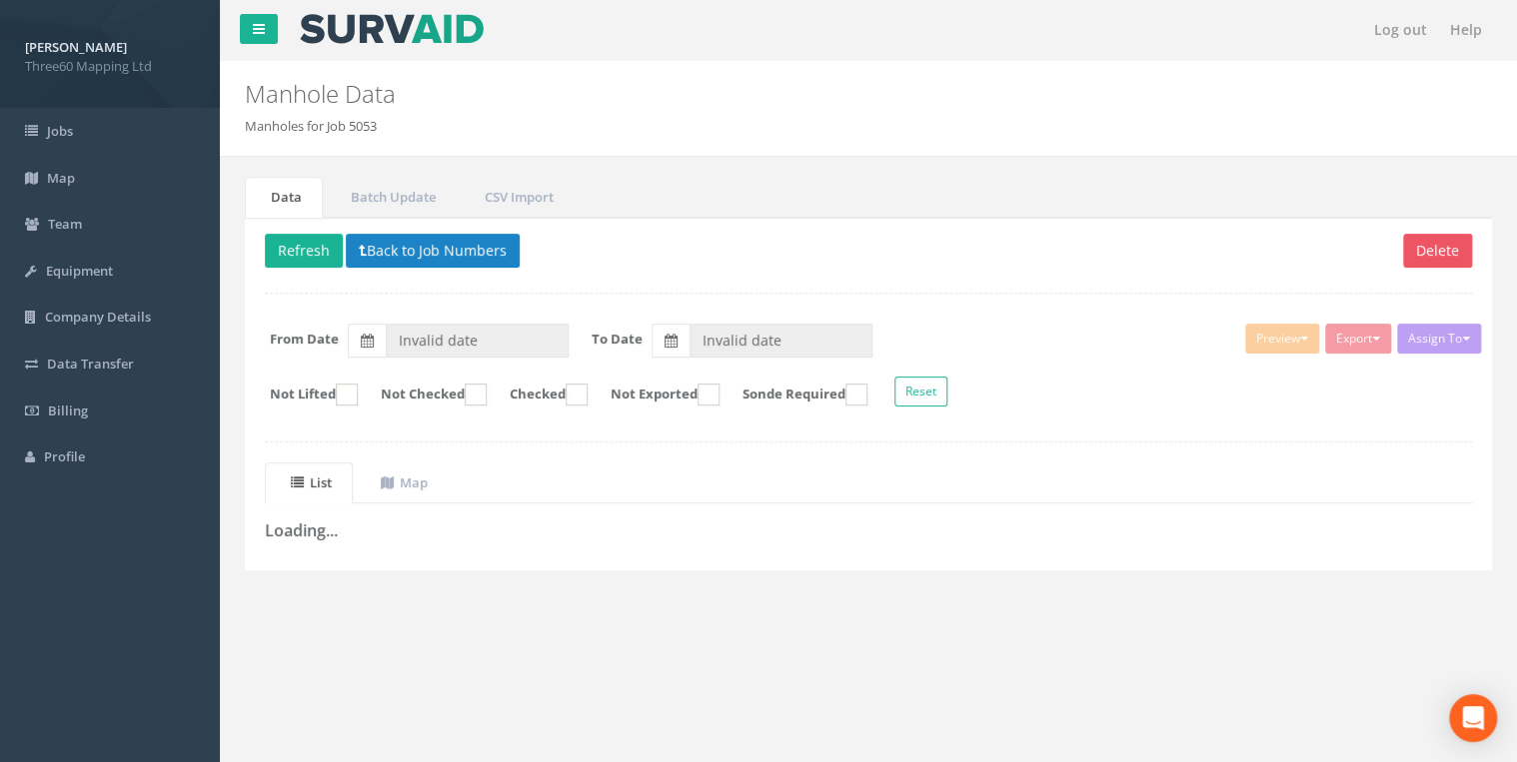
type input "30/07/2025"
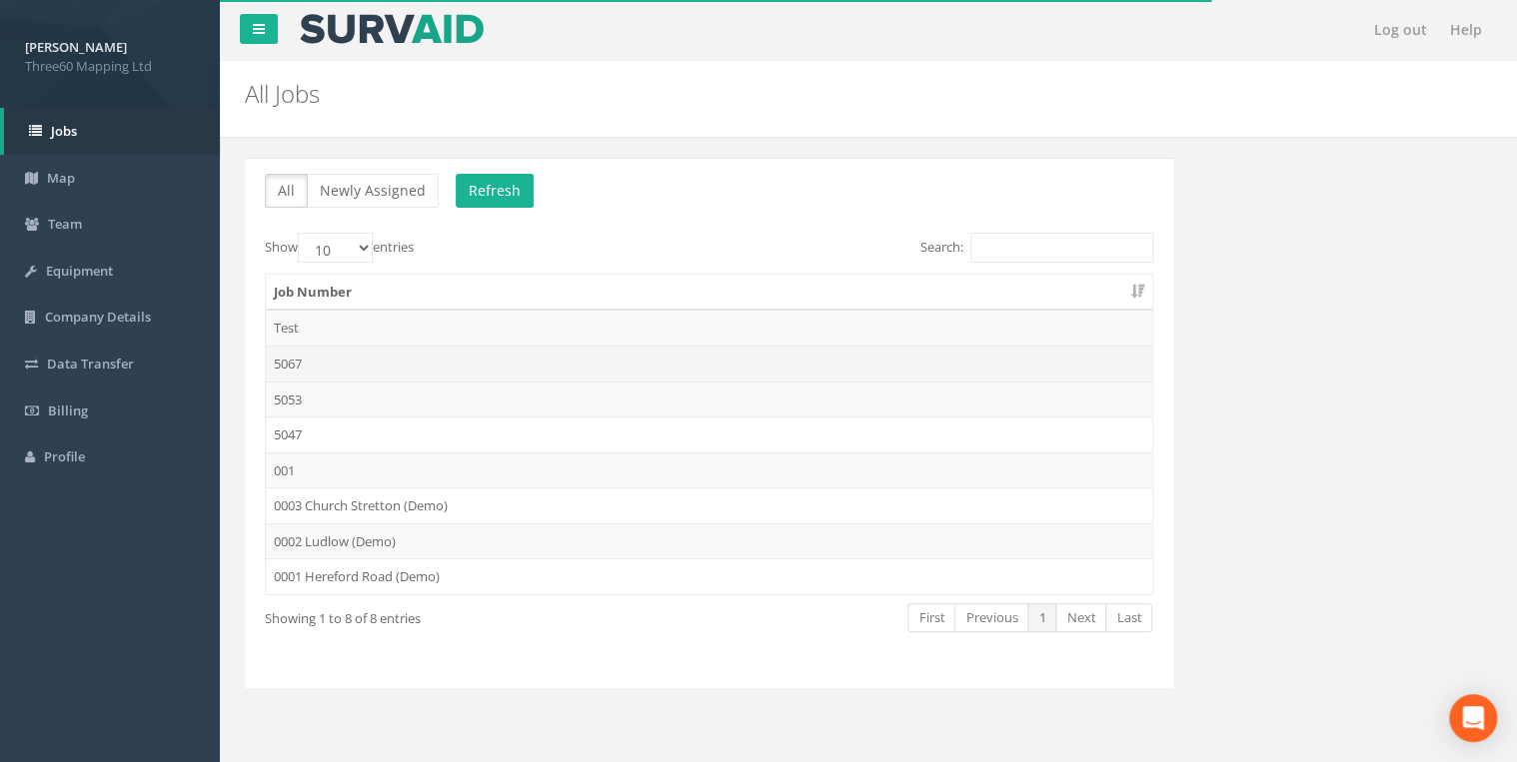
click at [312, 356] on td "5067" at bounding box center [709, 364] width 886 height 36
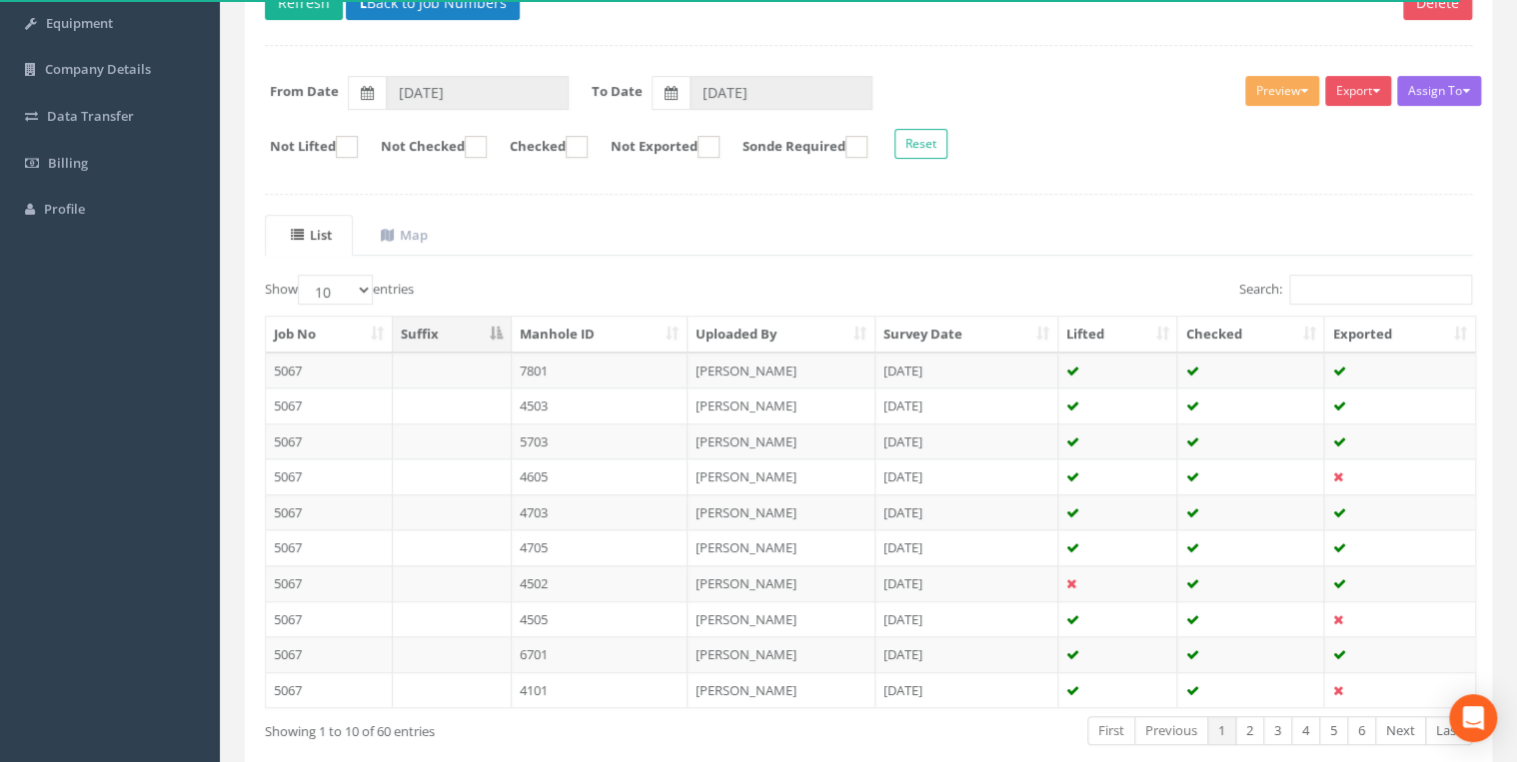
scroll to position [213, 0]
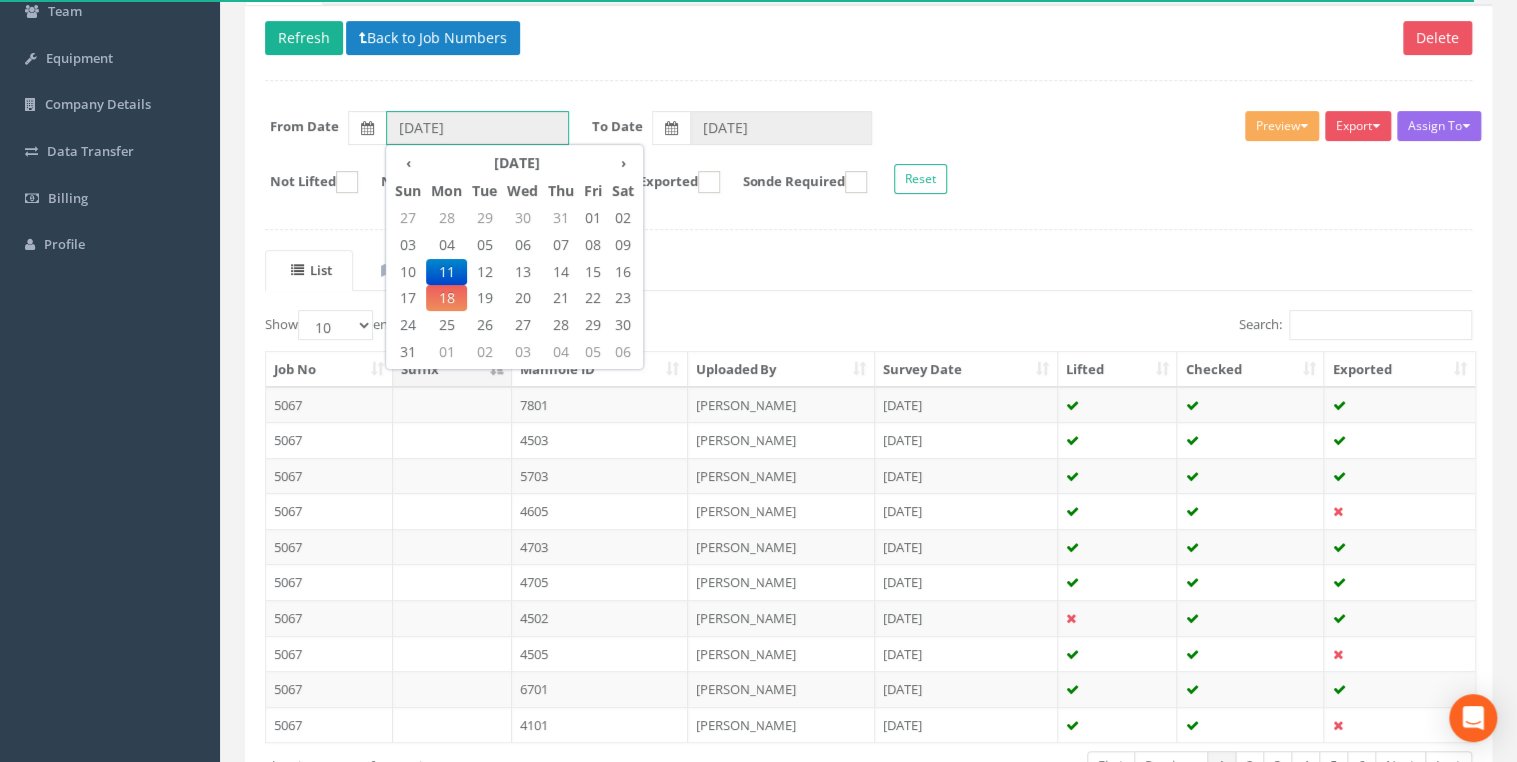
click at [480, 126] on input "11/08/2025" at bounding box center [477, 128] width 183 height 34
click at [523, 262] on span "13" at bounding box center [522, 272] width 41 height 26
type input "[DATE]"
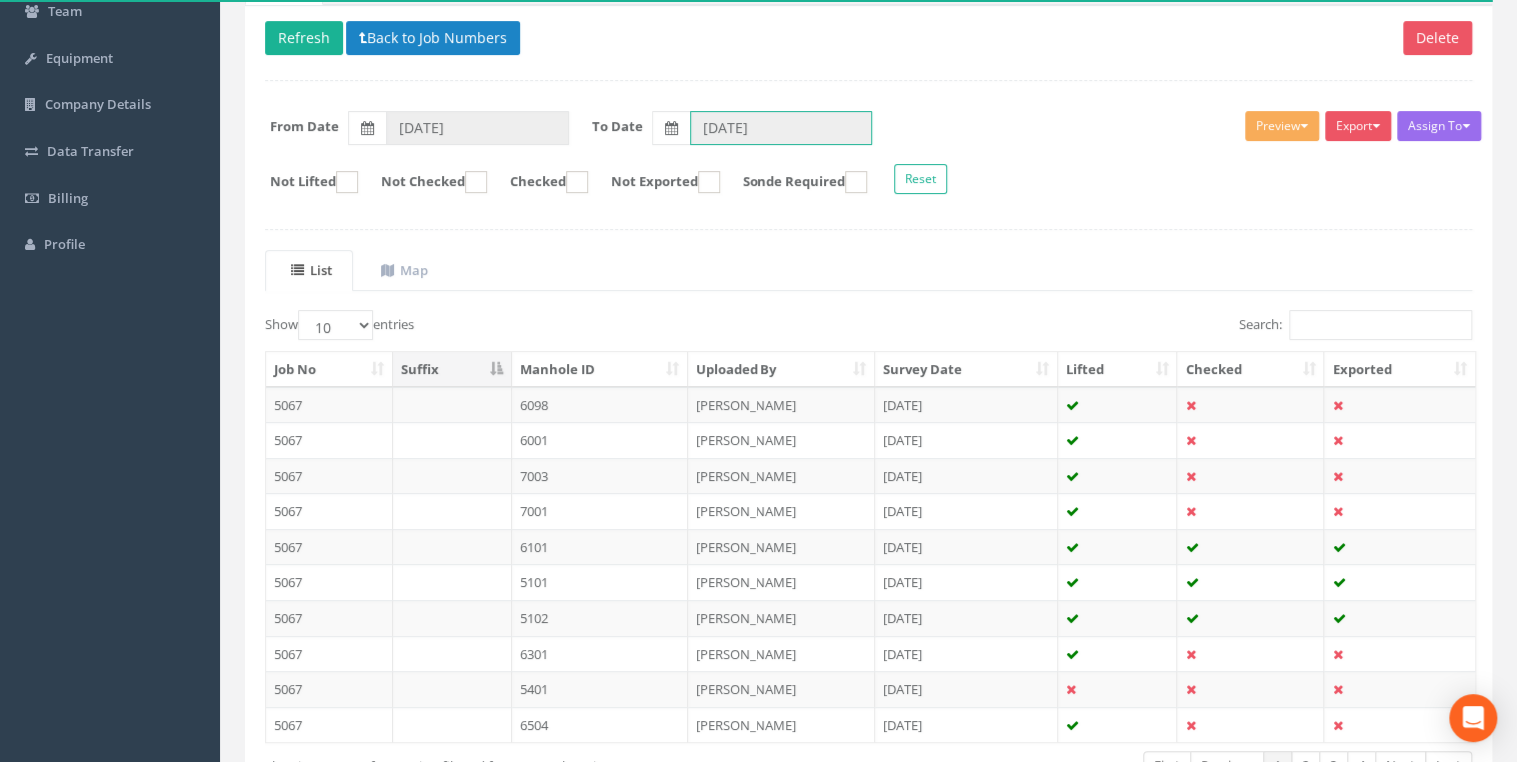
click at [714, 119] on input "15/08/2025" at bounding box center [780, 128] width 183 height 34
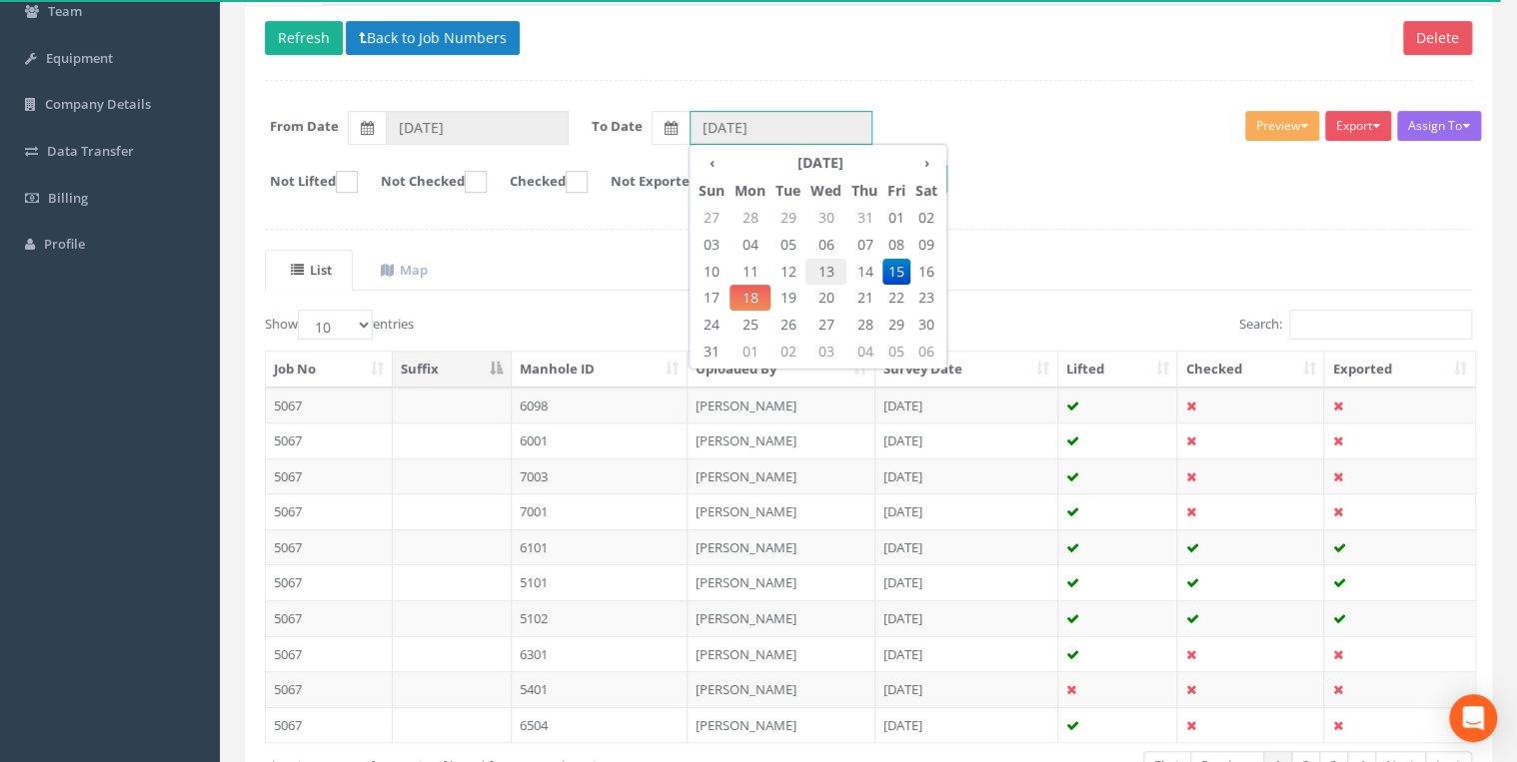
click at [831, 270] on span "13" at bounding box center [825, 272] width 41 height 26
type input "[DATE]"
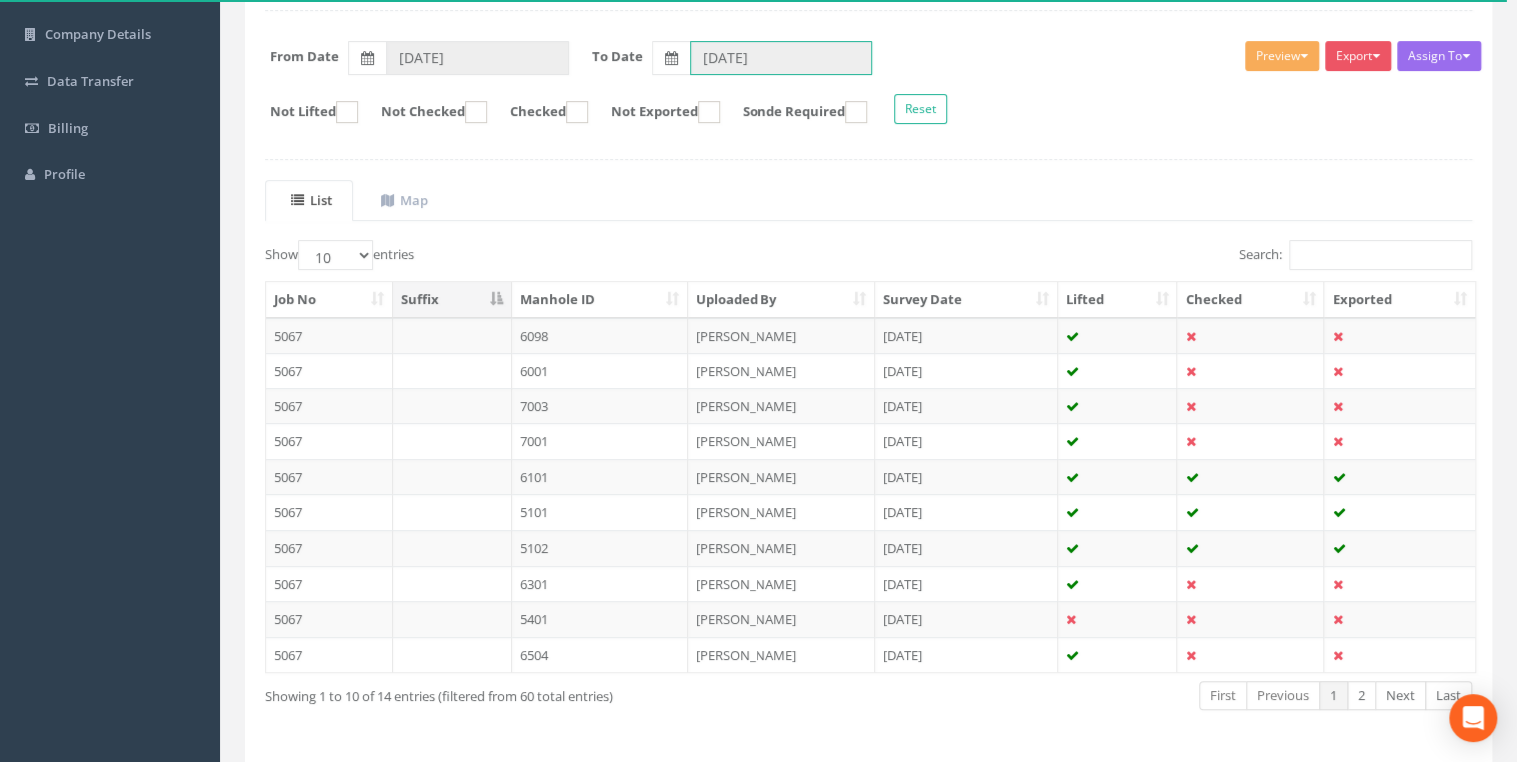
scroll to position [347, 0]
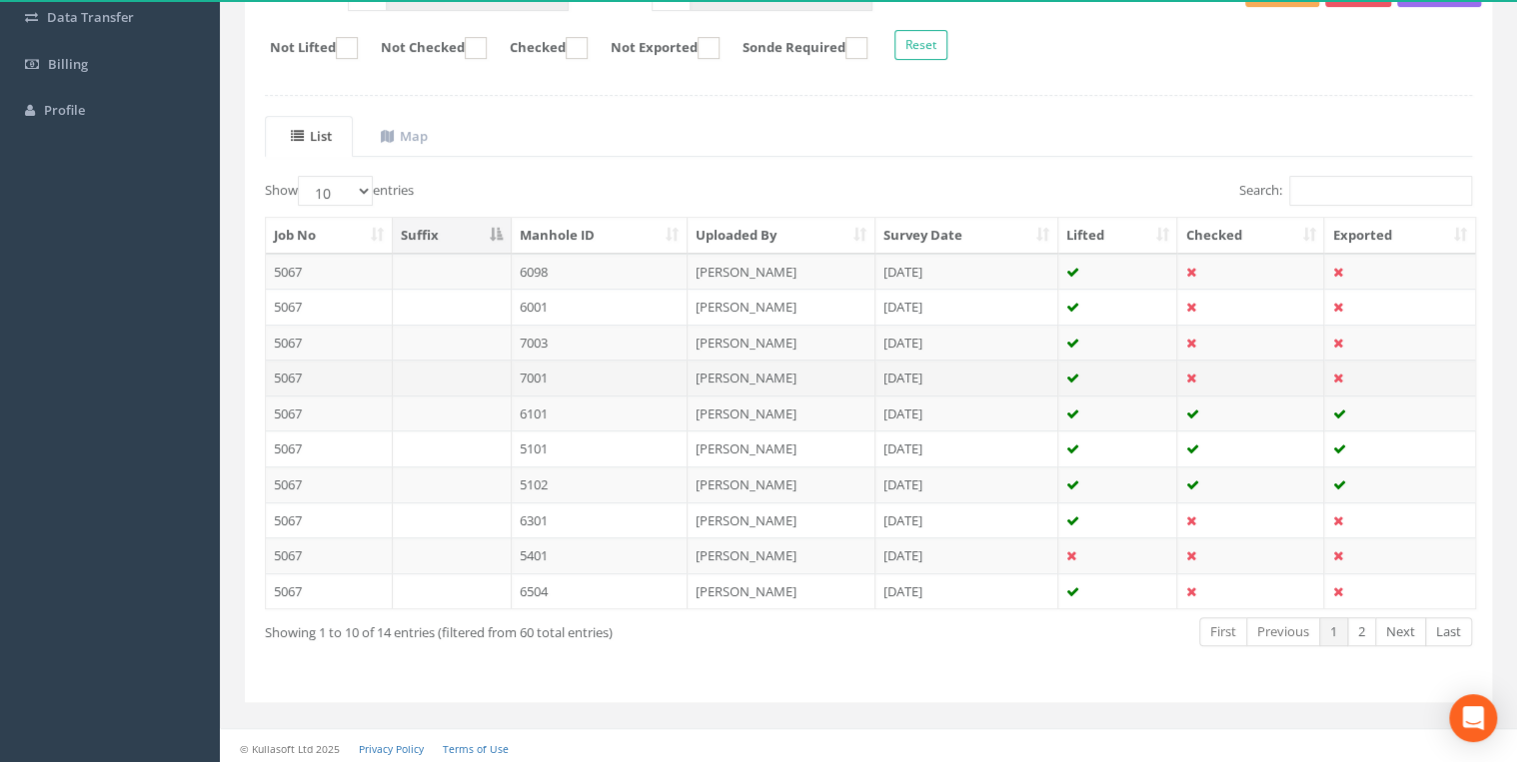
click at [526, 372] on td "7001" at bounding box center [600, 378] width 177 height 36
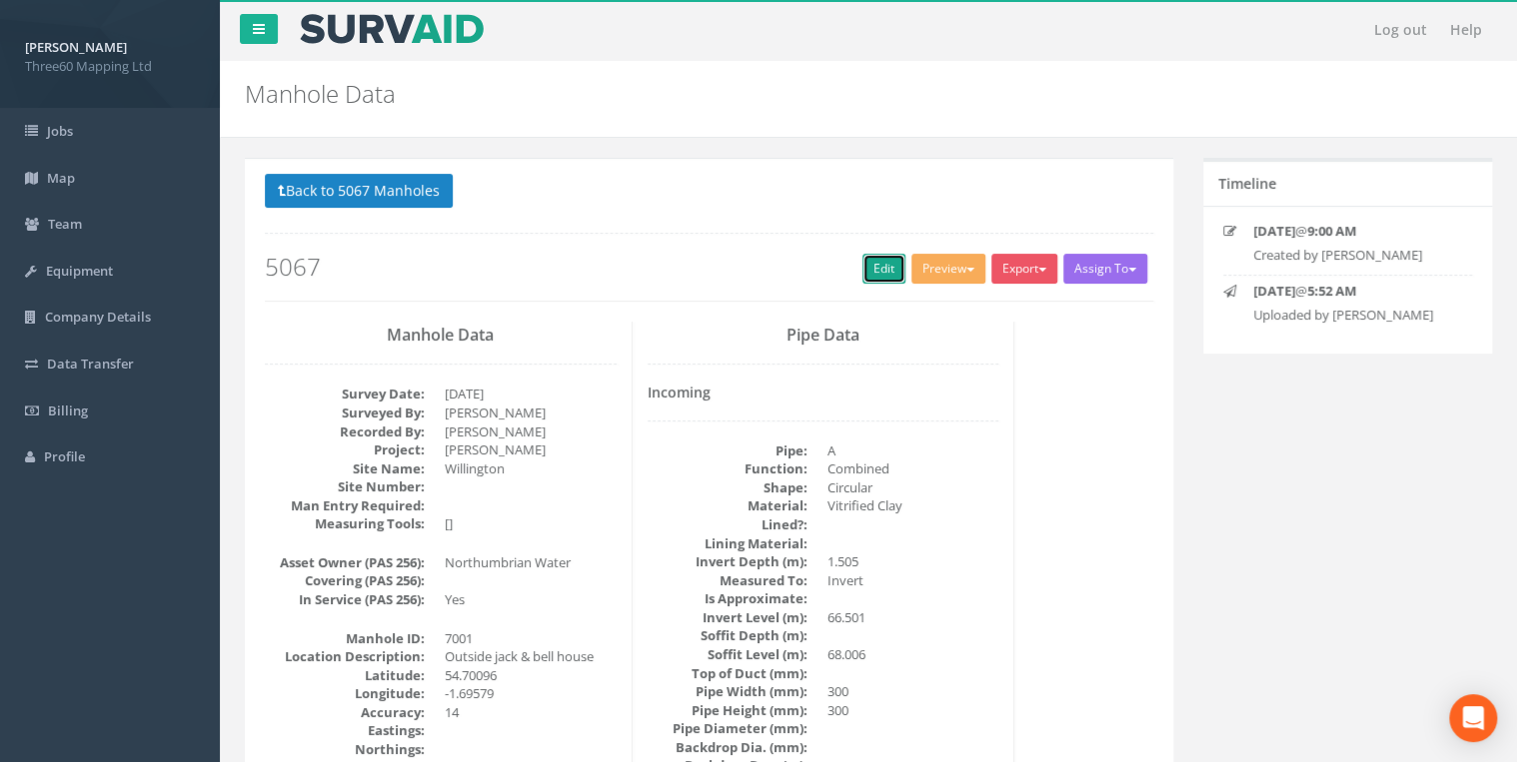
click at [875, 272] on link "Edit" at bounding box center [883, 269] width 43 height 30
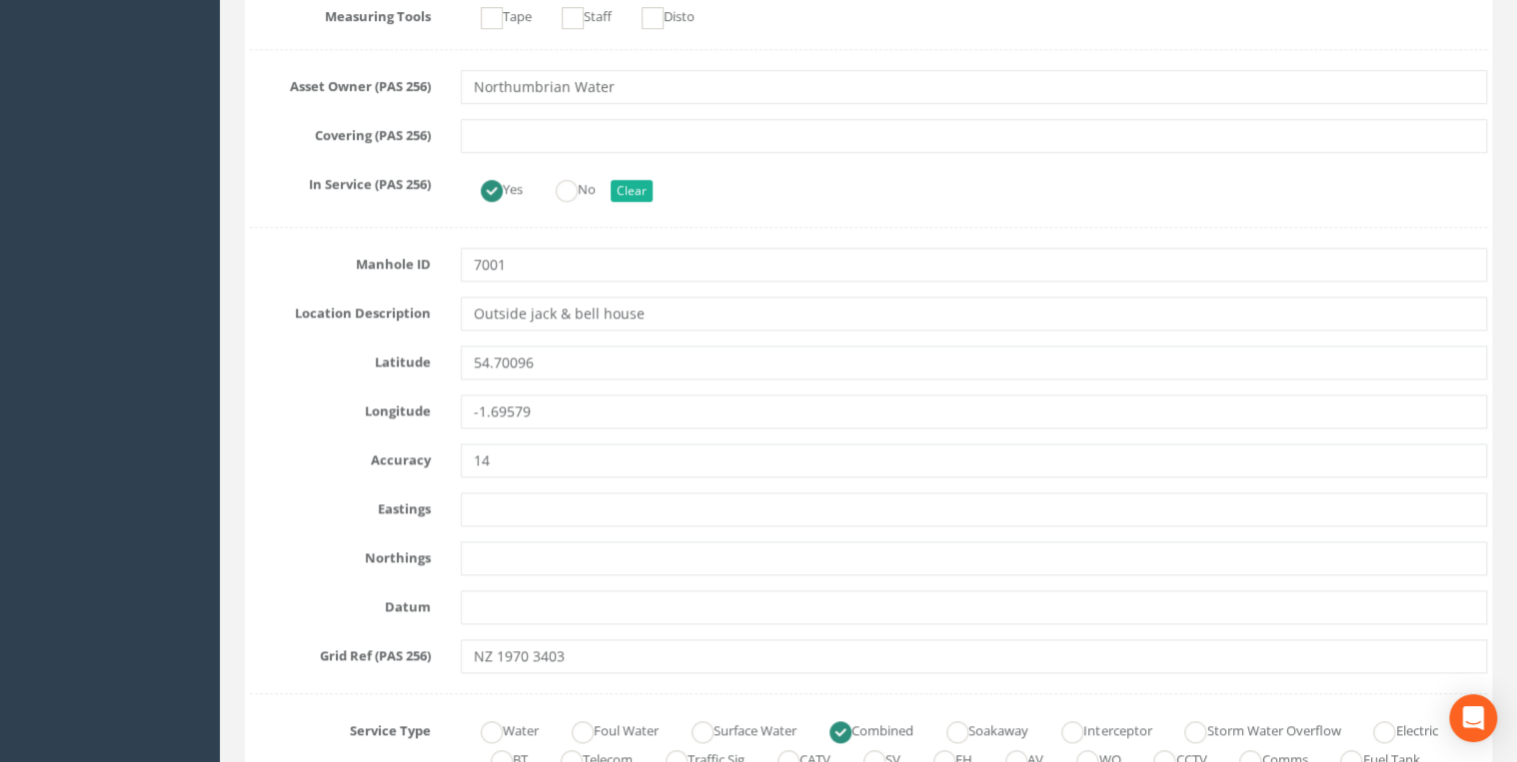
scroll to position [852, 0]
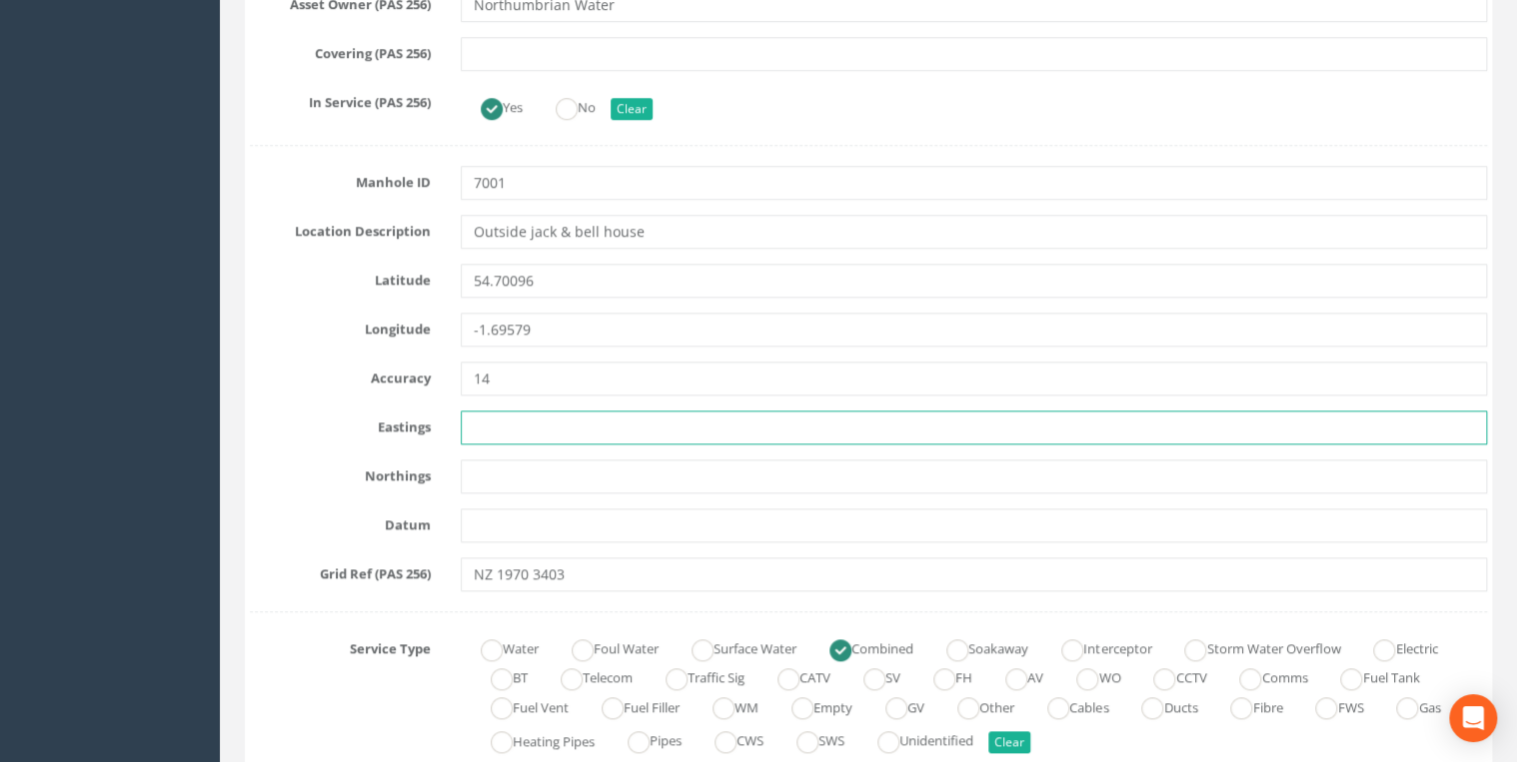
click at [500, 418] on input "text" at bounding box center [974, 428] width 1026 height 34
paste input "419703.004"
type input "419703.004"
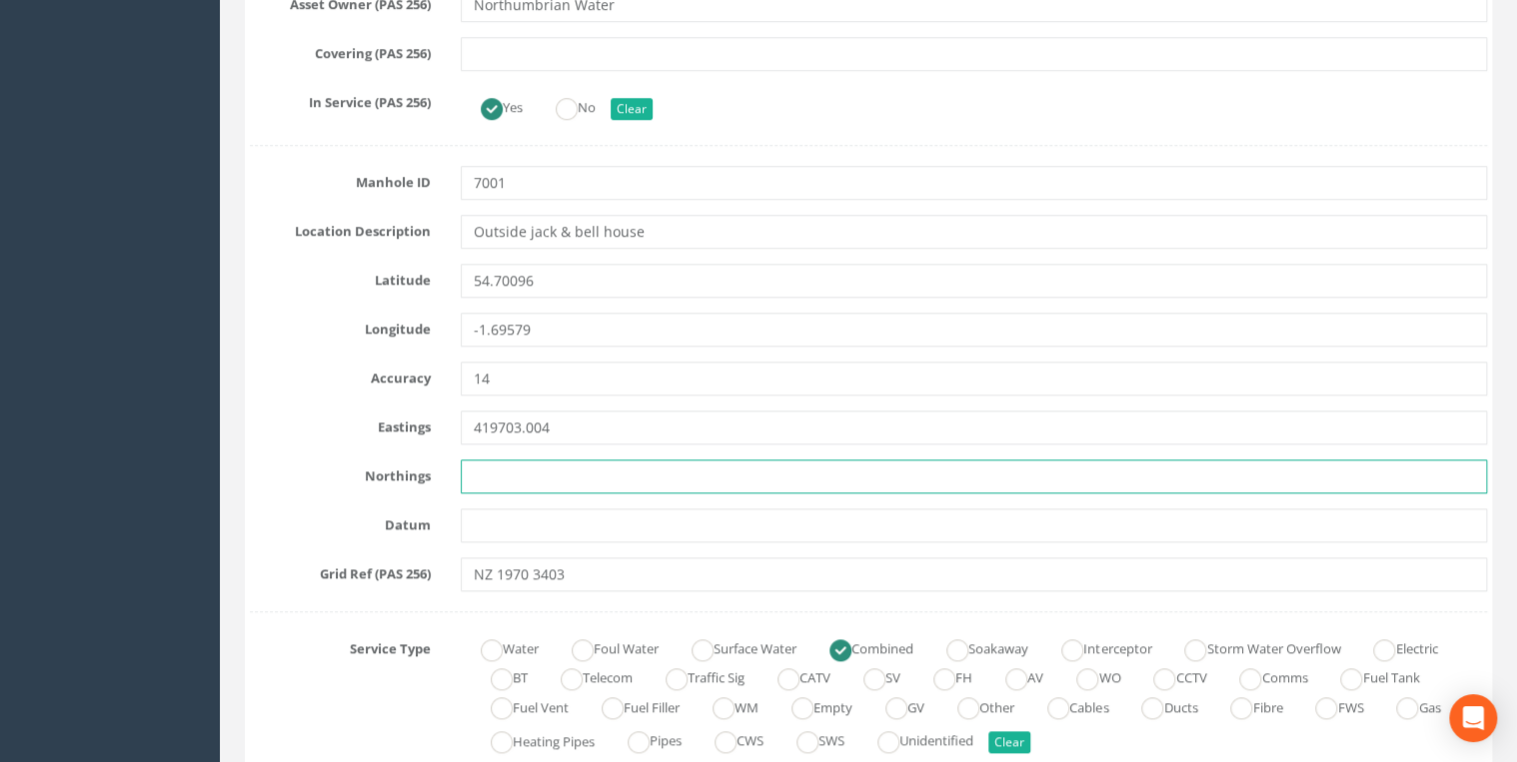
click at [484, 468] on input "text" at bounding box center [974, 477] width 1026 height 34
paste input "534033.416"
type input "534033.416"
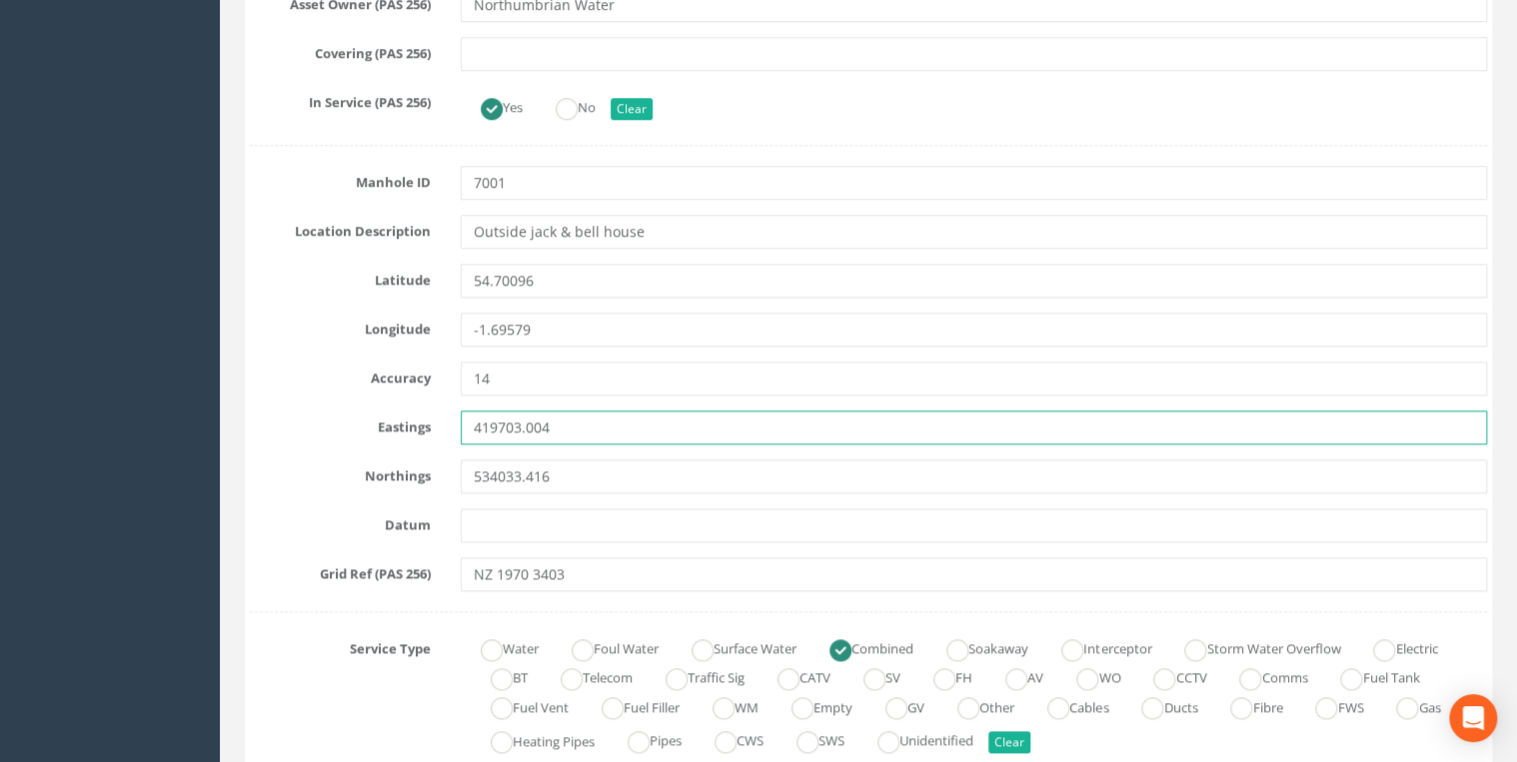
click at [598, 417] on input "419703.004" at bounding box center [974, 428] width 1026 height 34
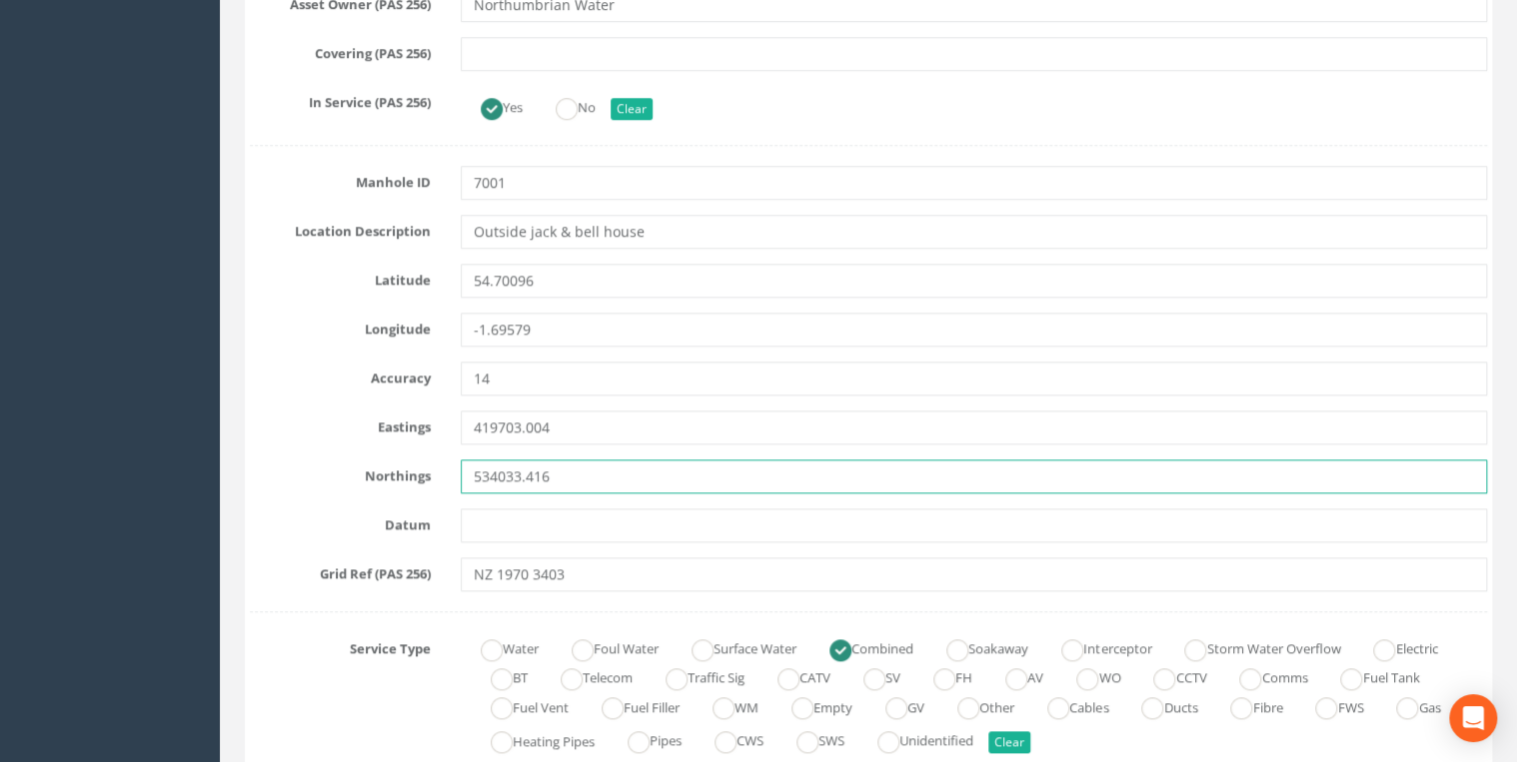
click at [581, 461] on input "534033.416" at bounding box center [974, 477] width 1026 height 34
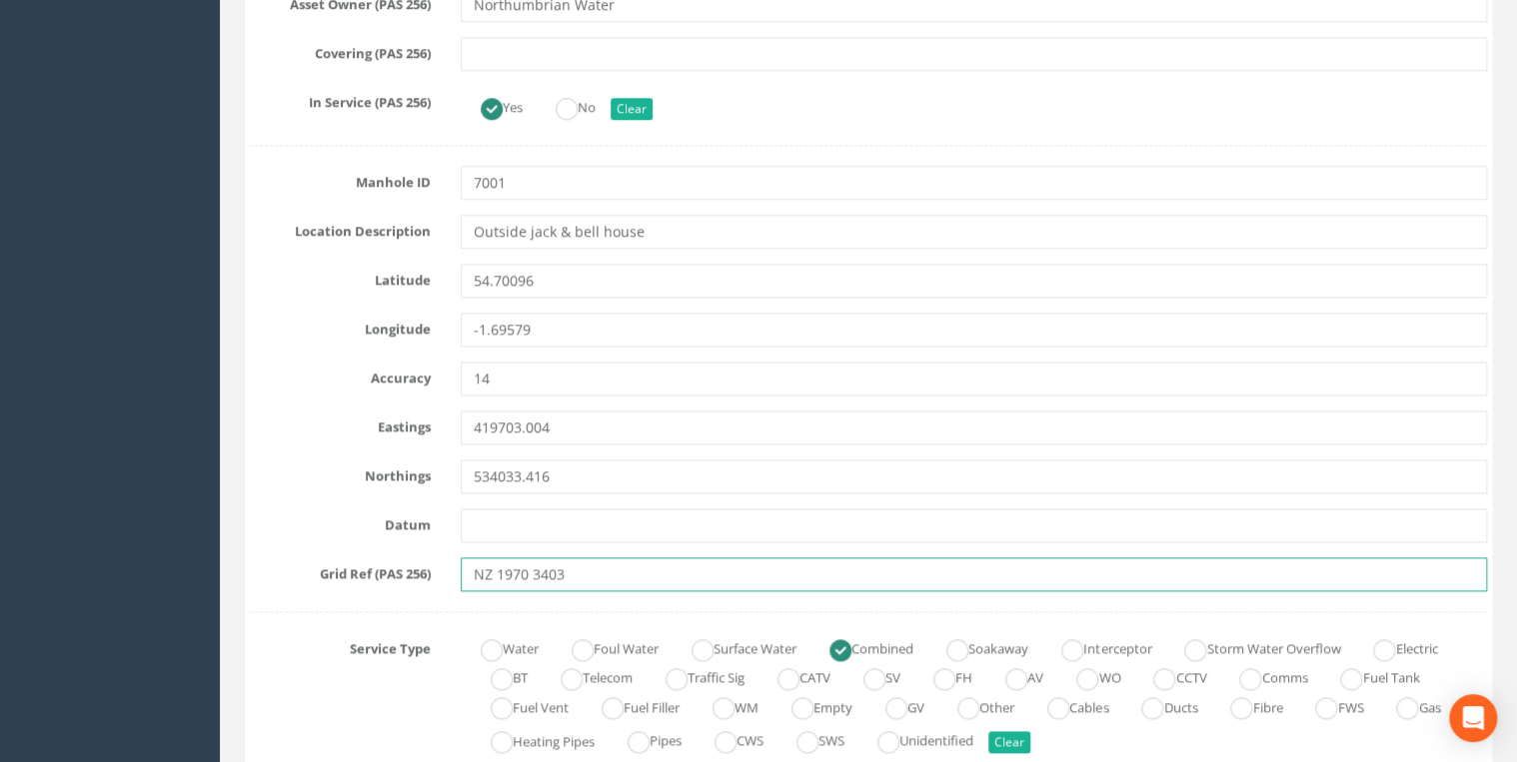
drag, startPoint x: 587, startPoint y: 575, endPoint x: 406, endPoint y: 581, distance: 181.9
click at [406, 581] on div "Grid Ref (PAS 256) NZ 1970 3403" at bounding box center [868, 575] width 1267 height 34
click at [607, 579] on input "NZ 1970 3403" at bounding box center [974, 575] width 1026 height 34
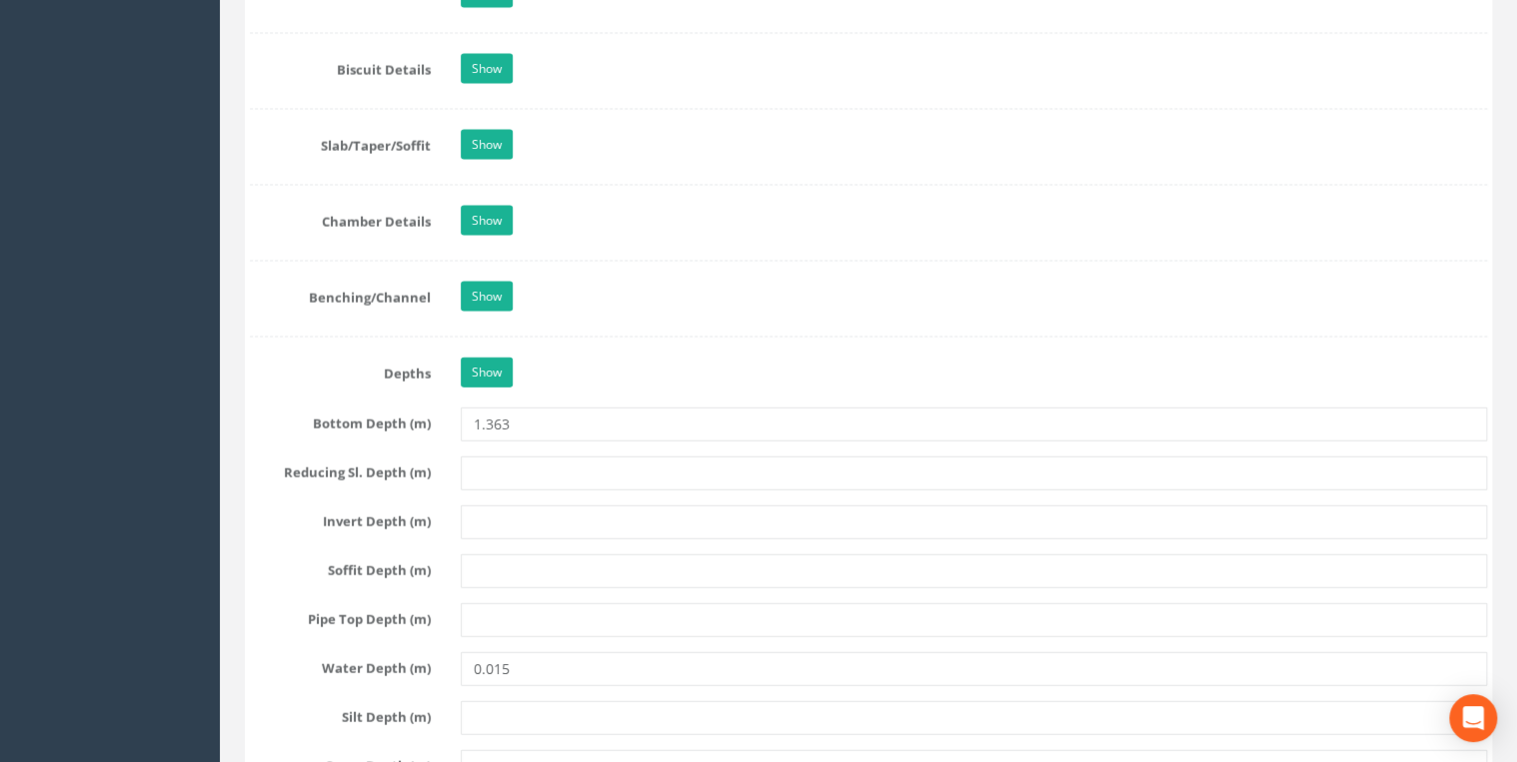
scroll to position [2238, 0]
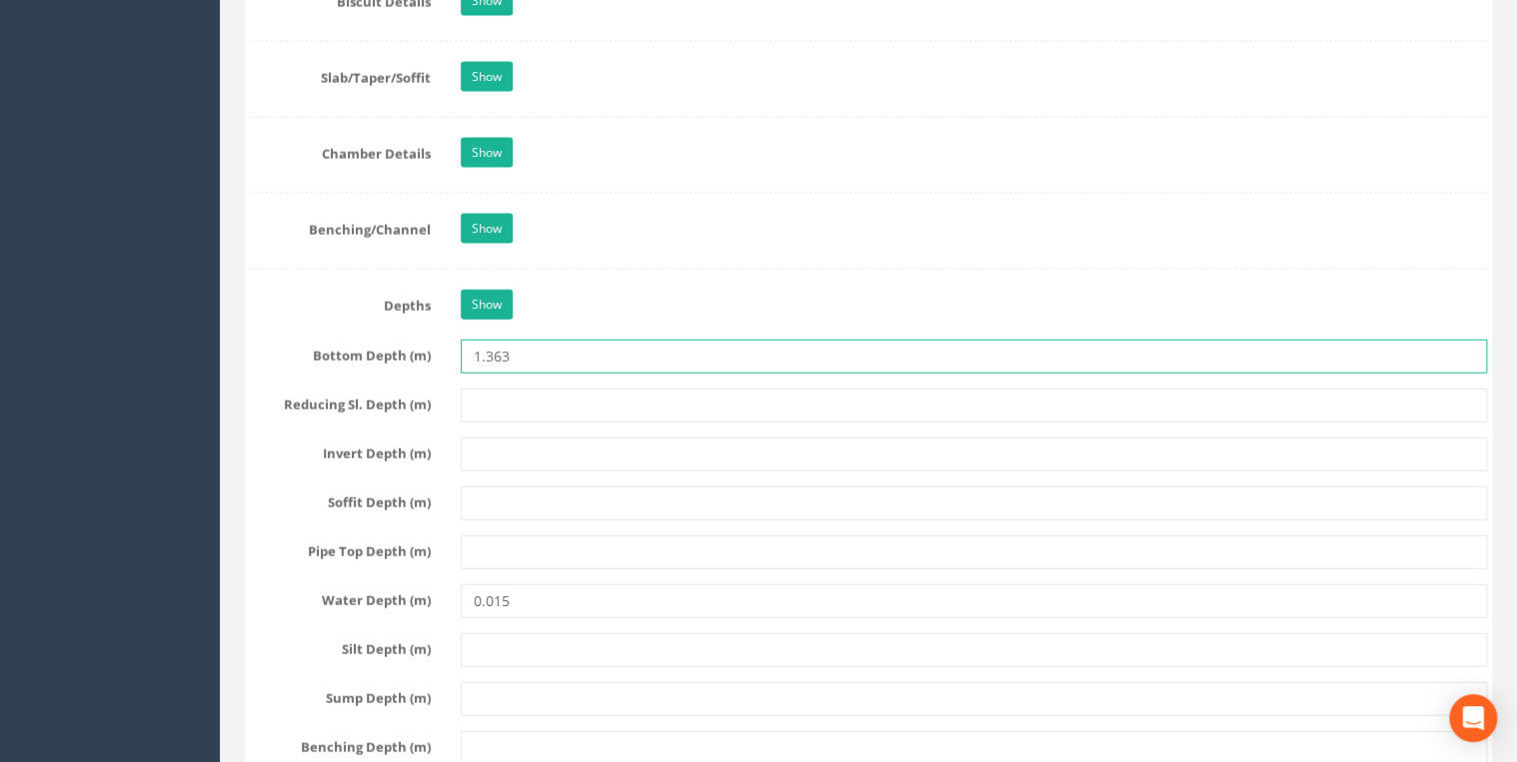
click at [487, 357] on input "1.363" at bounding box center [974, 357] width 1026 height 34
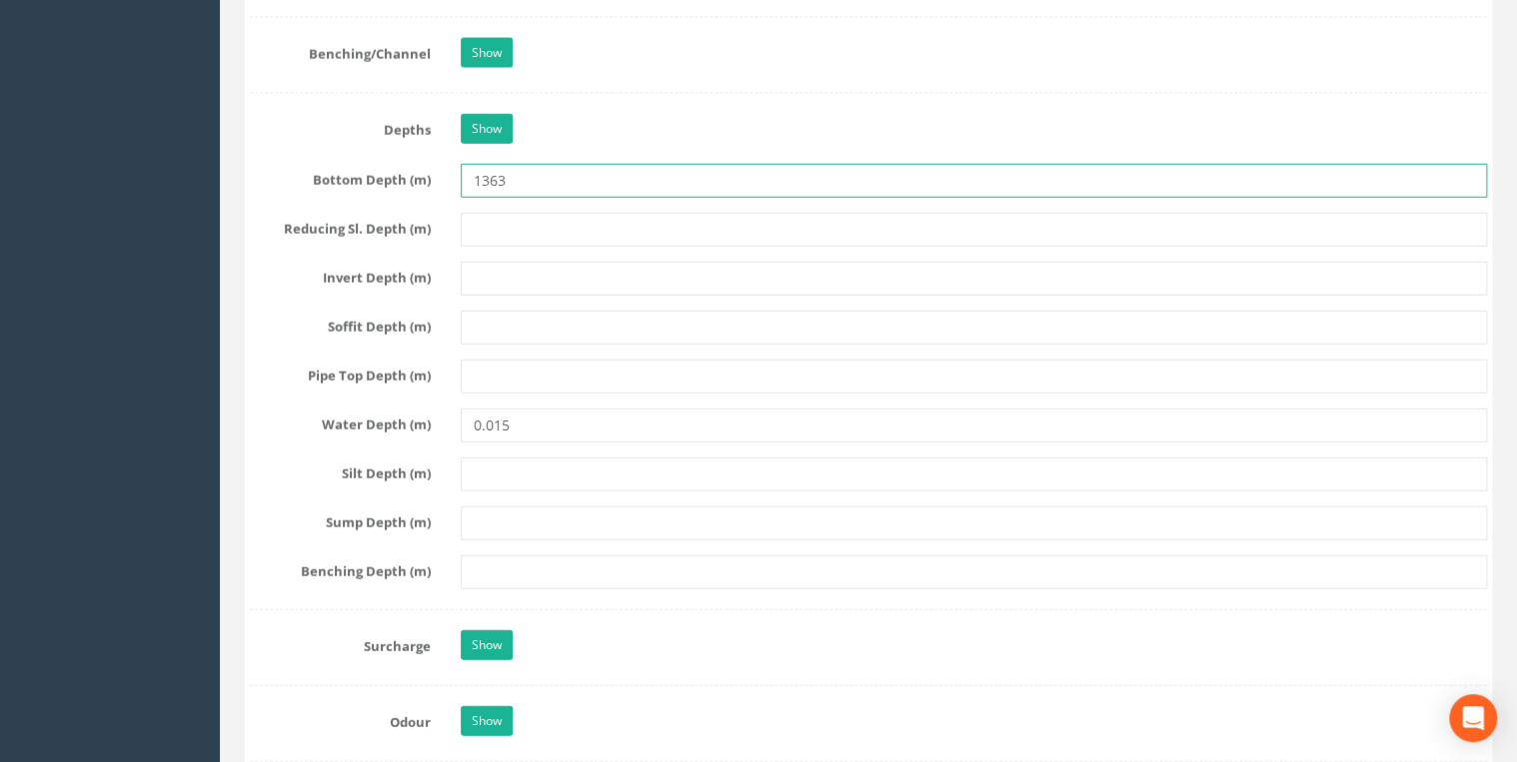
scroll to position [2664, 0]
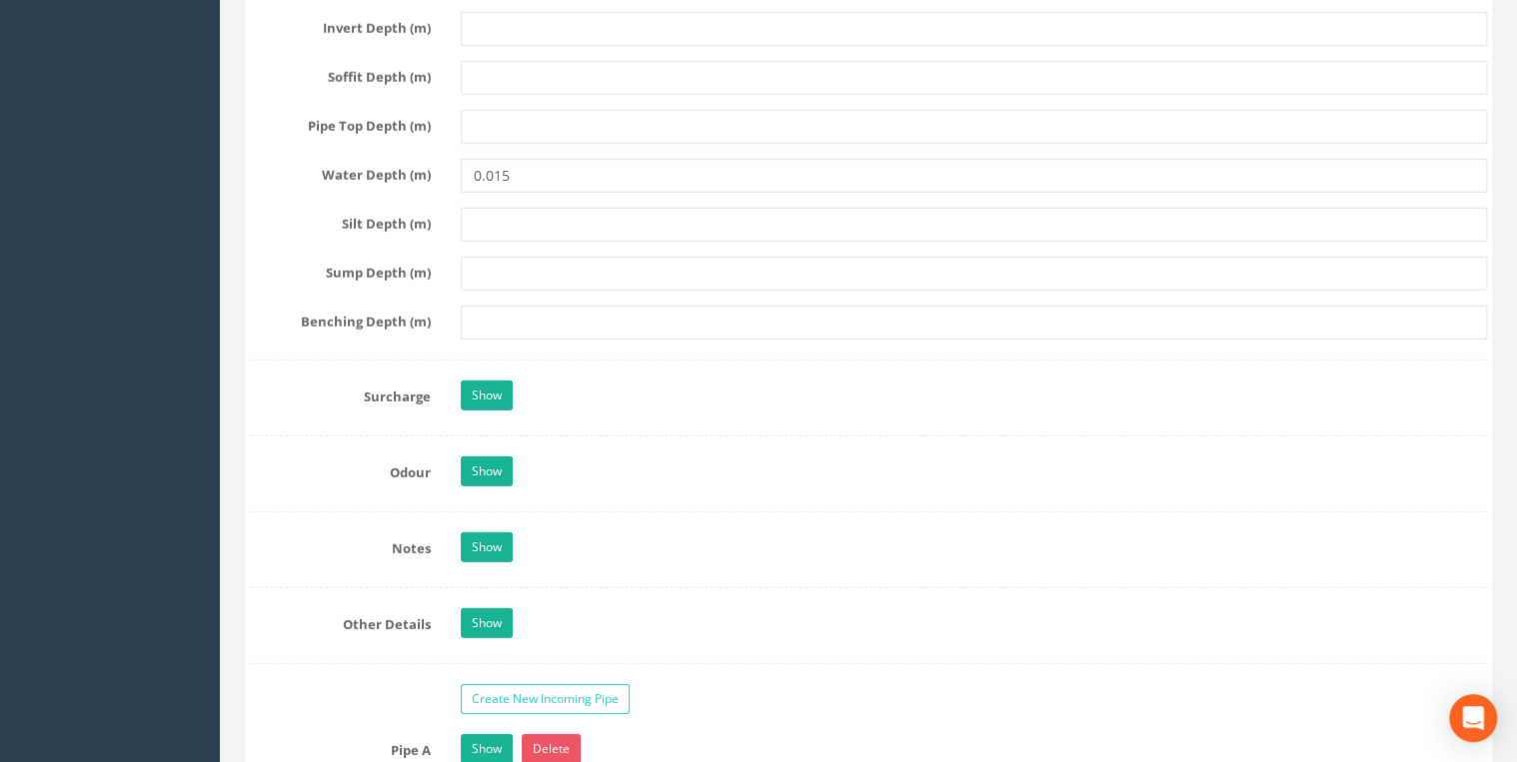
type input "1363"
drag, startPoint x: 495, startPoint y: 175, endPoint x: 465, endPoint y: 174, distance: 30.0
click at [465, 174] on input "0.015" at bounding box center [974, 176] width 1026 height 34
click at [576, 165] on input "15" at bounding box center [974, 176] width 1026 height 34
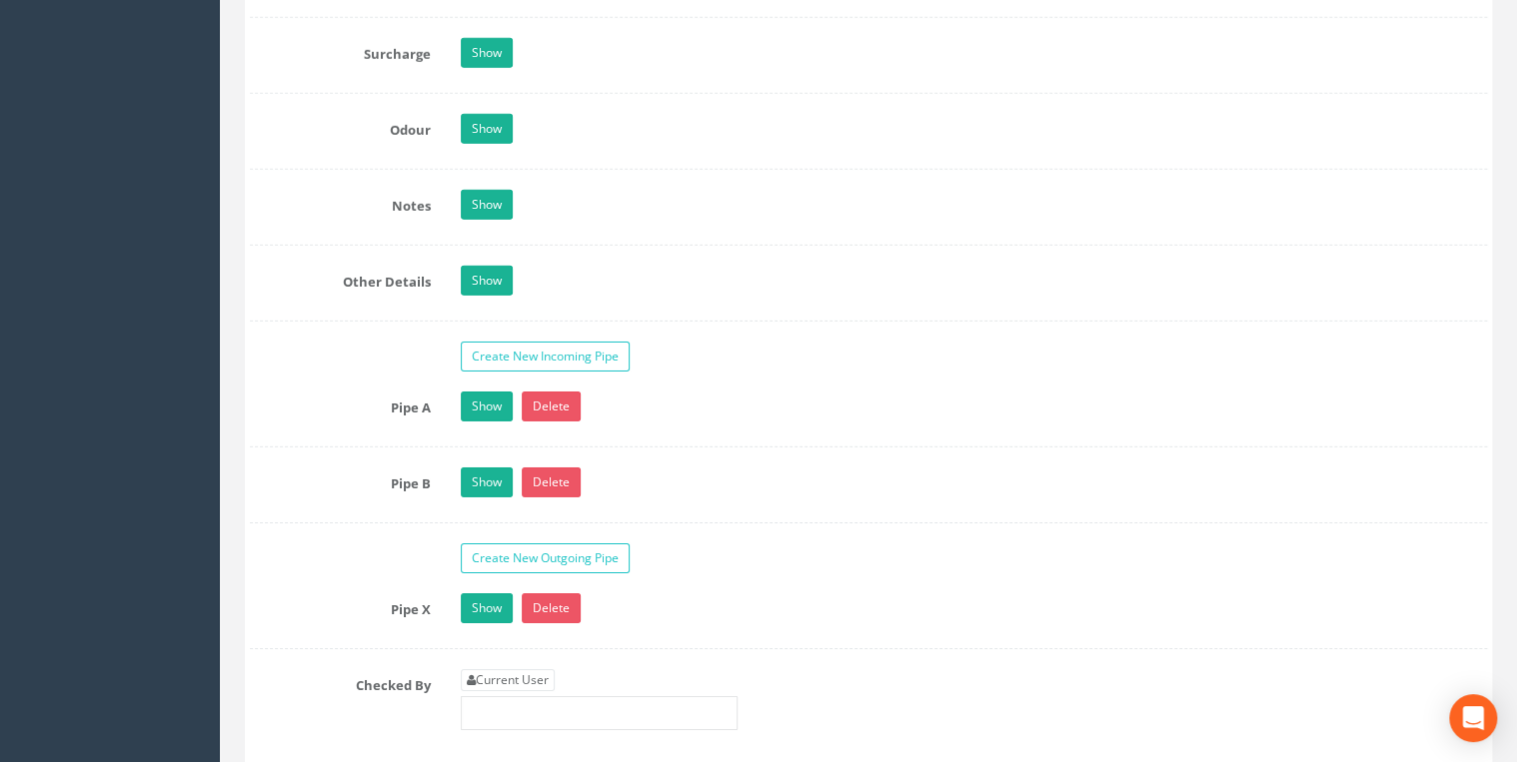
scroll to position [3197, 0]
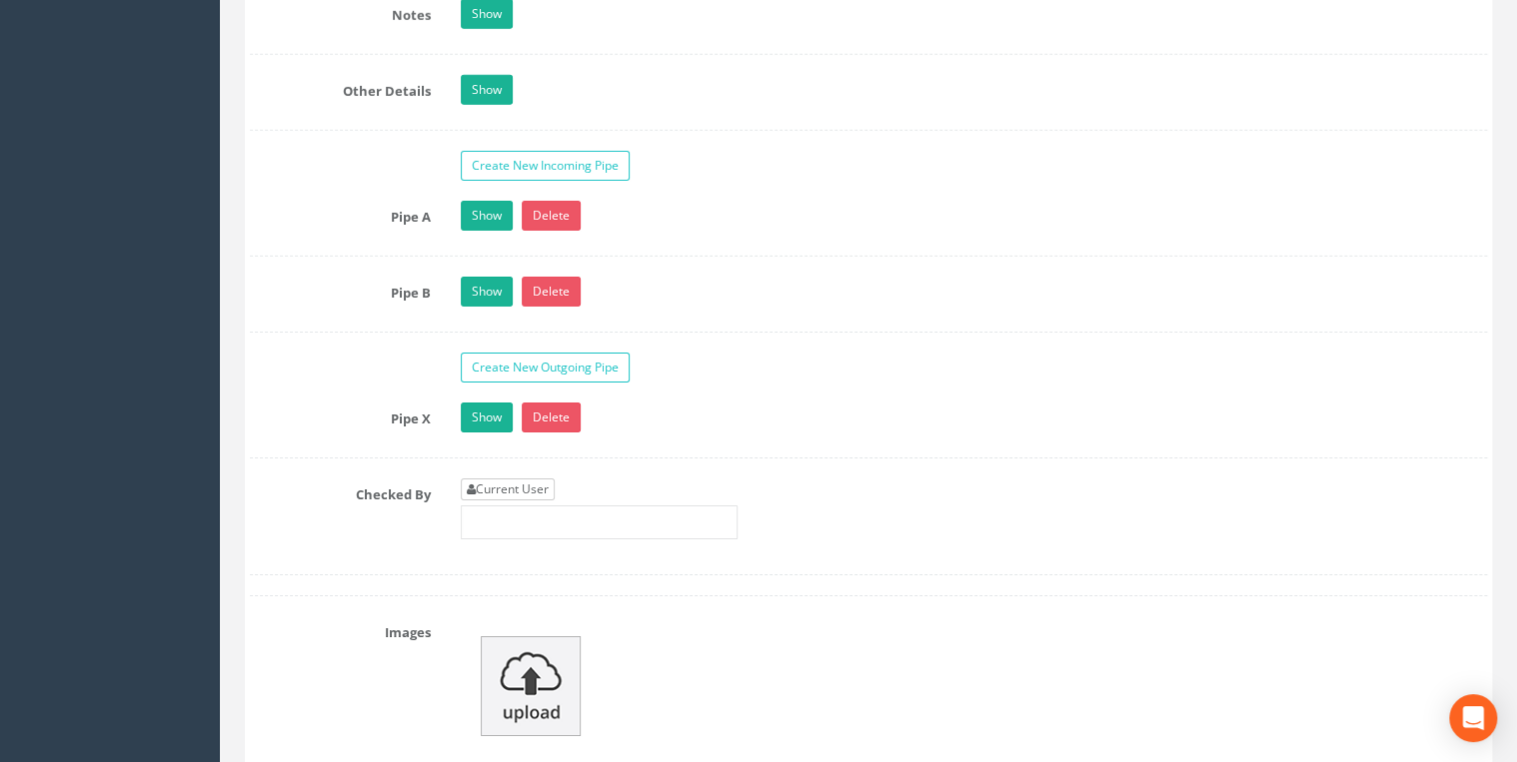
type input "15"
click at [528, 486] on link "Current User" at bounding box center [508, 490] width 94 height 22
type input "[PERSON_NAME]"
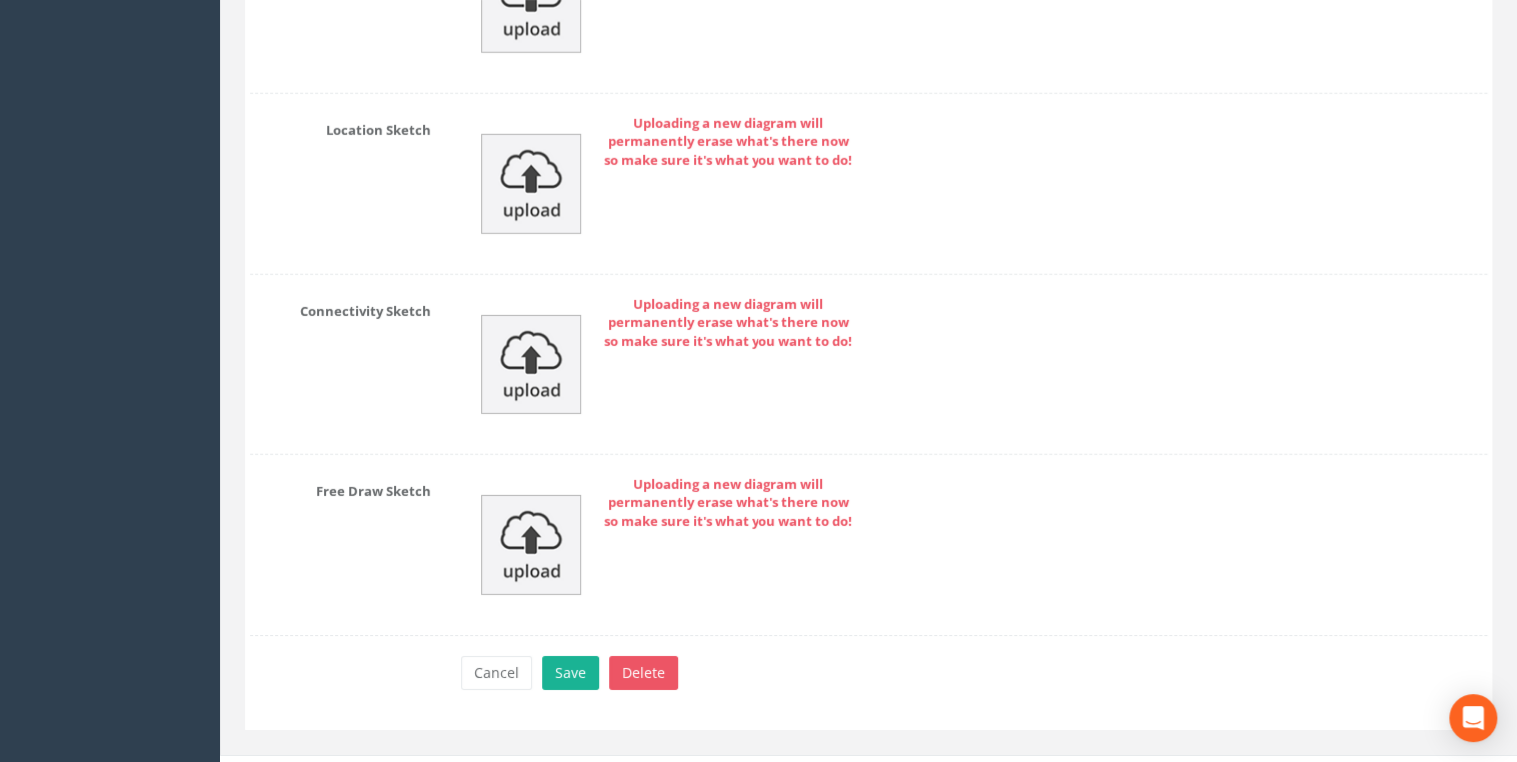
scroll to position [6793, 0]
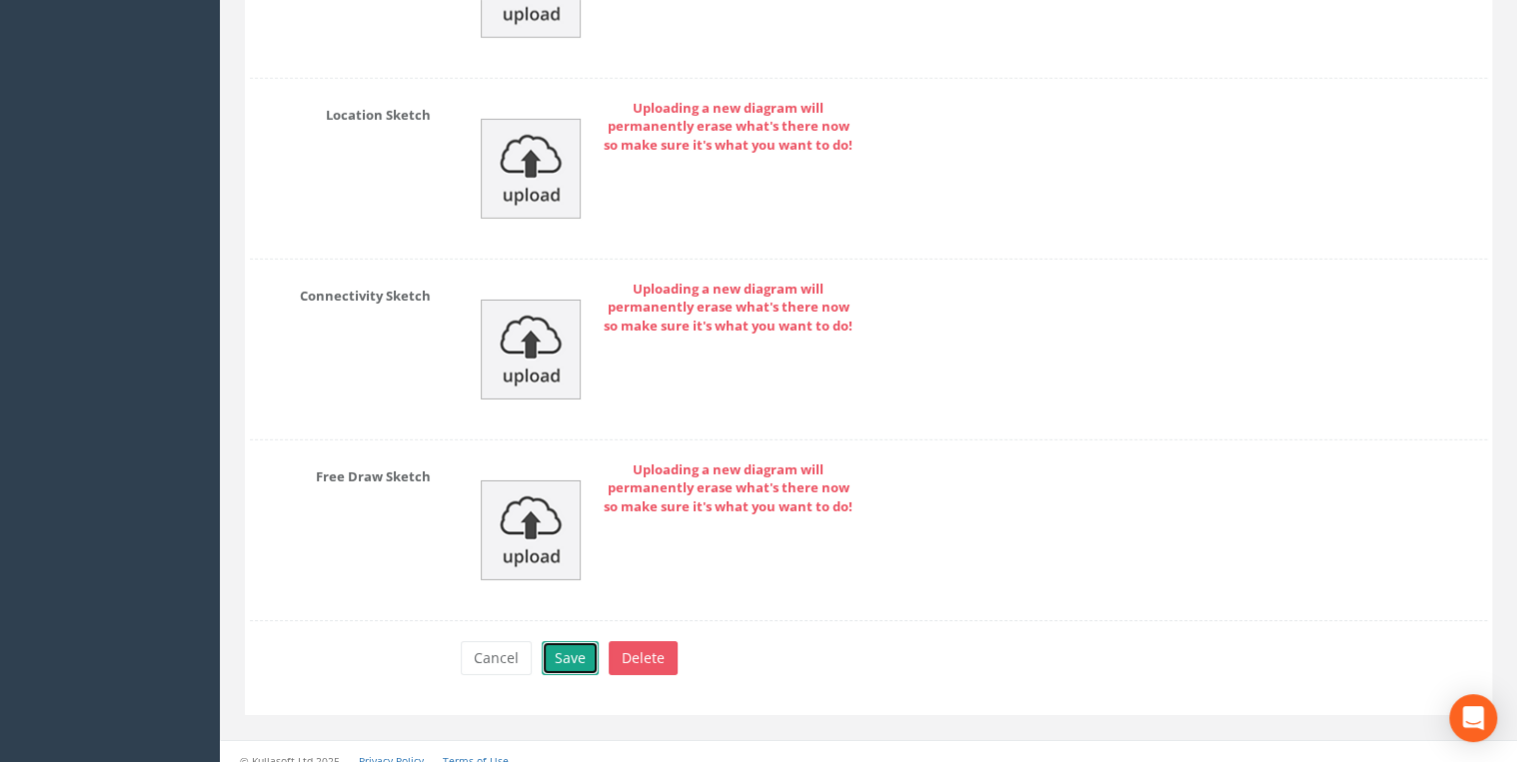
click at [561, 641] on button "Save" at bounding box center [570, 658] width 57 height 34
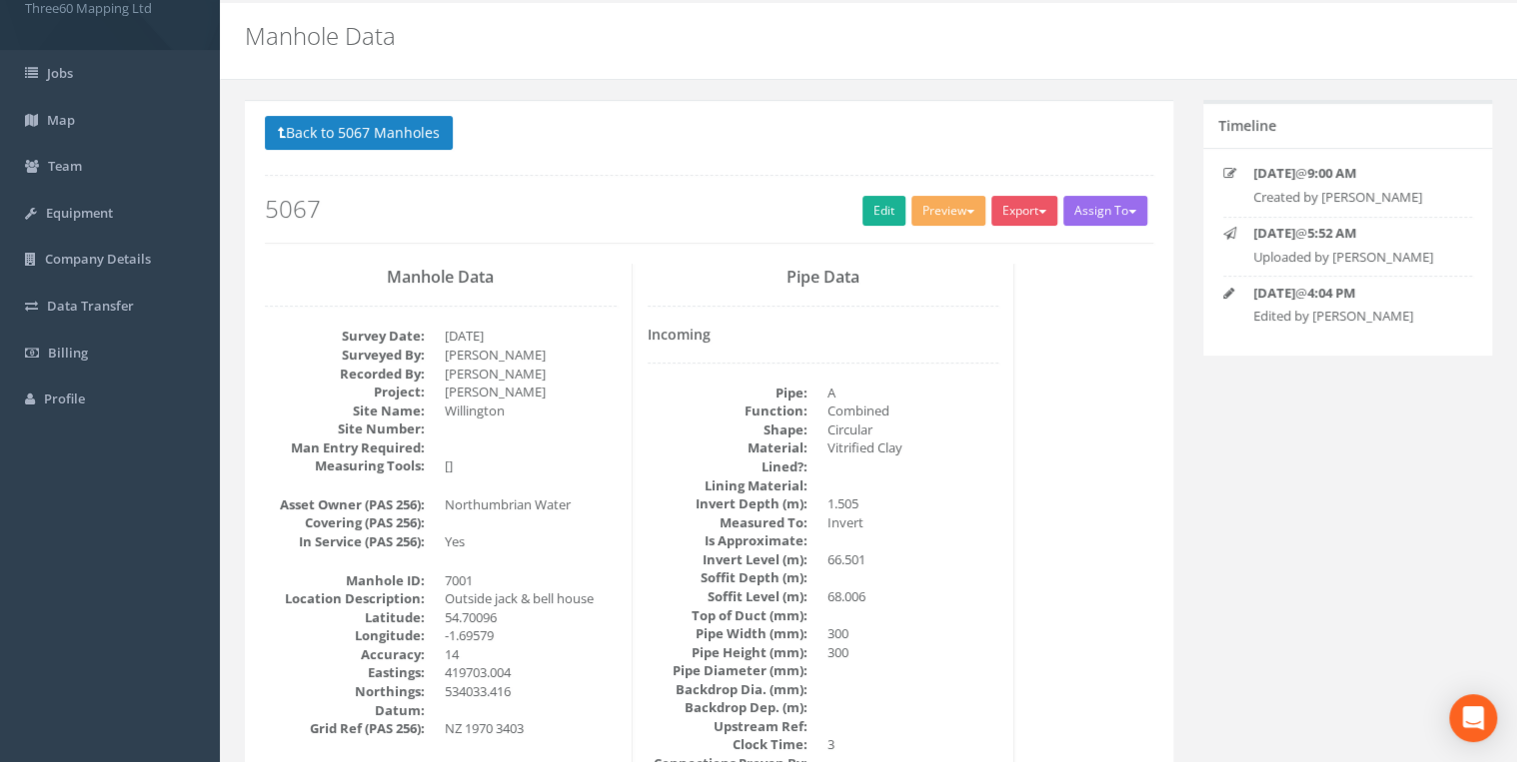
scroll to position [0, 0]
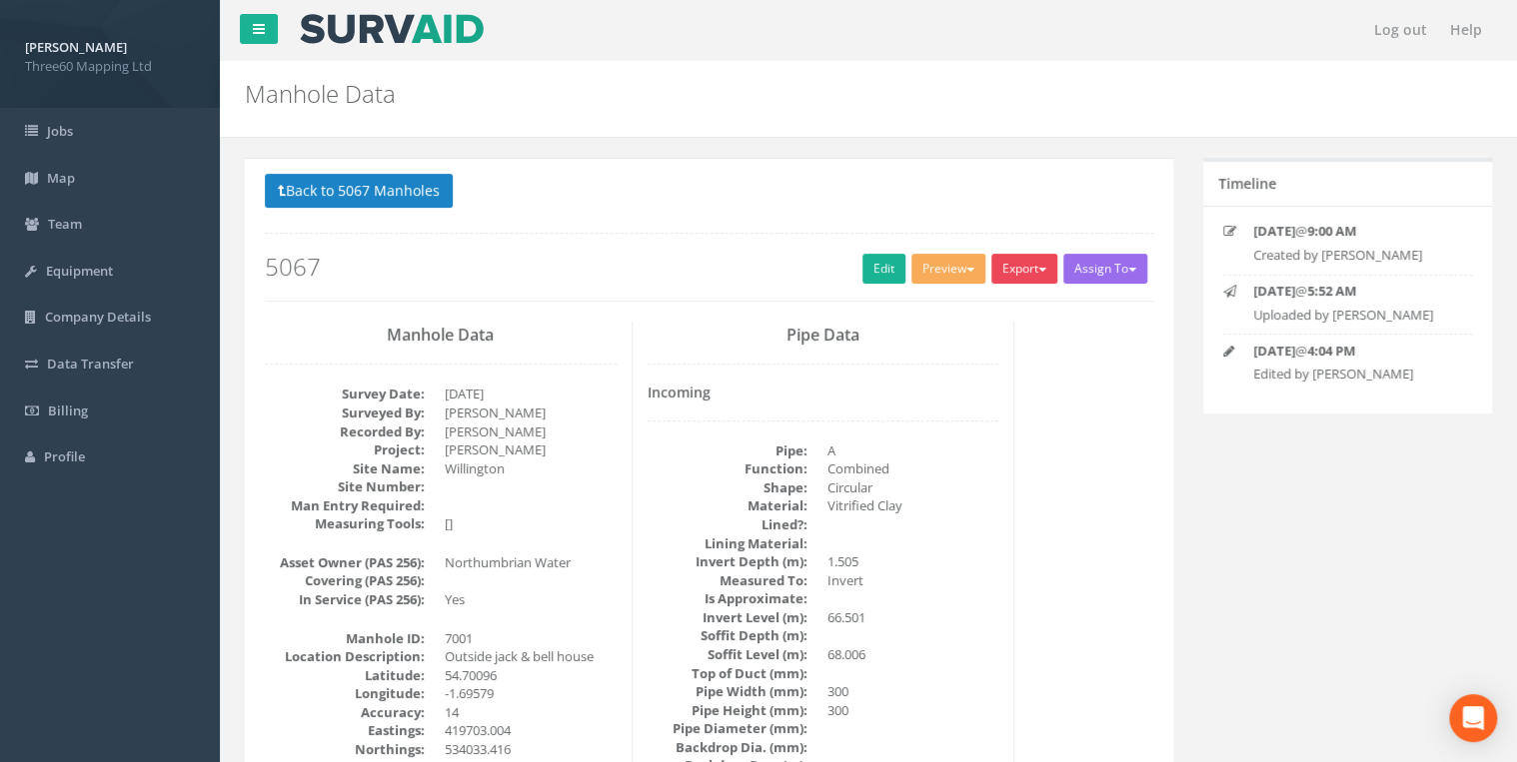
click at [1039, 272] on button "Export" at bounding box center [1024, 269] width 66 height 30
click at [999, 318] on link "360 Manhole" at bounding box center [983, 310] width 152 height 31
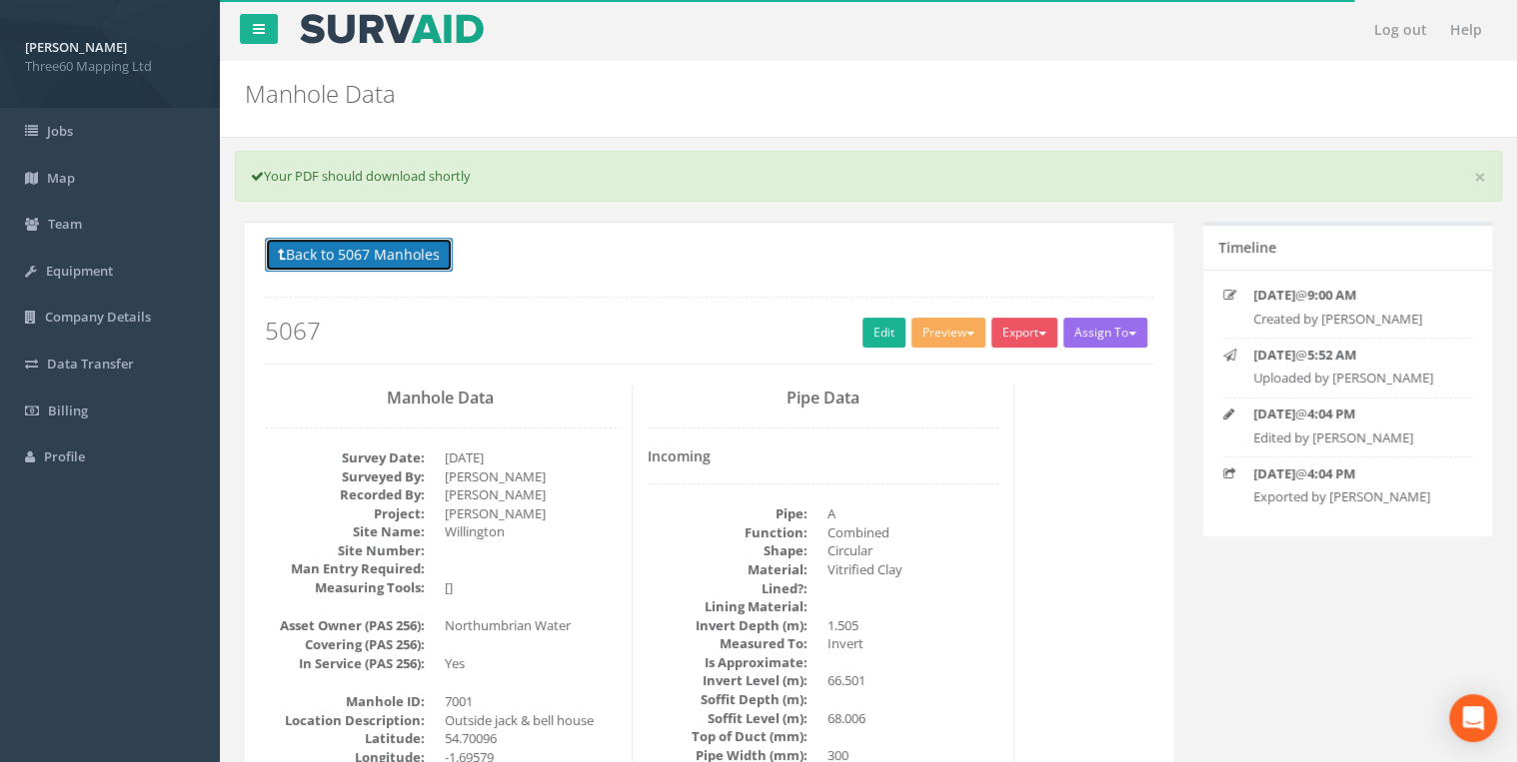
click at [396, 266] on button "Back to 5067 Manholes" at bounding box center [359, 255] width 188 height 34
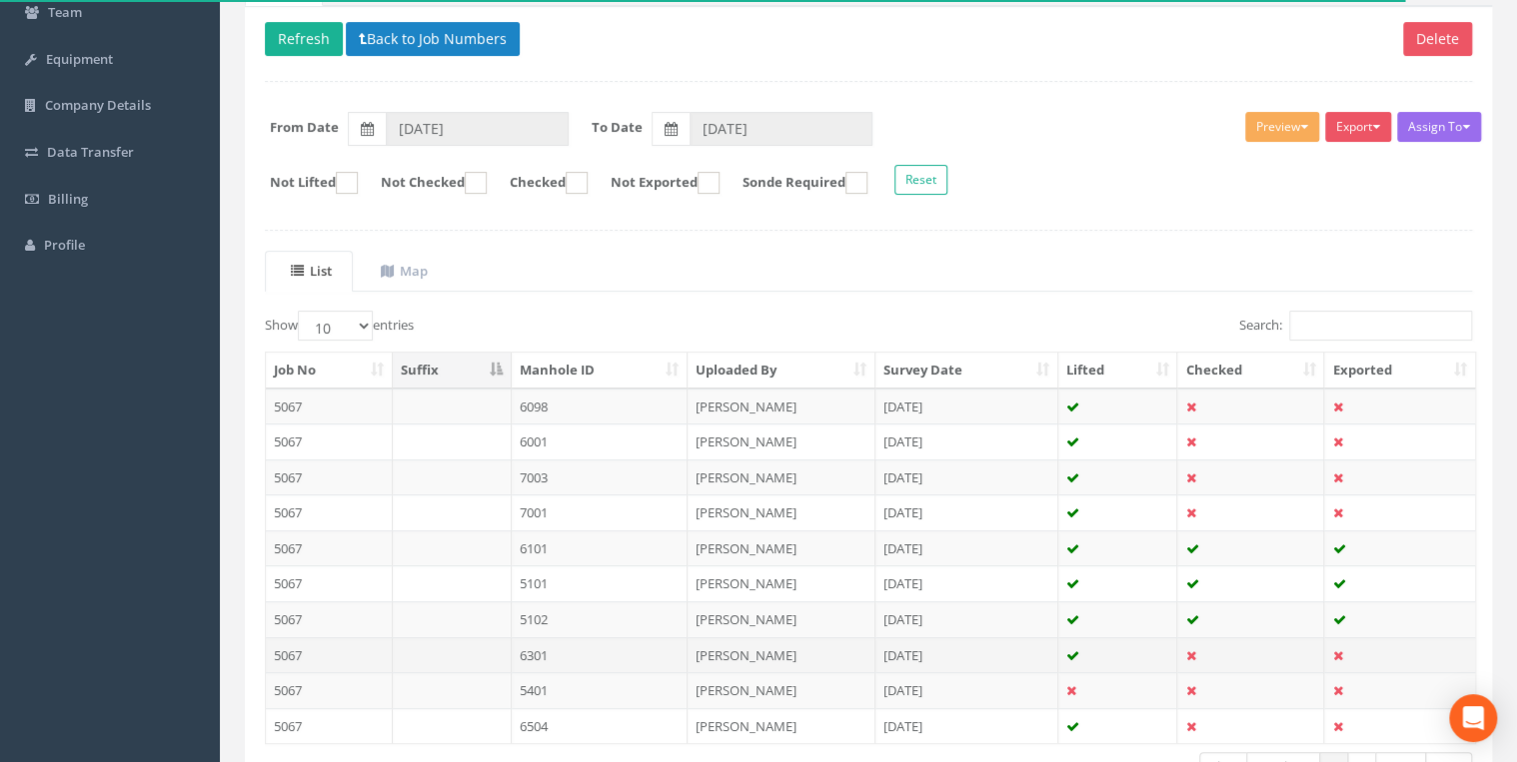
scroll to position [347, 0]
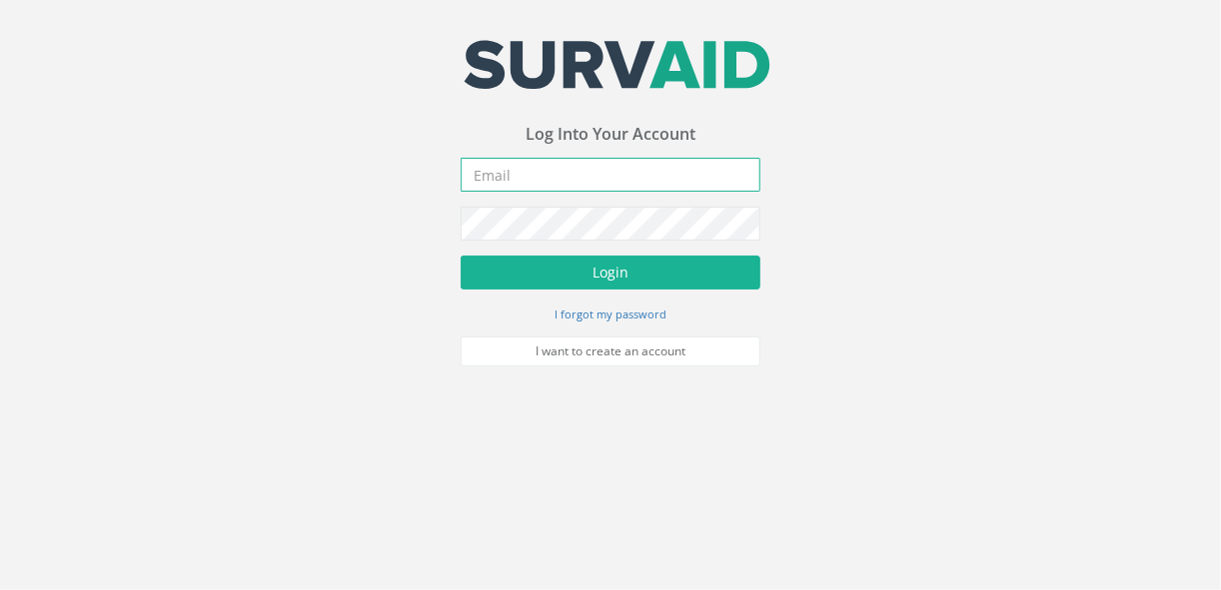
type input "[EMAIL_ADDRESS][DOMAIN_NAME]"
click at [859, 487] on body "Your email address was sucessfully verified - please login below to continue Yo…" at bounding box center [610, 295] width 1221 height 590
